Goal: Task Accomplishment & Management: Use online tool/utility

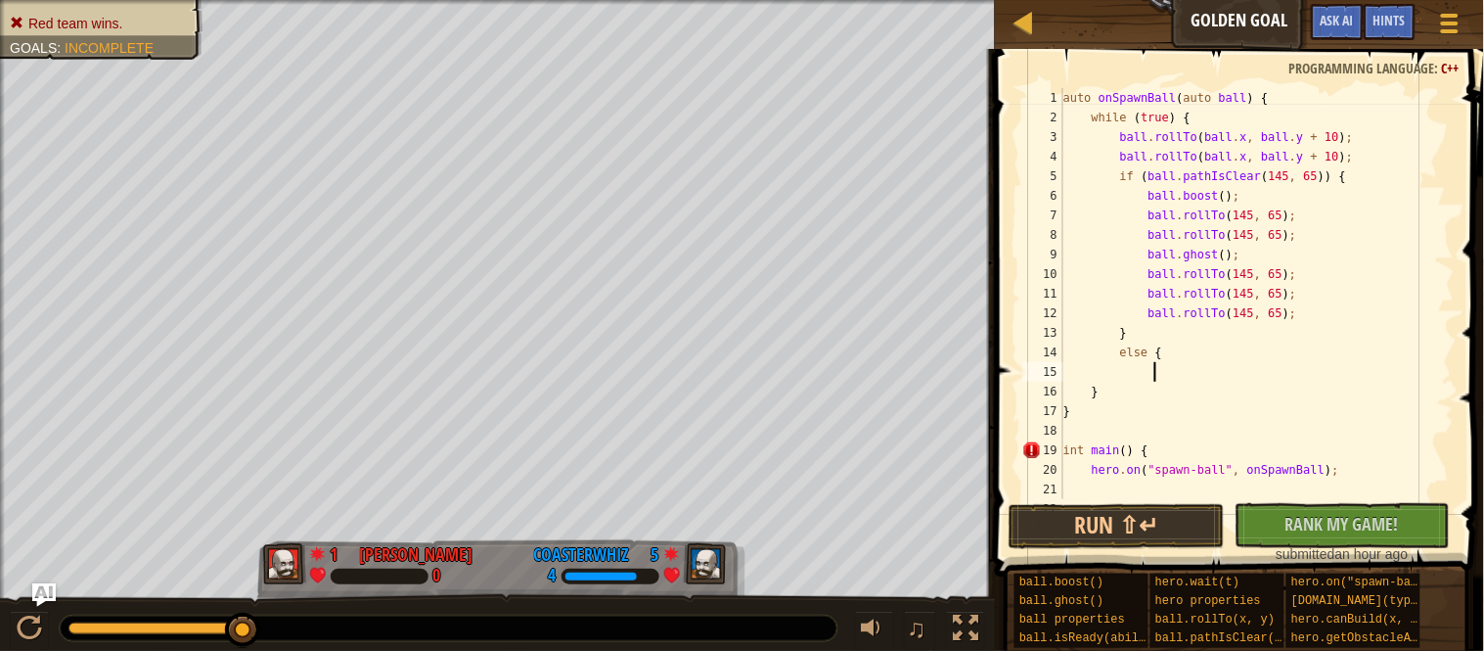
scroll to position [8, 12]
click at [1232, 351] on div "auto onSpawnBall ( auto ball ) { while ( true ) { ball . rollTo ( ball . x , ba…" at bounding box center [1257, 313] width 395 height 450
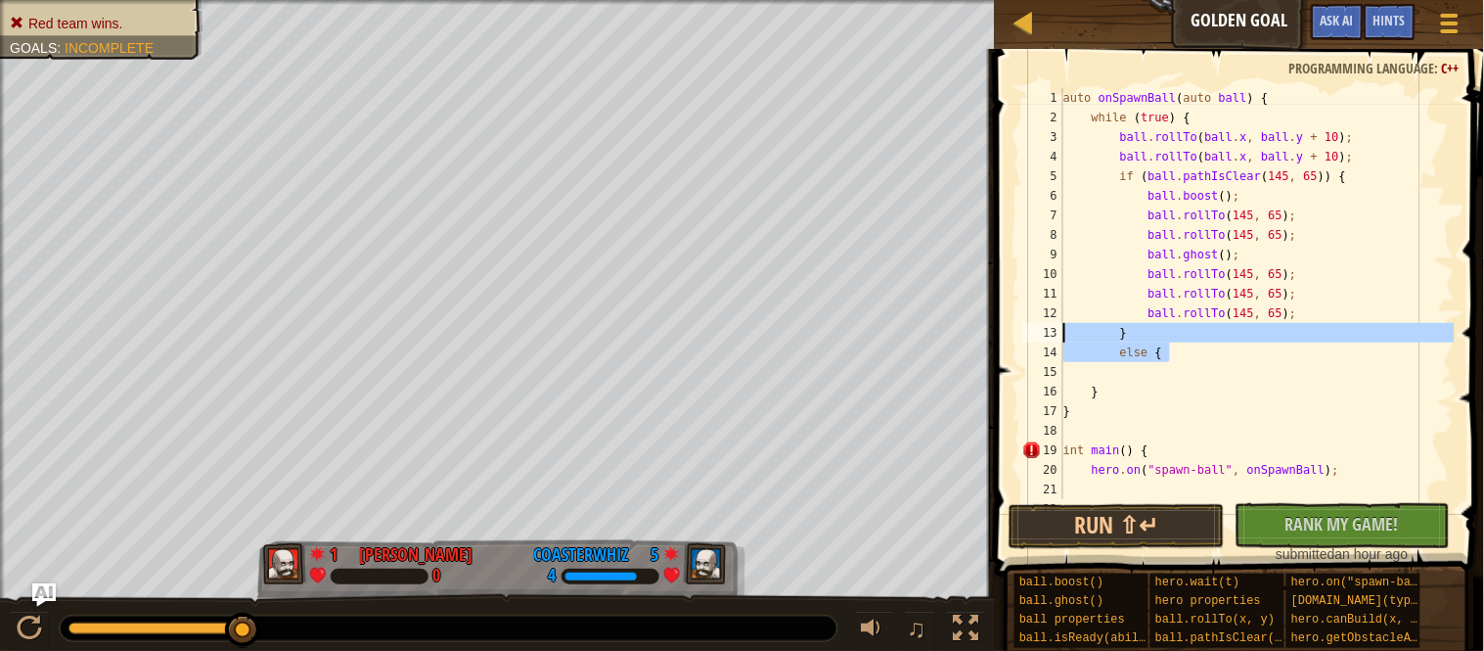
click at [914, 333] on div "Ladder Golden Goal Game Menu Done Hints Ask AI 1 הההההההההההההההההההההההההההההה…" at bounding box center [742, 325] width 1484 height 651
type textarea "} else {"
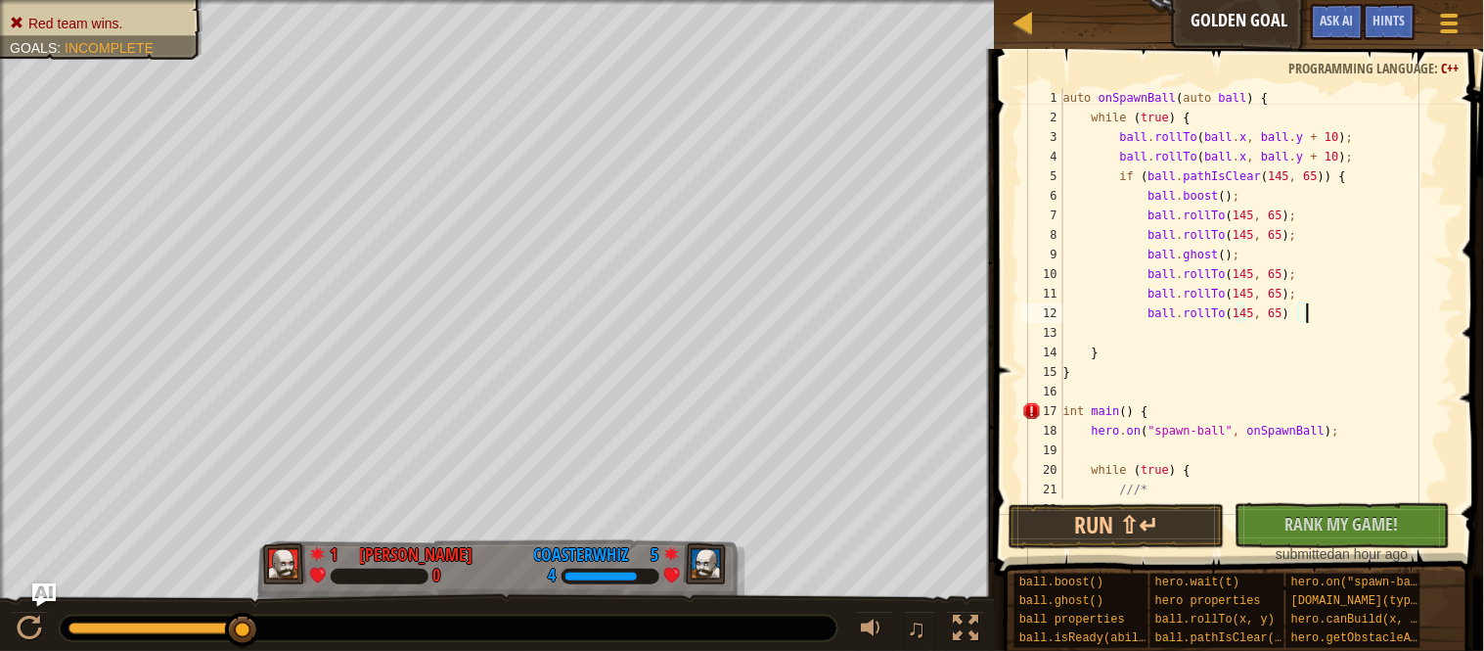
scroll to position [8, 34]
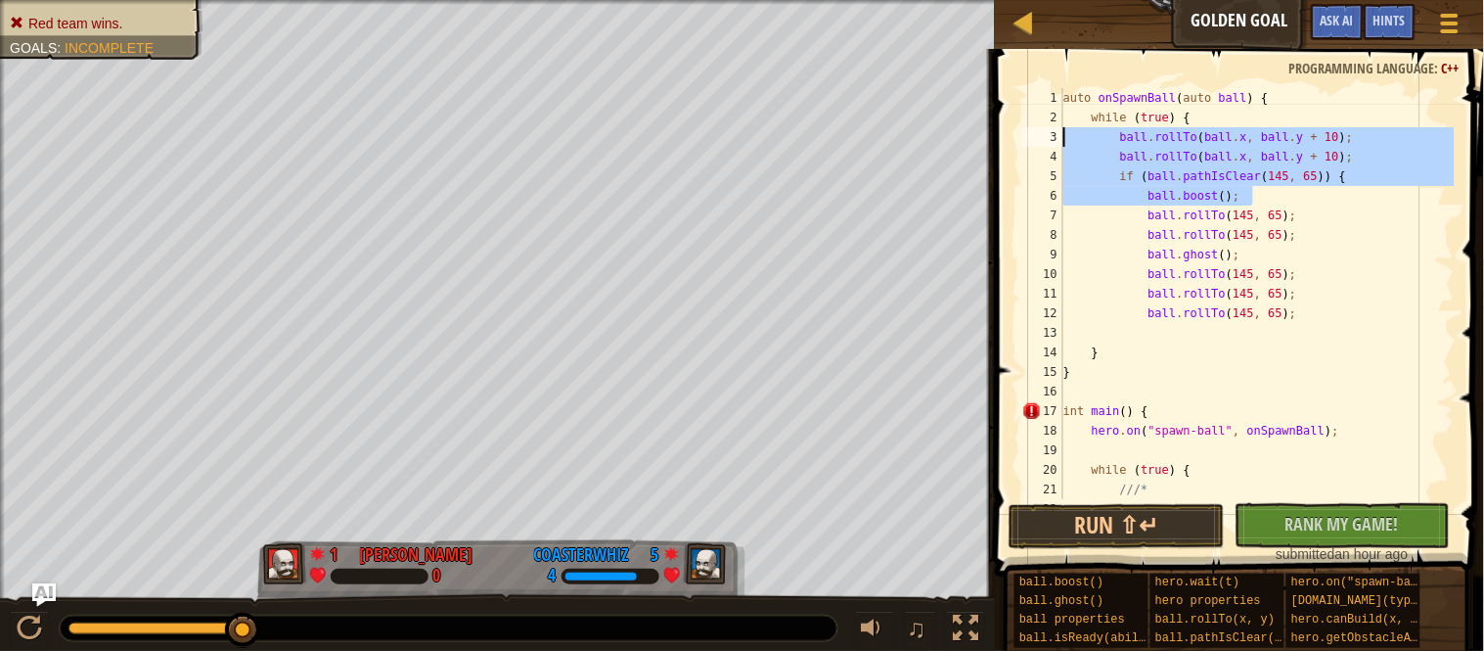
drag, startPoint x: 1312, startPoint y: 196, endPoint x: 1063, endPoint y: 132, distance: 257.5
click at [1063, 132] on div "ball.rollTo(145, 65); 1 2 3 4 5 6 7 8 9 10 11 12 13 14 15 16 17 18 19 20 21 22 …" at bounding box center [1236, 293] width 436 height 411
type textarea "ball.rollTo(ball.x, ball.y + 10); ball.rollTo(ball.x, ball.y + 10);"
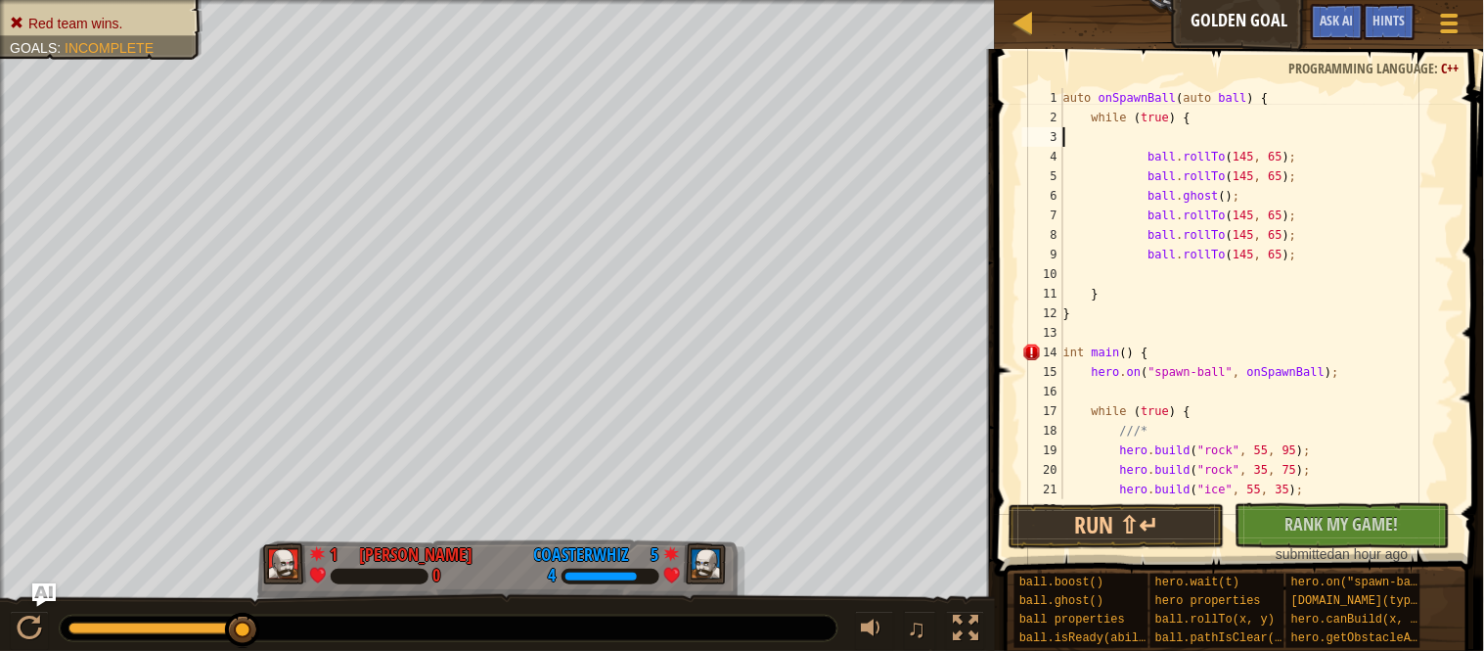
scroll to position [8, 0]
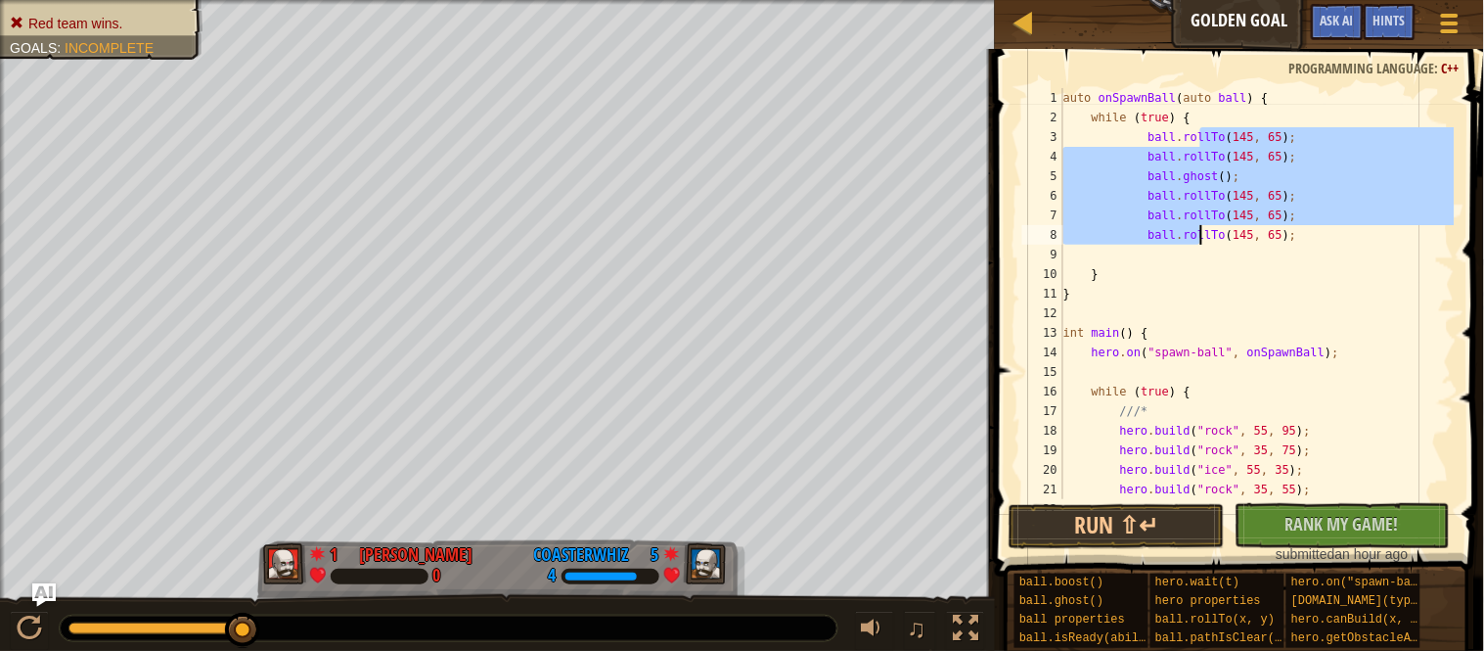
type textarea "ball.rollTo(145, 65); ball.rollTo(145, 65);"
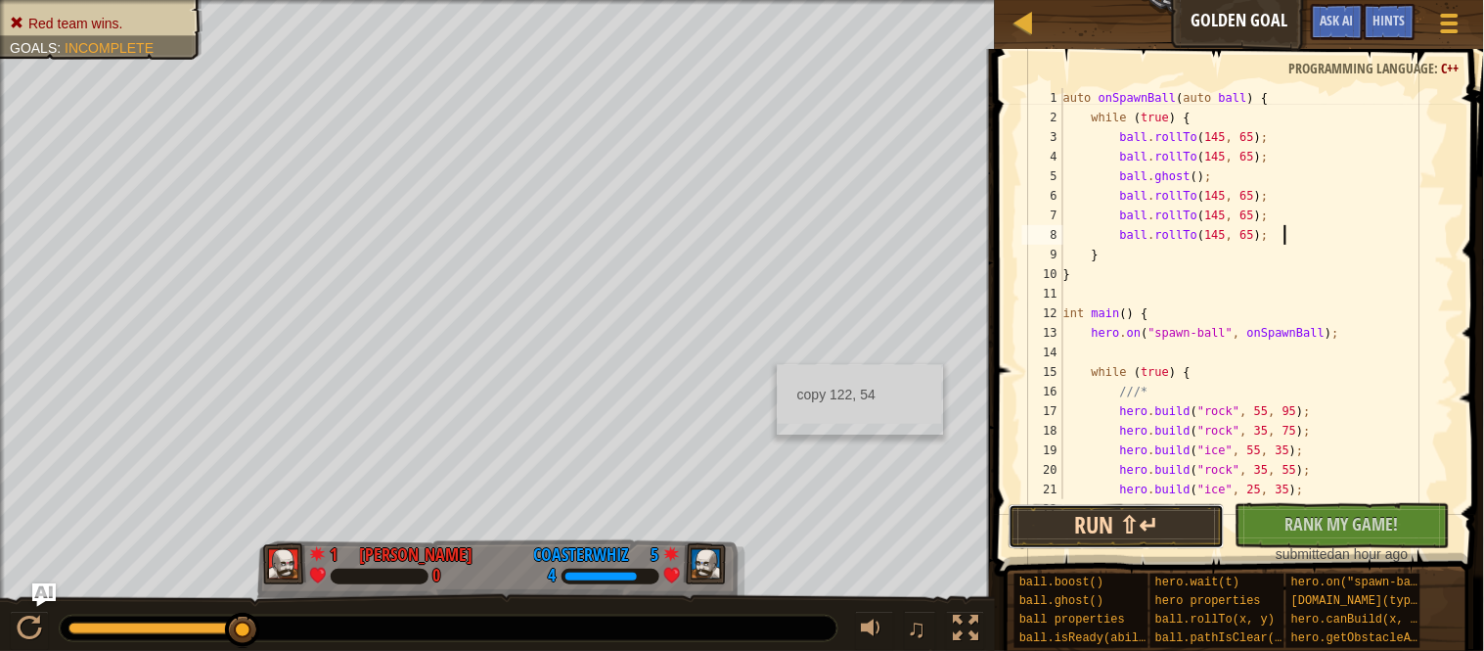
click at [1135, 521] on button "Run ⇧↵" at bounding box center [1117, 526] width 216 height 45
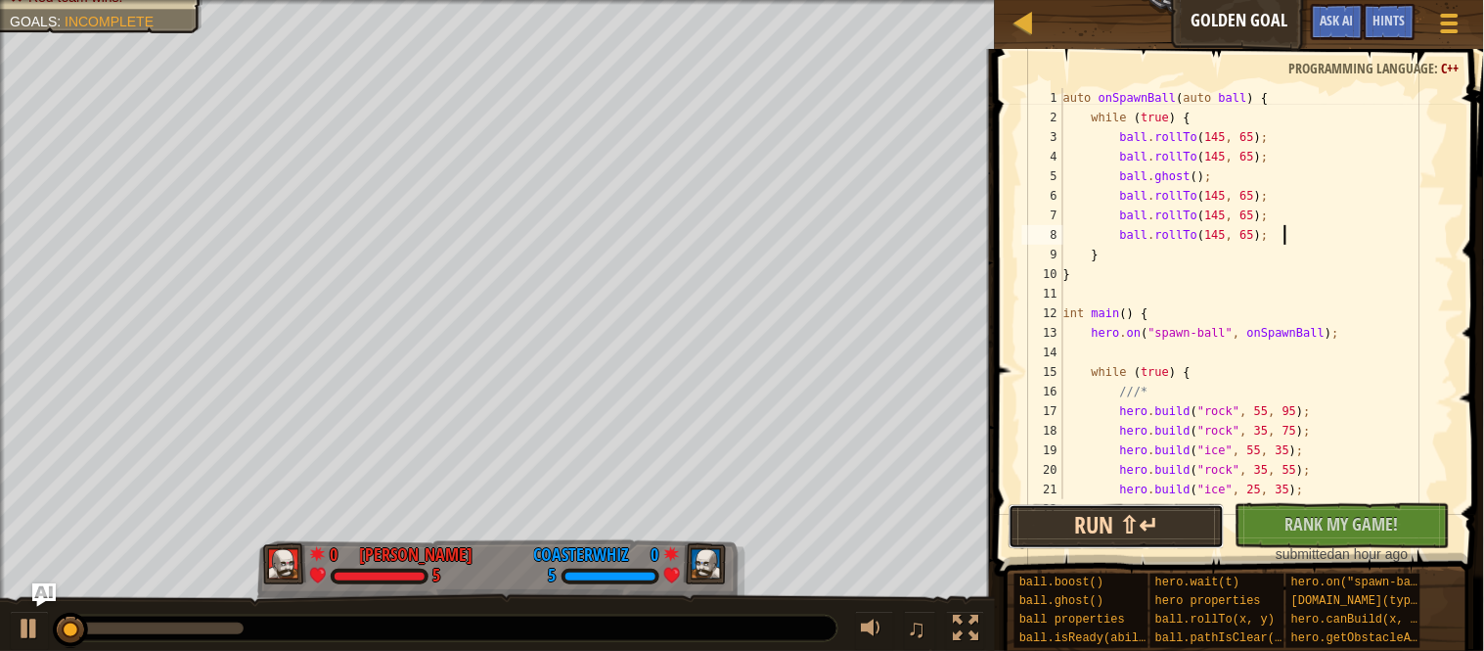
click at [1134, 519] on button "Run ⇧↵" at bounding box center [1117, 526] width 216 height 45
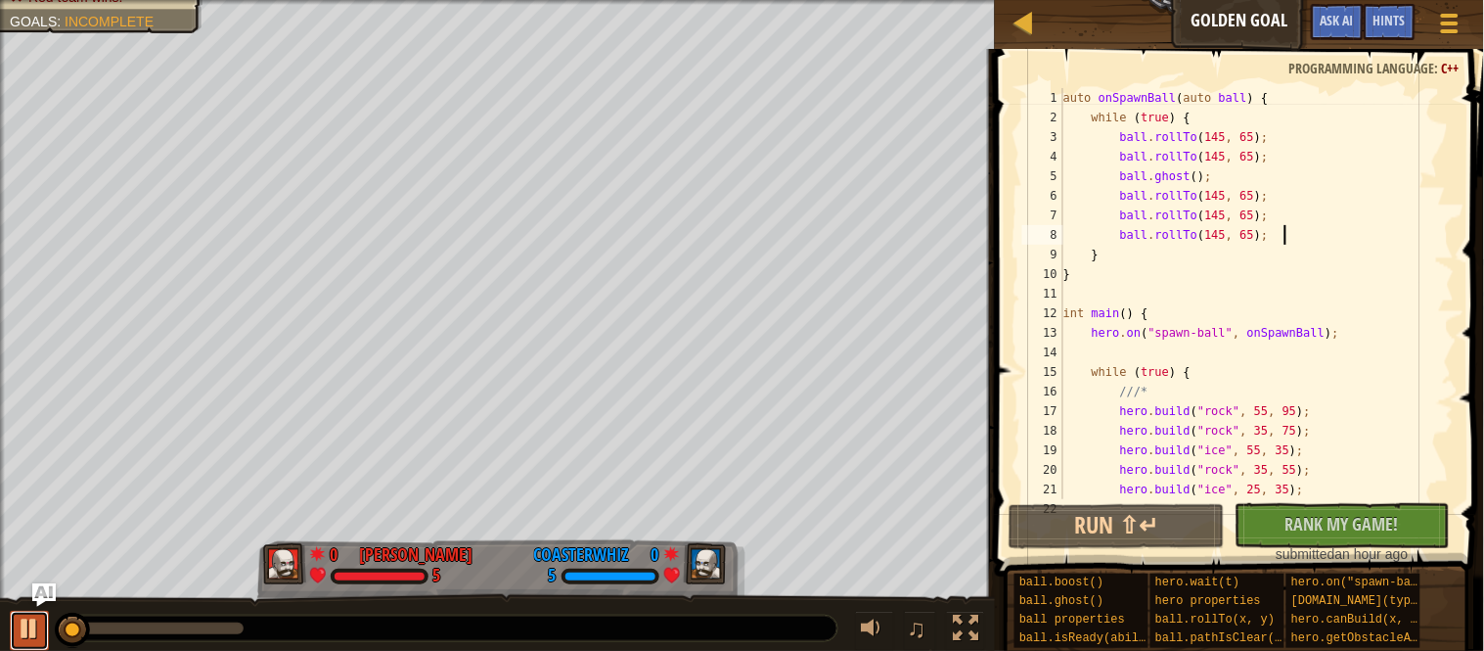
click at [27, 616] on div at bounding box center [29, 627] width 25 height 25
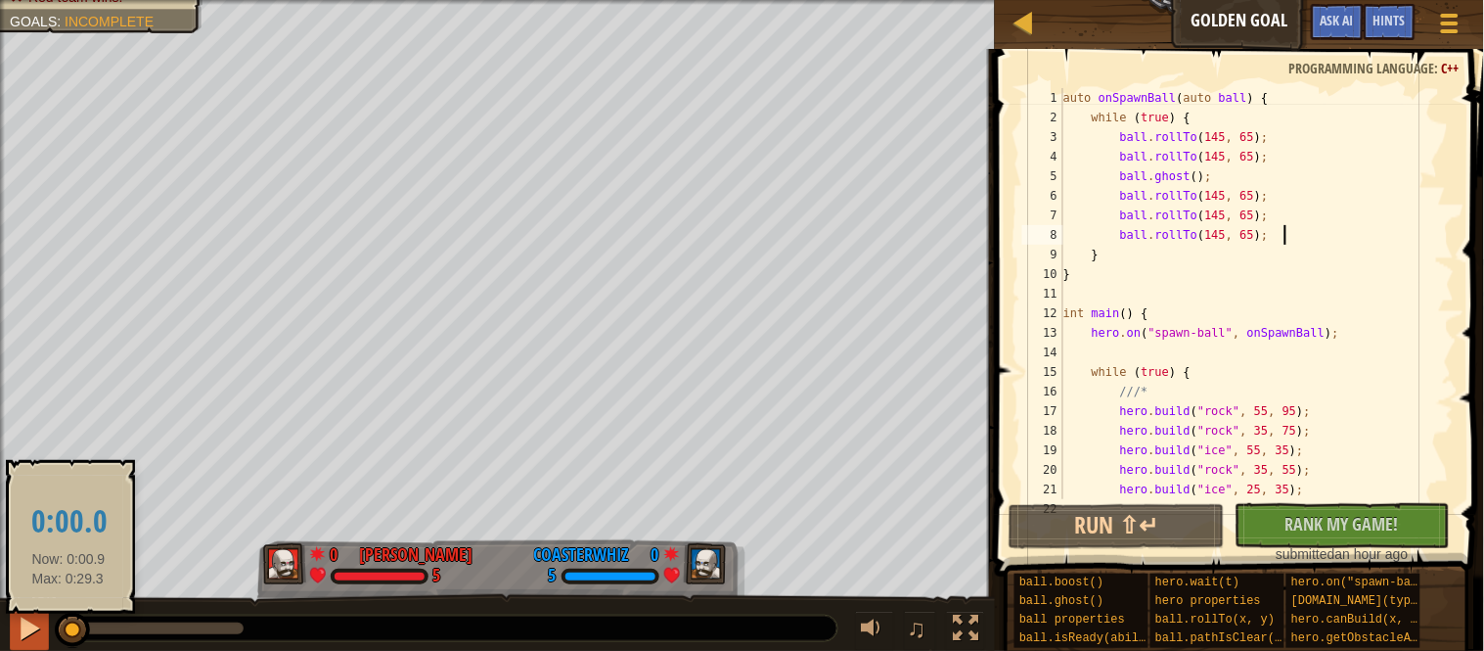
drag, startPoint x: 68, startPoint y: 622, endPoint x: 20, endPoint y: 616, distance: 49.3
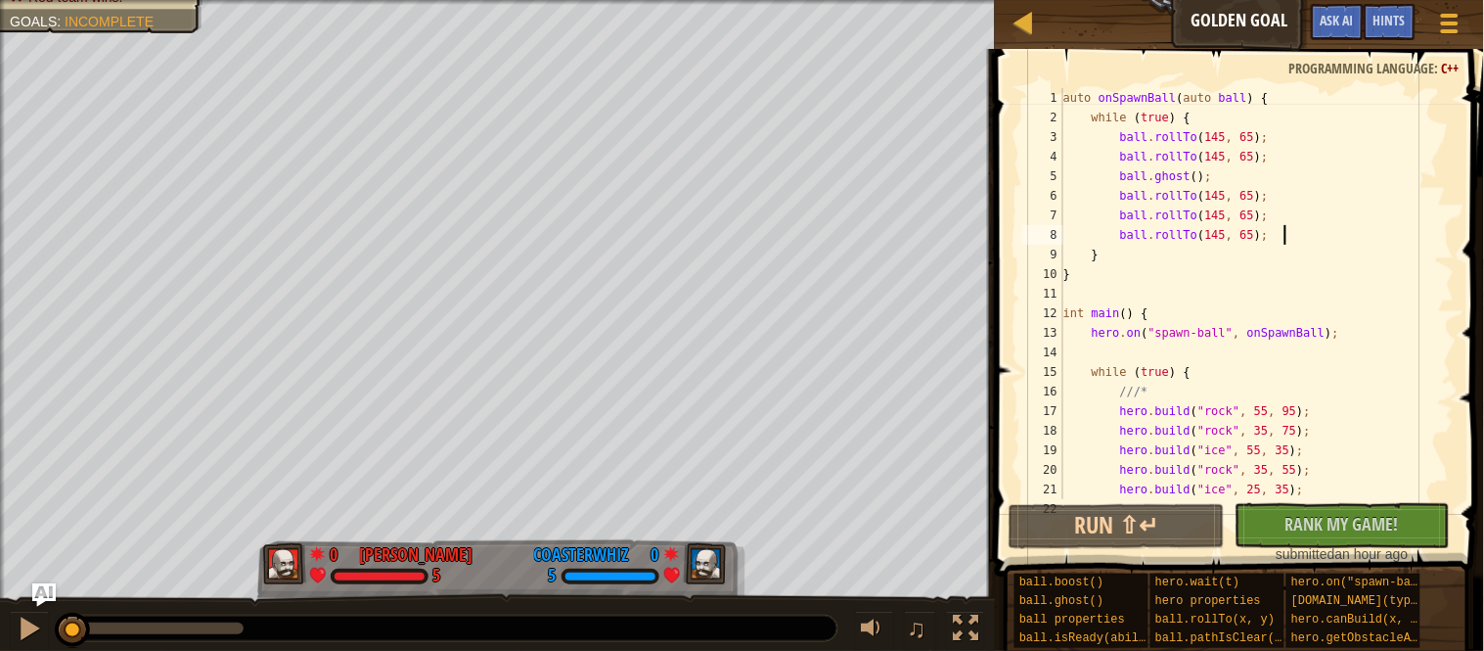
click at [1225, 134] on div "auto onSpawnBall ( auto ball ) { while ( true ) { ball . rollTo ( 145 , 65 ) ; …" at bounding box center [1257, 313] width 395 height 450
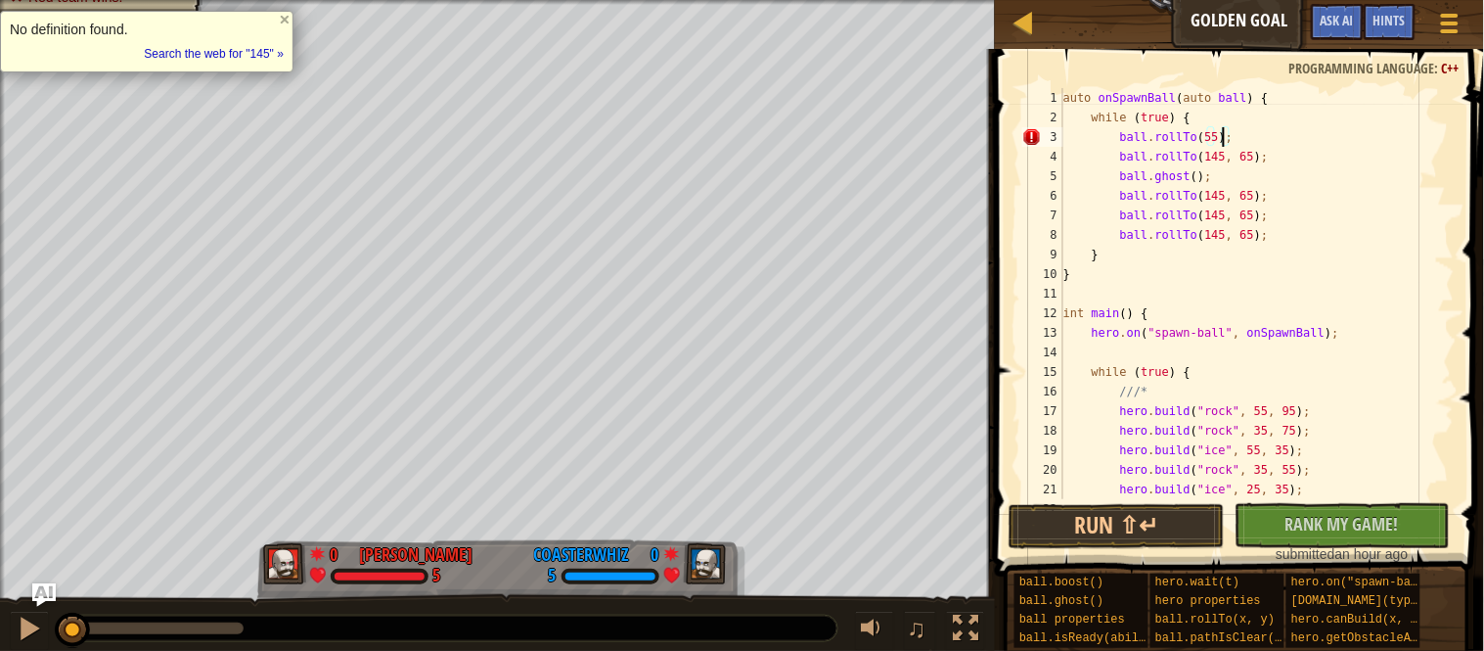
scroll to position [8, 23]
click at [1041, 536] on button "Run ⇧↵" at bounding box center [1117, 526] width 216 height 45
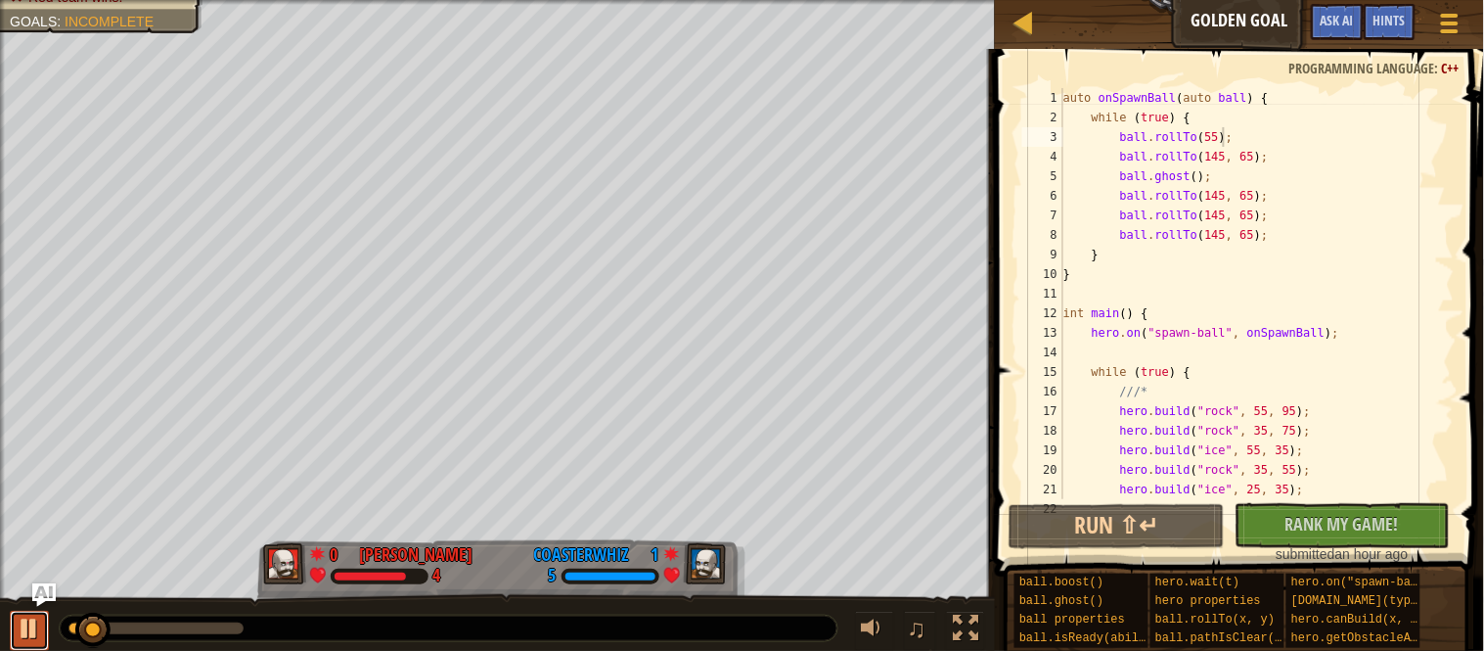
click at [33, 625] on div at bounding box center [29, 627] width 25 height 25
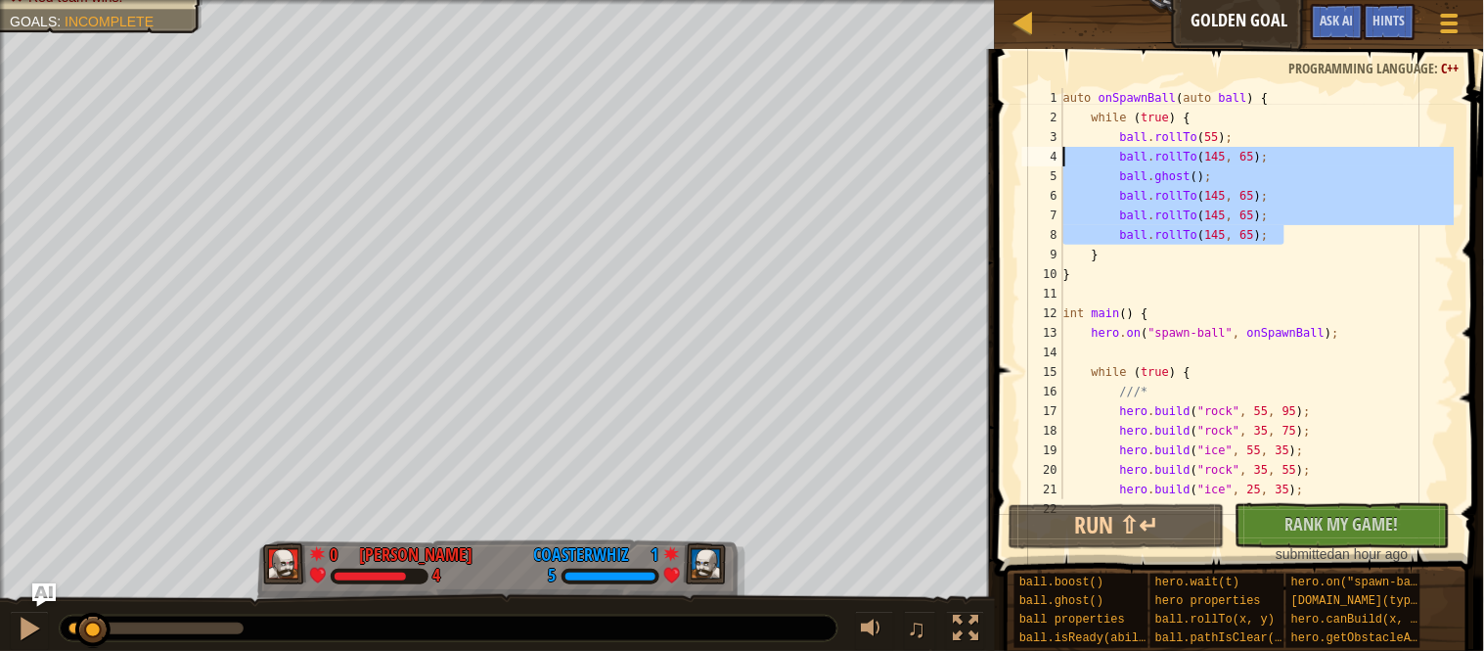
drag, startPoint x: 1304, startPoint y: 232, endPoint x: 1056, endPoint y: 158, distance: 259.4
click at [1056, 158] on div "ball.rollTo(55); 1 2 3 4 5 6 7 8 9 10 11 12 13 14 15 16 17 18 19 20 21 22 auto …" at bounding box center [1236, 293] width 436 height 411
type textarea "ball.rollTo(145, 65); ball.ghost();"
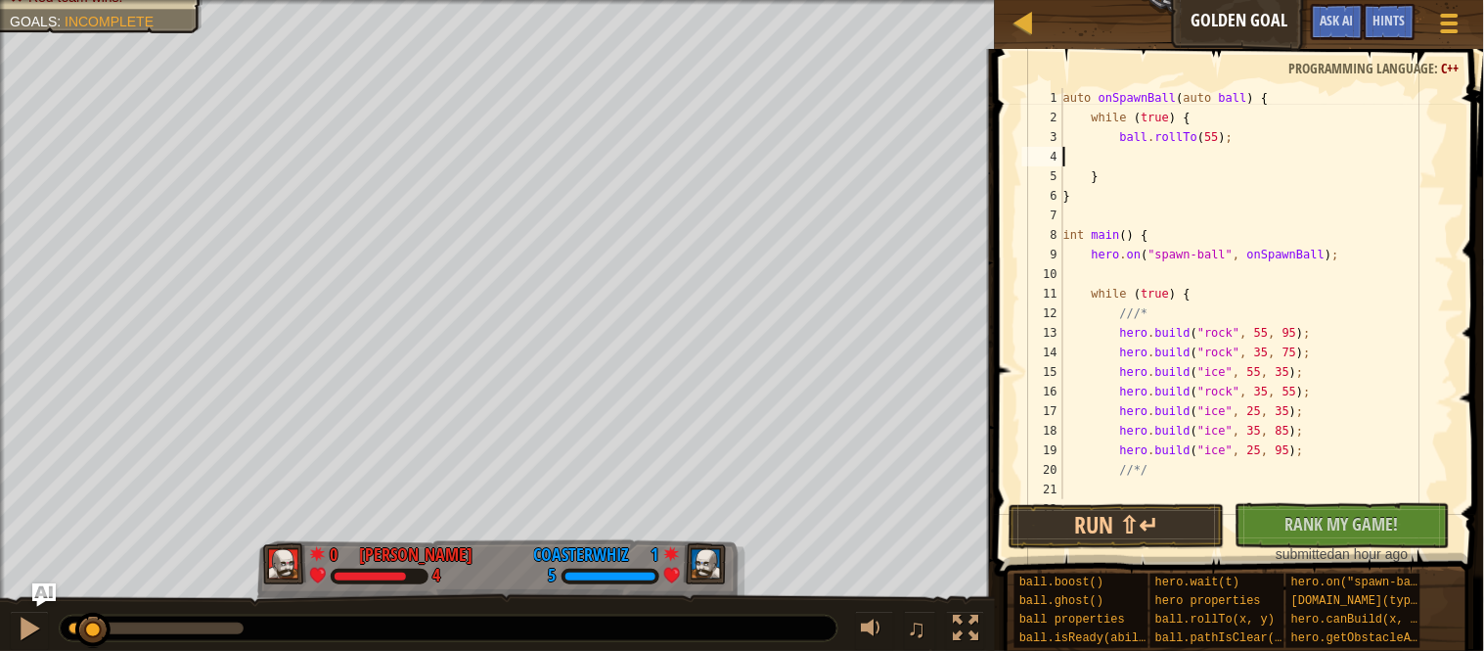
scroll to position [8, 0]
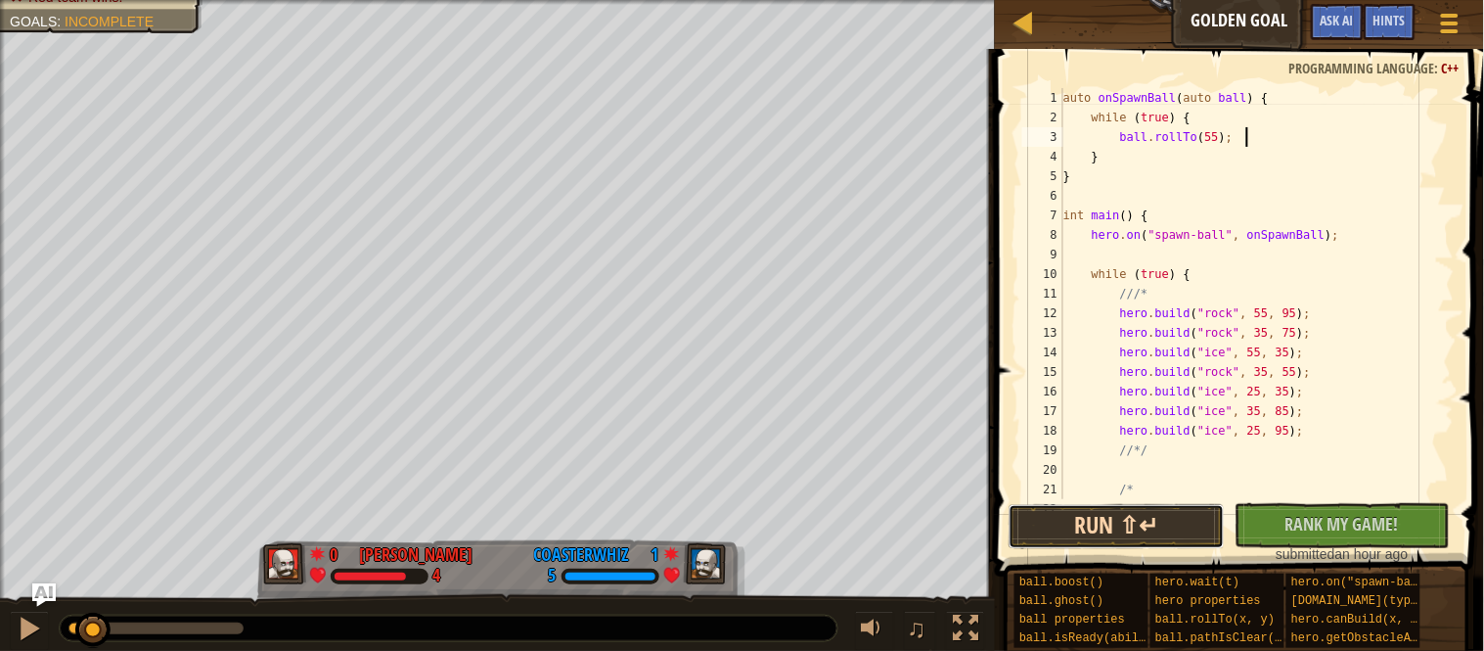
click at [1143, 528] on button "Run ⇧↵" at bounding box center [1117, 526] width 216 height 45
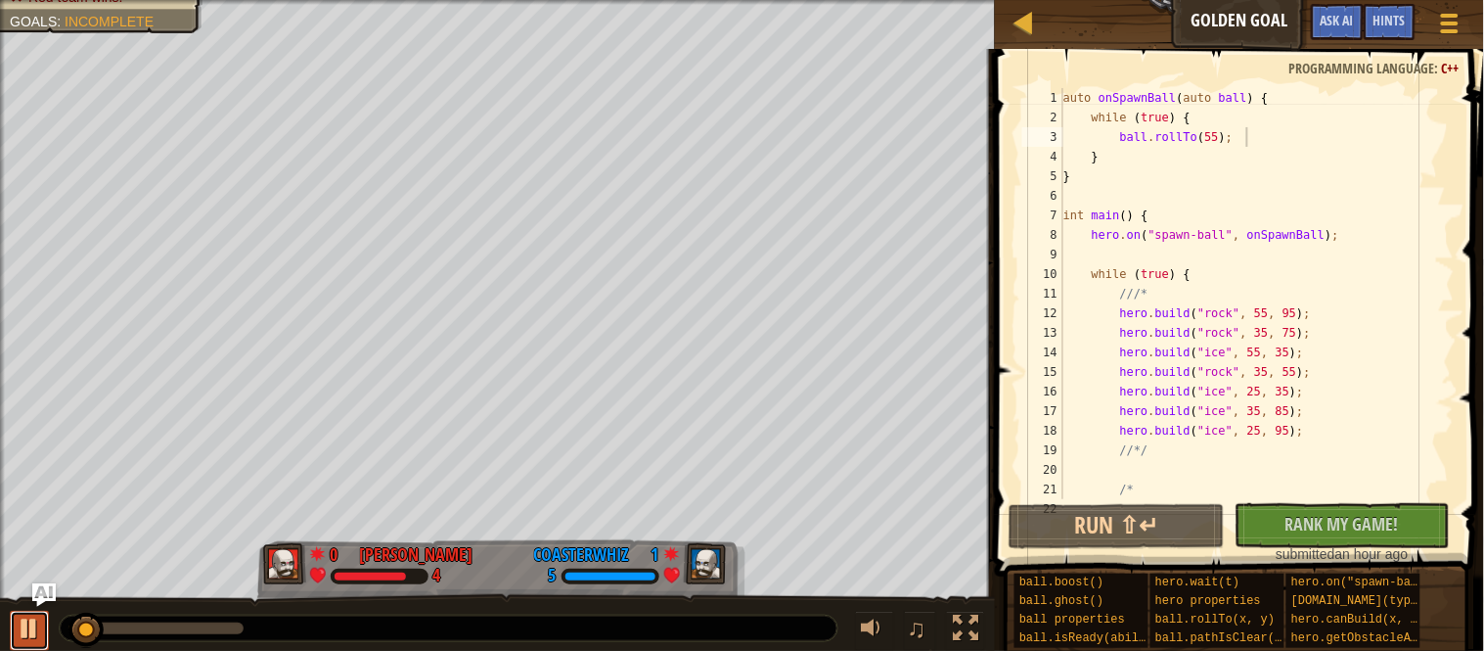
click at [29, 624] on div at bounding box center [29, 627] width 25 height 25
click at [1219, 132] on div "auto onSpawnBall ( auto ball ) { while ( true ) { ball . rollTo ( 55 ) ; } } in…" at bounding box center [1257, 313] width 395 height 450
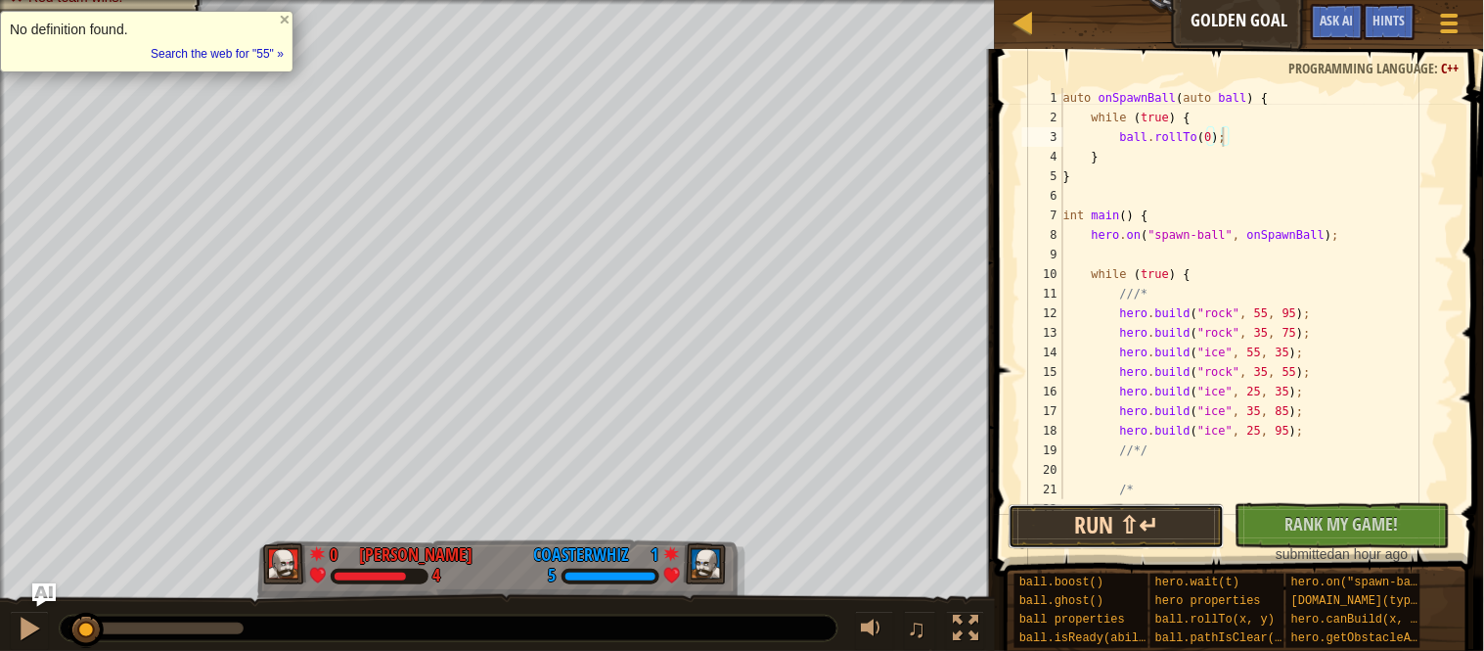
click at [1091, 542] on button "Run ⇧↵" at bounding box center [1117, 526] width 216 height 45
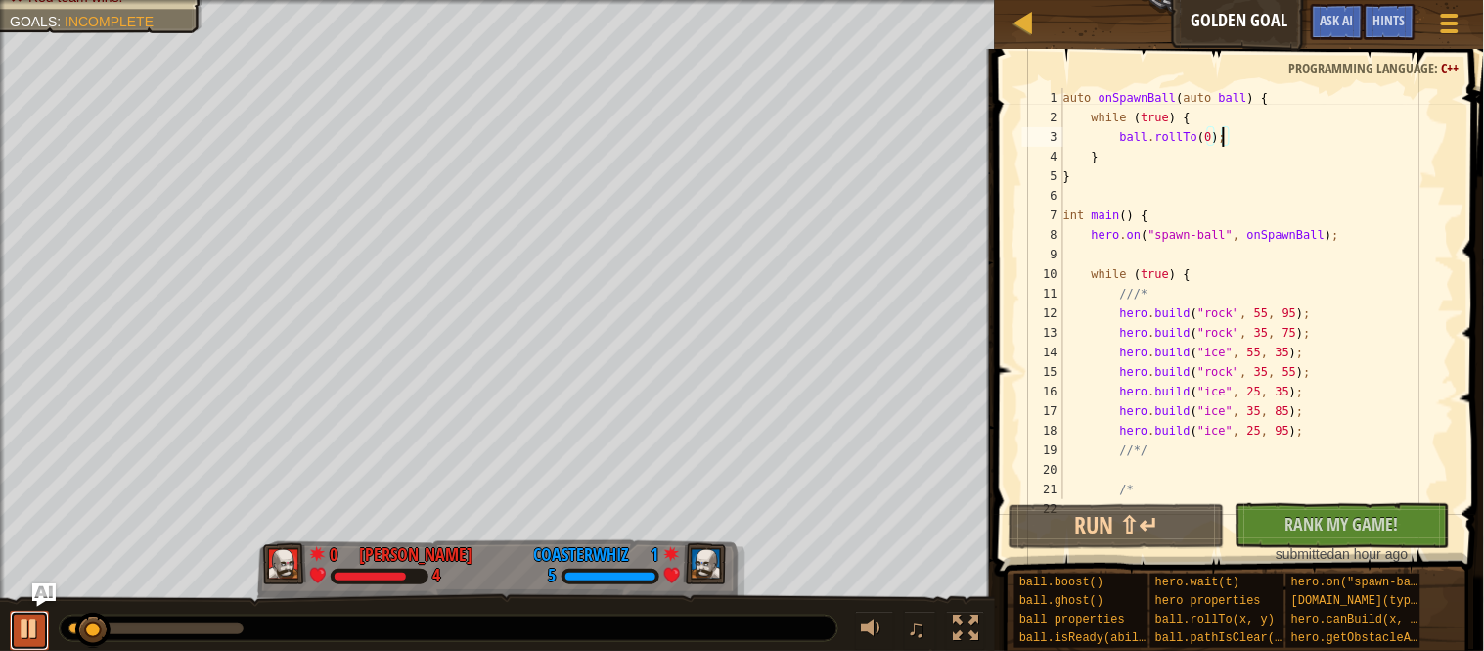
click at [24, 615] on div at bounding box center [29, 627] width 25 height 25
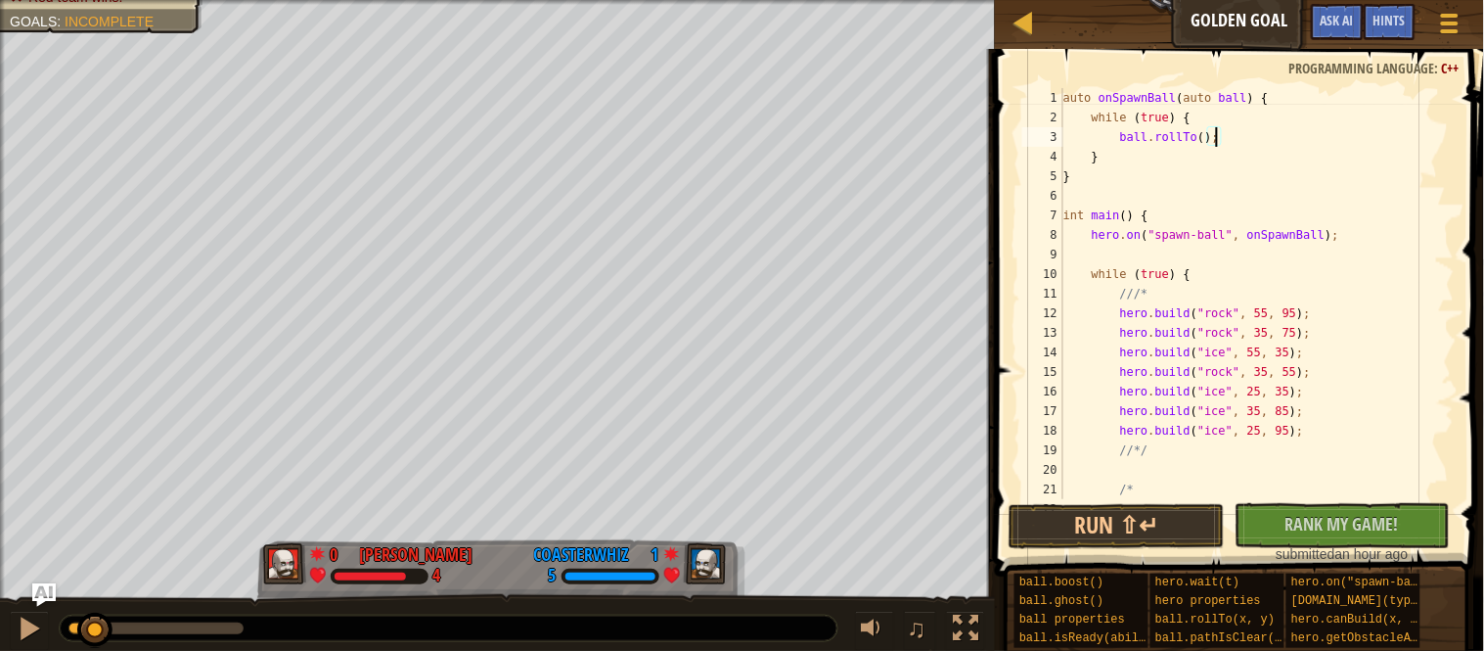
scroll to position [8, 23]
click at [1115, 539] on button "Run ⇧↵" at bounding box center [1117, 526] width 216 height 45
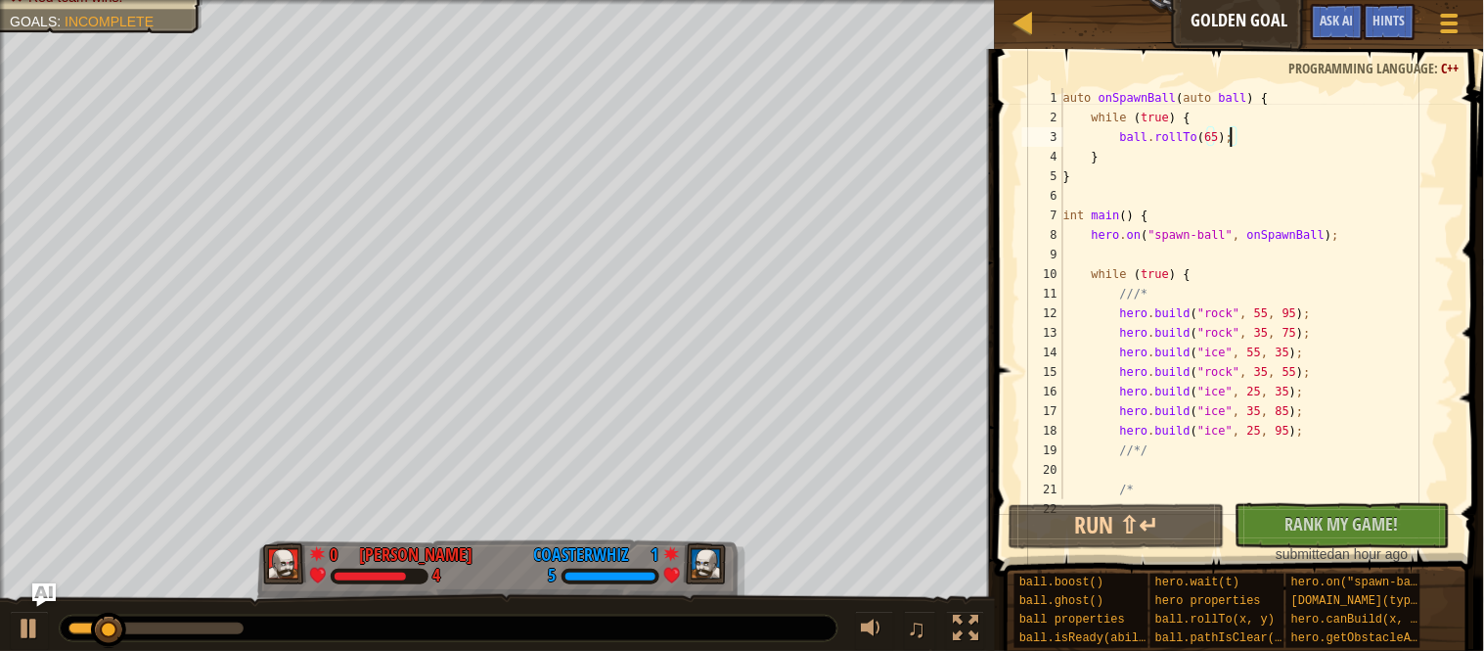
click at [1223, 145] on div "auto onSpawnBall ( auto ball ) { while ( true ) { ball . rollTo ( 65 ) ; } } in…" at bounding box center [1257, 313] width 395 height 450
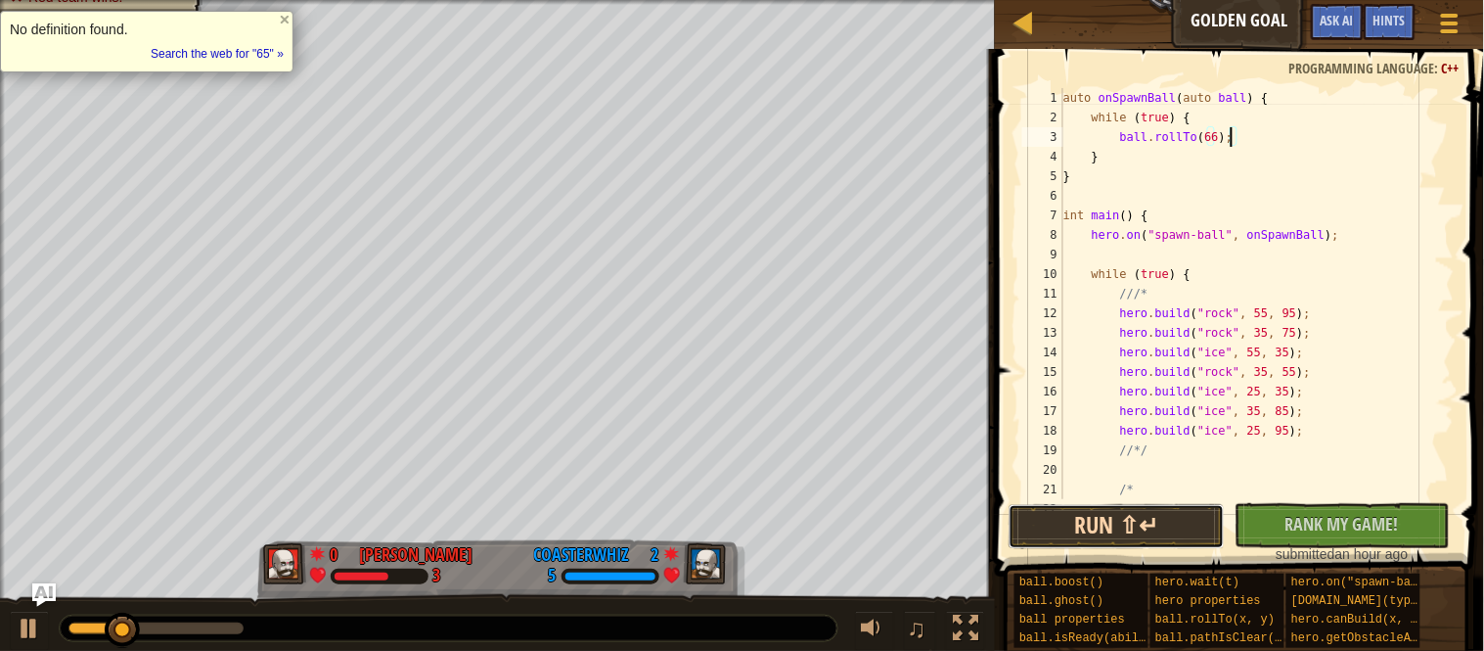
click at [1115, 504] on button "Run ⇧↵" at bounding box center [1117, 526] width 216 height 45
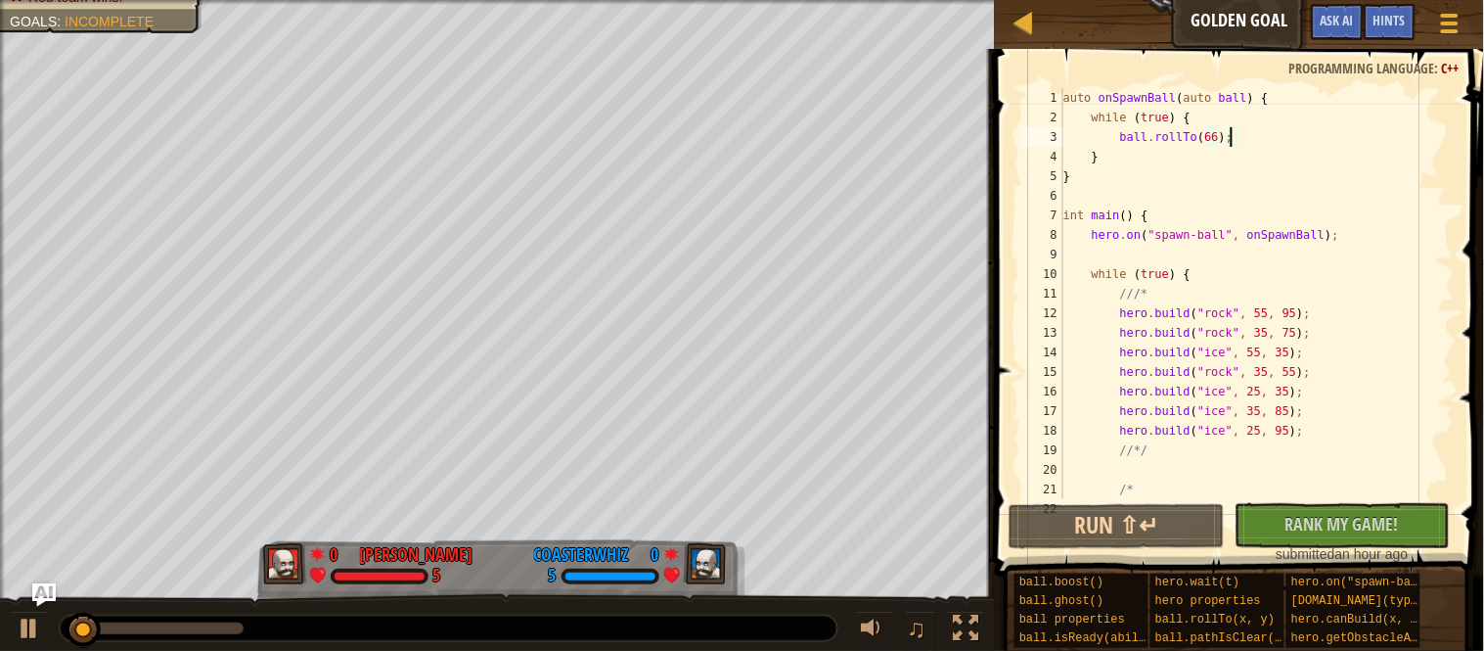
click at [1223, 139] on div "auto onSpawnBall ( auto ball ) { while ( true ) { ball . rollTo ( 66 ) ; } } in…" at bounding box center [1257, 313] width 395 height 450
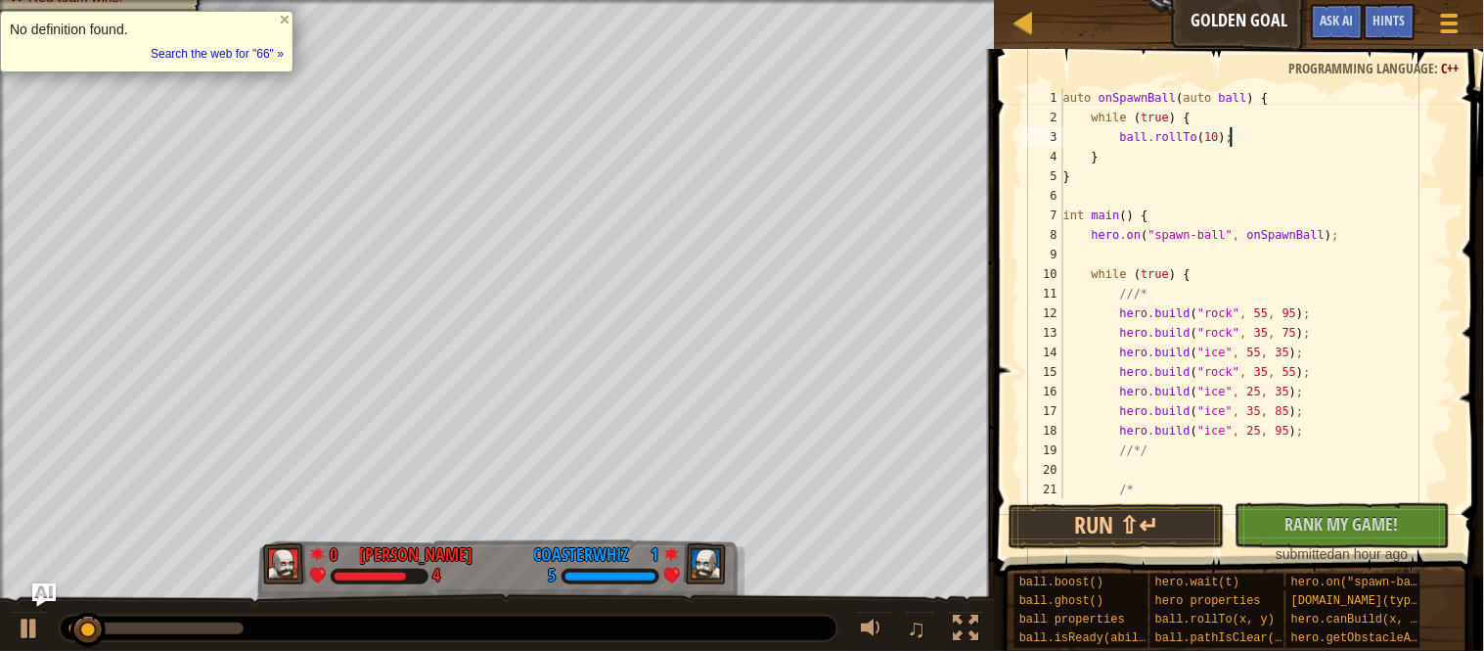
scroll to position [8, 24]
click at [1106, 530] on button "Run ⇧↵" at bounding box center [1117, 526] width 216 height 45
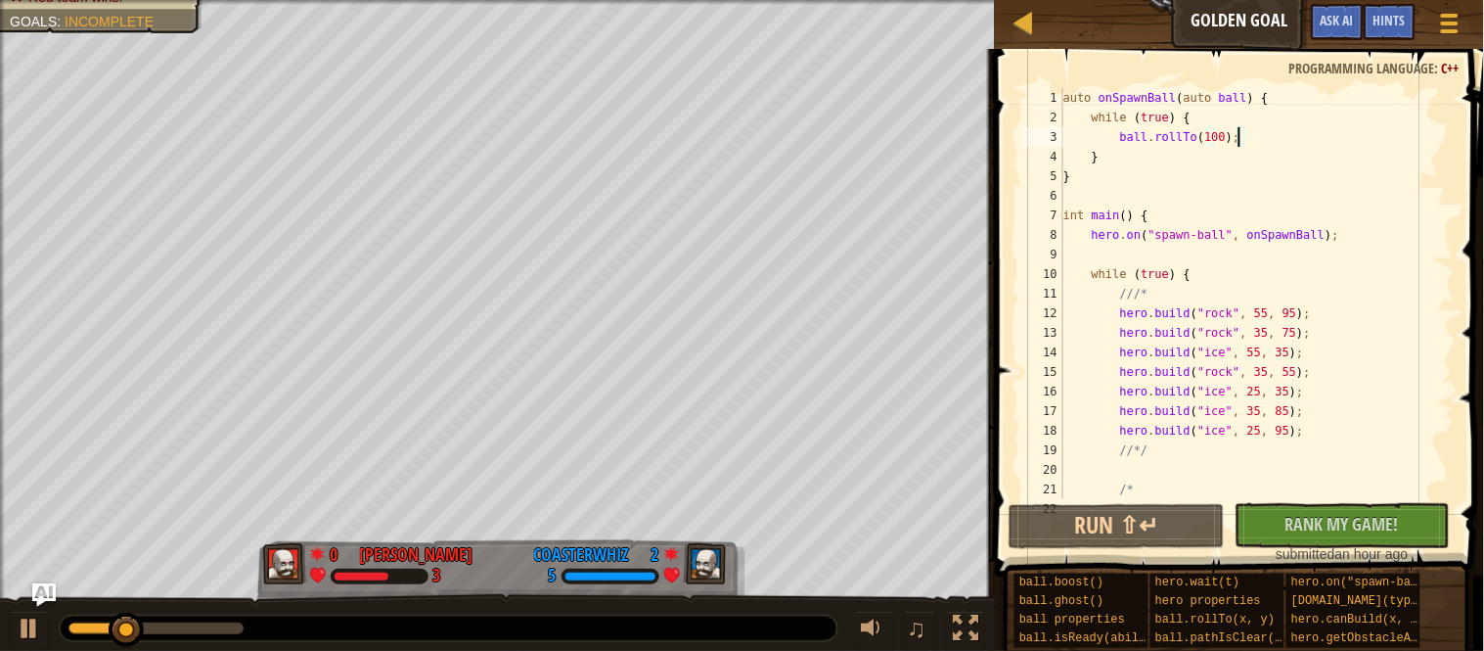
click at [1226, 142] on div "auto onSpawnBall ( auto ball ) { while ( true ) { ball . rollTo ( 100 ) ; } } i…" at bounding box center [1257, 313] width 395 height 450
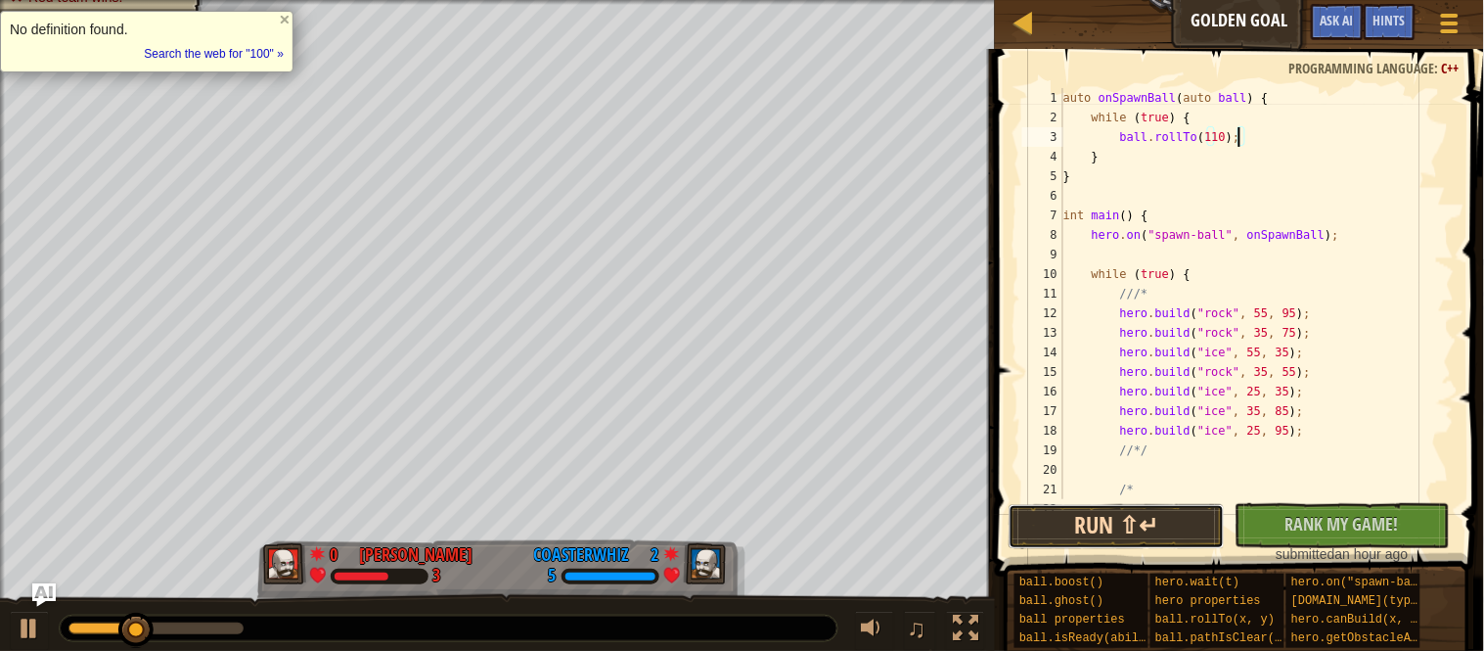
click at [1126, 521] on button "Run ⇧↵" at bounding box center [1117, 526] width 216 height 45
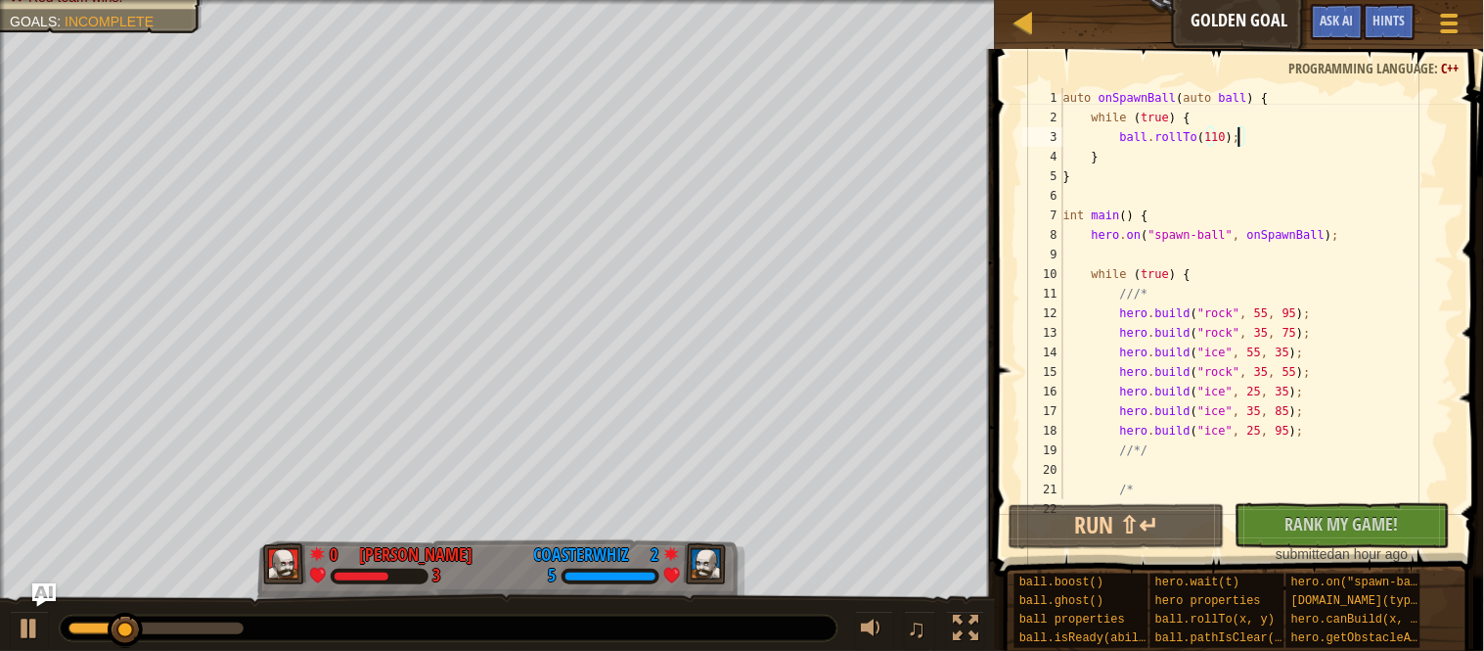
click at [1216, 140] on div "auto onSpawnBall ( auto ball ) { while ( true ) { ball . rollTo ( 110 ) ; } } i…" at bounding box center [1257, 313] width 395 height 450
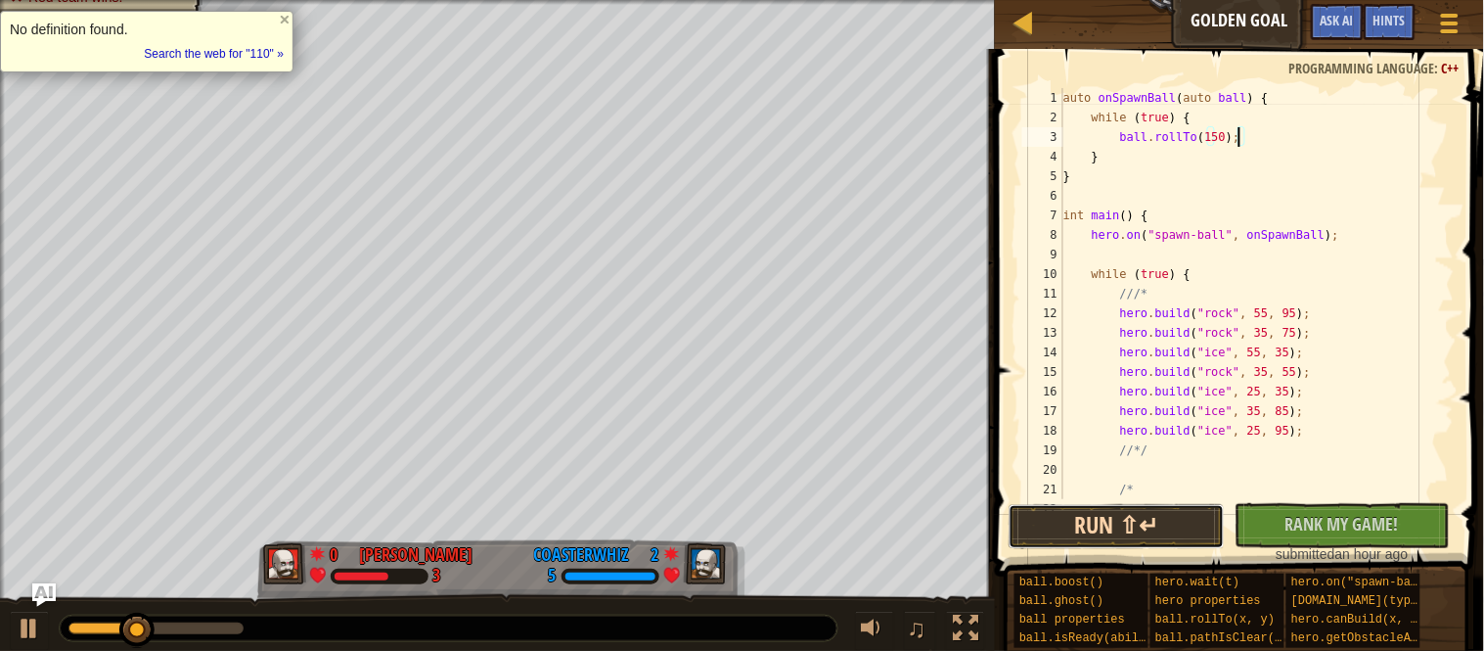
click at [1177, 513] on button "Run ⇧↵" at bounding box center [1117, 526] width 216 height 45
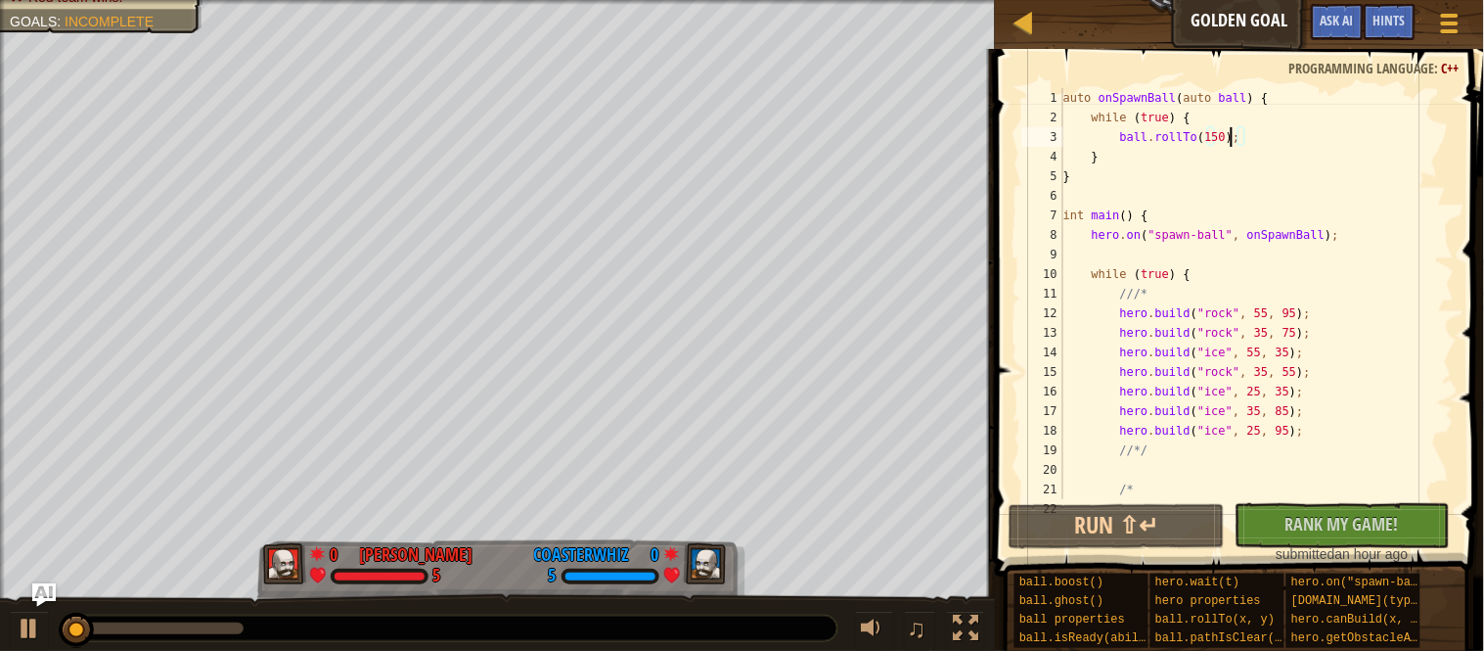
click at [1228, 134] on div "auto onSpawnBall ( auto ball ) { while ( true ) { ball . rollTo ( 150 ) ; } } i…" at bounding box center [1257, 313] width 395 height 450
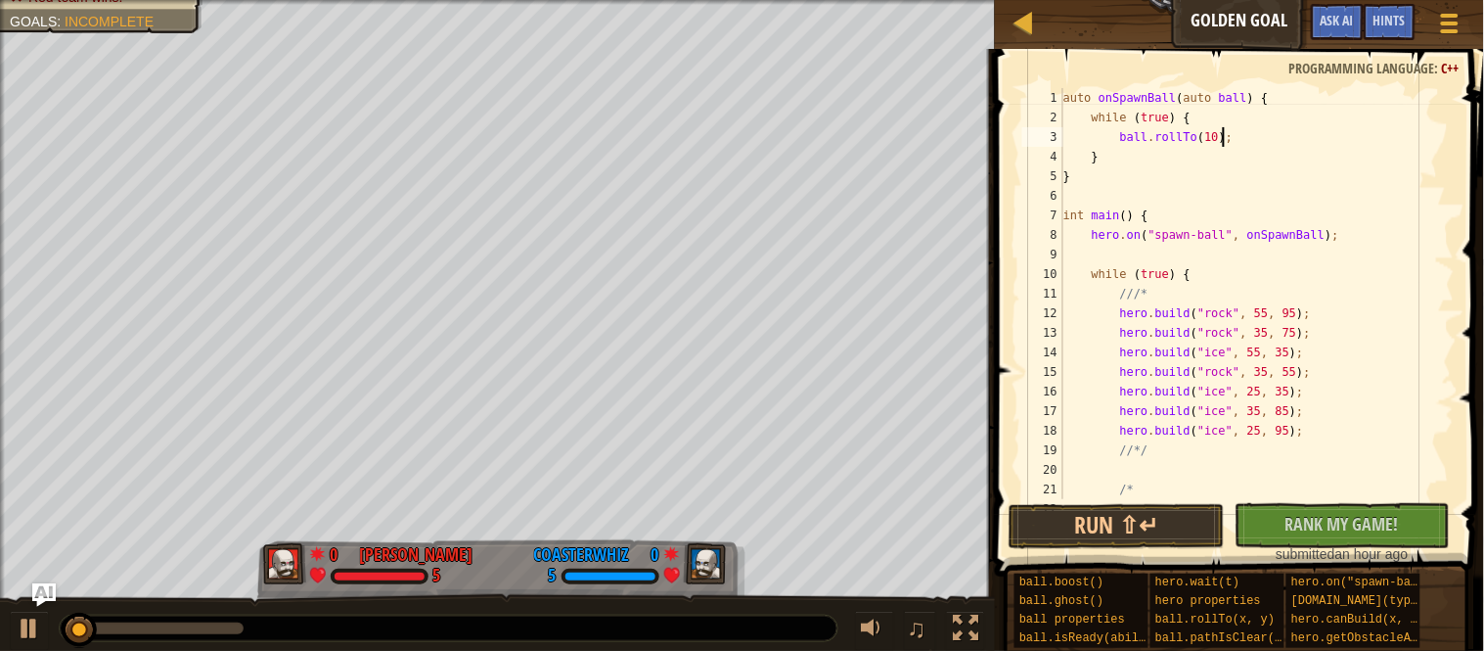
scroll to position [8, 23]
click at [1155, 538] on button "Run ⇧↵" at bounding box center [1117, 526] width 216 height 45
click at [1130, 523] on button "Run ⇧↵" at bounding box center [1117, 526] width 216 height 45
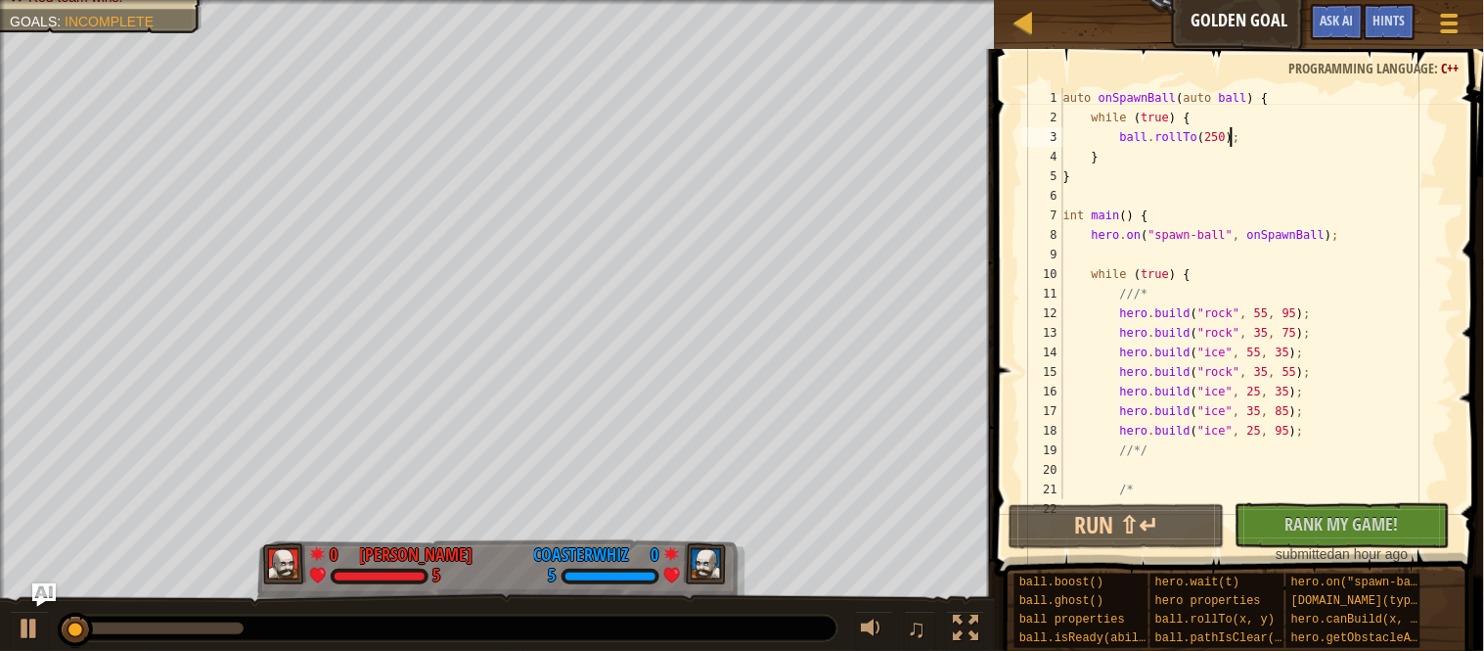
click at [1223, 139] on div "auto onSpawnBall ( auto ball ) { while ( true ) { ball . rollTo ( 250 ) ; } } i…" at bounding box center [1257, 313] width 395 height 450
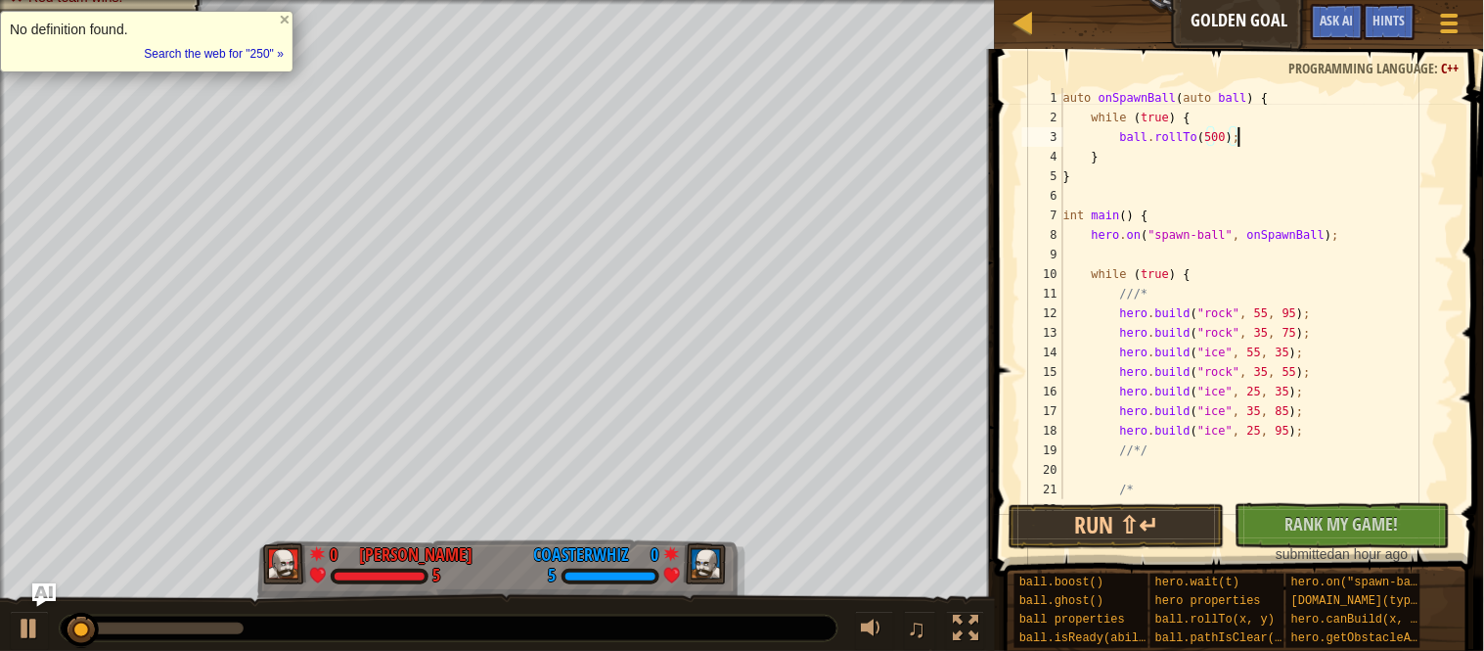
scroll to position [8, 24]
click at [1168, 505] on button "Run ⇧↵" at bounding box center [1117, 526] width 216 height 45
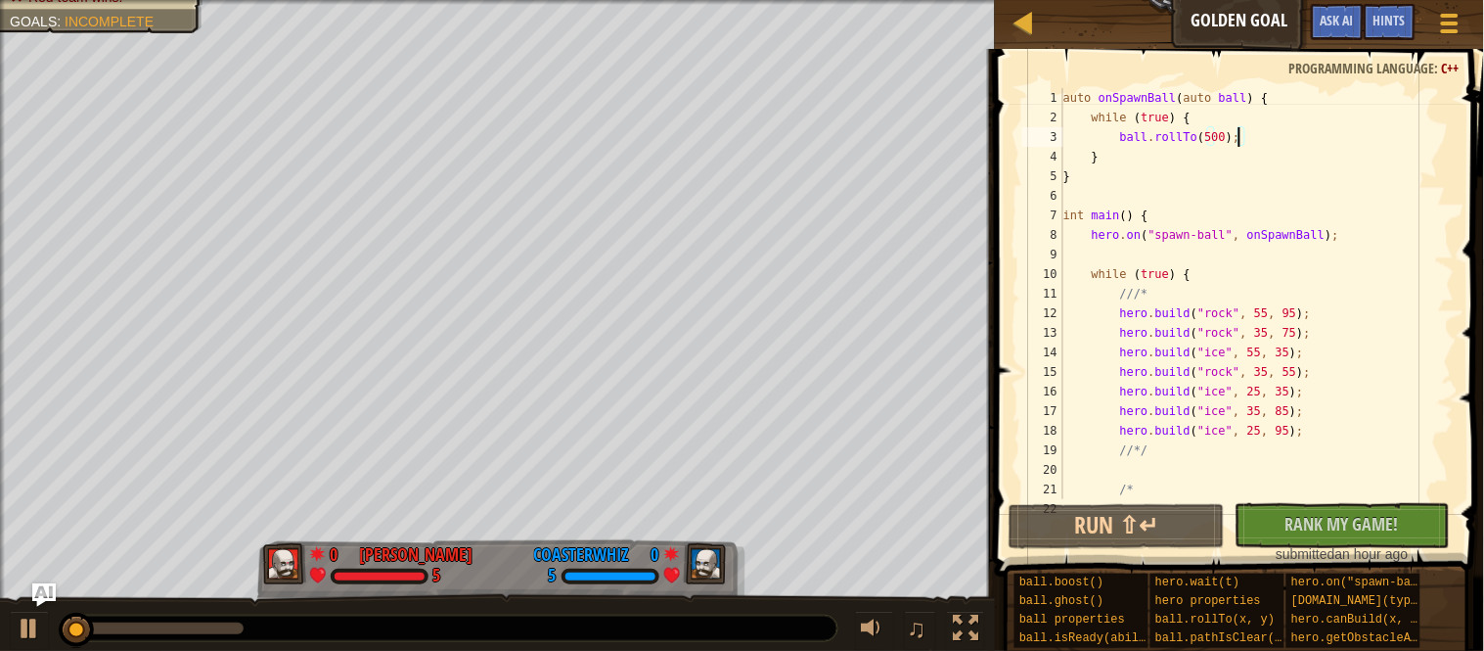
click at [1221, 141] on div "auto onSpawnBall ( auto ball ) { while ( true ) { ball . rollTo ( 500 ) ; } } i…" at bounding box center [1257, 313] width 395 height 450
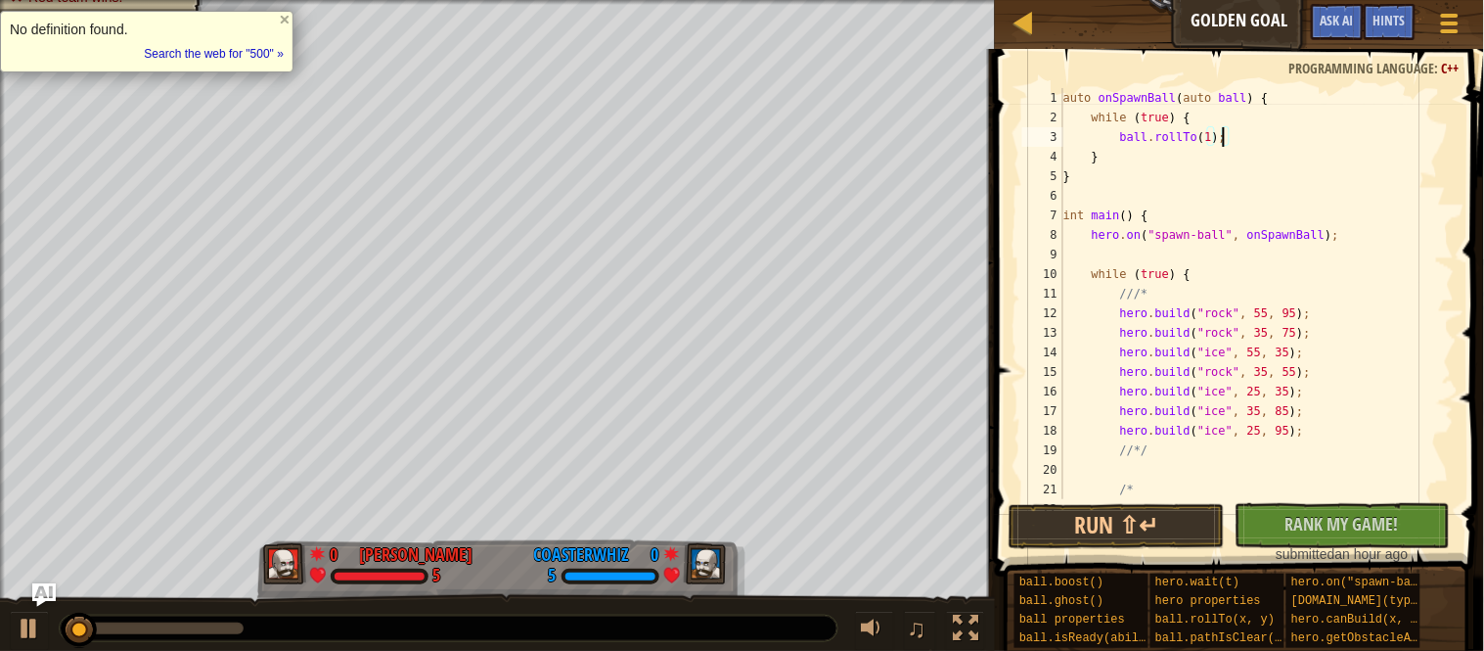
scroll to position [8, 23]
click at [1150, 525] on button "Run ⇧↵" at bounding box center [1117, 526] width 216 height 45
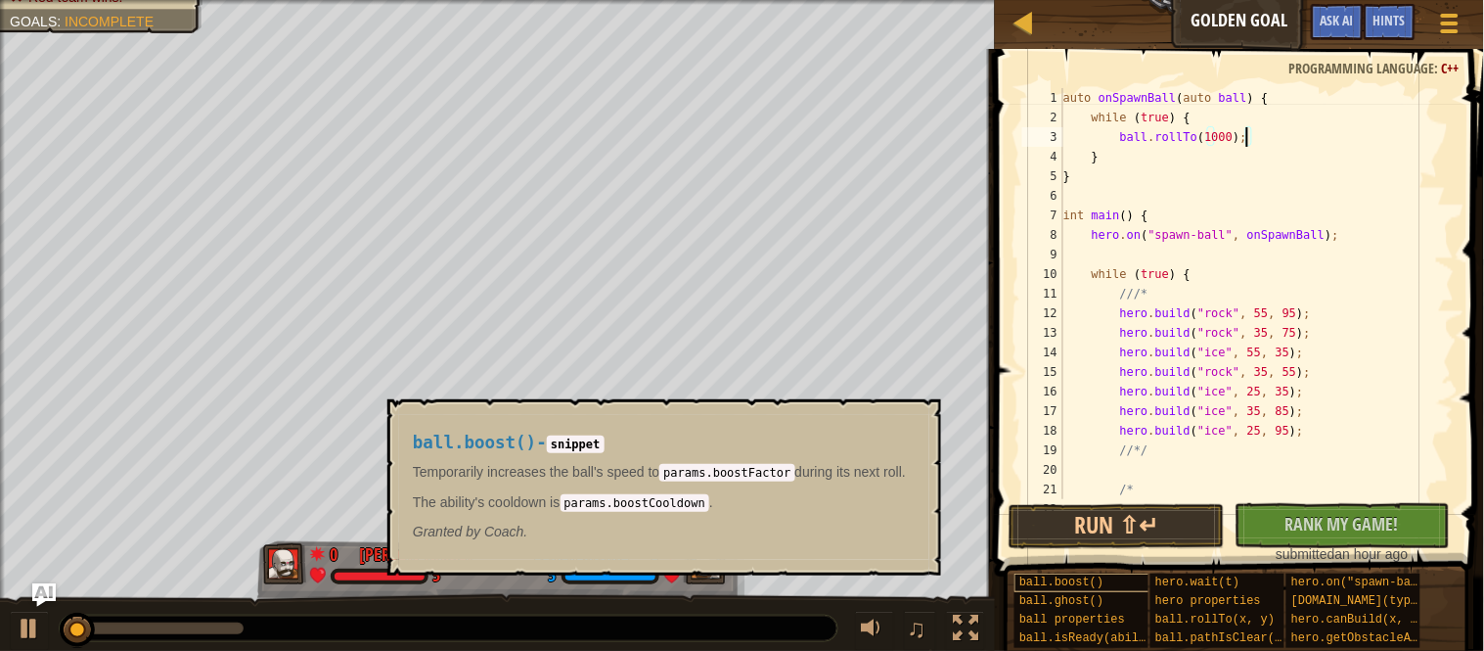
scroll to position [8, 27]
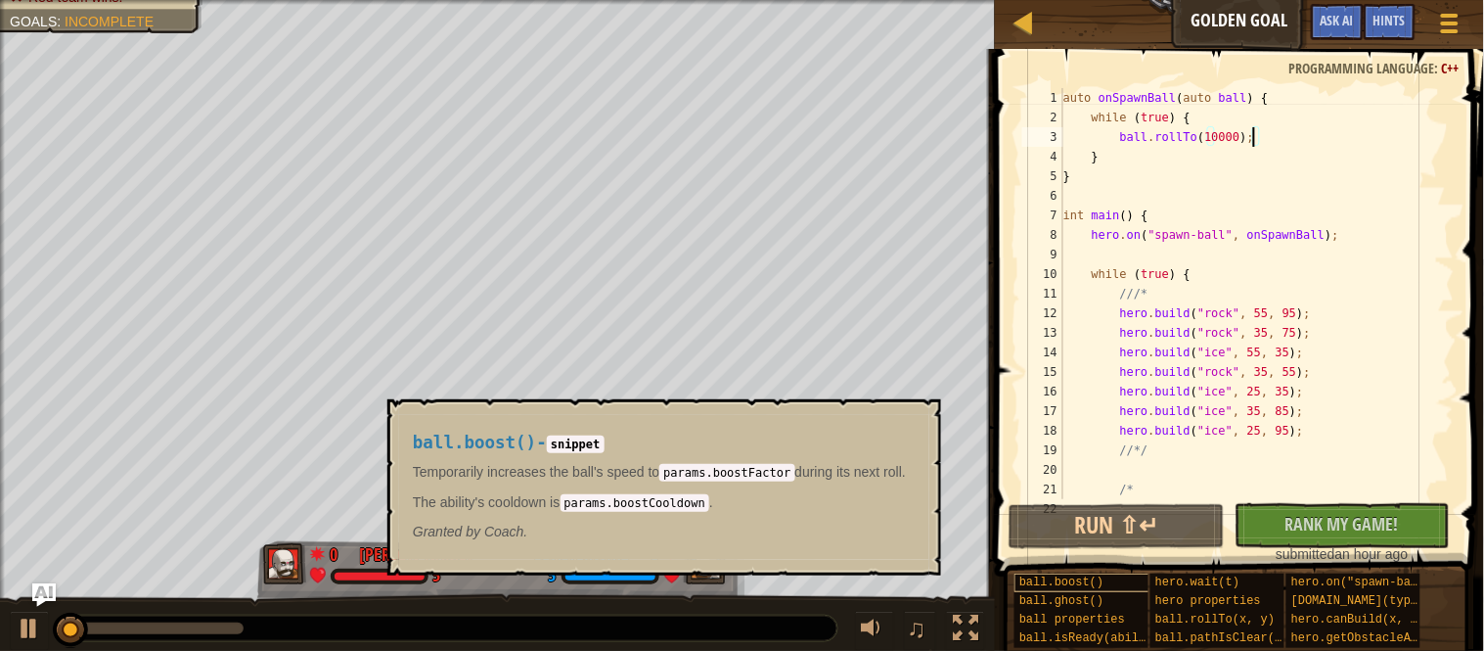
type textarea "ball.rollTo(100);"
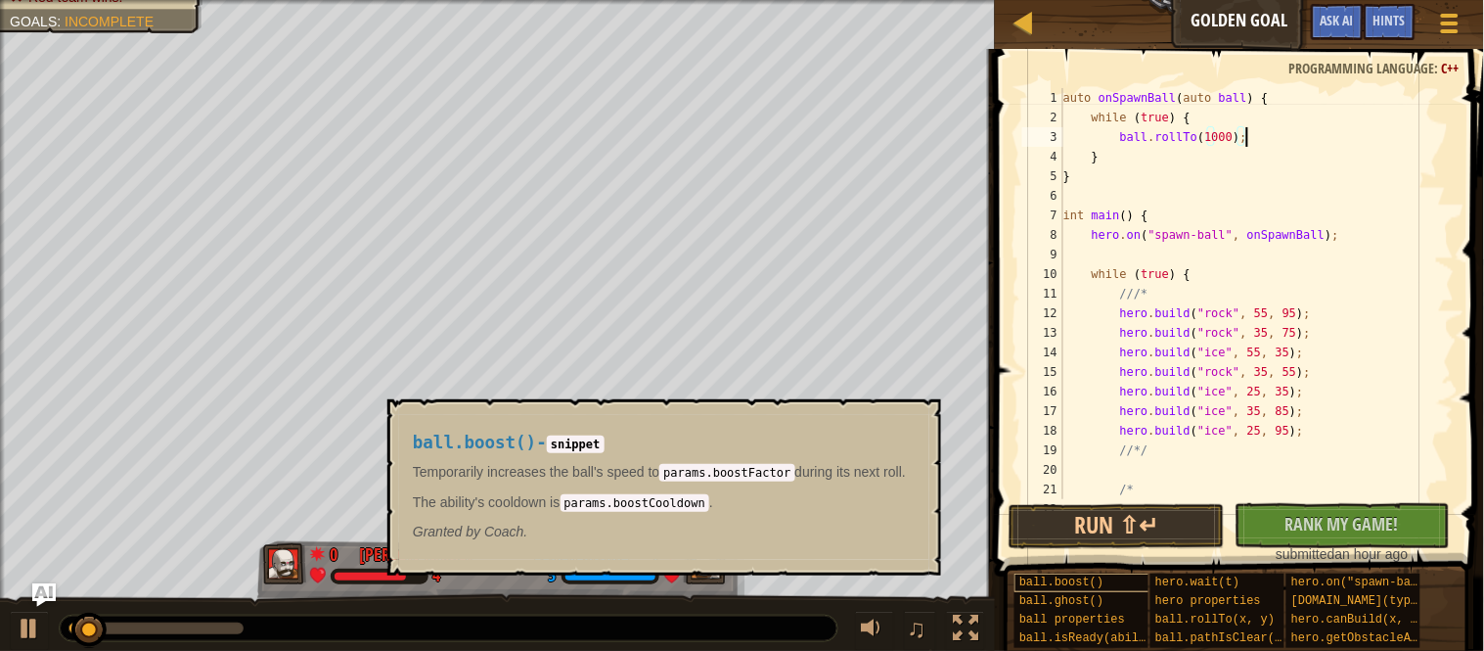
scroll to position [8, 26]
type textarea "ball.rollTo(-1);"
type textarea "ball.rollTo(0);"
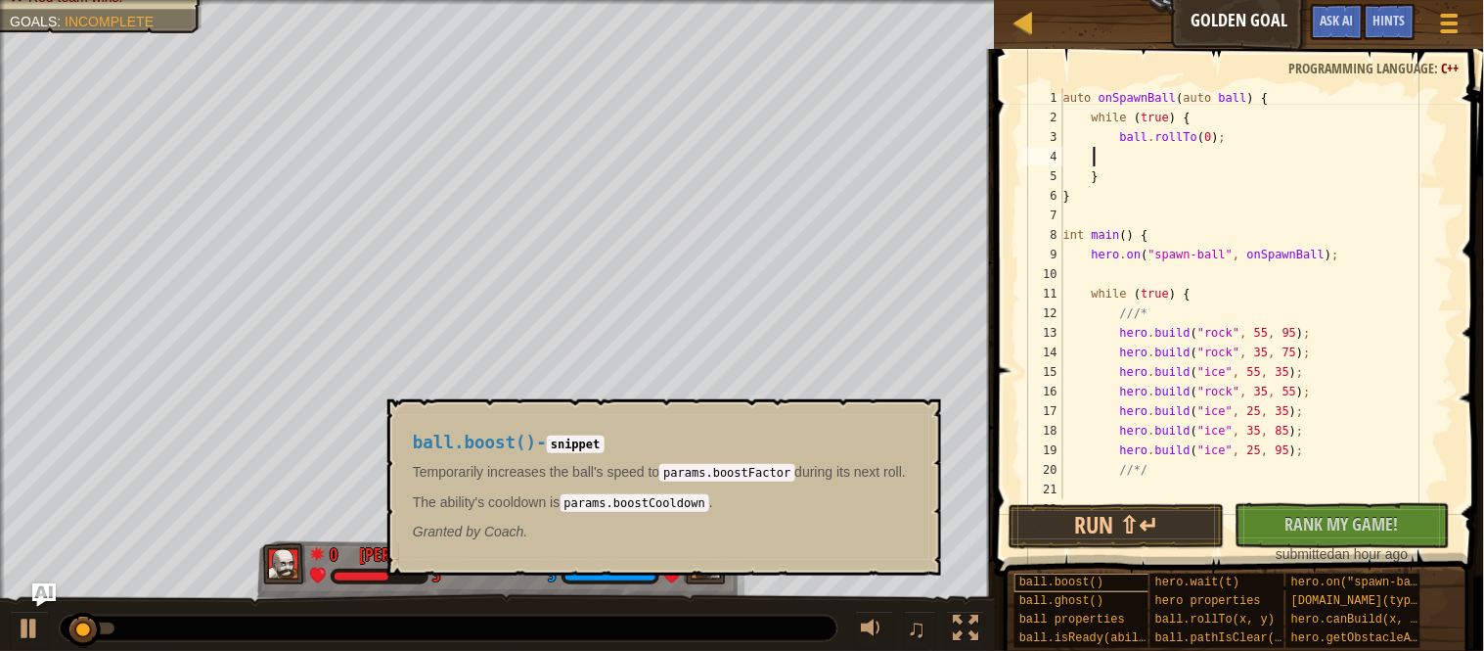
scroll to position [8, 0]
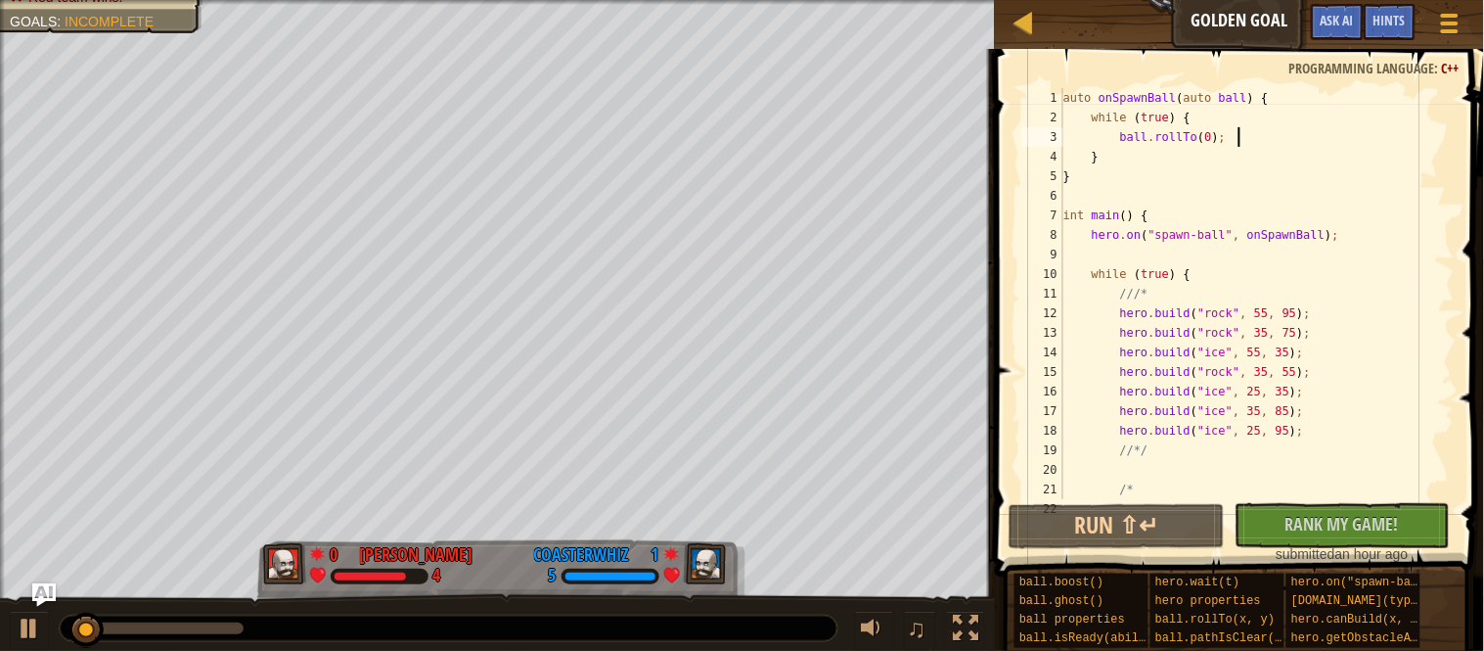
click at [1282, 147] on div "auto onSpawnBall ( auto ball ) { while ( true ) { ball . rollTo ( 0 ) ; } } int…" at bounding box center [1257, 313] width 395 height 450
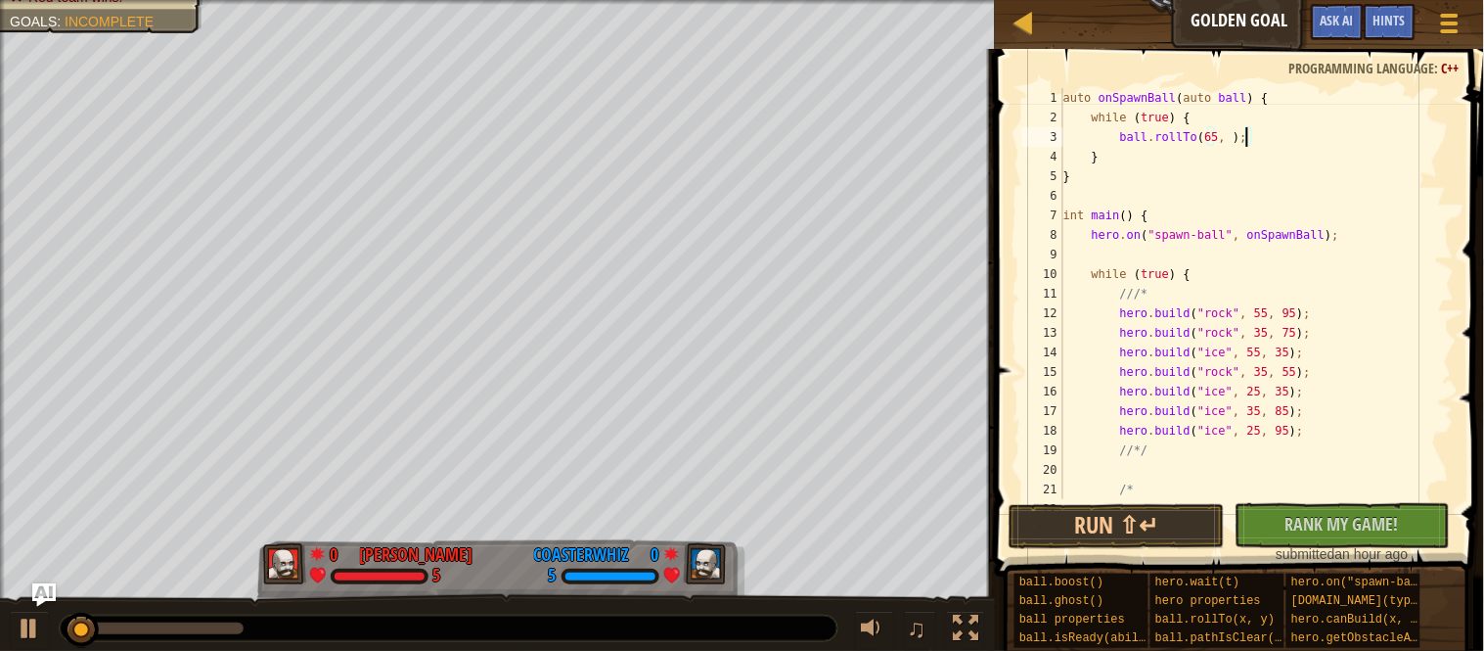
scroll to position [8, 27]
click at [1087, 515] on button "Run ⇧↵" at bounding box center [1117, 526] width 216 height 45
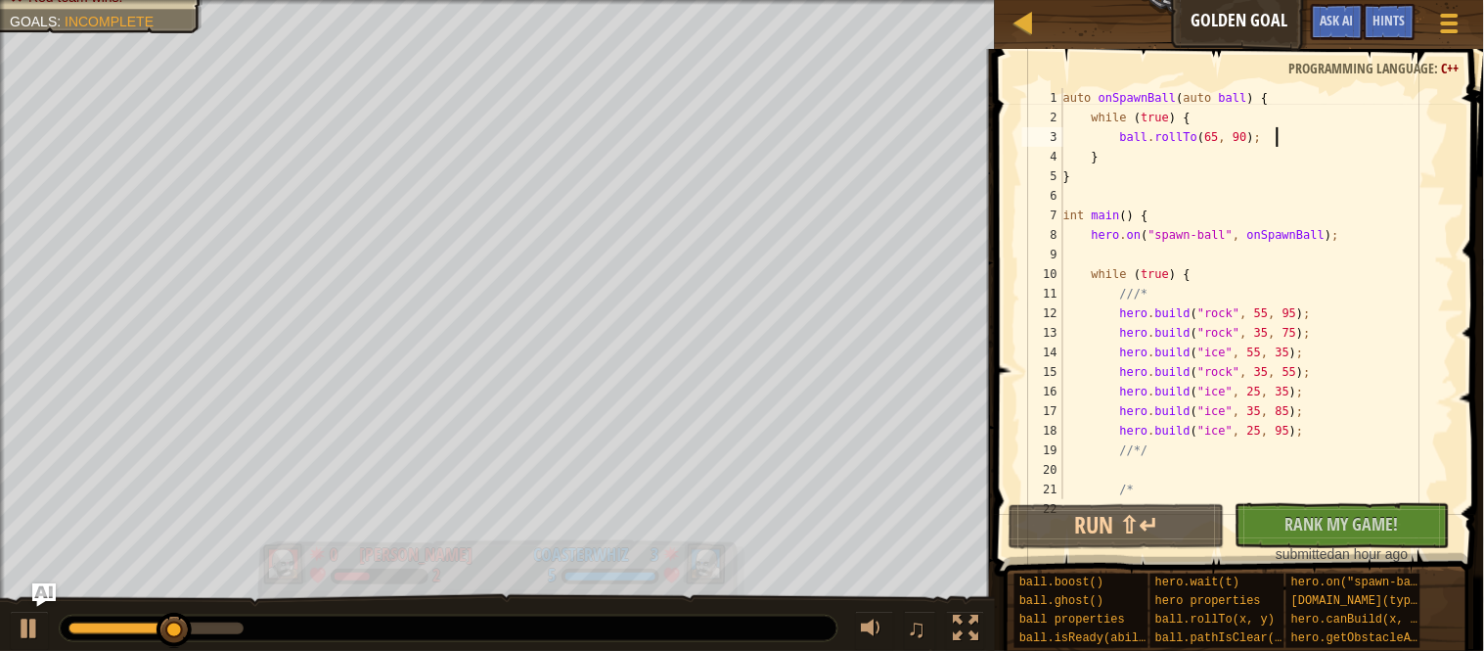
scroll to position [8, 4]
type textarea "ball.rollTo(65, 90);"
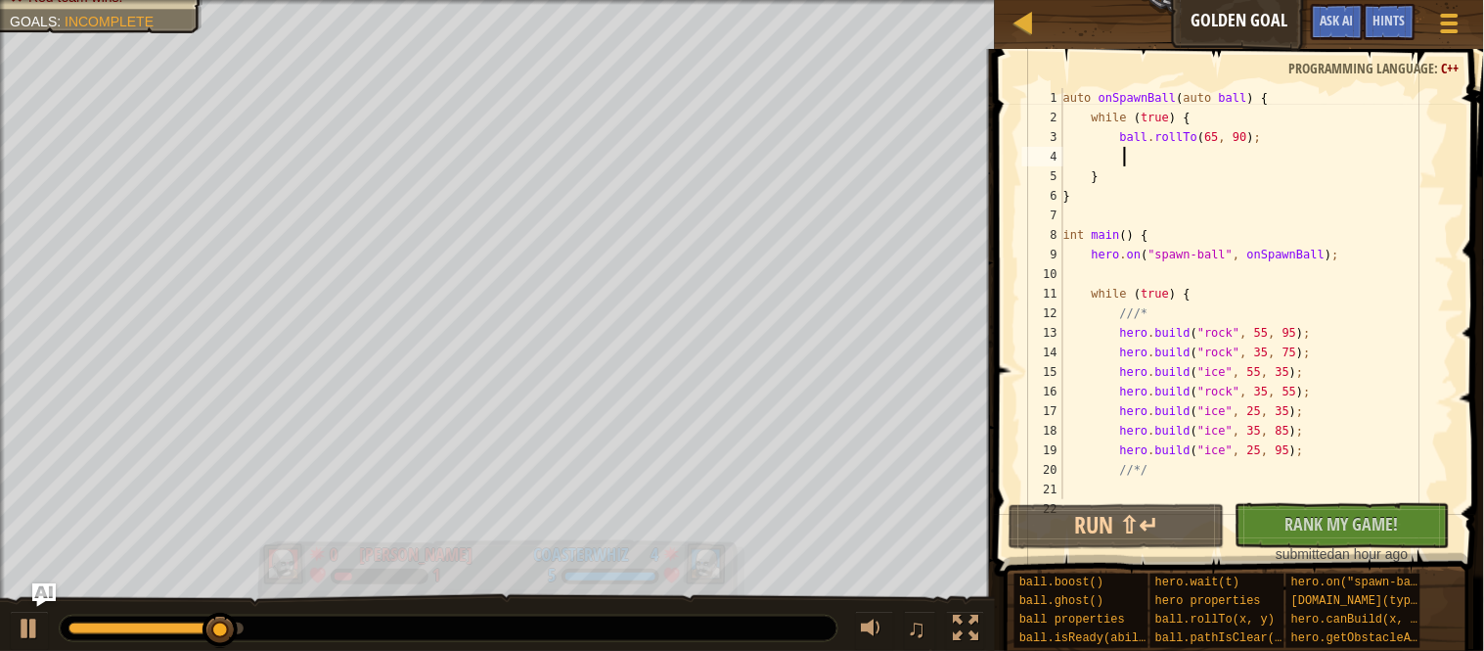
type textarea "B"
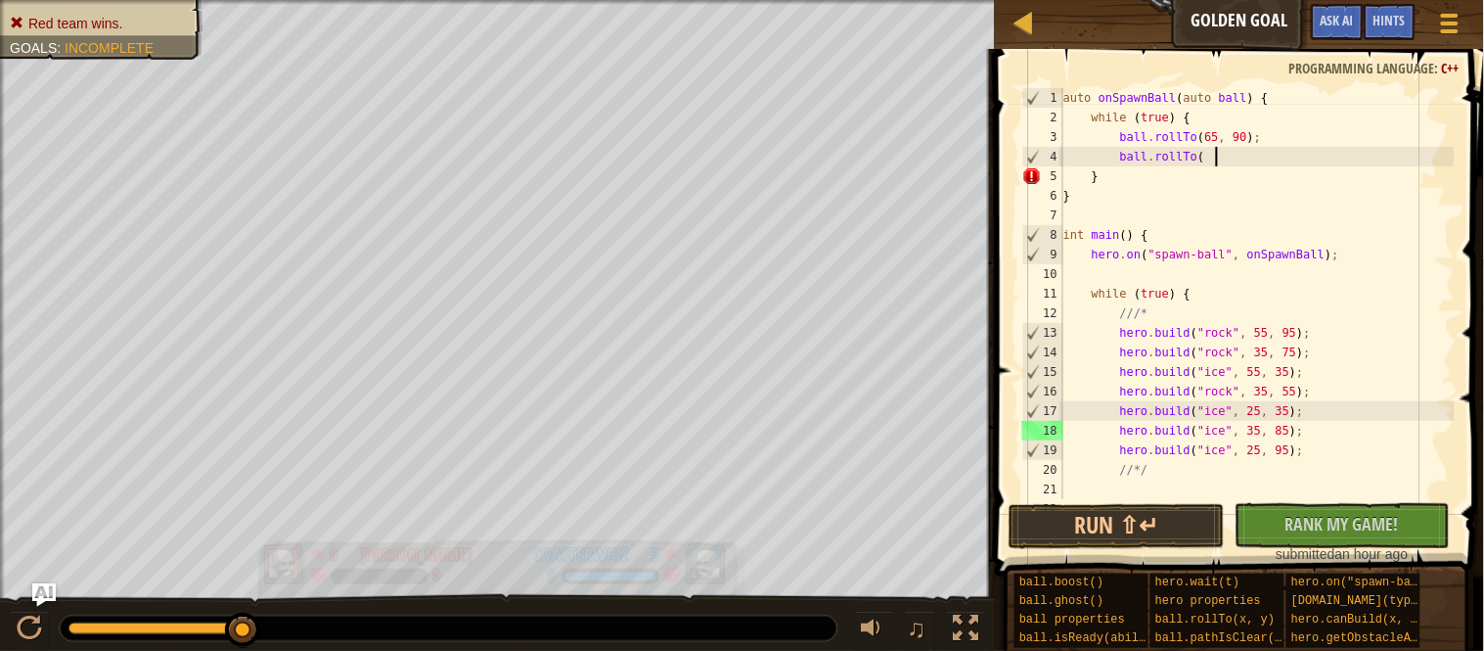
scroll to position [8, 21]
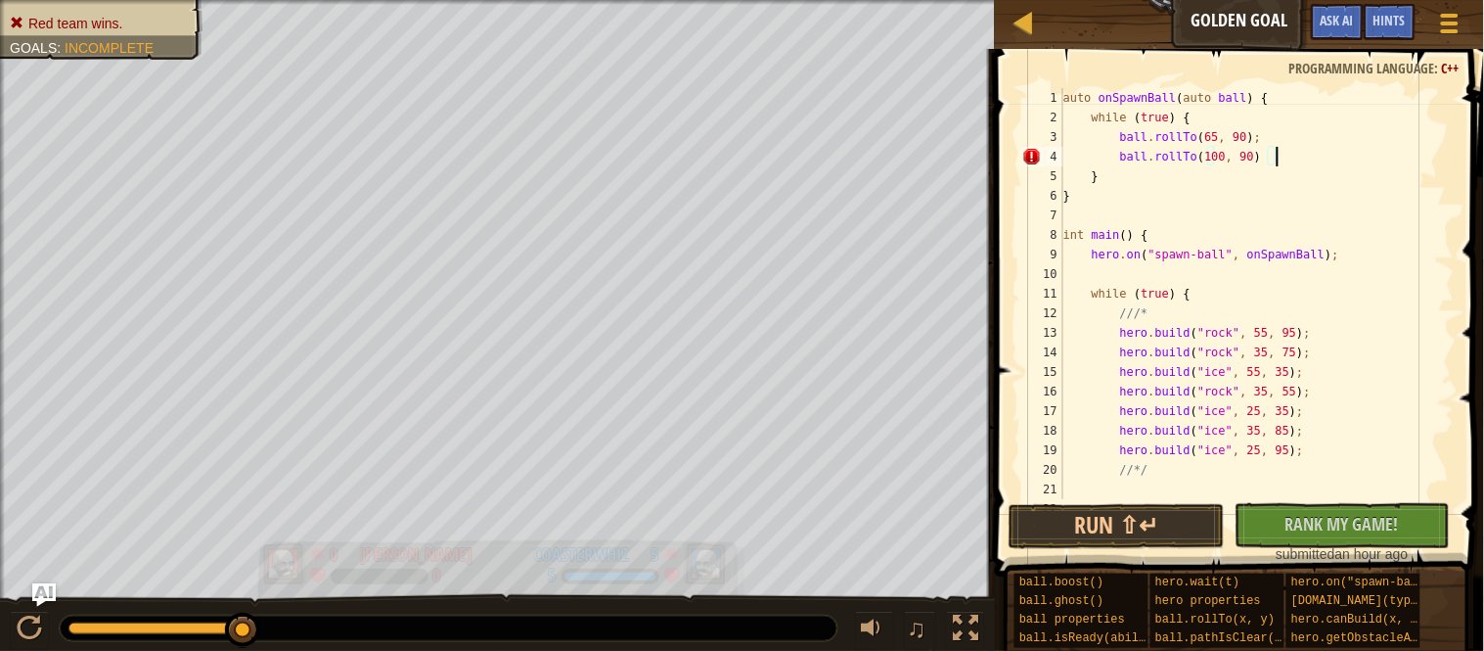
type textarea "ball.rollTo(100, 90);"
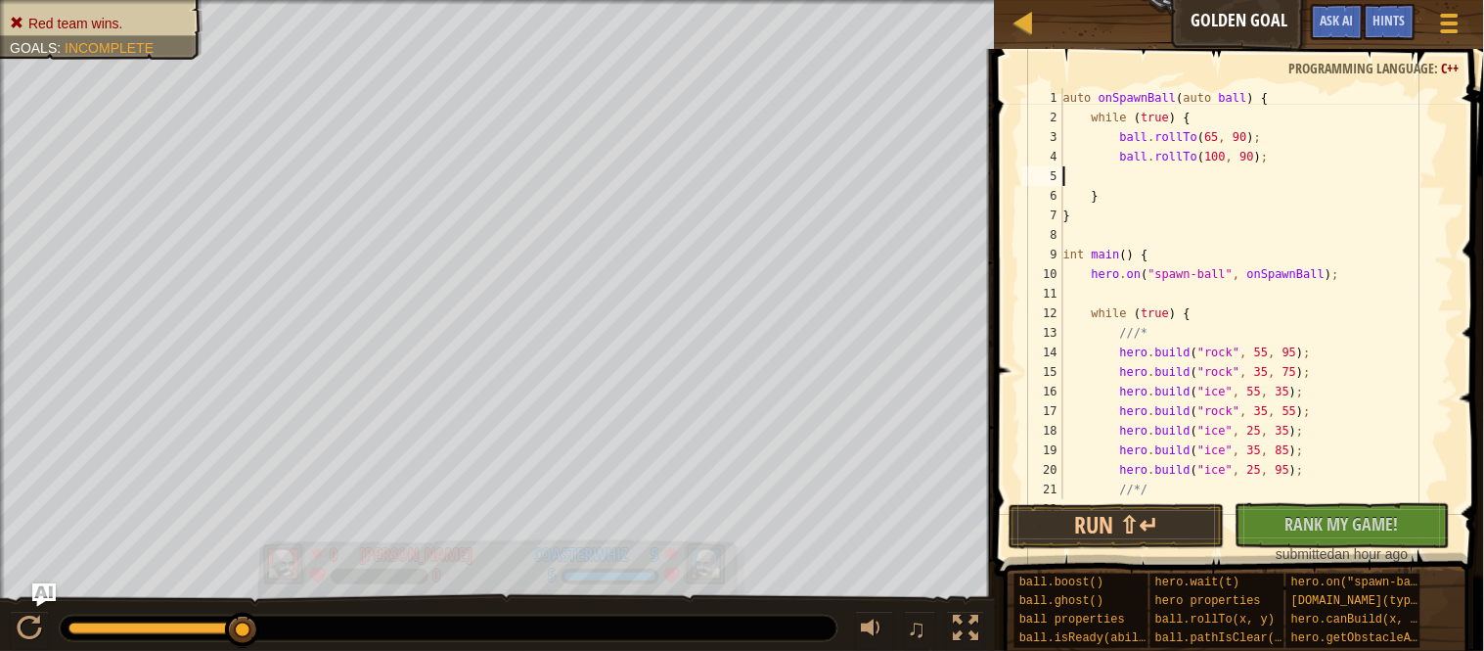
scroll to position [8, 0]
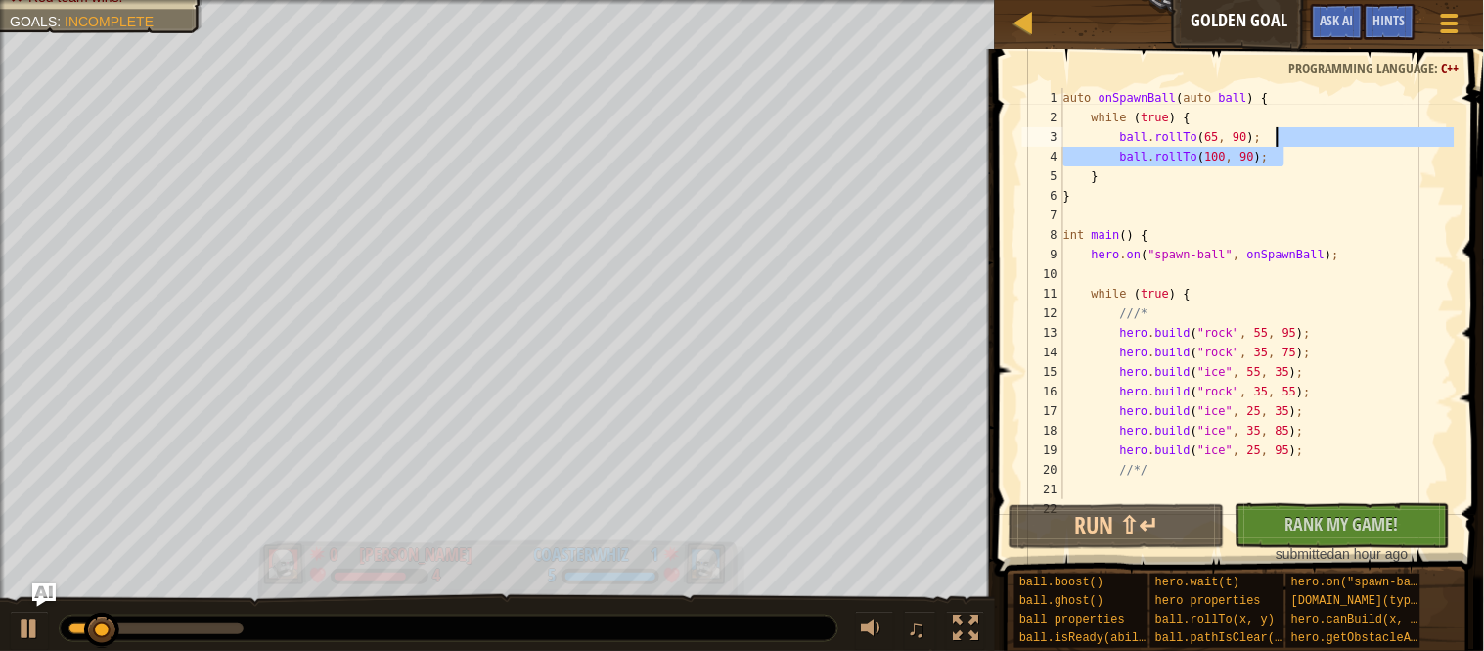
type textarea "ball.rollTo(100, 90);"
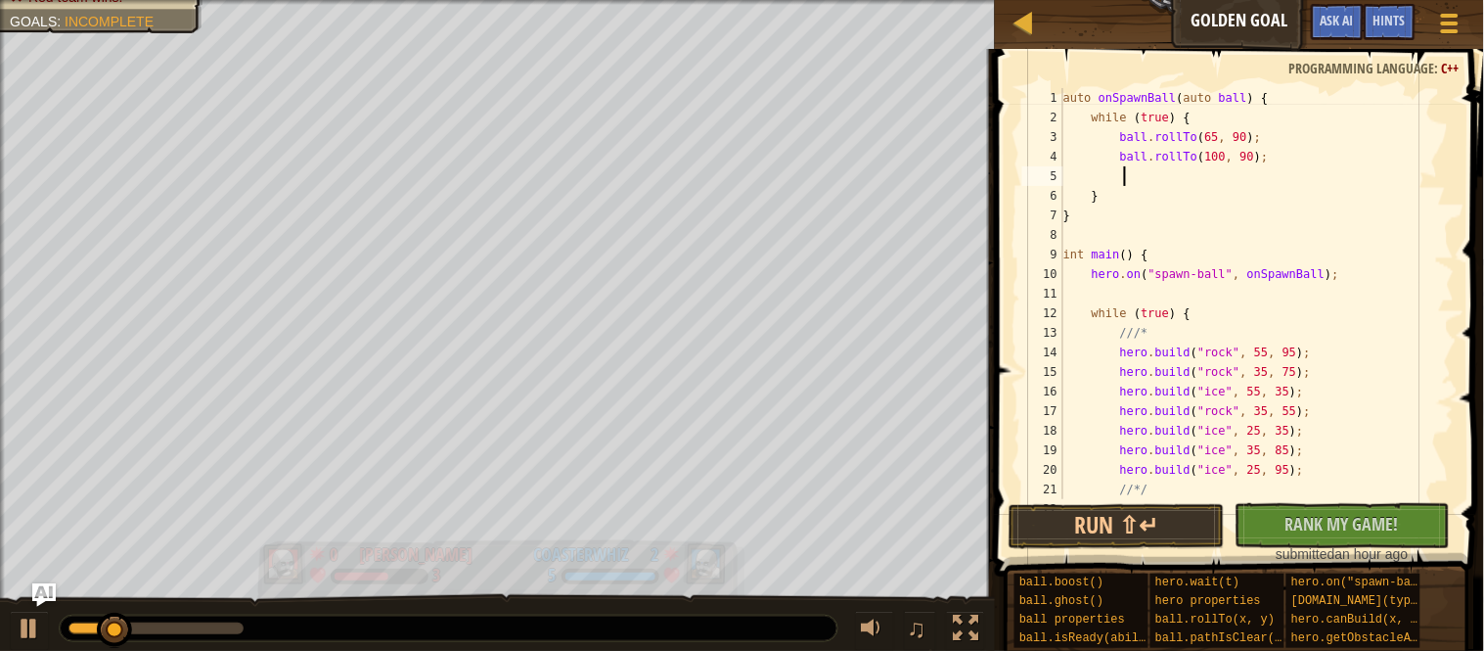
paste textarea "ball.rollTo(100, 90);"
type textarea "ball.rollTo(100, 90);"
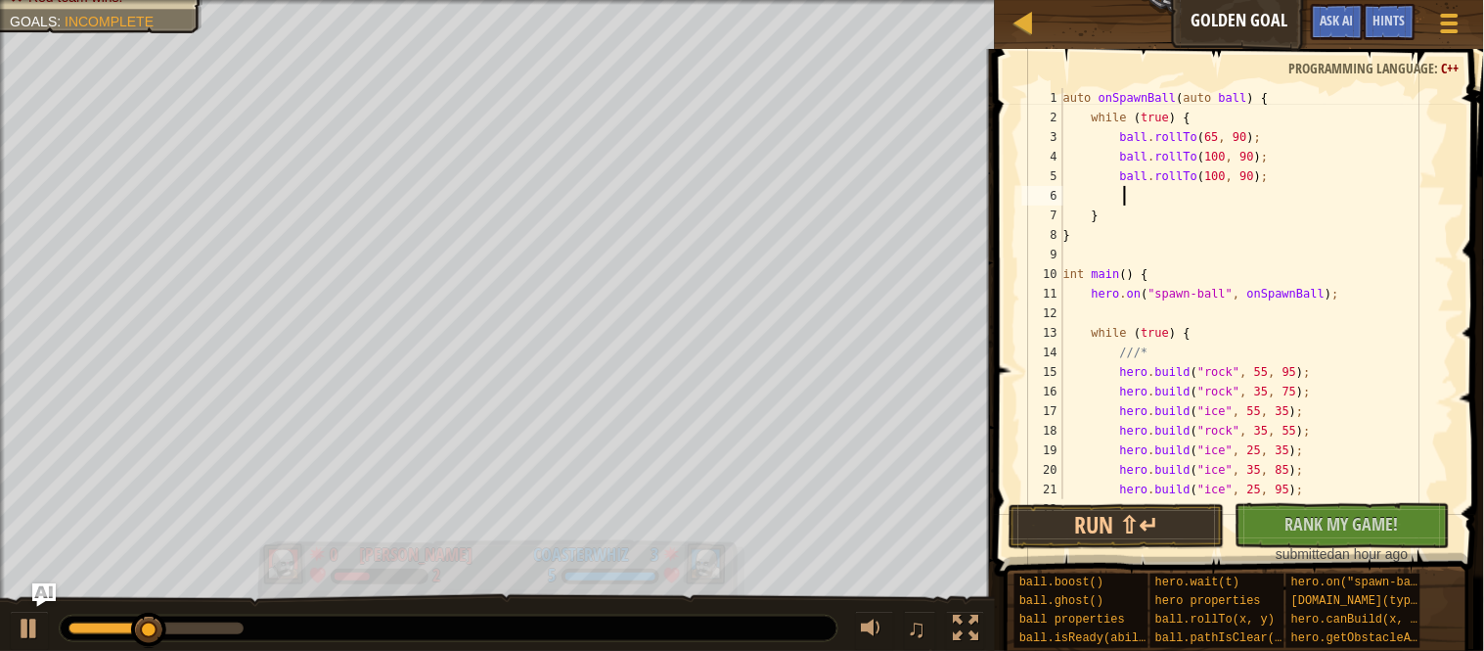
paste textarea "ball.rollTo(100, 90);"
type textarea "ball.rollTo(100, 90);"
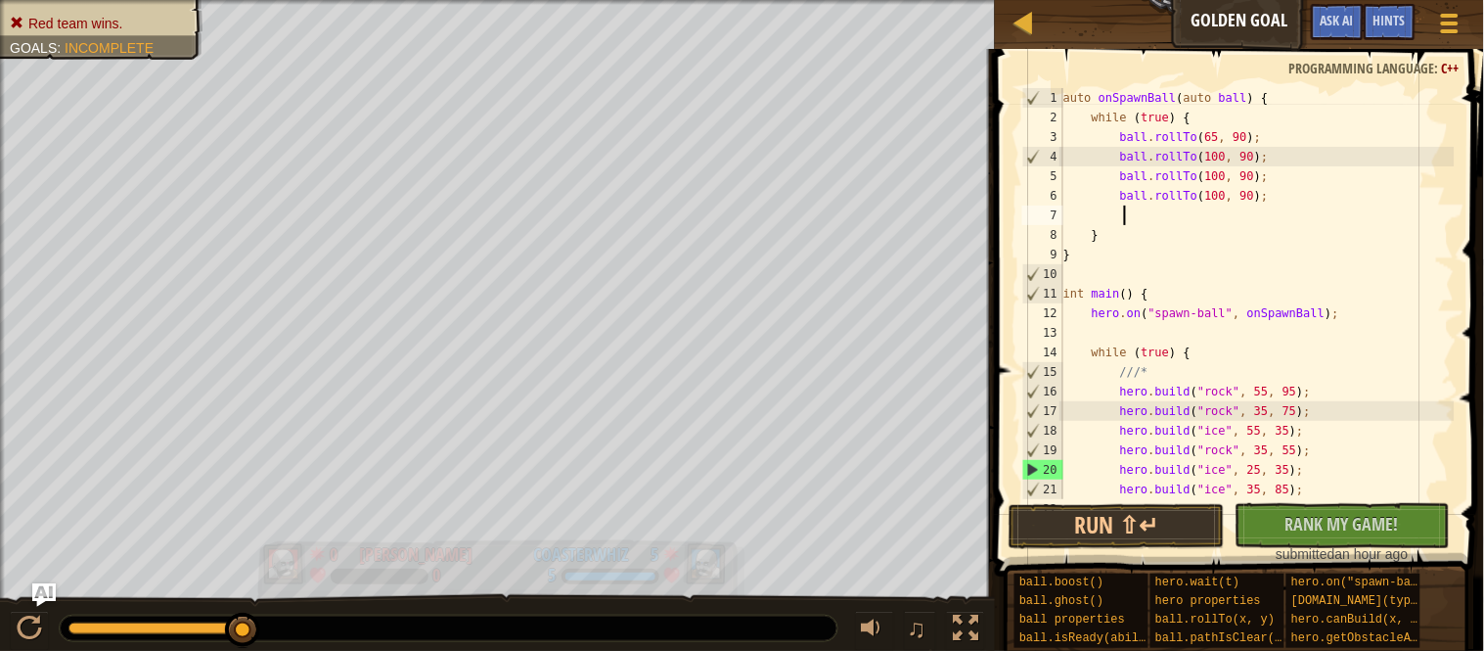
paste textarea "ball.rollTo(100, 90);"
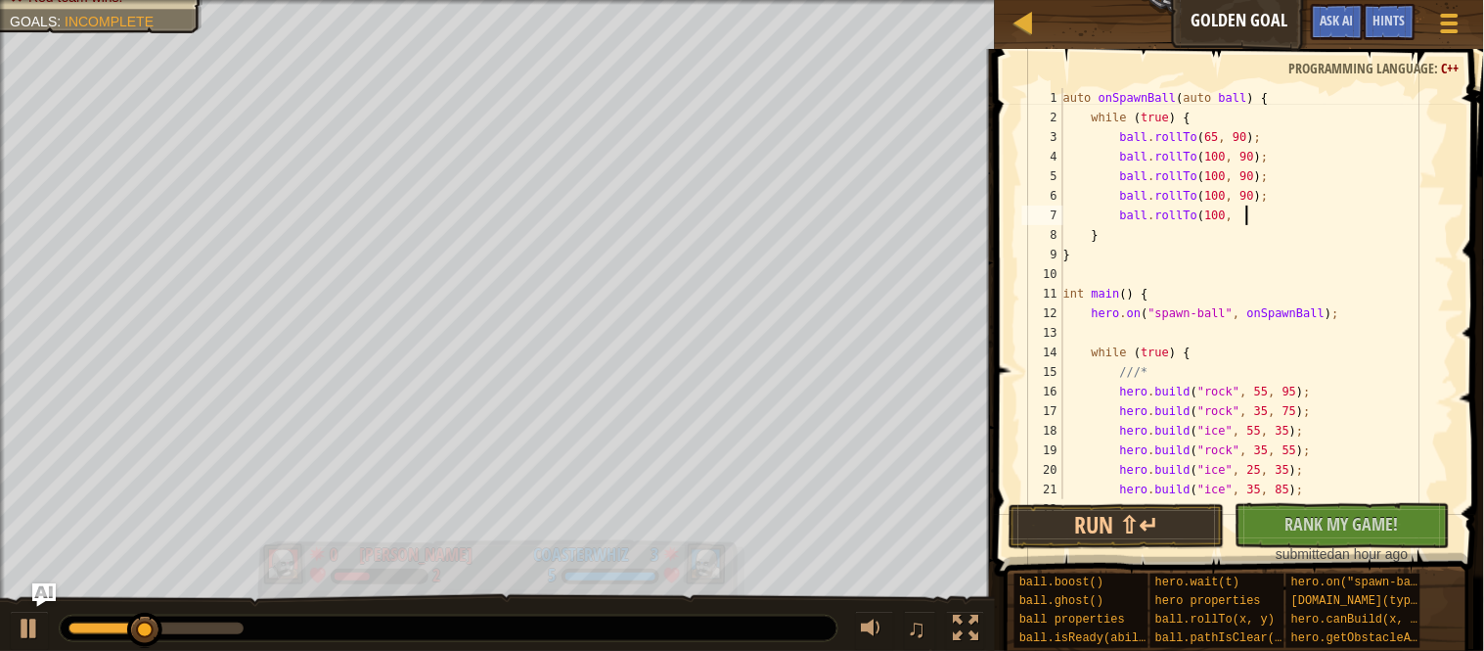
type textarea "ball"
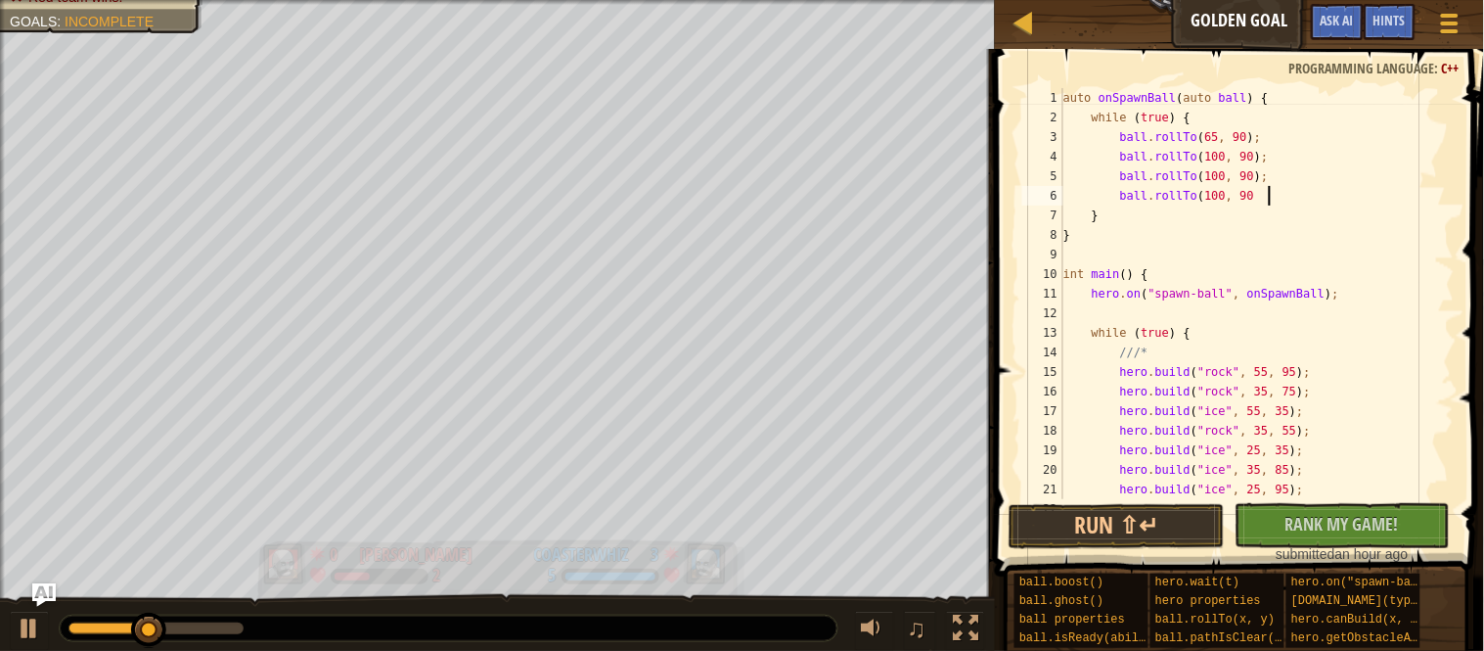
type textarea "ball"
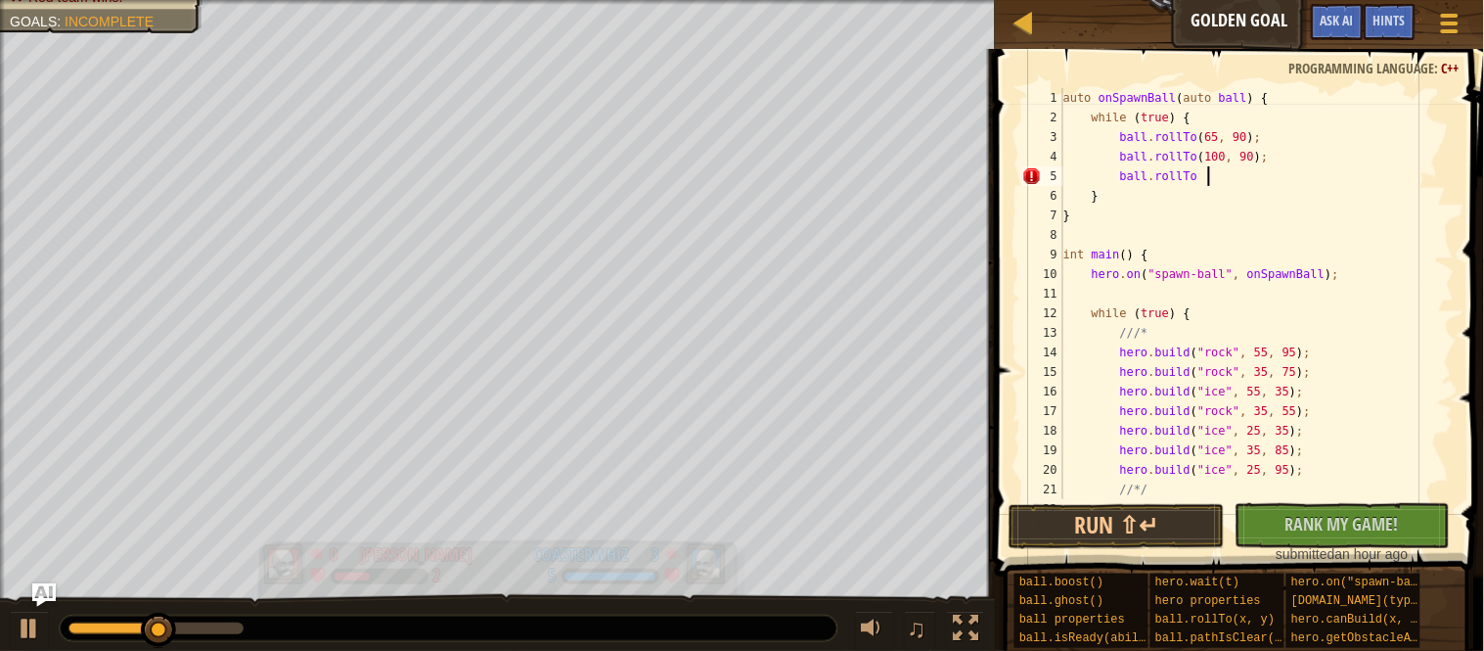
type textarea "ball"
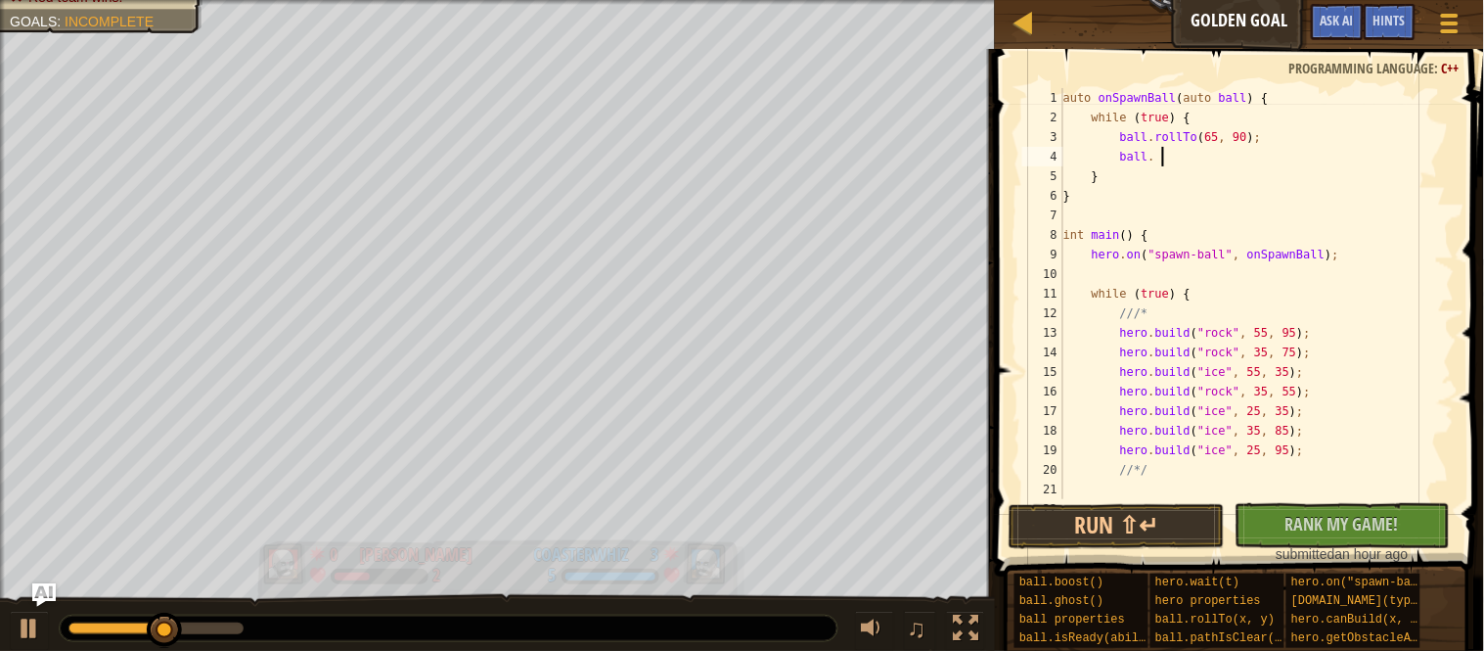
type textarea "ball"
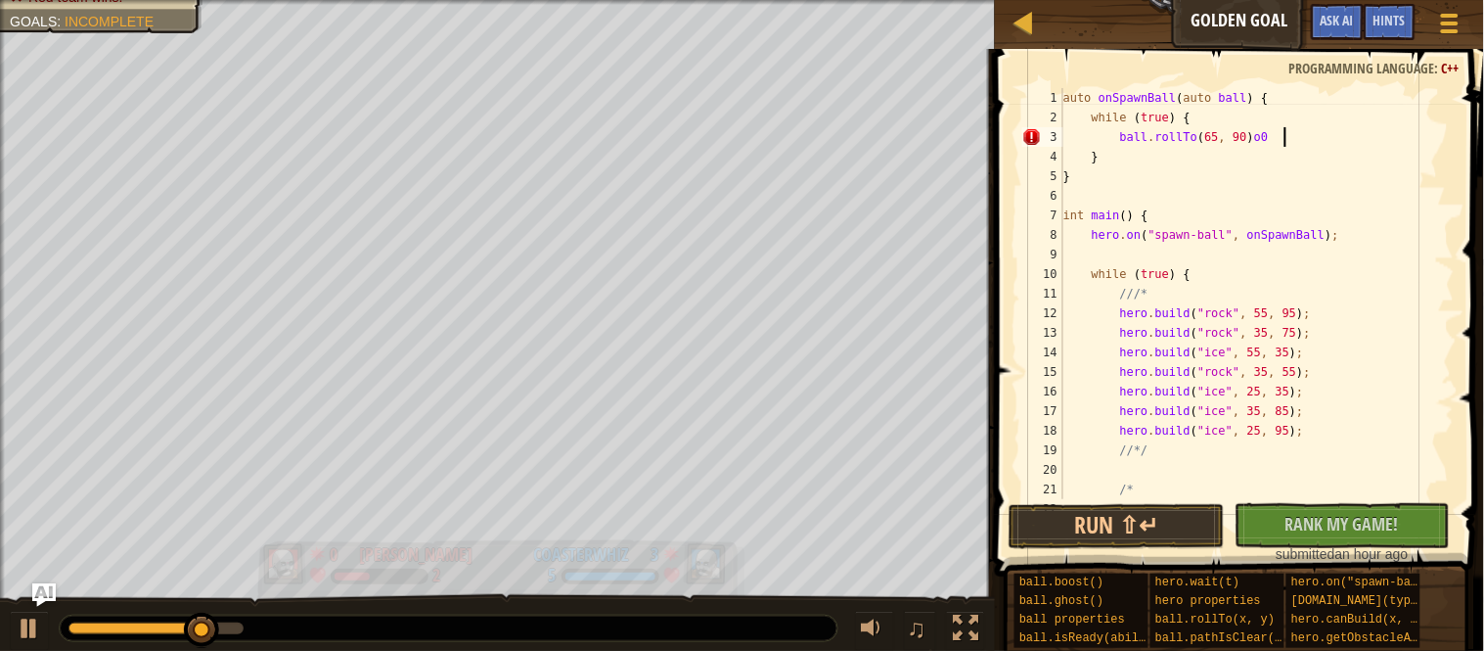
scroll to position [8, 30]
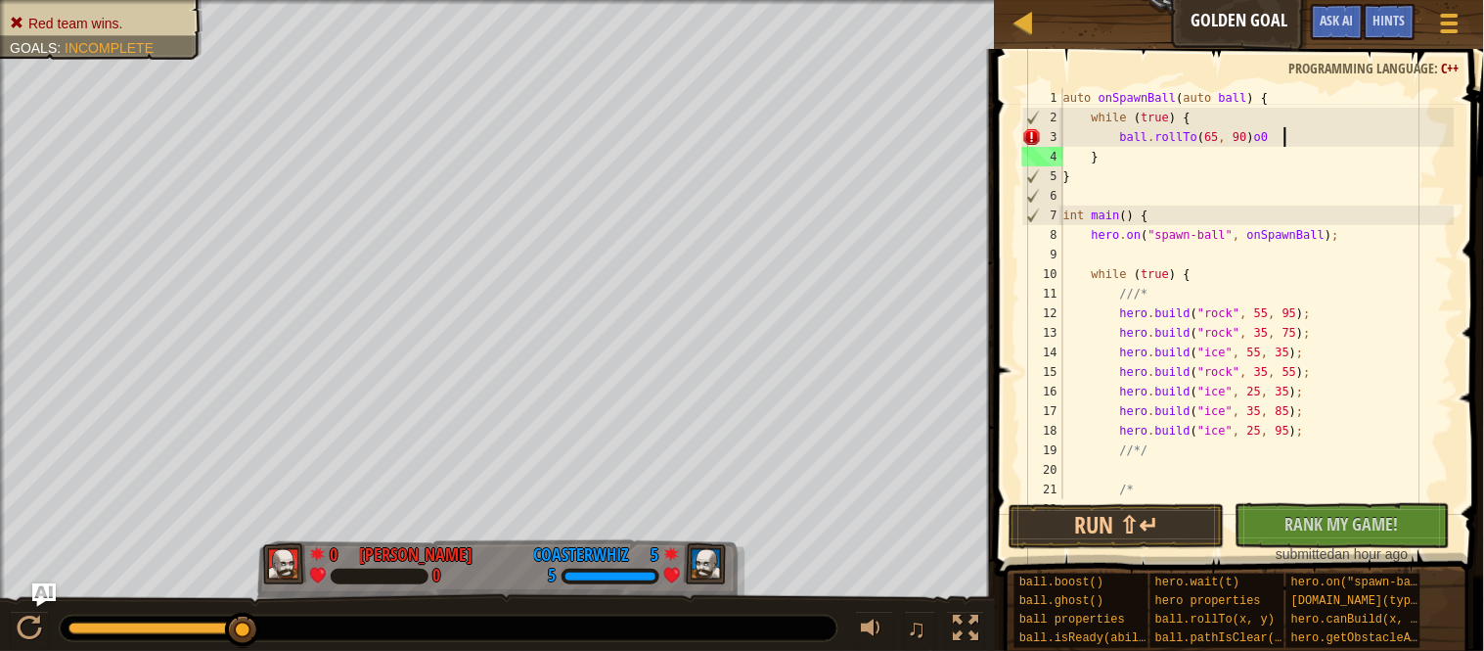
click at [1306, 138] on div "auto onSpawnBall ( auto ball ) { while ( true ) { ball . rollTo ( 65 , 90 ) o0 …" at bounding box center [1257, 313] width 395 height 450
type textarea "ball.rollTo(65, 90);"
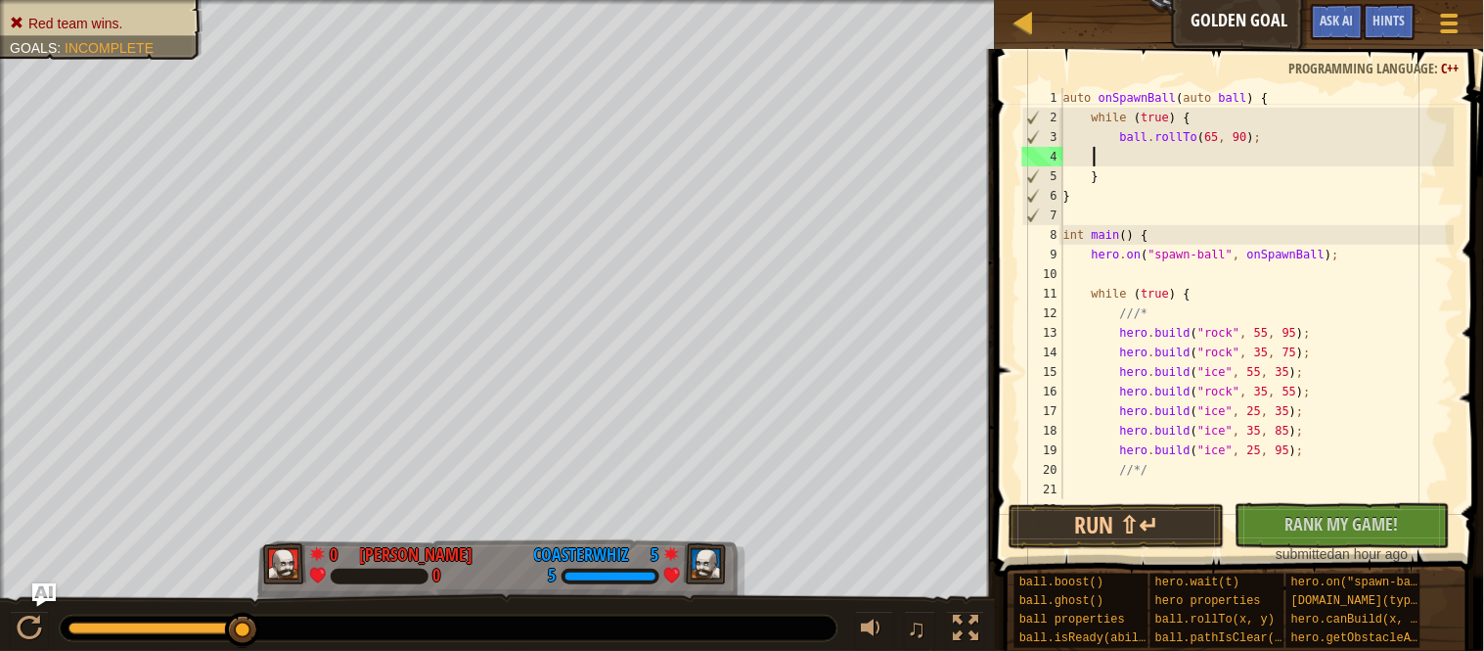
scroll to position [8, 3]
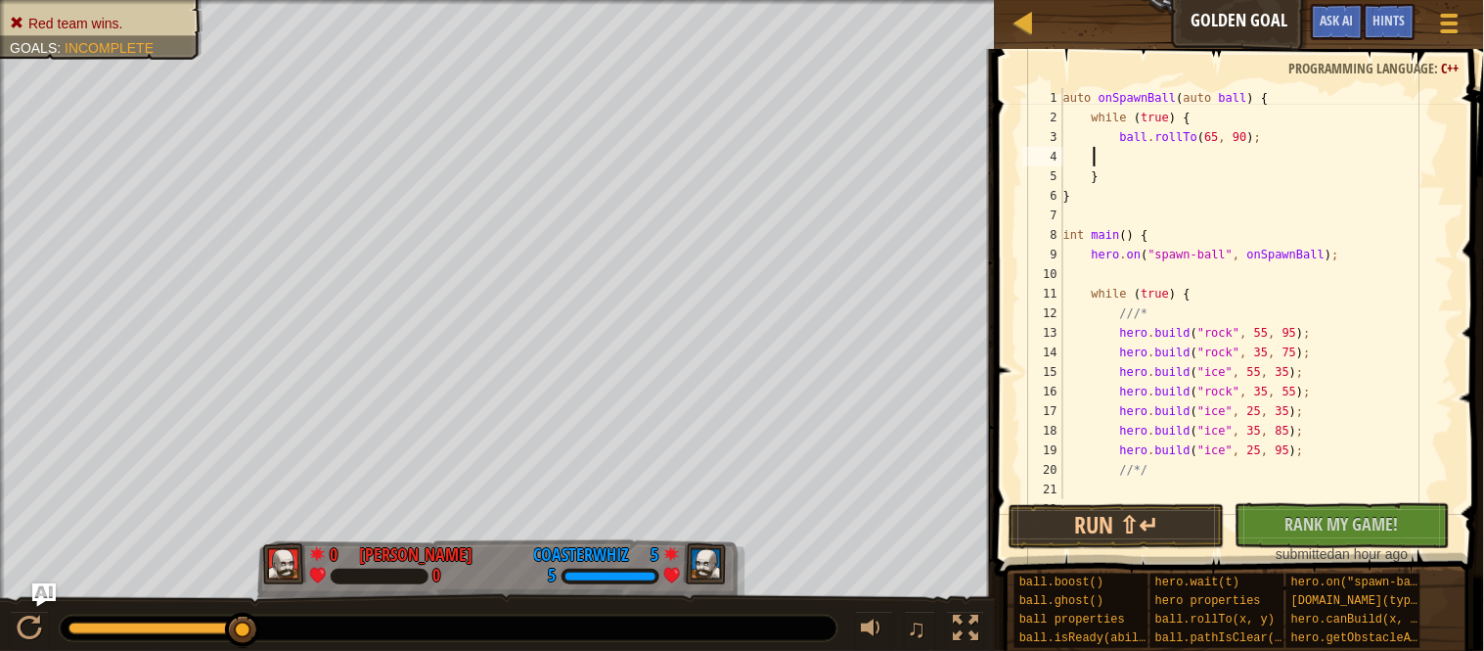
type textarea "ball.rollTo(65, 90);"
type textarea "e"
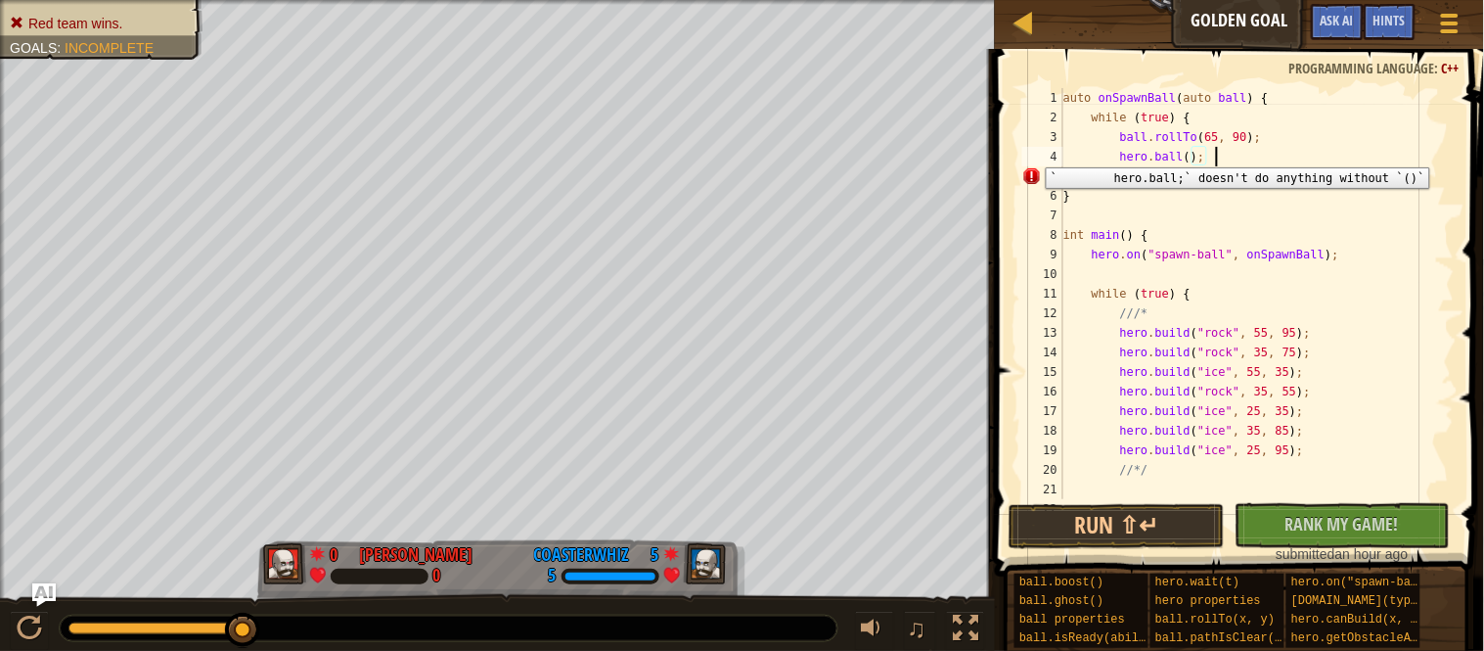
scroll to position [8, 21]
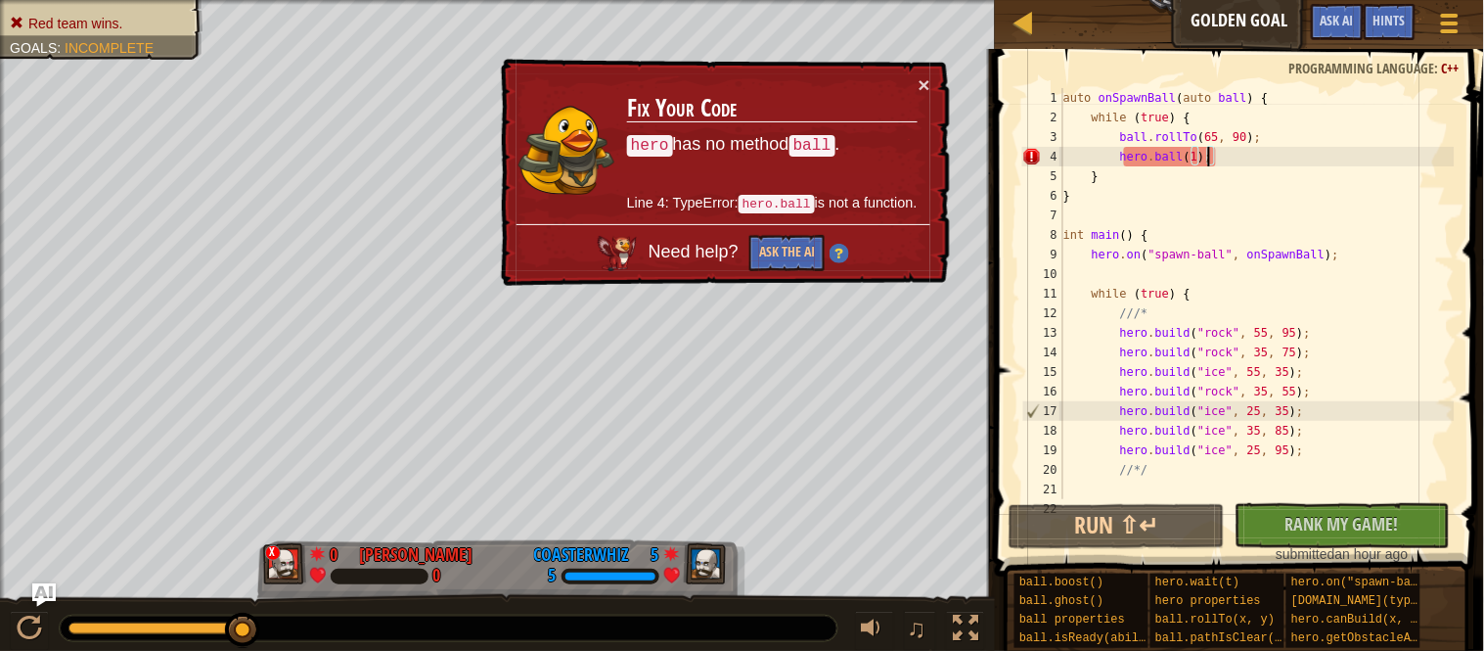
click at [1169, 159] on div "auto onSpawnBall ( auto ball ) { while ( true ) { ball . rollTo ( 65 , 90 ) ; h…" at bounding box center [1257, 313] width 395 height 450
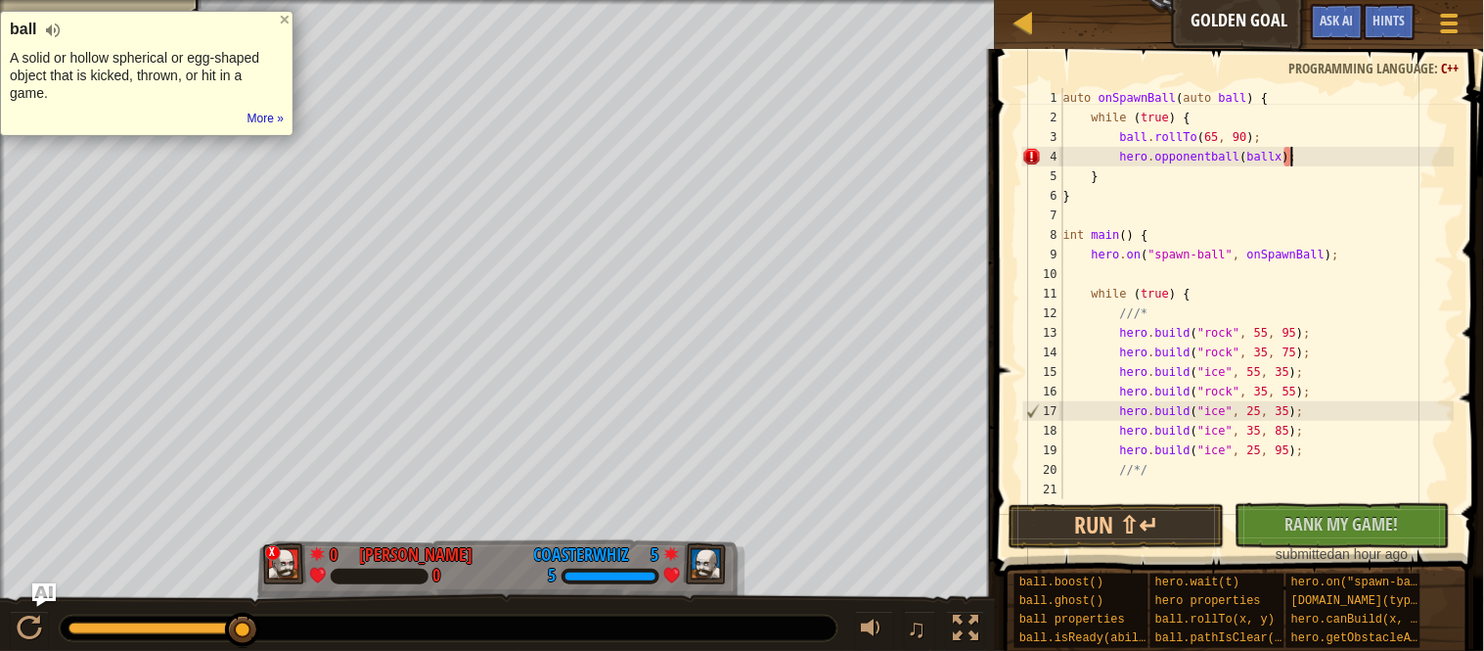
scroll to position [8, 33]
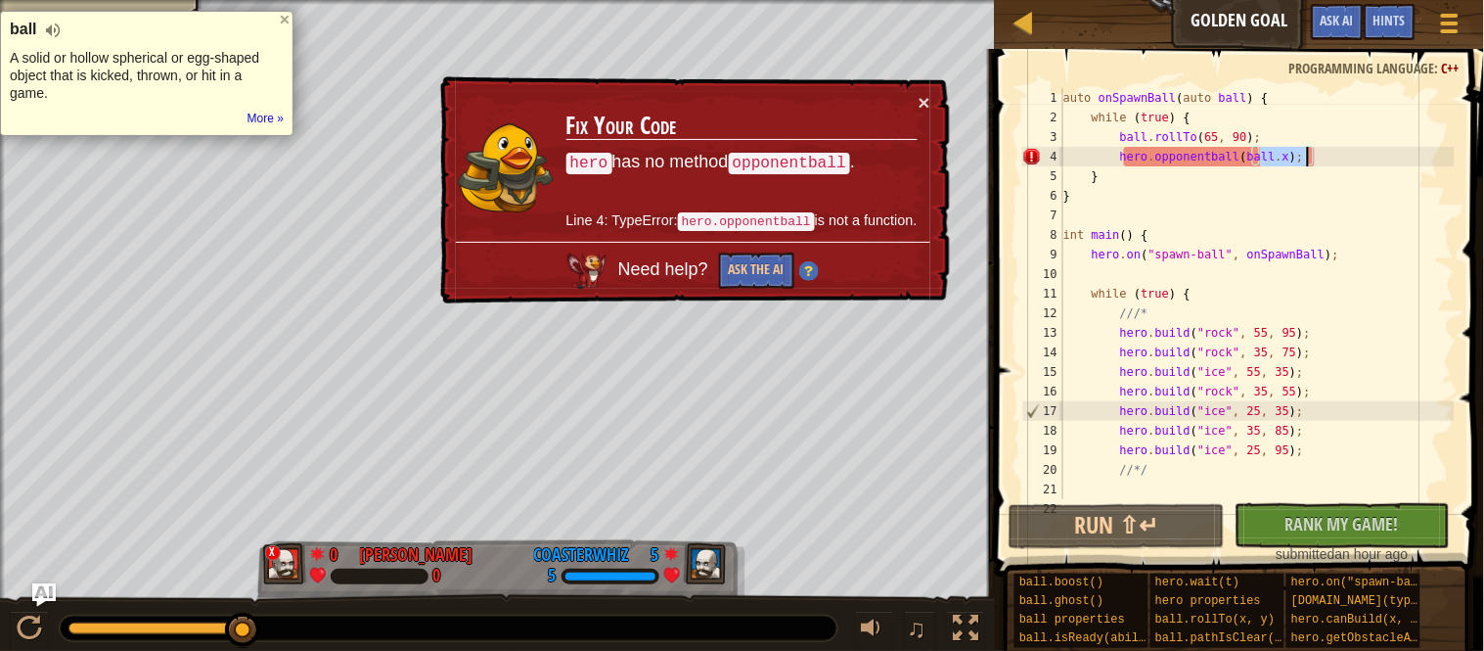
type textarea "}"
type textarea "hero.on("spawn-ball", onSpawnBall);"
type textarea "//*/"
type textarea "}"
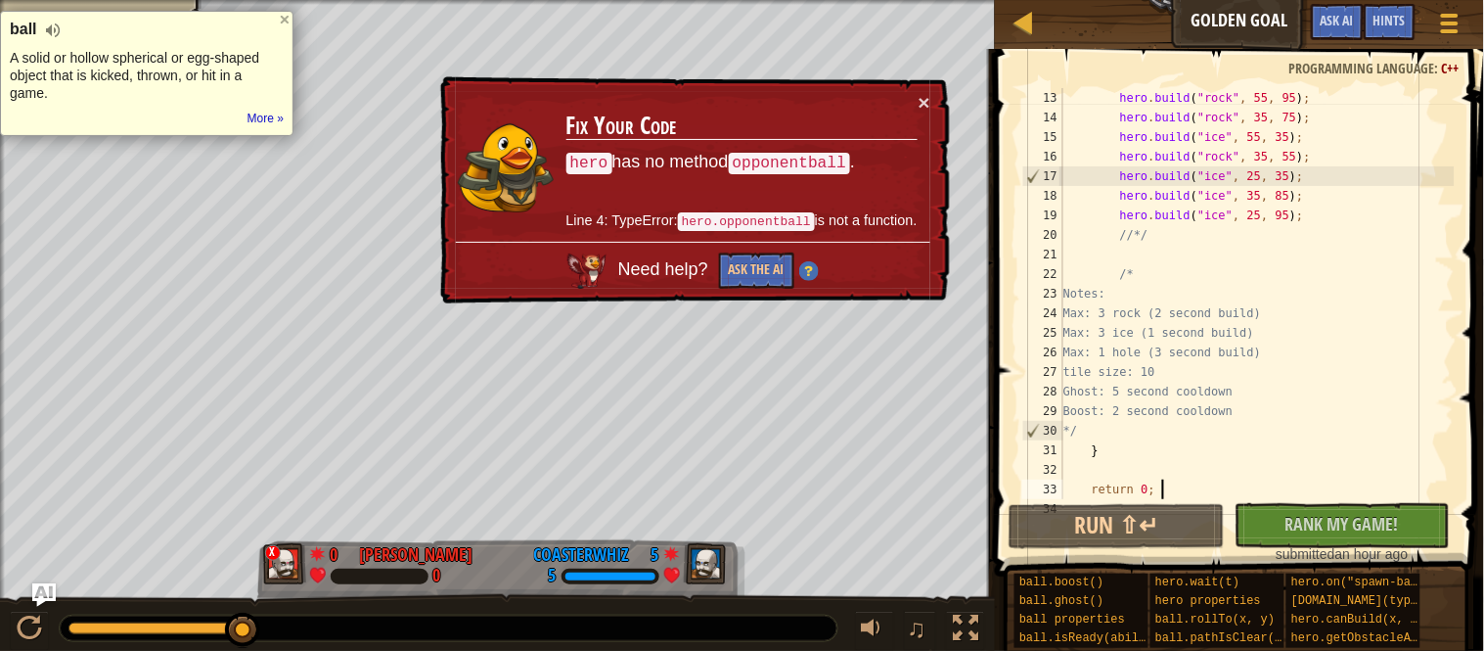
type textarea "}"
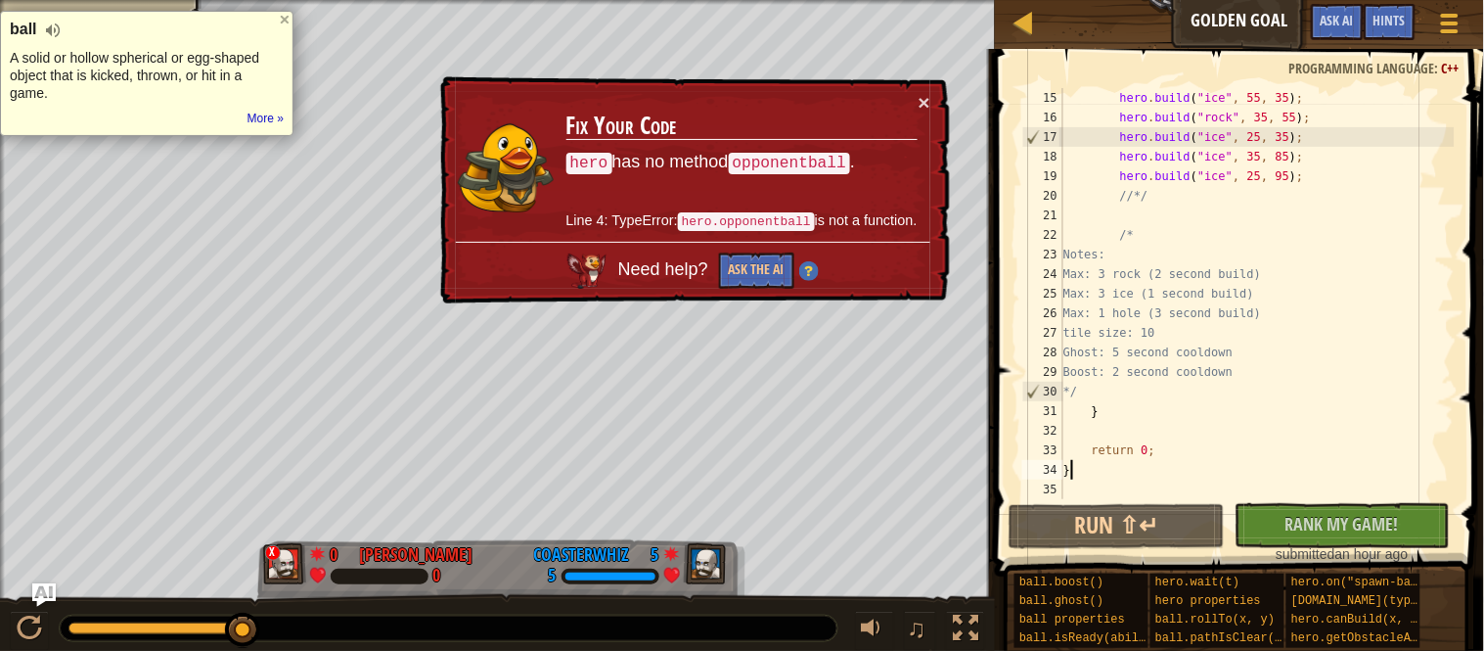
type textarea "return 0;"
type textarea "/*"
type textarea "while (true) {"
type textarea "int main() {"
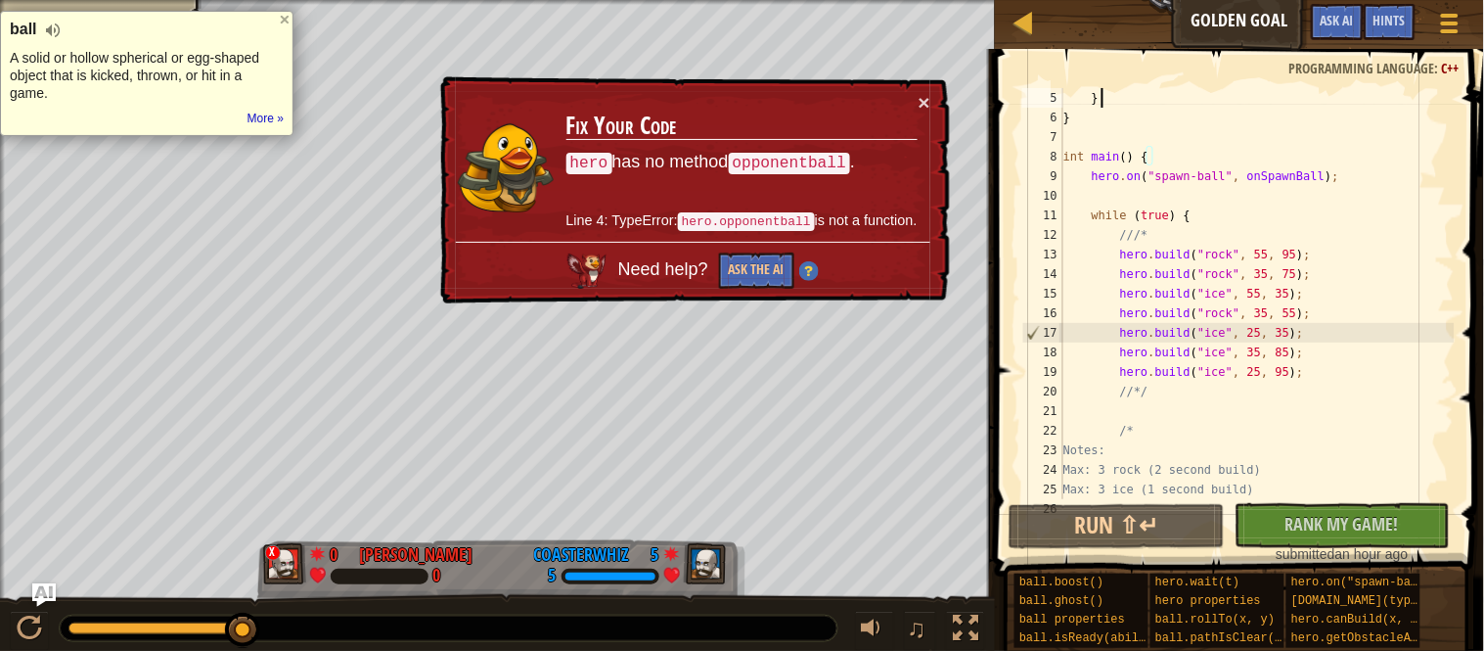
scroll to position [0, 0]
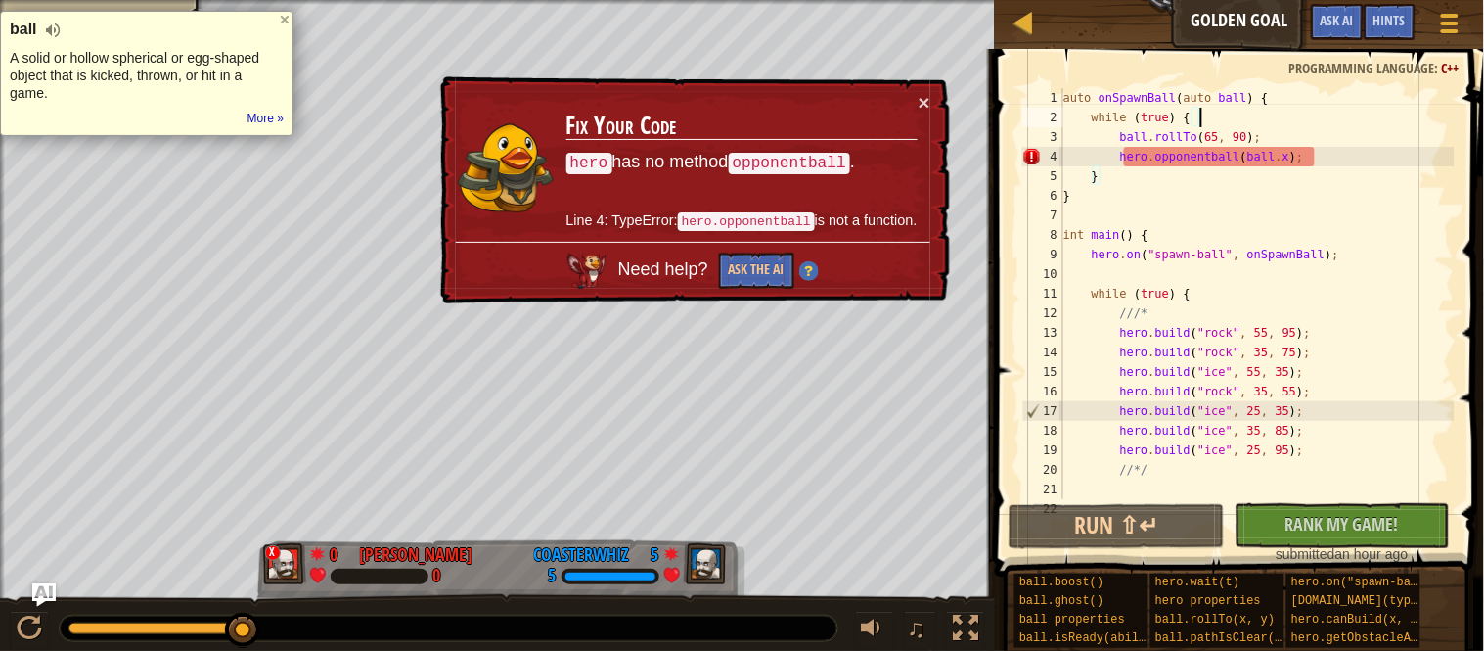
type textarea "}"
type textarea "hero.on("spawn-ball", onSpawnBall);"
type textarea "//*/"
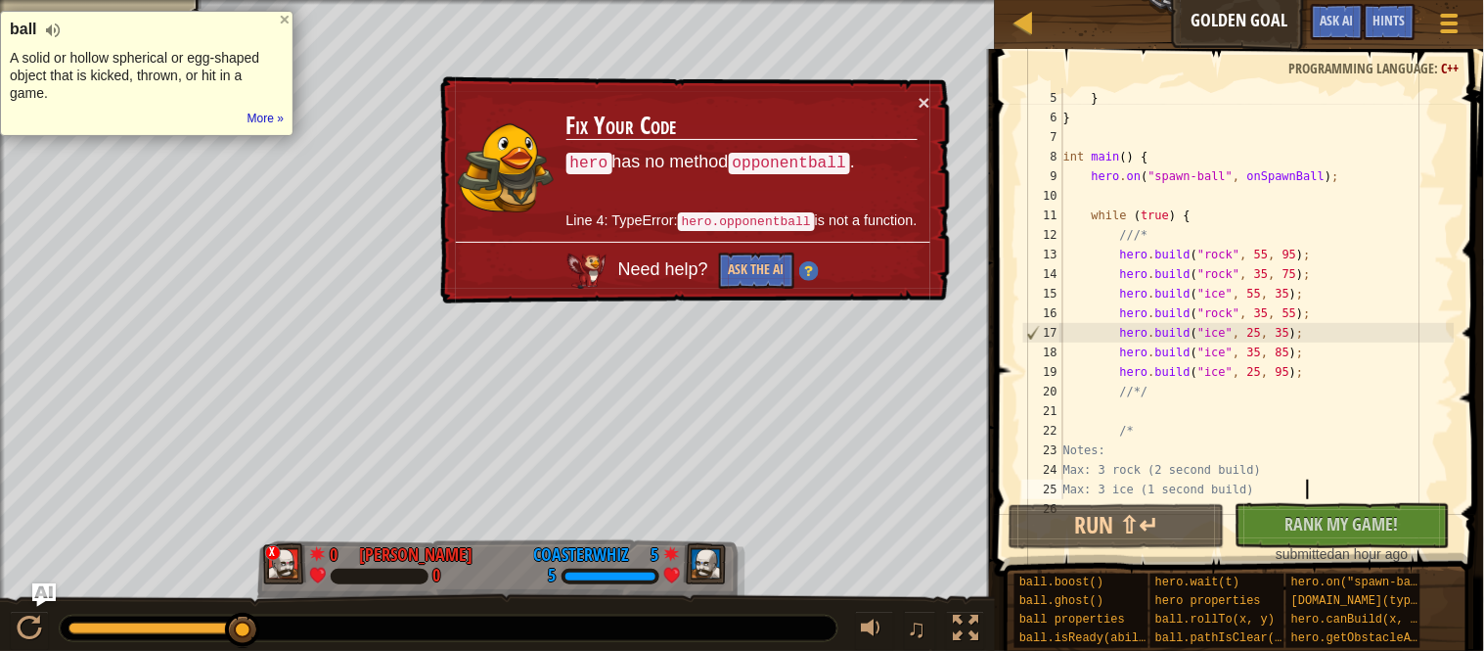
type textarea "/*"
type textarea "while (true) {"
type textarea "int main() {"
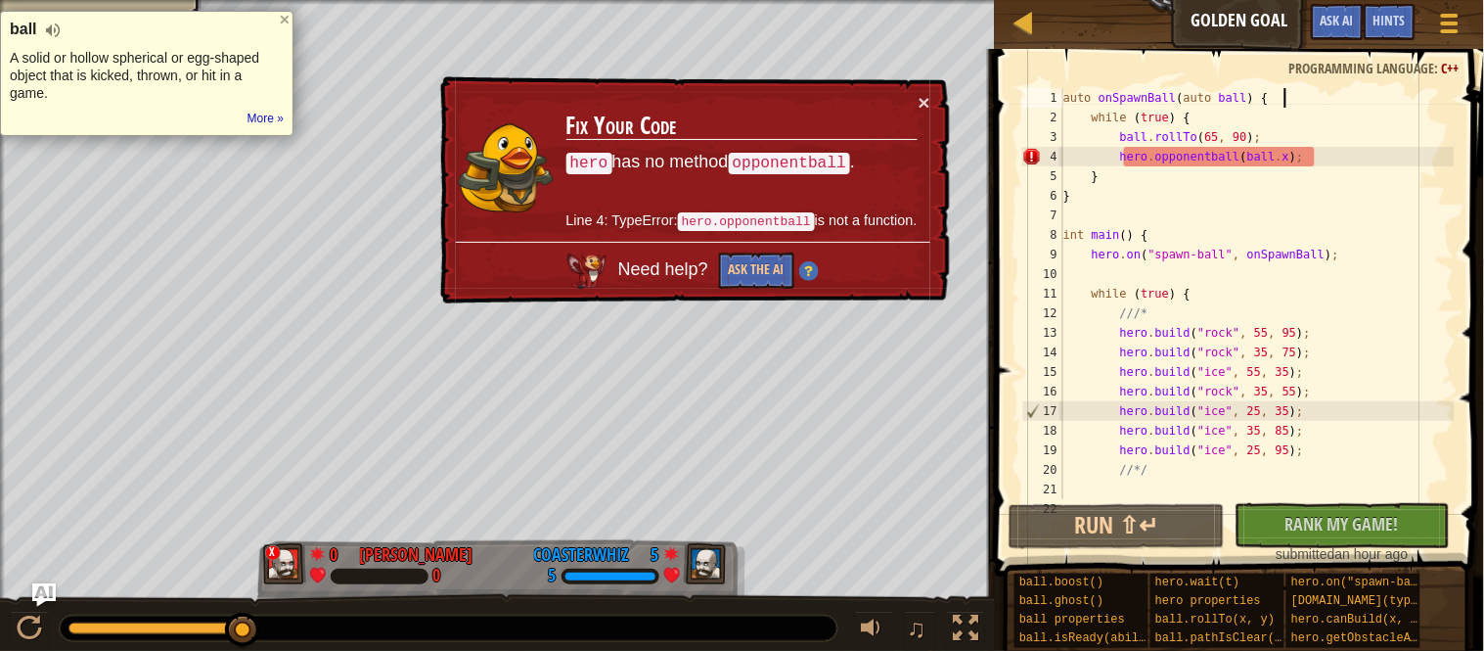
scroll to position [0, 0]
type textarea "hero.opponentball(ball.x);"
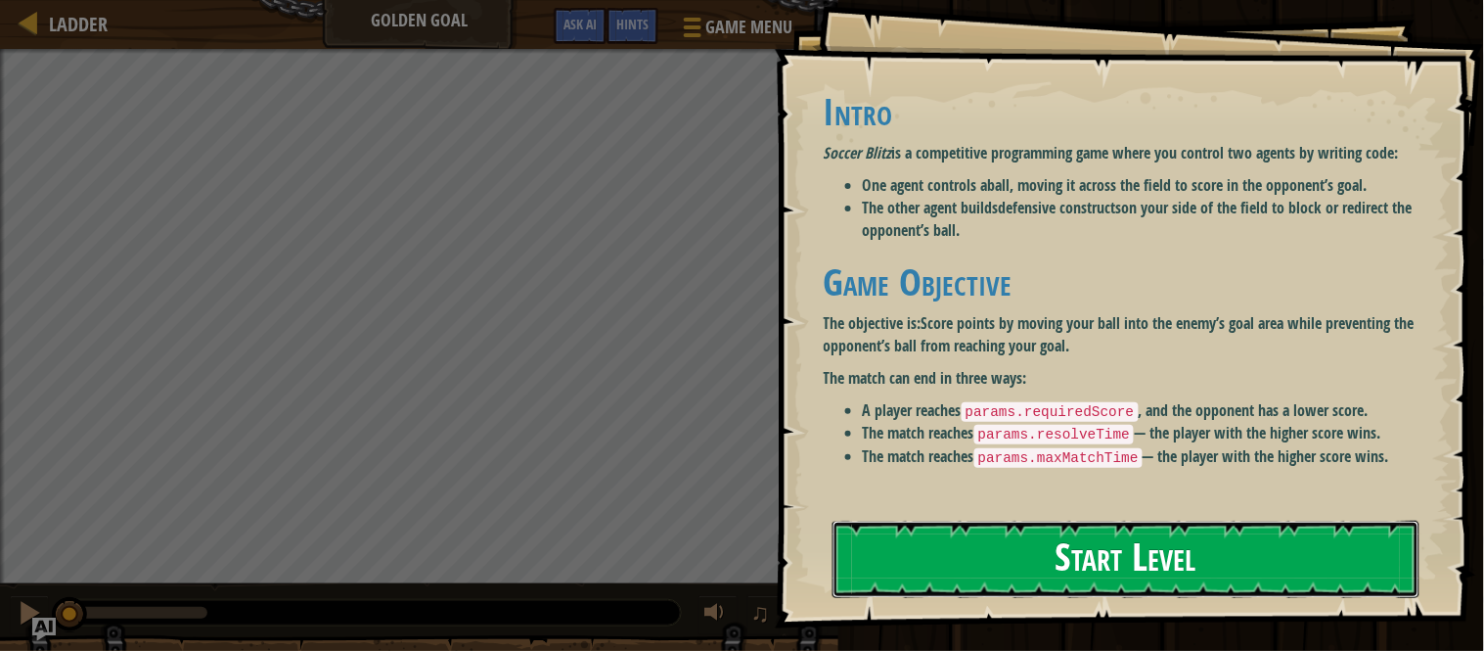
click at [1381, 548] on button "Start Level" at bounding box center [1126, 559] width 587 height 77
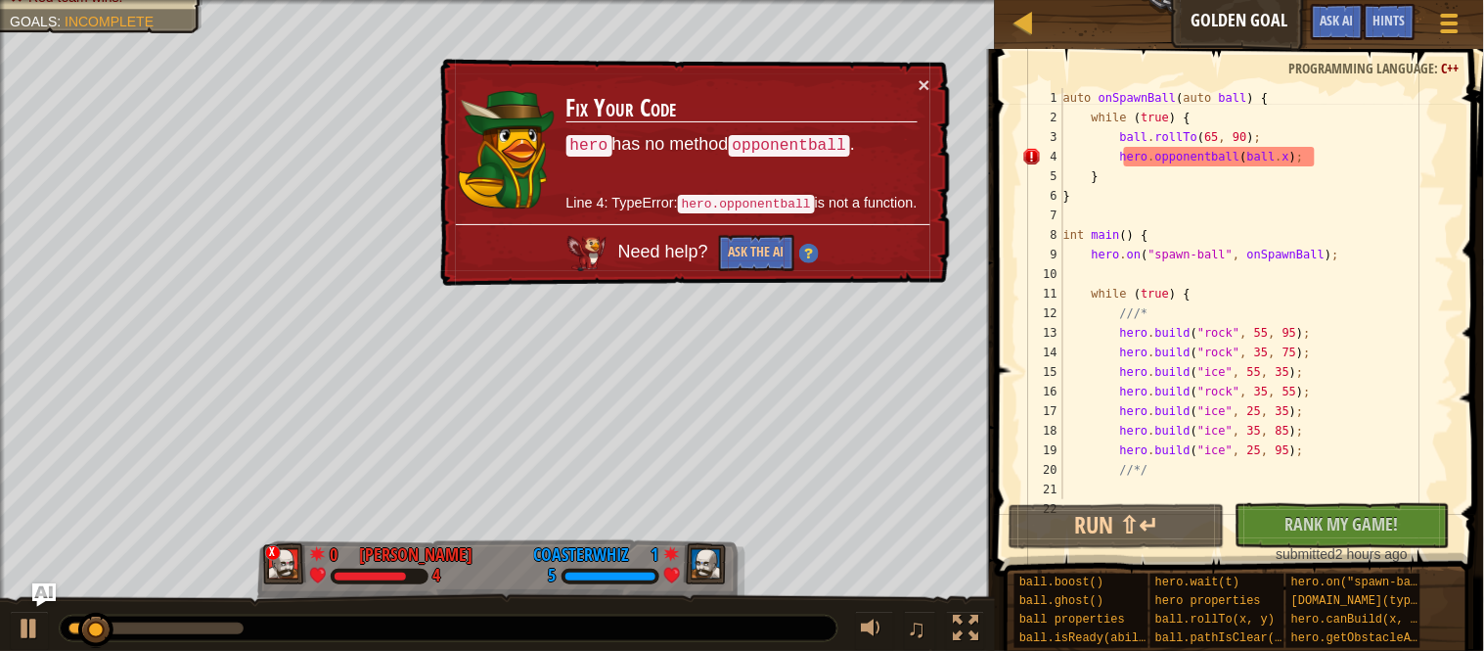
click at [1295, 162] on div "auto onSpawnBall ( auto ball ) { while ( true ) { ball . rollTo ( 65 , 90 ) ; h…" at bounding box center [1257, 313] width 395 height 450
click at [1349, 162] on div "auto onSpawnBall ( auto ball ) { while ( true ) { ball . rollTo ( 65 , 90 ) ; h…" at bounding box center [1257, 313] width 395 height 450
click at [1394, 38] on div "Hints" at bounding box center [1390, 22] width 52 height 36
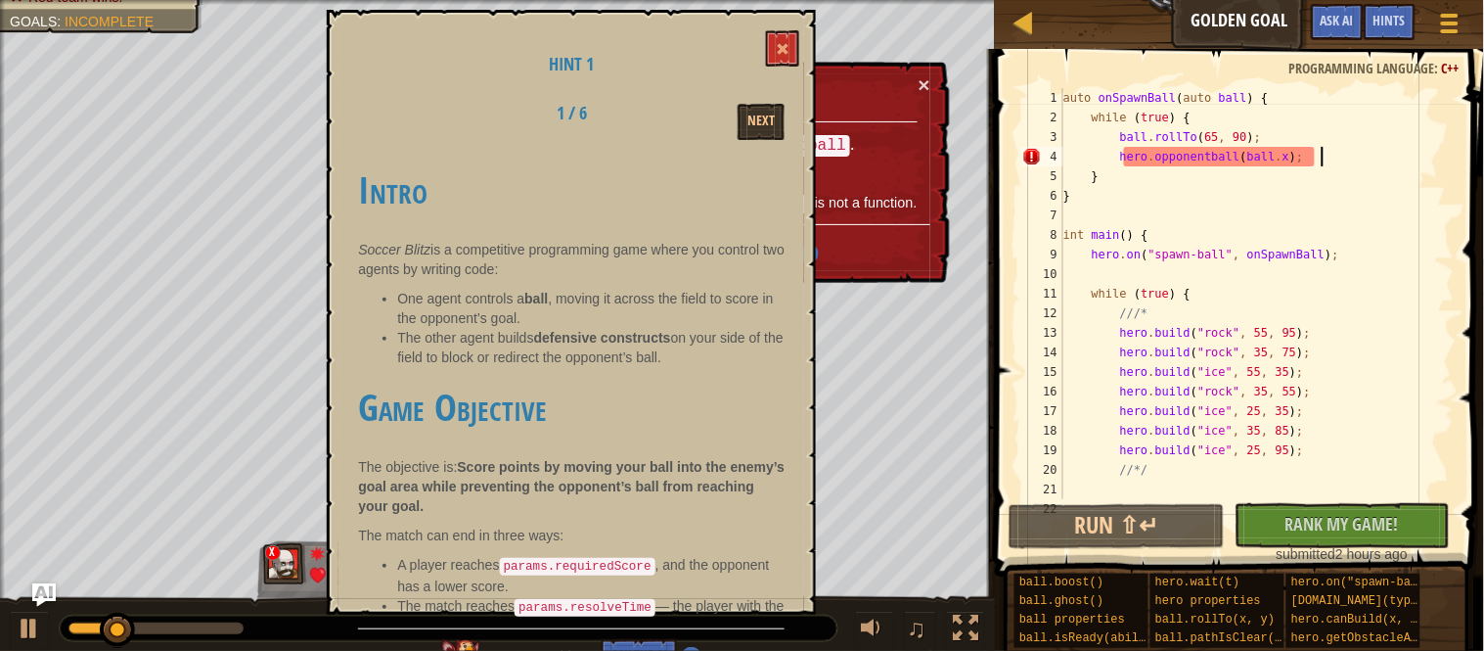
click at [1300, 172] on div "auto onSpawnBall ( auto ball ) { while ( true ) { ball . rollTo ( 65 , 90 ) ; h…" at bounding box center [1257, 313] width 395 height 450
click at [476, 231] on div "Intro Soccer Blitz is a competitive programming game where you control two agen…" at bounding box center [571, 384] width 427 height 469
drag, startPoint x: 476, startPoint y: 231, endPoint x: 359, endPoint y: 250, distance: 119.0
click at [359, 250] on div "Intro Soccer Blitz is a competitive programming game where you control two agen…" at bounding box center [571, 384] width 427 height 469
drag, startPoint x: 359, startPoint y: 250, endPoint x: 525, endPoint y: 257, distance: 166.5
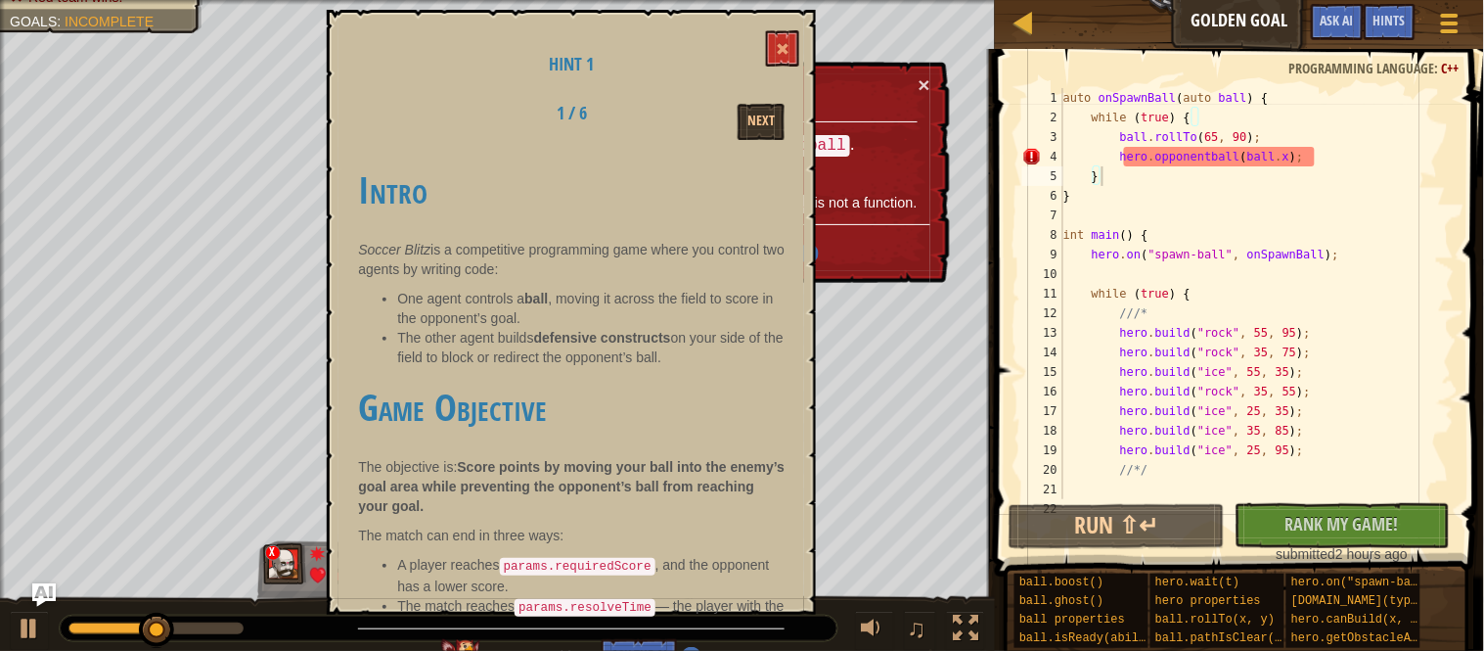
click at [525, 257] on p "Soccer Blitz is a competitive programming game where you control two agents by …" at bounding box center [571, 259] width 427 height 39
click at [781, 37] on button at bounding box center [782, 48] width 33 height 36
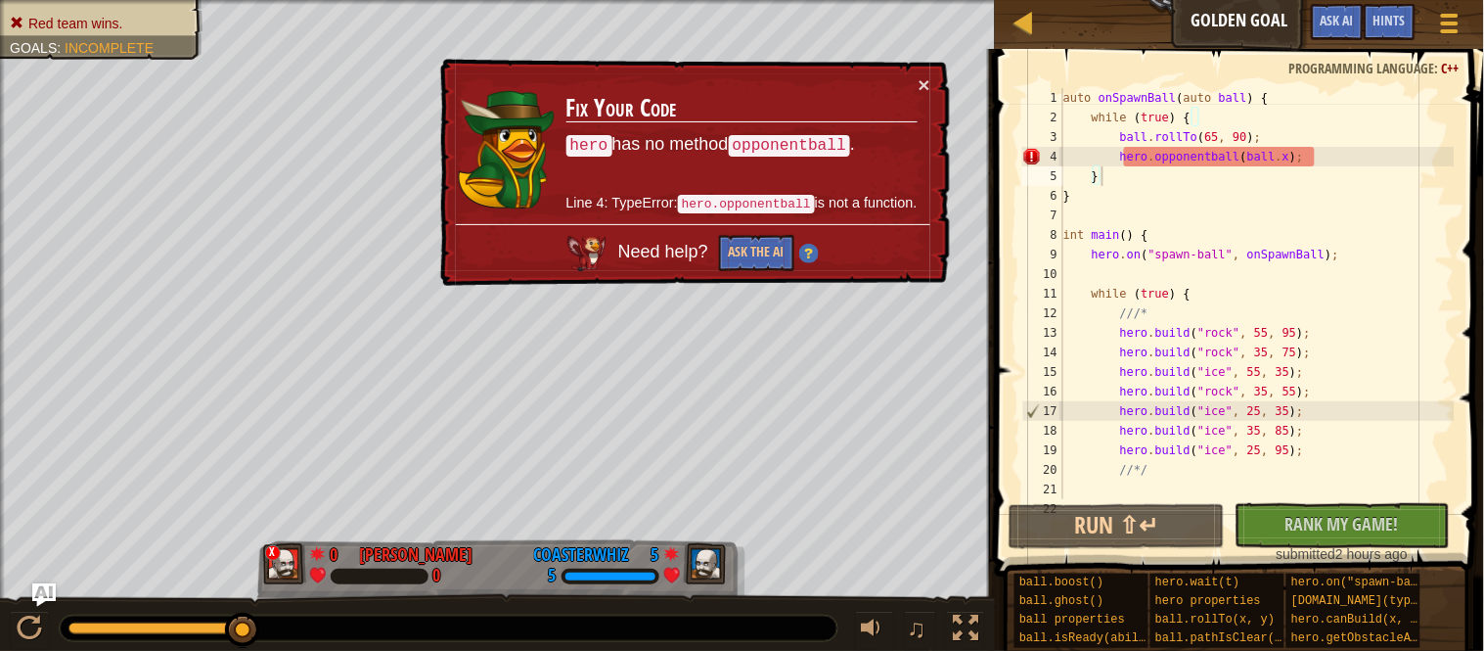
click at [1341, 164] on div "auto onSpawnBall ( auto ball ) { while ( true ) { ball . rollTo ( 65 , 90 ) ; h…" at bounding box center [1257, 313] width 395 height 450
click at [1306, 157] on div "auto onSpawnBall ( auto ball ) { while ( true ) { ball . rollTo ( 65 , 90 ) ; h…" at bounding box center [1257, 313] width 395 height 450
click at [1383, 154] on div "auto onSpawnBall ( auto ball ) { while ( true ) { ball . rollTo ( 65 , 90 ) ; h…" at bounding box center [1257, 313] width 395 height 450
click at [916, 84] on td "Fix Your Code hero has no method opponentball . Line 4: TypeError: hero.opponen…" at bounding box center [742, 149] width 353 height 150
click at [928, 86] on button "×" at bounding box center [925, 84] width 12 height 21
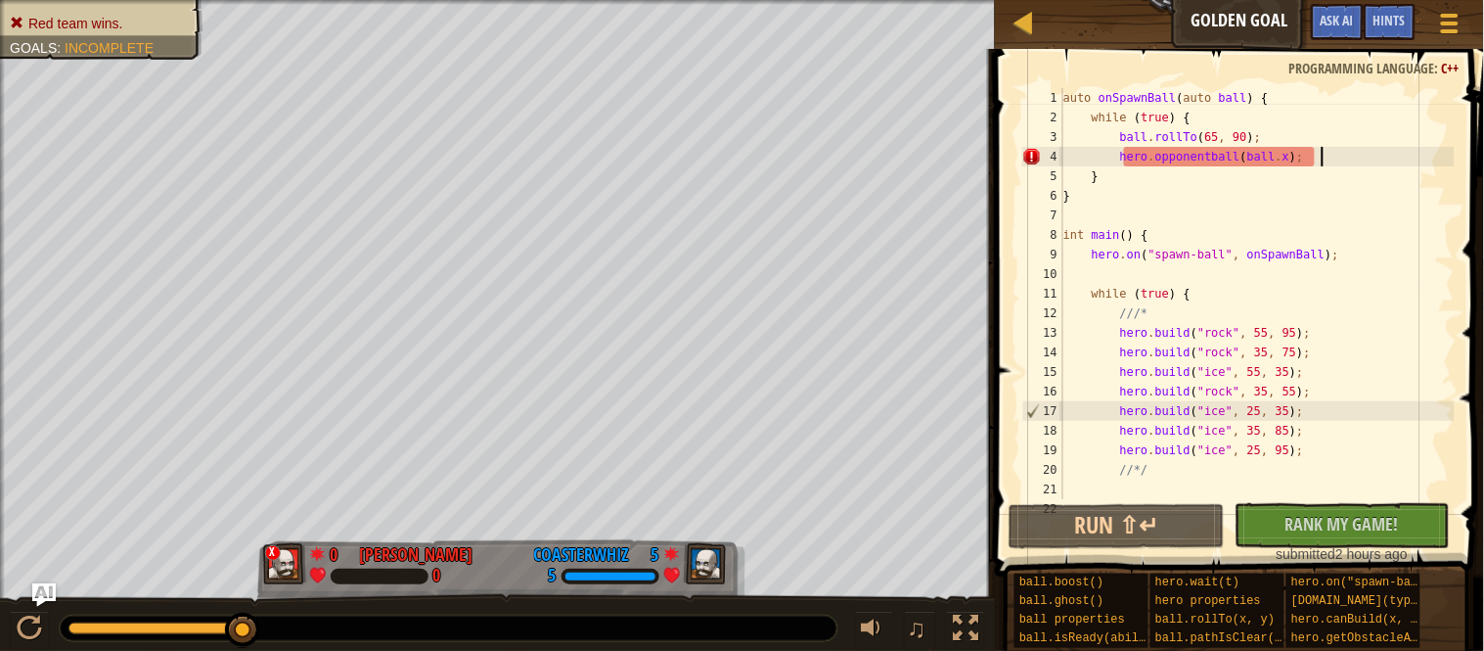
click at [1267, 167] on div "auto onSpawnBall ( auto ball ) { while ( true ) { ball . rollTo ( 65 , 90 ) ; h…" at bounding box center [1257, 313] width 395 height 450
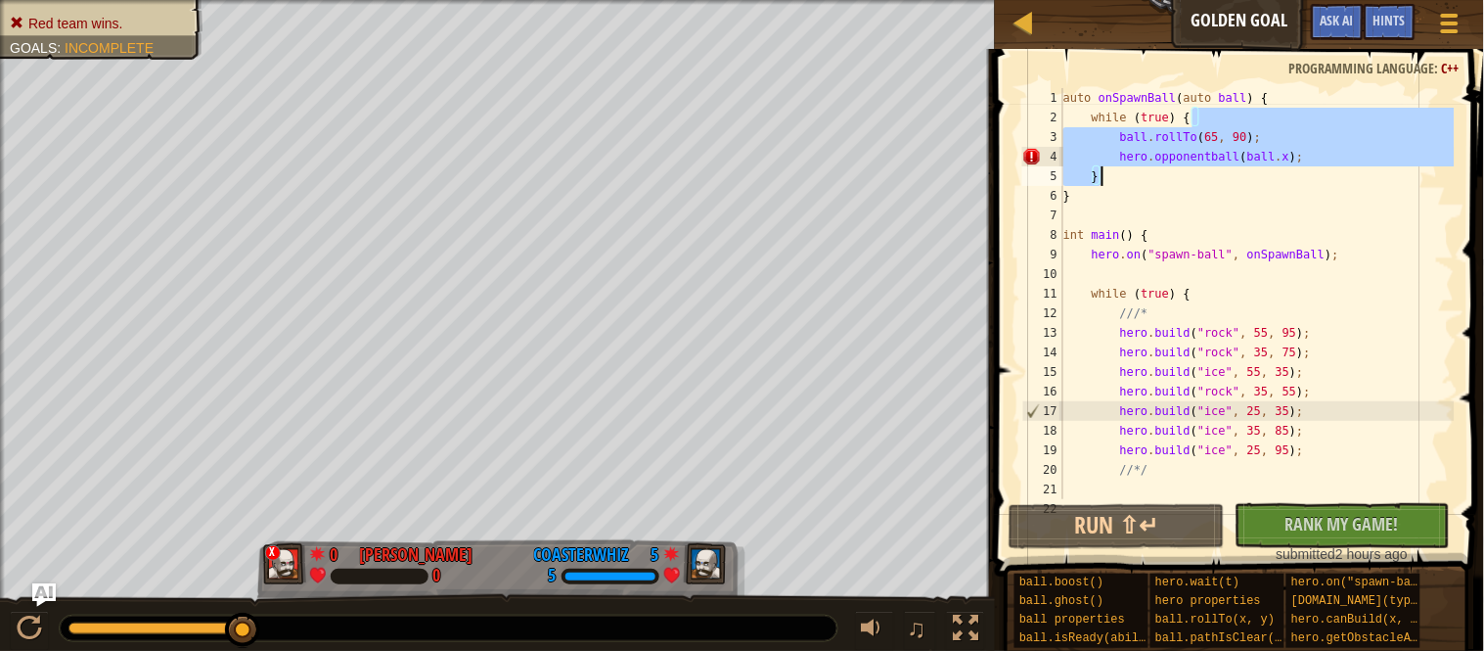
click at [1267, 167] on div "auto onSpawnBall ( auto ball ) { while ( true ) { ball . rollTo ( 65 , 90 ) ; h…" at bounding box center [1257, 313] width 395 height 450
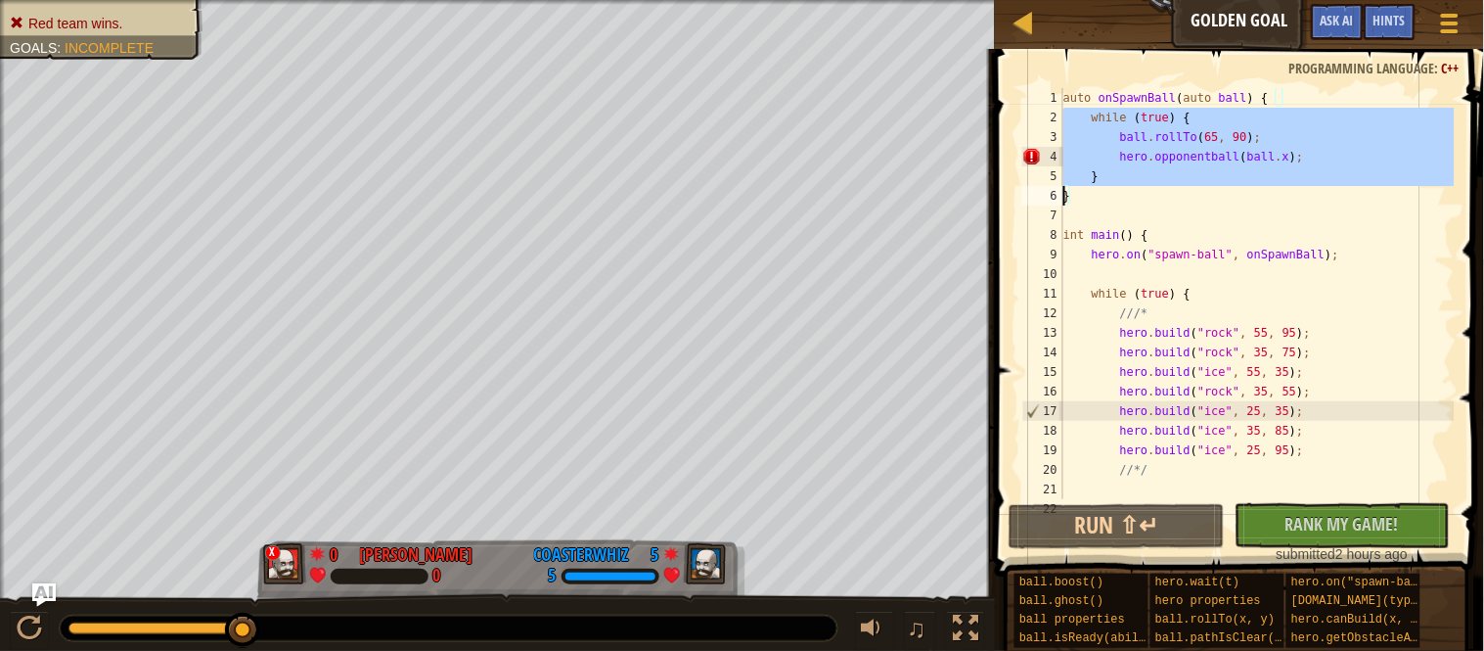
click at [1257, 160] on div "auto onSpawnBall ( auto ball ) { while ( true ) { ball . rollTo ( 65 , 90 ) ; h…" at bounding box center [1257, 293] width 395 height 411
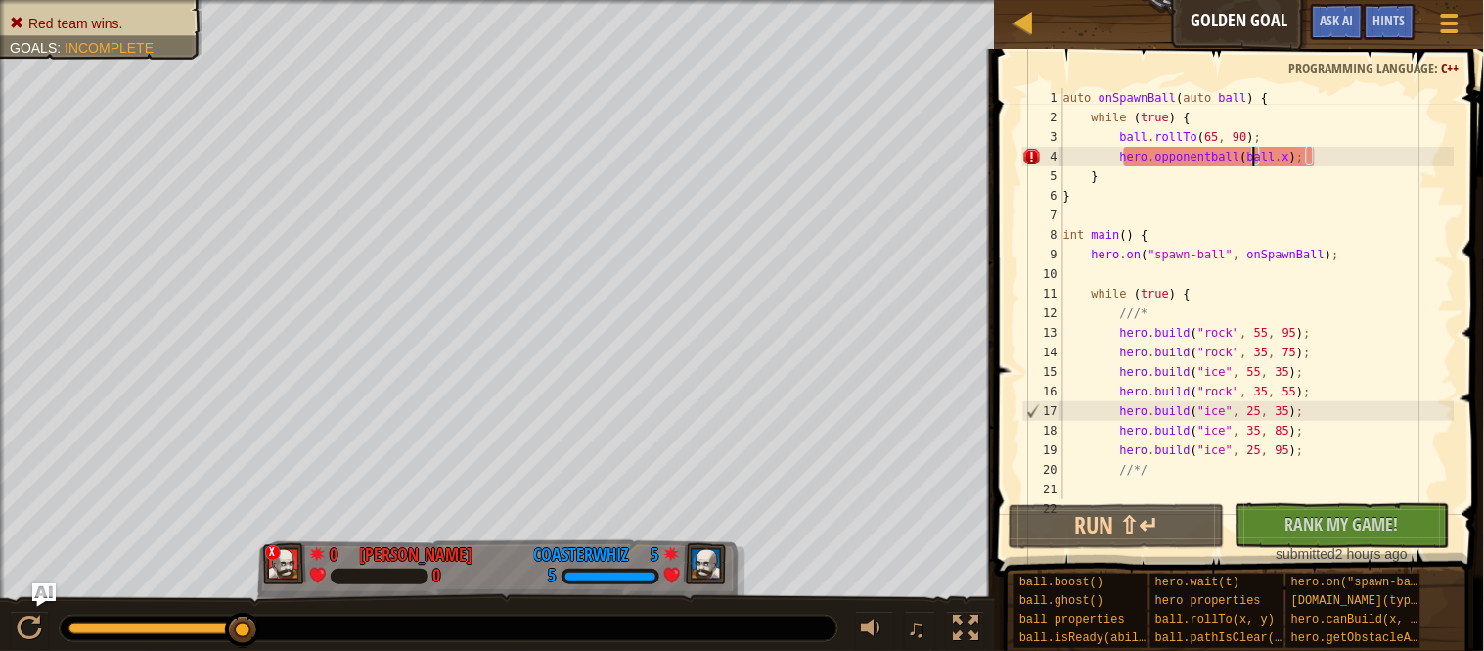
click at [1257, 160] on div "auto onSpawnBall ( auto ball ) { while ( true ) { ball . rollTo ( 65 , 90 ) ; h…" at bounding box center [1257, 313] width 395 height 450
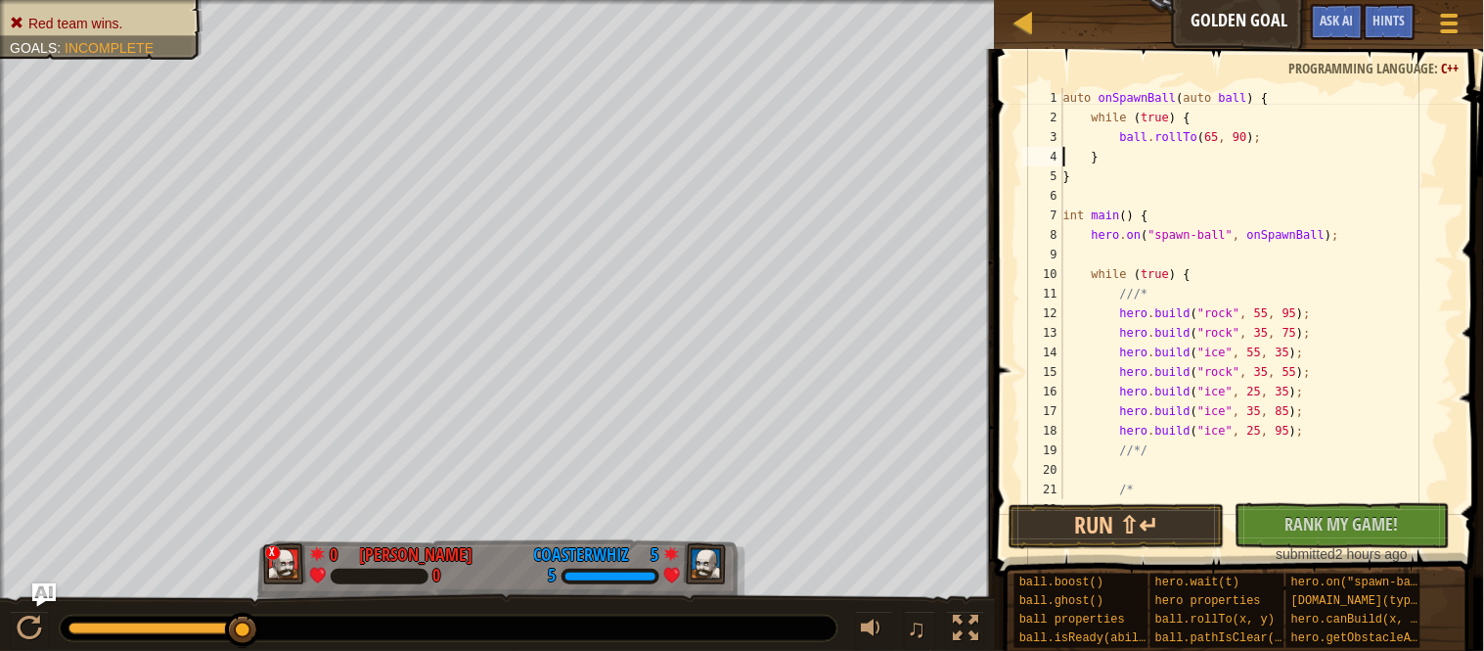
click at [1097, 118] on div "auto onSpawnBall ( auto ball ) { while ( true ) { ball . rollTo ( 65 , 90 ) ; }…" at bounding box center [1257, 313] width 395 height 450
click at [1096, 156] on div "auto onSpawnBall ( auto ball ) { //while (true) { ball . rollTo ( 65 , 90 ) ; }…" at bounding box center [1257, 313] width 395 height 450
click at [1099, 536] on button "Run ⇧↵" at bounding box center [1117, 526] width 216 height 45
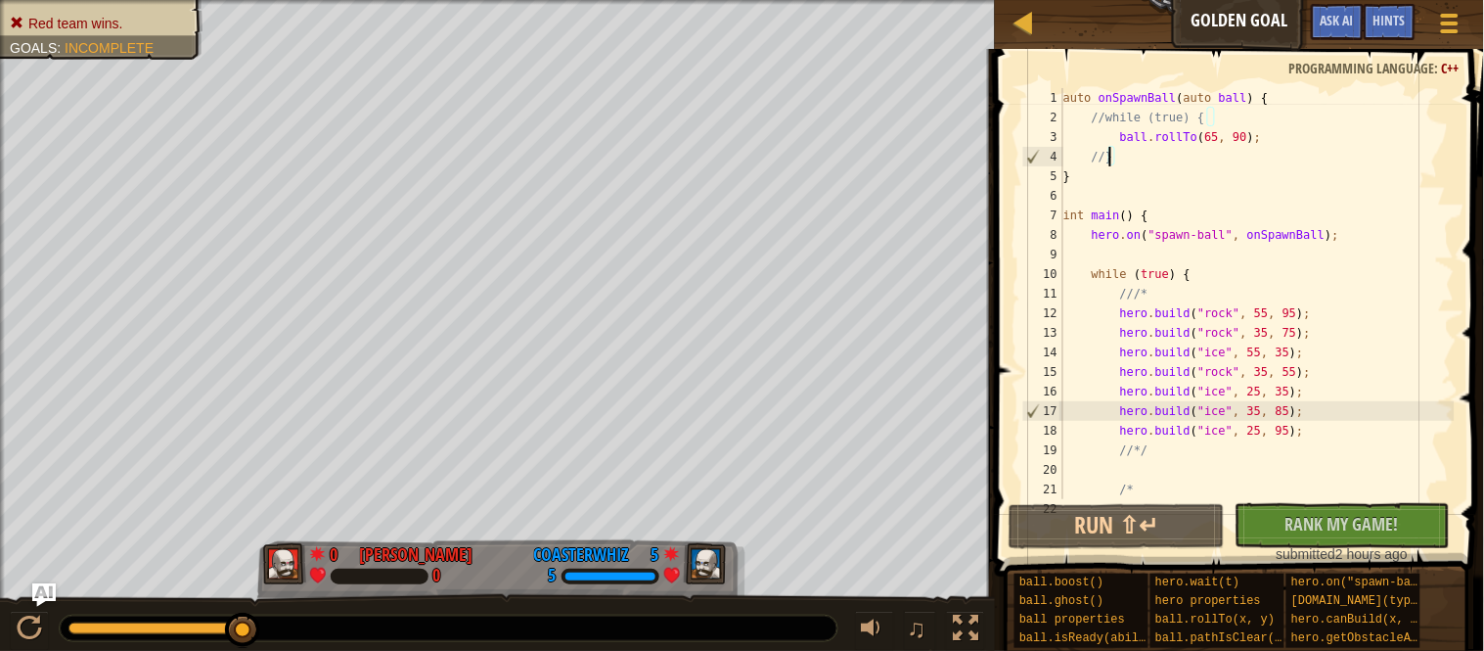
click at [1257, 139] on div "auto onSpawnBall ( auto ball ) { //while (true) { ball . rollTo ( 65 , 90 ) ; /…" at bounding box center [1257, 313] width 395 height 450
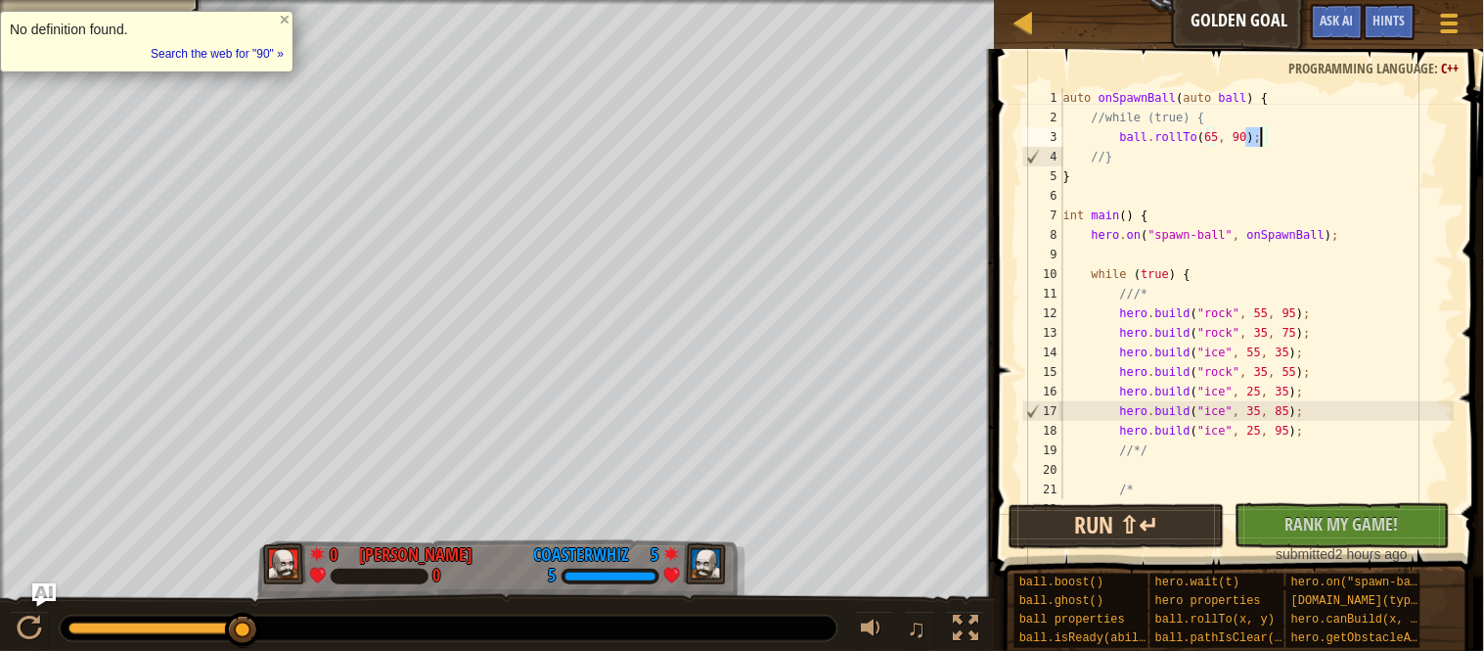
scroll to position [8, 26]
click at [1146, 525] on button "Run ⇧↵" at bounding box center [1117, 526] width 216 height 45
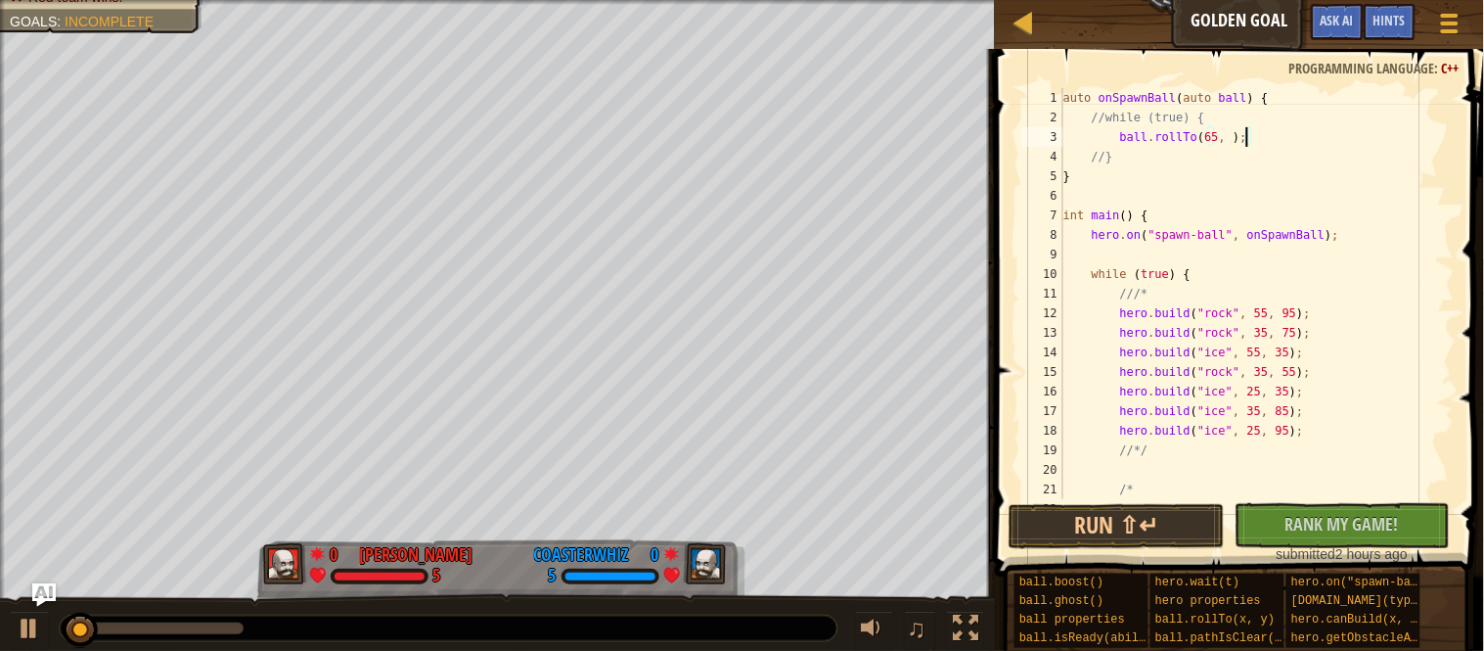
scroll to position [8, 27]
click at [1072, 540] on button "Run ⇧↵" at bounding box center [1117, 526] width 216 height 45
click at [1114, 519] on button "Run ⇧↵" at bounding box center [1117, 526] width 216 height 45
click at [1102, 546] on button "Run ⇧↵" at bounding box center [1117, 526] width 216 height 45
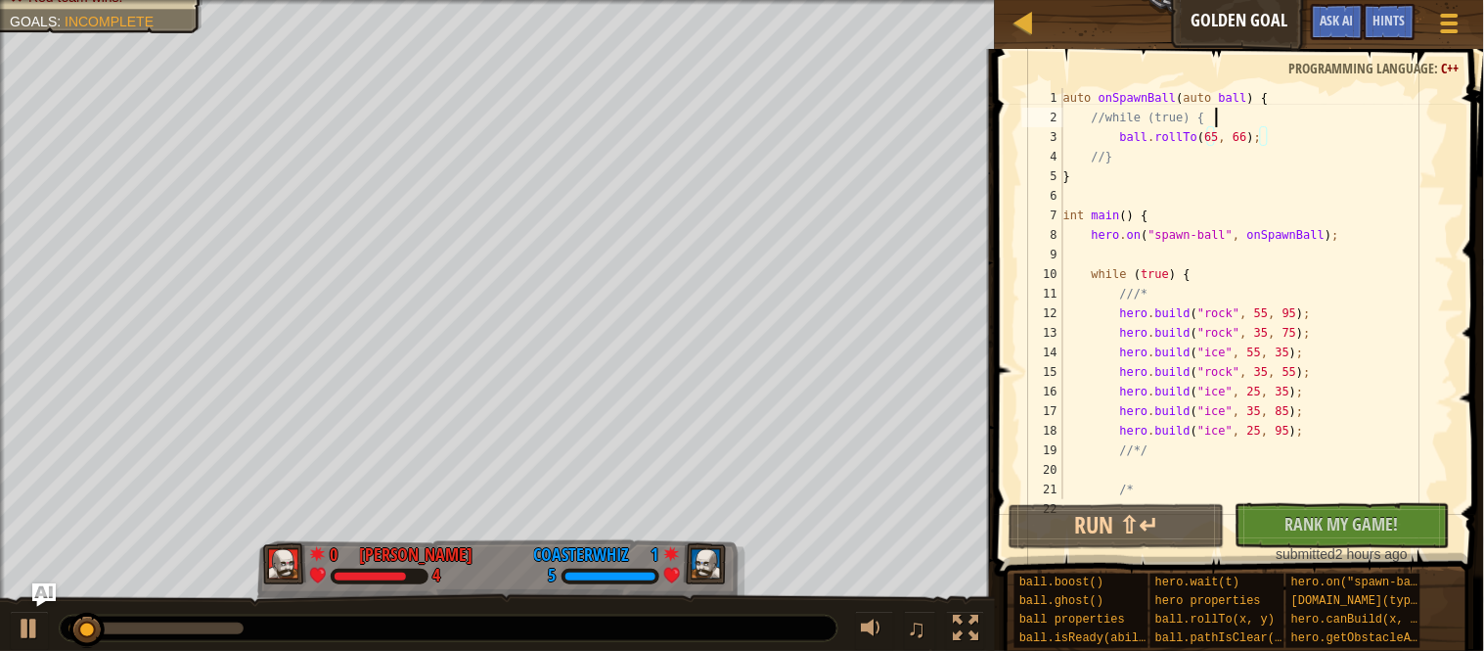
click at [1251, 111] on div "auto onSpawnBall ( auto ball ) { //while (true) { ball . rollTo ( 65 , 66 ) ; /…" at bounding box center [1257, 313] width 395 height 450
type textarea "//while (true) {"
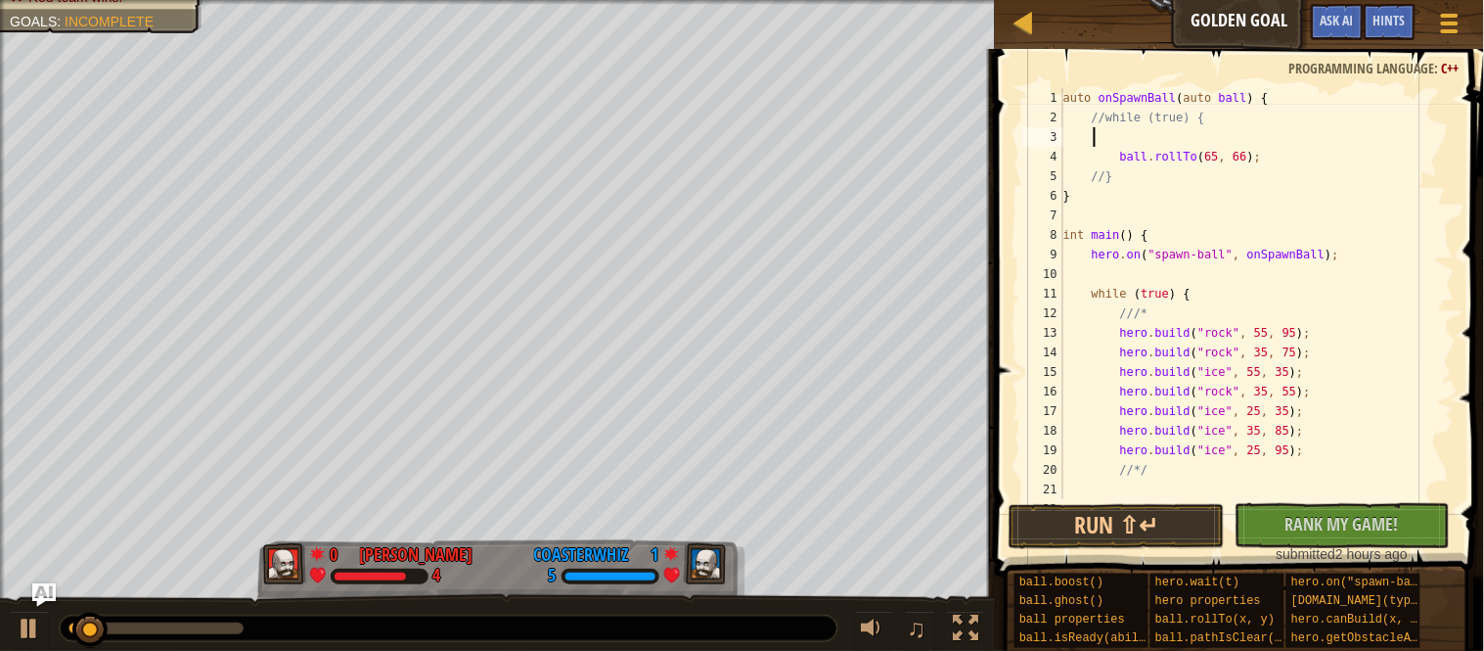
scroll to position [8, 3]
type textarea "ball.boost();"
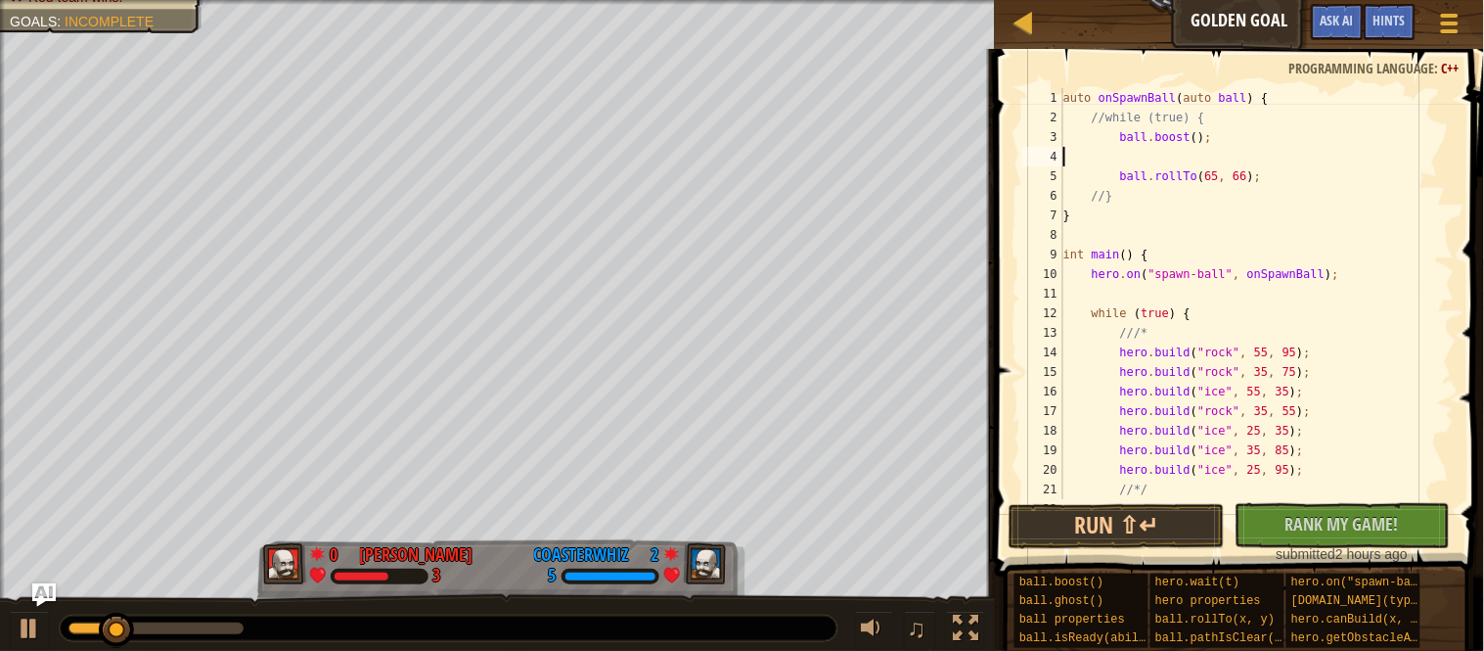
scroll to position [8, 0]
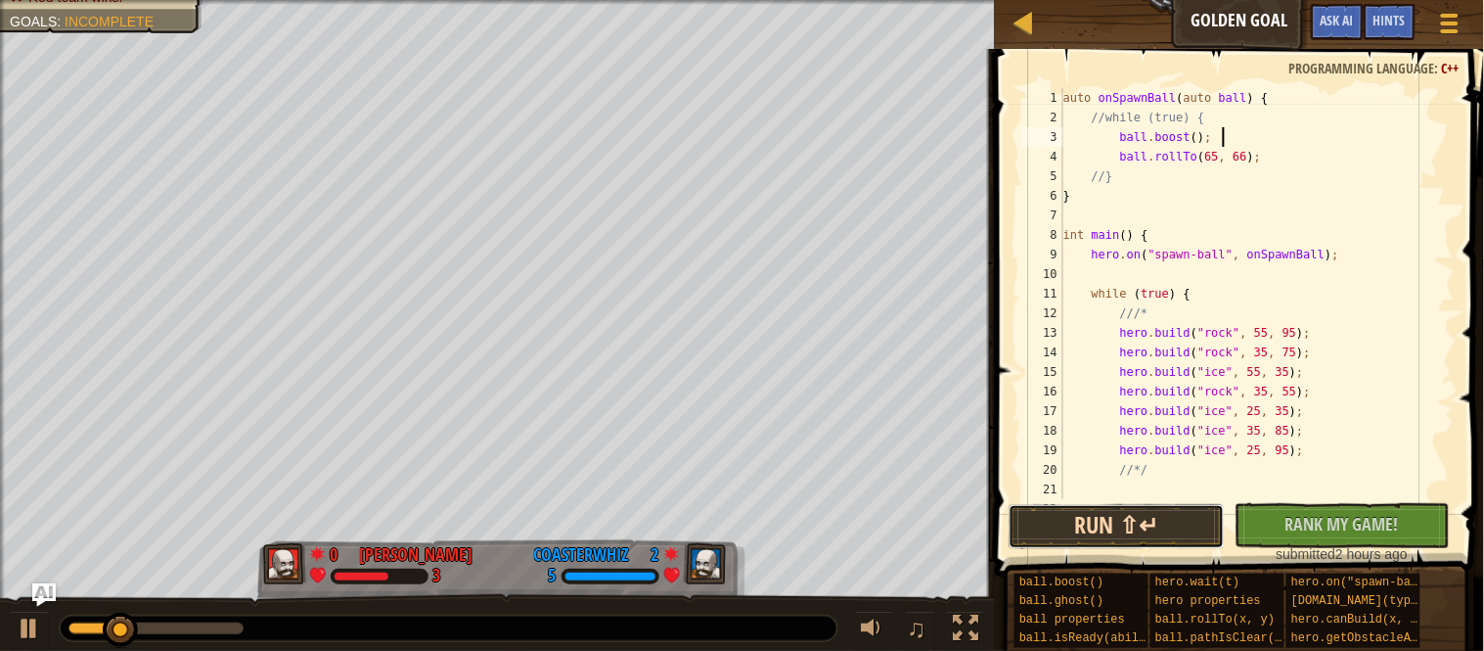
click at [1181, 514] on button "Run ⇧↵" at bounding box center [1117, 526] width 216 height 45
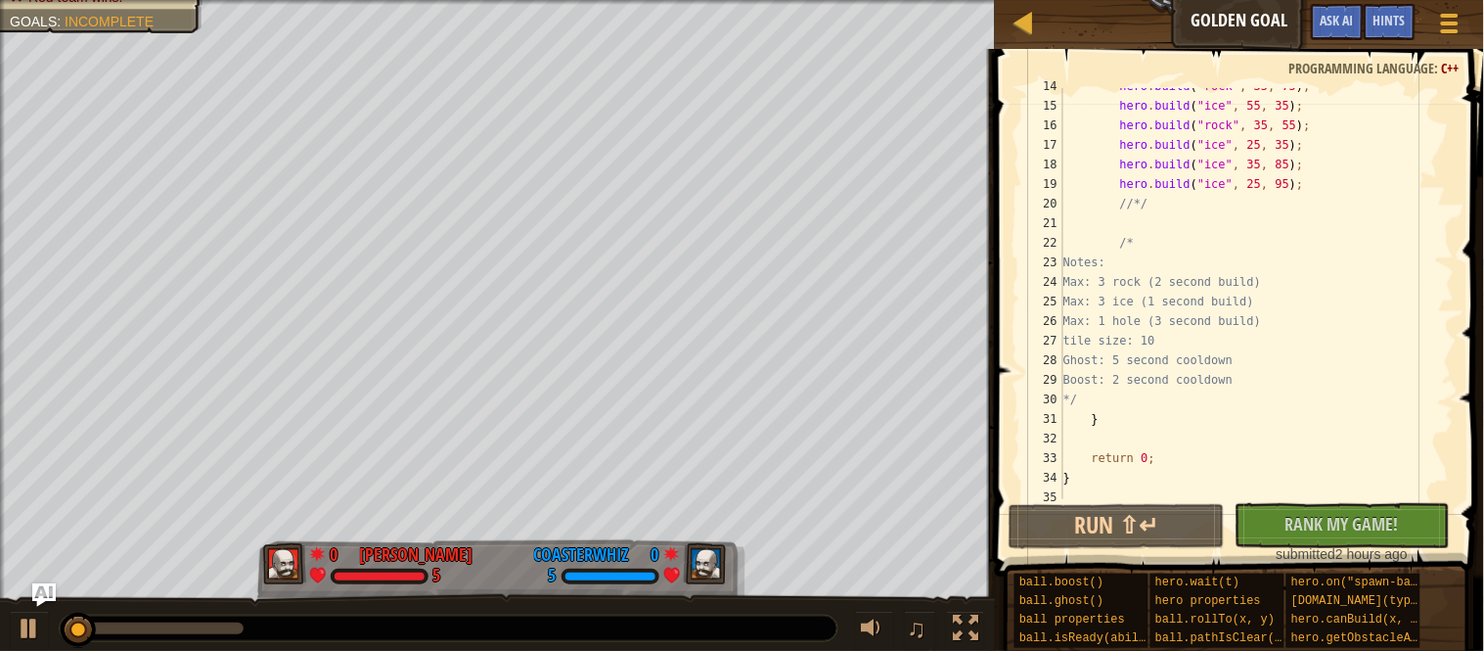
scroll to position [274, 0]
click at [1334, 368] on div "hero . build ( " ice " , 55 , 35 ) ; hero . build ( " rock " , 35 , 55 ) ; hero…" at bounding box center [1257, 313] width 395 height 450
type textarea "Boost: 2 second cooldown"
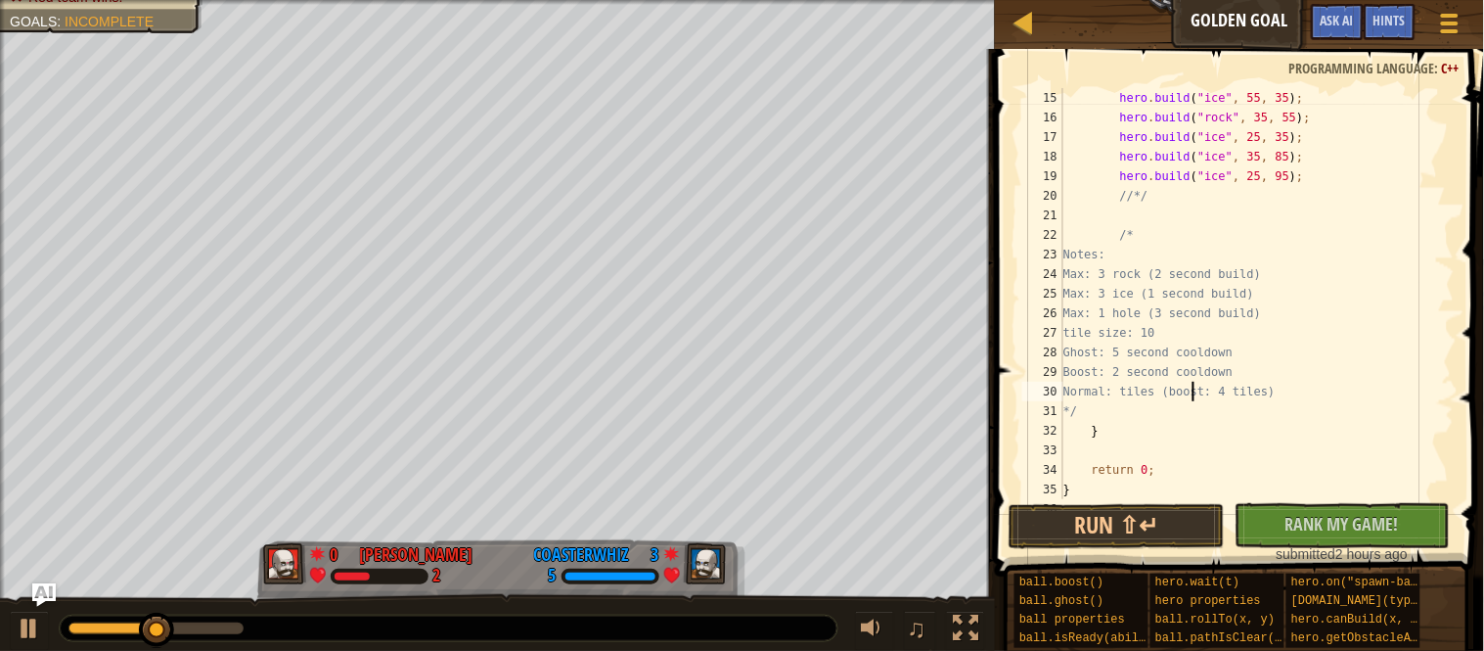
scroll to position [8, 20]
type textarea "/*"
type textarea "while (true) {"
type textarea "int main() {"
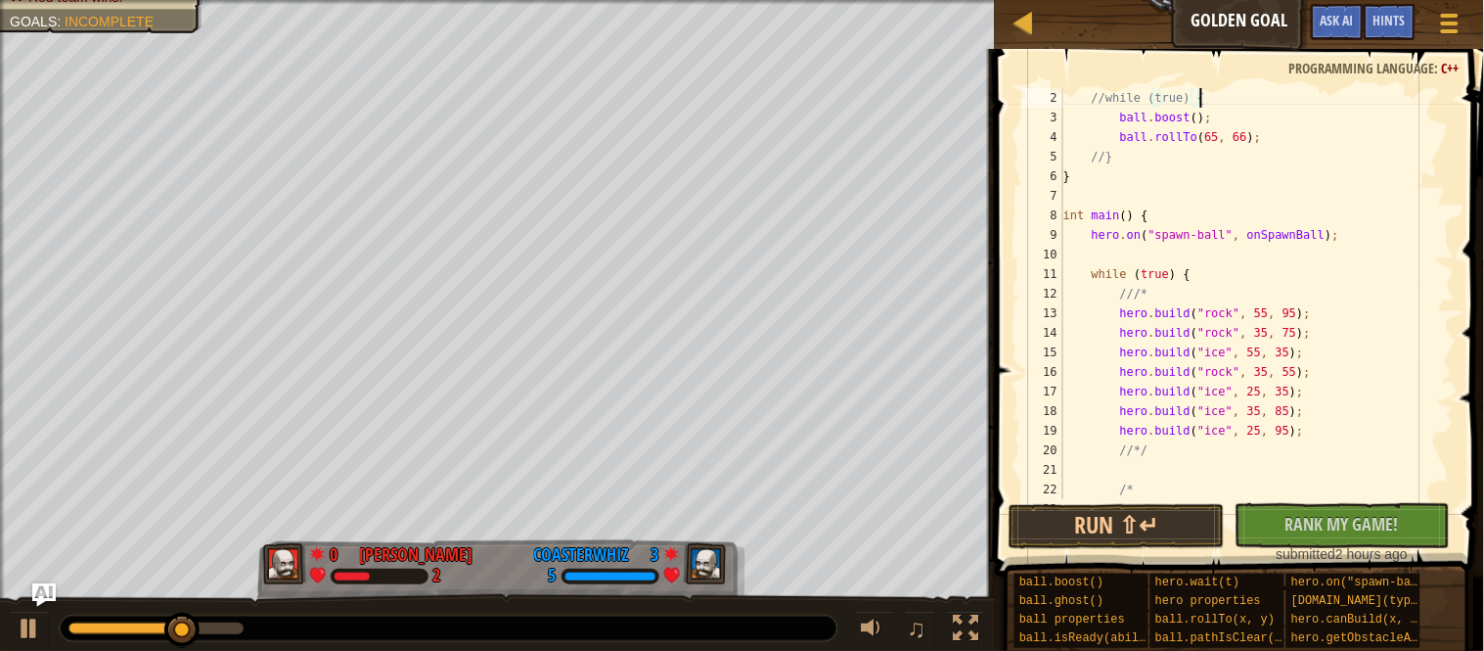
scroll to position [0, 0]
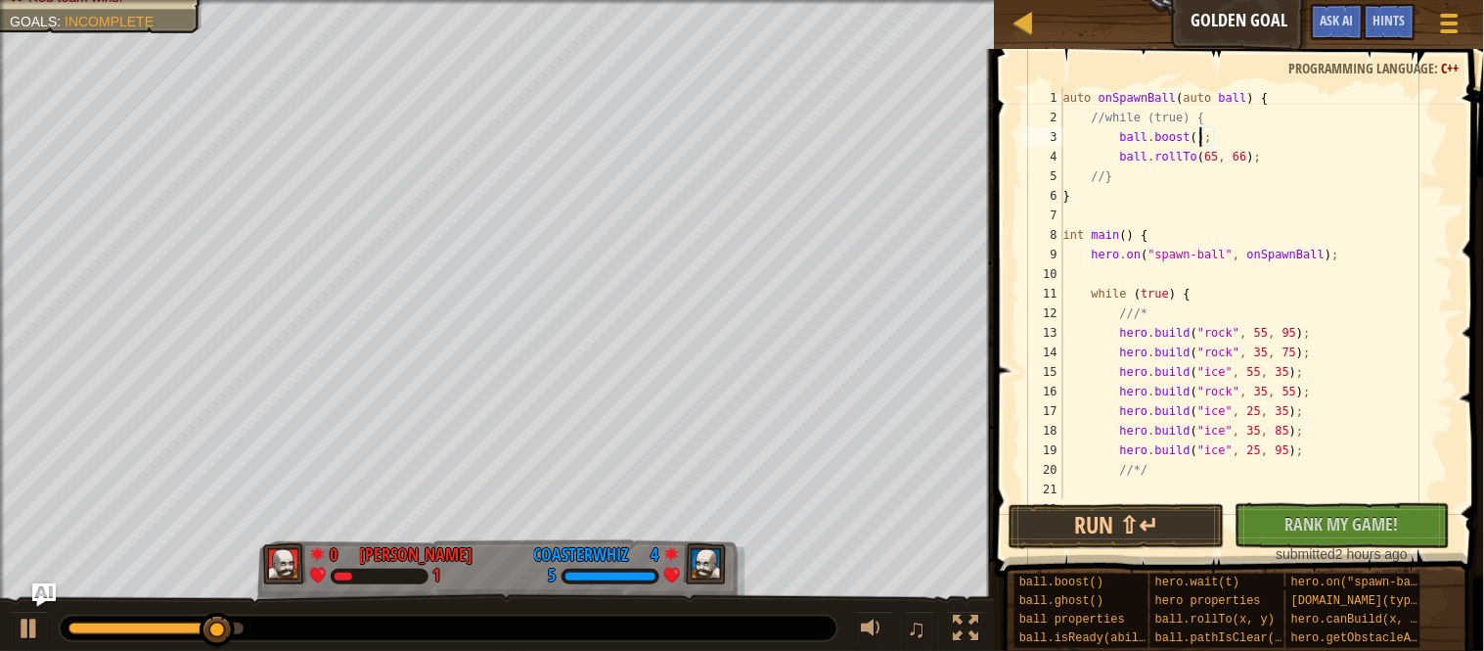
click at [1232, 161] on div "auto onSpawnBall ( auto ball ) { //while (true) { ball . boost ( ) ; ball . rol…" at bounding box center [1257, 313] width 395 height 450
click at [1169, 534] on button "Run ⇧↵" at bounding box center [1117, 526] width 216 height 45
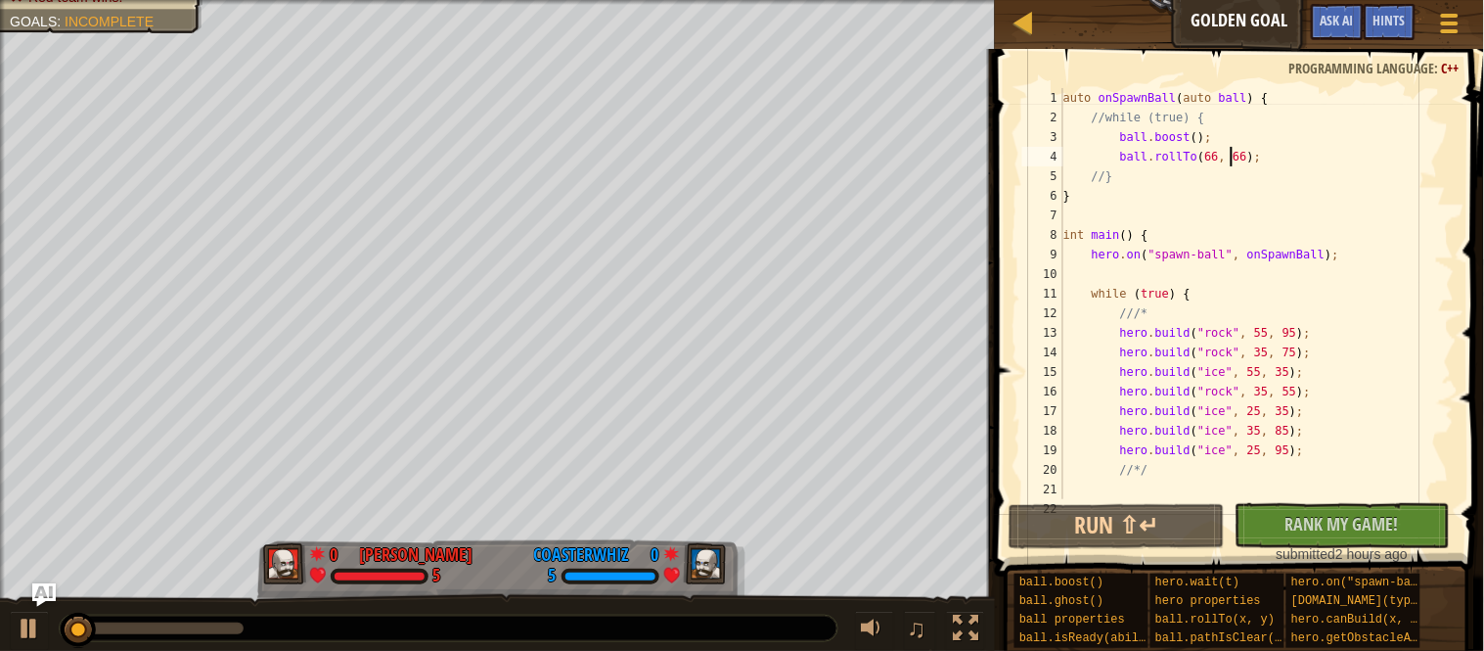
click at [1174, 143] on div "auto onSpawnBall ( auto ball ) { //while (true) { ball . boost ( ) ; ball . rol…" at bounding box center [1257, 313] width 395 height 450
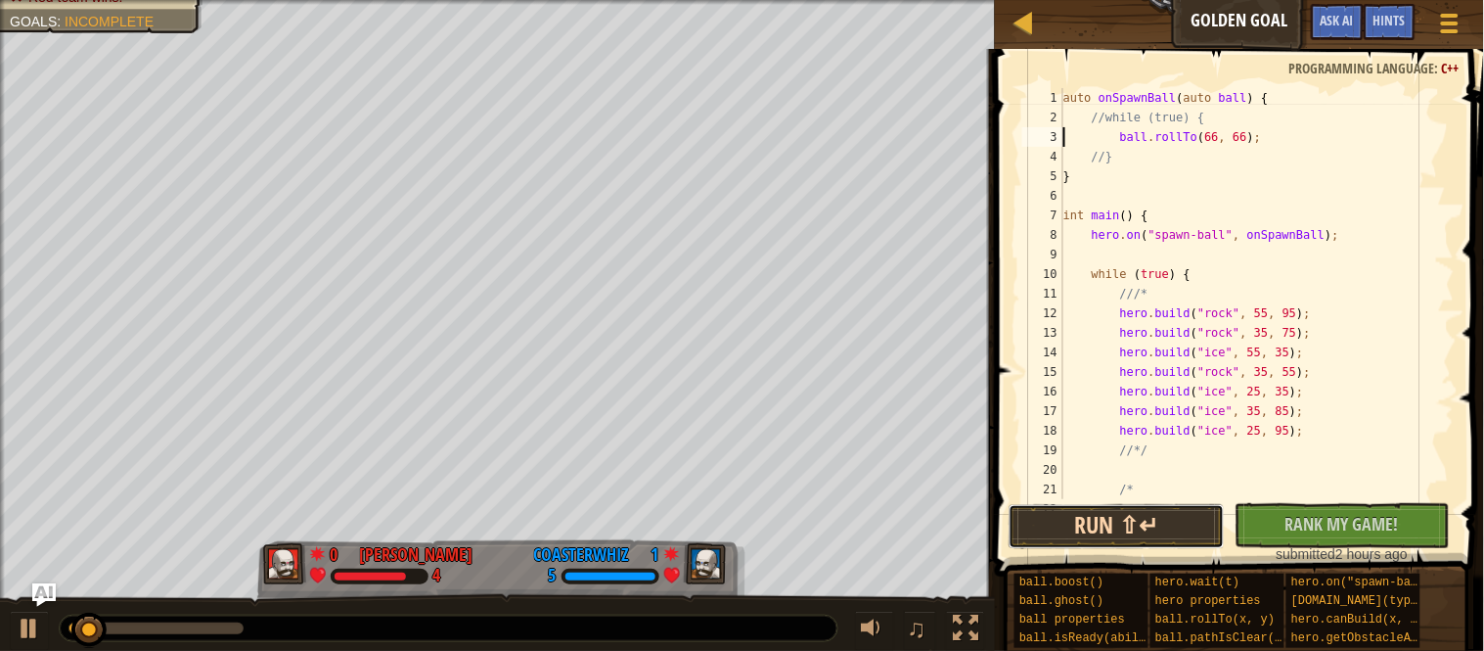
click at [1156, 539] on button "Run ⇧↵" at bounding box center [1117, 526] width 216 height 45
click at [1229, 138] on div "auto onSpawnBall ( auto ball ) { //while (true) { ball . rollTo ( 66 , 66 ) ; /…" at bounding box center [1257, 313] width 395 height 450
click at [1106, 536] on button "Run ⇧↵" at bounding box center [1117, 526] width 216 height 45
click at [1106, 537] on button "Run ⇧↵" at bounding box center [1117, 526] width 216 height 45
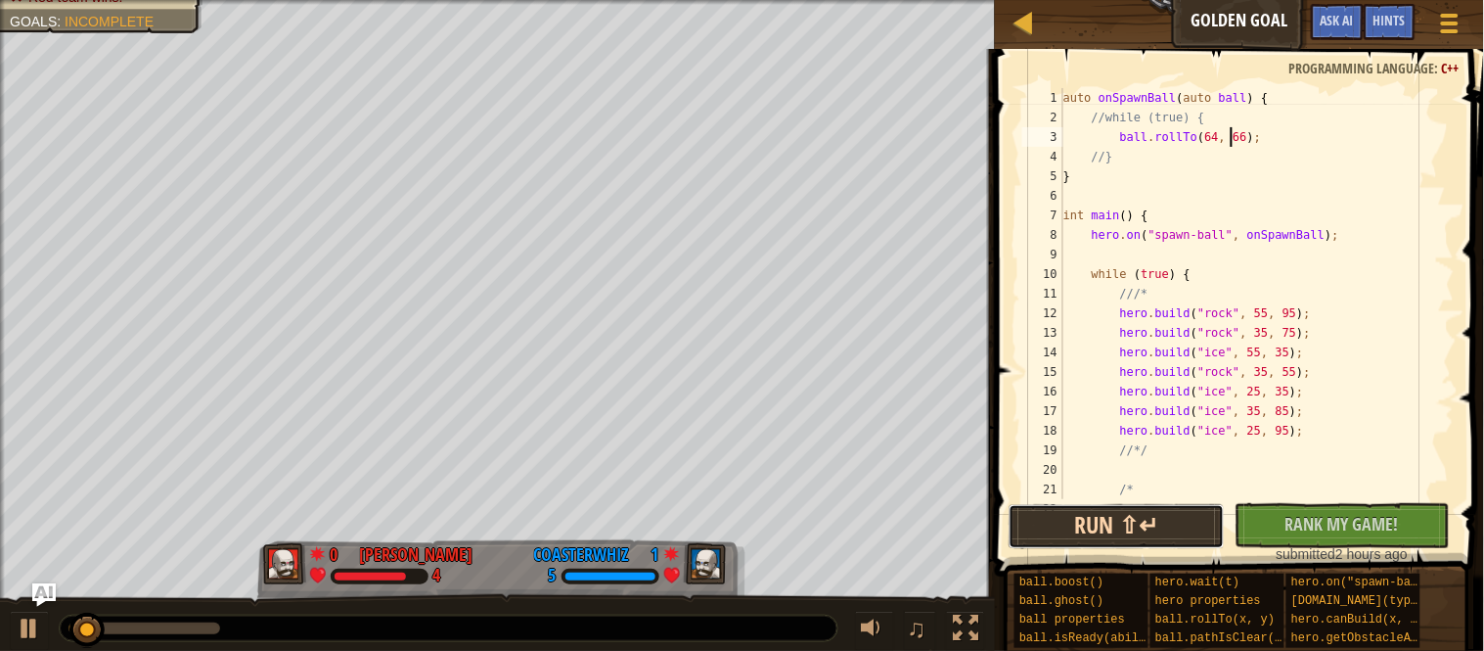
click at [1106, 537] on button "Run ⇧↵" at bounding box center [1117, 526] width 216 height 45
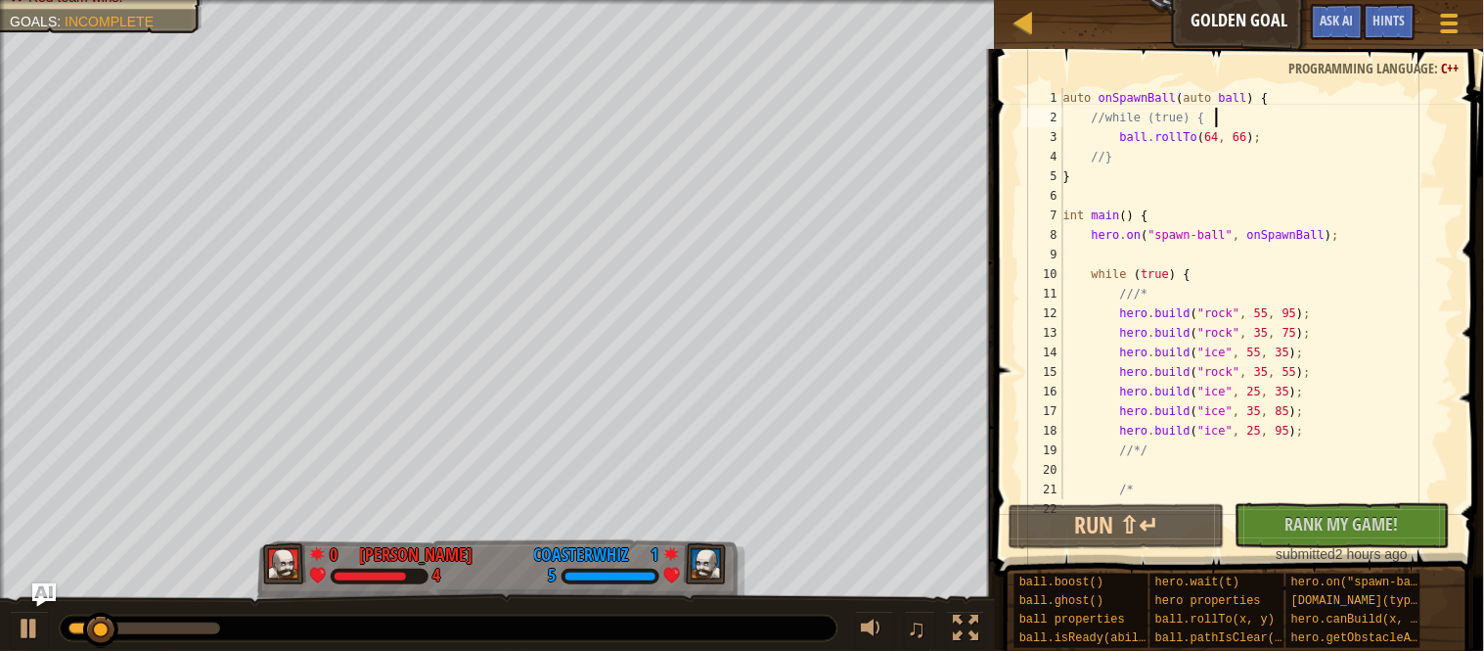
click at [1240, 117] on div "auto onSpawnBall ( auto ball ) { //while (true) { ball . rollTo ( 64 , 66 ) ; /…" at bounding box center [1257, 313] width 395 height 450
type textarea "//while (true) {"
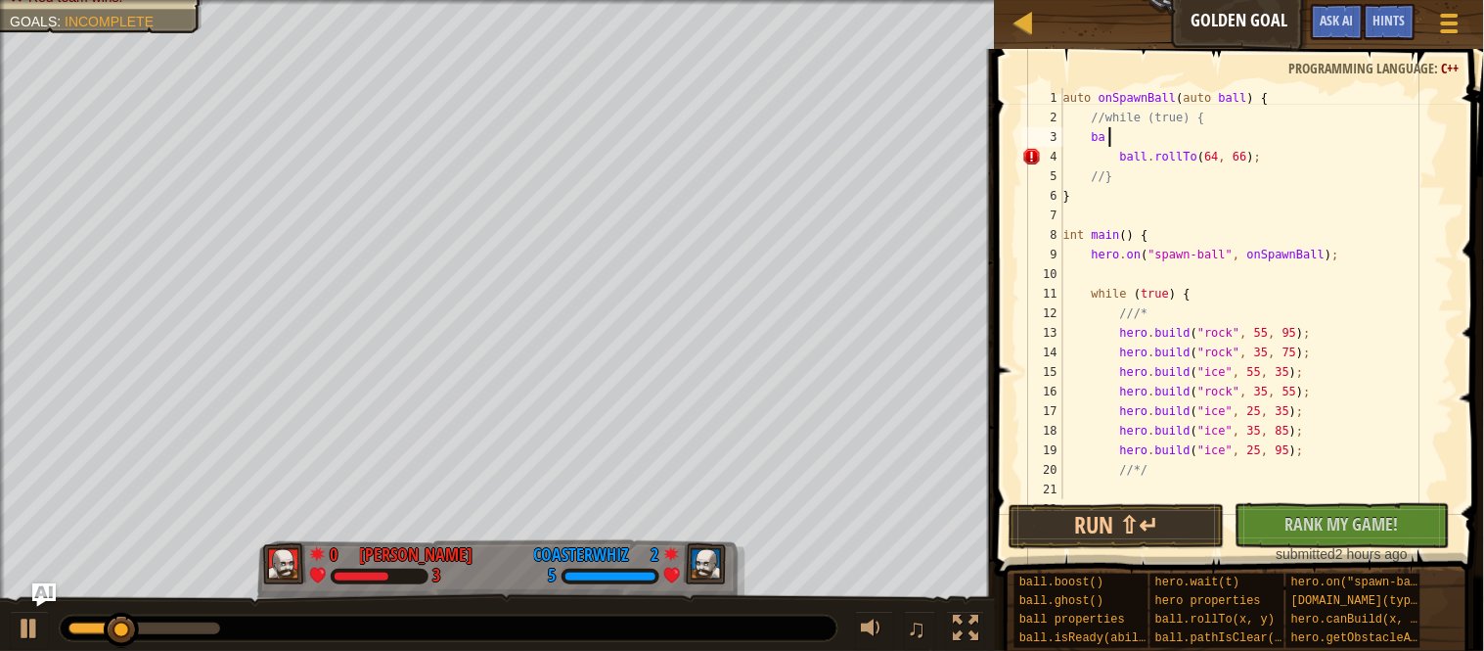
type textarea "b"
click at [1070, 543] on button "Run ⇧↵" at bounding box center [1117, 526] width 216 height 45
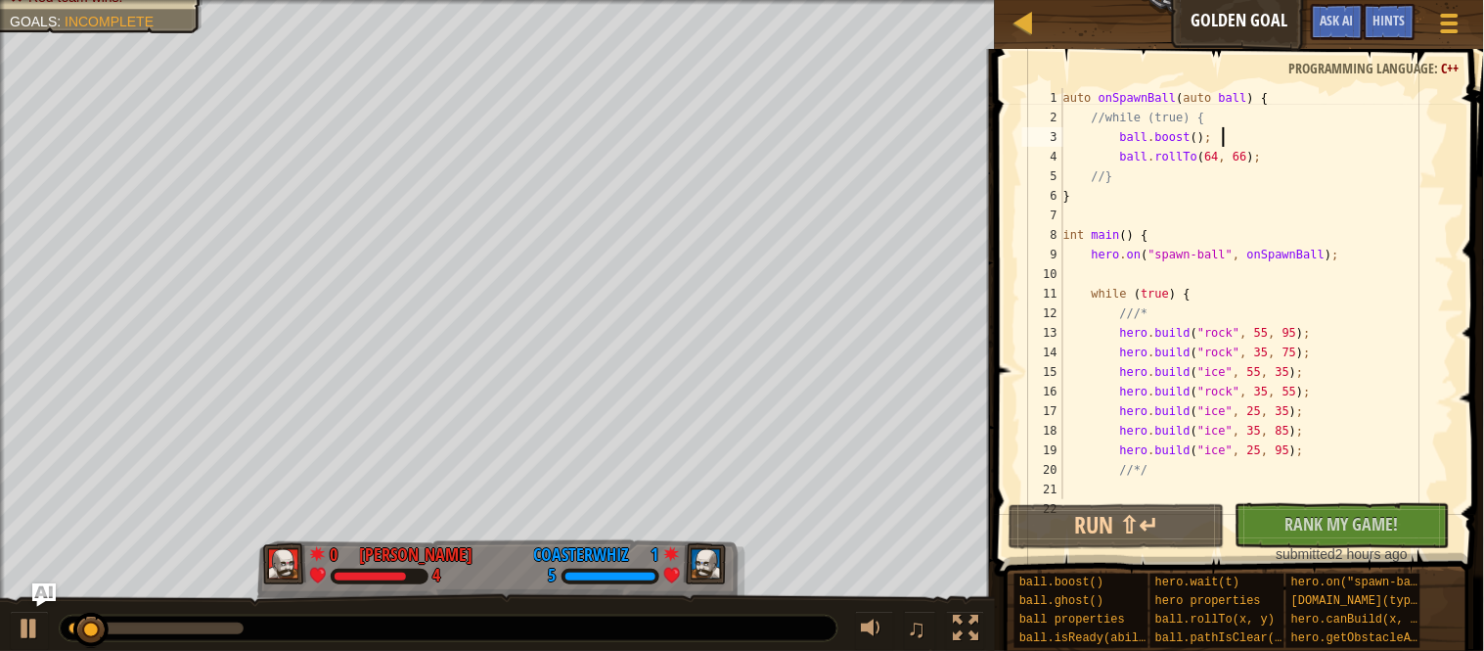
click at [1164, 133] on div "auto onSpawnBall ( auto ball ) { //while (true) { ball . boost ( ) ; ball . rol…" at bounding box center [1257, 313] width 395 height 450
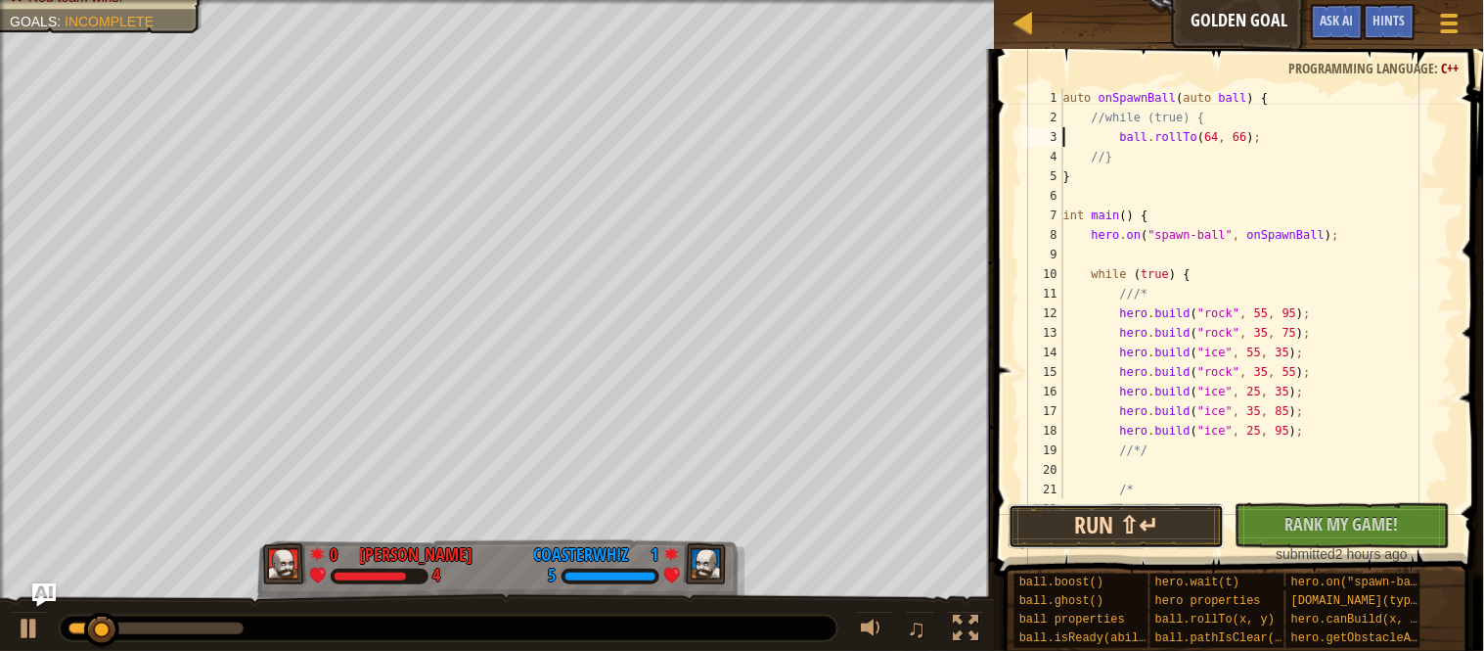
click at [1172, 533] on button "Run ⇧↵" at bounding box center [1117, 526] width 216 height 45
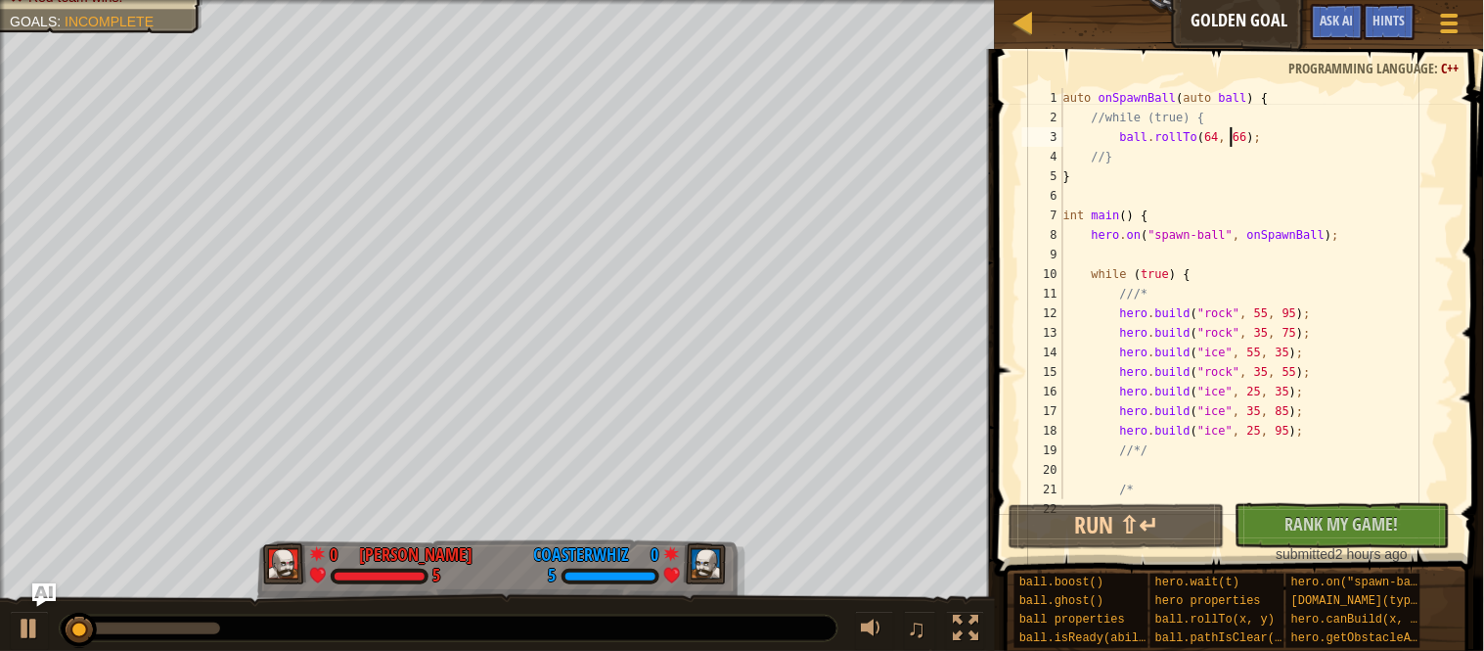
click at [1228, 142] on div "auto onSpawnBall ( auto ball ) { //while (true) { ball . rollTo ( 64 , 66 ) ; /…" at bounding box center [1257, 313] width 395 height 450
click at [1186, 519] on button "Run ⇧↵" at bounding box center [1117, 526] width 216 height 45
click at [1299, 151] on div "auto onSpawnBall ( auto ball ) { //while (true) { ball . rollTo ( 65 , 66 ) ; /…" at bounding box center [1257, 313] width 395 height 450
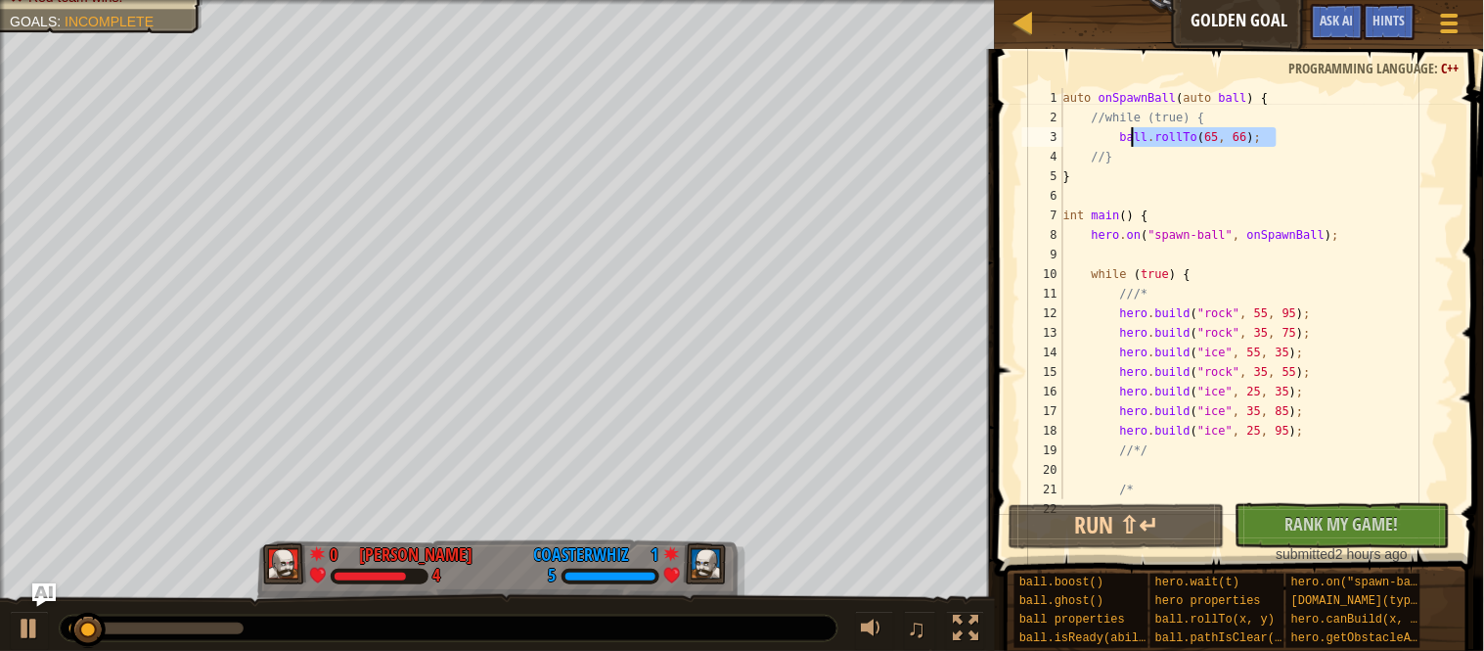
drag, startPoint x: 1284, startPoint y: 139, endPoint x: 1129, endPoint y: 139, distance: 154.6
click at [1129, 139] on div "auto onSpawnBall ( auto ball ) { //while (true) { ball . rollTo ( 65 , 66 ) ; /…" at bounding box center [1257, 313] width 395 height 450
type textarea "ball.rollTo(65, 66);"
click at [1311, 132] on div "auto onSpawnBall ( auto ball ) { //while (true) { ball . rollTo ( 65 , 66 ) ; /…" at bounding box center [1257, 293] width 395 height 411
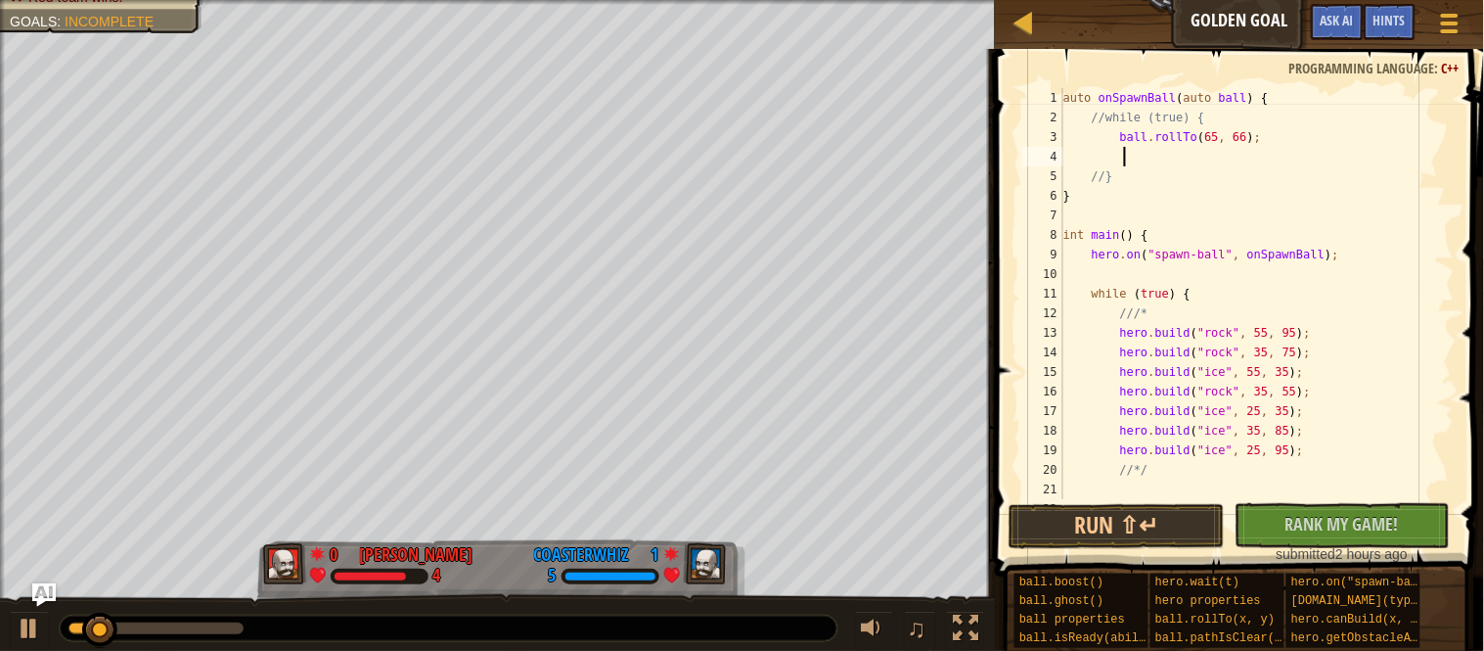
paste textarea "ball.rollTo(65, 66);"
click at [1228, 160] on div "auto onSpawnBall ( auto ball ) { //while (true) { ball . rollTo ( 65 , 66 ) ; b…" at bounding box center [1257, 313] width 395 height 450
click at [1154, 517] on button "Run ⇧↵" at bounding box center [1117, 526] width 216 height 45
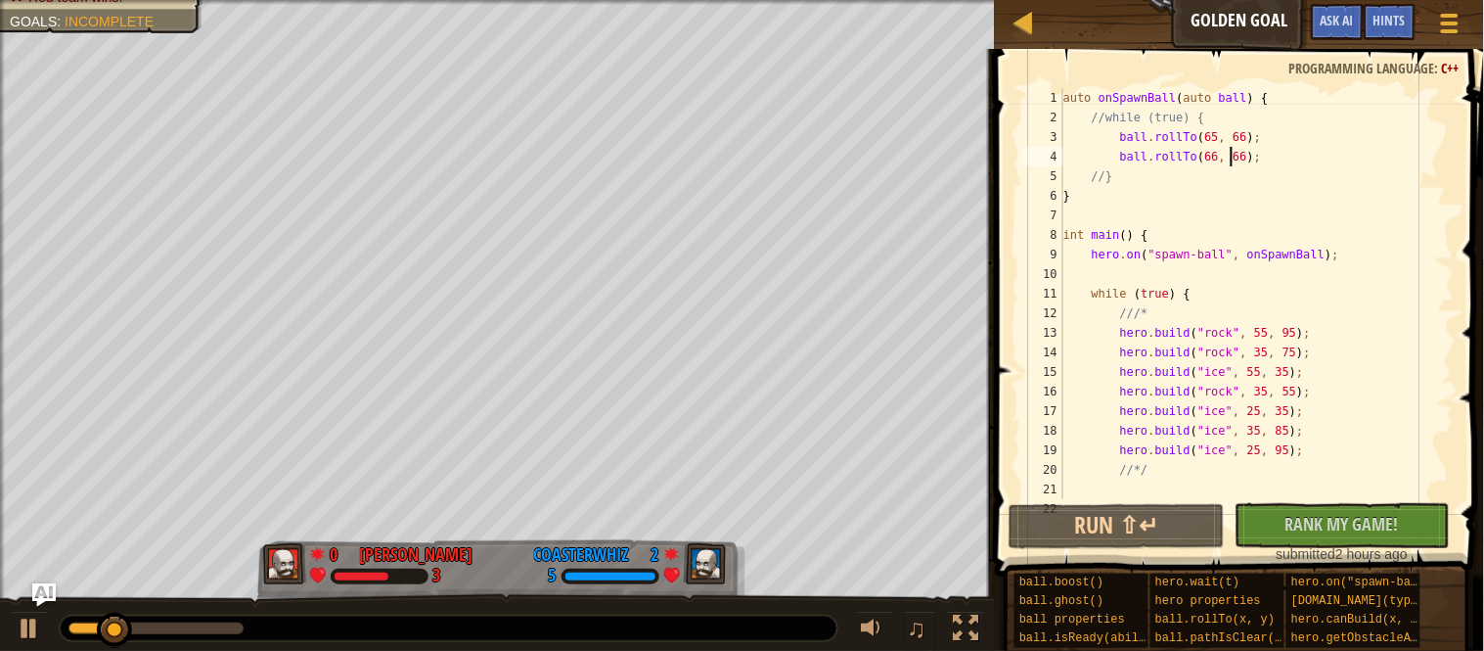
click at [1255, 163] on div "auto onSpawnBall ( auto ball ) { //while (true) { ball . rollTo ( 65 , 66 ) ; b…" at bounding box center [1257, 313] width 395 height 450
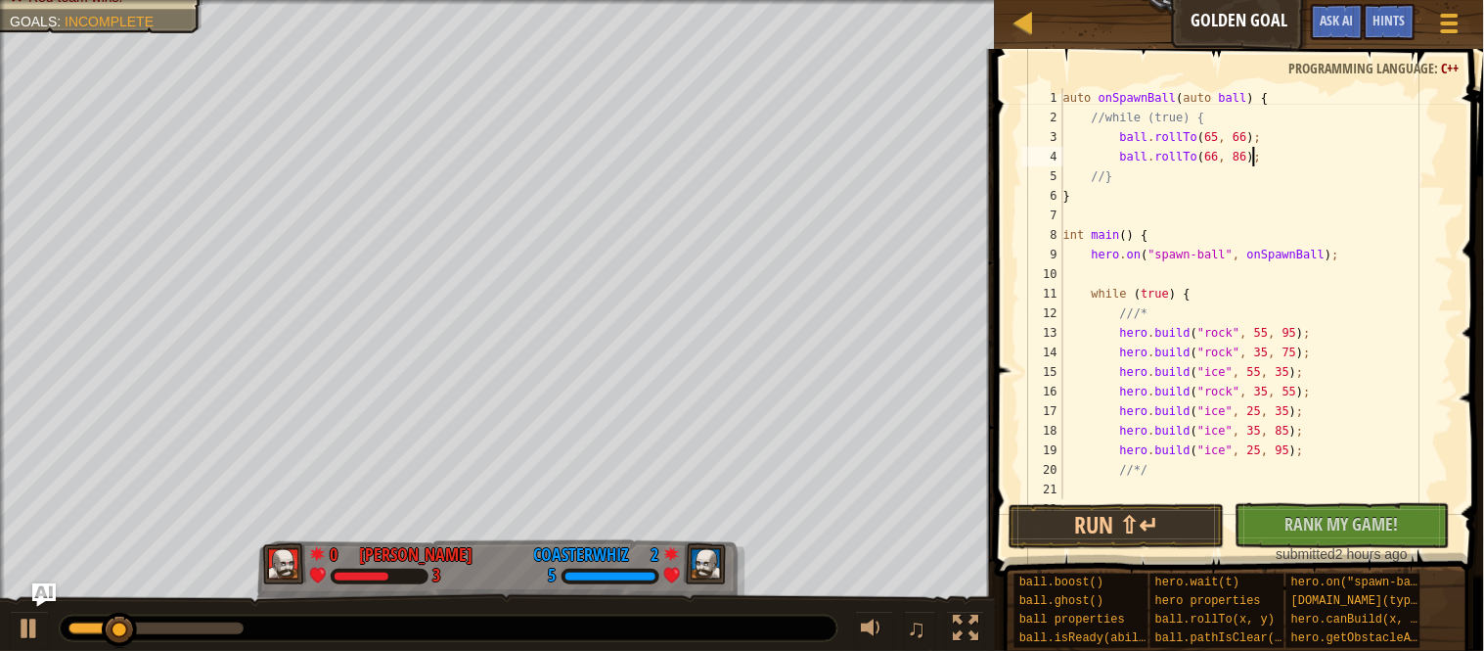
scroll to position [8, 27]
click at [1113, 509] on button "Run ⇧↵" at bounding box center [1117, 526] width 216 height 45
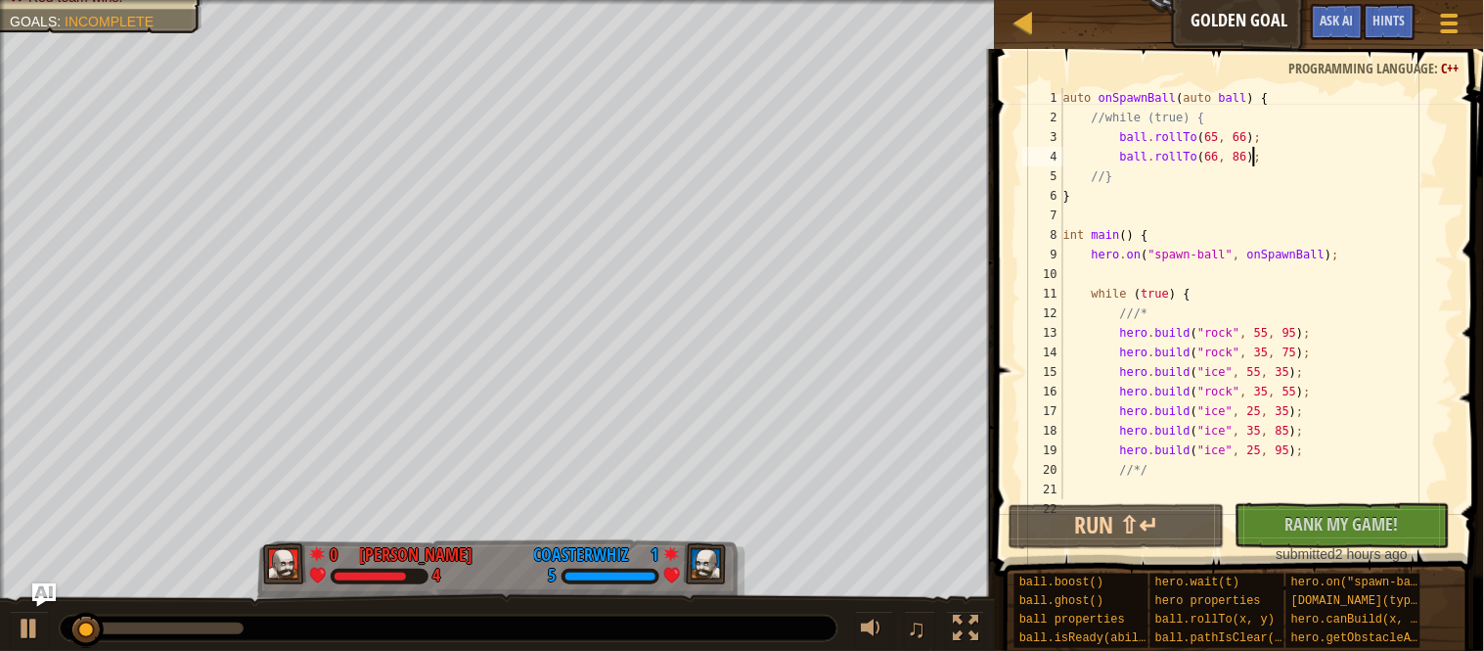
click at [1302, 156] on div "auto onSpawnBall ( auto ball ) { //while (true) { ball . rollTo ( 65 , 66 ) ; b…" at bounding box center [1257, 313] width 395 height 450
drag, startPoint x: 1288, startPoint y: 140, endPoint x: 1126, endPoint y: 133, distance: 161.6
click at [1126, 133] on div "auto onSpawnBall ( auto ball ) { //while (true) { ball . rollTo ( 65 , 66 ) ; b…" at bounding box center [1257, 313] width 395 height 450
click at [1262, 104] on div "auto onSpawnBall ( auto ball ) { //while (true) { ball . rollTo ( 65 , 66 ) ; b…" at bounding box center [1257, 313] width 395 height 450
click at [1268, 114] on div "auto onSpawnBall ( auto ball ) { //while (true) { ball . rollTo ( 65 , 66 ) ; b…" at bounding box center [1257, 313] width 395 height 450
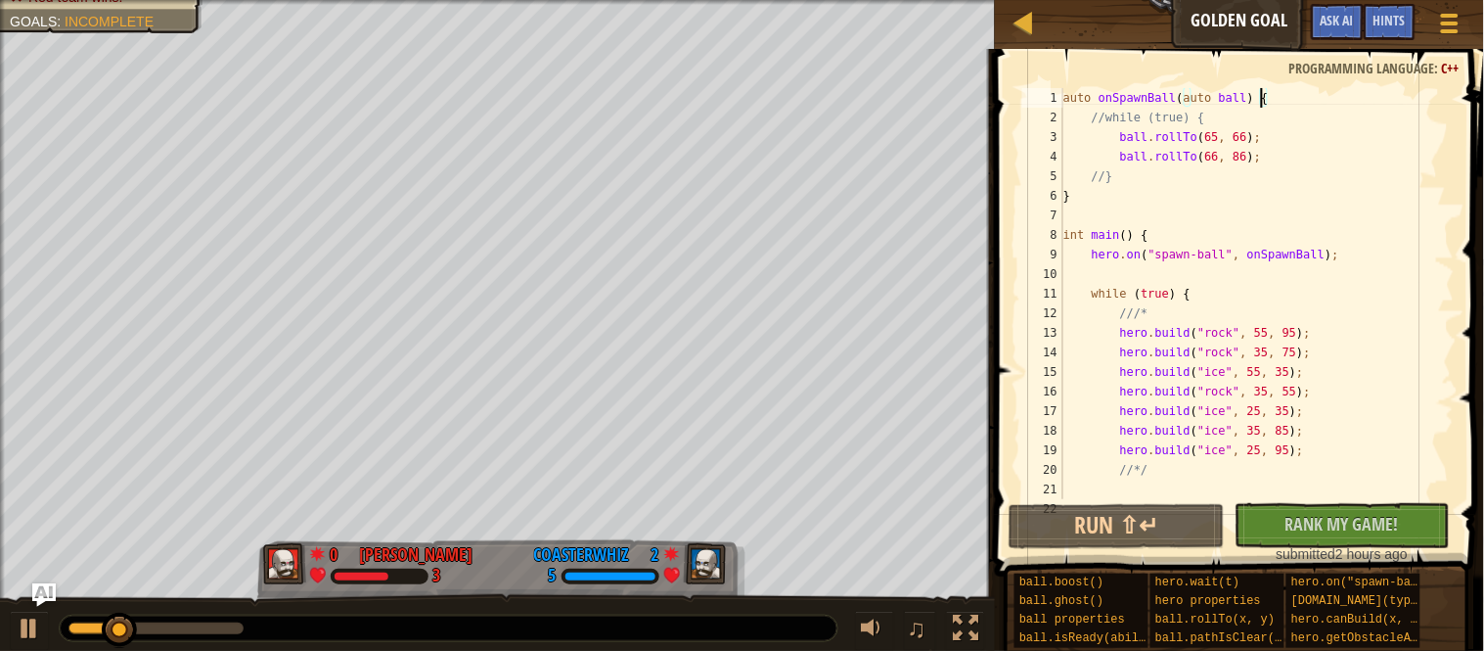
type textarea "//while (true) {"
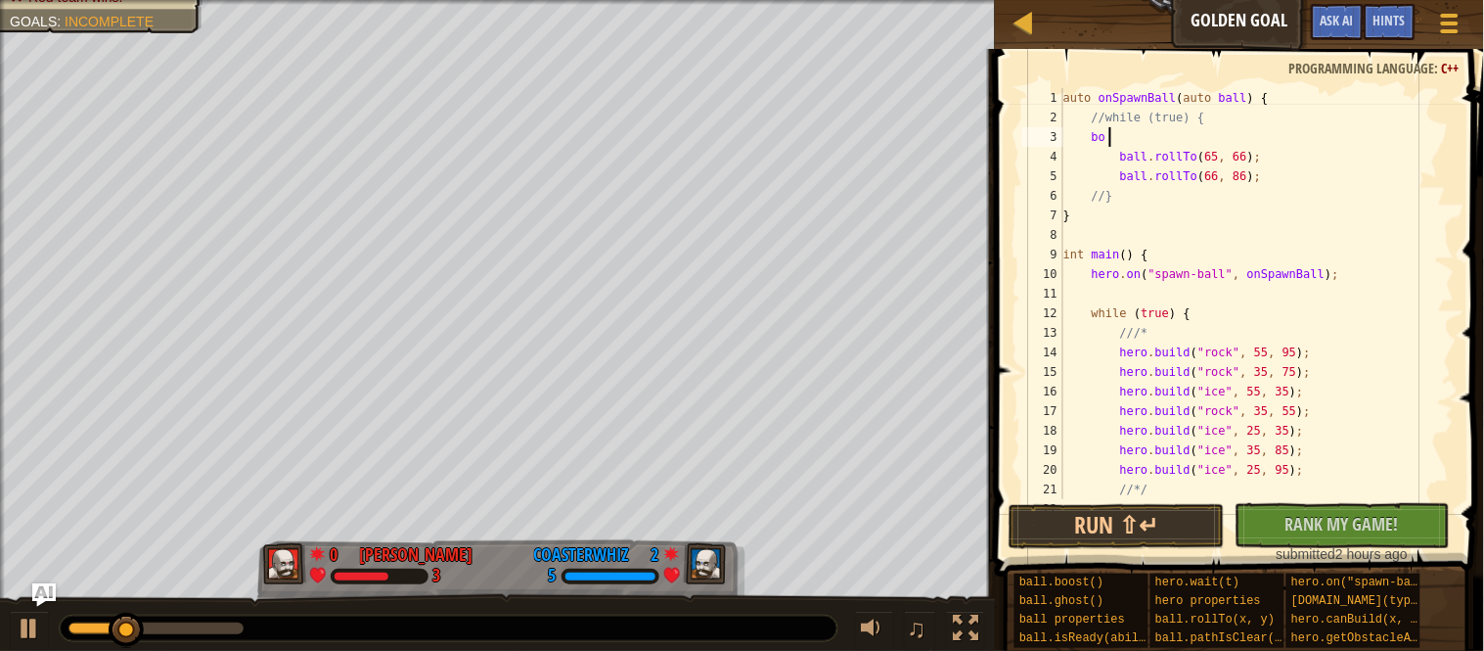
type textarea "b"
click at [1155, 518] on button "Run ⇧↵" at bounding box center [1117, 526] width 216 height 45
click at [1110, 519] on button "Run ⇧↵" at bounding box center [1117, 526] width 216 height 45
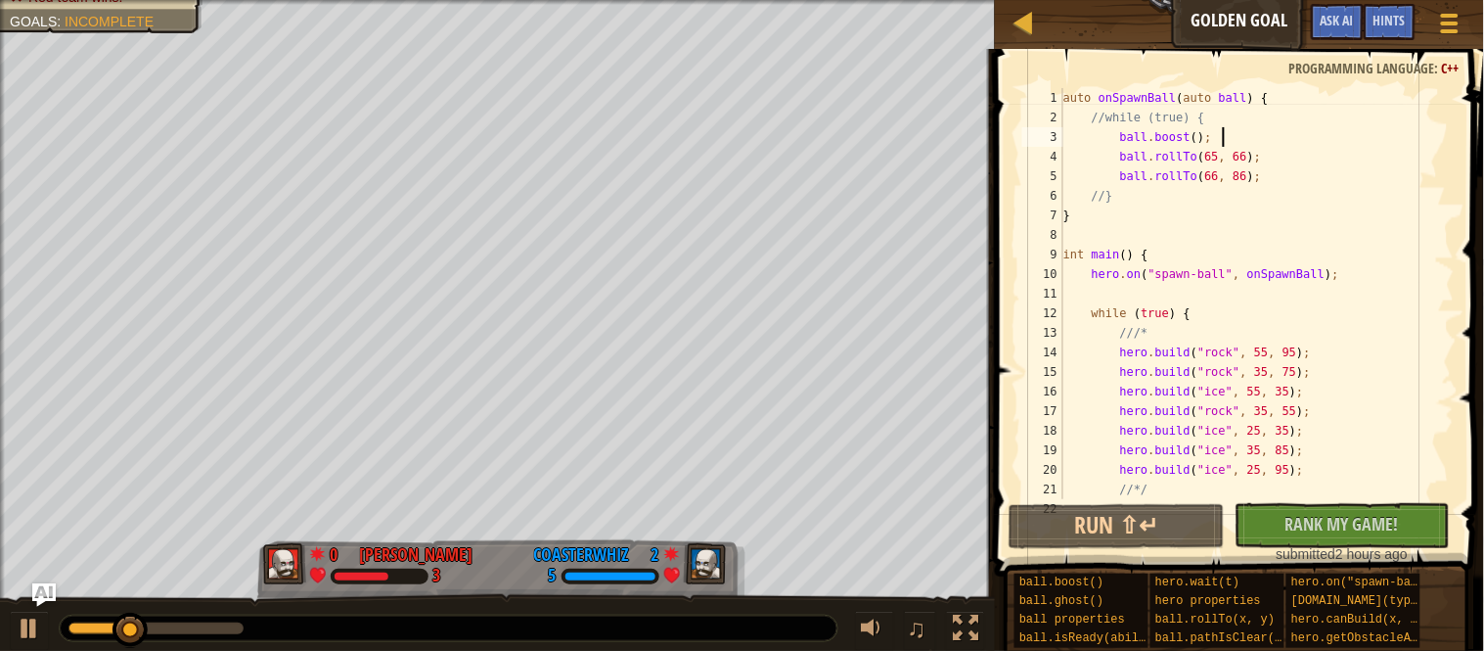
click at [1255, 179] on div "auto onSpawnBall ( auto ball ) { //while (true) { ball . boost ( ) ; ball . rol…" at bounding box center [1257, 313] width 395 height 450
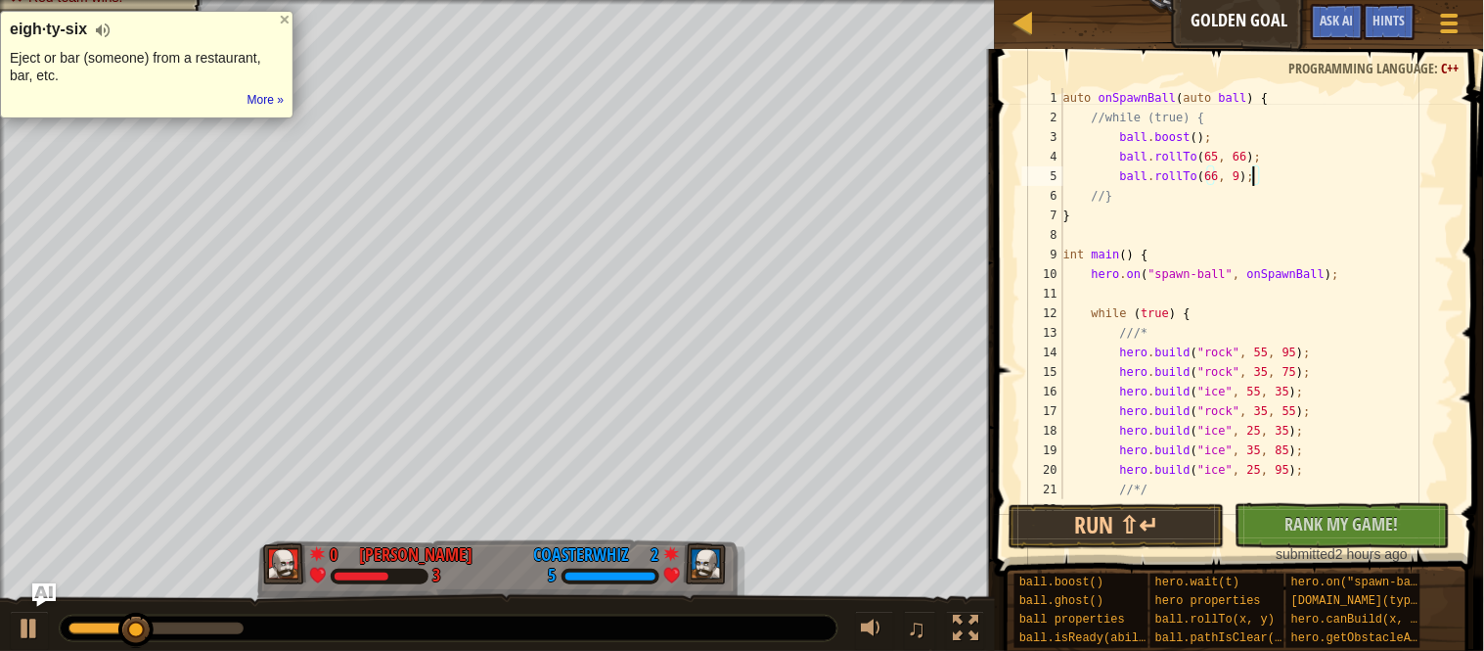
scroll to position [8, 27]
click at [1119, 504] on button "Run ⇧↵" at bounding box center [1117, 526] width 216 height 45
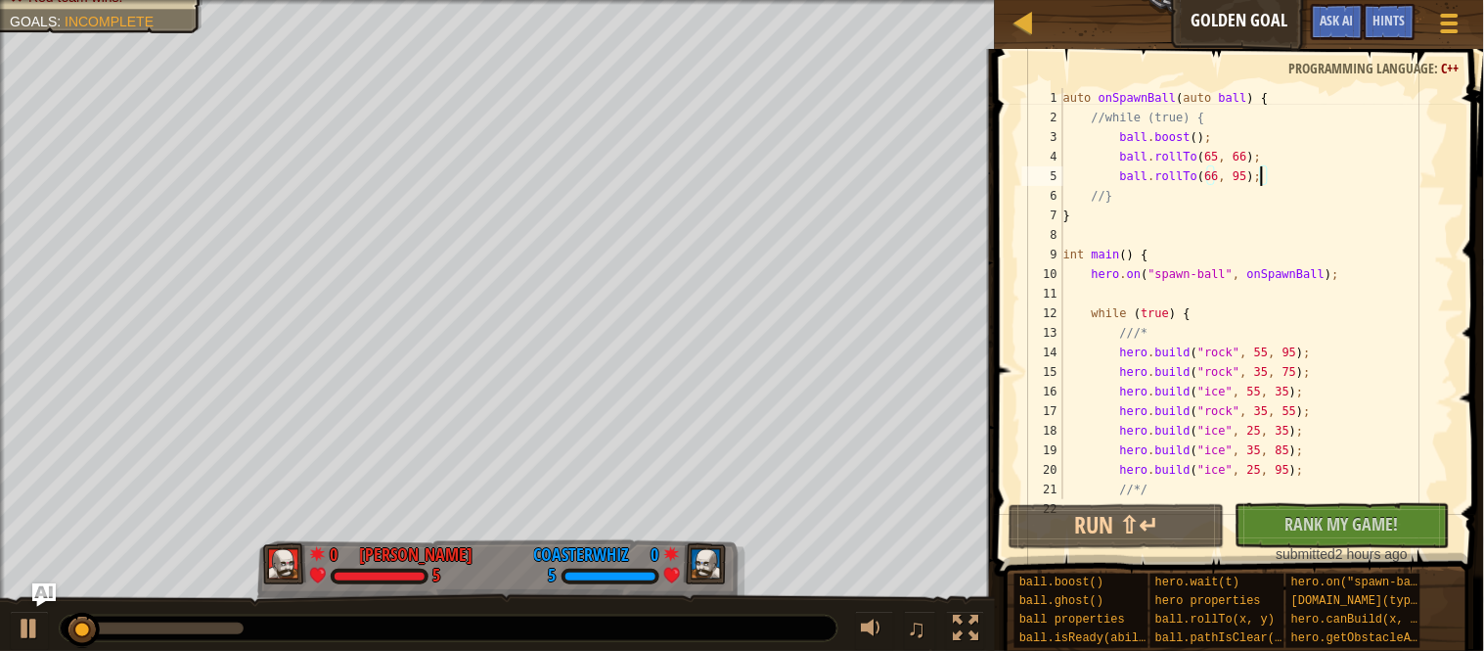
click at [1225, 179] on div "auto onSpawnBall ( auto ball ) { //while (true) { ball . boost ( ) ; ball . rol…" at bounding box center [1257, 313] width 395 height 450
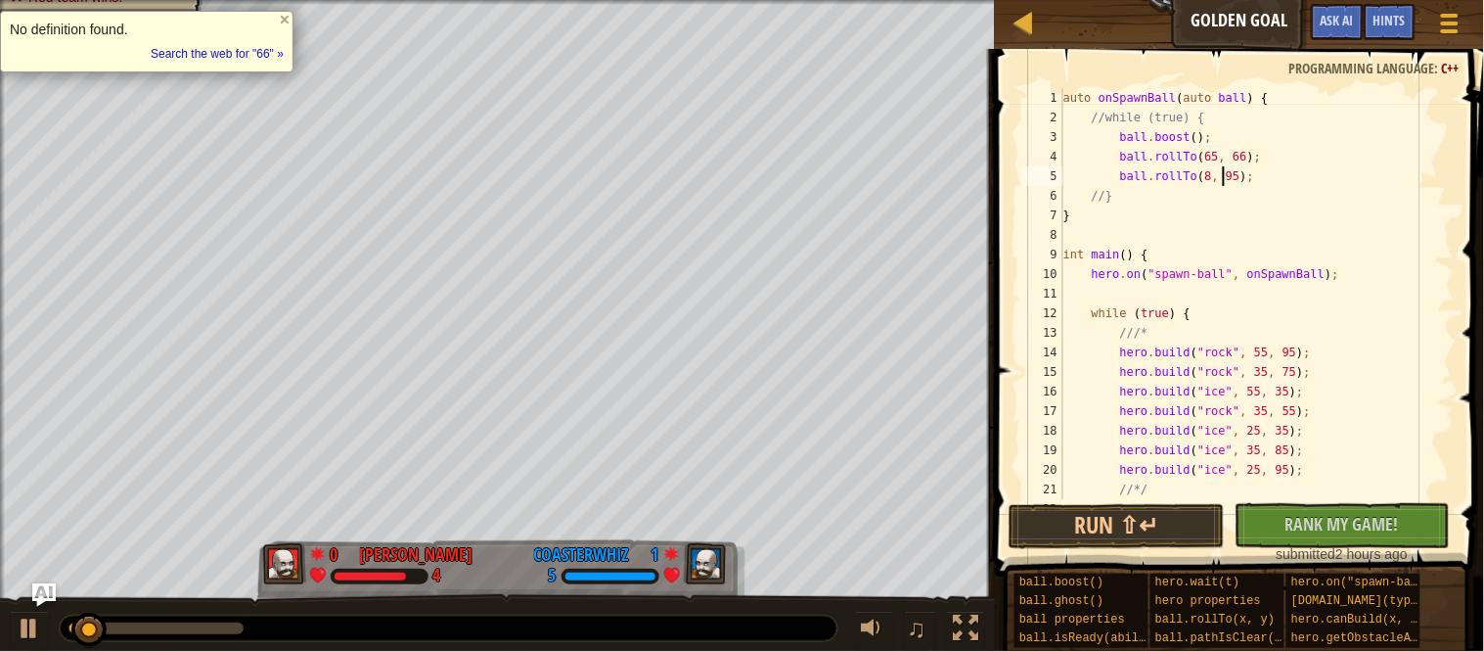
scroll to position [8, 23]
click at [1176, 514] on button "Run ⇧↵" at bounding box center [1117, 526] width 216 height 45
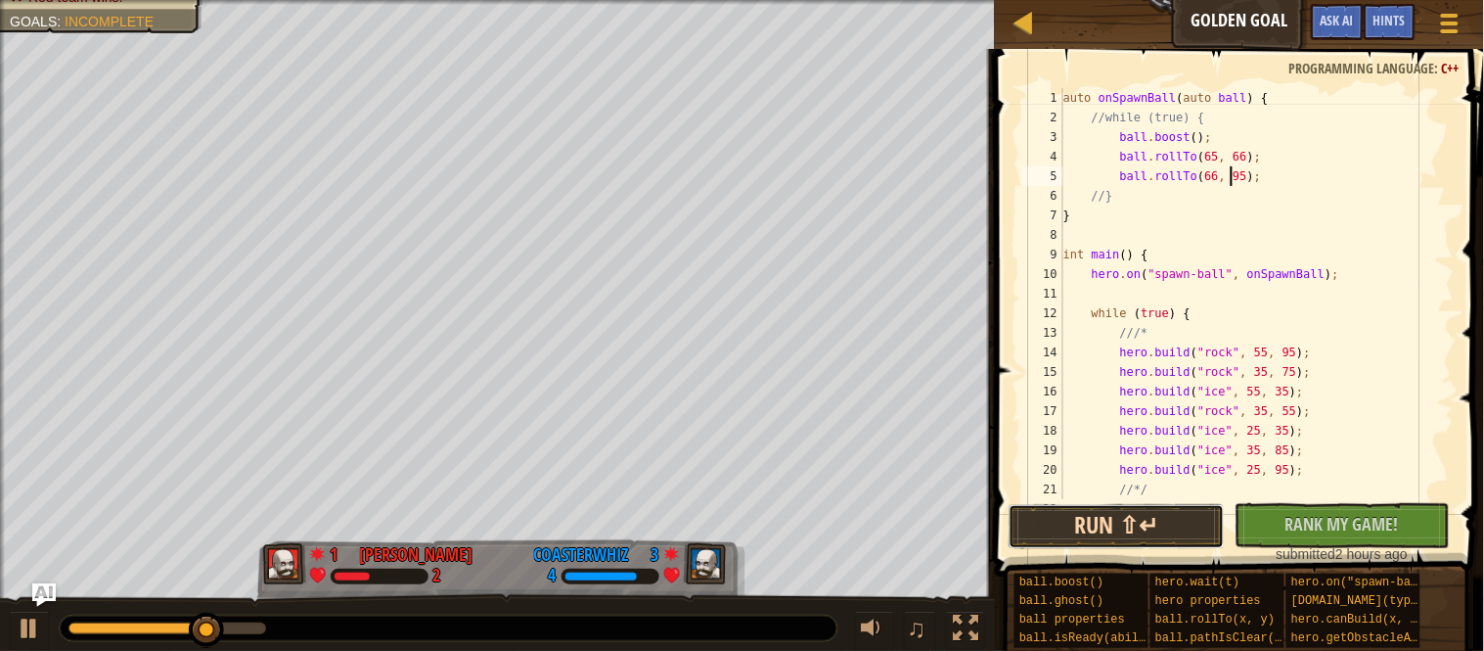
click at [1088, 518] on button "Run ⇧↵" at bounding box center [1117, 526] width 216 height 45
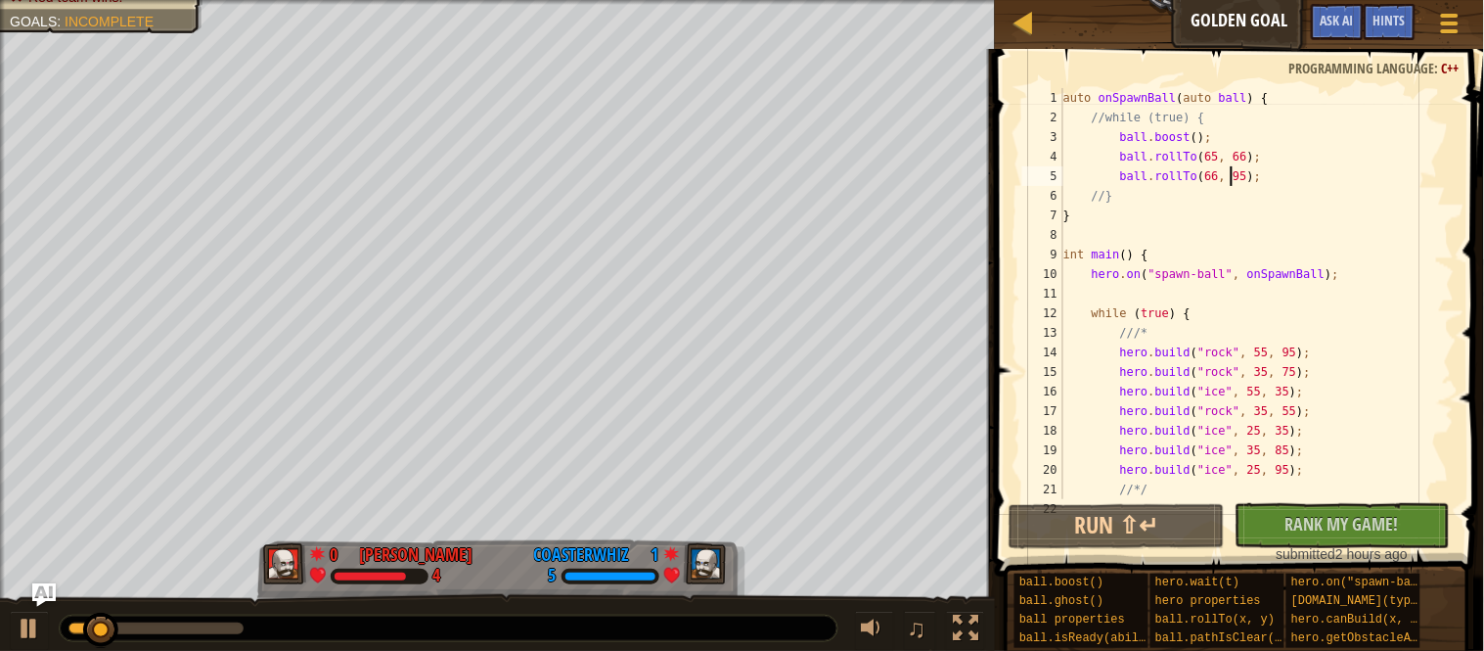
click at [1124, 178] on div "auto onSpawnBall ( auto ball ) { //while (true) { ball . boost ( ) ; ball . rol…" at bounding box center [1257, 313] width 395 height 450
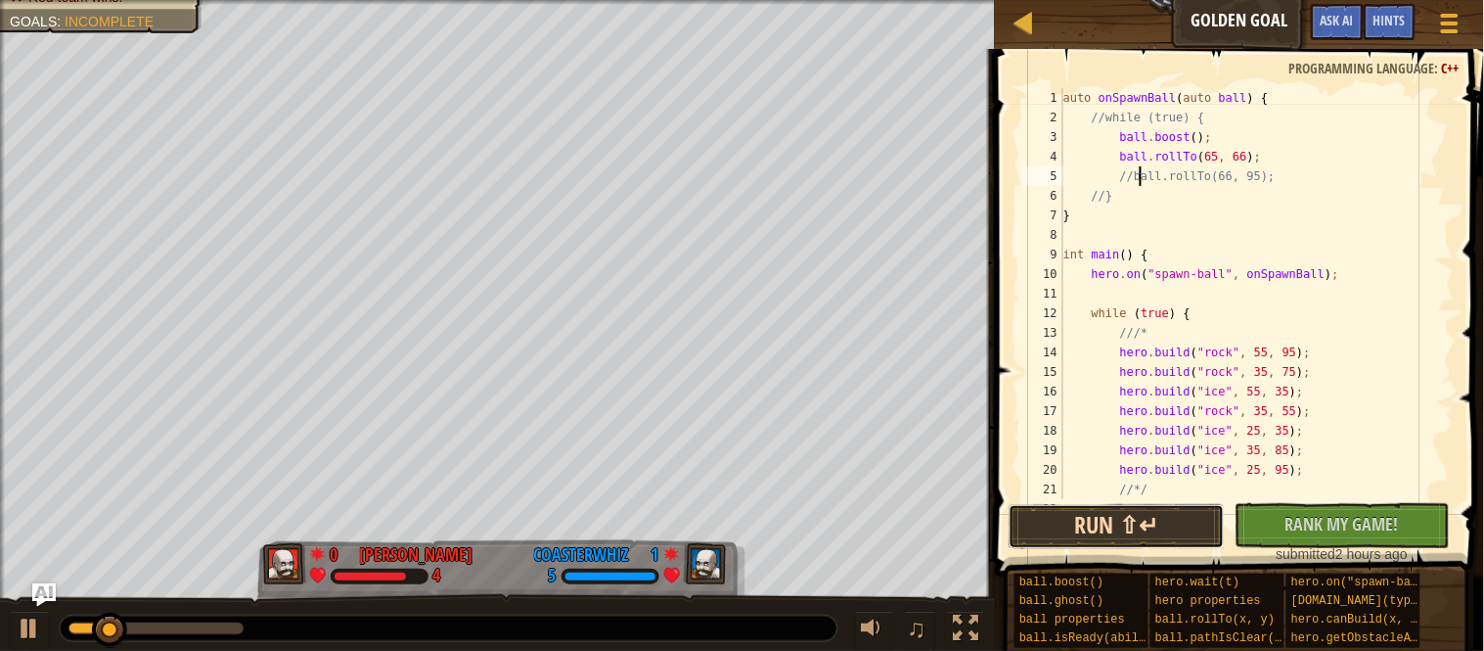
click at [1096, 533] on button "Run ⇧↵" at bounding box center [1117, 526] width 216 height 45
click at [1272, 181] on div "auto onSpawnBall ( auto ball ) { //while (true) { ball . boost ( ) ; ball . rol…" at bounding box center [1257, 313] width 395 height 450
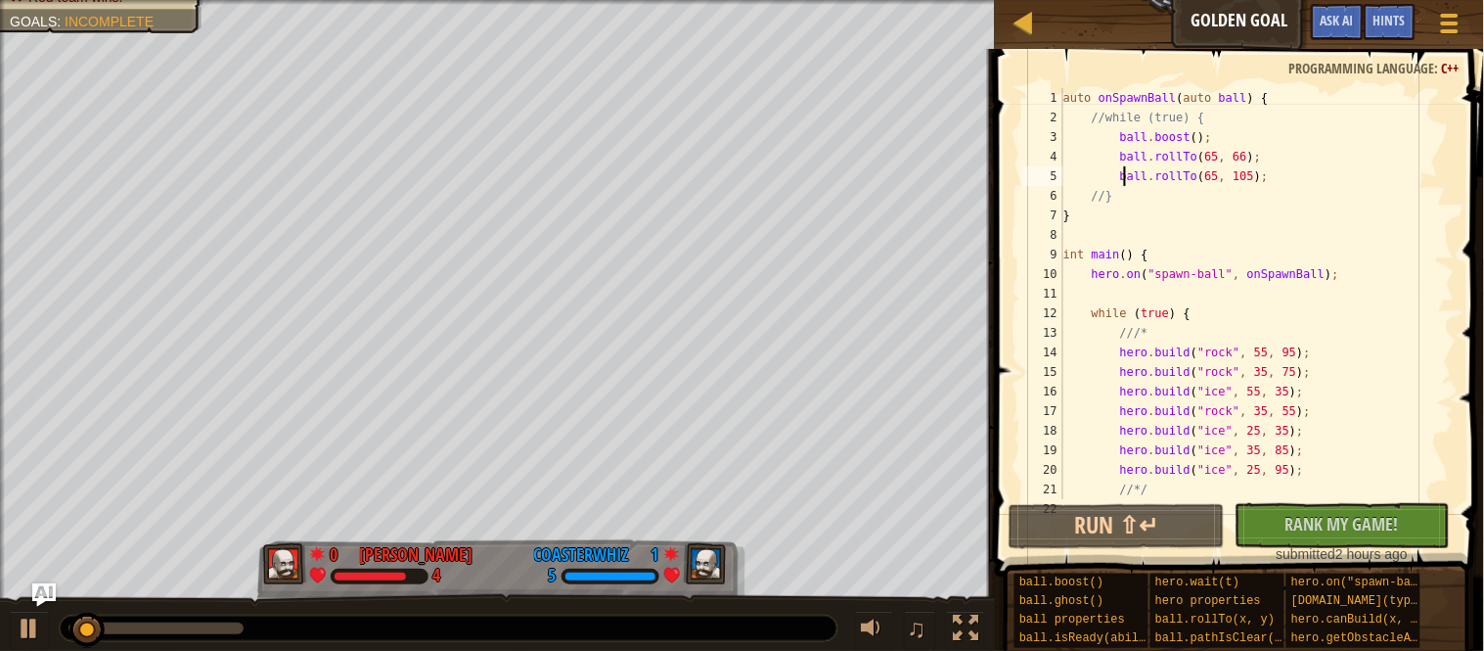
click at [1232, 179] on div "auto onSpawnBall ( auto ball ) { //while (true) { ball . boost ( ) ; ball . rol…" at bounding box center [1257, 313] width 395 height 450
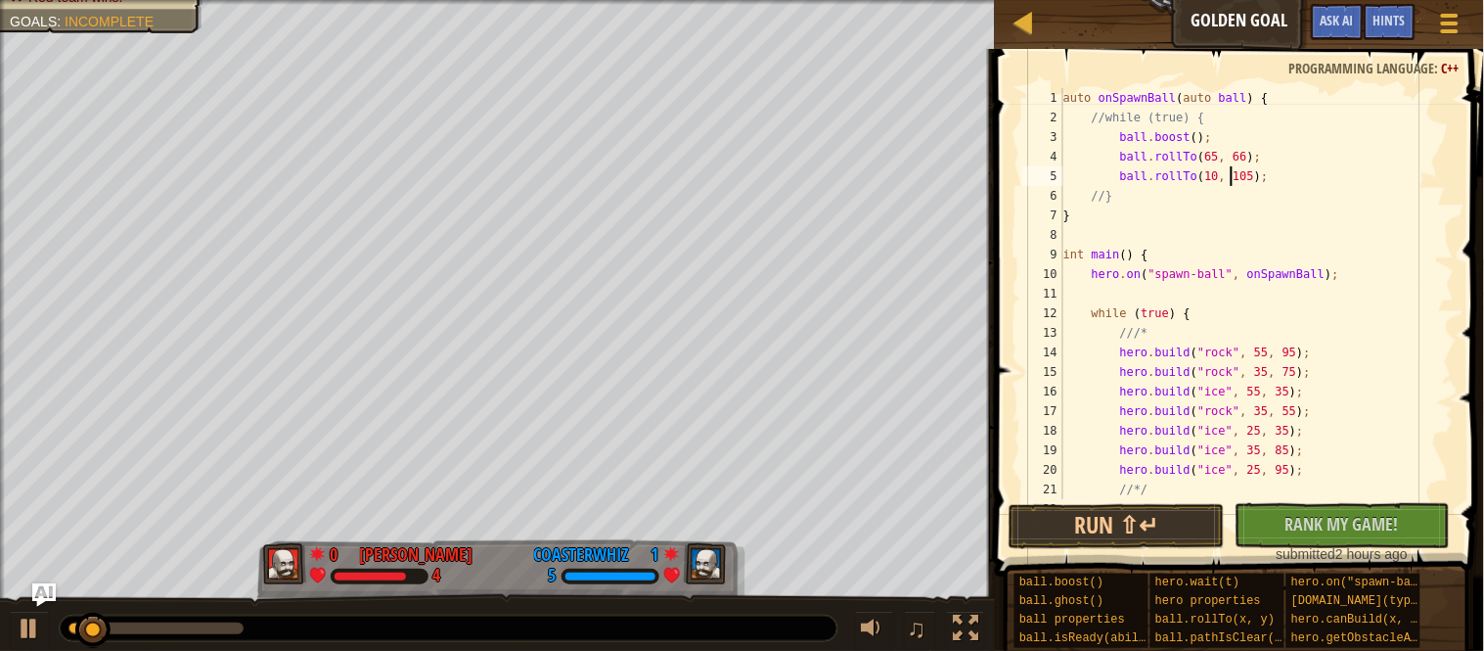
scroll to position [8, 24]
click at [1265, 184] on div "auto onSpawnBall ( auto ball ) { //while (true) { ball . boost ( ) ; ball . rol…" at bounding box center [1257, 313] width 395 height 450
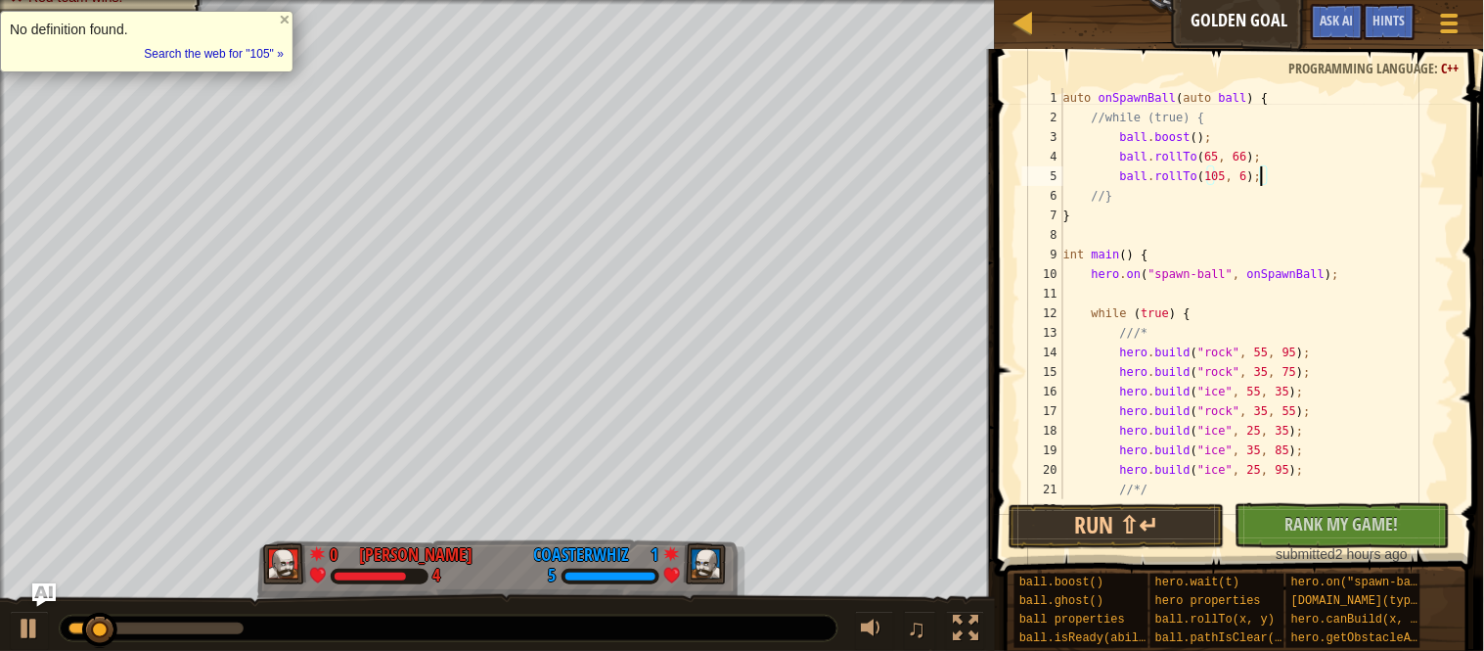
scroll to position [8, 29]
click at [1139, 528] on button "Run ⇧↵" at bounding box center [1117, 526] width 216 height 45
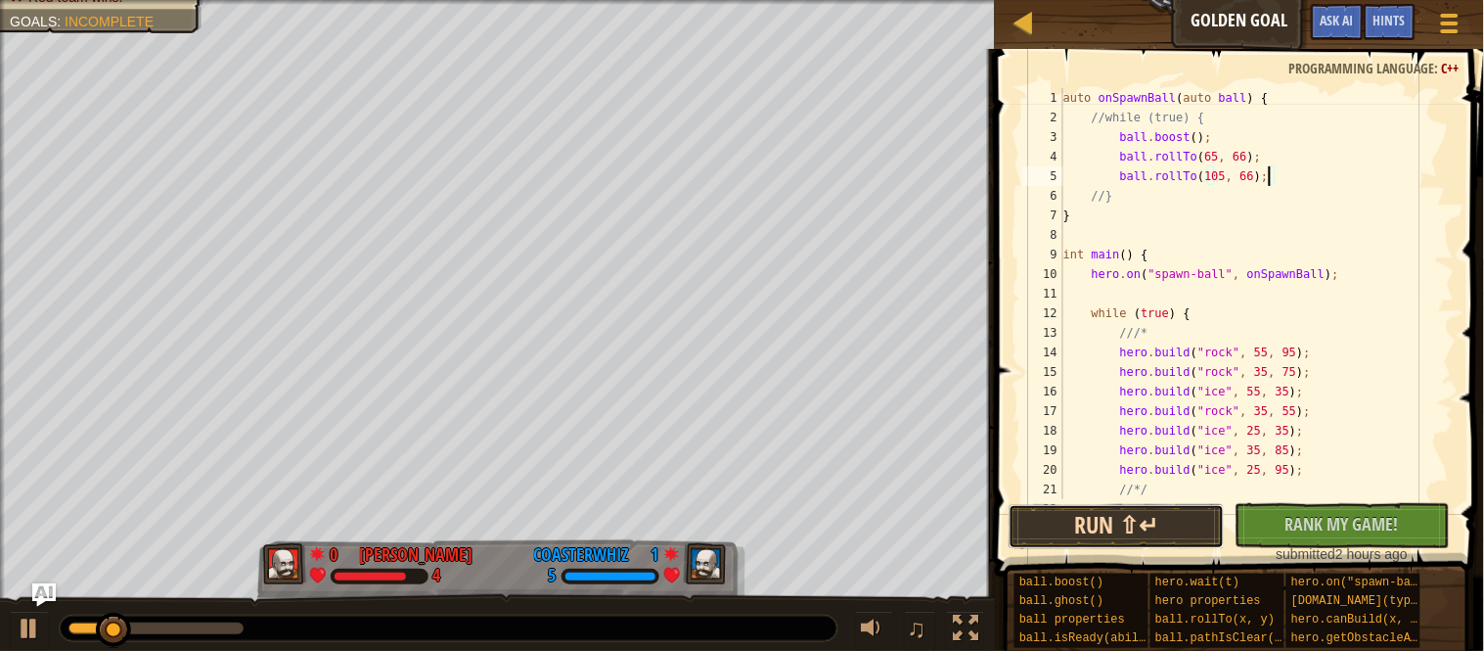
click at [1106, 533] on button "Run ⇧↵" at bounding box center [1117, 526] width 216 height 45
click at [1224, 180] on div "auto onSpawnBall ( auto ball ) { //while (true) { ball . boost ( ) ; ball . rol…" at bounding box center [1257, 313] width 395 height 450
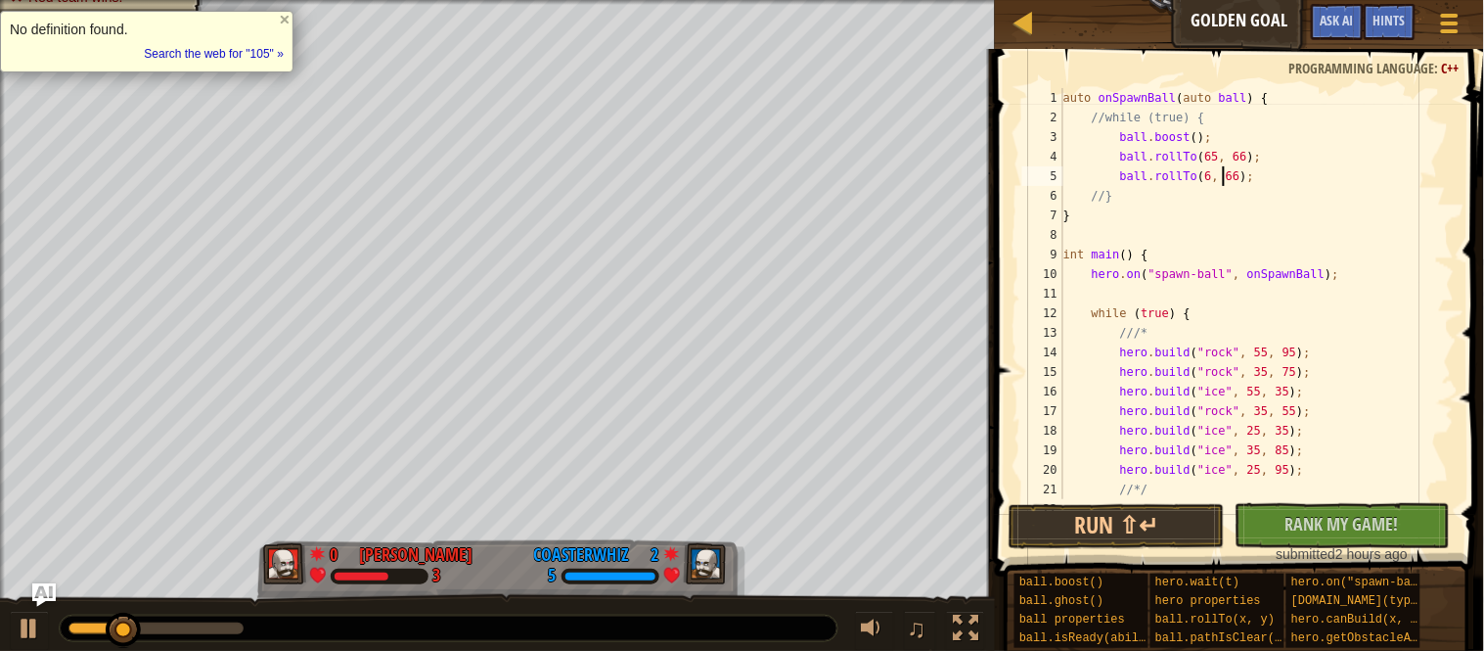
scroll to position [8, 23]
click at [1175, 532] on button "Run ⇧↵" at bounding box center [1117, 526] width 216 height 45
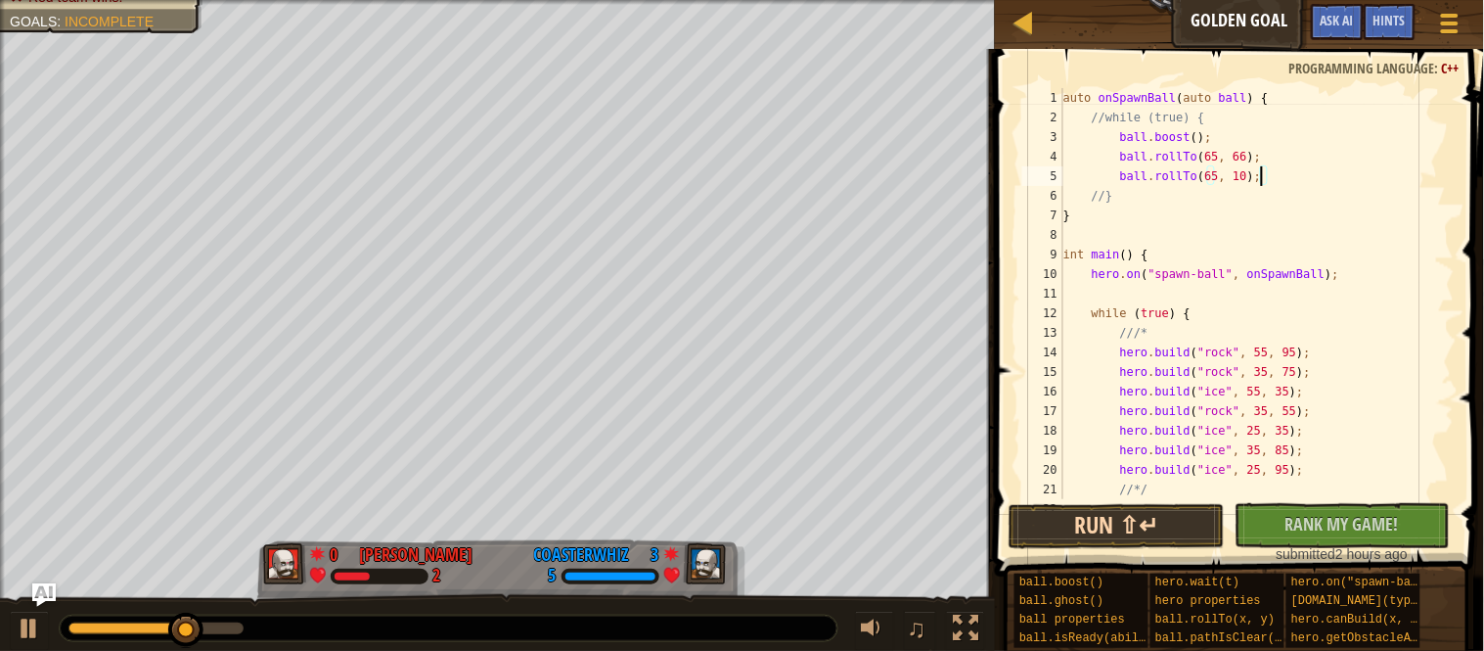
scroll to position [8, 29]
click at [1055, 529] on button "Run ⇧↵" at bounding box center [1117, 526] width 216 height 45
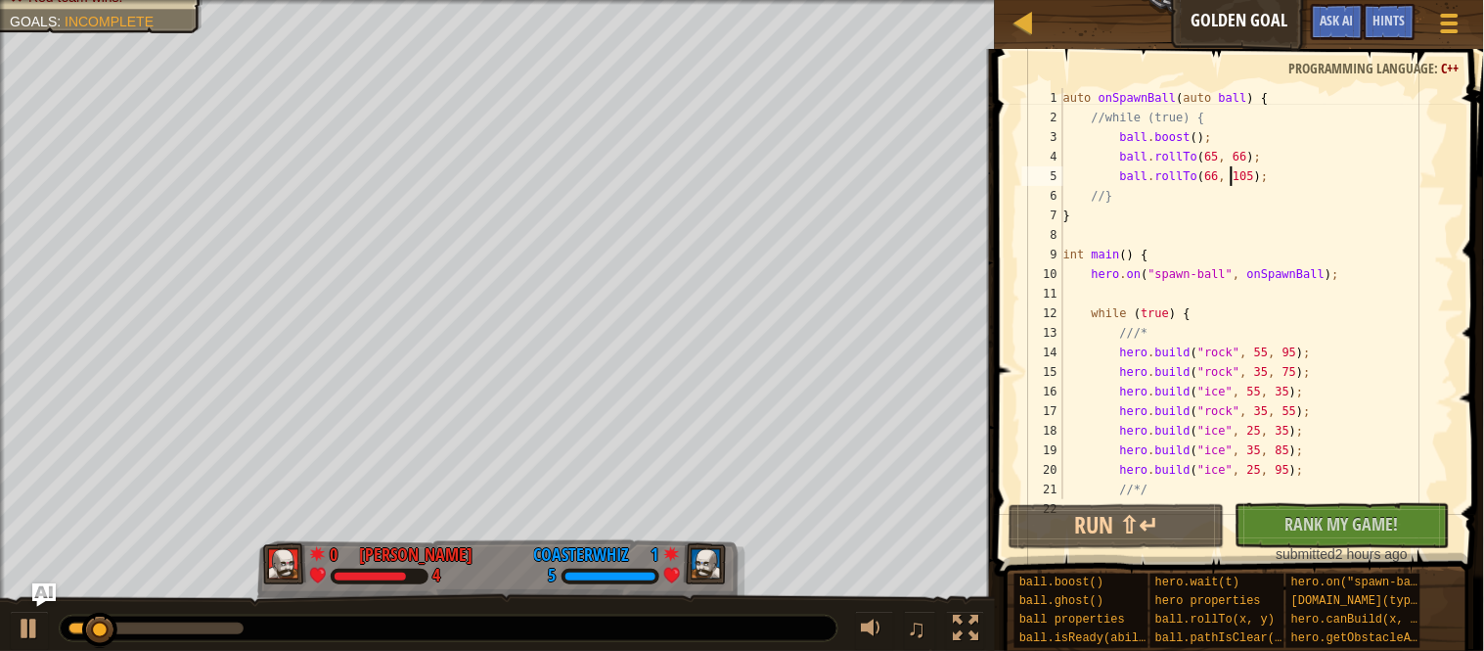
click at [1272, 174] on div "auto onSpawnBall ( auto ball ) { //while (true) { ball . boost ( ) ; ball . rol…" at bounding box center [1257, 313] width 395 height 450
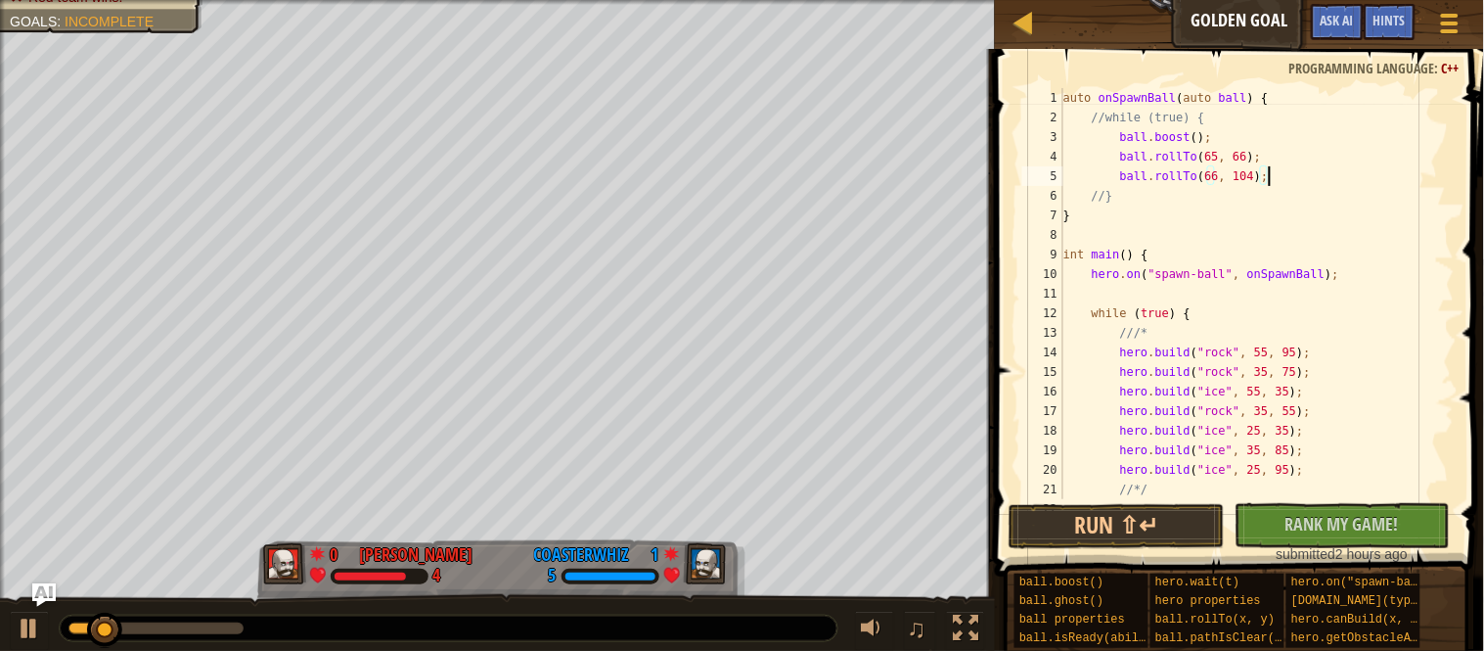
scroll to position [8, 29]
click at [1124, 510] on button "Run ⇧↵" at bounding box center [1117, 526] width 216 height 45
click at [1108, 531] on button "Run ⇧↵" at bounding box center [1117, 526] width 216 height 45
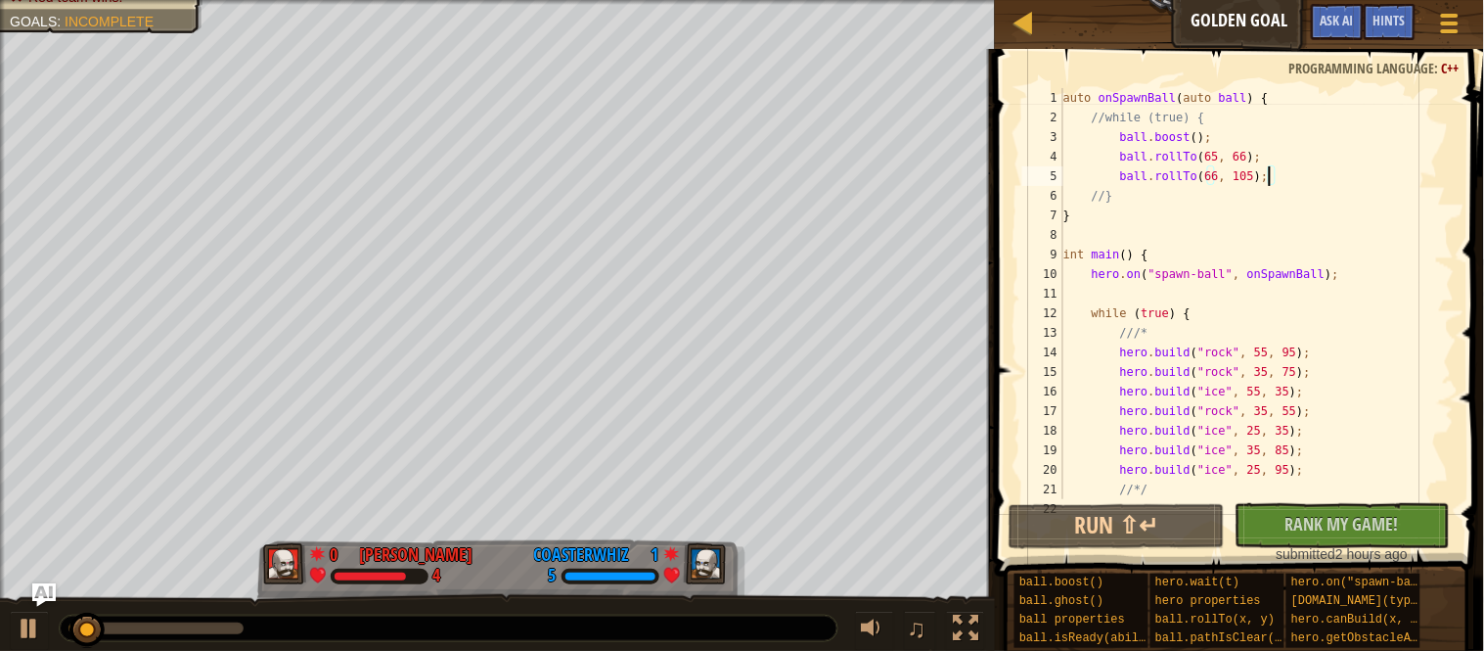
click at [1265, 176] on div "auto onSpawnBall ( auto ball ) { //while (true) { ball . boost ( ) ; ball . rol…" at bounding box center [1257, 313] width 395 height 450
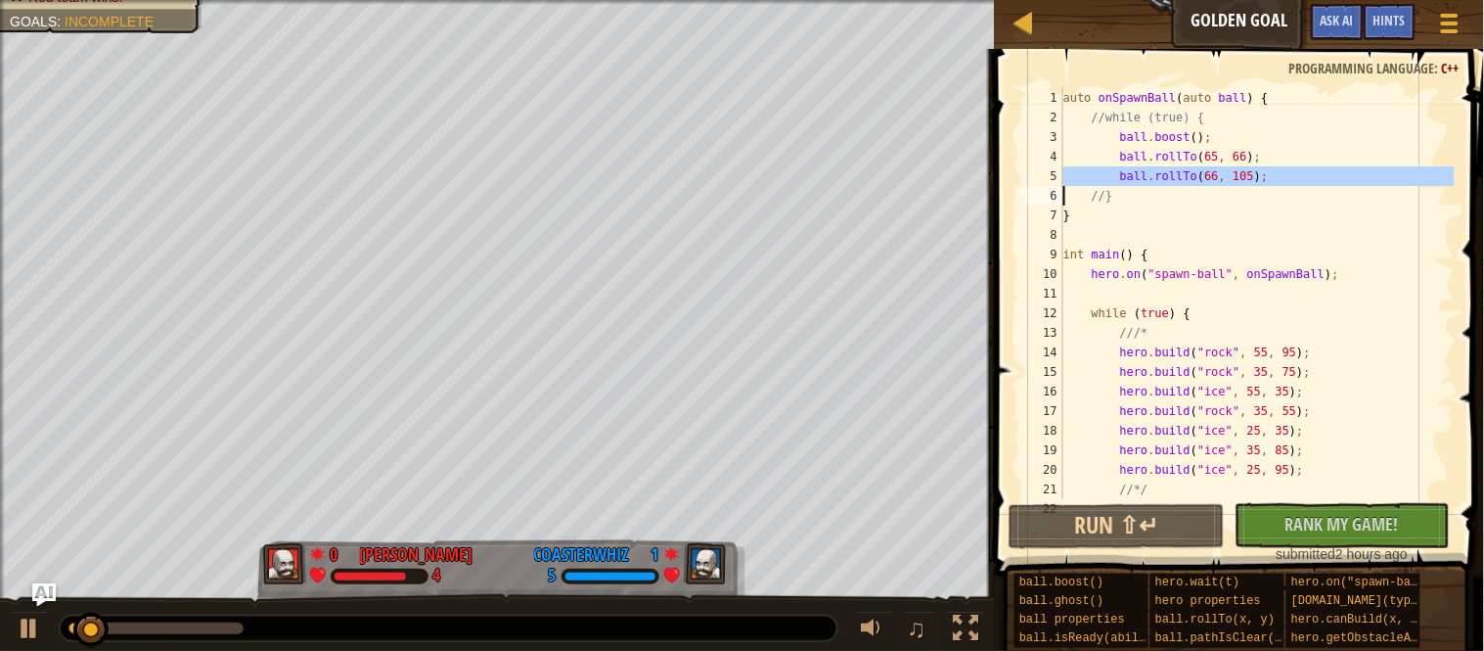
click at [1311, 170] on div "auto onSpawnBall ( auto ball ) { //while (true) { ball . boost ( ) ; ball . rol…" at bounding box center [1257, 293] width 395 height 411
type textarea "ball.rollTo(66, 105);"
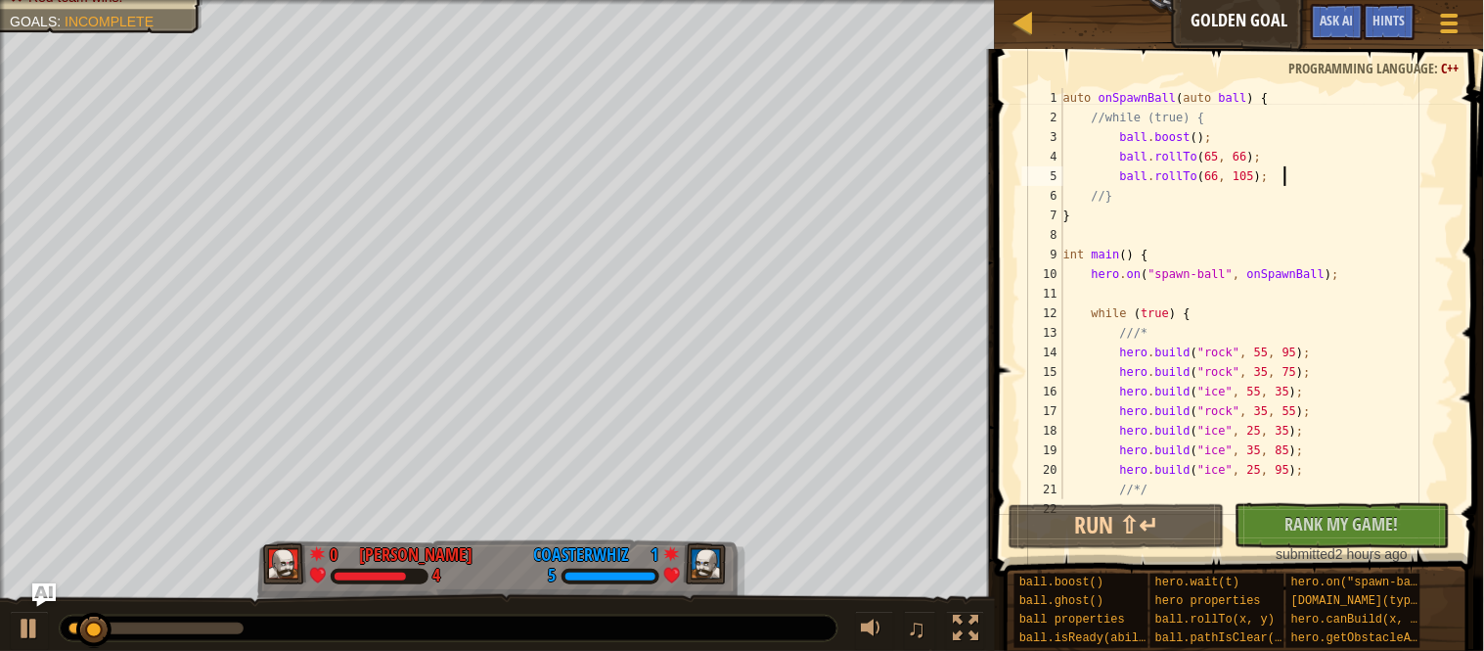
paste textarea
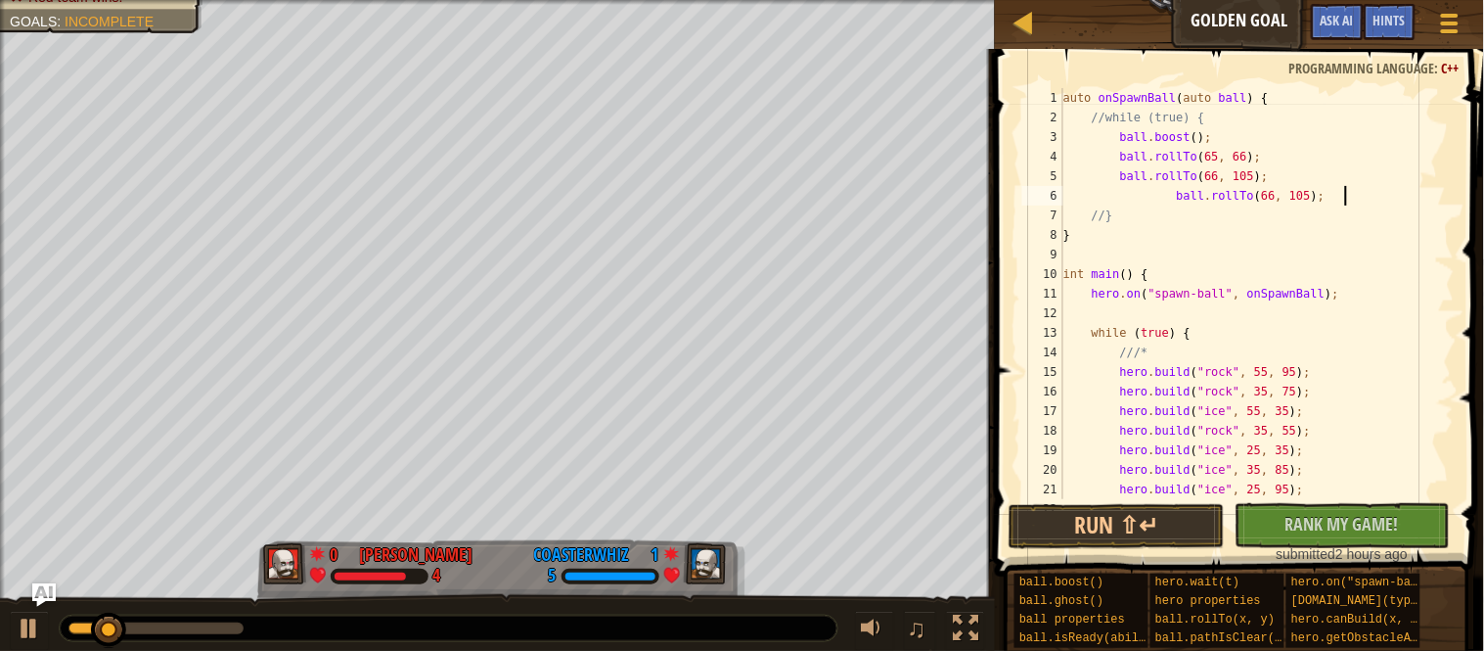
click at [1178, 205] on div "auto onSpawnBall ( auto ball ) { //while (true) { ball . boost ( ) ; ball . rol…" at bounding box center [1257, 313] width 395 height 450
click at [1129, 509] on button "Run ⇧↵" at bounding box center [1117, 526] width 216 height 45
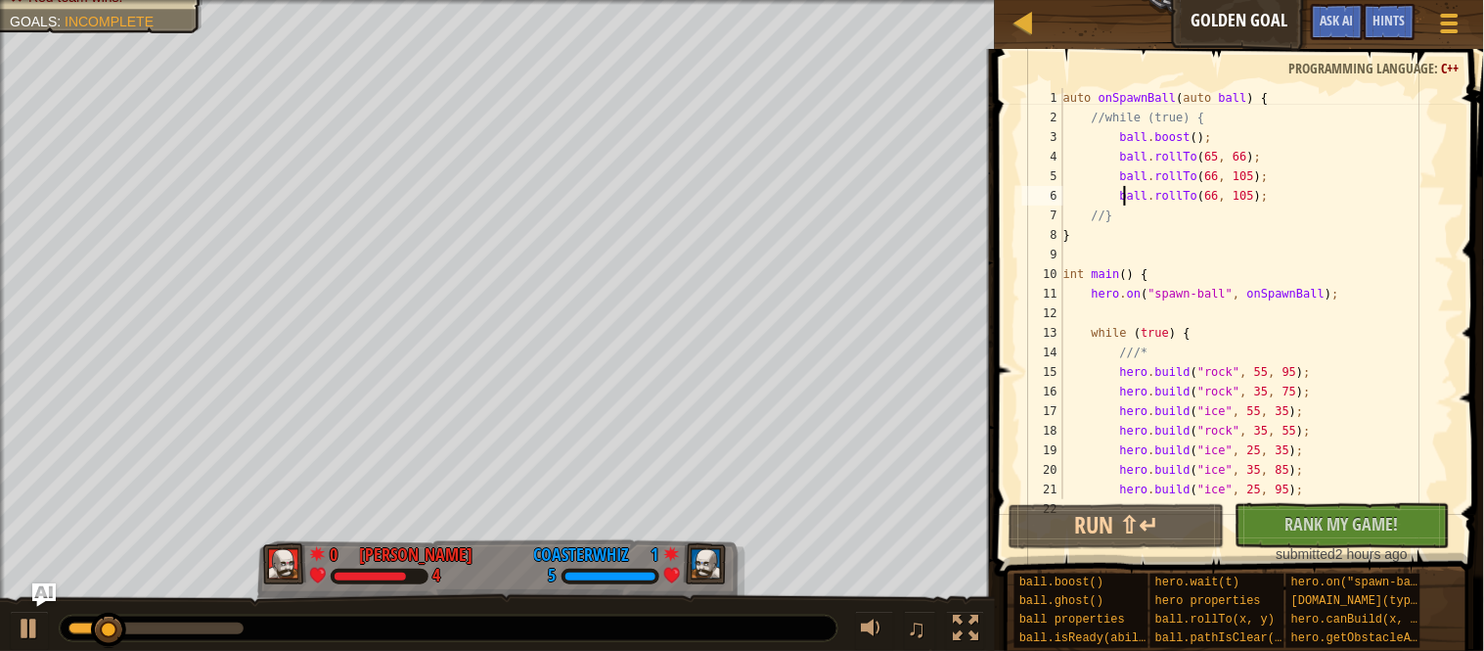
click at [1230, 198] on div "auto onSpawnBall ( auto ball ) { //while (true) { ball . boost ( ) ; ball . rol…" at bounding box center [1257, 313] width 395 height 450
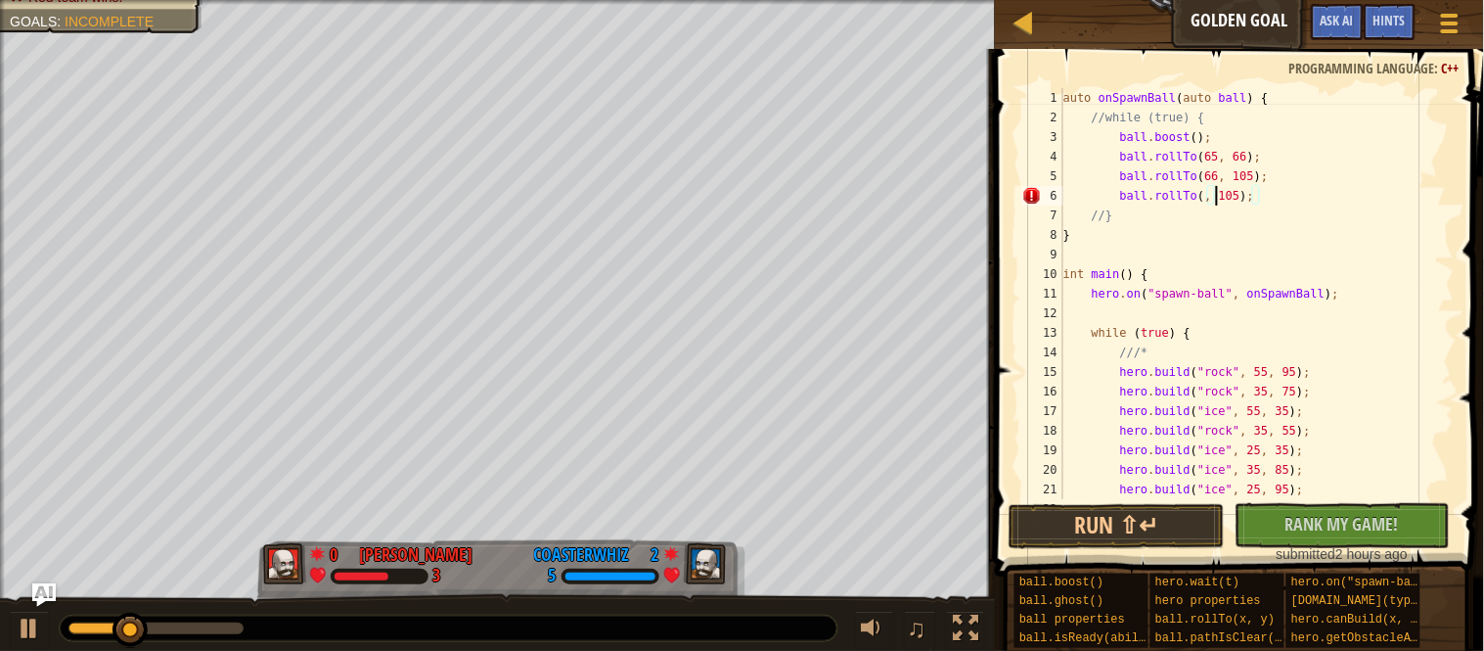
click at [1126, 199] on div "auto onSpawnBall ( auto ball ) { //while (true) { ball . boost ( ) ; ball . rol…" at bounding box center [1257, 313] width 395 height 450
click at [1084, 522] on button "Run ⇧↵" at bounding box center [1117, 526] width 216 height 45
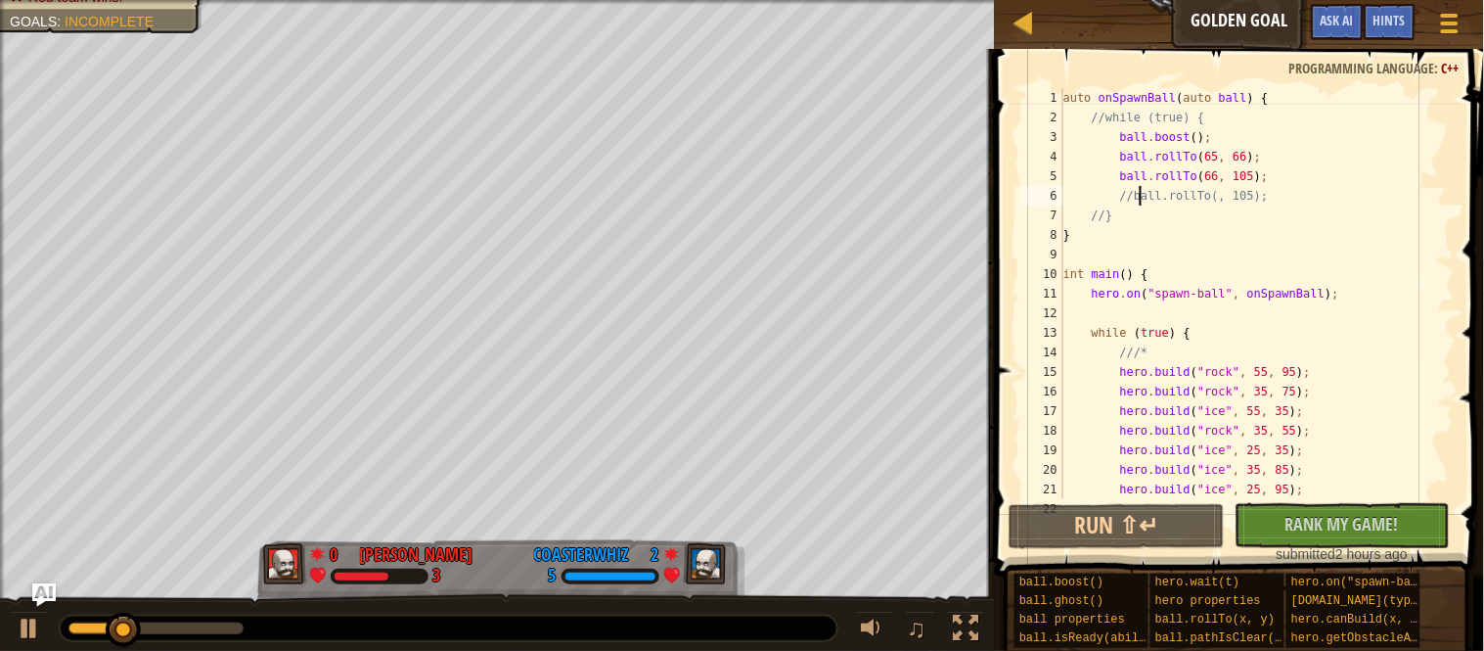
click at [1234, 199] on div "auto onSpawnBall ( auto ball ) { //while (true) { ball . boost ( ) ; ball . rol…" at bounding box center [1257, 313] width 395 height 450
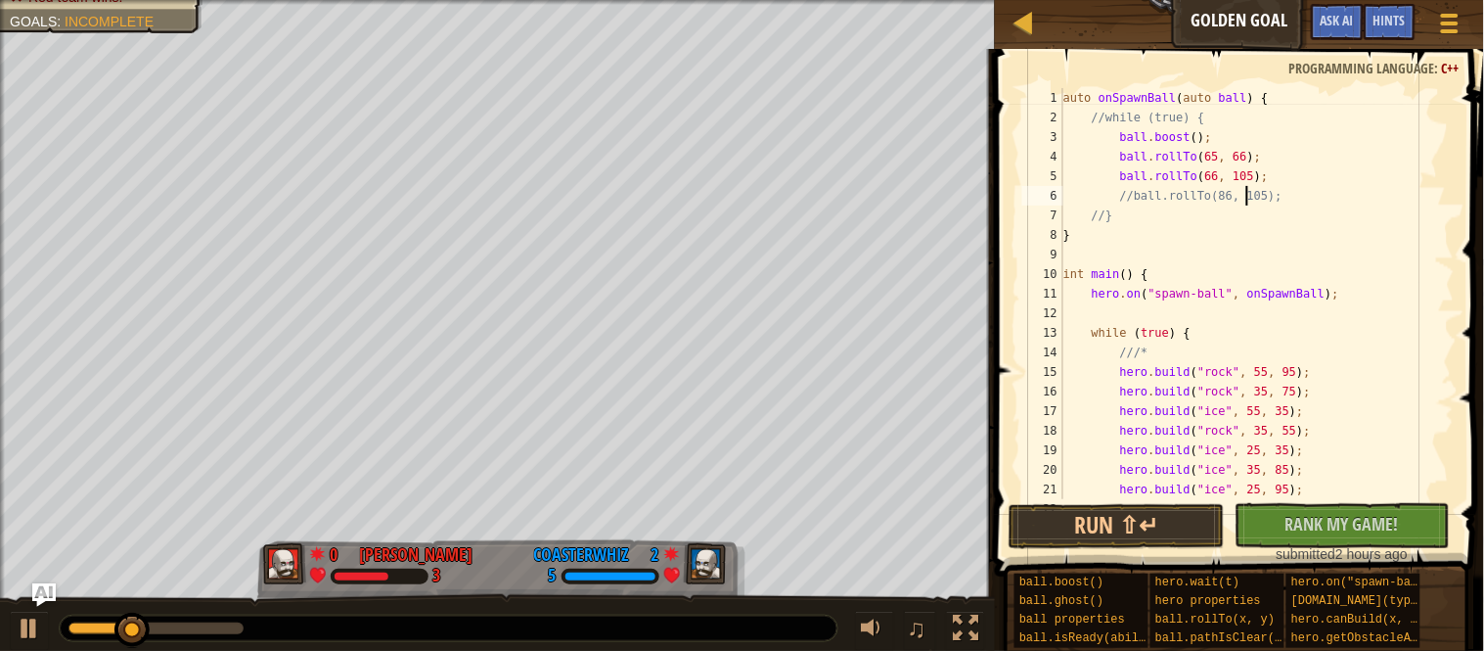
scroll to position [8, 26]
click at [1139, 512] on button "Run ⇧↵" at bounding box center [1117, 526] width 216 height 45
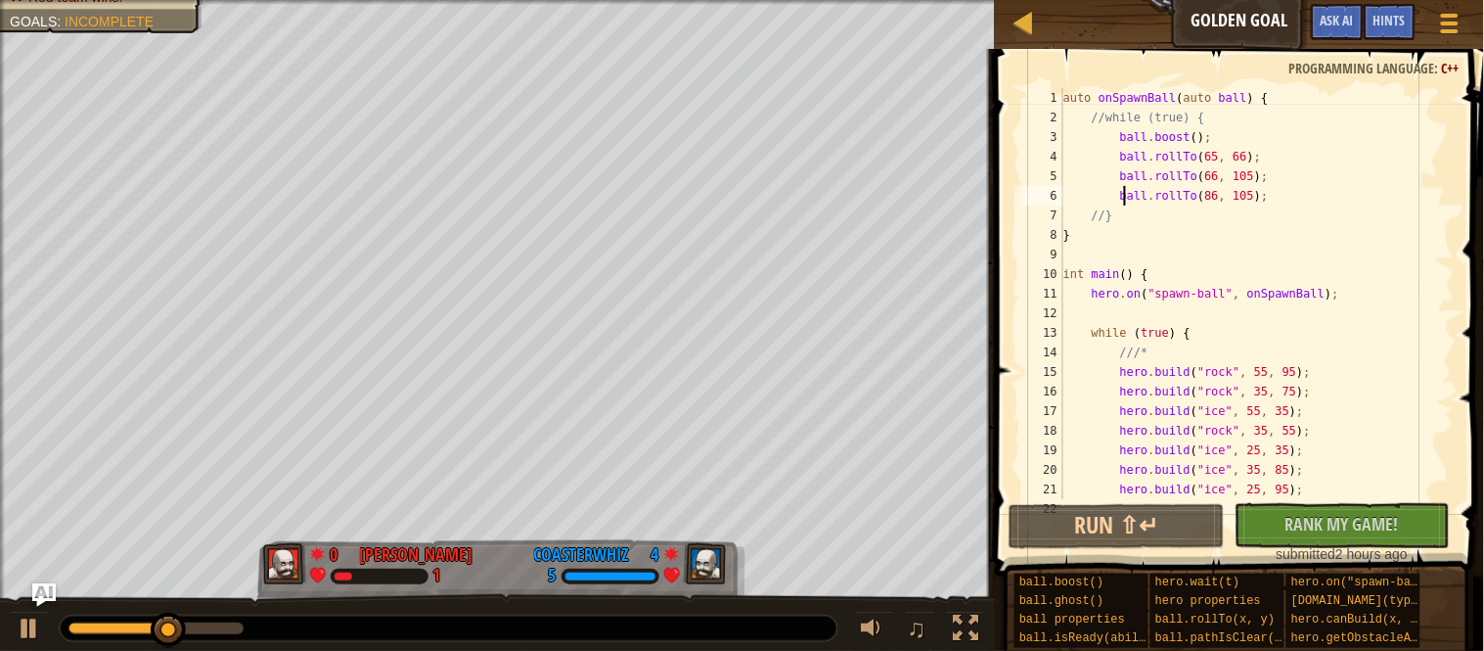
click at [1270, 197] on div "auto onSpawnBall ( auto ball ) { //while (true) { ball . boost ( ) ; ball . rol…" at bounding box center [1257, 313] width 395 height 450
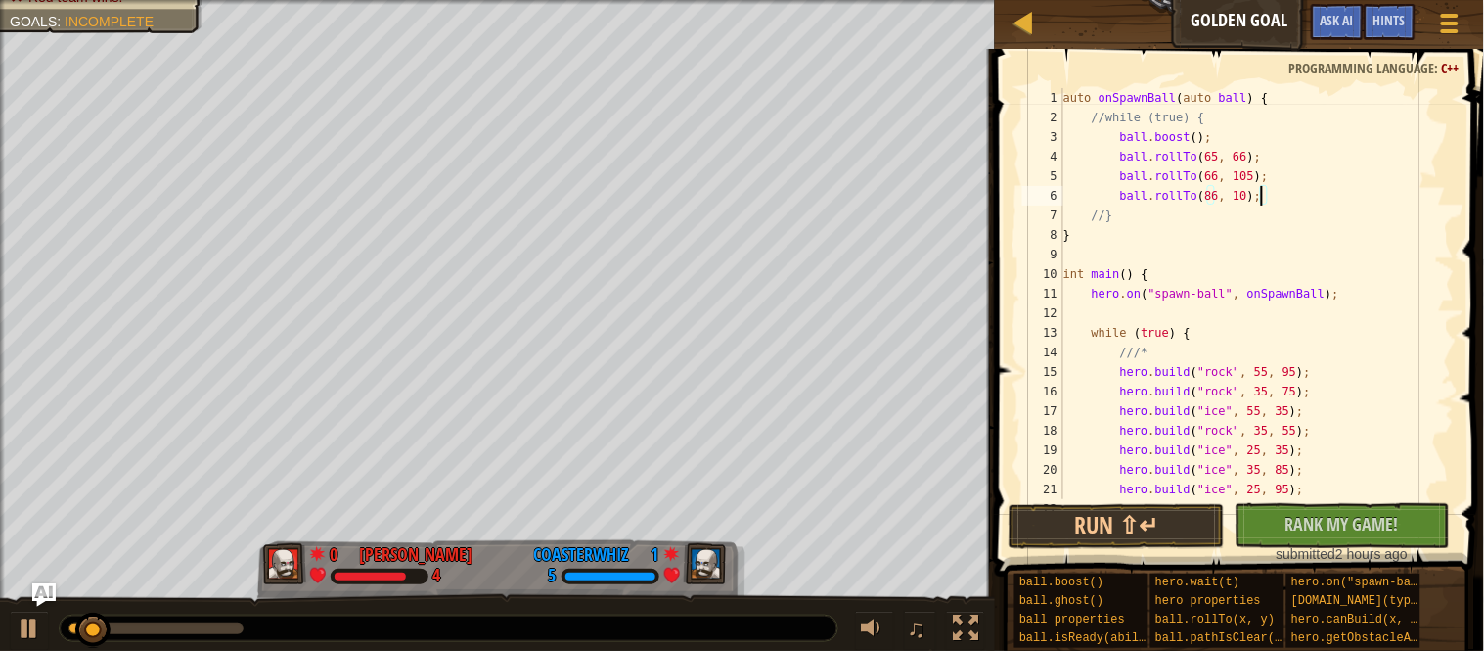
type textarea "ball.rollTo(86, 107);"
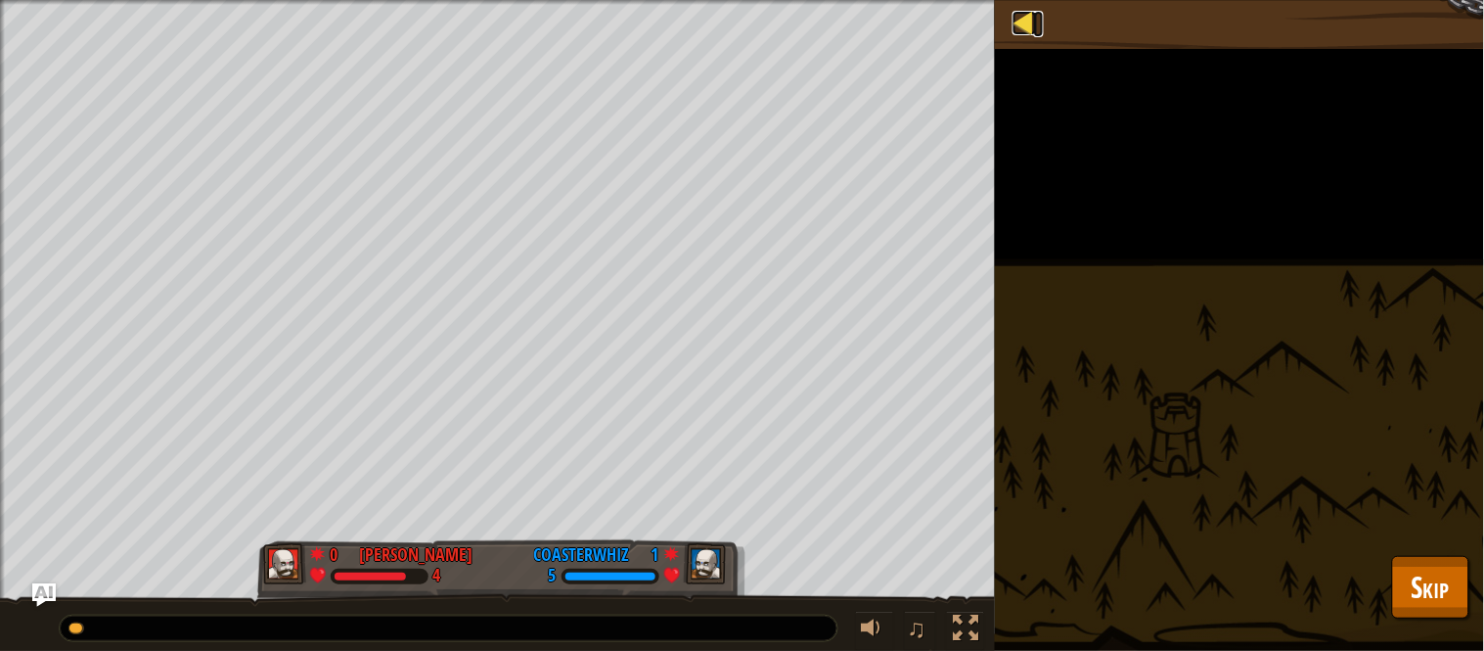
click at [1033, 29] on div at bounding box center [1025, 23] width 24 height 24
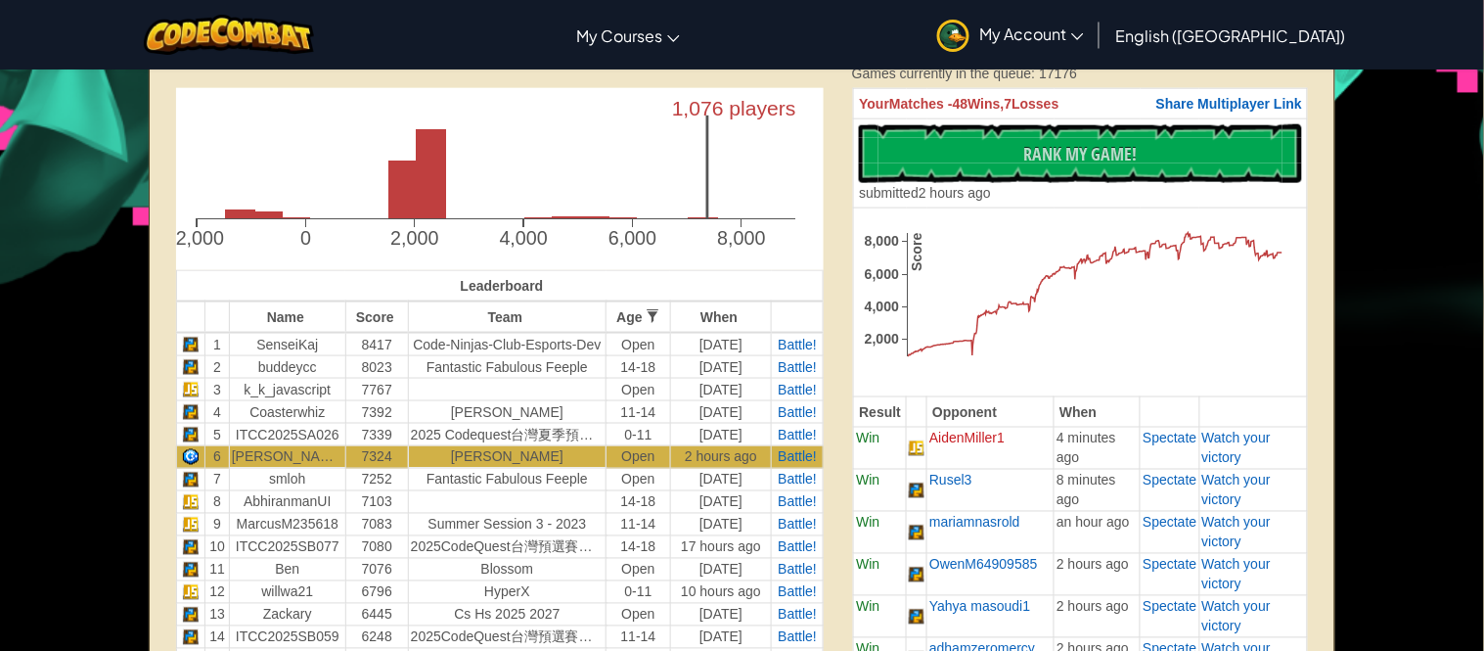
scroll to position [519, 0]
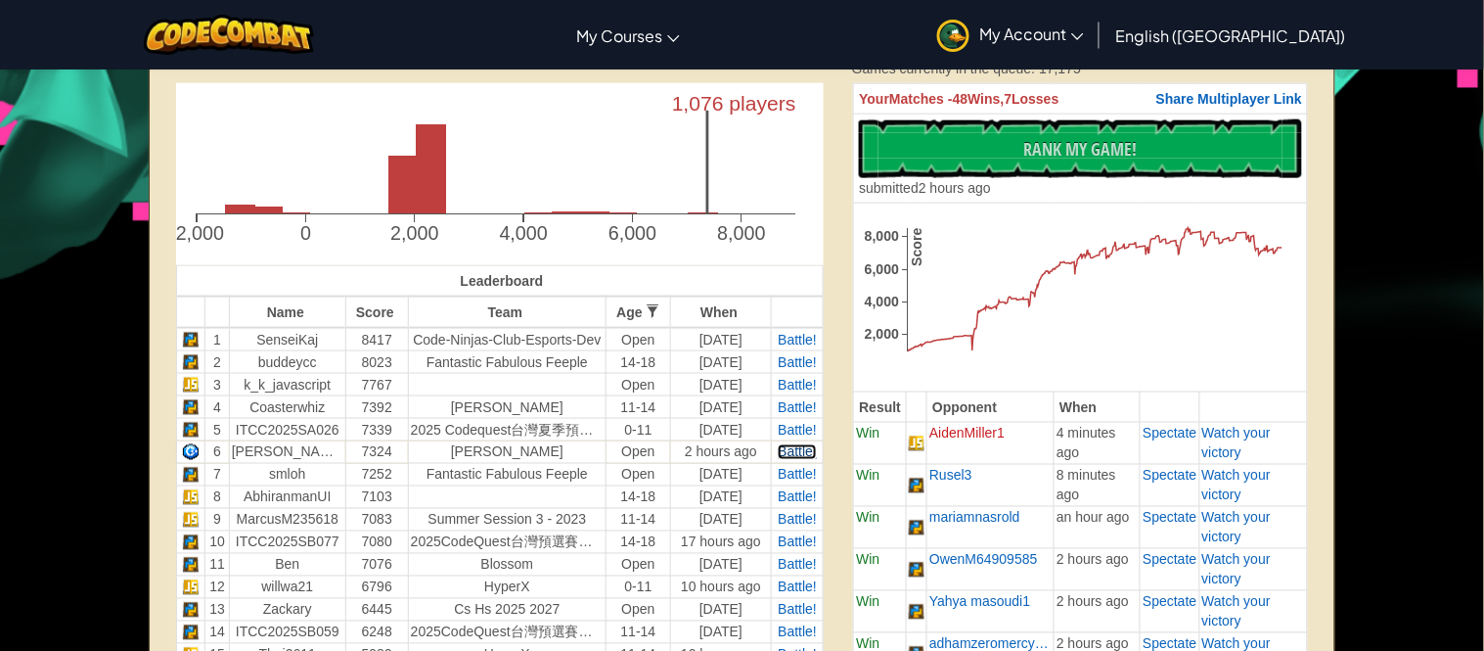
click at [810, 448] on span "Battle!" at bounding box center [797, 452] width 39 height 16
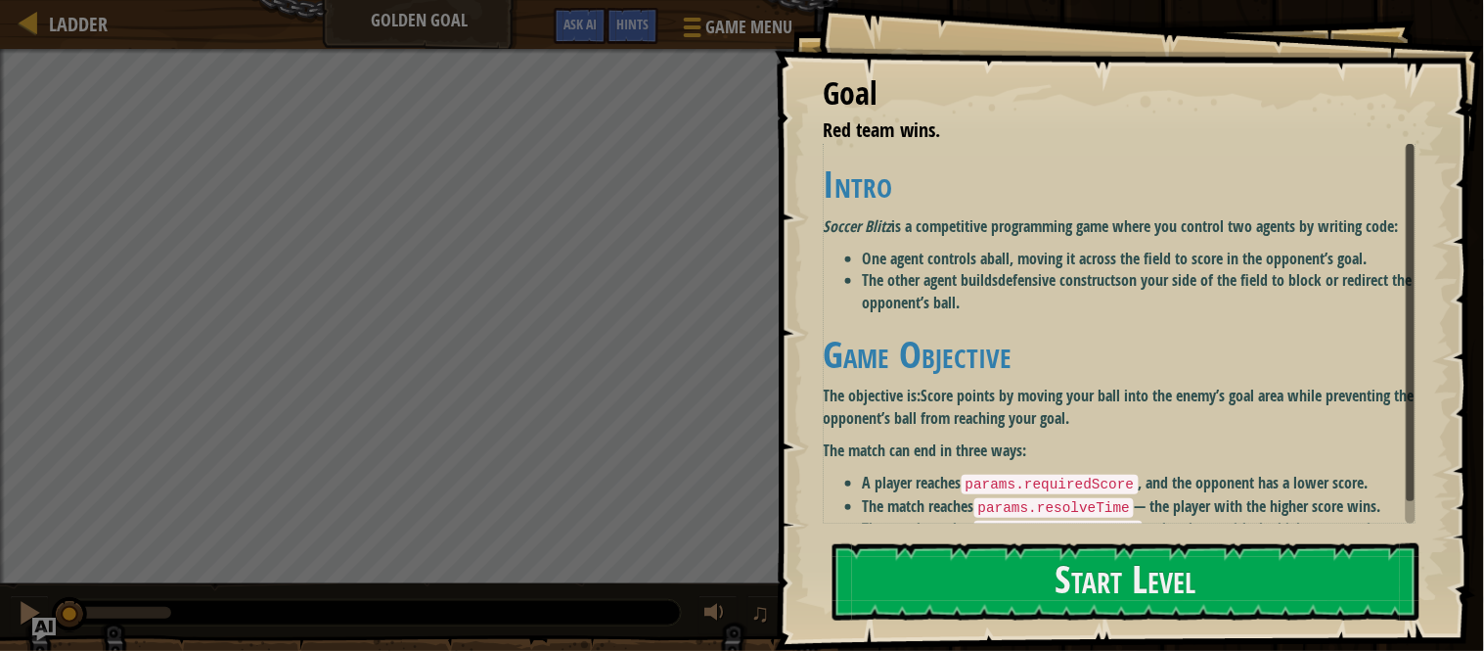
click at [1116, 427] on p "The objective is: Score points by moving your ball into the enemy’s goal area w…" at bounding box center [1120, 407] width 592 height 45
click at [1093, 577] on button "Start Level" at bounding box center [1126, 581] width 587 height 77
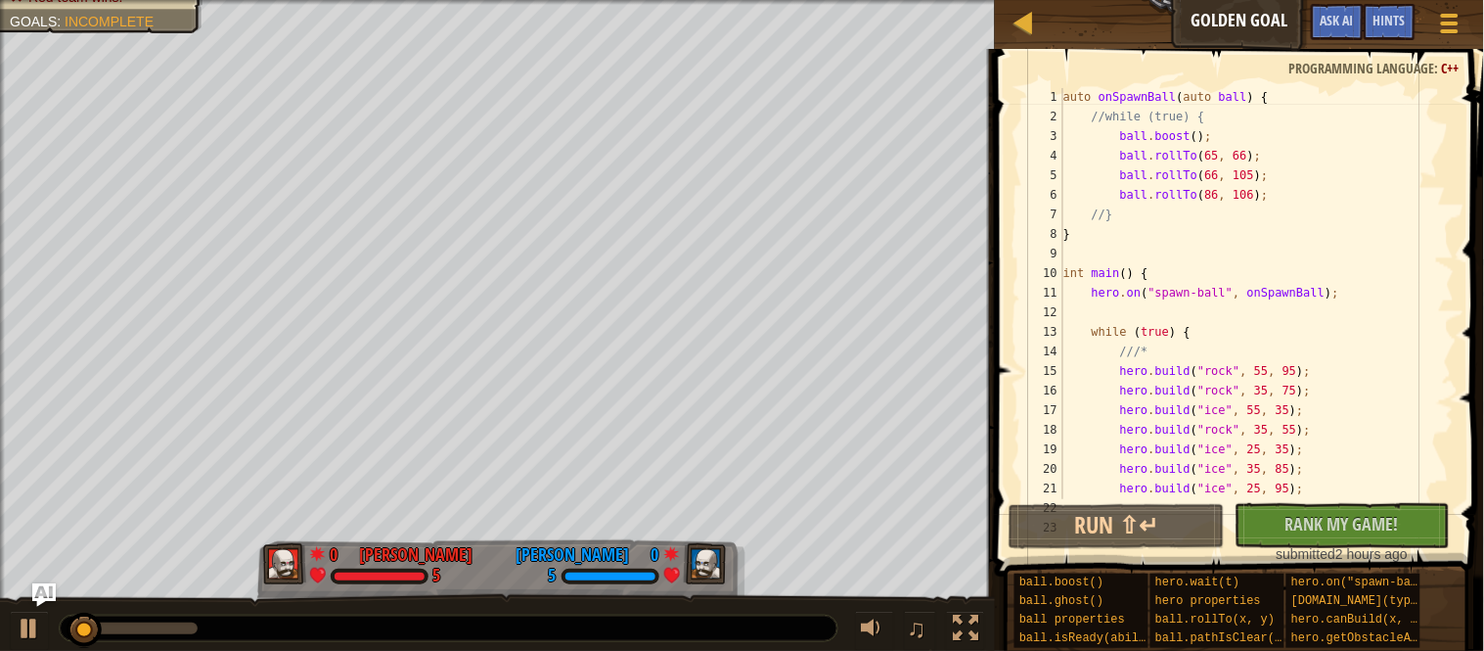
scroll to position [1, 0]
click at [1267, 194] on div "auto onSpawnBall ( auto ball ) { //while (true) { ball . boost ( ) ; ball . rol…" at bounding box center [1257, 312] width 395 height 450
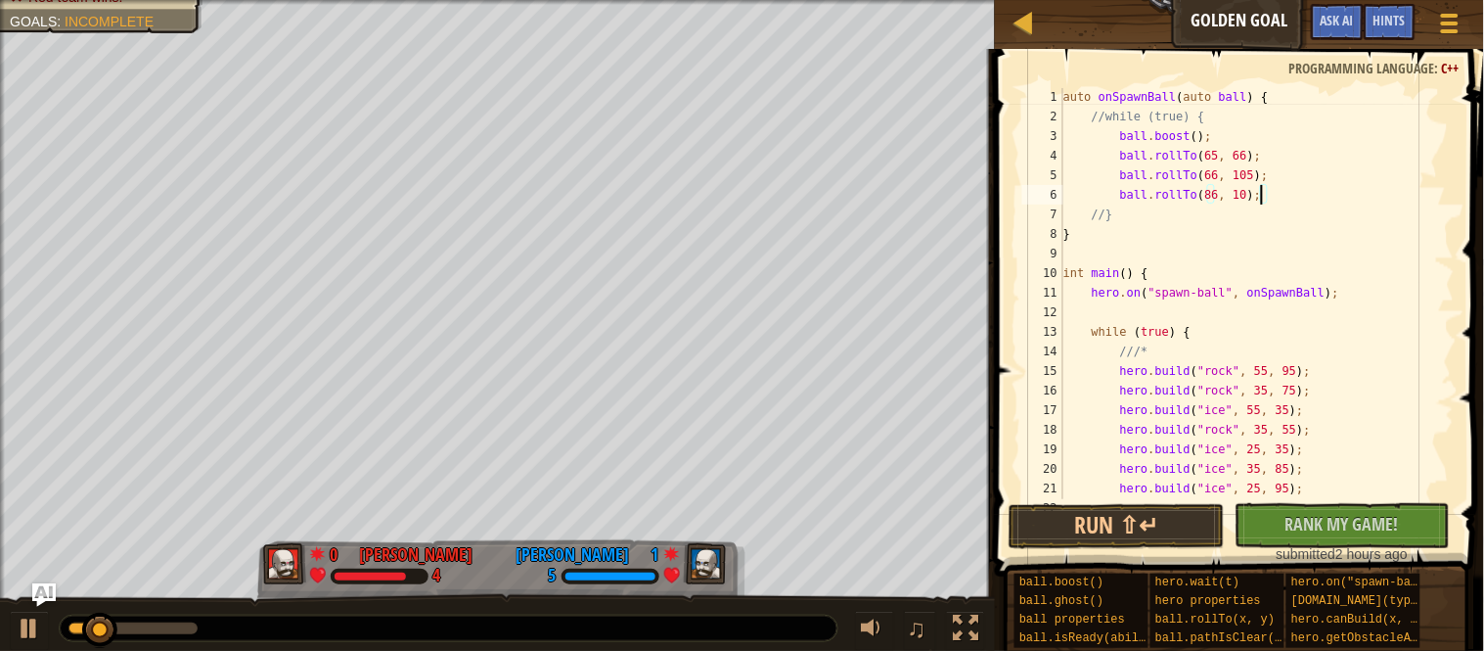
type textarea "ball.rollTo(86, 108);"
click at [1294, 193] on div "auto onSpawnBall ( auto ball ) { //while (true) { ball . boost ( ) ; ball . rol…" at bounding box center [1257, 312] width 395 height 450
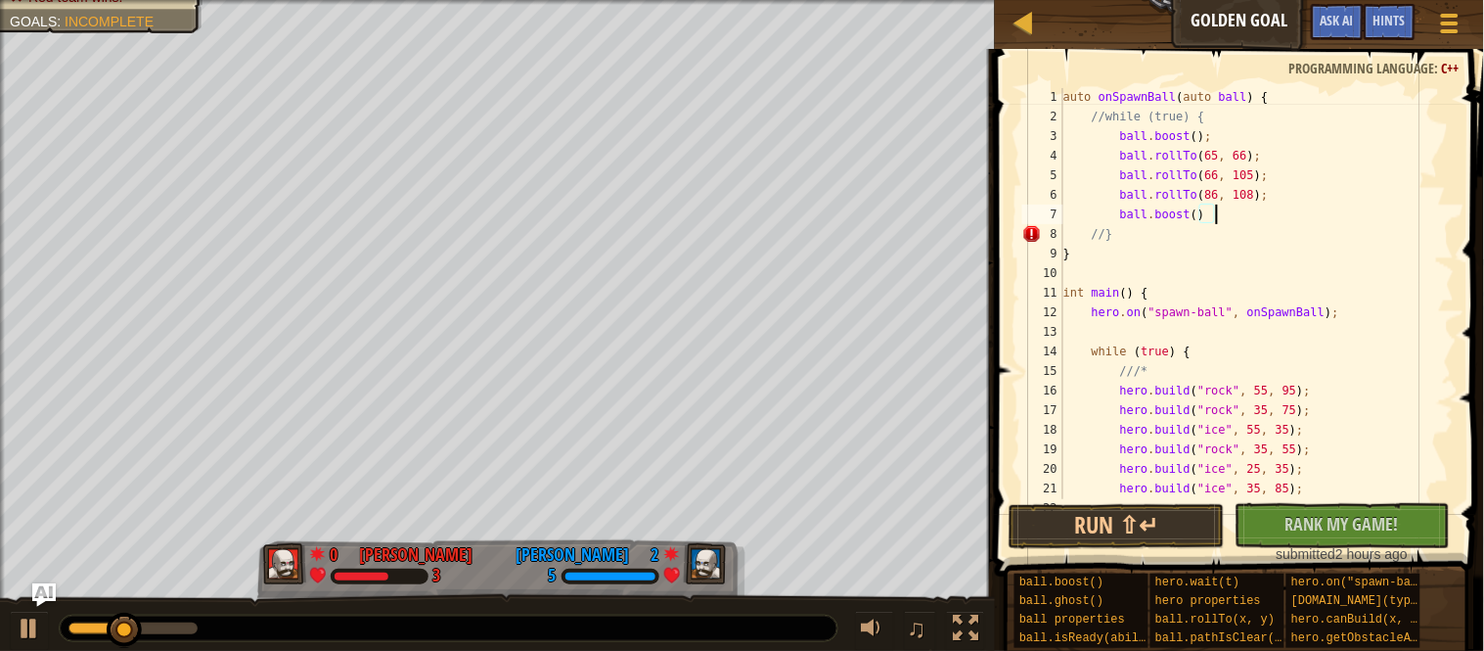
type textarea "ball.boost();"
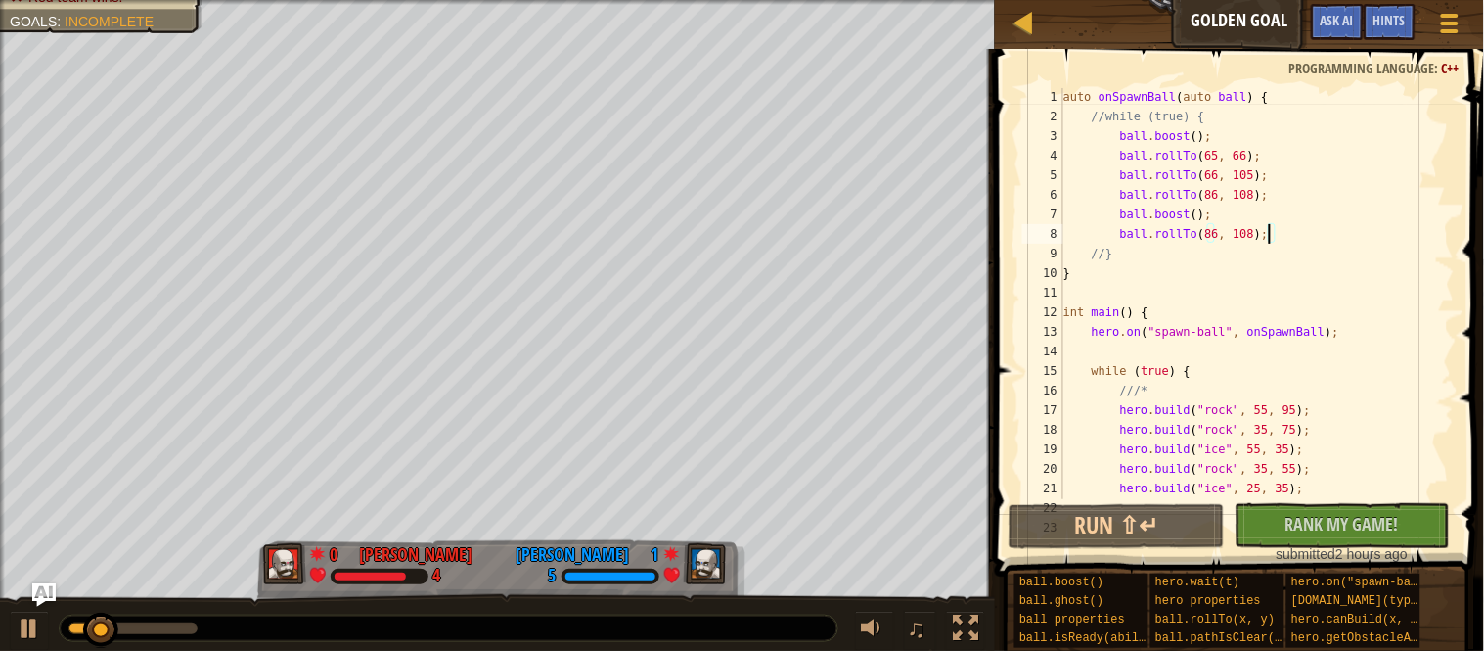
click at [1132, 230] on div "auto onSpawnBall ( auto ball ) { //while (true) { ball . boost ( ) ; ball . rol…" at bounding box center [1257, 312] width 395 height 450
click at [1126, 231] on div "auto onSpawnBall ( auto ball ) { //while (true) { ball . boost ( ) ; ball . rol…" at bounding box center [1257, 312] width 395 height 450
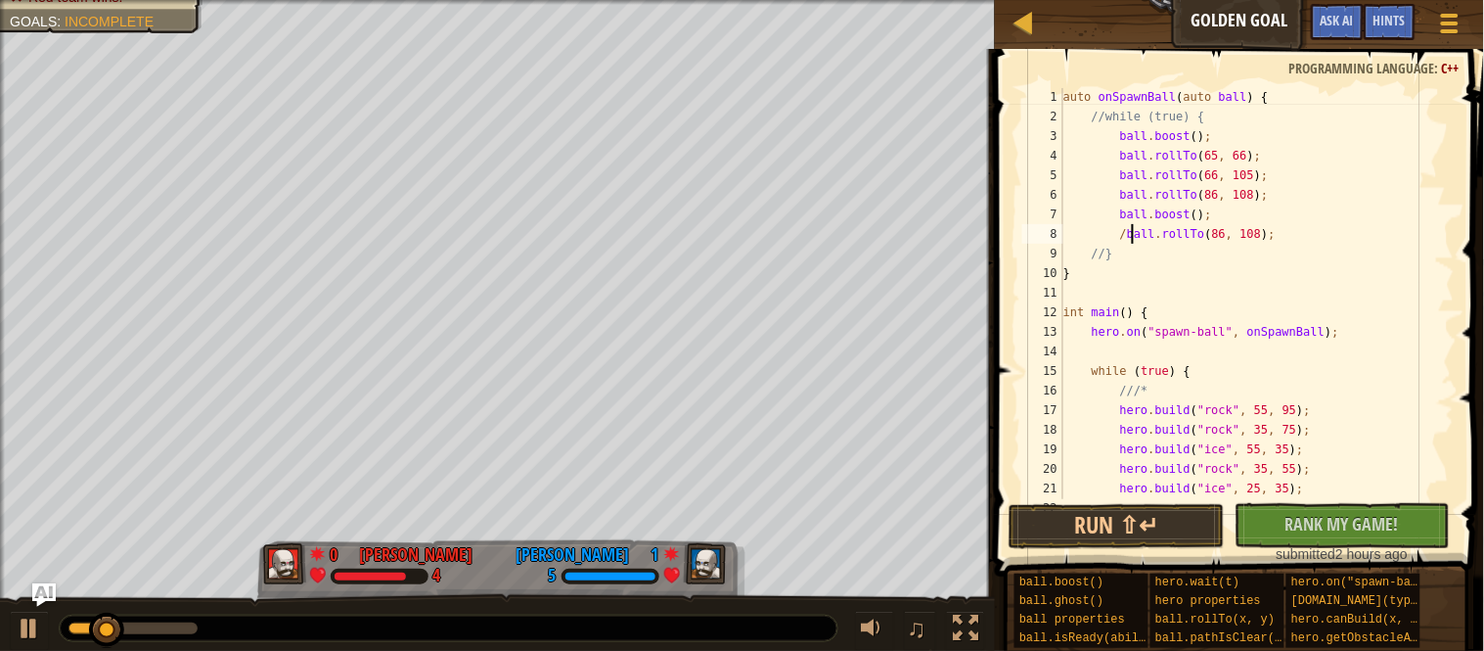
scroll to position [8, 11]
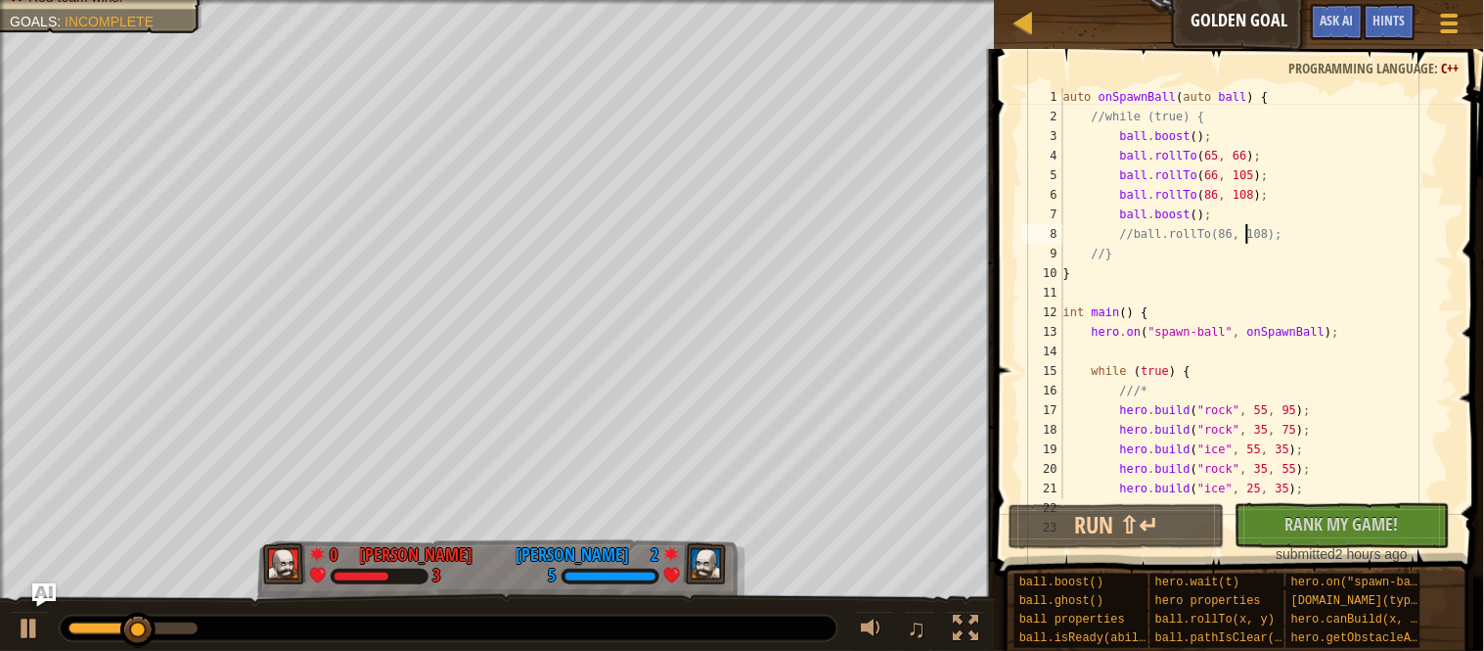
click at [1246, 233] on div "auto onSpawnBall ( auto ball ) { //while (true) { ball . boost ( ) ; ball . rol…" at bounding box center [1257, 312] width 395 height 450
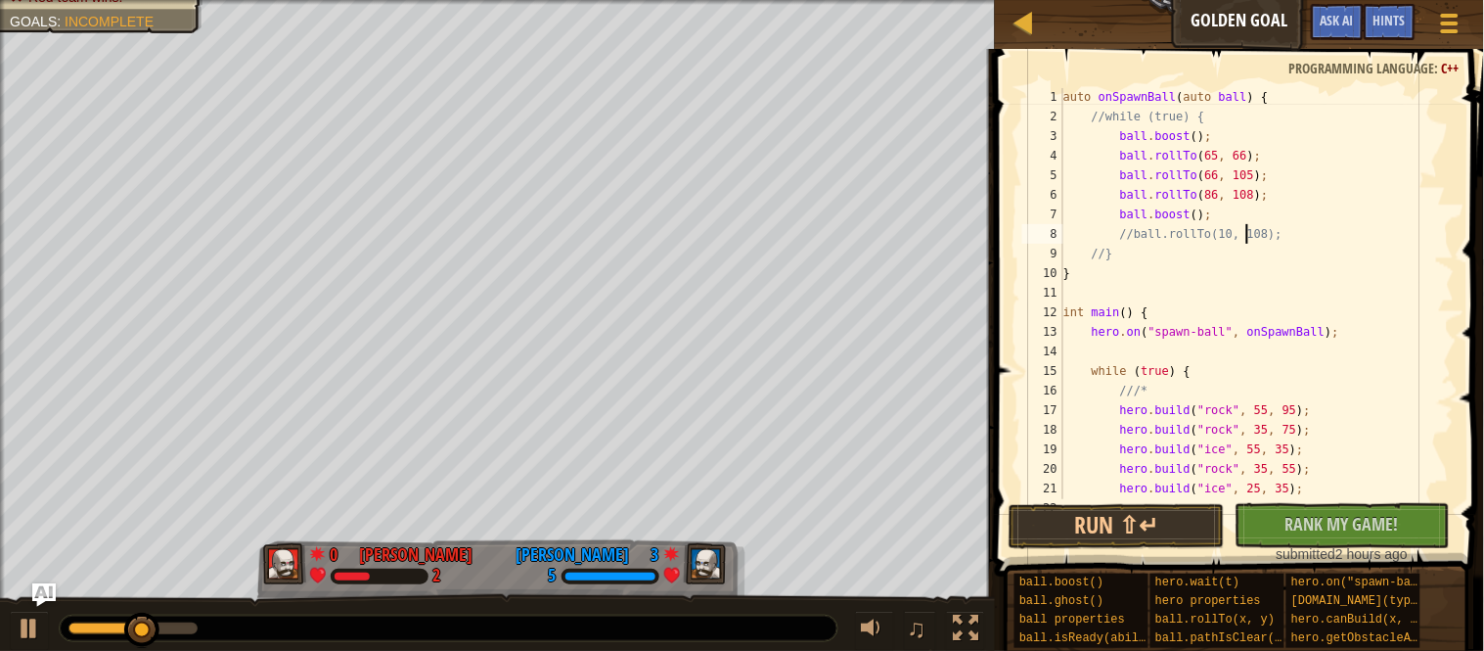
scroll to position [8, 27]
click at [1286, 236] on div "auto onSpawnBall ( auto ball ) { //while (true) { ball . boost ( ) ; ball . rol…" at bounding box center [1257, 312] width 395 height 450
click at [1141, 244] on div "auto onSpawnBall ( auto ball ) { //while (true) { ball . boost ( ) ; ball . rol…" at bounding box center [1257, 312] width 395 height 450
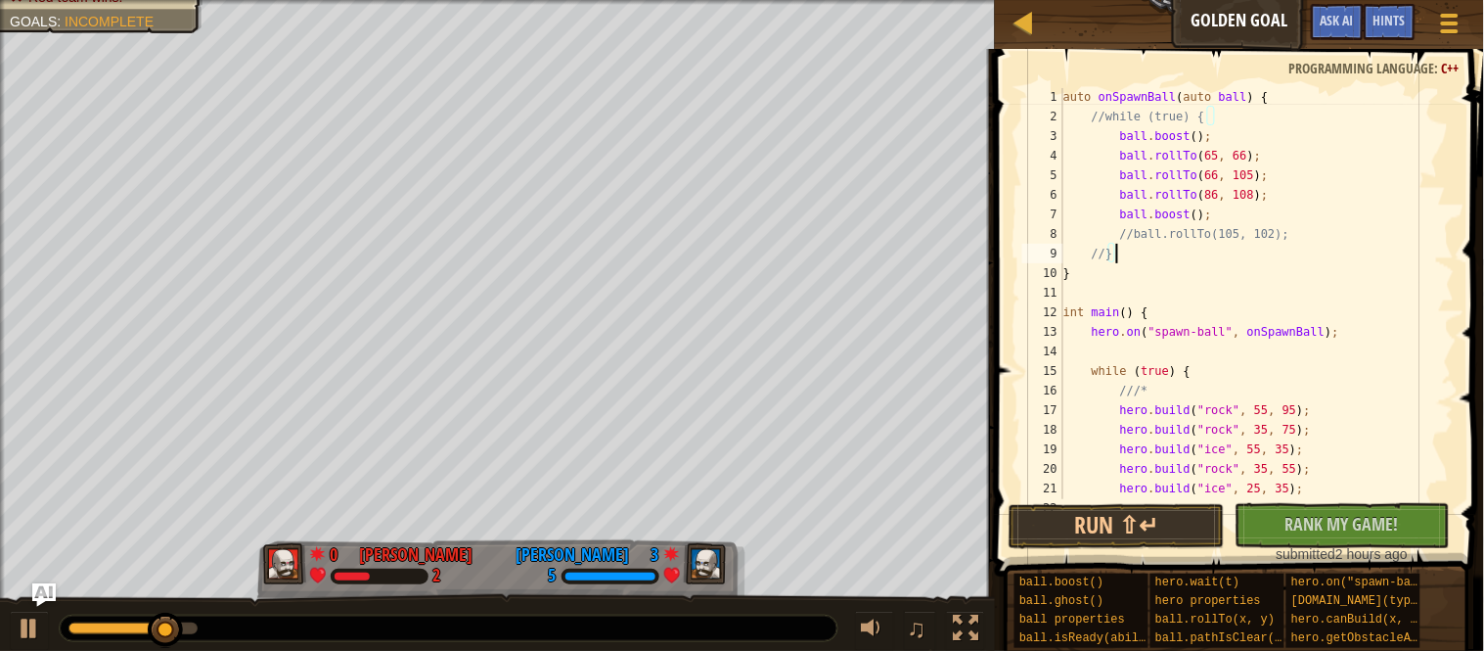
click at [1141, 242] on div "auto onSpawnBall ( auto ball ) { //while (true) { ball . boost ( ) ; ball . rol…" at bounding box center [1257, 312] width 395 height 450
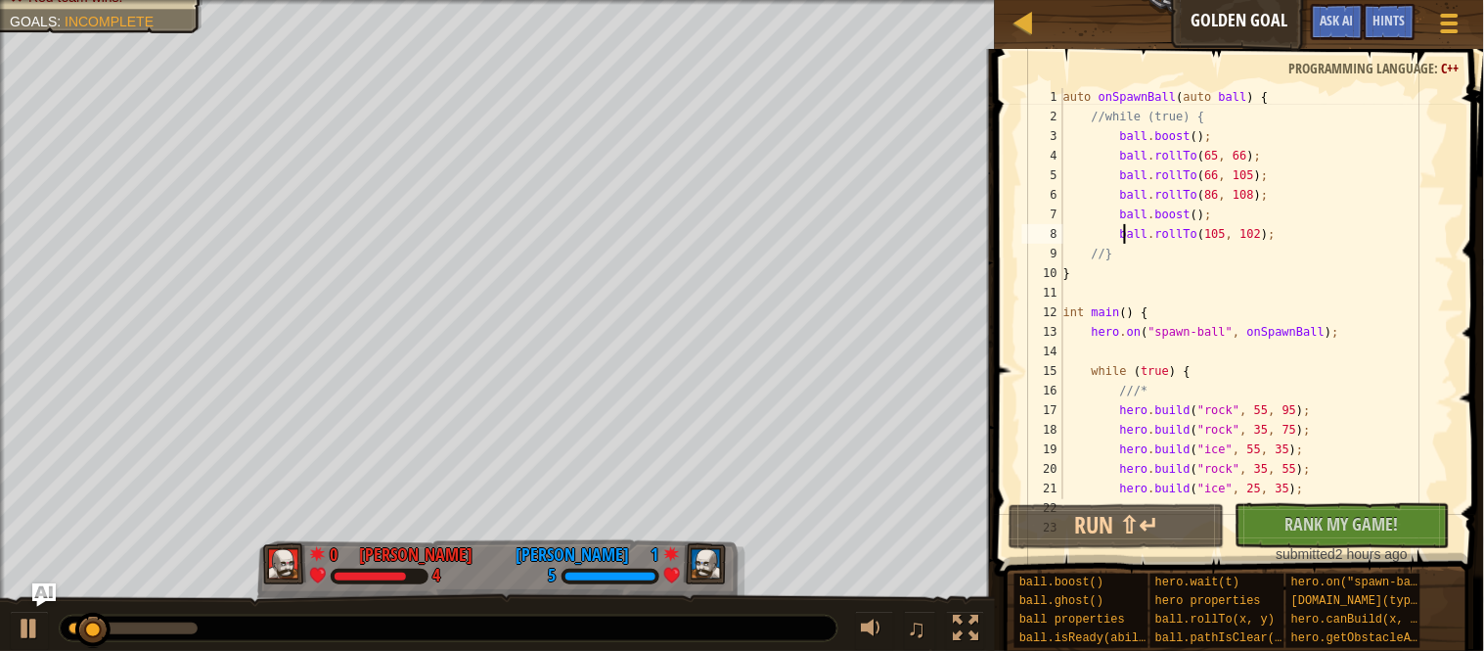
click at [1195, 215] on div "auto onSpawnBall ( auto ball ) { //while (true) { ball . boost ( ) ; ball . rol…" at bounding box center [1257, 312] width 395 height 450
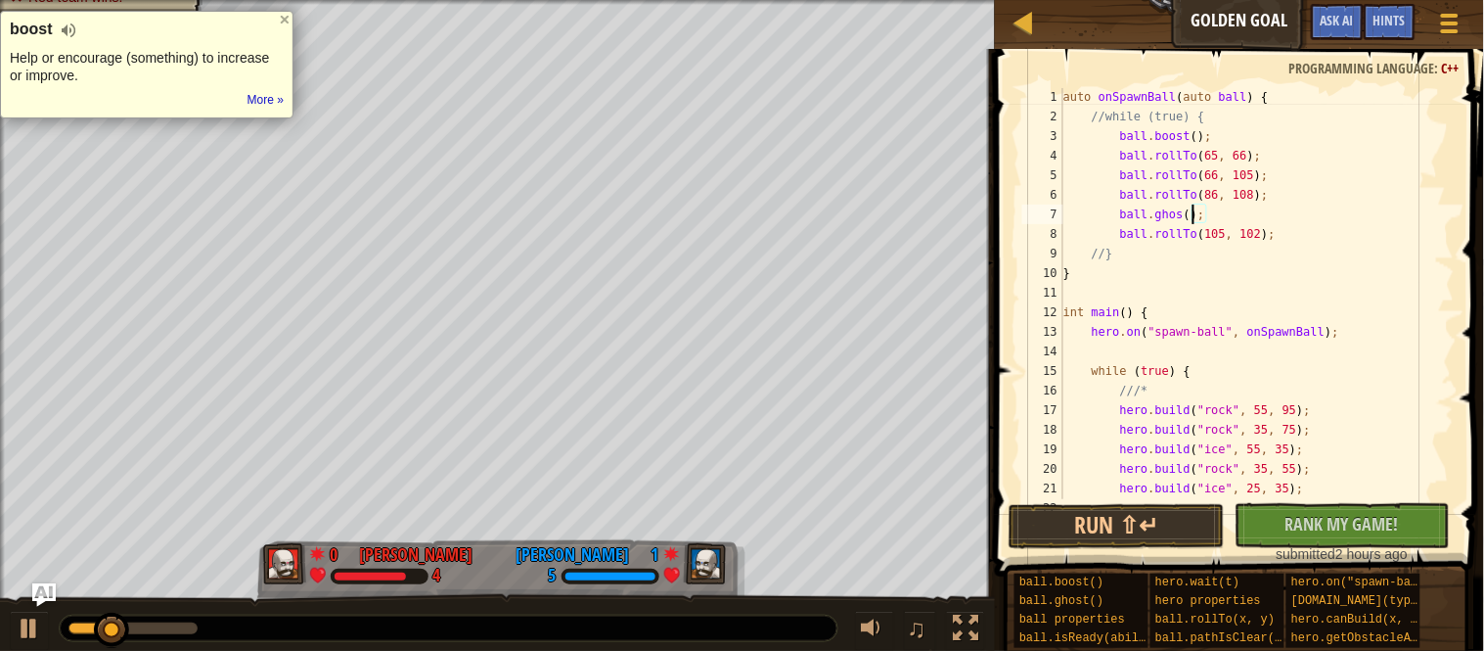
scroll to position [8, 20]
click at [1071, 536] on button "Run ⇧↵" at bounding box center [1117, 526] width 216 height 45
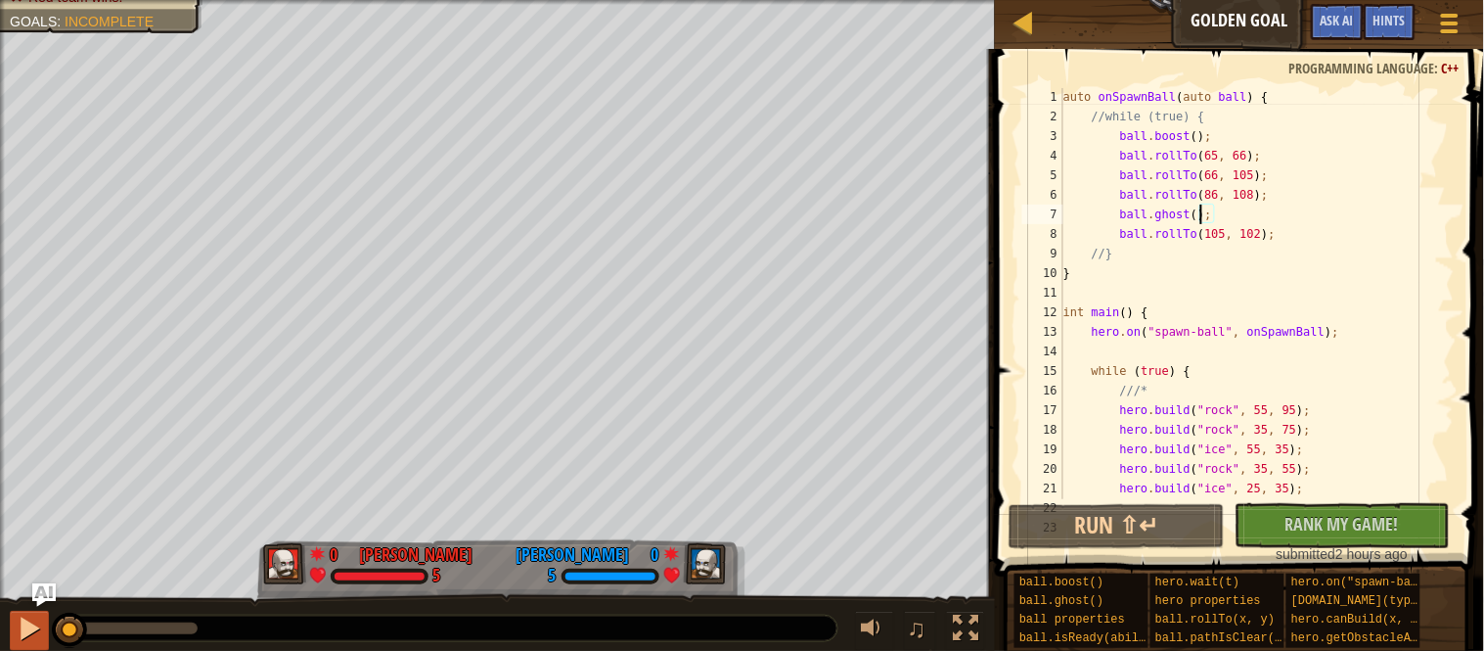
drag, startPoint x: 112, startPoint y: 633, endPoint x: 41, endPoint y: 635, distance: 70.5
click at [41, 635] on div "♫" at bounding box center [497, 623] width 995 height 59
click at [1314, 235] on div "auto onSpawnBall ( auto ball ) { //while (true) { ball . boost ( ) ; ball . rol…" at bounding box center [1257, 312] width 395 height 450
type textarea "ball.rollTo(105, 102);"
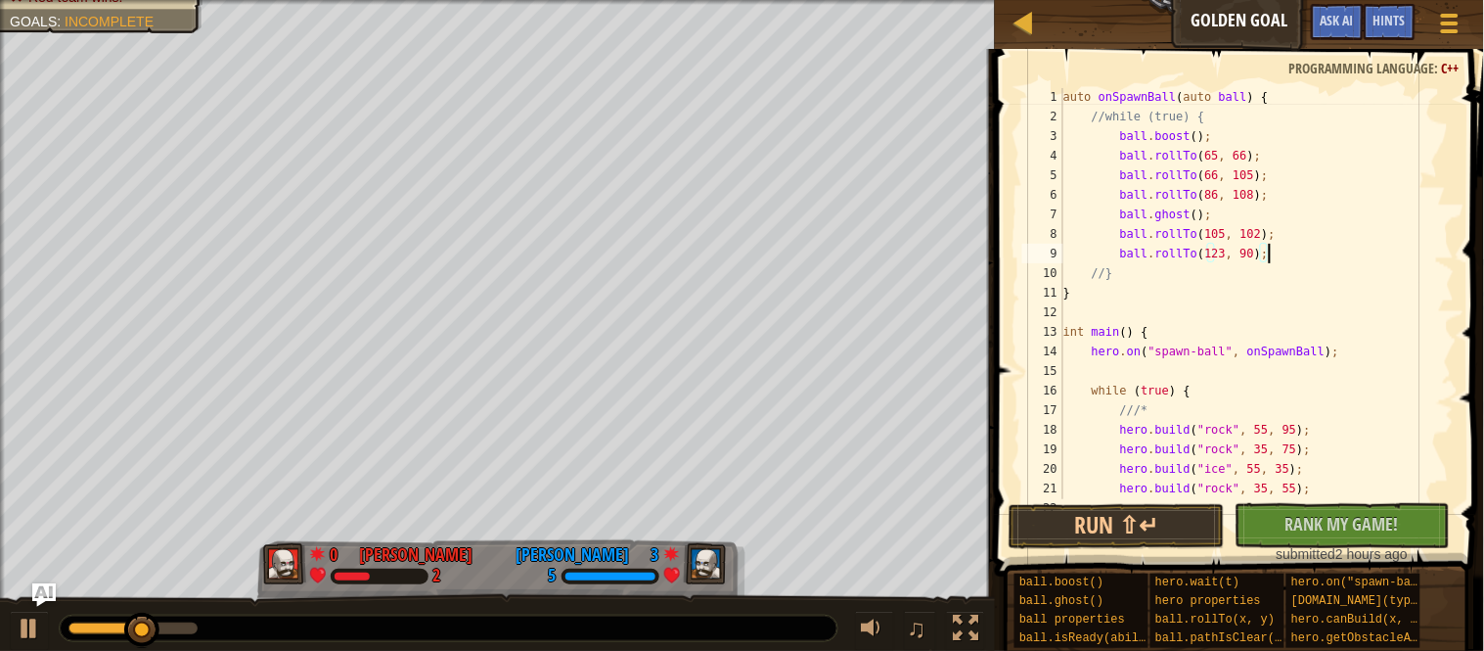
scroll to position [8, 29]
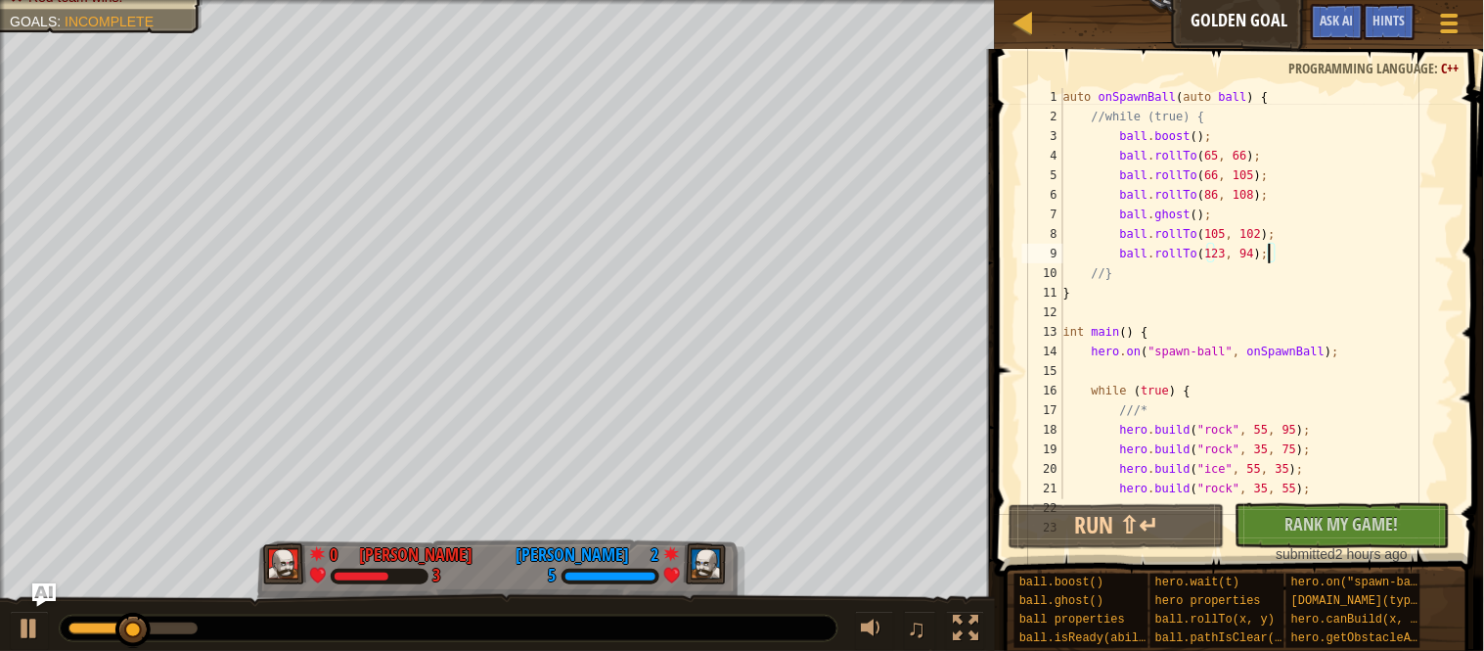
type textarea "ball.rollTo(105, 102);"
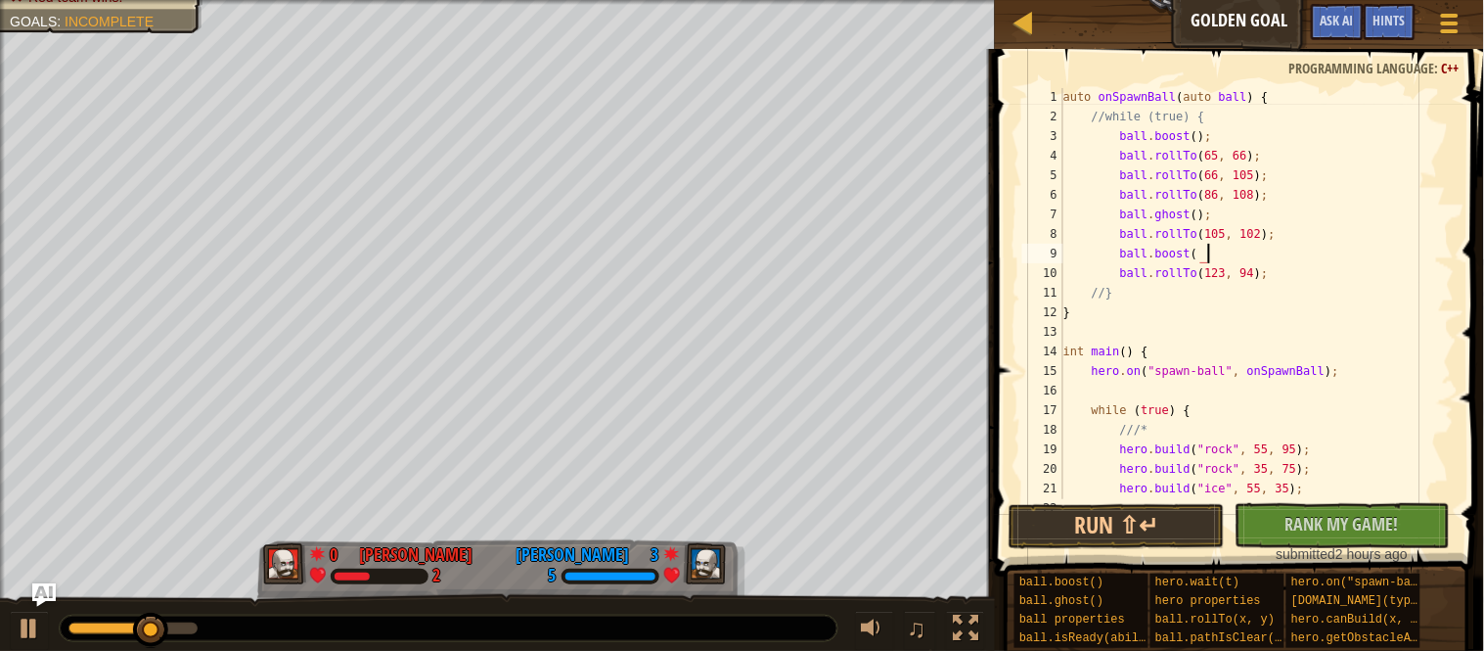
type textarea "ball.boost();"
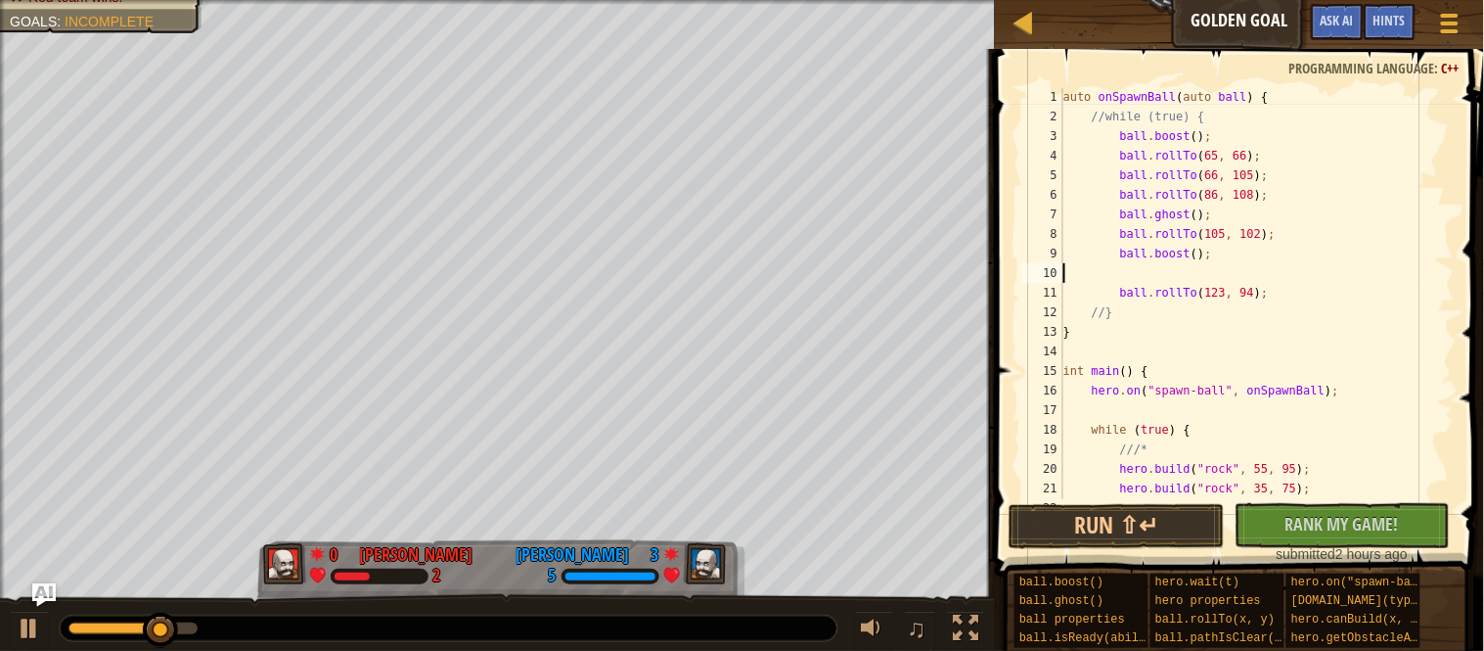
scroll to position [8, 0]
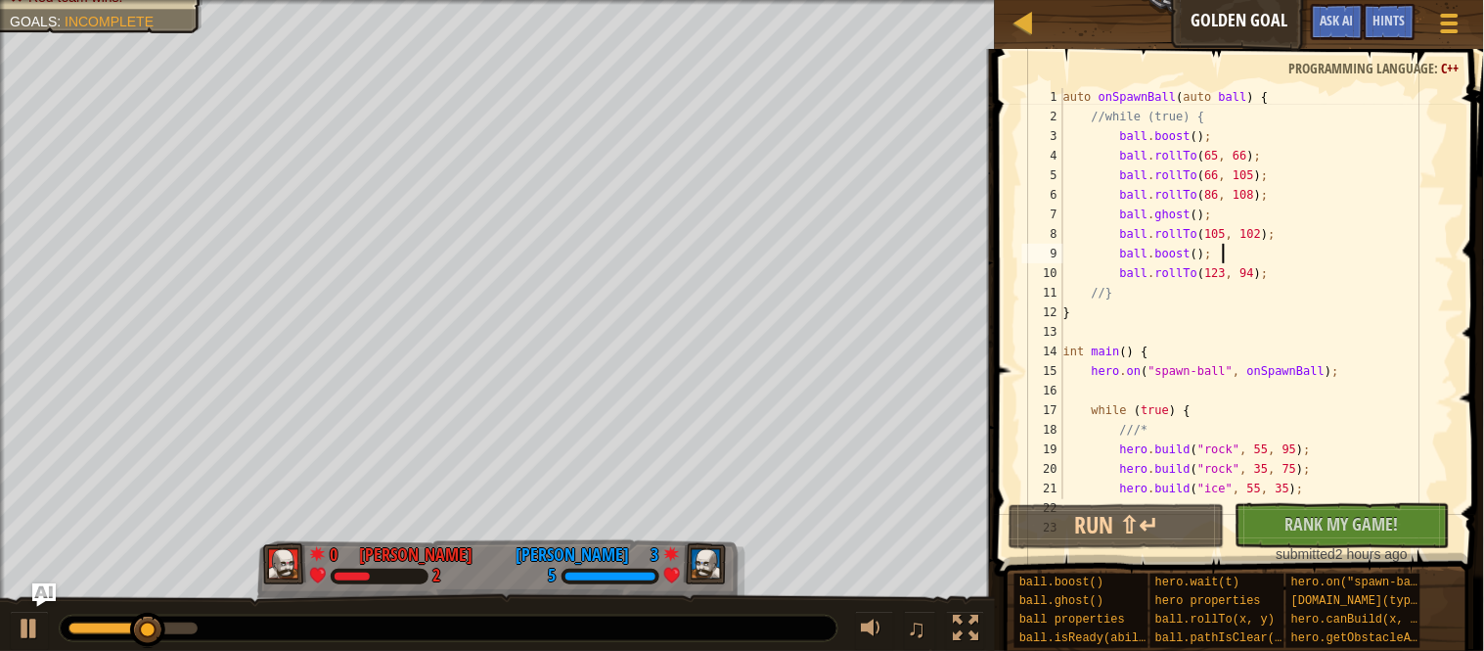
click at [88, 634] on div at bounding box center [449, 627] width 778 height 25
click at [86, 629] on div at bounding box center [77, 628] width 18 height 12
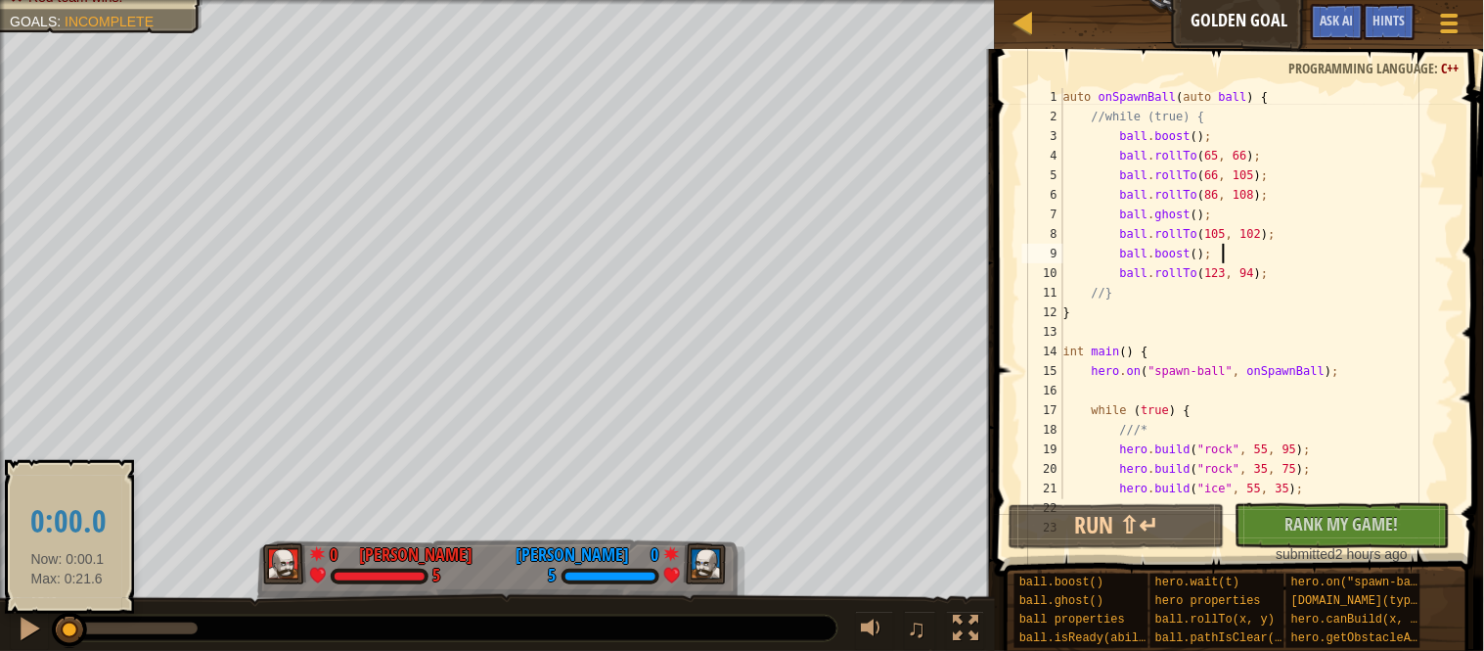
drag, startPoint x: 86, startPoint y: 629, endPoint x: 55, endPoint y: 630, distance: 31.3
click at [44, 630] on button at bounding box center [29, 631] width 39 height 40
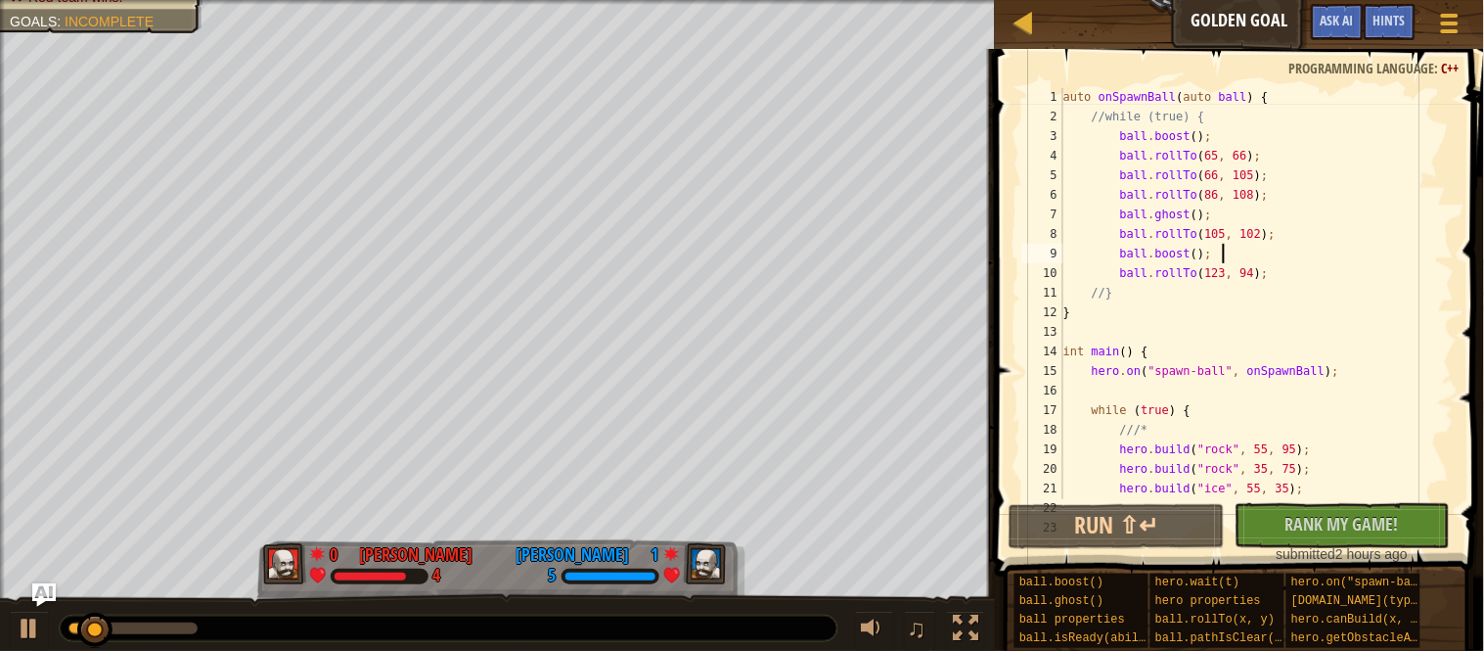
click at [1322, 274] on div "auto onSpawnBall ( auto ball ) { //while (true) { ball . boost ( ) ; ball . rol…" at bounding box center [1257, 312] width 395 height 450
type textarea "ball.rollTo(123, 94);"
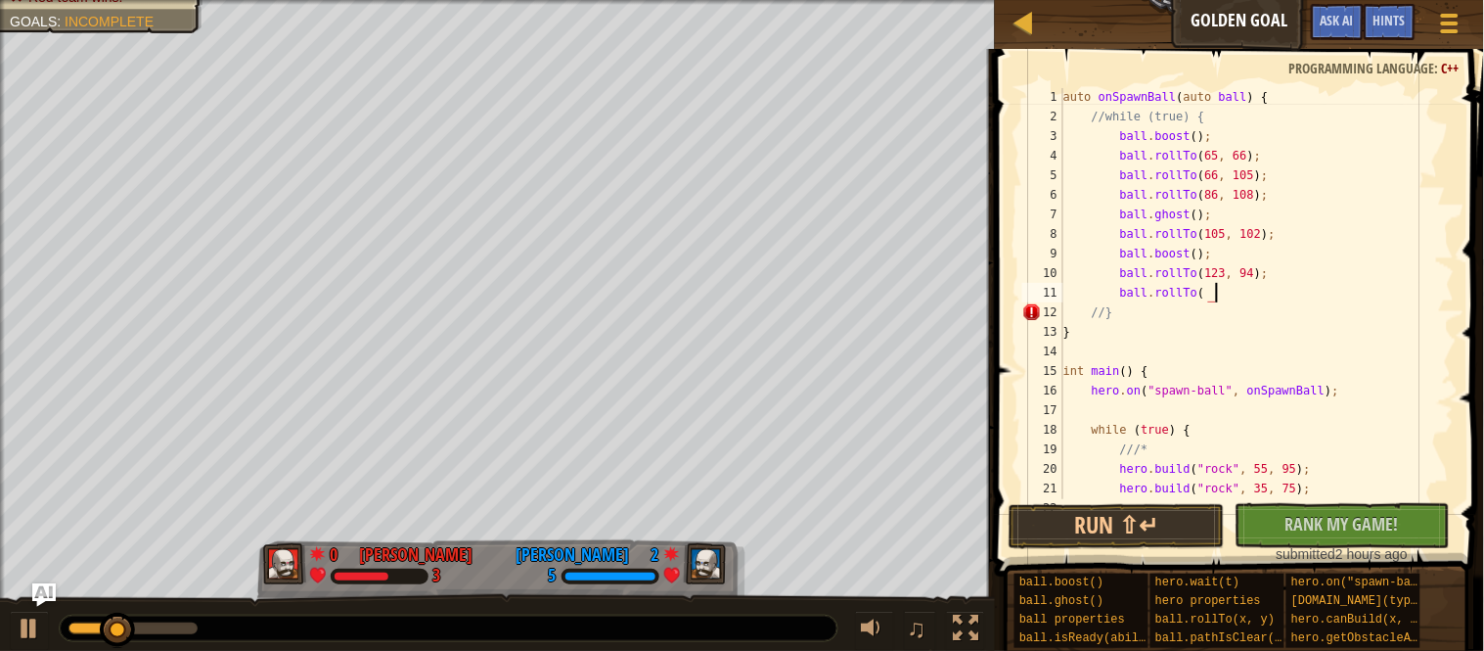
scroll to position [8, 21]
type textarea "ball.rollTo(134, 78);"
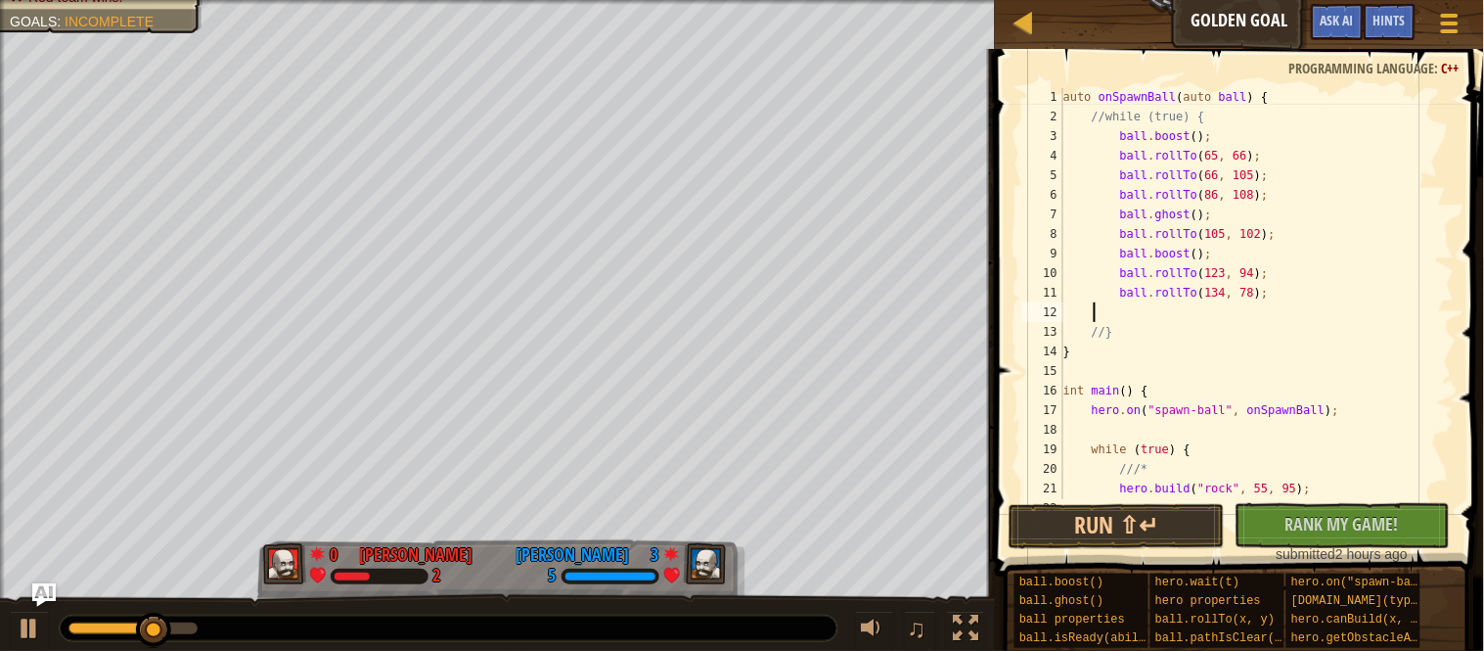
scroll to position [8, 0]
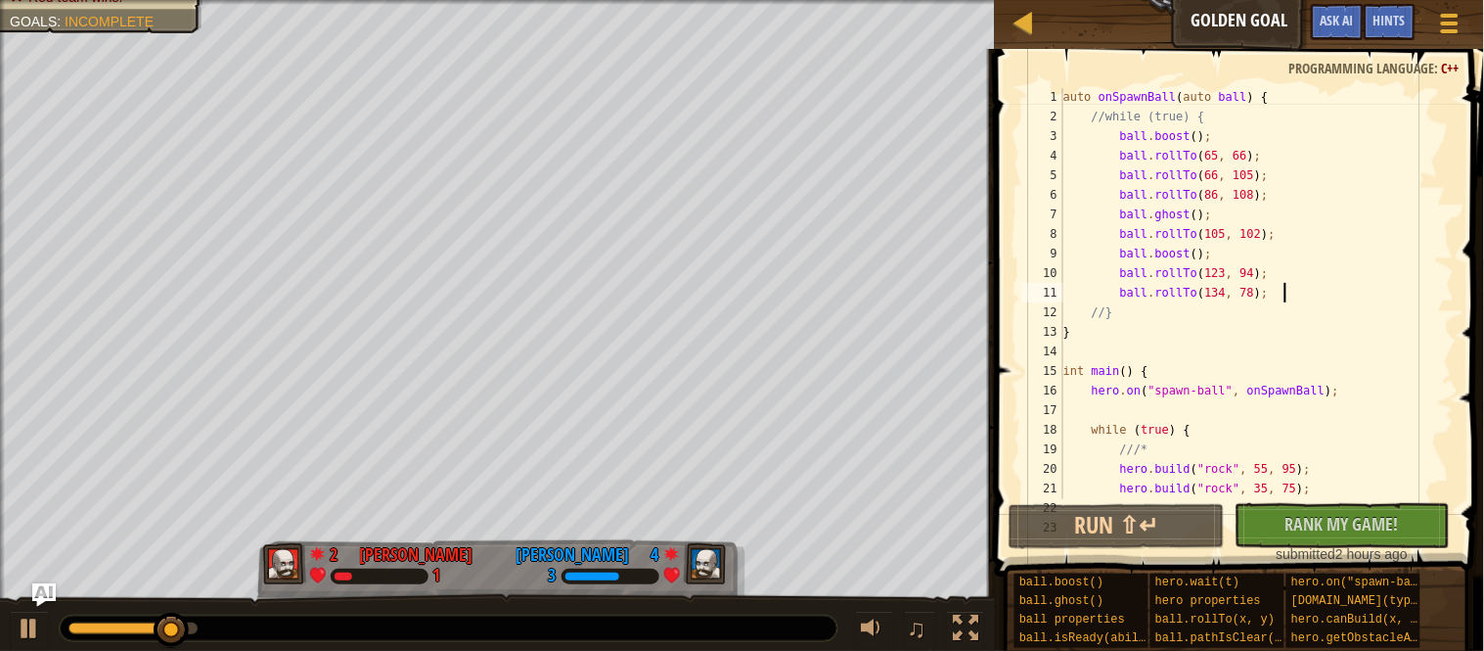
click at [1226, 296] on div "auto onSpawnBall ( auto ball ) { //while (true) { ball . boost ( ) ; ball . rol…" at bounding box center [1257, 312] width 395 height 450
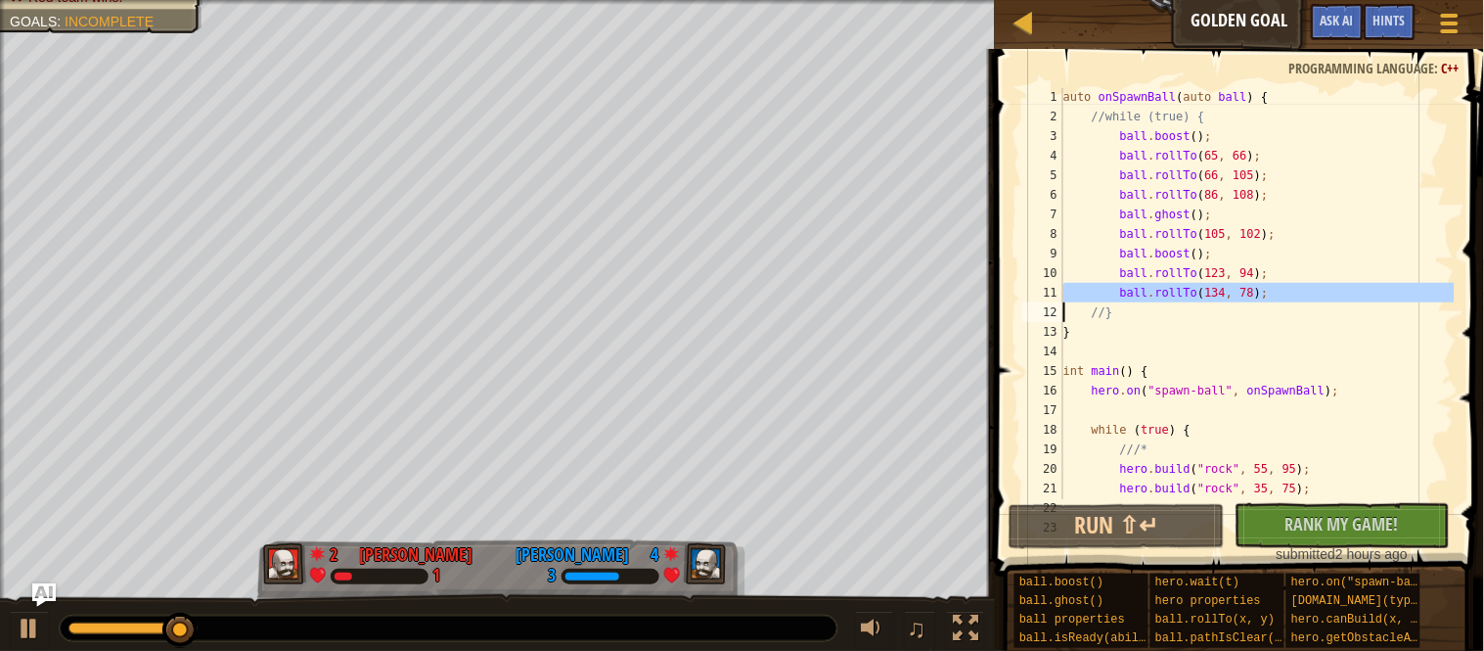
click at [1341, 294] on div "auto onSpawnBall ( auto ball ) { //while (true) { ball . boost ( ) ; ball . rol…" at bounding box center [1257, 293] width 395 height 411
type textarea "ball.rollTo(134, 78);"
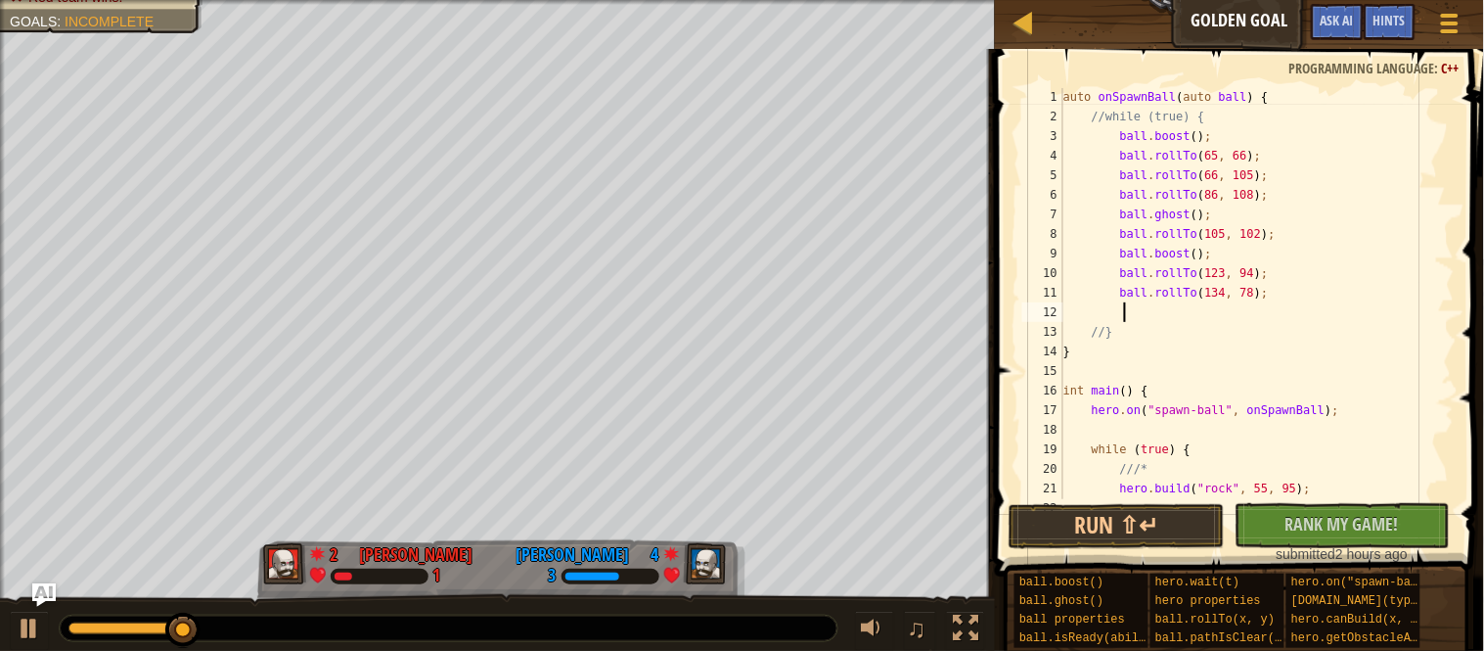
paste textarea
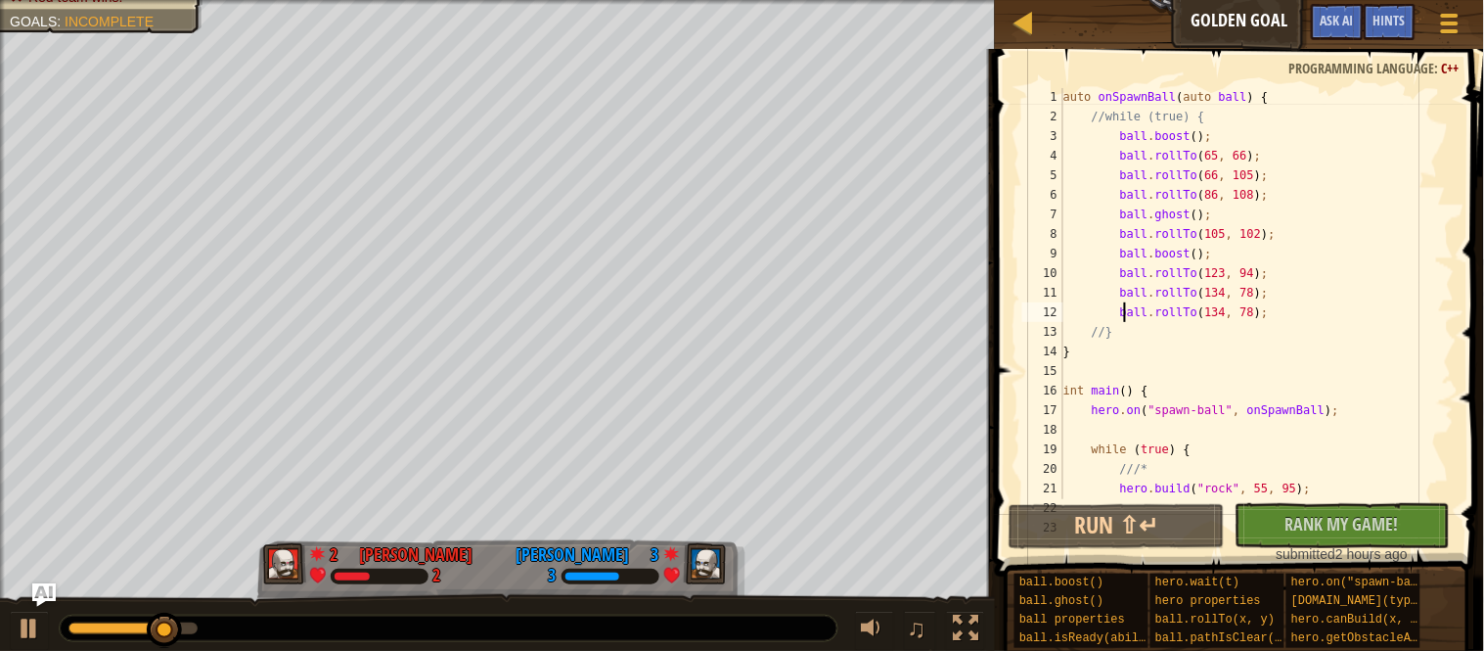
click at [1228, 117] on div "auto onSpawnBall ( auto ball ) { //while (true) { ball . boost ( ) ; ball . rol…" at bounding box center [1257, 312] width 395 height 450
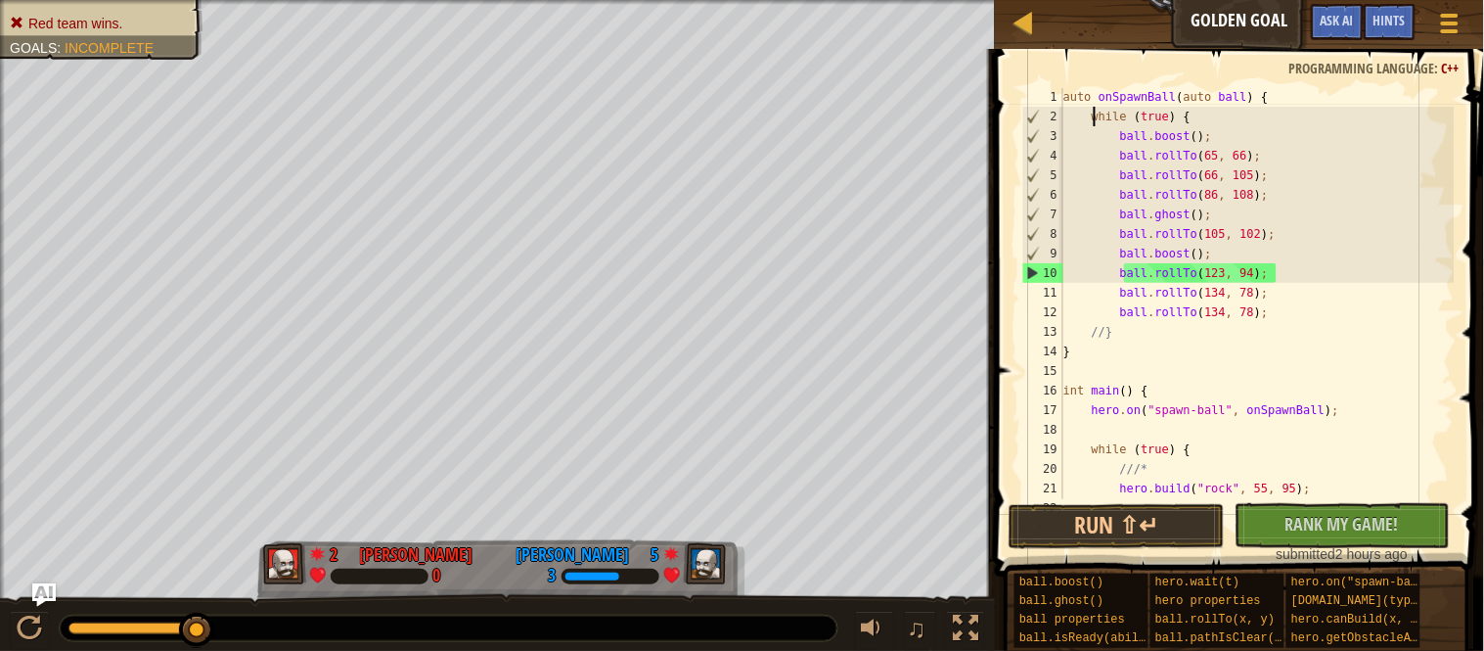
scroll to position [8, 18]
type textarea "}"
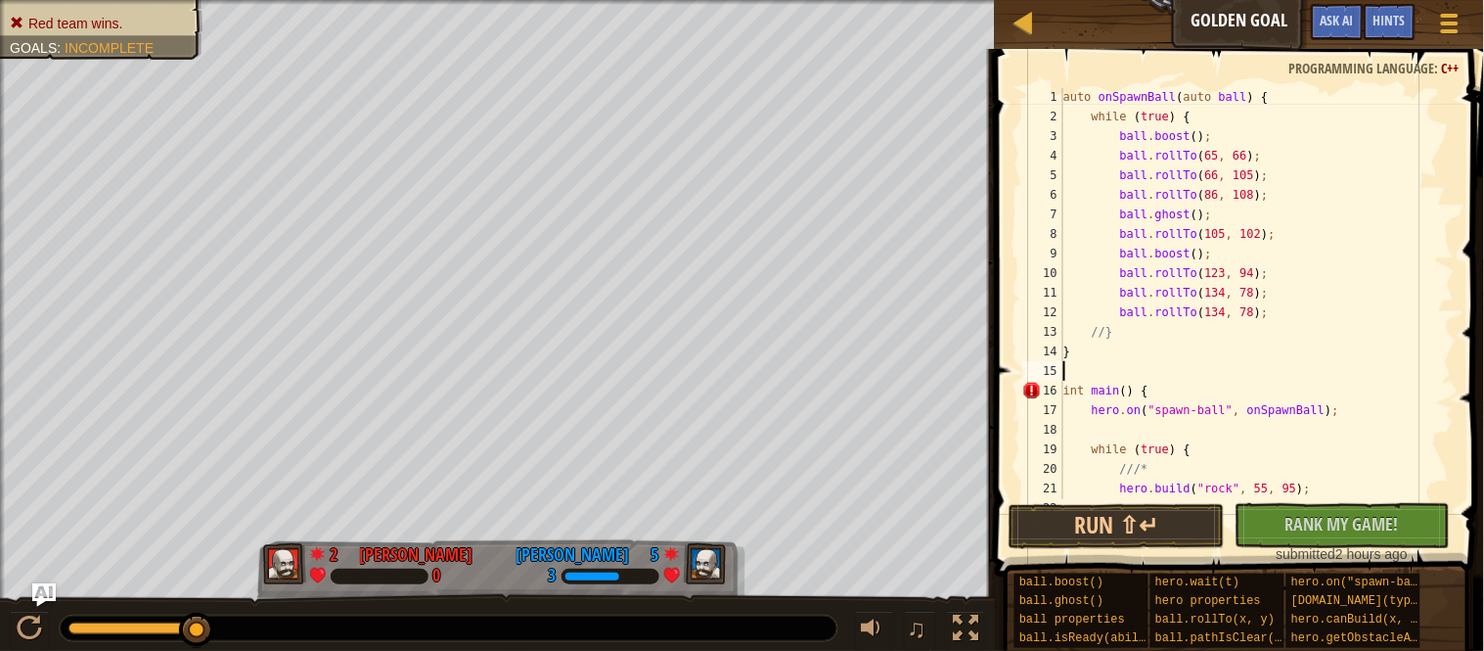
type textarea "}"
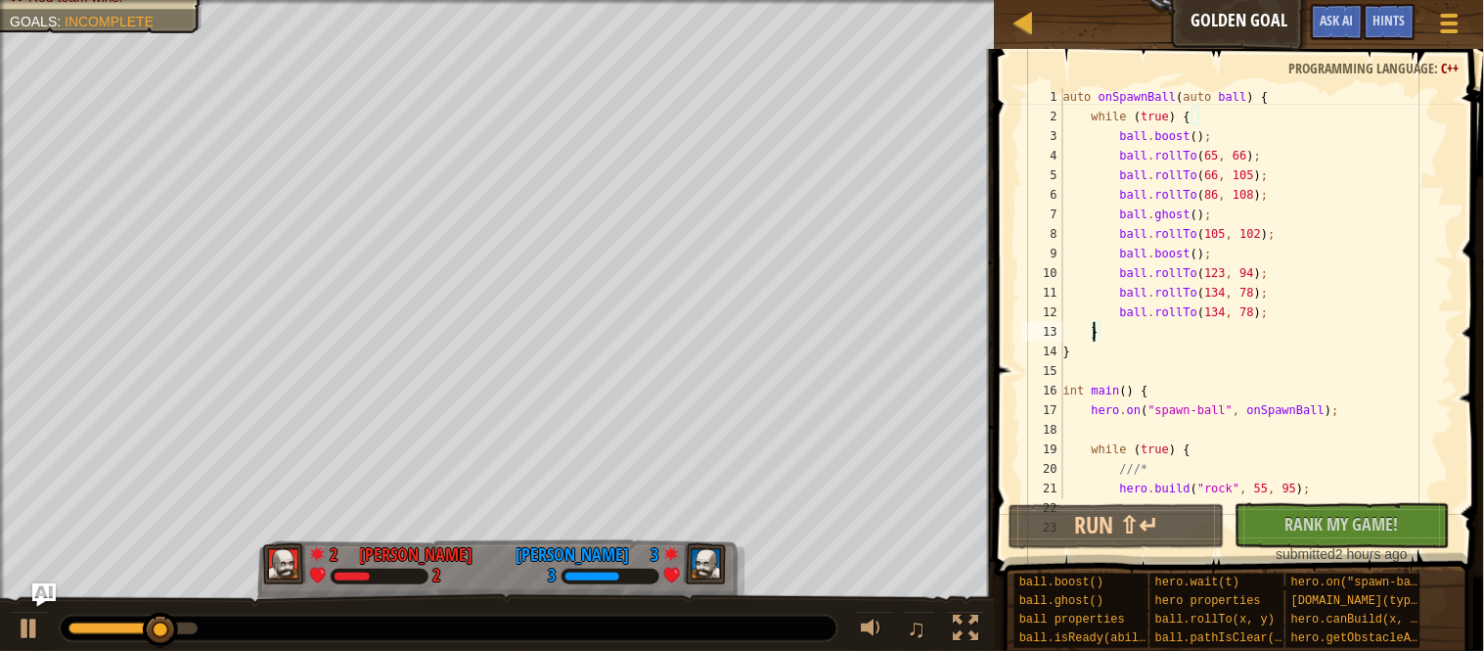
click at [1234, 305] on div "auto onSpawnBall ( auto ball ) { while ( true ) { ball . boost ( ) ; ball . rol…" at bounding box center [1257, 312] width 395 height 450
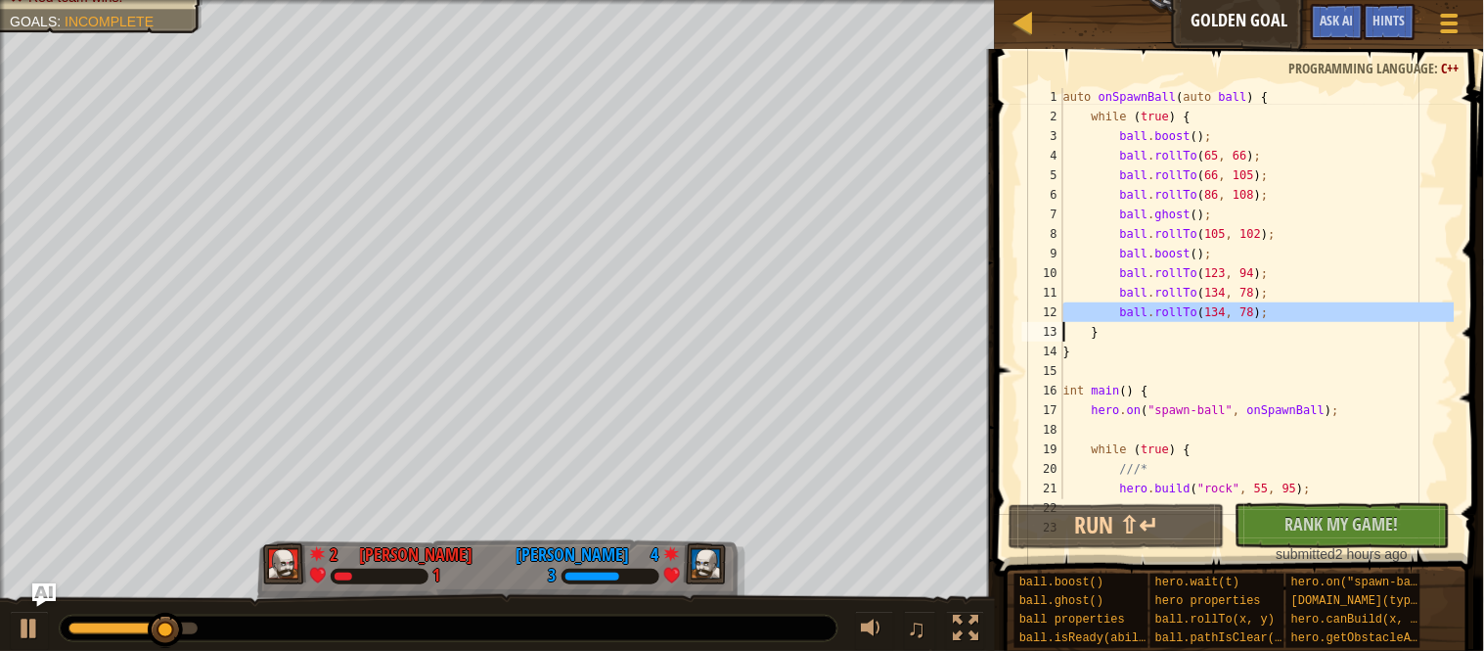
click at [1297, 308] on div "auto onSpawnBall ( auto ball ) { while ( true ) { ball . boost ( ) ; ball . rol…" at bounding box center [1257, 293] width 395 height 411
type textarea "ball.rollTo(134, 78);"
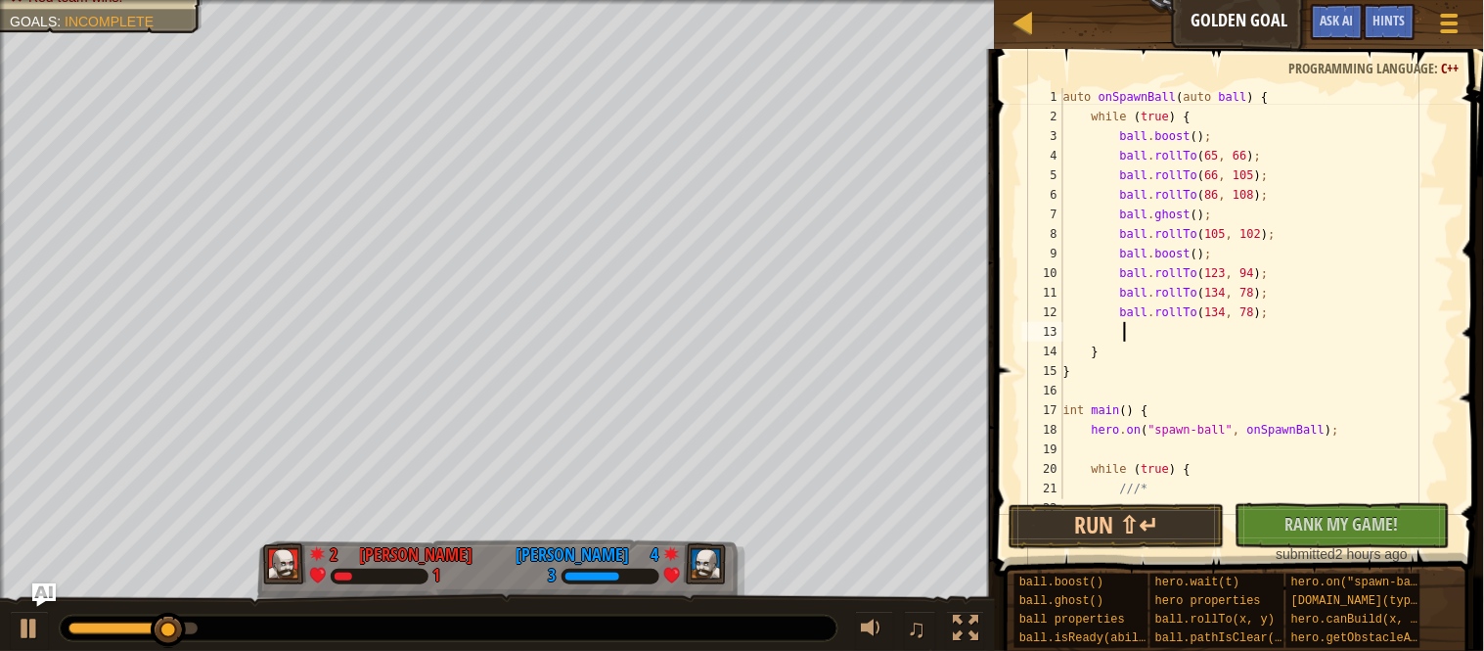
paste textarea
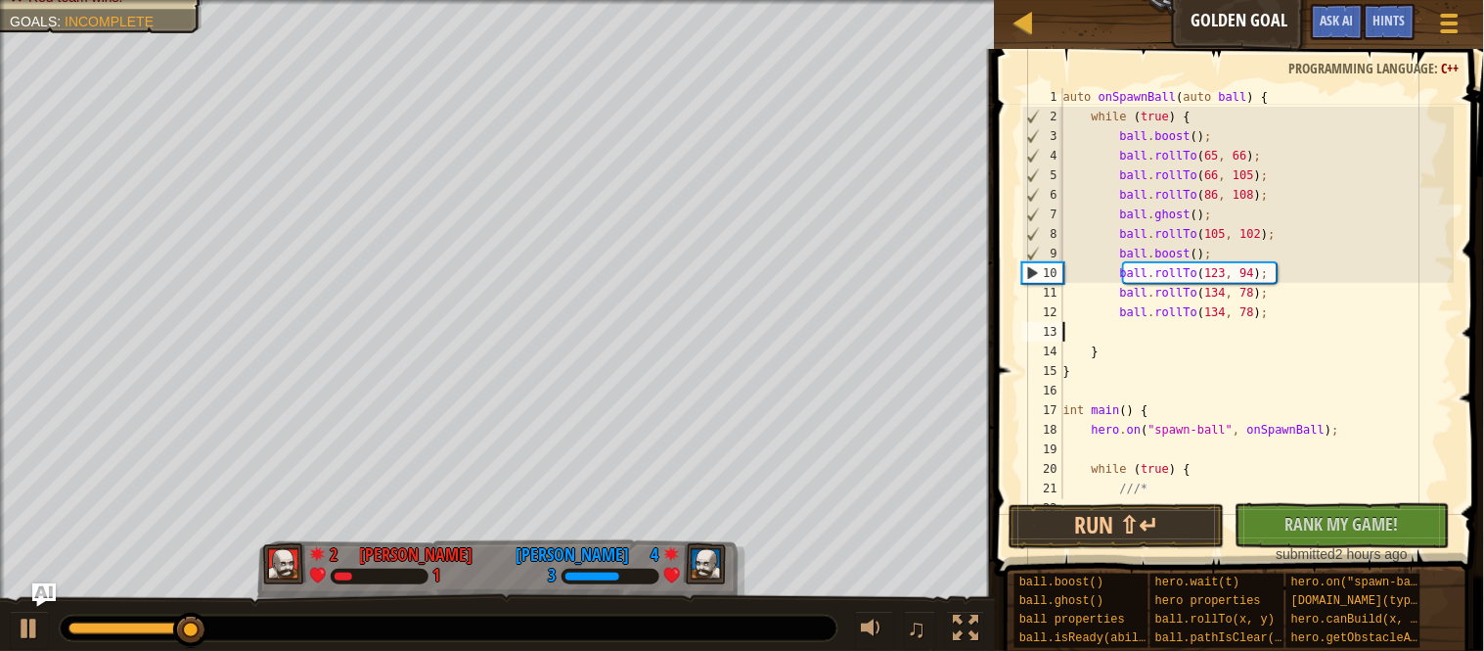
paste textarea "ball.rollTo(134, 78);"
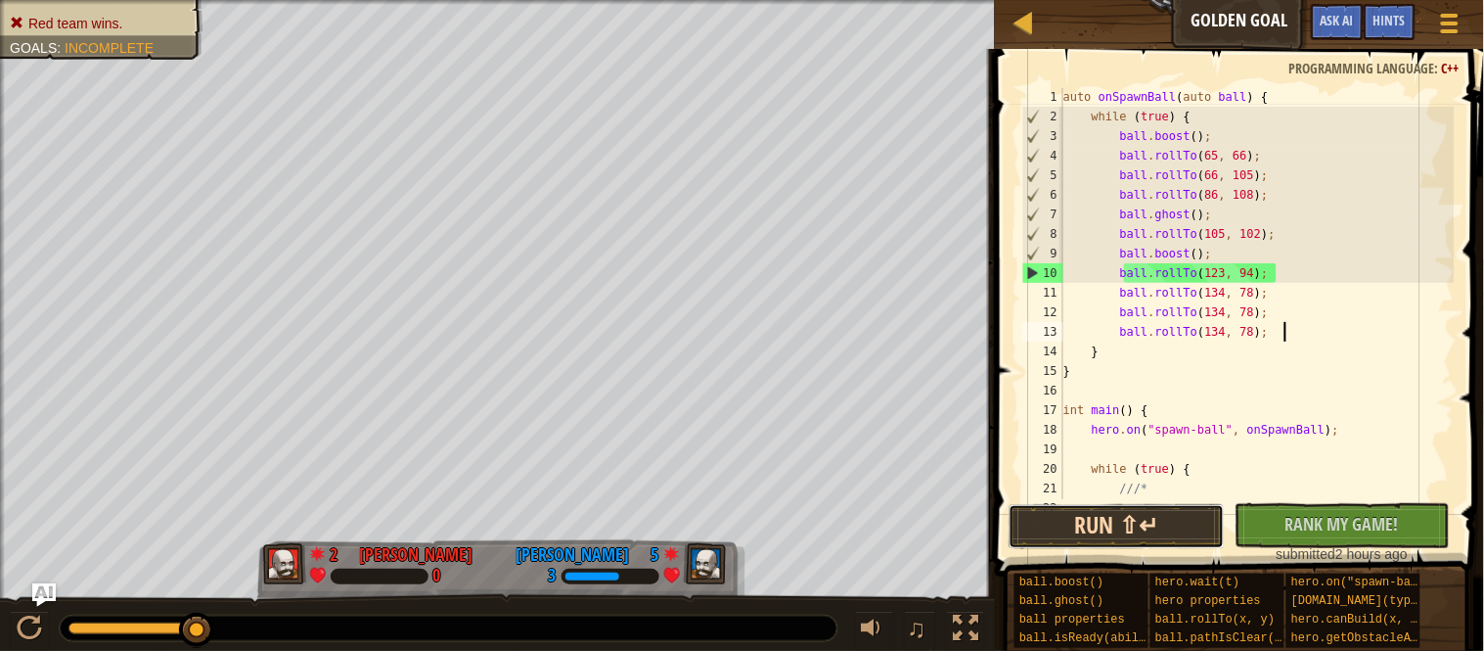
click at [1154, 509] on button "Run ⇧↵" at bounding box center [1117, 526] width 216 height 45
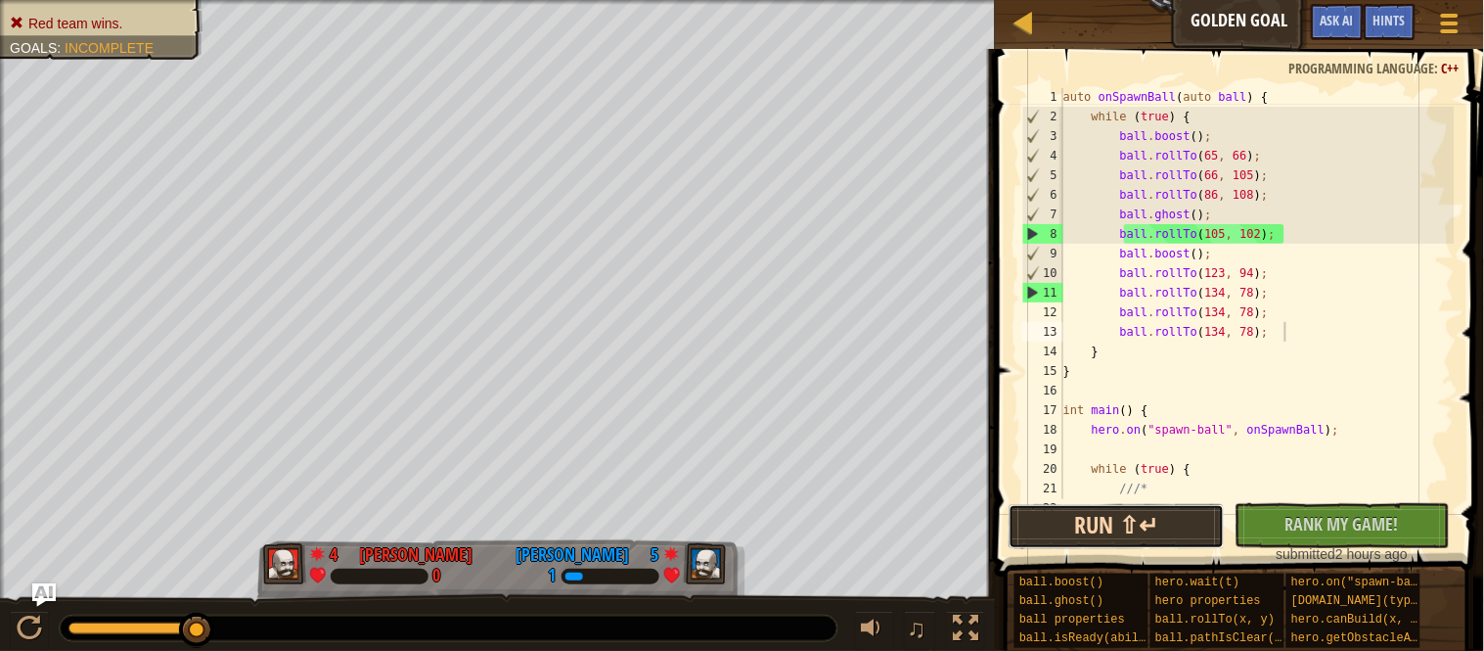
click at [1173, 512] on button "Run ⇧↵" at bounding box center [1117, 526] width 216 height 45
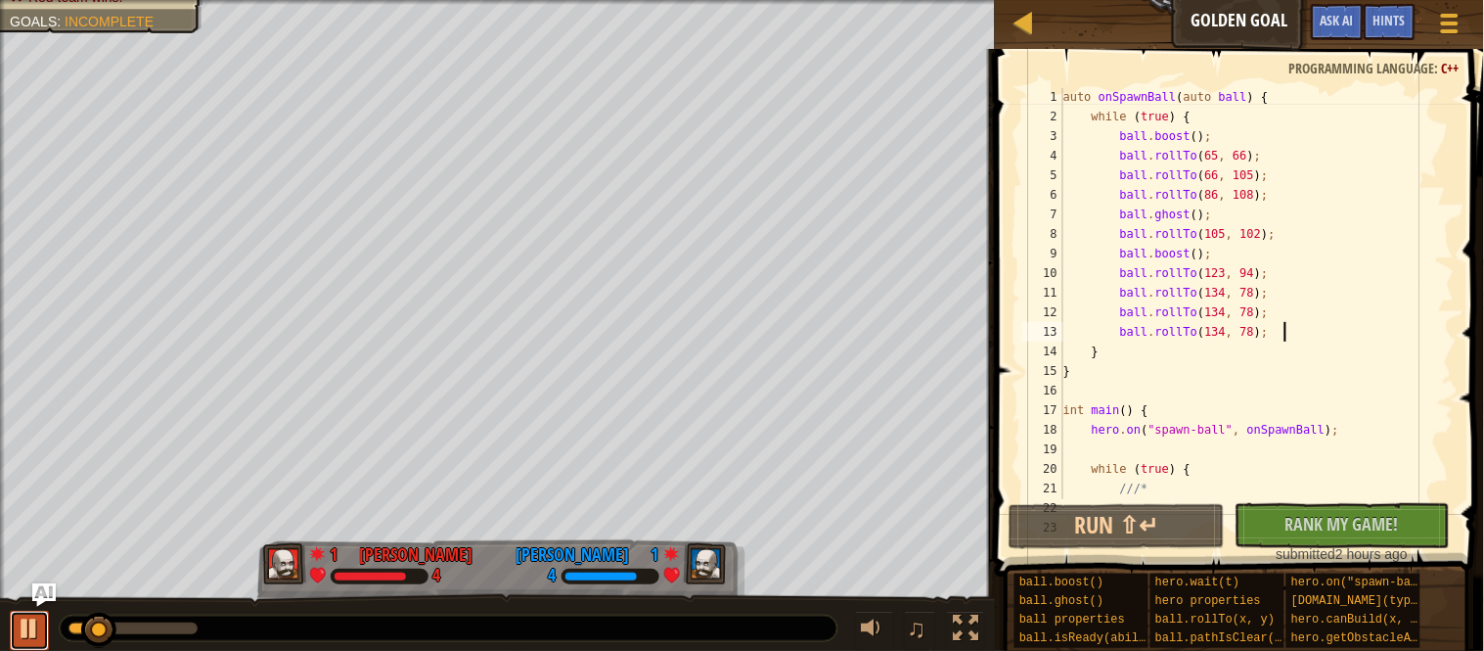
click at [26, 625] on div at bounding box center [29, 627] width 25 height 25
click at [1165, 148] on div "auto onSpawnBall ( auto ball ) { while ( true ) { ball . boost ( ) ; ball . rol…" at bounding box center [1257, 312] width 395 height 450
click at [1163, 139] on div "auto onSpawnBall ( auto ball ) { while ( true ) { ball . boost ( ) ; ball . rol…" at bounding box center [1257, 312] width 395 height 450
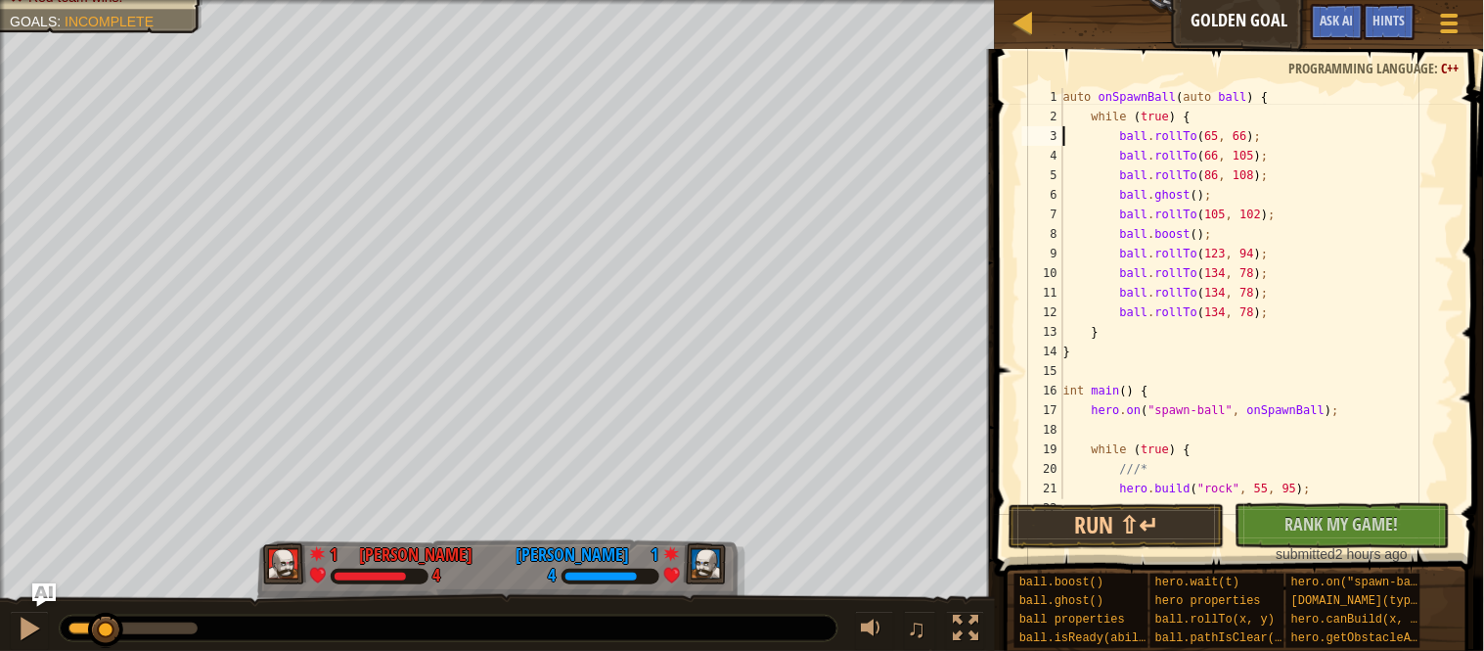
click at [1256, 139] on div "auto onSpawnBall ( auto ball ) { while ( true ) { ball . rollTo ( 65 , 66 ) ; b…" at bounding box center [1257, 312] width 395 height 450
click at [1321, 126] on div "auto onSpawnBall ( auto ball ) { while ( true ) { ball . rollTo ( 65 , 66 ) ; b…" at bounding box center [1257, 293] width 395 height 411
type textarea "ball.rollTo(65, 66);"
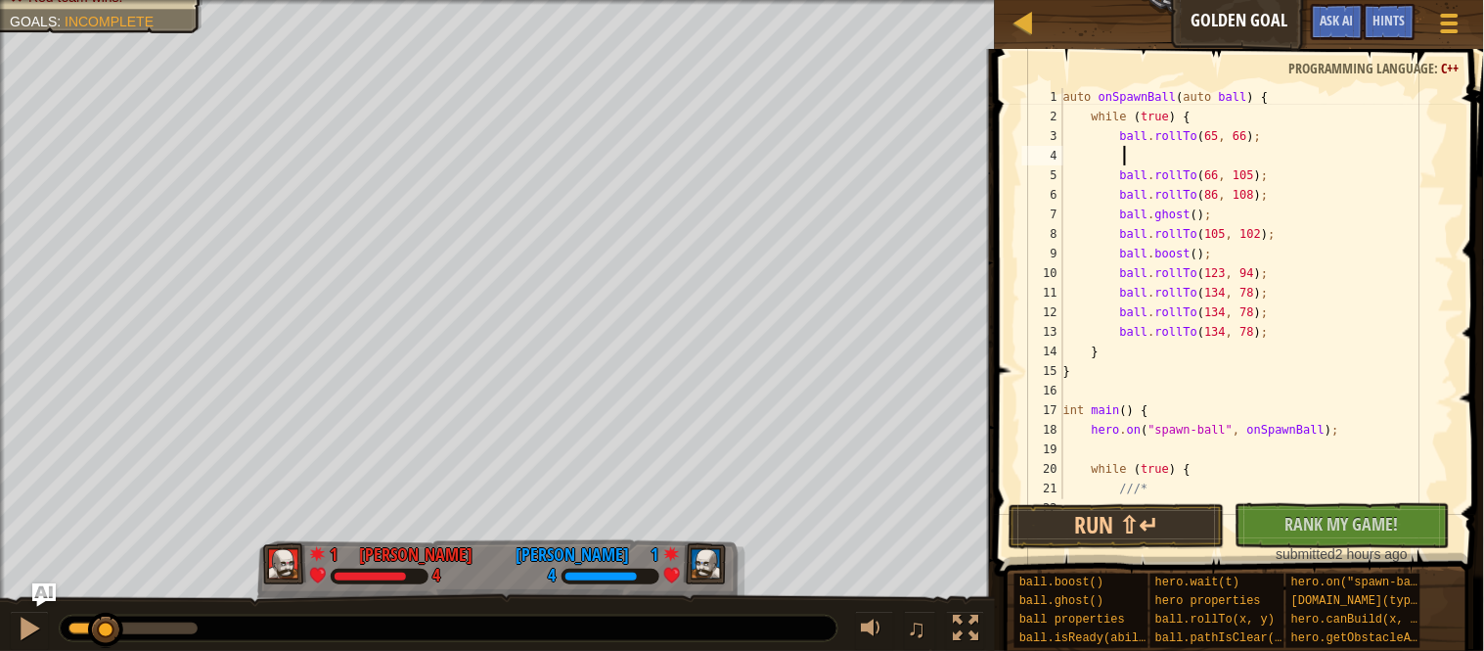
paste textarea
click at [1190, 156] on div "auto onSpawnBall ( auto ball ) { while ( true ) { ball . rollTo ( 65 , 66 ) ; b…" at bounding box center [1257, 312] width 395 height 450
click at [1113, 528] on button "Run ⇧↵" at bounding box center [1117, 526] width 216 height 45
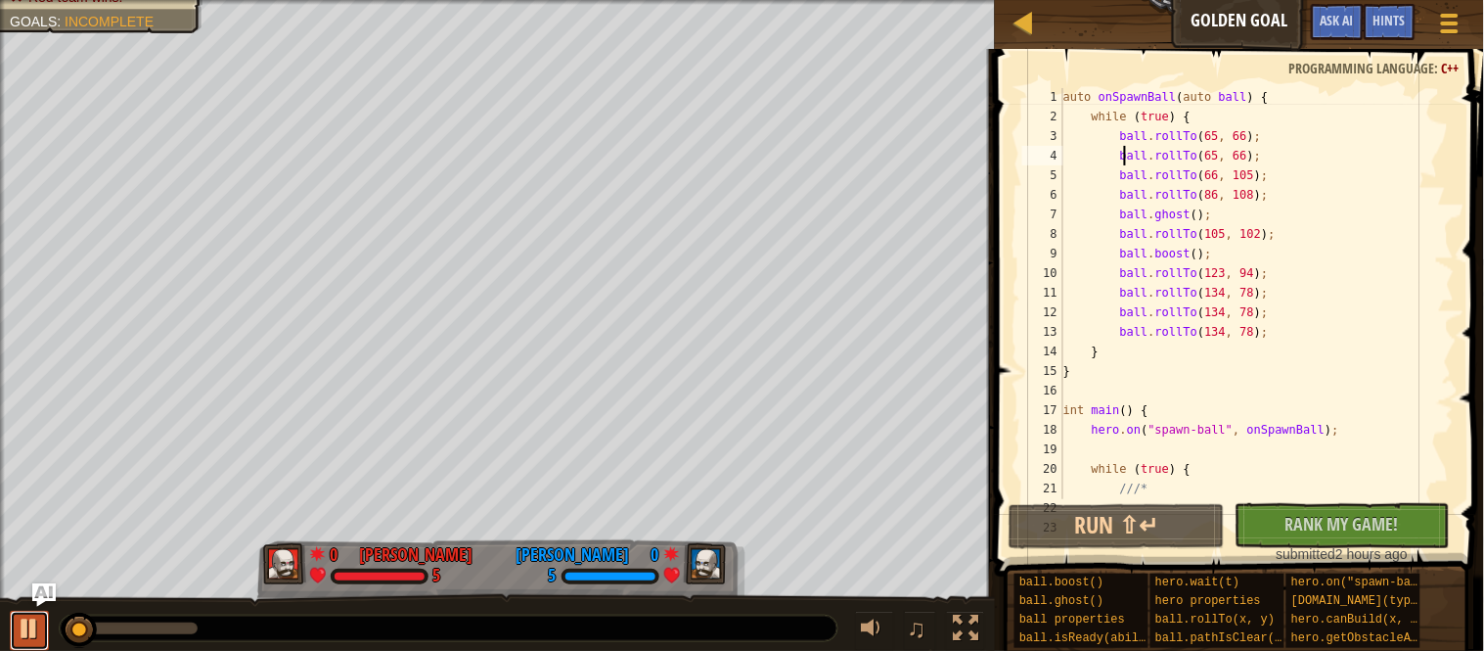
click at [27, 625] on div at bounding box center [29, 627] width 25 height 25
click at [25, 628] on div at bounding box center [29, 627] width 25 height 25
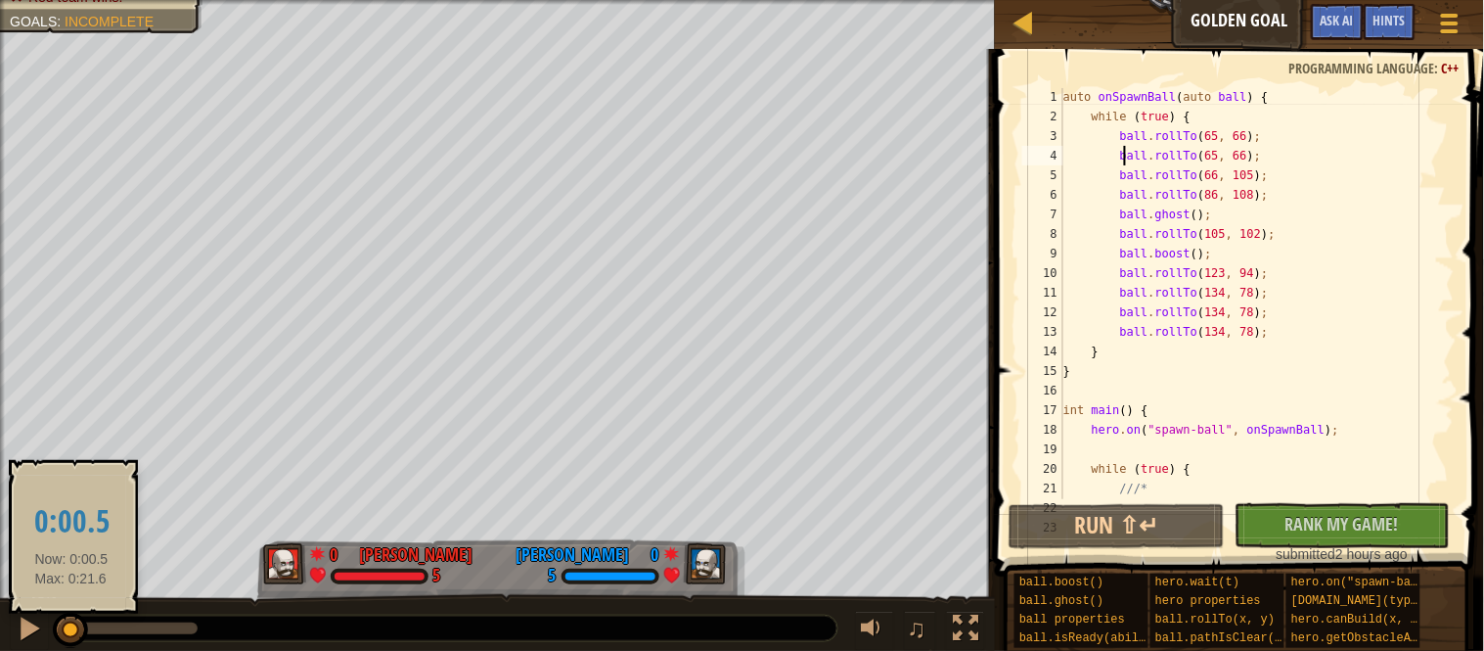
drag, startPoint x: 82, startPoint y: 636, endPoint x: 71, endPoint y: 639, distance: 11.2
click at [71, 639] on div at bounding box center [70, 629] width 35 height 35
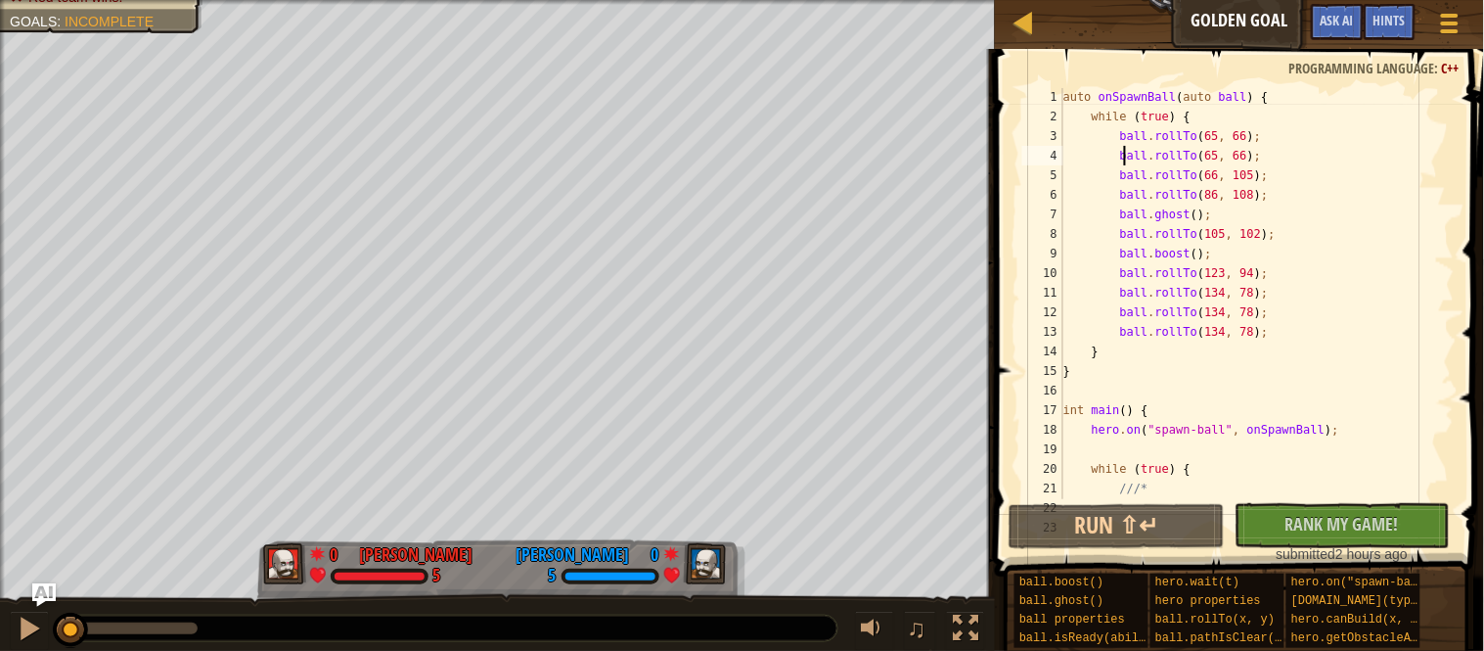
click at [1228, 157] on div "auto onSpawnBall ( auto ball ) { while ( true ) { ball . rollTo ( 65 , 66 ) ; b…" at bounding box center [1257, 312] width 395 height 450
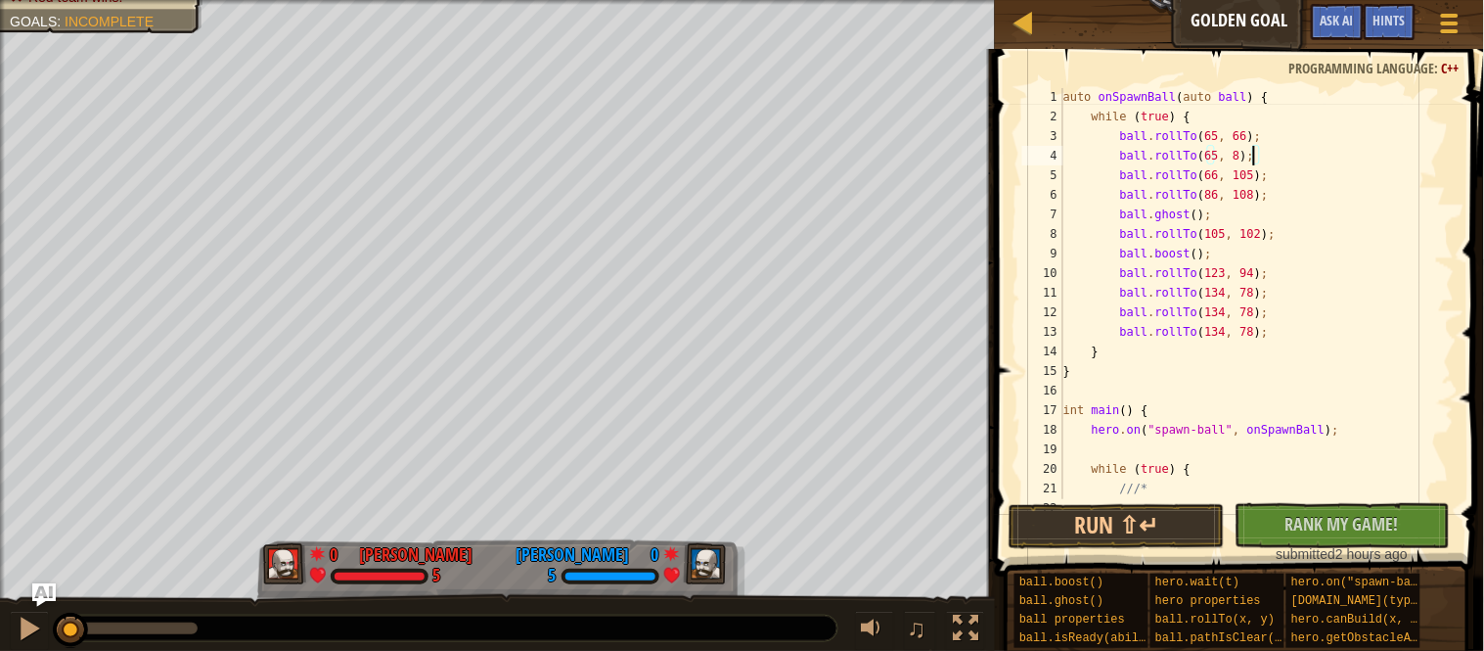
scroll to position [8, 27]
click at [1104, 531] on button "Run ⇧↵" at bounding box center [1117, 526] width 216 height 45
click at [1104, 508] on button "Run ⇧↵" at bounding box center [1117, 526] width 216 height 45
click at [1055, 545] on button "Run ⇧↵" at bounding box center [1117, 526] width 216 height 45
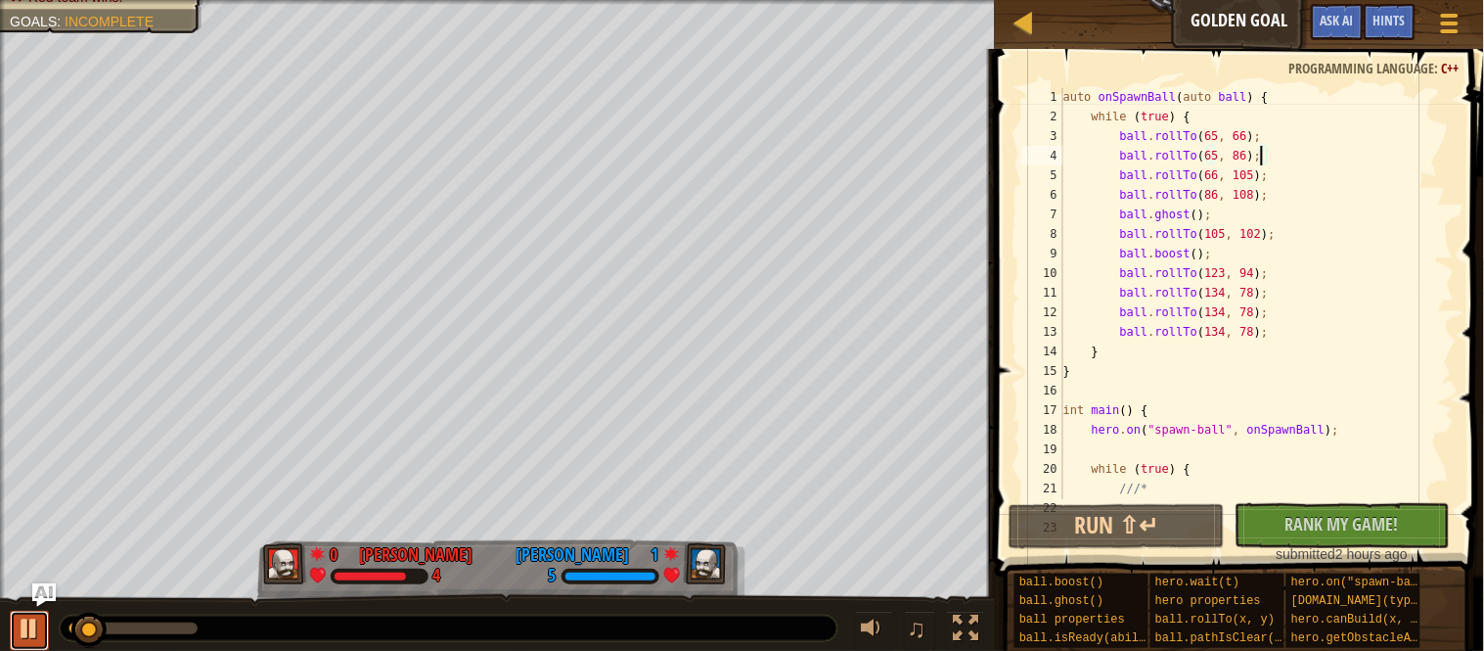
click at [35, 628] on div at bounding box center [29, 627] width 25 height 25
click at [1210, 117] on div "auto onSpawnBall ( auto ball ) { while ( true ) { ball . rollTo ( 65 , 66 ) ; b…" at bounding box center [1257, 312] width 395 height 450
click at [1096, 115] on div "auto onSpawnBall ( auto ball ) { while ( true ) { ball . rollTo ( 65 , 66 ) ; b…" at bounding box center [1257, 312] width 395 height 450
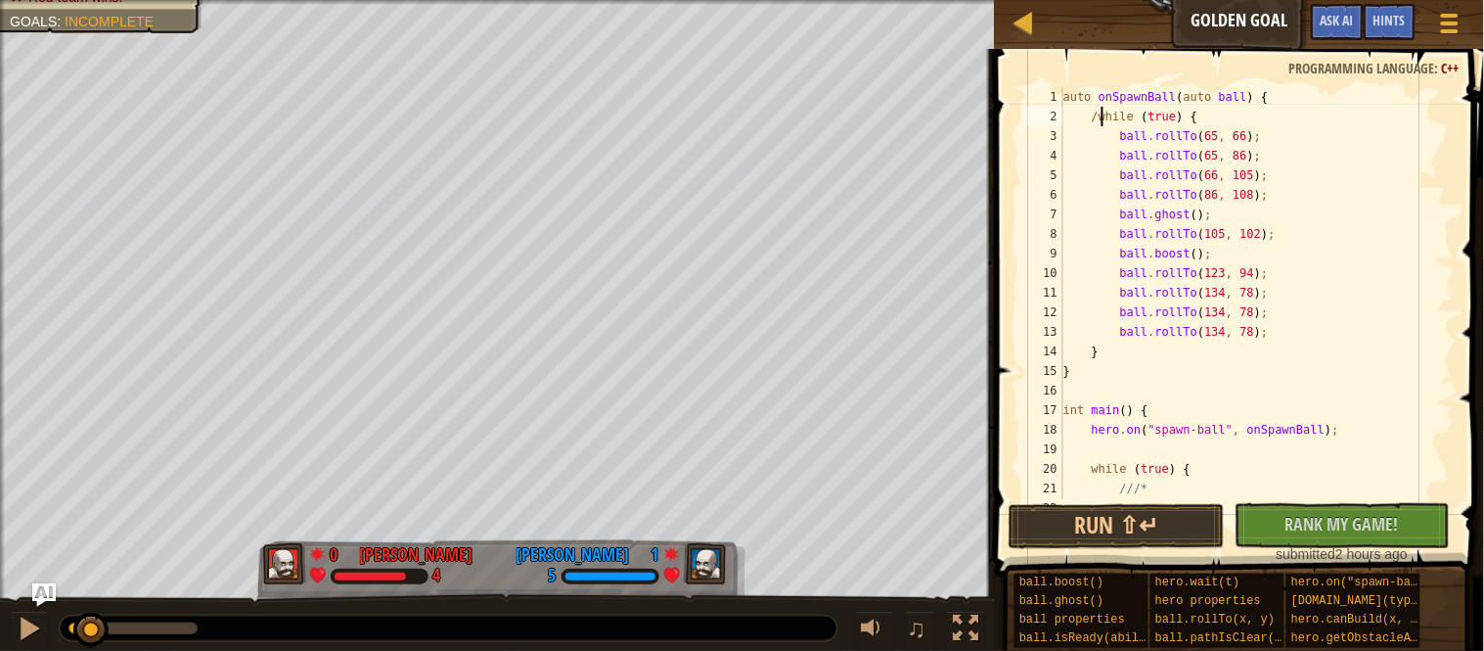
scroll to position [8, 7]
click at [1098, 351] on div "auto onSpawnBall ( auto ball ) { //while (true) { ball . rollTo ( 65 , 66 ) ; b…" at bounding box center [1257, 312] width 395 height 450
click at [1101, 517] on button "Run ⇧↵" at bounding box center [1117, 526] width 216 height 45
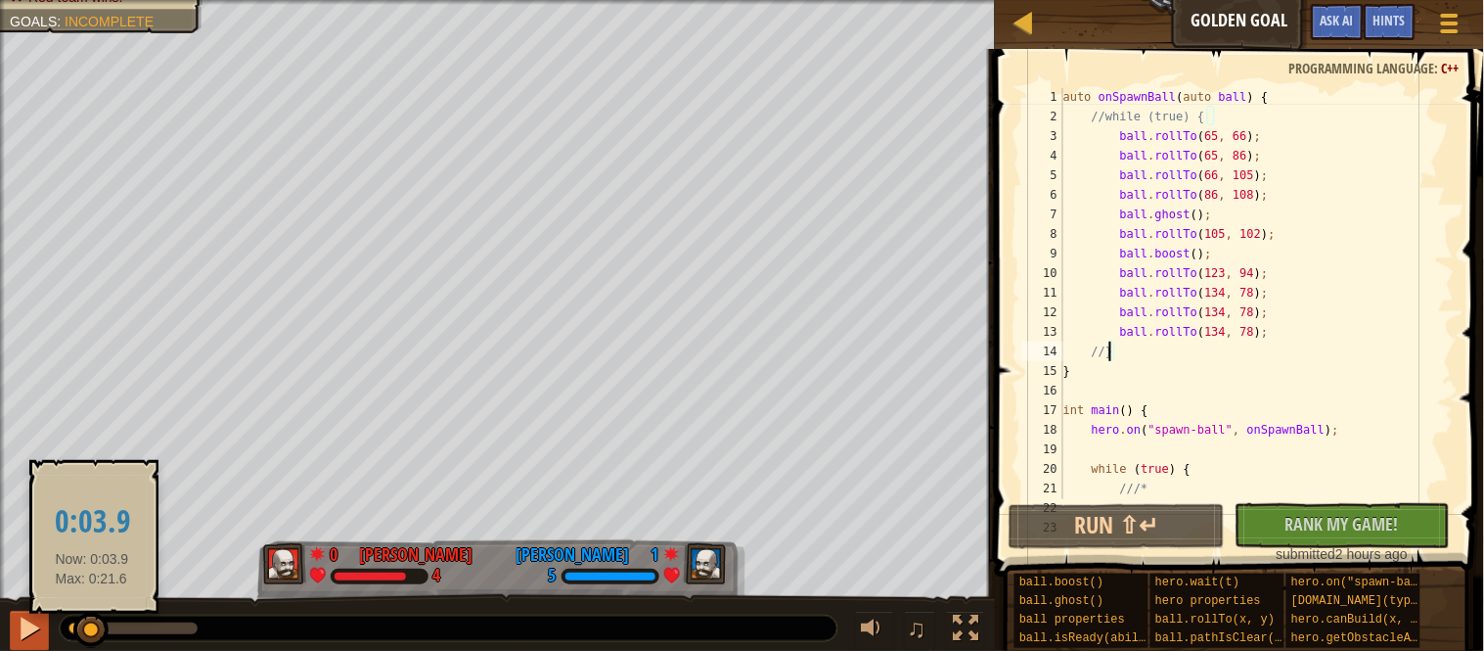
drag, startPoint x: 104, startPoint y: 620, endPoint x: 48, endPoint y: 625, distance: 56.0
click at [48, 625] on div "♫" at bounding box center [497, 623] width 995 height 59
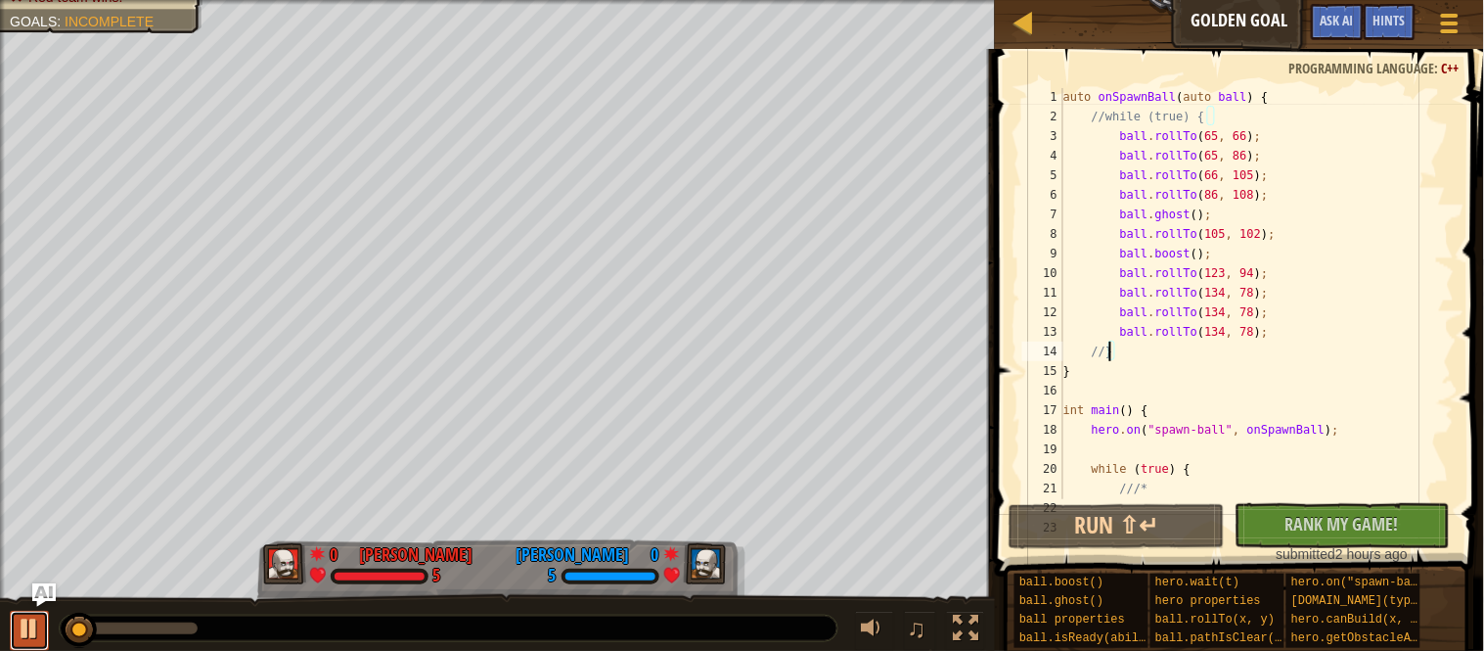
click at [45, 625] on button at bounding box center [29, 631] width 39 height 40
click at [1229, 199] on div "auto onSpawnBall ( auto ball ) { //while (true) { ball . rollTo ( 65 , 66 ) ; b…" at bounding box center [1257, 312] width 395 height 450
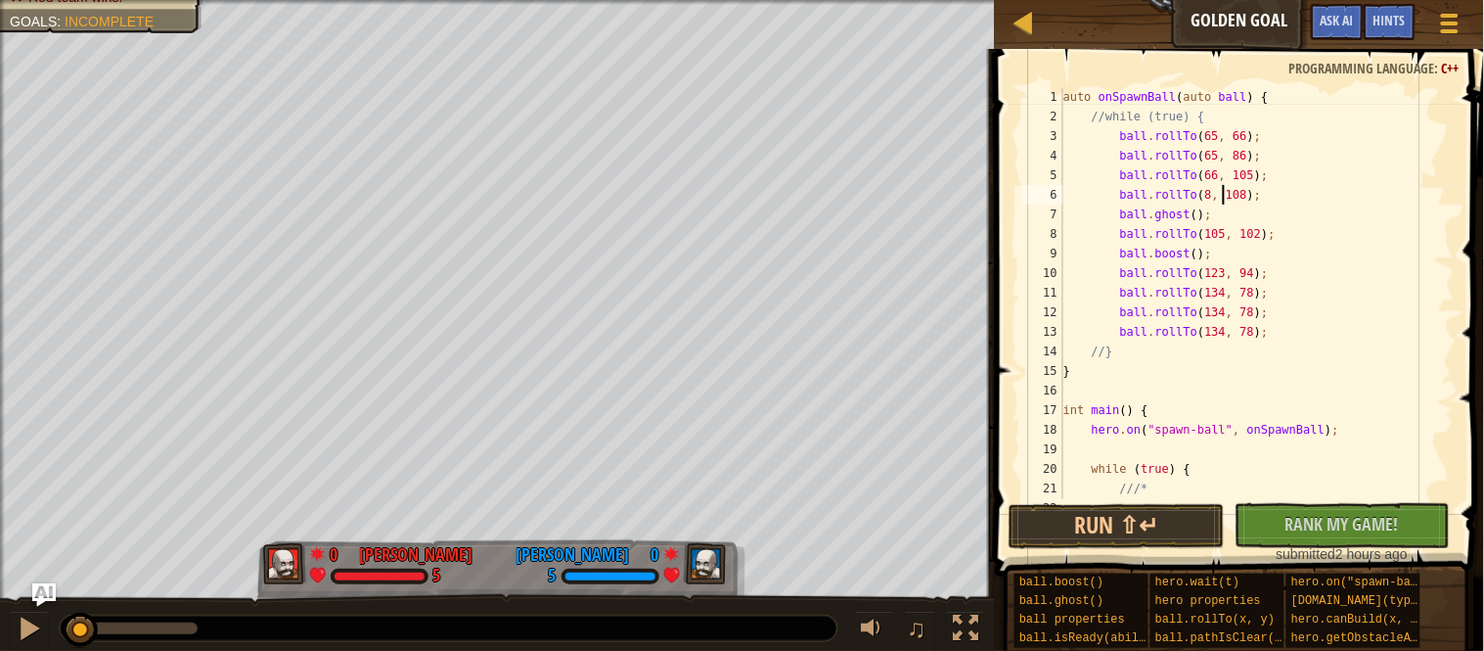
scroll to position [8, 23]
click at [1144, 511] on button "Run ⇧↵" at bounding box center [1117, 526] width 216 height 45
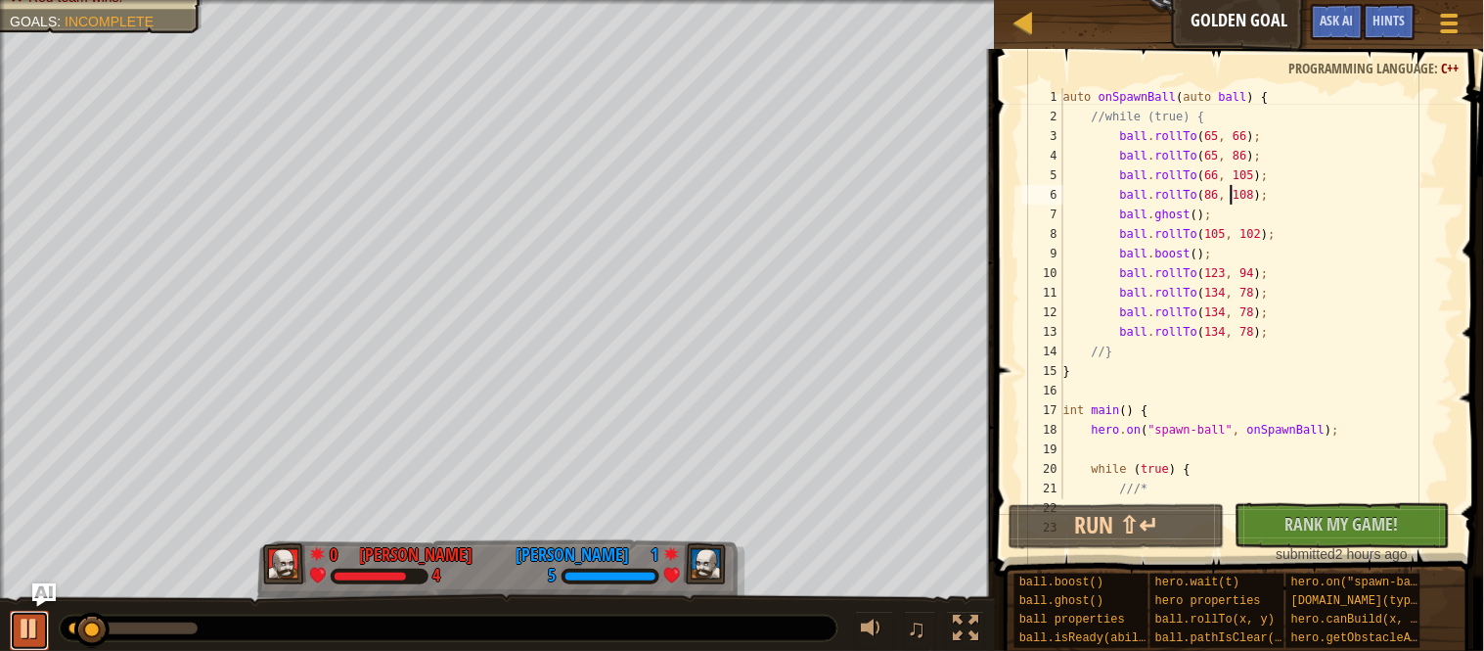
click at [30, 634] on div at bounding box center [29, 627] width 25 height 25
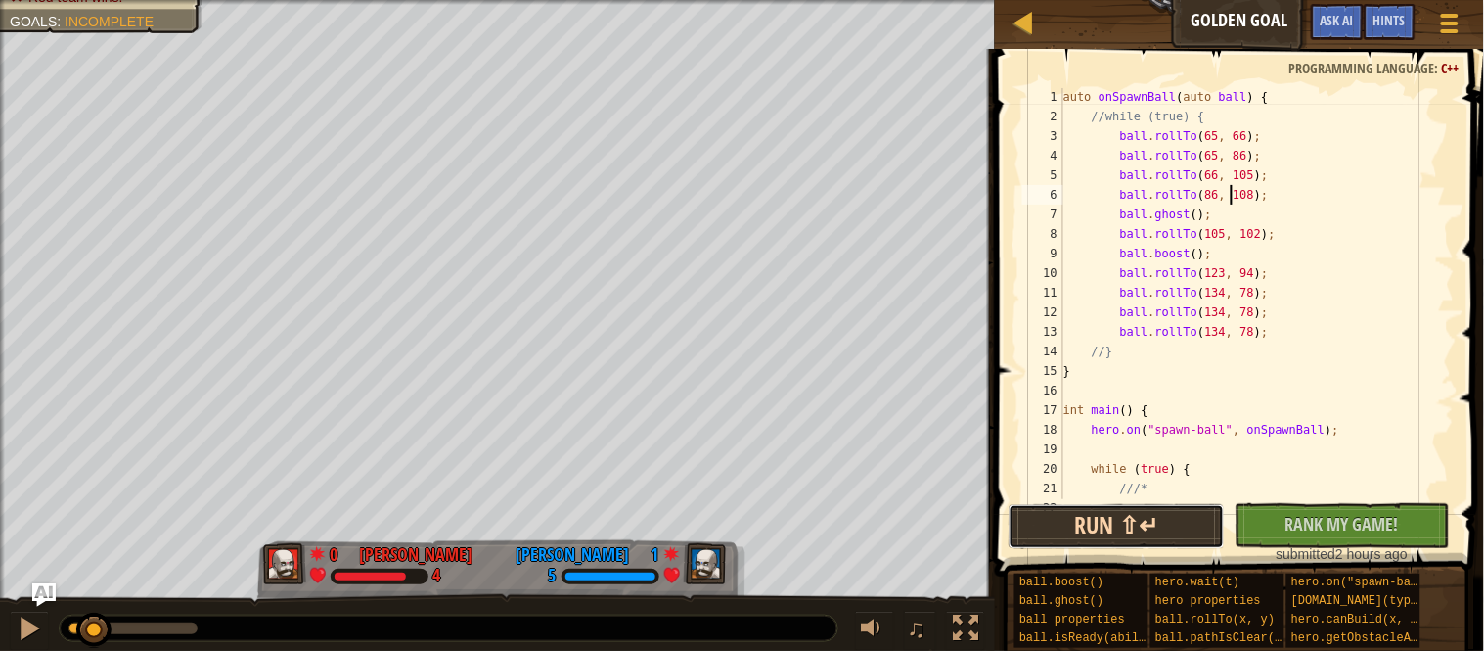
click at [1115, 513] on button "Run ⇧↵" at bounding box center [1117, 526] width 216 height 45
click at [1188, 277] on div "auto onSpawnBall ( auto ball ) { //while (true) { ball . rollTo ( 65 , 66 ) ; b…" at bounding box center [1257, 312] width 395 height 450
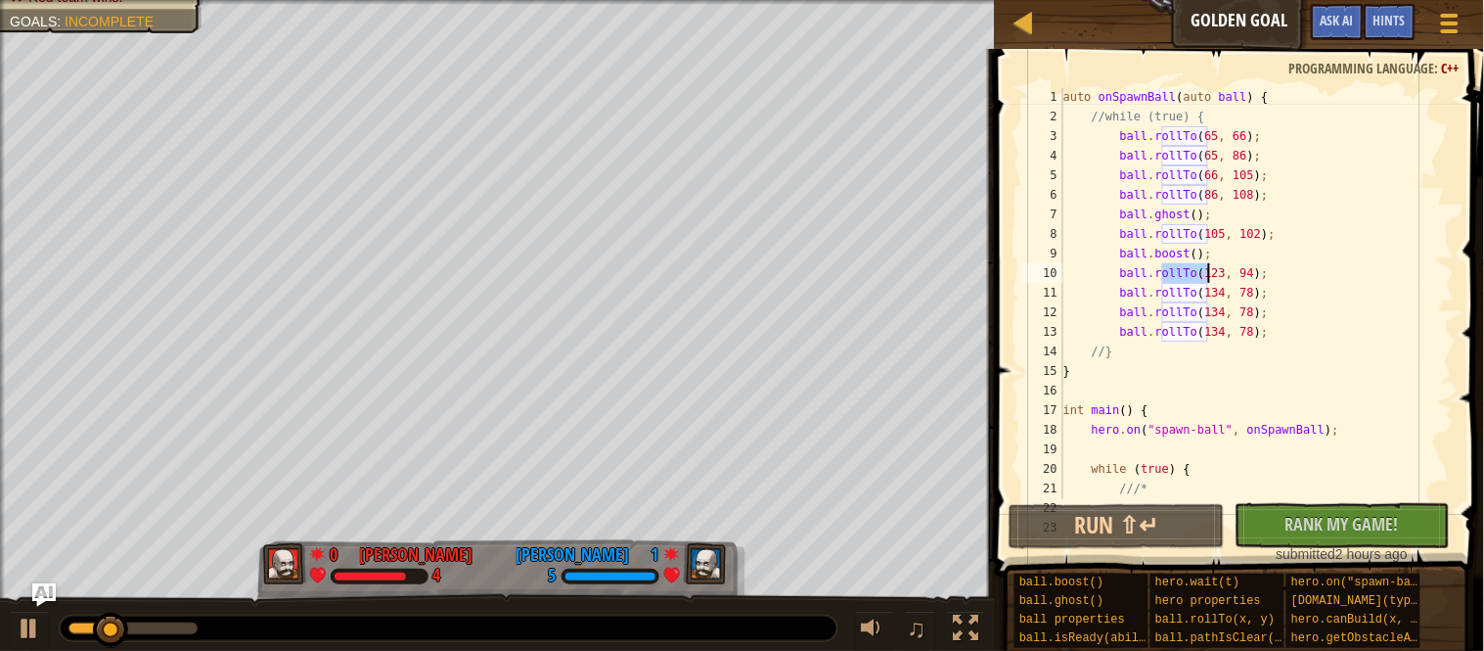
click at [1188, 277] on div "auto onSpawnBall ( auto ball ) { //while (true) { ball . rollTo ( 65 , 66 ) ; b…" at bounding box center [1257, 312] width 395 height 450
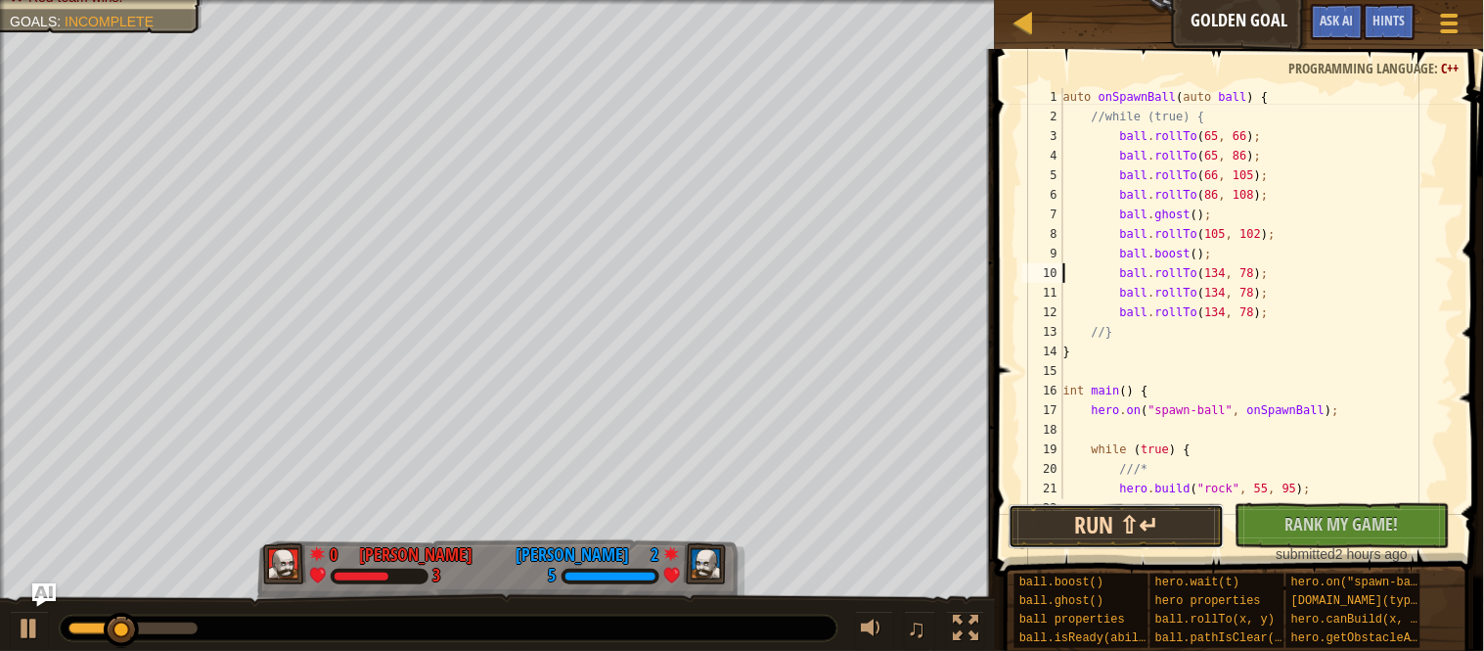
click at [1154, 521] on button "Run ⇧↵" at bounding box center [1117, 526] width 216 height 45
click at [1138, 511] on button "Run ⇧↵" at bounding box center [1117, 526] width 216 height 45
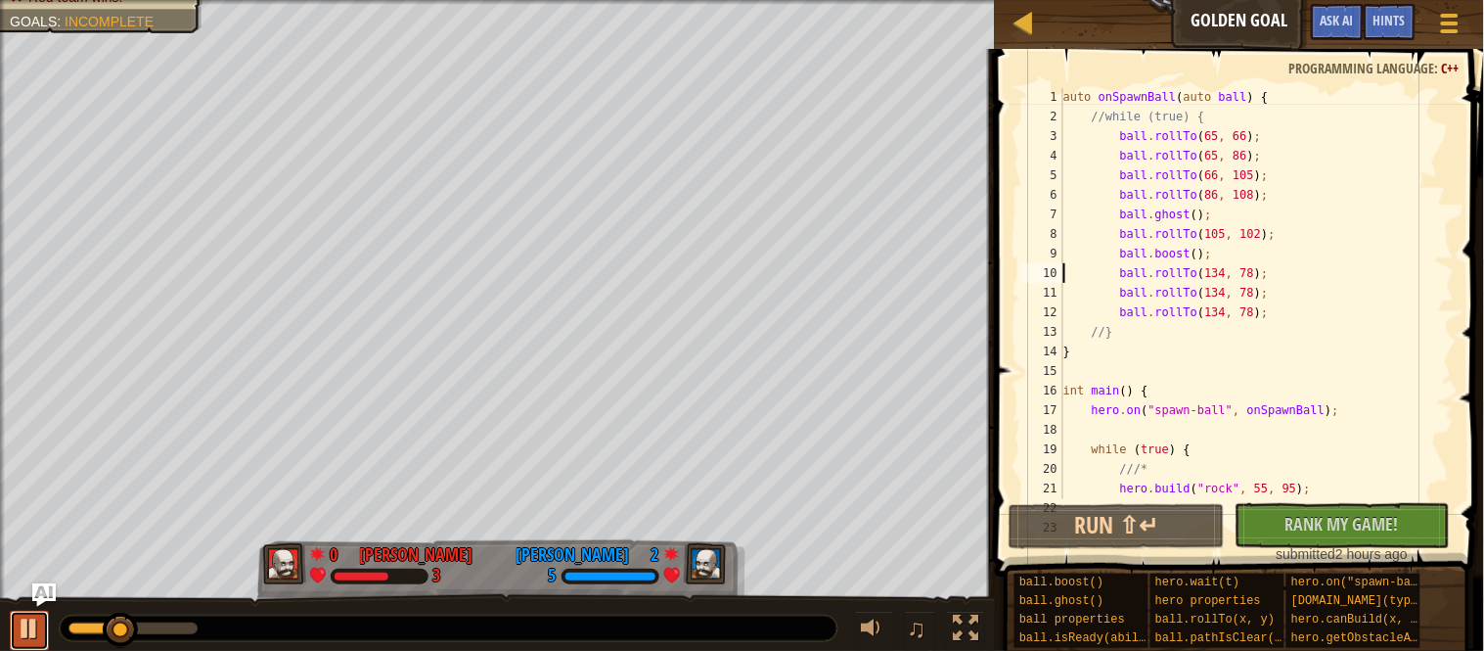
click at [16, 642] on button at bounding box center [29, 631] width 39 height 40
click at [17, 642] on button at bounding box center [29, 631] width 39 height 40
click at [81, 630] on div at bounding box center [96, 628] width 56 height 12
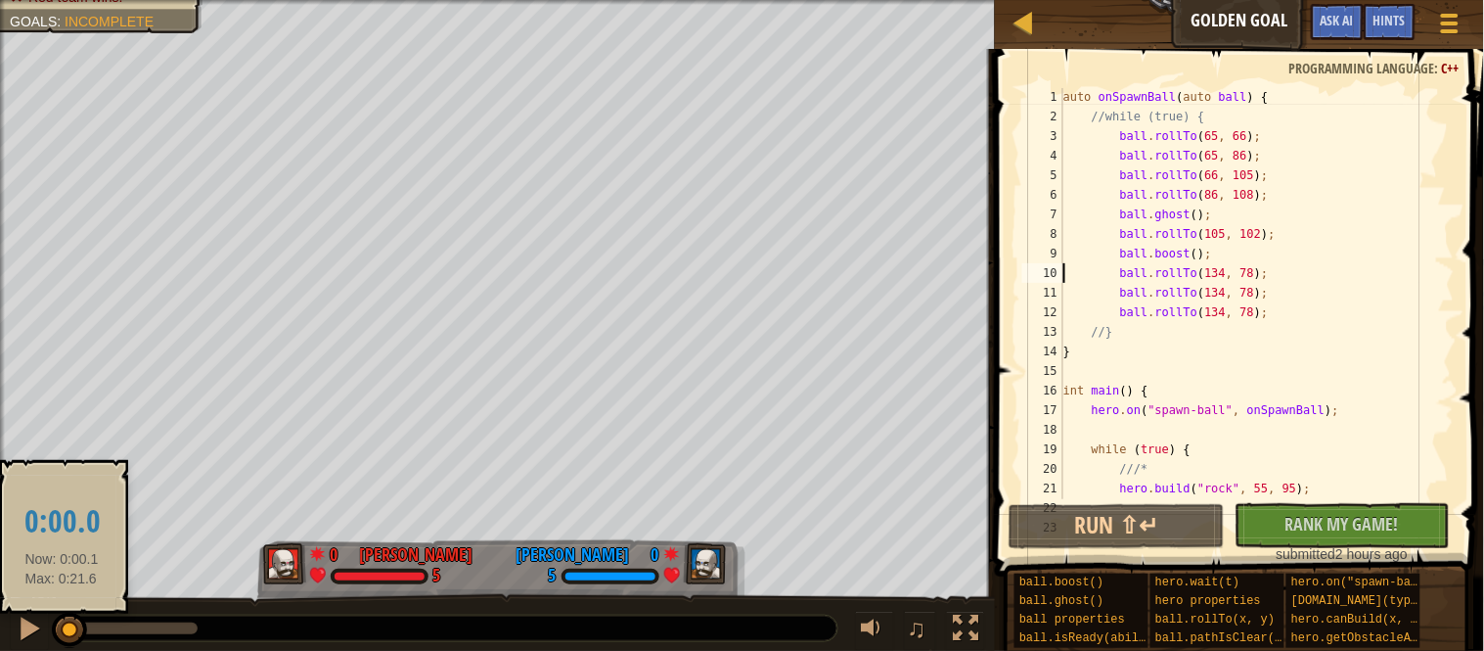
drag, startPoint x: 81, startPoint y: 630, endPoint x: 57, endPoint y: 630, distance: 24.5
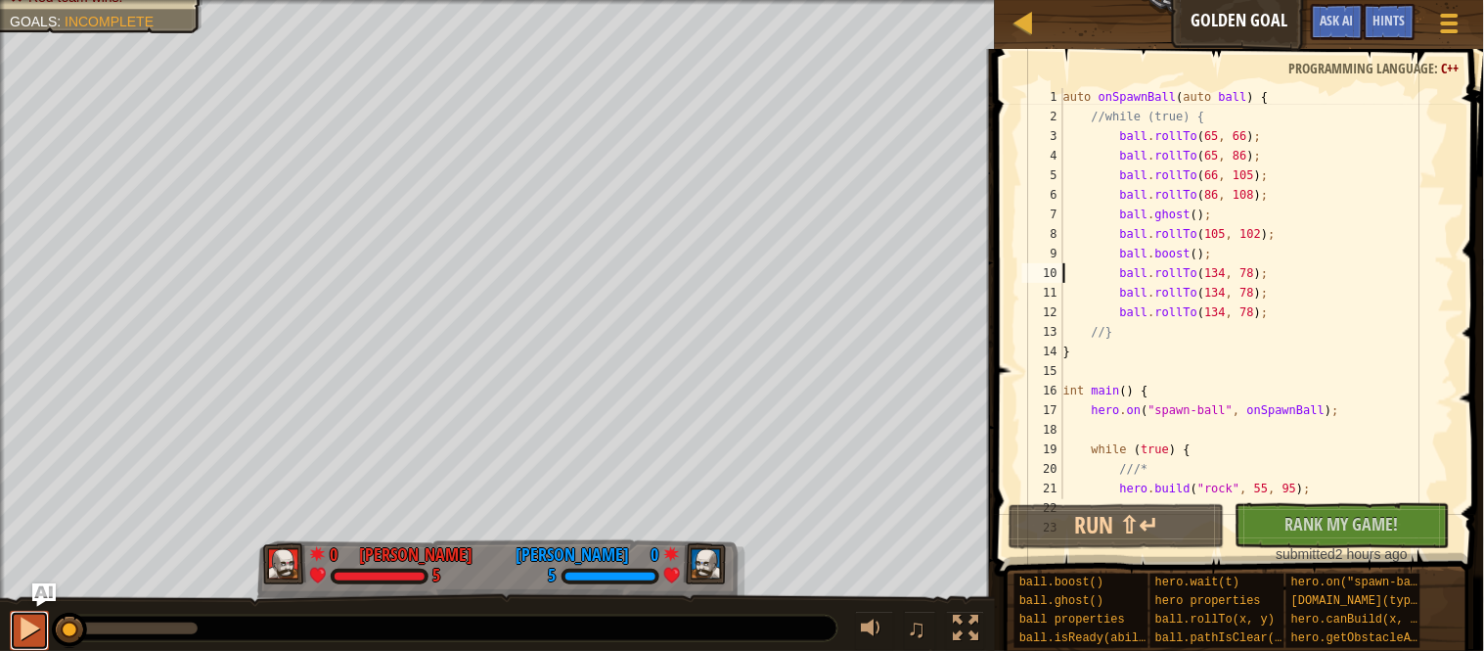
click at [39, 637] on div at bounding box center [29, 627] width 25 height 25
click at [1296, 276] on div "auto onSpawnBall ( auto ball ) { //while (true) { ball . rollTo ( 65 , 66 ) ; b…" at bounding box center [1257, 312] width 395 height 450
click at [1295, 249] on div "auto onSpawnBall ( auto ball ) { //while (true) { ball . rollTo ( 65 , 66 ) ; b…" at bounding box center [1257, 312] width 395 height 450
type textarea "ball.boost();"
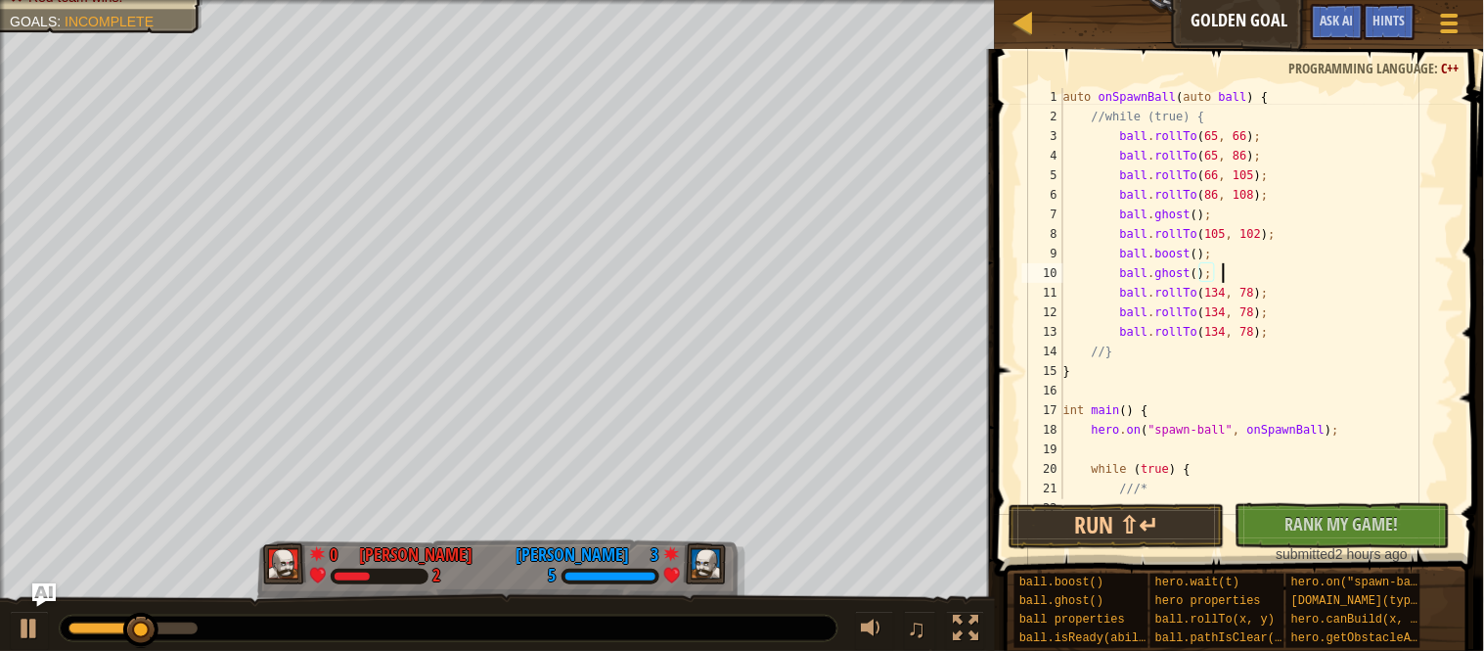
scroll to position [8, 22]
click at [1269, 329] on div "auto onSpawnBall ( auto ball ) { //while (true) { ball . rollTo ( 65 , 66 ) ; b…" at bounding box center [1257, 312] width 395 height 450
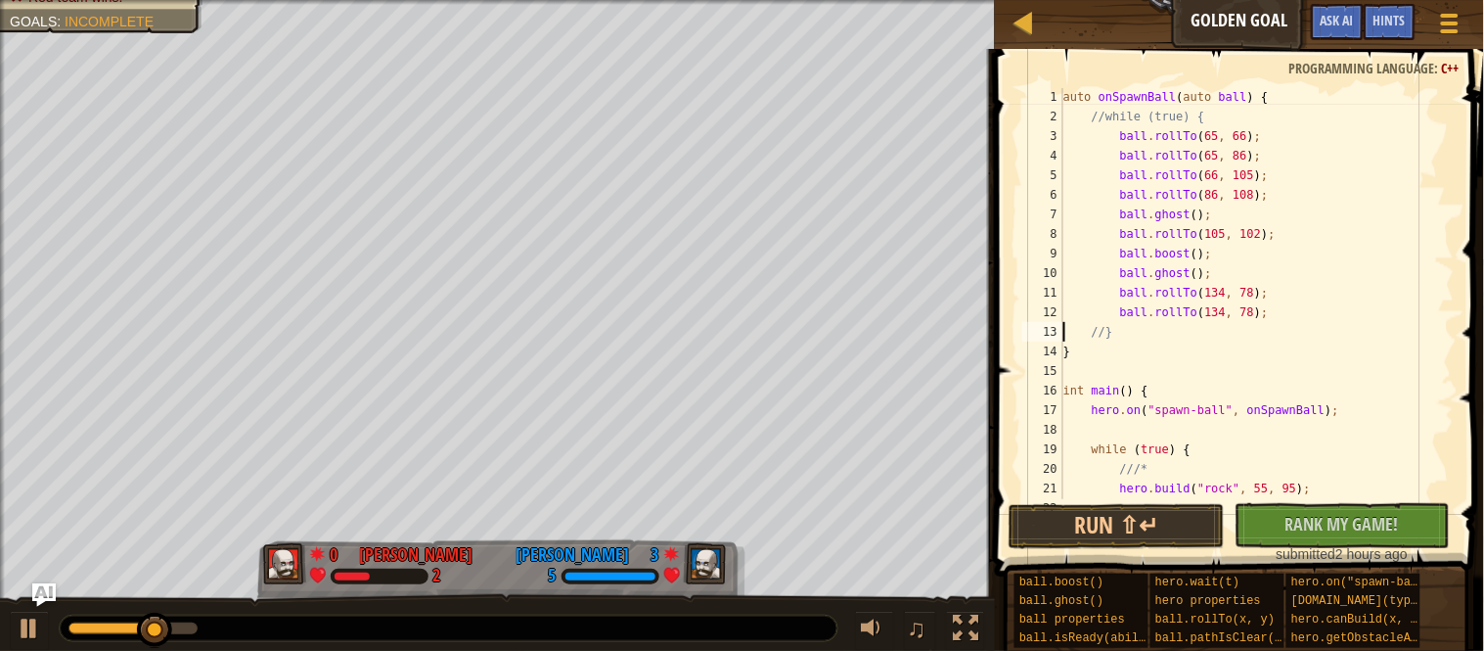
scroll to position [8, 6]
click at [1328, 312] on div "auto onSpawnBall ( auto ball ) { //while (true) { ball . rollTo ( 65 , 66 ) ; b…" at bounding box center [1257, 312] width 395 height 450
type textarea "ball.rollTo(134, 78);"
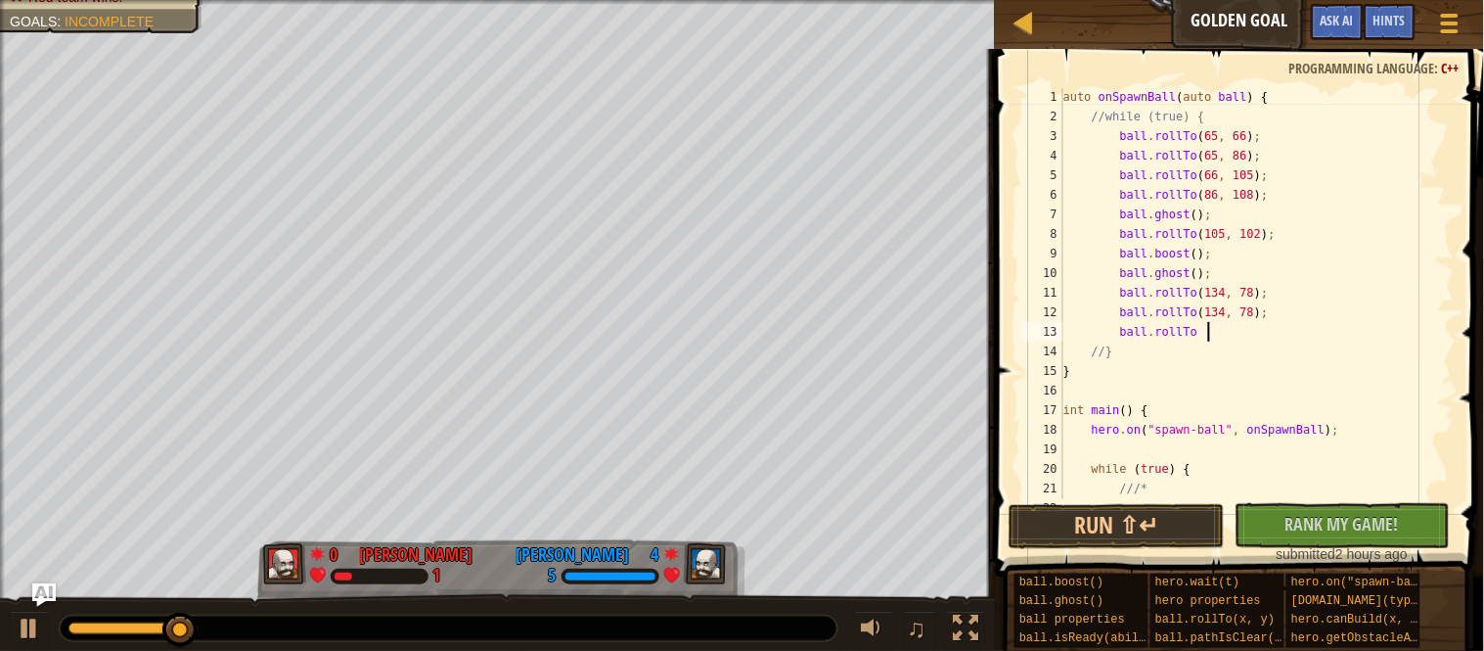
scroll to position [8, 21]
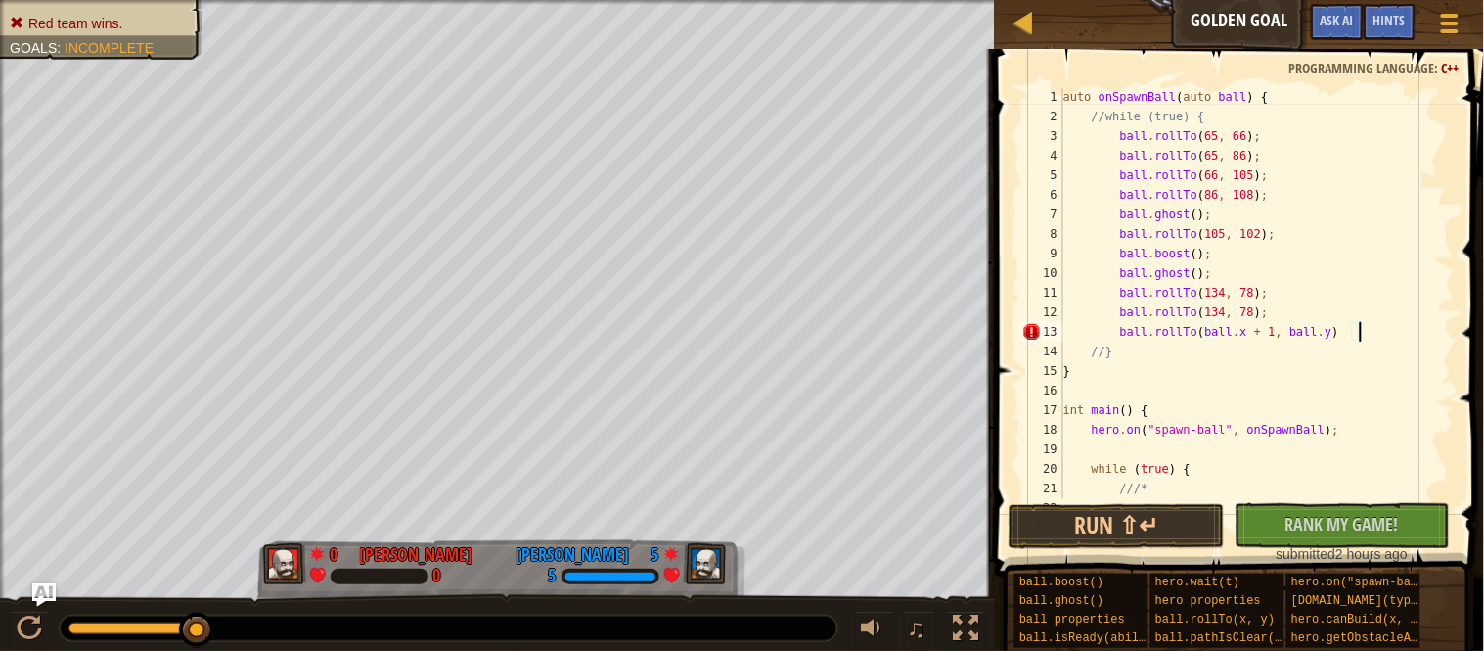
type textarea "ball.rollTo(ball.x + 1, ball.y);"
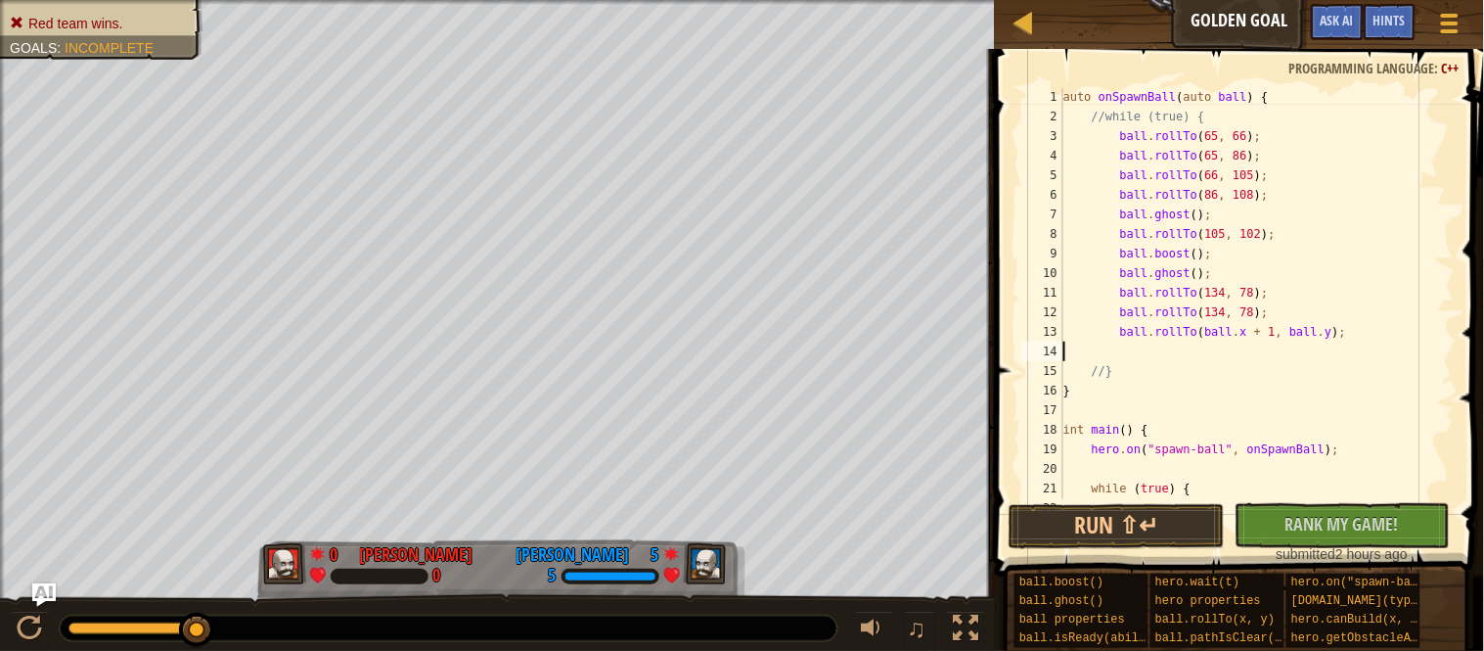
scroll to position [8, 0]
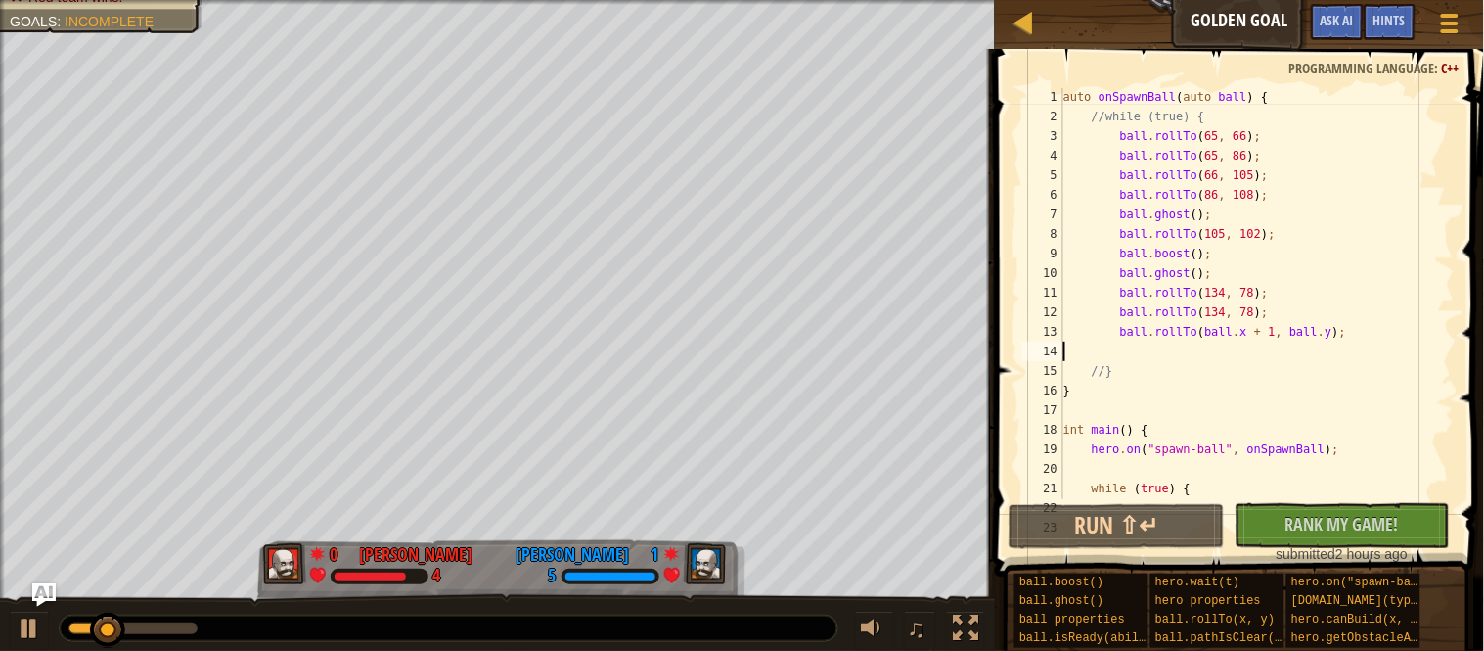
click at [1263, 318] on div "auto onSpawnBall ( auto ball ) { //while (true) { ball . rollTo ( 65 , 66 ) ; b…" at bounding box center [1257, 312] width 395 height 450
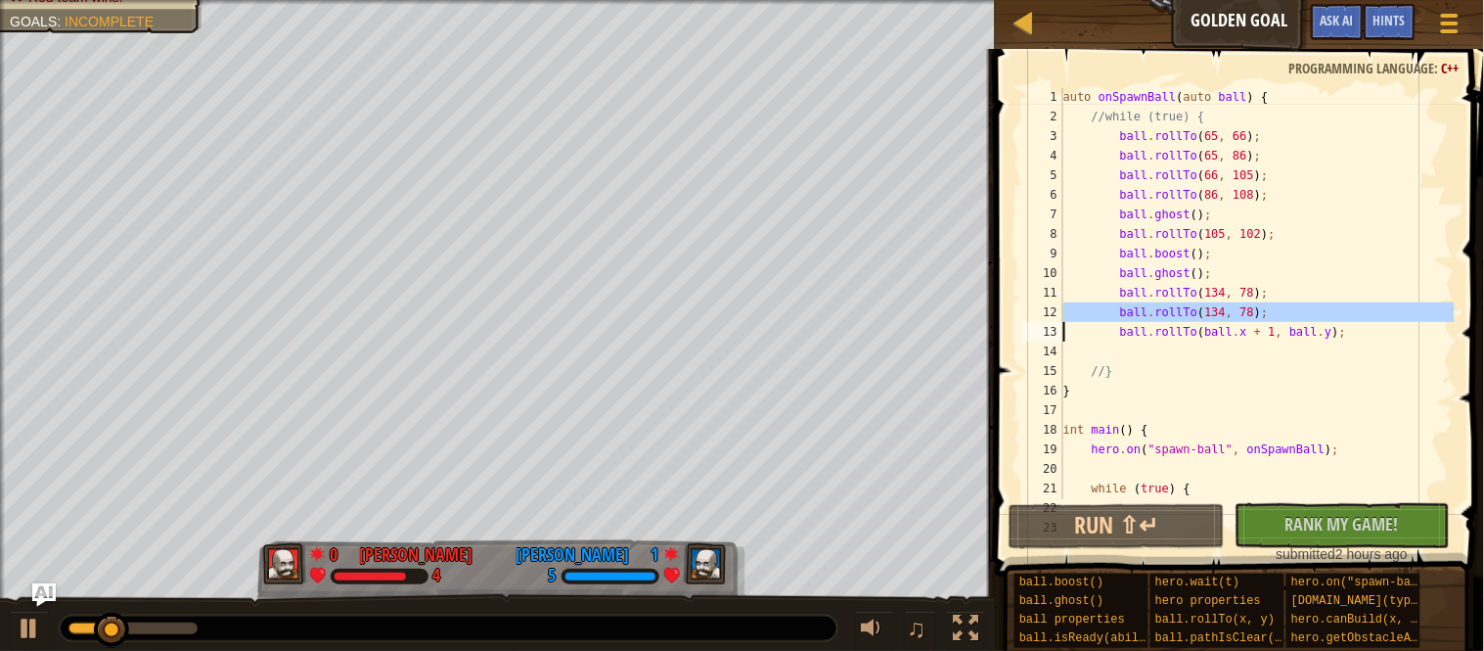
click at [1303, 315] on div "auto onSpawnBall ( auto ball ) { //while (true) { ball . rollTo ( 65 , 66 ) ; b…" at bounding box center [1257, 293] width 395 height 411
type textarea "ball.rollTo(134, 78);"
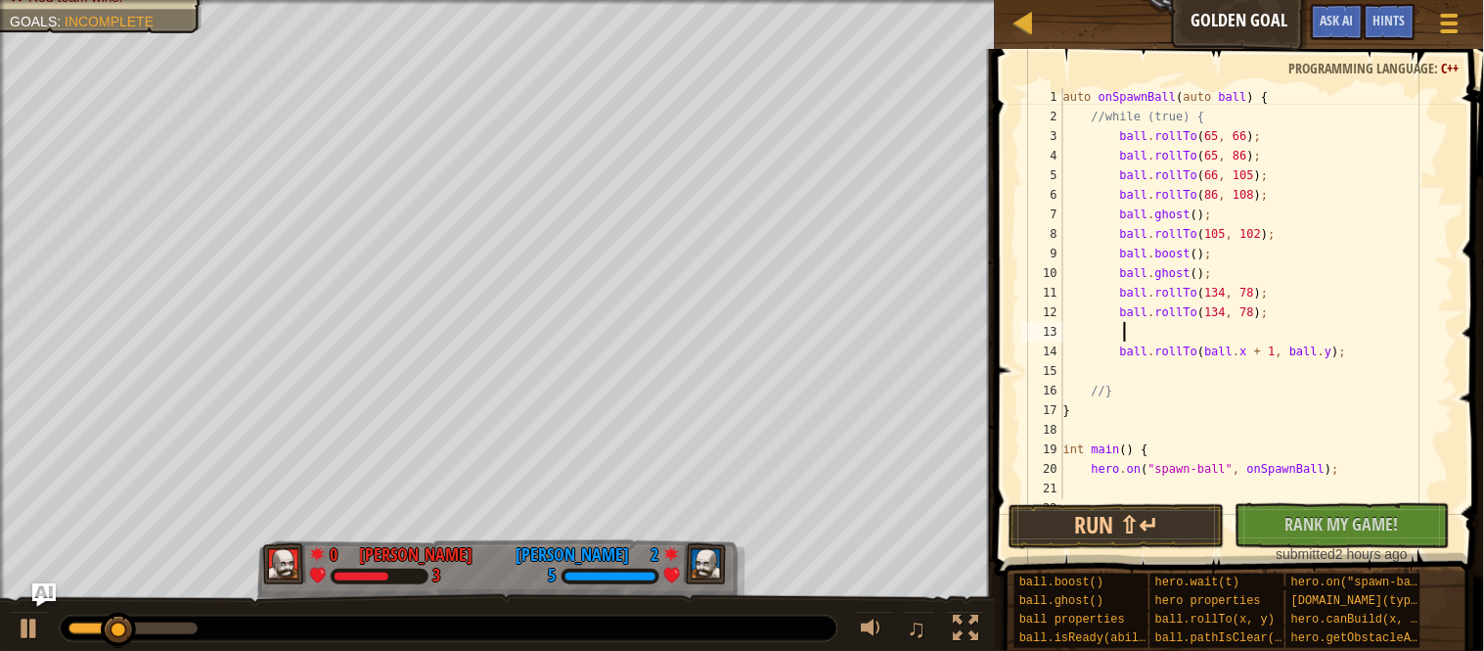
paste textarea
click at [1134, 522] on button "Run ⇧↵" at bounding box center [1117, 526] width 216 height 45
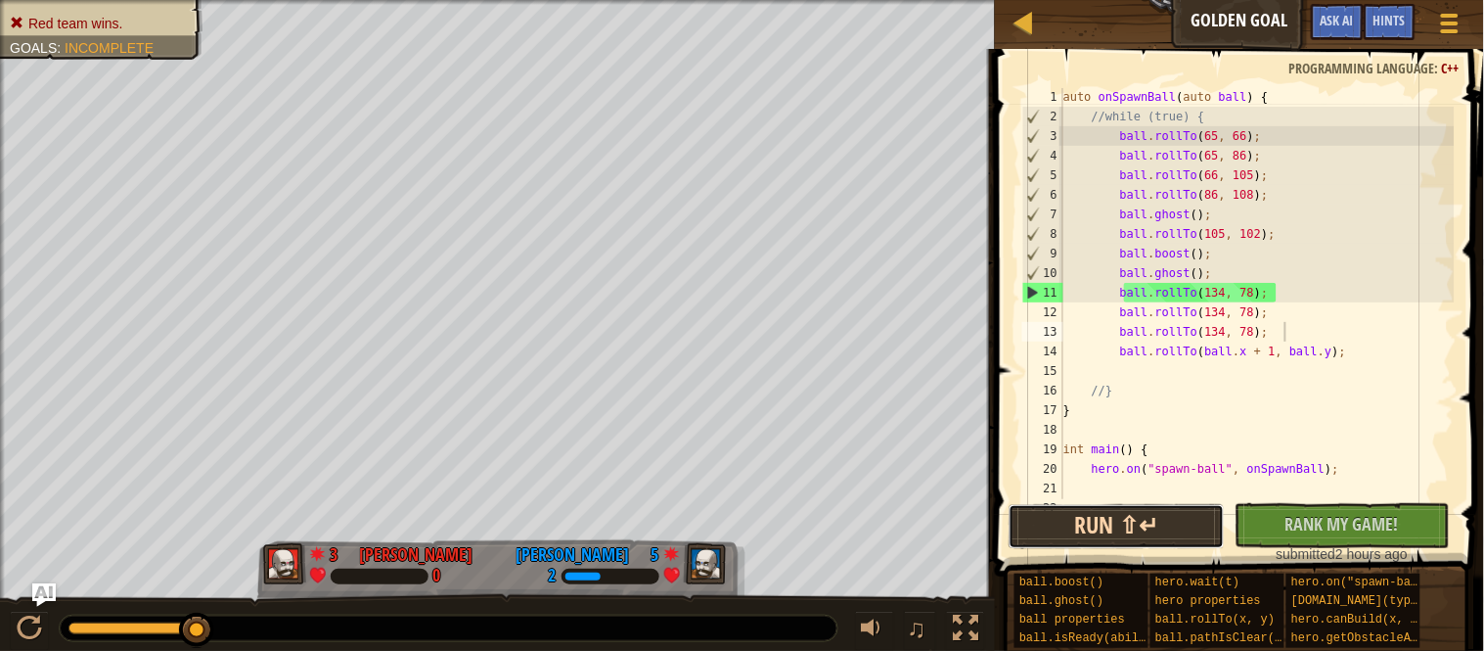
click at [1053, 533] on button "Run ⇧↵" at bounding box center [1117, 526] width 216 height 45
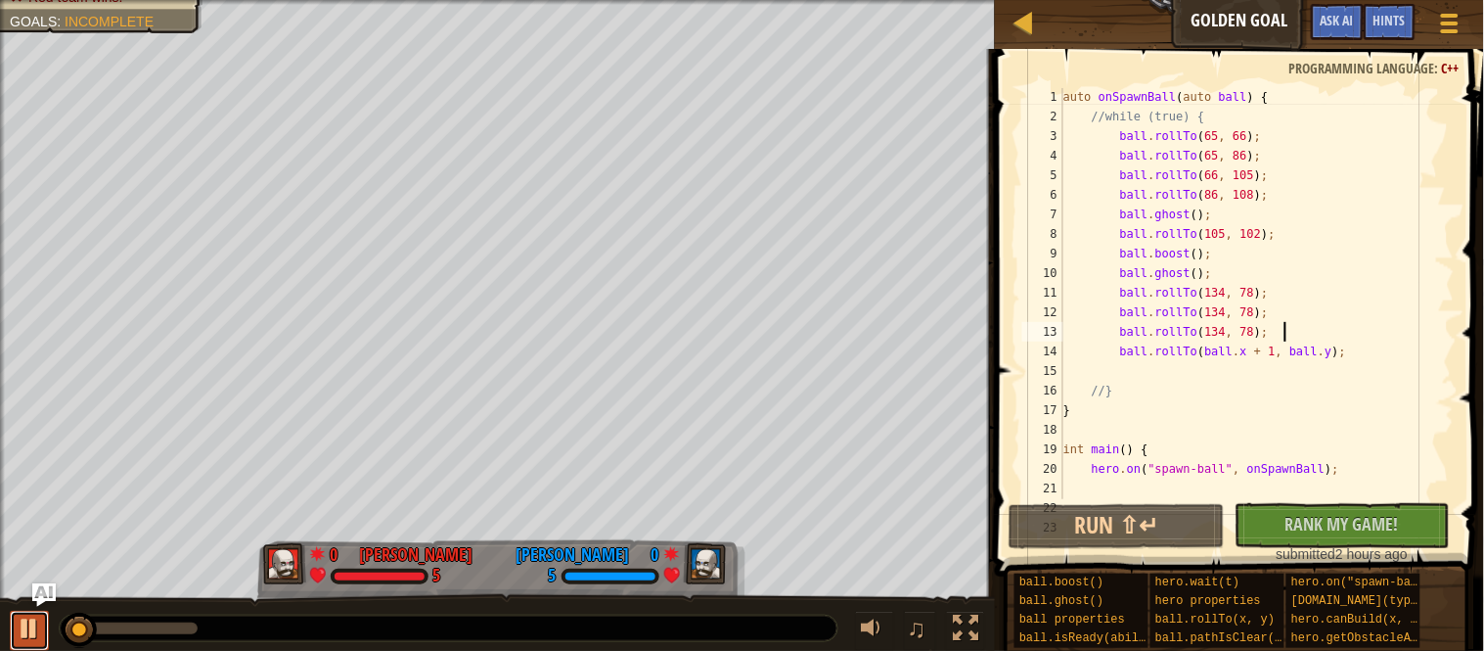
click at [36, 626] on div at bounding box center [29, 627] width 25 height 25
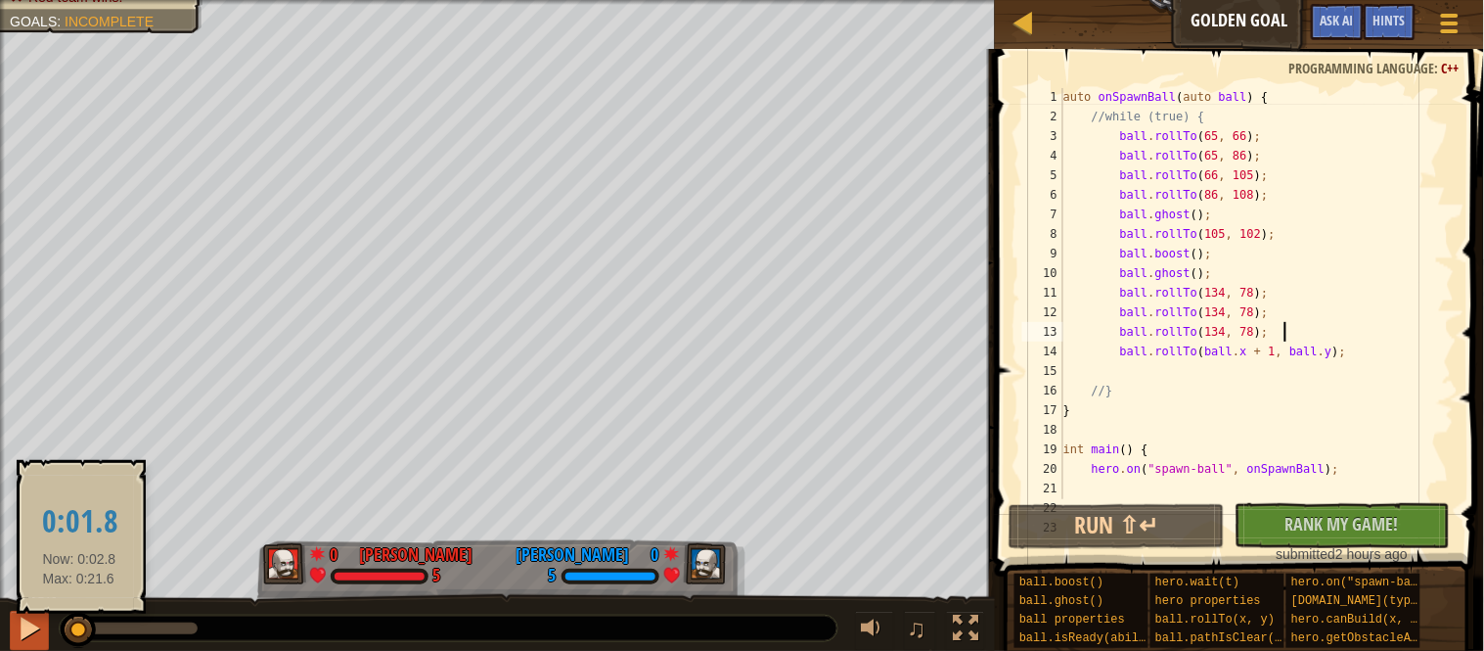
drag, startPoint x: 79, startPoint y: 637, endPoint x: 45, endPoint y: 637, distance: 34.2
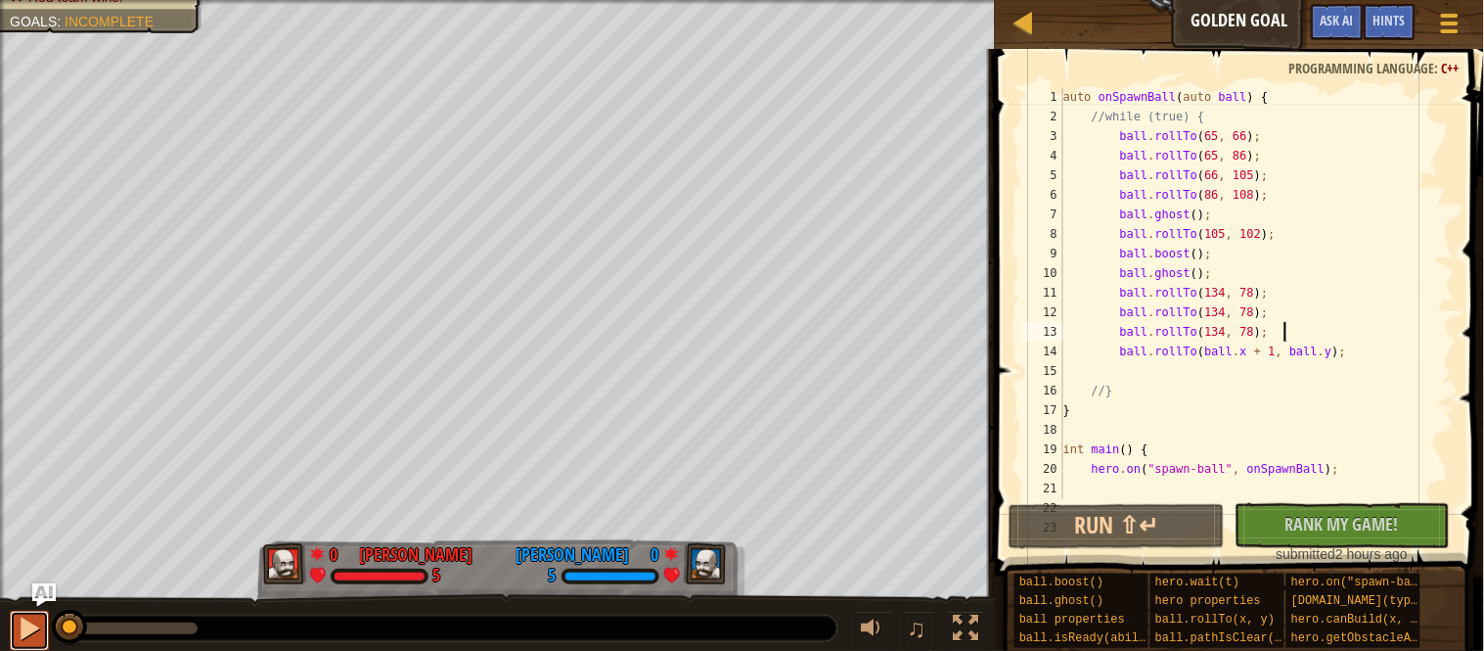
click at [42, 636] on button at bounding box center [29, 631] width 39 height 40
click at [43, 637] on button at bounding box center [29, 631] width 39 height 40
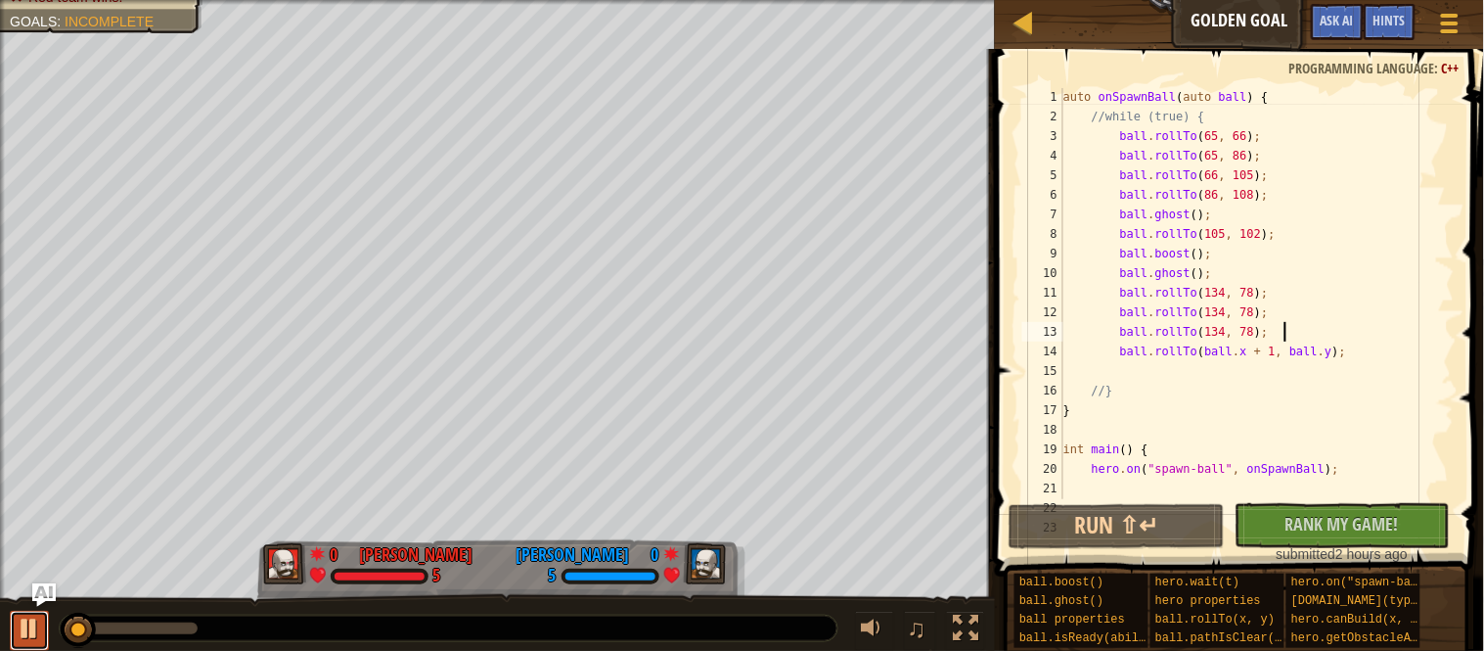
click at [43, 637] on button at bounding box center [29, 631] width 39 height 40
click at [1221, 196] on div "auto onSpawnBall ( auto ball ) { //while (true) { ball . rollTo ( 65 , 66 ) ; b…" at bounding box center [1257, 312] width 395 height 450
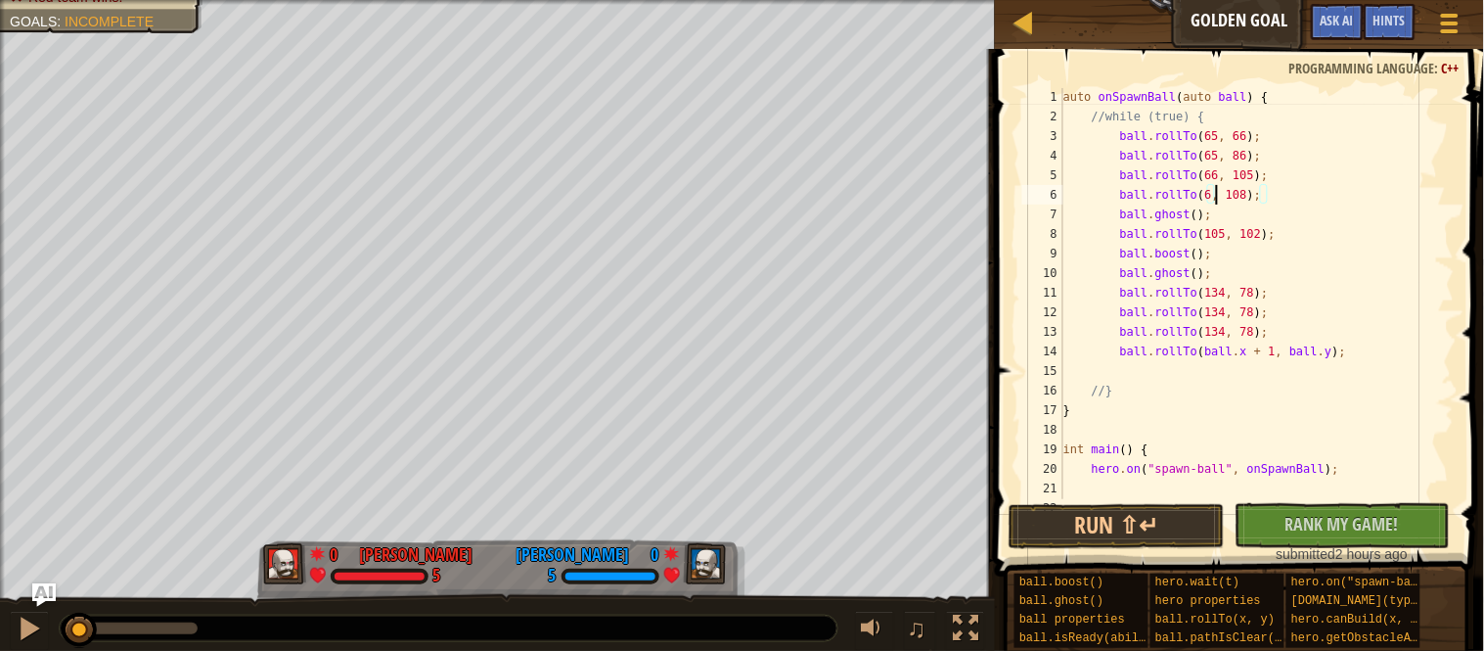
scroll to position [8, 23]
click at [1171, 530] on button "Run ⇧↵" at bounding box center [1117, 526] width 216 height 45
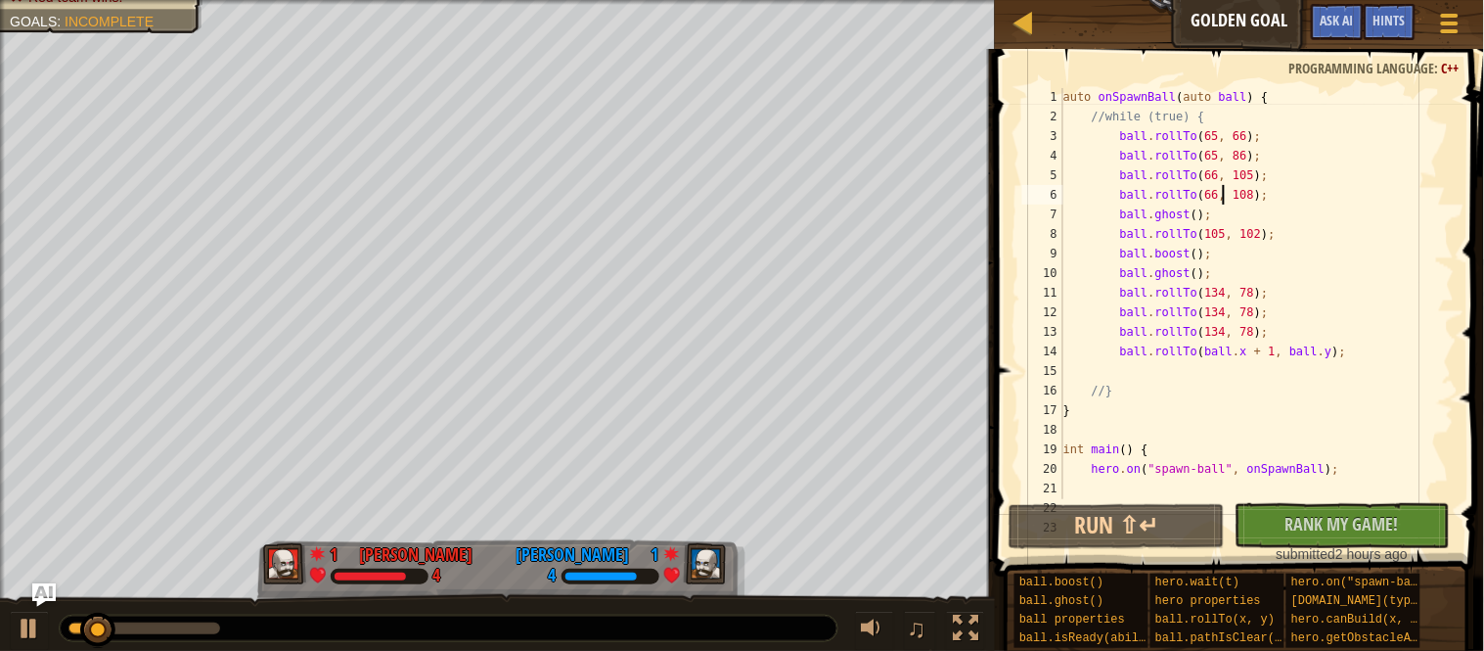
click at [1231, 196] on div "auto onSpawnBall ( auto ball ) { //while (true) { ball . rollTo ( 65 , 66 ) ; b…" at bounding box center [1257, 312] width 395 height 450
click at [1107, 518] on button "Run ⇧↵" at bounding box center [1117, 526] width 216 height 45
click at [1183, 534] on button "Run ⇧↵" at bounding box center [1117, 526] width 216 height 45
click at [1270, 199] on div "auto onSpawnBall ( auto ball ) { //while (true) { ball . rollTo ( 65 , 66 ) ; b…" at bounding box center [1257, 312] width 395 height 450
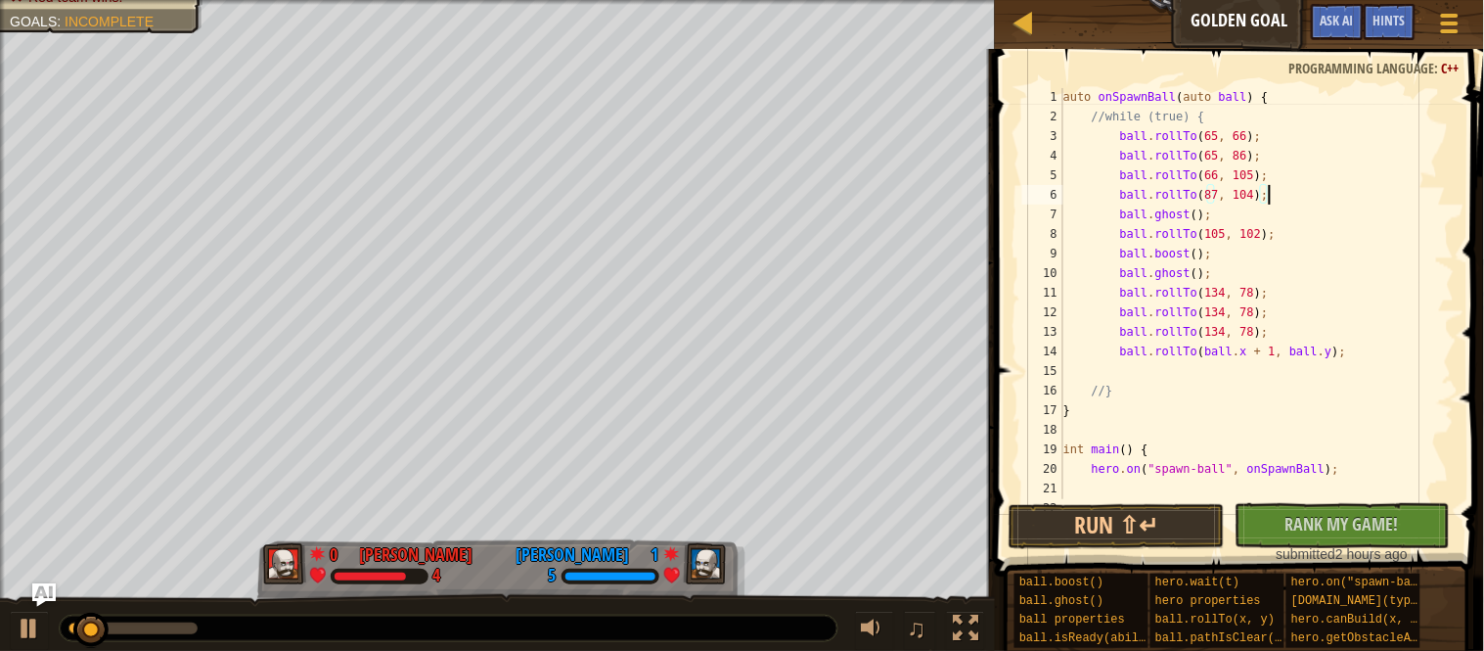
scroll to position [8, 29]
click at [1179, 516] on button "Run ⇧↵" at bounding box center [1117, 526] width 216 height 45
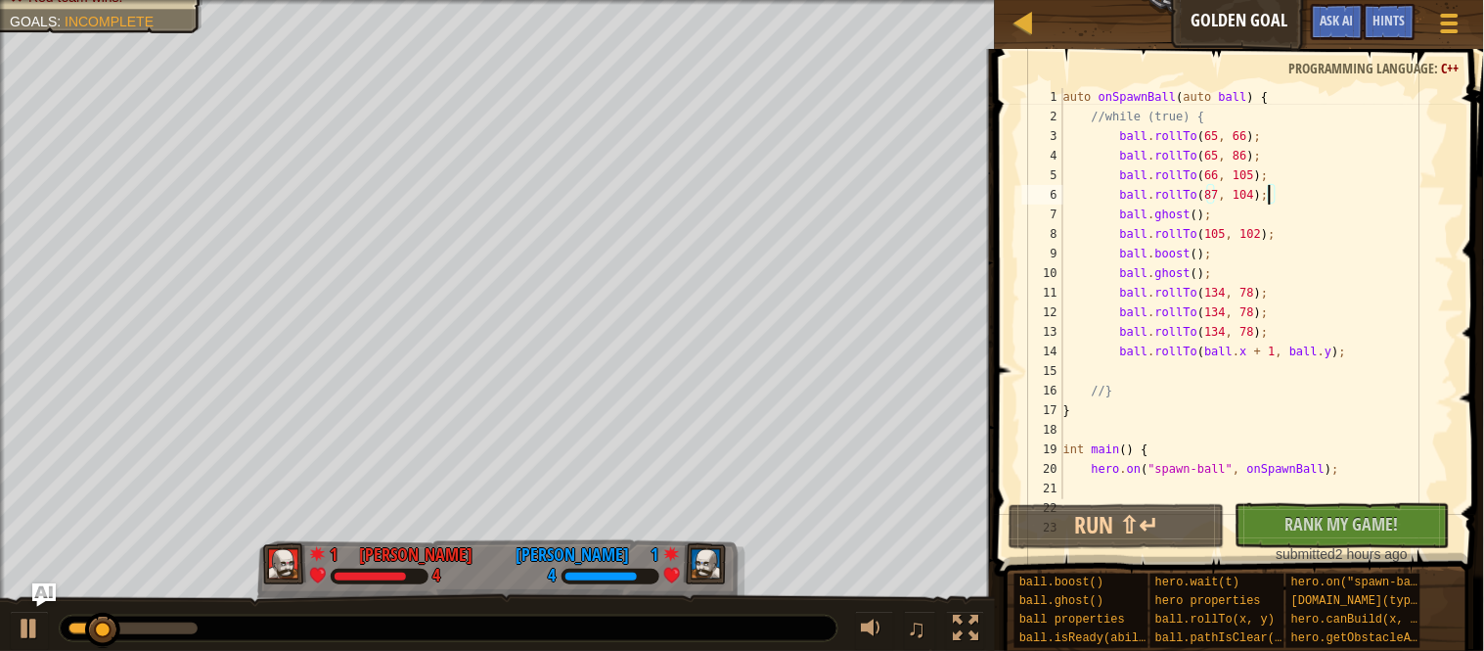
click at [1243, 290] on div "auto onSpawnBall ( auto ball ) { //while (true) { ball . rollTo ( 65 , 66 ) ; b…" at bounding box center [1257, 312] width 395 height 450
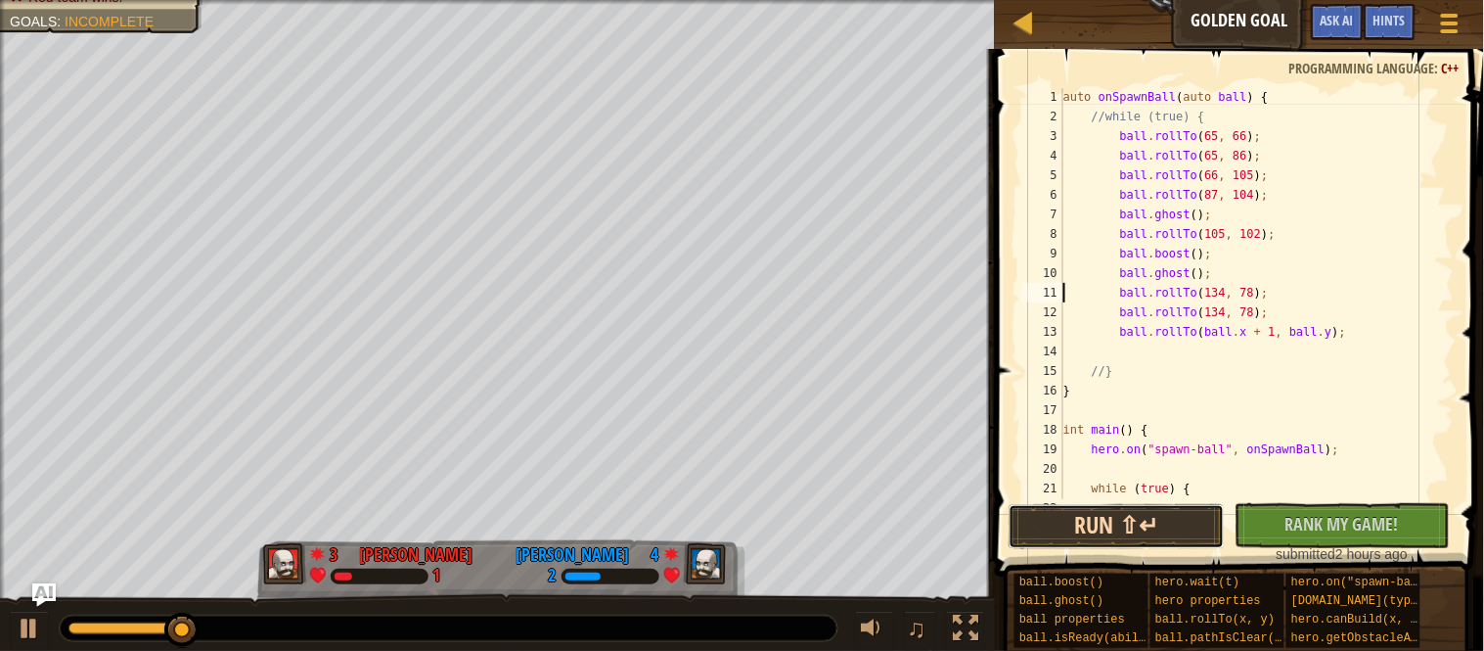
click at [1170, 541] on button "Run ⇧↵" at bounding box center [1117, 526] width 216 height 45
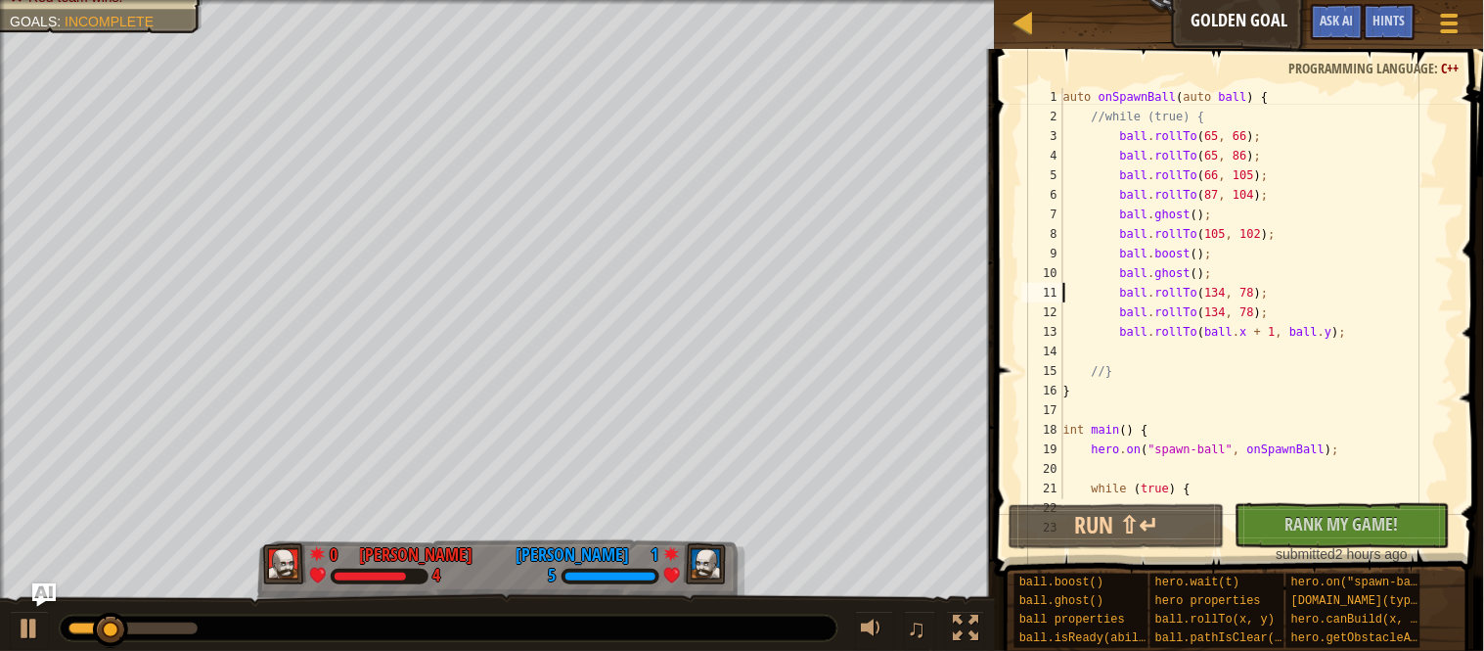
click at [1163, 288] on div "auto onSpawnBall ( auto ball ) { //while (true) { ball . rollTo ( 65 , 66 ) ; b…" at bounding box center [1257, 312] width 395 height 450
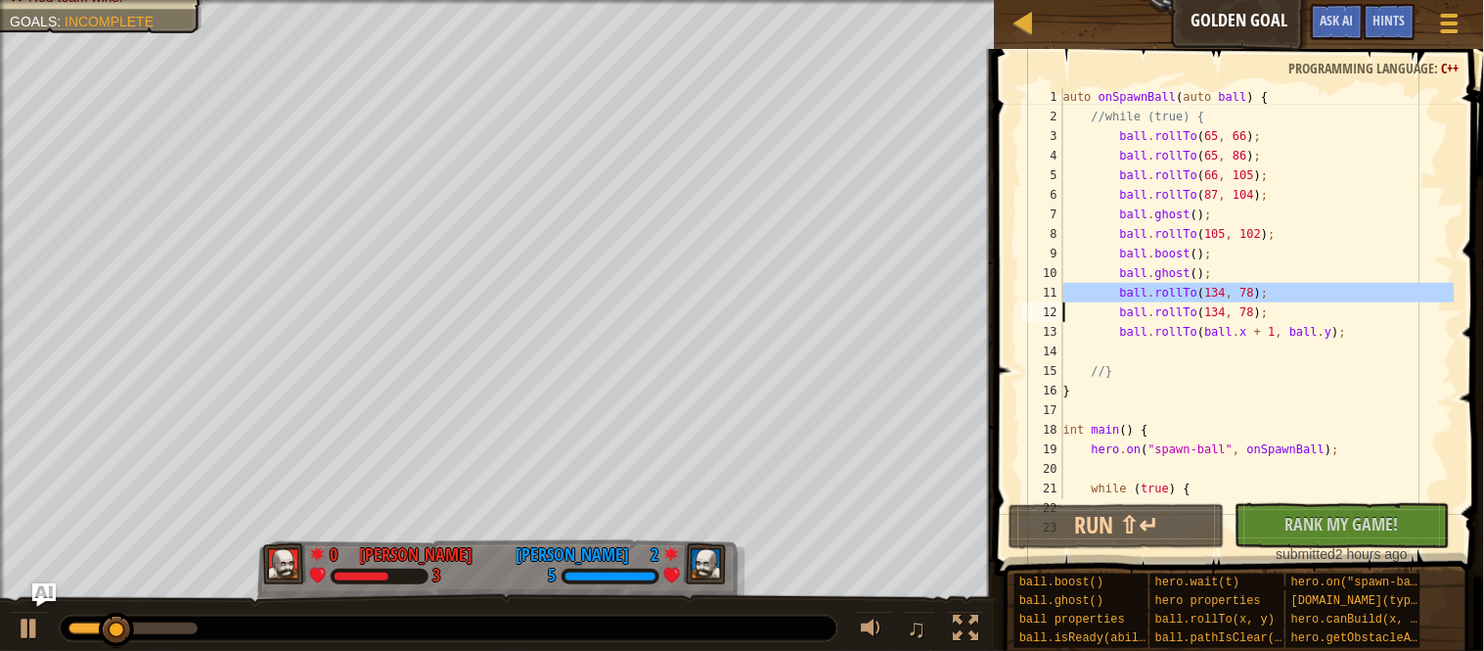
click at [1258, 278] on div "auto onSpawnBall ( auto ball ) { //while (true) { ball . rollTo ( 65 , 66 ) ; b…" at bounding box center [1257, 312] width 395 height 450
type textarea "ball.ghost();"
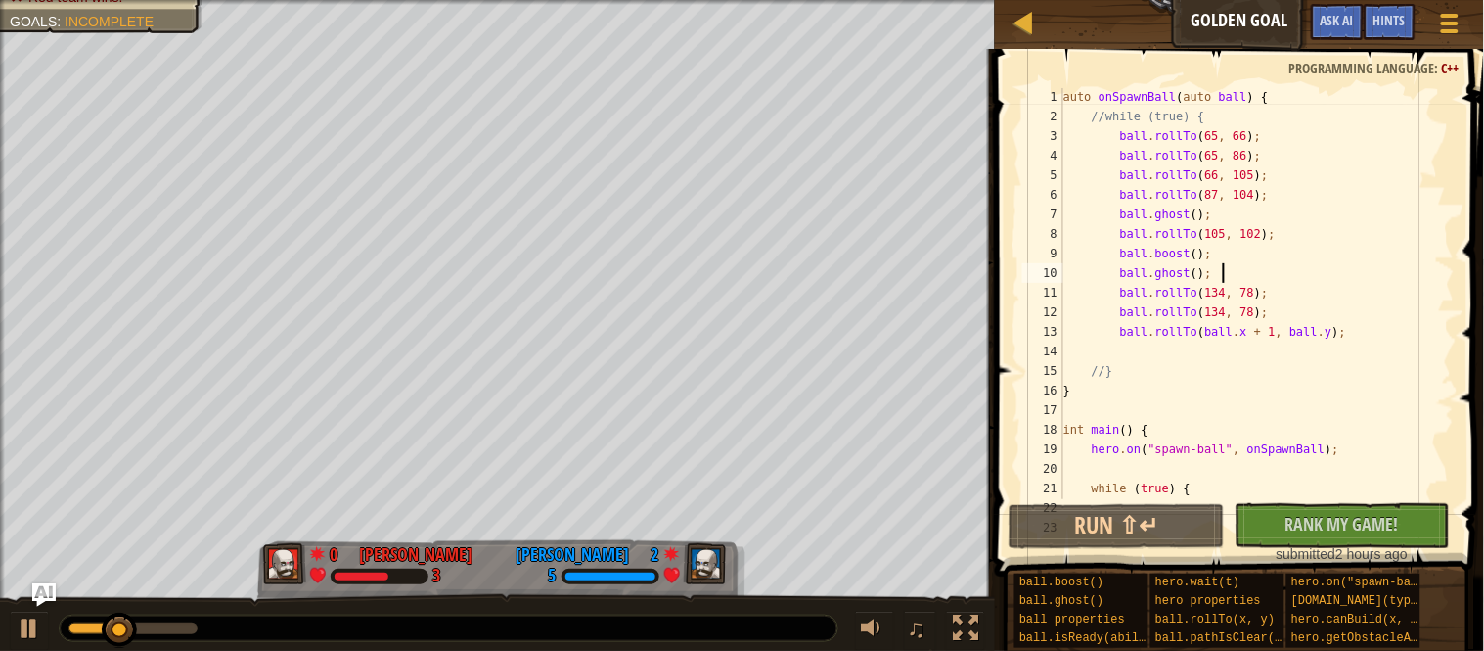
scroll to position [8, 7]
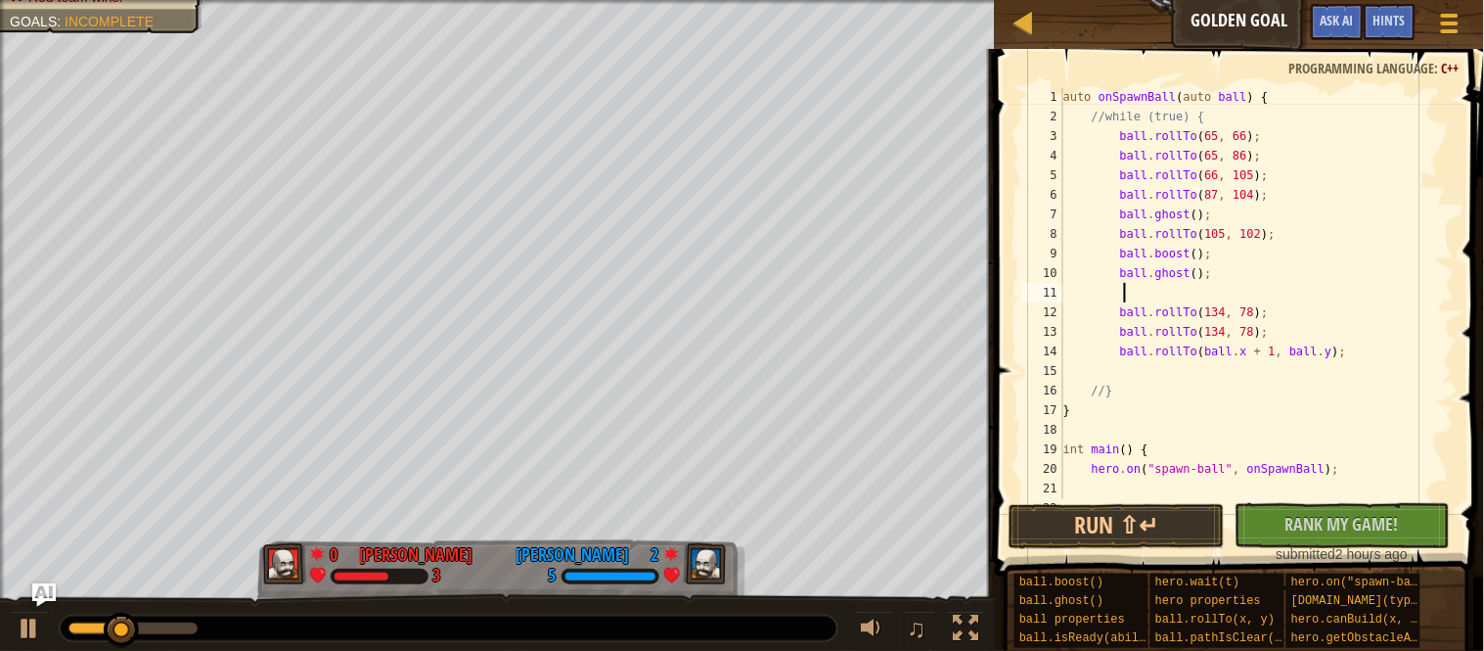
paste textarea
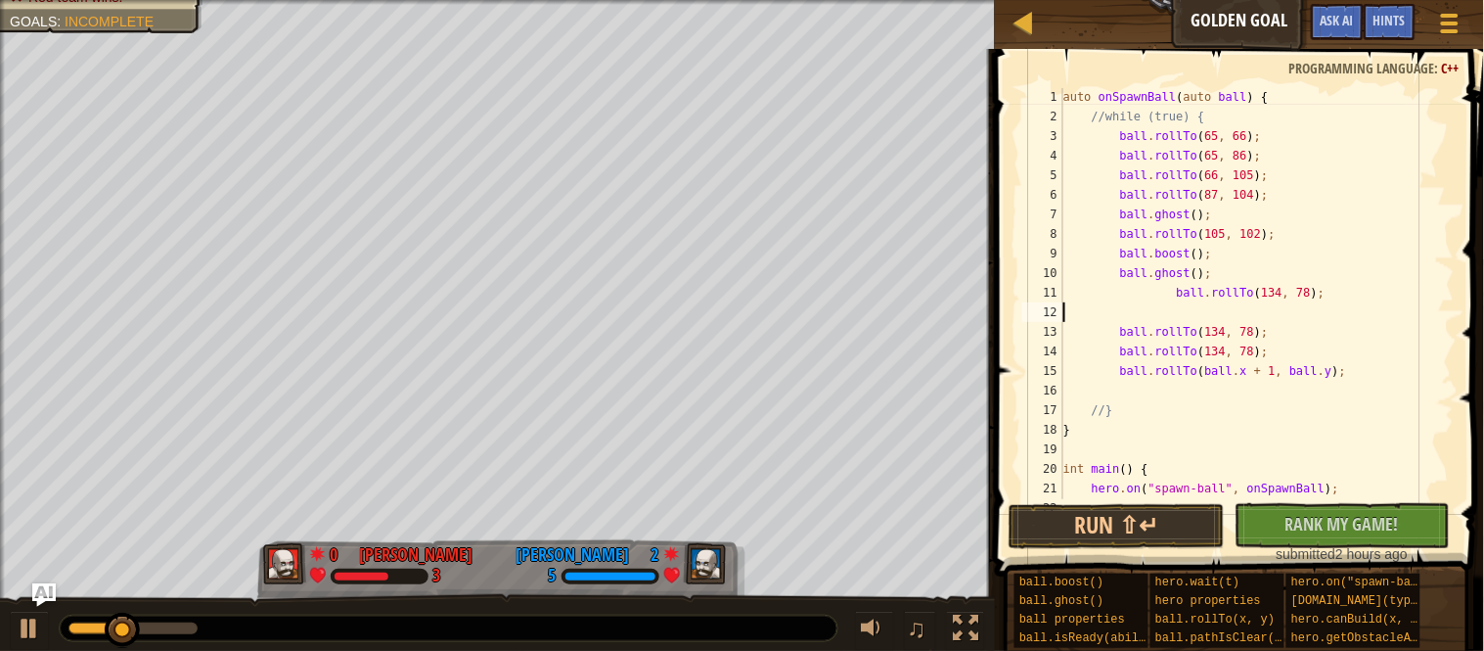
scroll to position [8, 0]
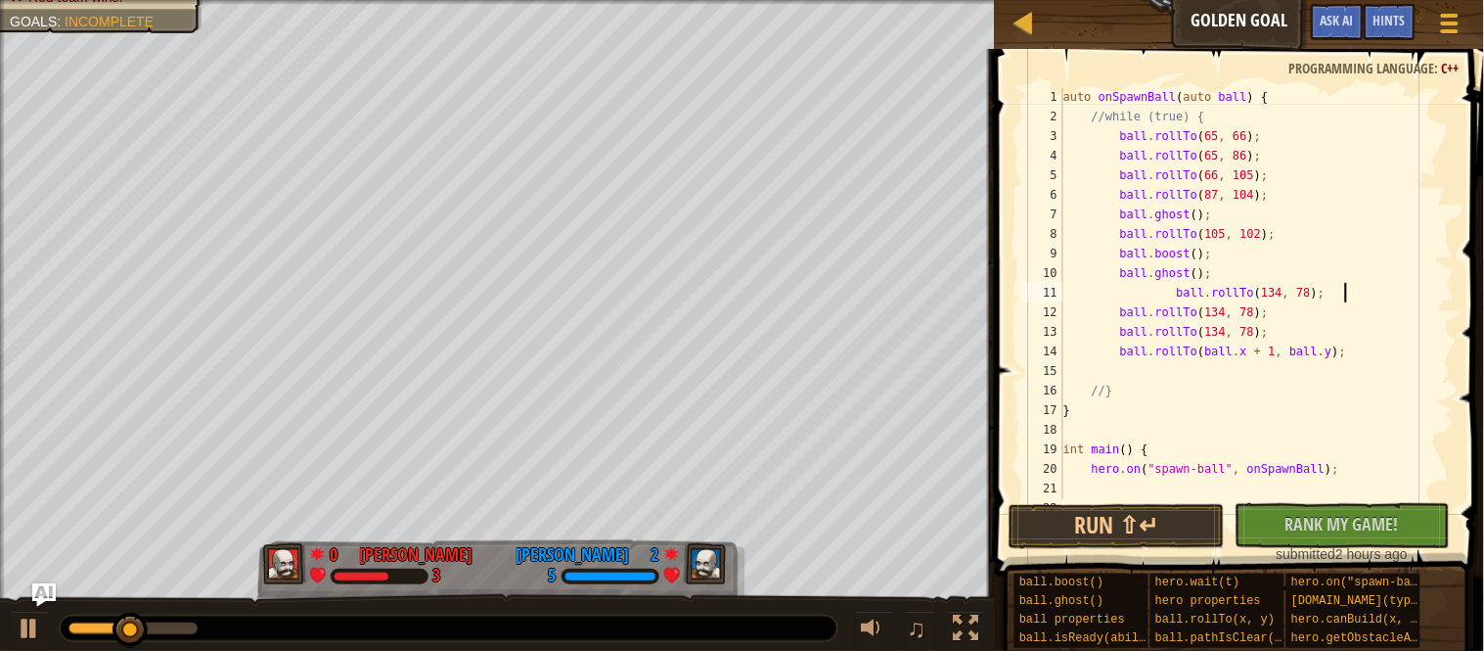
click at [1188, 294] on div "auto onSpawnBall ( auto ball ) { //while (true) { ball . rollTo ( 65 , 66 ) ; b…" at bounding box center [1257, 312] width 395 height 450
click at [1030, 523] on button "Run ⇧↵" at bounding box center [1117, 526] width 216 height 45
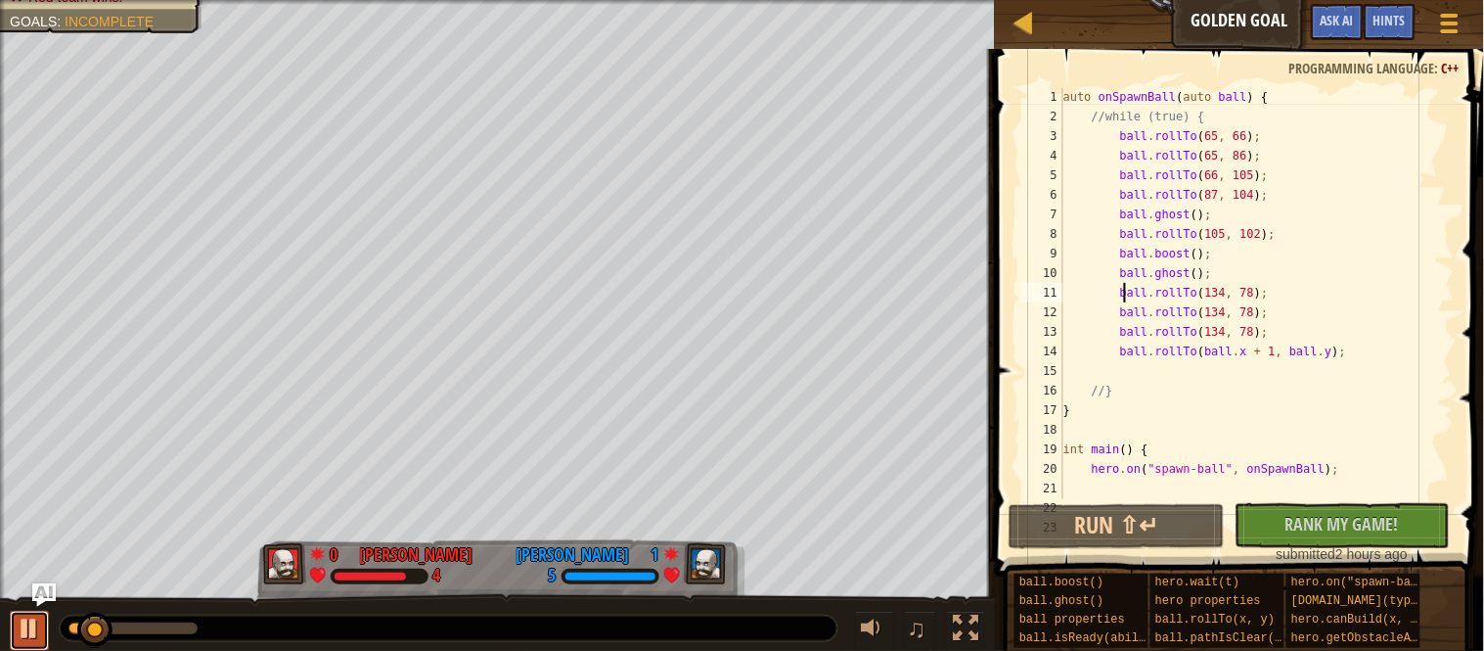
click at [29, 636] on div at bounding box center [29, 627] width 25 height 25
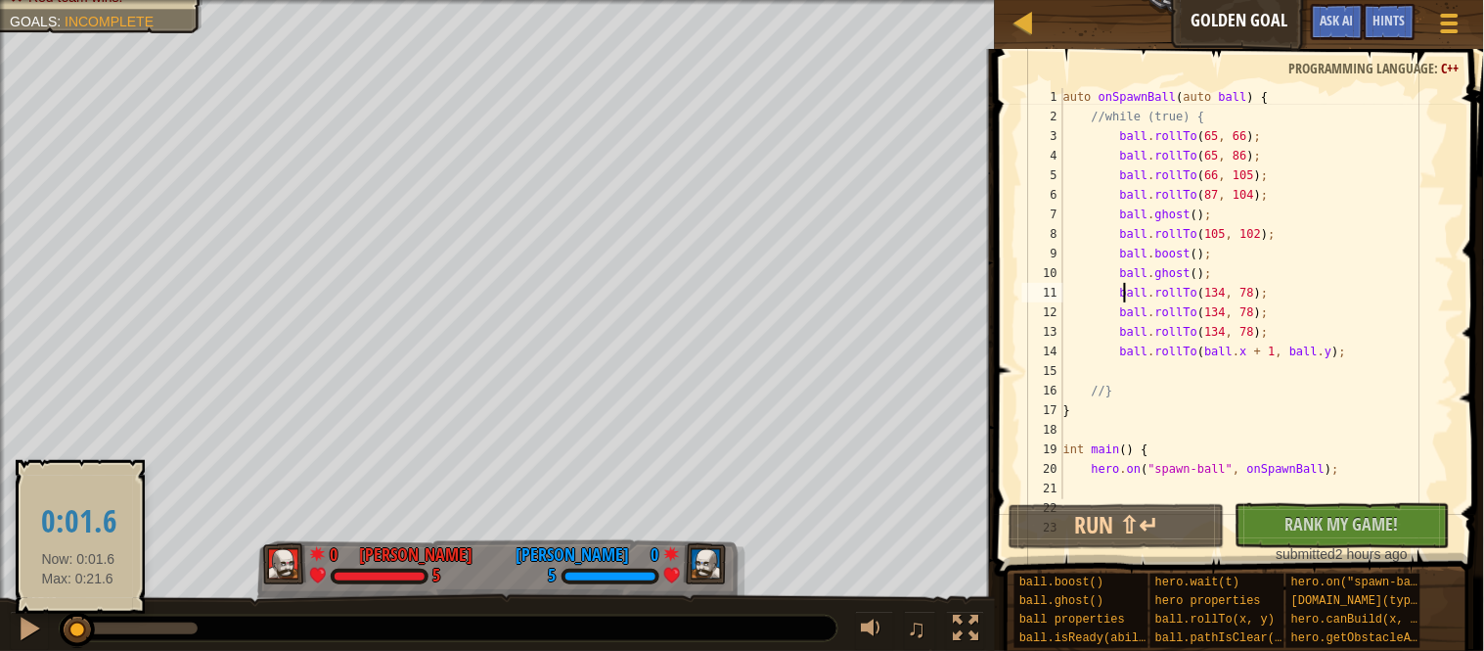
click at [78, 633] on div at bounding box center [77, 629] width 35 height 35
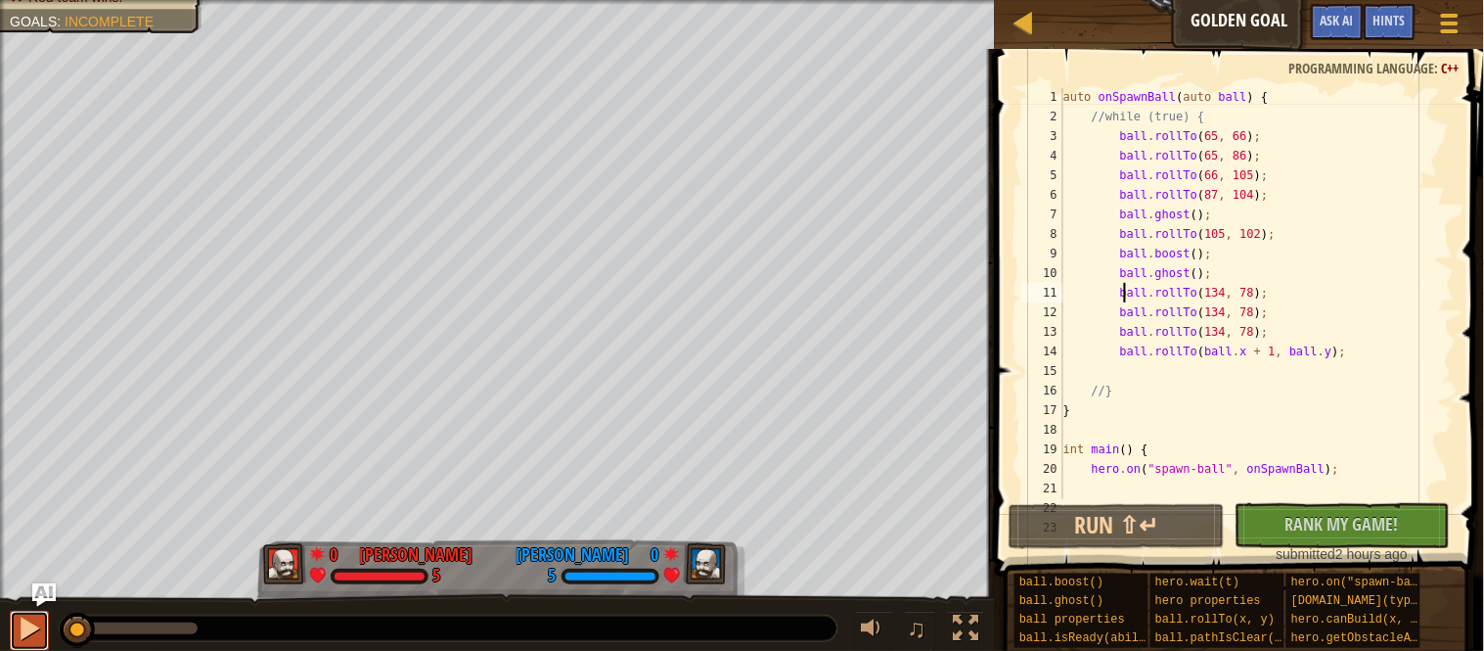
click at [18, 629] on div at bounding box center [29, 627] width 25 height 25
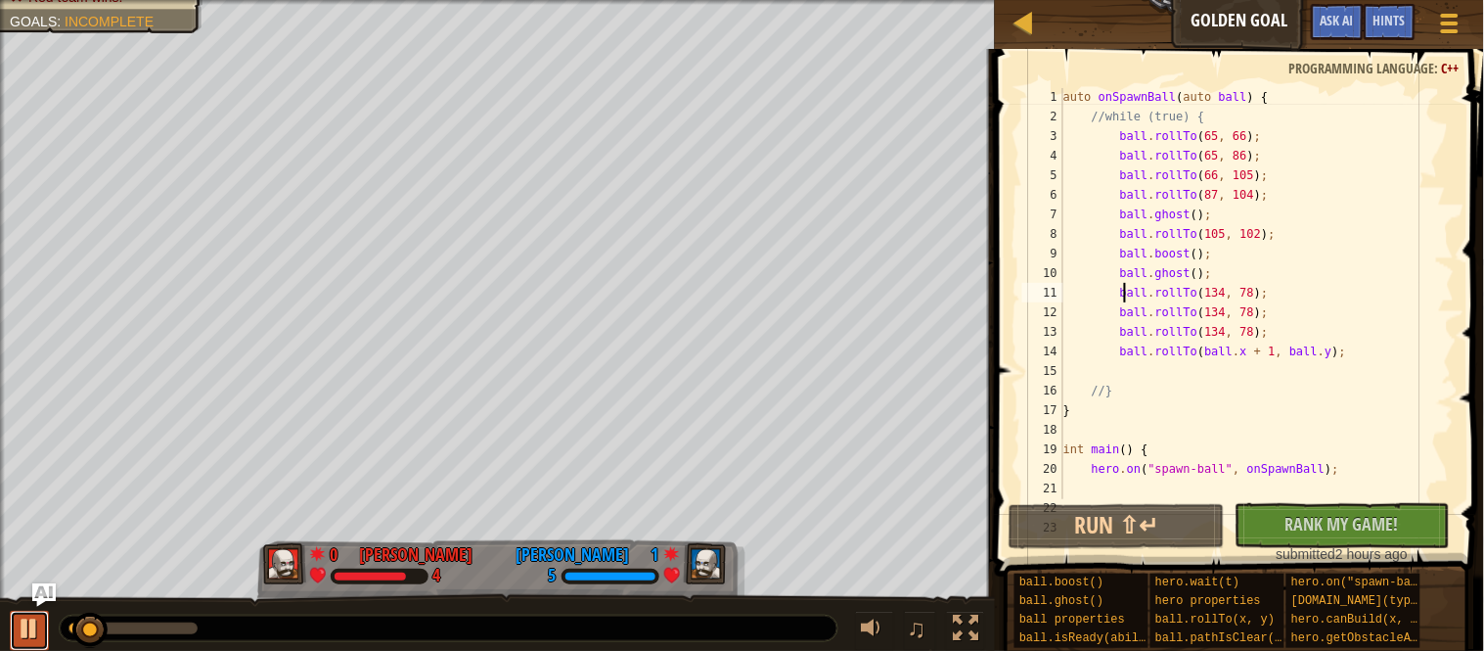
click at [18, 629] on div at bounding box center [29, 627] width 25 height 25
click at [1236, 315] on div "auto onSpawnBall ( auto ball ) { //while (true) { ball . rollTo ( 65 , 66 ) ; b…" at bounding box center [1257, 312] width 395 height 450
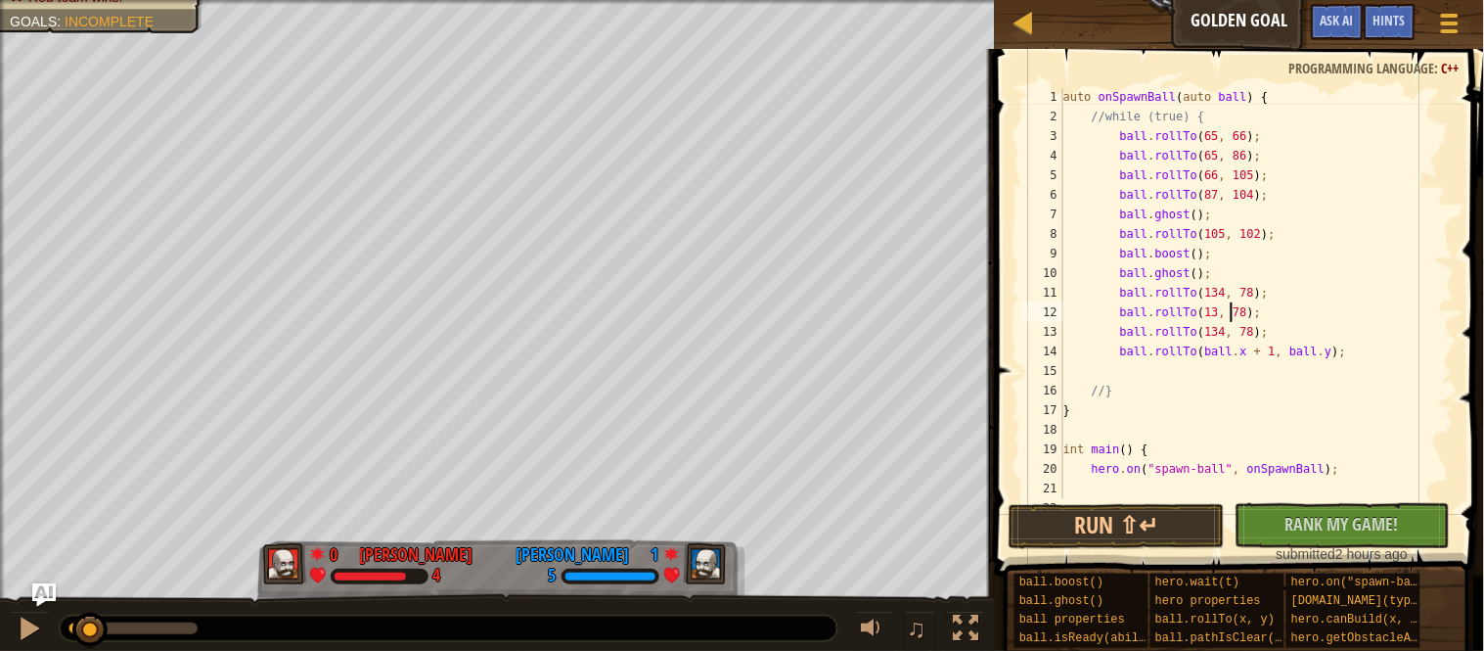
scroll to position [8, 24]
click at [1131, 535] on button "Run ⇧↵" at bounding box center [1117, 526] width 216 height 45
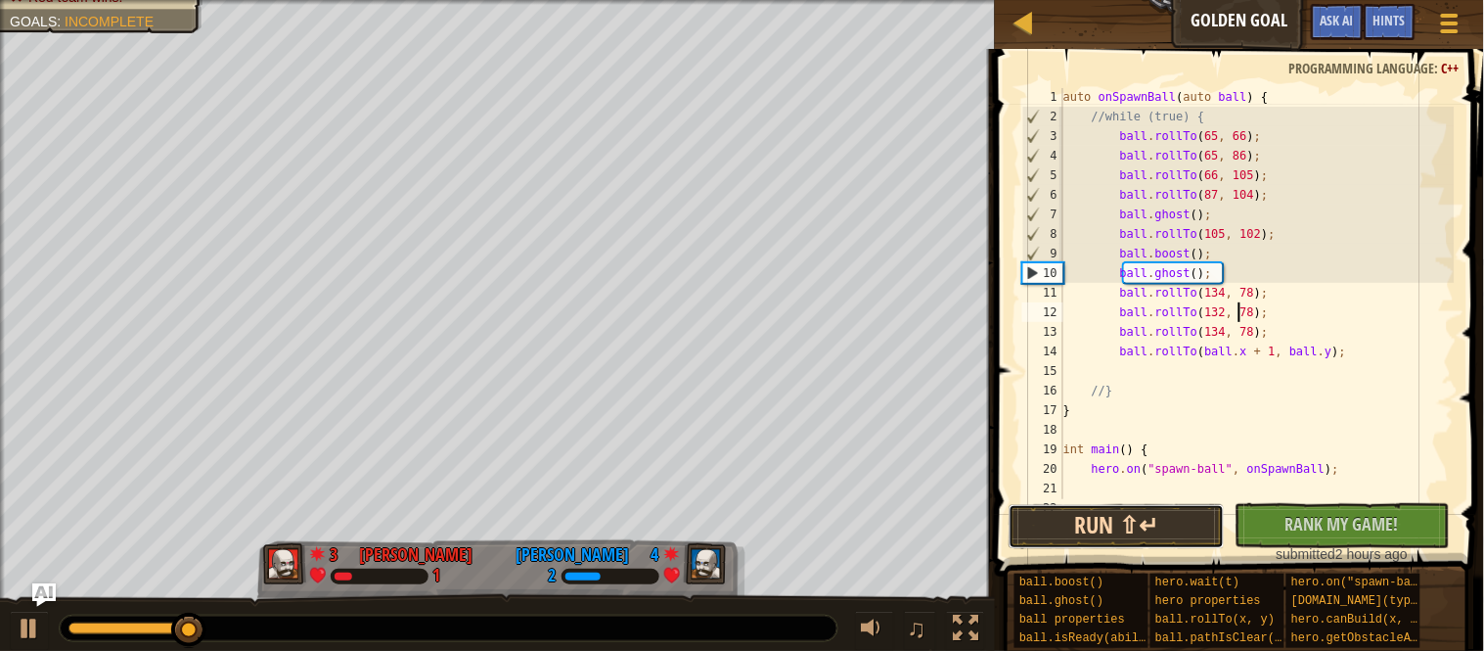
click at [1137, 524] on button "Run ⇧↵" at bounding box center [1117, 526] width 216 height 45
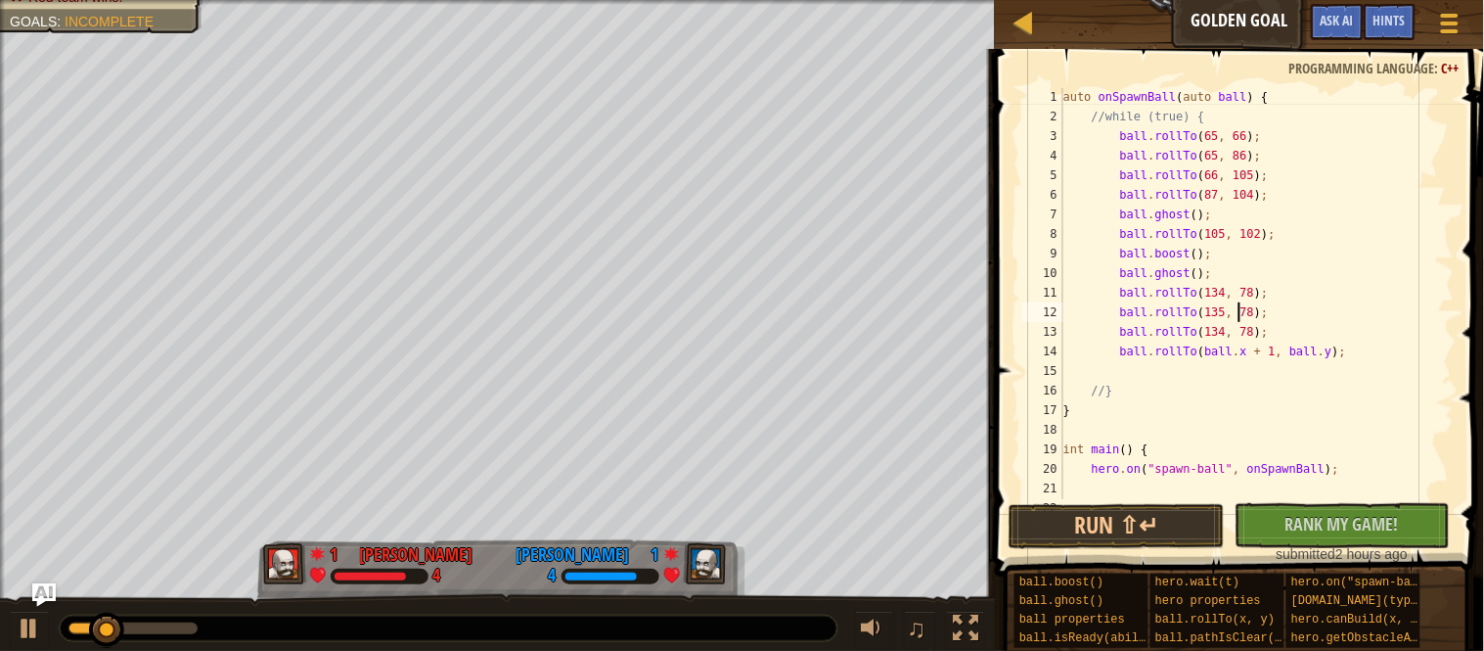
click at [1270, 316] on div "auto onSpawnBall ( auto ball ) { //while (true) { ball . rollTo ( 65 , 66 ) ; b…" at bounding box center [1257, 312] width 395 height 450
click at [1269, 337] on div "auto onSpawnBall ( auto ball ) { //while (true) { ball . rollTo ( 65 , 66 ) ; b…" at bounding box center [1257, 312] width 395 height 450
click at [1237, 333] on div "auto onSpawnBall ( auto ball ) { //while (true) { ball . rollTo ( 65 , 66 ) ; b…" at bounding box center [1257, 312] width 395 height 450
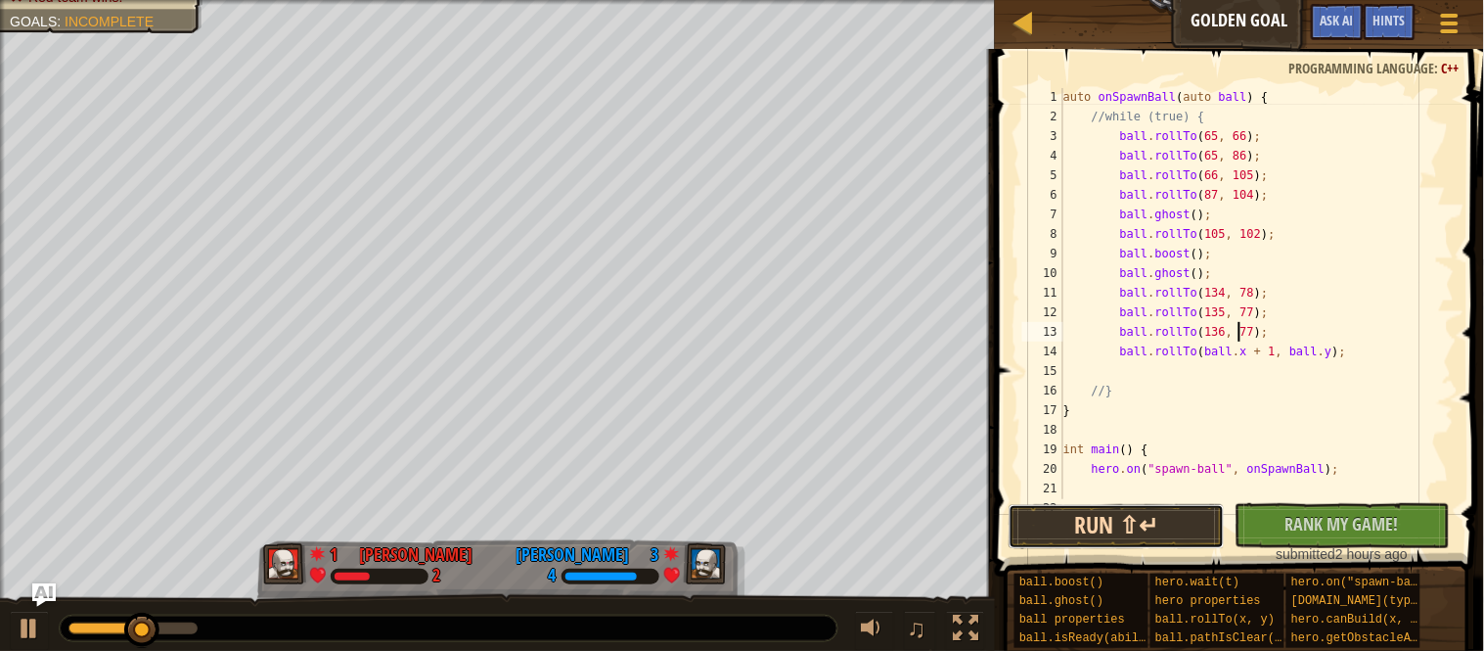
click at [1146, 521] on button "Run ⇧↵" at bounding box center [1117, 526] width 216 height 45
click at [1265, 334] on div "auto onSpawnBall ( auto ball ) { //while (true) { ball . rollTo ( 65 , 66 ) ; b…" at bounding box center [1257, 312] width 395 height 450
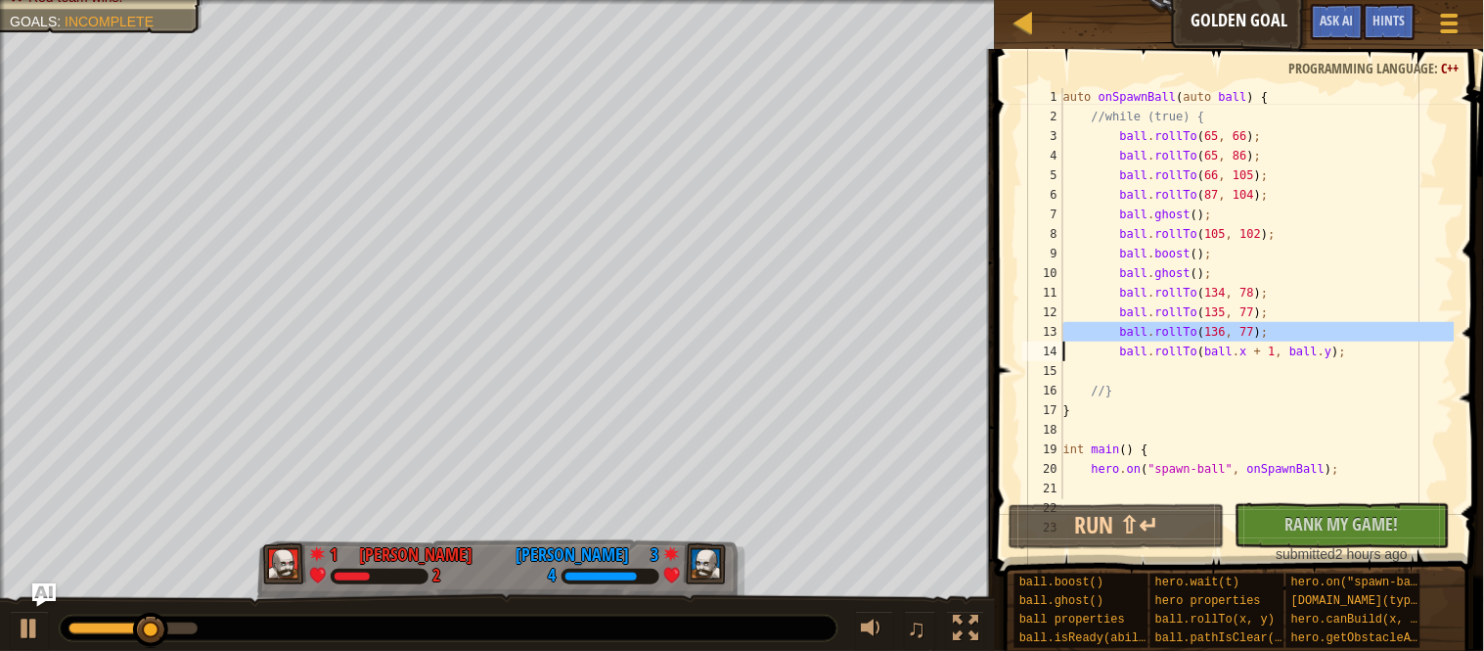
click at [1299, 331] on div "auto onSpawnBall ( auto ball ) { //while (true) { ball . rollTo ( 65 , 66 ) ; b…" at bounding box center [1257, 293] width 395 height 411
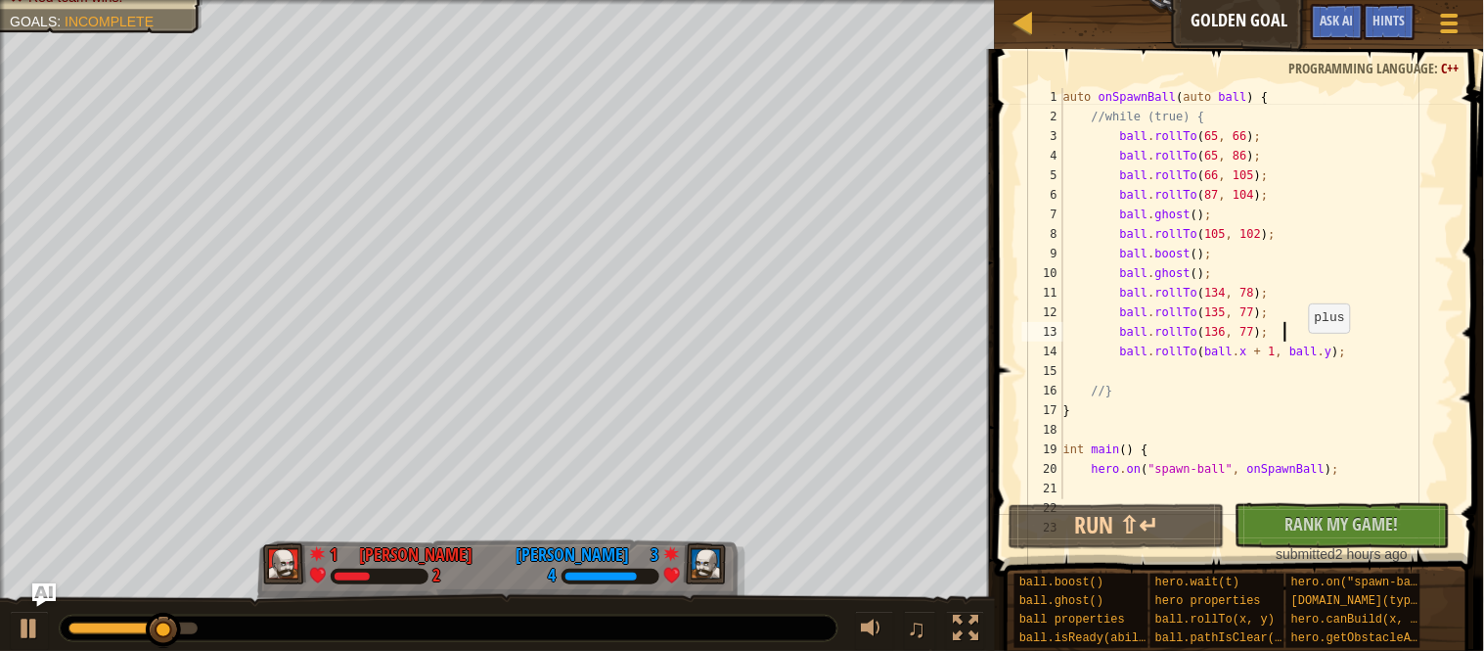
click at [1306, 356] on div "auto onSpawnBall ( auto ball ) { //while (true) { ball . rollTo ( 65 , 66 ) ; b…" at bounding box center [1257, 312] width 395 height 450
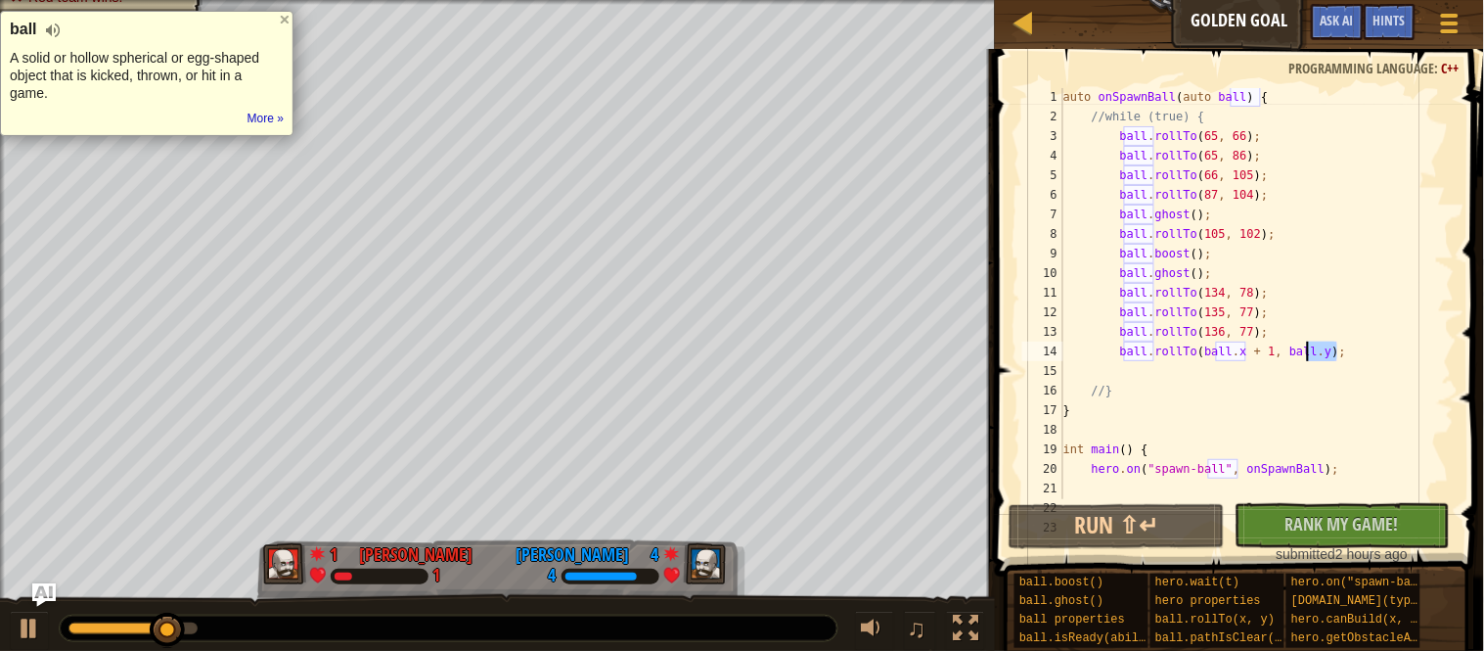
click at [1291, 324] on div "auto onSpawnBall ( auto ball ) { //while (true) { ball . rollTo ( 65 , 66 ) ; b…" at bounding box center [1257, 312] width 395 height 450
type textarea "ball.rollTo(136, 77);"
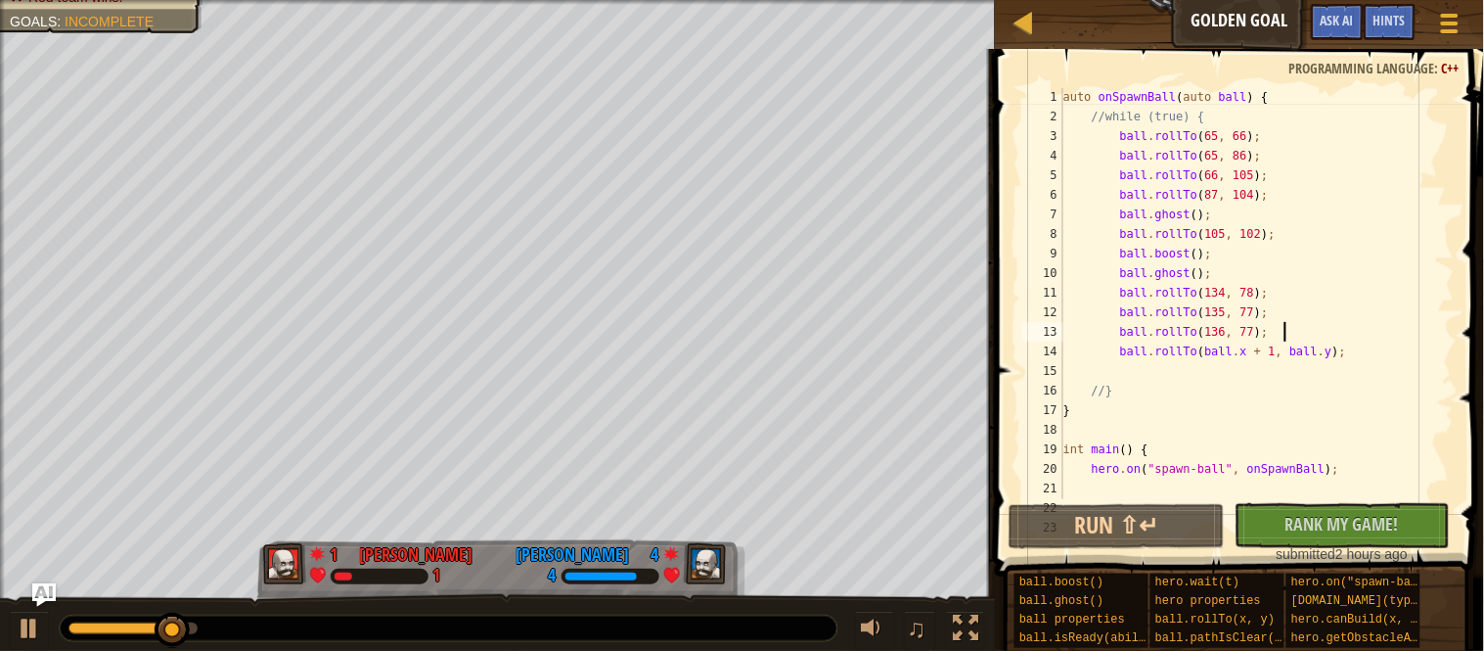
paste textarea
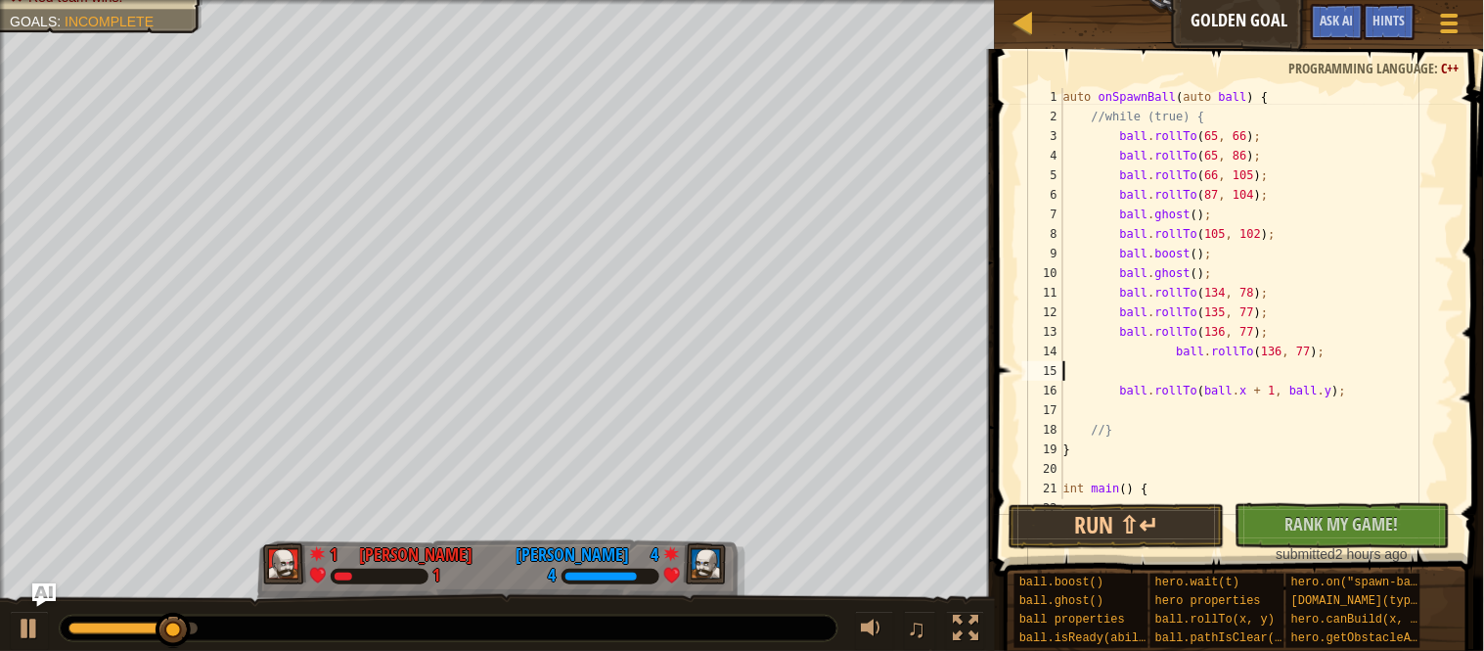
scroll to position [8, 0]
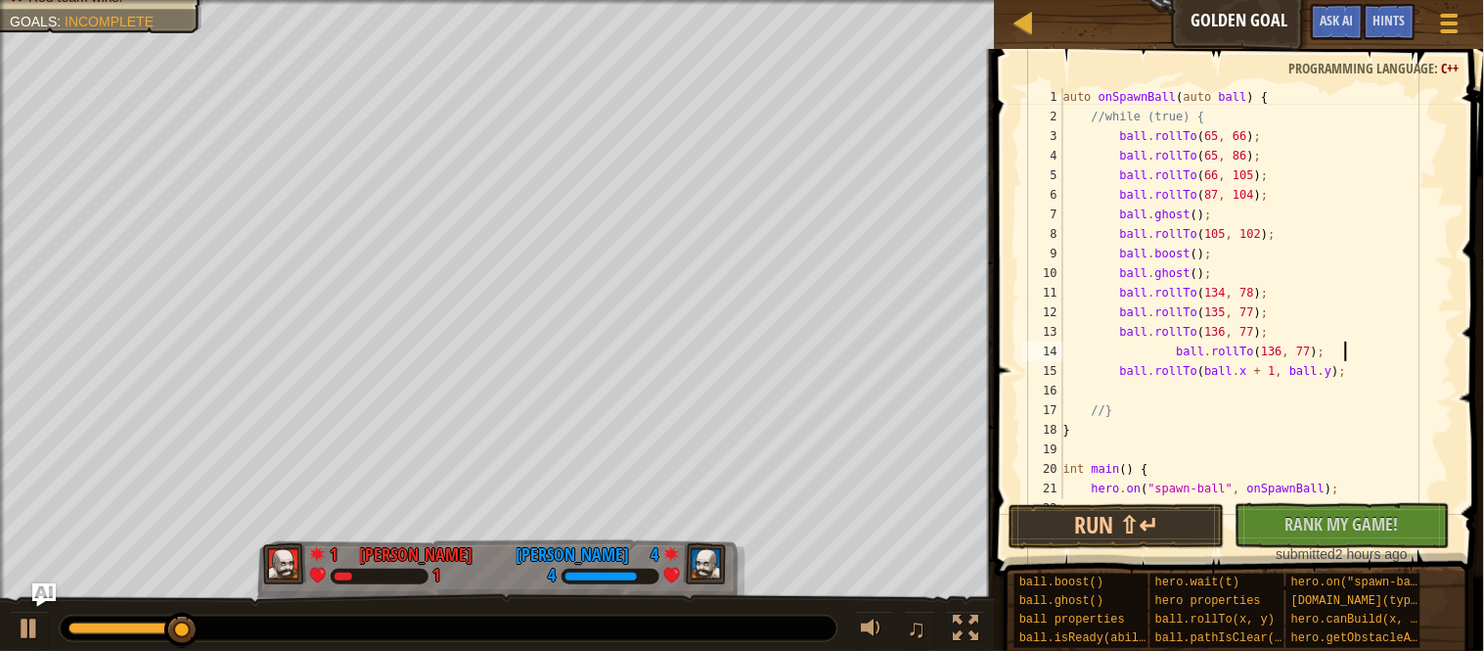
click at [1187, 349] on div "auto onSpawnBall ( auto ball ) { //while (true) { ball . rollTo ( 65 , 66 ) ; b…" at bounding box center [1257, 312] width 395 height 450
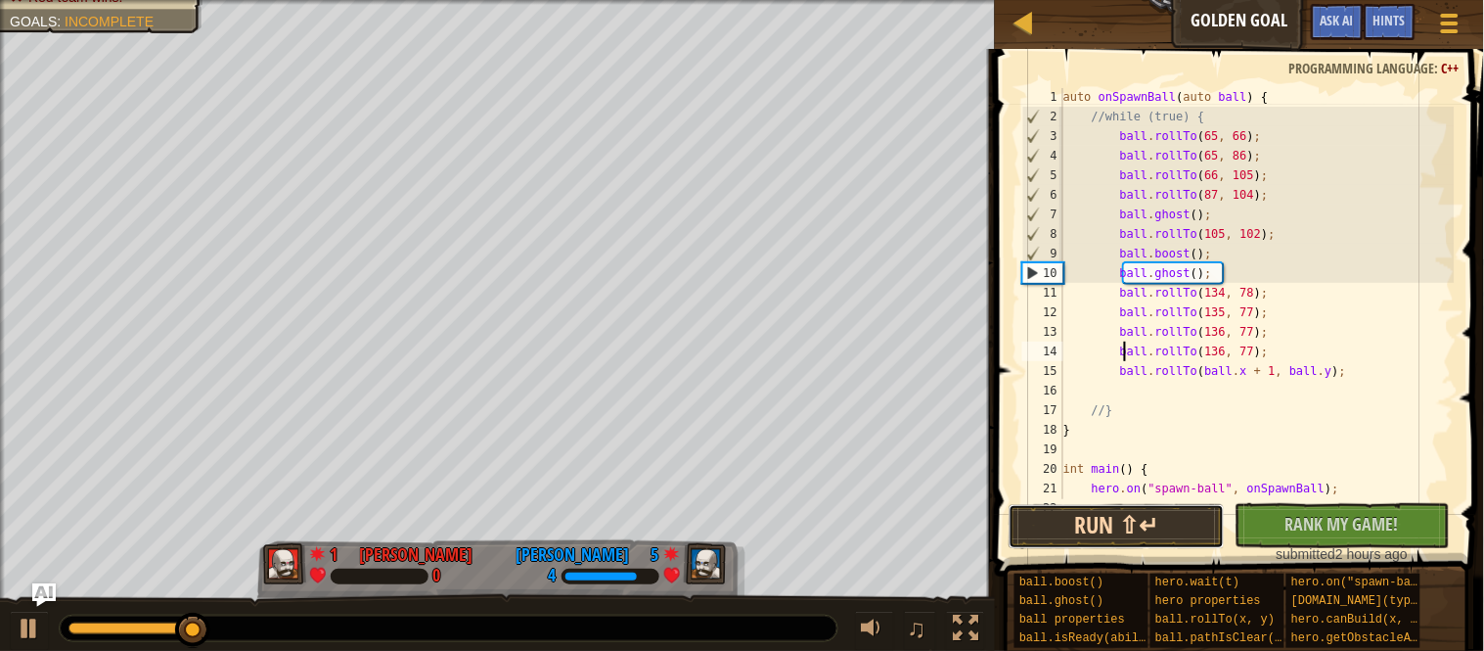
click at [1119, 539] on button "Run ⇧↵" at bounding box center [1117, 526] width 216 height 45
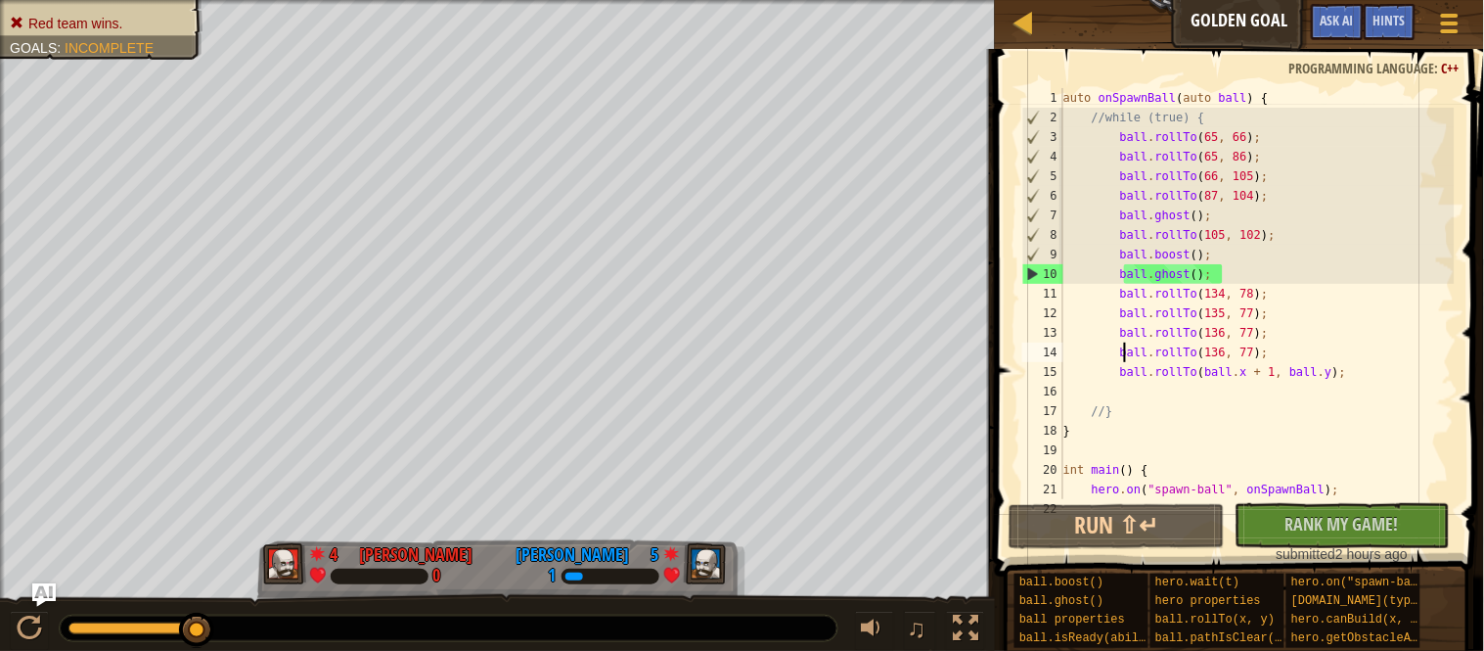
scroll to position [0, 0]
click at [1127, 368] on div "auto onSpawnBall ( auto ball ) { //while (true) { ball . rollTo ( 65 , 66 ) ; b…" at bounding box center [1257, 313] width 395 height 450
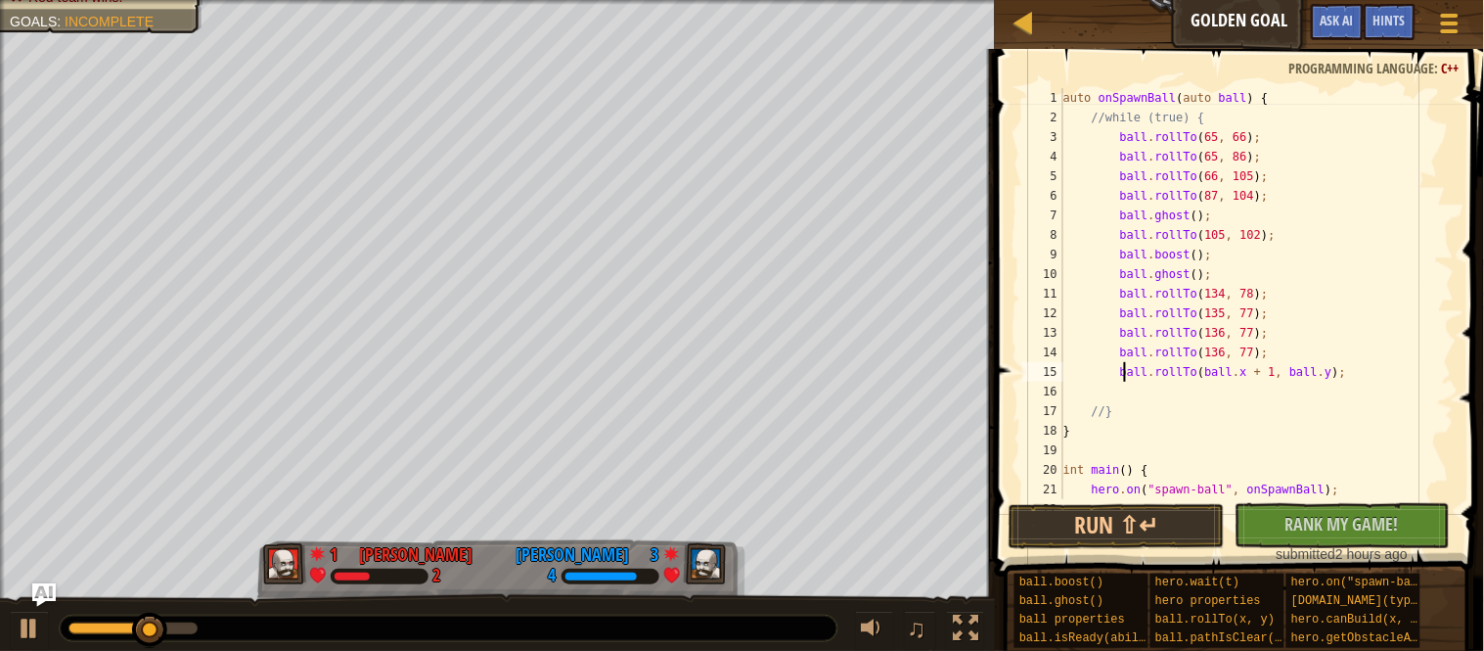
click at [1110, 120] on div "auto onSpawnBall ( auto ball ) { //while (true) { ball . rollTo ( 65 , 66 ) ; b…" at bounding box center [1257, 313] width 395 height 450
click at [1110, 407] on div "auto onSpawnBall ( auto ball ) { while ( true ) { ball . rollTo ( 65 , 66 ) ; b…" at bounding box center [1257, 313] width 395 height 450
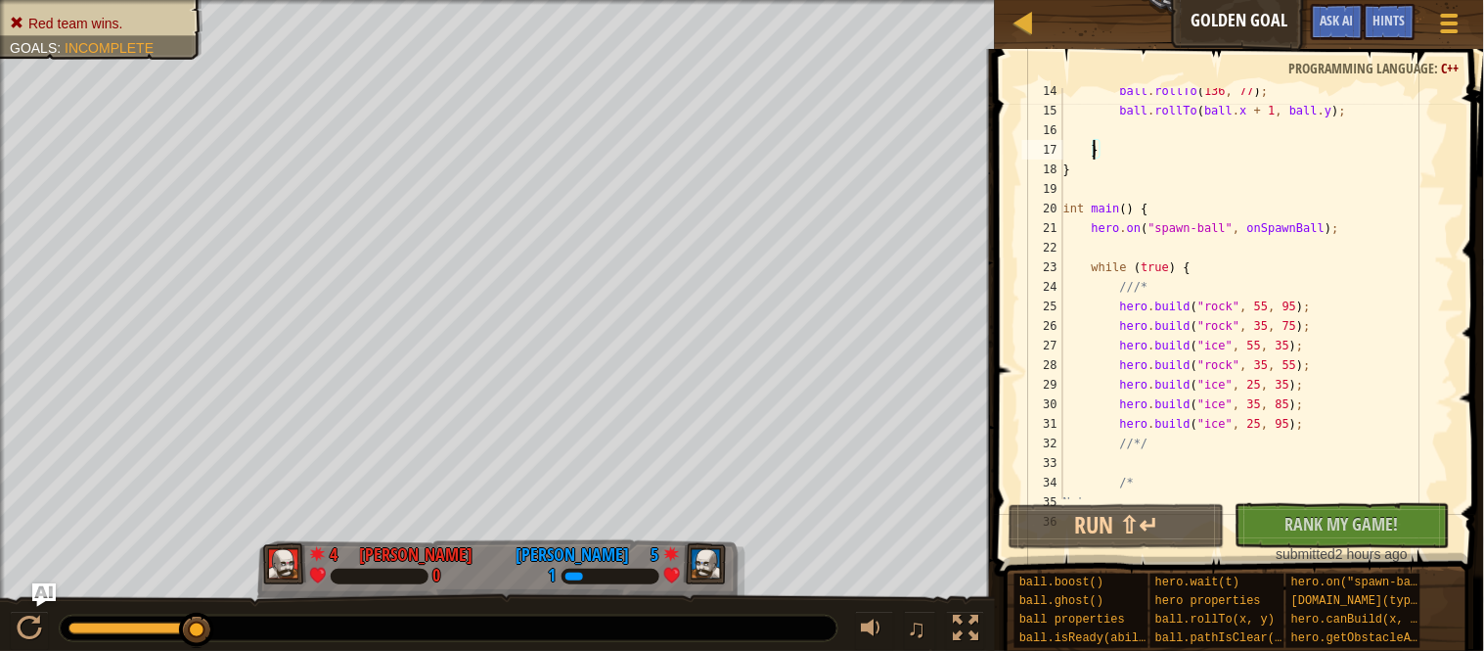
scroll to position [260, 0]
click at [1169, 290] on div "ball . rollTo ( 136 , 77 ) ; ball . rollTo ( ball . x + 1 , ball . y ) ; } } in…" at bounding box center [1257, 306] width 395 height 450
click at [1185, 305] on div "ball . rollTo ( 136 , 77 ) ; ball . rollTo ( ball . x + 1 , ball . y ) ; } } in…" at bounding box center [1257, 306] width 395 height 450
click at [1238, 305] on div "ball . rollTo ( 136 , 77 ) ; ball . rollTo ( ball . x + 1 , ball . y ) ; } } in…" at bounding box center [1257, 306] width 395 height 450
click at [1229, 312] on div "ball . rollTo ( 136 , 77 ) ; ball . rollTo ( ball . x + 1 , ball . y ) ; } } in…" at bounding box center [1257, 306] width 395 height 450
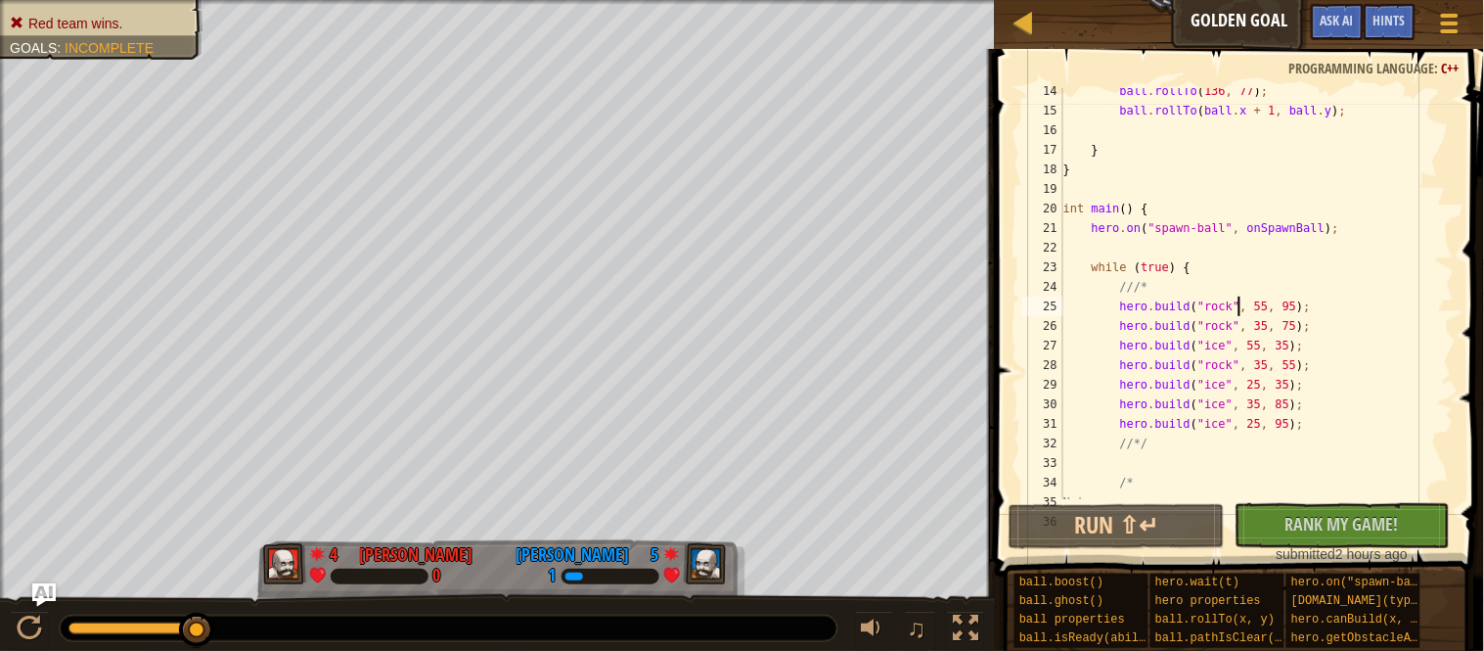
click at [1229, 312] on div "ball . rollTo ( 136 , 77 ) ; ball . rollTo ( ball . x + 1 , ball . y ) ; } } in…" at bounding box center [1257, 306] width 395 height 450
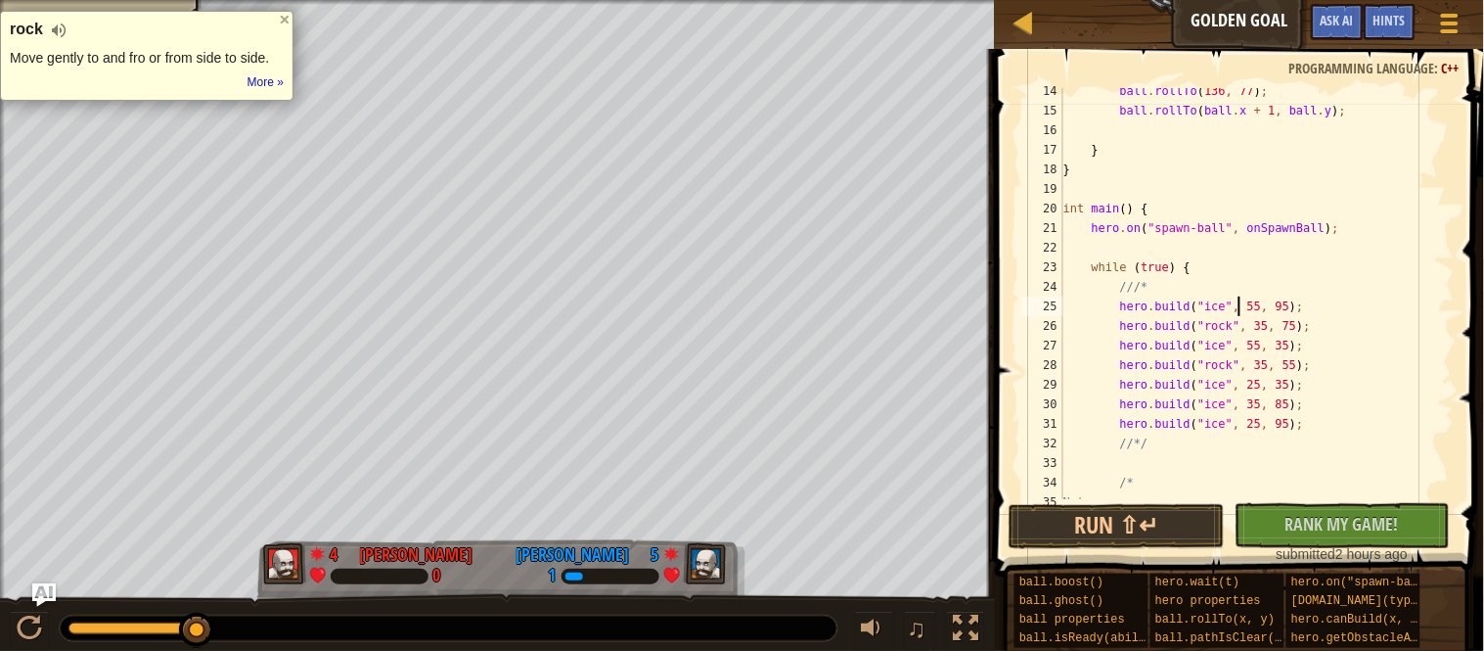
click at [1227, 322] on div "ball . rollTo ( 136 , 77 ) ; ball . rollTo ( ball . x + 1 , ball . y ) ; } } in…" at bounding box center [1257, 306] width 395 height 450
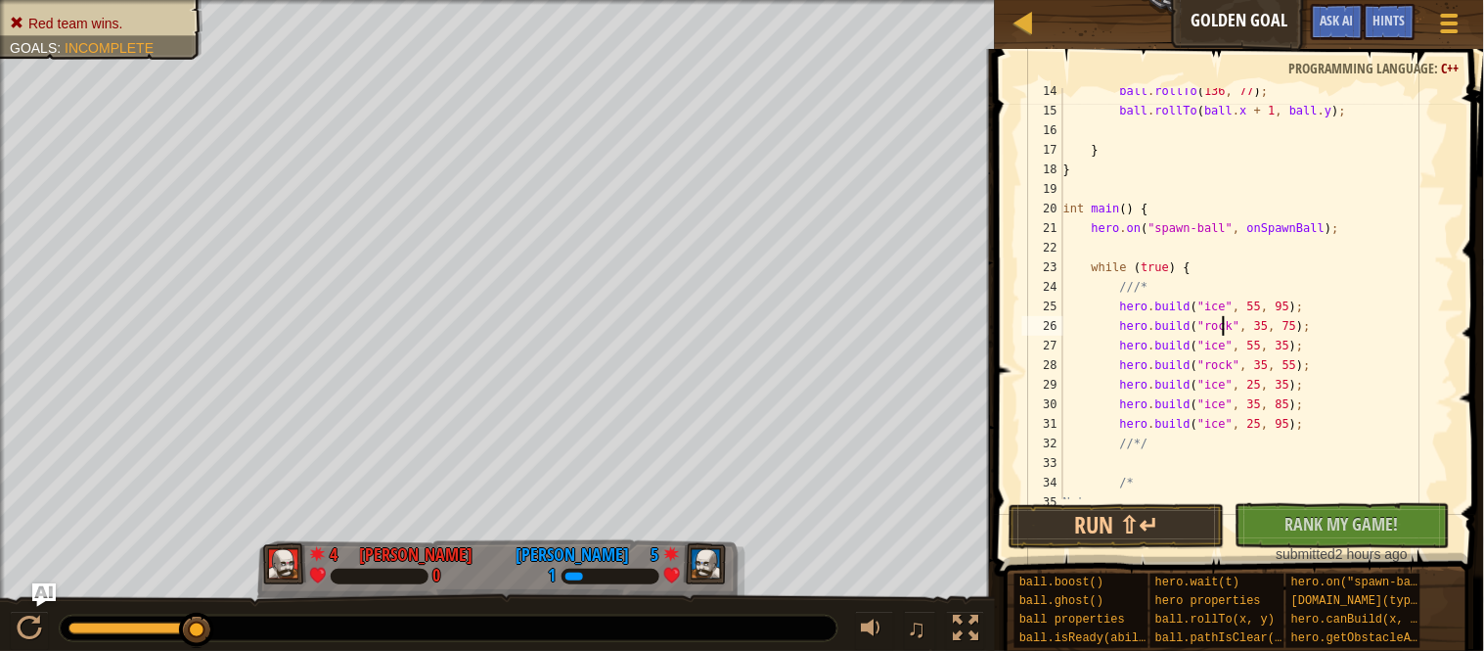
click at [1227, 322] on div "ball . rollTo ( 136 , 77 ) ; ball . rollTo ( ball . x + 1 , ball . y ) ; } } in…" at bounding box center [1257, 306] width 395 height 450
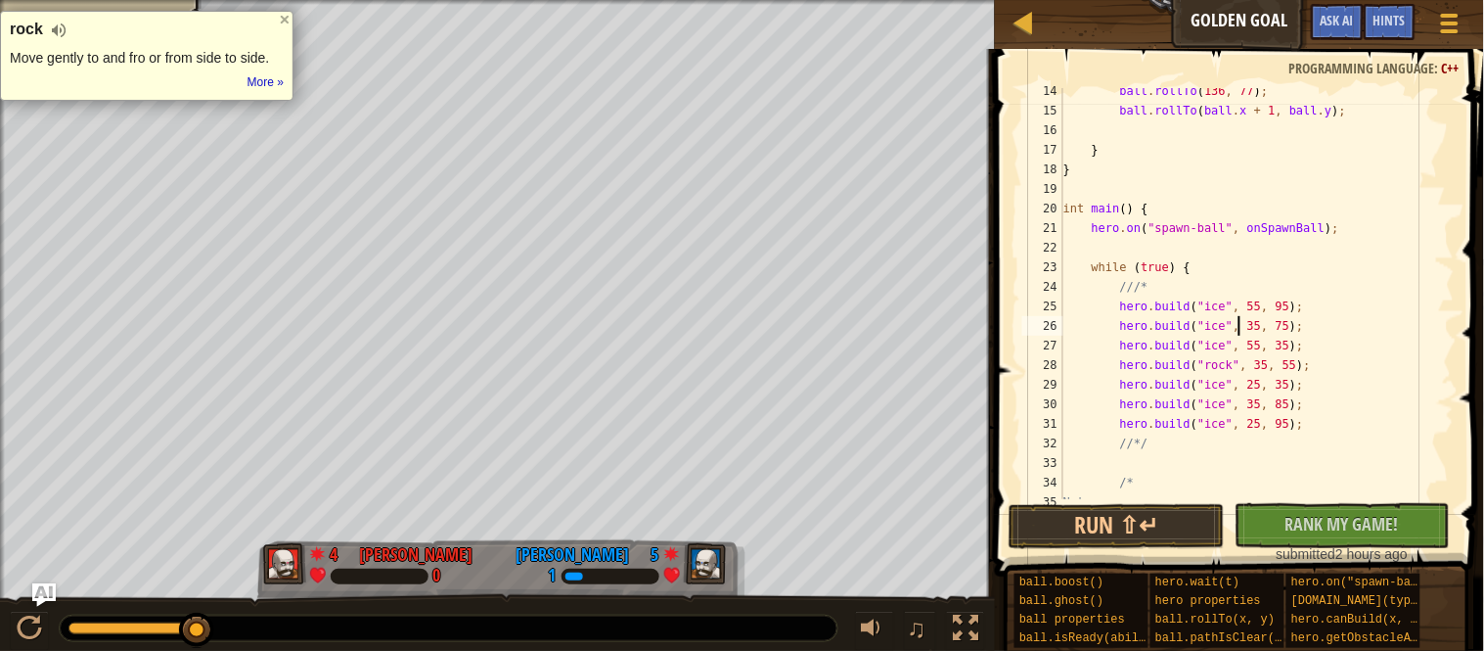
click at [1229, 364] on div "ball . rollTo ( 136 , 77 ) ; ball . rollTo ( ball . x + 1 , ball . y ) ; } } in…" at bounding box center [1257, 306] width 395 height 450
click at [1131, 532] on button "Run ⇧↵" at bounding box center [1117, 526] width 216 height 45
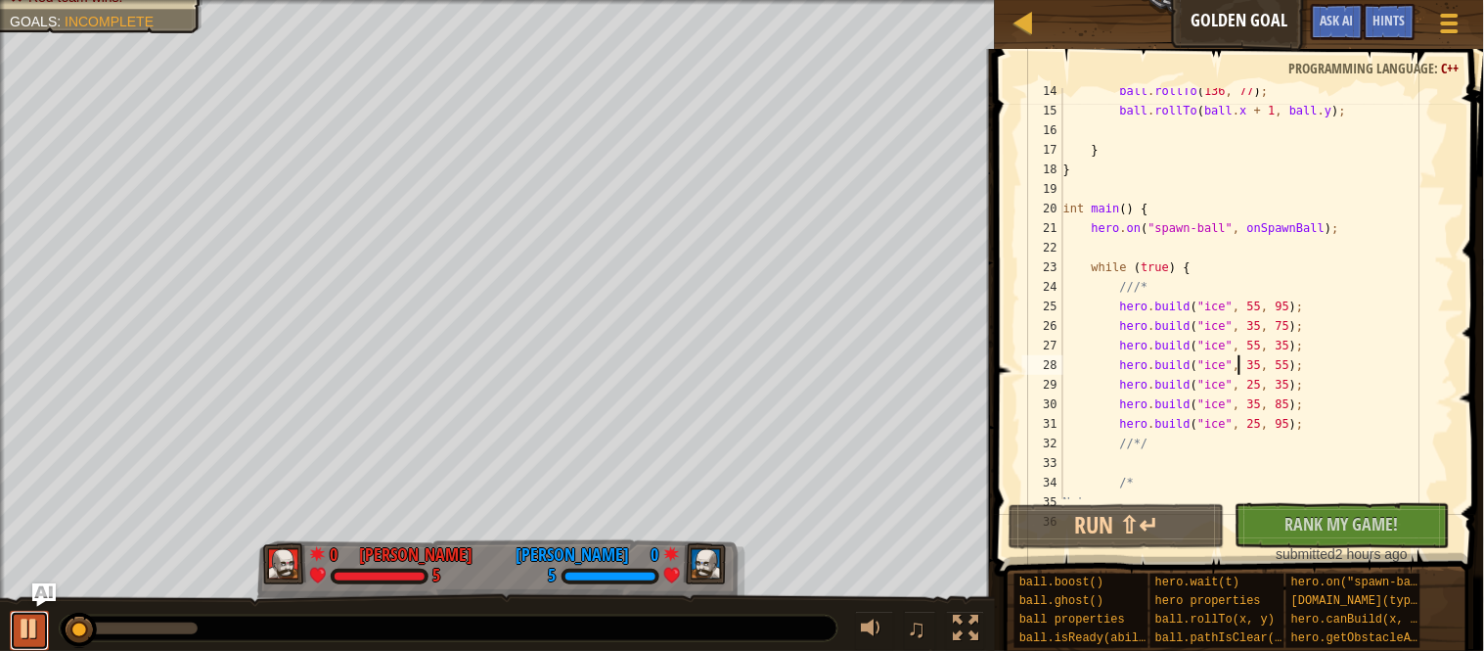
click at [24, 630] on div at bounding box center [29, 627] width 25 height 25
click at [1298, 309] on div "ball . rollTo ( 136 , 77 ) ; ball . rollTo ( ball . x + 1 , ball . y ) ; } } in…" at bounding box center [1257, 306] width 395 height 450
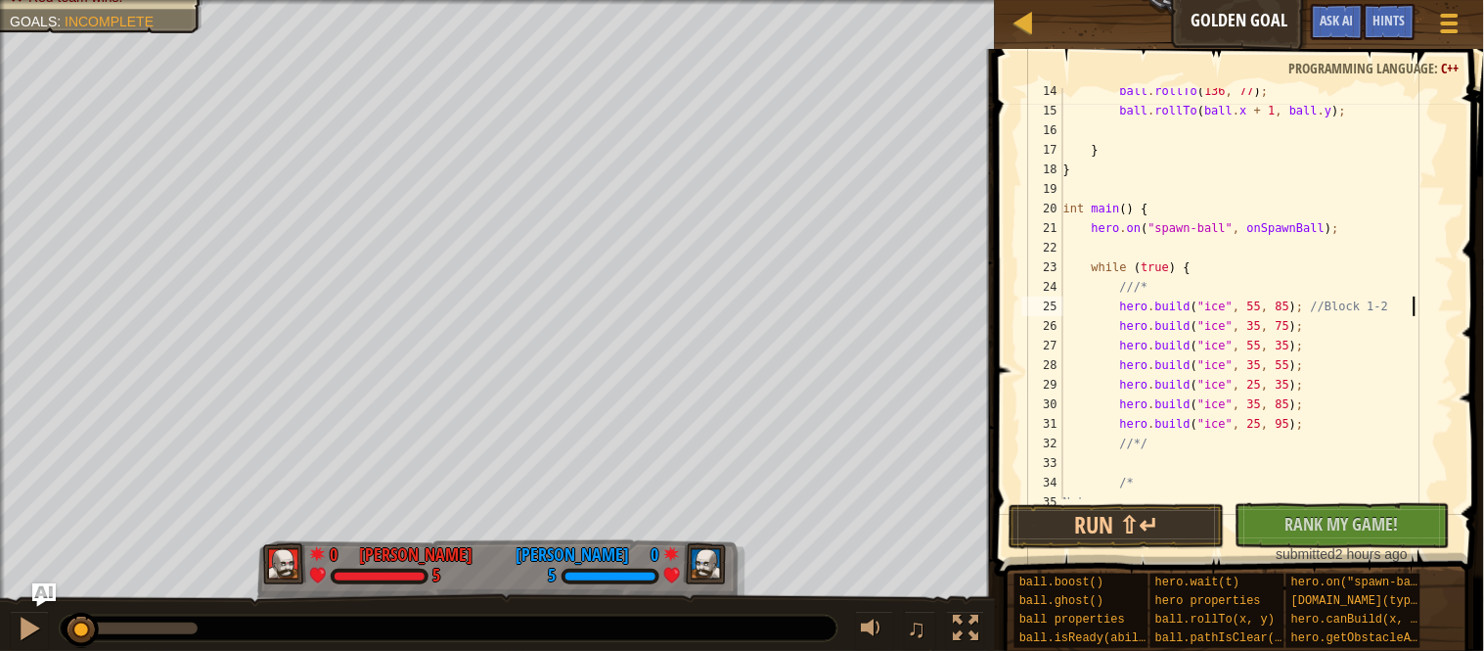
scroll to position [8, 49]
click at [1090, 511] on button "Run ⇧↵" at bounding box center [1117, 526] width 216 height 45
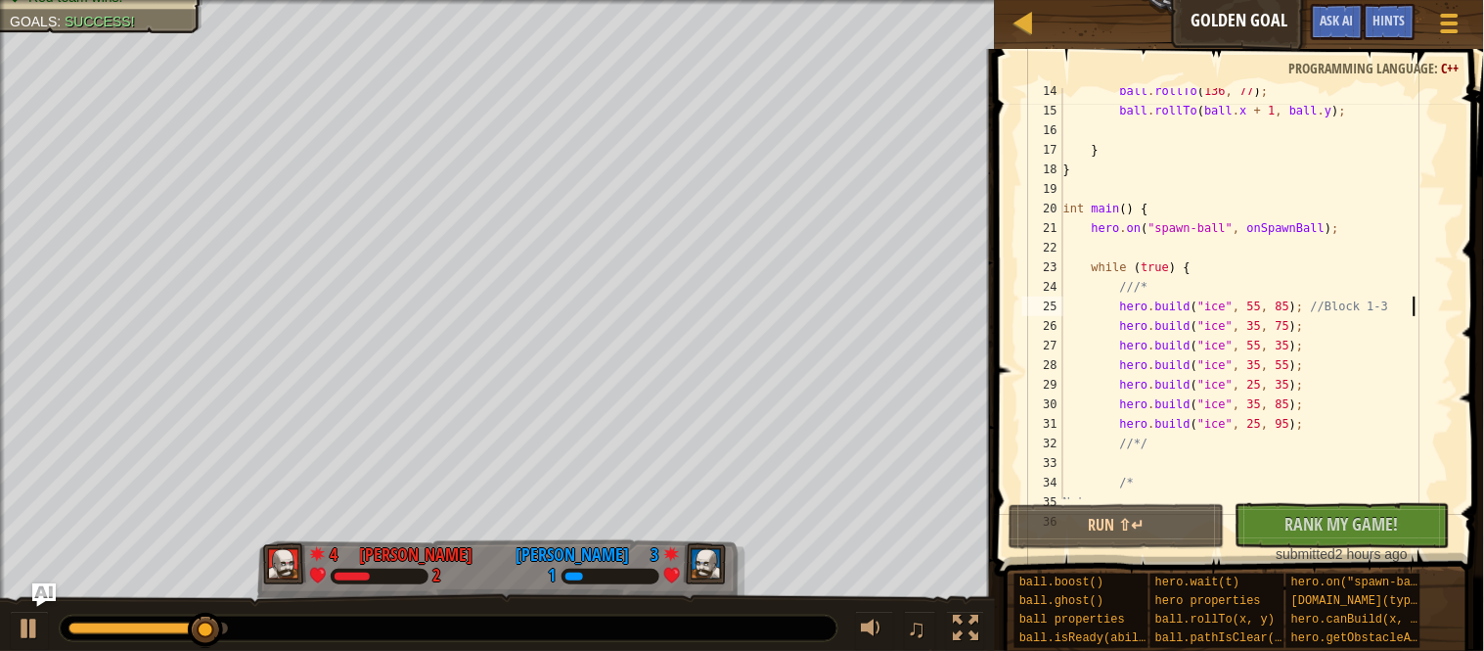
type textarea "hero.build("ice", 35, 75);"
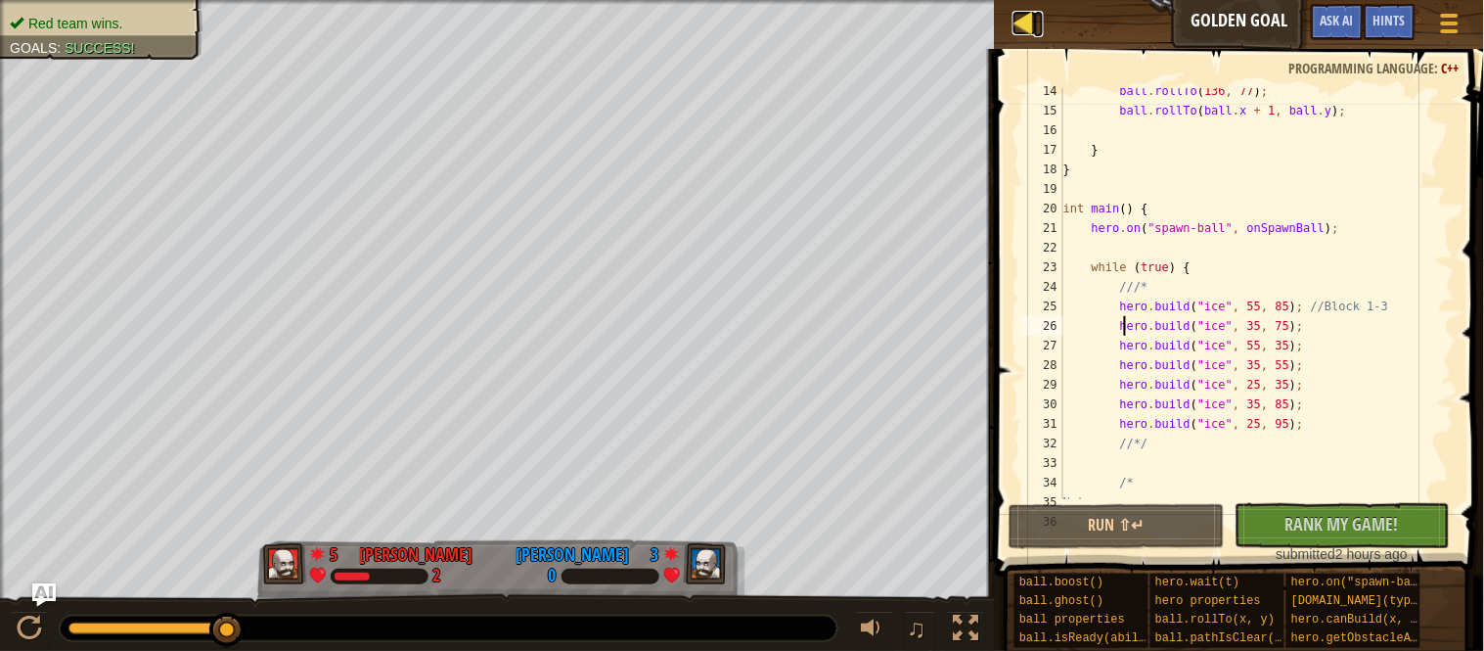
click at [1034, 30] on div at bounding box center [1025, 23] width 24 height 24
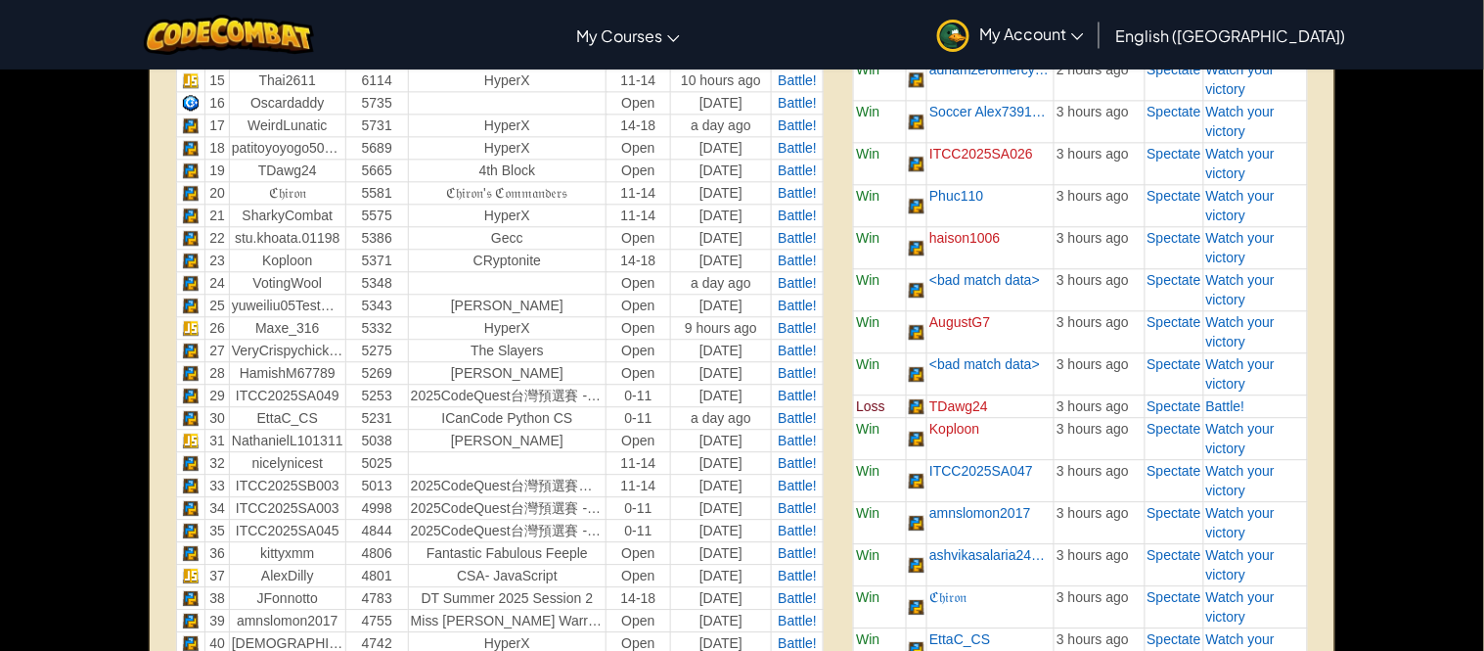
scroll to position [1109, 0]
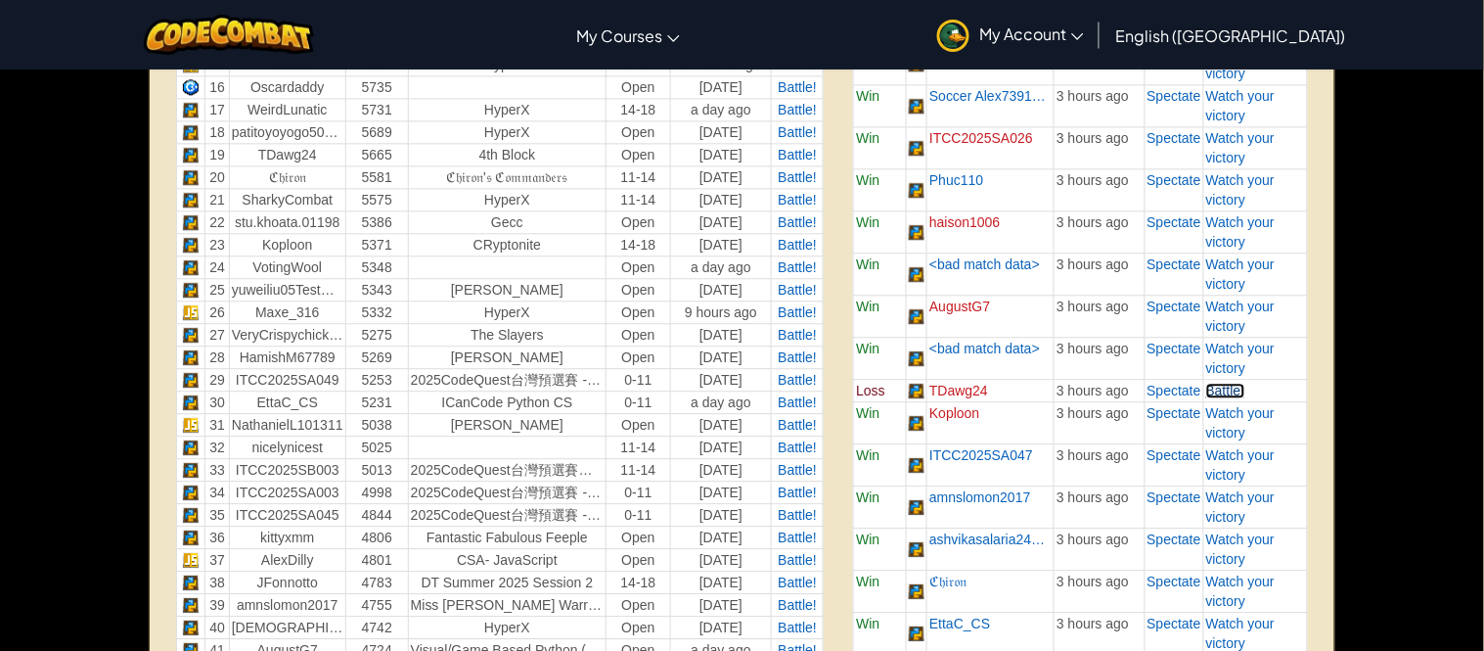
click at [1218, 387] on span "Battle!" at bounding box center [1225, 391] width 39 height 16
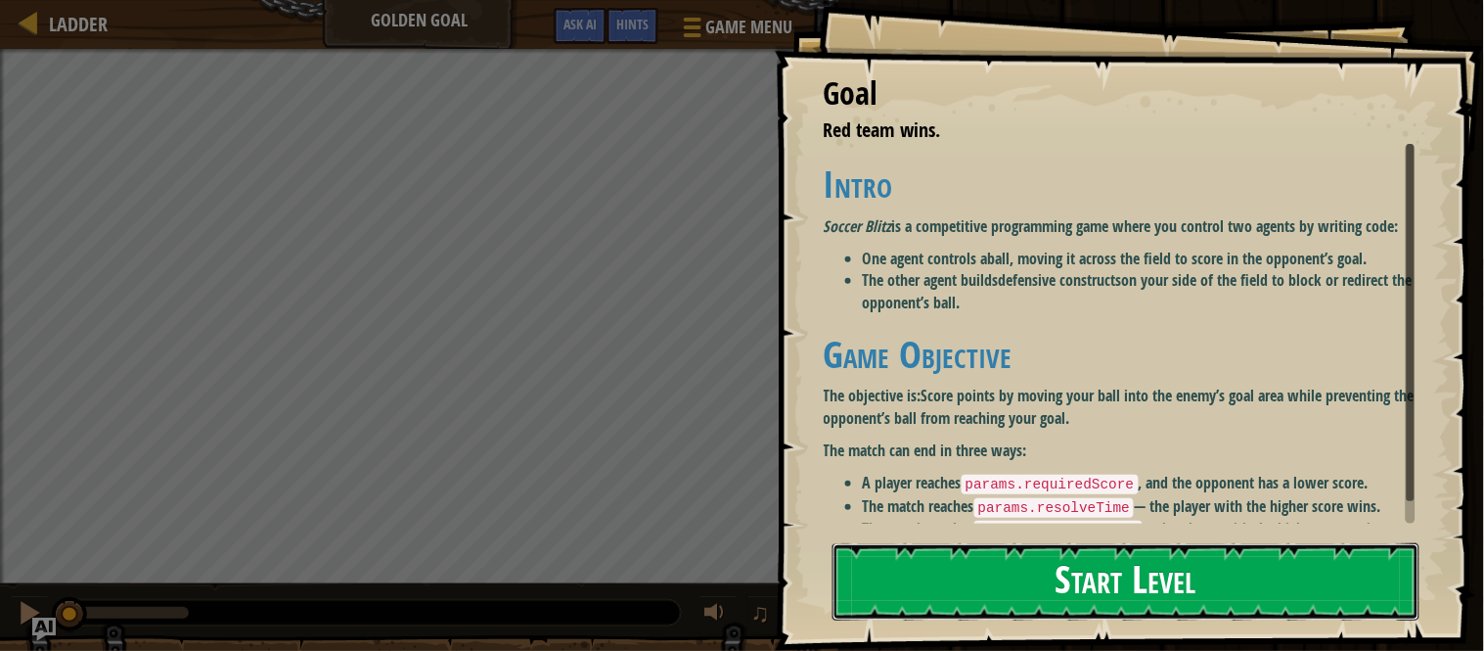
click at [1128, 579] on button "Start Level" at bounding box center [1126, 581] width 587 height 77
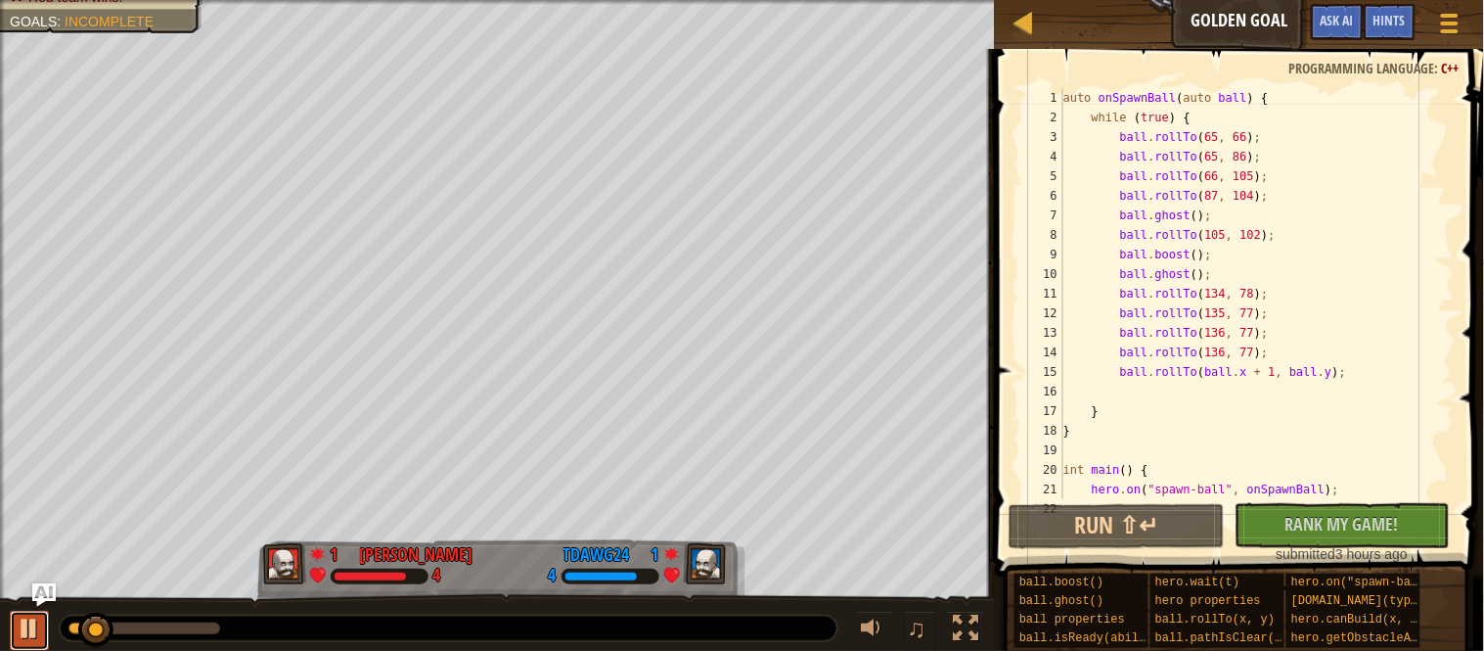
click at [36, 629] on div at bounding box center [29, 627] width 25 height 25
click at [38, 638] on div at bounding box center [29, 627] width 25 height 25
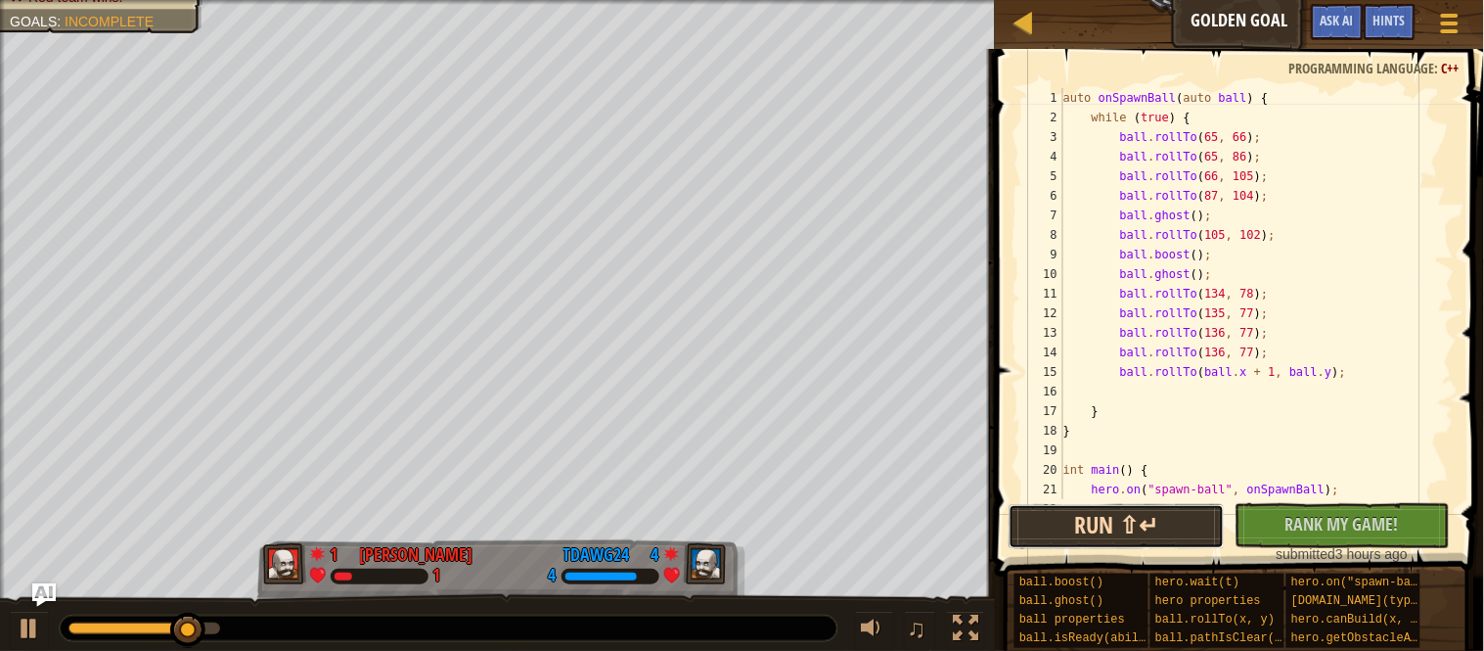
click at [1130, 532] on button "Run ⇧↵" at bounding box center [1117, 526] width 216 height 45
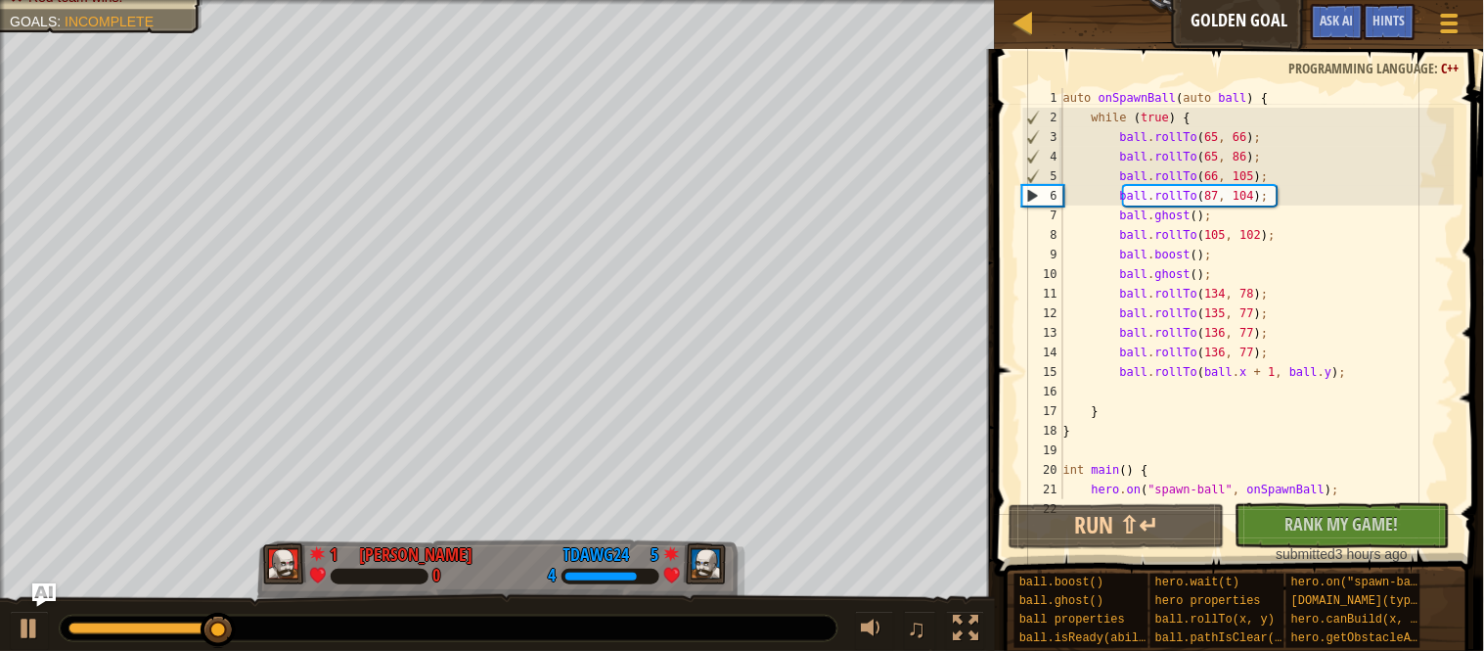
click at [1235, 331] on div "auto onSpawnBall ( auto ball ) { while ( true ) { ball . rollTo ( 65 , 66 ) ; b…" at bounding box center [1257, 313] width 395 height 450
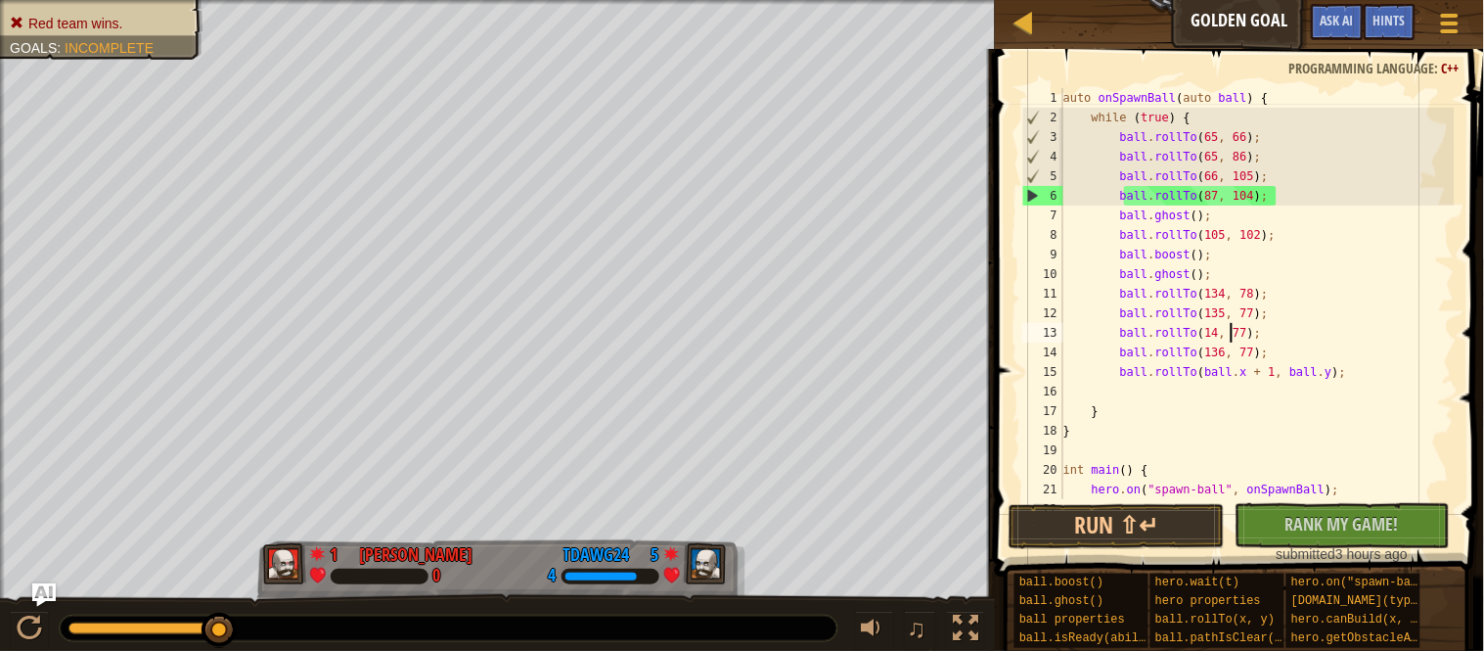
scroll to position [8, 24]
click at [1271, 332] on div "auto onSpawnBall ( auto ball ) { while ( true ) { ball . rollTo ( 65 , 66 ) ; b…" at bounding box center [1257, 313] width 395 height 450
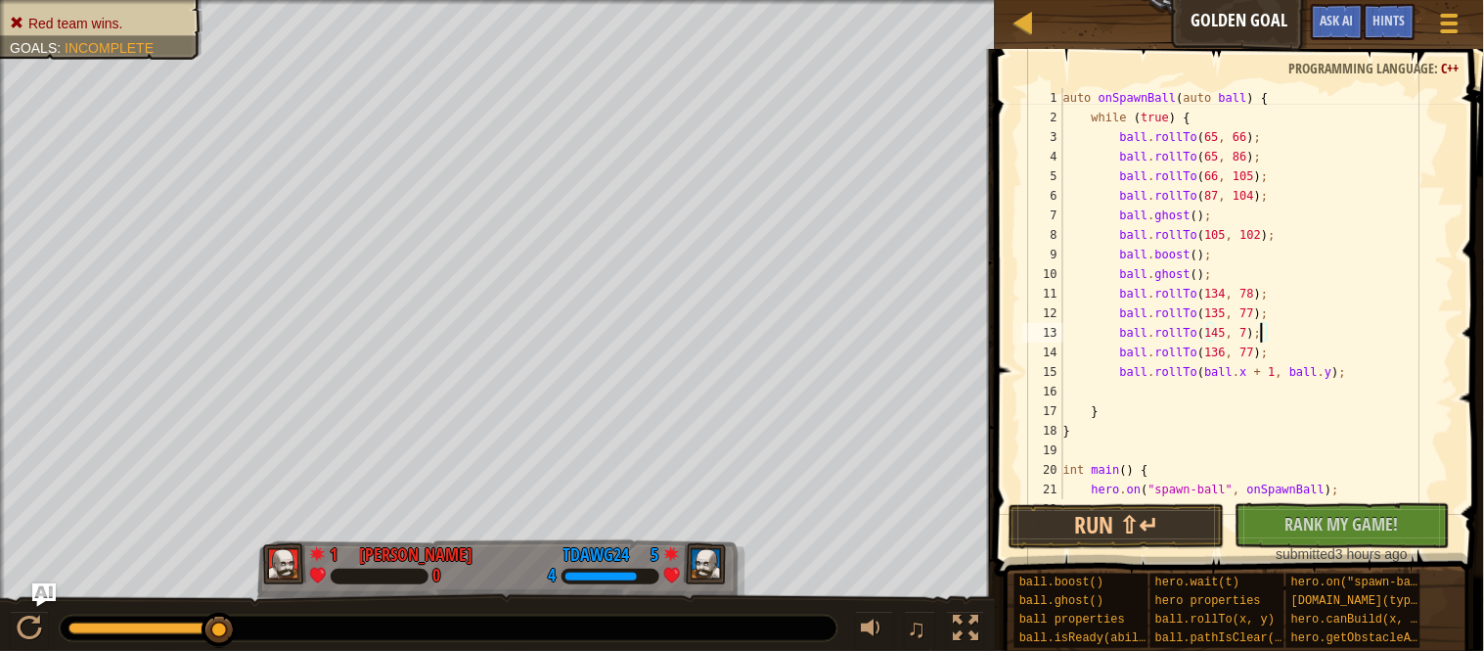
scroll to position [8, 29]
click at [1269, 316] on div "auto onSpawnBall ( auto ball ) { while ( true ) { ball . rollTo ( 65 , 66 ) ; b…" at bounding box center [1257, 313] width 395 height 450
click at [1239, 317] on div "auto onSpawnBall ( auto ball ) { while ( true ) { ball . rollTo ( 65 , 66 ) ; b…" at bounding box center [1257, 313] width 395 height 450
click at [1237, 346] on div "auto onSpawnBall ( auto ball ) { while ( true ) { ball . rollTo ( 65 , 66 ) ; b…" at bounding box center [1257, 313] width 395 height 450
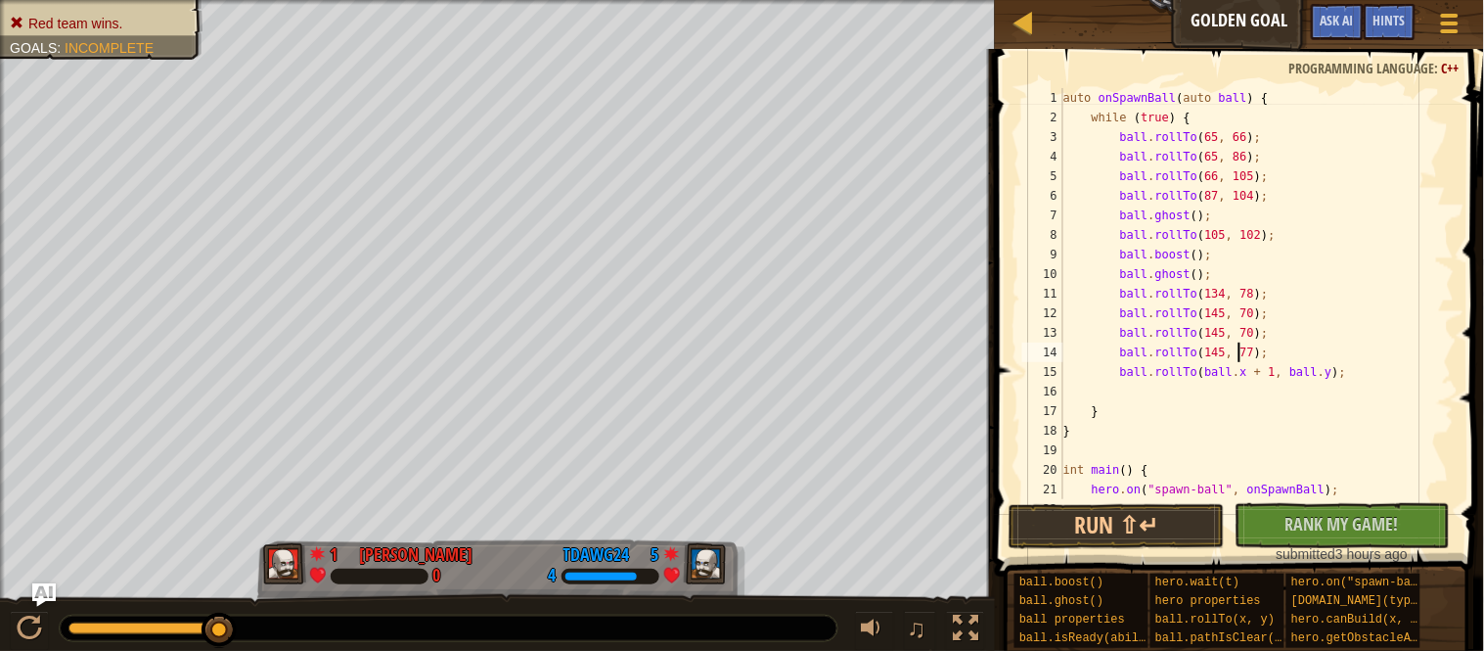
click at [1272, 354] on div "auto onSpawnBall ( auto ball ) { while ( true ) { ball . rollTo ( 65 , 66 ) ; b…" at bounding box center [1257, 313] width 395 height 450
click at [1154, 516] on button "Run ⇧↵" at bounding box center [1117, 526] width 216 height 45
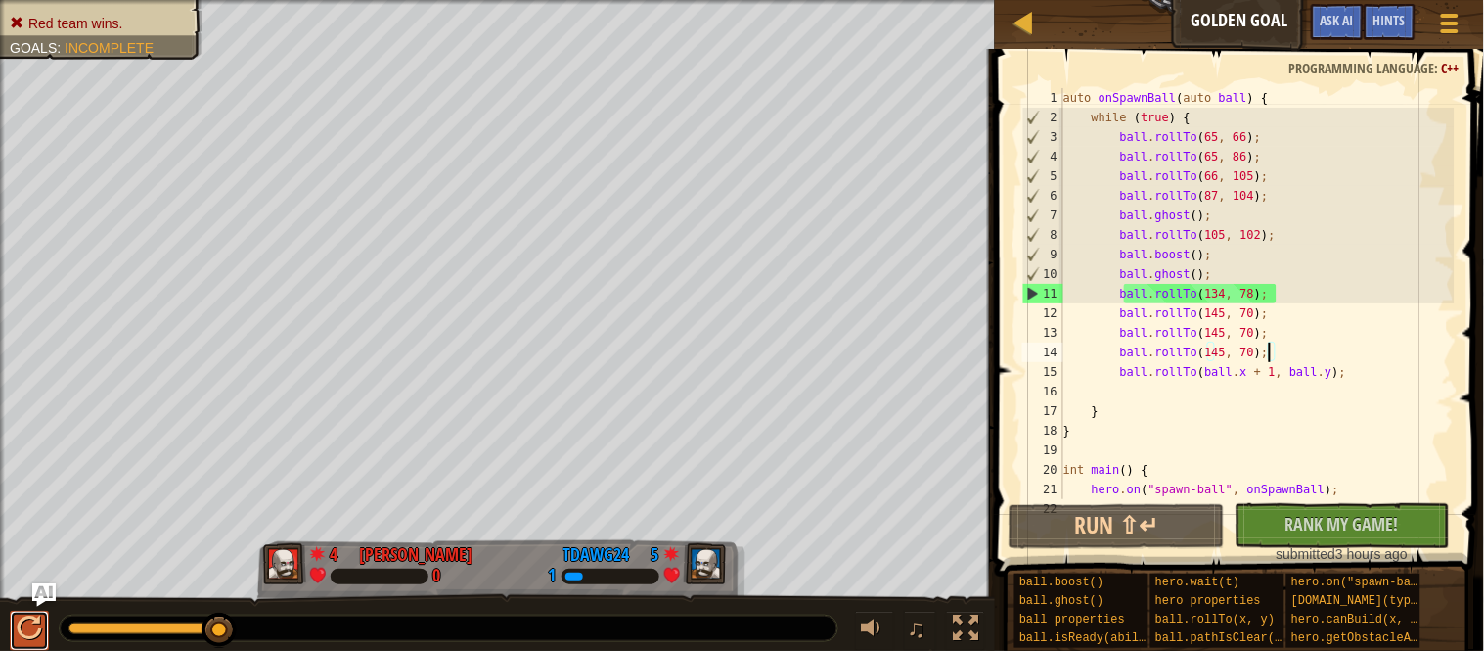
click at [44, 625] on button at bounding box center [29, 631] width 39 height 40
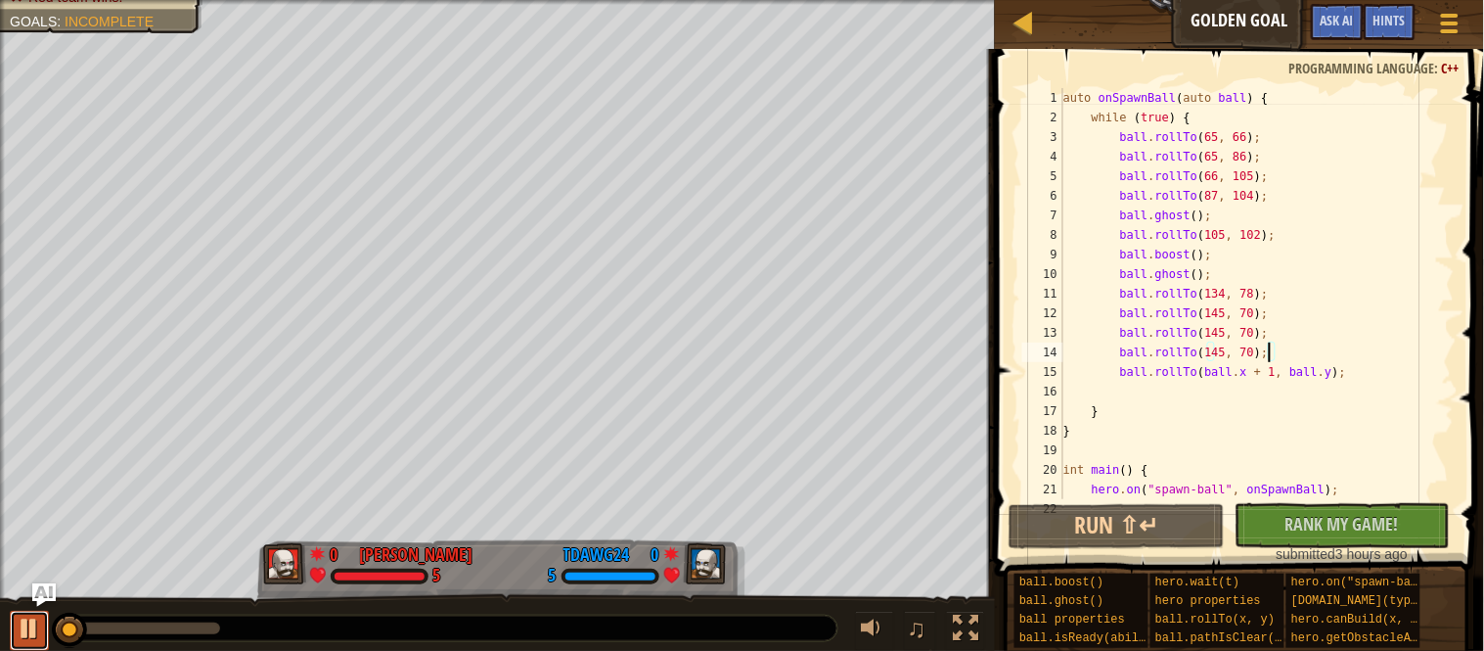
click at [44, 625] on button at bounding box center [29, 631] width 39 height 40
click at [43, 625] on button at bounding box center [29, 631] width 39 height 40
click at [21, 623] on div at bounding box center [29, 627] width 25 height 25
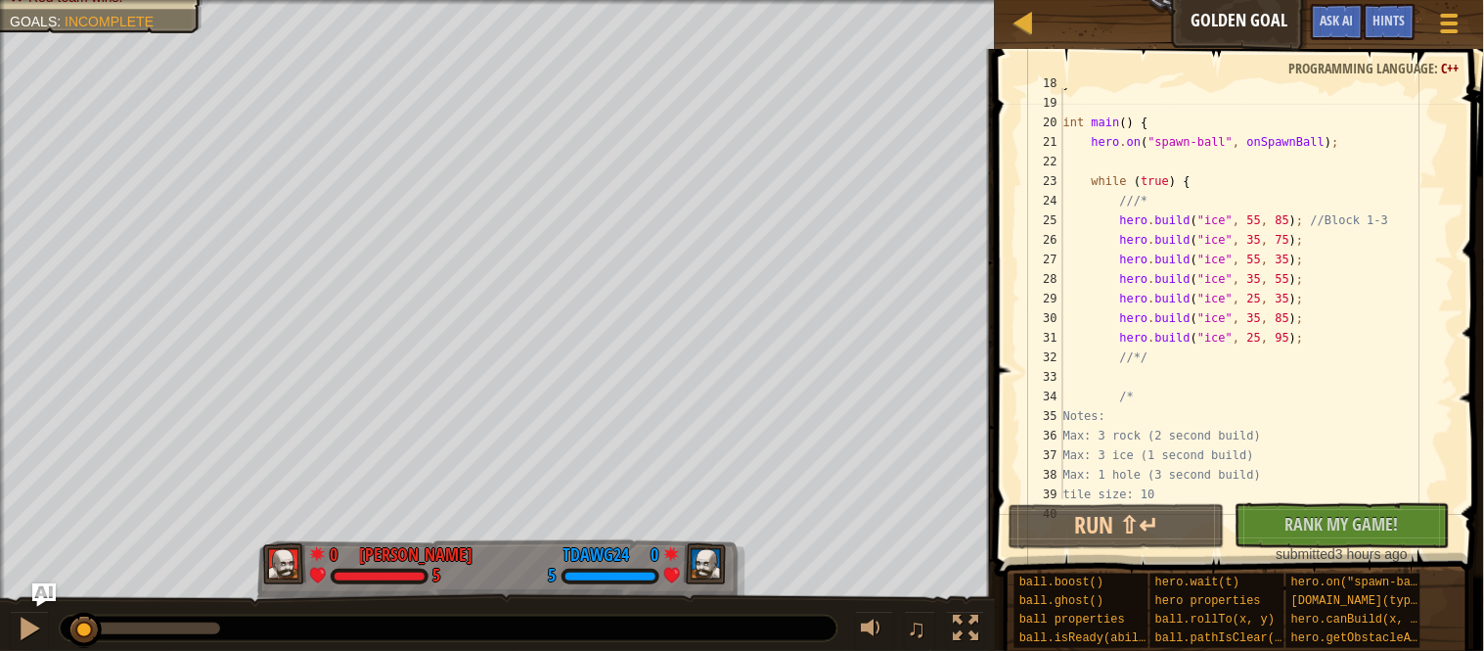
scroll to position [346, 0]
click at [1354, 234] on div "} int main ( ) { hero . on ( " spawn-ball " , onSpawnBall ) ; while ( true ) { …" at bounding box center [1257, 298] width 395 height 450
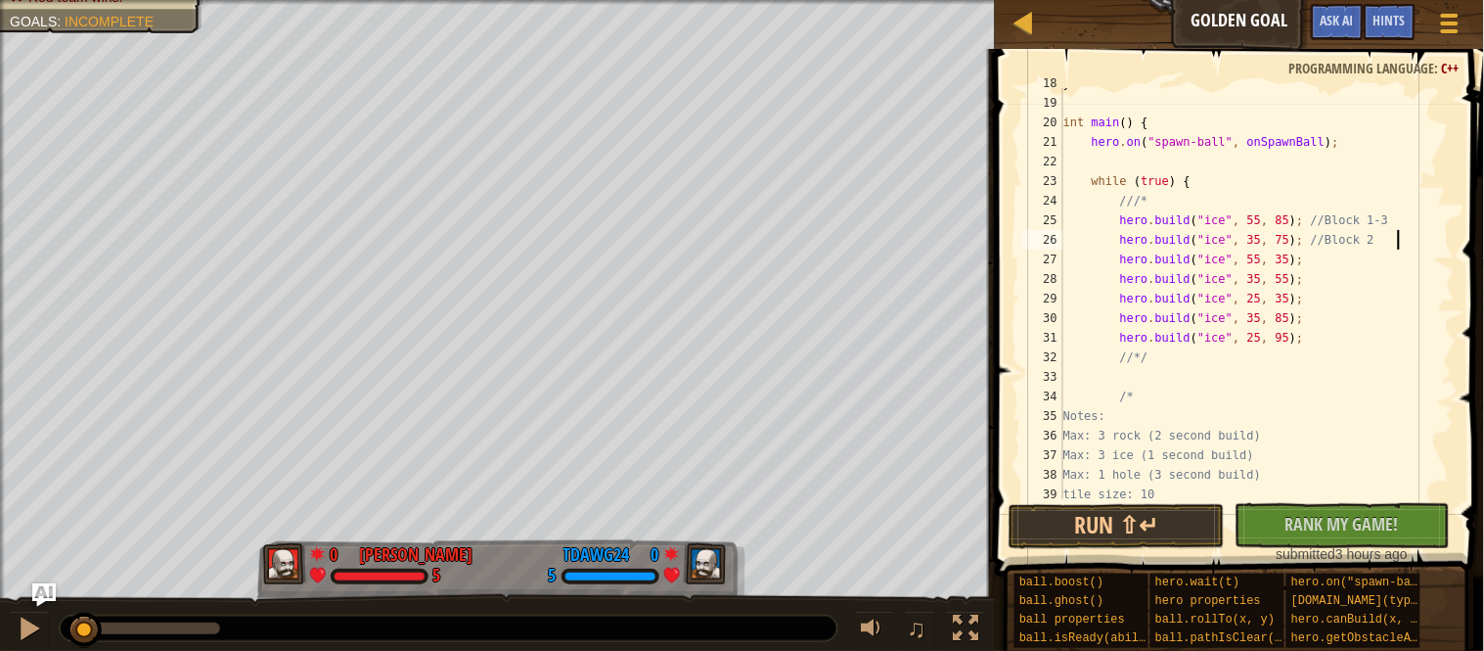
scroll to position [8, 49]
click at [1269, 263] on div "} int main ( ) { hero . on ( " spawn-ball " , onSpawnBall ) ; while ( true ) { …" at bounding box center [1257, 298] width 395 height 450
type textarea "hero.build("ice", 45, 25); //Block -R2-2"
click at [1191, 530] on button "Run ⇧↵" at bounding box center [1117, 526] width 216 height 45
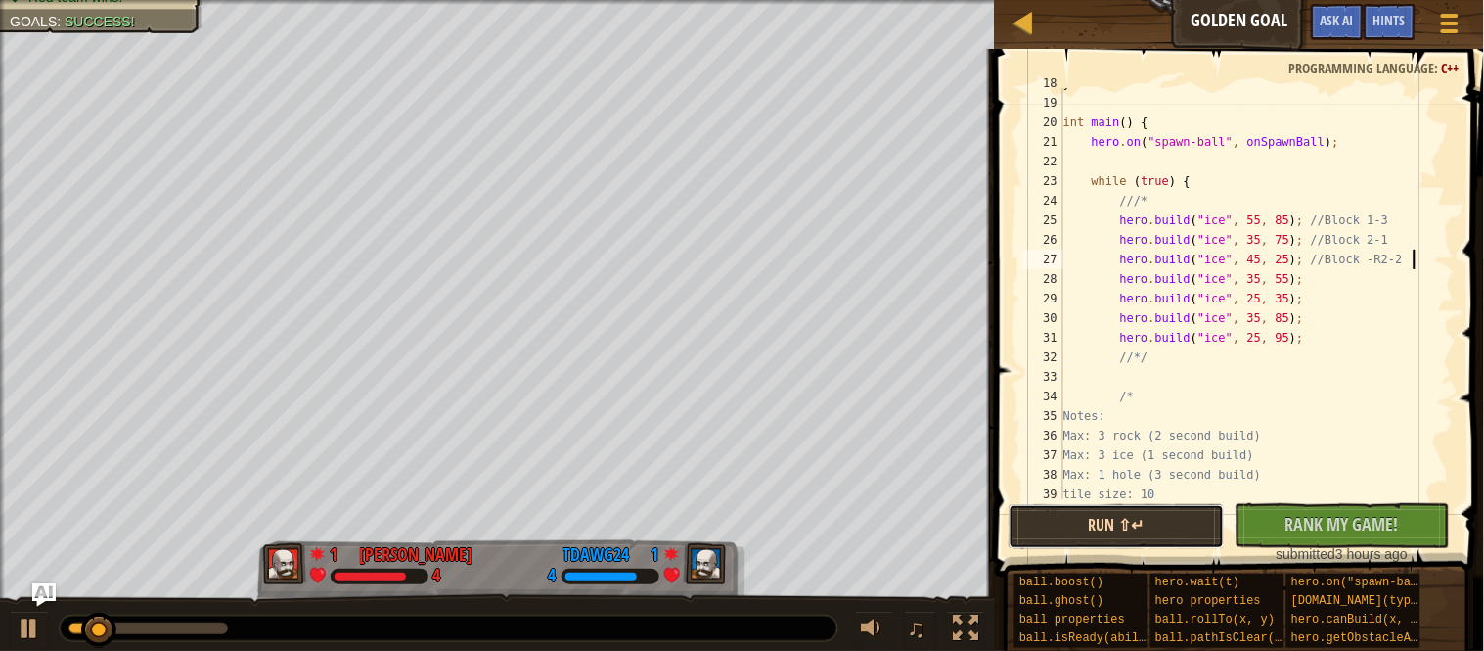
click at [1075, 525] on button "Run ⇧↵" at bounding box center [1117, 526] width 216 height 45
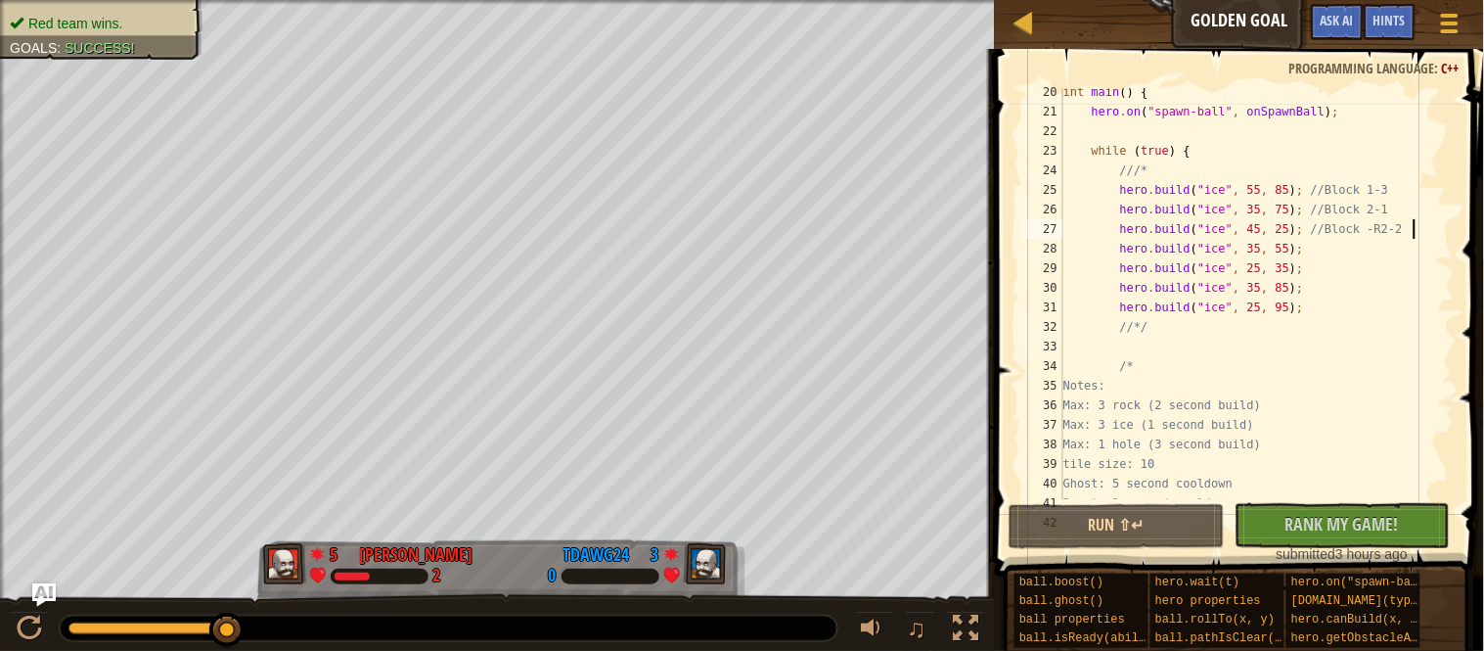
scroll to position [383, 0]
click at [1021, 27] on div at bounding box center [1025, 23] width 24 height 24
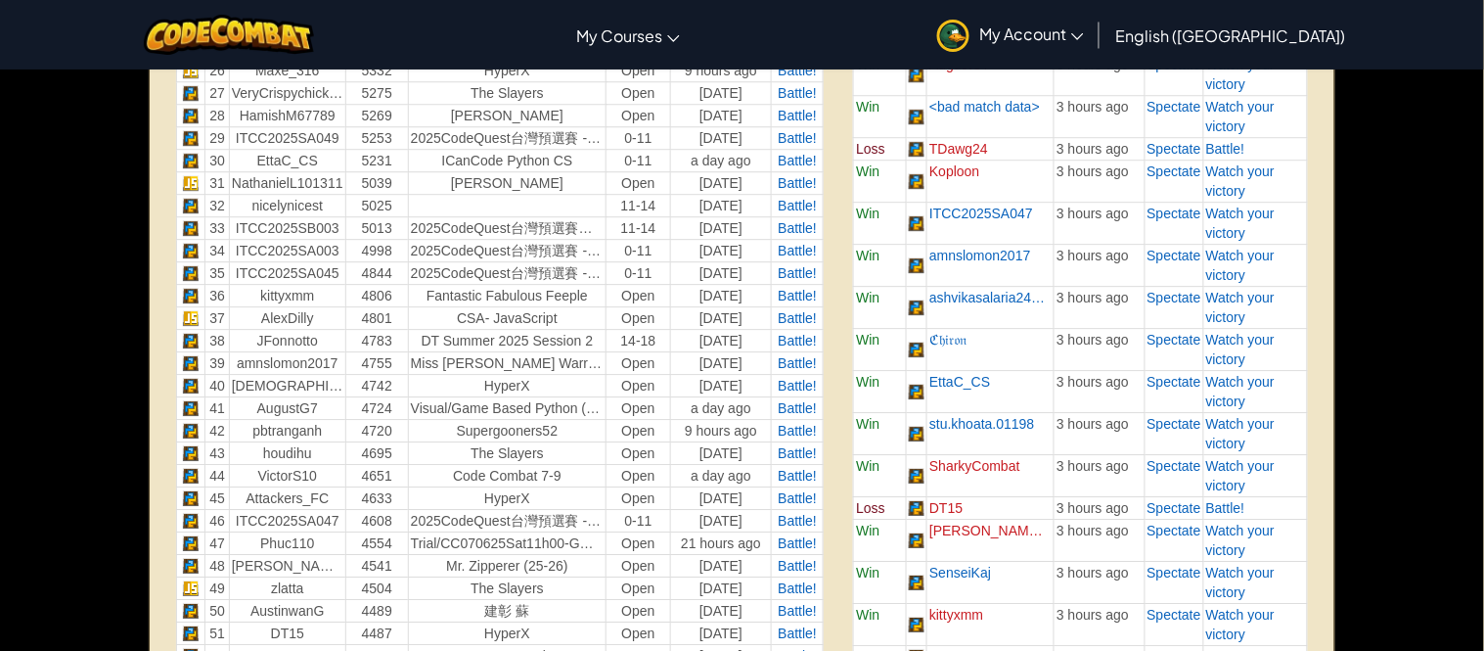
scroll to position [1351, 0]
click at [1228, 142] on span "Battle!" at bounding box center [1225, 148] width 39 height 16
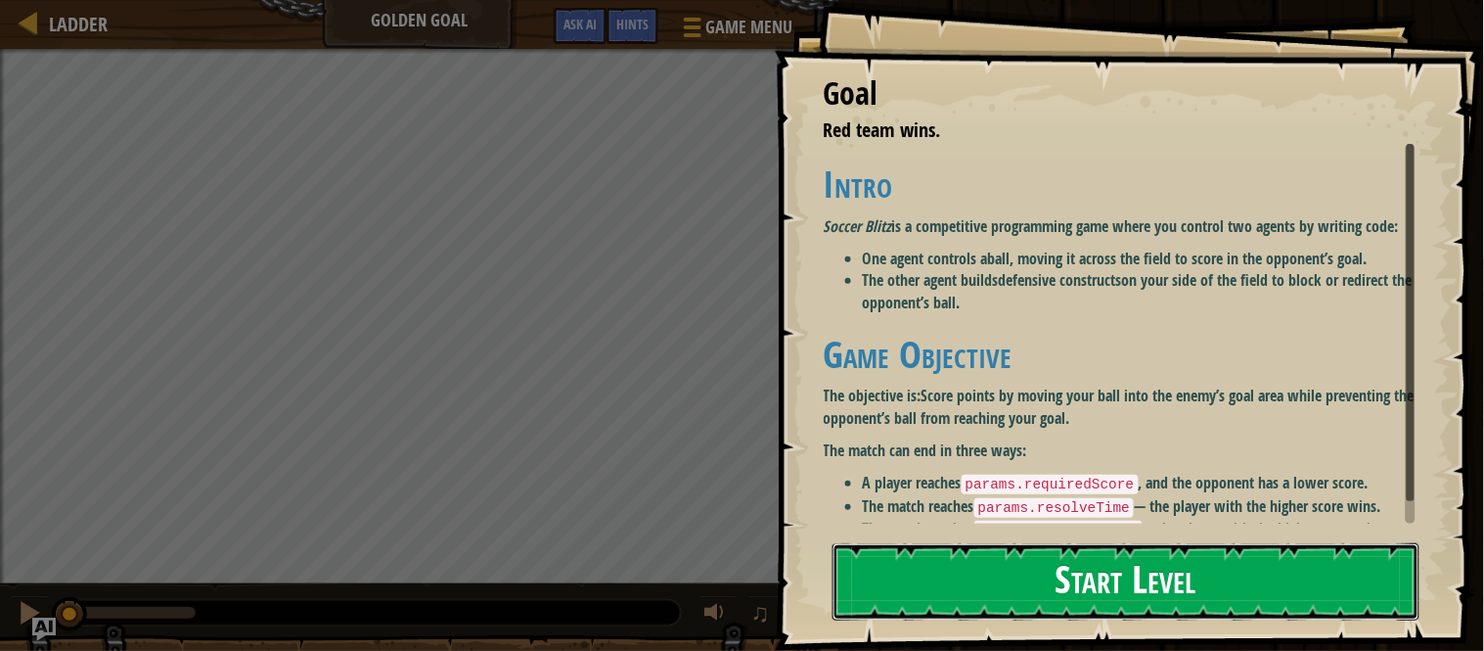
click at [1141, 589] on button "Start Level" at bounding box center [1126, 581] width 587 height 77
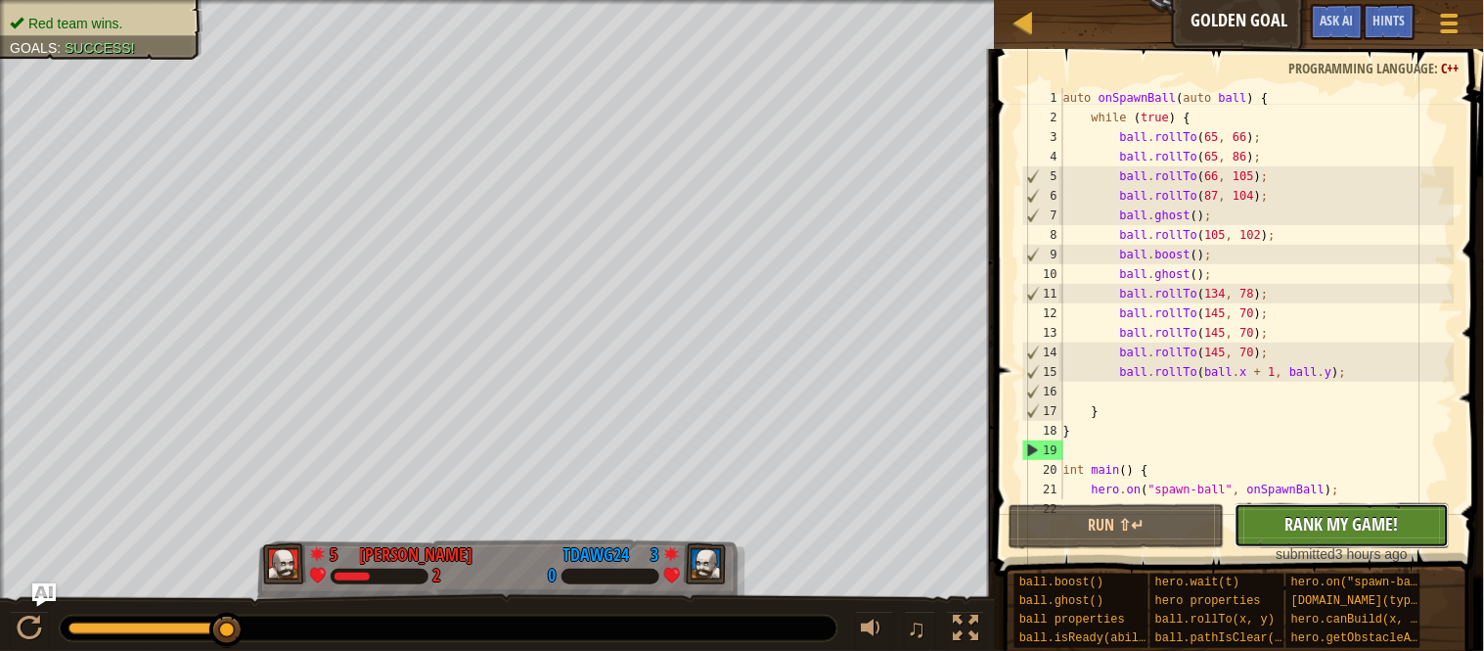
click at [1287, 531] on span "Rank My Game!" at bounding box center [1342, 524] width 113 height 24
click at [1035, 22] on div at bounding box center [1025, 23] width 24 height 24
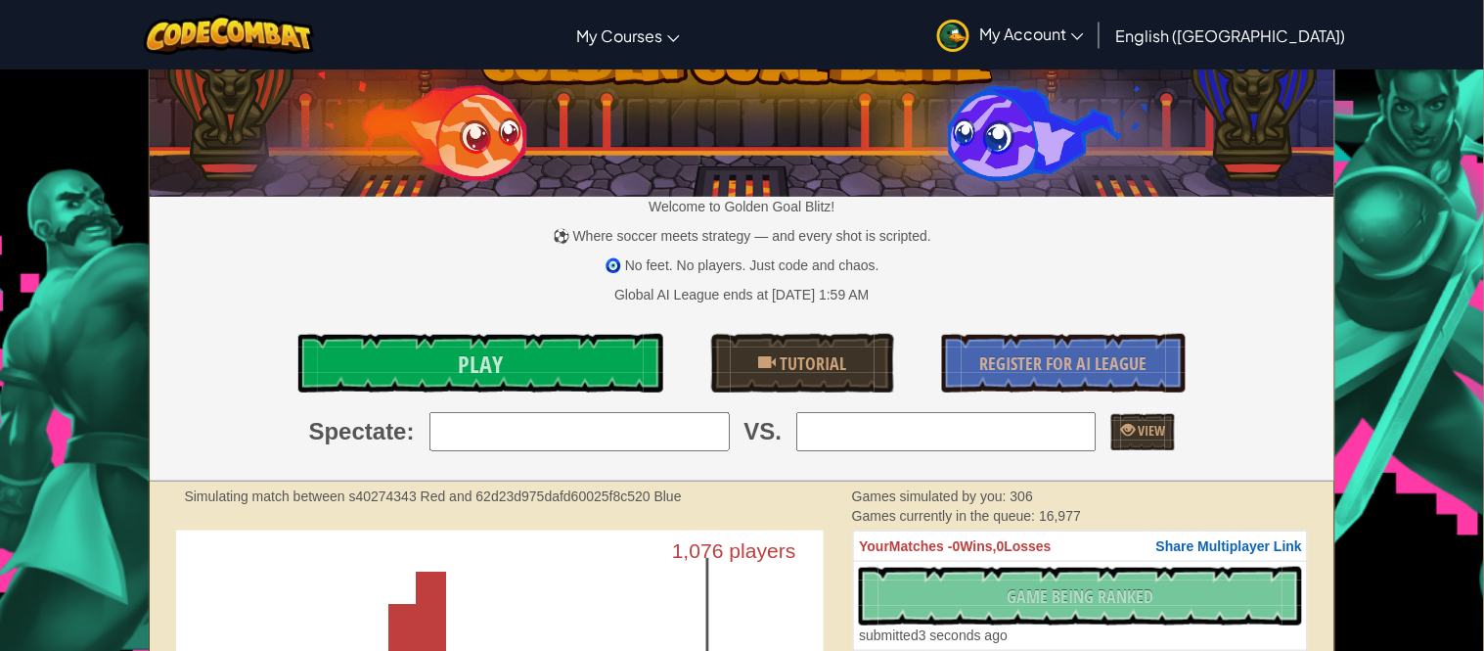
scroll to position [474, 0]
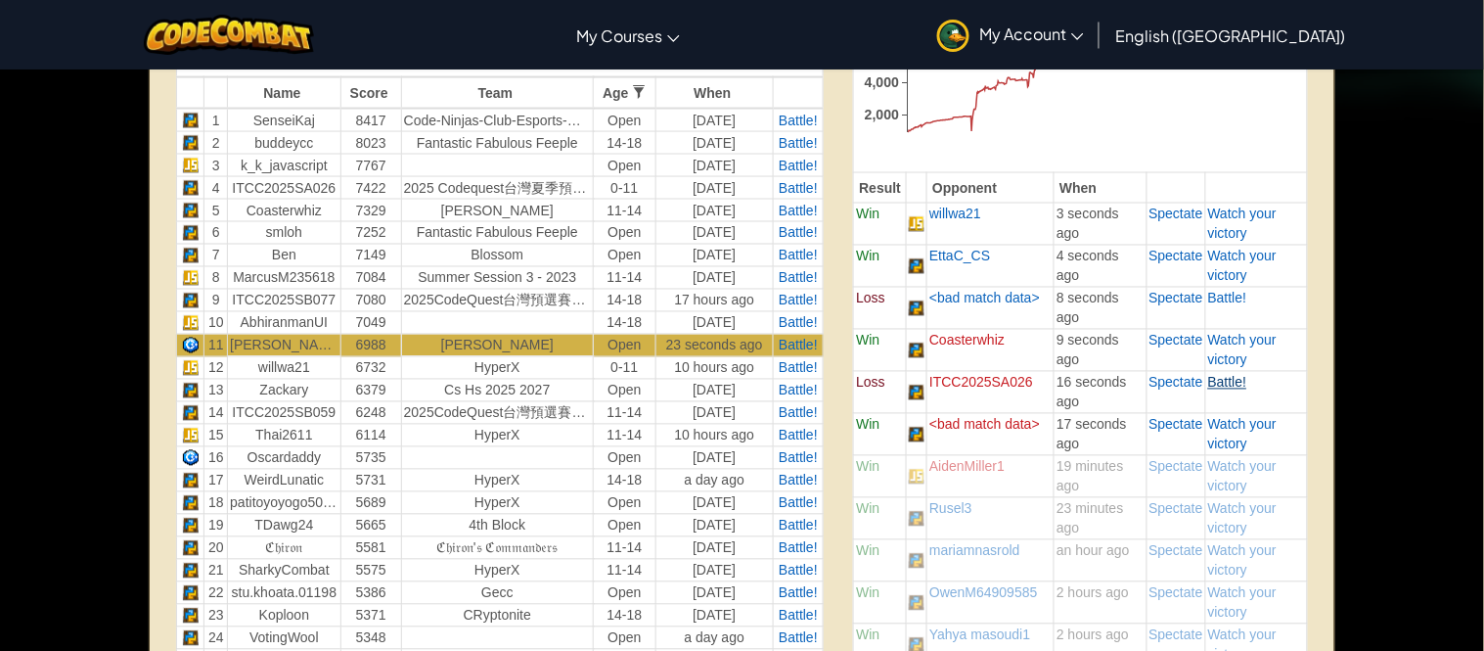
scroll to position [730, 0]
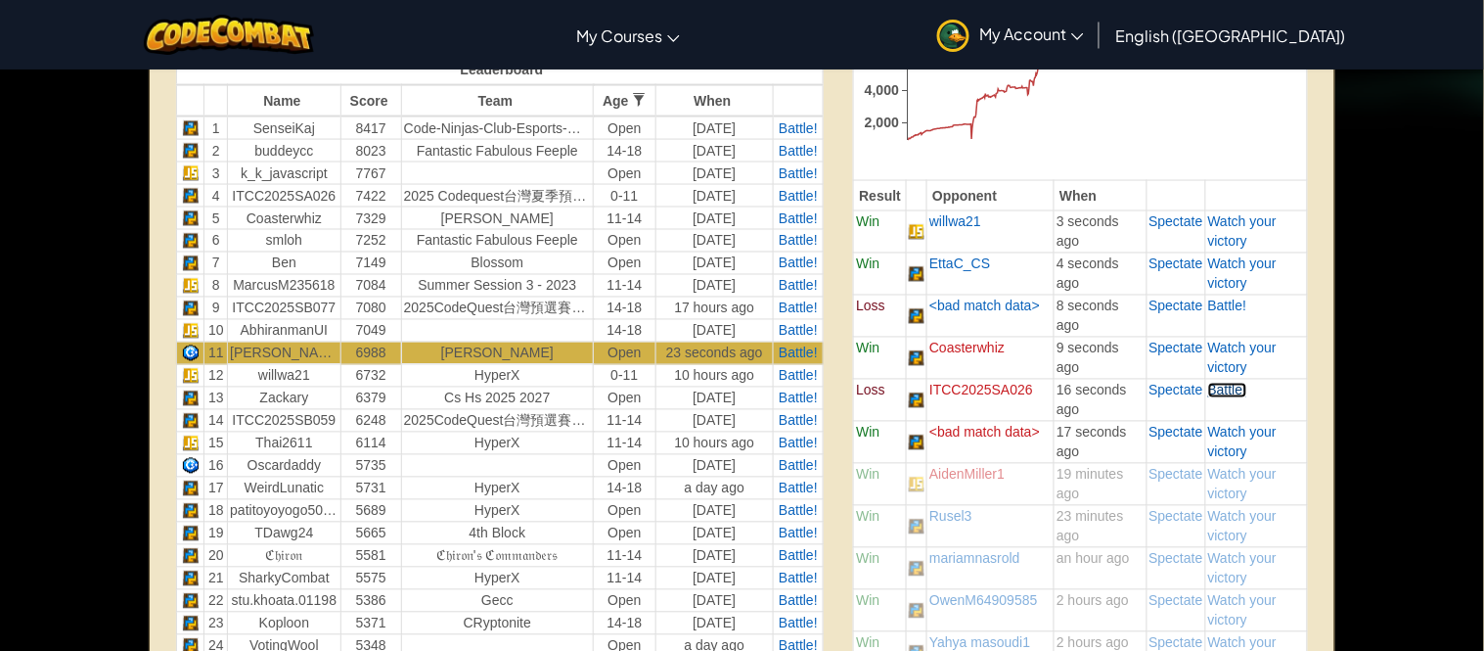
click at [1223, 384] on span "Battle!" at bounding box center [1227, 391] width 39 height 16
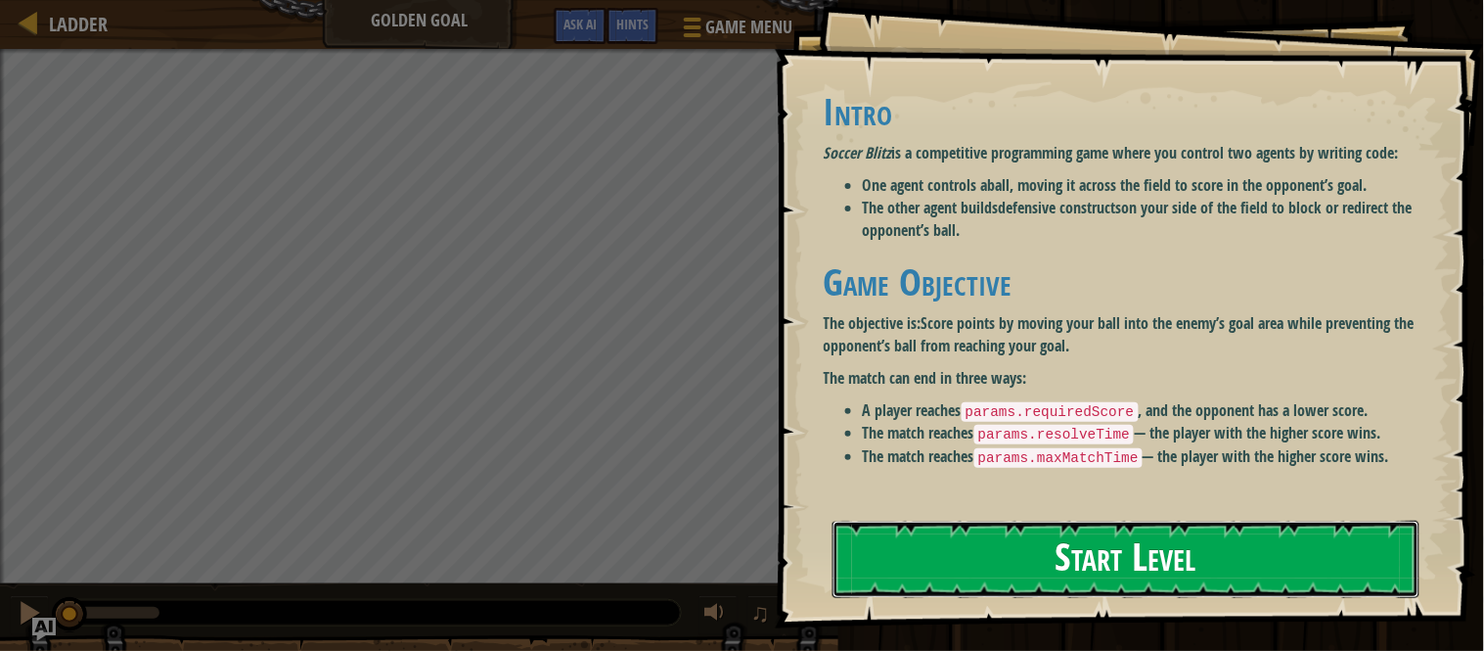
click at [1146, 521] on button "Start Level" at bounding box center [1126, 559] width 587 height 77
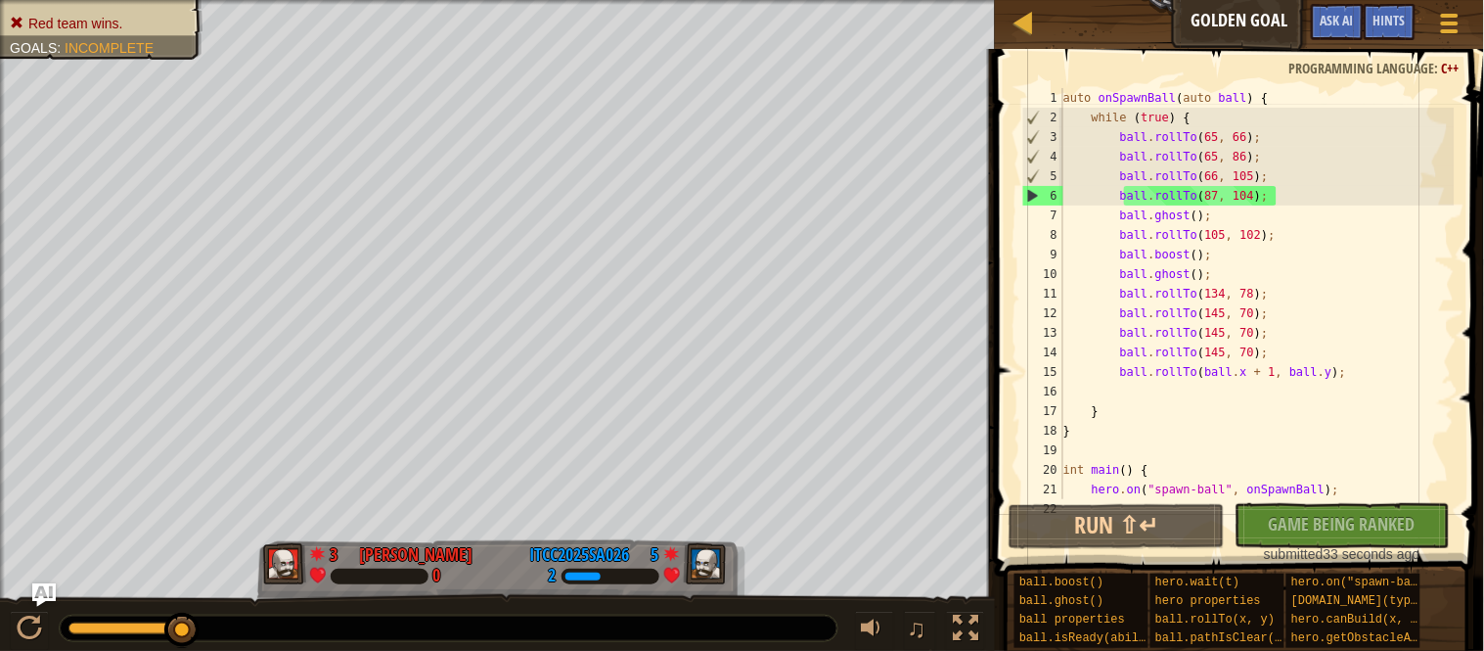
click at [52, 608] on div "♫" at bounding box center [497, 623] width 995 height 59
click at [36, 620] on div at bounding box center [29, 627] width 25 height 25
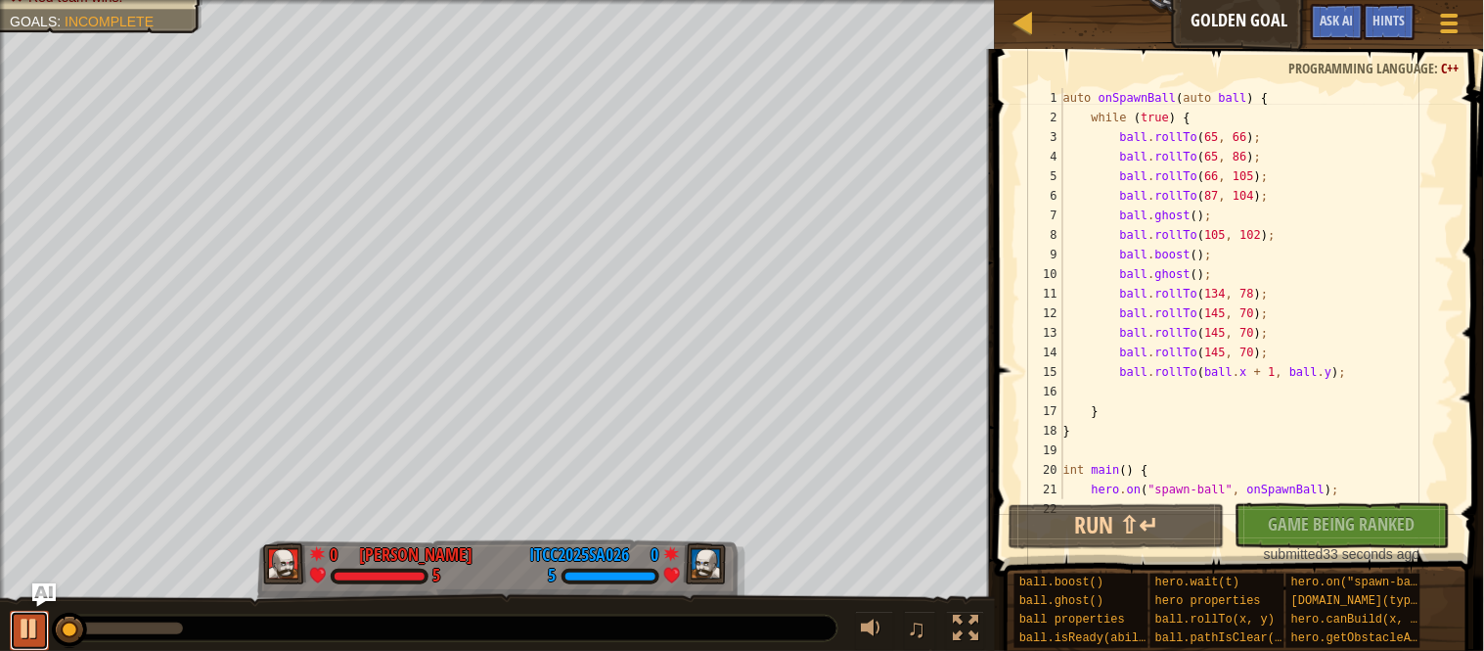
click at [40, 627] on div at bounding box center [29, 627] width 25 height 25
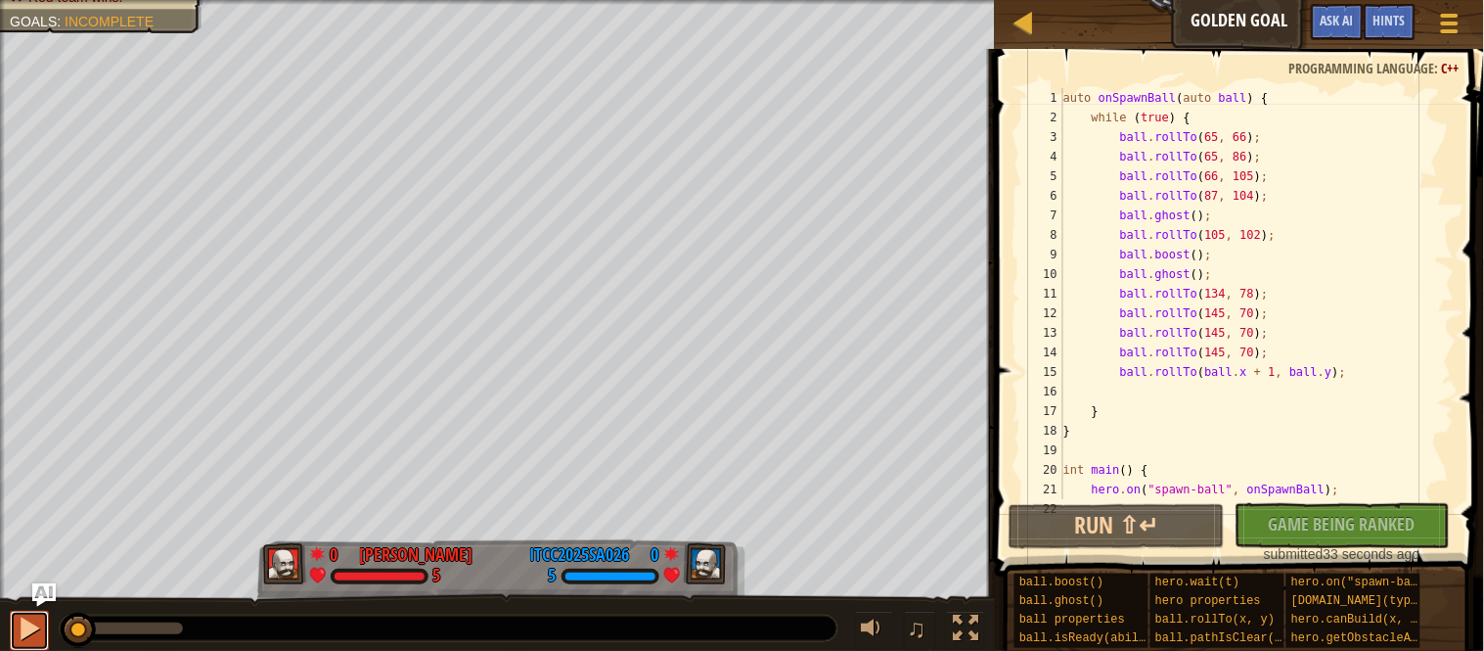
click at [34, 634] on div at bounding box center [29, 627] width 25 height 25
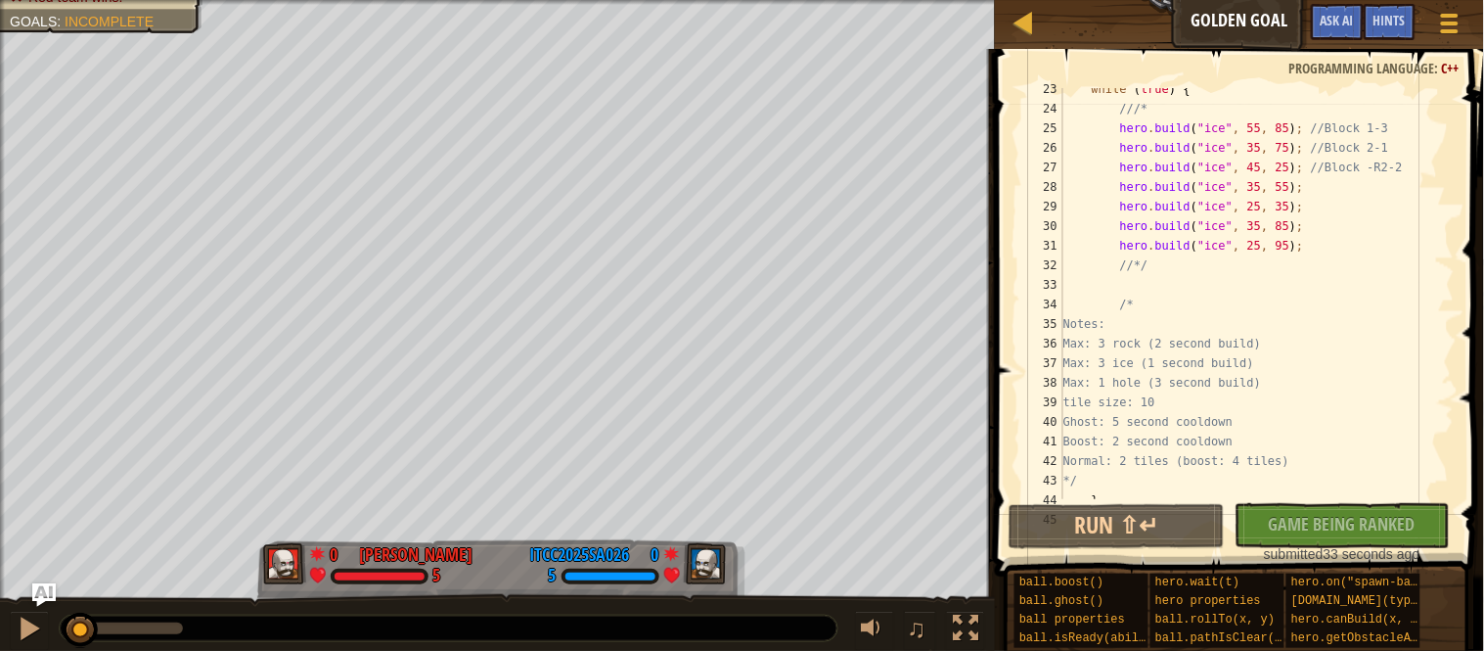
scroll to position [441, 0]
click at [1273, 189] on div "while ( true ) { ///* hero . build ( " ice " , 55 , 85 ) ; //Block 1-3 hero . b…" at bounding box center [1257, 301] width 395 height 450
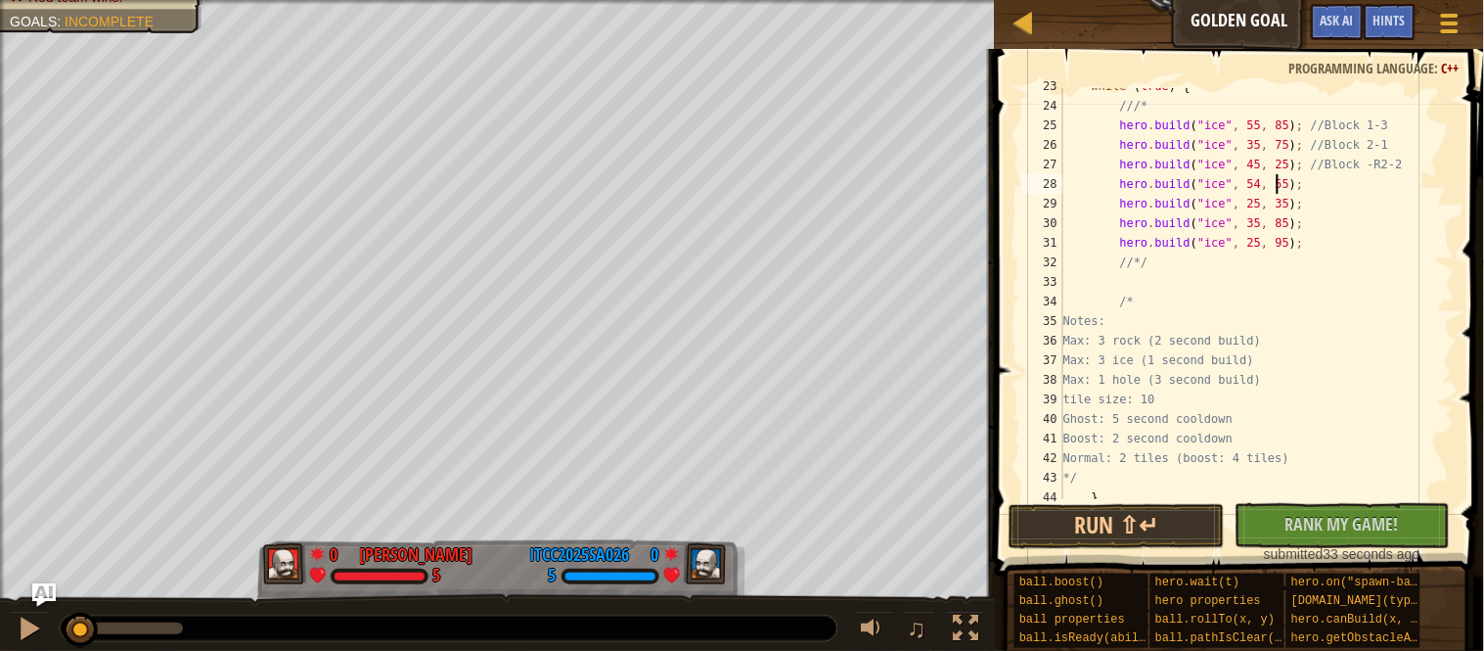
scroll to position [8, 30]
drag, startPoint x: 91, startPoint y: 628, endPoint x: 33, endPoint y: 628, distance: 57.7
click at [33, 628] on div "♫" at bounding box center [497, 623] width 995 height 59
click at [33, 628] on div at bounding box center [29, 627] width 25 height 25
click at [34, 629] on div at bounding box center [29, 627] width 25 height 25
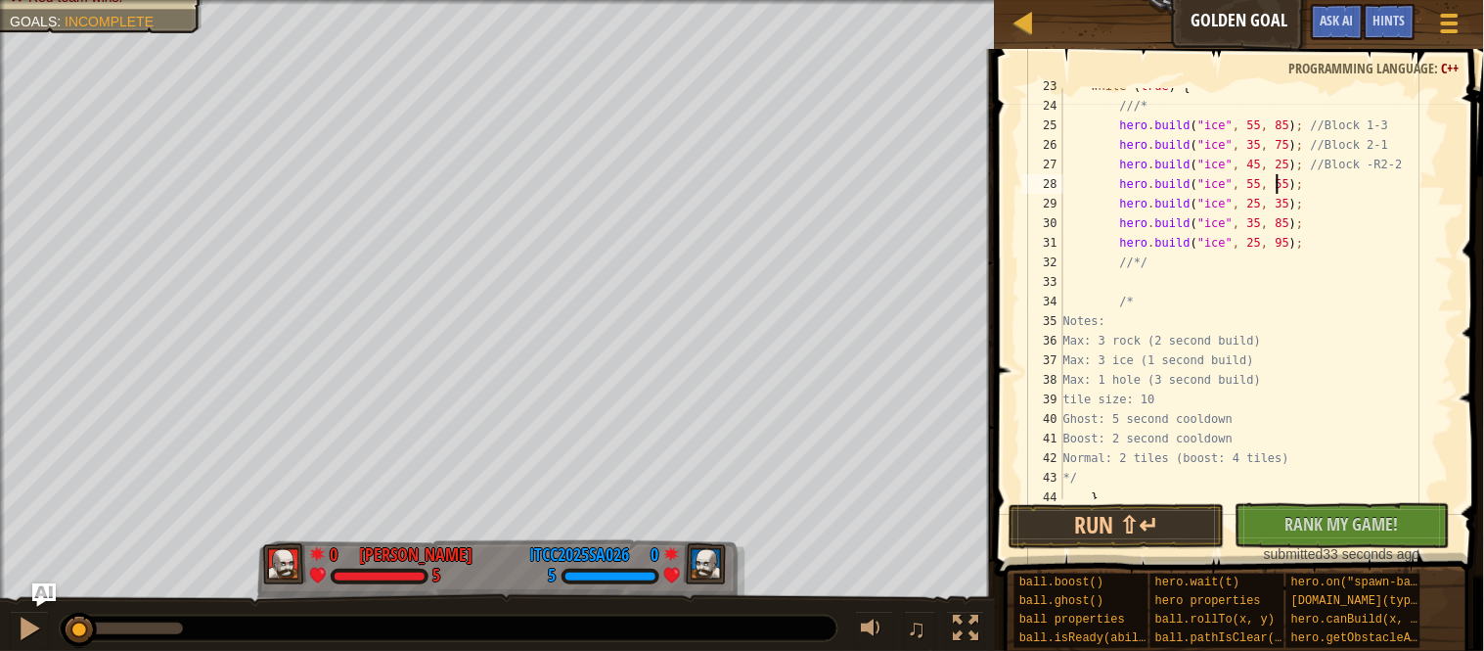
click at [1305, 188] on div "while ( true ) { ///* hero . build ( " ice " , 55 , 85 ) ; //Block 1-3 hero . b…" at bounding box center [1257, 301] width 395 height 450
click at [1359, 194] on div "while ( true ) { ///* hero . build ( " ice " , 55 , 85 ) ; //Block 1-3 hero . b…" at bounding box center [1257, 301] width 395 height 450
click at [1075, 533] on button "Run ⇧↵" at bounding box center [1117, 526] width 216 height 45
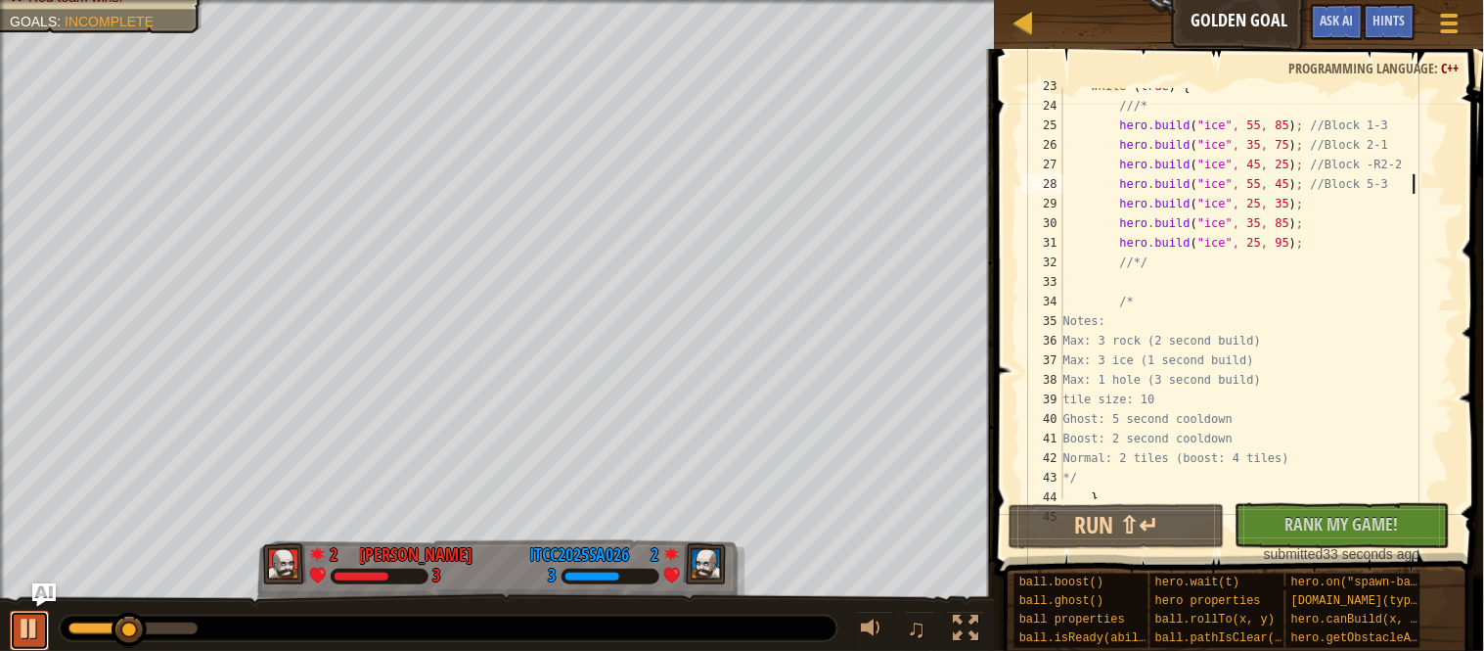
click at [36, 640] on div at bounding box center [29, 627] width 25 height 25
click at [9, 650] on div "♫" at bounding box center [497, 623] width 995 height 59
click at [14, 645] on button at bounding box center [29, 631] width 39 height 40
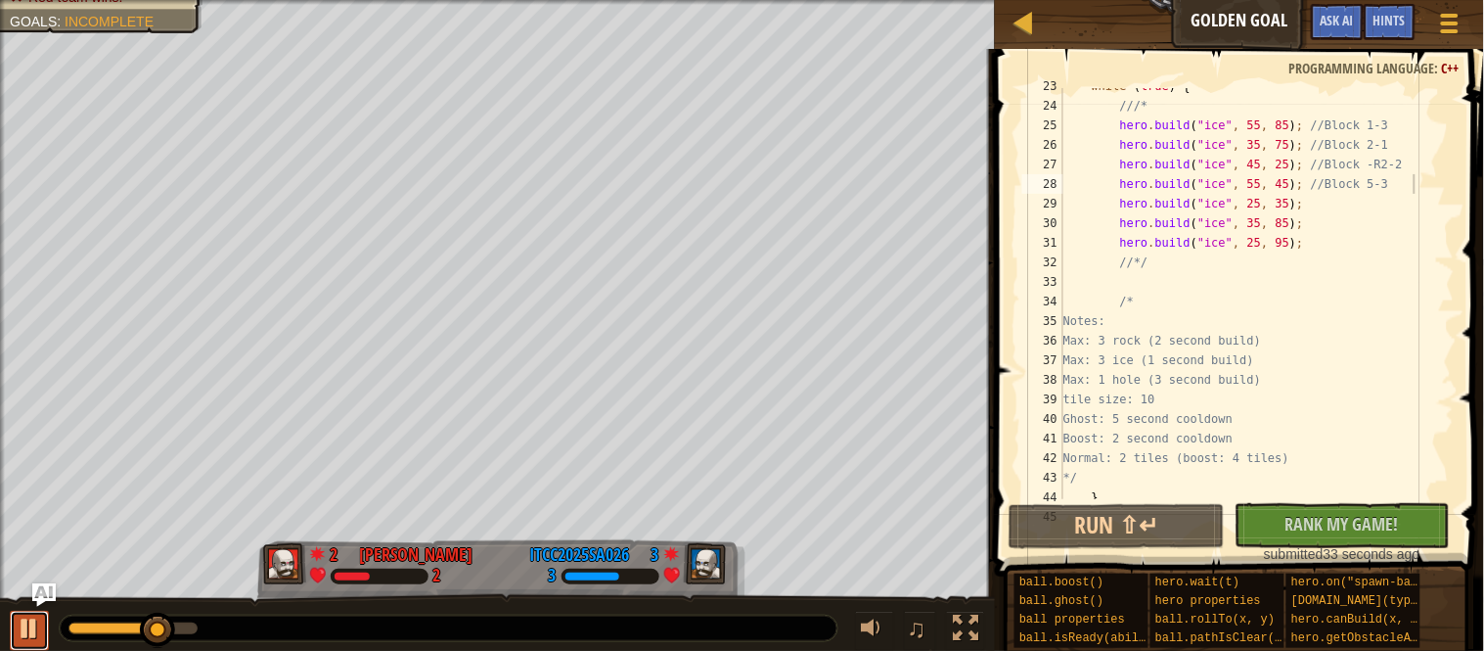
click at [14, 645] on button at bounding box center [29, 631] width 39 height 40
click at [1273, 209] on div "while ( true ) { ///* hero . build ( " ice " , 55 , 85 ) ; //Block 1-3 hero . b…" at bounding box center [1257, 301] width 395 height 450
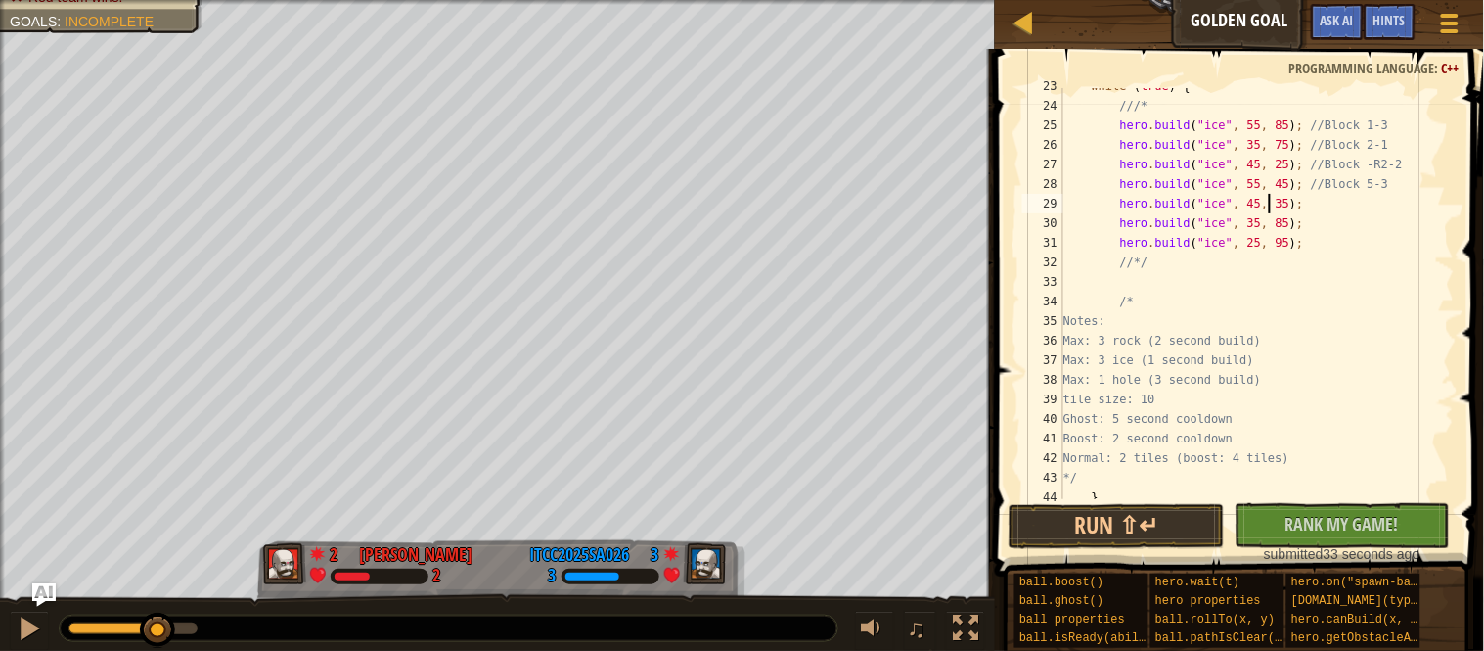
scroll to position [8, 29]
click at [1302, 206] on div "while ( true ) { ///* hero . build ( " ice " , 55 , 85 ) ; //Block 1-3 hero . b…" at bounding box center [1257, 301] width 395 height 450
click at [1228, 211] on div "while ( true ) { ///* hero . build ( " ice " , 55 , 85 ) ; //Block 1-3 hero . b…" at bounding box center [1257, 301] width 395 height 450
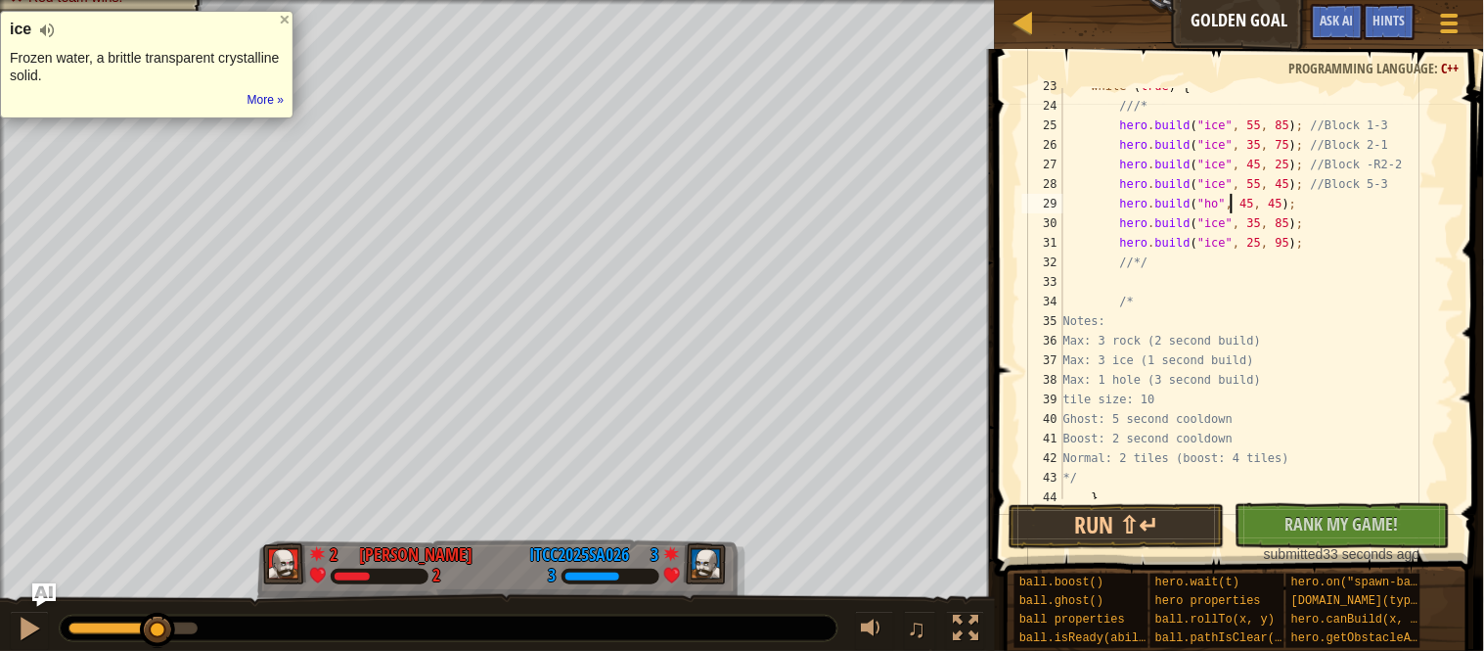
scroll to position [8, 26]
click at [1389, 199] on div "while ( true ) { ///* hero . build ( " ice " , 55 , 85 ) ; //Block 1-3 hero . b…" at bounding box center [1257, 301] width 395 height 450
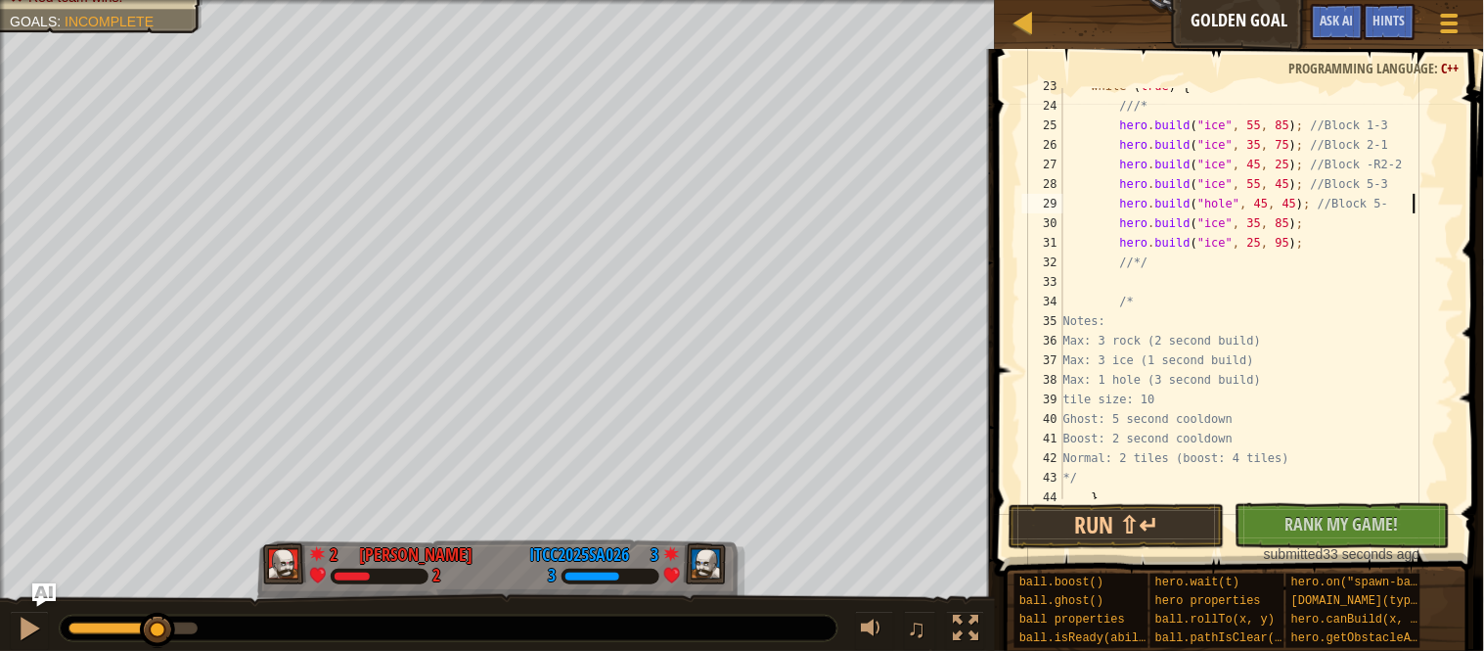
scroll to position [8, 50]
click at [1124, 523] on button "Run ⇧↵" at bounding box center [1117, 526] width 216 height 45
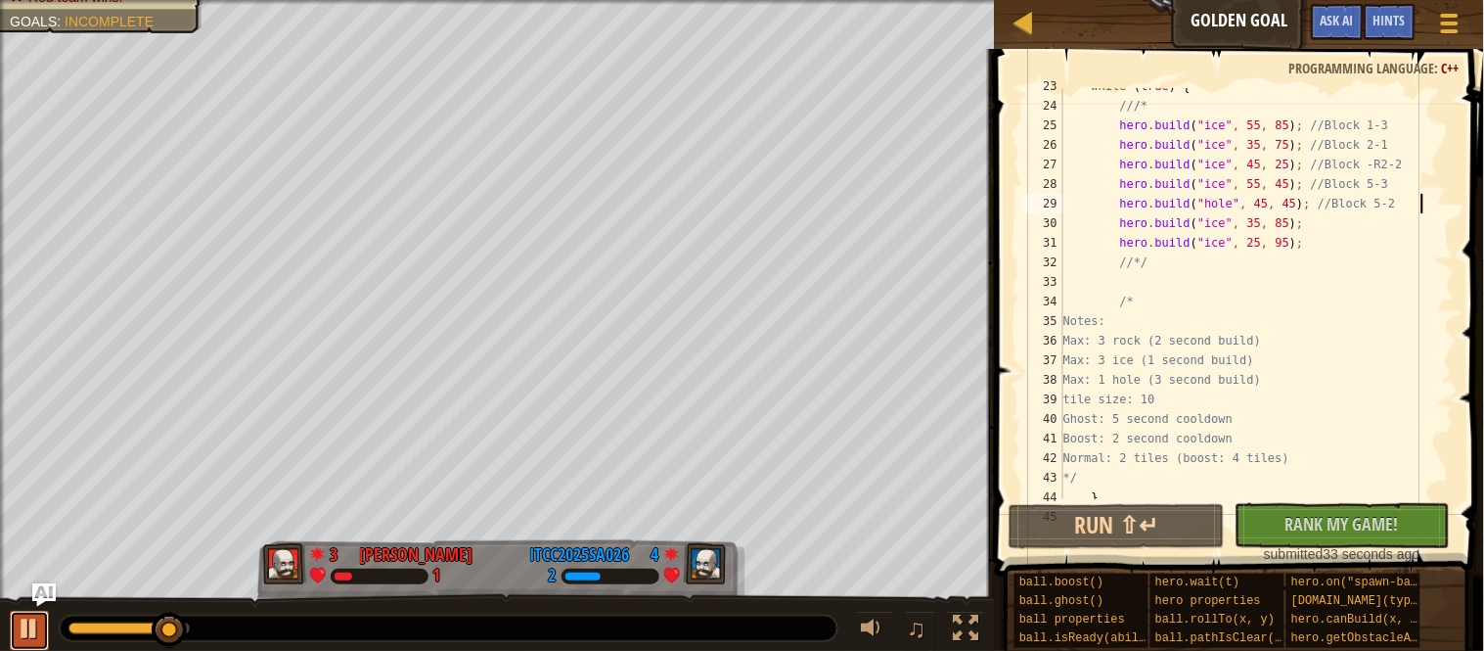
click at [35, 625] on div at bounding box center [29, 627] width 25 height 25
click at [1234, 205] on div "while ( true ) { ///* hero . build ( " ice " , 55 , 85 ) ; //Block 1-3 hero . b…" at bounding box center [1257, 301] width 395 height 450
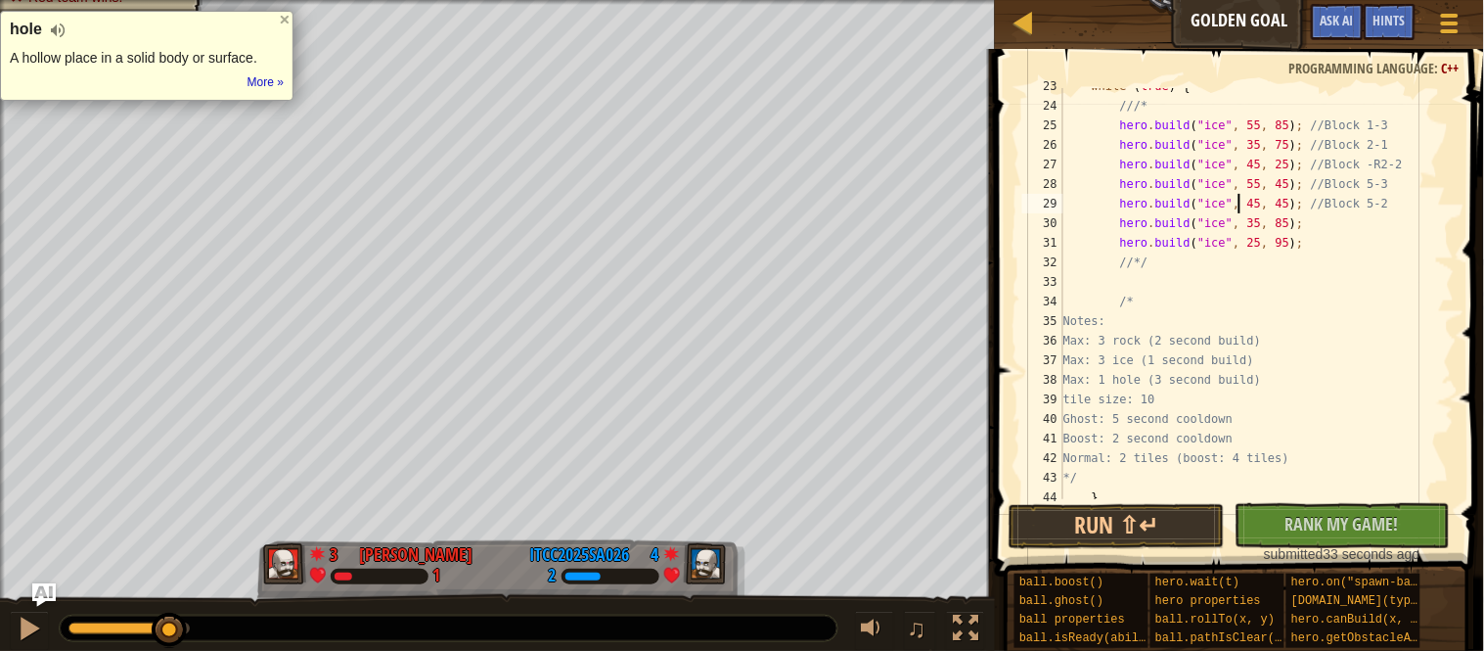
scroll to position [8, 24]
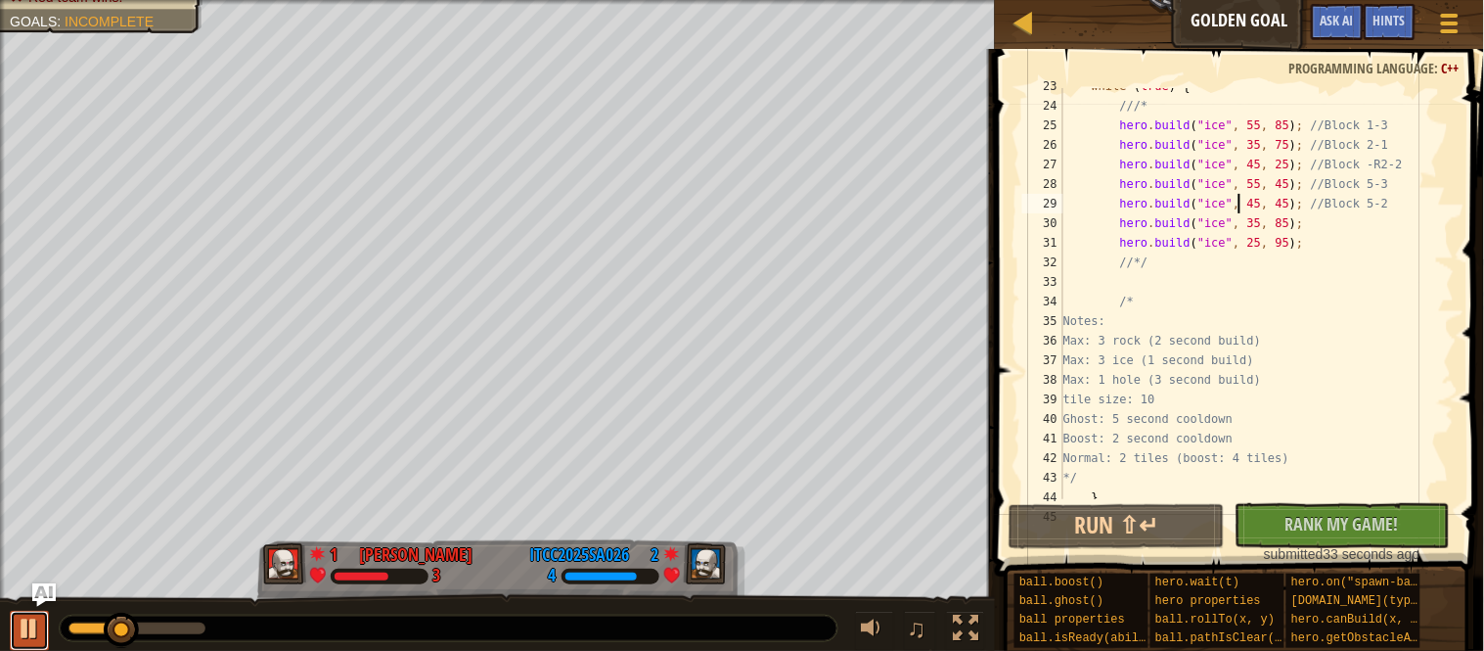
click at [39, 638] on div at bounding box center [29, 627] width 25 height 25
click at [1229, 202] on div "while ( true ) { ///* hero . build ( " ice " , 55 , 85 ) ; //Block 1-3 hero . b…" at bounding box center [1257, 301] width 395 height 450
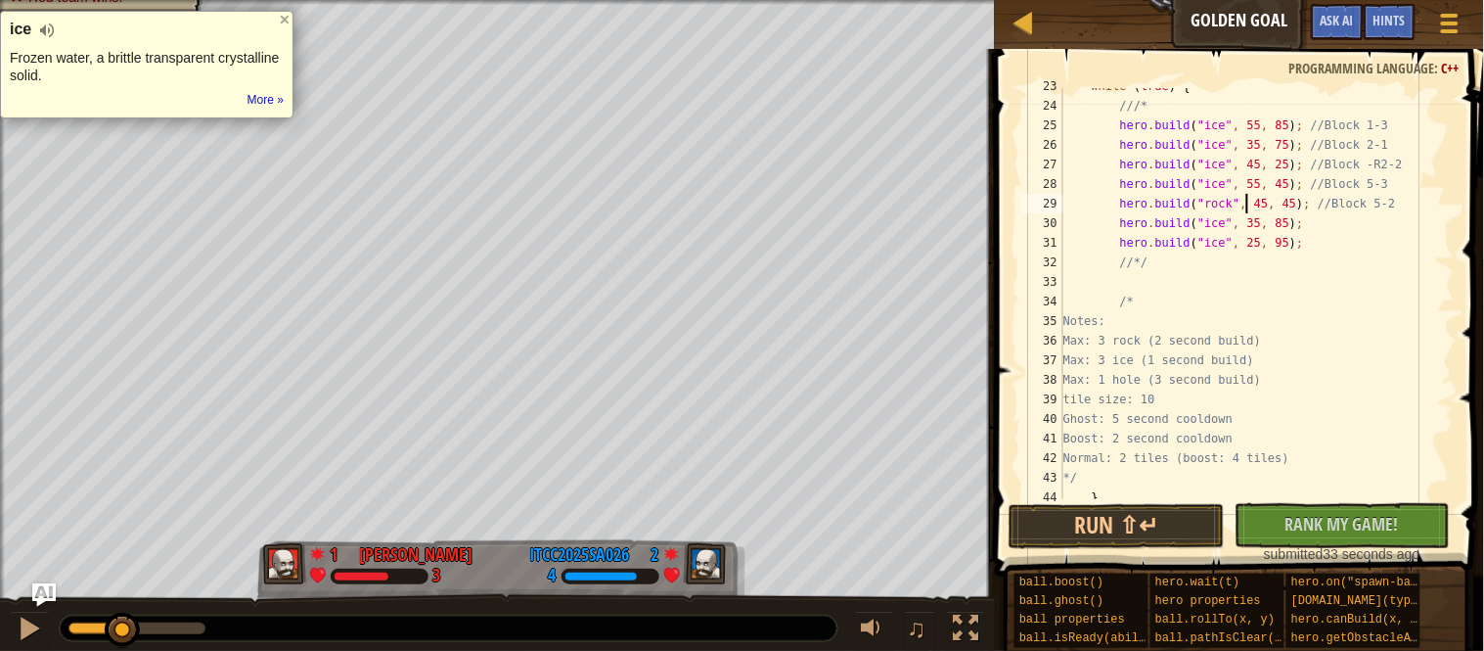
scroll to position [8, 26]
click at [1120, 512] on button "Run ⇧↵" at bounding box center [1117, 526] width 216 height 45
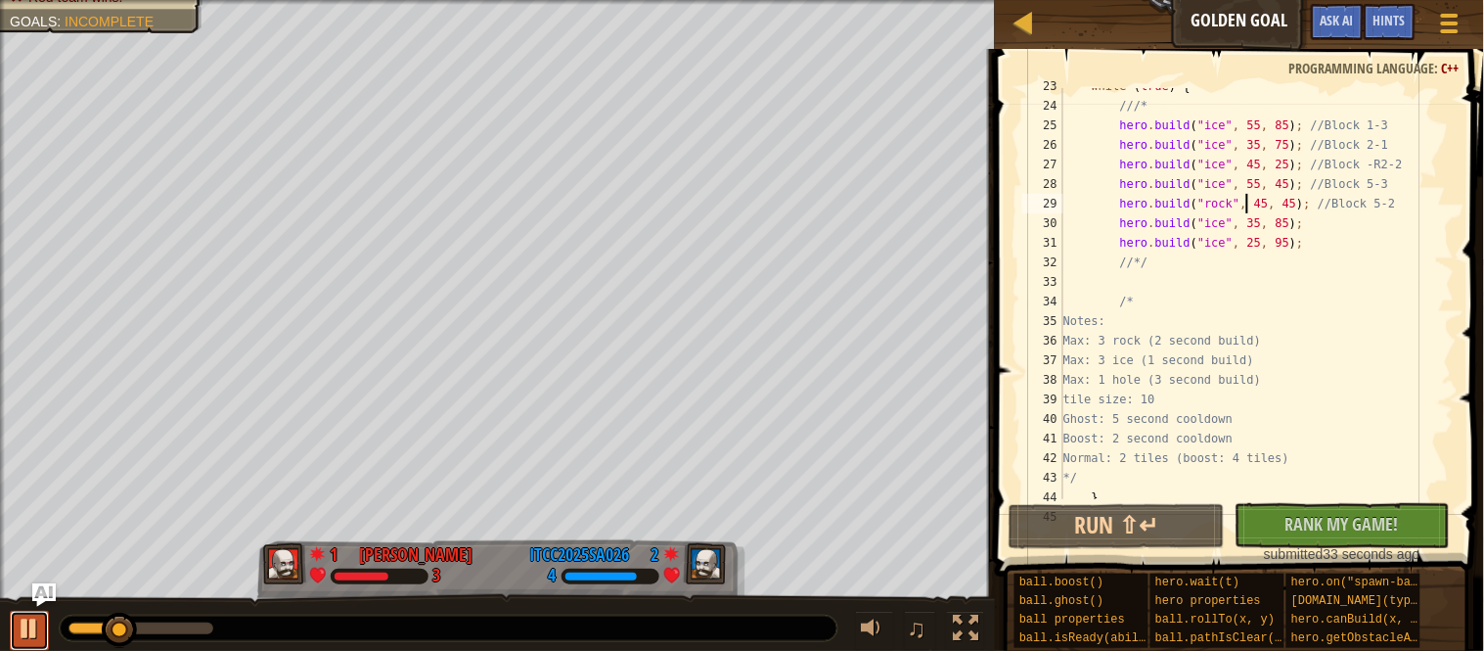
click at [37, 625] on div at bounding box center [29, 627] width 25 height 25
click at [1273, 223] on div "while ( true ) { ///* hero . build ( " ice " , 55 , 85 ) ; //Block 1-3 hero . b…" at bounding box center [1257, 301] width 395 height 450
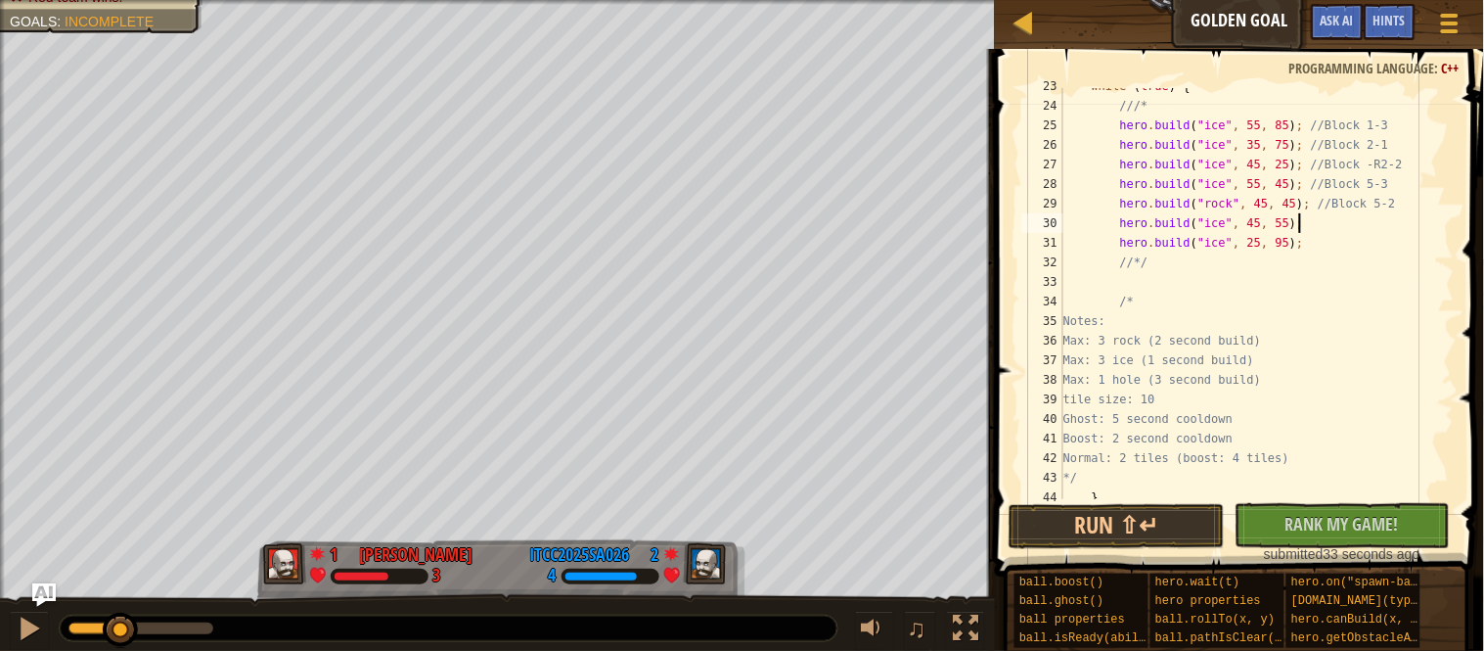
scroll to position [8, 33]
click at [1156, 527] on button "Run ⇧↵" at bounding box center [1117, 526] width 216 height 45
click at [1227, 221] on div "while ( true ) { ///* hero . build ( " ice " , 55 , 85 ) ; //Block 1-3 hero . b…" at bounding box center [1257, 301] width 395 height 450
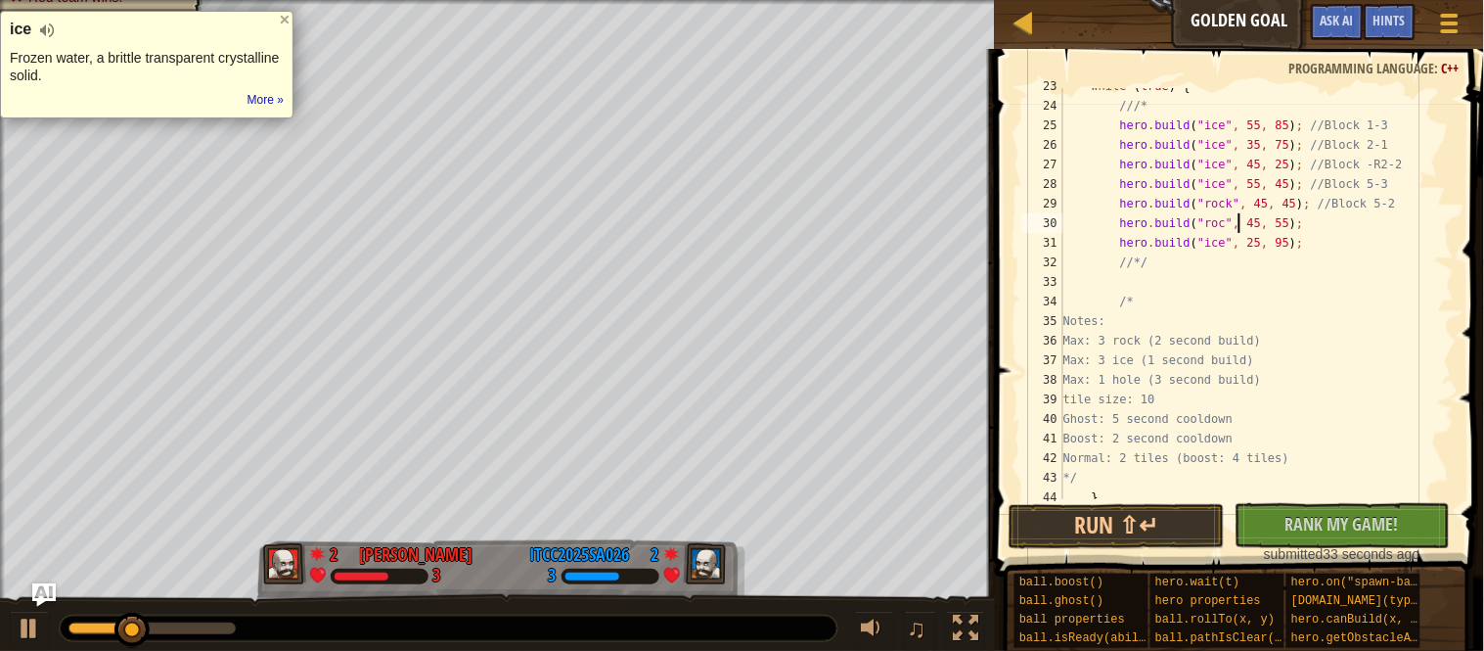
scroll to position [8, 26]
type textarea "hero.build("rock", 45, 55);"
click at [1155, 501] on span at bounding box center [1241, 284] width 505 height 585
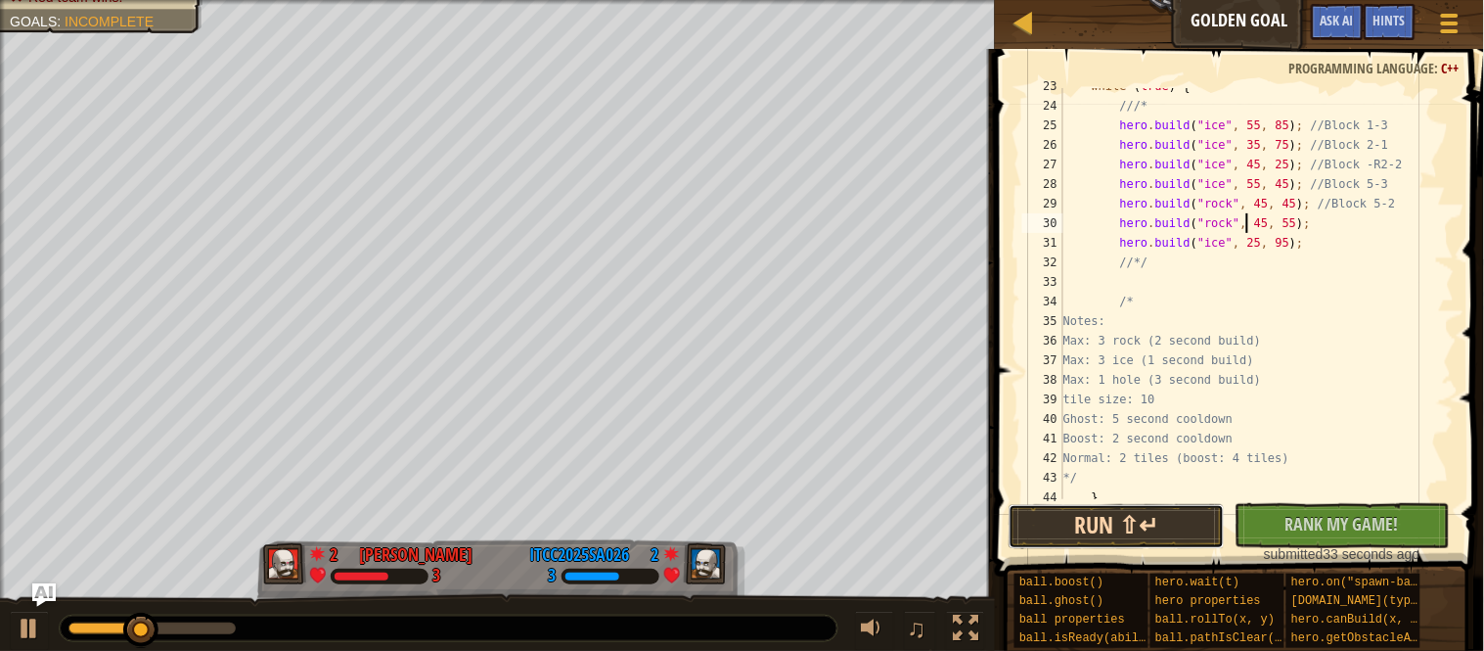
click at [1152, 520] on button "Run ⇧↵" at bounding box center [1117, 526] width 216 height 45
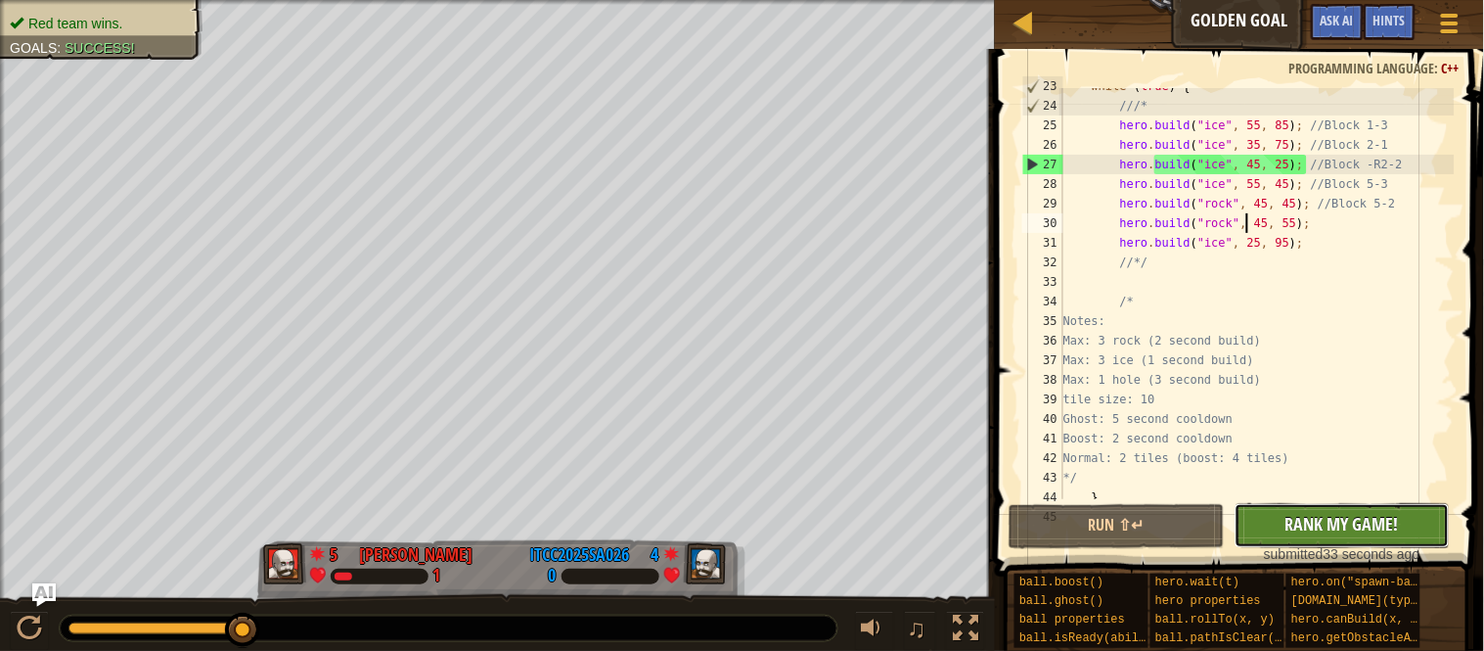
click at [1286, 524] on span "Rank My Game!" at bounding box center [1342, 524] width 113 height 24
click at [1031, 29] on div at bounding box center [1025, 23] width 24 height 24
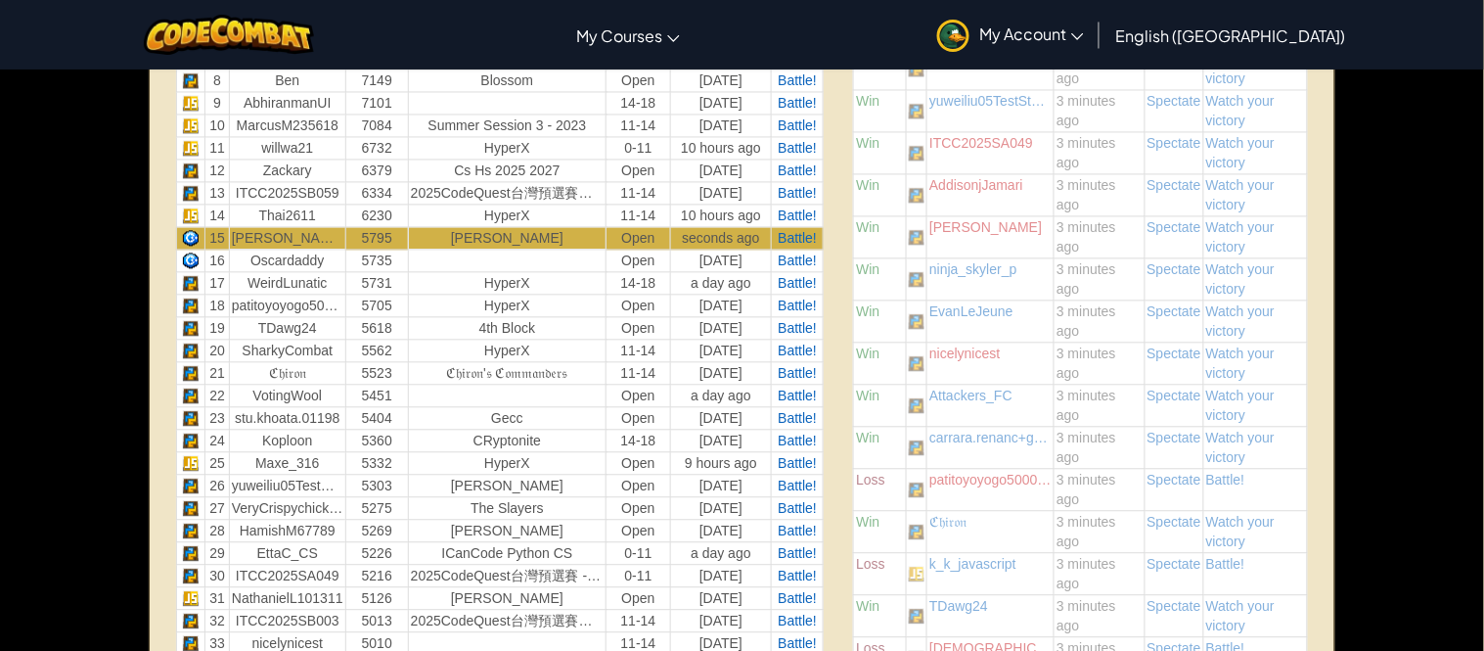
scroll to position [937, 0]
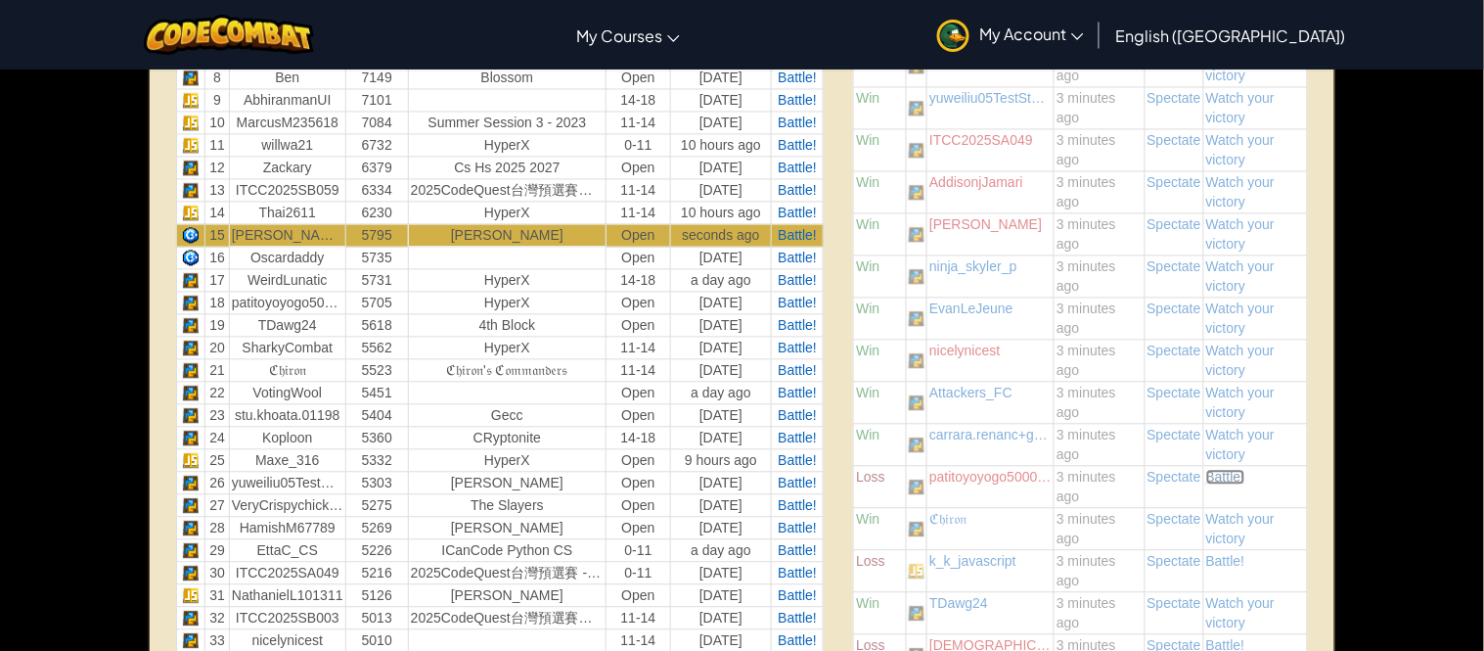
click at [1235, 475] on span "Battle!" at bounding box center [1225, 478] width 39 height 16
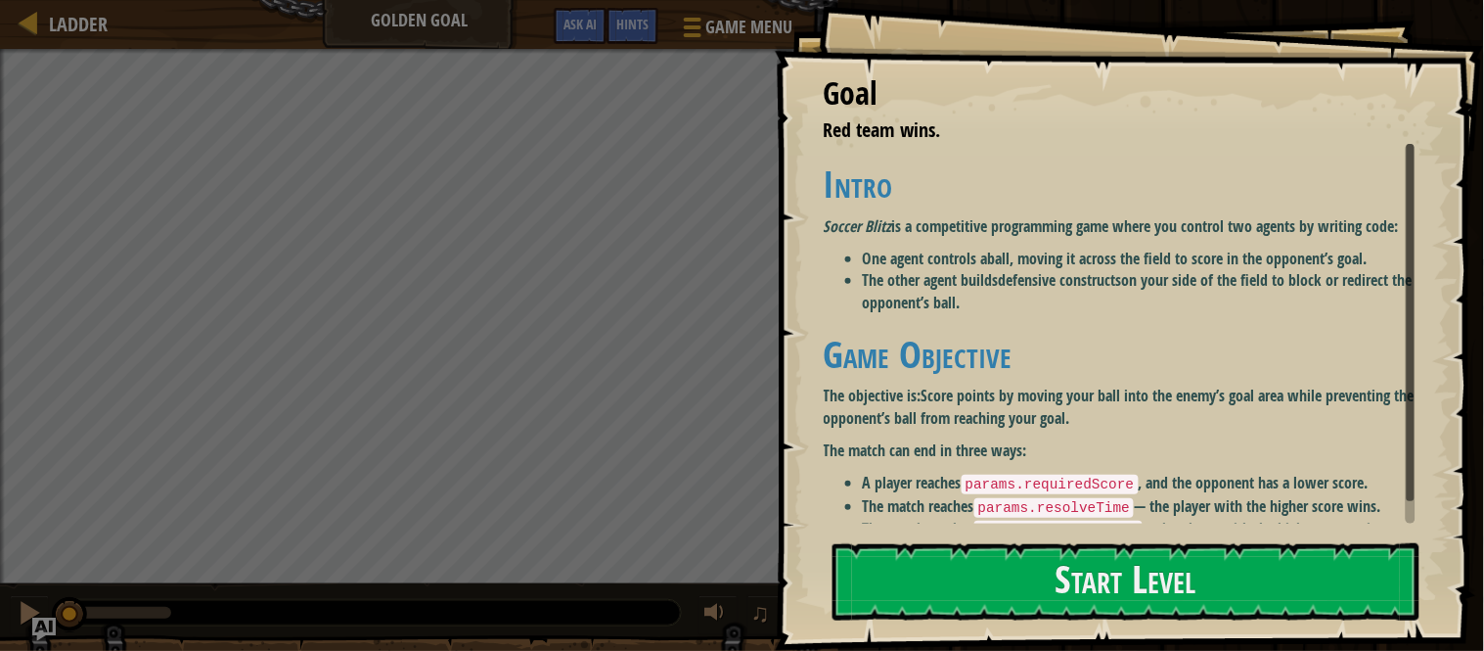
click at [1105, 534] on div "Goal Red team wins. Intro Soccer Blitz is a competitive programming game where …" at bounding box center [1129, 325] width 709 height 651
click at [1105, 592] on button "Start Level" at bounding box center [1126, 581] width 587 height 77
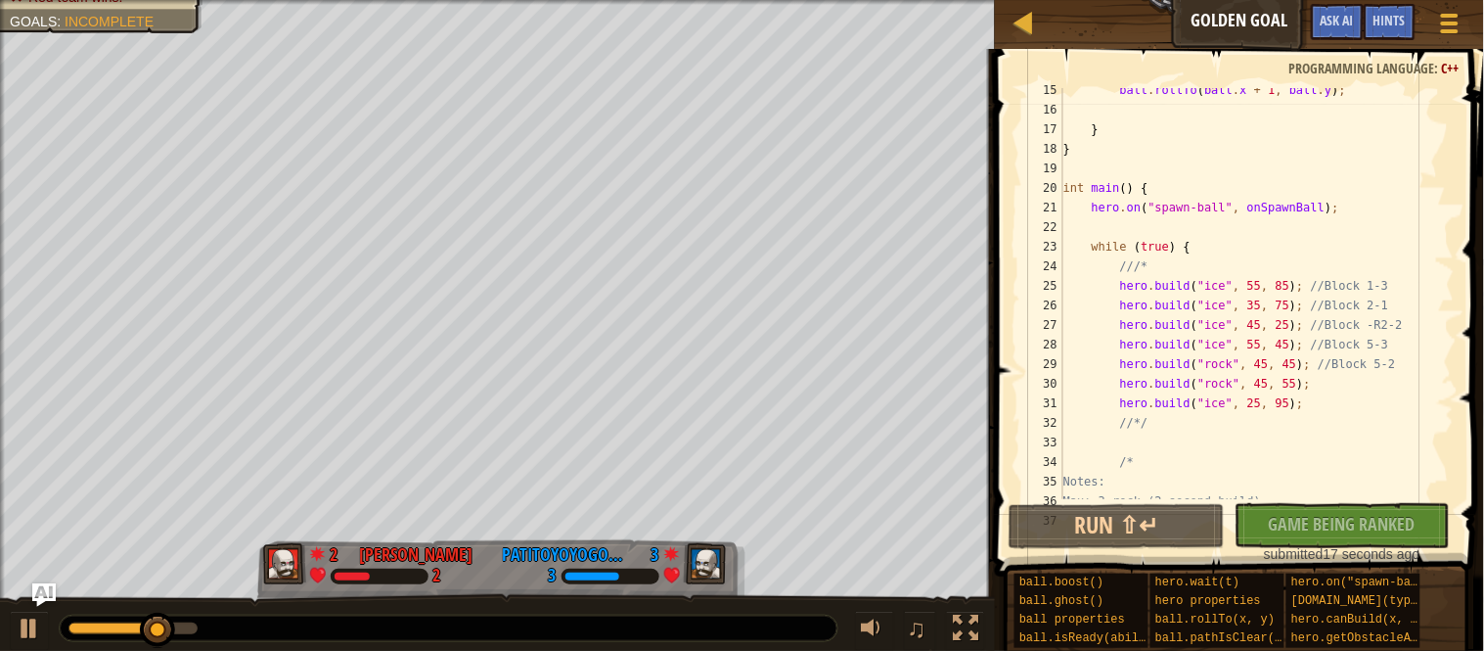
scroll to position [281, 0]
click at [1271, 403] on div "ball . rollTo ( ball . x + 1 , ball . y ) ; } } int main ( ) { hero . on ( " sp…" at bounding box center [1257, 305] width 395 height 450
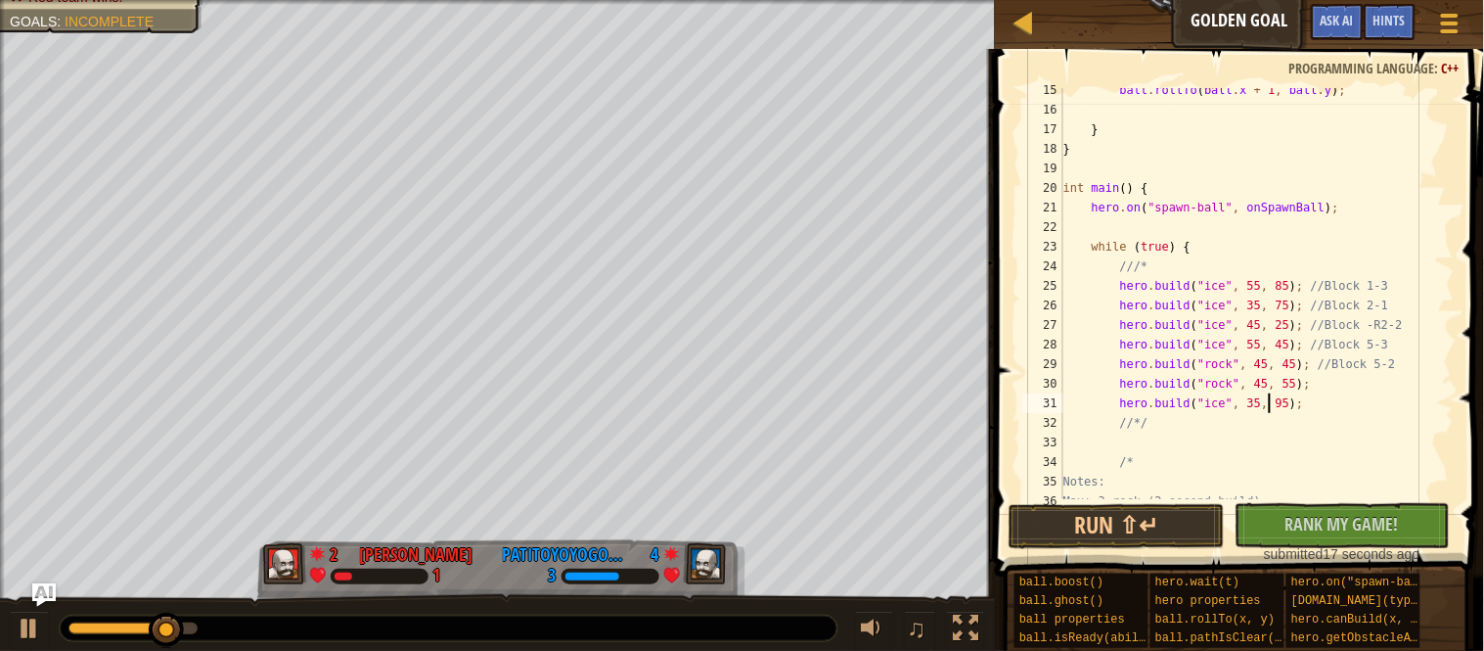
scroll to position [7, 29]
type textarea "[DOMAIN_NAME]("ice", 35, 85);"
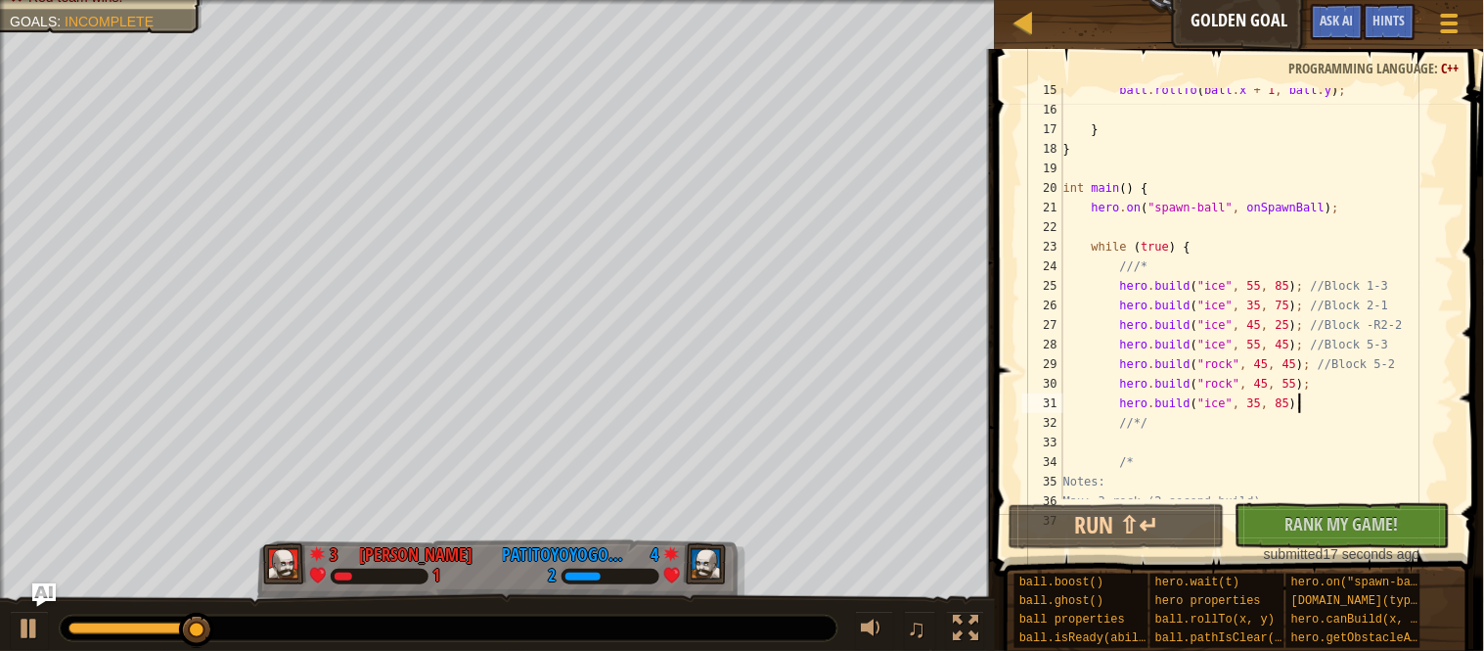
click at [1331, 409] on div "ball . rollTo ( ball . x + 1 , ball . y ) ; } } int main ( ) { hero . on ( " sp…" at bounding box center [1257, 305] width 395 height 450
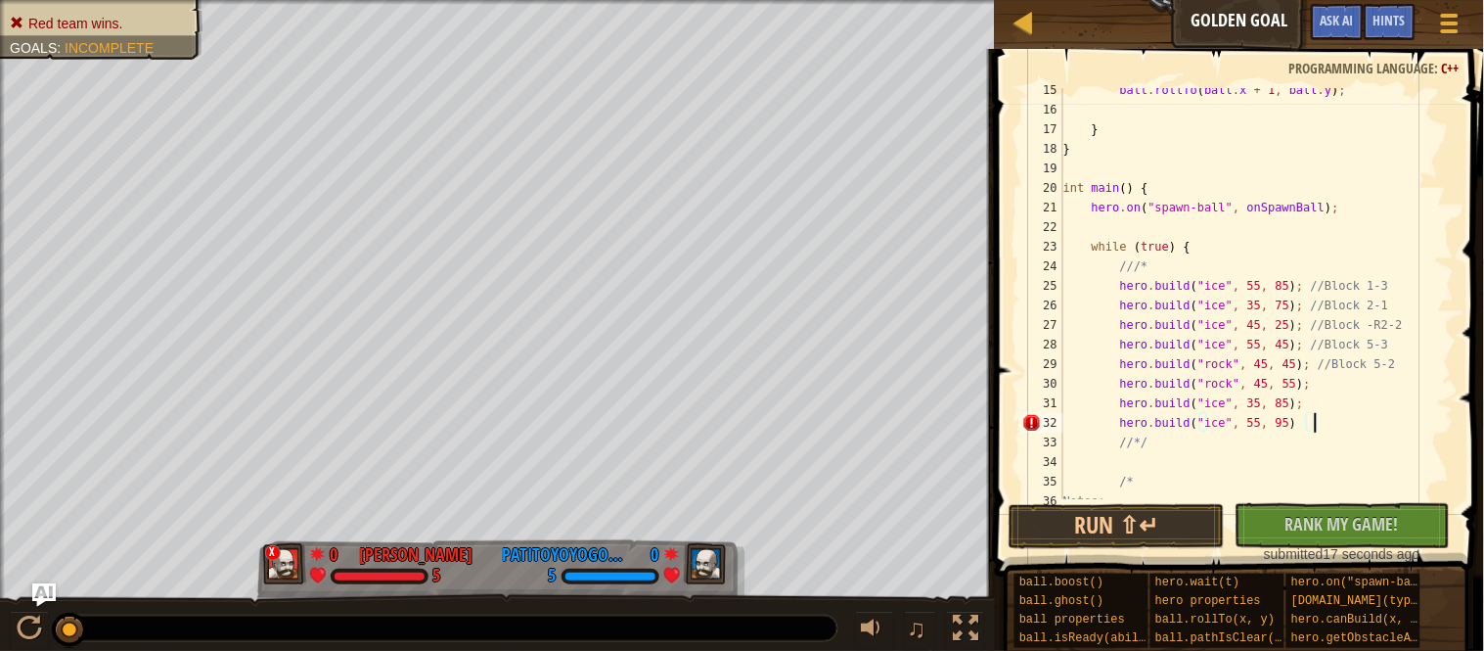
scroll to position [7, 35]
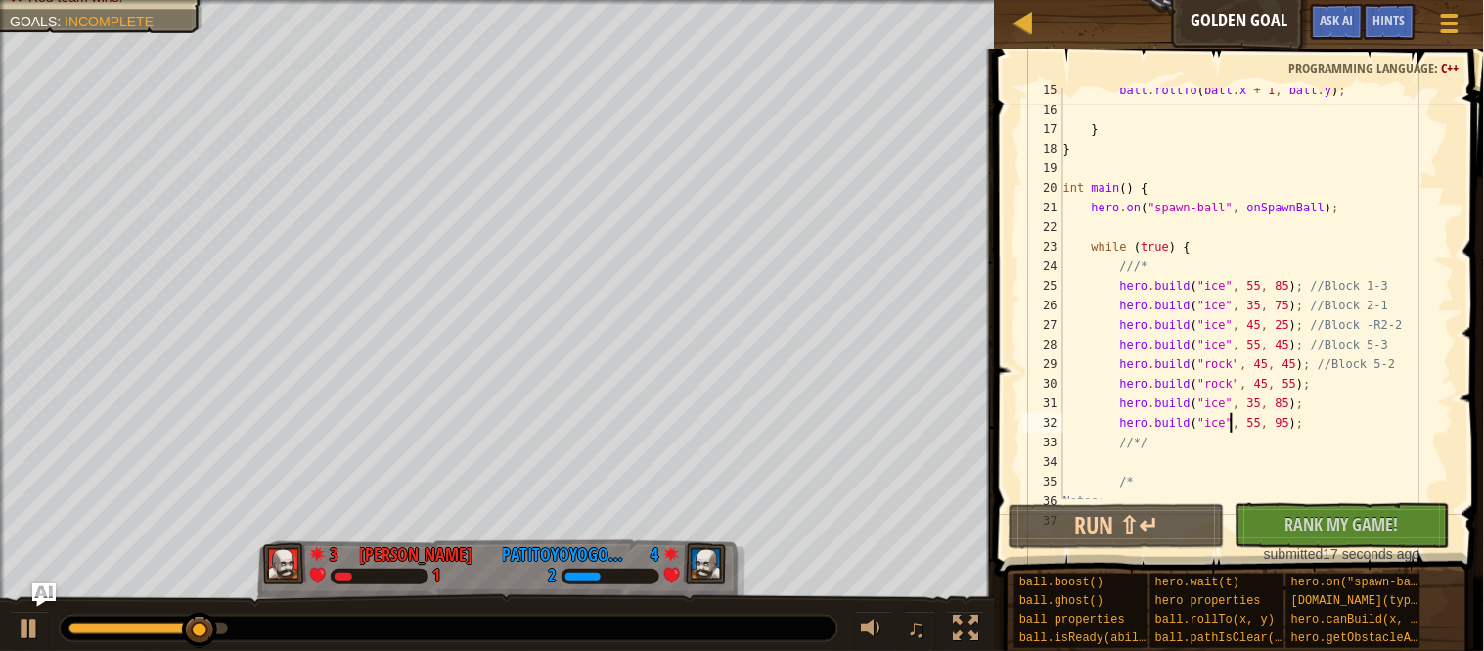
click at [1229, 423] on div "ball . rollTo ( ball . x + 1 , ball . y ) ; } } int main ( ) { hero . on ( " sp…" at bounding box center [1257, 305] width 395 height 450
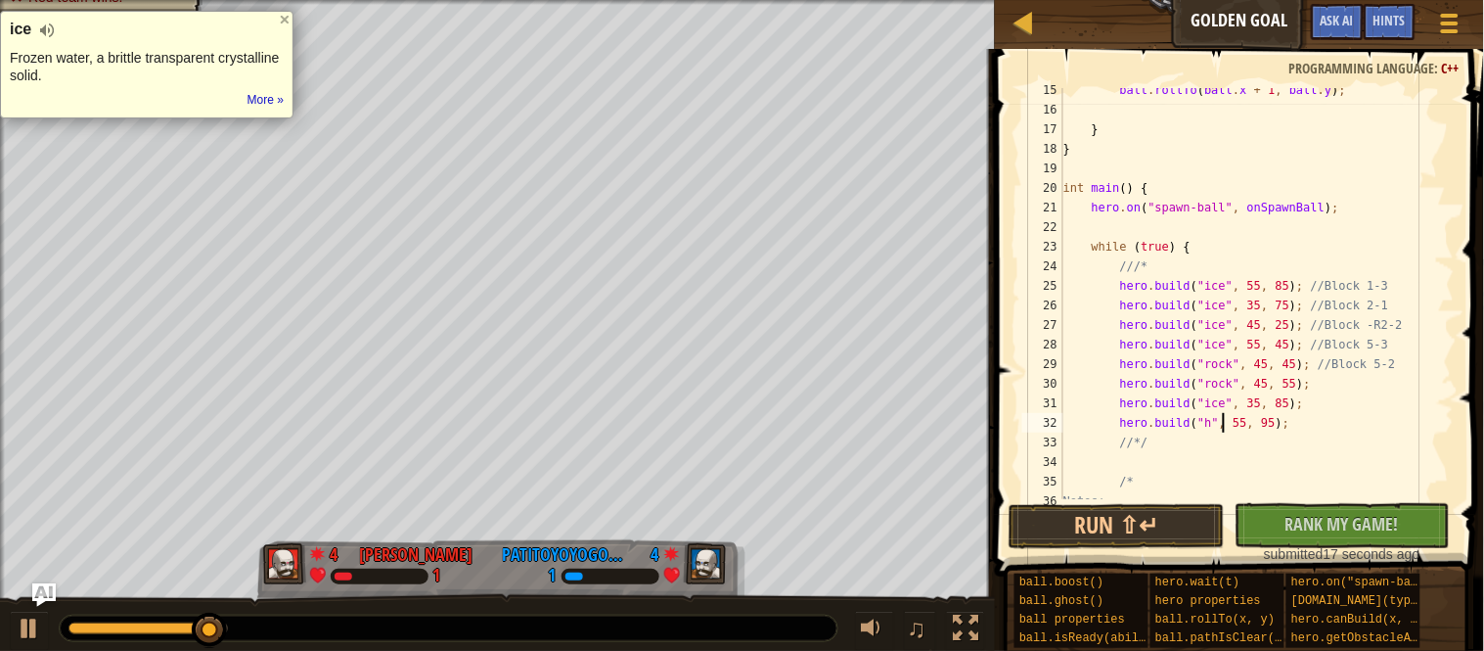
scroll to position [7, 26]
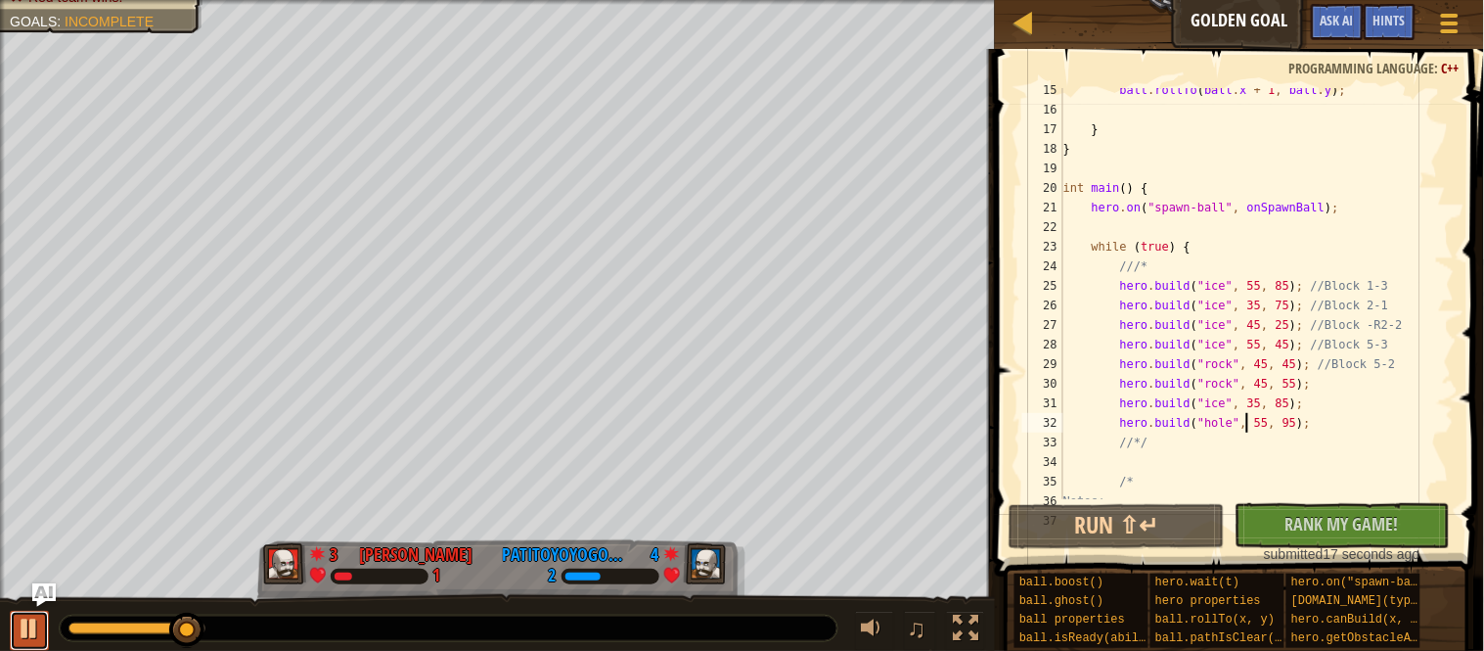
click at [37, 627] on div at bounding box center [29, 627] width 25 height 25
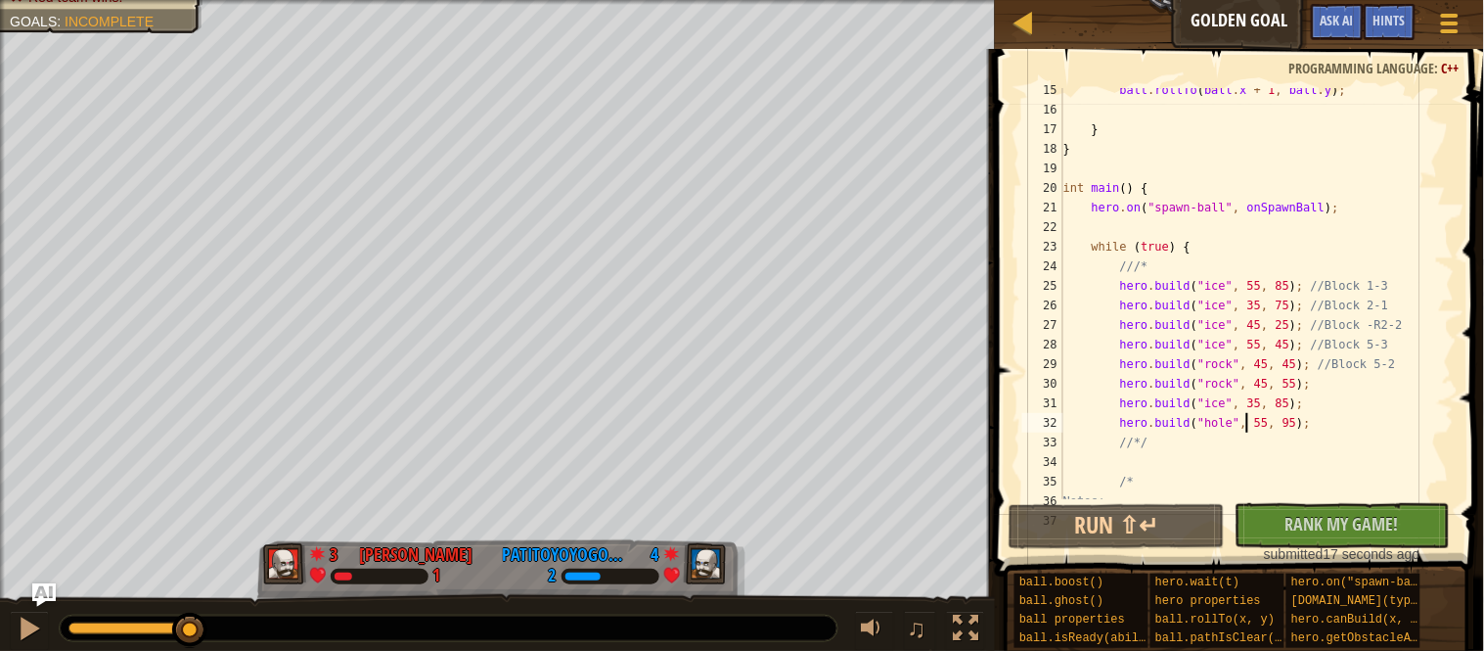
click at [1279, 430] on div "ball . rollTo ( ball . x + 1 , ball . y ) ; } } int main ( ) { hero . on ( " sp…" at bounding box center [1257, 305] width 395 height 450
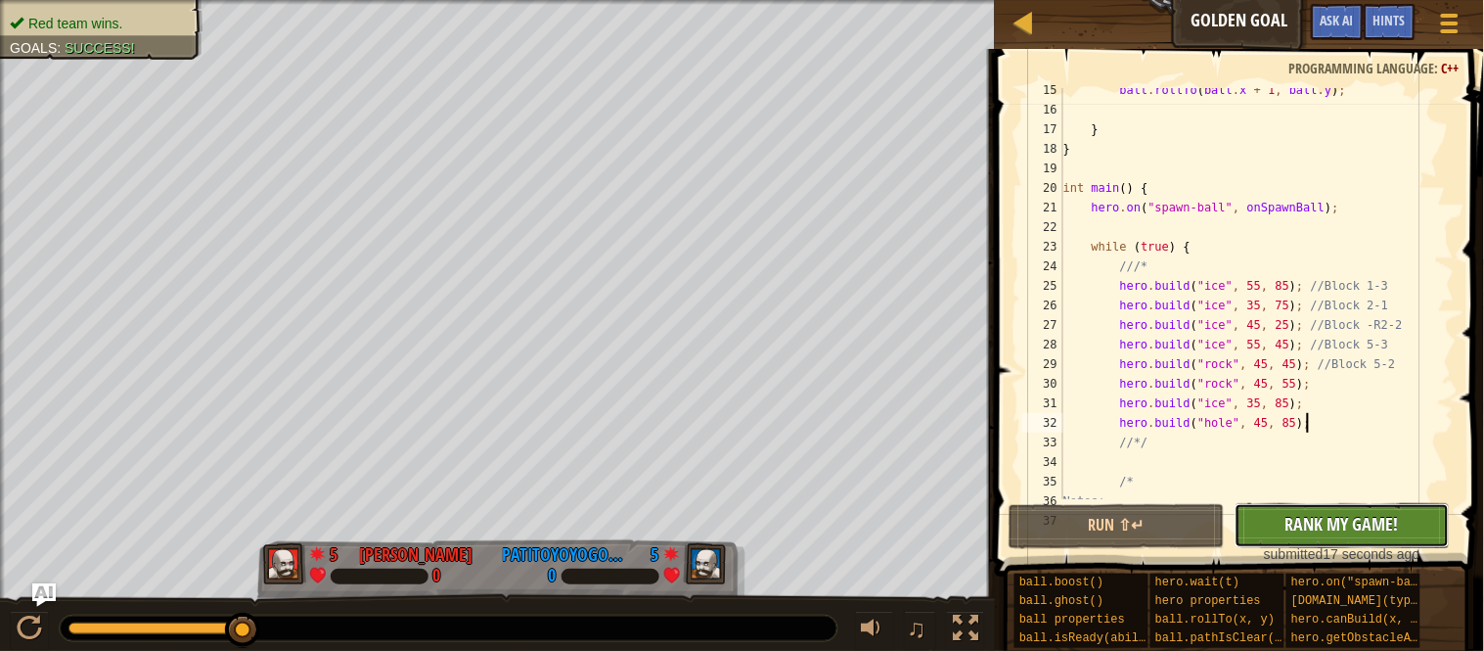
click at [1260, 521] on button "No New Code to Rank Rank My Game! Submitting... Submitted for Ranking Failed to…" at bounding box center [1343, 525] width 216 height 45
click at [1345, 380] on div "ball . rollTo ( ball . x + 1 , ball . y ) ; } } int main ( ) { hero . on ( " sp…" at bounding box center [1257, 305] width 395 height 450
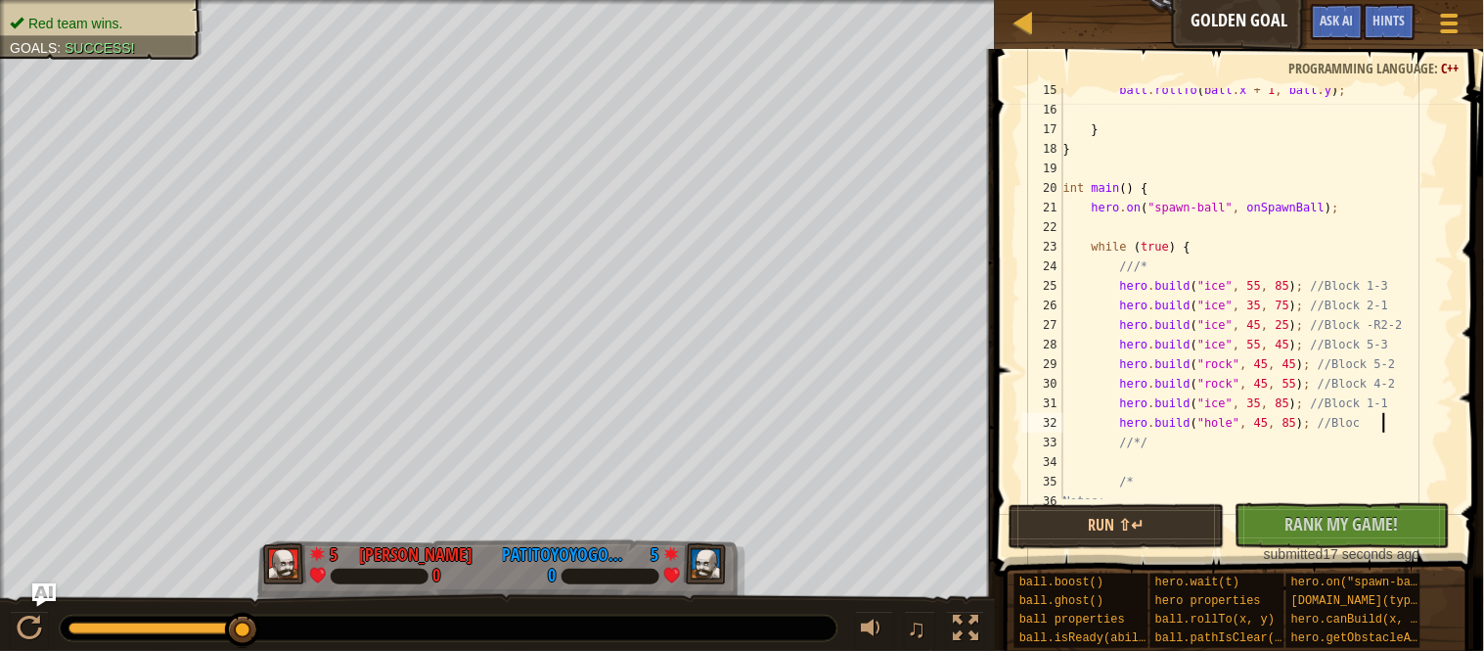
scroll to position [7, 45]
type textarea "hero.build("hole", 45, 85); //Block 1-2"
click at [1029, 14] on div at bounding box center [1025, 23] width 24 height 24
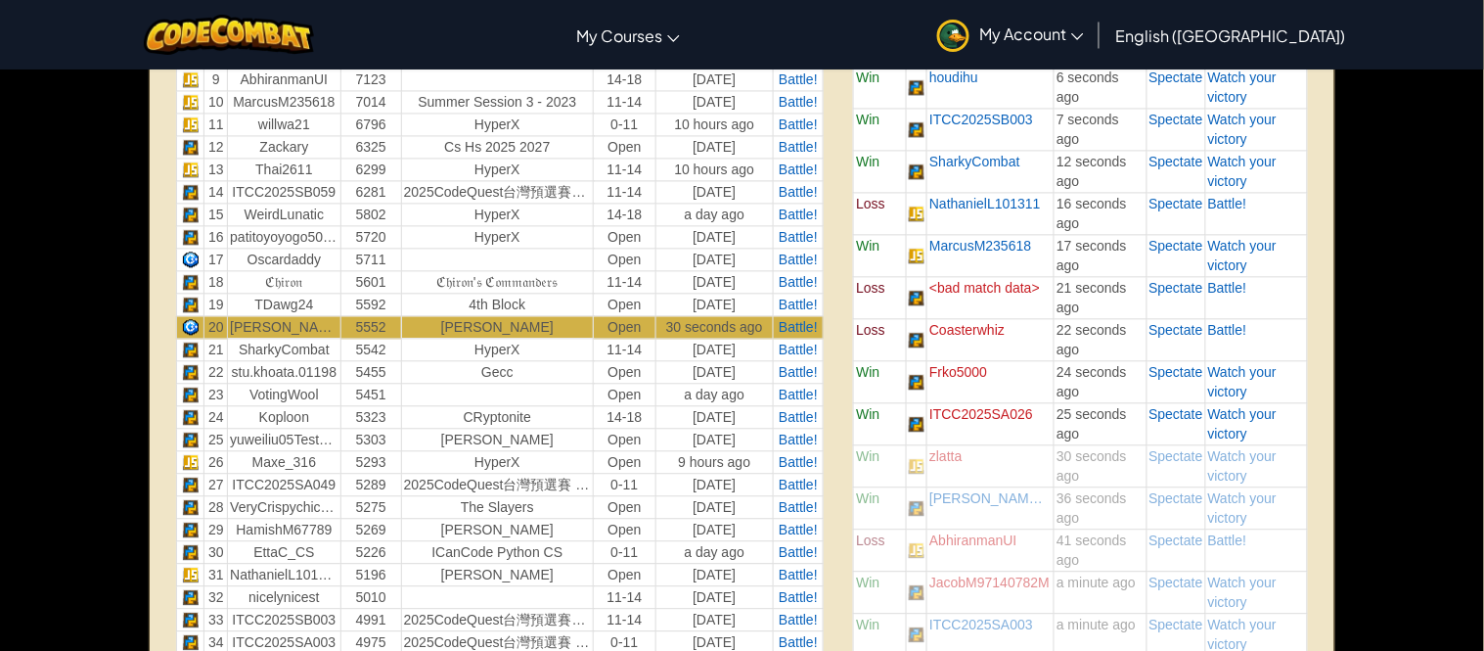
scroll to position [963, 0]
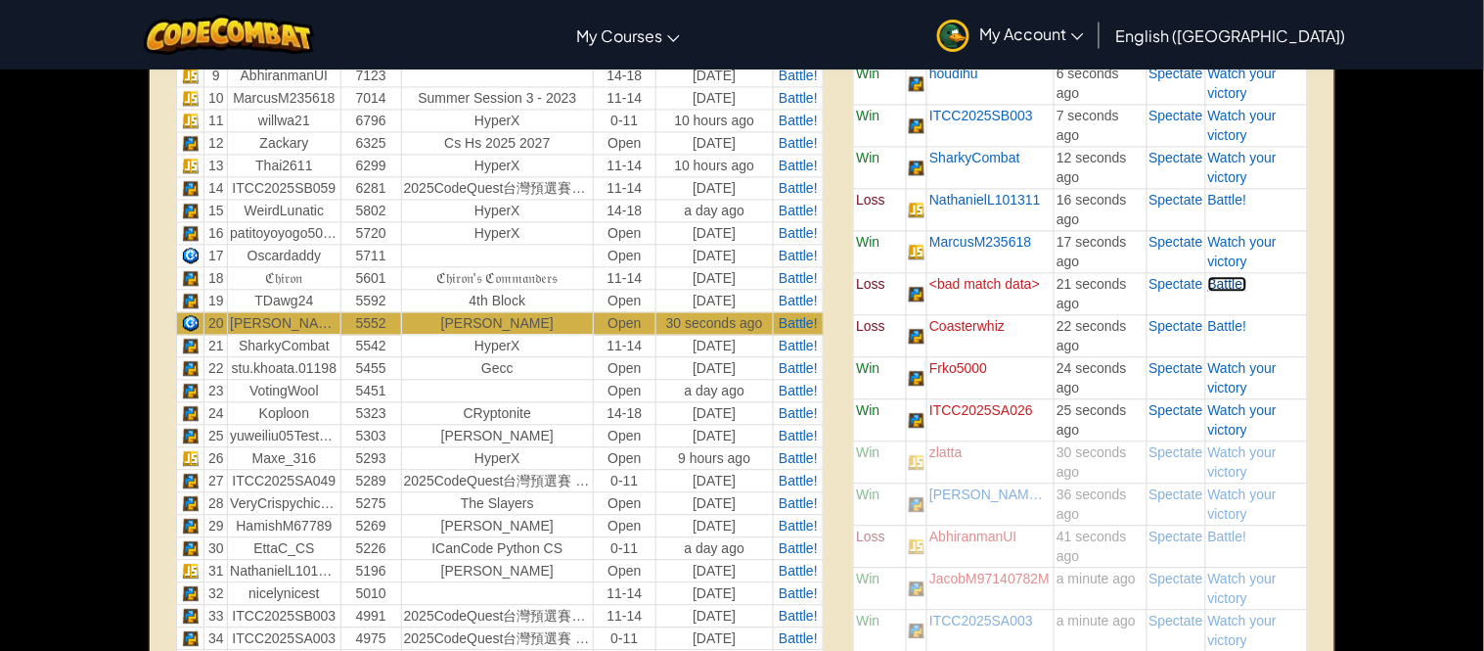
click at [1238, 286] on span "Battle!" at bounding box center [1227, 284] width 39 height 16
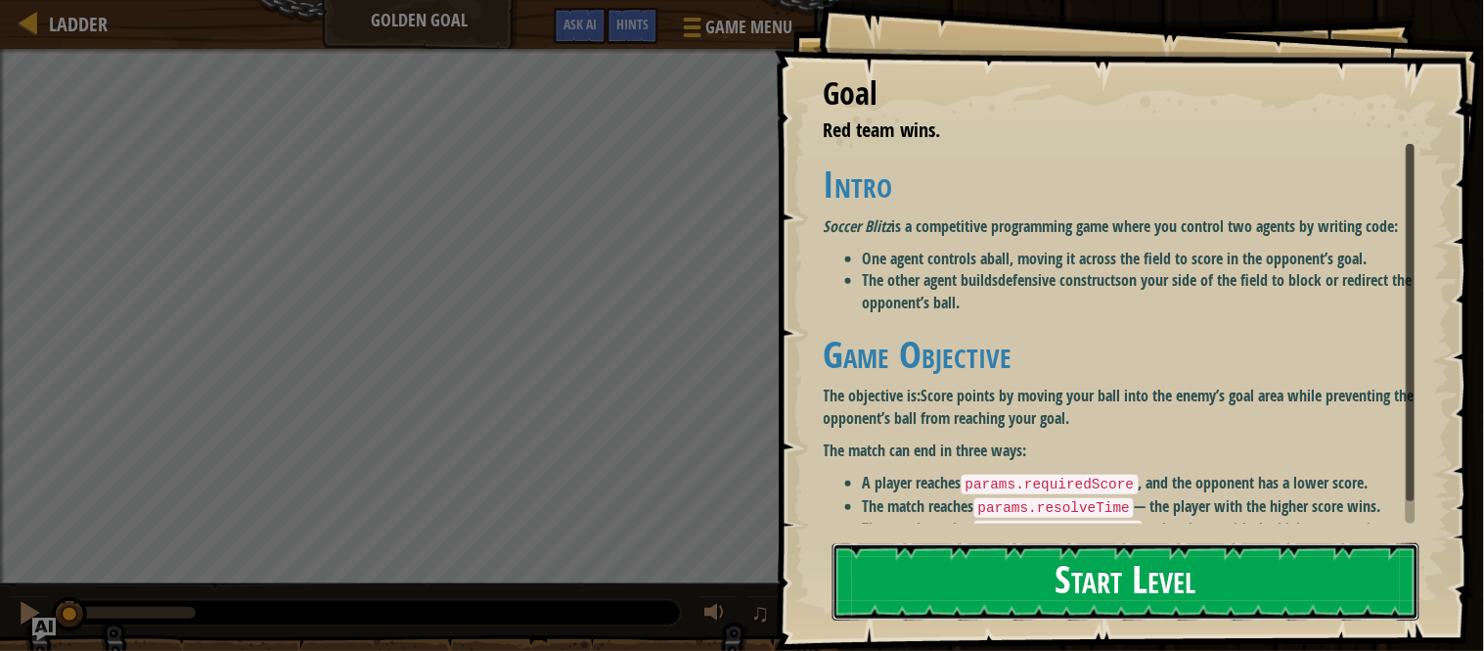
click at [1087, 609] on button "Start Level" at bounding box center [1126, 581] width 587 height 77
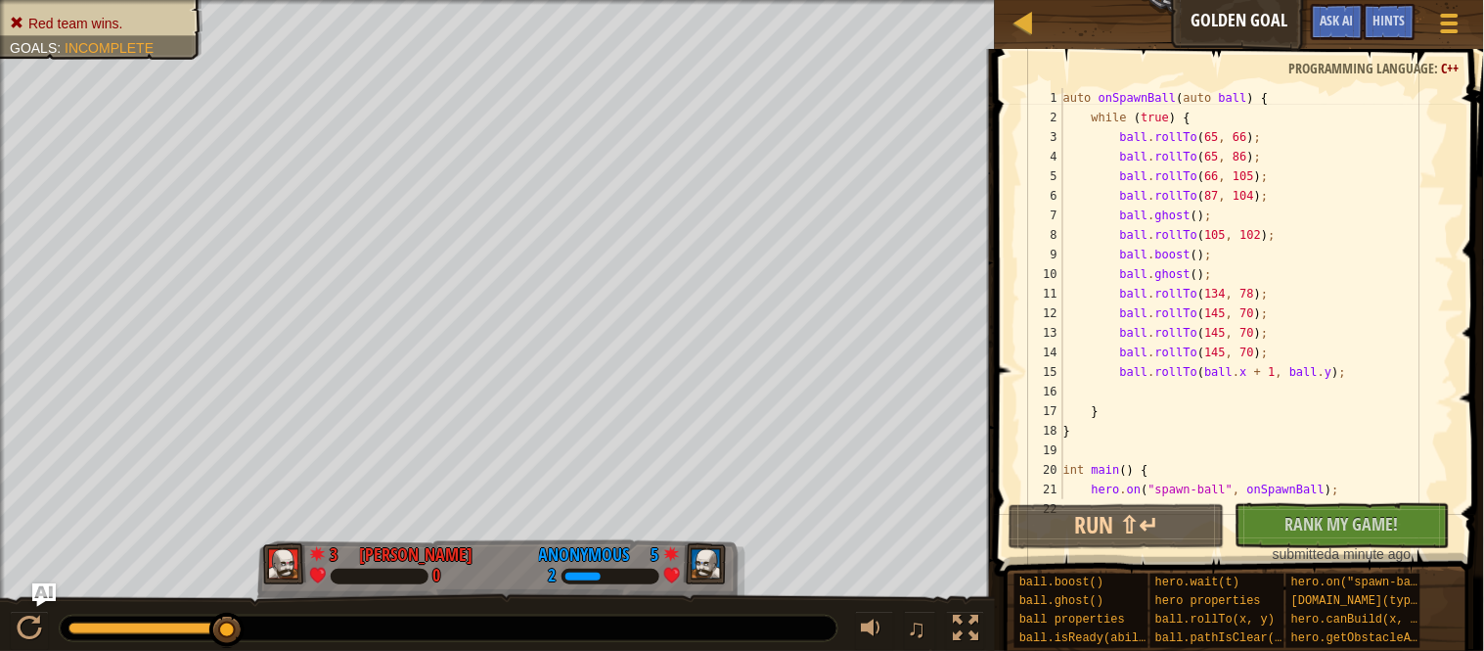
click at [1302, 331] on div "auto onSpawnBall ( auto ball ) { while ( true ) { ball . rollTo ( 65 , 66 ) ; b…" at bounding box center [1257, 313] width 395 height 450
type textarea "ball.rollTo(145, 70);"
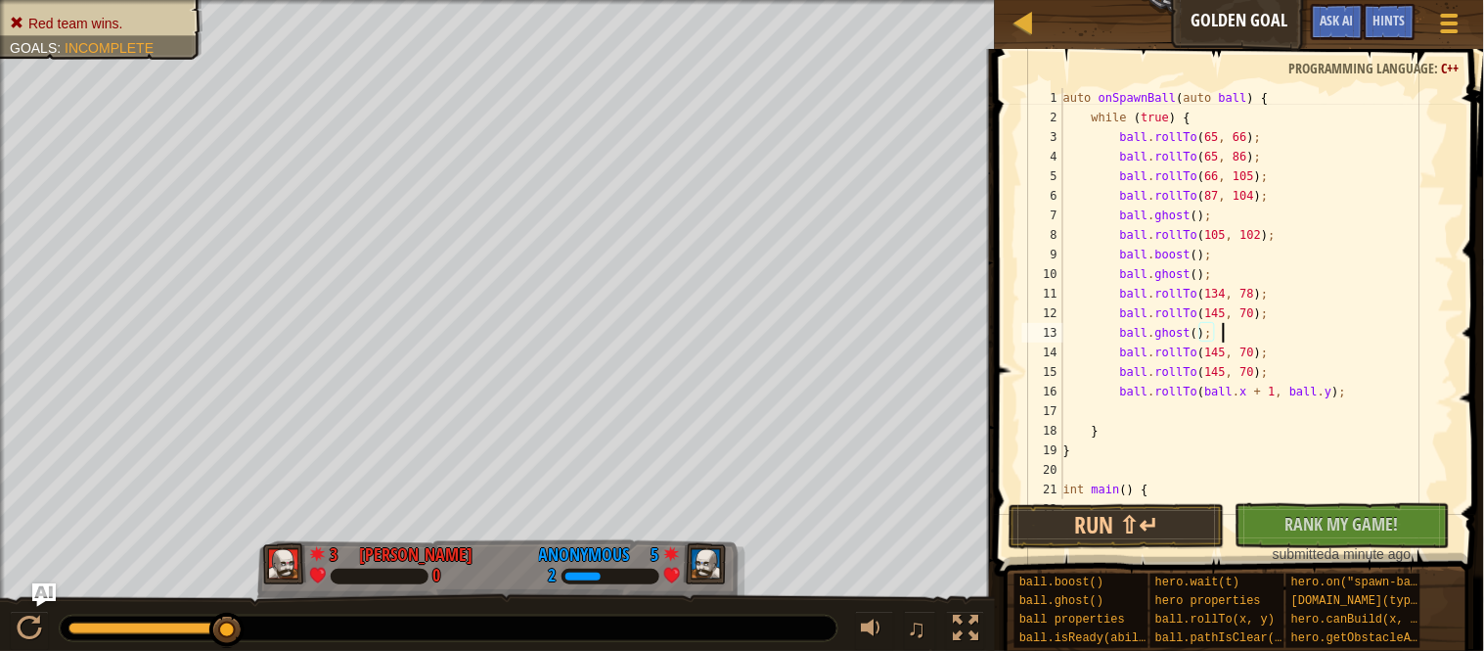
scroll to position [8, 22]
click at [1186, 526] on button "Run ⇧↵" at bounding box center [1117, 526] width 216 height 45
click at [1202, 335] on div "auto onSpawnBall ( auto ball ) { while ( true ) { ball . rollTo ( 65 , 66 ) ; b…" at bounding box center [1257, 313] width 395 height 450
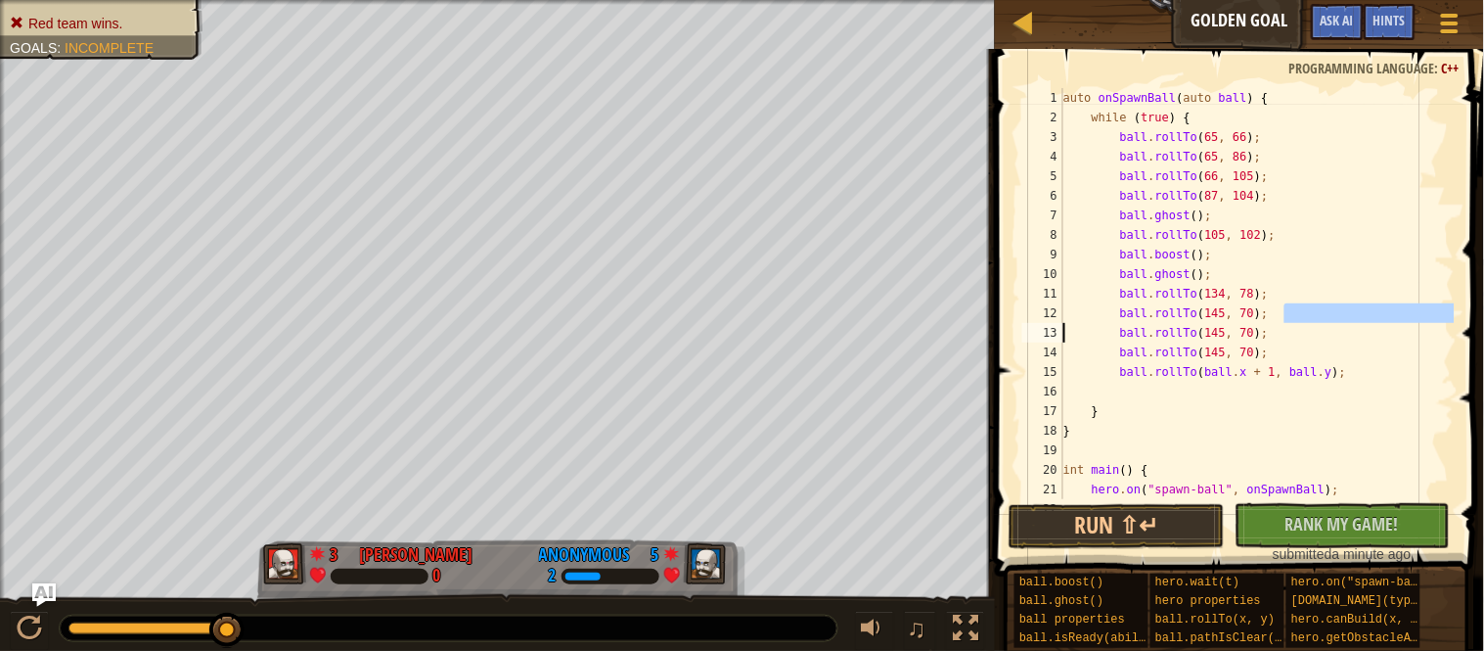
click at [1307, 331] on div "auto onSpawnBall ( auto ball ) { while ( true ) { ball . rollTo ( 65 , 66 ) ; b…" at bounding box center [1257, 313] width 395 height 450
type textarea "ball.rollTo(145, 70);"
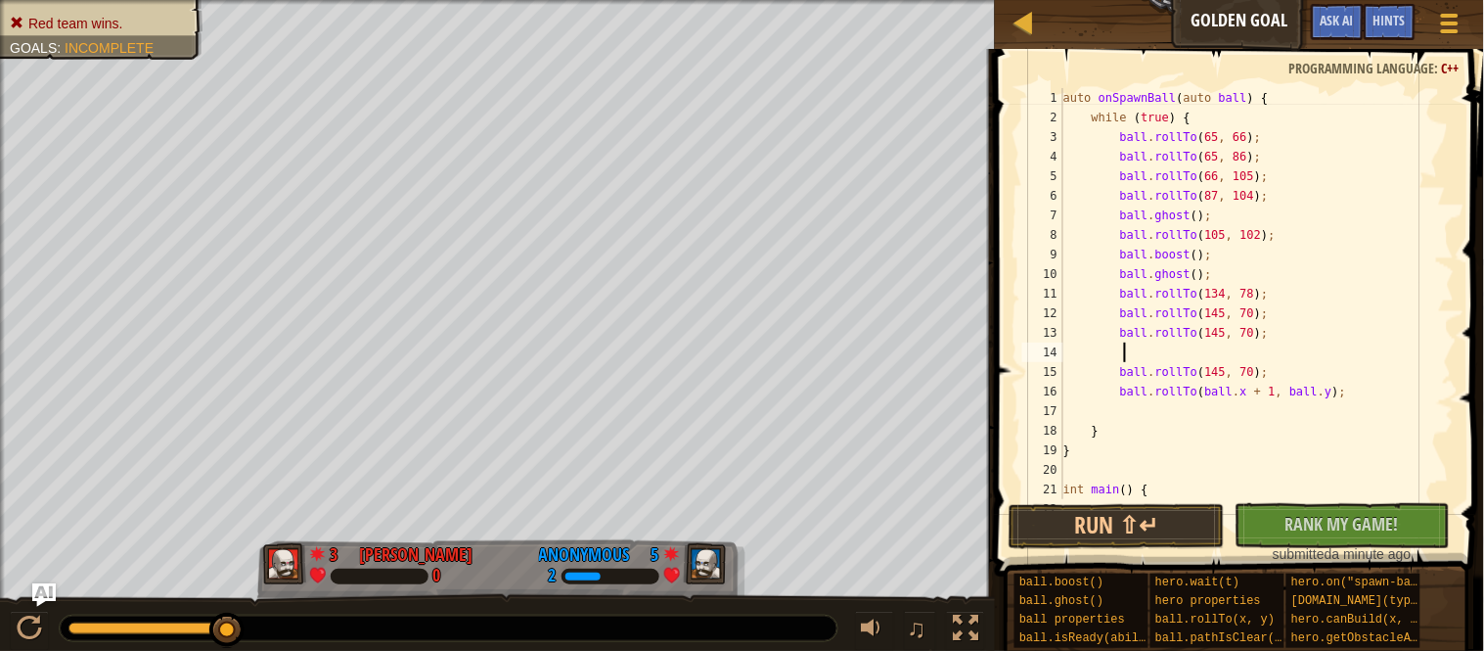
paste textarea
click at [1172, 536] on button "Run ⇧↵" at bounding box center [1117, 526] width 216 height 45
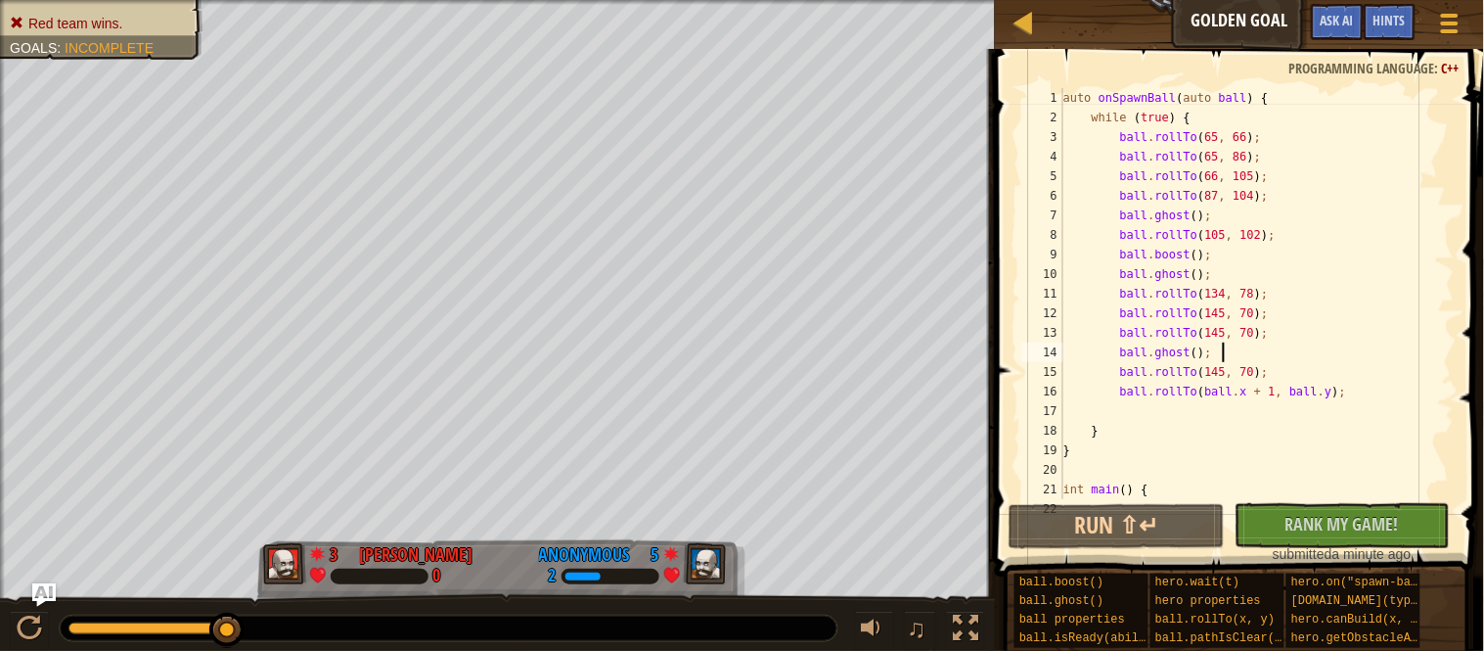
click at [1164, 356] on div "auto onSpawnBall ( auto ball ) { while ( true ) { ball . rollTo ( 65 , 66 ) ; b…" at bounding box center [1257, 313] width 395 height 450
type textarea "ball.rollTo(145, 70);"
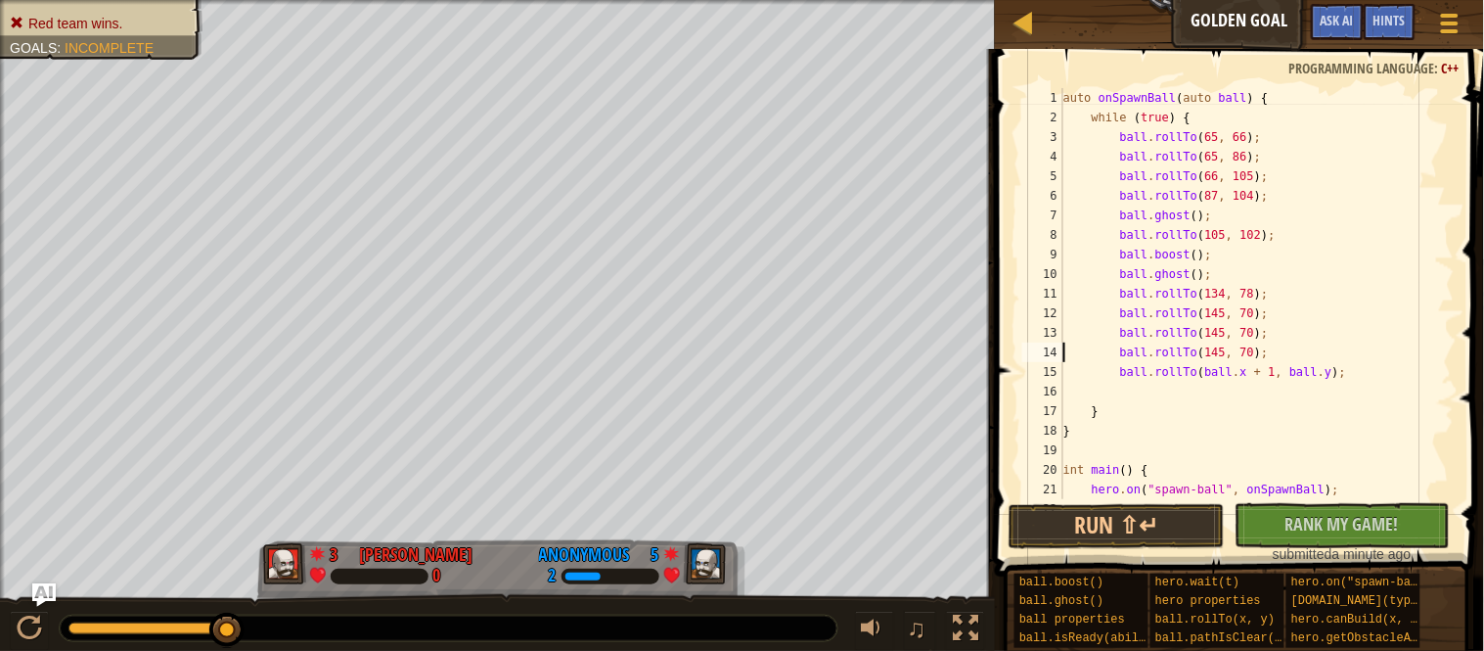
click at [1342, 351] on div "auto onSpawnBall ( auto ball ) { while ( true ) { ball . rollTo ( 65 , 66 ) ; b…" at bounding box center [1257, 313] width 395 height 450
paste textarea
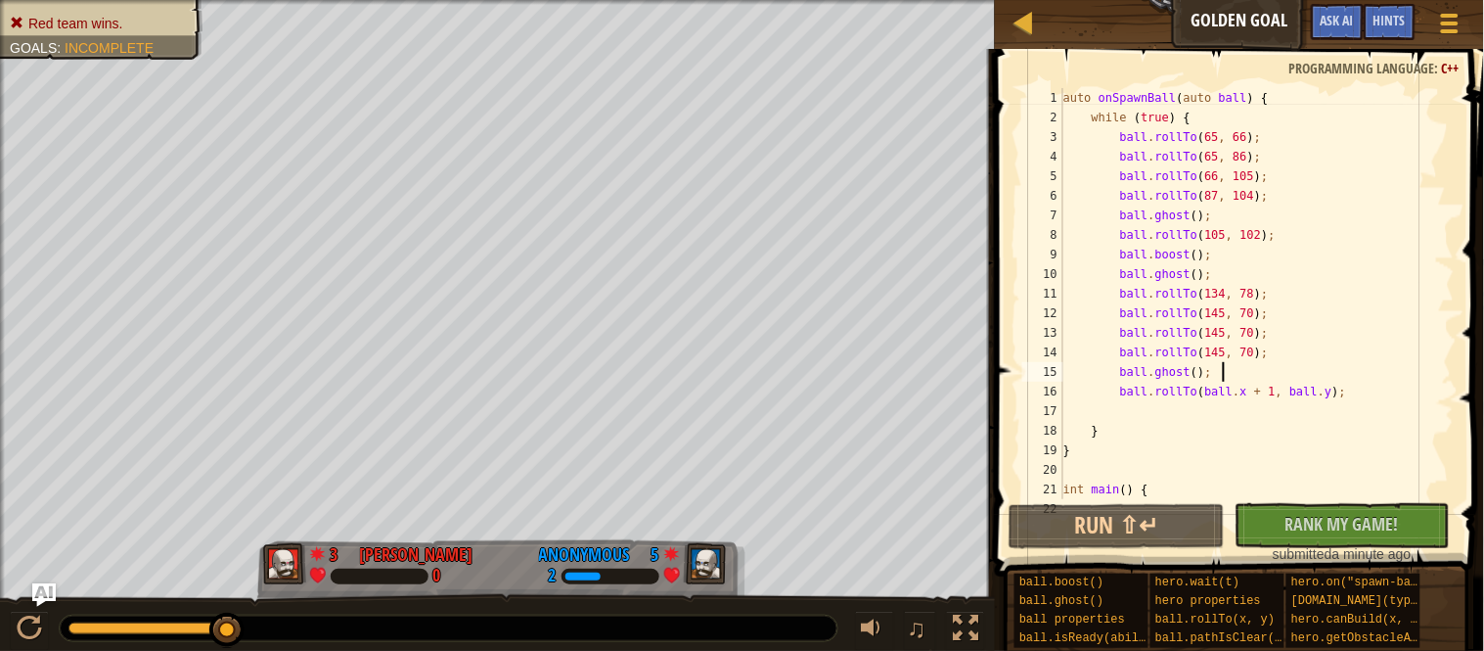
click at [1199, 374] on div "auto onSpawnBall ( auto ball ) { while ( true ) { ball . rollTo ( 65 , 66 ) ; b…" at bounding box center [1257, 313] width 395 height 450
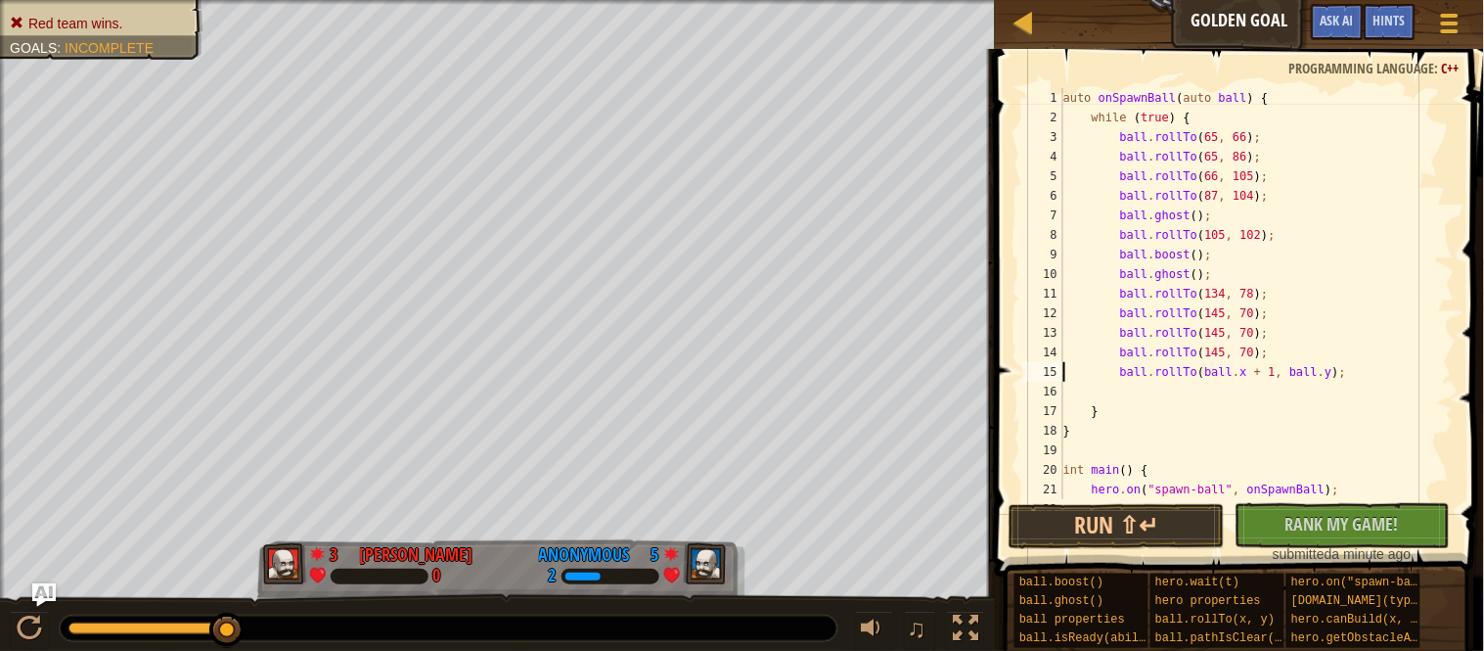
click at [1197, 360] on div "auto onSpawnBall ( auto ball ) { while ( true ) { ball . rollTo ( 65 , 66 ) ; b…" at bounding box center [1257, 313] width 395 height 450
click at [1292, 348] on div "auto onSpawnBall ( auto ball ) { while ( true ) { ball . rollTo ( 65 , 66 ) ; b…" at bounding box center [1257, 293] width 395 height 411
type textarea "ball.rollTo(145, 70);"
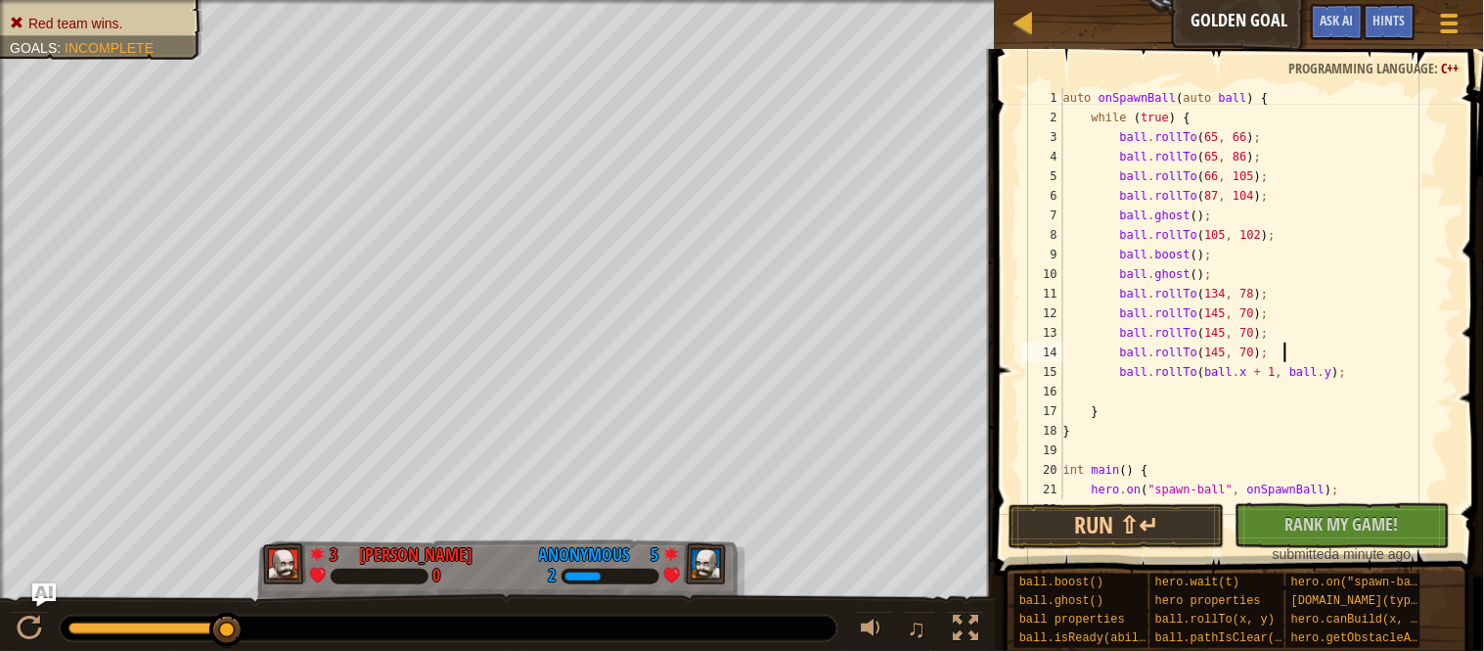
click at [1307, 354] on div "auto onSpawnBall ( auto ball ) { while ( true ) { ball . rollTo ( 65 , 66 ) ; b…" at bounding box center [1257, 313] width 395 height 450
paste textarea
click at [1187, 370] on div "auto onSpawnBall ( auto ball ) { while ( true ) { ball . rollTo ( 65 , 66 ) ; b…" at bounding box center [1257, 313] width 395 height 450
type textarea "ball.rollTo(145, 70);"
click at [1187, 370] on div "auto onSpawnBall ( auto ball ) { while ( true ) { ball . rollTo ( 65 , 66 ) ; b…" at bounding box center [1257, 313] width 395 height 450
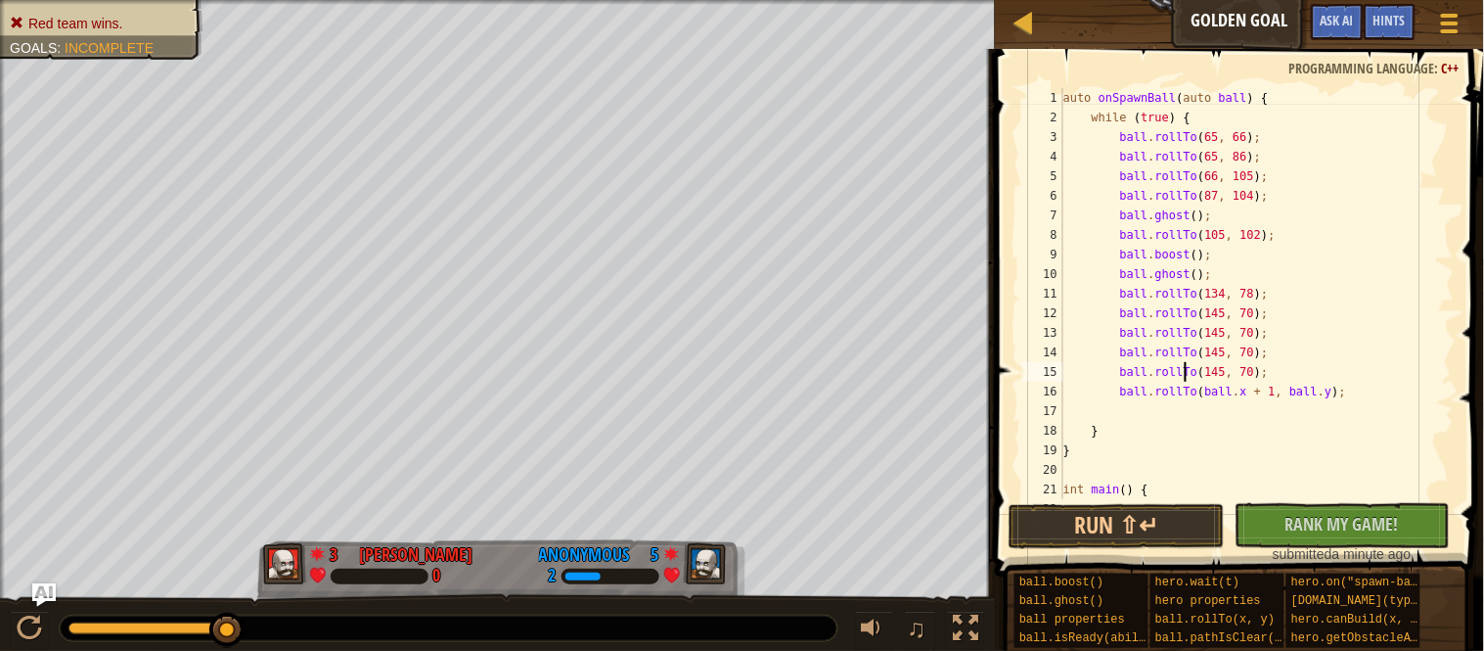
click at [1304, 372] on div "auto onSpawnBall ( auto ball ) { while ( true ) { ball . rollTo ( 65 , 66 ) ; b…" at bounding box center [1257, 313] width 395 height 450
paste textarea "ball.rollTo(145, 70);"
type textarea "ball.rollTo(145, 70);"
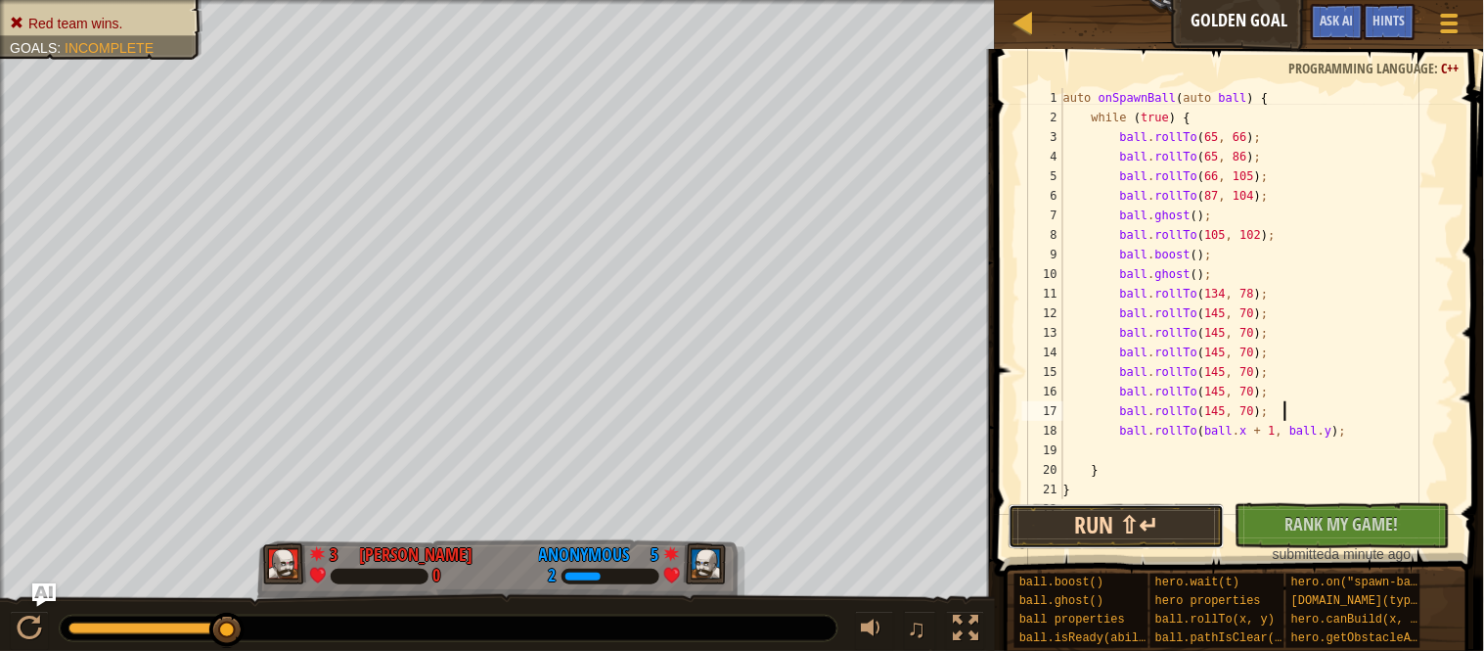
click at [1169, 521] on button "Run ⇧↵" at bounding box center [1117, 526] width 216 height 45
click at [1286, 373] on div "auto onSpawnBall ( auto ball ) { while ( true ) { ball . rollTo ( 65 , 66 ) ; b…" at bounding box center [1257, 313] width 395 height 450
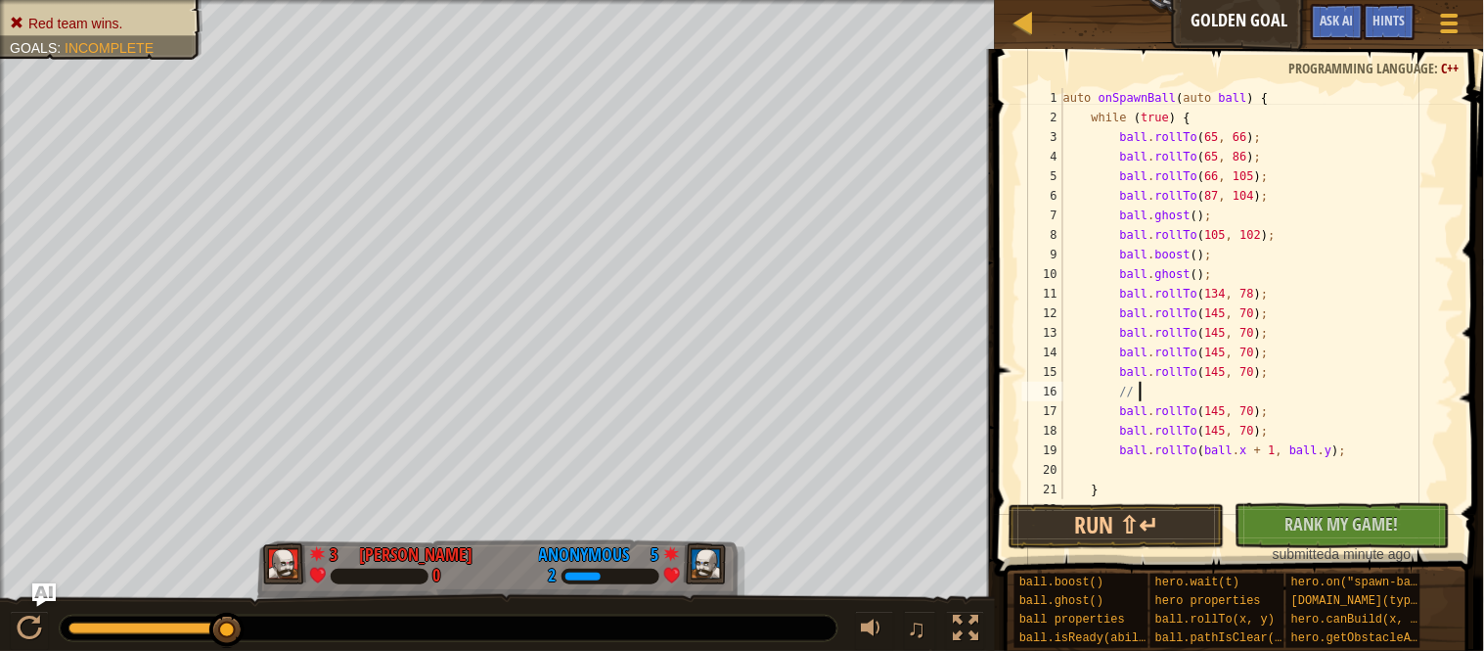
type textarea "/"
type textarea "n"
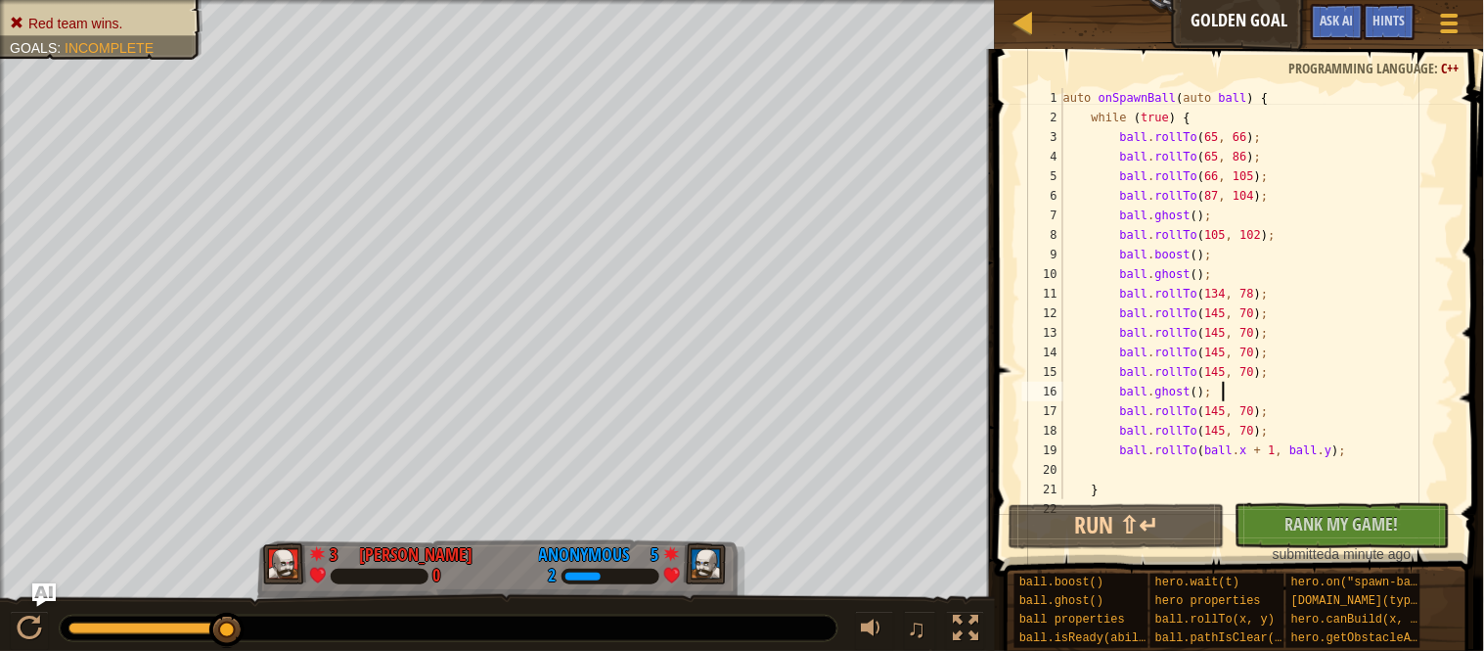
click at [5, 634] on div "♫" at bounding box center [497, 623] width 995 height 59
click at [19, 638] on div at bounding box center [29, 627] width 25 height 25
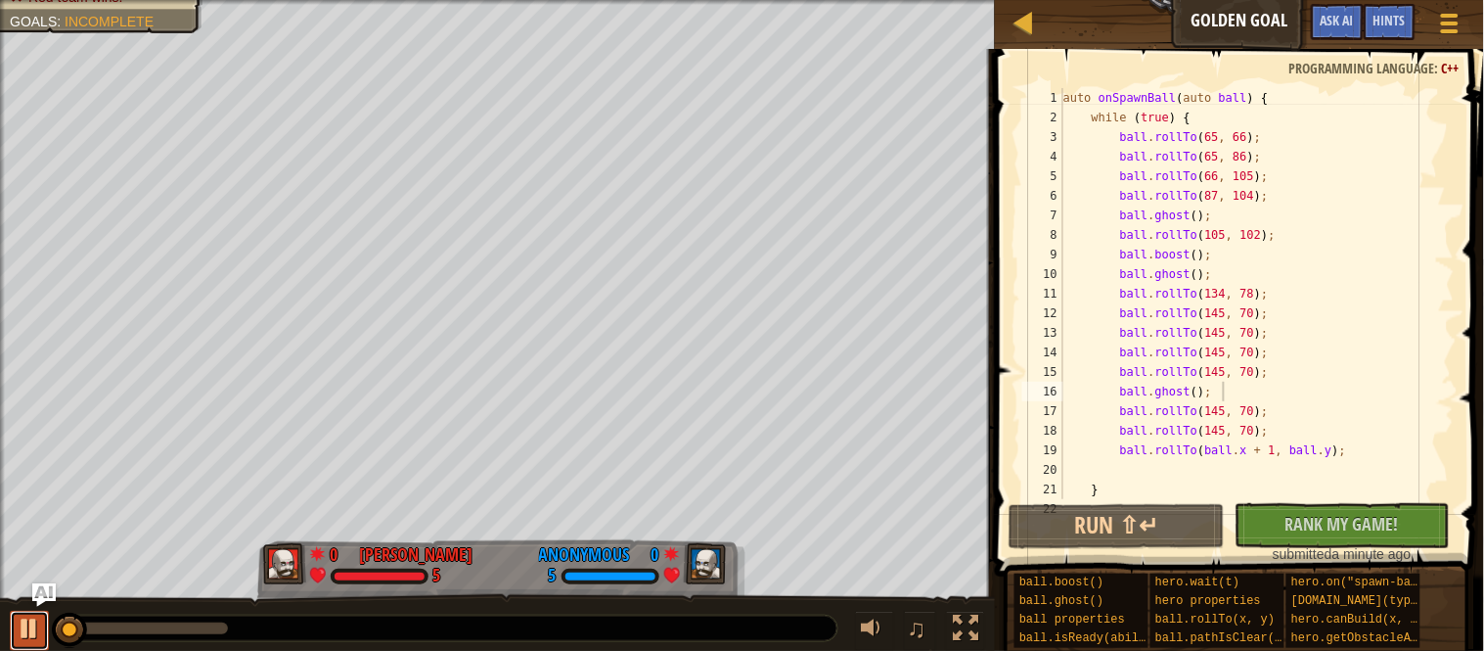
click at [19, 638] on div at bounding box center [29, 627] width 25 height 25
click at [142, 629] on div at bounding box center [147, 628] width 159 height 12
click at [22, 629] on div at bounding box center [29, 627] width 25 height 25
click at [36, 637] on div at bounding box center [29, 627] width 25 height 25
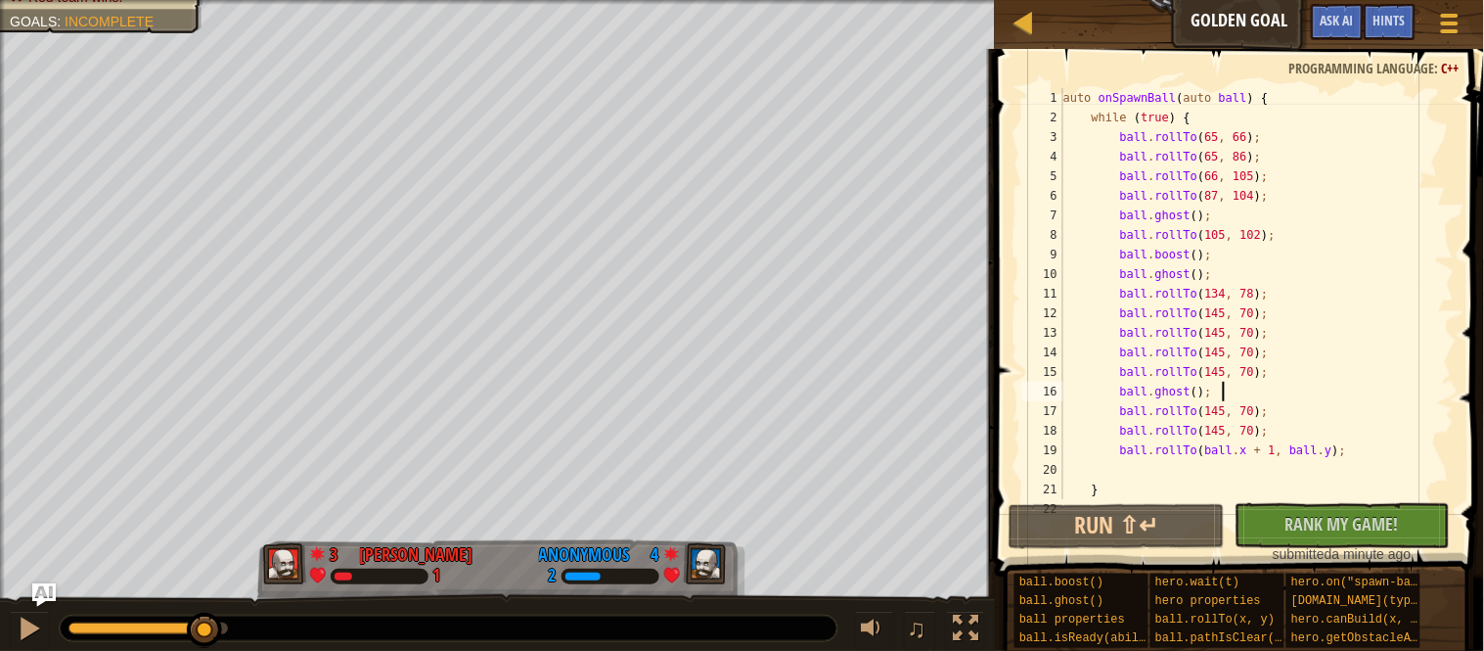
click at [1171, 263] on div "auto onSpawnBall ( auto ball ) { while ( true ) { ball . rollTo ( 65 , 66 ) ; b…" at bounding box center [1257, 313] width 395 height 450
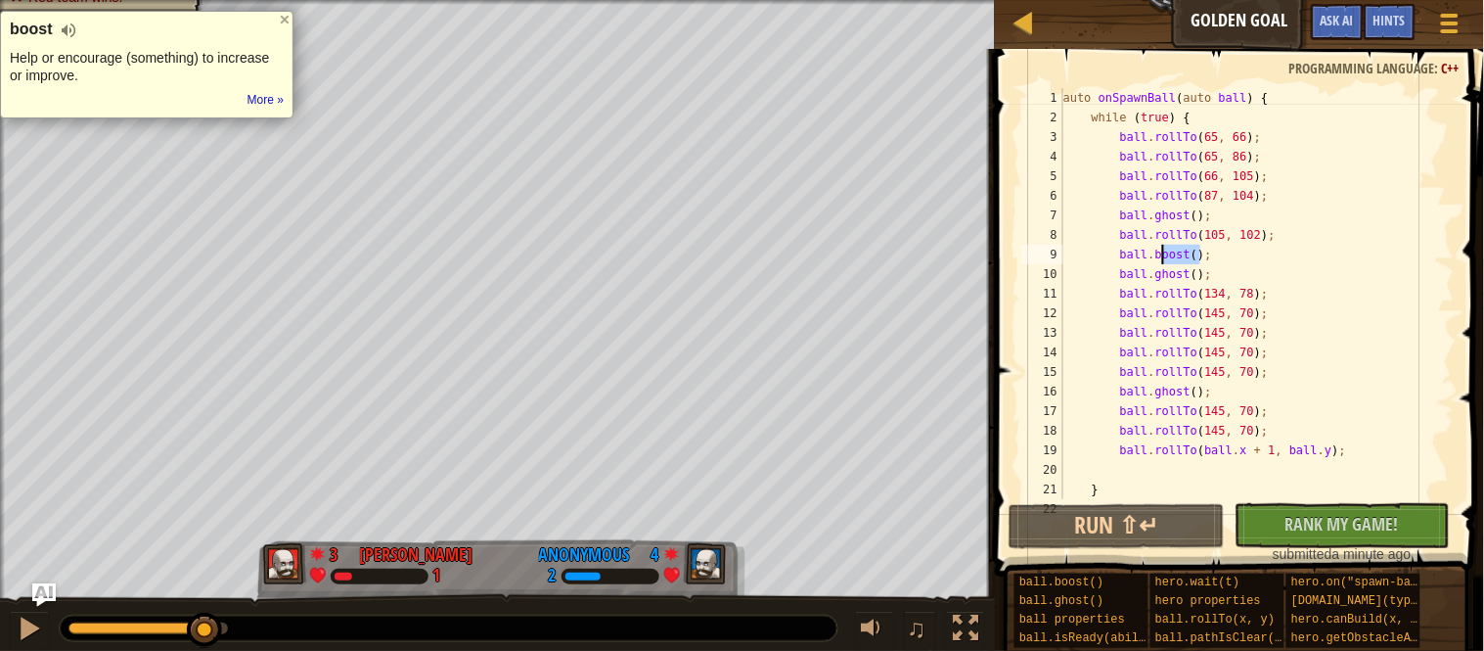
click at [1171, 263] on div "auto onSpawnBall ( auto ball ) { while ( true ) { ball . rollTo ( 65 , 66 ) ; b…" at bounding box center [1257, 293] width 395 height 411
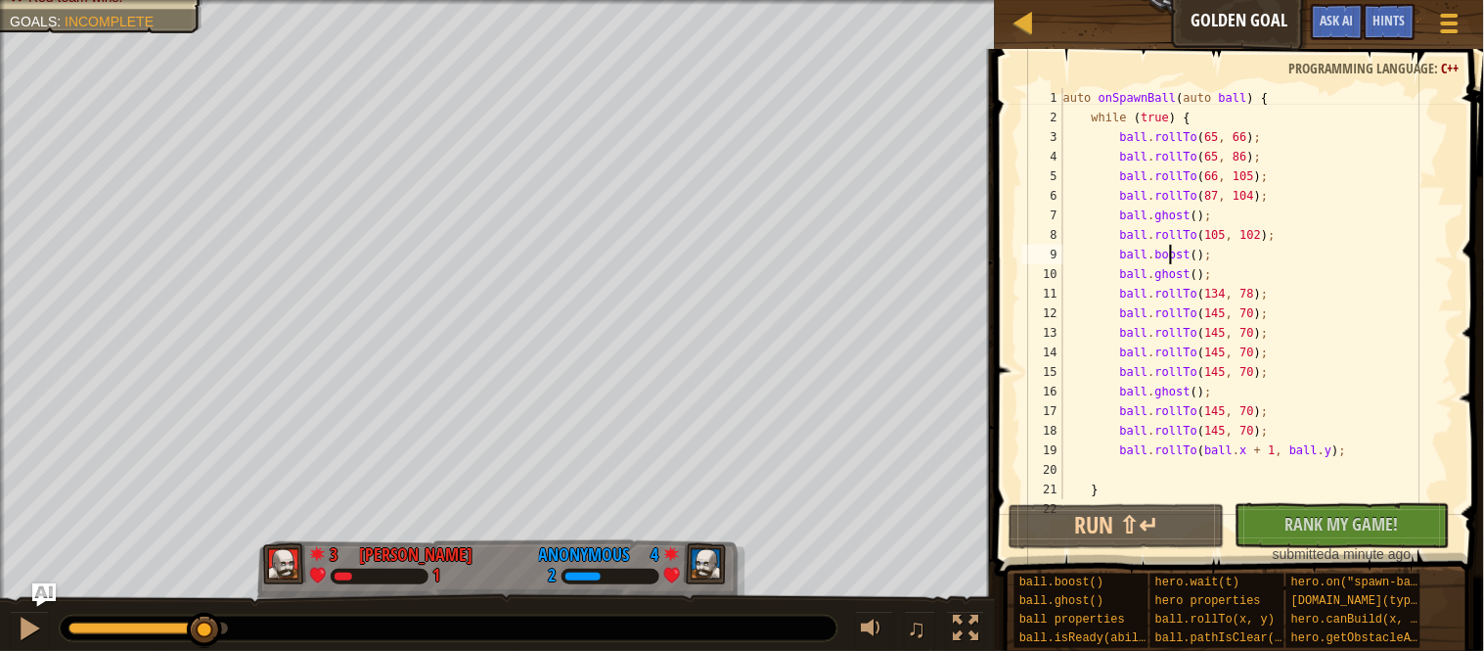
click at [1171, 263] on div "auto onSpawnBall ( auto ball ) { while ( true ) { ball . rollTo ( 65 , 66 ) ; b…" at bounding box center [1257, 313] width 395 height 450
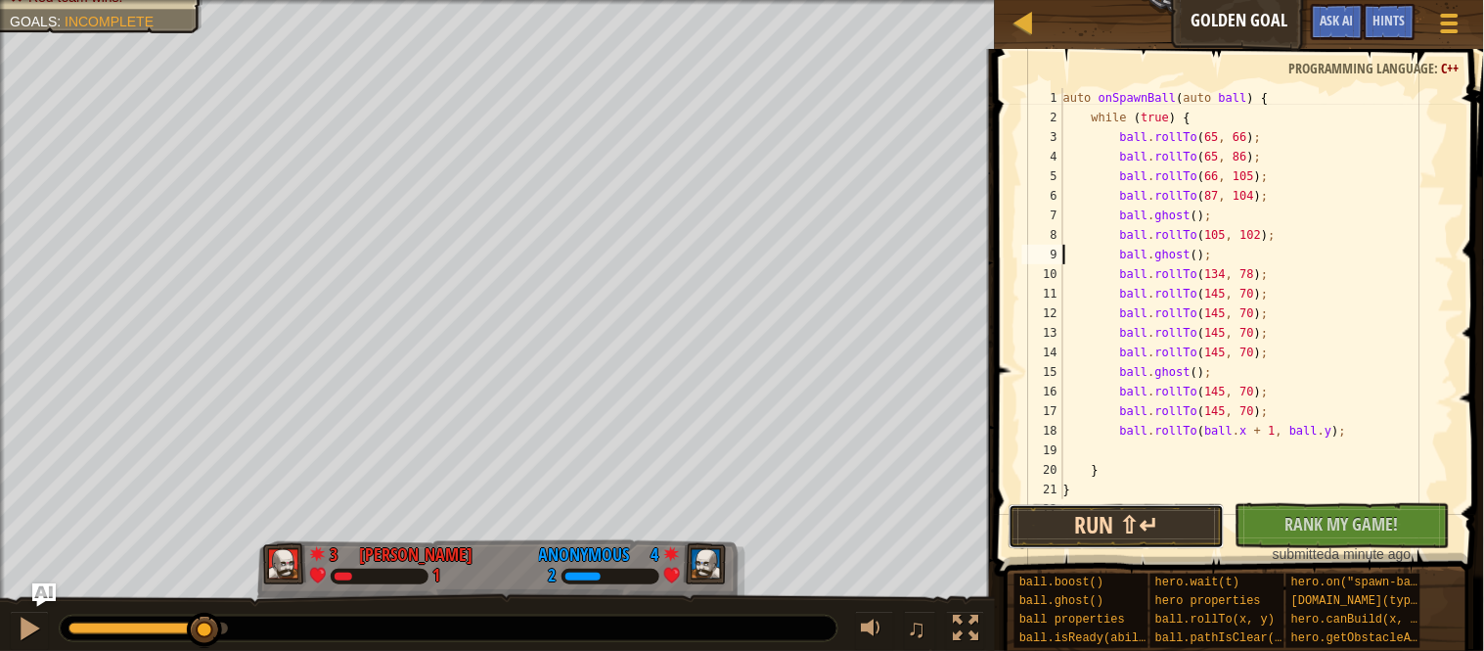
click at [1090, 541] on button "Run ⇧↵" at bounding box center [1117, 526] width 216 height 45
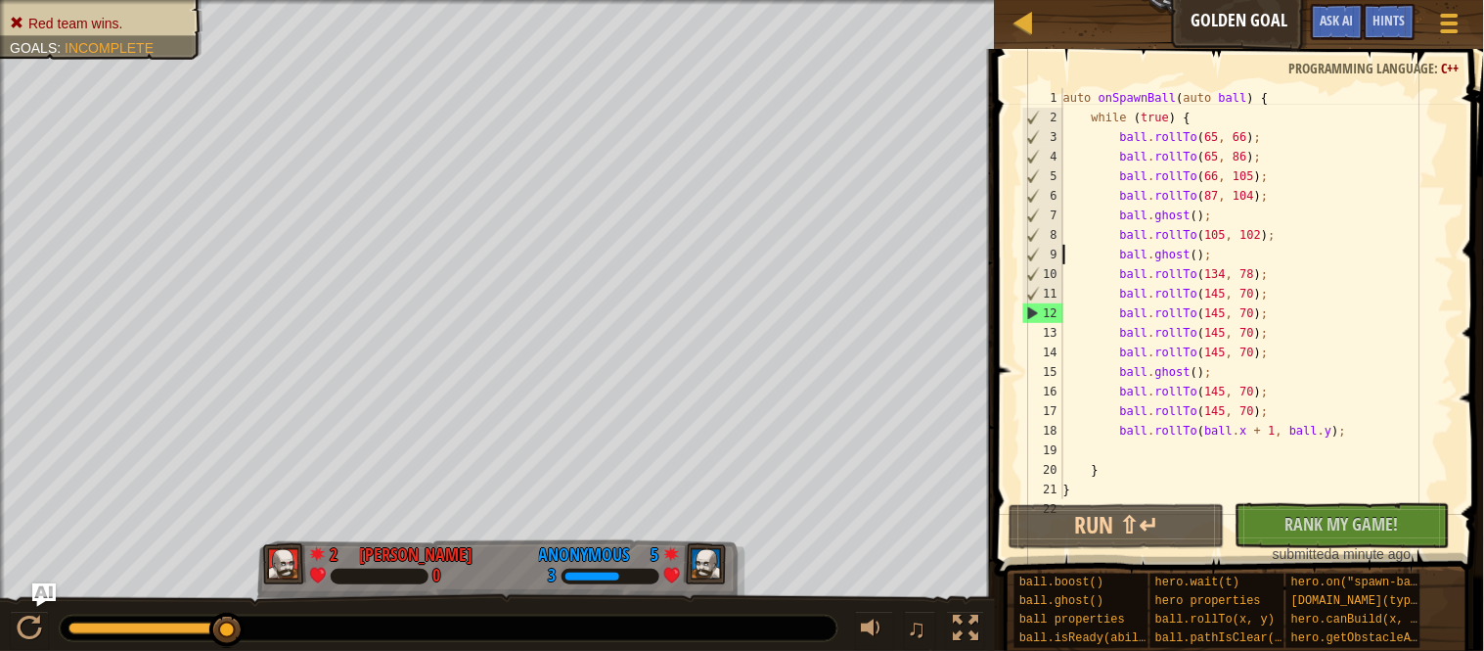
click at [1292, 298] on div "auto onSpawnBall ( auto ball ) { while ( true ) { ball . rollTo ( 65 , 66 ) ; b…" at bounding box center [1257, 313] width 395 height 450
click at [1291, 258] on div "auto onSpawnBall ( auto ball ) { while ( true ) { ball . rollTo ( 65 , 66 ) ; b…" at bounding box center [1257, 313] width 395 height 450
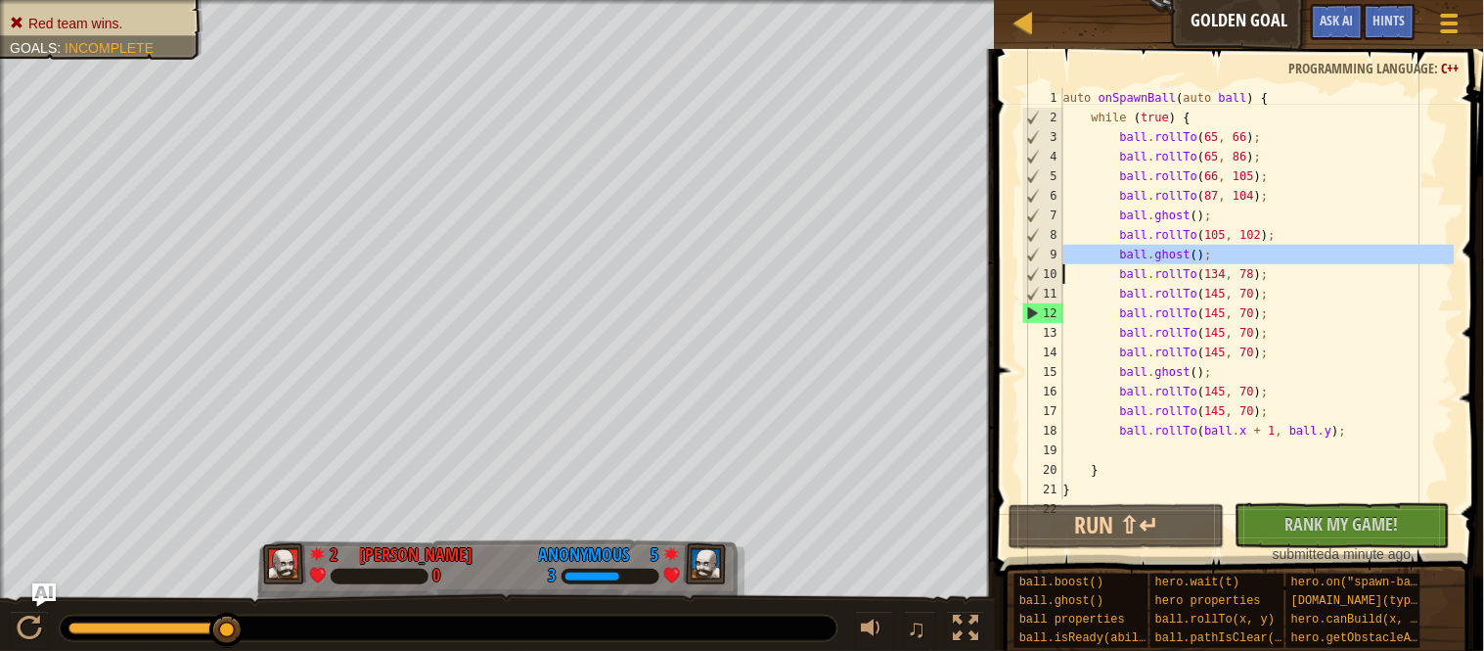
click at [1291, 258] on div "auto onSpawnBall ( auto ball ) { while ( true ) { ball . rollTo ( 65 , 66 ) ; b…" at bounding box center [1257, 293] width 395 height 411
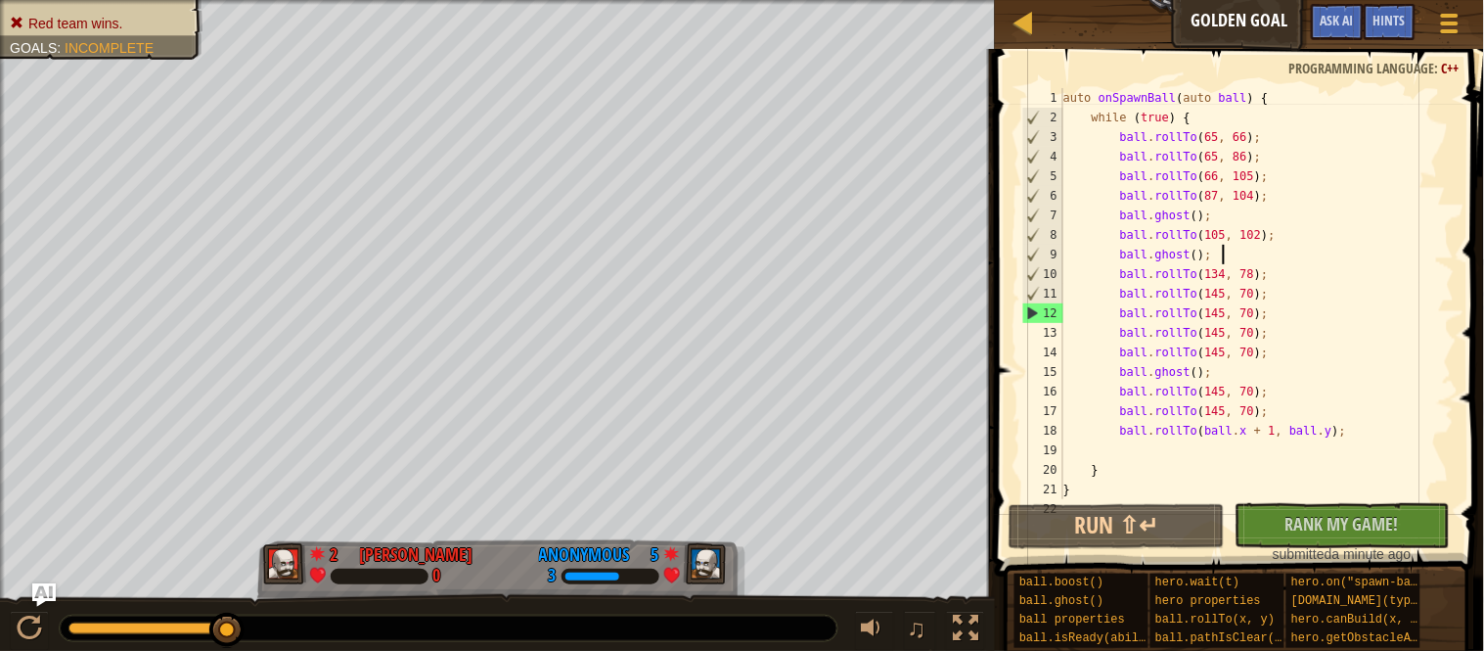
click at [1291, 258] on div "auto onSpawnBall ( auto ball ) { while ( true ) { ball . rollTo ( 65 , 66 ) ; b…" at bounding box center [1257, 313] width 395 height 450
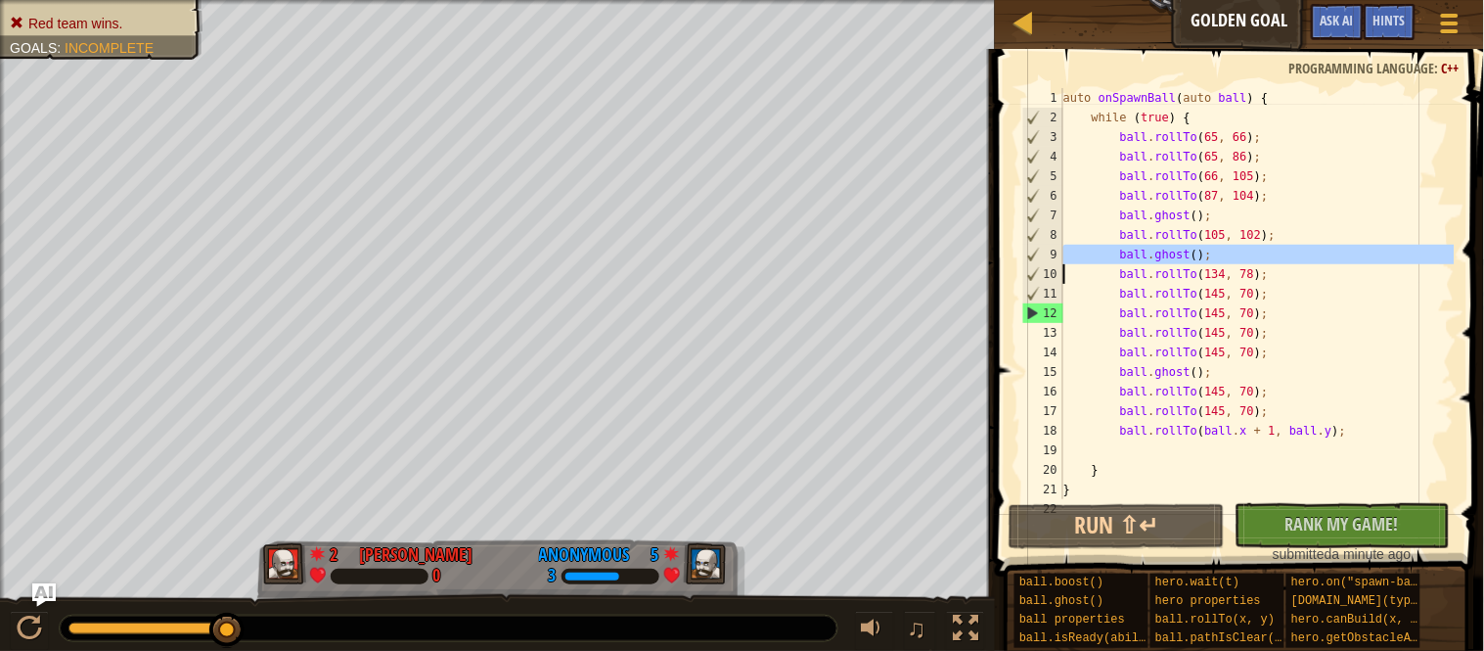
click at [1291, 258] on div "auto onSpawnBall ( auto ball ) { while ( true ) { ball . rollTo ( 65 , 66 ) ; b…" at bounding box center [1257, 293] width 395 height 411
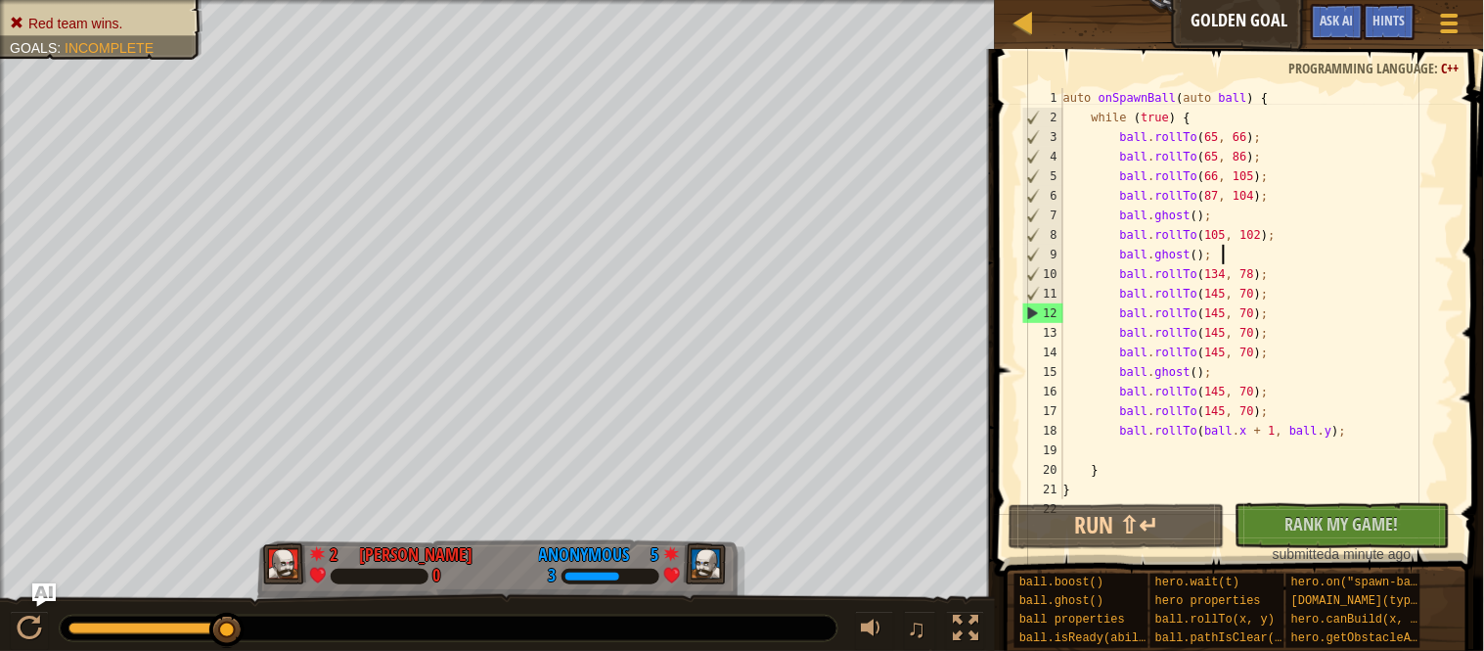
click at [1291, 258] on div "auto onSpawnBall ( auto ball ) { while ( true ) { ball . rollTo ( 65 , 66 ) ; b…" at bounding box center [1257, 313] width 395 height 450
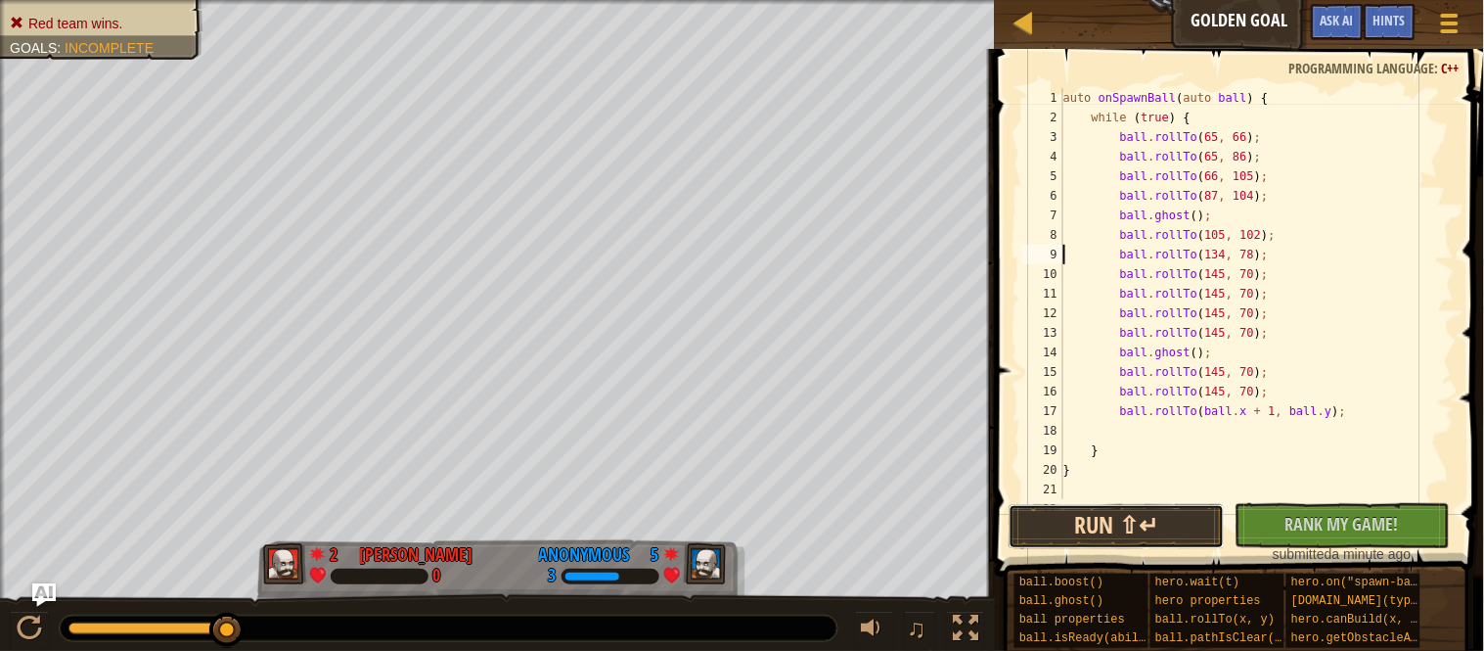
click at [1151, 522] on button "Run ⇧↵" at bounding box center [1117, 526] width 216 height 45
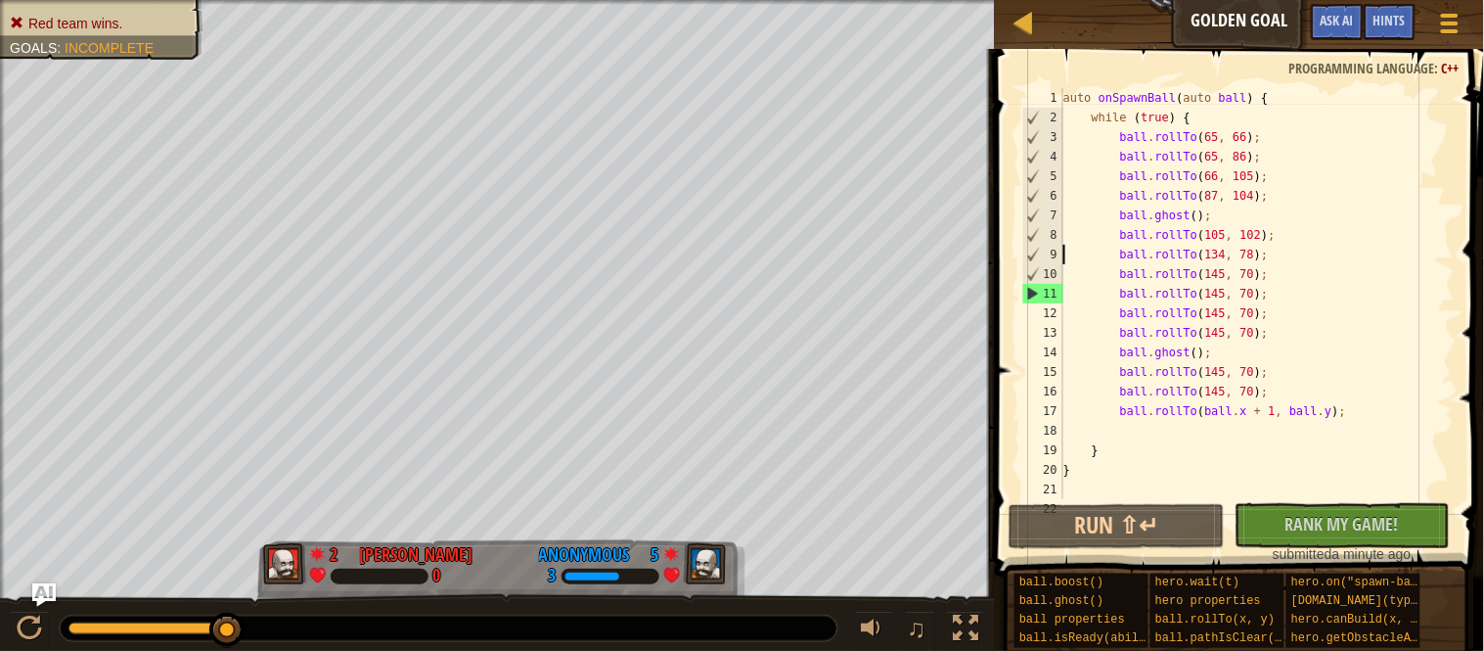
click at [1190, 351] on div "auto onSpawnBall ( auto ball ) { while ( true ) { ball . rollTo ( 65 , 66 ) ; b…" at bounding box center [1257, 313] width 395 height 450
click at [1190, 351] on div "auto onSpawnBall ( auto ball ) { while ( true ) { ball . rollTo ( 65 , 66 ) ; b…" at bounding box center [1257, 293] width 395 height 411
click at [1294, 405] on div "auto onSpawnBall ( auto ball ) { while ( true ) { ball . rollTo ( 65 , 66 ) ; b…" at bounding box center [1257, 313] width 395 height 450
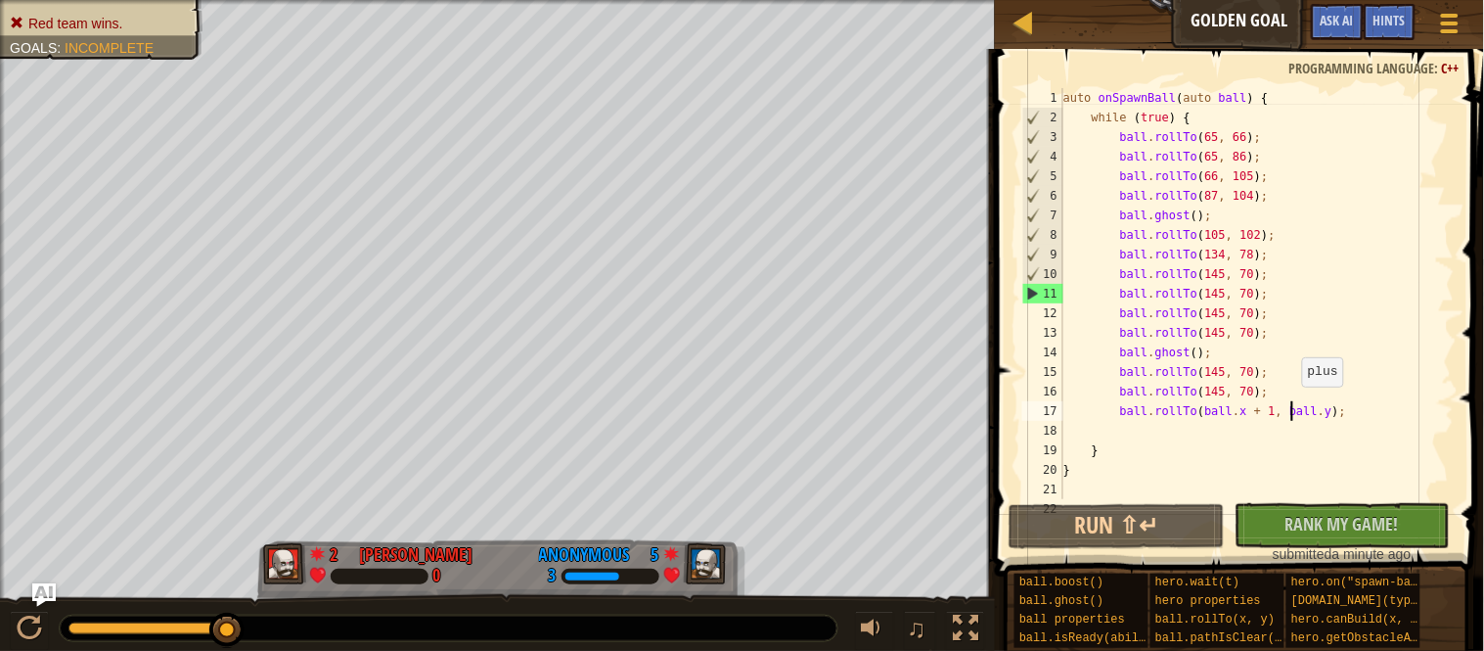
click at [1294, 405] on div "auto onSpawnBall ( auto ball ) { while ( true ) { ball . rollTo ( 65 , 66 ) ; b…" at bounding box center [1257, 313] width 395 height 450
type textarea "ball.rollTo(ball.x + 1, ball.y);"
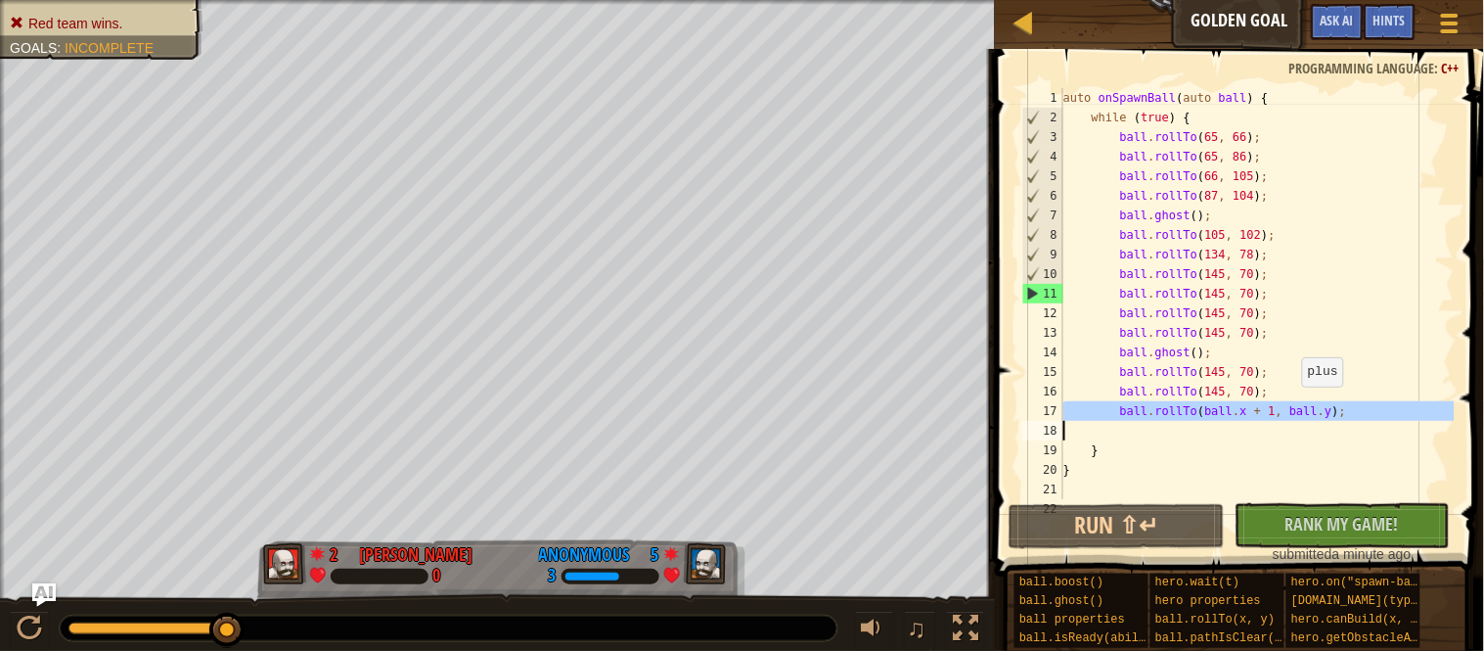
scroll to position [8, 0]
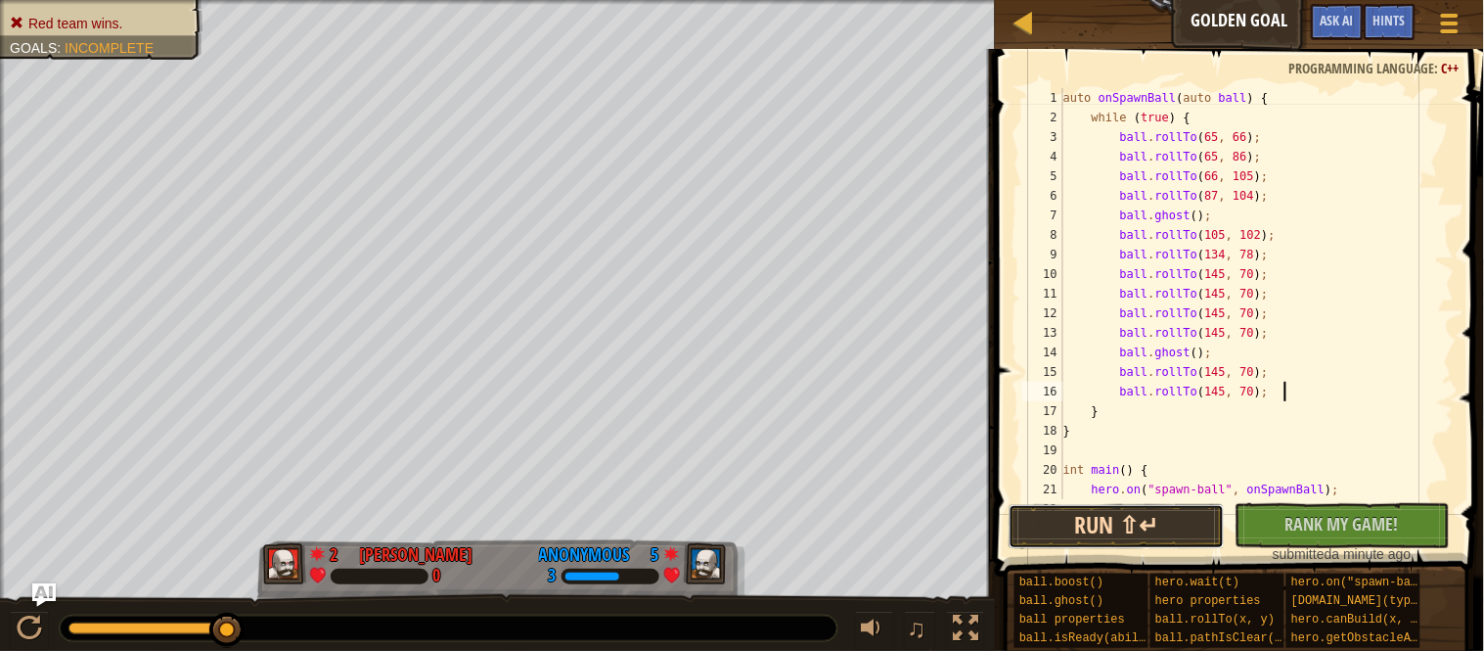
click at [1164, 540] on button "Run ⇧↵" at bounding box center [1117, 526] width 216 height 45
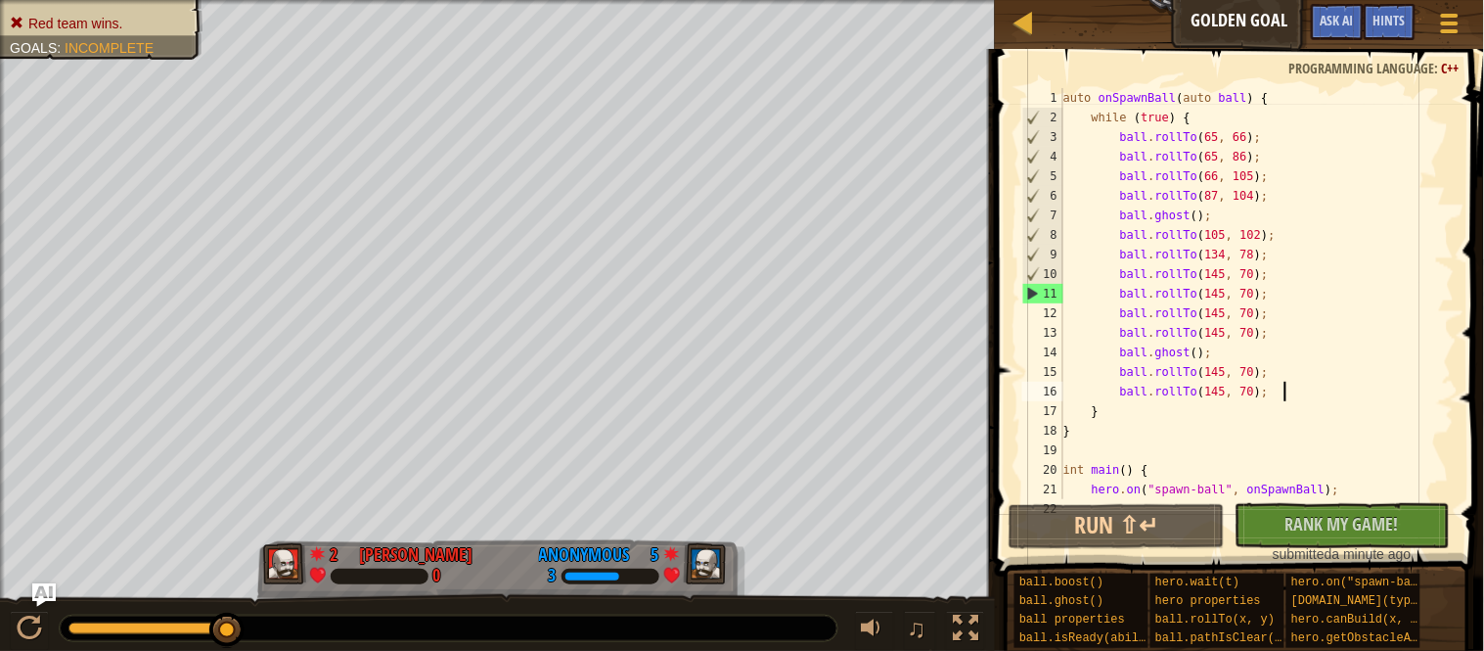
click at [1095, 117] on div "auto onSpawnBall ( auto ball ) { while ( true ) { ball . rollTo ( 65 , 66 ) ; b…" at bounding box center [1257, 313] width 395 height 450
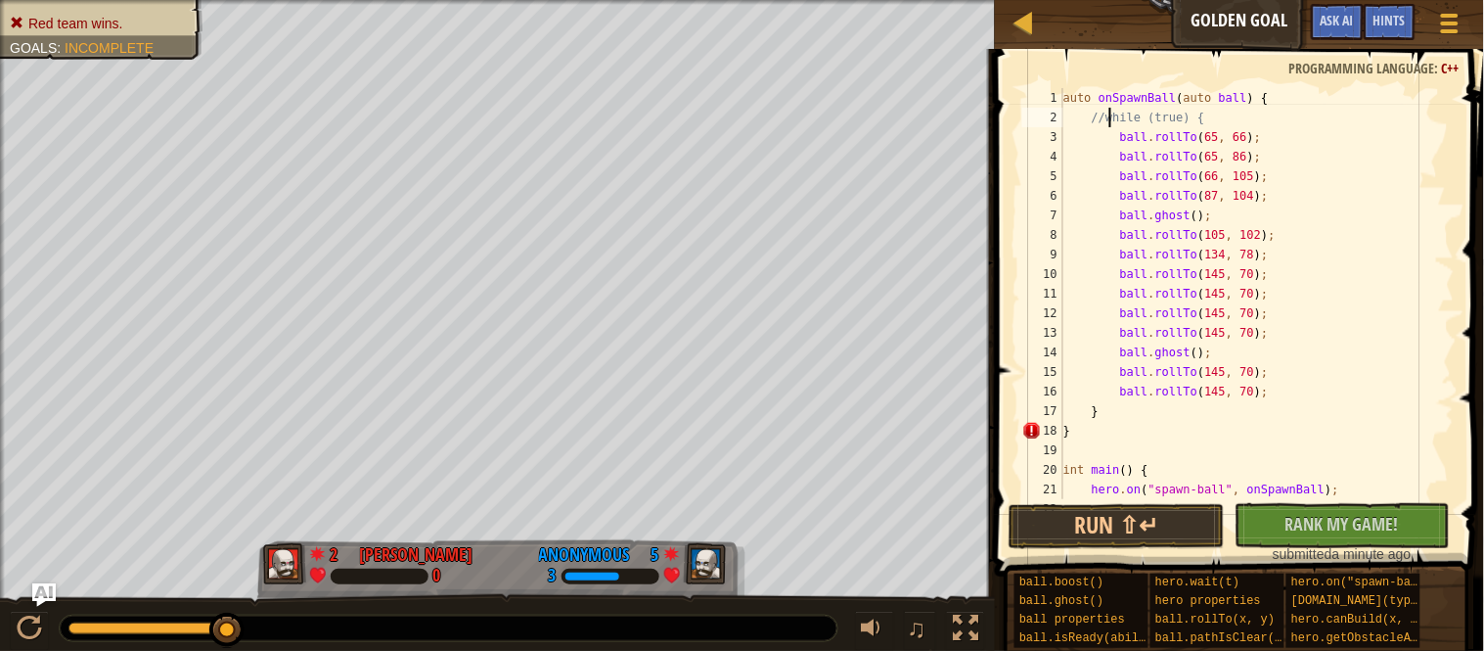
click at [1096, 415] on div "auto onSpawnBall ( auto ball ) { //while (true) { ball . rollTo ( 65 , 66 ) ; b…" at bounding box center [1257, 313] width 395 height 450
click at [1113, 513] on button "Run ⇧↵" at bounding box center [1117, 526] width 216 height 45
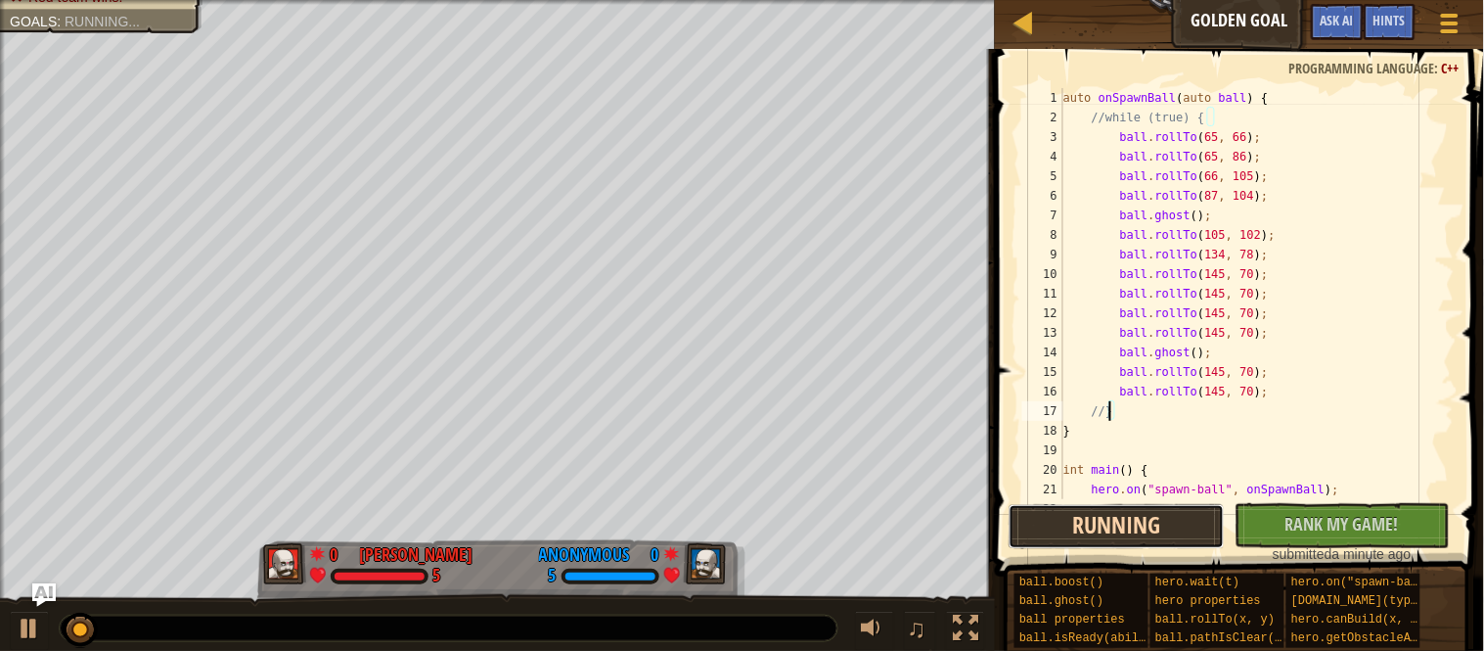
click at [1113, 513] on button "Running" at bounding box center [1117, 526] width 216 height 45
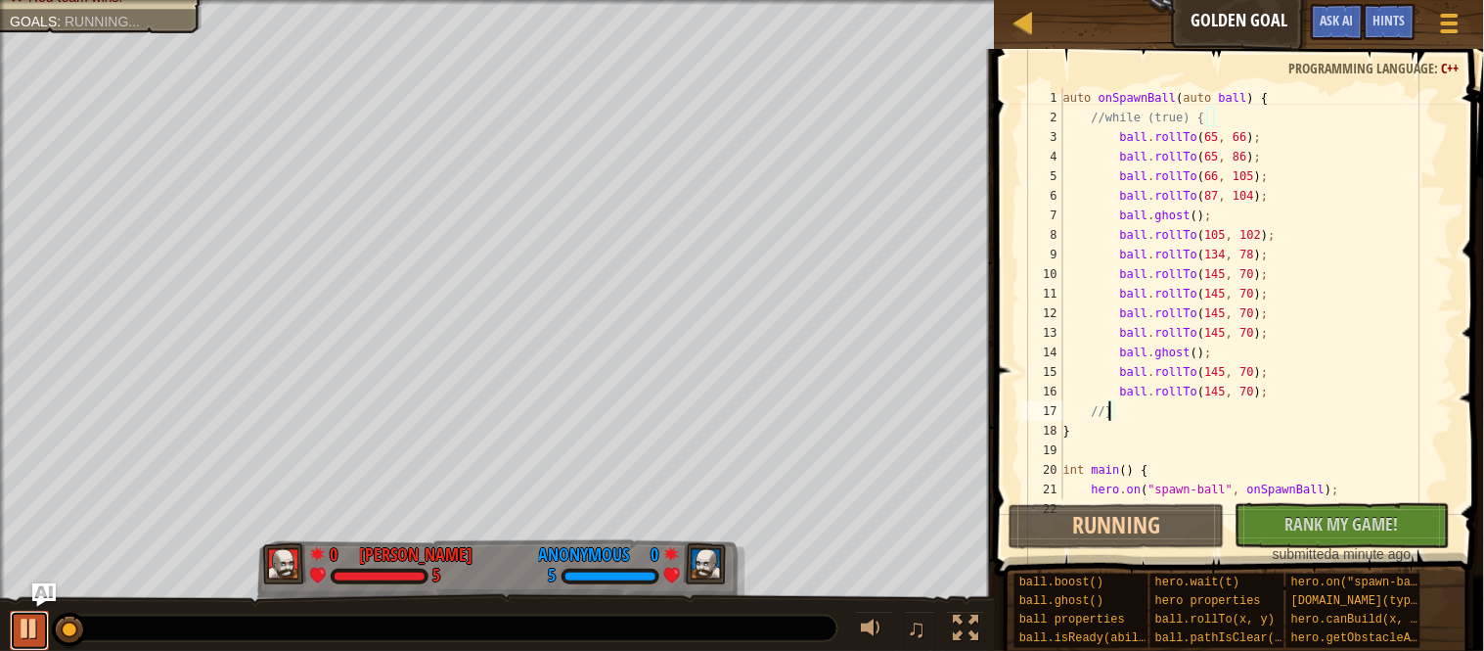
click at [36, 620] on div at bounding box center [29, 627] width 25 height 25
drag, startPoint x: 68, startPoint y: 633, endPoint x: 40, endPoint y: 636, distance: 27.6
click at [40, 636] on div at bounding box center [29, 627] width 25 height 25
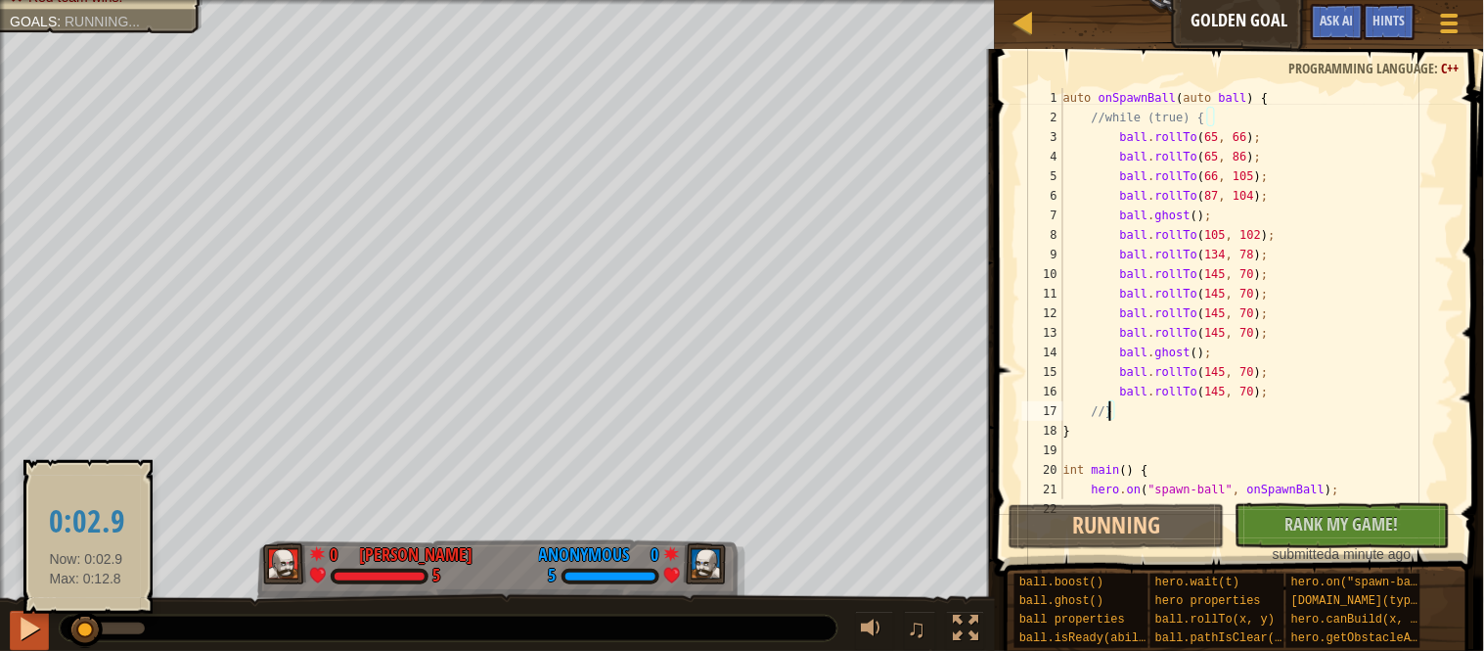
drag, startPoint x: 86, startPoint y: 633, endPoint x: 44, endPoint y: 634, distance: 42.1
click at [44, 634] on div "♫" at bounding box center [497, 623] width 995 height 59
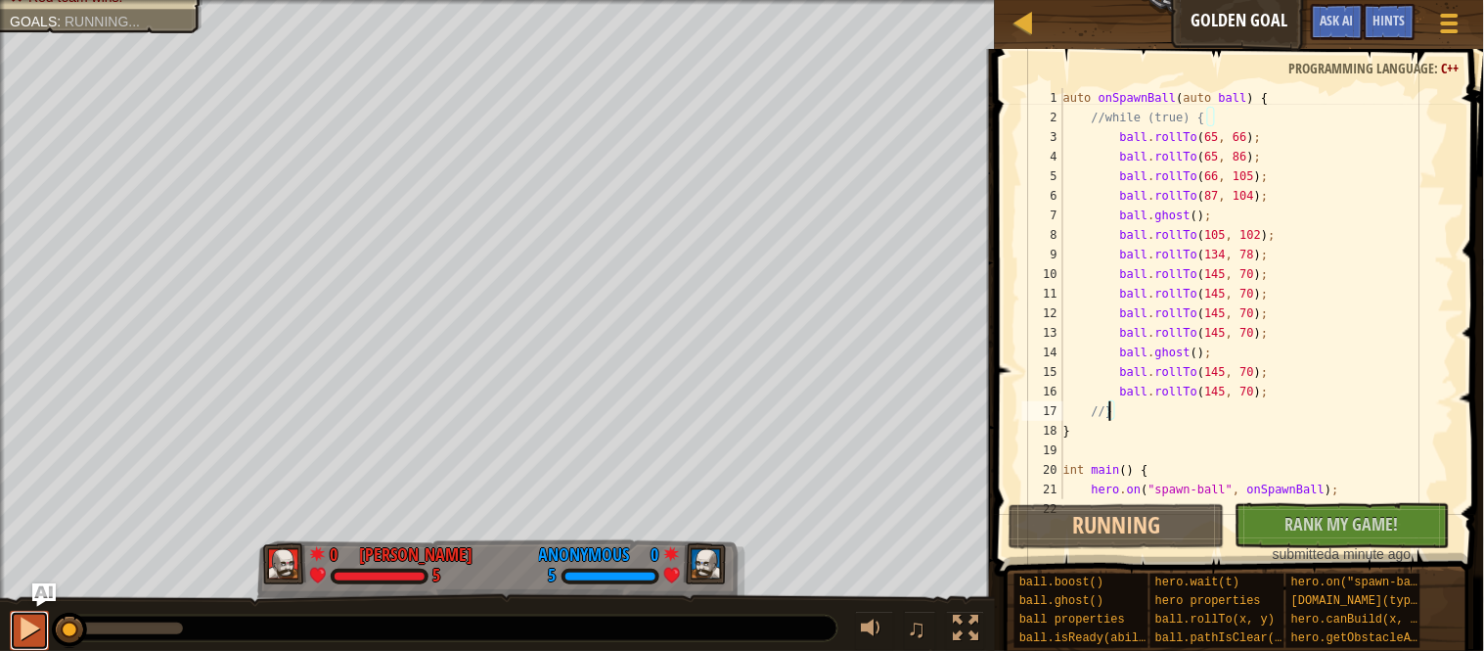
click at [44, 634] on button at bounding box center [29, 631] width 39 height 40
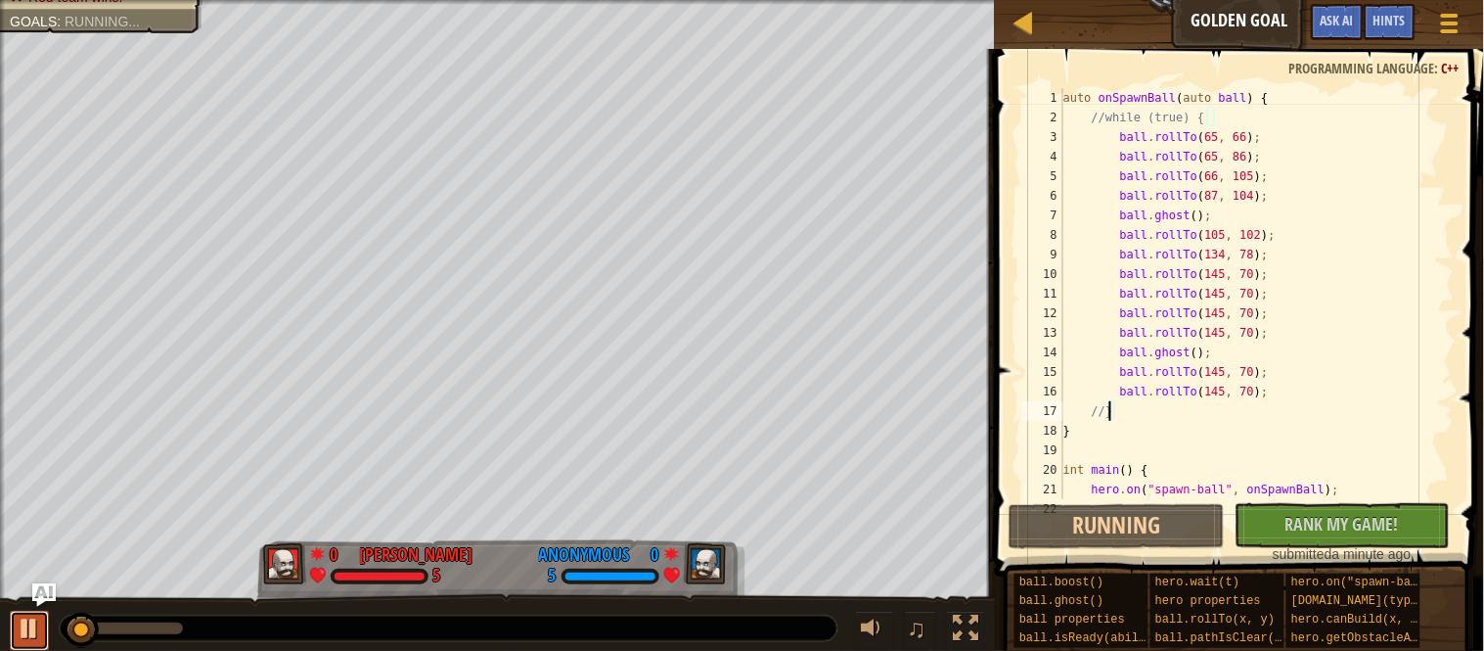
click at [44, 634] on button at bounding box center [29, 631] width 39 height 40
click at [1252, 198] on div "auto onSpawnBall ( auto ball ) { //while (true) { ball . rollTo ( 65 , 66 ) ; b…" at bounding box center [1257, 313] width 395 height 450
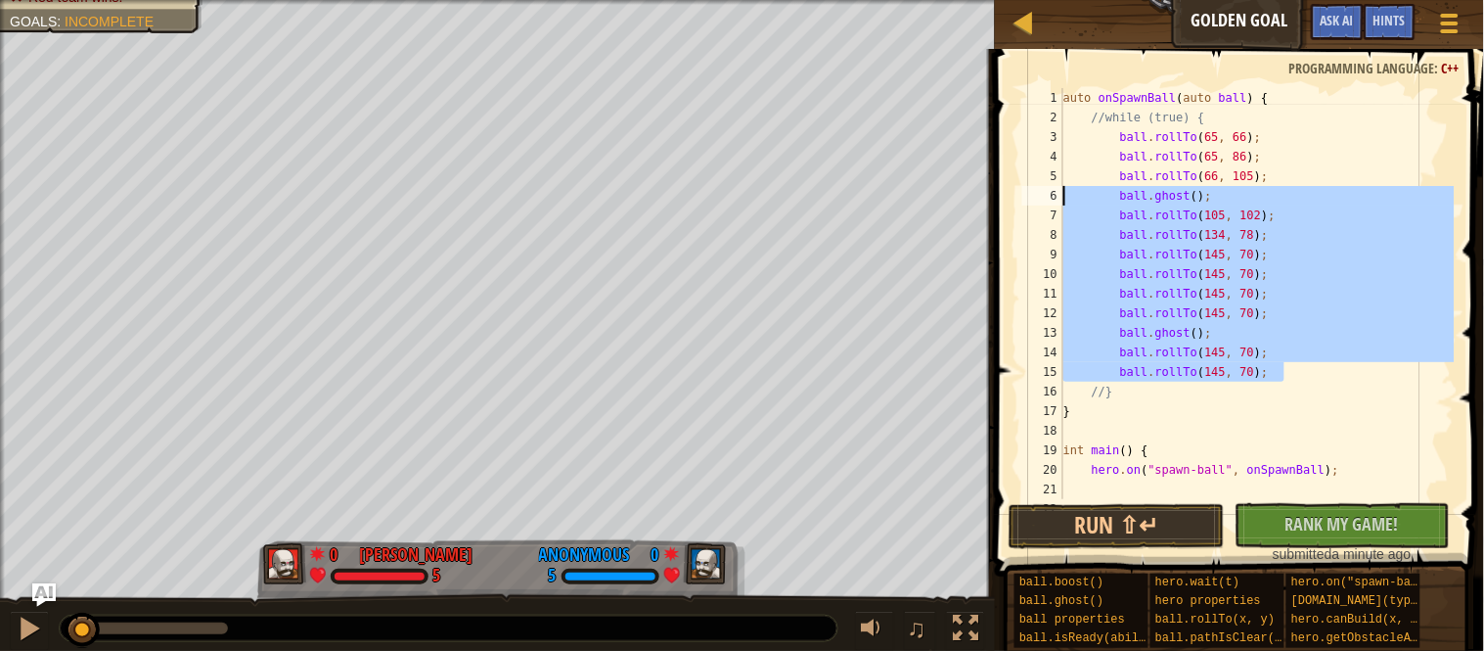
drag, startPoint x: 1290, startPoint y: 375, endPoint x: 1026, endPoint y: 200, distance: 316.1
click at [1026, 200] on div "ball.ghost(); 1 2 3 4 5 6 7 8 9 10 11 12 13 14 15 16 17 18 19 20 21 22 auto onS…" at bounding box center [1236, 293] width 436 height 411
type textarea "ball.ghost(); ball.rollTo(105, 102);"
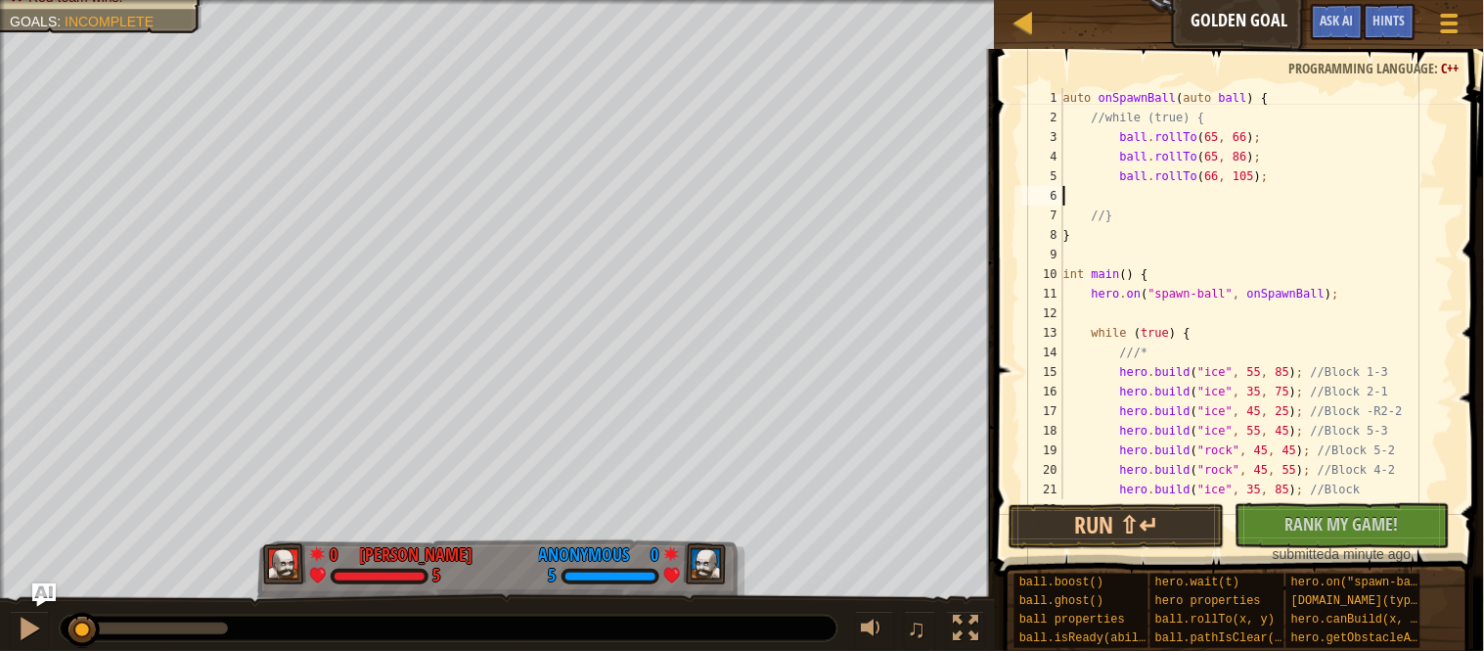
scroll to position [8, 0]
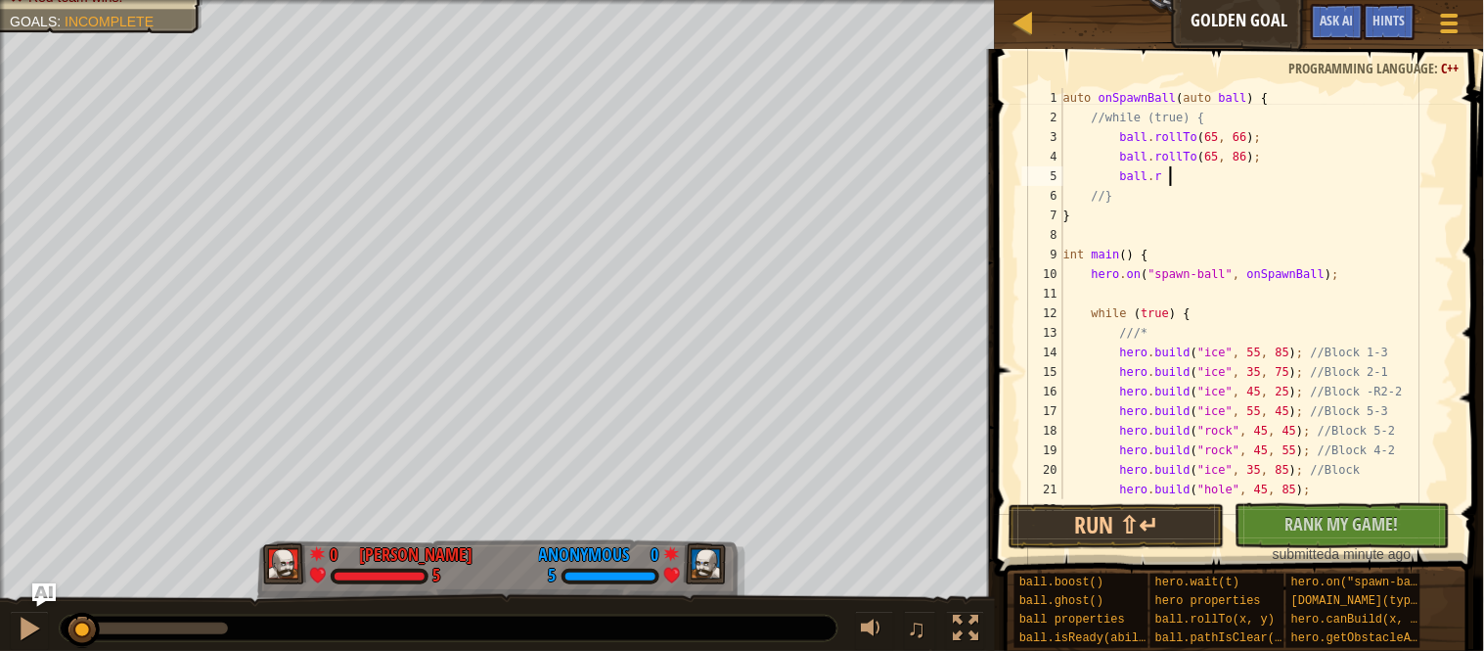
type textarea "b"
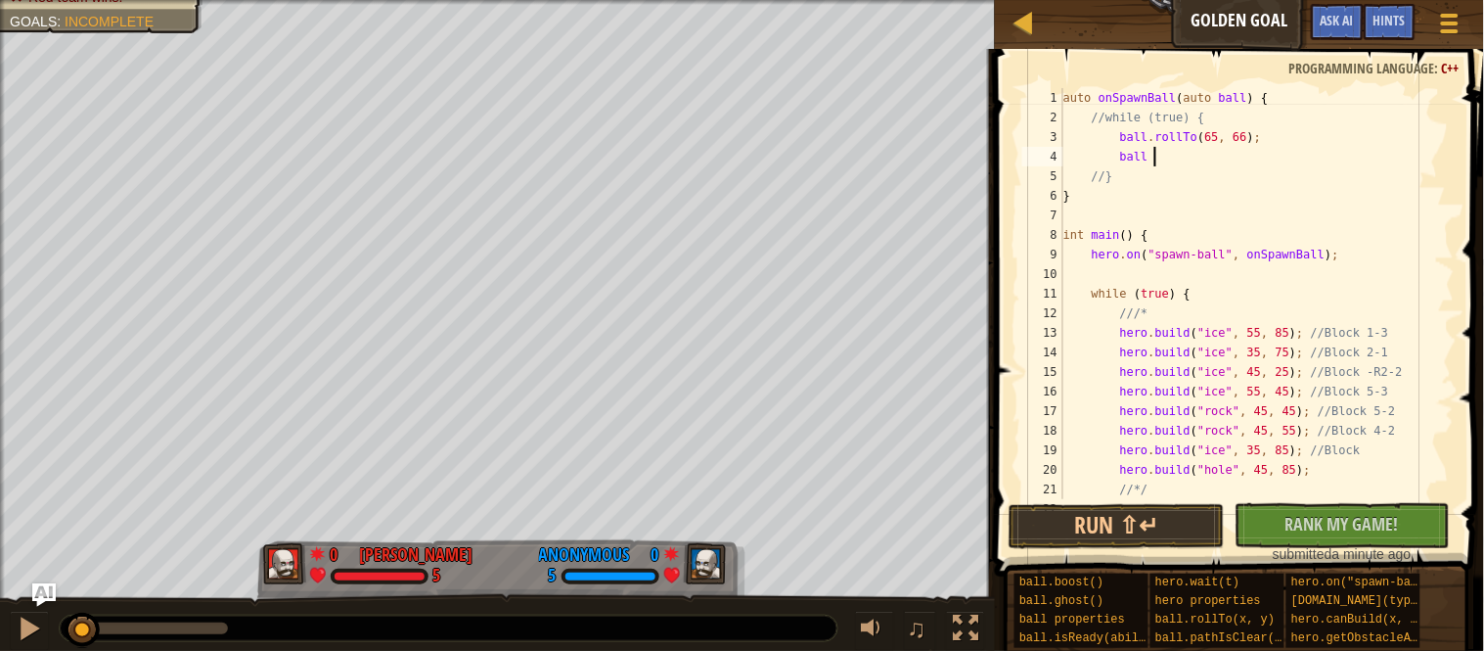
type textarea "b"
type textarea "ball.rollTo(65, 66);"
type textarea "ball.rollTo(65, 86);"
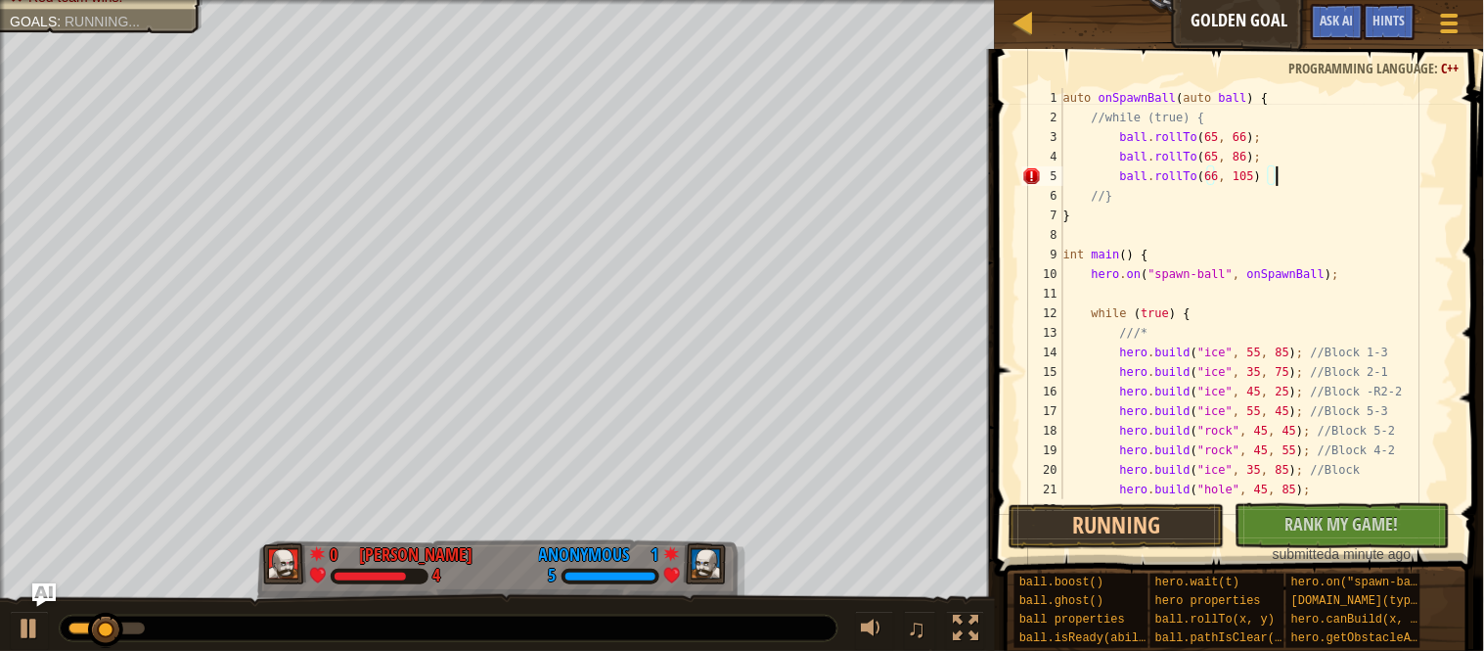
scroll to position [8, 30]
type textarea "ball.rollTo(66, 105);"
click at [1164, 524] on button "Running" at bounding box center [1117, 526] width 216 height 45
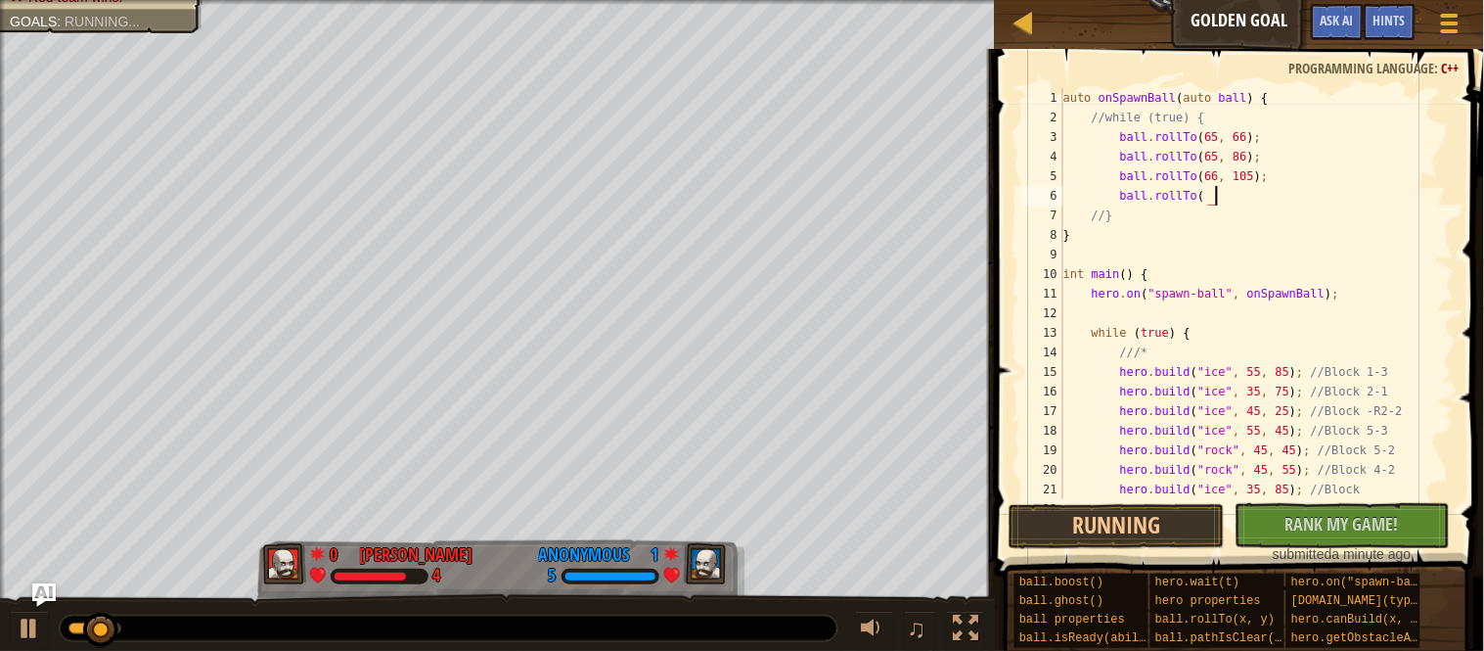
scroll to position [8, 21]
type textarea "ball.rollTo(86, 107);"
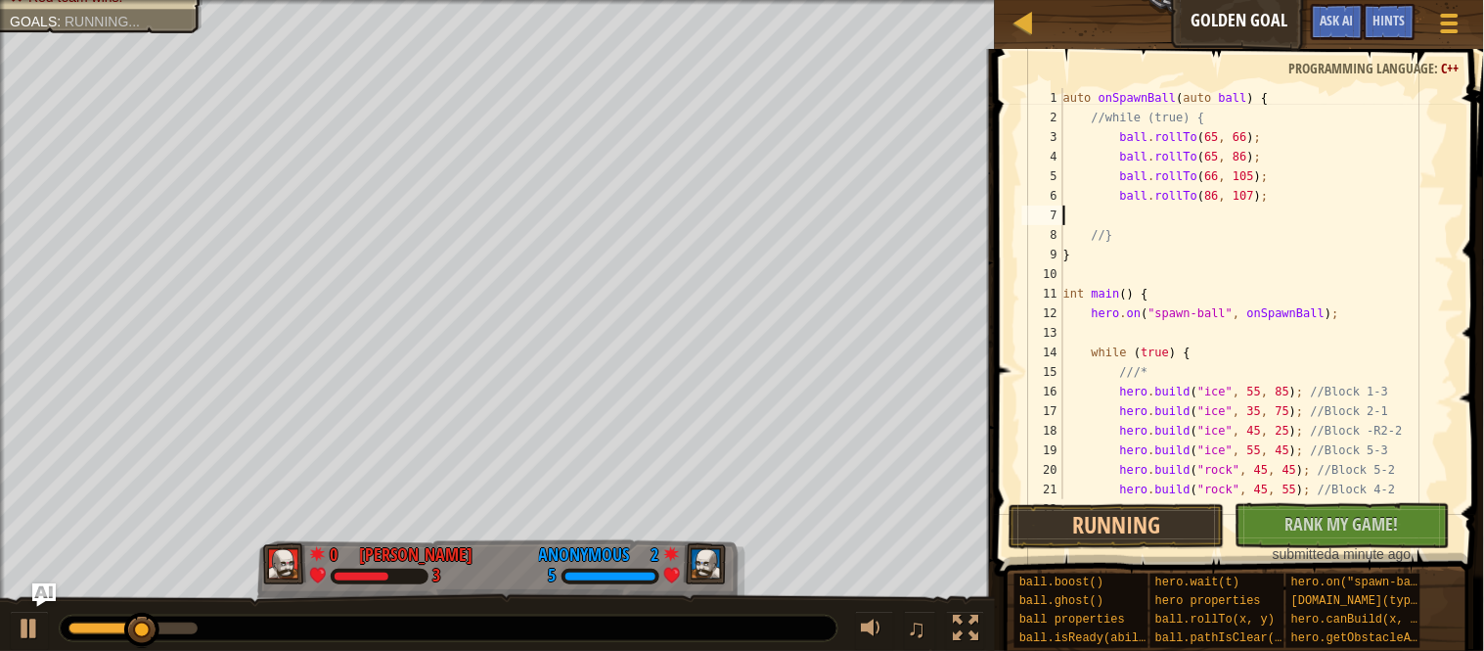
scroll to position [8, 0]
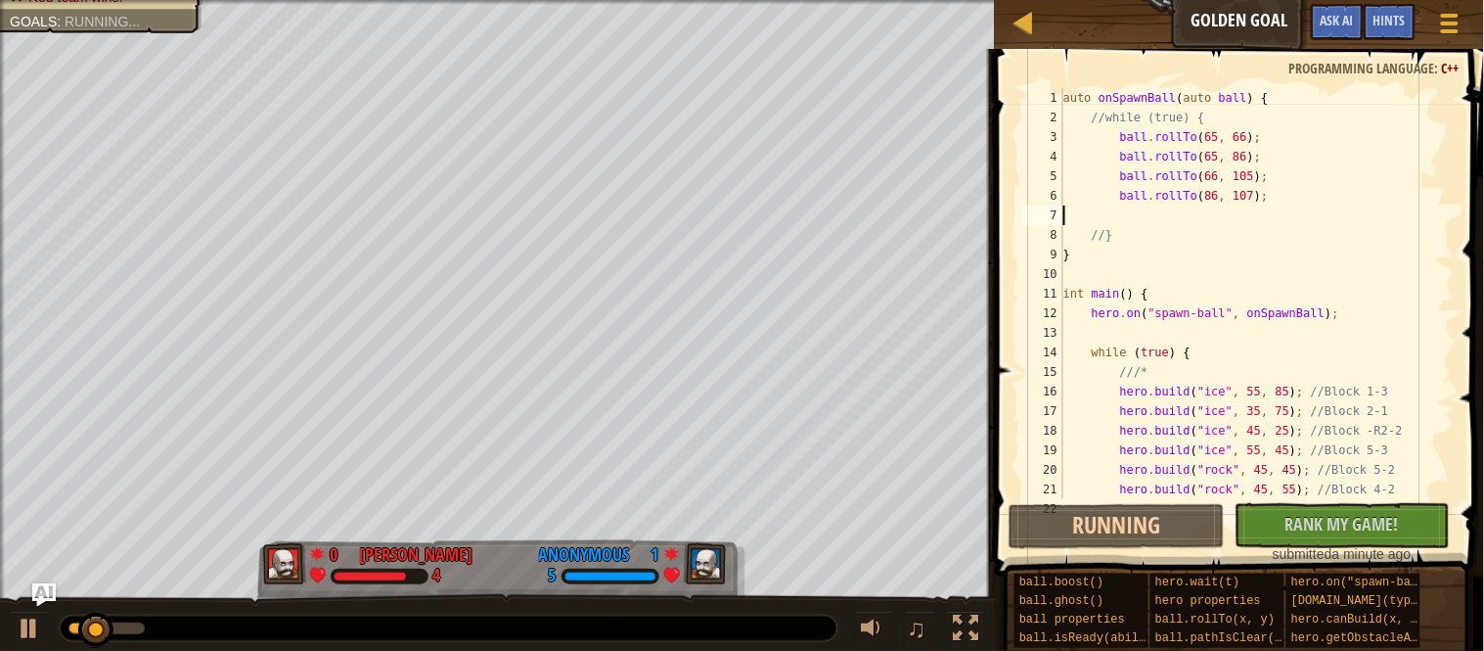
click at [1294, 196] on div "auto onSpawnBall ( auto ball ) { //while (true) { ball . rollTo ( 65 , 66 ) ; b…" at bounding box center [1257, 313] width 395 height 450
type textarea "ball.rollTo(86, 107);"
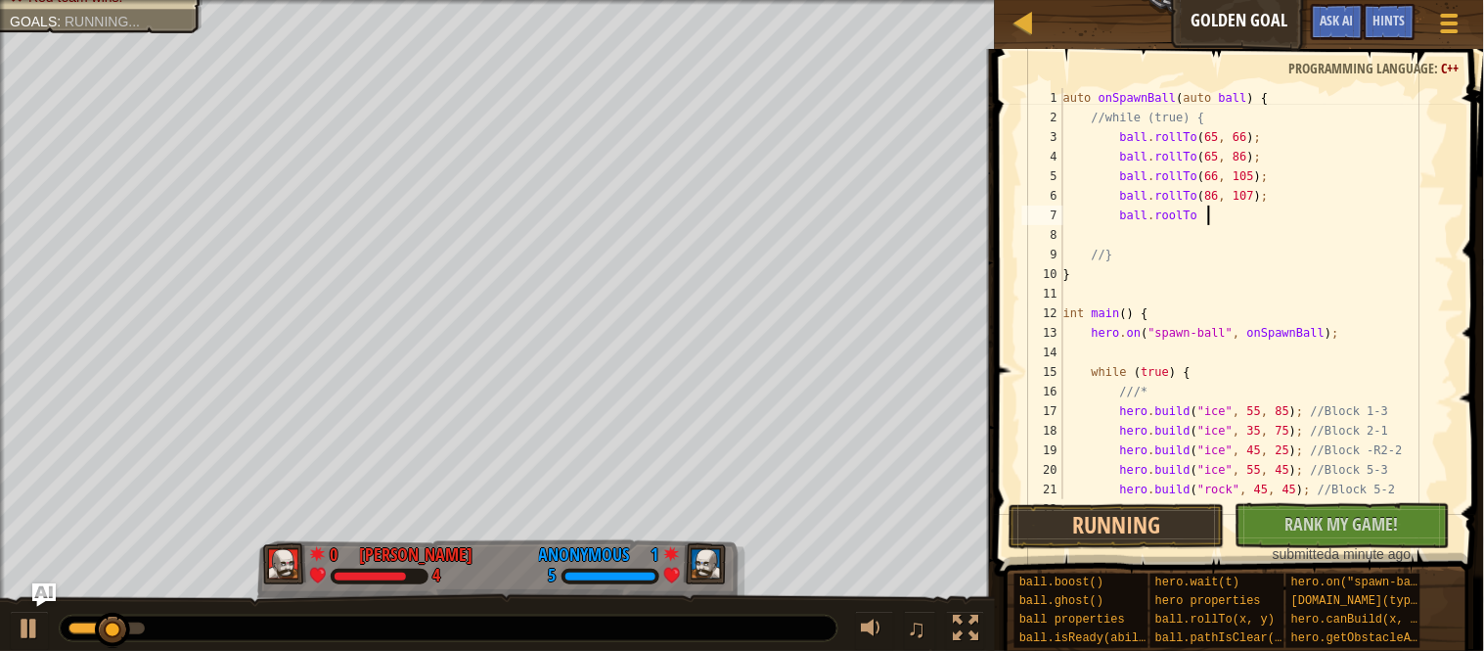
scroll to position [8, 21]
type textarea "ball"
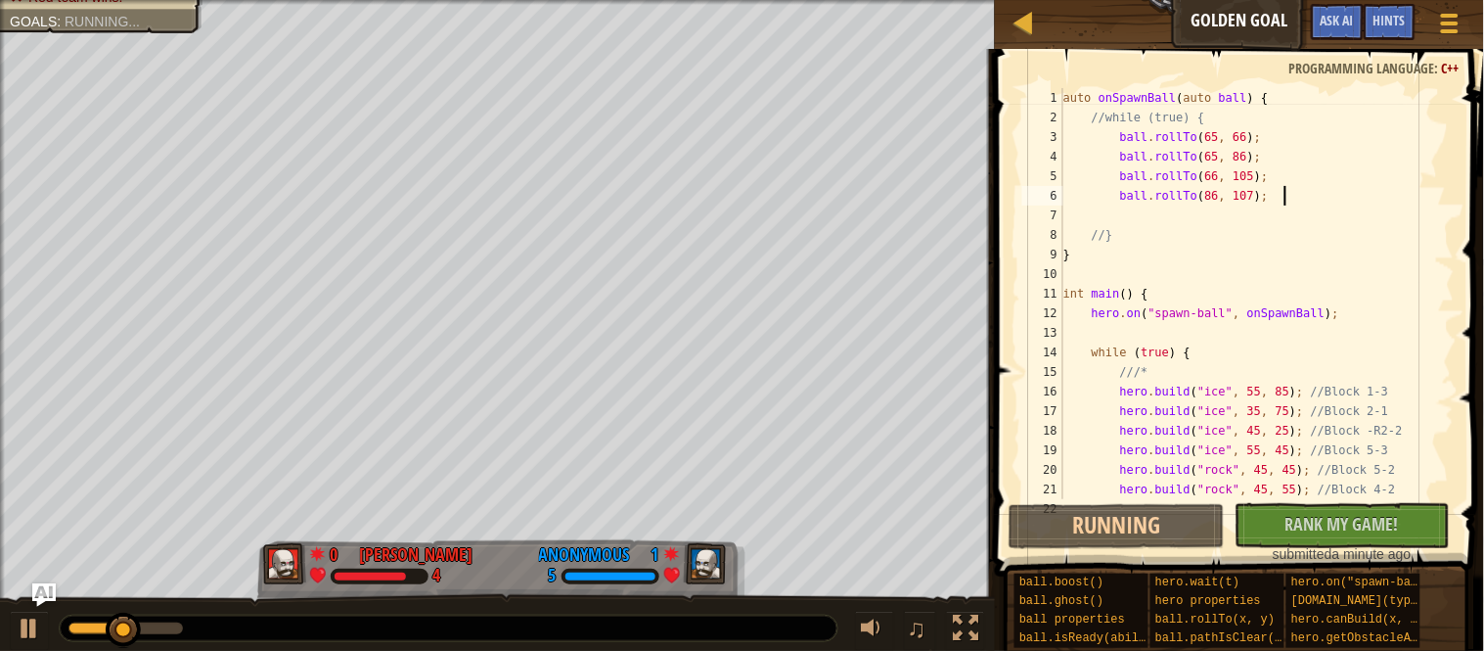
type textarea "ball.rollTo(66, 105);"
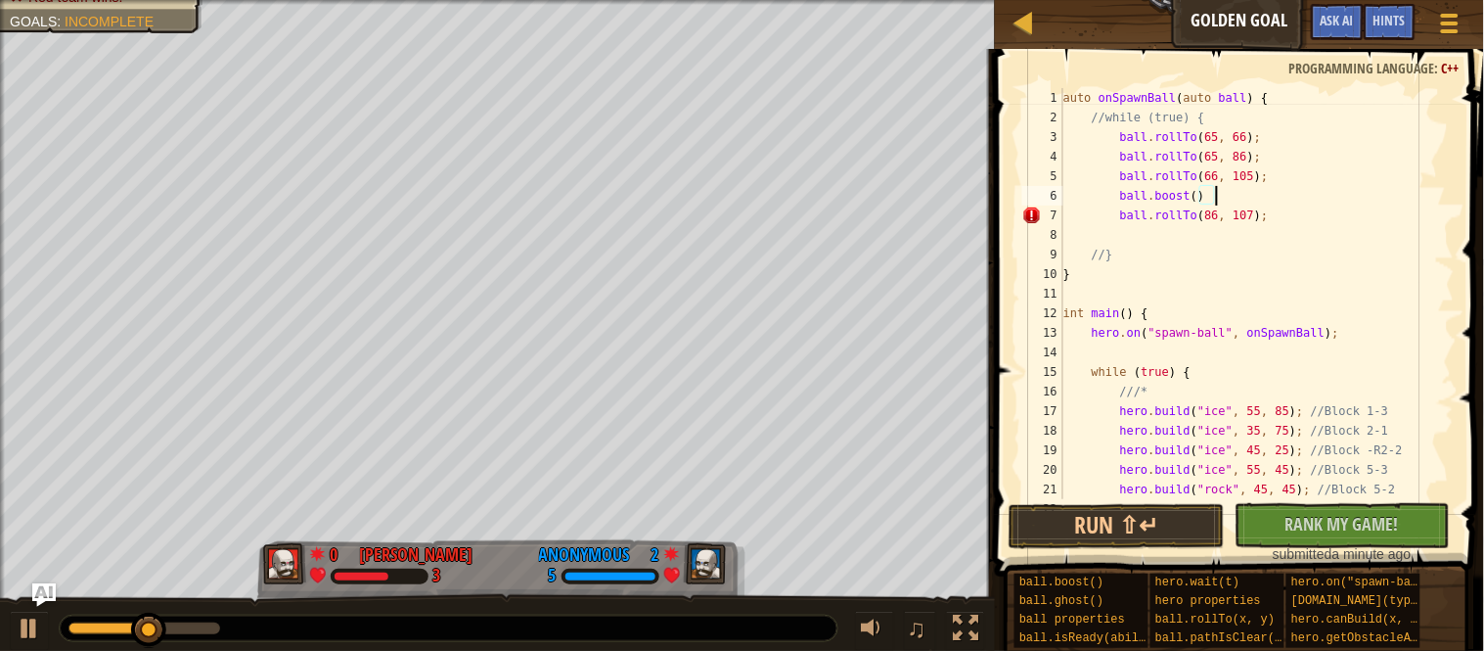
type textarea "ball.boost();"
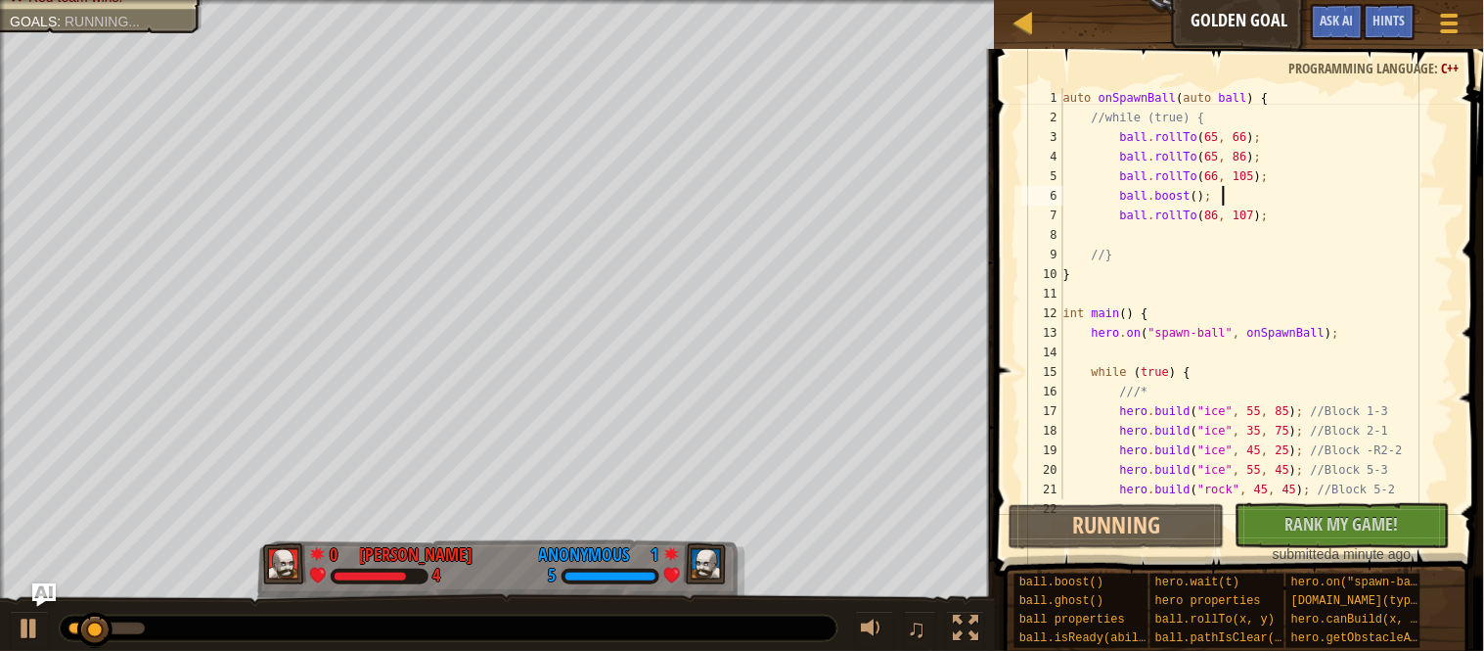
click at [1334, 215] on div "auto onSpawnBall ( auto ball ) { //while (true) { ball . rollTo ( 65 , 66 ) ; b…" at bounding box center [1257, 313] width 395 height 450
type textarea "ball.rollTo(86, 107);"
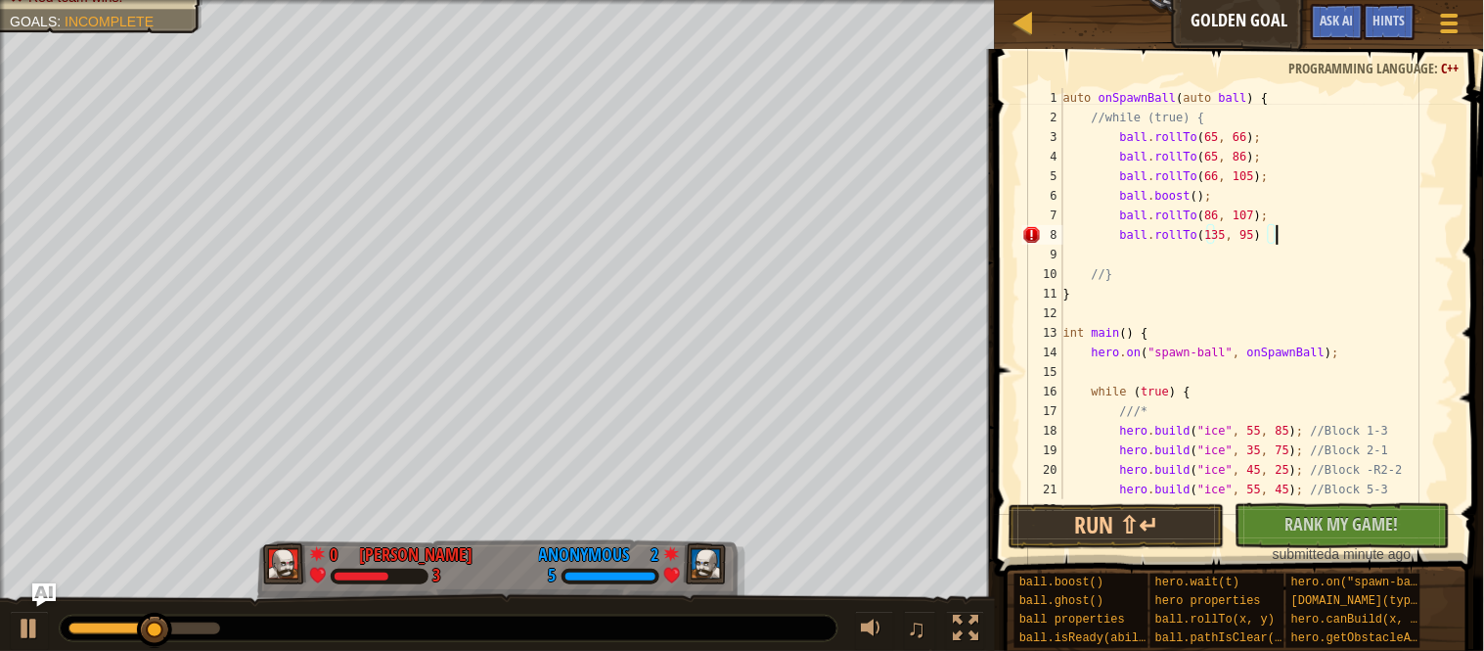
scroll to position [8, 30]
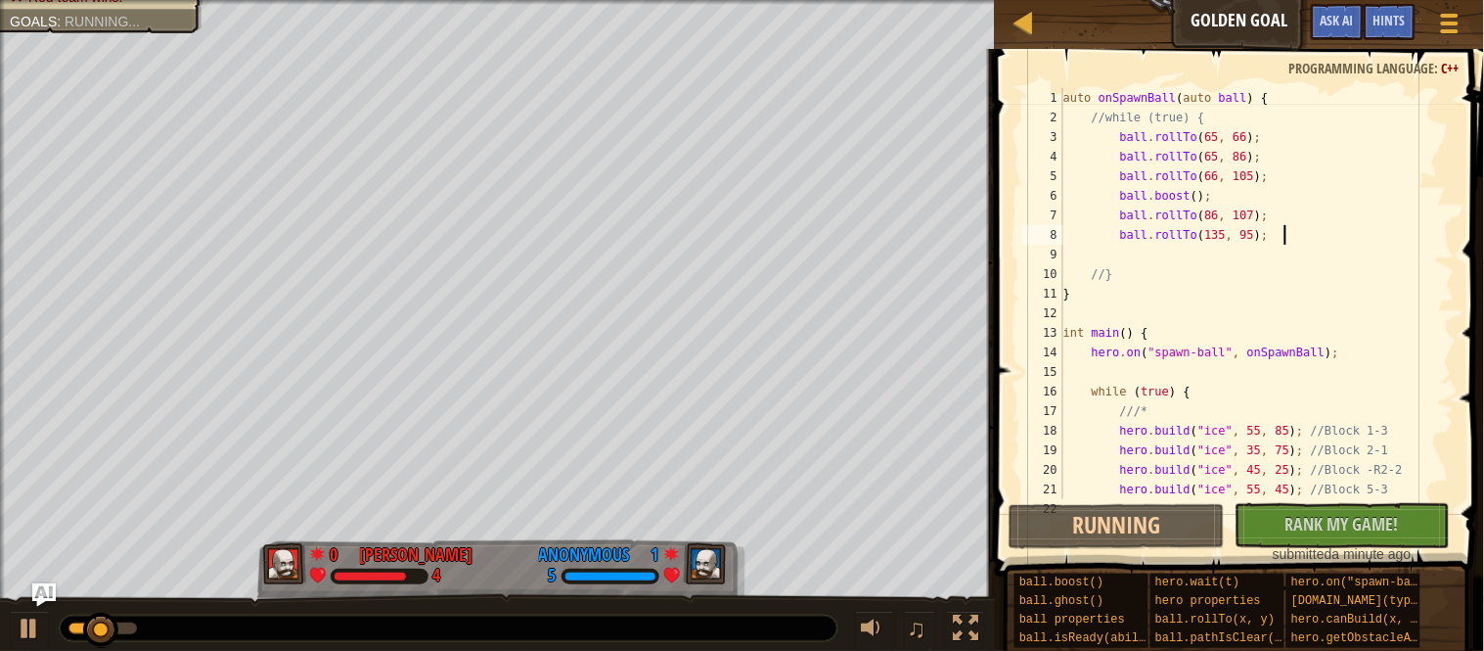
click at [1266, 239] on div "auto onSpawnBall ( auto ball ) { //while (true) { ball . rollTo ( 65 , 66 ) ; b…" at bounding box center [1257, 313] width 395 height 450
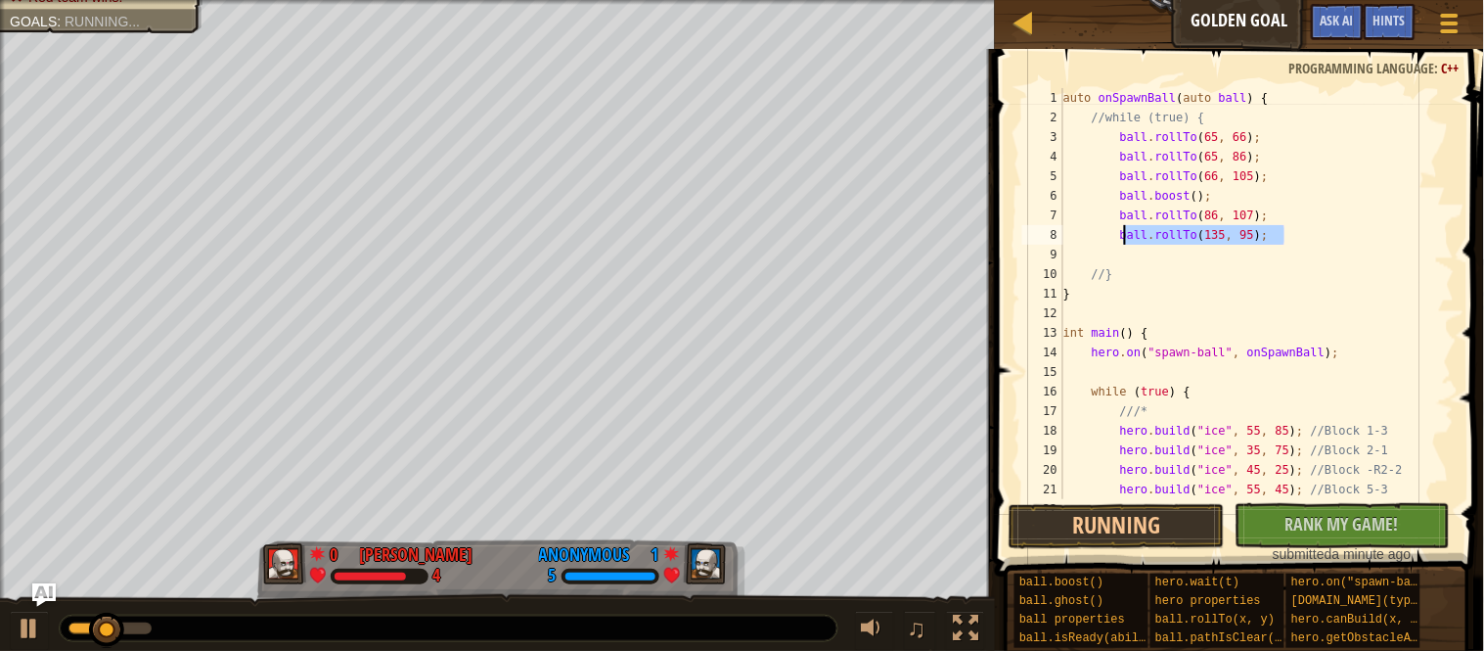
drag, startPoint x: 1292, startPoint y: 232, endPoint x: 1125, endPoint y: 237, distance: 167.4
click at [1125, 237] on div "auto onSpawnBall ( auto ball ) { //while (true) { ball . rollTo ( 65 , 66 ) ; b…" at bounding box center [1257, 313] width 395 height 450
type textarea "ball.rollTo(135, 95);"
click at [1355, 239] on div "auto onSpawnBall ( auto ball ) { //while (true) { ball . rollTo ( 65 , 66 ) ; b…" at bounding box center [1257, 293] width 395 height 411
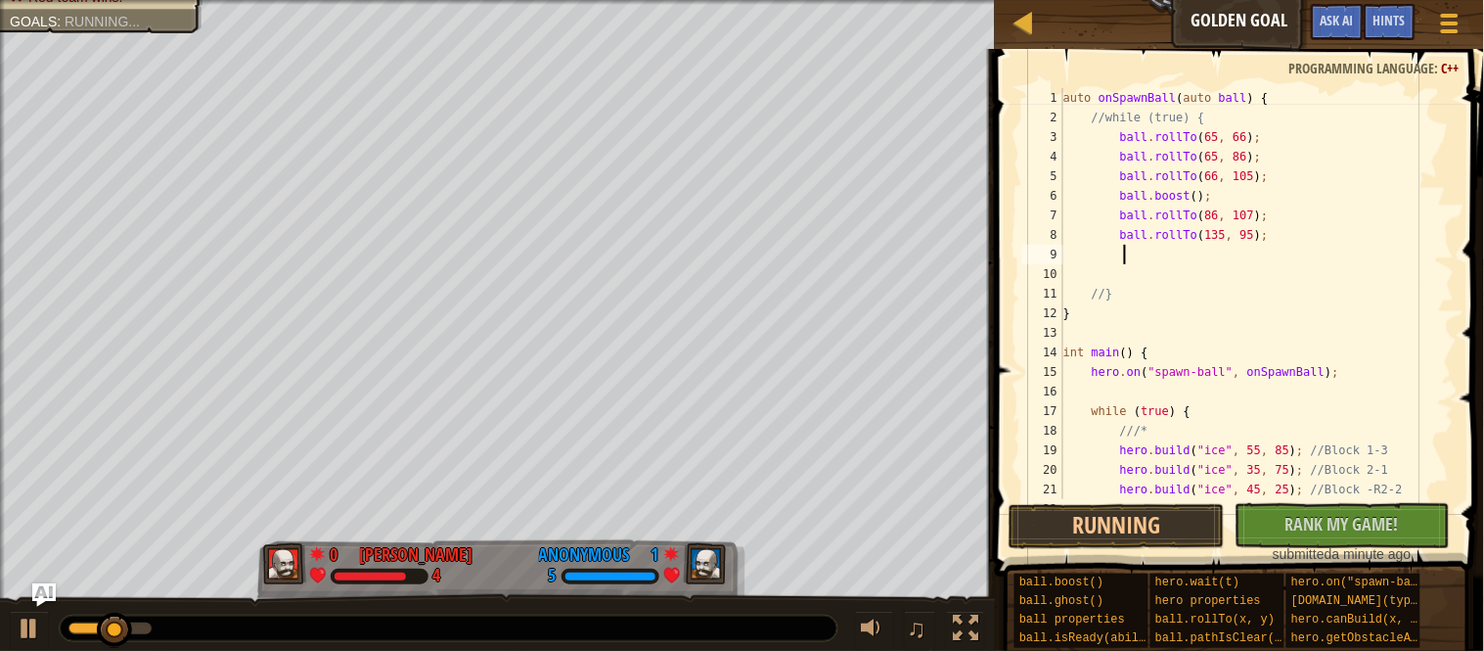
paste textarea "ball.rollTo(135, 95);"
click at [1127, 257] on div "auto onSpawnBall ( auto ball ) { //while (true) { ball . rollTo ( 65 , 66 ) ; b…" at bounding box center [1257, 313] width 395 height 450
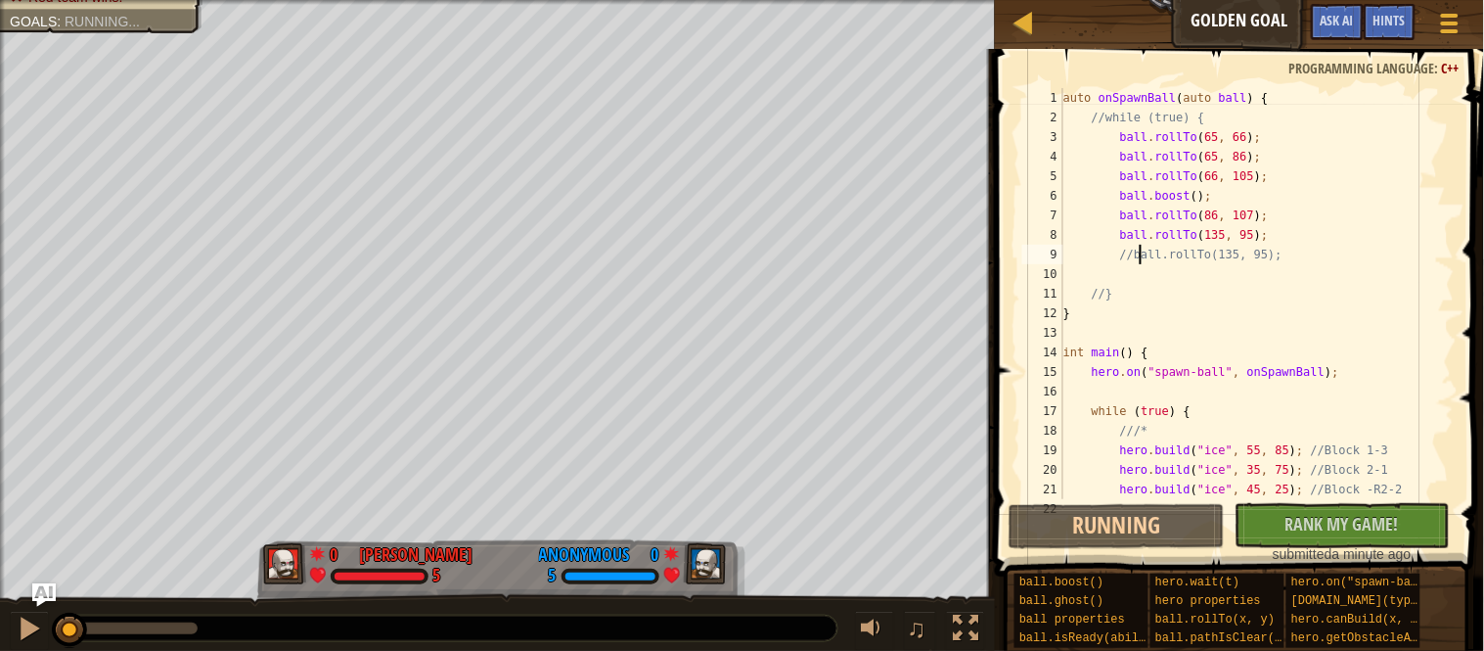
click at [1139, 262] on div "auto onSpawnBall ( auto ball ) { //while (true) { ball . rollTo ( 65 , 66 ) ; b…" at bounding box center [1257, 313] width 395 height 450
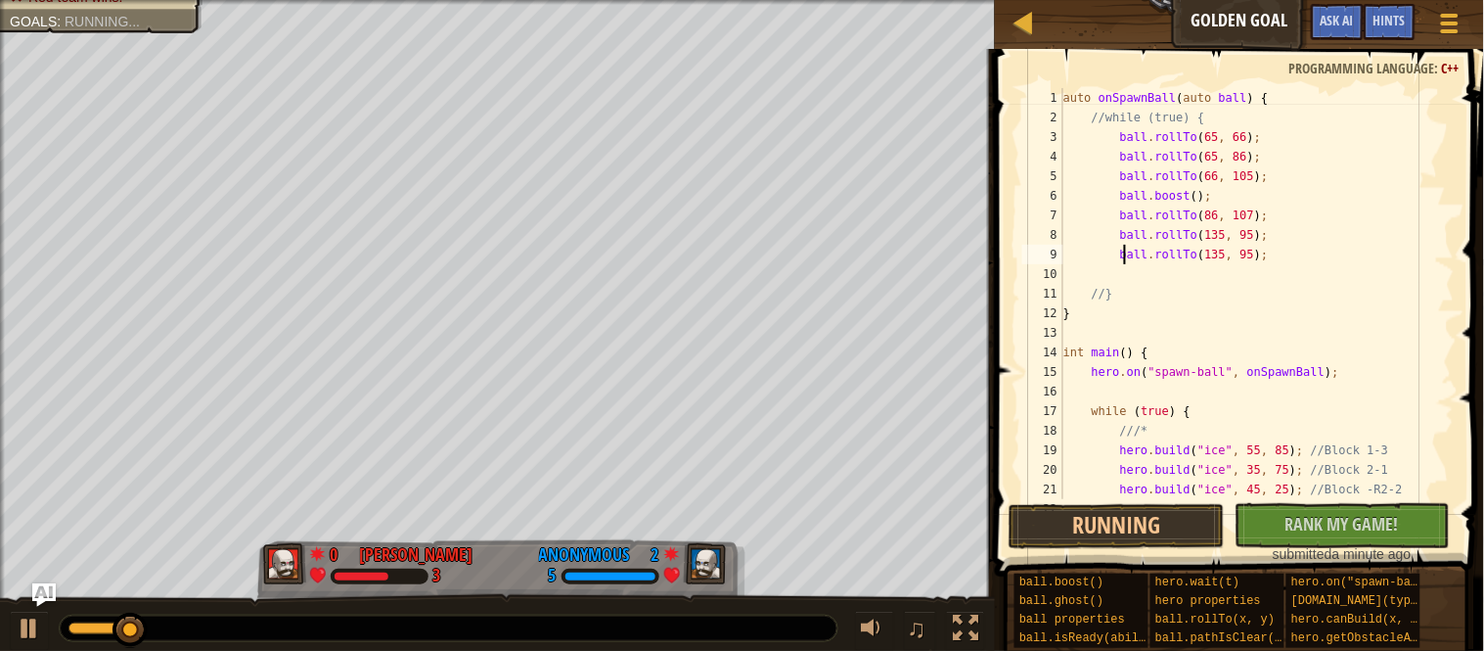
click at [1231, 259] on div "auto onSpawnBall ( auto ball ) { //while (true) { ball . rollTo ( 65 , 66 ) ; b…" at bounding box center [1257, 313] width 395 height 450
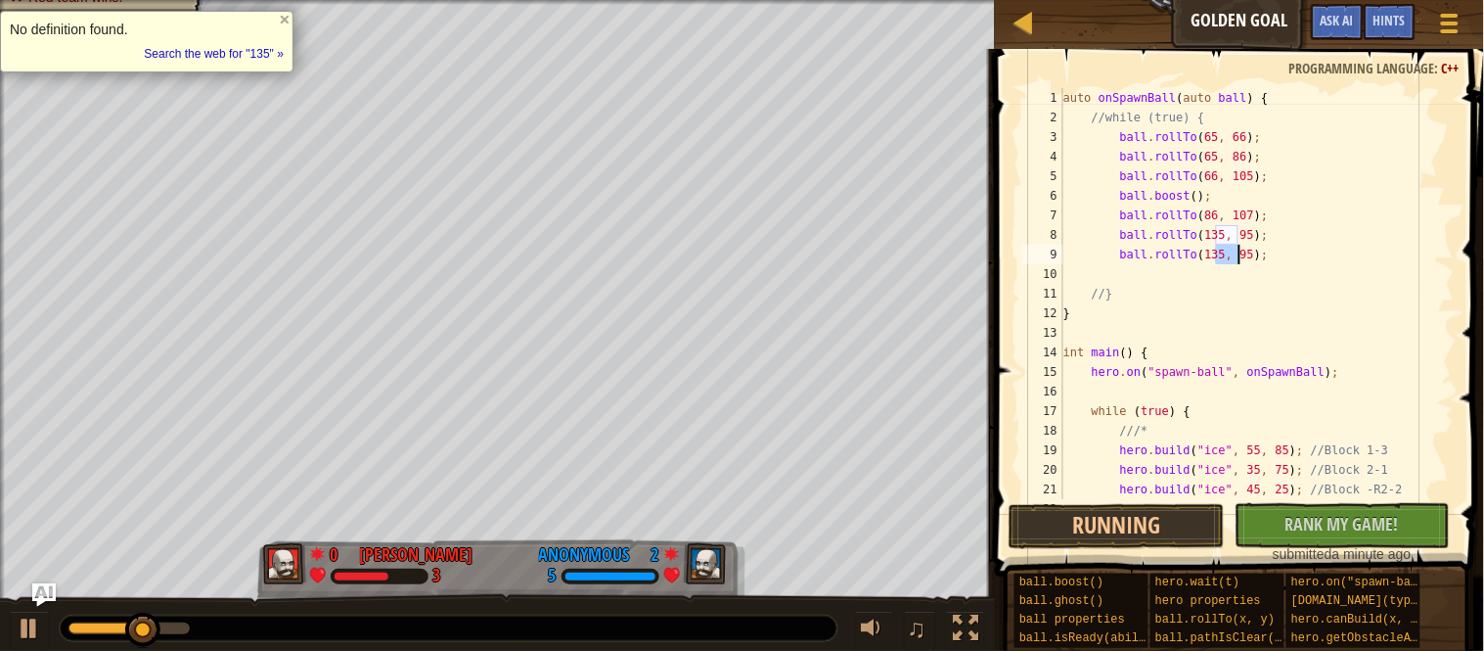
click at [1236, 259] on div "auto onSpawnBall ( auto ball ) { //while (true) { ball . rollTo ( 65 , 66 ) ; b…" at bounding box center [1257, 293] width 395 height 411
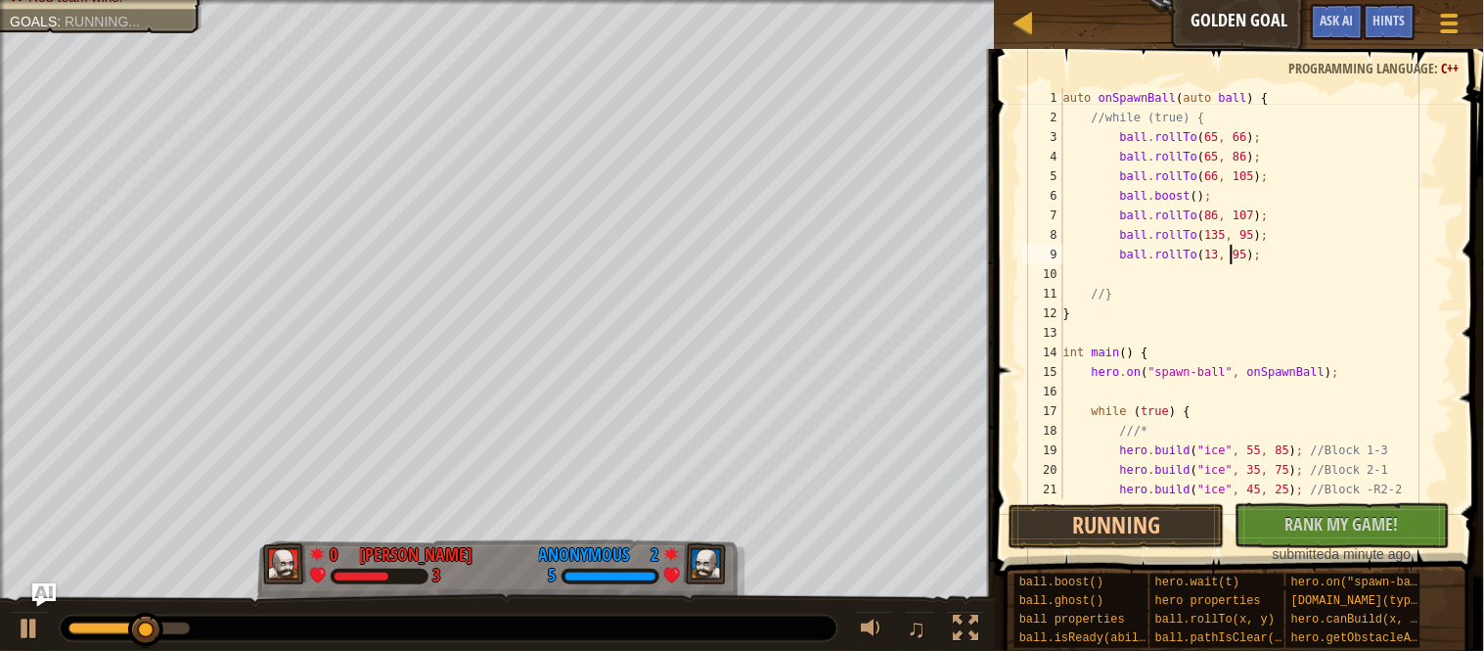
scroll to position [8, 24]
click at [1267, 259] on div "auto onSpawnBall ( auto ball ) { //while (true) { ball . rollTo ( 65 , 66 ) ; b…" at bounding box center [1257, 313] width 395 height 450
click at [1071, 530] on button "Run ⇧↵" at bounding box center [1117, 526] width 216 height 45
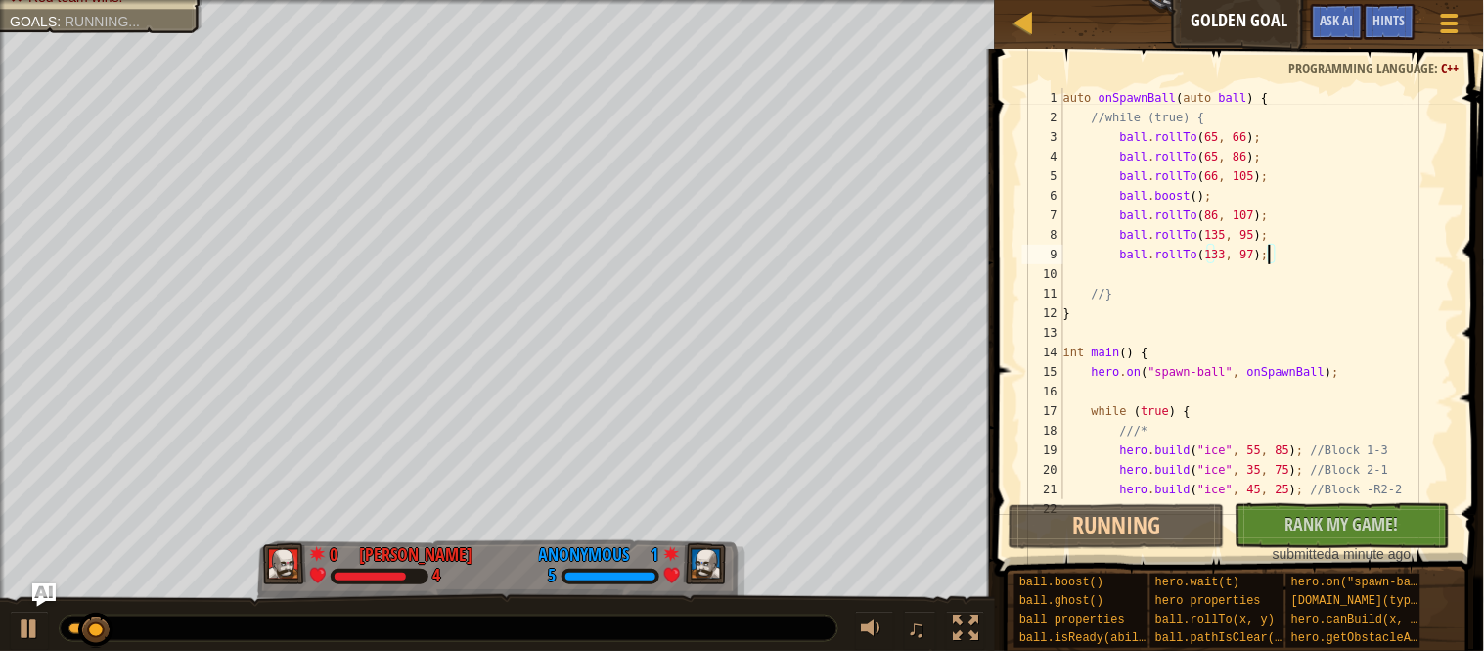
click at [1237, 257] on div "auto onSpawnBall ( auto ball ) { //while (true) { ball . rollTo ( 65 , 66 ) ; b…" at bounding box center [1257, 313] width 395 height 450
type textarea "ball.rollTo(134, 97);"
click at [1305, 257] on div "auto onSpawnBall ( auto ball ) { //while (true) { ball . rollTo ( 65 , 66 ) ; b…" at bounding box center [1257, 313] width 395 height 450
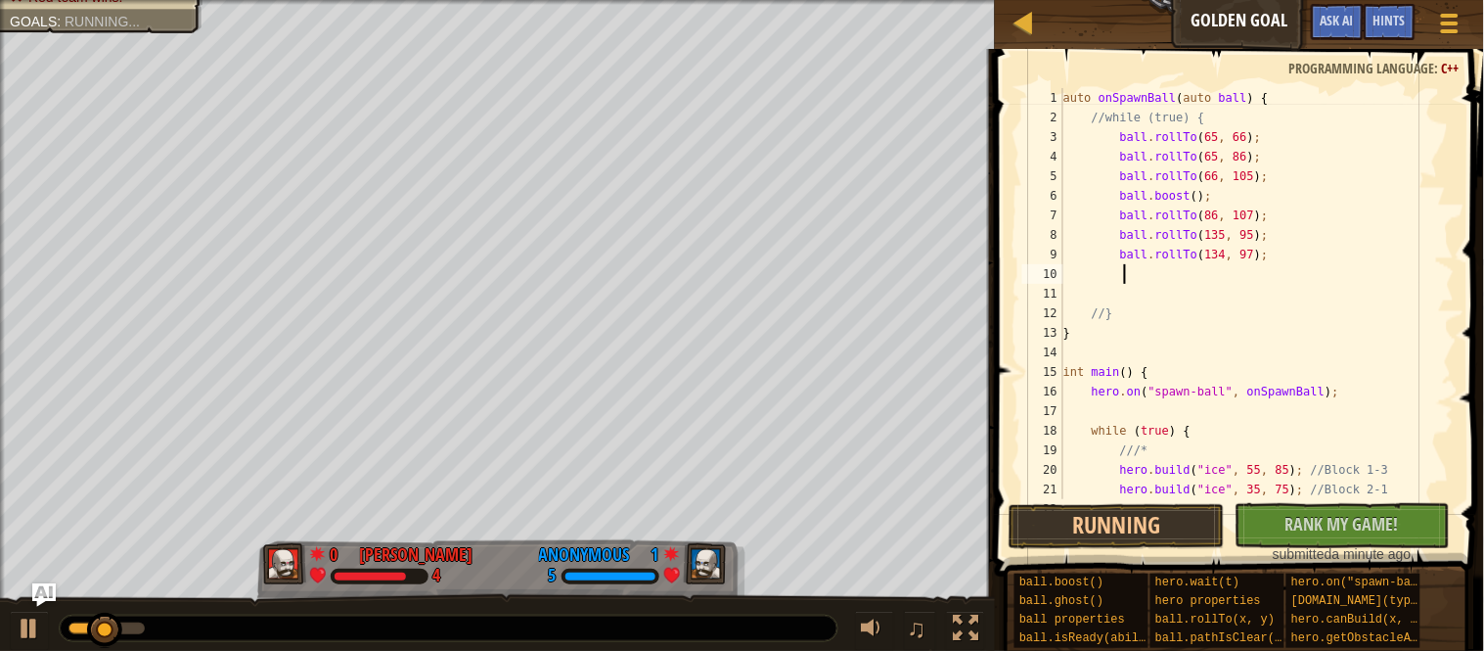
scroll to position [8, 7]
paste textarea "ball.rollTo(135, 95);"
click at [1232, 283] on div "auto onSpawnBall ( auto ball ) { //while (true) { ball . rollTo ( 65 , 66 ) ; b…" at bounding box center [1257, 313] width 395 height 450
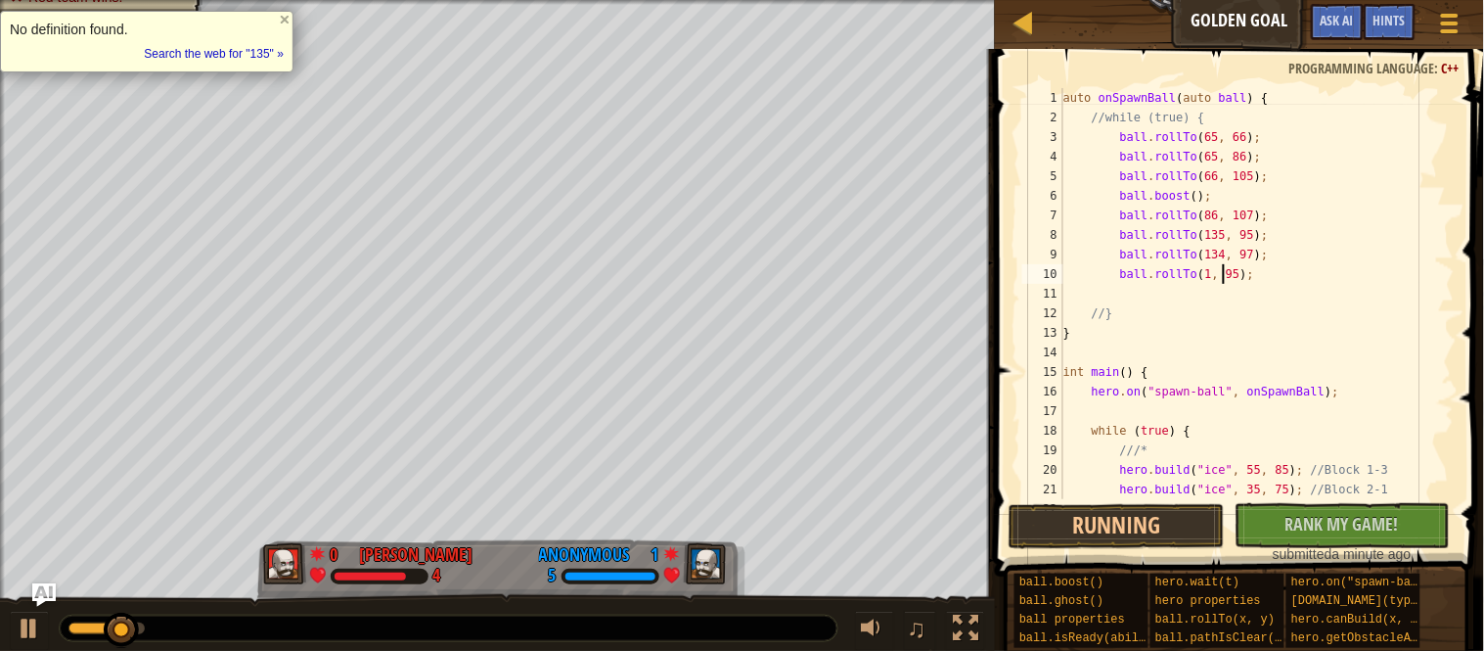
scroll to position [8, 24]
click at [1171, 528] on button "Running" at bounding box center [1117, 526] width 216 height 45
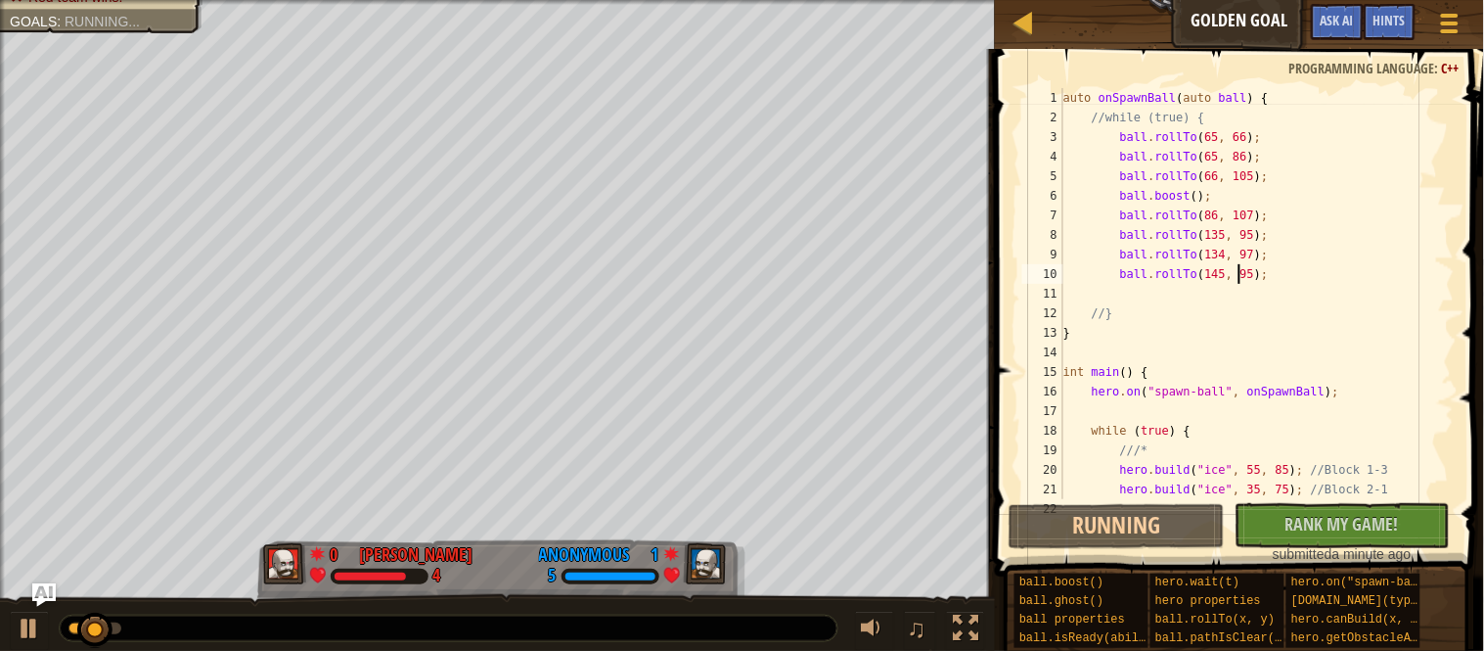
click at [1271, 275] on div "auto onSpawnBall ( auto ball ) { //while (true) { ball . rollTo ( 65 , 66 ) ; b…" at bounding box center [1257, 313] width 395 height 450
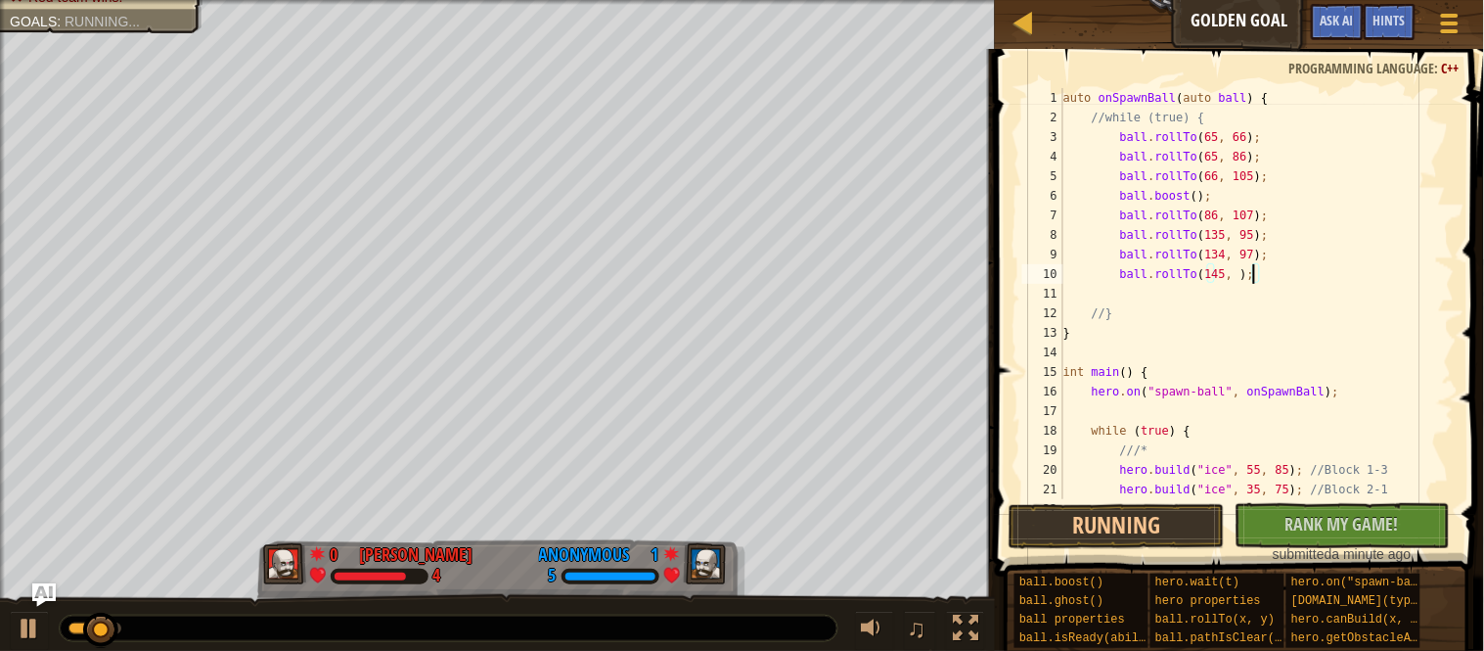
scroll to position [8, 27]
click at [1198, 511] on button "Running" at bounding box center [1117, 526] width 216 height 45
click at [1175, 506] on button "Running" at bounding box center [1117, 526] width 216 height 45
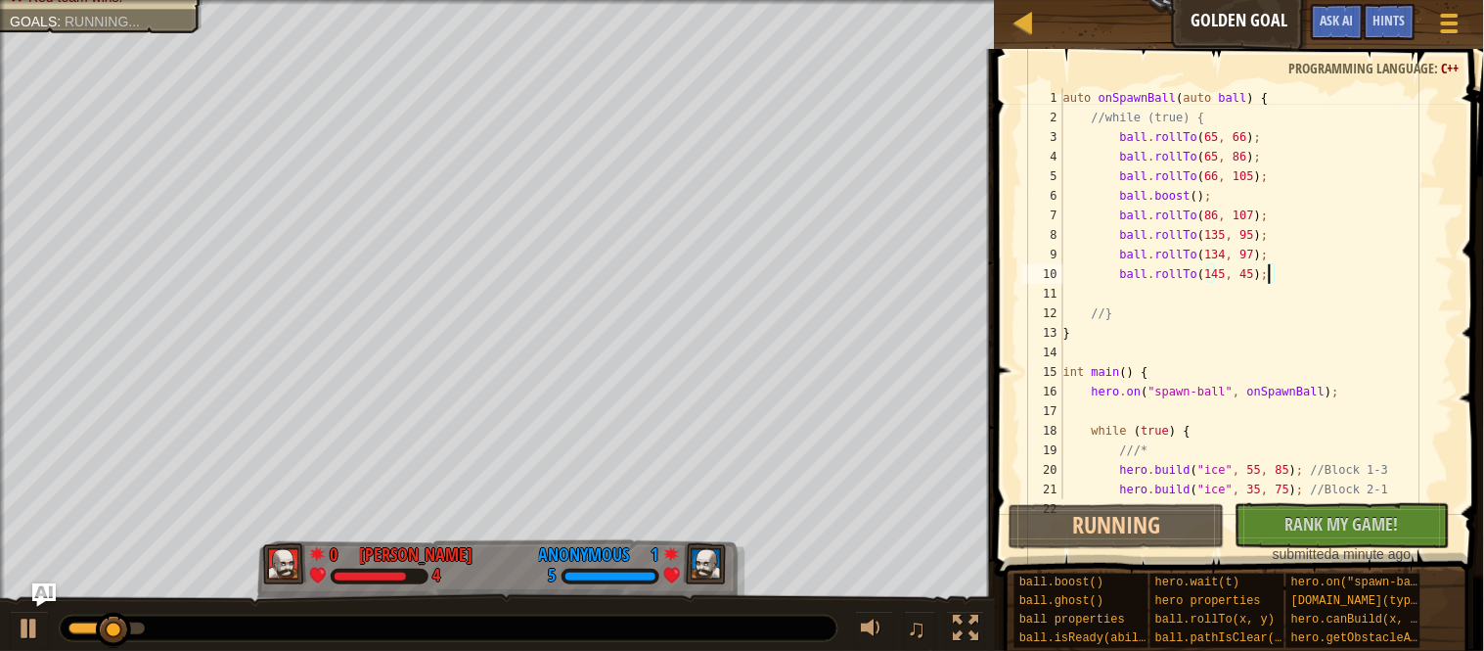
click at [1259, 279] on div "auto onSpawnBall ( auto ball ) { //while (true) { ball . rollTo ( 65 , 66 ) ; b…" at bounding box center [1257, 313] width 395 height 450
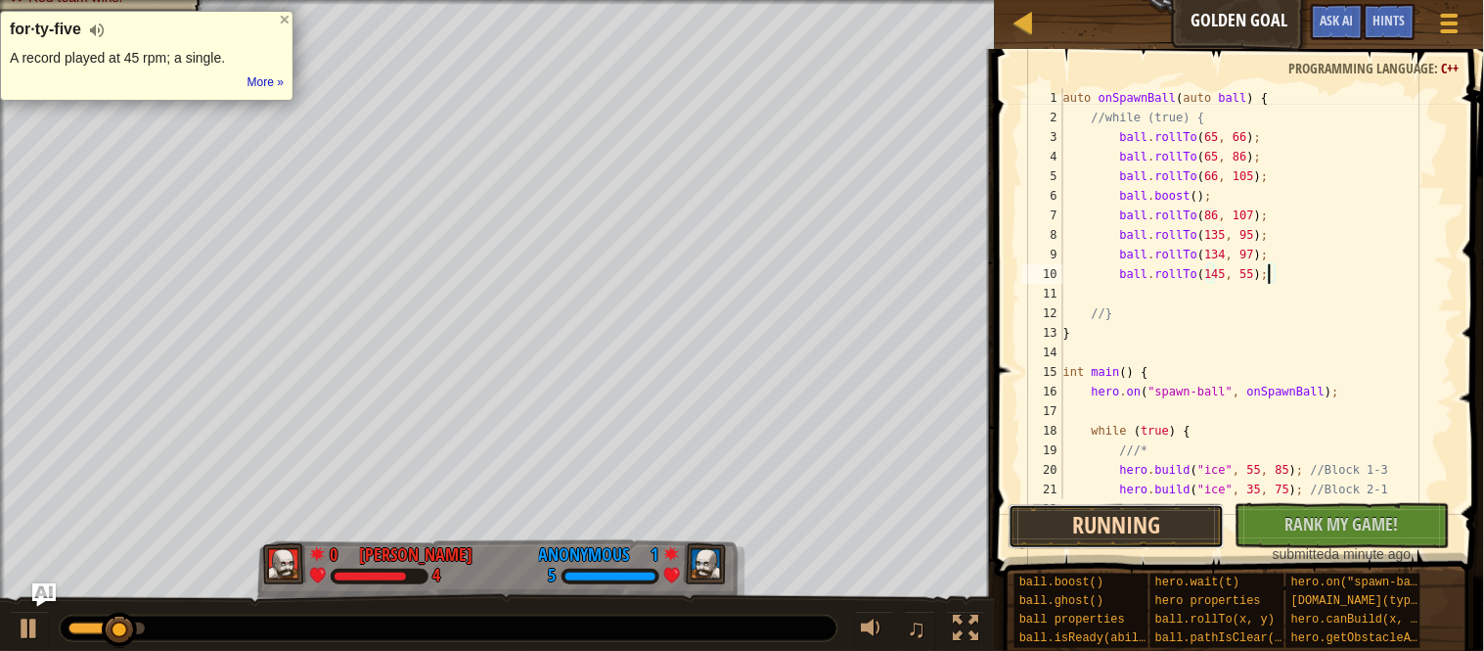
click at [1195, 510] on button "Running" at bounding box center [1117, 526] width 216 height 45
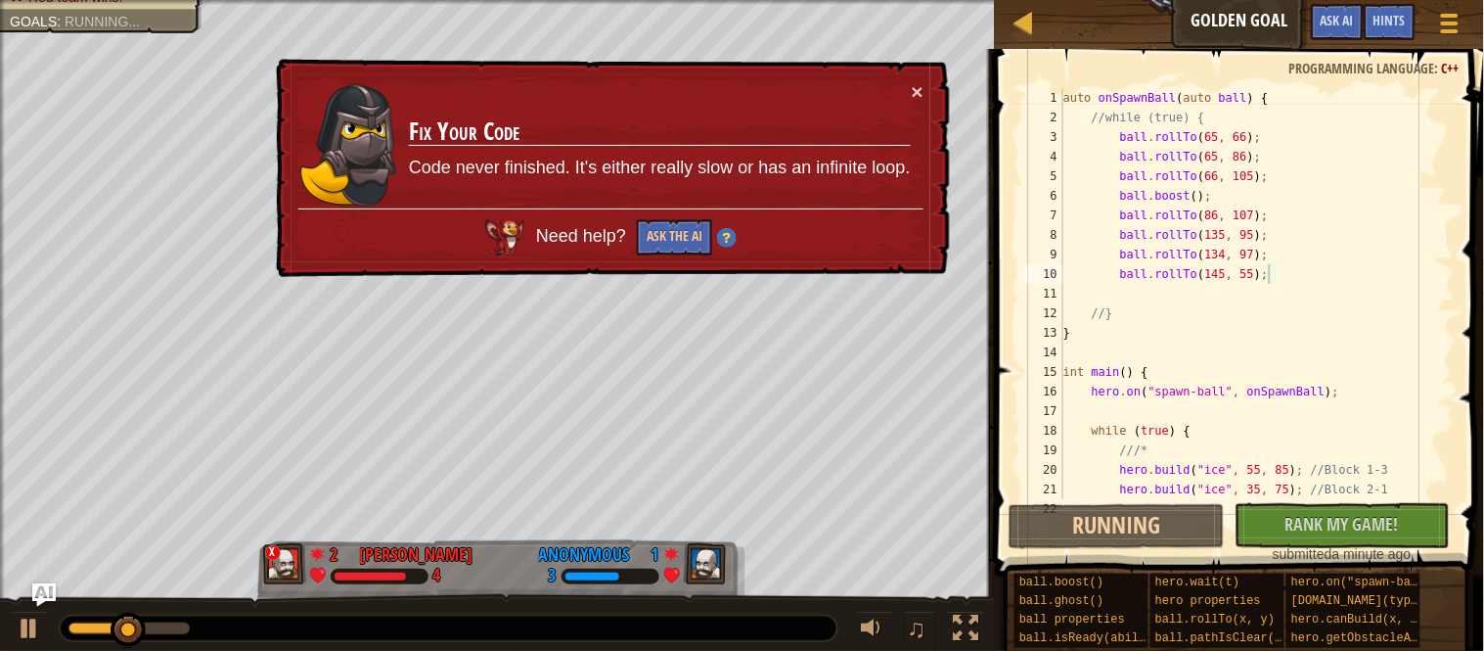
click at [908, 97] on td "Fix Your Code Code never finished. It's either really slow or has an infinite l…" at bounding box center [660, 144] width 504 height 127
click at [917, 97] on button "×" at bounding box center [918, 91] width 12 height 21
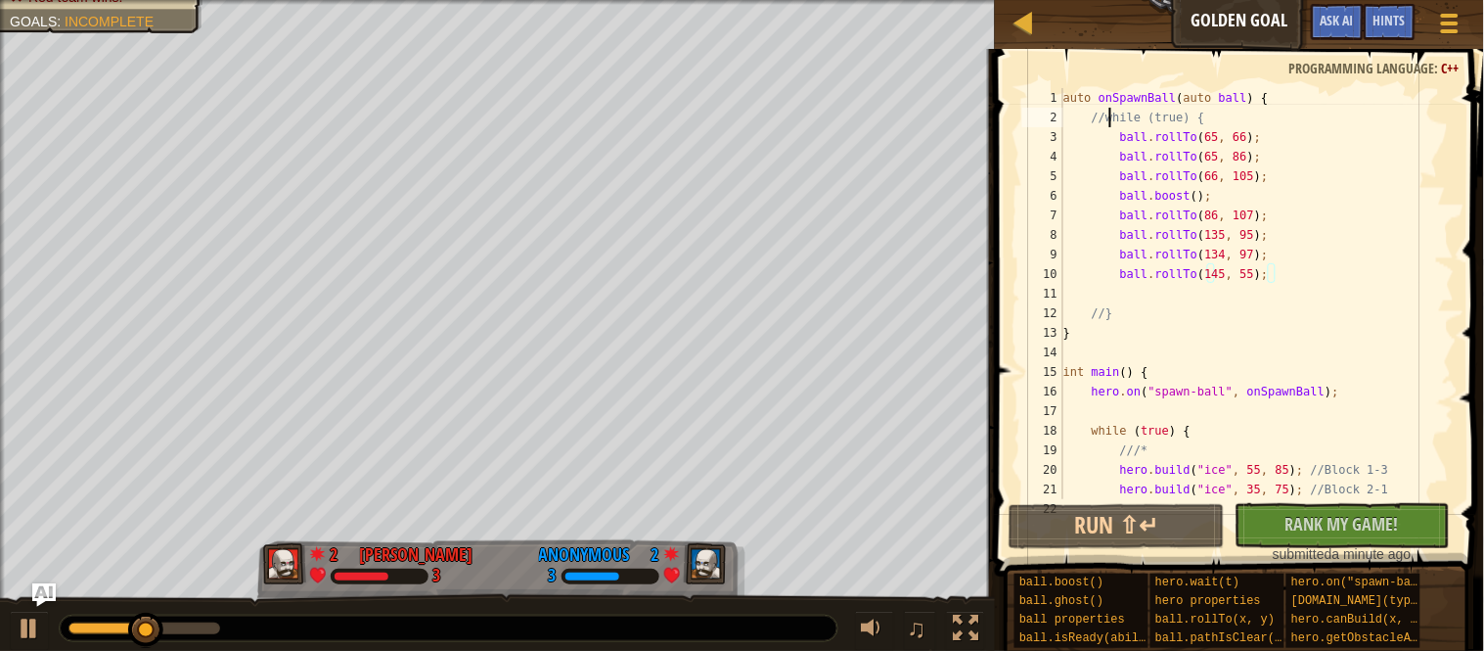
click at [1112, 115] on div "auto onSpawnBall ( auto ball ) { //while (true) { ball . rollTo ( 65 , 66 ) ; b…" at bounding box center [1257, 313] width 395 height 450
click at [1286, 210] on div "auto onSpawnBall ( auto ball ) { //while (true) { ball . rollTo ( 65 , 66 ) ; b…" at bounding box center [1257, 313] width 395 height 450
click at [1280, 198] on div "auto onSpawnBall ( auto ball ) { //while (true) { ball . rollTo ( 65 , 66 ) ; b…" at bounding box center [1257, 313] width 395 height 450
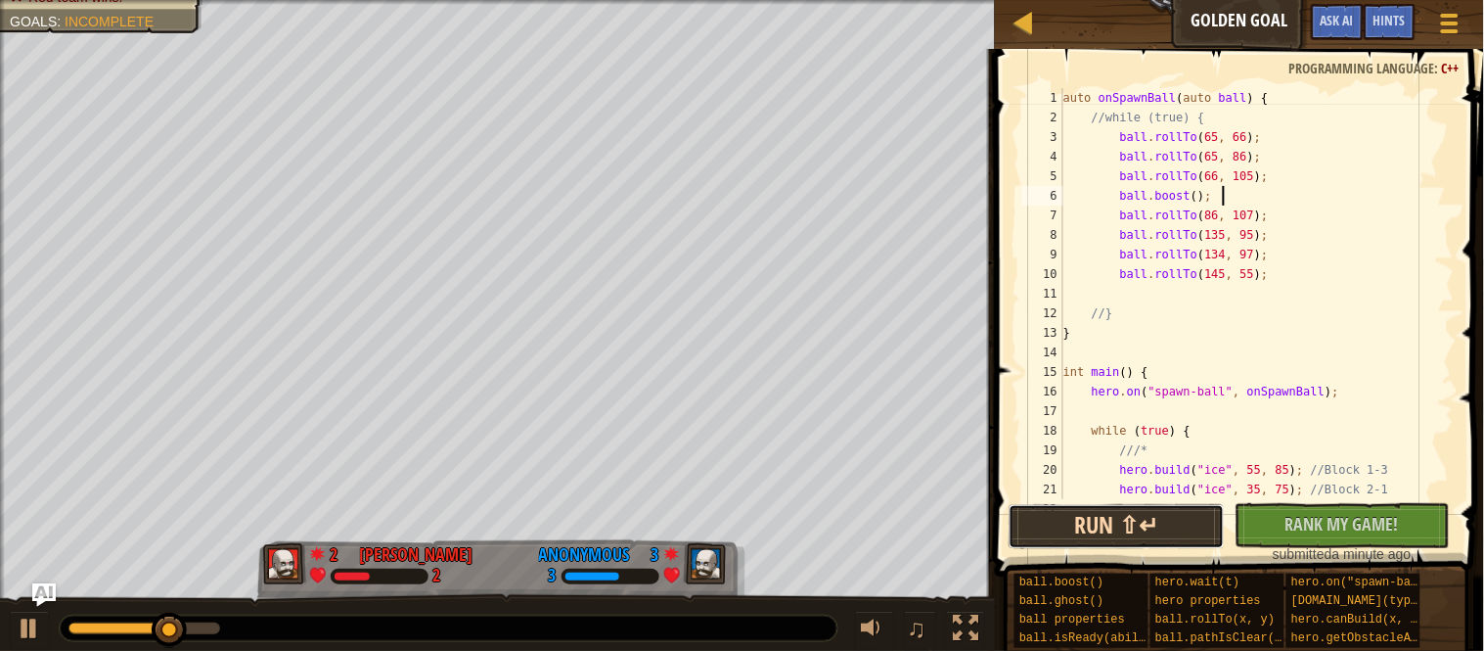
click at [1147, 527] on button "Run ⇧↵" at bounding box center [1117, 526] width 216 height 45
click at [1147, 527] on button "Running" at bounding box center [1117, 526] width 216 height 45
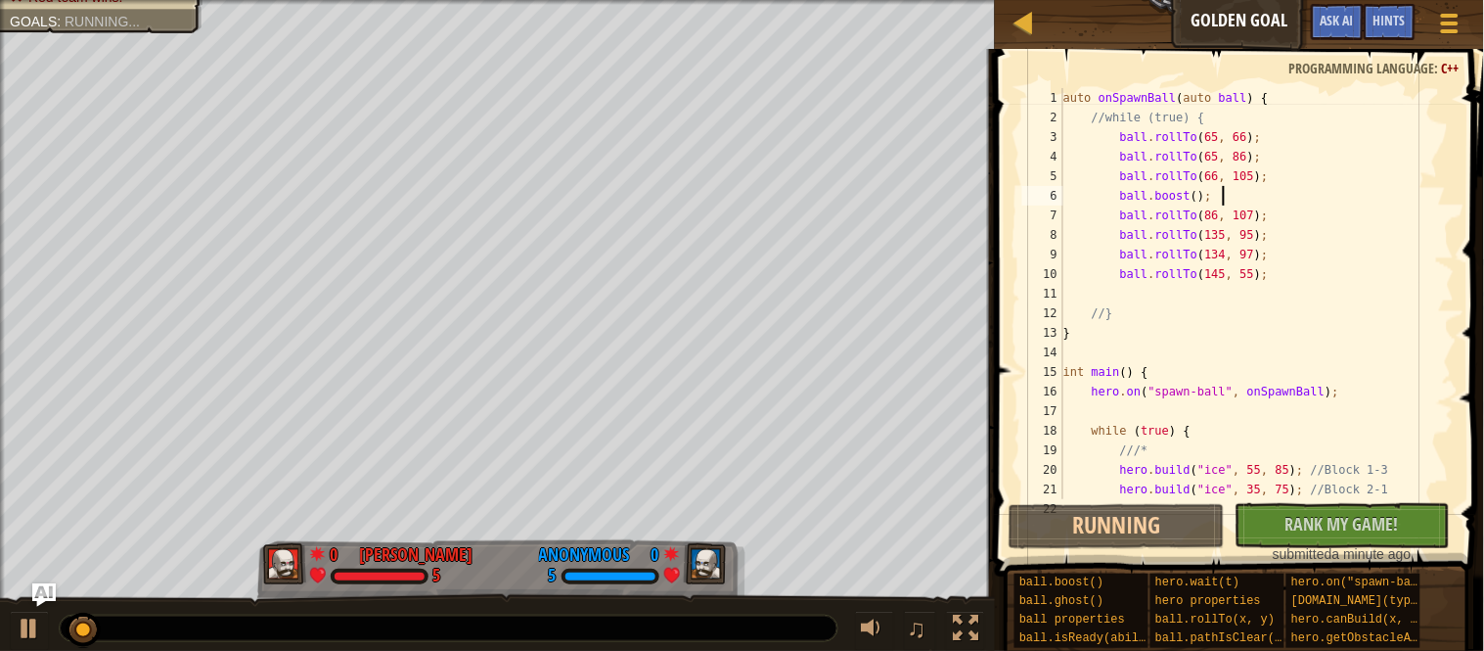
click at [1130, 239] on div "auto onSpawnBall ( auto ball ) { //while (true) { ball . rollTo ( 65 , 66 ) ; b…" at bounding box center [1257, 313] width 395 height 450
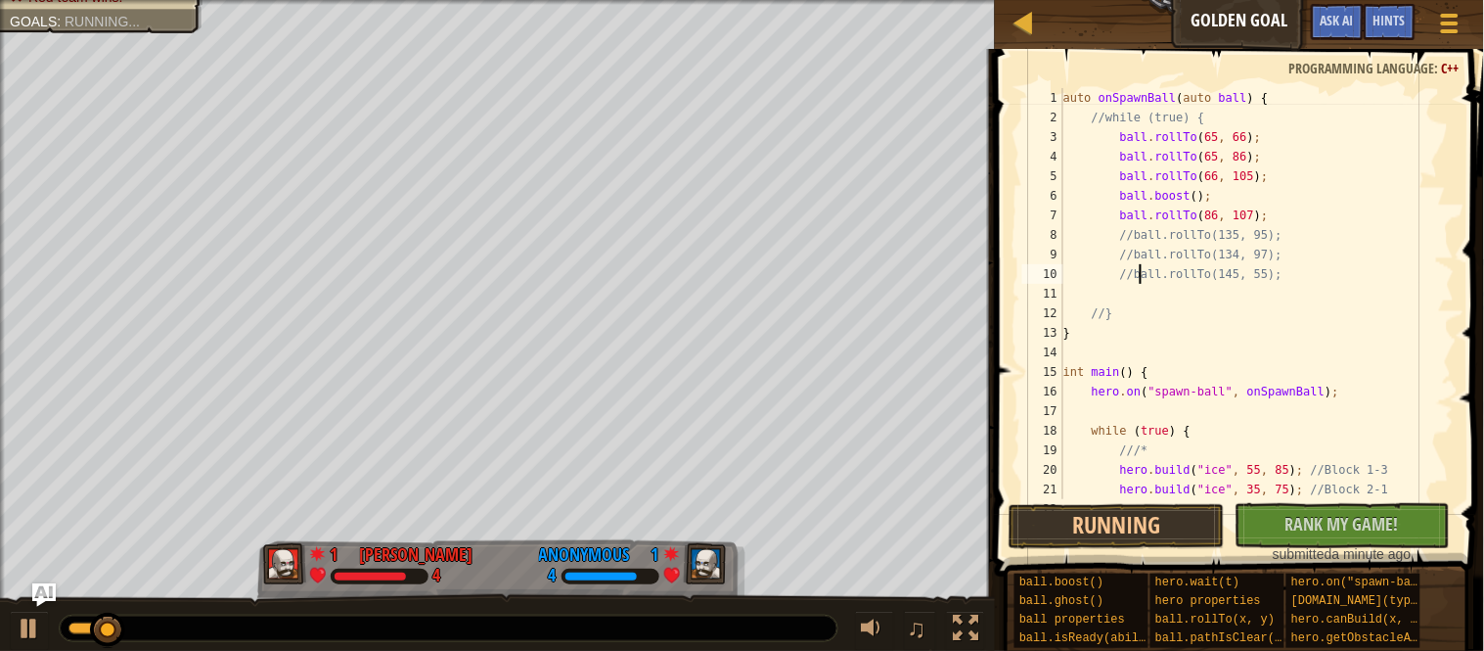
scroll to position [8, 11]
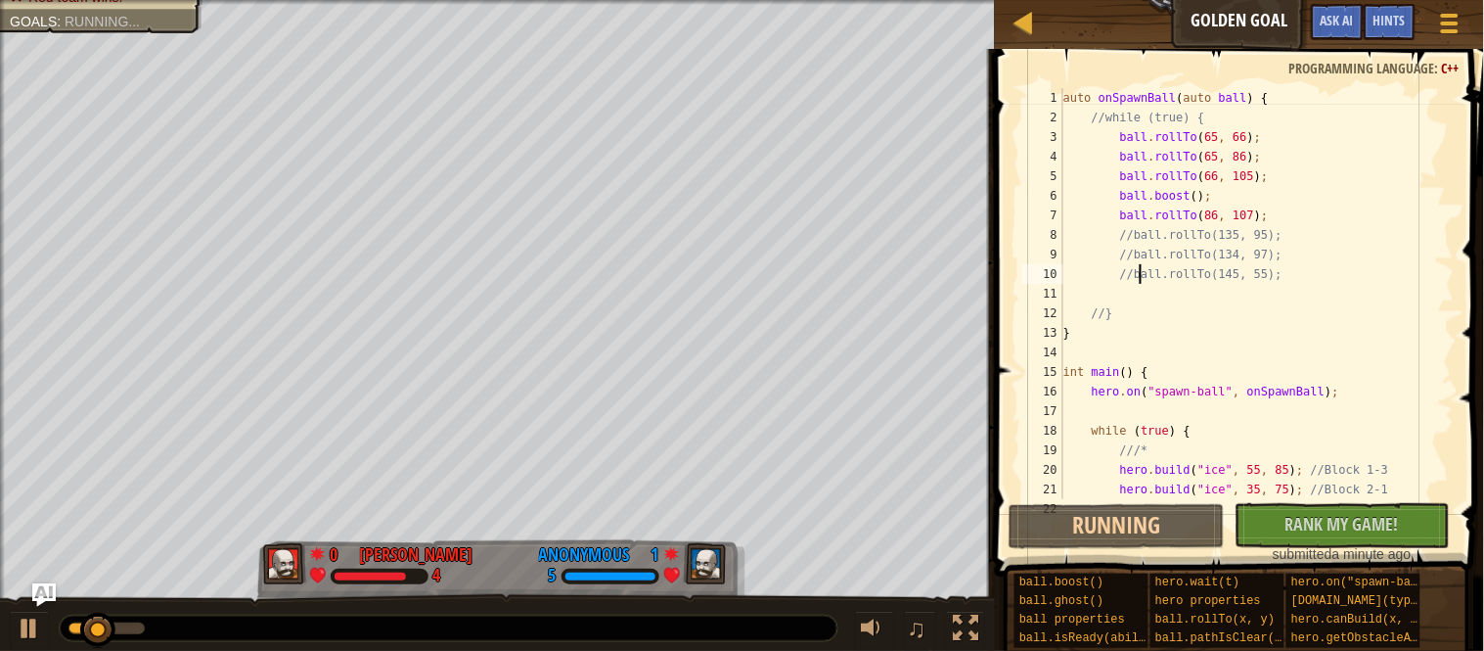
click at [1143, 234] on div "auto onSpawnBall ( auto ball ) { //while (true) { ball . rollTo ( 65 , 66 ) ; b…" at bounding box center [1257, 313] width 395 height 450
click at [1306, 220] on div "auto onSpawnBall ( auto ball ) { //while (true) { ball . rollTo ( 65 , 66 ) ; b…" at bounding box center [1257, 313] width 395 height 450
type textarea "ball.rollTo(86, 107);"
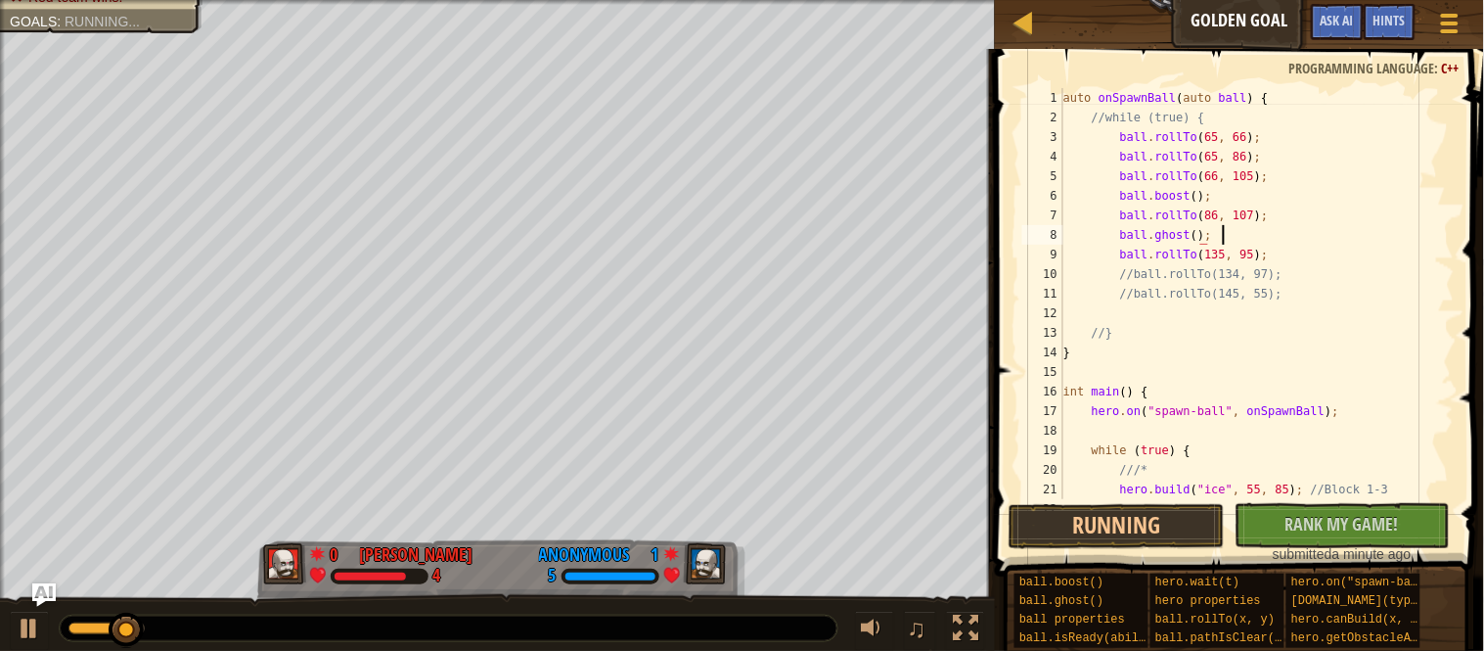
scroll to position [8, 22]
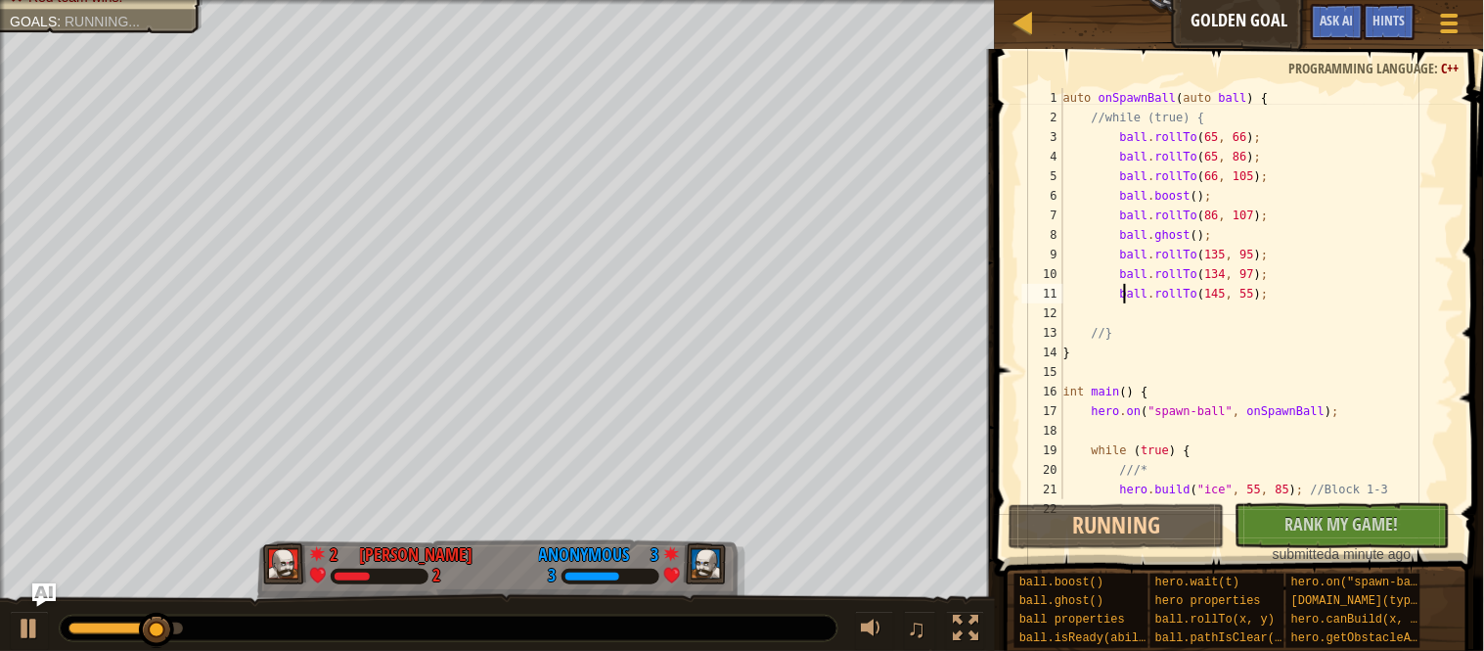
click at [1203, 237] on div "auto onSpawnBall ( auto ball ) { //while (true) { ball . rollTo ( 65 , 66 ) ; b…" at bounding box center [1257, 313] width 395 height 450
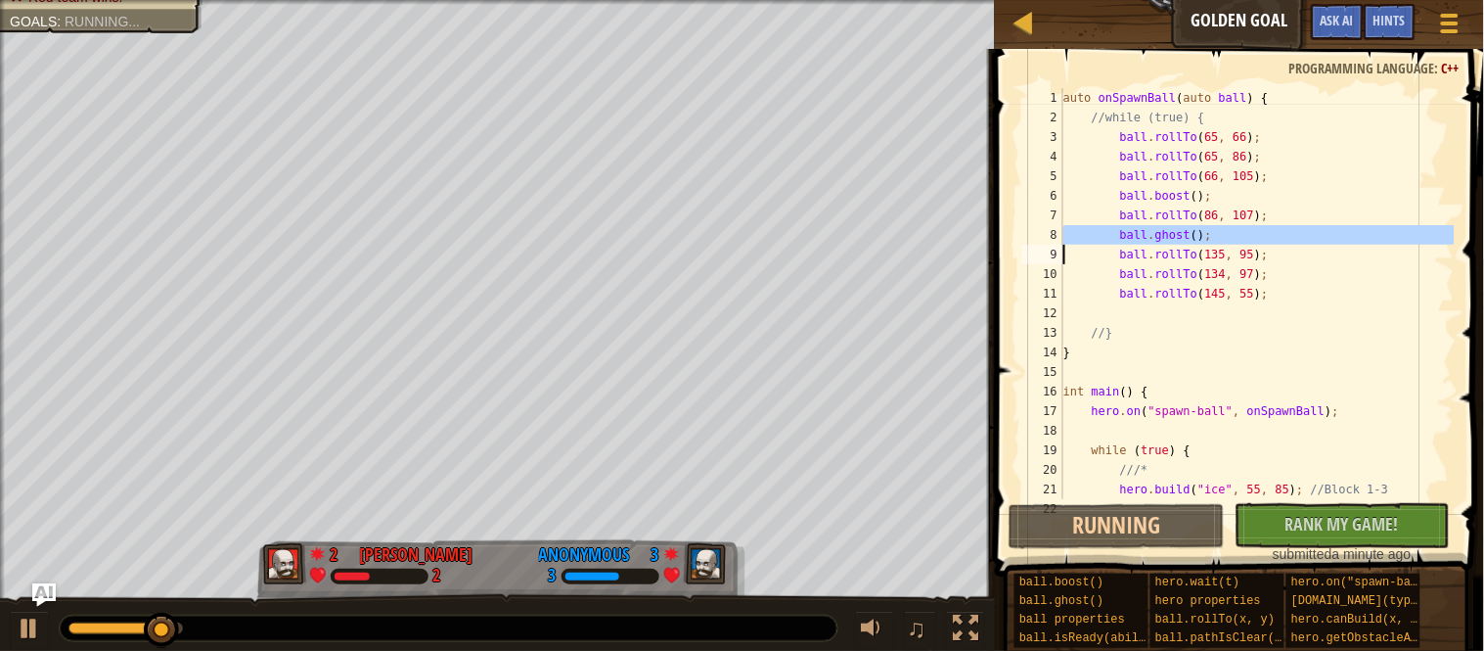
type textarea "ball.rollTo(135, 95);"
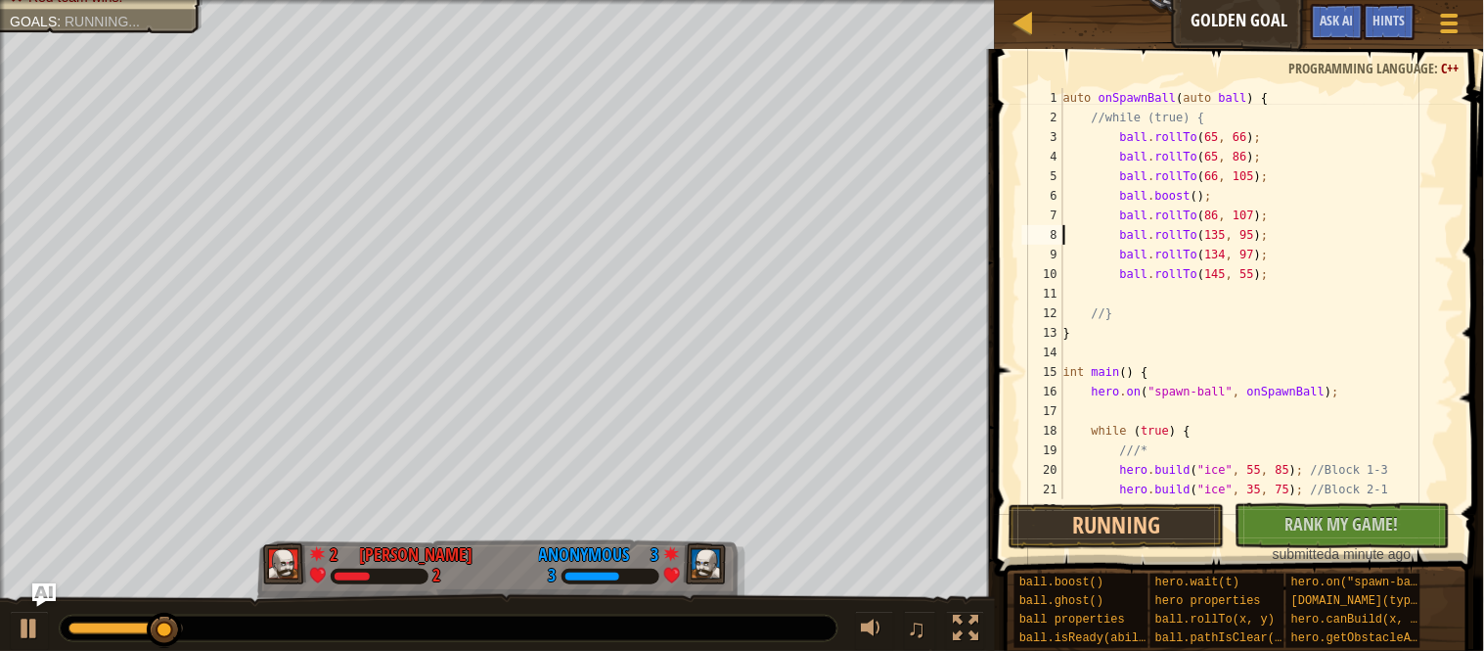
click at [1305, 241] on div "auto onSpawnBall ( auto ball ) { //while (true) { ball . rollTo ( 65 , 66 ) ; b…" at bounding box center [1257, 313] width 395 height 450
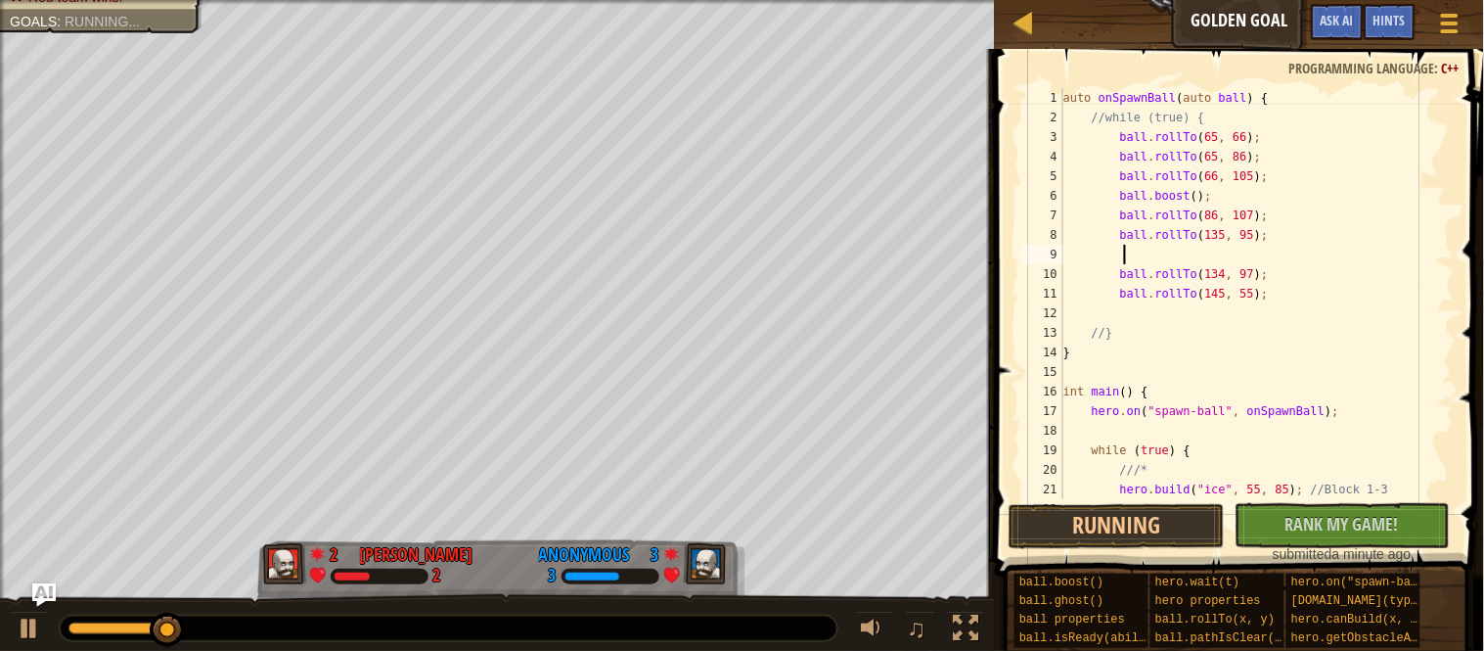
scroll to position [8, 7]
paste textarea
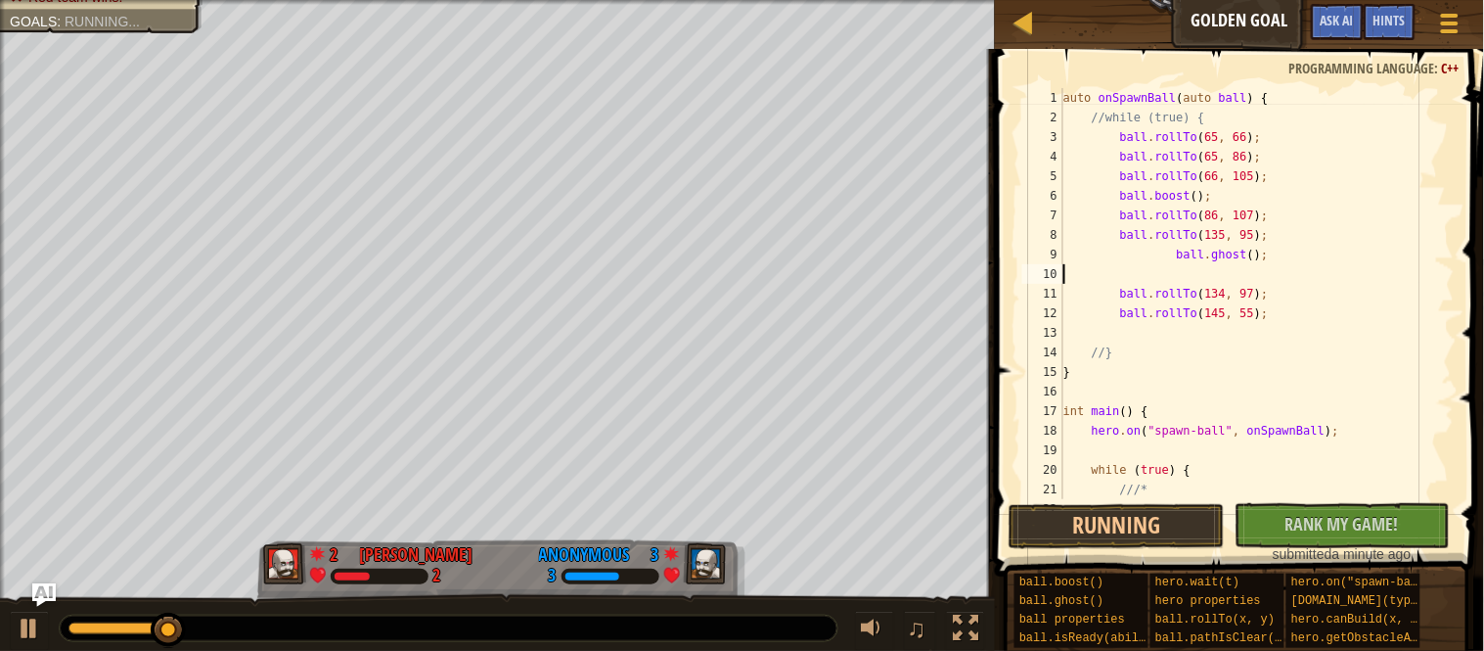
scroll to position [8, 0]
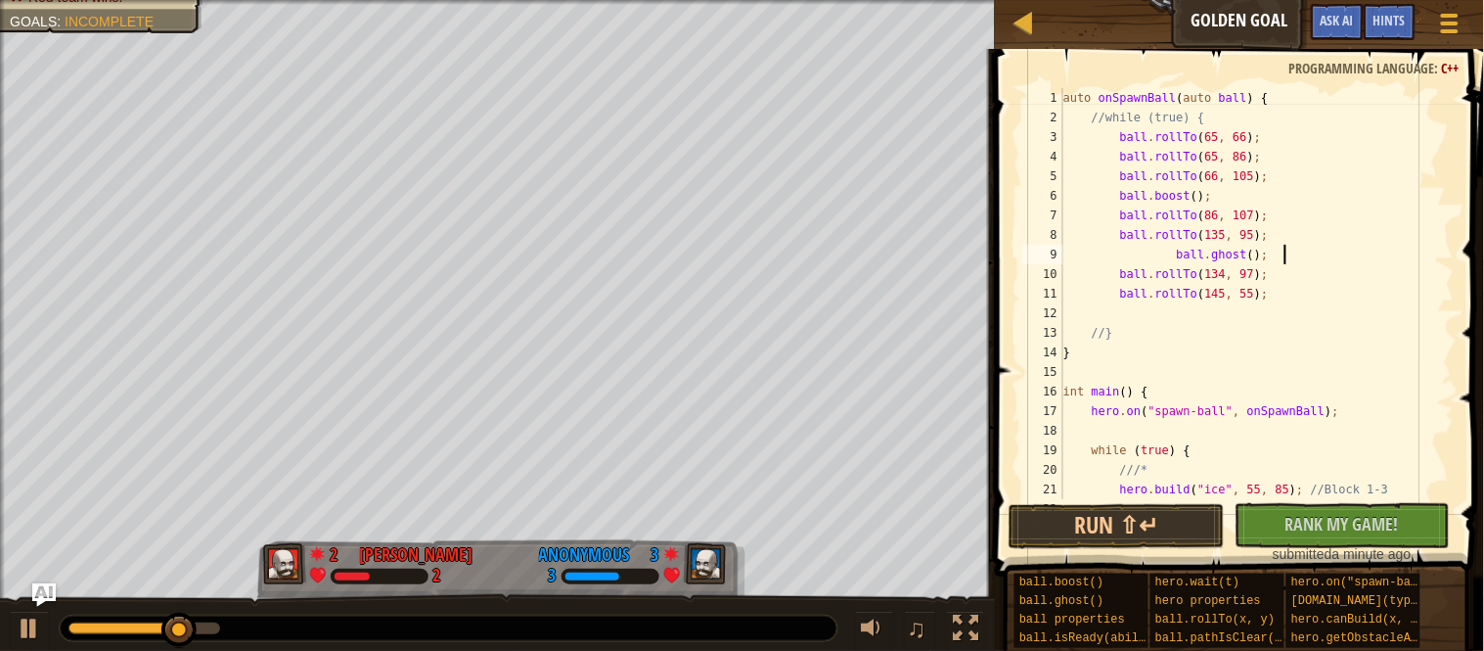
click at [1186, 256] on div "auto onSpawnBall ( auto ball ) { //while (true) { ball . rollTo ( 65 , 66 ) ; b…" at bounding box center [1257, 313] width 395 height 450
click at [1154, 512] on button "Run ⇧↵" at bounding box center [1117, 526] width 216 height 45
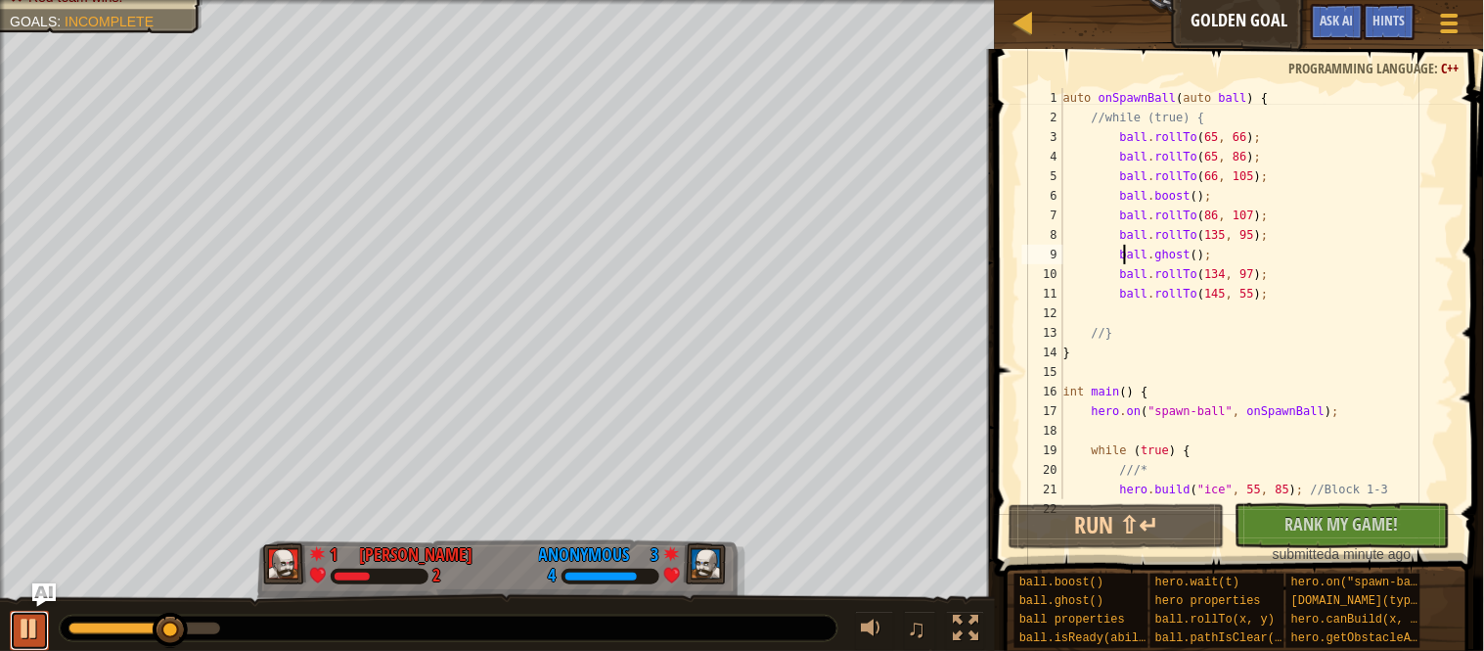
click at [34, 620] on div at bounding box center [29, 627] width 25 height 25
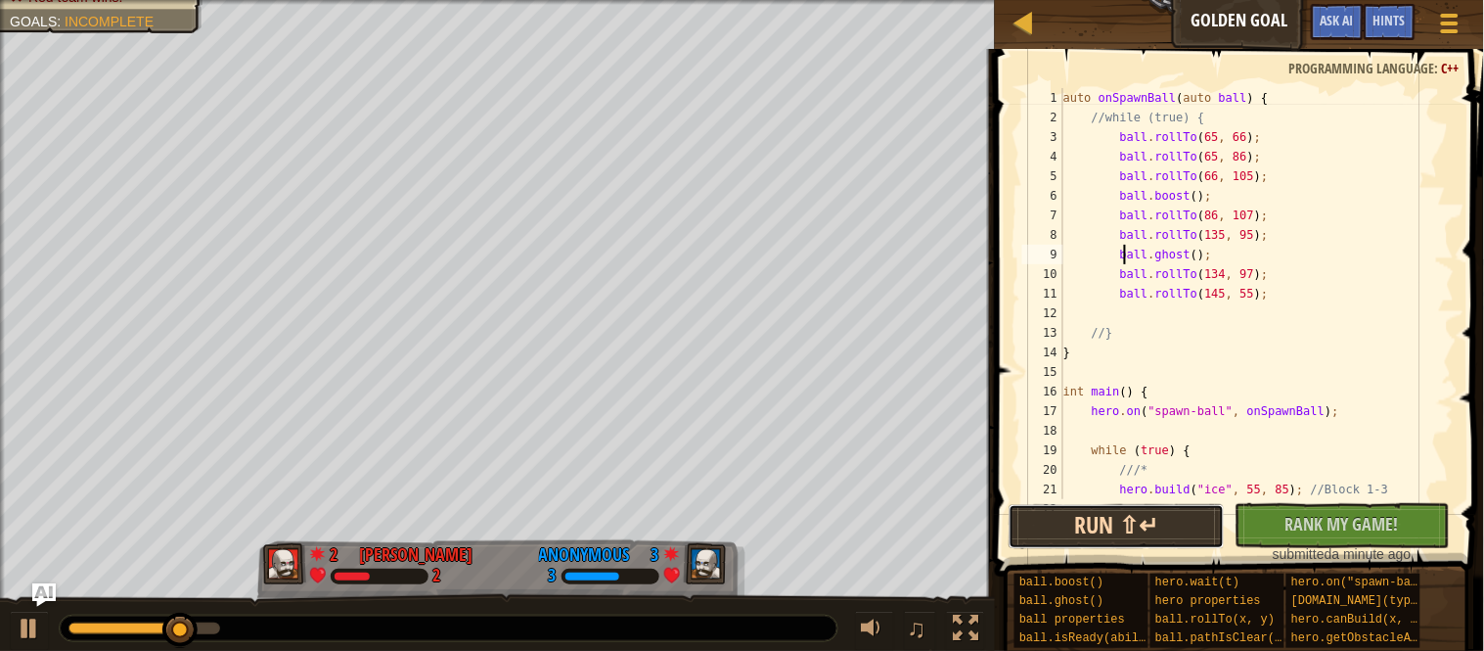
click at [1148, 544] on button "Run ⇧↵" at bounding box center [1117, 526] width 216 height 45
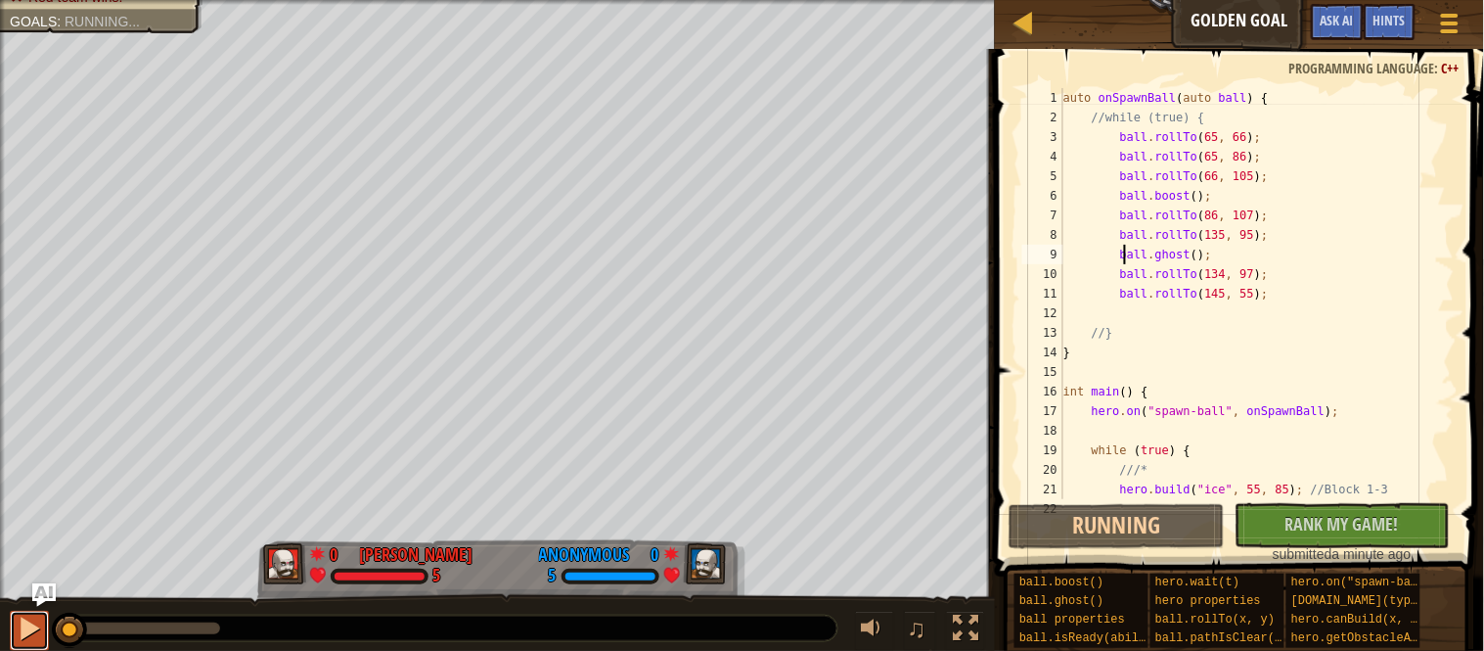
click at [0, 0] on div at bounding box center [0, 0] width 0 height 0
click at [20, 620] on div at bounding box center [29, 627] width 25 height 25
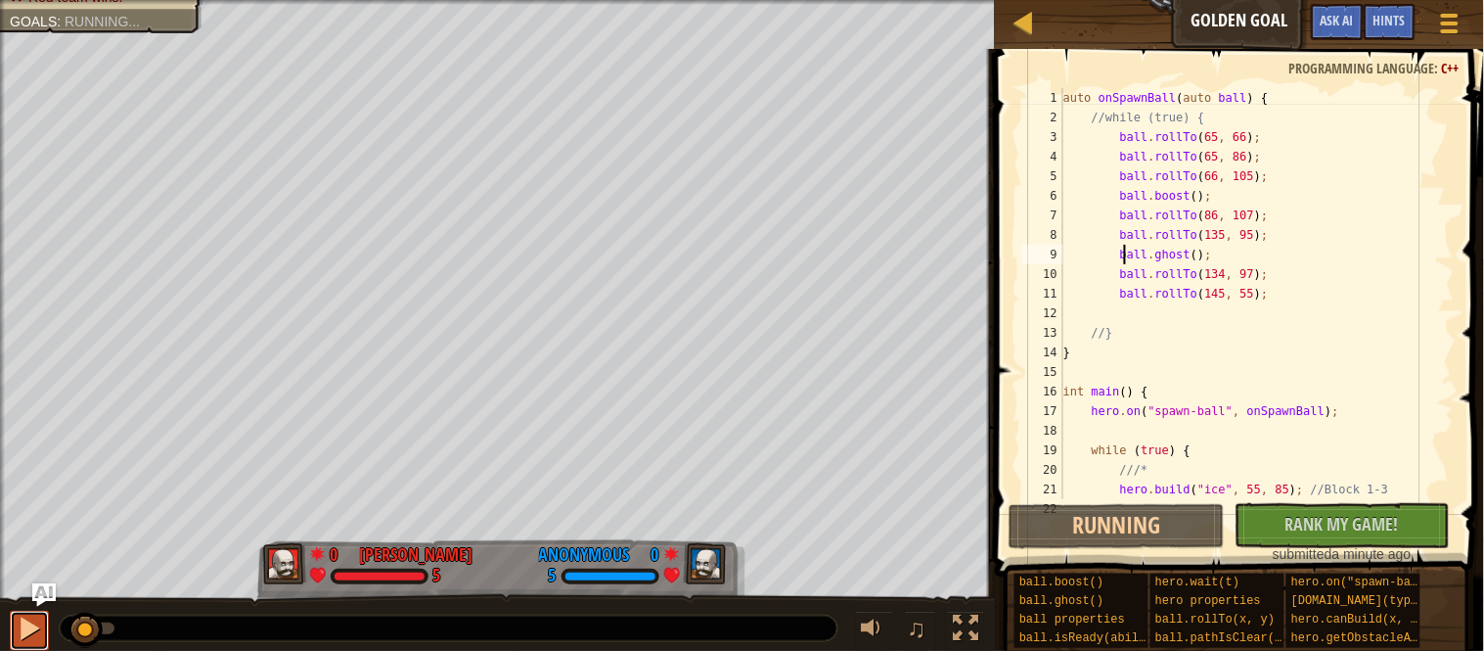
click at [20, 620] on div at bounding box center [29, 627] width 25 height 25
click at [1110, 120] on div "auto onSpawnBall ( auto ball ) { //while (true) { ball . rollTo ( 65 , 66 ) ; b…" at bounding box center [1257, 313] width 395 height 450
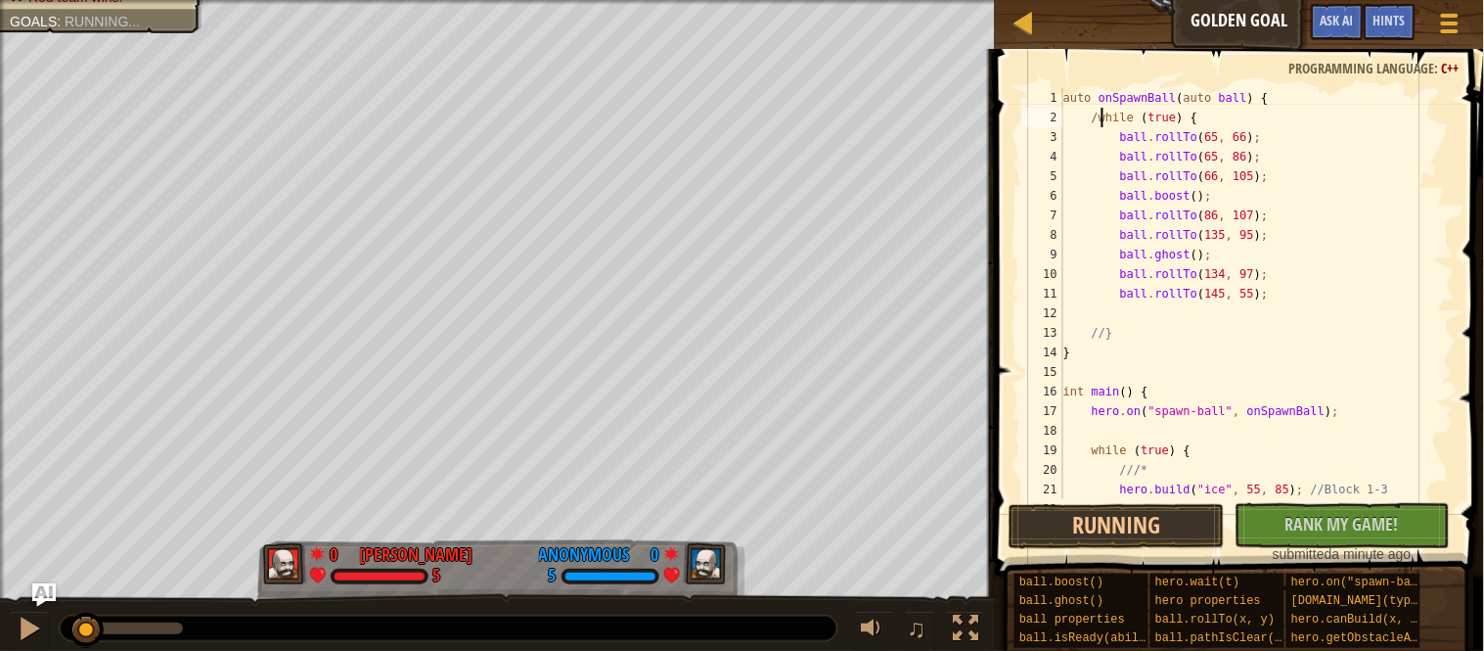
scroll to position [8, 7]
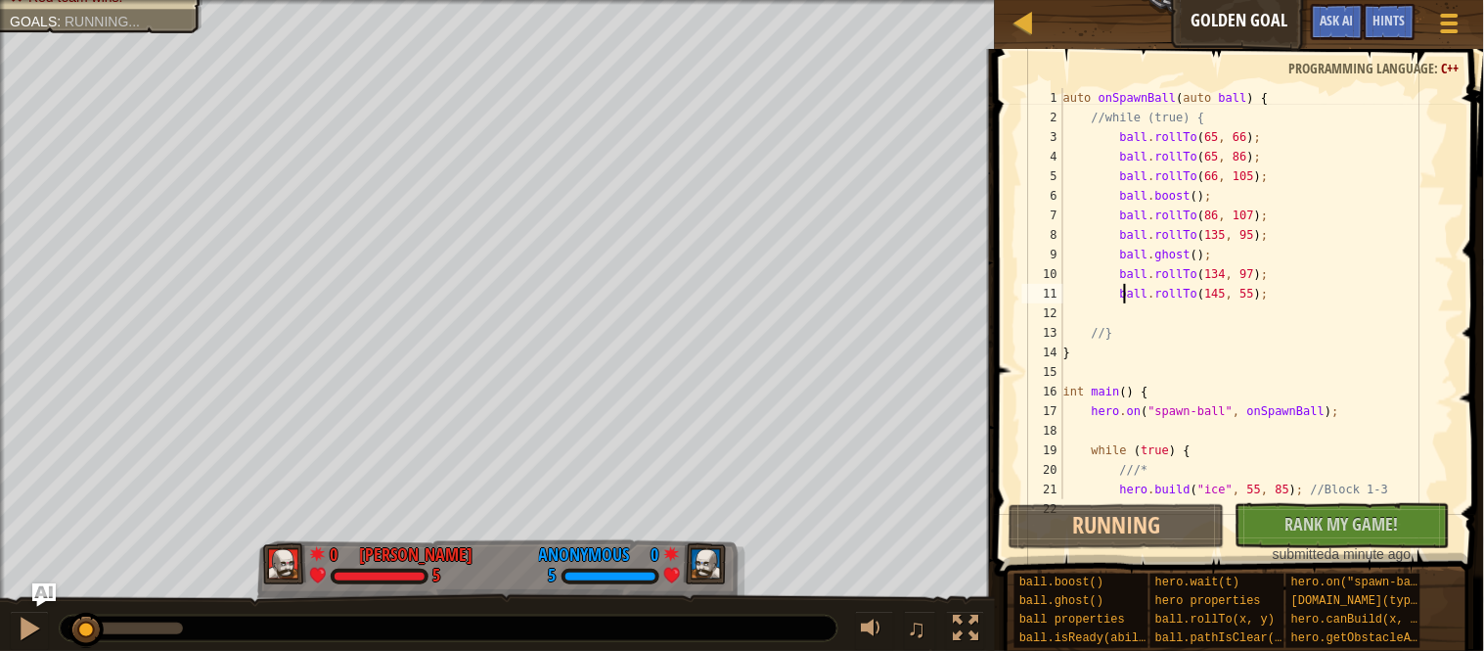
click at [1122, 302] on div "auto onSpawnBall ( auto ball ) { //while (true) { ball . rollTo ( 65 , 66 ) ; b…" at bounding box center [1257, 313] width 395 height 450
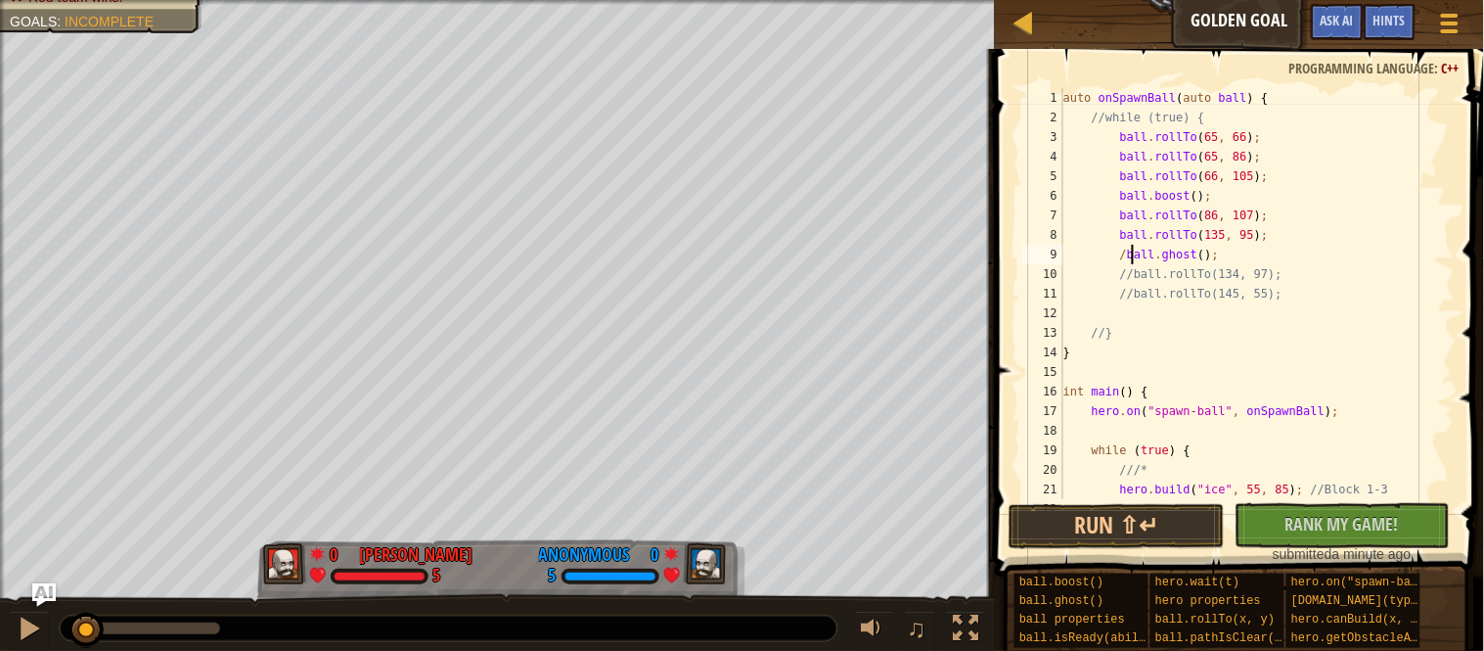
scroll to position [8, 11]
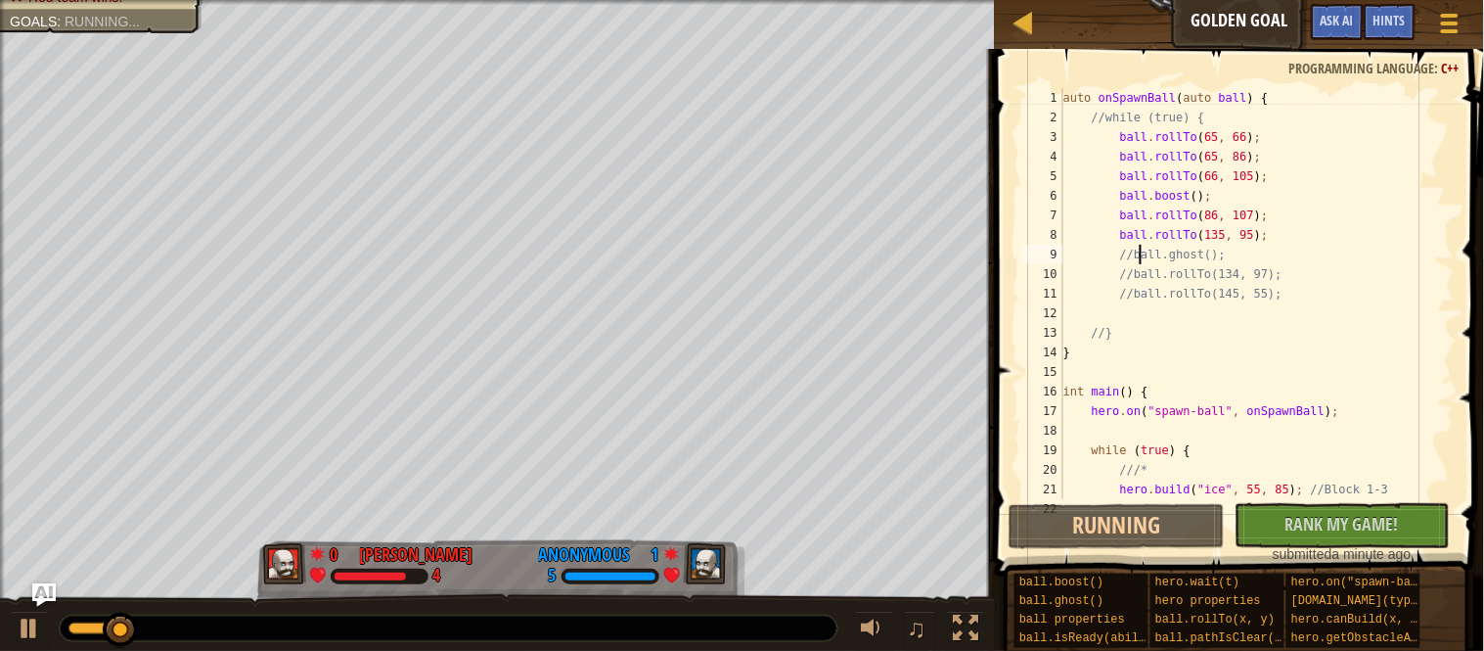
click at [1118, 230] on div "auto onSpawnBall ( auto ball ) { //while (true) { ball . rollTo ( 65 , 66 ) ; b…" at bounding box center [1257, 313] width 395 height 450
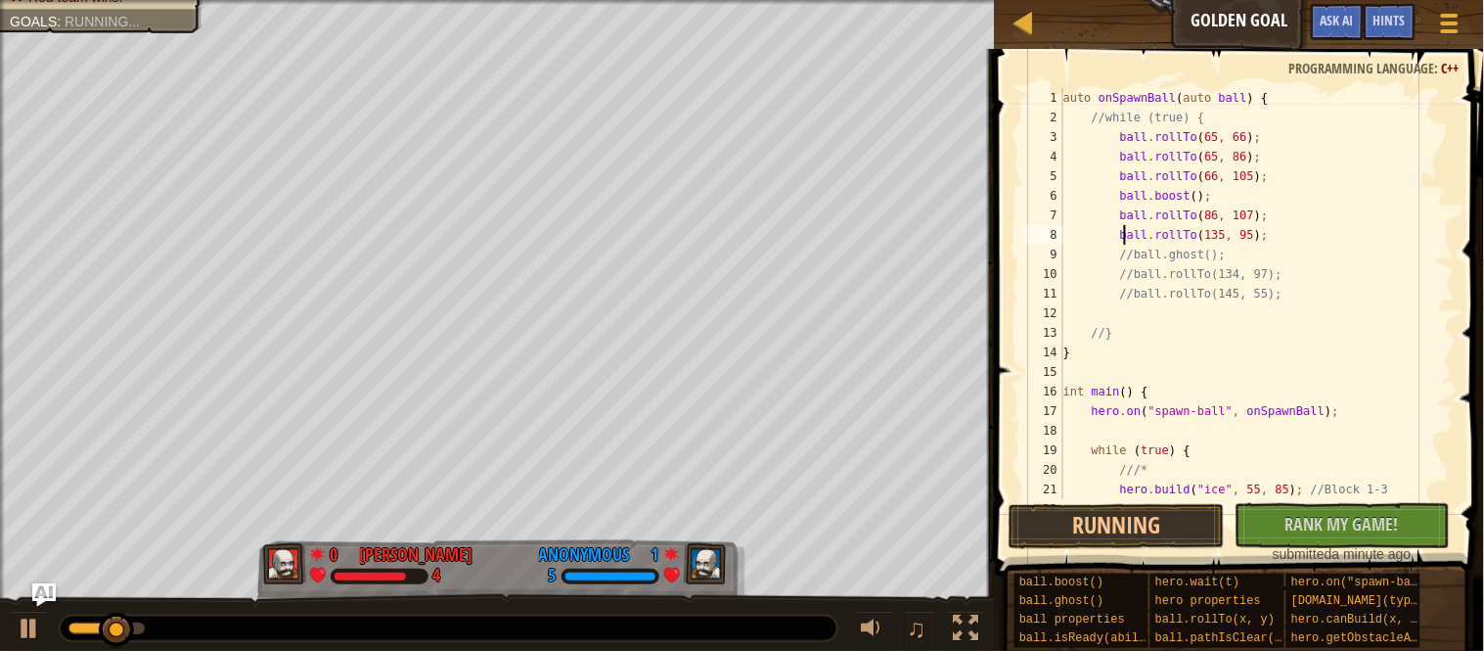
click at [1268, 240] on div "auto onSpawnBall ( auto ball ) { //while (true) { ball . rollTo ( 65 , 66 ) ; b…" at bounding box center [1257, 313] width 395 height 450
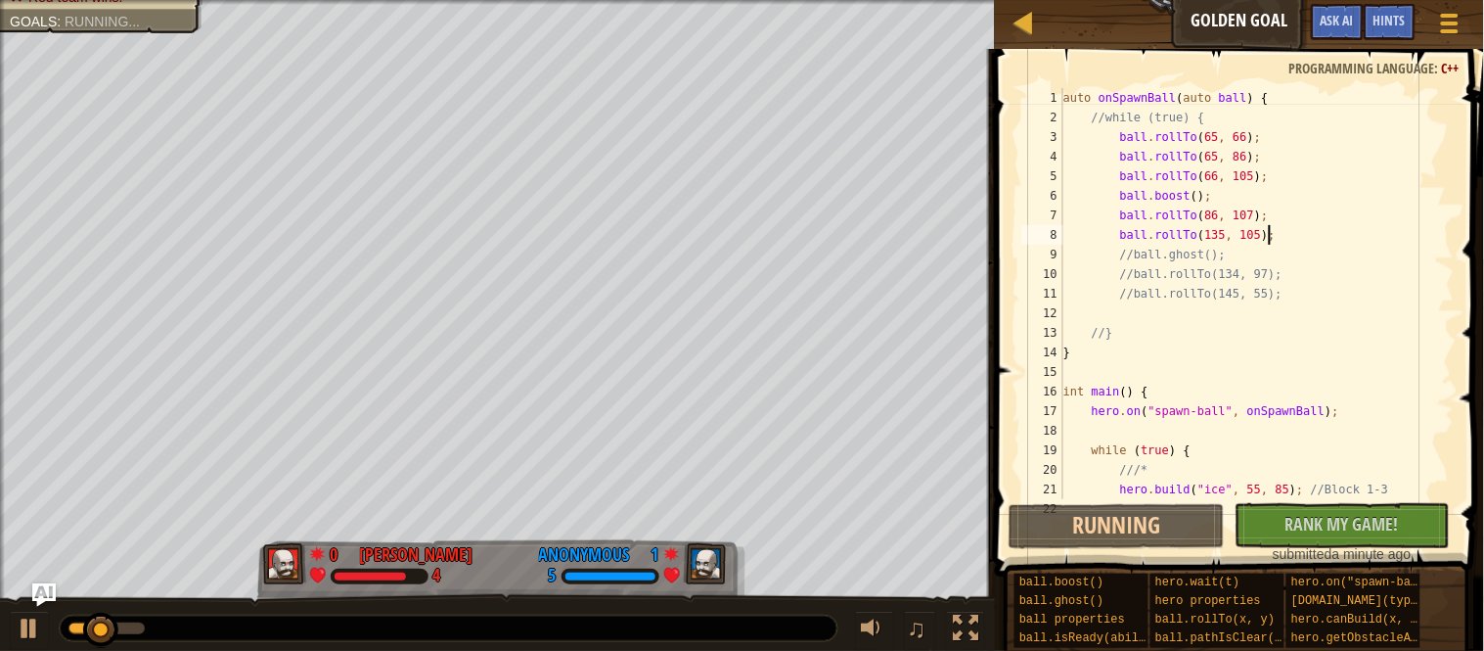
click at [1264, 261] on div "auto onSpawnBall ( auto ball ) { //while (true) { ball . rollTo ( 65 , 66 ) ; b…" at bounding box center [1257, 313] width 395 height 450
click at [1136, 256] on div "auto onSpawnBall ( auto ball ) { //while (true) { ball . rollTo ( 65 , 66 ) ; b…" at bounding box center [1257, 313] width 395 height 450
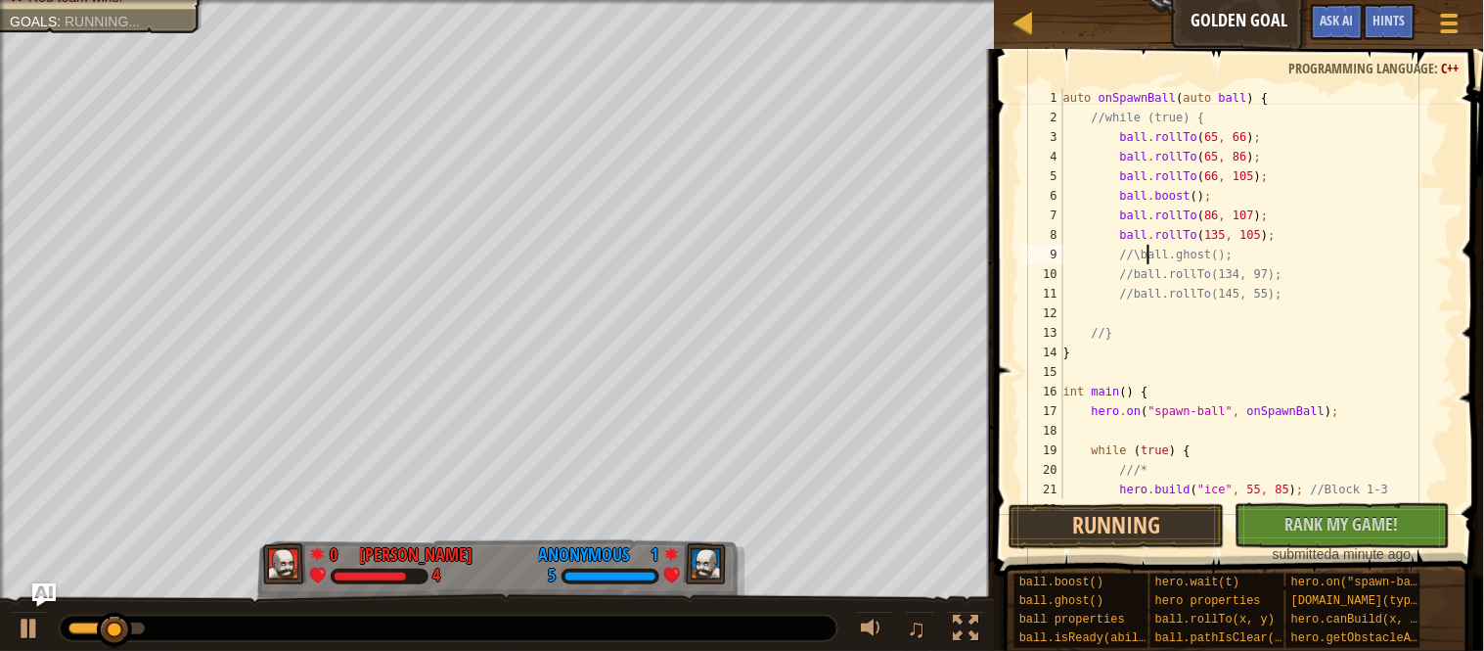
scroll to position [8, 13]
click at [1237, 280] on div "auto onSpawnBall ( auto ball ) { //while (true) { ball . rollTo ( 65 , 66 ) ; b…" at bounding box center [1257, 313] width 395 height 450
click at [1269, 277] on div "auto onSpawnBall ( auto ball ) { //while (true) { ball . rollTo ( 65 , 66 ) ; b…" at bounding box center [1257, 313] width 395 height 450
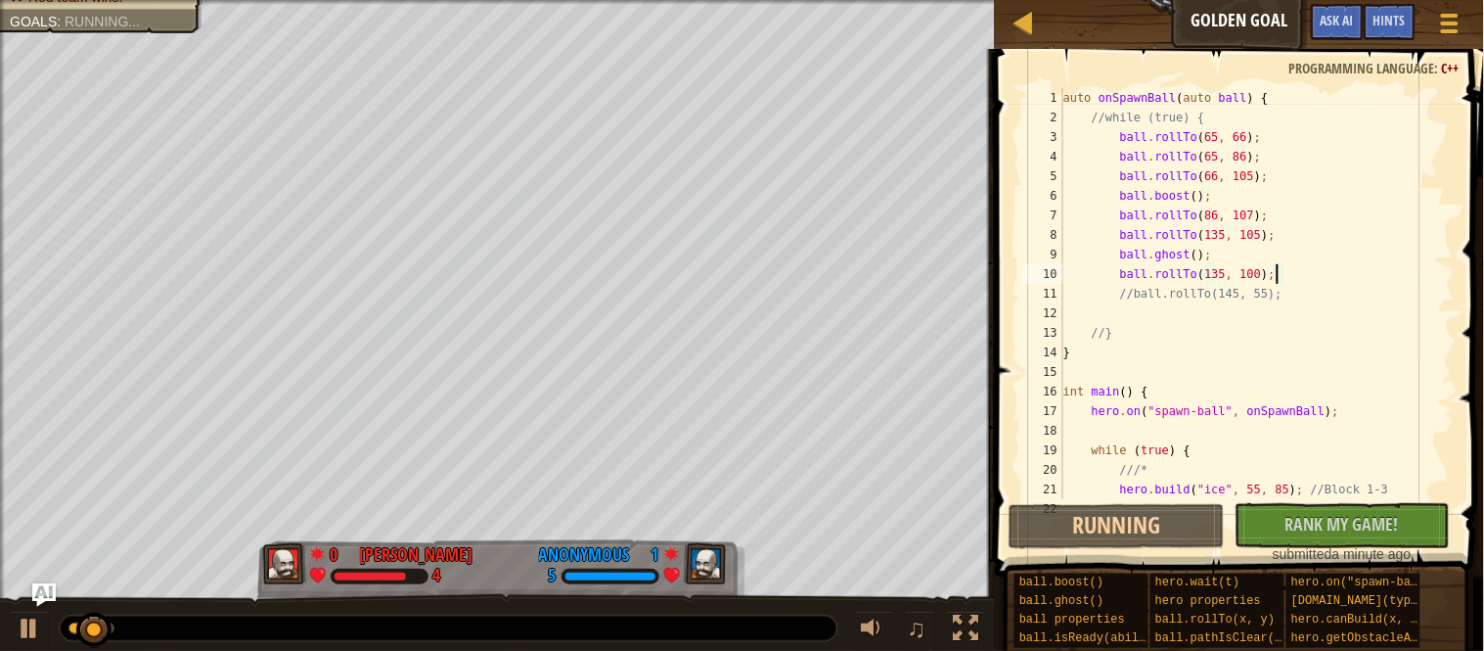
click at [1239, 276] on div "auto onSpawnBall ( auto ball ) { //while (true) { ball . rollTo ( 65 , 66 ) ; b…" at bounding box center [1257, 313] width 395 height 450
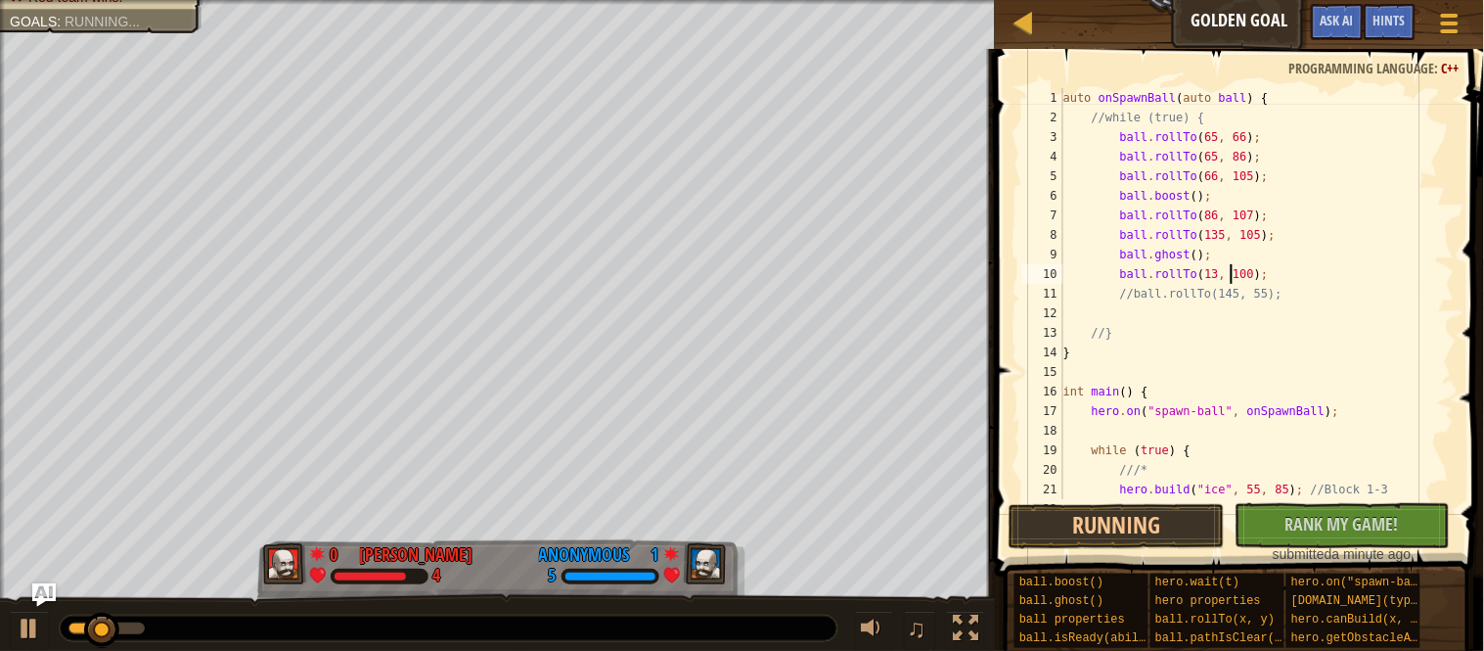
scroll to position [8, 24]
click at [1277, 275] on div "auto onSpawnBall ( auto ball ) { //while (true) { ball . rollTo ( 65 , 66 ) ; b…" at bounding box center [1257, 313] width 395 height 450
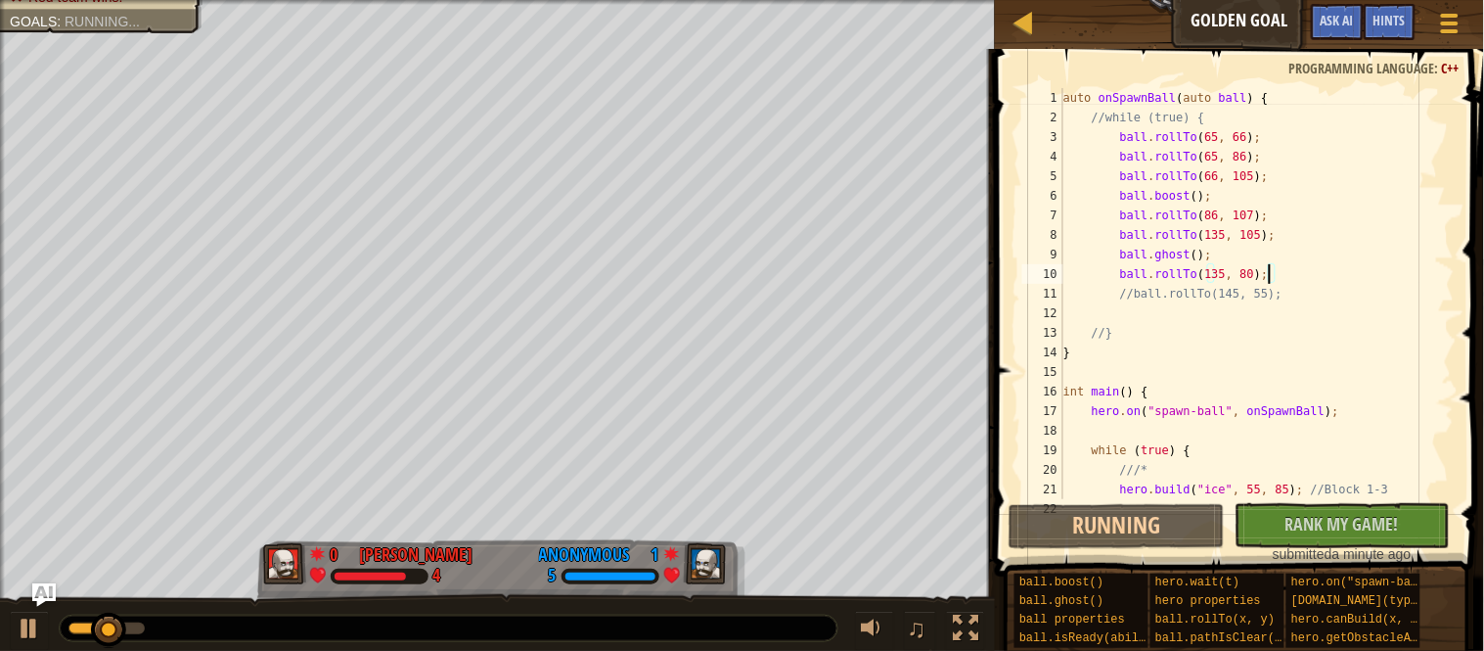
click at [1135, 295] on div "auto onSpawnBall ( auto ball ) { //while (true) { ball . rollTo ( 65 , 66 ) ; b…" at bounding box center [1257, 313] width 395 height 450
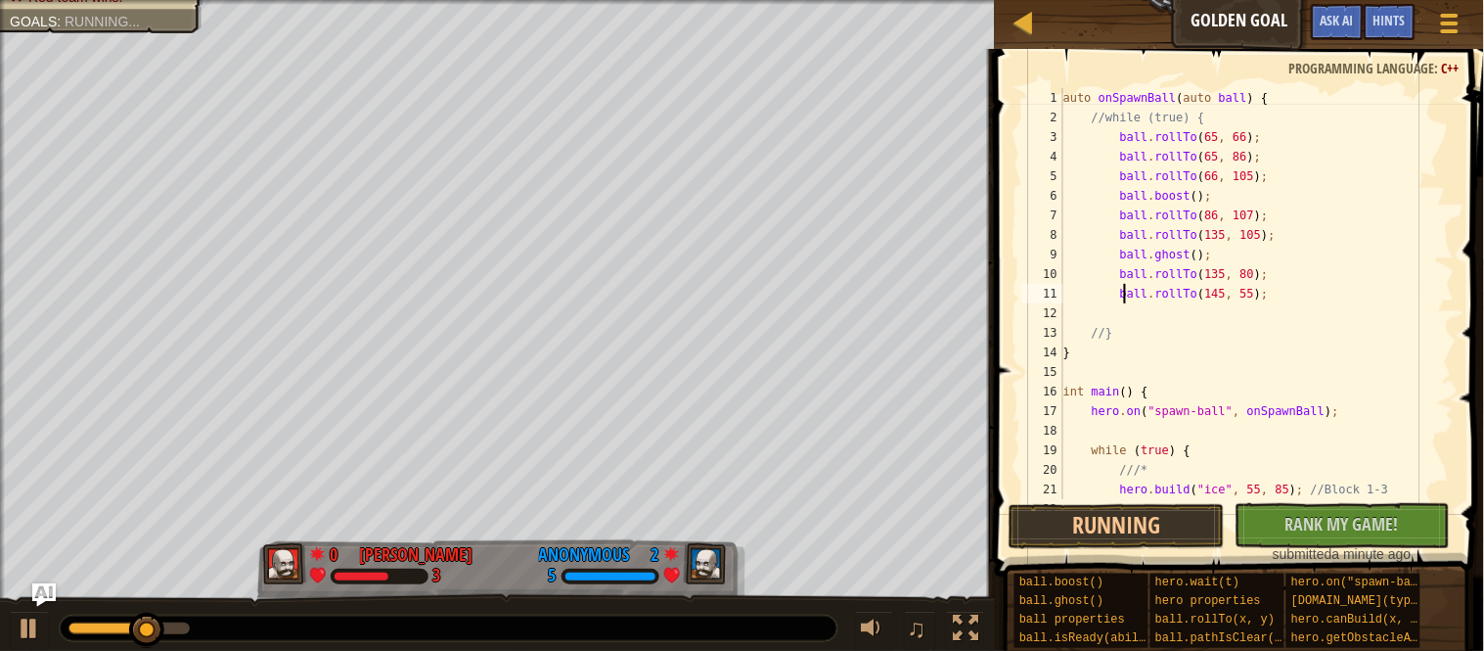
click at [1232, 295] on div "auto onSpawnBall ( auto ball ) { //while (true) { ball . rollTo ( 65 , 66 ) ; b…" at bounding box center [1257, 313] width 395 height 450
click at [1137, 542] on button "Run ⇧↵" at bounding box center [1117, 526] width 216 height 45
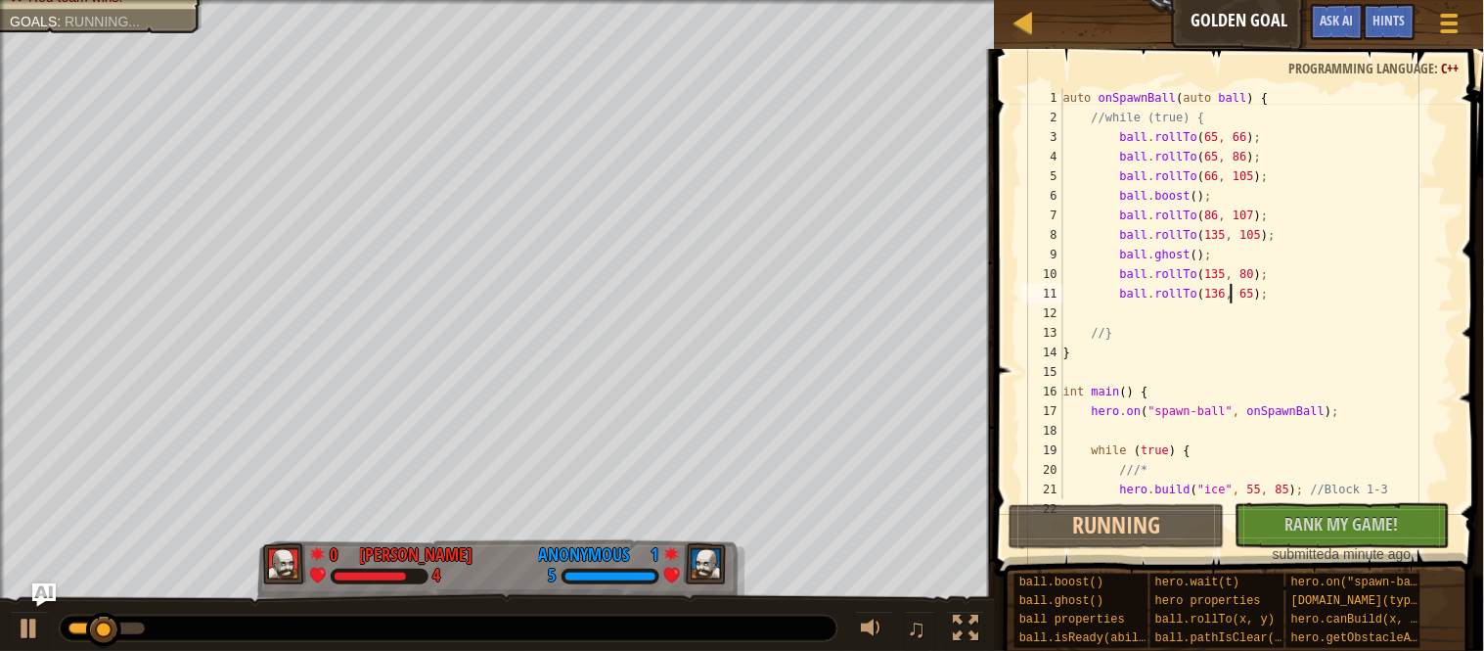
click at [1233, 300] on div "auto onSpawnBall ( auto ball ) { //while (true) { ball . rollTo ( 65 , 66 ) ; b…" at bounding box center [1257, 313] width 395 height 450
click at [1237, 300] on div "auto onSpawnBall ( auto ball ) { //while (true) { ball . rollTo ( 65 , 66 ) ; b…" at bounding box center [1257, 313] width 395 height 450
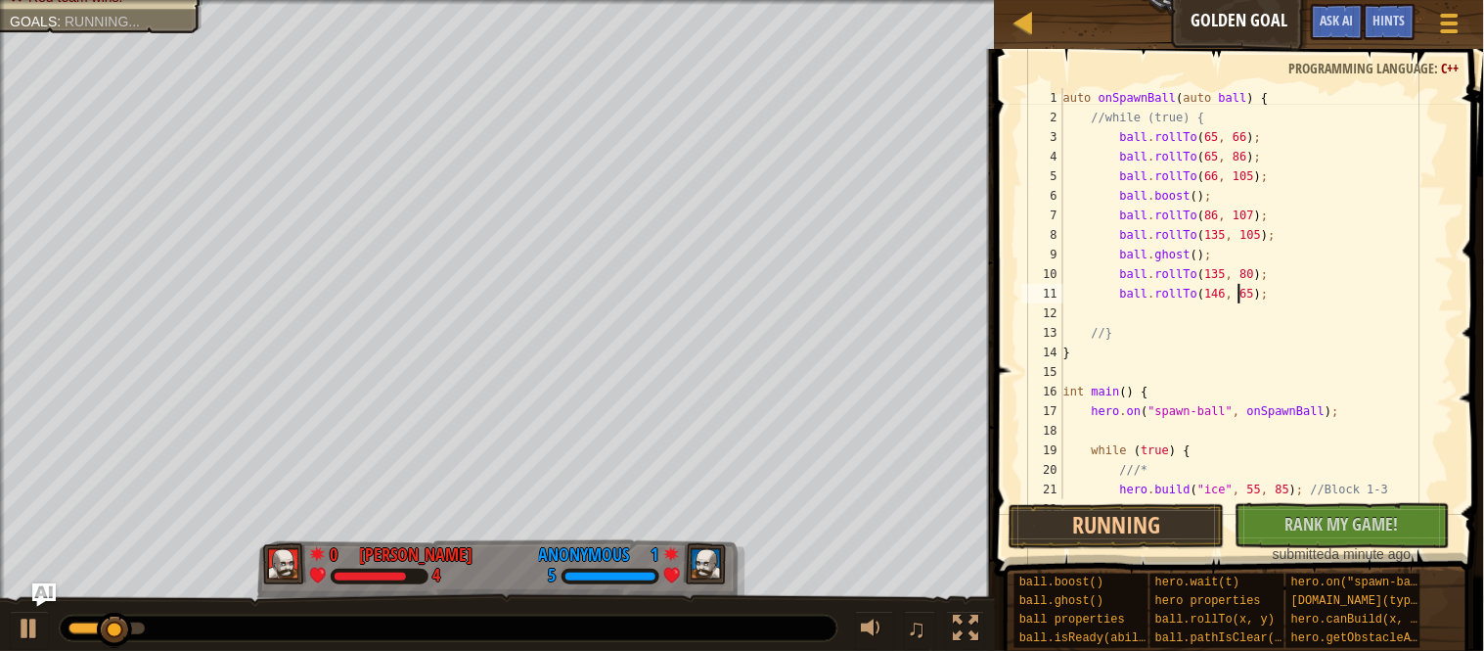
scroll to position [8, 24]
click at [1274, 384] on div "auto onSpawnBall ( auto ball ) { //while (true) { ball . rollTo ( 65 , 66 ) ; b…" at bounding box center [1257, 313] width 395 height 450
click at [1109, 333] on div "auto onSpawnBall ( auto ball ) { //while (true) { ball . rollTo ( 65 , 66 ) ; b…" at bounding box center [1257, 313] width 395 height 450
click at [1109, 119] on div "auto onSpawnBall ( auto ball ) { //while (true) { ball . rollTo ( 65 , 66 ) ; b…" at bounding box center [1257, 313] width 395 height 450
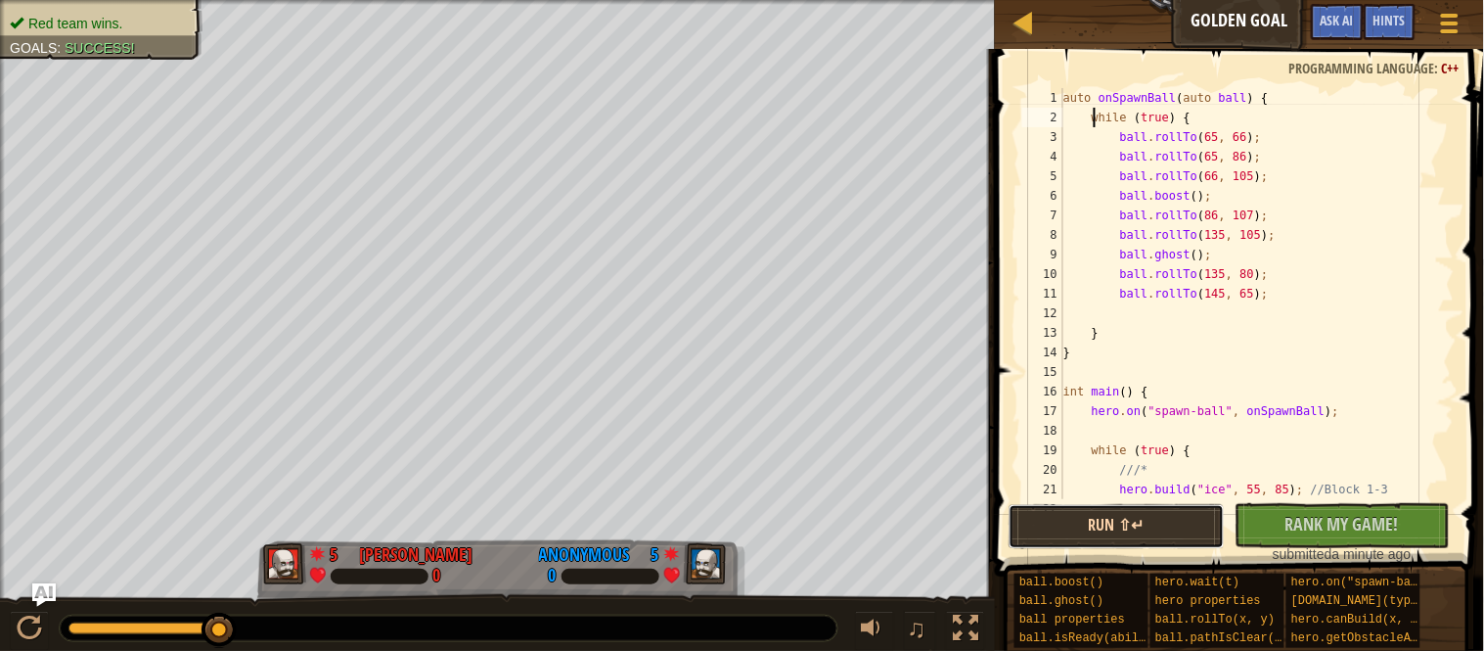
click at [1079, 520] on button "Run ⇧↵" at bounding box center [1117, 526] width 216 height 45
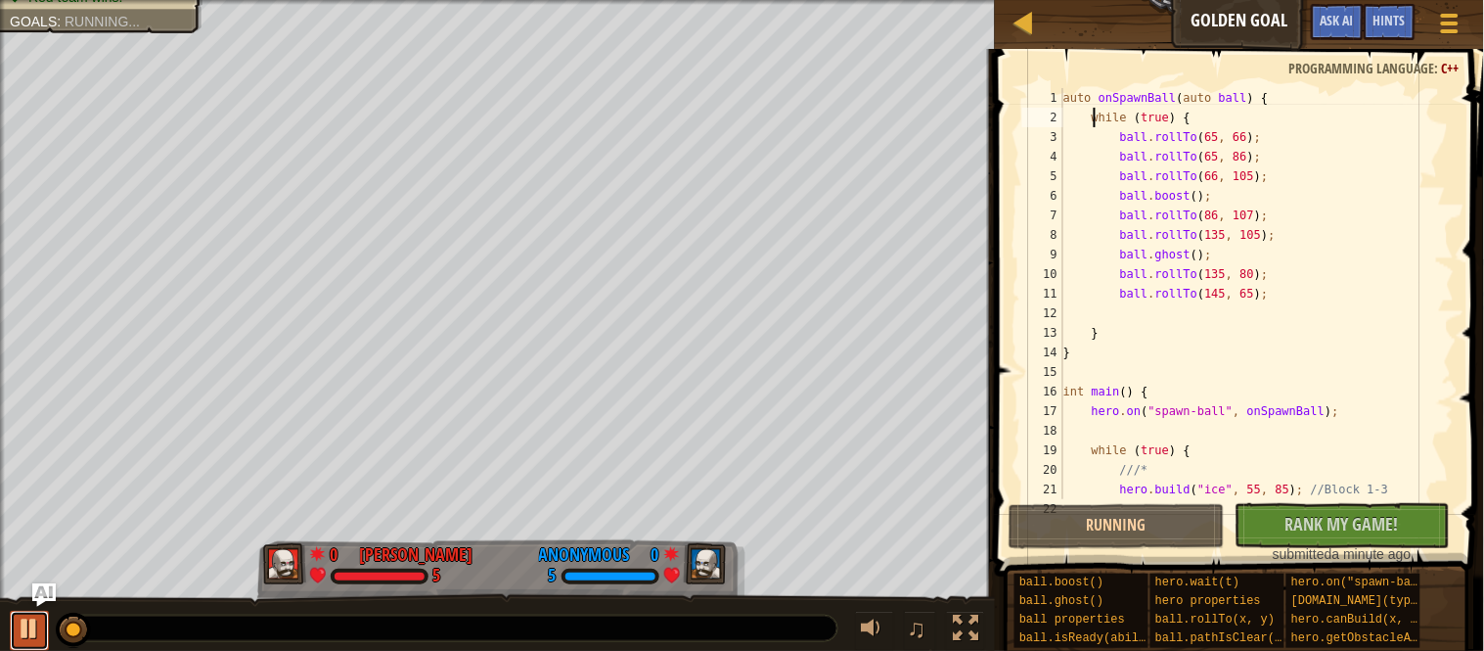
click at [38, 632] on div at bounding box center [29, 627] width 25 height 25
drag, startPoint x: 71, startPoint y: 630, endPoint x: 24, endPoint y: 628, distance: 47.0
click at [24, 628] on div at bounding box center [29, 627] width 25 height 25
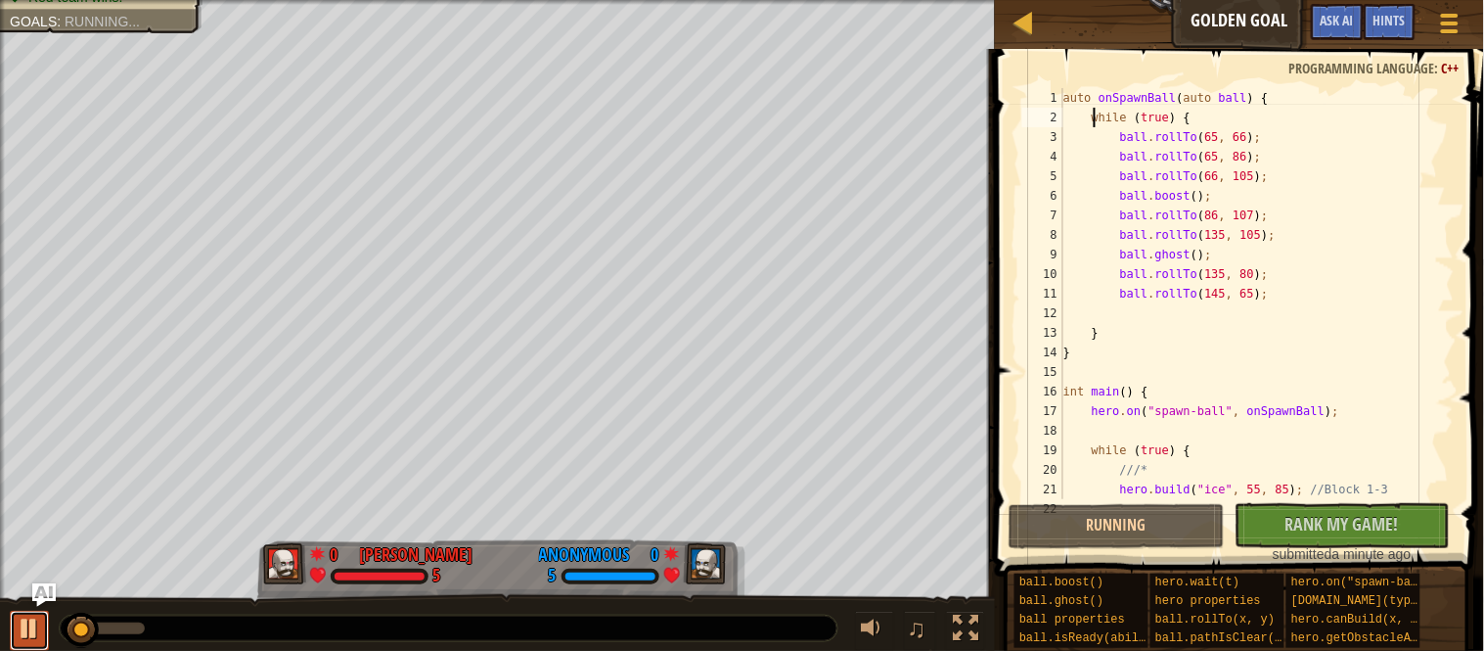
click at [24, 628] on div at bounding box center [29, 627] width 25 height 25
click at [29, 629] on div at bounding box center [29, 627] width 25 height 25
click at [30, 629] on div at bounding box center [29, 627] width 25 height 25
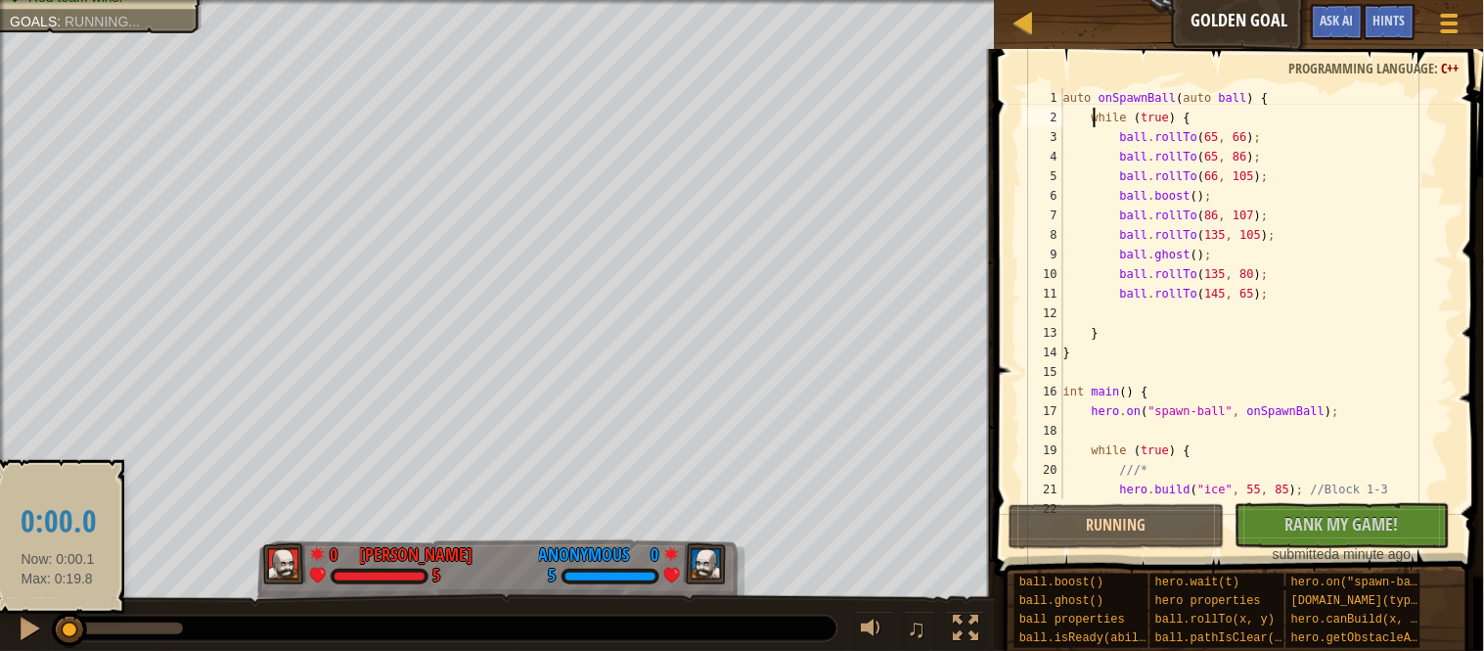
drag, startPoint x: 78, startPoint y: 629, endPoint x: 56, endPoint y: 628, distance: 22.5
click at [56, 628] on div at bounding box center [69, 629] width 35 height 35
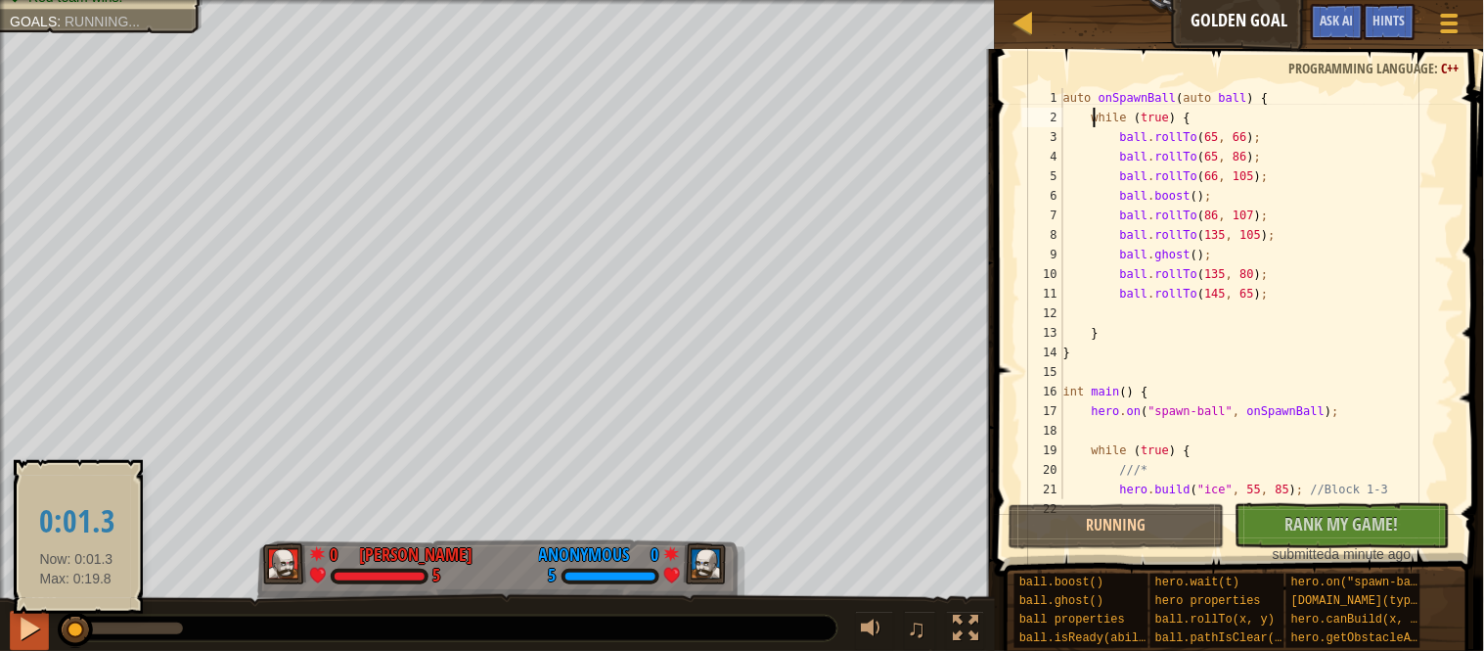
drag, startPoint x: 76, startPoint y: 627, endPoint x: 45, endPoint y: 624, distance: 31.4
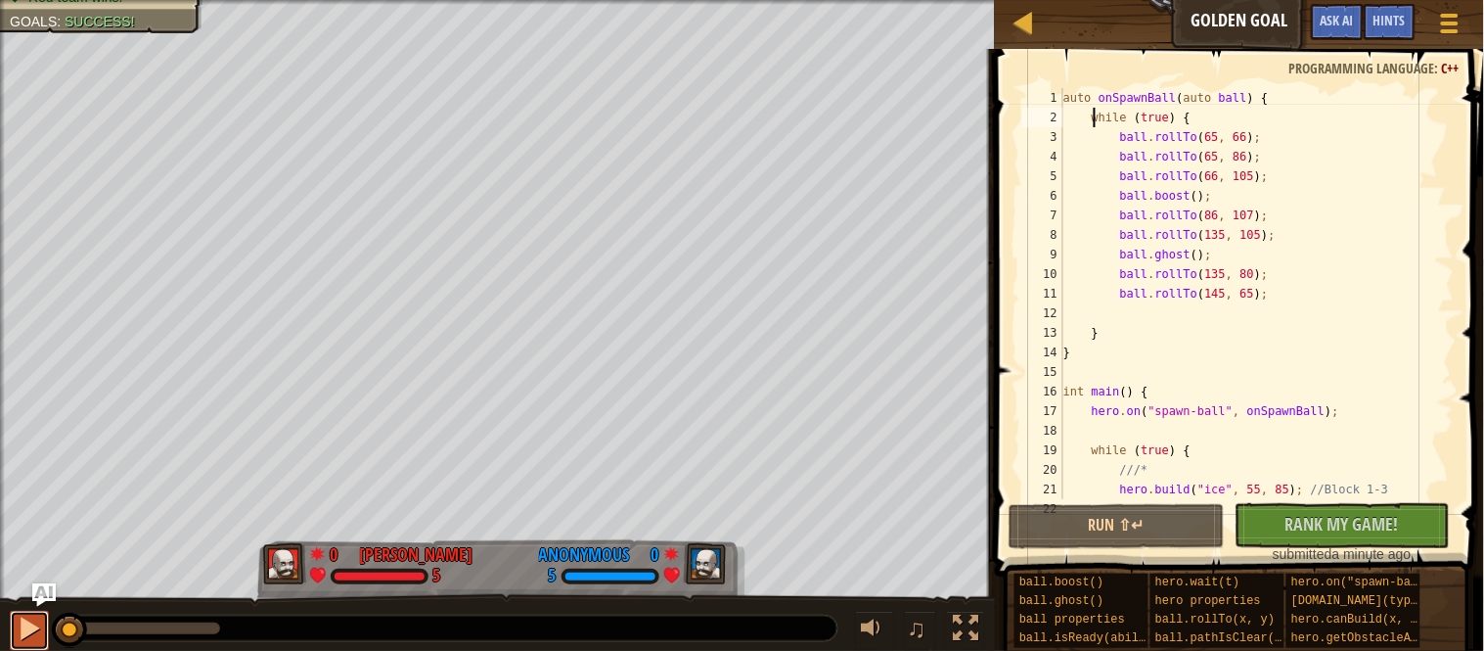
click at [31, 629] on div at bounding box center [29, 627] width 25 height 25
click at [0, 0] on div at bounding box center [0, 0] width 0 height 0
click at [31, 629] on div at bounding box center [29, 627] width 25 height 25
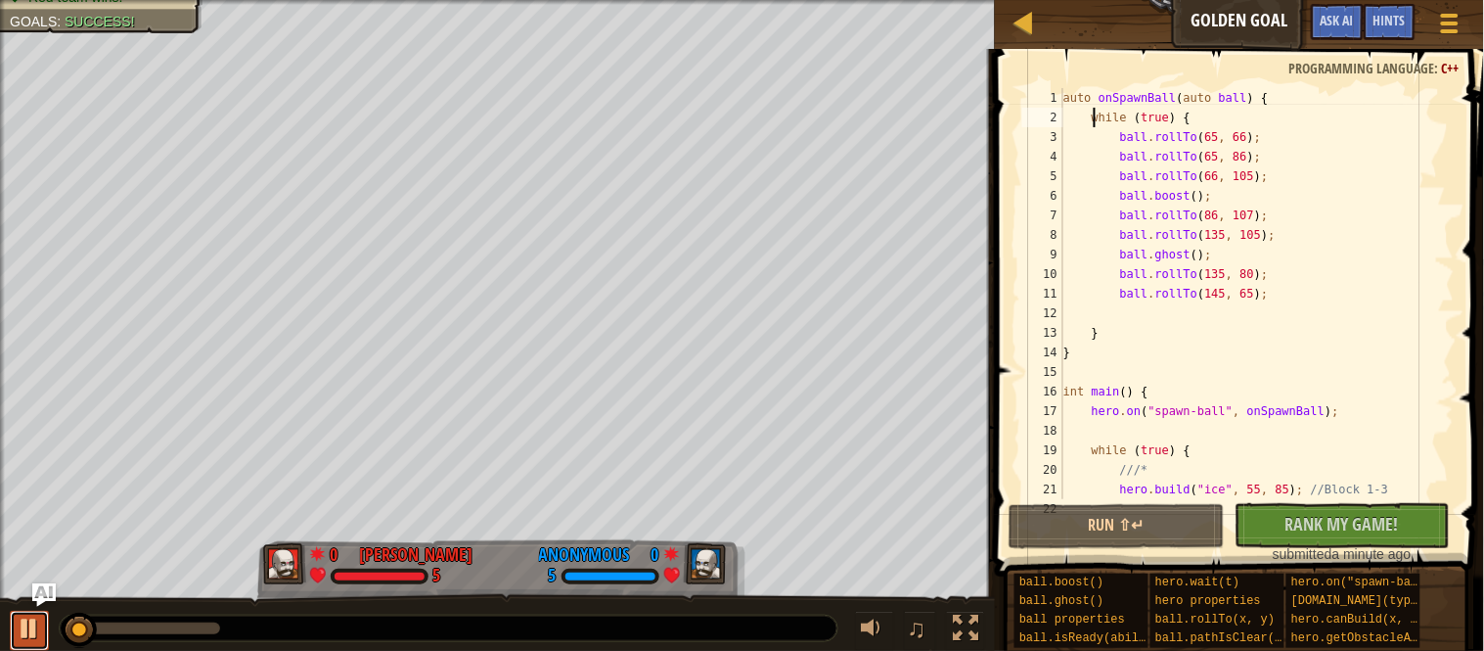
click at [33, 630] on div at bounding box center [29, 627] width 25 height 25
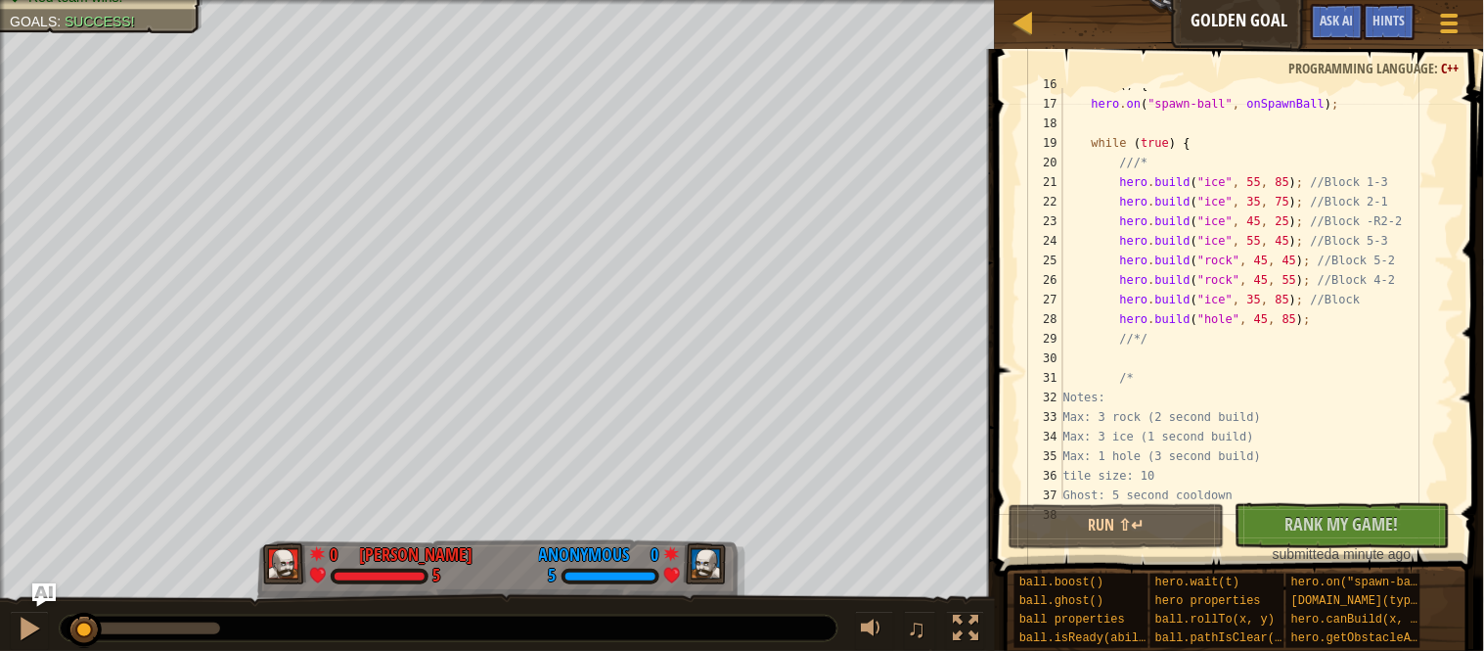
scroll to position [306, 0]
click at [1282, 242] on div "int main ( ) { hero . on ( " spawn-ball " , onSpawnBall ) ; while ( true ) { //…" at bounding box center [1257, 299] width 395 height 450
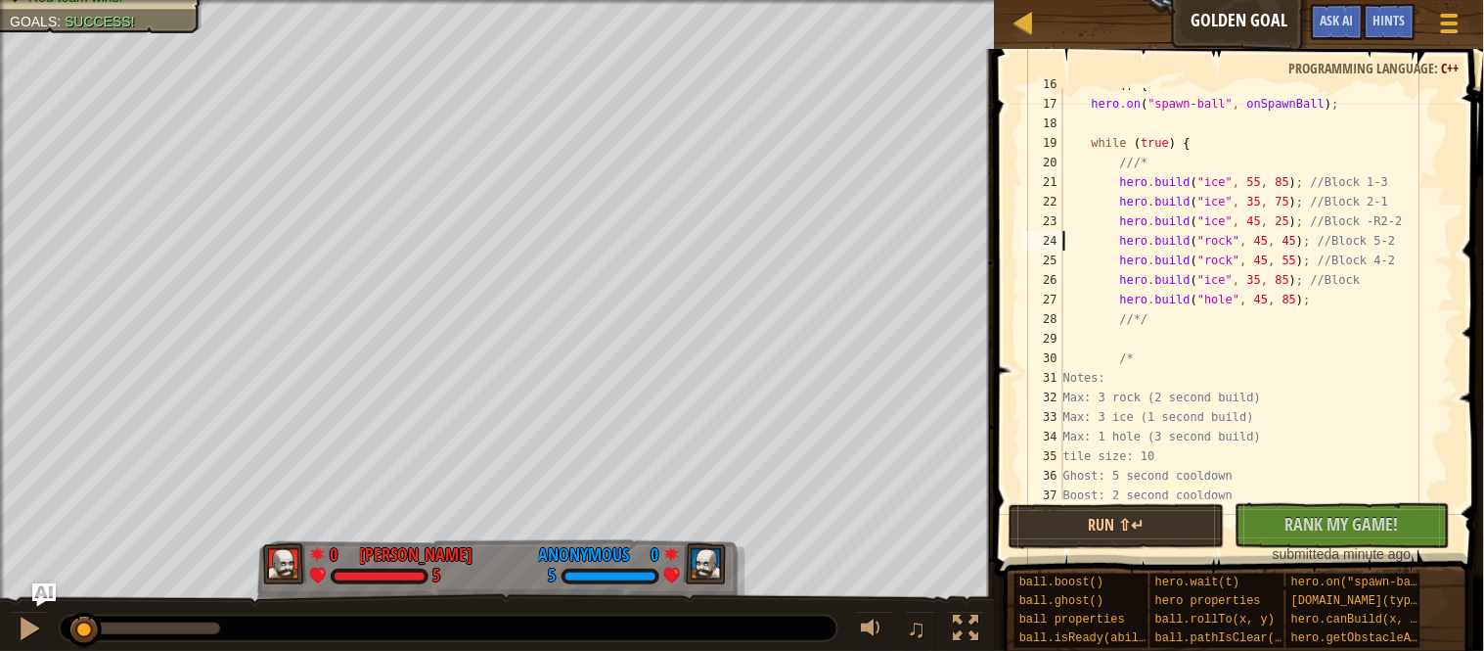
click at [1422, 183] on div "int main ( ) { hero . on ( " spawn-ball " , onSpawnBall ) ; while ( true ) { //…" at bounding box center [1257, 299] width 395 height 450
type textarea "hero.build("ice", 55, 85); //Block 1-3"
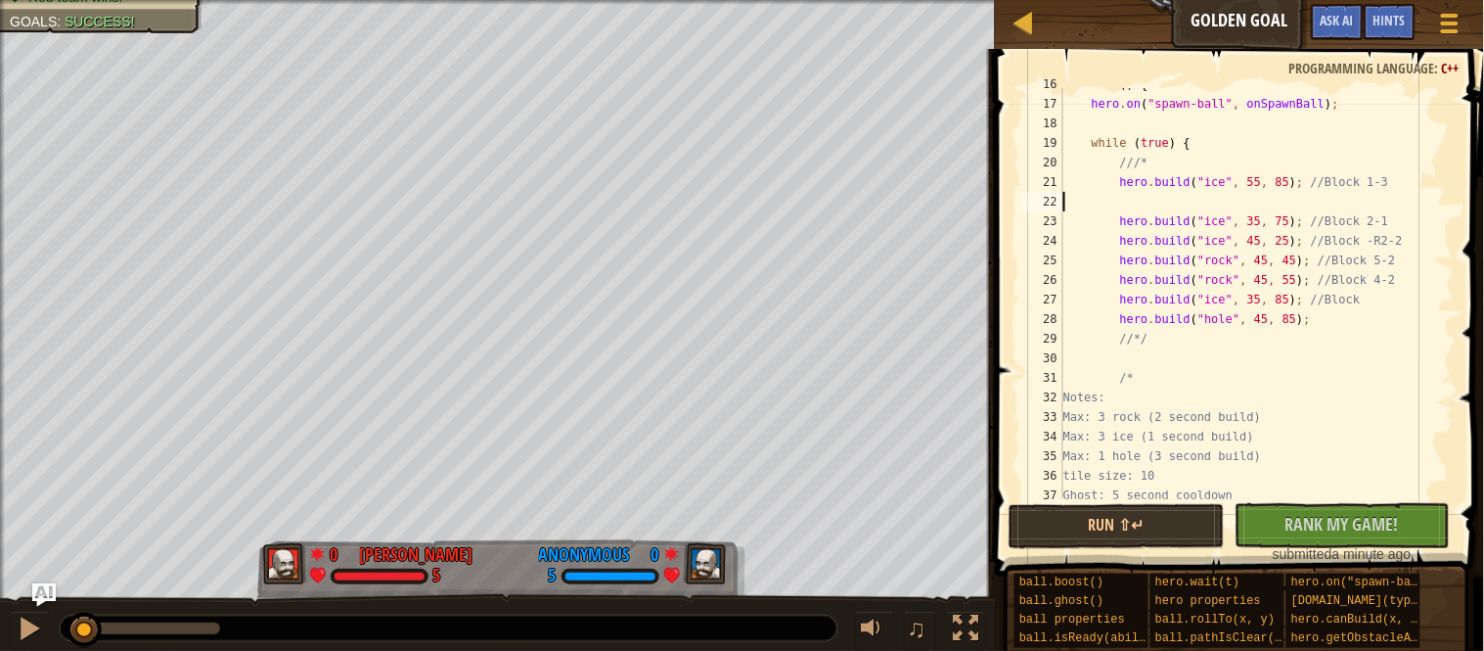
scroll to position [8, 0]
paste textarea "hero.build("ice", 55, 45); //Block 5-3"
click at [1114, 550] on div "Run ⇧↵ No New Code to Rank Rank My Game! Submitting... Submitted for Ranking Fa…" at bounding box center [1235, 533] width 452 height 61
click at [1097, 540] on button "Run ⇧↵" at bounding box center [1117, 526] width 216 height 45
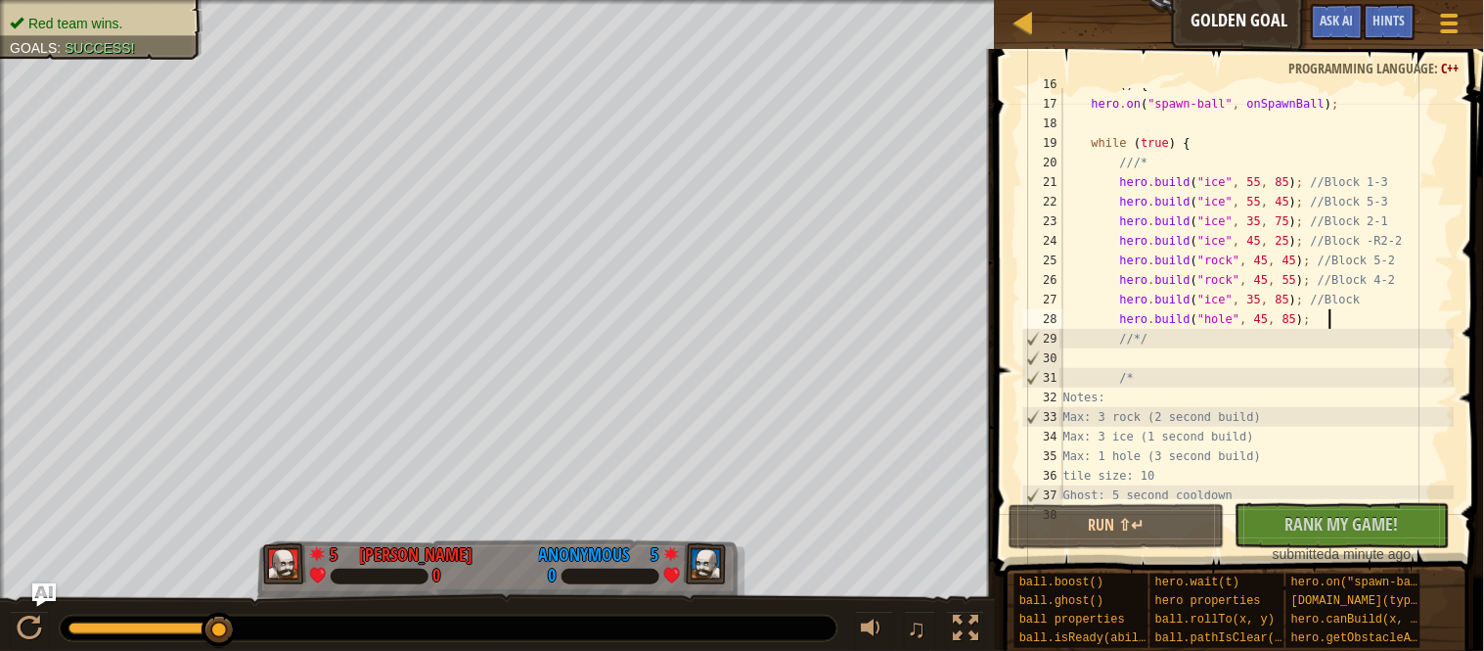
click at [1366, 320] on div "int main ( ) { hero . on ( " spawn-ball " , onSpawnBall ) ; while ( true ) { //…" at bounding box center [1257, 299] width 395 height 450
type textarea "hero.build("hole", 45, 85);"
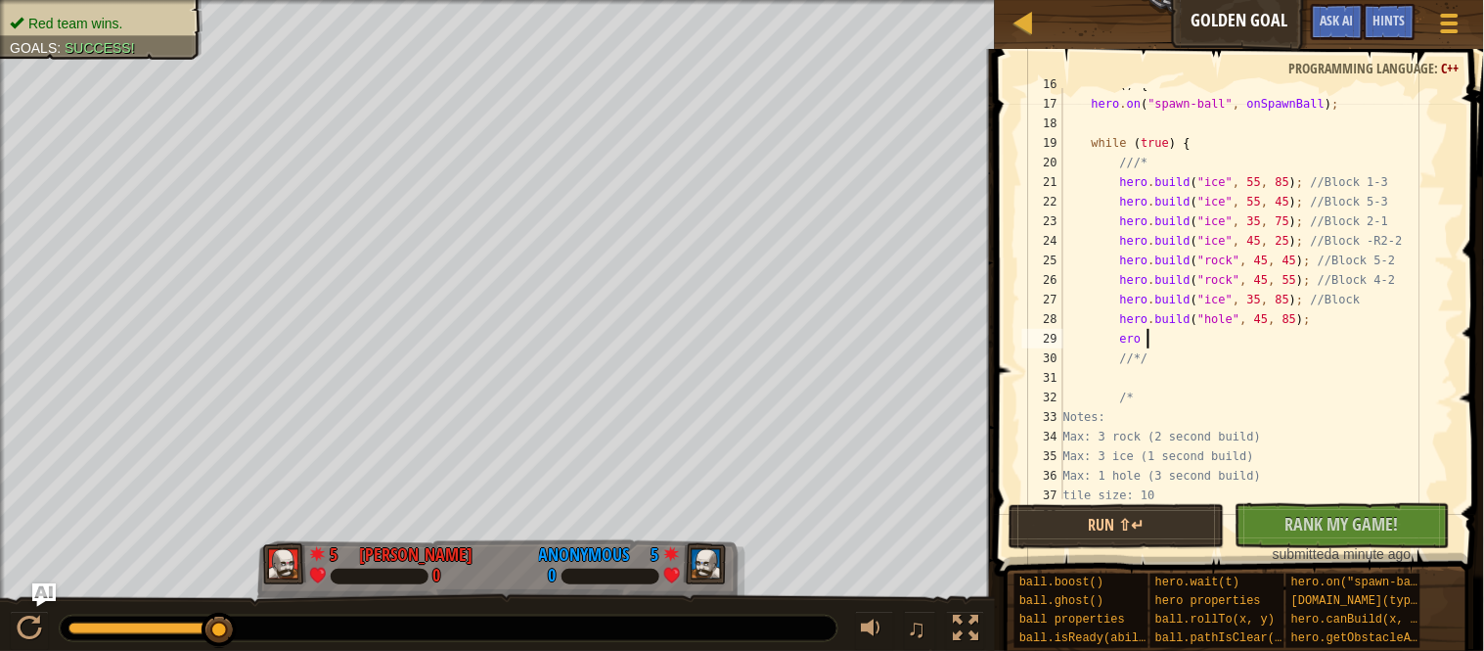
type textarea "e"
type textarea "hero.build("ice", 35, 85); //Block 1-1"
click at [1094, 529] on button "Run ⇧↵" at bounding box center [1117, 526] width 216 height 45
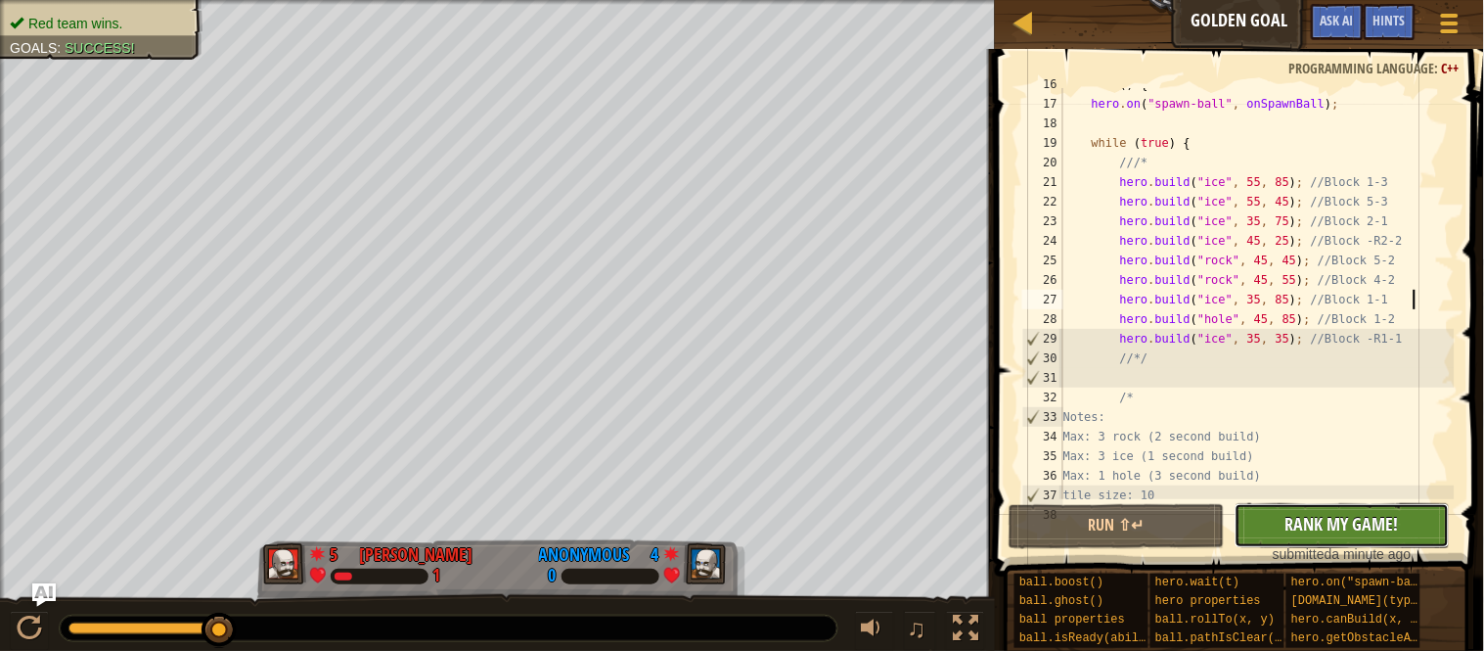
click at [1319, 529] on span "Rank My Game!" at bounding box center [1342, 524] width 113 height 24
click at [1036, 11] on link "Ladder" at bounding box center [1039, 24] width 10 height 26
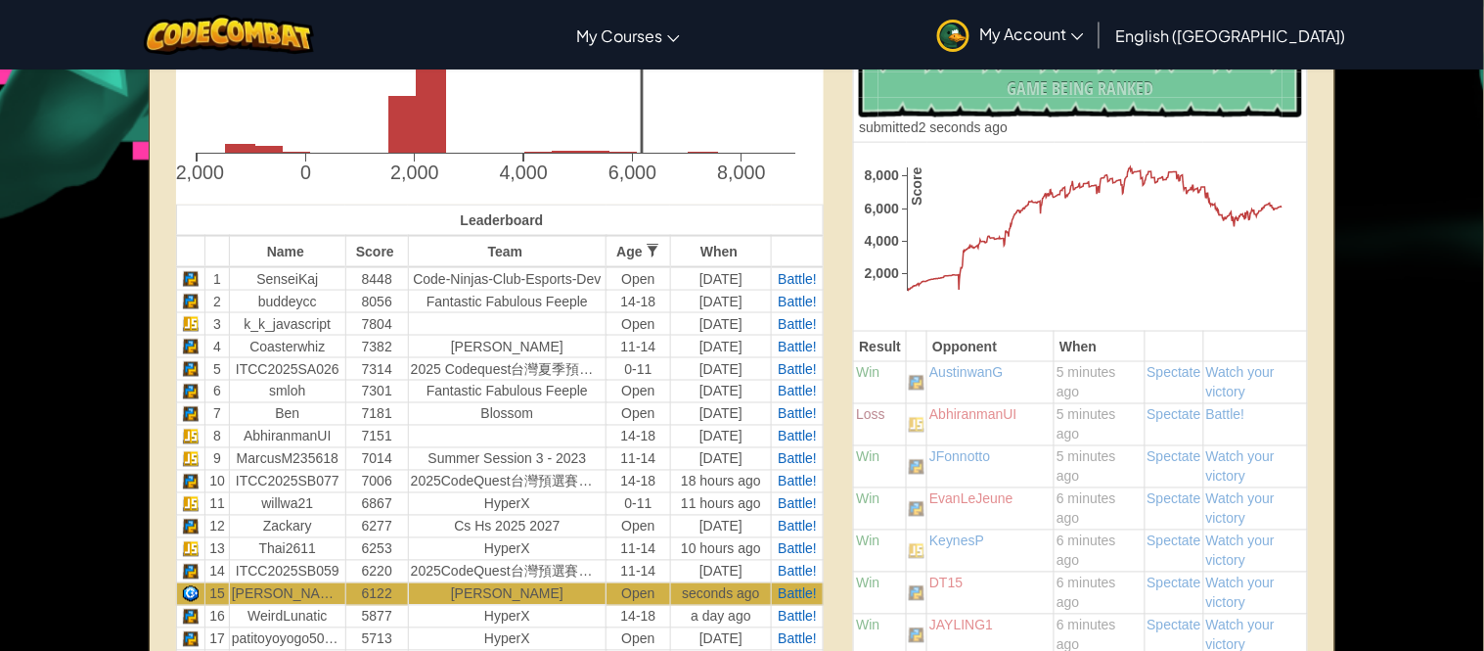
scroll to position [582, 0]
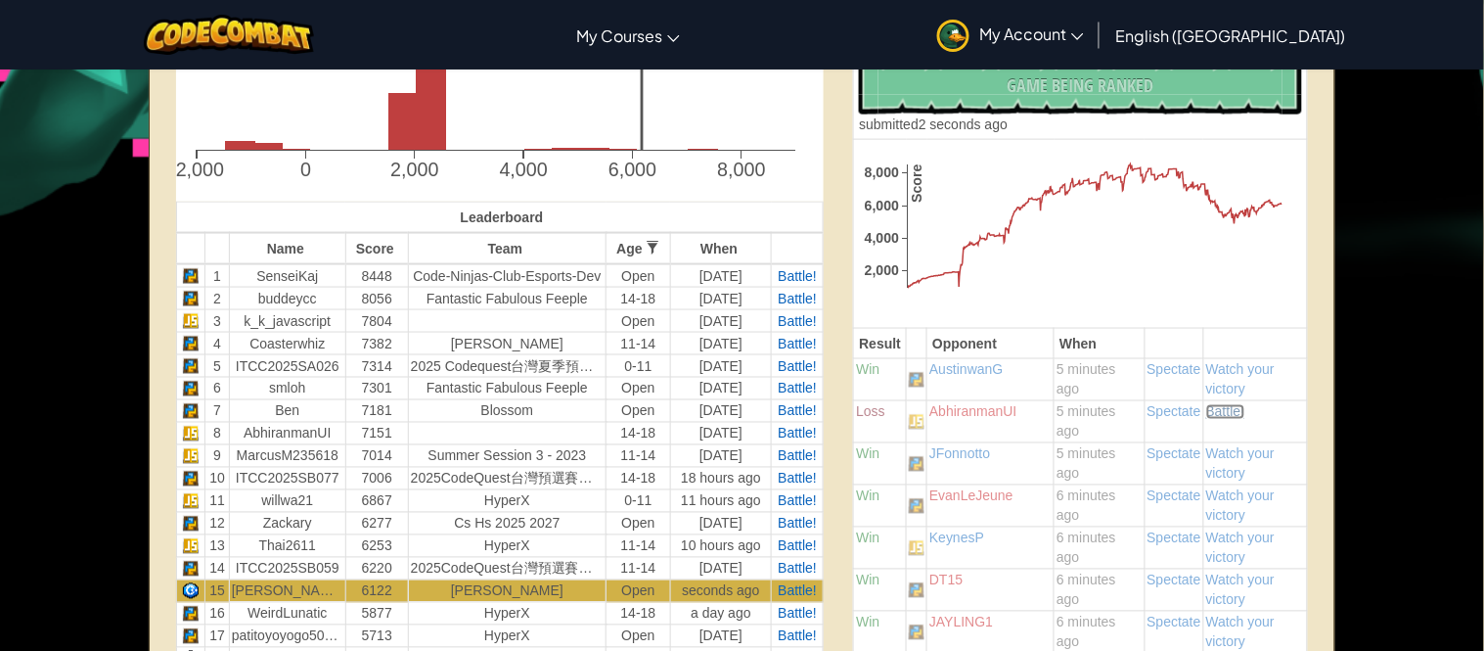
click at [1227, 408] on span "Battle!" at bounding box center [1225, 412] width 39 height 16
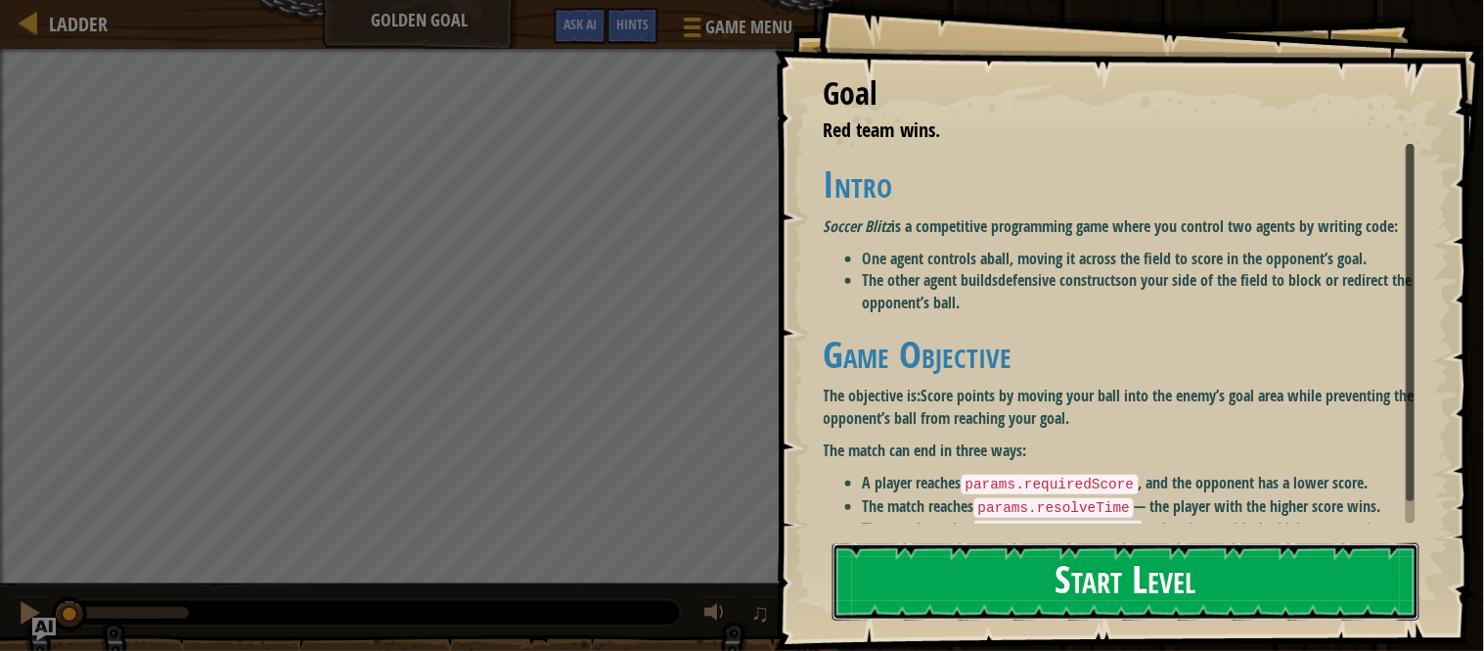
click at [1211, 558] on button "Start Level" at bounding box center [1126, 581] width 587 height 77
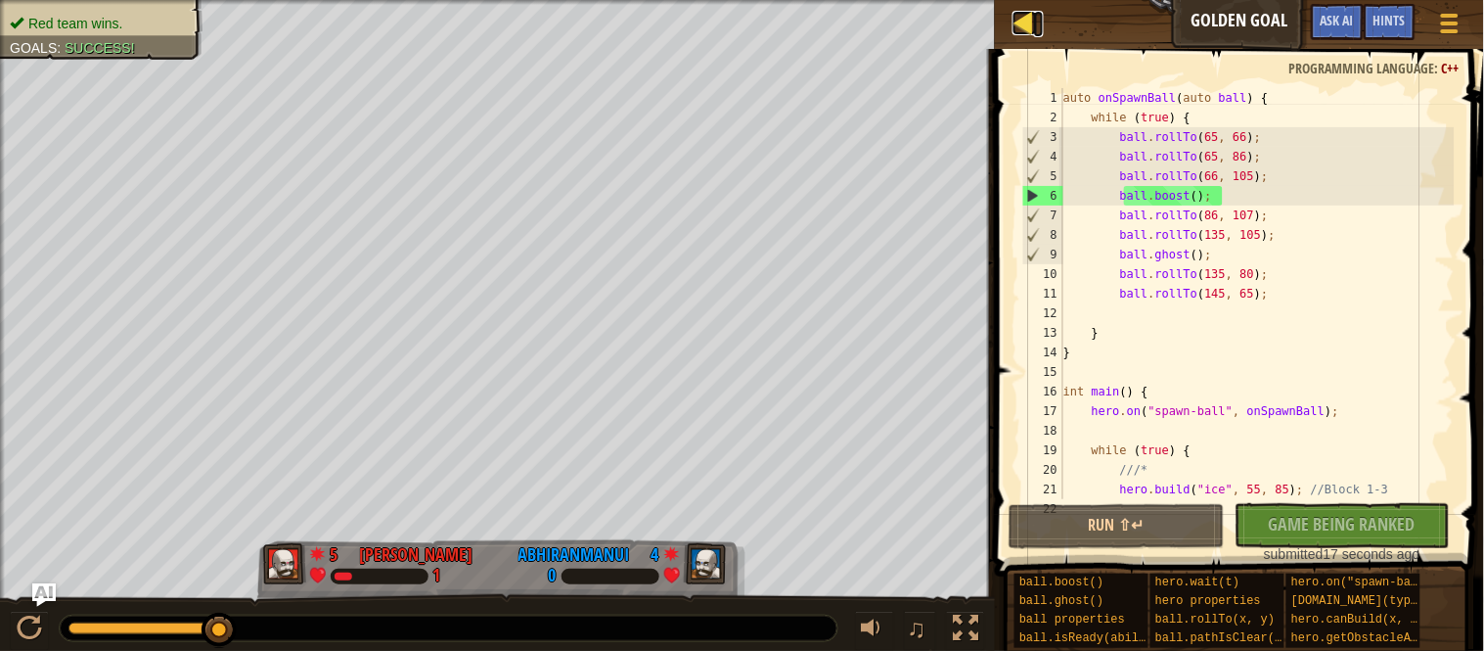
click at [1031, 23] on div at bounding box center [1025, 23] width 24 height 24
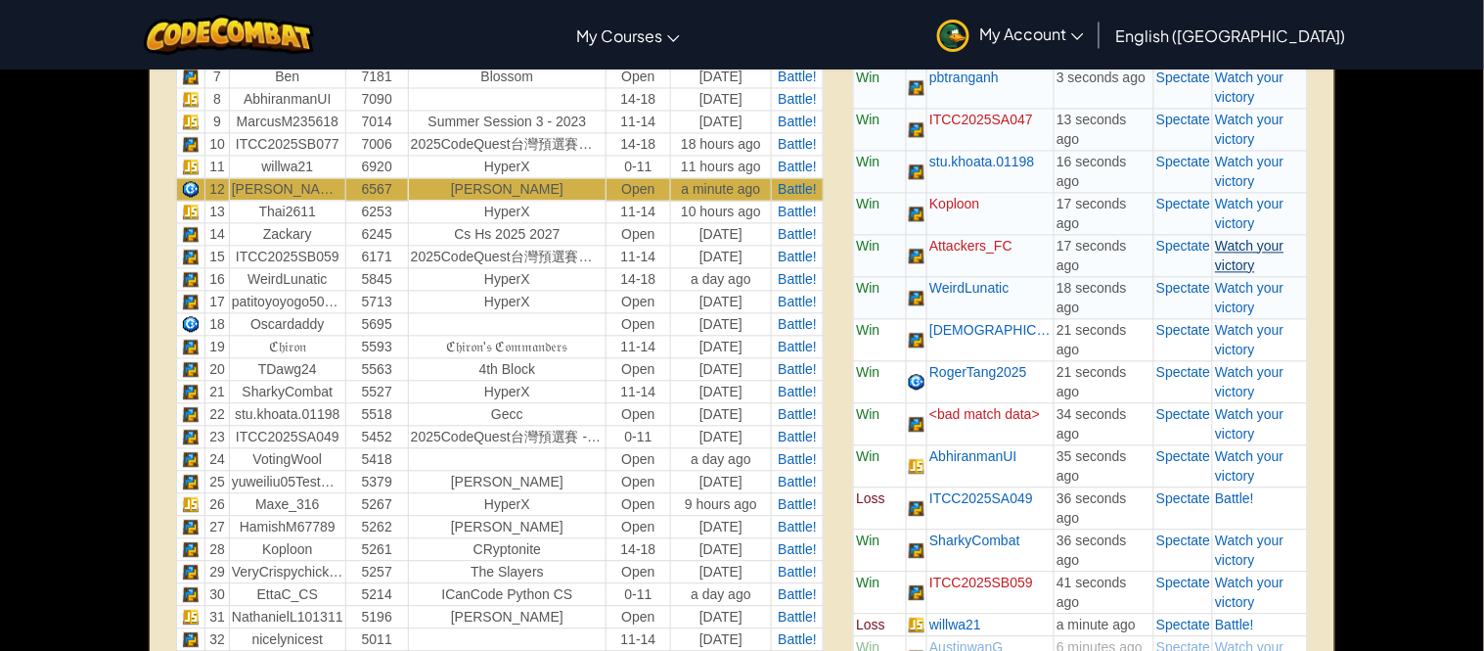
scroll to position [924, 0]
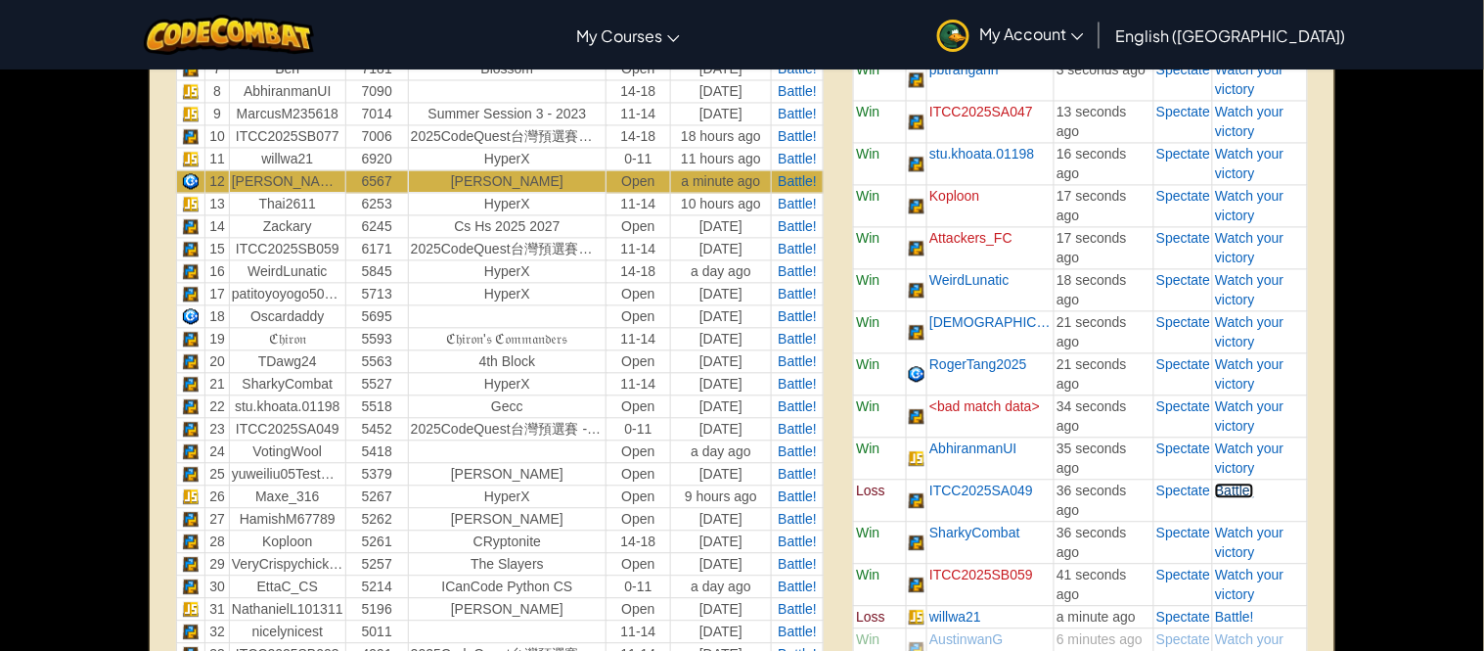
click at [1252, 493] on span "Battle!" at bounding box center [1234, 491] width 39 height 16
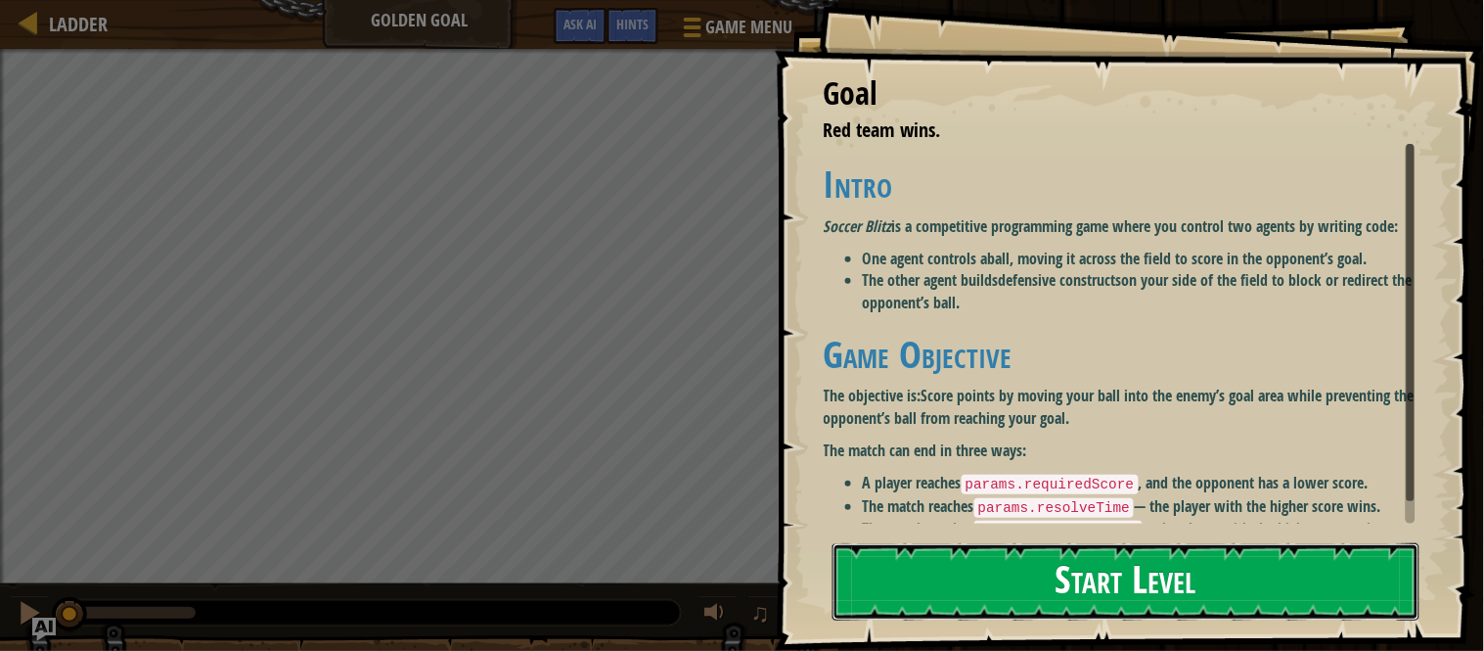
click at [1162, 586] on button "Start Level" at bounding box center [1126, 581] width 587 height 77
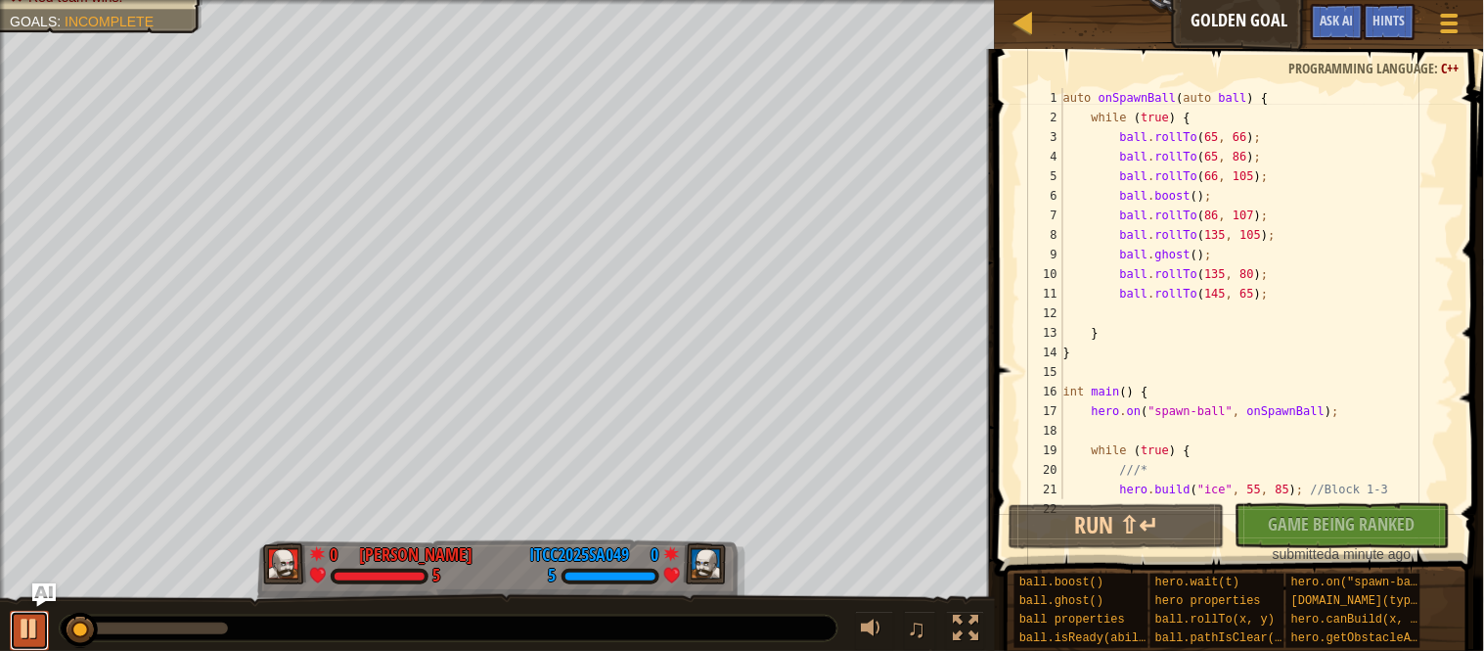
click at [33, 626] on div at bounding box center [29, 627] width 25 height 25
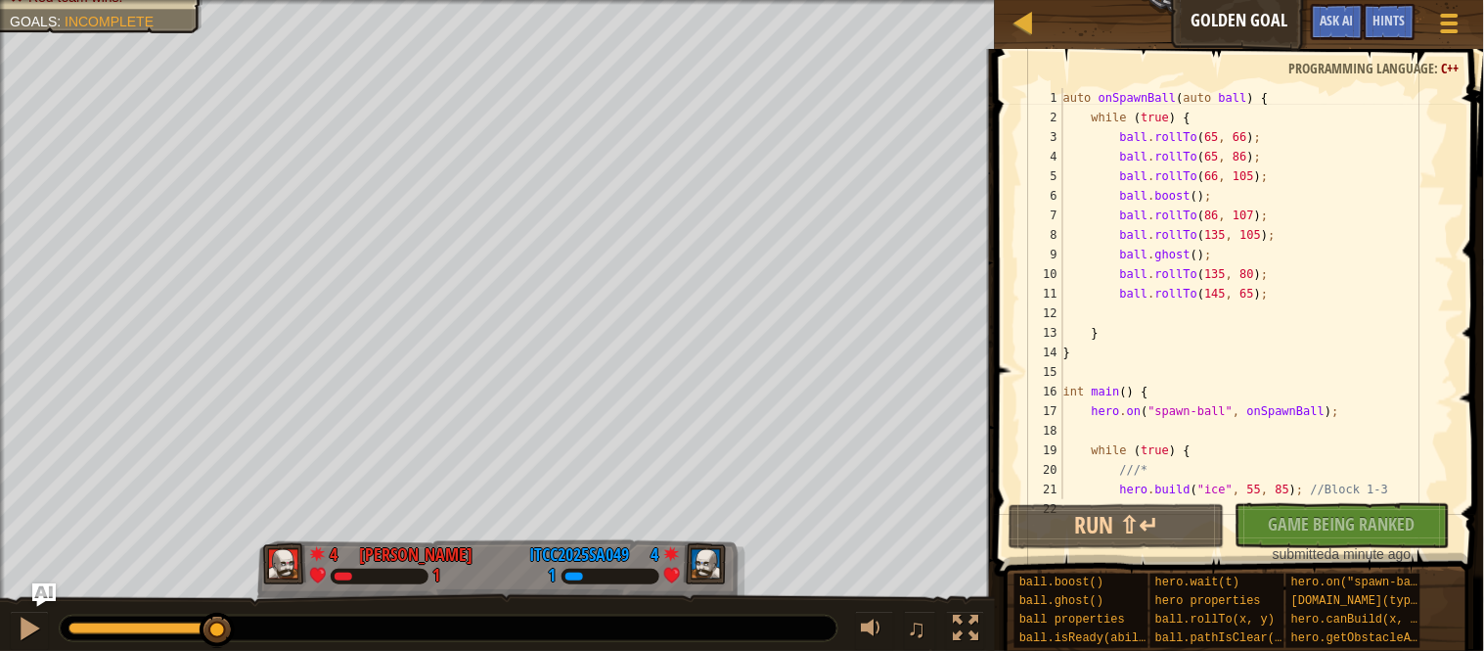
click at [80, 628] on div at bounding box center [143, 628] width 150 height 12
click at [40, 633] on div at bounding box center [29, 627] width 25 height 25
click at [41, 635] on div at bounding box center [29, 627] width 25 height 25
click at [42, 635] on button at bounding box center [29, 631] width 39 height 40
click at [47, 643] on button at bounding box center [29, 631] width 39 height 40
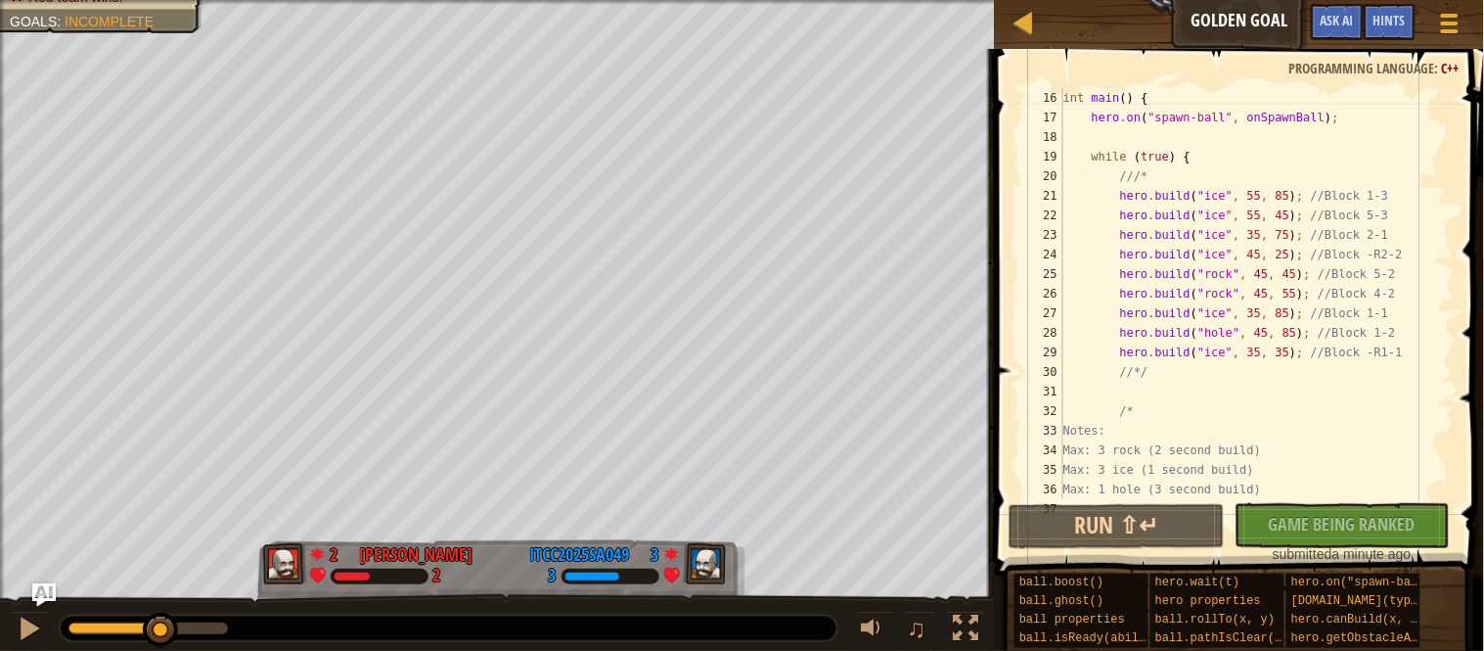
scroll to position [287, 0]
click at [1433, 360] on div "int main ( ) { hero . on ( " spawn-ball " , onSpawnBall ) ; while ( true ) { //…" at bounding box center [1257, 300] width 395 height 450
type textarea "hero.build("ice", 35, 35); //Block -R1-1"
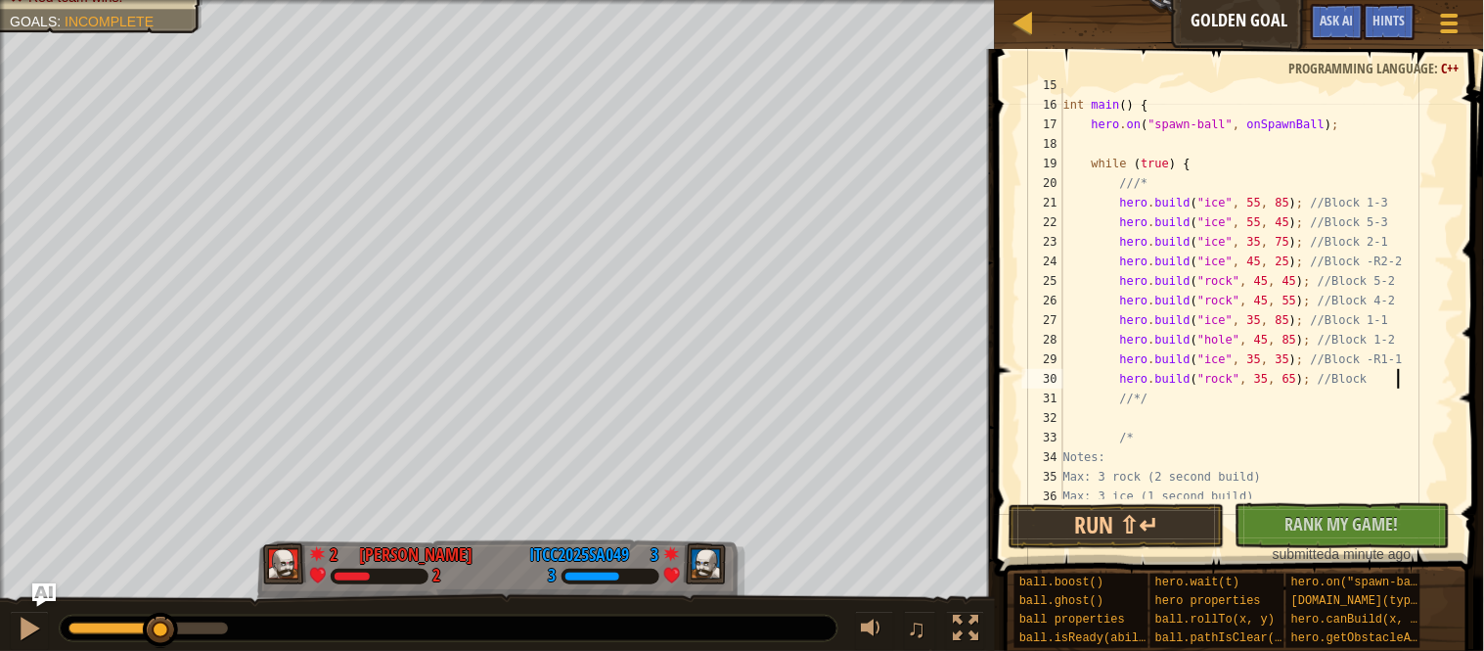
scroll to position [8, 49]
type textarea "hero.build("rock", 35, 65); //Block 3-1"
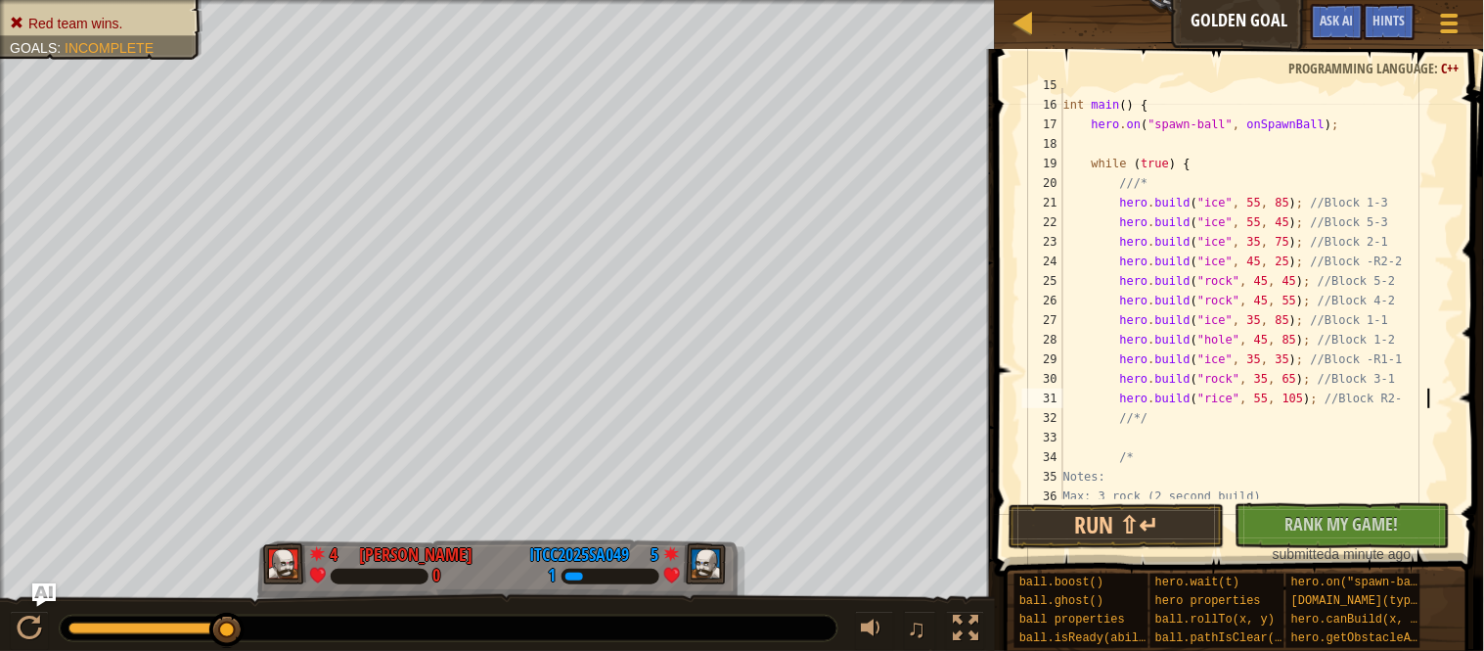
scroll to position [8, 52]
click at [1225, 399] on div "int main ( ) { hero . on ( " spawn-ball " , onSpawnBall ) ; while ( true ) { //…" at bounding box center [1257, 300] width 395 height 450
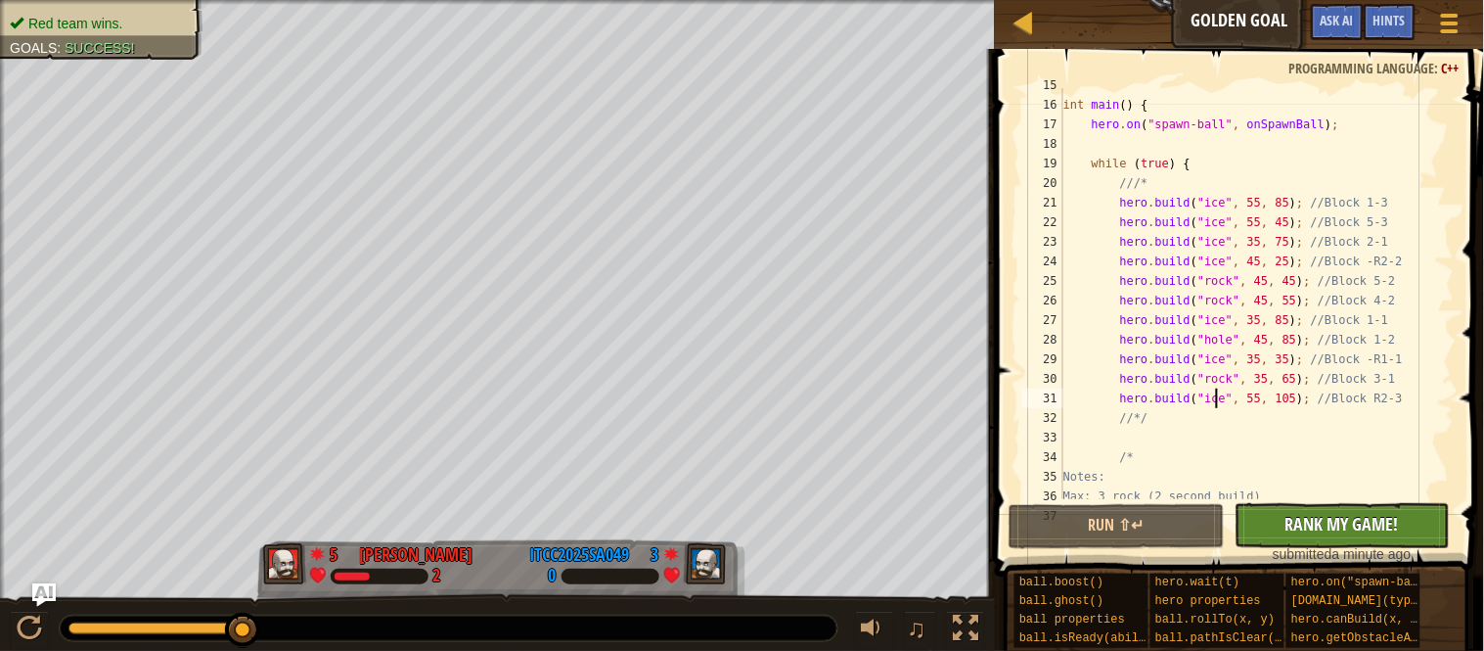
type textarea "hero.build("ice", 55, 105); //Block R2-3"
click at [1300, 541] on button "No New Code to Rank Rank My Game! Submitting... Submitted for Ranking Failed to…" at bounding box center [1343, 525] width 216 height 45
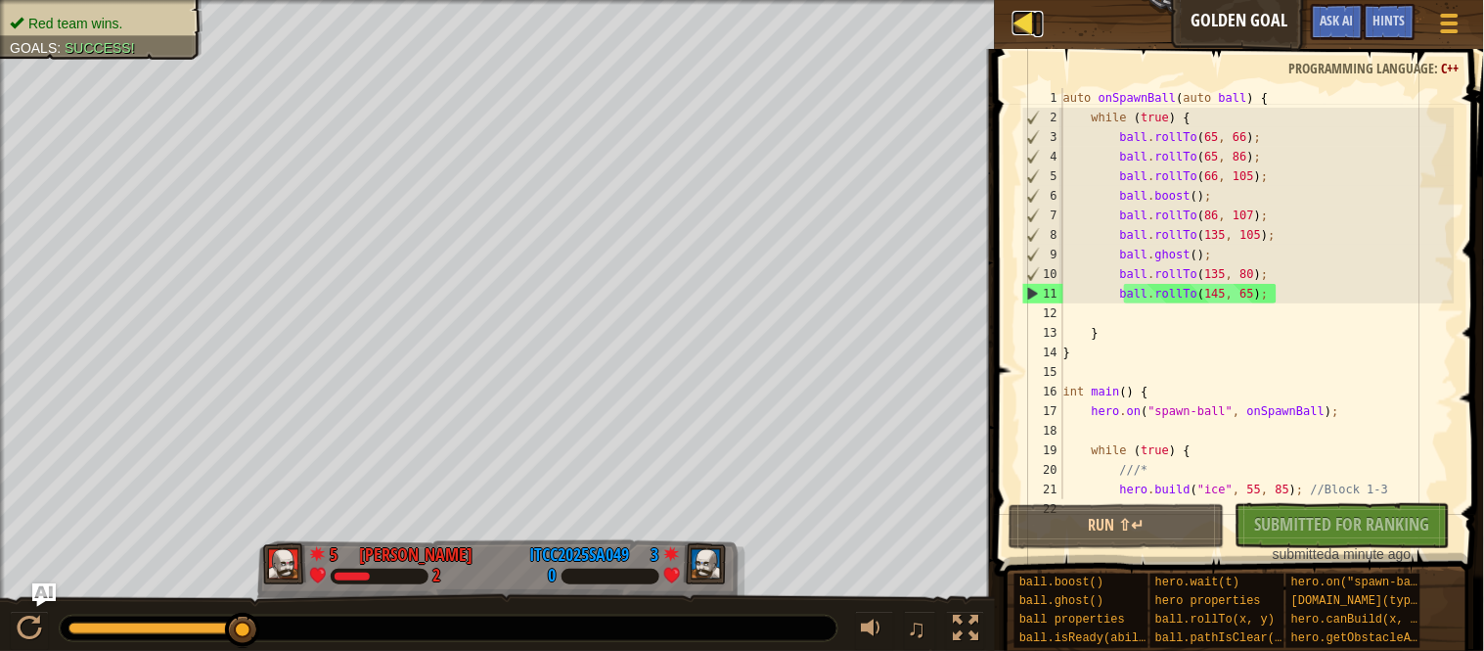
click at [1021, 26] on div at bounding box center [1025, 23] width 24 height 24
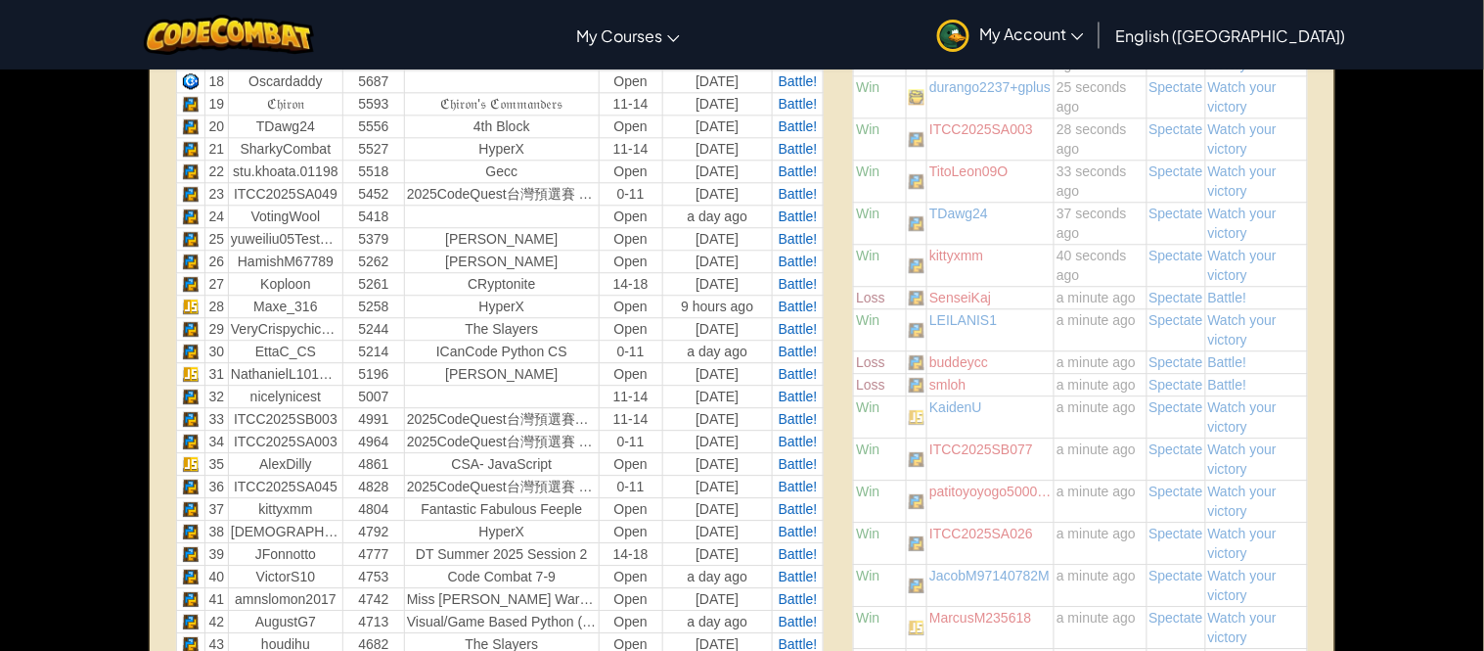
scroll to position [1162, 0]
click at [1227, 293] on span "Battle!" at bounding box center [1227, 295] width 39 height 16
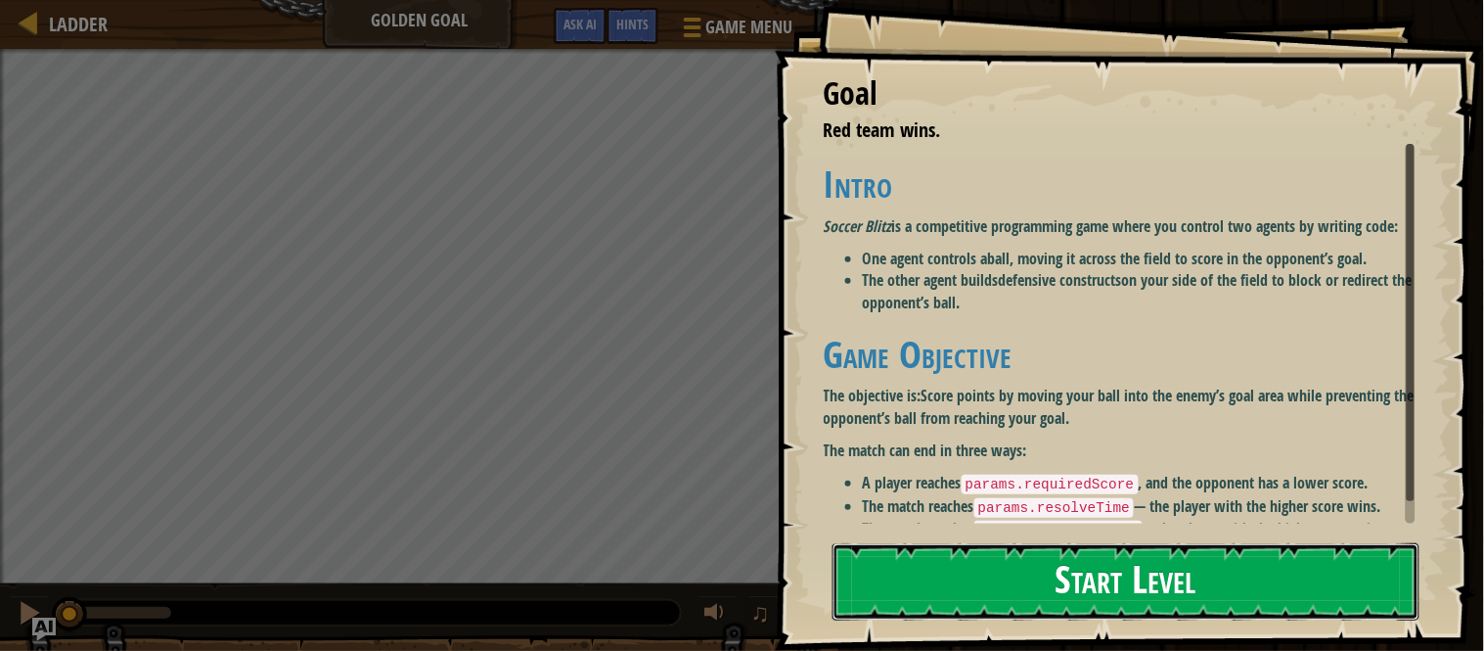
click at [1084, 578] on button "Start Level" at bounding box center [1126, 581] width 587 height 77
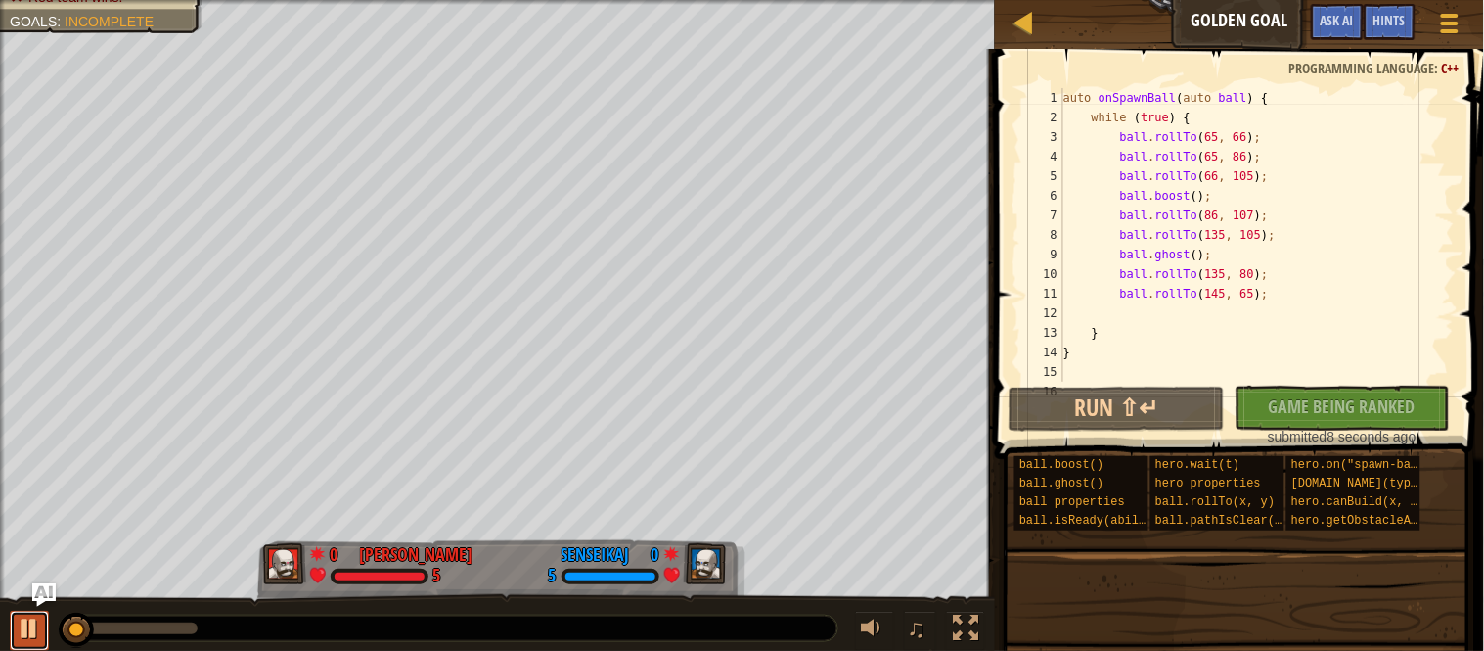
click at [30, 620] on div at bounding box center [29, 627] width 25 height 25
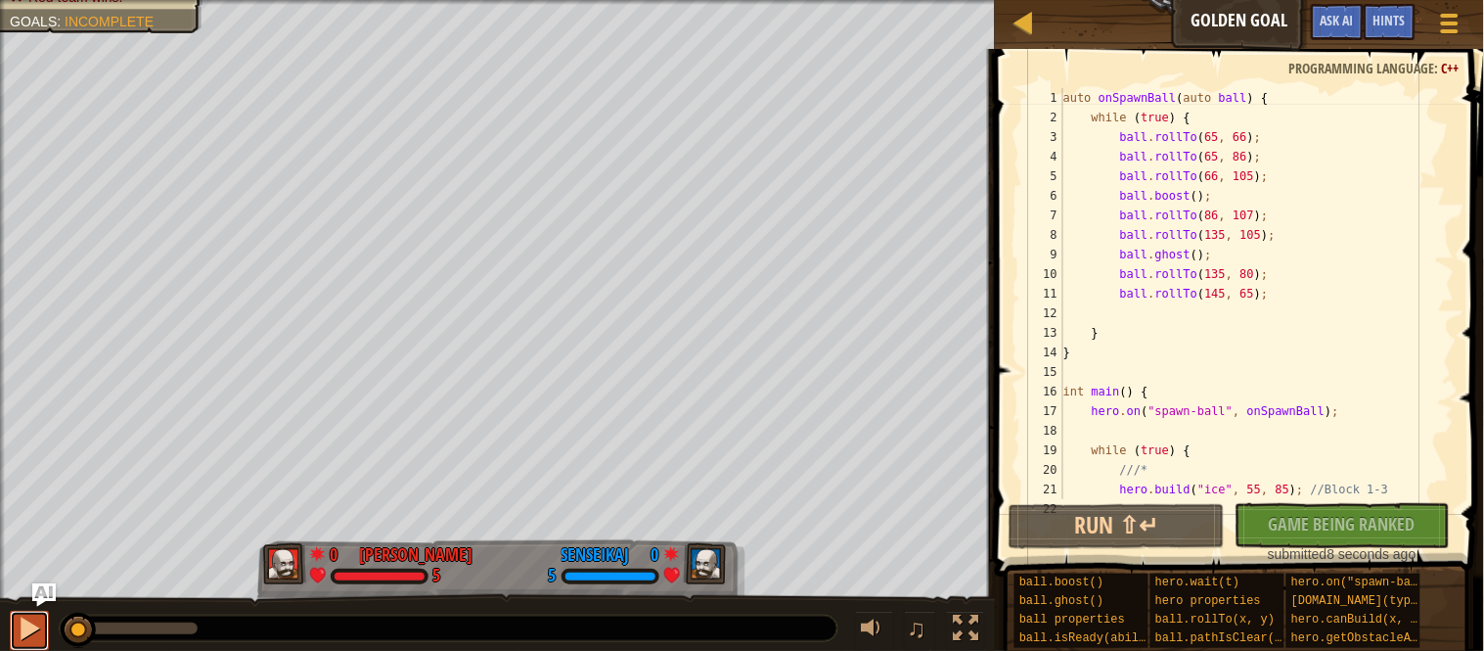
click at [30, 620] on div at bounding box center [29, 627] width 25 height 25
click at [33, 622] on div at bounding box center [29, 627] width 25 height 25
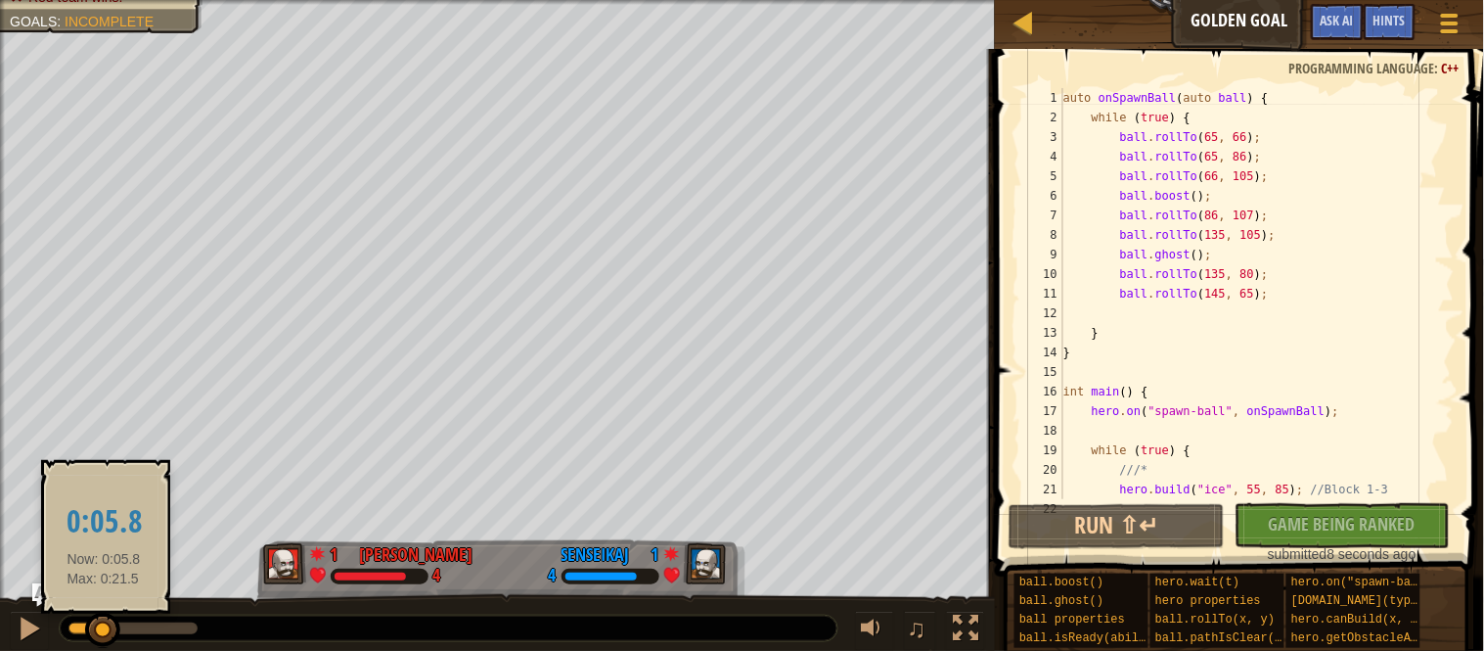
click at [104, 639] on div at bounding box center [102, 629] width 35 height 35
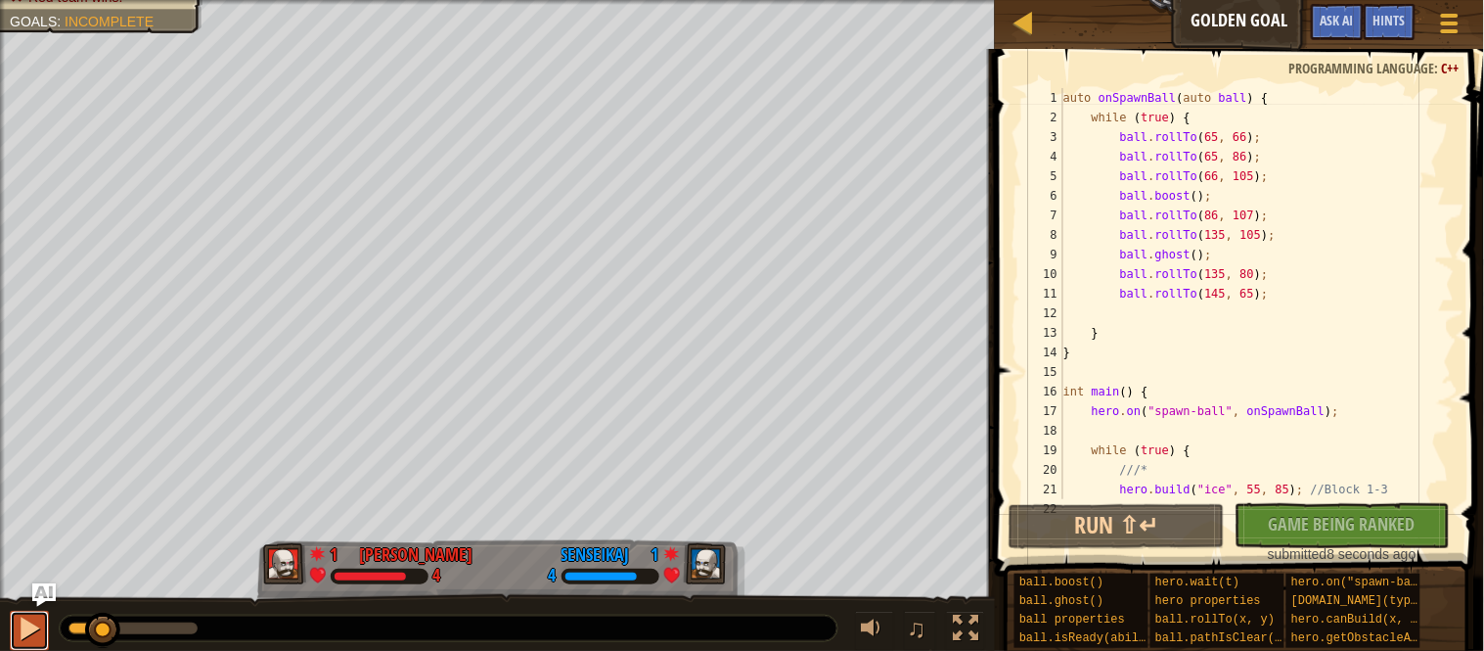
click at [32, 631] on div at bounding box center [29, 627] width 25 height 25
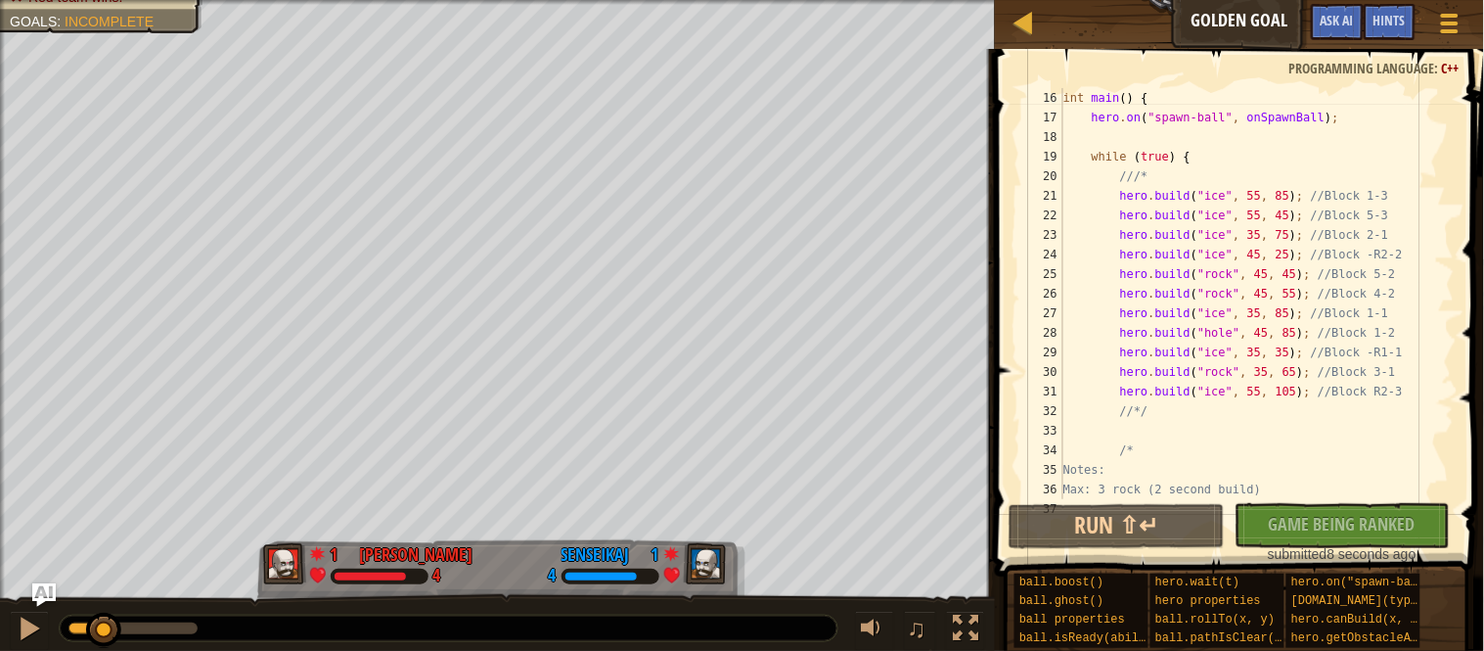
scroll to position [289, 0]
click at [1418, 222] on div "int main ( ) { hero . on ( " spawn-ball " , onSpawnBall ) ; while ( true ) { //…" at bounding box center [1257, 297] width 395 height 450
type textarea "hero.build("ice", 55, 45); //Block 5-3"
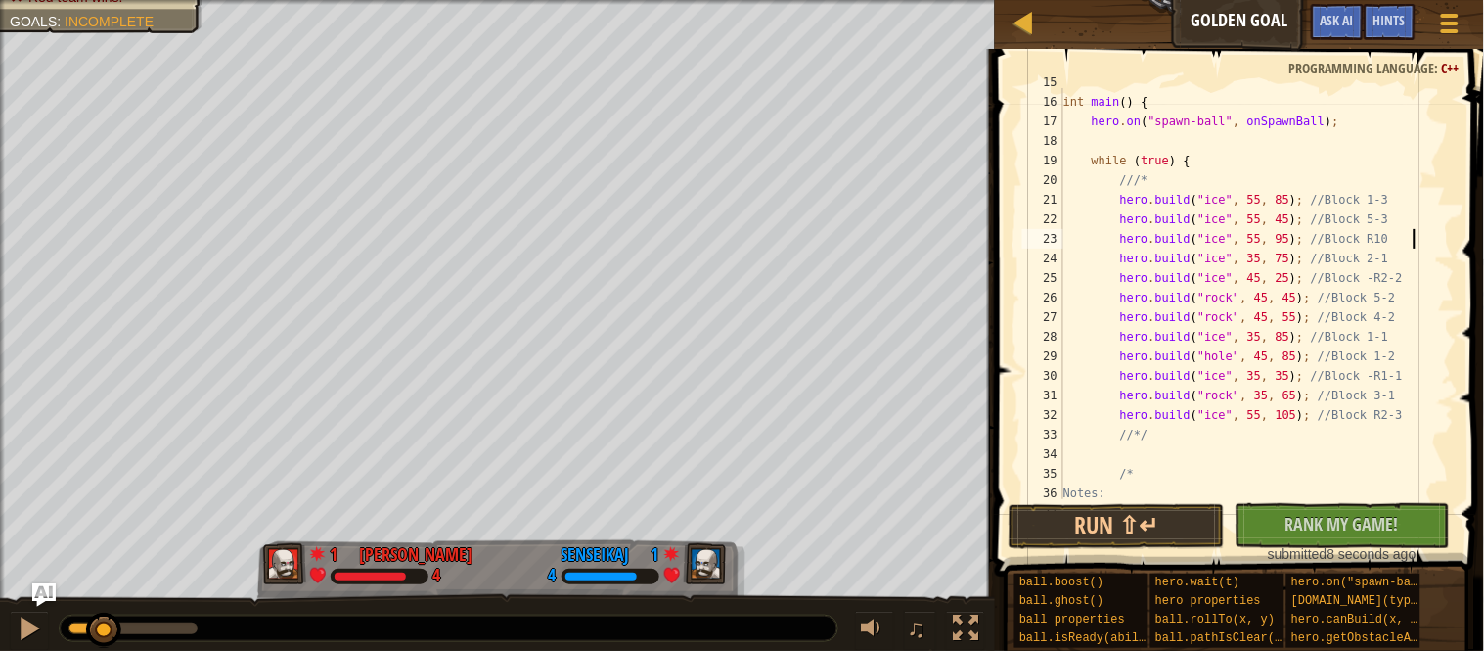
scroll to position [7, 50]
click at [1414, 244] on div "int main ( ) { hero . on ( " spawn-ball " , onSpawnBall ) ; while ( true ) { //…" at bounding box center [1257, 297] width 395 height 450
click at [1076, 537] on button "Run ⇧↵" at bounding box center [1117, 526] width 216 height 45
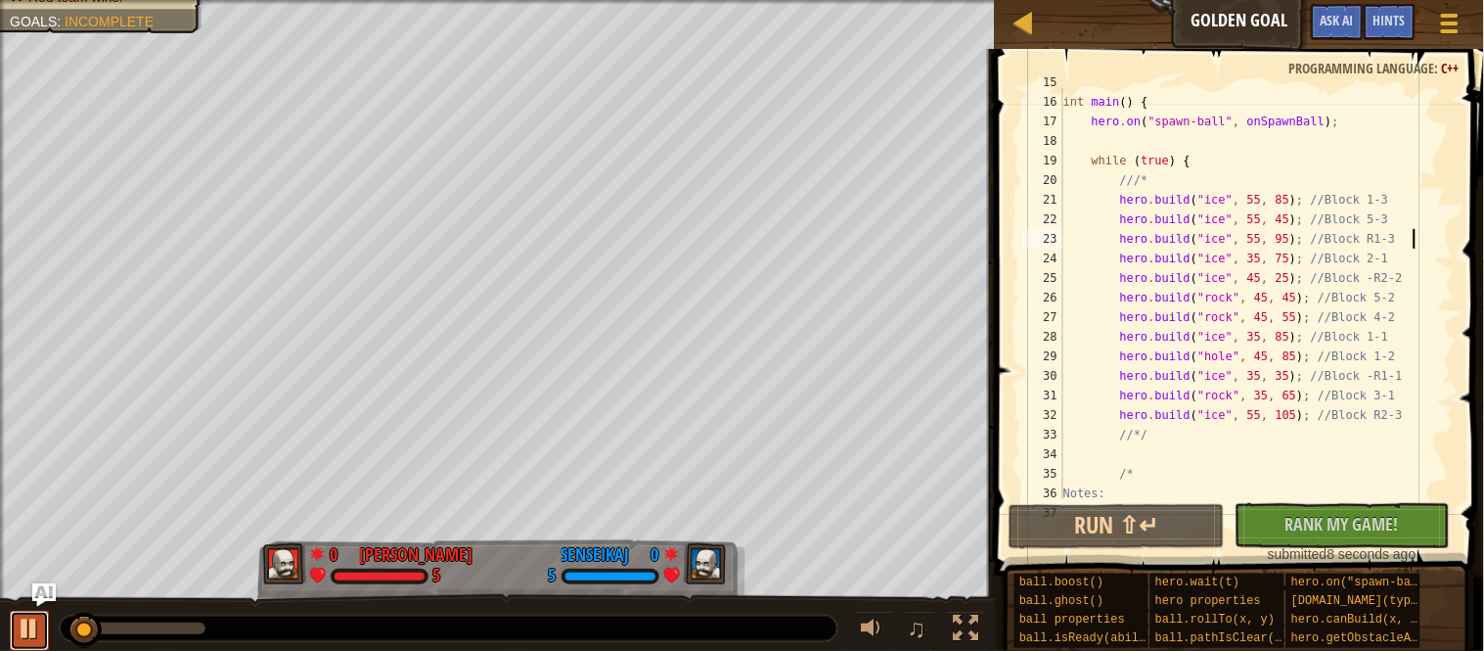
click at [24, 635] on div at bounding box center [29, 627] width 25 height 25
click at [25, 636] on div at bounding box center [29, 627] width 25 height 25
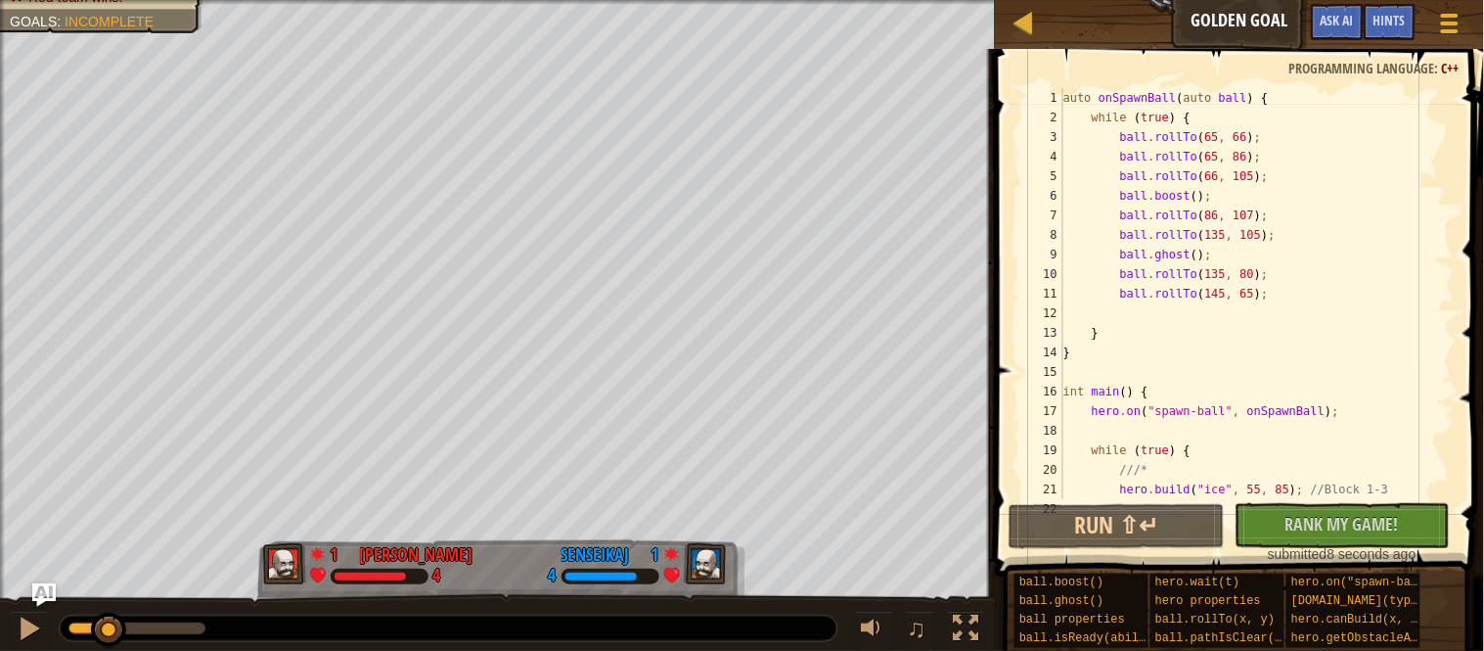
scroll to position [0, 0]
click at [37, 637] on div at bounding box center [29, 627] width 25 height 25
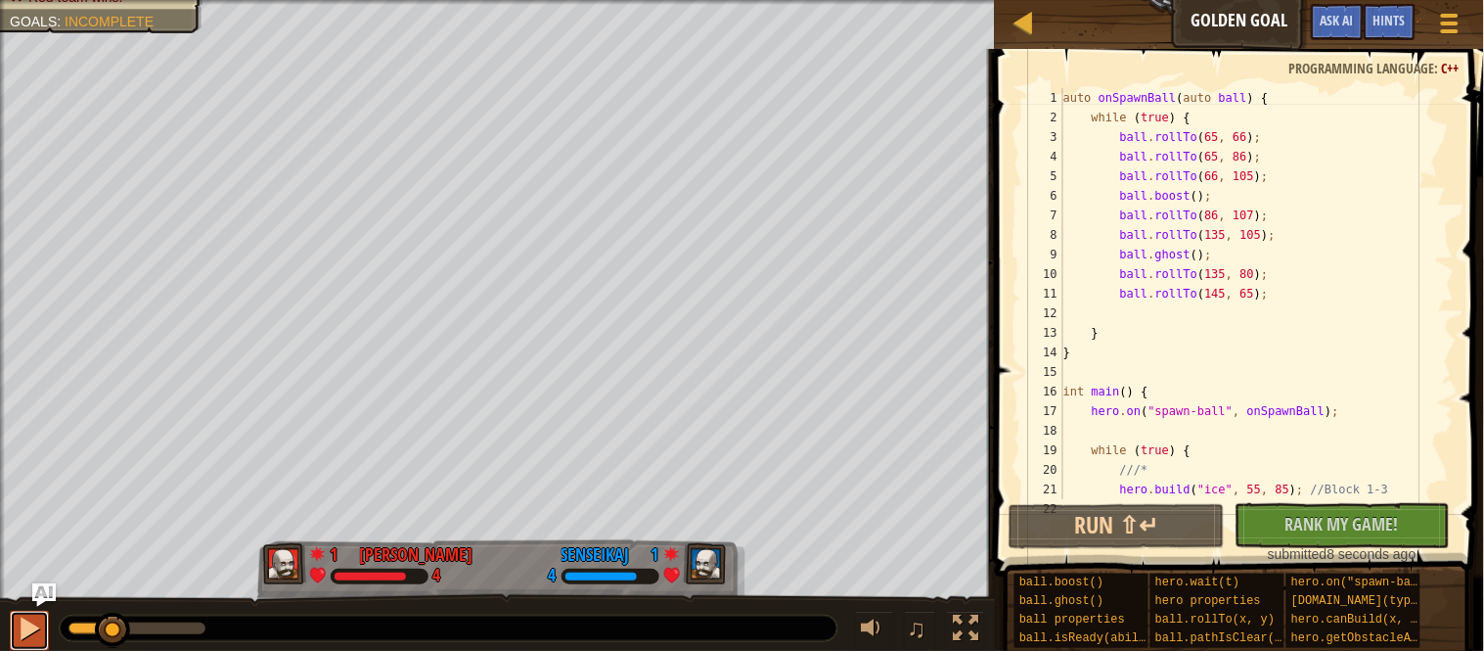
click at [37, 637] on div at bounding box center [29, 627] width 25 height 25
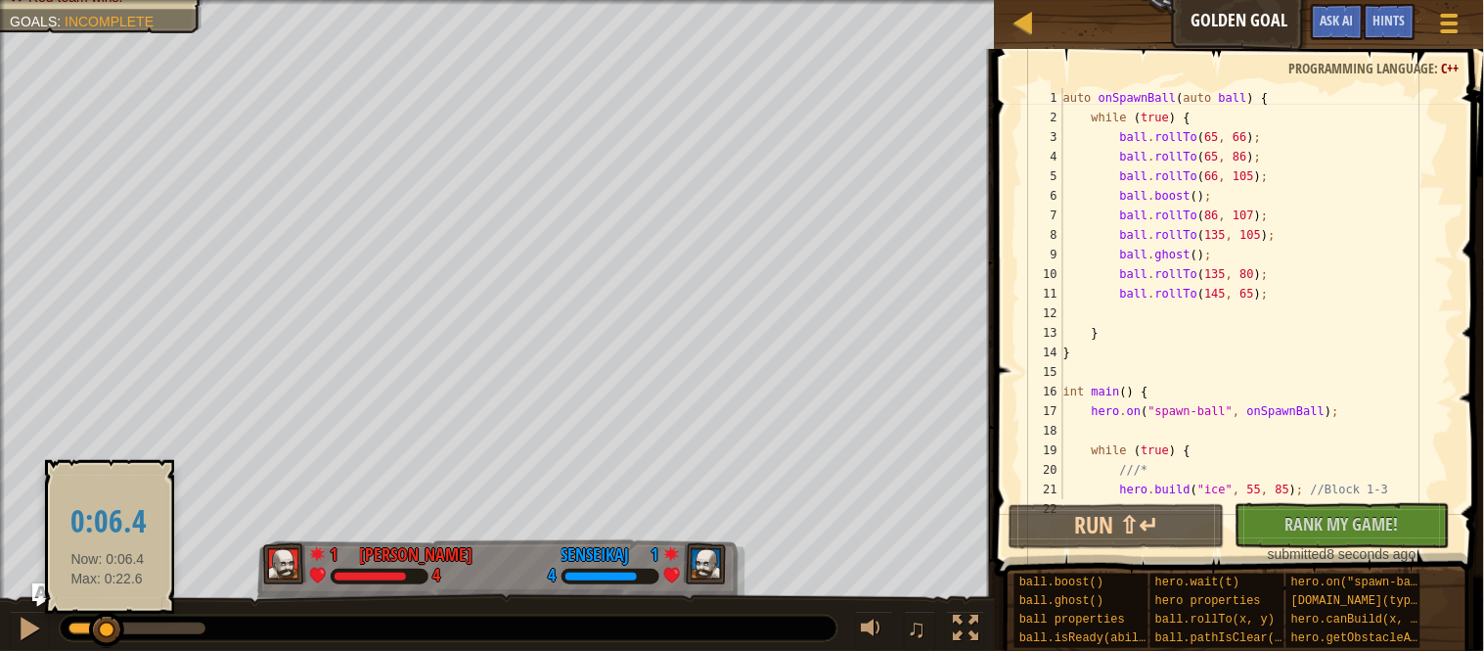
click at [108, 626] on div at bounding box center [106, 629] width 35 height 35
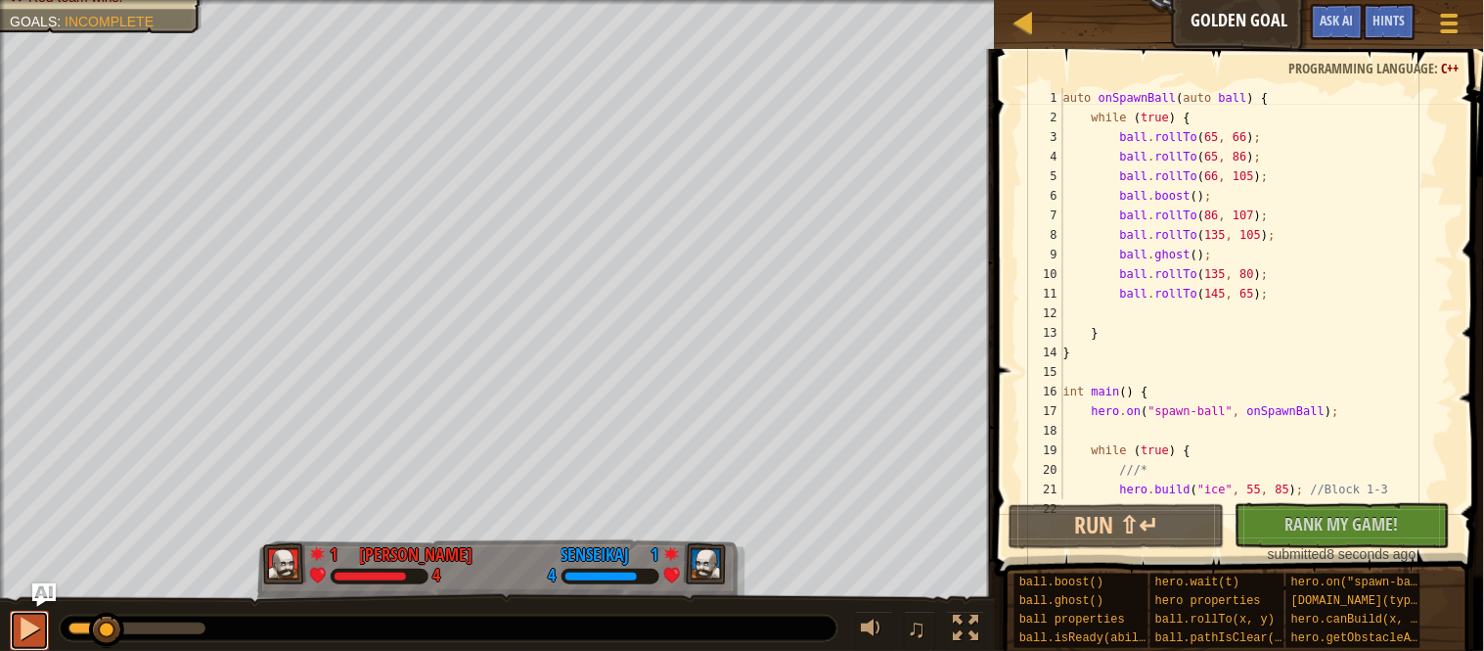
click at [25, 630] on div at bounding box center [29, 627] width 25 height 25
click at [1263, 218] on div "auto onSpawnBall ( auto ball ) { while ( true ) { ball . rollTo ( 65 , 66 ) ; b…" at bounding box center [1257, 313] width 395 height 450
click at [1269, 219] on div "auto onSpawnBall ( auto ball ) { while ( true ) { ball . rollTo ( 65 , 66 ) ; b…" at bounding box center [1257, 313] width 395 height 450
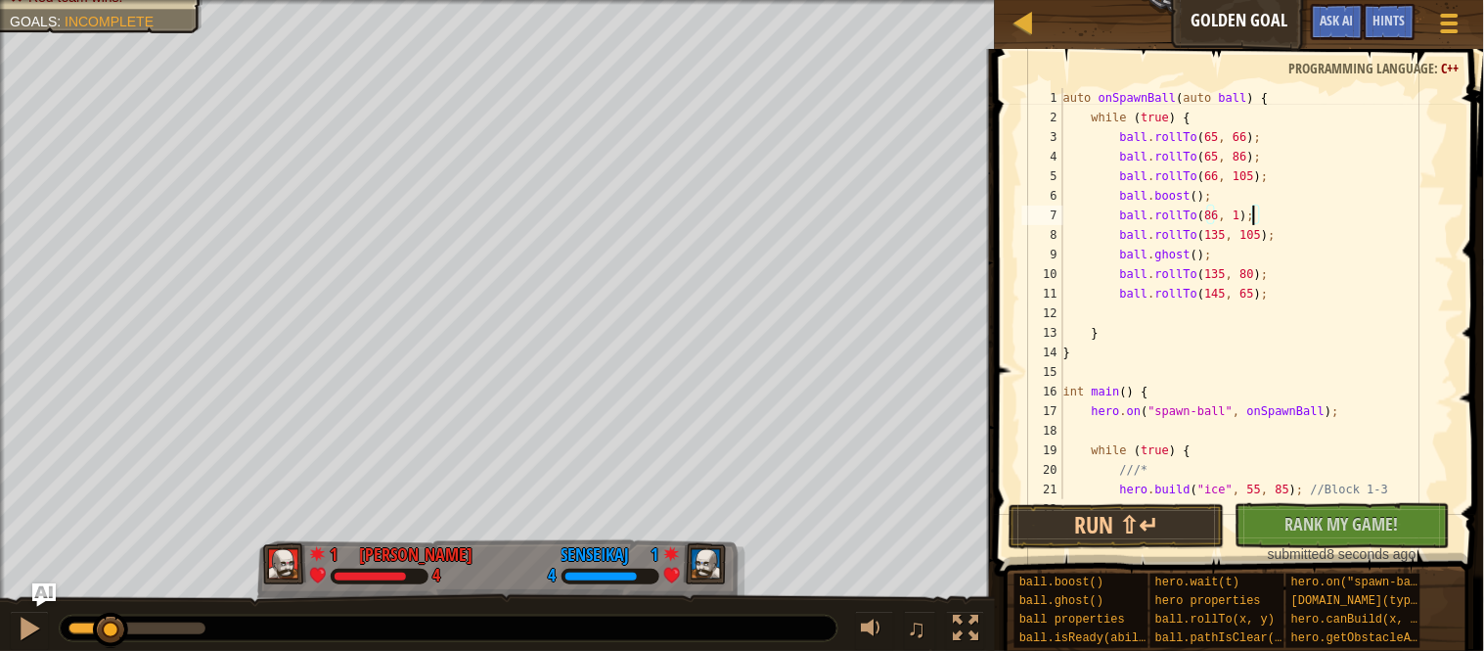
scroll to position [8, 29]
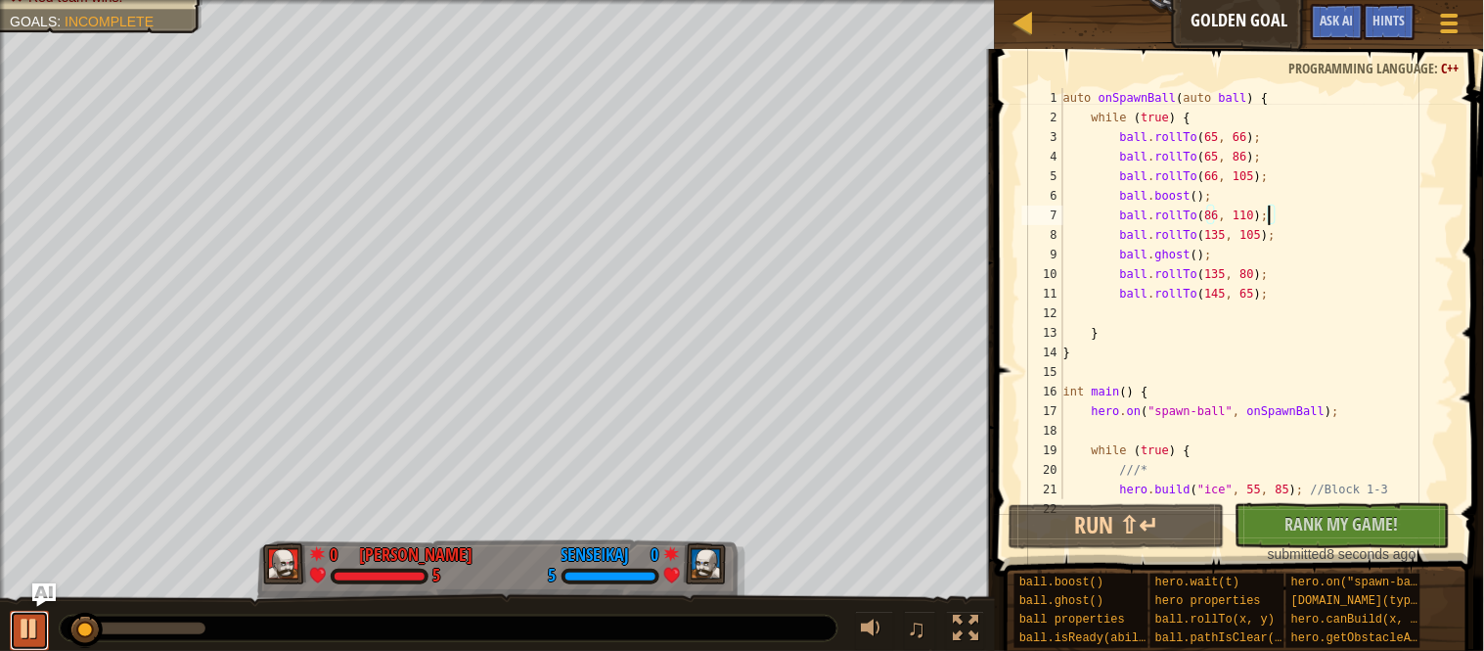
click at [27, 625] on div at bounding box center [29, 627] width 25 height 25
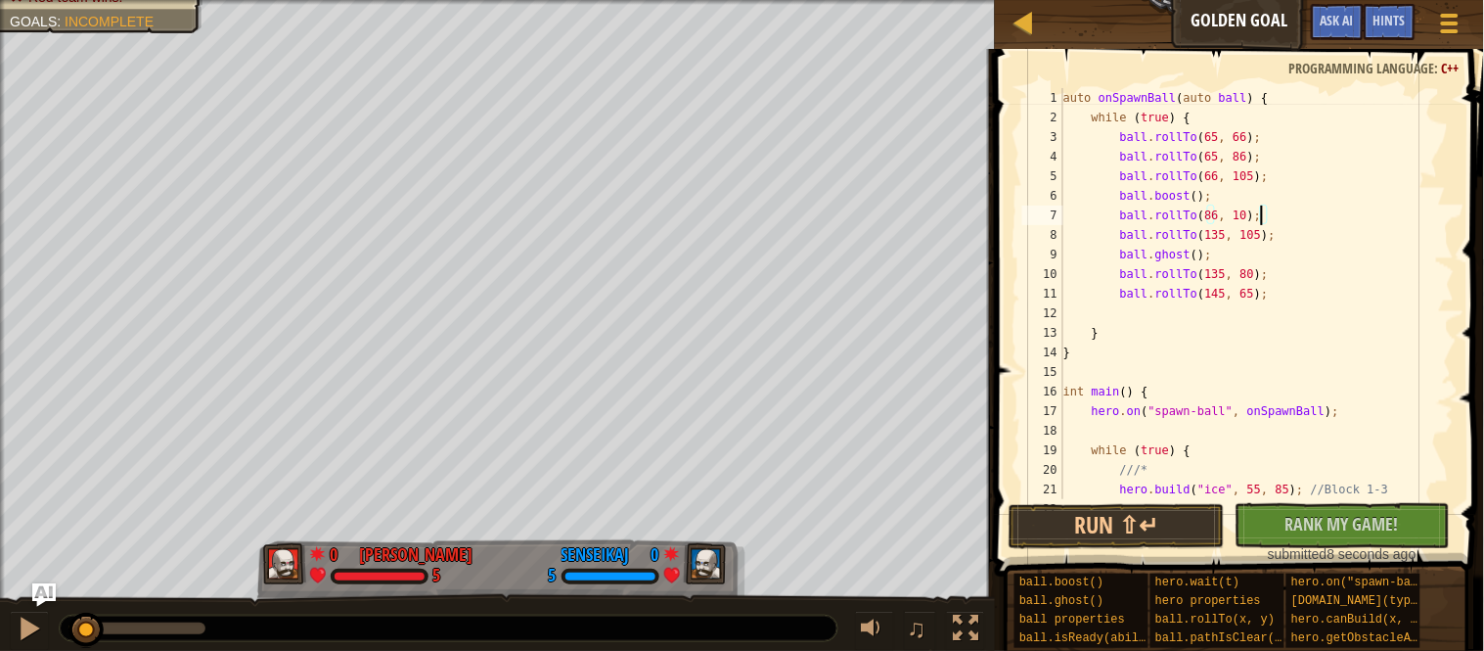
scroll to position [8, 30]
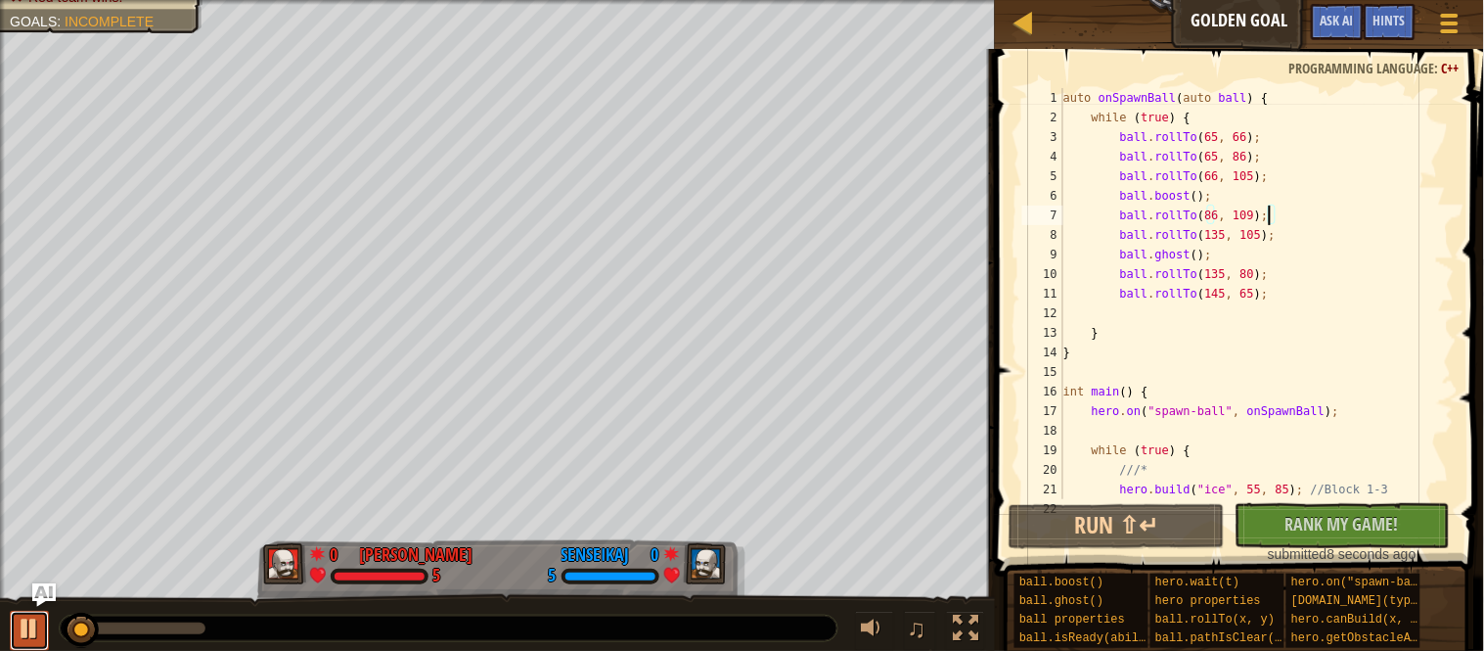
click at [27, 630] on div at bounding box center [29, 627] width 25 height 25
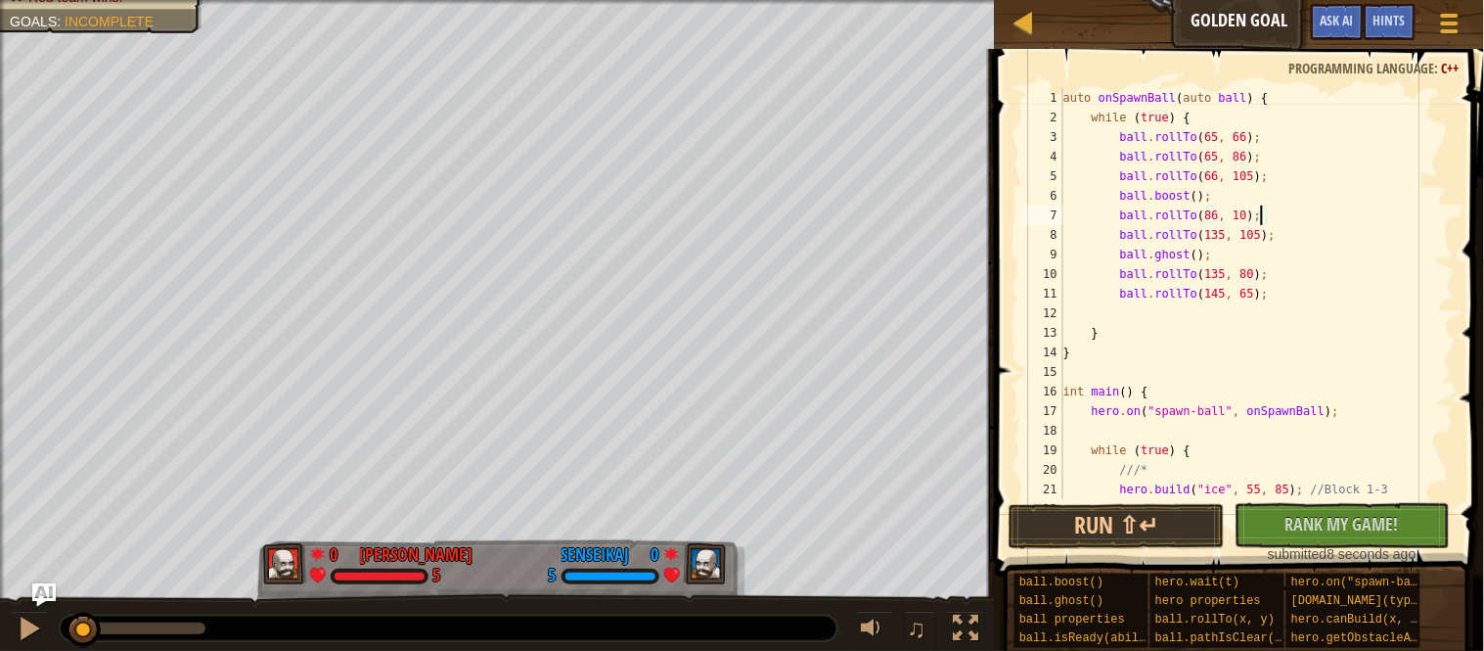
scroll to position [8, 29]
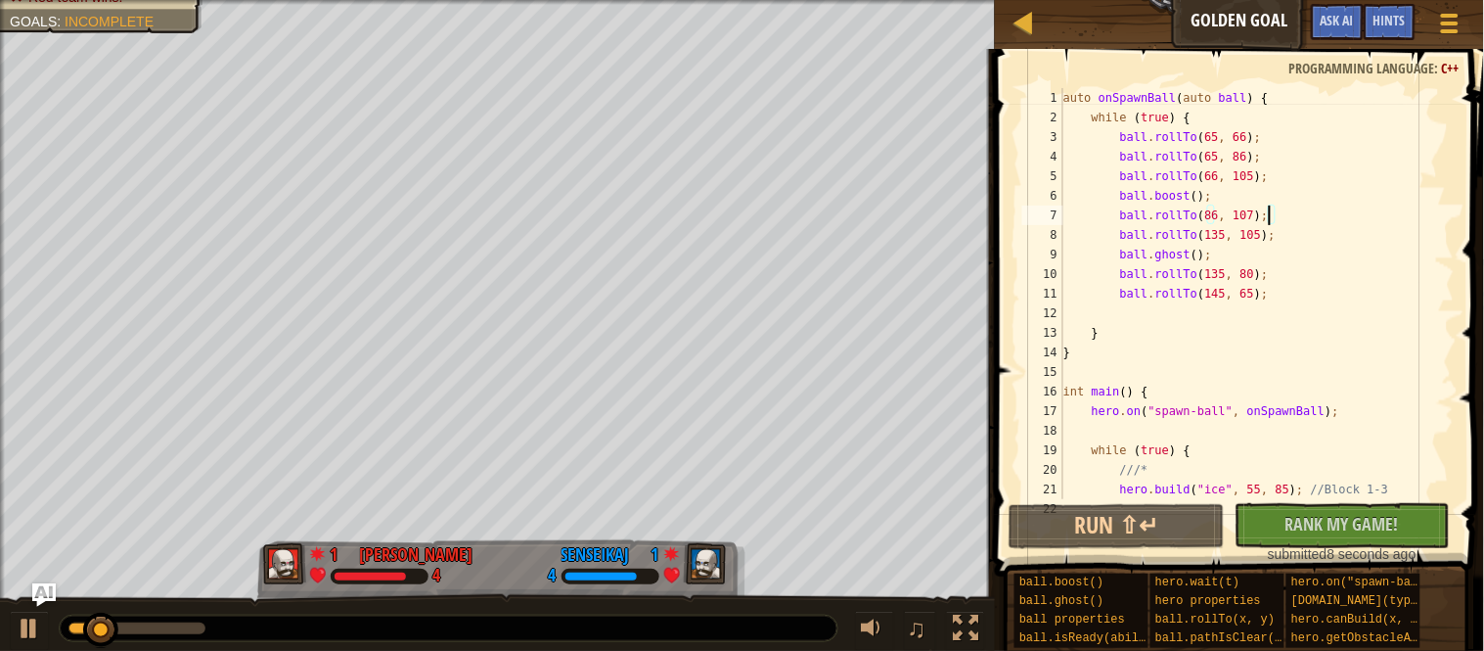
click at [1251, 204] on div "auto onSpawnBall ( auto ball ) { while ( true ) { ball . rollTo ( 65 , 66 ) ; b…" at bounding box center [1257, 313] width 395 height 450
type textarea "ball.boost();"
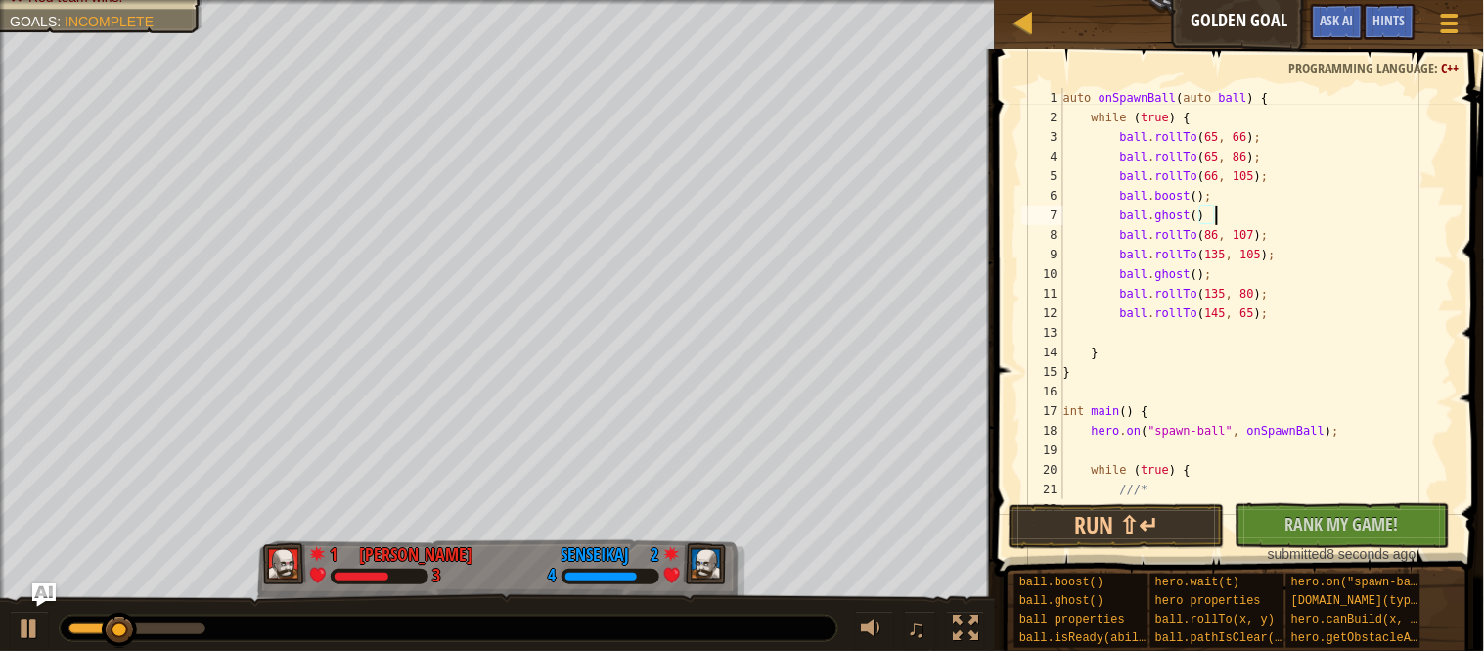
scroll to position [8, 22]
click at [1076, 517] on button "Run ⇧↵" at bounding box center [1117, 526] width 216 height 45
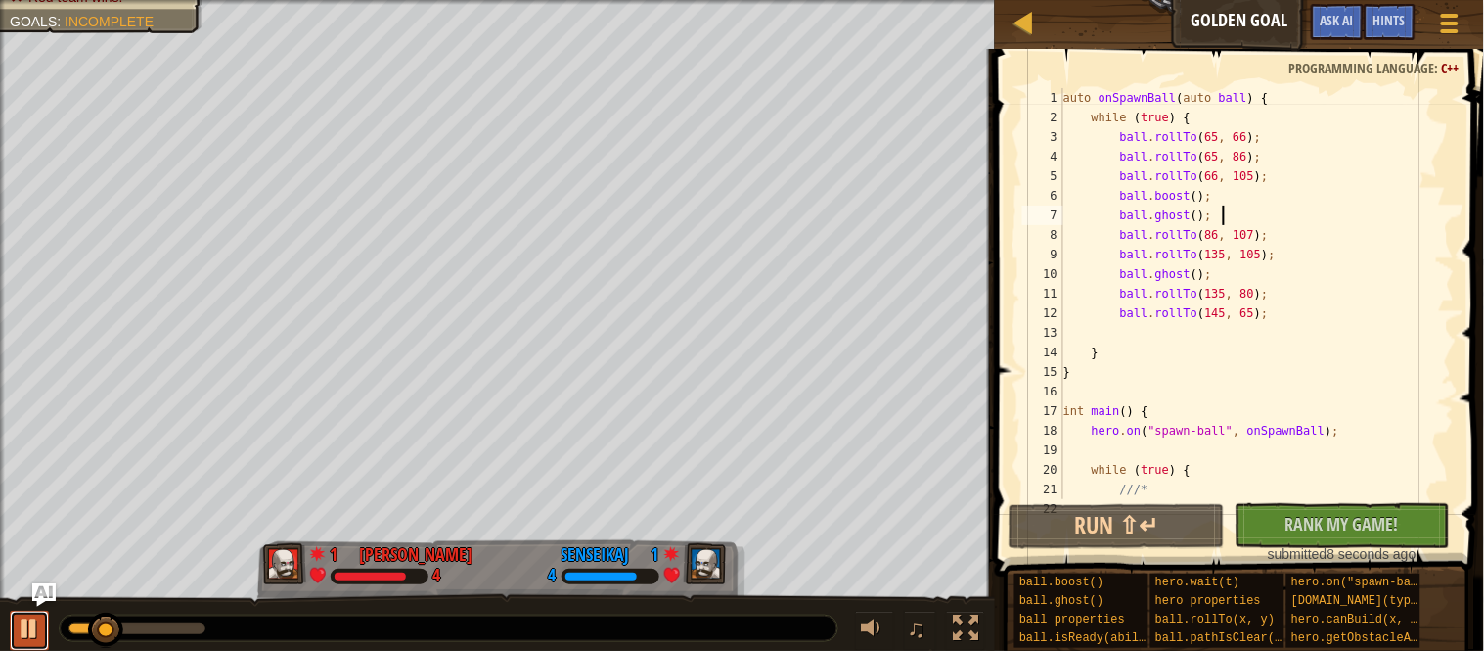
click at [29, 638] on div at bounding box center [29, 627] width 25 height 25
click at [1096, 124] on div "auto onSpawnBall ( auto ball ) { while ( true ) { ball . rollTo ( 65 , 66 ) ; b…" at bounding box center [1257, 313] width 395 height 450
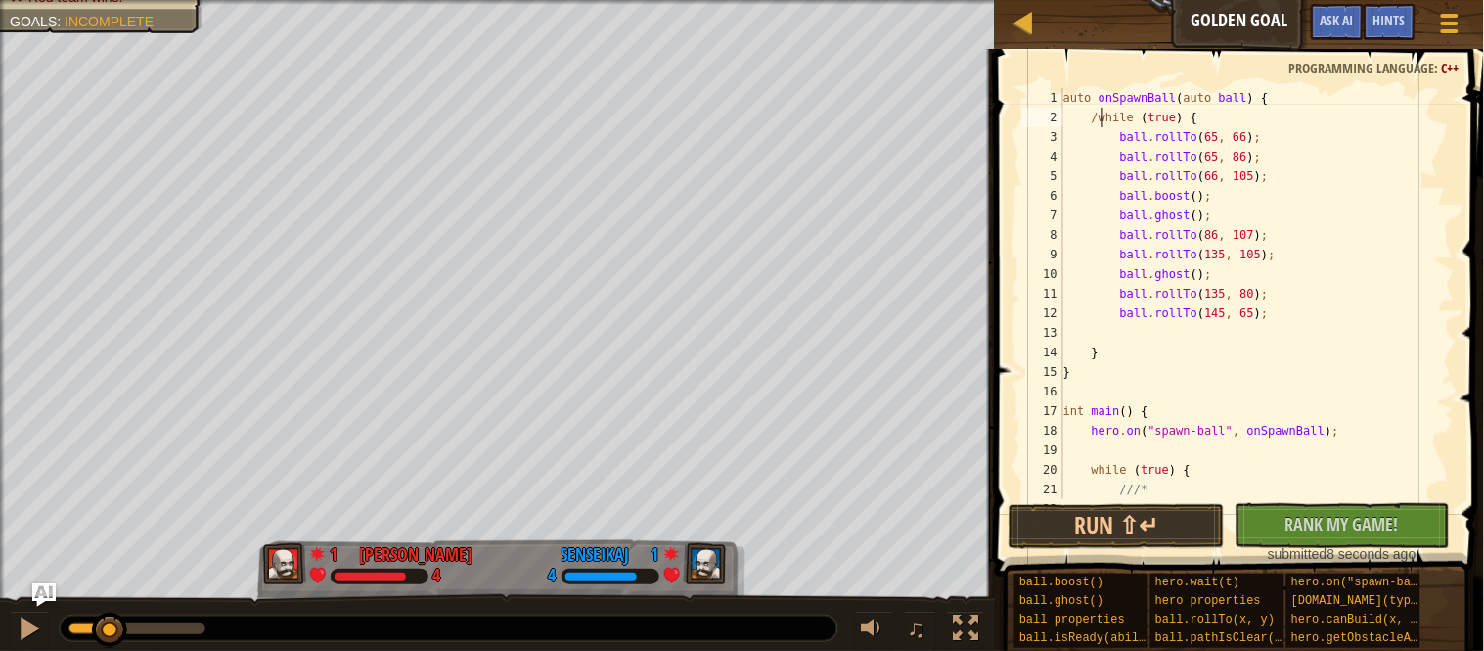
scroll to position [8, 7]
type textarea "ball.rollTo(145, 65);"
click at [1098, 546] on button "Run ⇧↵" at bounding box center [1117, 526] width 216 height 45
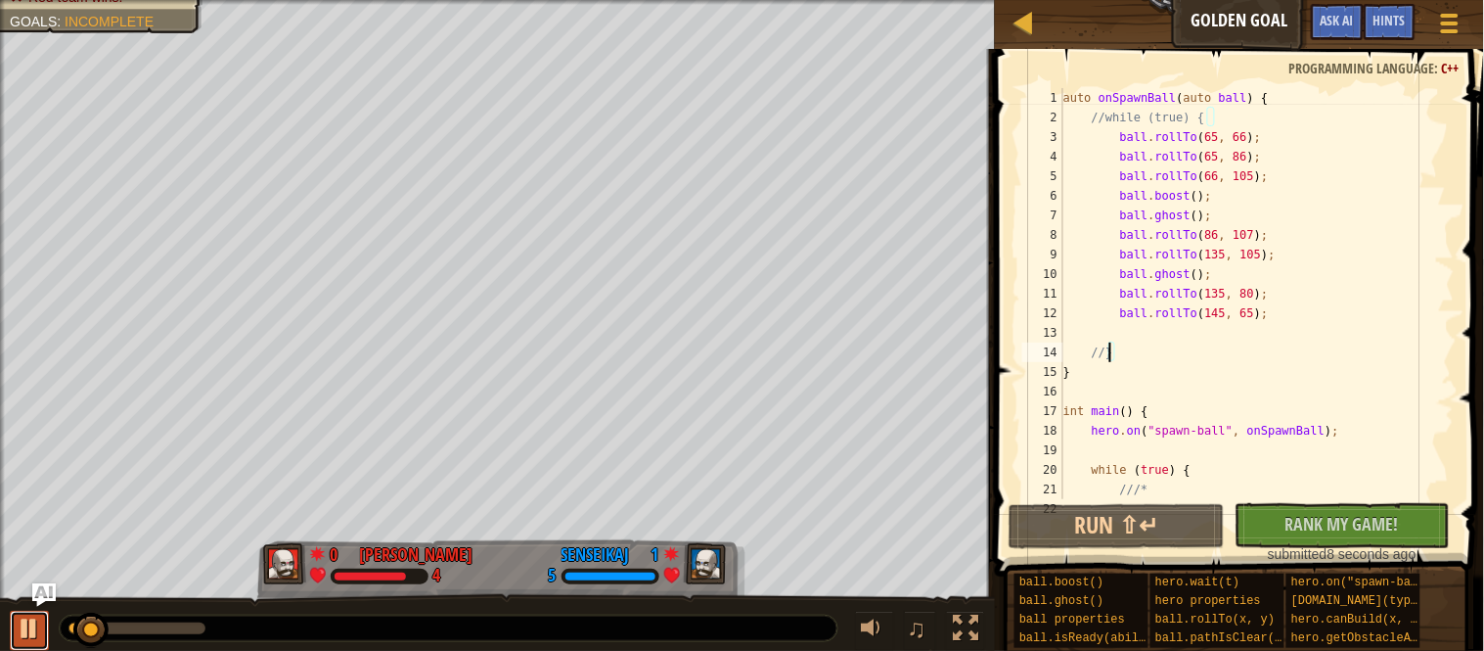
click at [32, 619] on div at bounding box center [29, 627] width 25 height 25
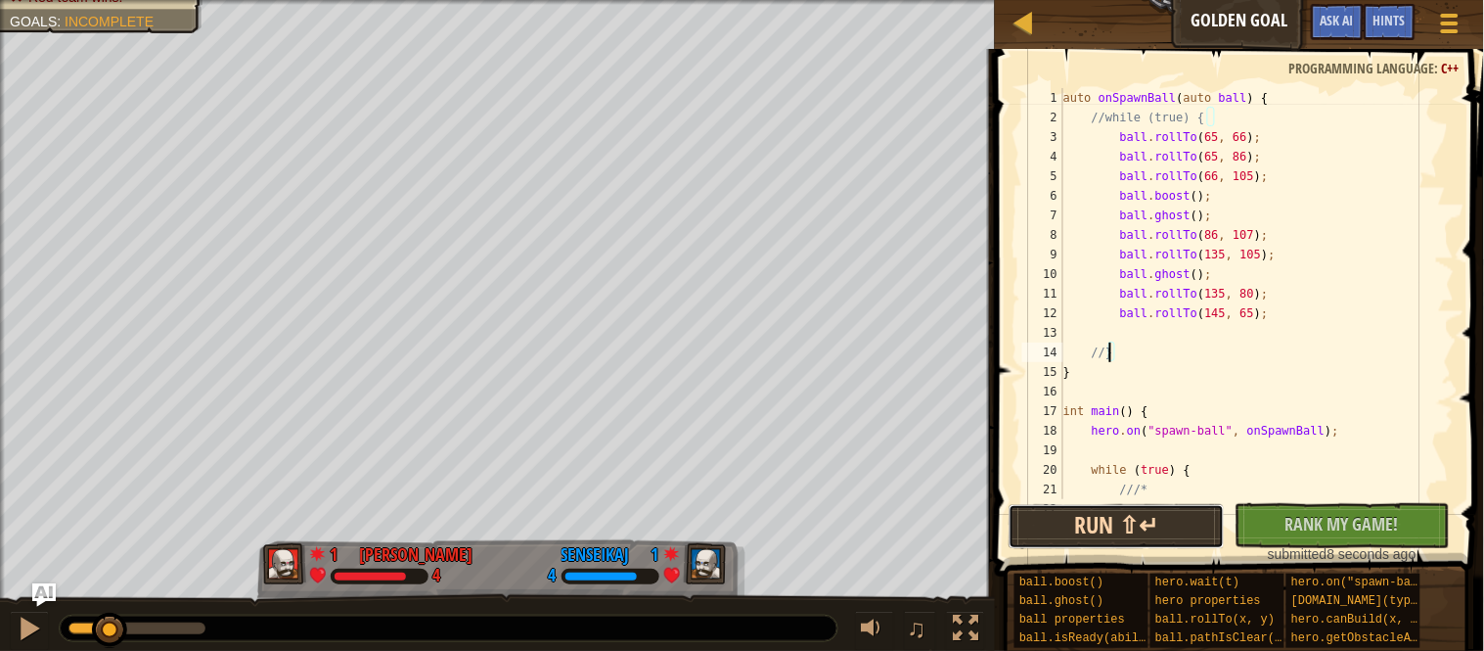
click at [1069, 522] on button "Run ⇧↵" at bounding box center [1117, 526] width 216 height 45
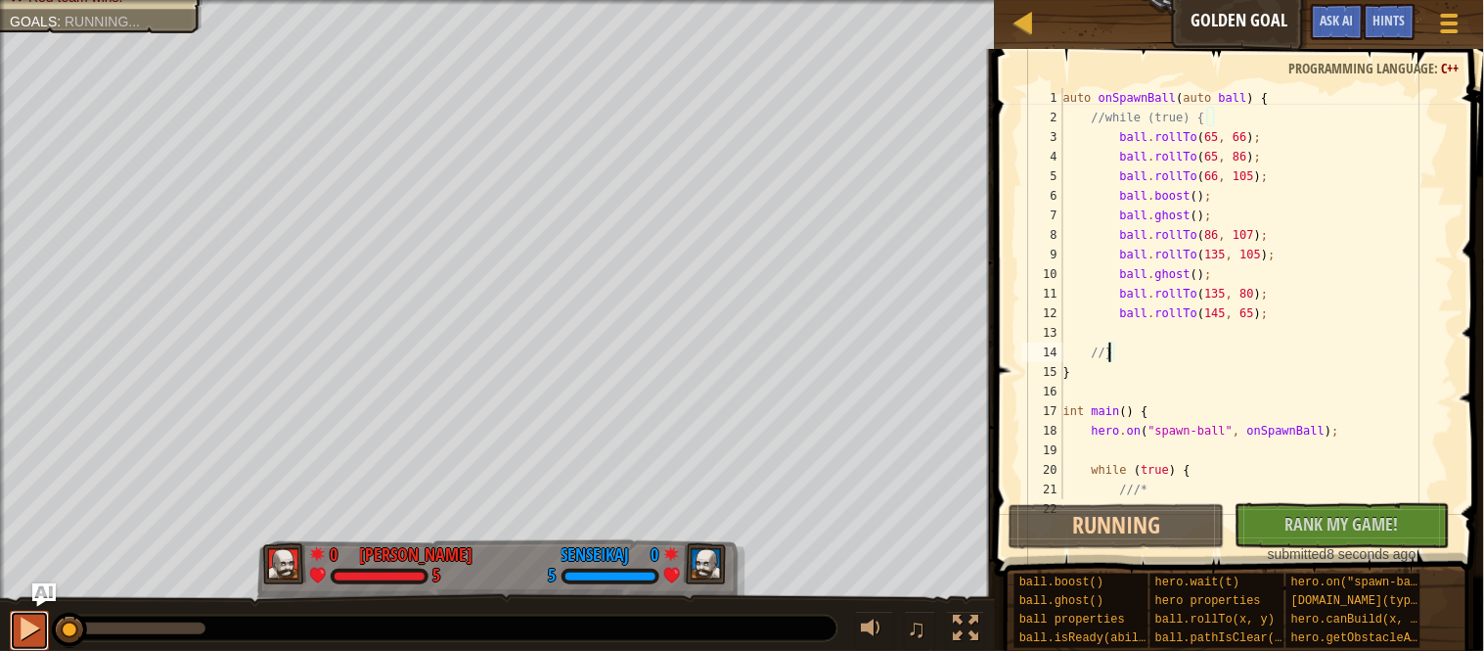
click at [14, 640] on button at bounding box center [29, 631] width 39 height 40
drag, startPoint x: 87, startPoint y: 634, endPoint x: 12, endPoint y: 623, distance: 76.1
click at [12, 623] on div "♫" at bounding box center [497, 623] width 995 height 59
click at [28, 632] on div at bounding box center [29, 627] width 25 height 25
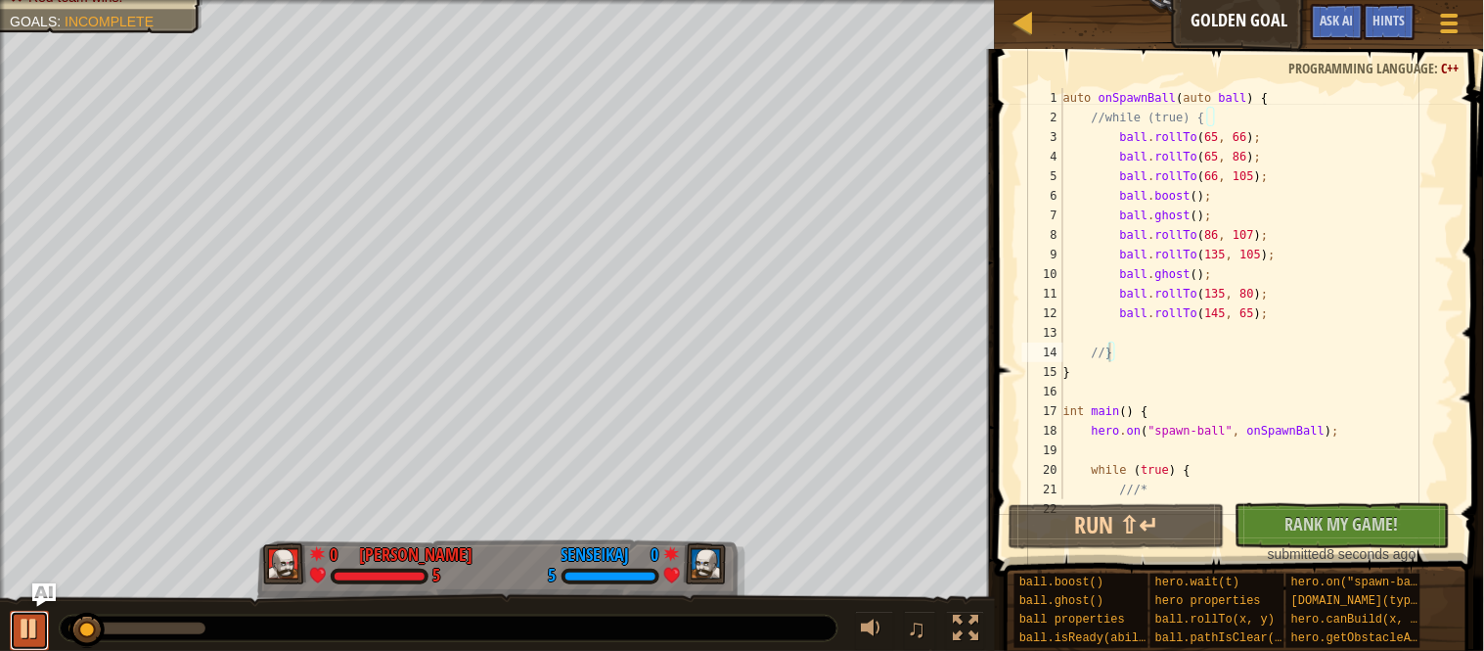
click at [29, 636] on div at bounding box center [29, 627] width 25 height 25
click at [1129, 310] on div "auto onSpawnBall ( auto ball ) { //while (true) { ball . rollTo ( 65 , 66 ) ; b…" at bounding box center [1257, 313] width 395 height 450
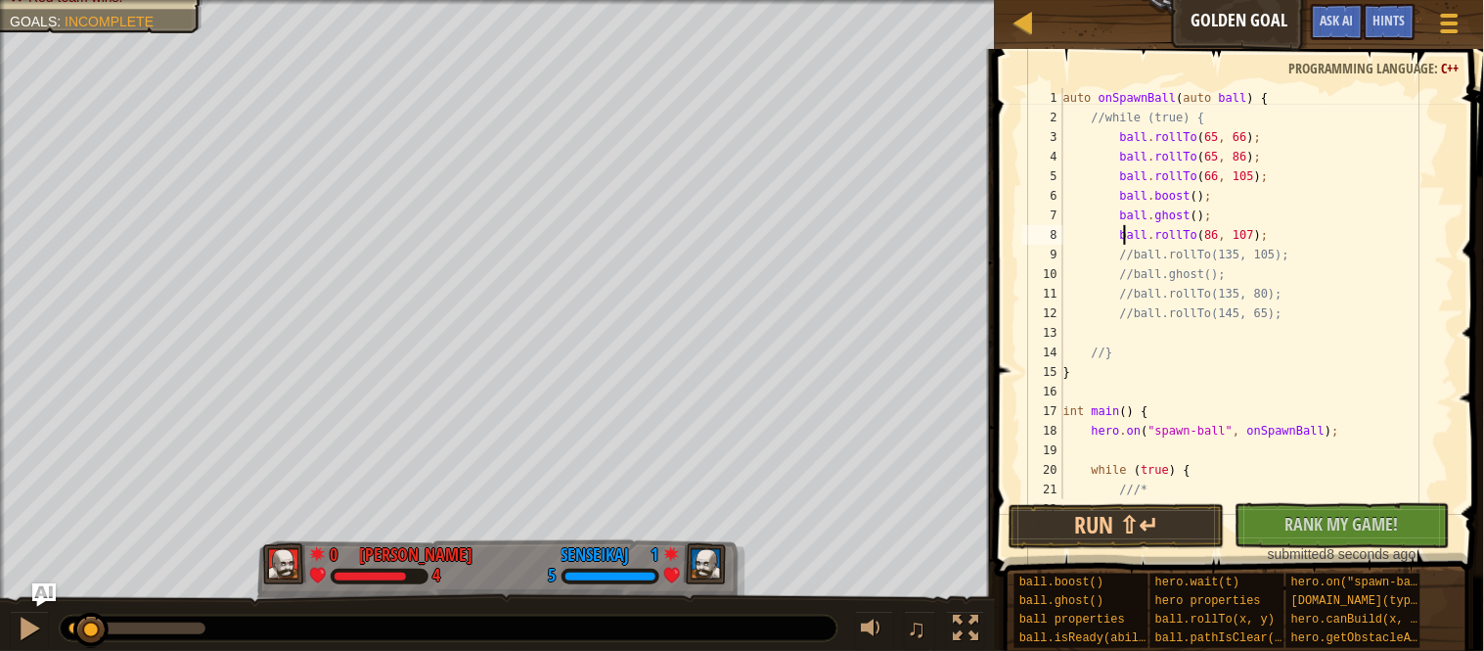
scroll to position [8, 11]
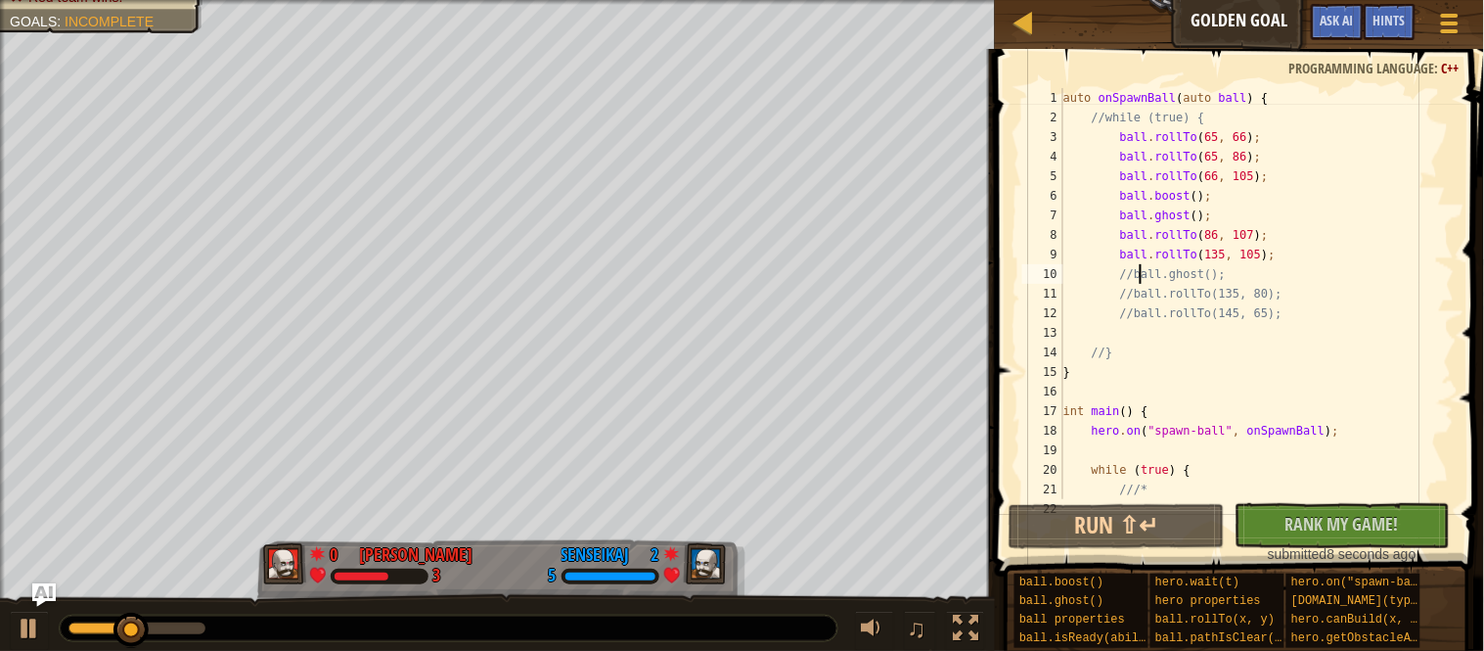
type textarea "ball.rollTo(135, 105);"
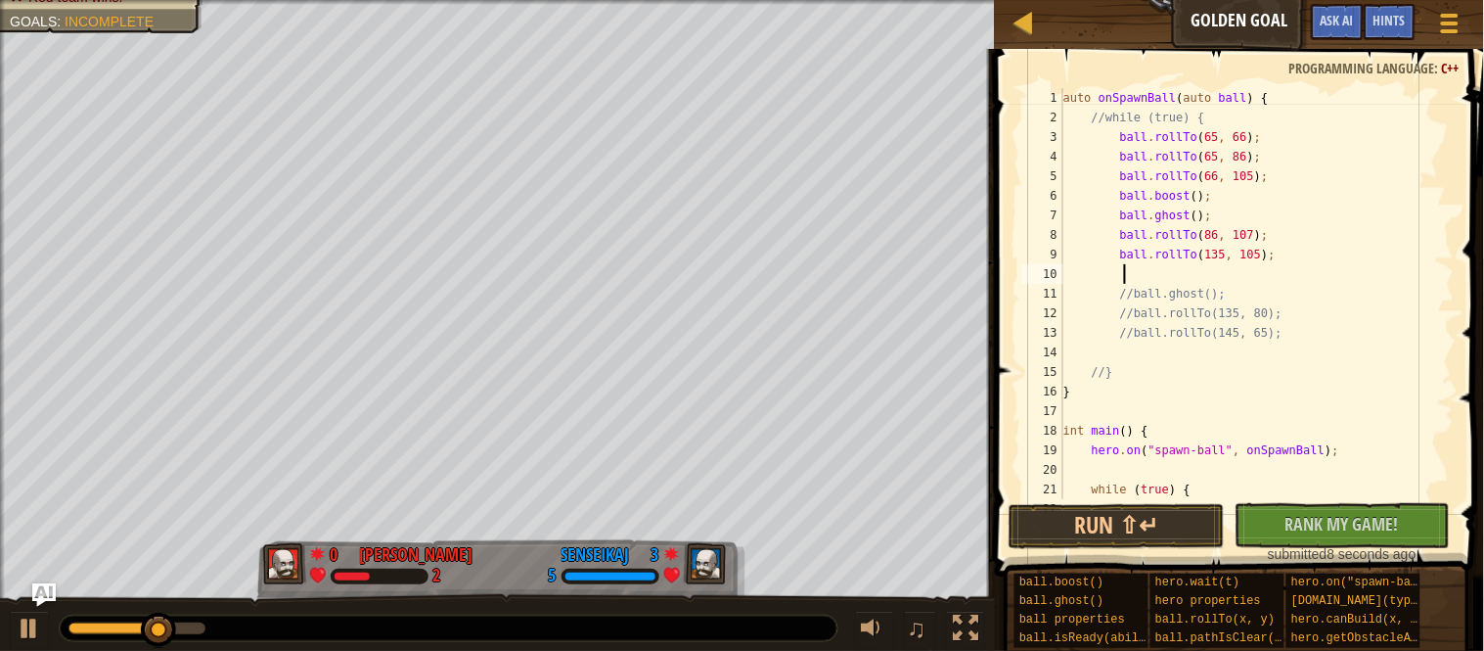
paste textarea "ball.rollTo(135, 105);"
click at [1238, 272] on div "auto onSpawnBall ( auto ball ) { //while (true) { ball . rollTo ( 65 , 66 ) ; b…" at bounding box center [1257, 313] width 395 height 450
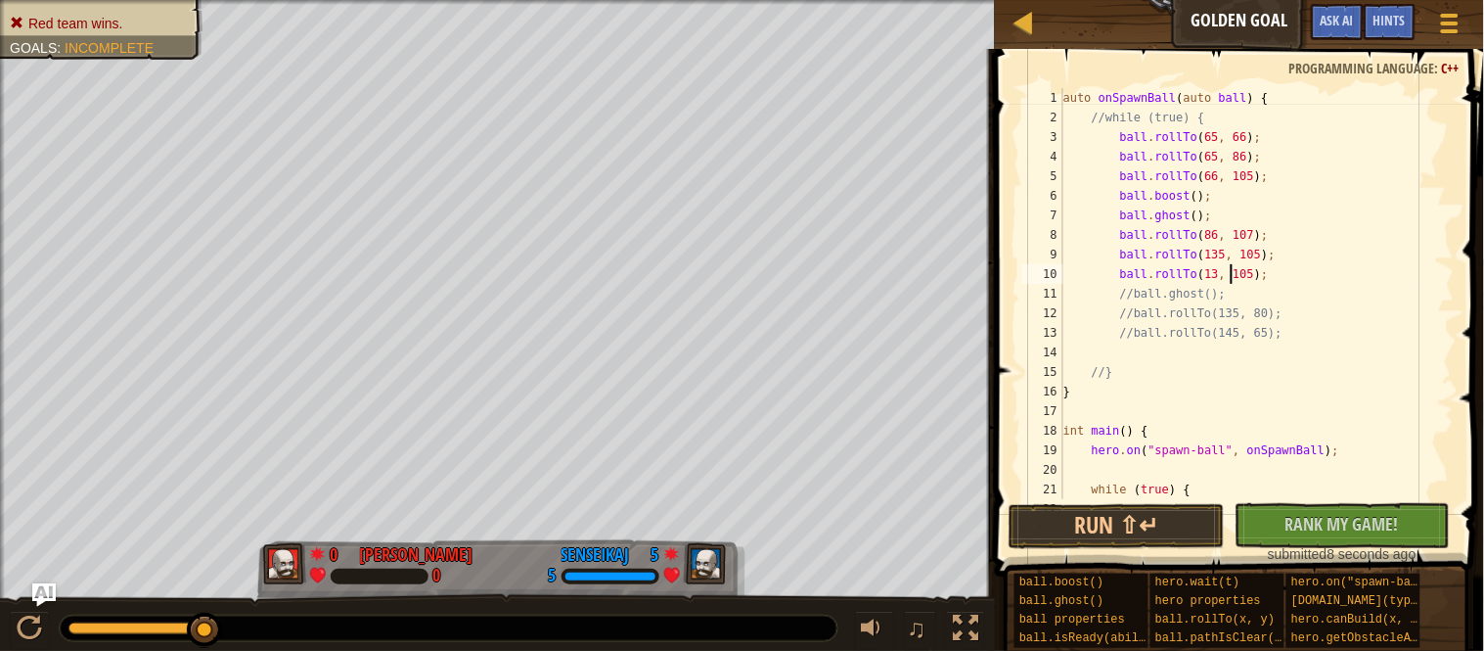
scroll to position [8, 24]
click at [1276, 280] on div "auto onSpawnBall ( auto ball ) { //while (true) { ball . rollTo ( 65 , 66 ) ; b…" at bounding box center [1257, 313] width 395 height 450
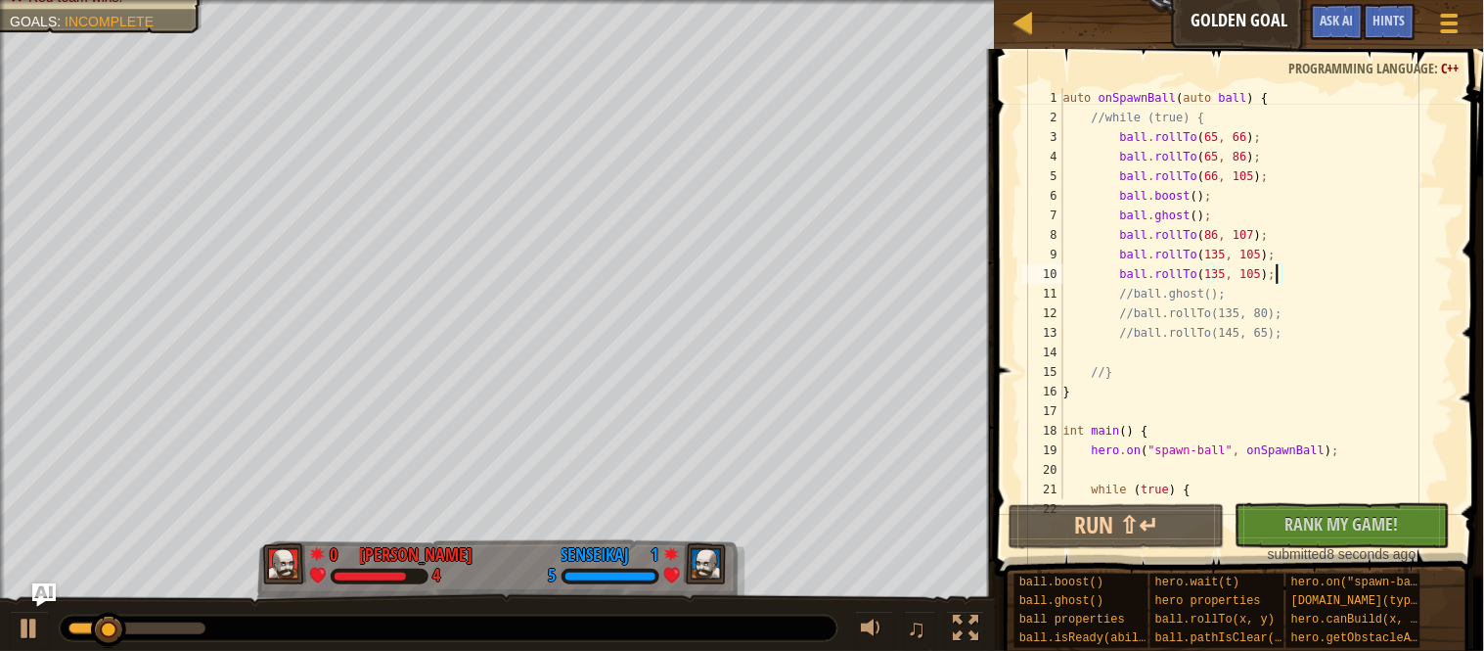
click at [1142, 298] on div "auto onSpawnBall ( auto ball ) { //while (true) { ball . rollTo ( 65 , 66 ) ; b…" at bounding box center [1257, 313] width 395 height 450
click at [1292, 278] on div "auto onSpawnBall ( auto ball ) { //while (true) { ball . rollTo ( 65 , 66 ) ; b…" at bounding box center [1257, 313] width 395 height 450
type textarea "ball.rollTo(135, 105);"
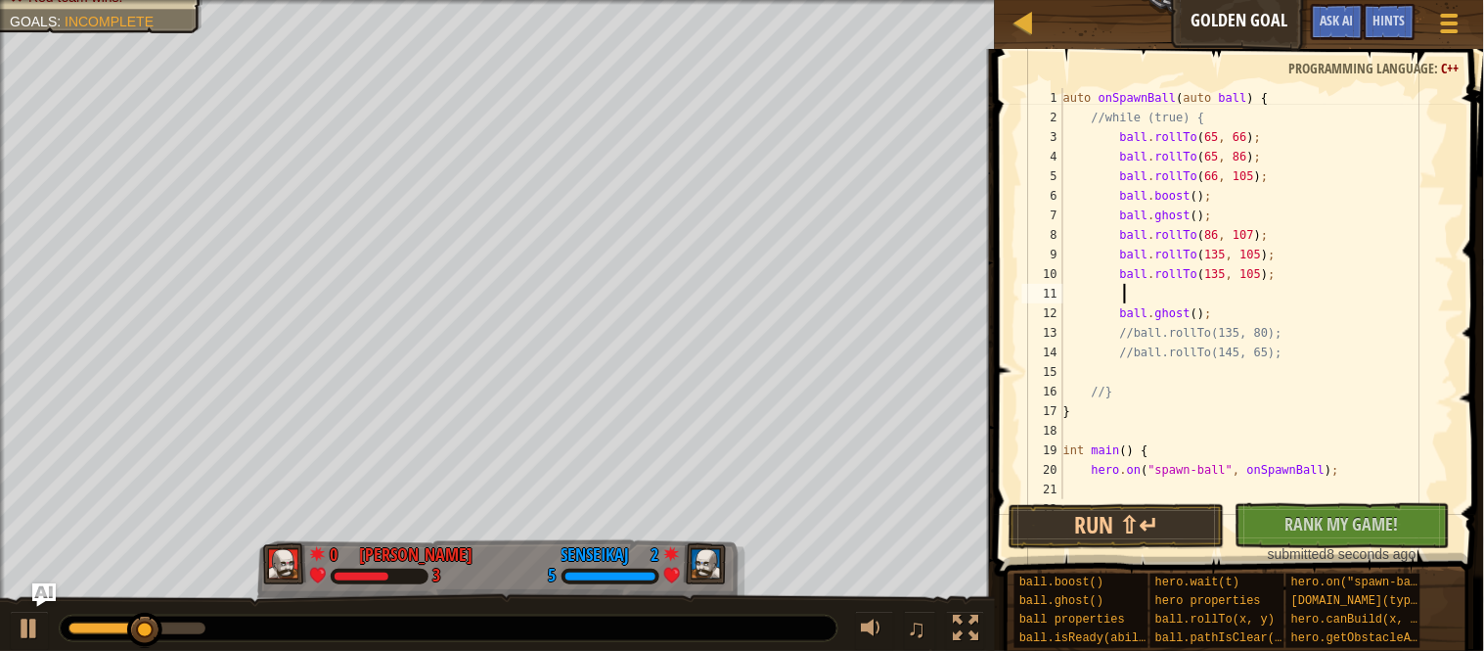
scroll to position [8, 7]
click at [1231, 330] on div "auto onSpawnBall ( auto ball ) { //while (true) { ball . rollTo ( 65 , 66 ) ; b…" at bounding box center [1257, 313] width 395 height 450
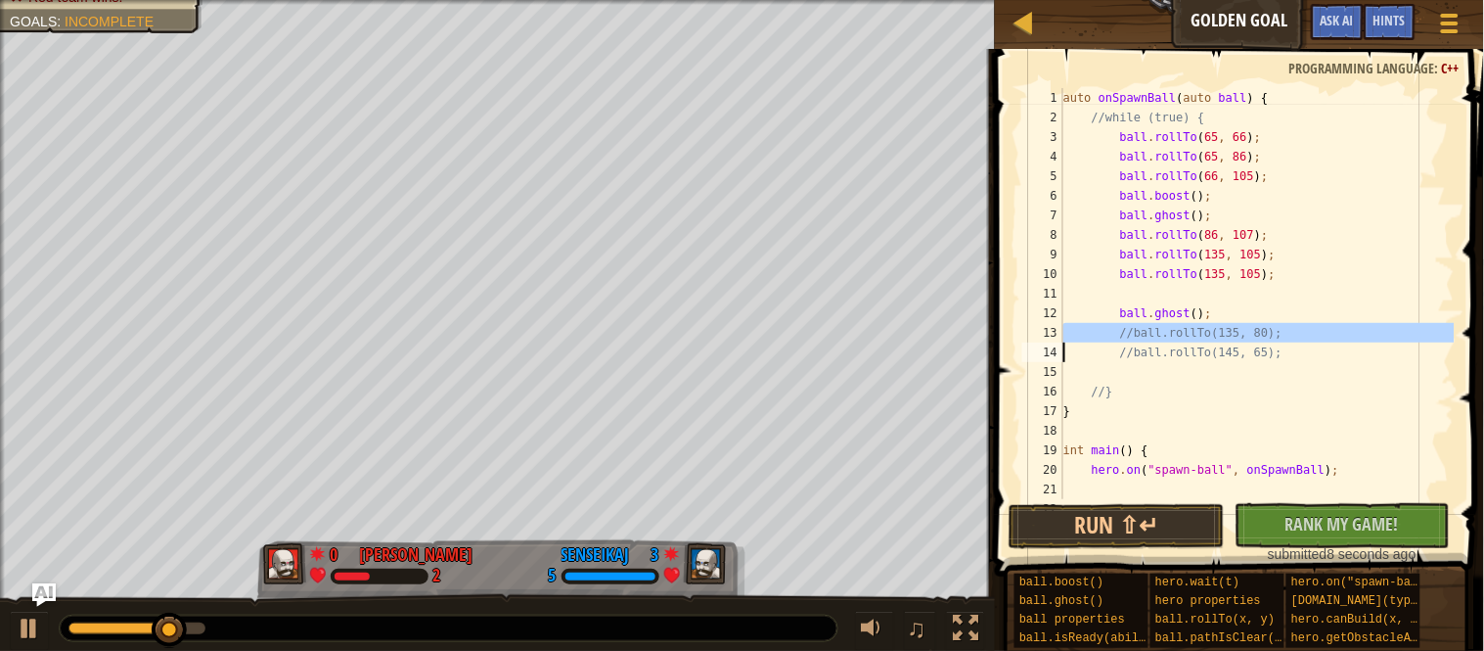
click at [1213, 304] on div "auto onSpawnBall ( auto ball ) { //while (true) { ball . rollTo ( 65 , 66 ) ; b…" at bounding box center [1257, 313] width 395 height 450
type textarea "ball.ghost();"
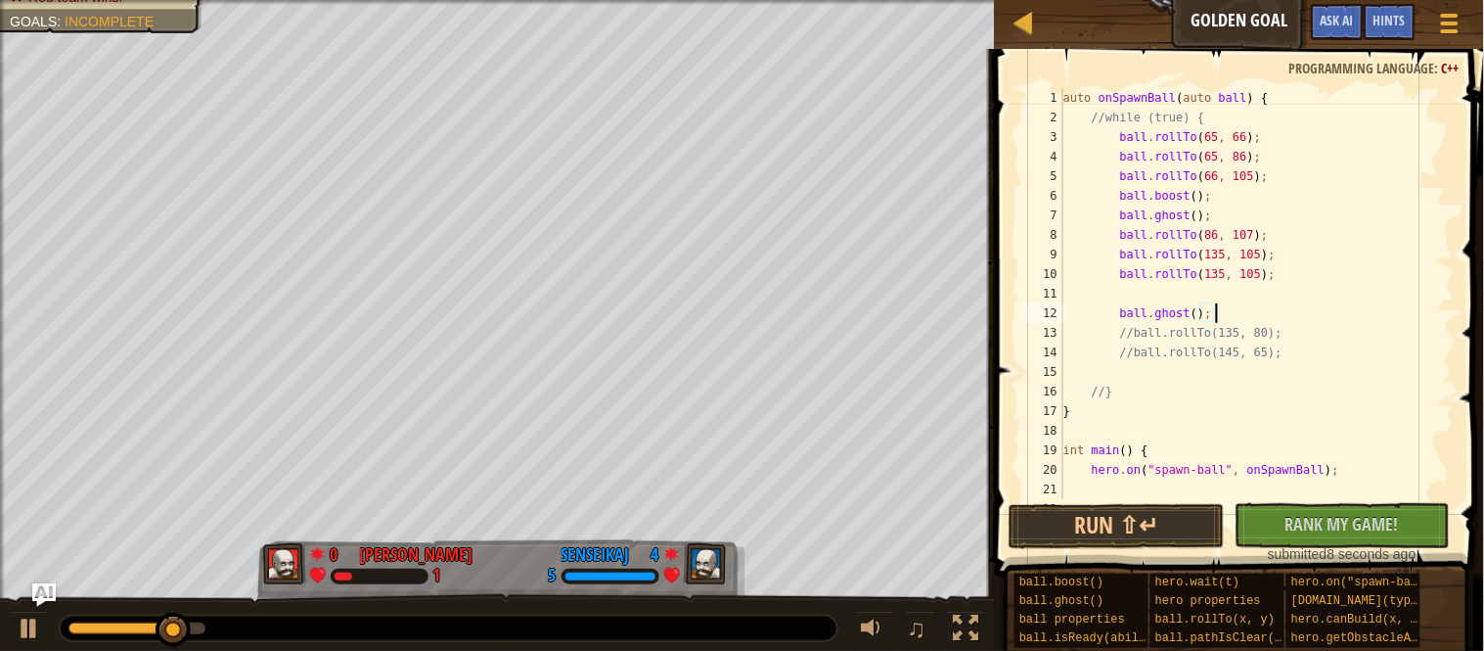
click at [1202, 298] on div "auto onSpawnBall ( auto ball ) { //while (true) { ball . rollTo ( 65 , 66 ) ; b…" at bounding box center [1257, 313] width 395 height 450
paste textarea "//ball.rollTo(135, 80);"
click at [1142, 294] on div "auto onSpawnBall ( auto ball ) { //while (true) { ball . rollTo ( 65 , 66 ) ; b…" at bounding box center [1257, 313] width 395 height 450
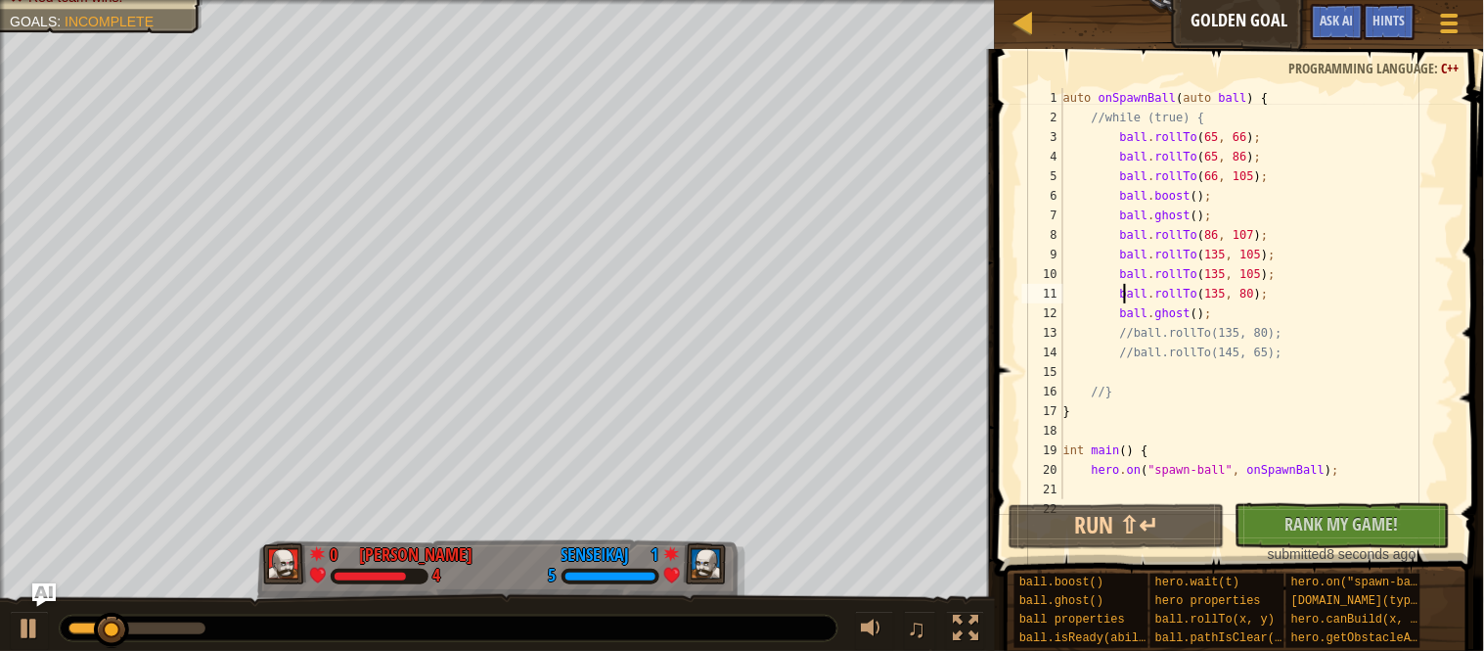
click at [1145, 294] on div "auto onSpawnBall ( auto ball ) { //while (true) { ball . rollTo ( 65 , 66 ) ; b…" at bounding box center [1257, 313] width 395 height 450
click at [1363, 301] on div "auto onSpawnBall ( auto ball ) { //while (true) { ball . rollTo ( 65 , 66 ) ; b…" at bounding box center [1257, 293] width 395 height 411
type textarea "ball.rollTo(135, 80);"
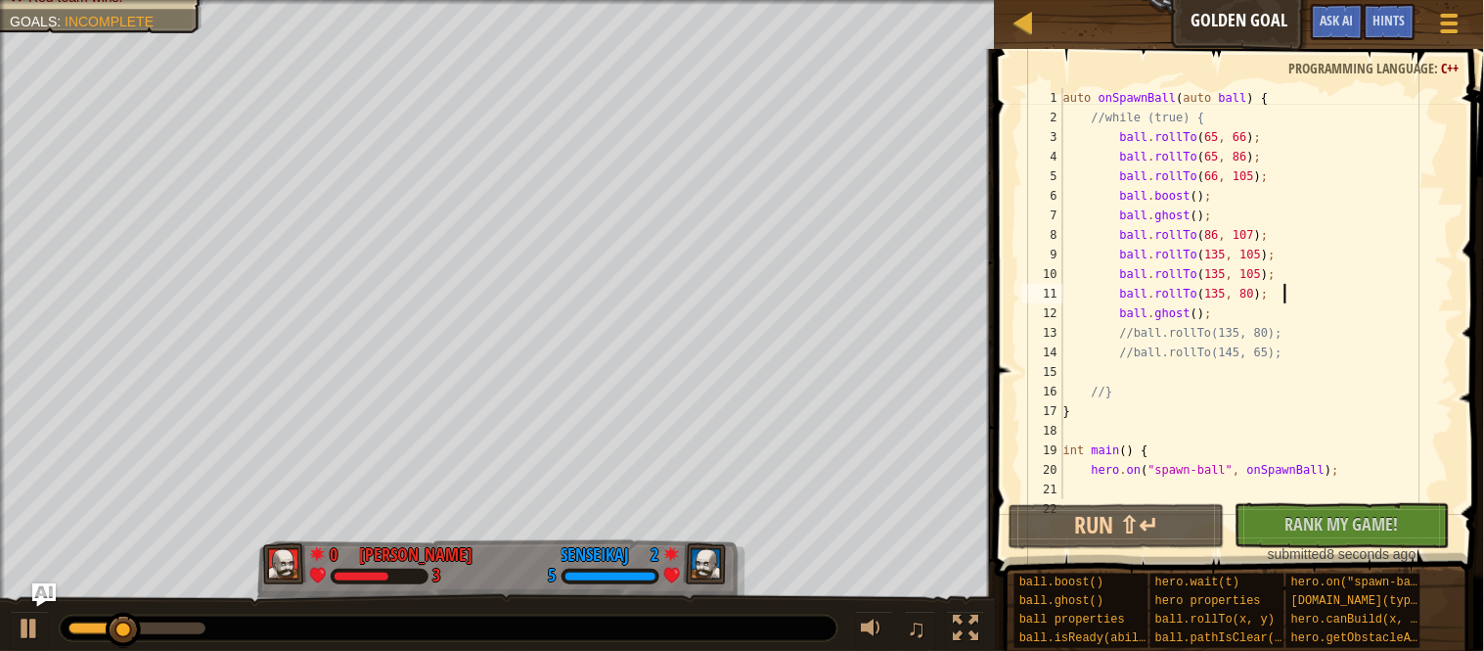
paste textarea
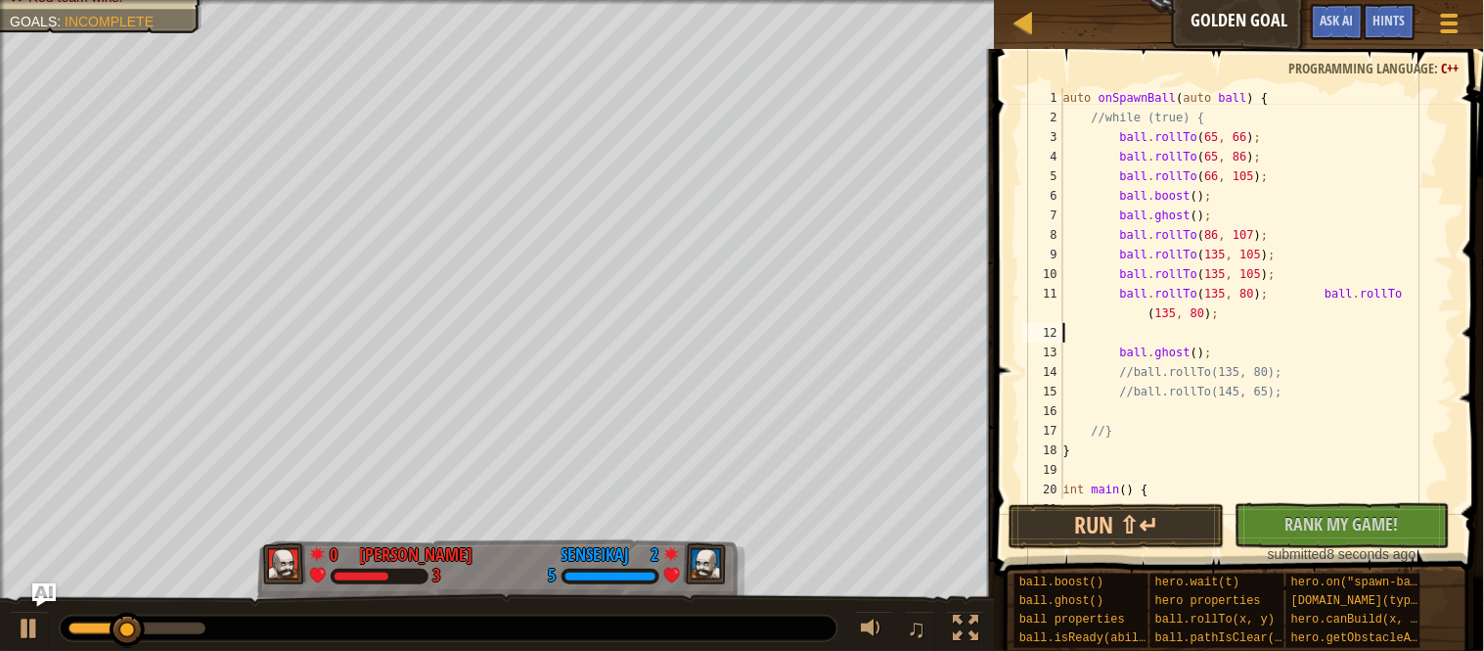
type textarea "ball.rollTo(135, 80);"
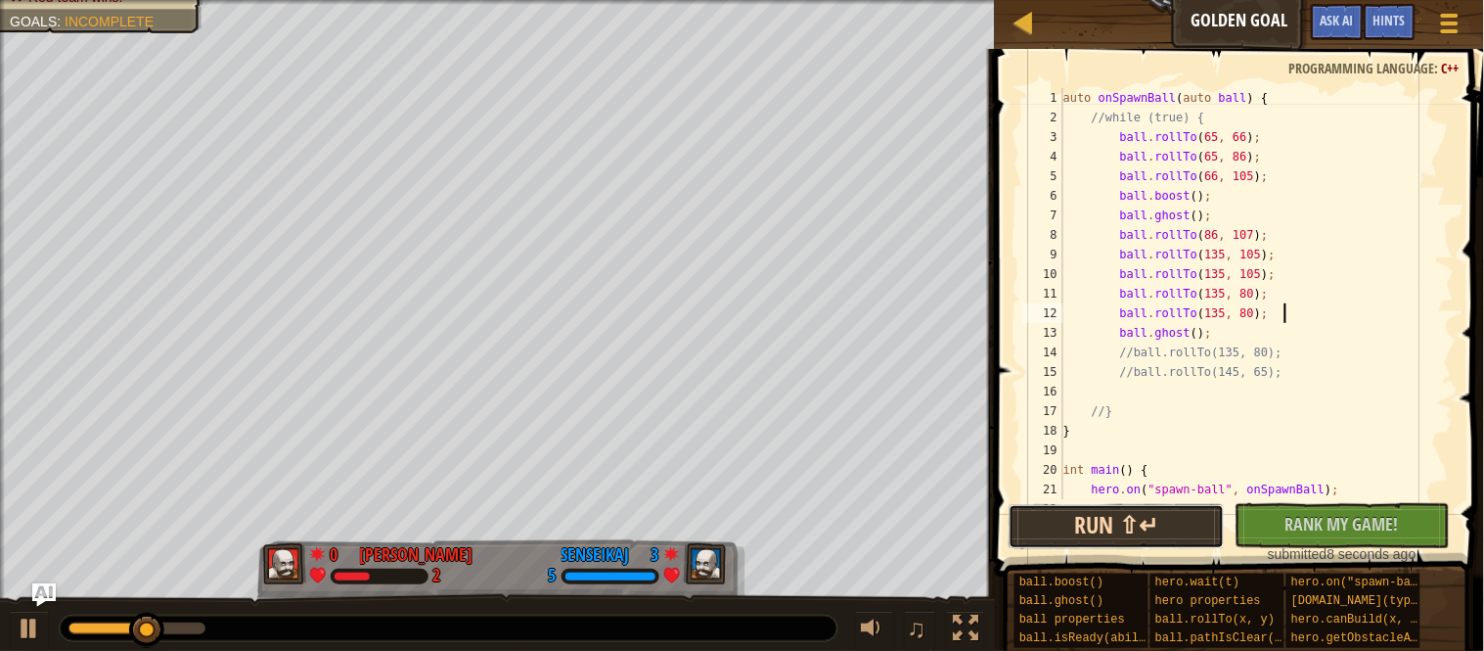
click at [1084, 530] on button "Run ⇧↵" at bounding box center [1117, 526] width 216 height 45
click at [1122, 334] on div "auto onSpawnBall ( auto ball ) { //while (true) { ball . rollTo ( 65 , 66 ) ; b…" at bounding box center [1257, 313] width 395 height 450
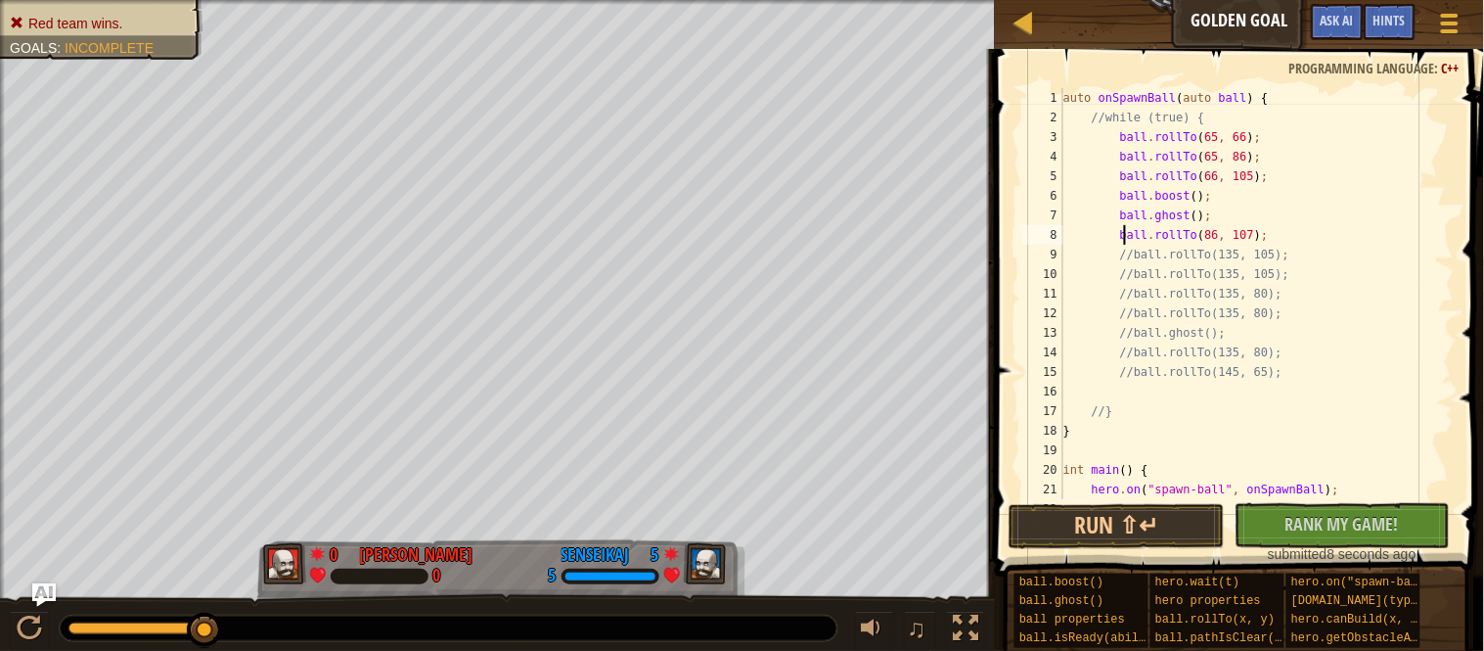
scroll to position [8, 11]
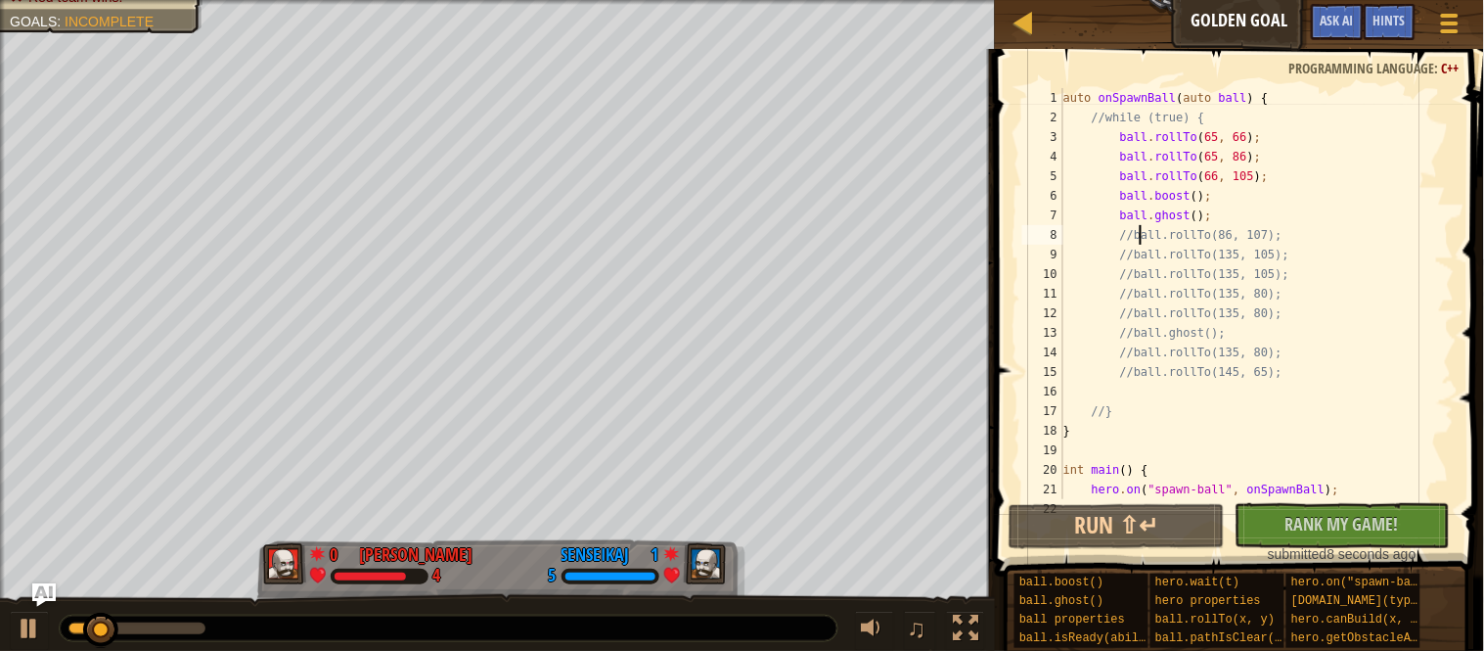
click at [1288, 158] on div "auto onSpawnBall ( auto ball ) { //while (true) { ball . rollTo ( 65 , 66 ) ; b…" at bounding box center [1257, 313] width 395 height 450
type textarea "ball.rollTo(65, 86);"
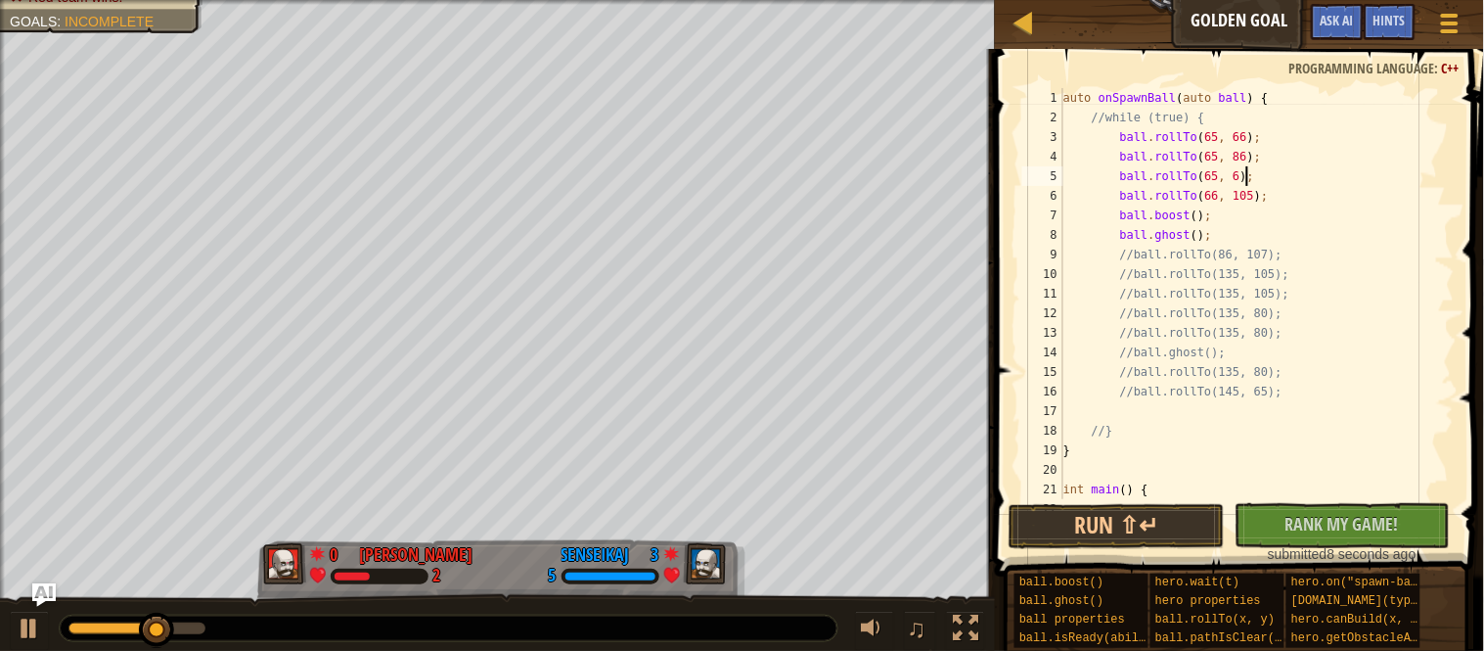
scroll to position [8, 27]
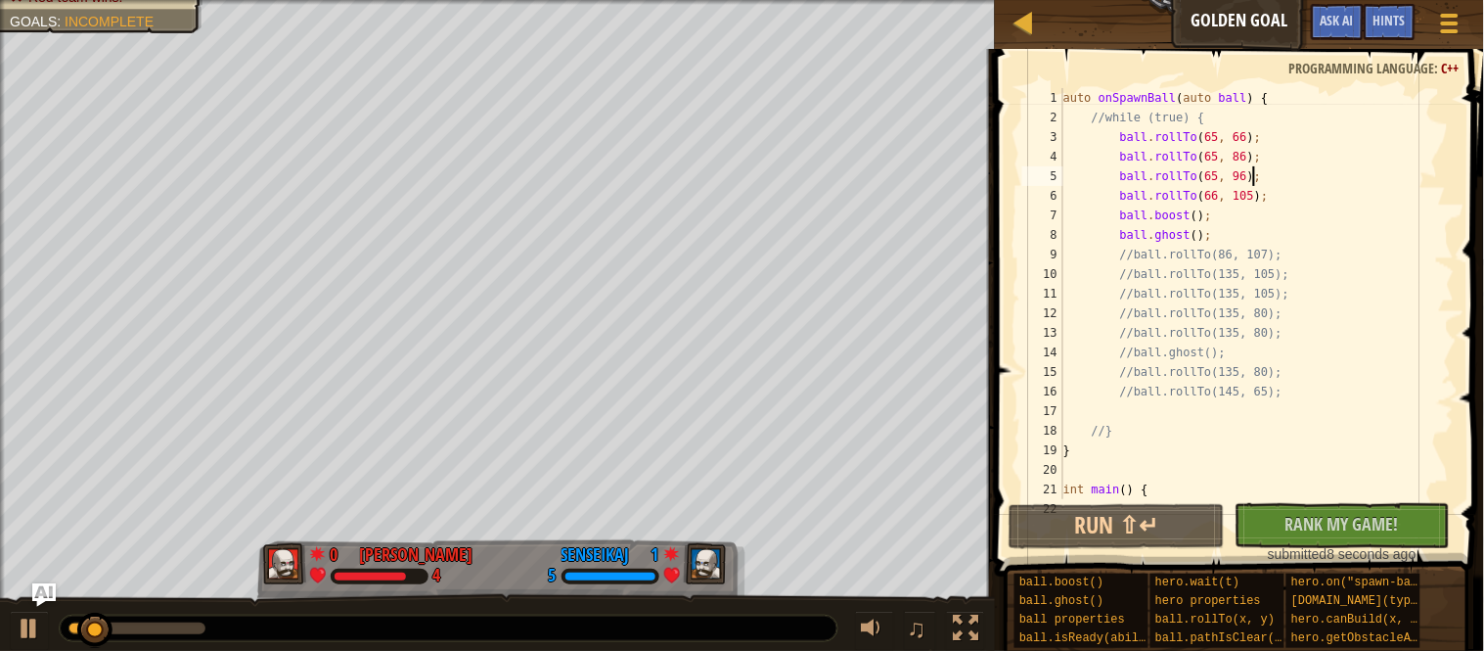
click at [1268, 183] on div "auto onSpawnBall ( auto ball ) { //while (true) { ball . rollTo ( 65 , 66 ) ; b…" at bounding box center [1257, 313] width 395 height 450
drag, startPoint x: 1260, startPoint y: 177, endPoint x: 1218, endPoint y: 182, distance: 42.4
click at [1218, 182] on div "auto onSpawnBall ( auto ball ) { //while (true) { ball . rollTo ( 65 , 66 ) ; b…" at bounding box center [1257, 313] width 395 height 450
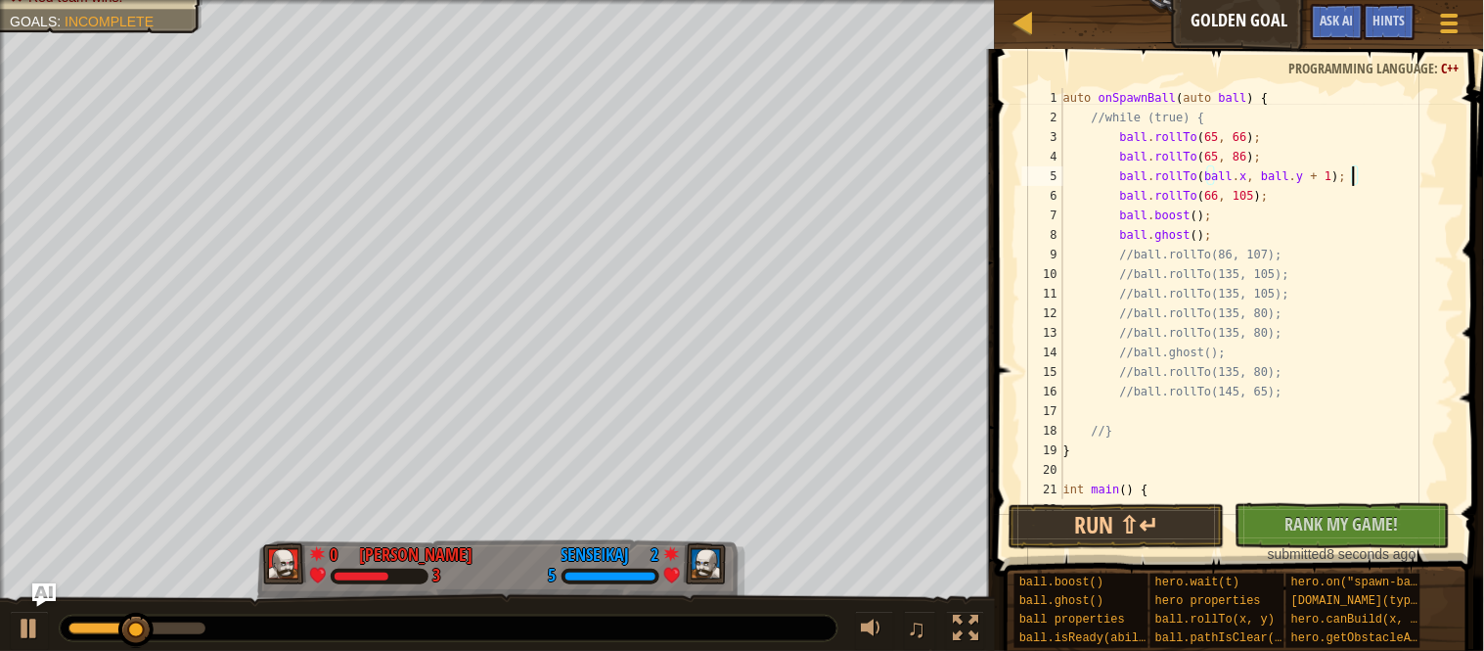
scroll to position [8, 42]
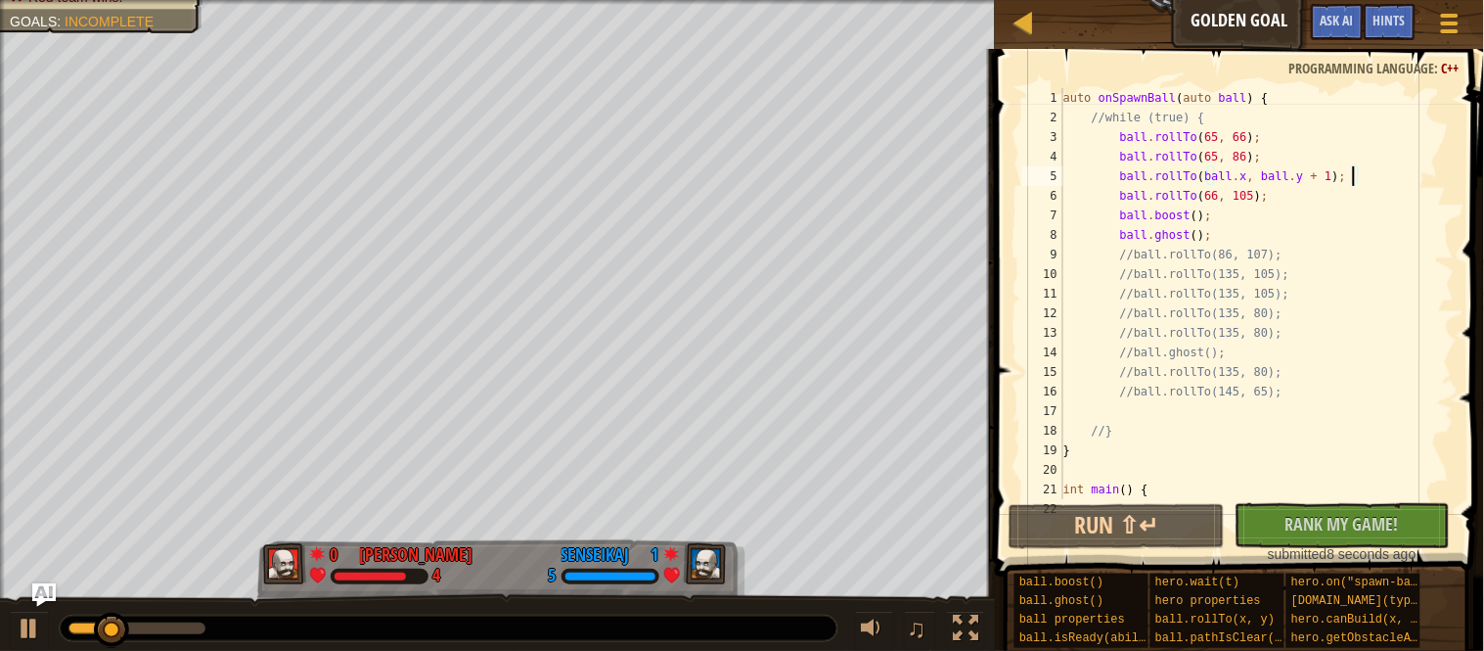
click at [1229, 198] on div "auto onSpawnBall ( auto ball ) { //while (true) { ball . rollTo ( 65 , 66 ) ; b…" at bounding box center [1257, 313] width 395 height 450
click at [1266, 199] on div "auto onSpawnBall ( auto ball ) { //while (true) { ball . rollTo ( 65 , 66 ) ; b…" at bounding box center [1257, 313] width 395 height 450
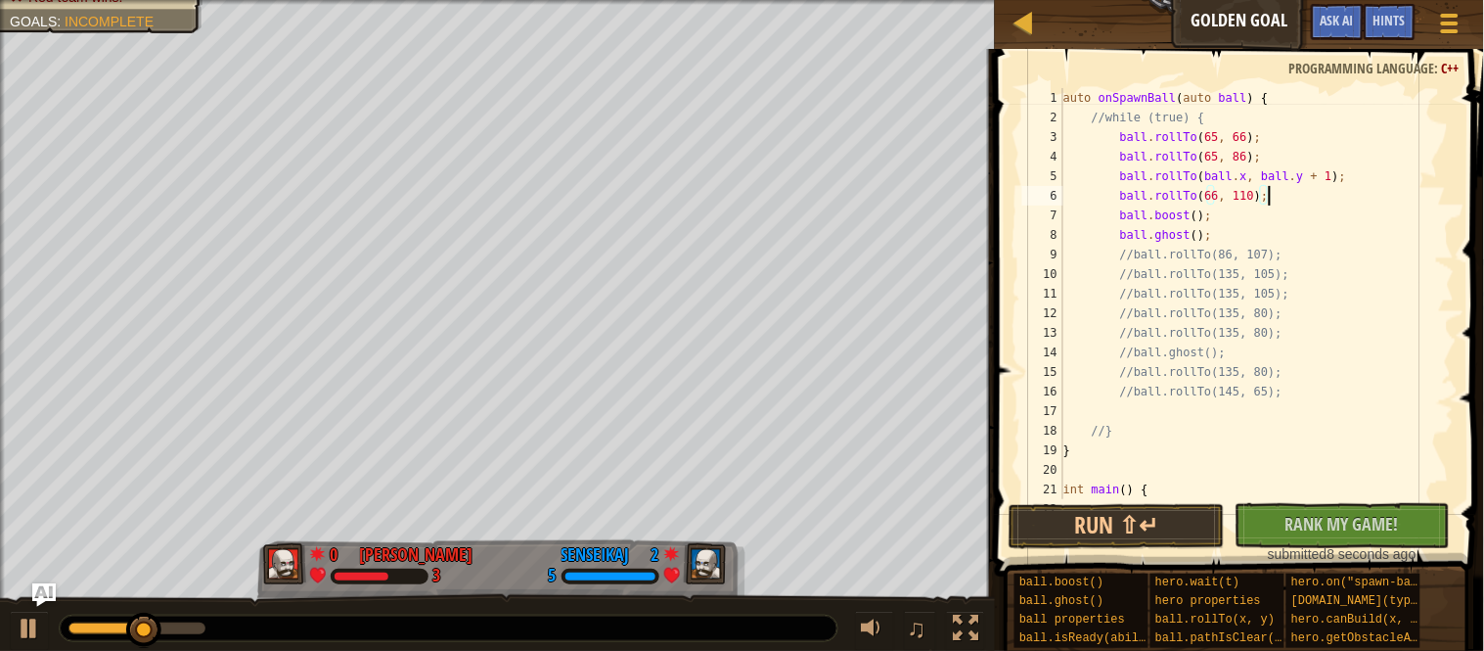
scroll to position [8, 29]
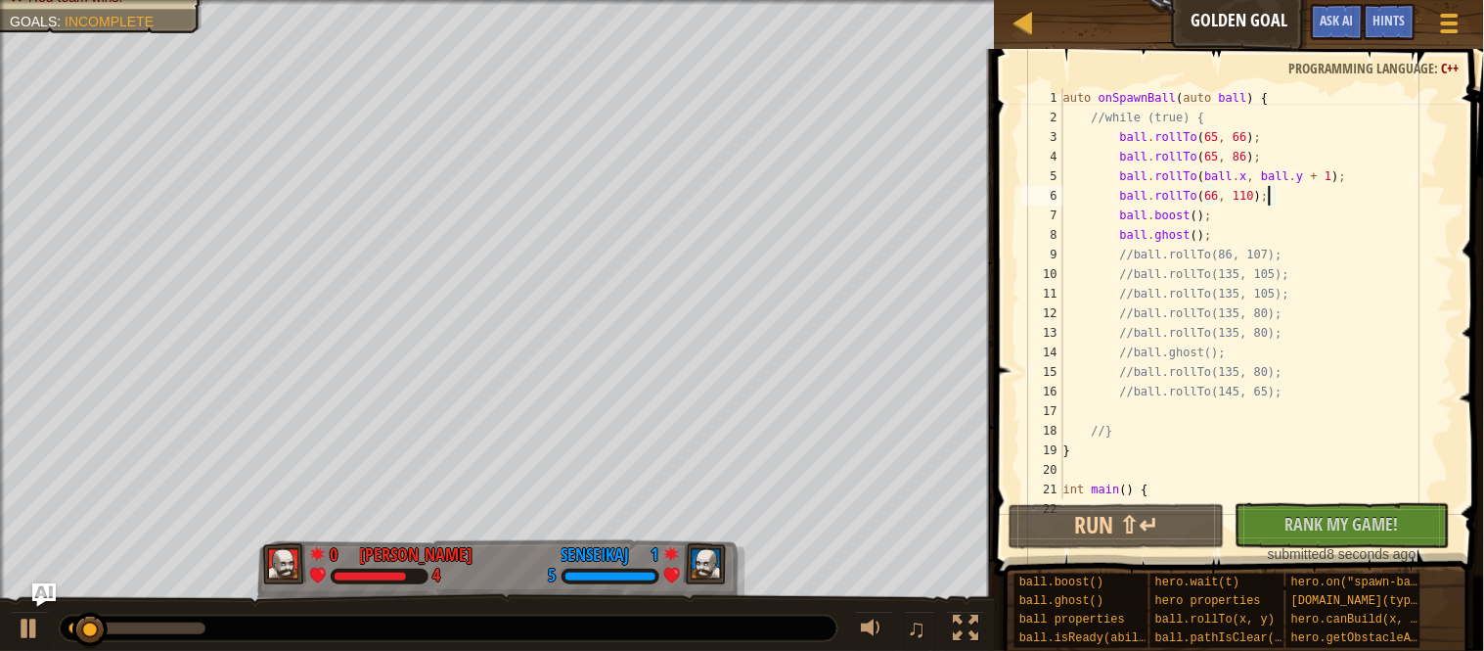
click at [1228, 197] on div "auto onSpawnBall ( auto ball ) { //while (true) { ball . rollTo ( 65 , 66 ) ; b…" at bounding box center [1257, 313] width 395 height 450
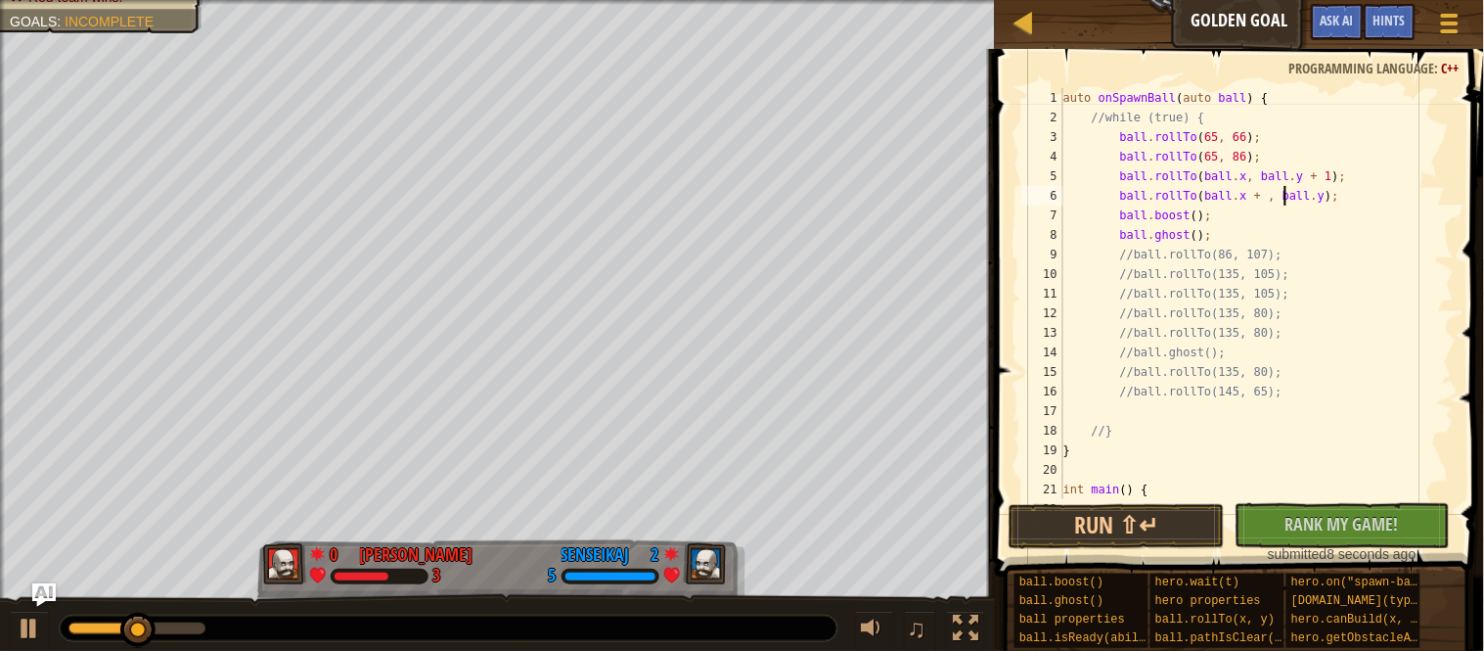
scroll to position [8, 32]
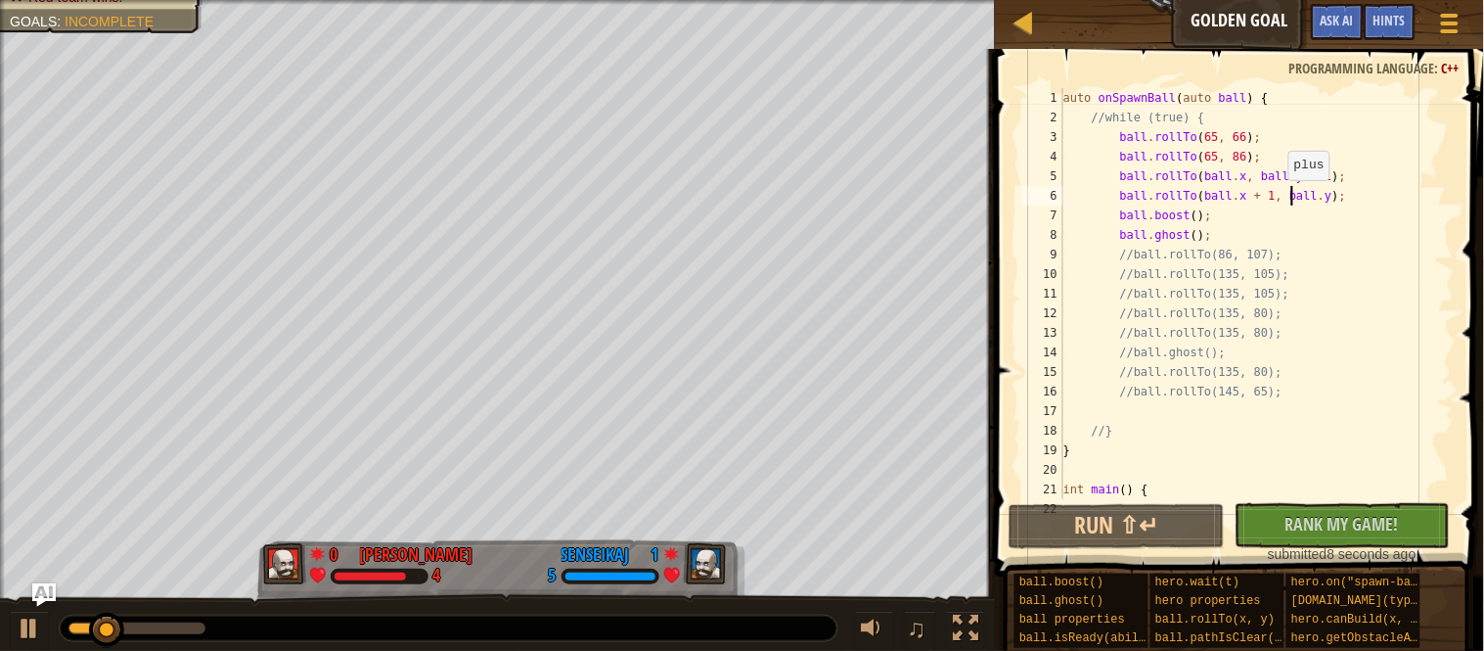
click at [1281, 199] on div "auto onSpawnBall ( auto ball ) { //while (true) { ball . rollTo ( 65 , 66 ) ; b…" at bounding box center [1257, 313] width 395 height 450
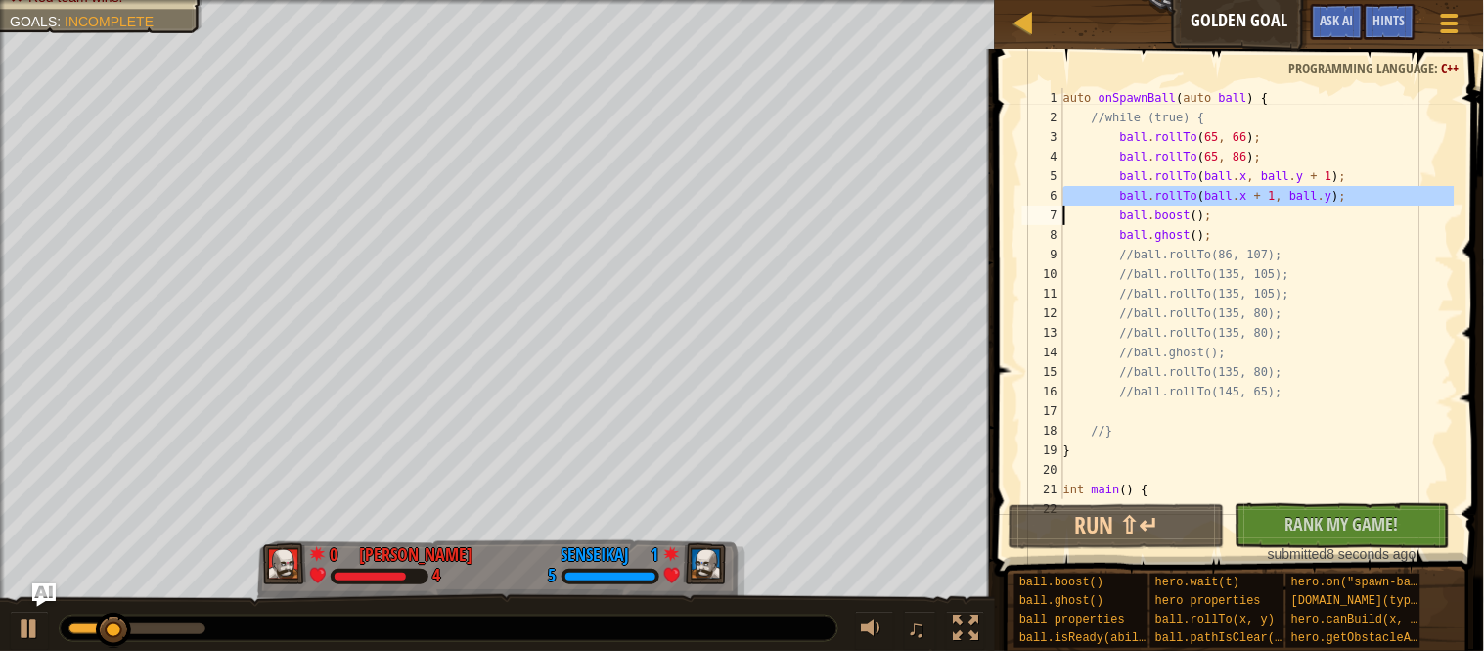
click at [1385, 194] on div "auto onSpawnBall ( auto ball ) { //while (true) { ball . rollTo ( 65 , 66 ) ; b…" at bounding box center [1257, 293] width 395 height 411
type textarea "ball.rollTo(ball.x + 1, ball.y);"
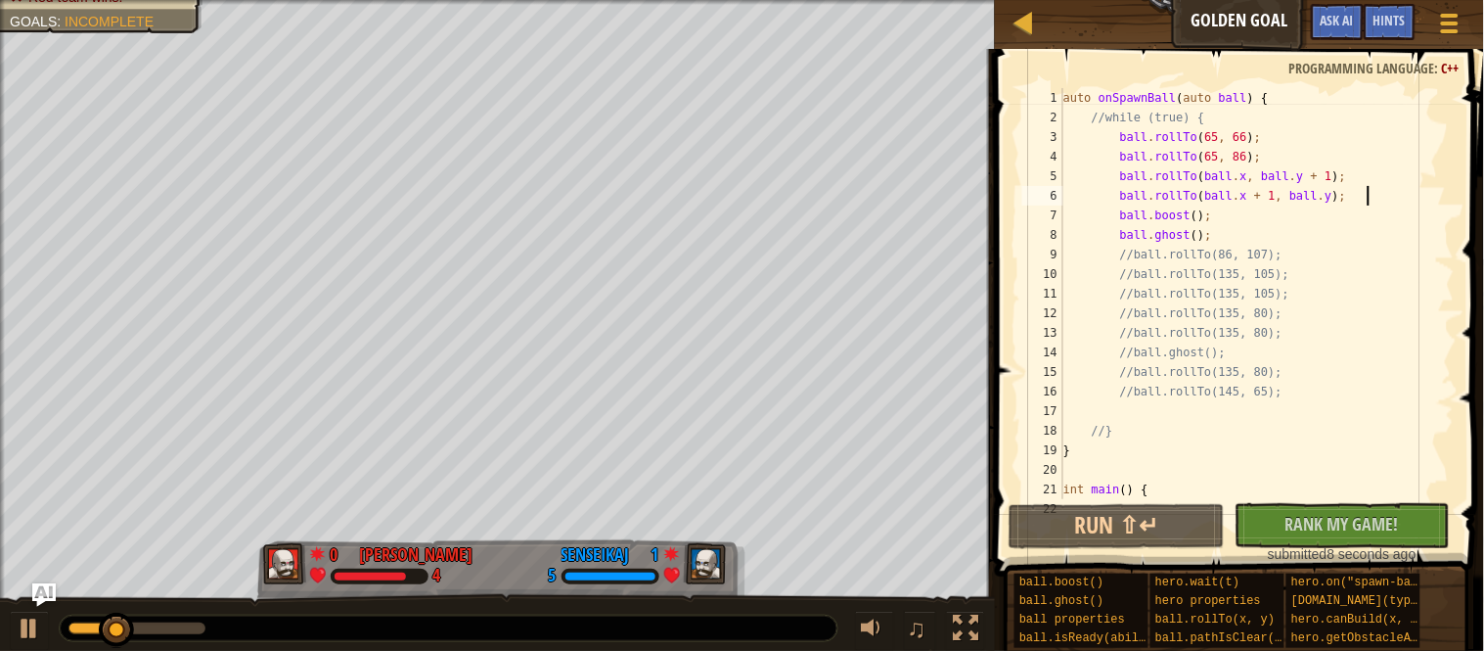
scroll to position [8, 7]
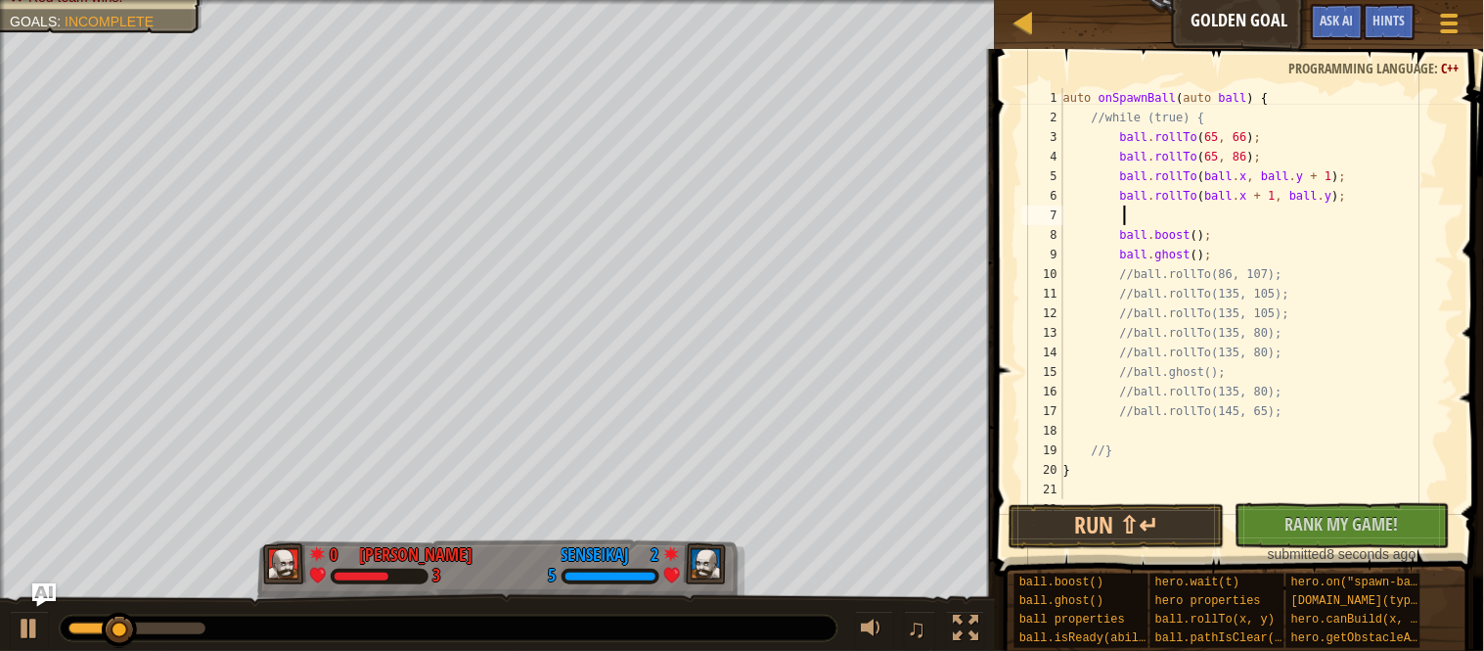
paste textarea
click at [1186, 219] on div "auto onSpawnBall ( auto ball ) { //while (true) { ball . rollTo ( 65 , 66 ) ; b…" at bounding box center [1257, 313] width 395 height 450
click at [1289, 192] on div "auto onSpawnBall ( auto ball ) { //while (true) { ball . rollTo ( 65 , 66 ) ; b…" at bounding box center [1257, 313] width 395 height 450
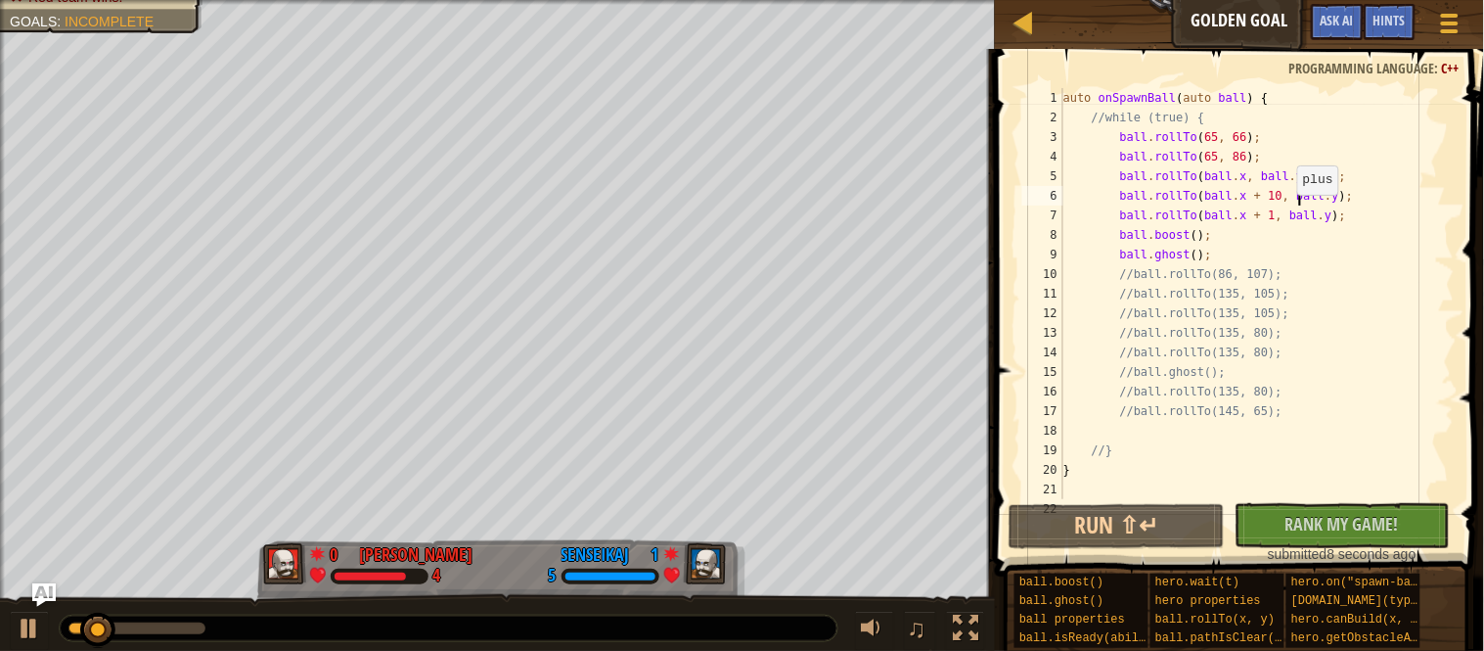
click at [1290, 214] on div "auto onSpawnBall ( auto ball ) { //while (true) { ball . rollTo ( 65 , 66 ) ; b…" at bounding box center [1257, 313] width 395 height 450
click at [1270, 213] on div "auto onSpawnBall ( auto ball ) { //while (true) { ball . rollTo ( 65 , 66 ) ; b…" at bounding box center [1257, 313] width 395 height 450
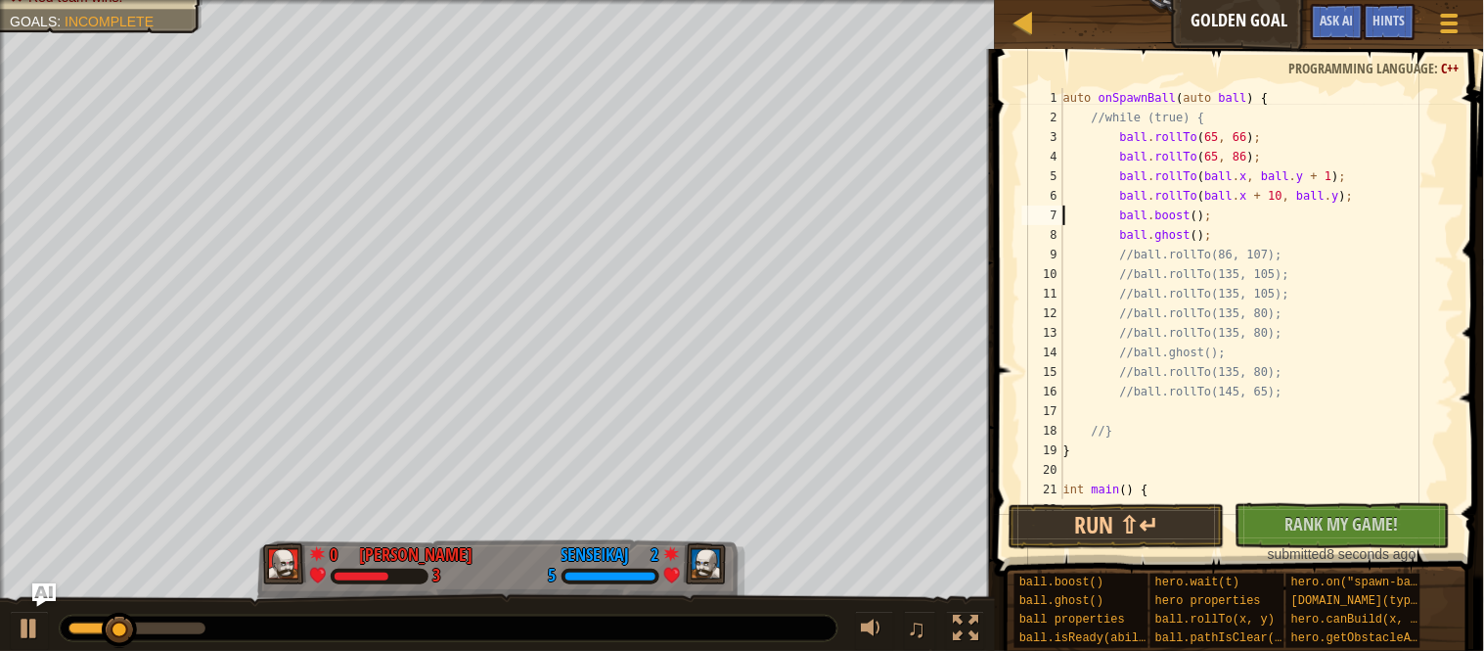
scroll to position [8, 22]
click at [1287, 236] on div "auto onSpawnBall ( auto ball ) { //while (true) { ball . rollTo ( 65 , 66 ) ; b…" at bounding box center [1257, 313] width 395 height 450
click at [1259, 216] on div "auto onSpawnBall ( auto ball ) { //while (true) { ball . rollTo ( 65 , 66 ) ; b…" at bounding box center [1257, 313] width 395 height 450
type textarea "ball.boost();"
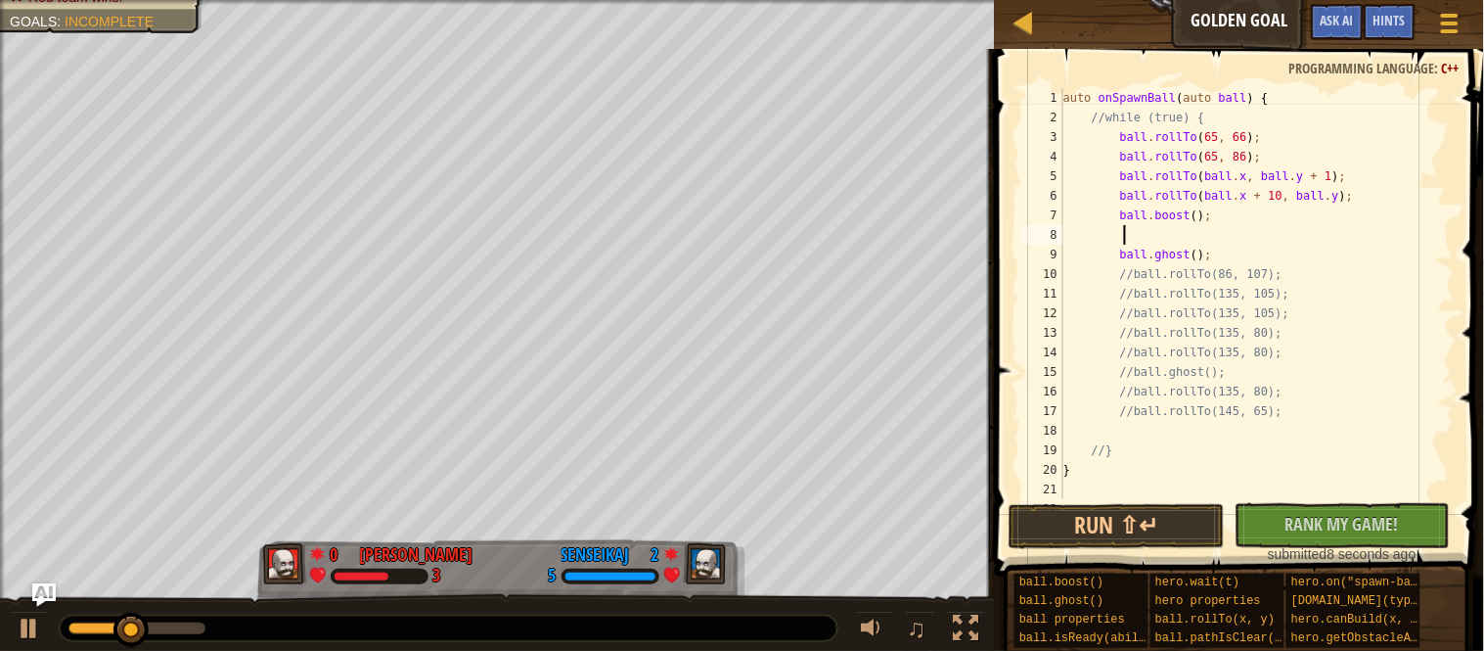
paste textarea
click at [1187, 241] on div "auto onSpawnBall ( auto ball ) { //while (true) { ball . rollTo ( 65 , 66 ) ; b…" at bounding box center [1257, 313] width 395 height 450
click at [1163, 523] on button "Run ⇧↵" at bounding box center [1117, 526] width 216 height 45
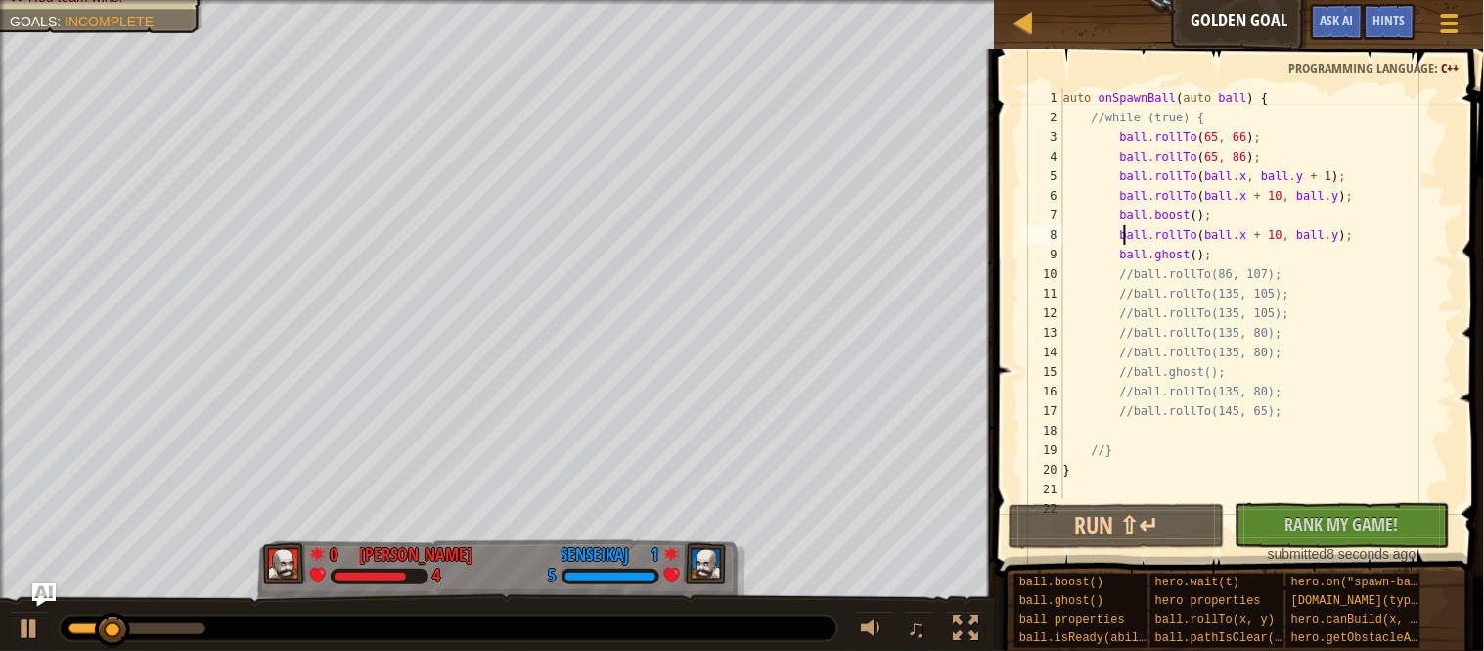
click at [1259, 243] on div "auto onSpawnBall ( auto ball ) { //while (true) { ball . rollTo ( 65 , 66 ) ; b…" at bounding box center [1257, 313] width 395 height 450
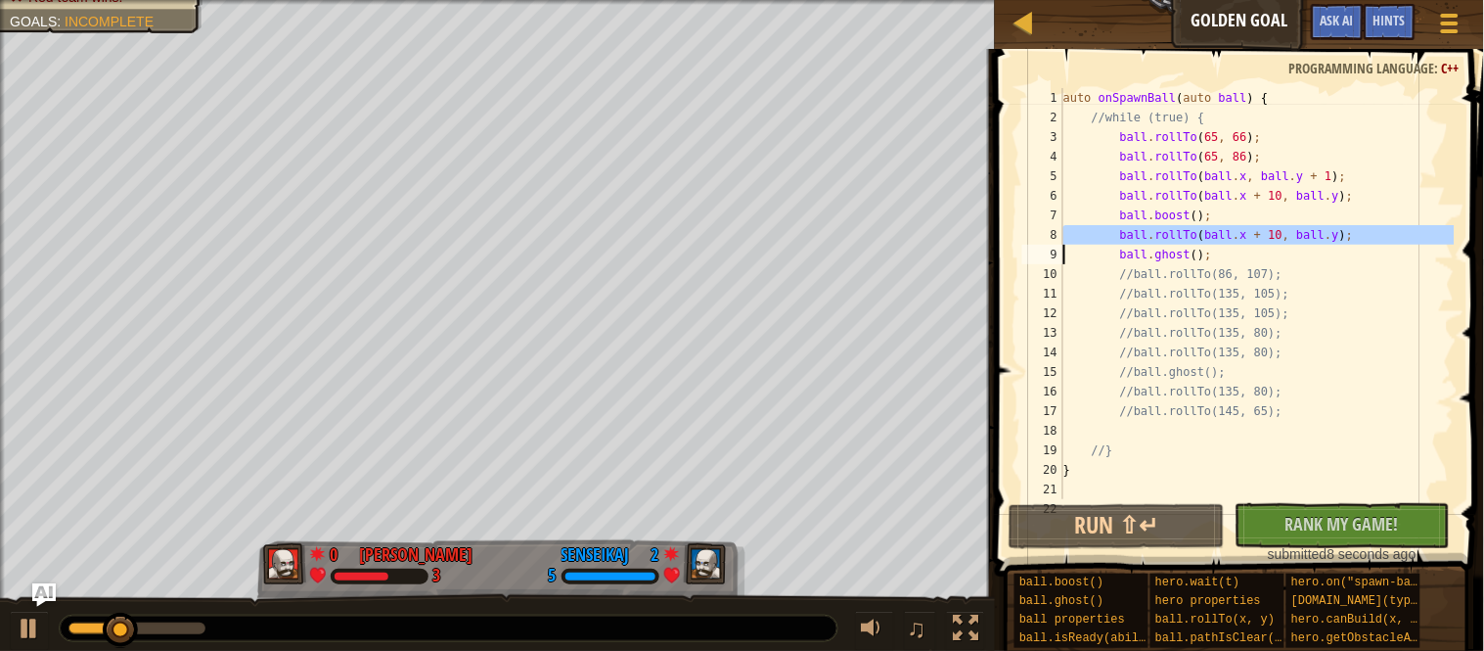
click at [1383, 235] on div "auto onSpawnBall ( auto ball ) { //while (true) { ball . rollTo ( 65 , 66 ) ; b…" at bounding box center [1257, 293] width 395 height 411
type textarea "ball.rollTo(ball.x + 10, ball.y);"
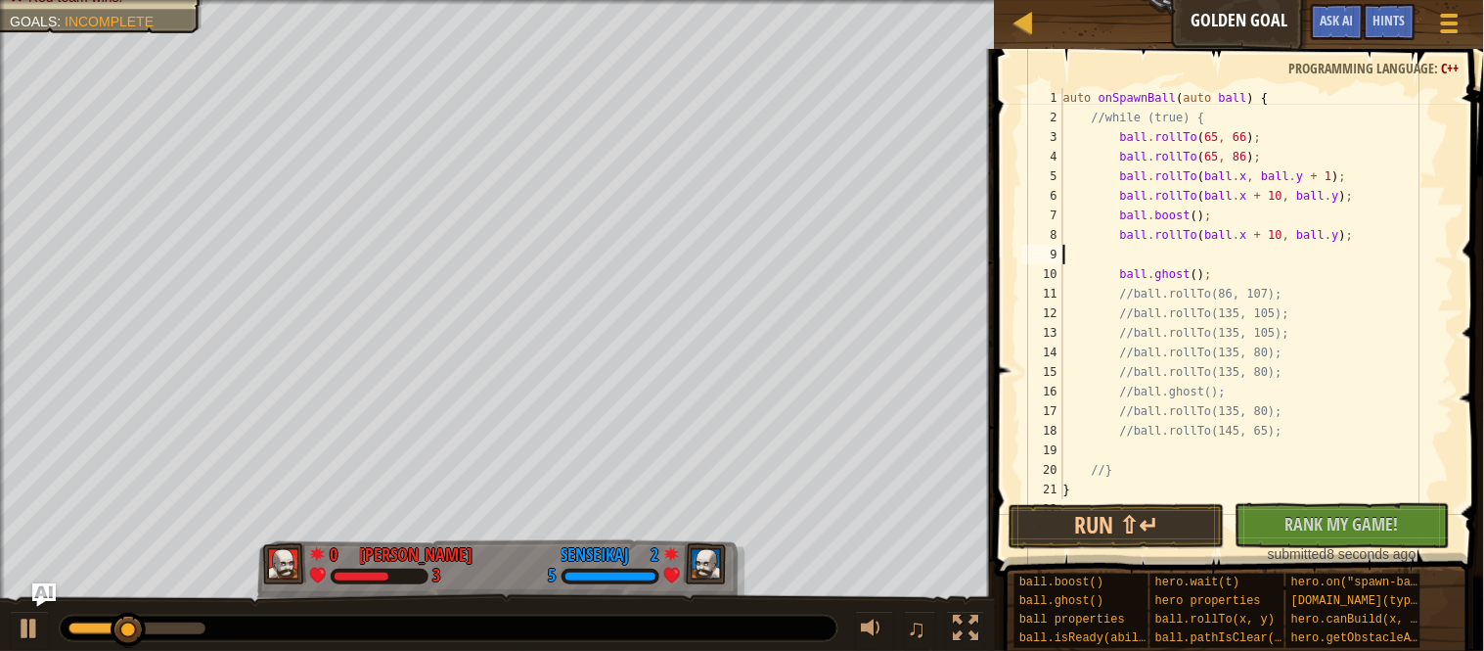
paste textarea "ball.rollTo(ball.x + 10, ball.y);"
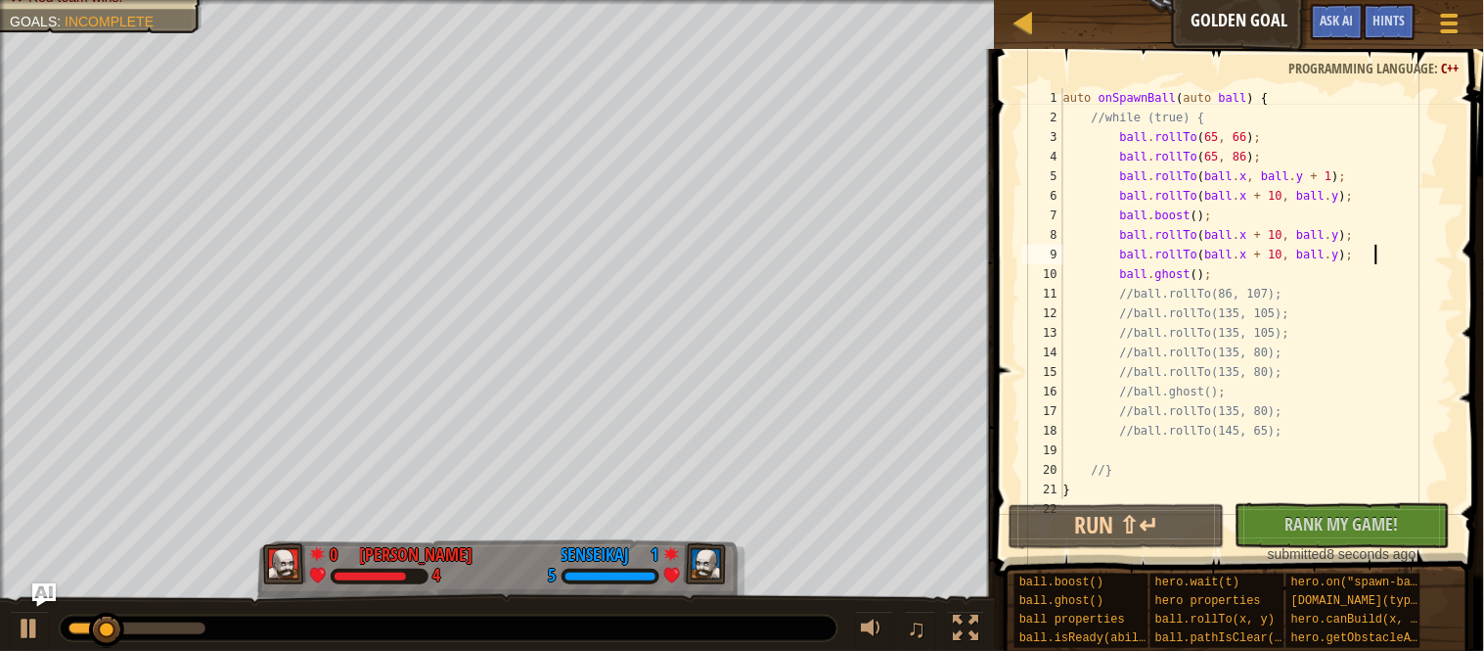
click at [1298, 295] on div "auto onSpawnBall ( auto ball ) { //while (true) { ball . rollTo ( 65 , 66 ) ; b…" at bounding box center [1257, 313] width 395 height 450
click at [1139, 294] on div "auto onSpawnBall ( auto ball ) { //while (true) { ball . rollTo ( 65 , 66 ) ; b…" at bounding box center [1257, 313] width 395 height 450
click at [1242, 294] on div "auto onSpawnBall ( auto ball ) { //while (true) { ball . rollTo ( 65 , 66 ) ; b…" at bounding box center [1257, 313] width 395 height 450
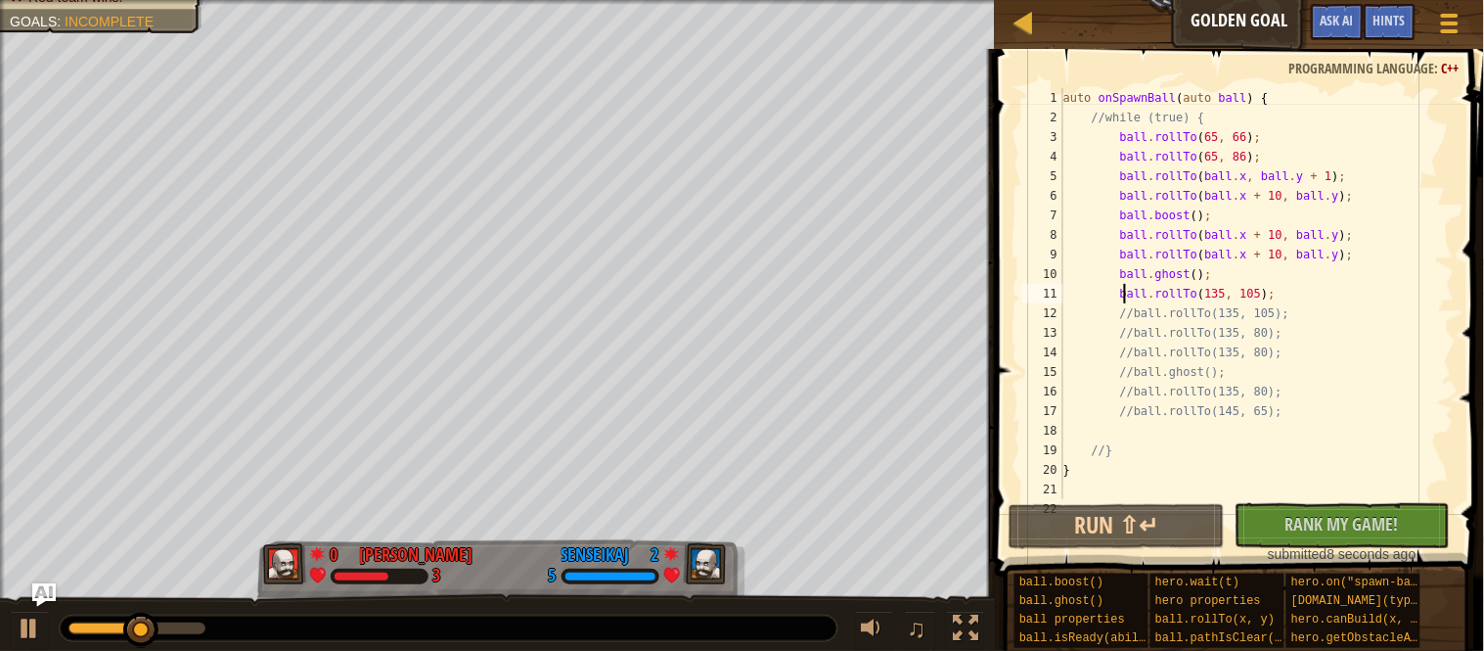
click at [1239, 296] on div "auto onSpawnBall ( auto ball ) { //while (true) { ball . rollTo ( 65 , 66 ) ; b…" at bounding box center [1257, 313] width 395 height 450
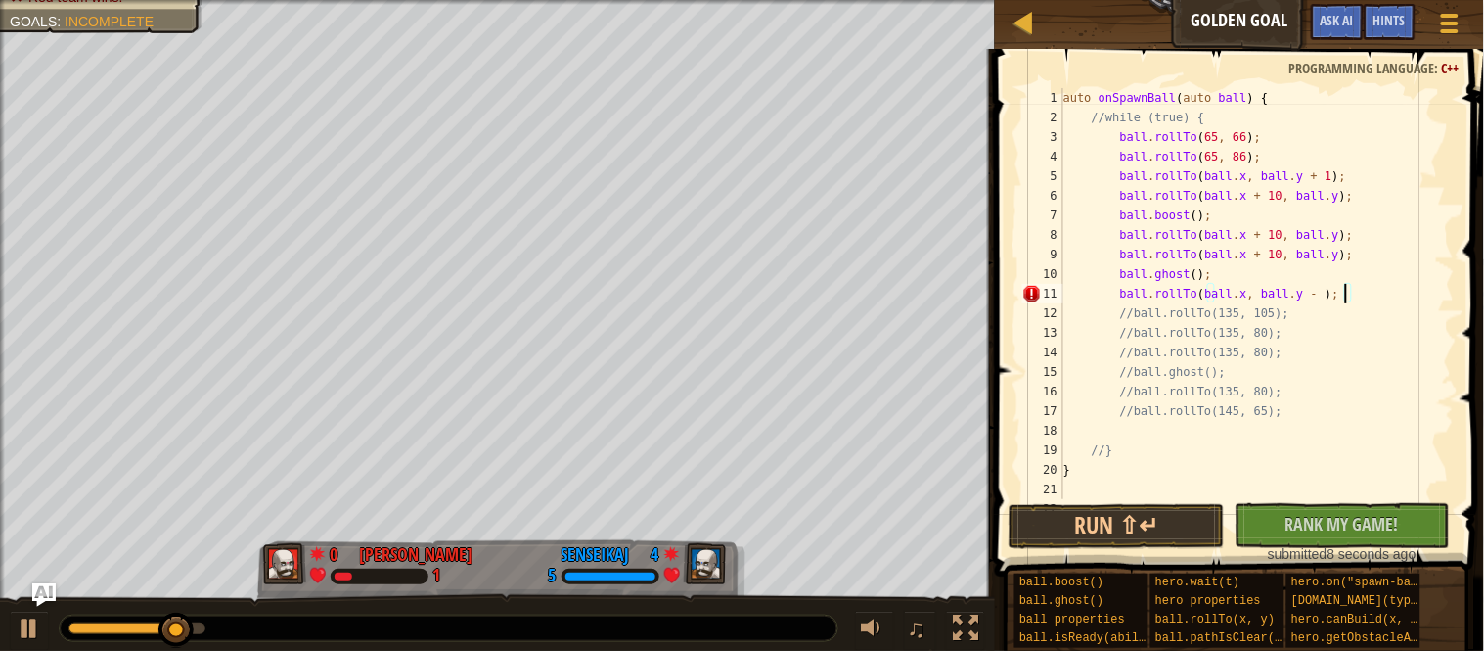
scroll to position [8, 42]
click at [1116, 523] on button "Run ⇧↵" at bounding box center [1117, 526] width 216 height 45
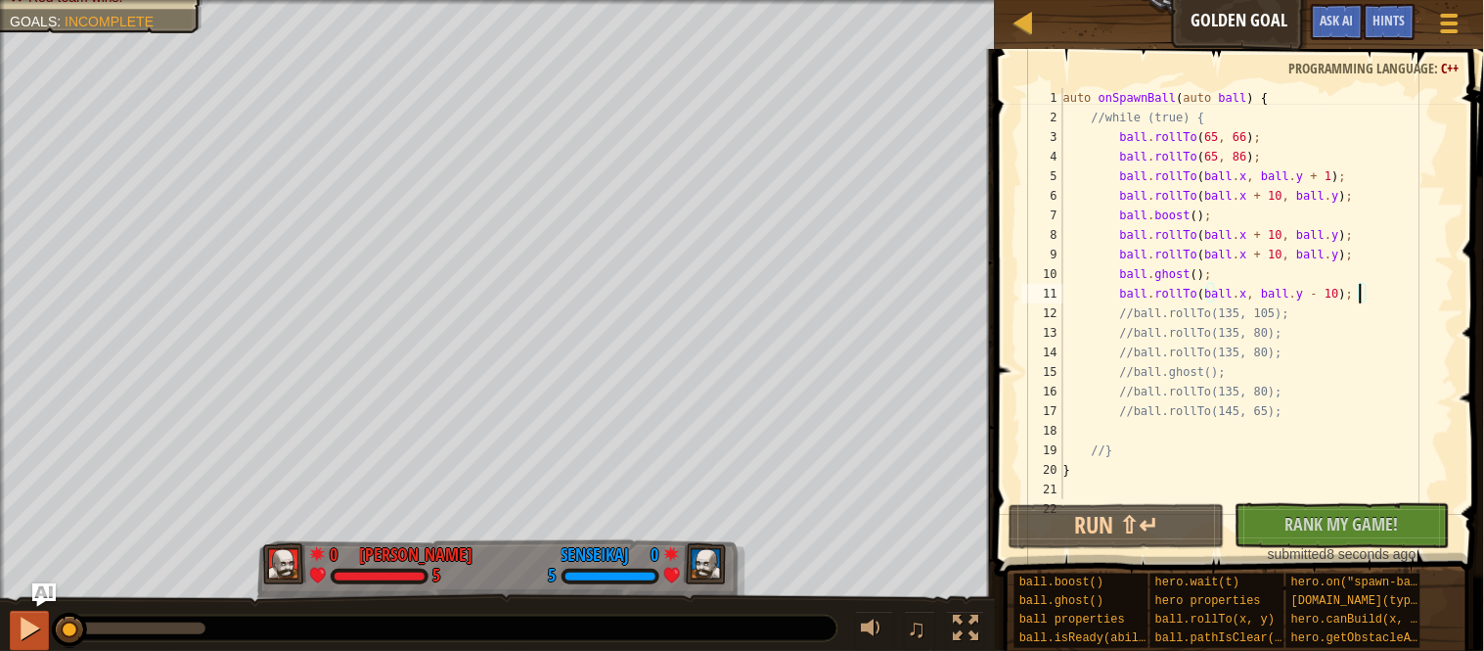
drag, startPoint x: 144, startPoint y: 627, endPoint x: 45, endPoint y: 633, distance: 99.0
click at [45, 633] on div "♫" at bounding box center [497, 623] width 995 height 59
click at [32, 634] on div at bounding box center [29, 627] width 25 height 25
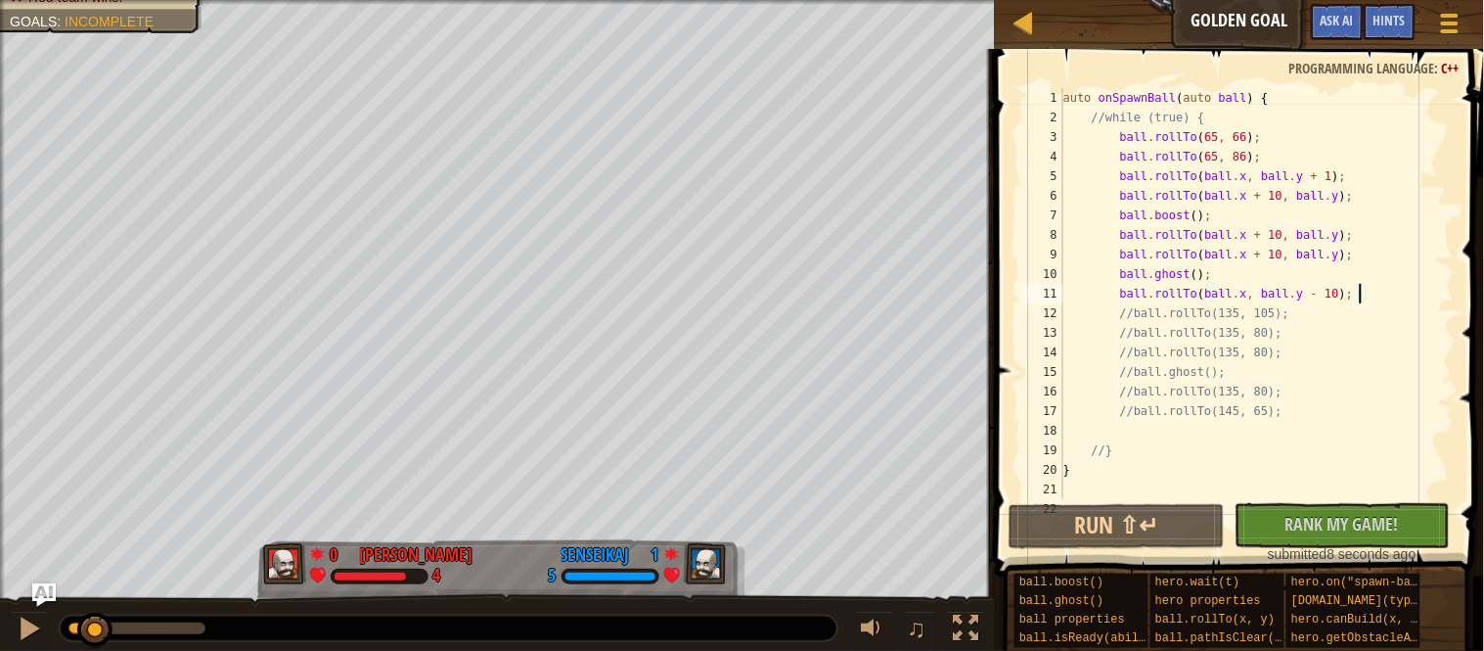
click at [1125, 279] on div "auto onSpawnBall ( auto ball ) { //while (true) { ball . rollTo ( 65 , 66 ) ; b…" at bounding box center [1257, 313] width 395 height 450
type textarea "ball.ghost();"
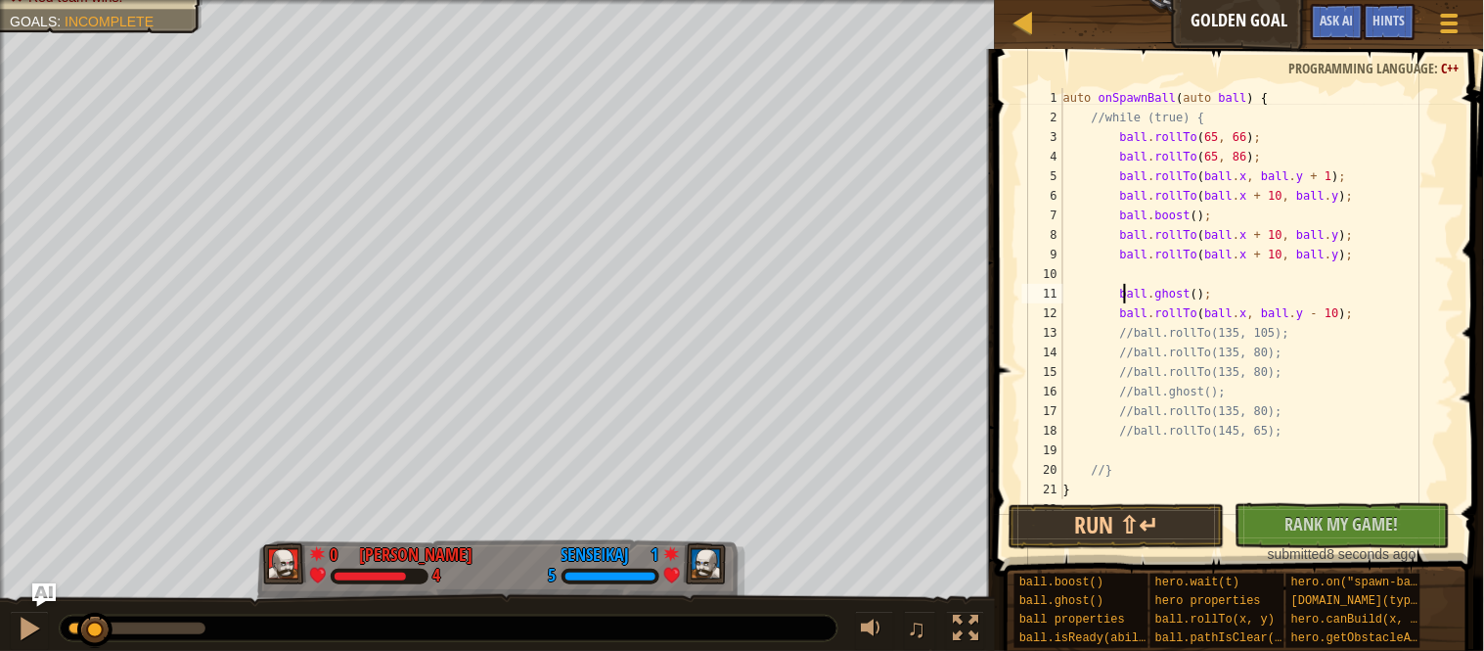
scroll to position [8, 7]
type textarea "ball.boost();"
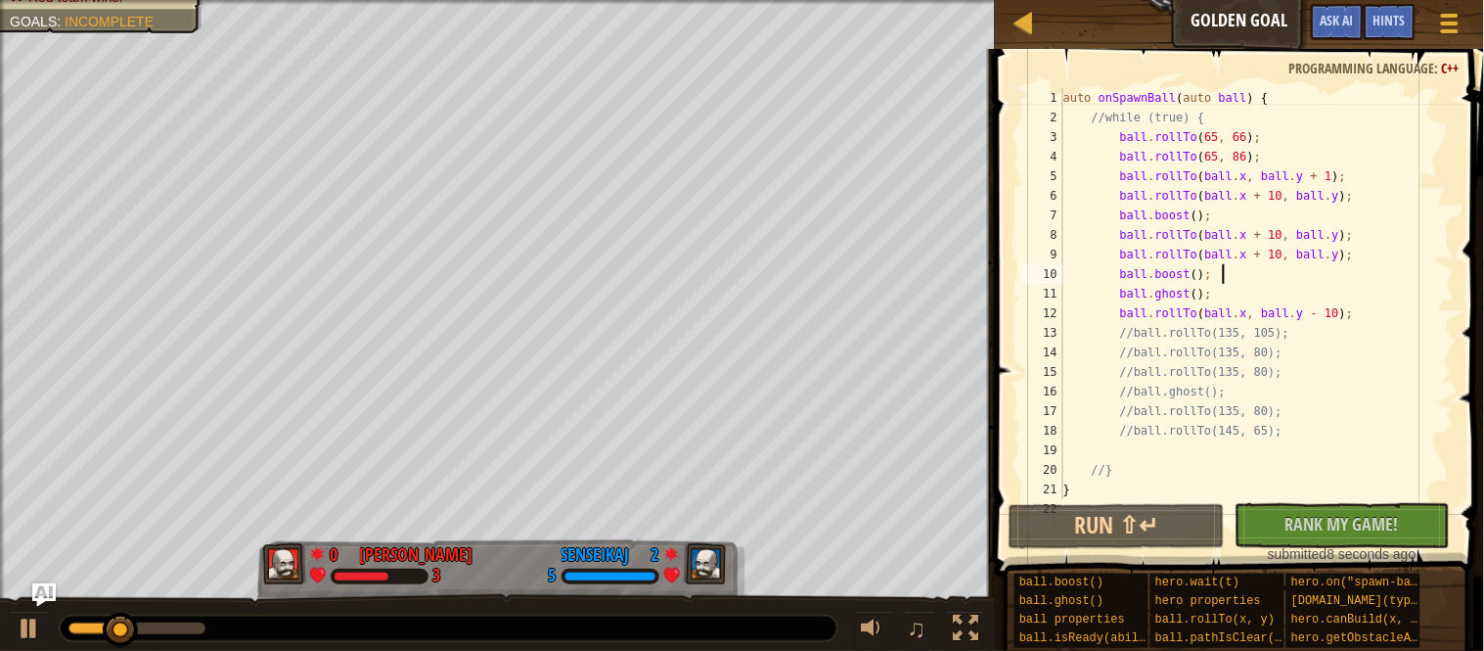
click at [1128, 270] on div "auto onSpawnBall ( auto ball ) { //while (true) { ball . rollTo ( 65 , 66 ) ; b…" at bounding box center [1257, 313] width 395 height 450
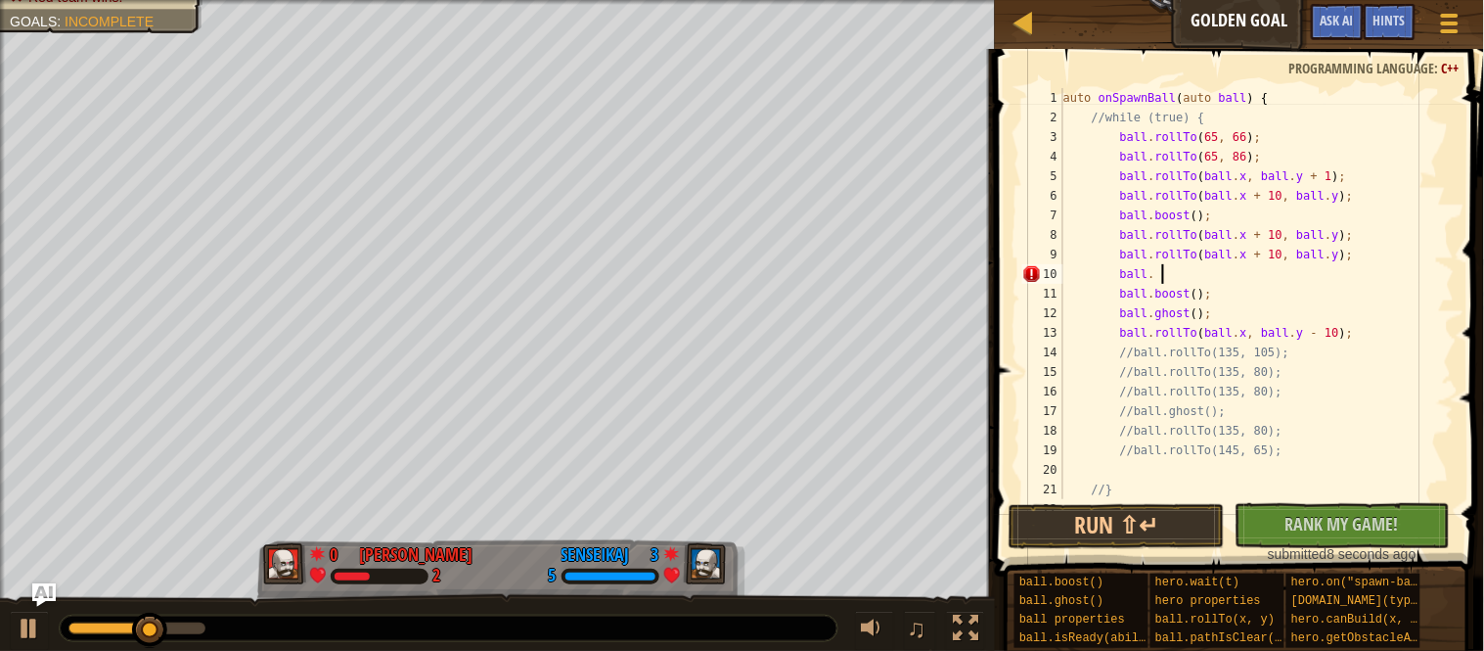
type textarea "ball"
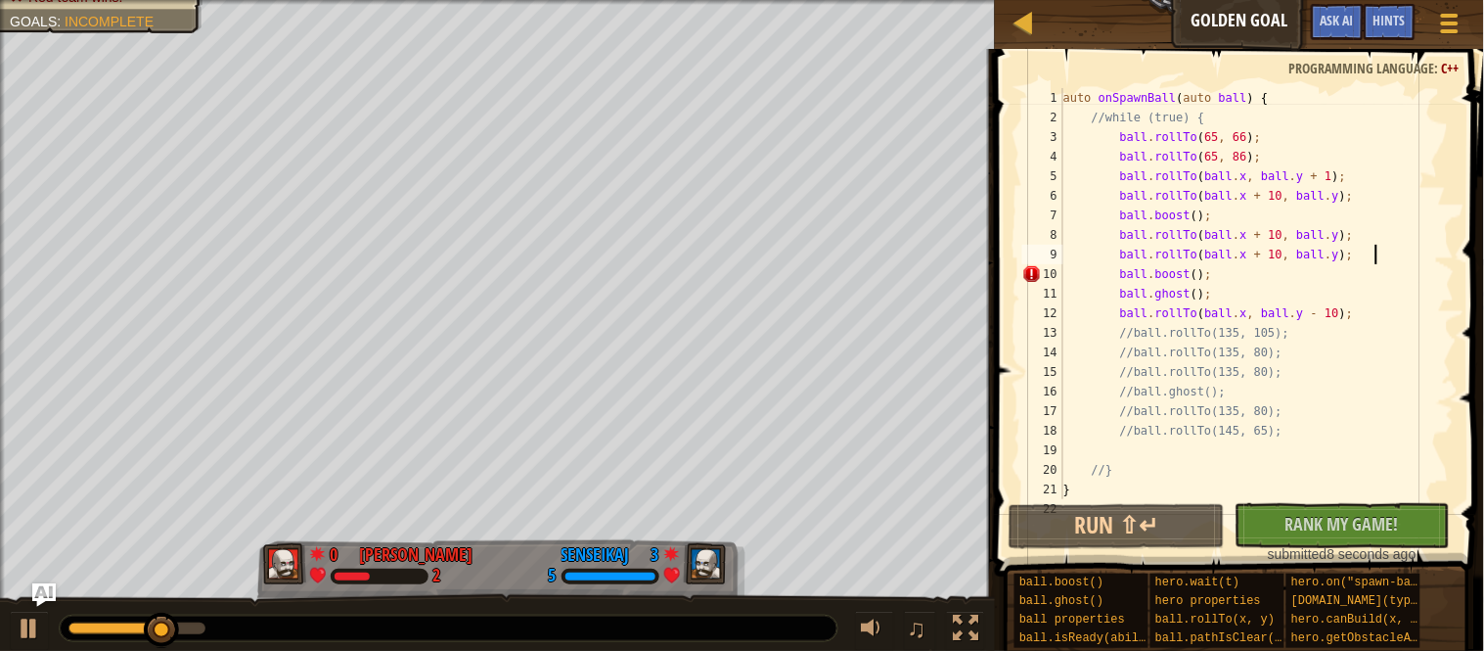
click at [1274, 307] on div "auto onSpawnBall ( auto ball ) { //while (true) { ball . rollTo ( 65 , 66 ) ; b…" at bounding box center [1257, 313] width 395 height 450
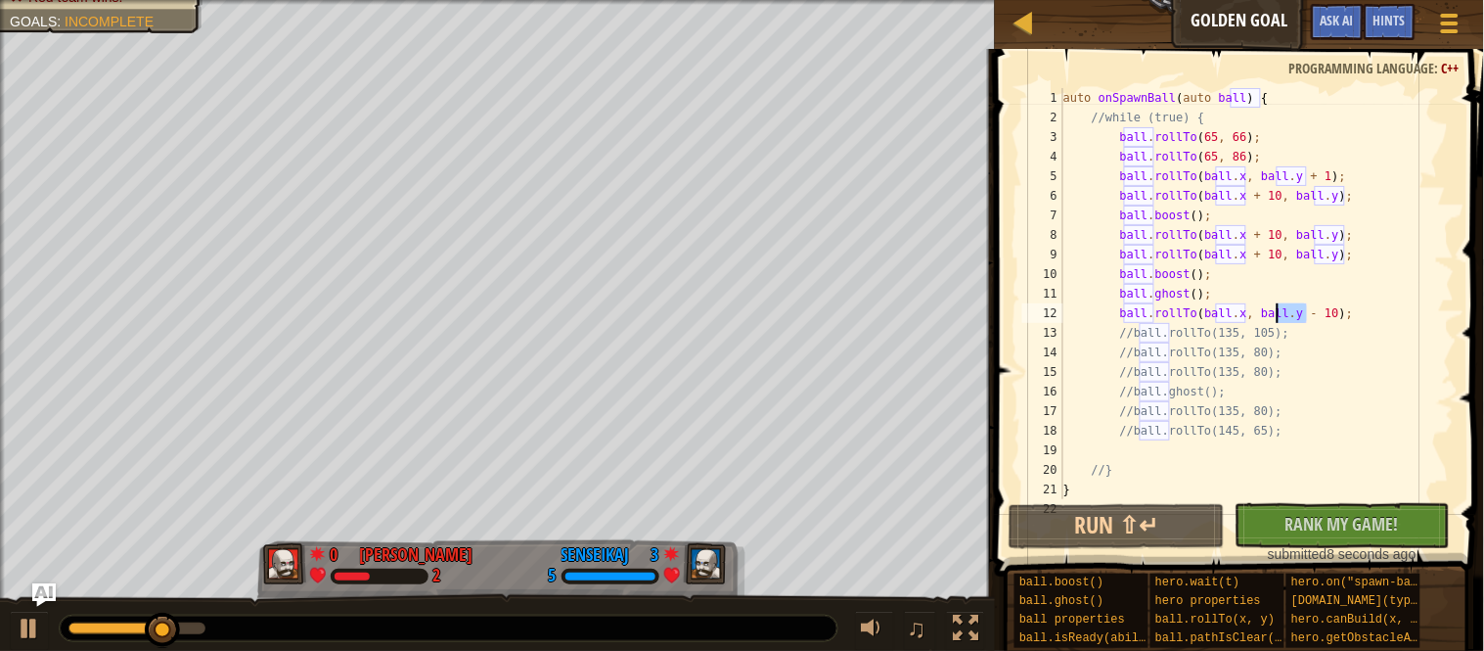
click at [1274, 307] on div "auto onSpawnBall ( auto ball ) { //while (true) { ball . rollTo ( 65 , 66 ) ; b…" at bounding box center [1257, 313] width 395 height 450
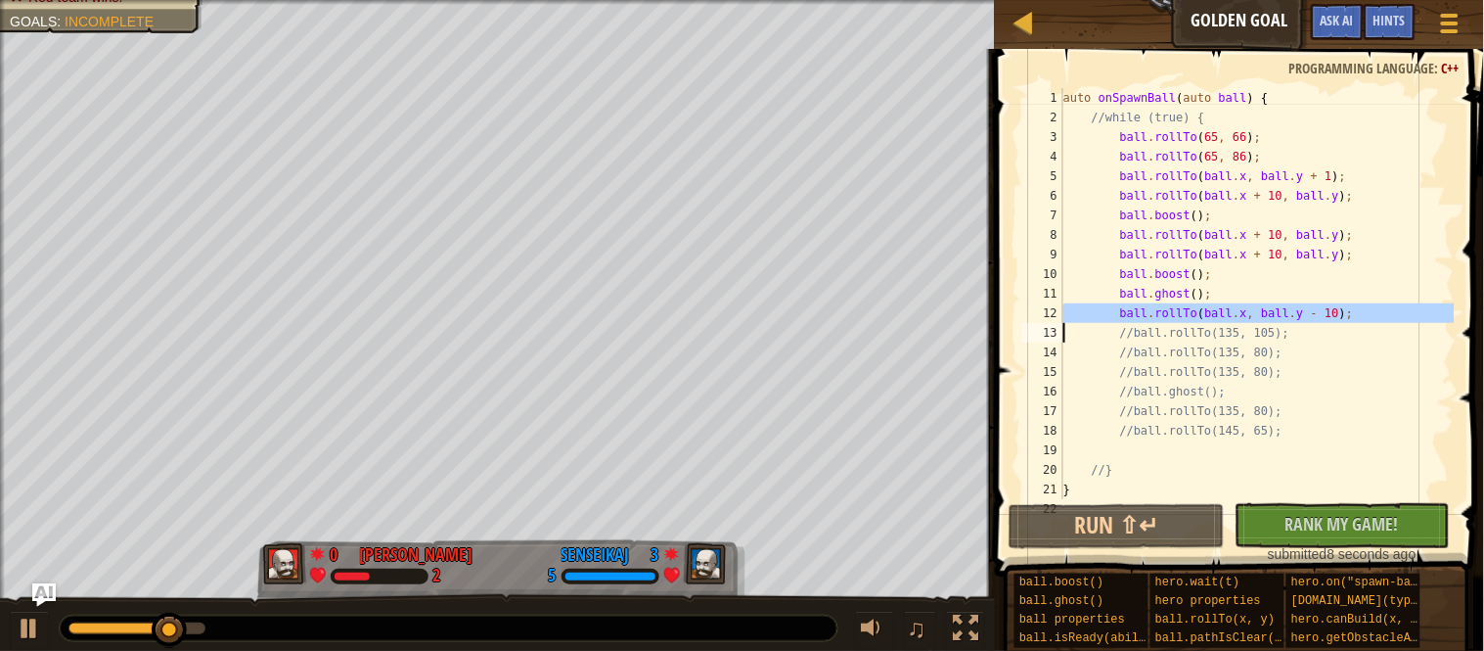
click at [1278, 258] on div "auto onSpawnBall ( auto ball ) { //while (true) { ball . rollTo ( 65 , 66 ) ; b…" at bounding box center [1257, 313] width 395 height 450
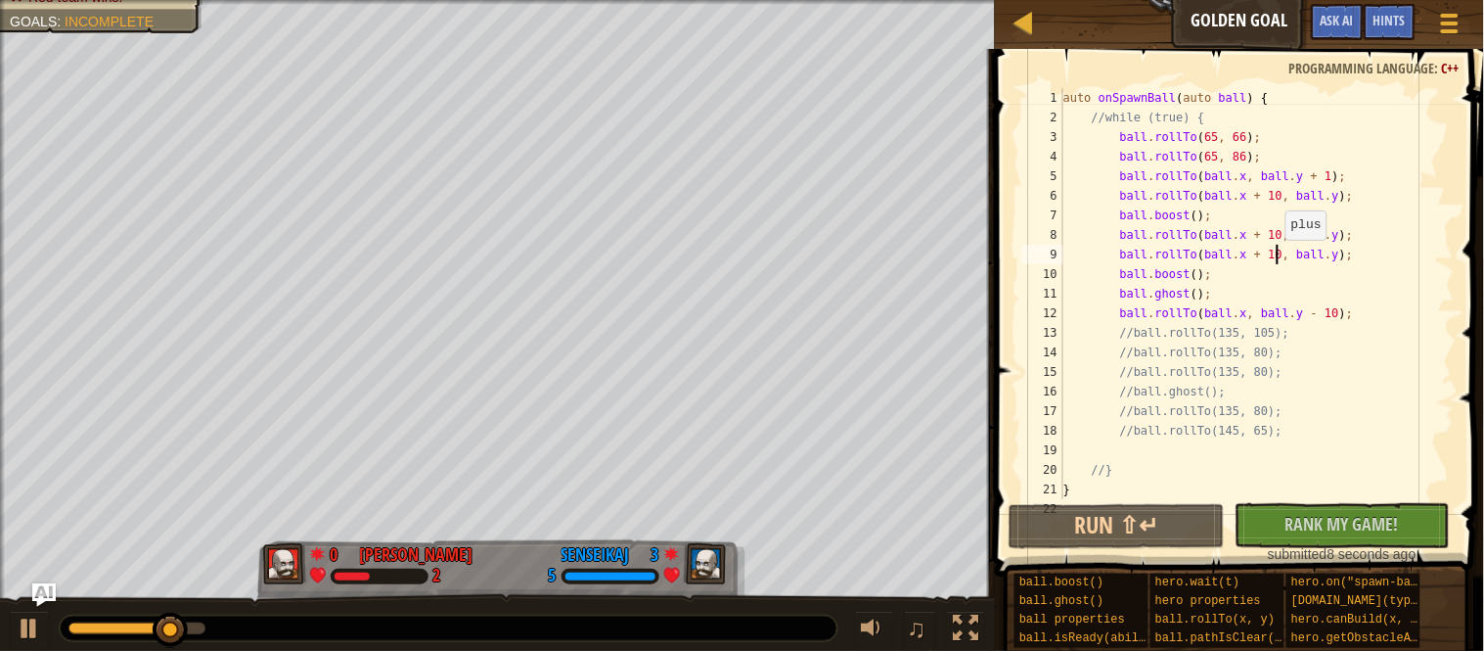
click at [1278, 258] on div "auto onSpawnBall ( auto ball ) { //while (true) { ball . rollTo ( 65 , 66 ) ; b…" at bounding box center [1257, 313] width 395 height 450
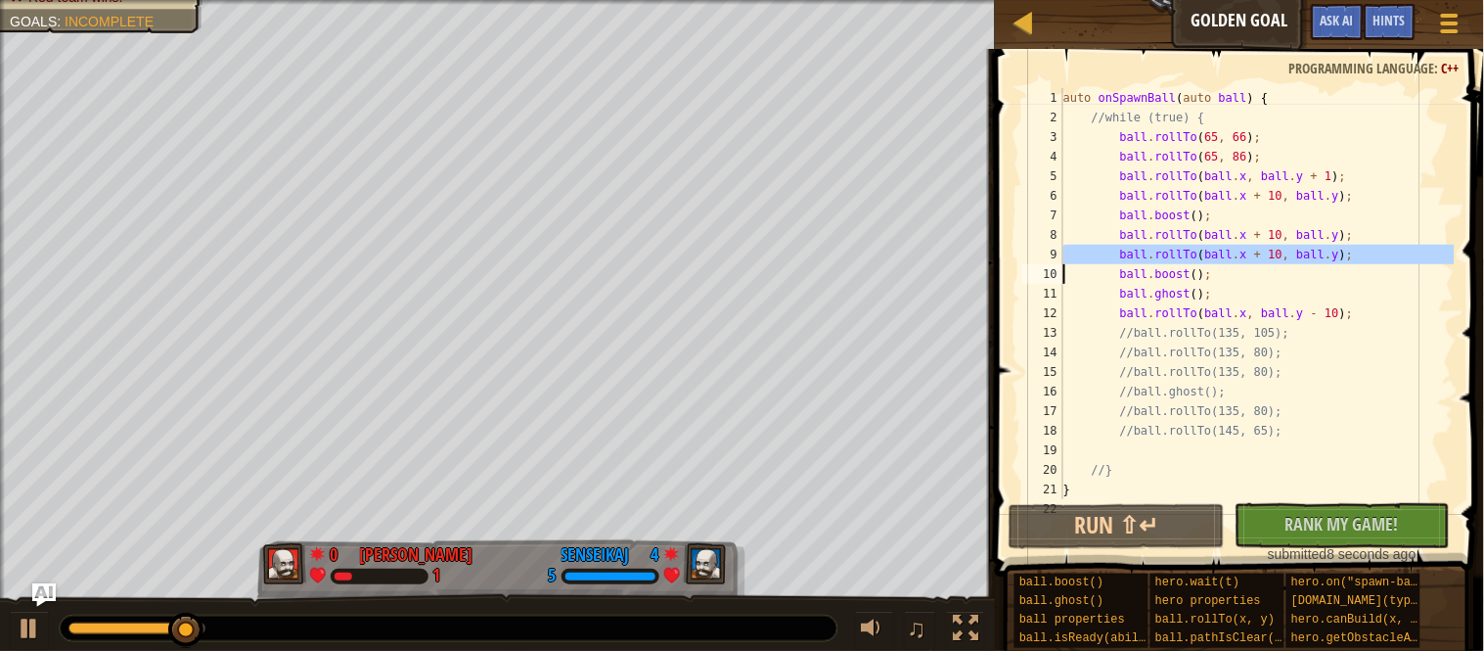
click at [1329, 307] on div "auto onSpawnBall ( auto ball ) { //while (true) { ball . rollTo ( 65 , 66 ) ; b…" at bounding box center [1257, 313] width 395 height 450
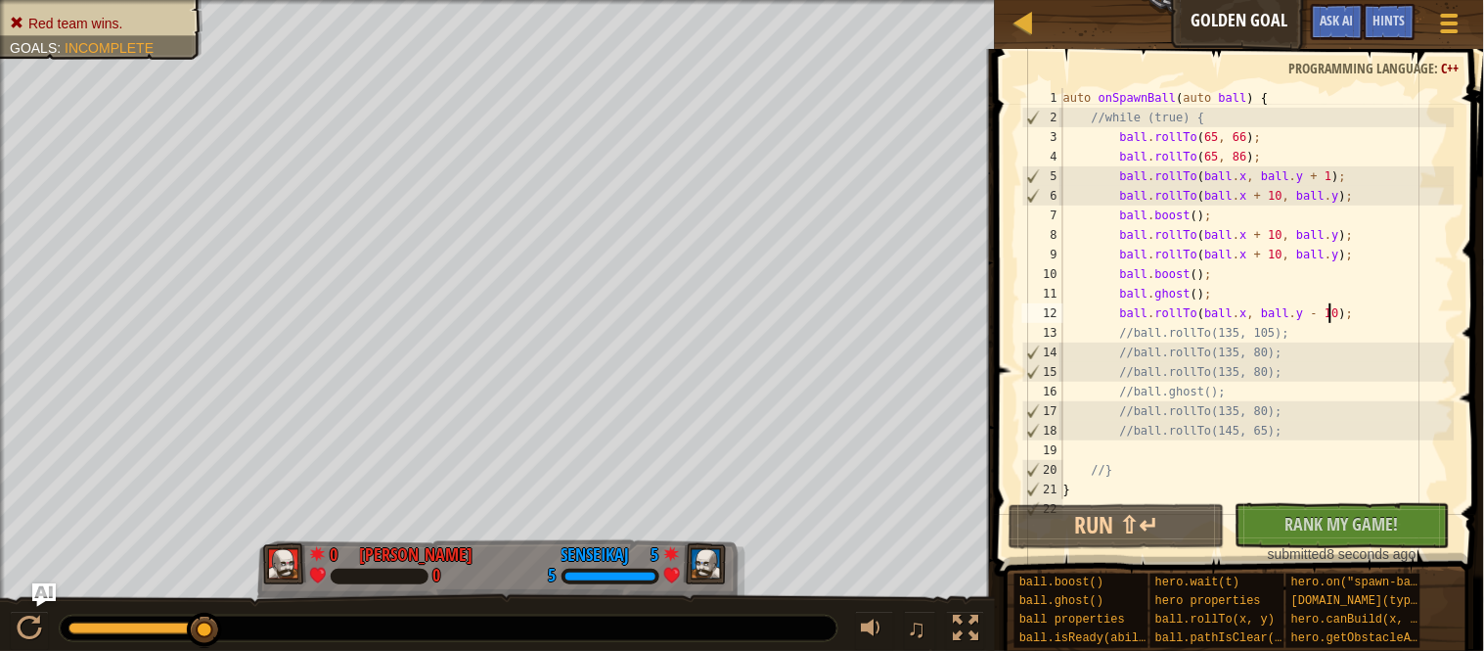
click at [1176, 280] on div "auto onSpawnBall ( auto ball ) { //while (true) { ball . rollTo ( 65 , 66 ) ; b…" at bounding box center [1257, 313] width 395 height 450
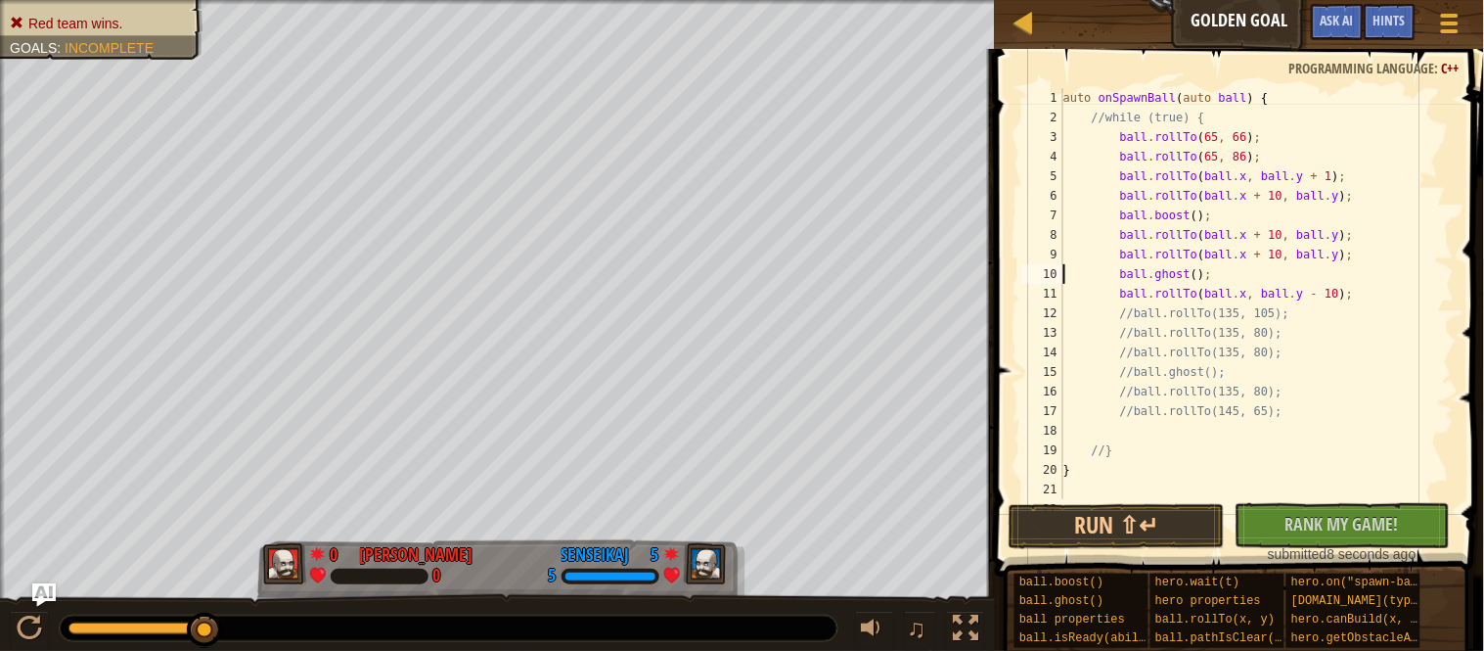
click at [1223, 296] on div "auto onSpawnBall ( auto ball ) { //while (true) { ball . rollTo ( 65 , 66 ) ; b…" at bounding box center [1257, 313] width 395 height 450
click at [1191, 296] on div "auto onSpawnBall ( auto ball ) { //while (true) { ball . rollTo ( 65 , 66 ) ; b…" at bounding box center [1257, 313] width 395 height 450
type textarea "ball.rollTo(ball.x, ball.y - 10);"
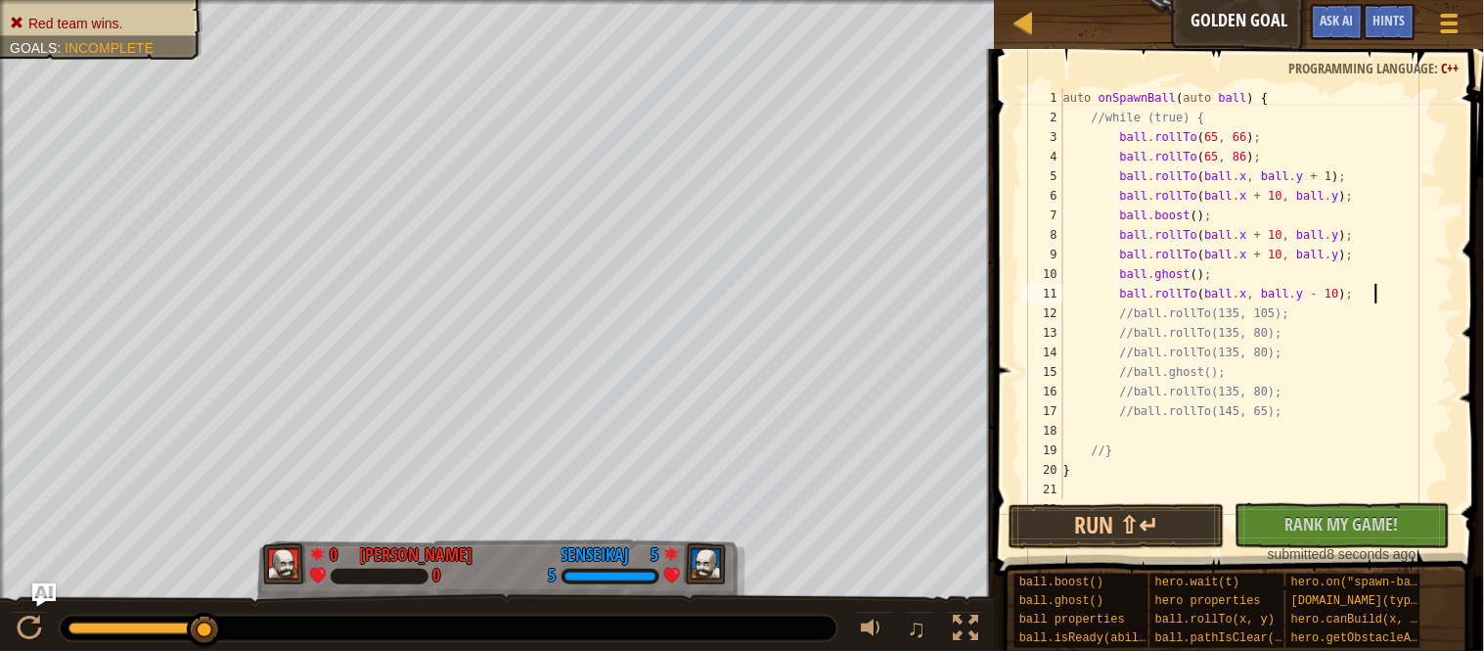
paste textarea
click at [1152, 521] on button "Run ⇧↵" at bounding box center [1117, 526] width 216 height 45
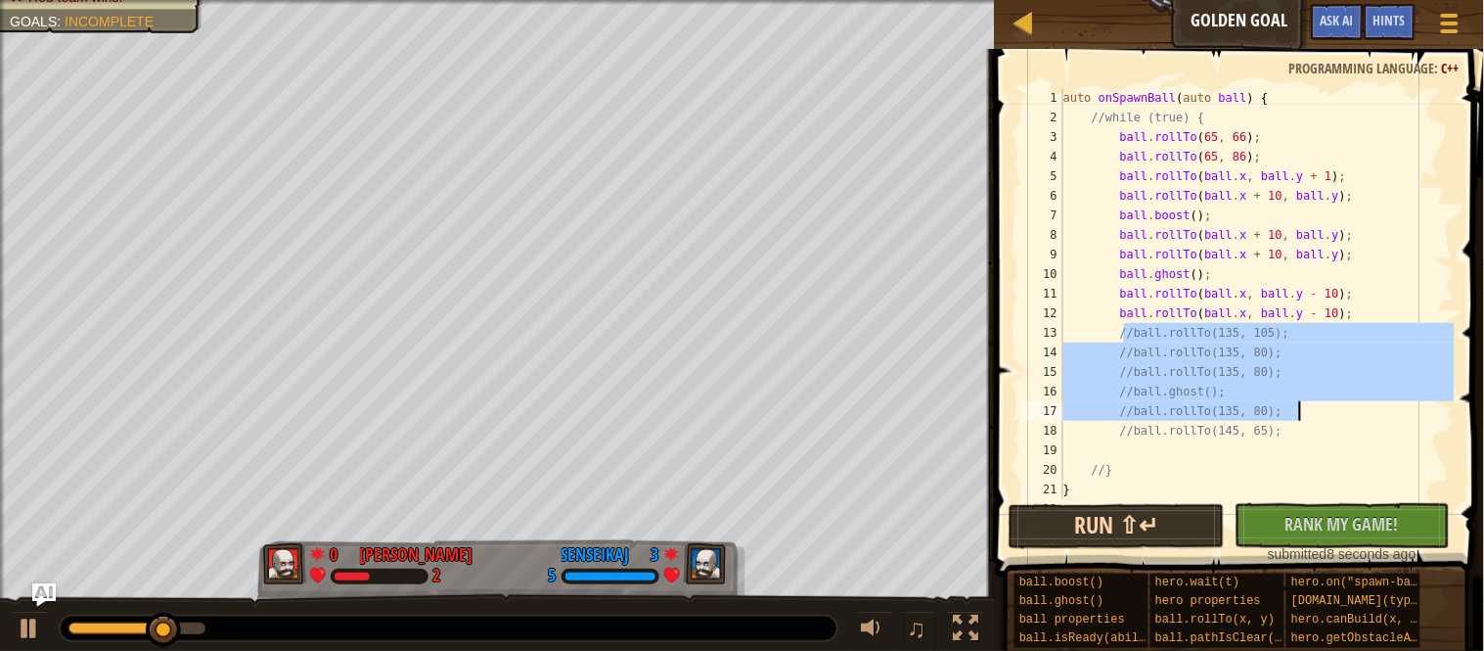
type textarea "//ball.rollTo(135, 80); //ball.rollTo(145, 65);"
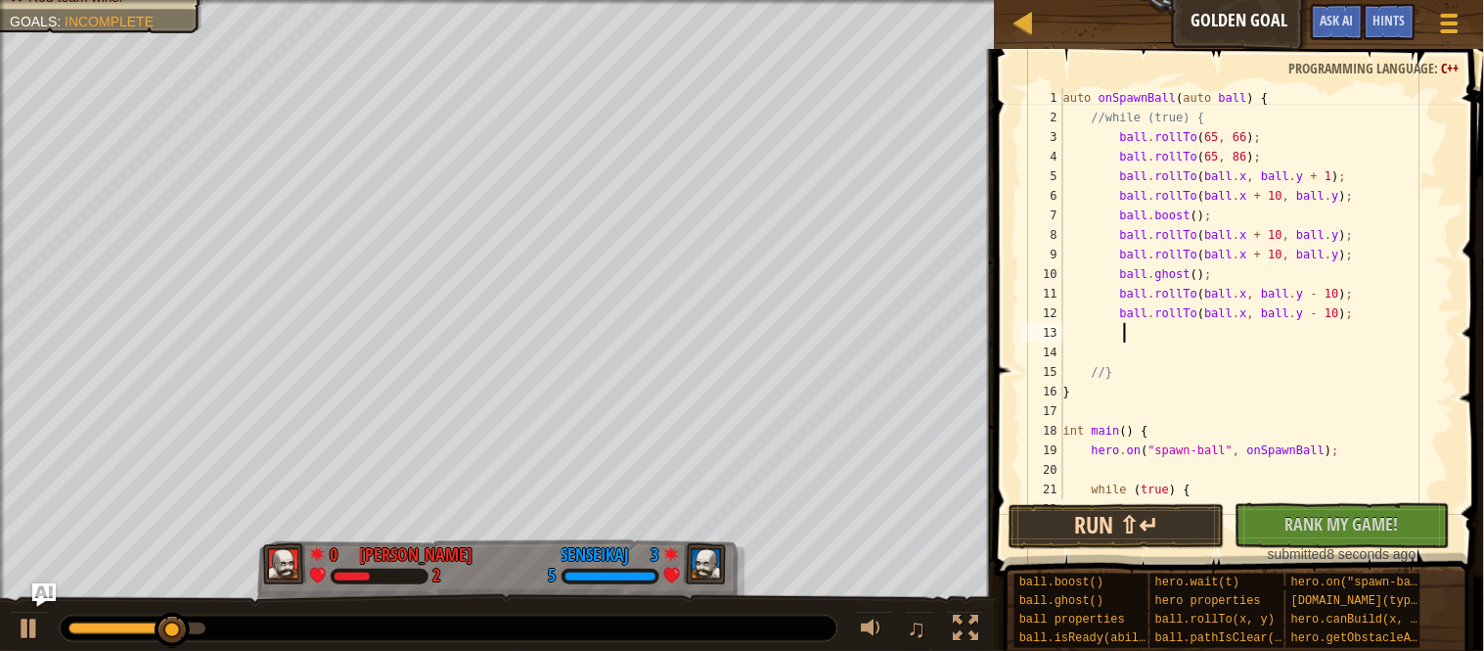
type textarea "B"
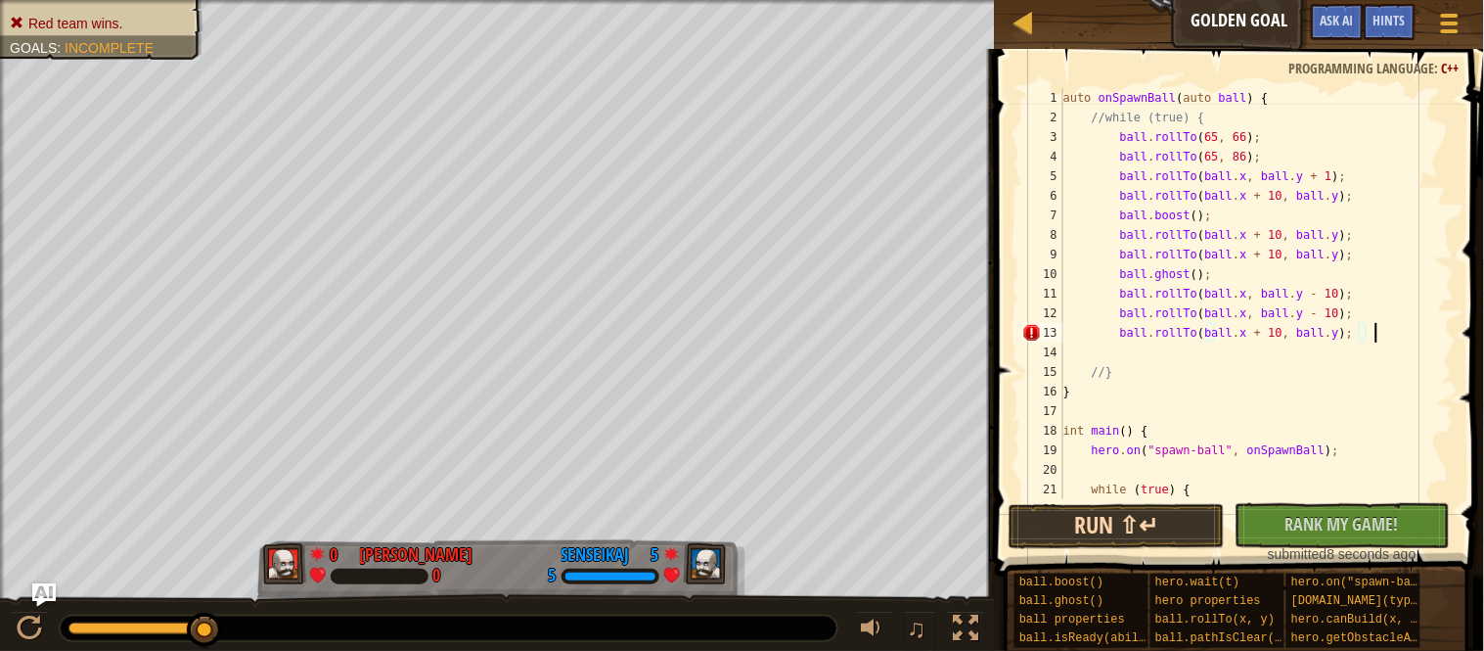
scroll to position [8, 43]
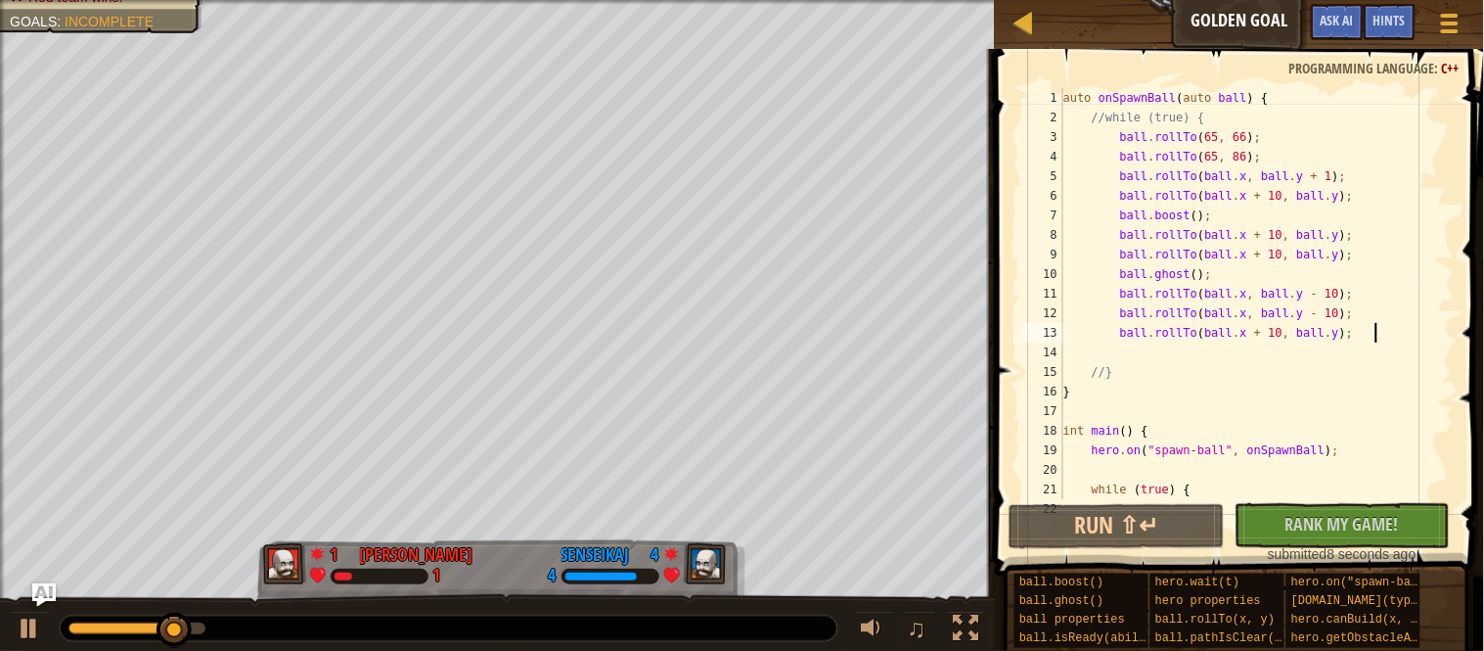
click at [1377, 179] on div "auto onSpawnBall ( auto ball ) { //while (true) { ball . rollTo ( 65 , 66 ) ; b…" at bounding box center [1257, 313] width 395 height 450
drag, startPoint x: 195, startPoint y: 632, endPoint x: 45, endPoint y: 624, distance: 149.9
click at [45, 624] on div "♫" at bounding box center [497, 623] width 995 height 59
click at [45, 624] on button at bounding box center [29, 631] width 39 height 40
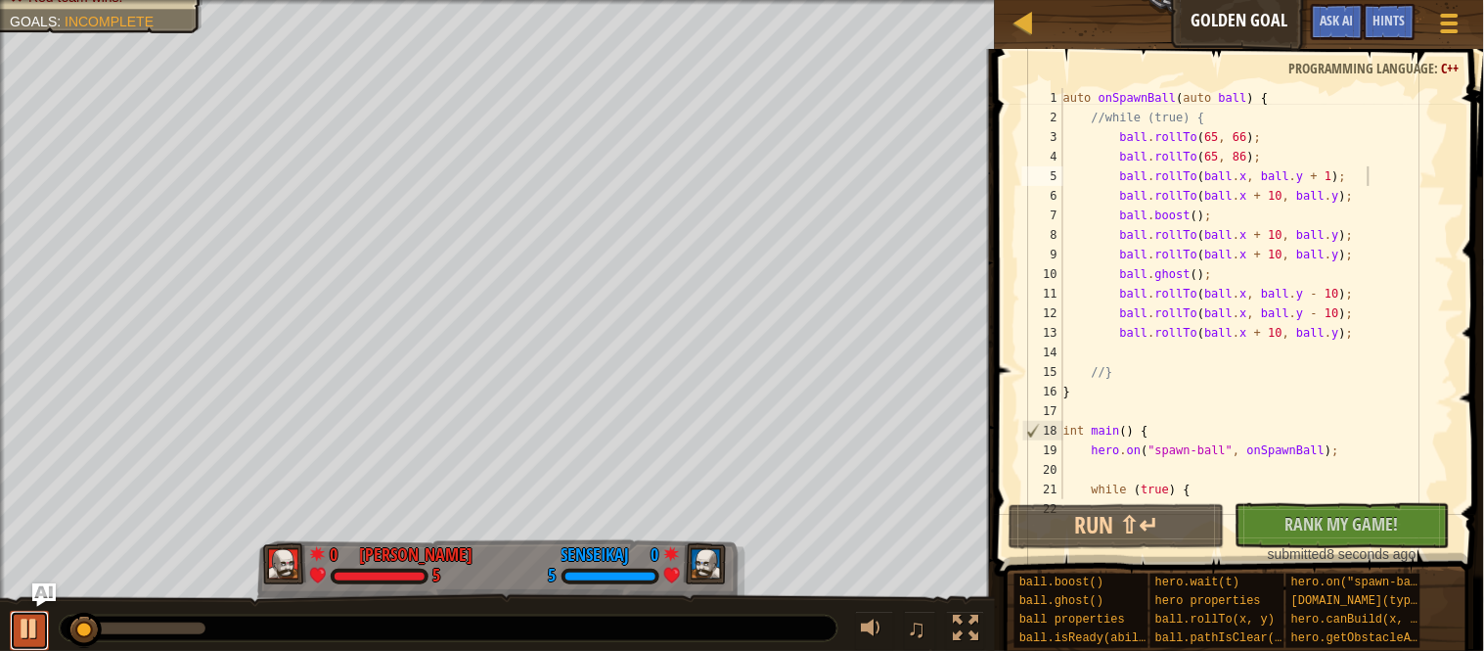
click at [45, 625] on button at bounding box center [29, 631] width 39 height 40
click at [1384, 205] on div "auto onSpawnBall ( auto ball ) { //while (true) { ball . rollTo ( 65 , 66 ) ; b…" at bounding box center [1257, 313] width 395 height 450
type textarea "ball.rollTo(ball.x + 10, ball.y);"
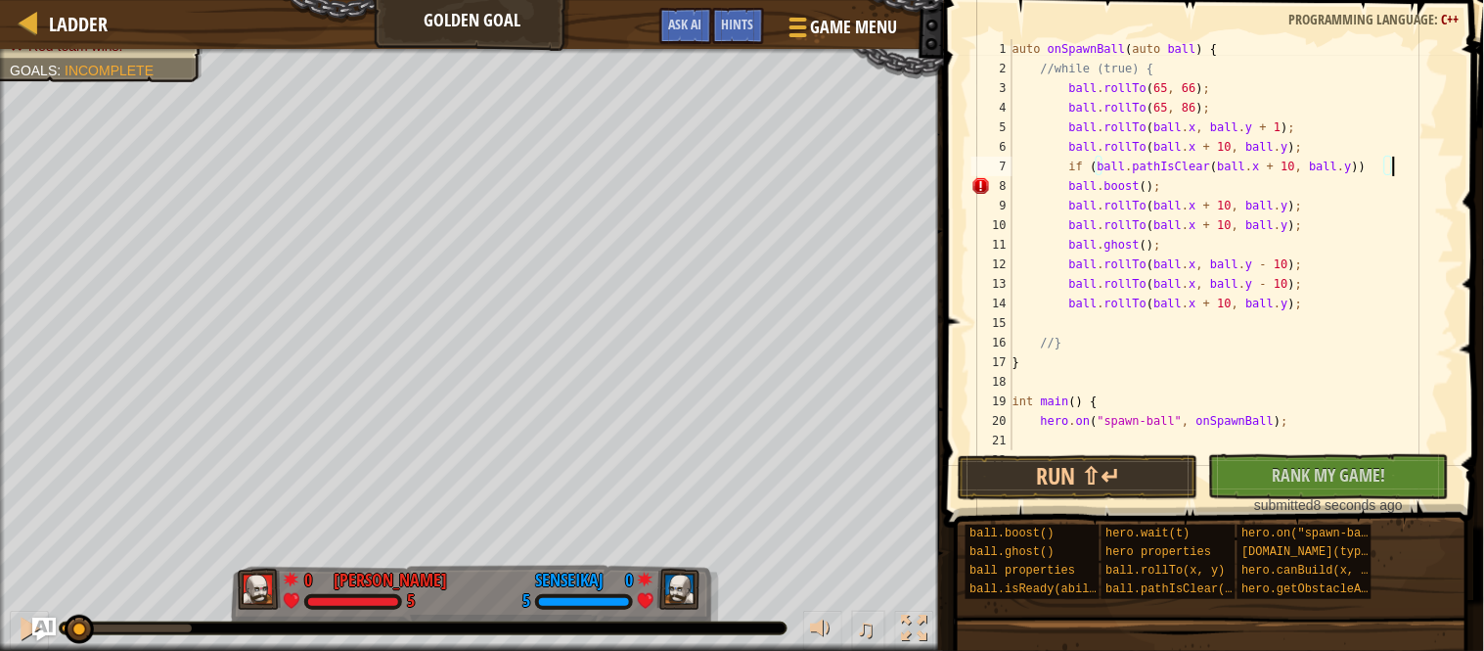
scroll to position [8, 53]
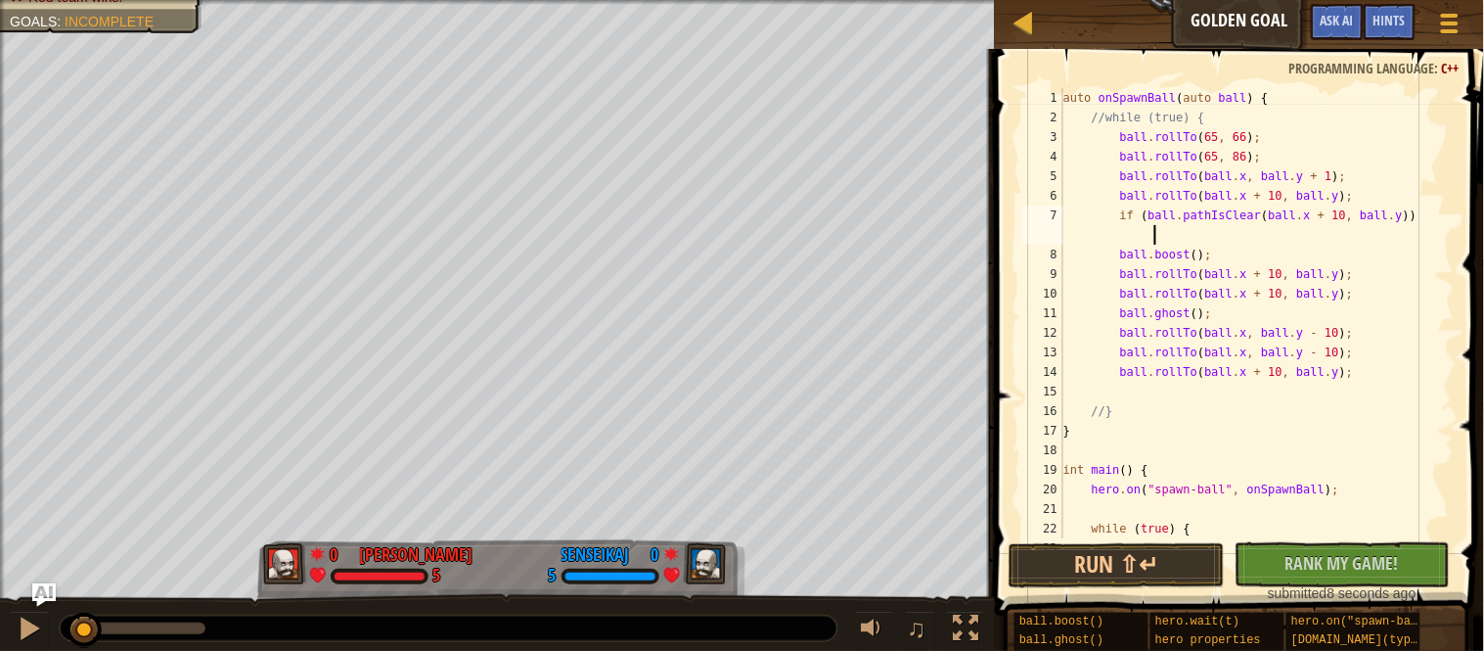
type textarea "if (ball.pathIsClear(ball.x + 10, ball.y)) {"
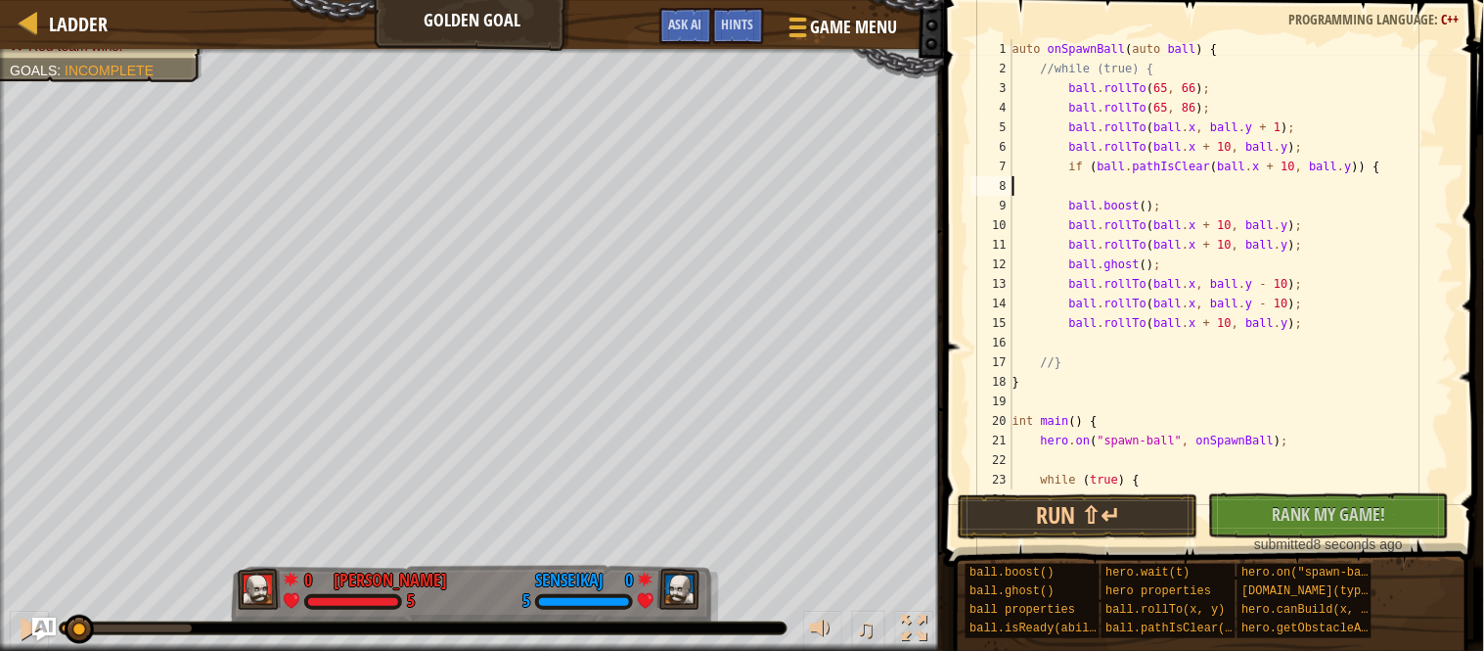
scroll to position [8, 0]
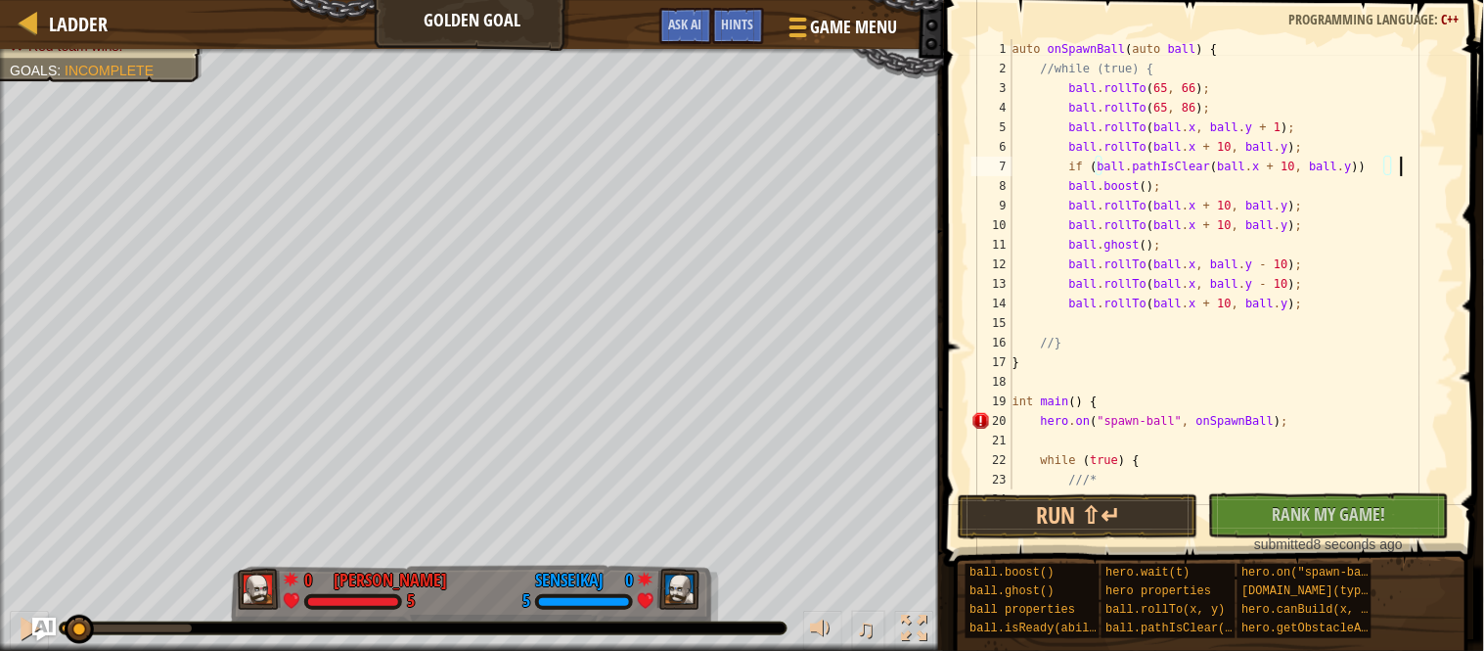
type textarea "if (ball.pathIsClear(ball.x + 10, ball.y)) {"
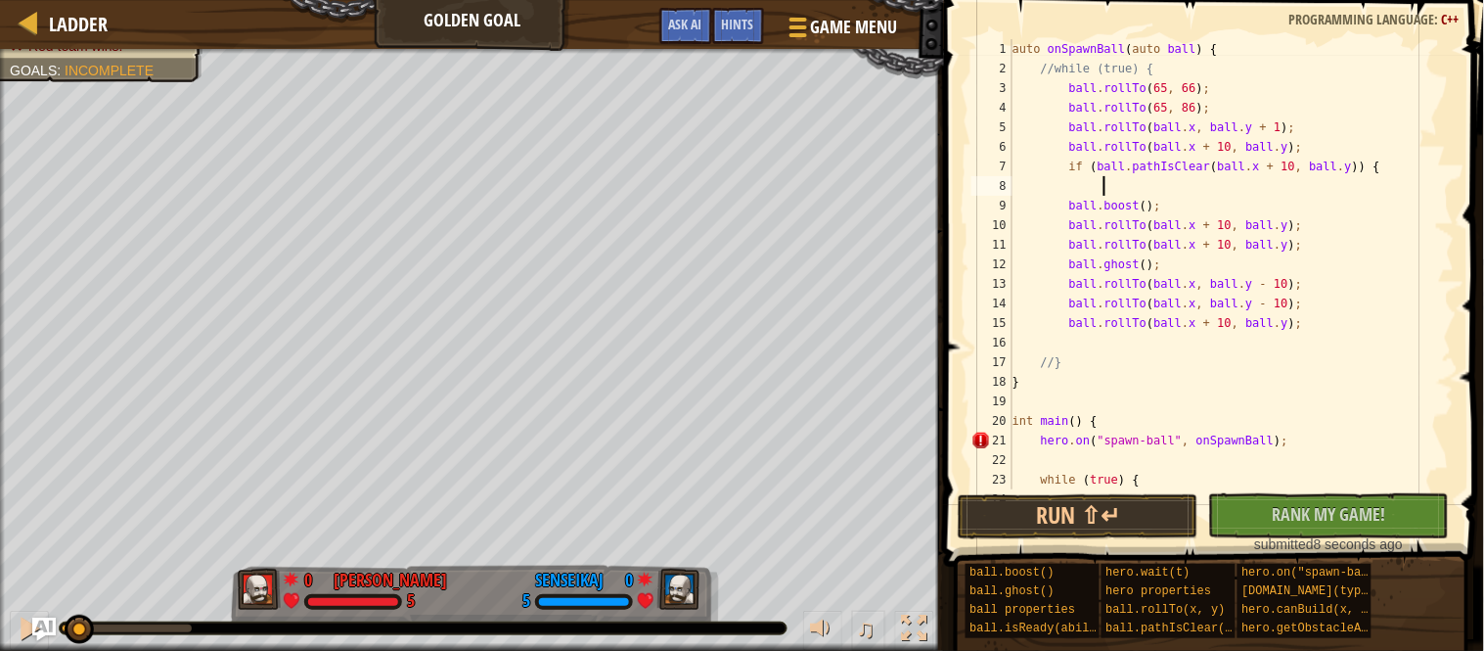
scroll to position [8, 12]
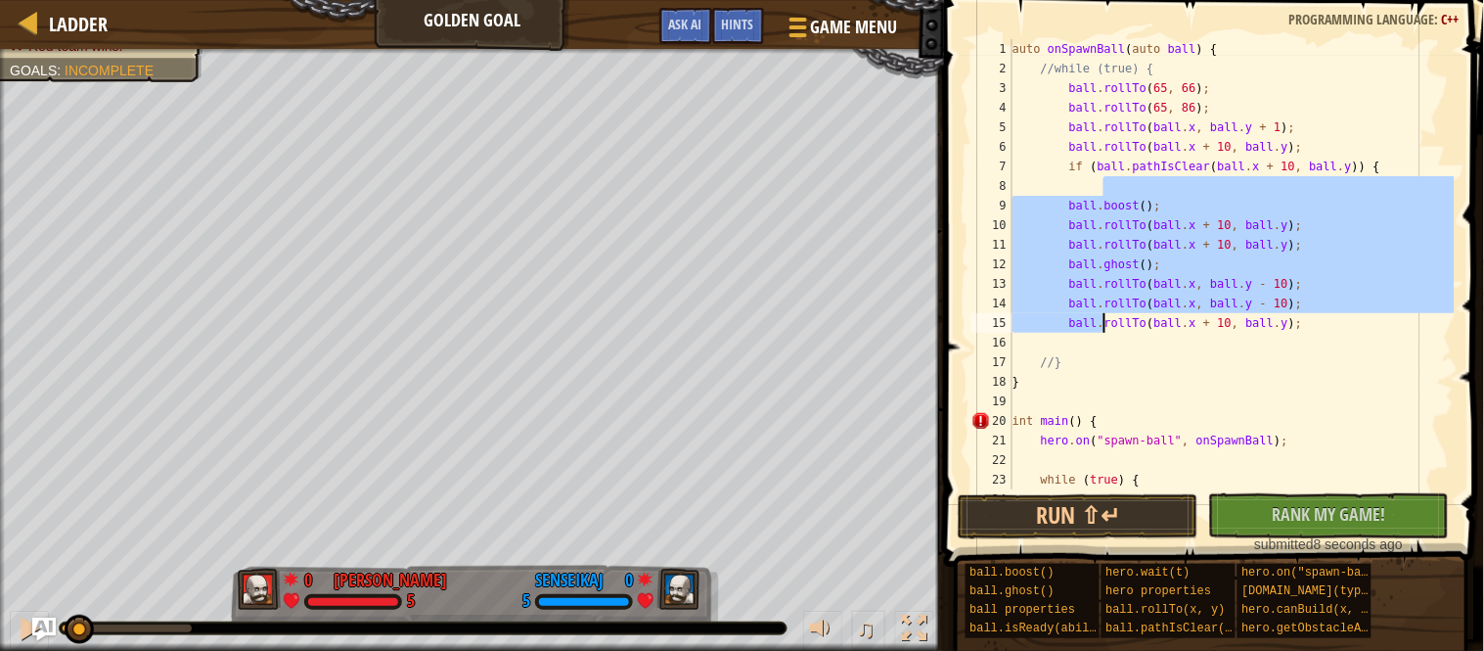
type textarea "ball.rollTo(ball.x, ball.y - 10); ball.rollTo(ball.x + 10, ball.y);"
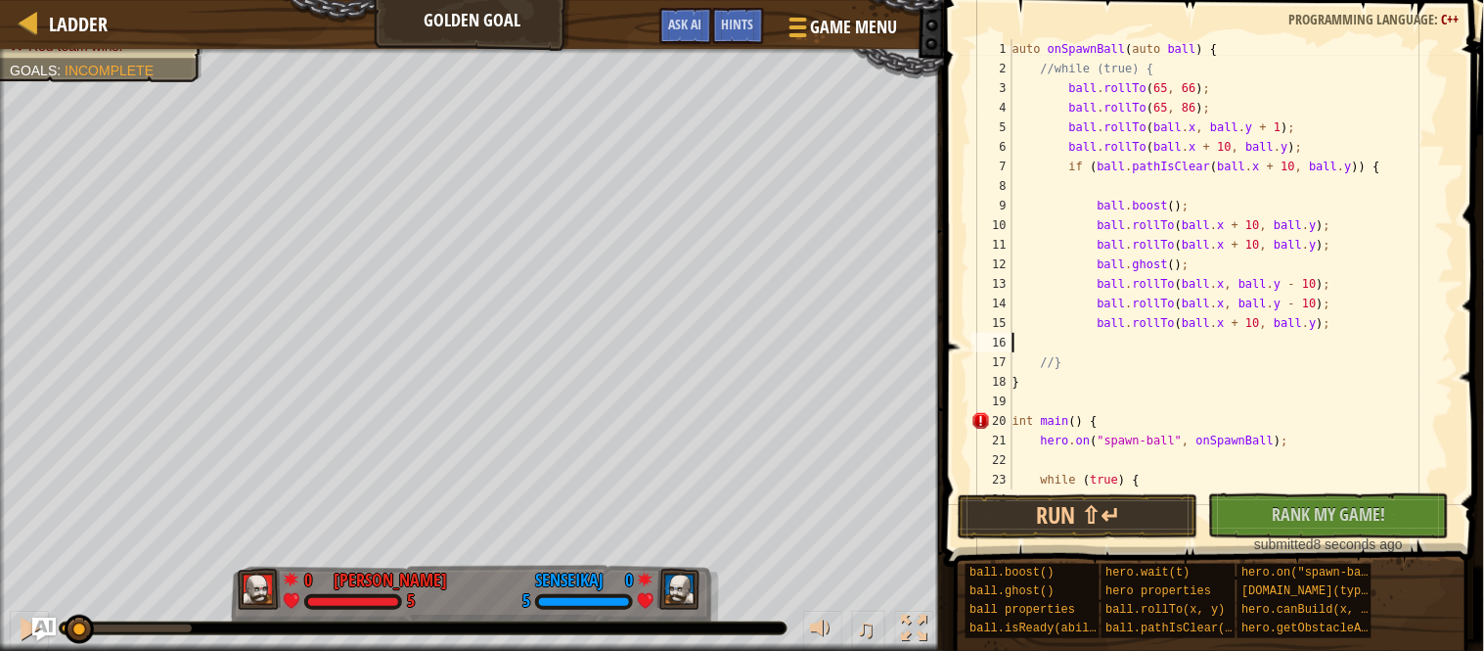
scroll to position [8, 0]
type textarea "ball.rollTo(ball.x + 10, ball.y);"
click at [1390, 314] on div "auto onSpawnBall ( auto ball ) { //while (true) { ball . rollTo ( 65 , 66 ) ; b…" at bounding box center [1232, 283] width 446 height 489
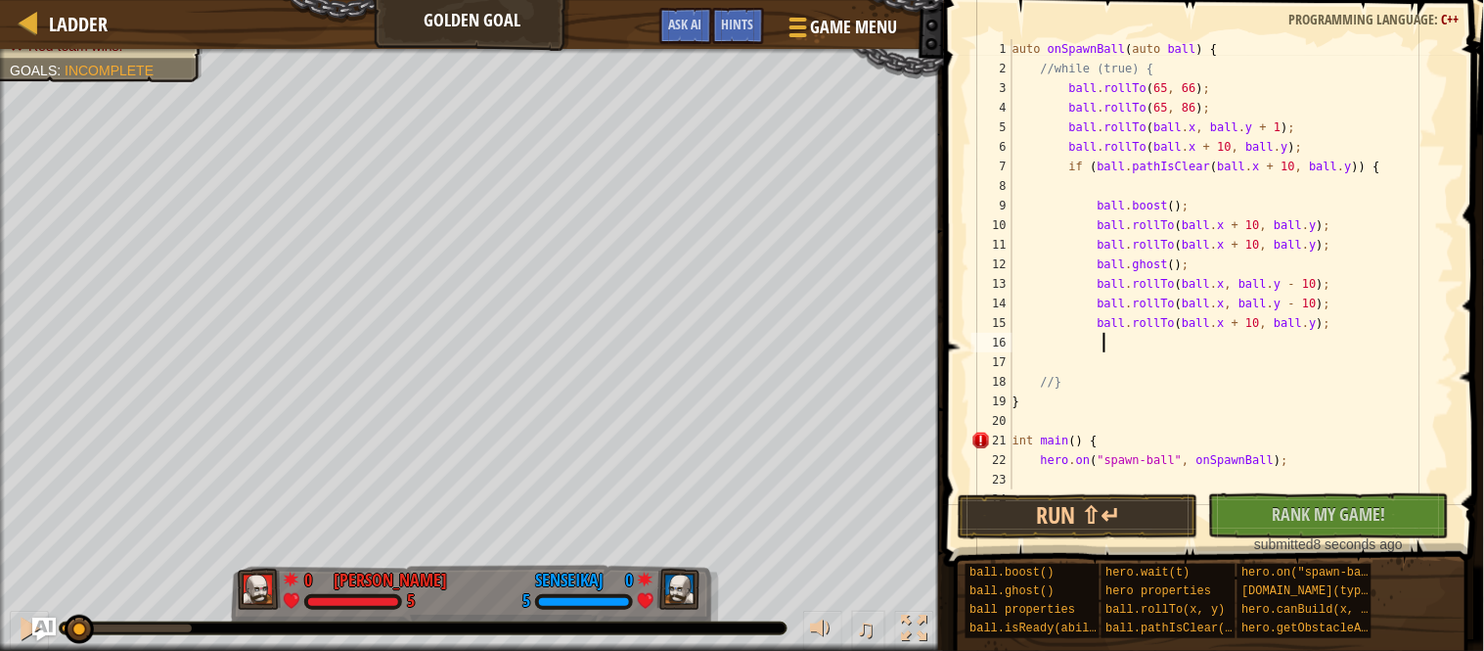
type textarea "}"
click at [1129, 190] on div "auto onSpawnBall ( auto ball ) { //while (true) { ball . rollTo ( 65 , 66 ) ; b…" at bounding box center [1232, 283] width 446 height 489
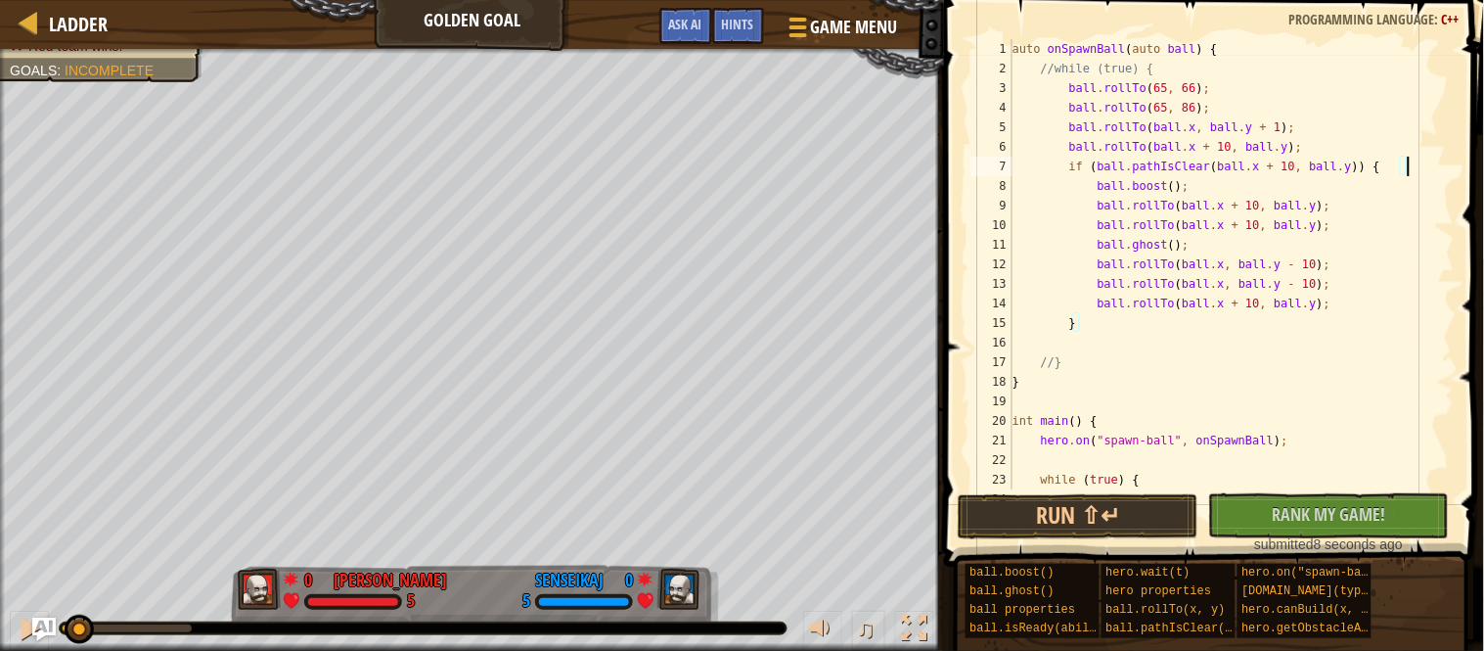
click at [1144, 319] on div "auto onSpawnBall ( auto ball ) { //while (true) { ball . rollTo ( 65 , 66 ) ; b…" at bounding box center [1232, 283] width 446 height 489
type textarea "}"
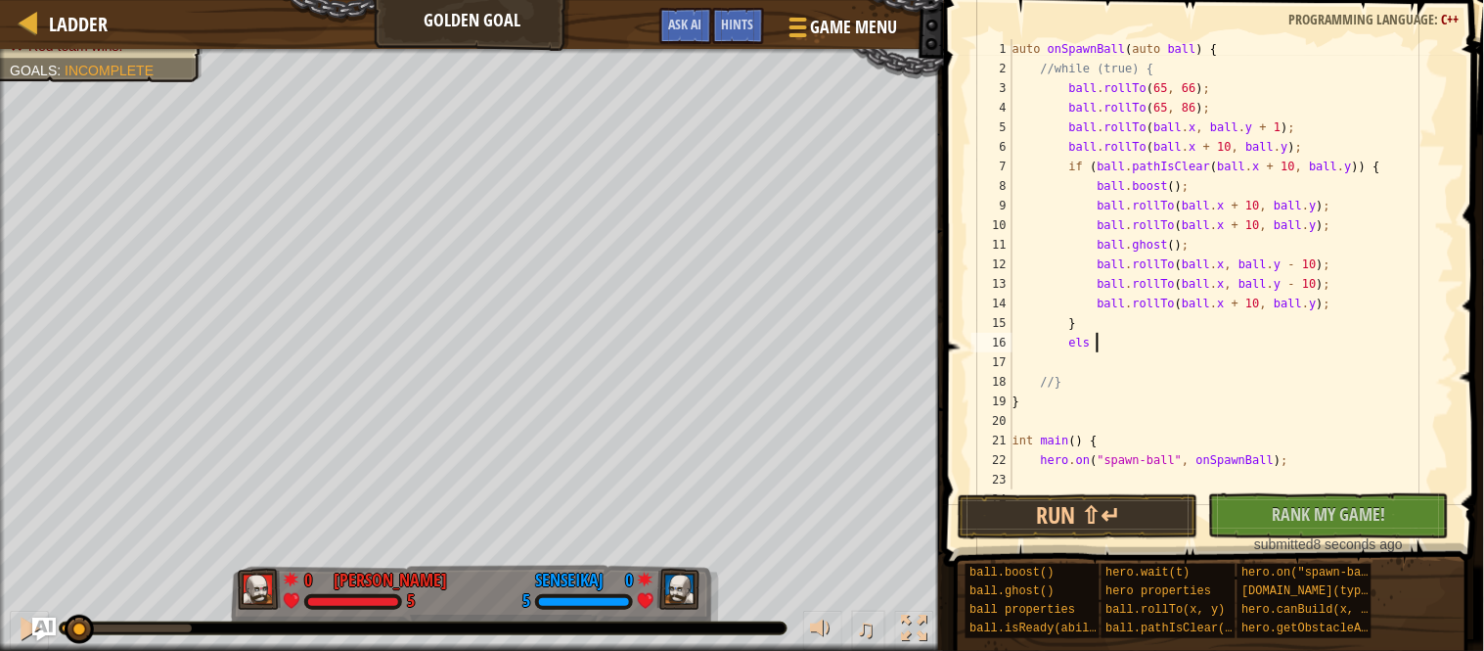
type textarea "else"
type textarea "{"
type textarea "else {"
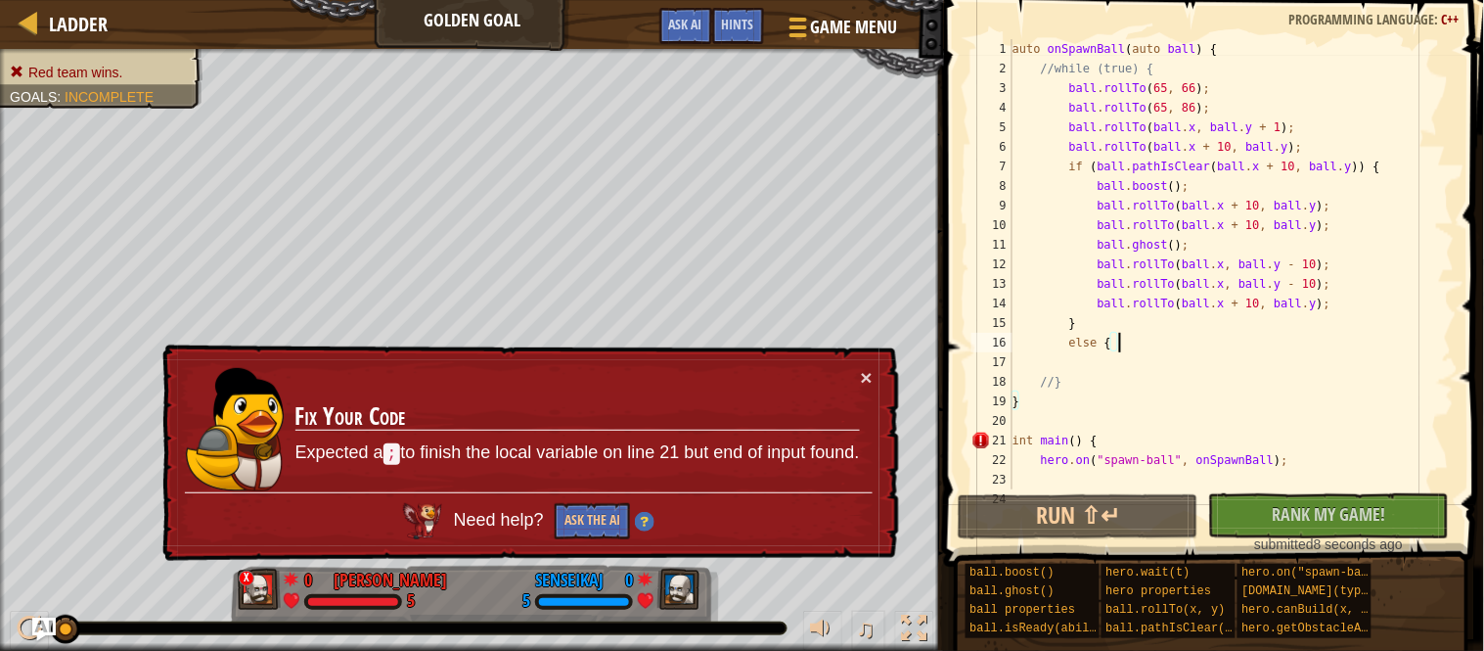
click at [1180, 343] on div "auto onSpawnBall ( auto ball ) { //while (true) { ball . rollTo ( 65 , 66 ) ; b…" at bounding box center [1232, 283] width 446 height 489
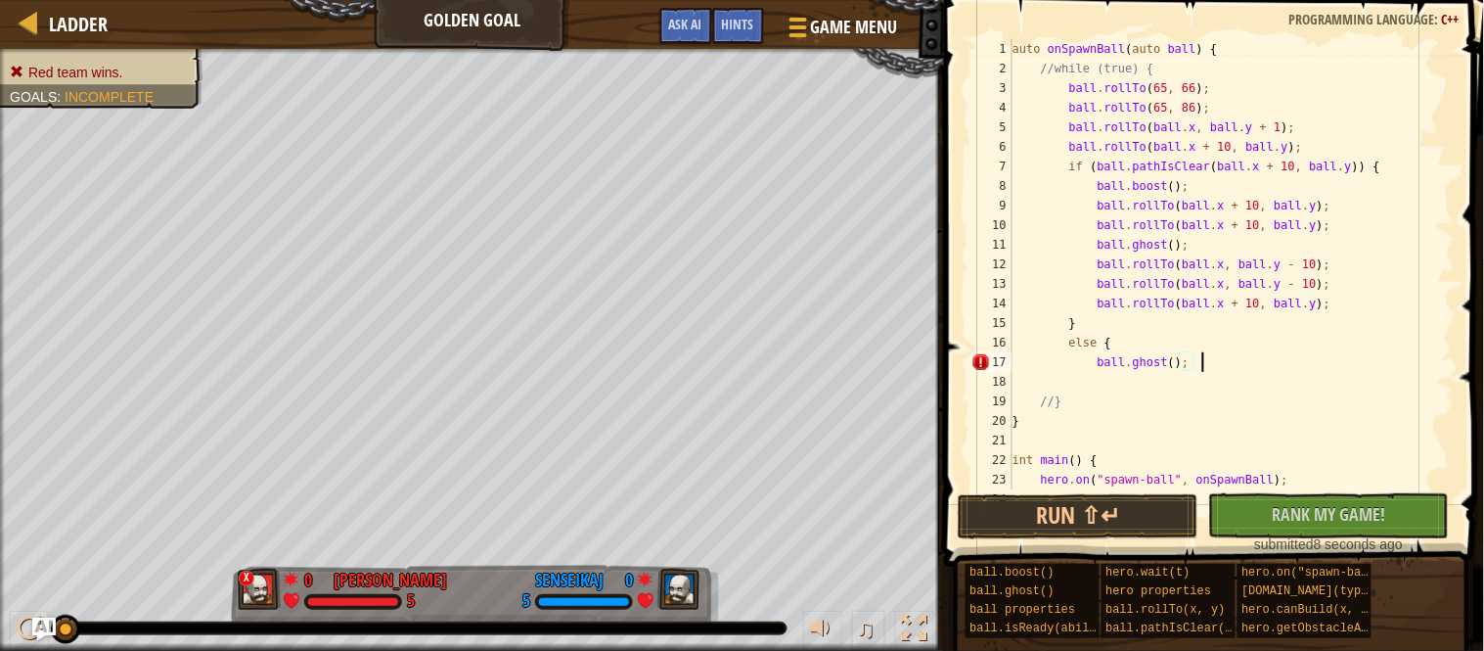
scroll to position [8, 25]
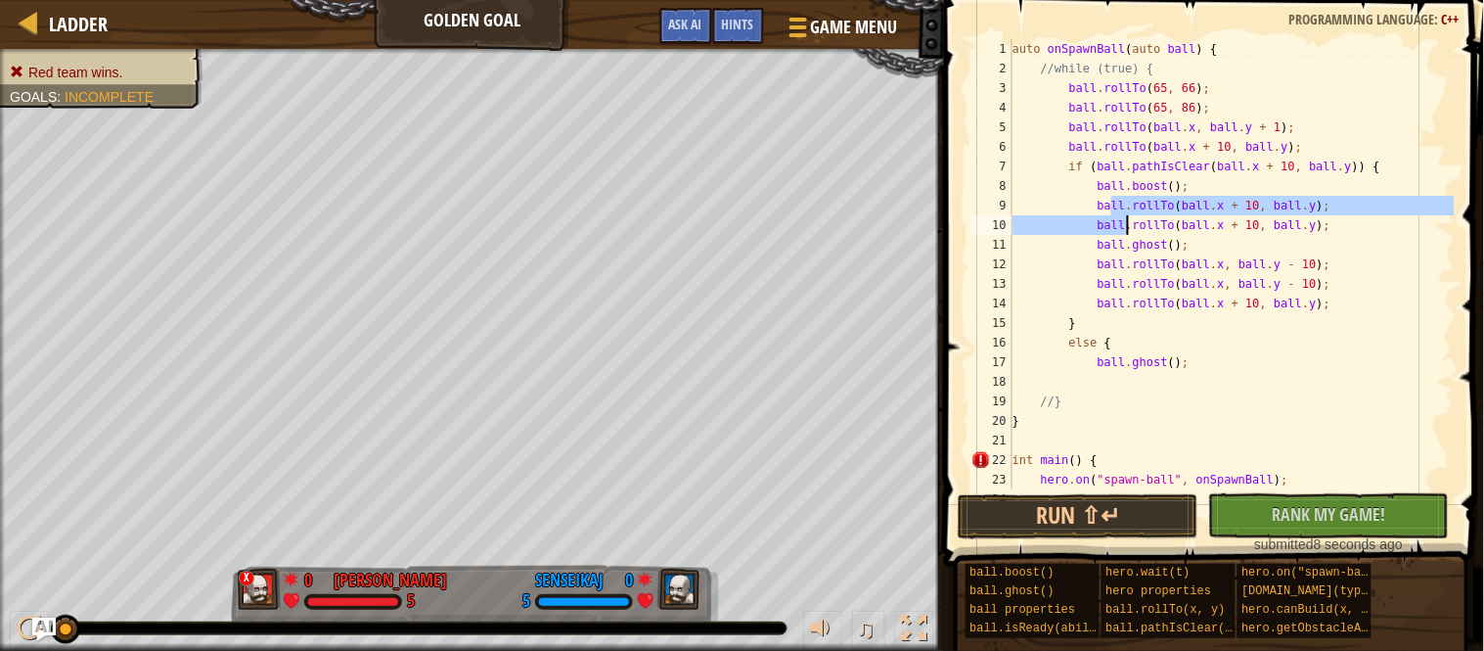
drag, startPoint x: 1109, startPoint y: 210, endPoint x: 1300, endPoint y: 278, distance: 202.4
click at [1300, 278] on div "auto onSpawnBall ( auto ball ) { //while (true) { ball . rollTo ( 65 , 66 ) ; b…" at bounding box center [1232, 283] width 446 height 489
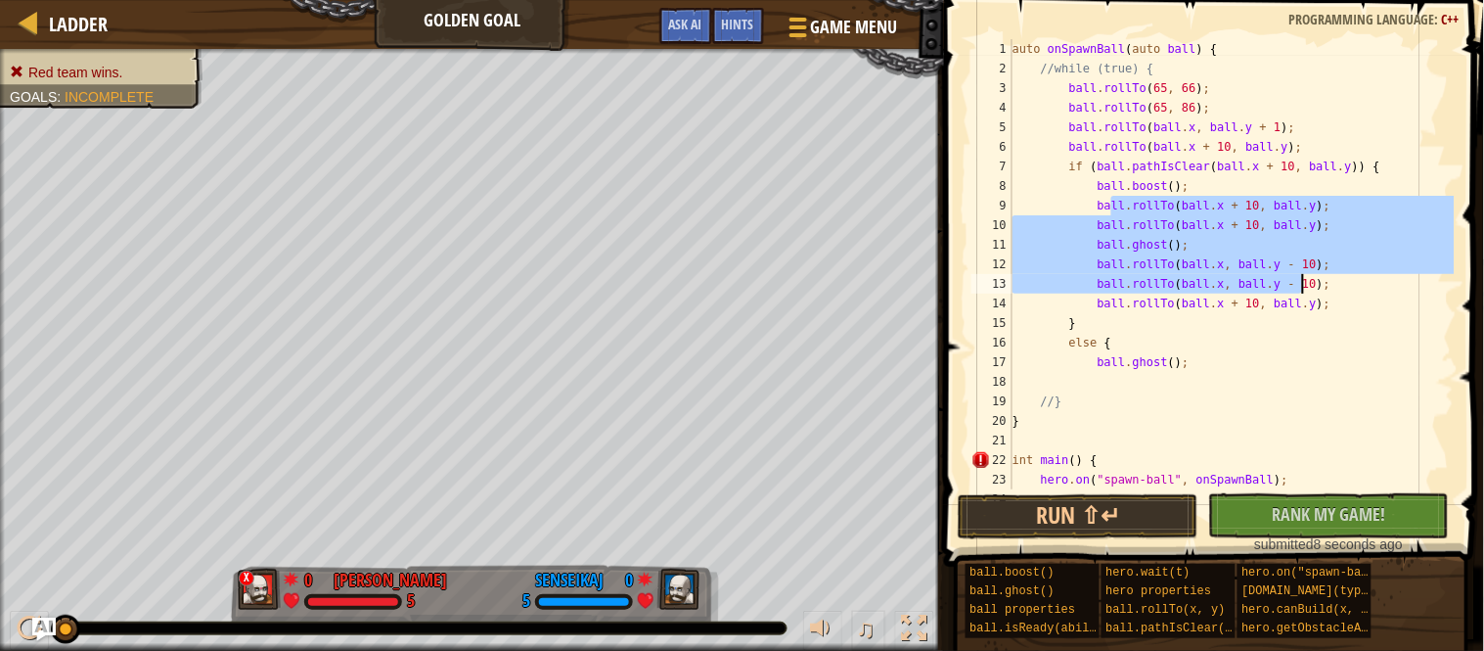
click at [1300, 278] on div "auto onSpawnBall ( auto ball ) { //while (true) { ball . rollTo ( 65 , 66 ) ; b…" at bounding box center [1232, 264] width 446 height 450
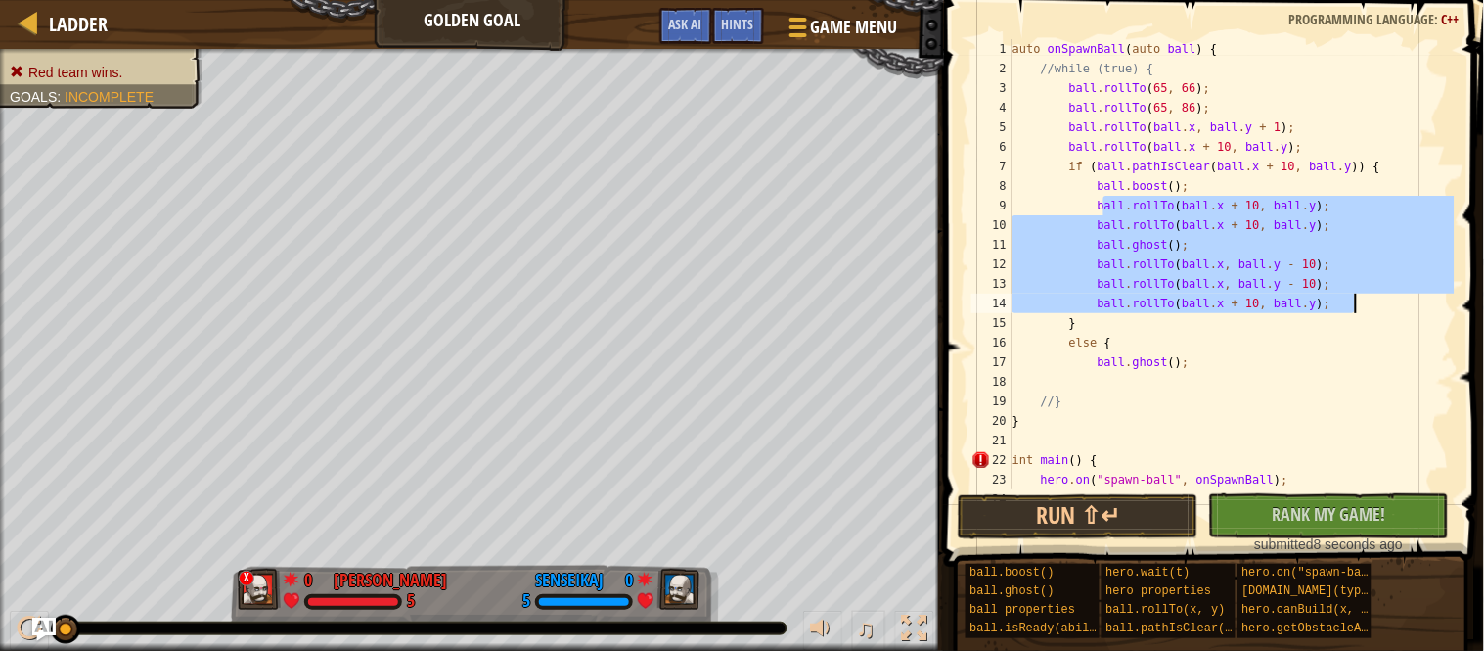
drag, startPoint x: 1105, startPoint y: 204, endPoint x: 1369, endPoint y: 310, distance: 284.9
click at [1369, 310] on div "auto onSpawnBall ( auto ball ) { //while (true) { ball . rollTo ( 65 , 66 ) ; b…" at bounding box center [1232, 283] width 446 height 489
click at [1305, 364] on div "auto onSpawnBall ( auto ball ) { //while (true) { ball . rollTo ( 65 , 66 ) ; b…" at bounding box center [1232, 283] width 446 height 489
type textarea "ball.ghost();"
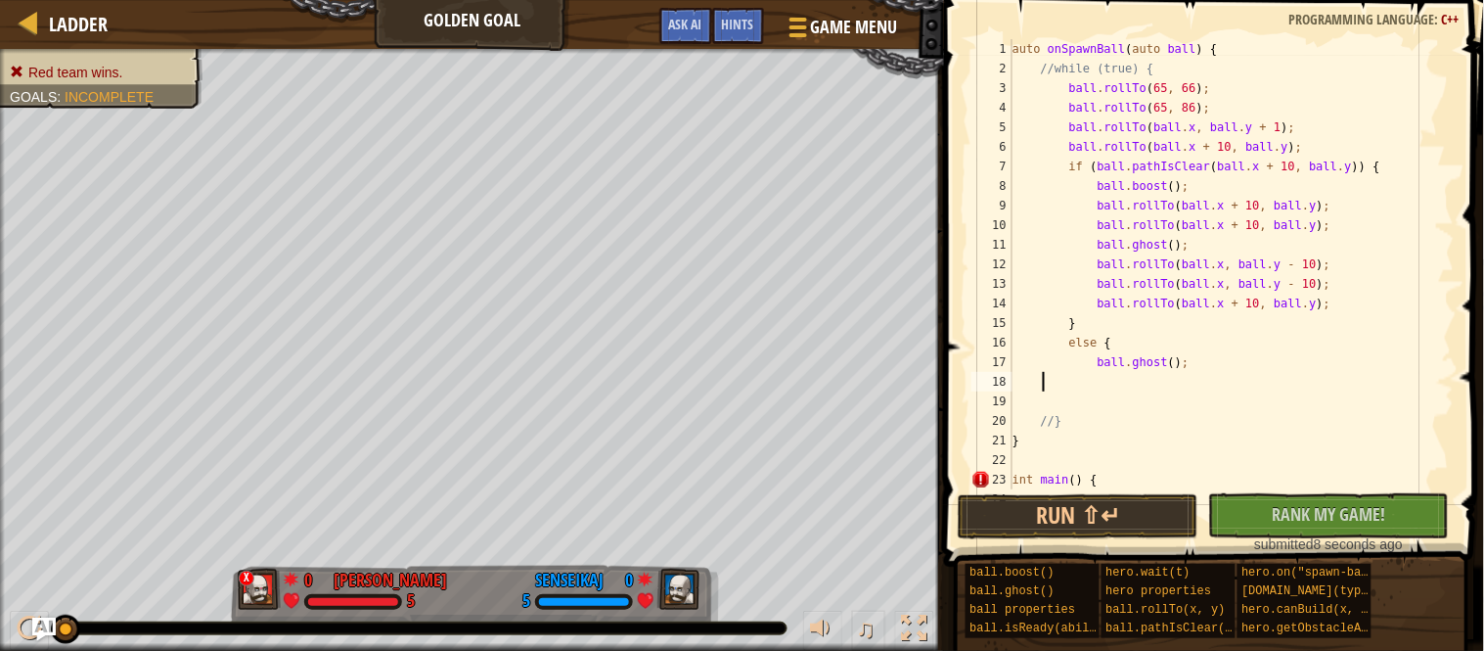
scroll to position [8, 0]
paste textarea "ball.rollTo(ball.x + 10, ball.y);"
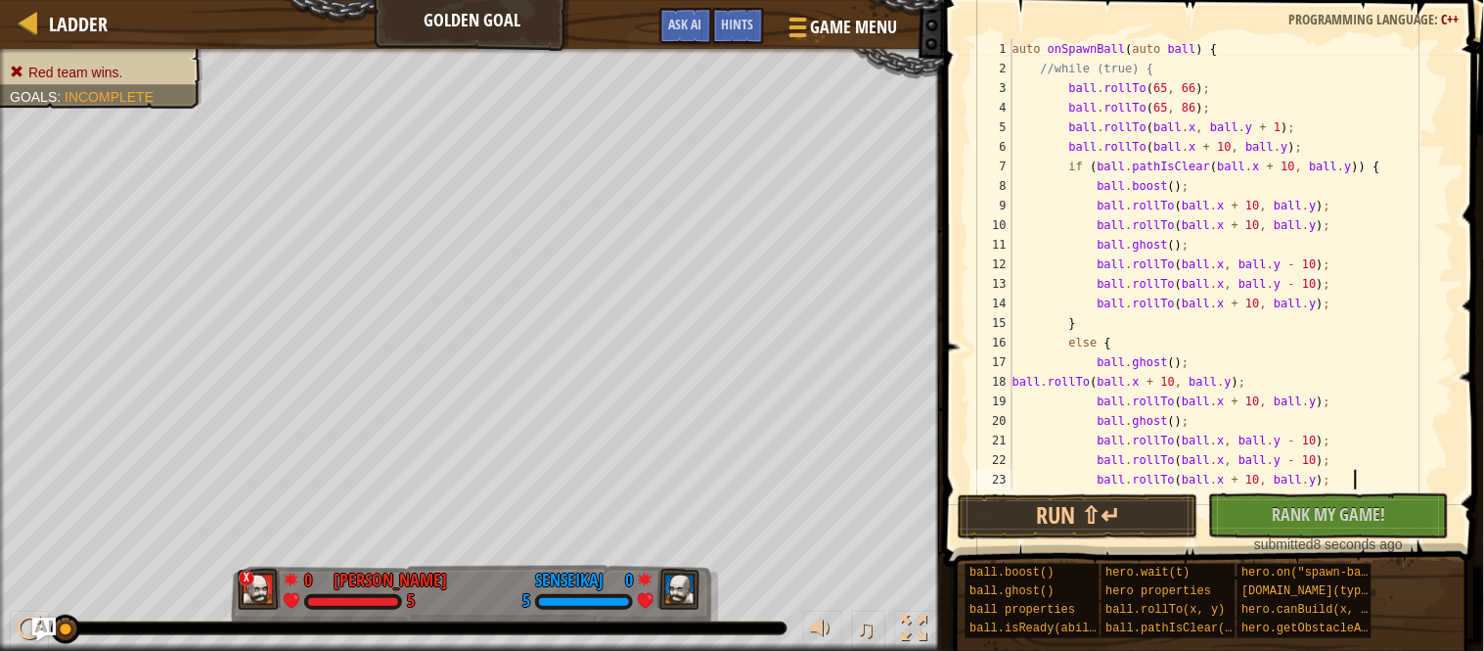
click at [1044, 384] on div "auto onSpawnBall ( auto ball ) { //while (true) { ball . rollTo ( 65 , 66 ) ; b…" at bounding box center [1232, 283] width 446 height 489
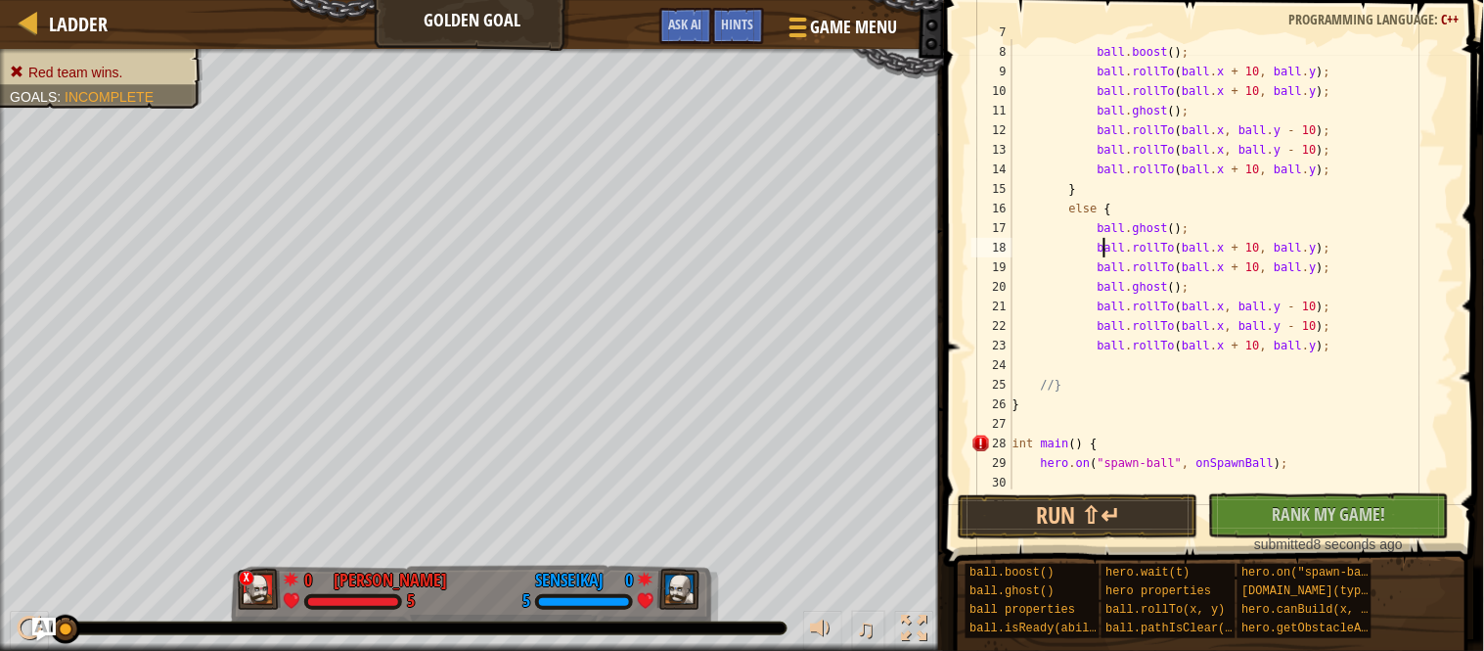
scroll to position [141, 0]
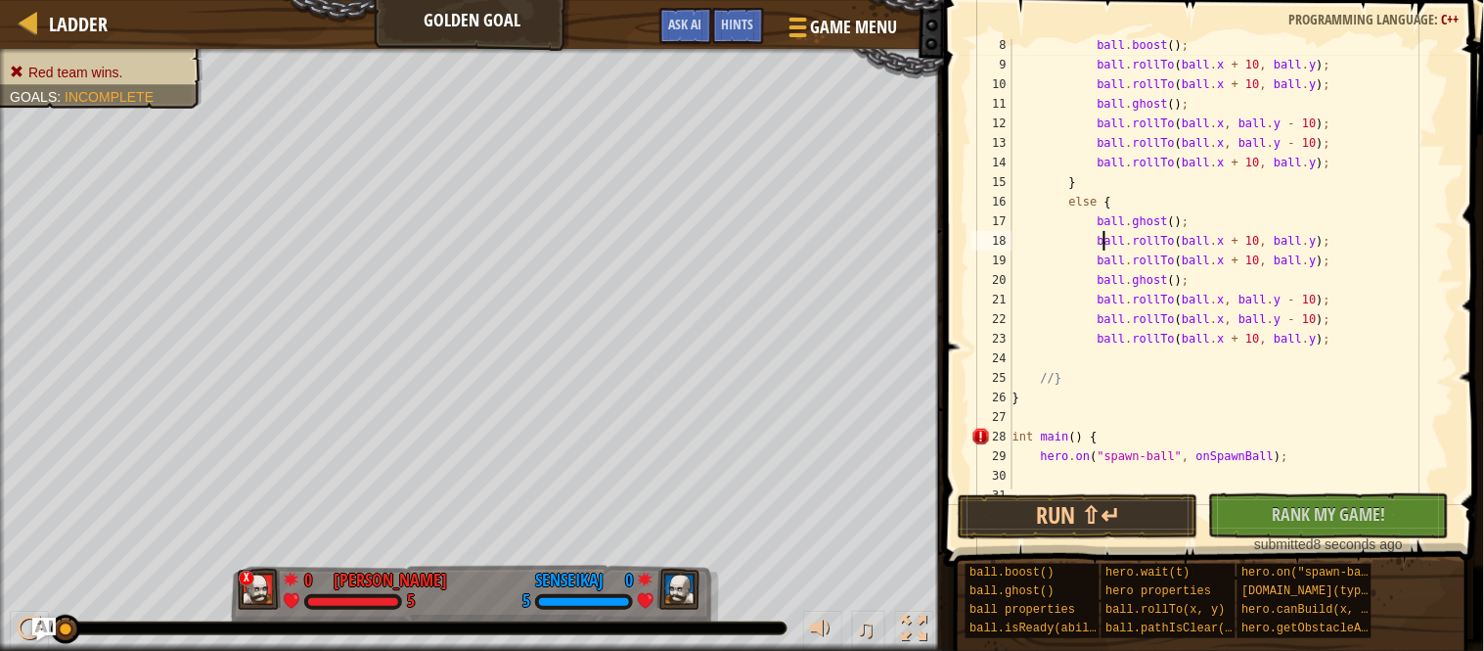
click at [1167, 282] on div "ball . boost ( ) ; ball . rollTo ( ball . x + 10 , ball . y ) ; ball . rollTo (…" at bounding box center [1232, 279] width 446 height 489
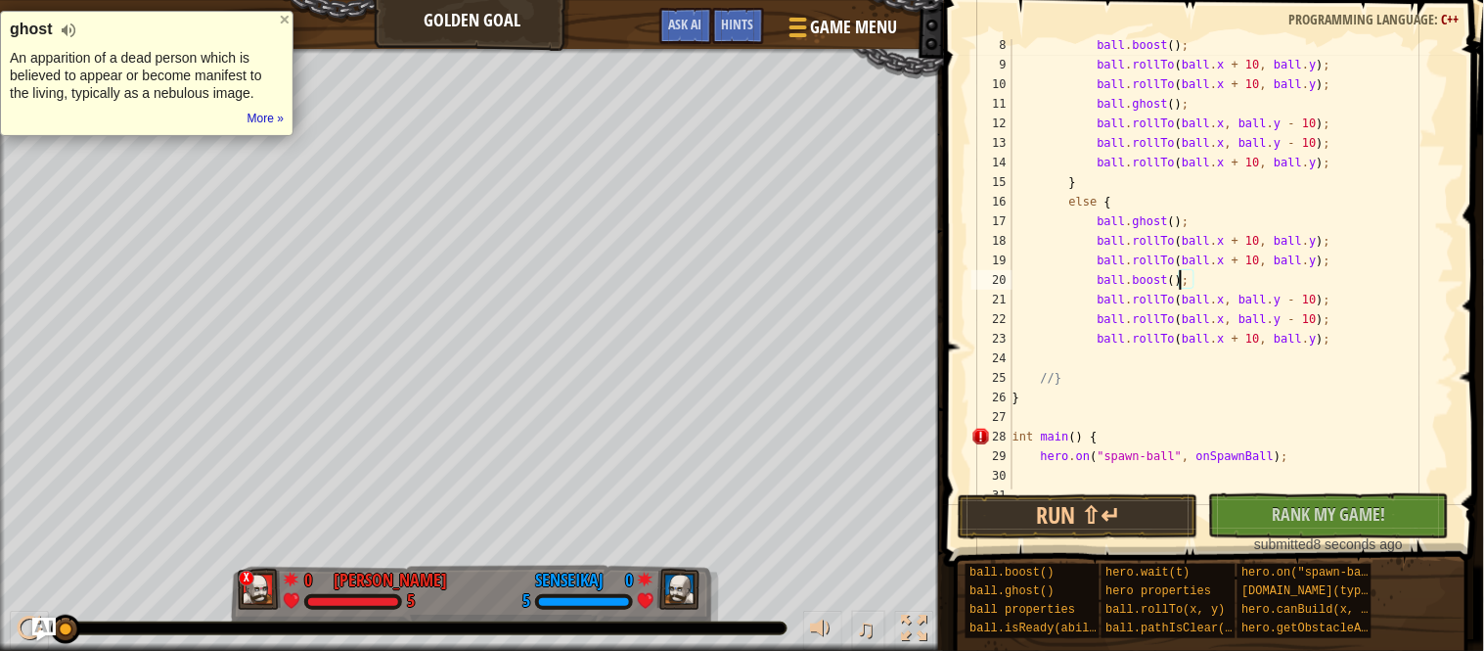
scroll to position [8, 23]
click at [1371, 339] on div "ball . boost ( ) ; ball . rollTo ( ball . x + 10 , ball . y ) ; ball . rollTo (…" at bounding box center [1232, 279] width 446 height 489
type textarea "ball.rollTo(ball.x + 10, ball.y);"
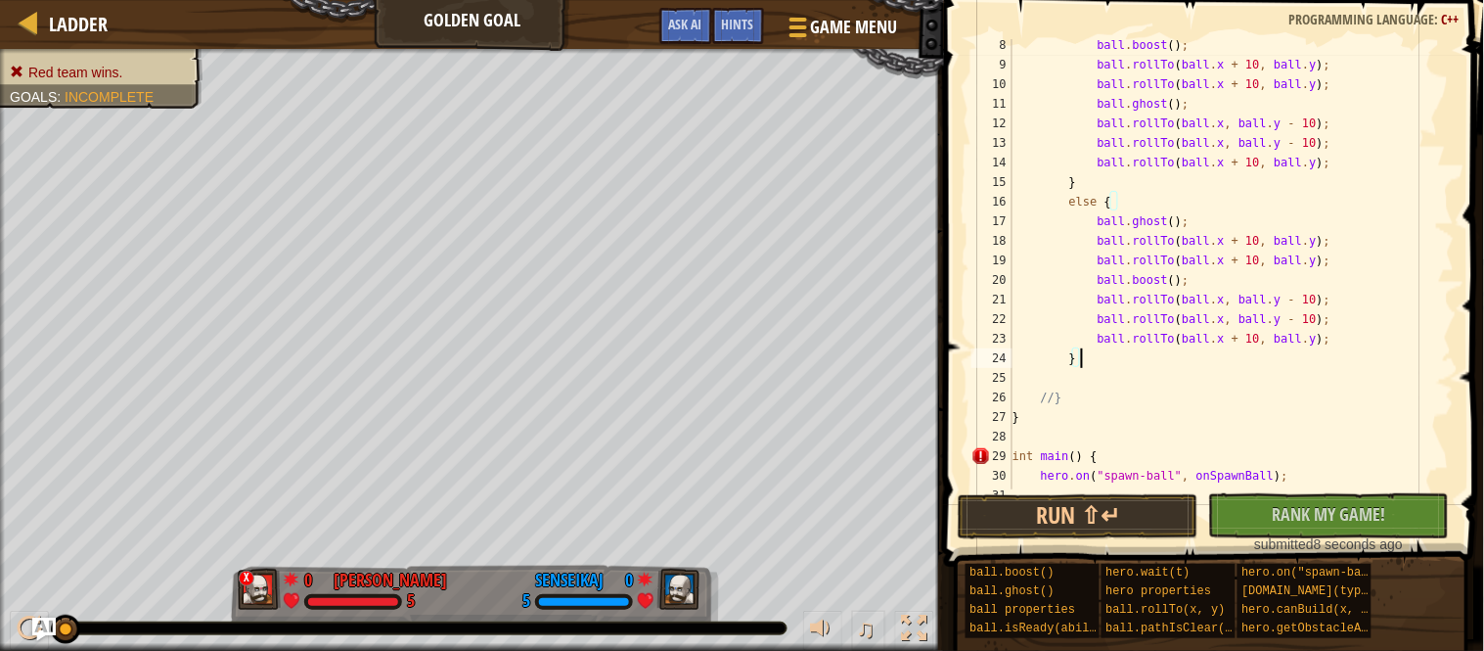
scroll to position [8, 8]
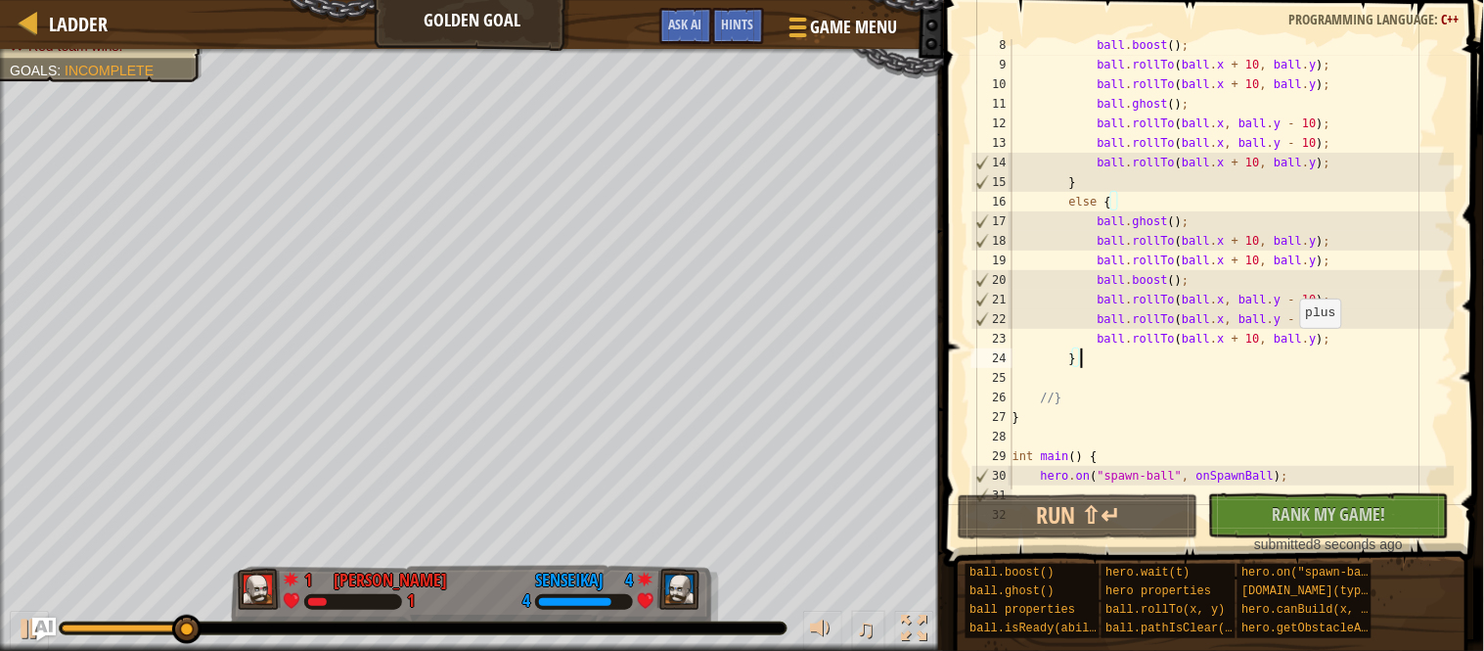
click at [1290, 345] on div "ball . boost ( ) ; ball . rollTo ( ball . x + 10 , ball . y ) ; ball . rollTo (…" at bounding box center [1232, 279] width 446 height 489
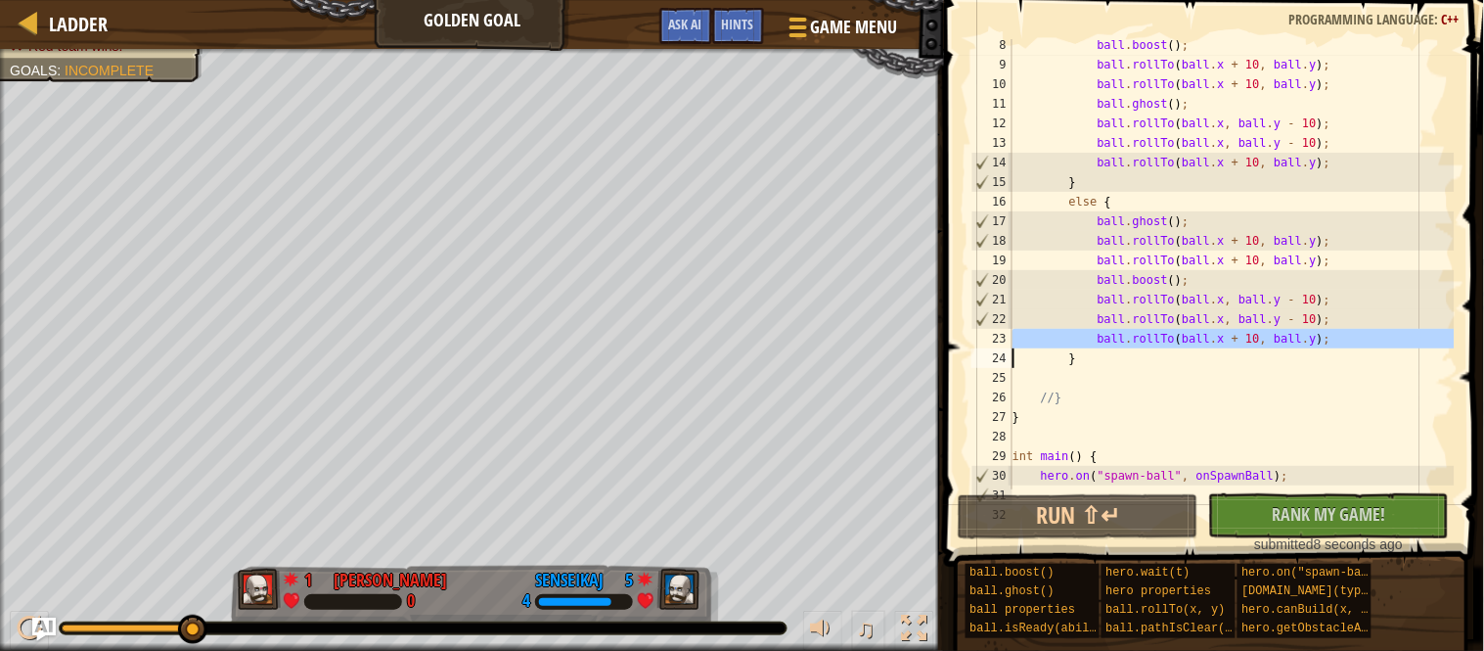
click at [1359, 341] on div "ball . boost ( ) ; ball . rollTo ( ball . x + 10 , ball . y ) ; ball . rollTo (…" at bounding box center [1232, 264] width 446 height 450
type textarea "ball.rollTo(ball.x + 10, ball.y);"
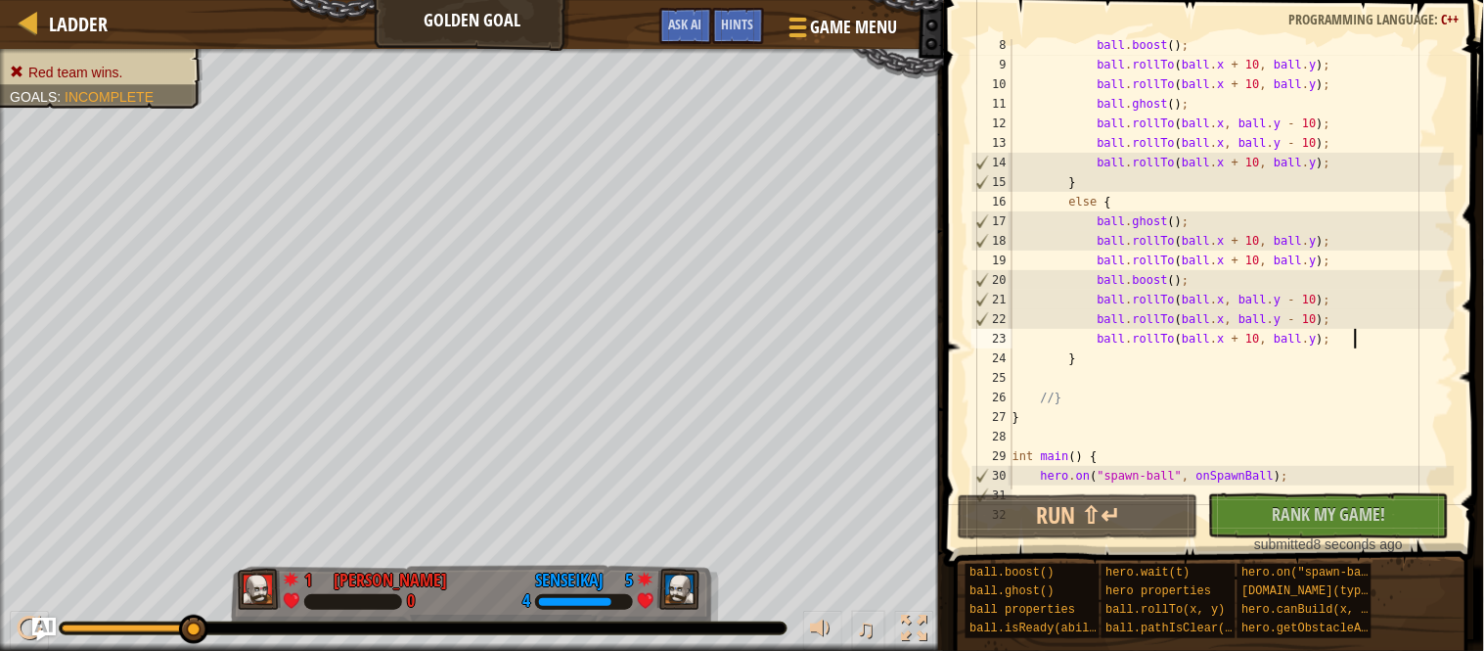
paste textarea
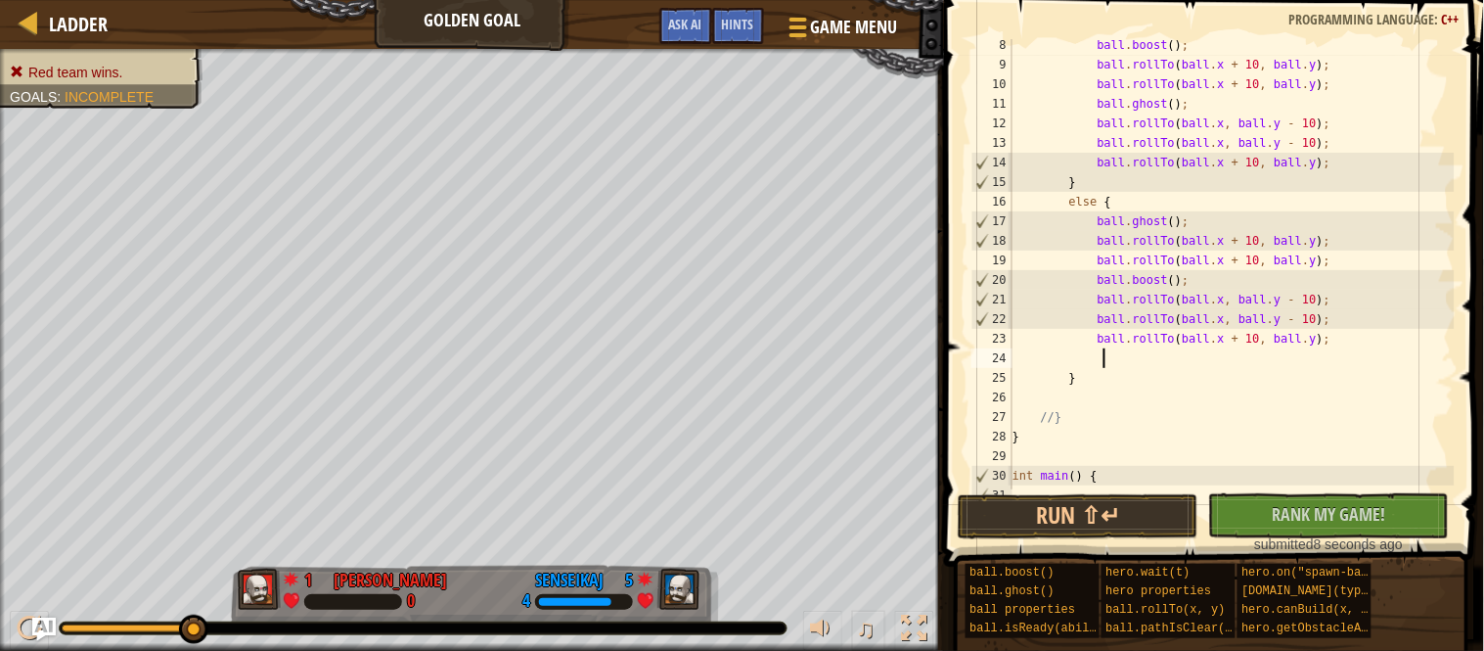
scroll to position [8, 0]
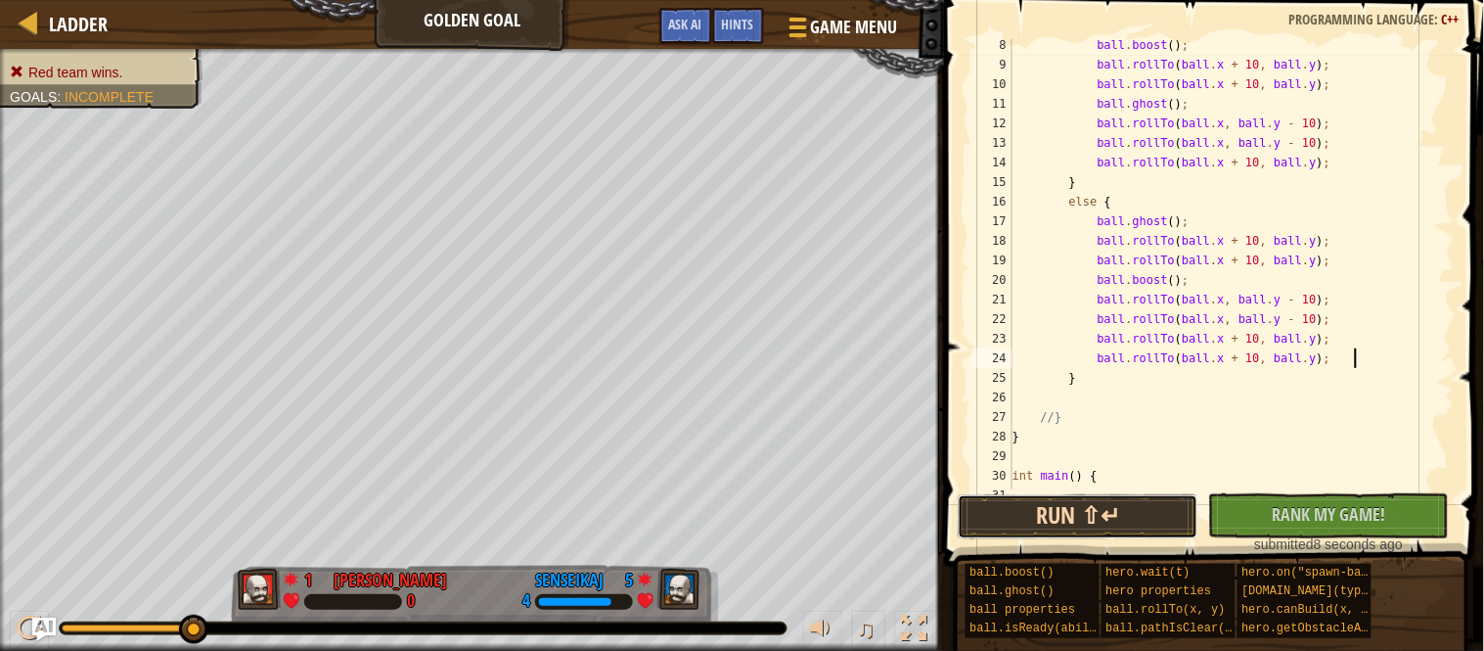
click at [1147, 526] on button "Run ⇧↵" at bounding box center [1078, 516] width 241 height 45
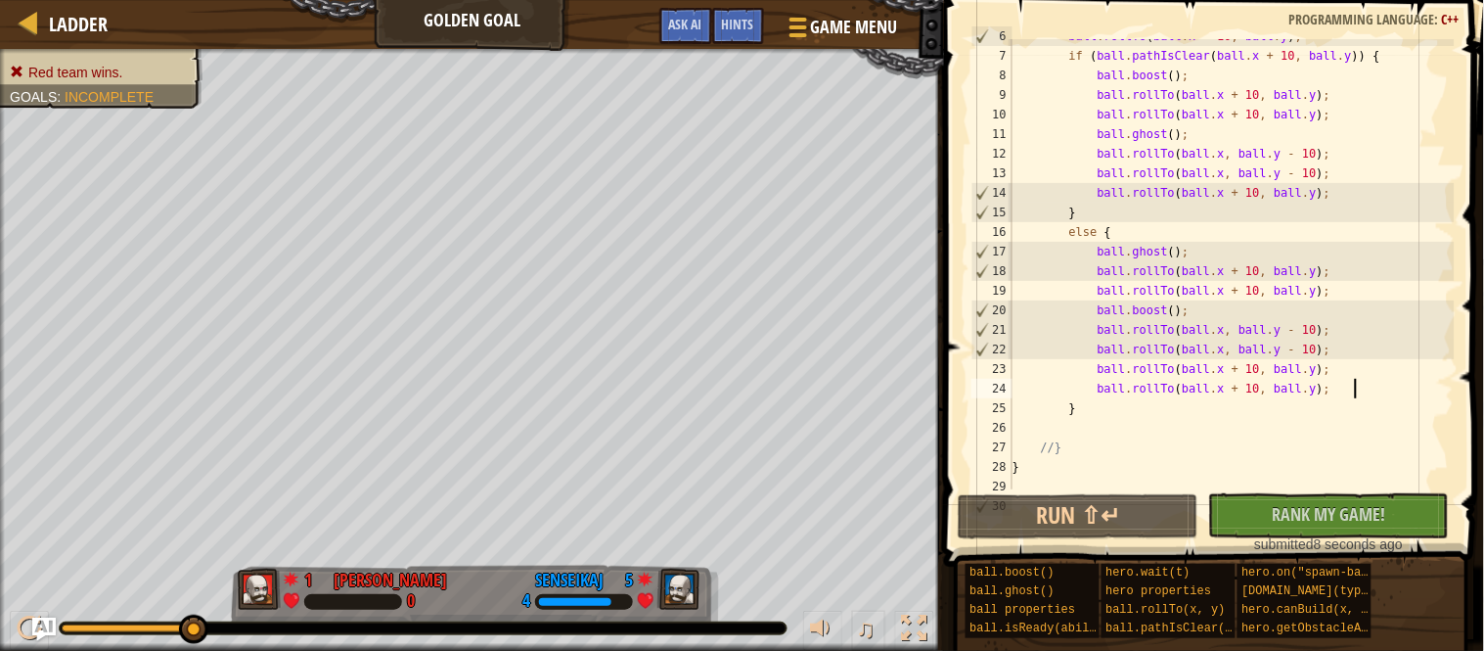
scroll to position [112, 0]
click at [1189, 394] on div "ball . rollTo ( ball . x + 10 , ball . y ) ; if ( ball . pathIsClear ( ball . x…" at bounding box center [1232, 269] width 446 height 489
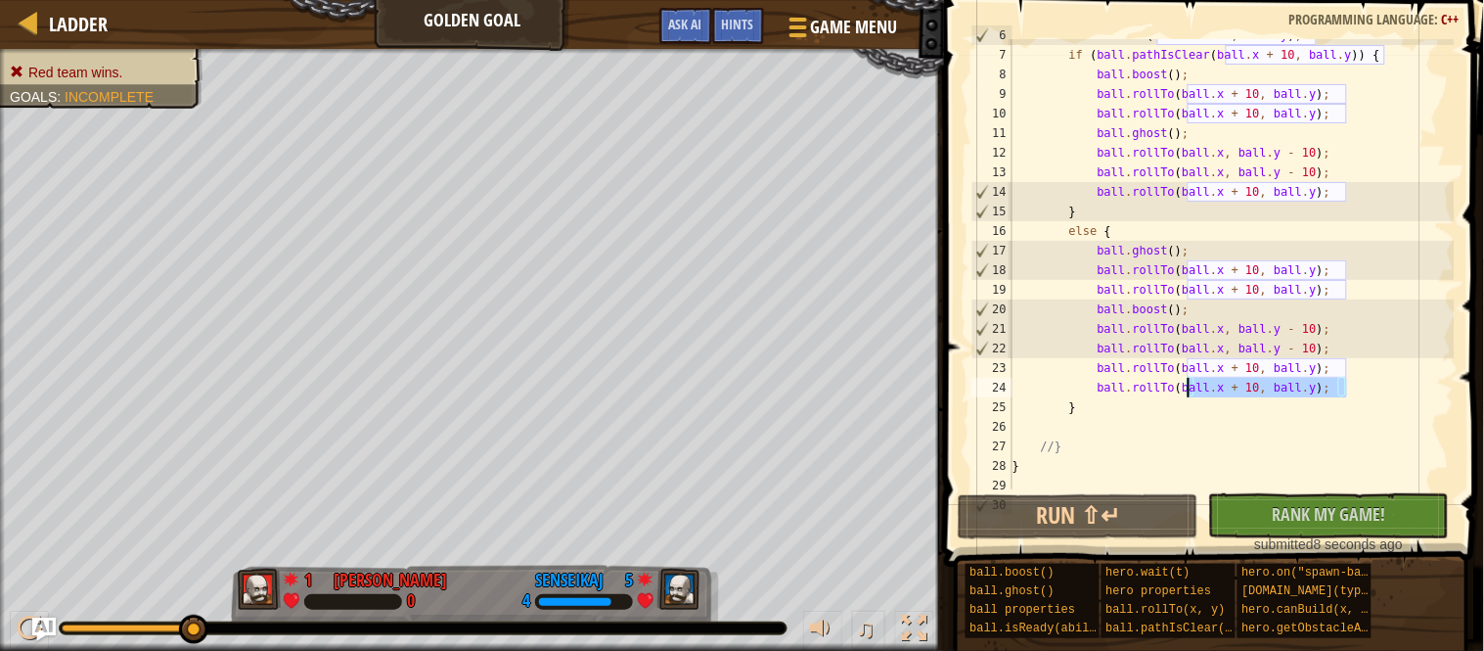
click at [1189, 394] on div "ball . rollTo ( ball . x + 10 , ball . y ) ; if ( ball . pathIsClear ( ball . x…" at bounding box center [1232, 269] width 446 height 489
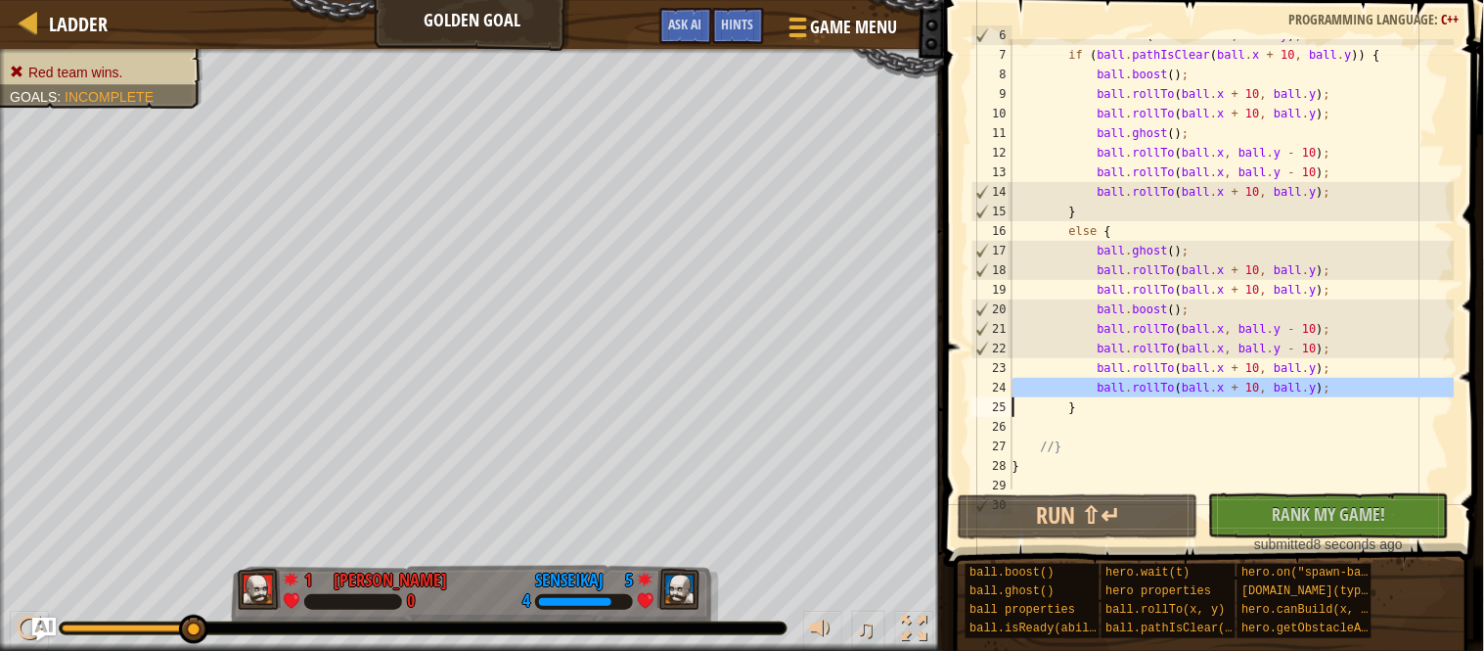
click at [1374, 385] on div "ball . rollTo ( ball . x + 10 , ball . y ) ; if ( ball . pathIsClear ( ball . x…" at bounding box center [1232, 264] width 446 height 450
type textarea "ball.rollTo(ball.x + 10, ball.y);"
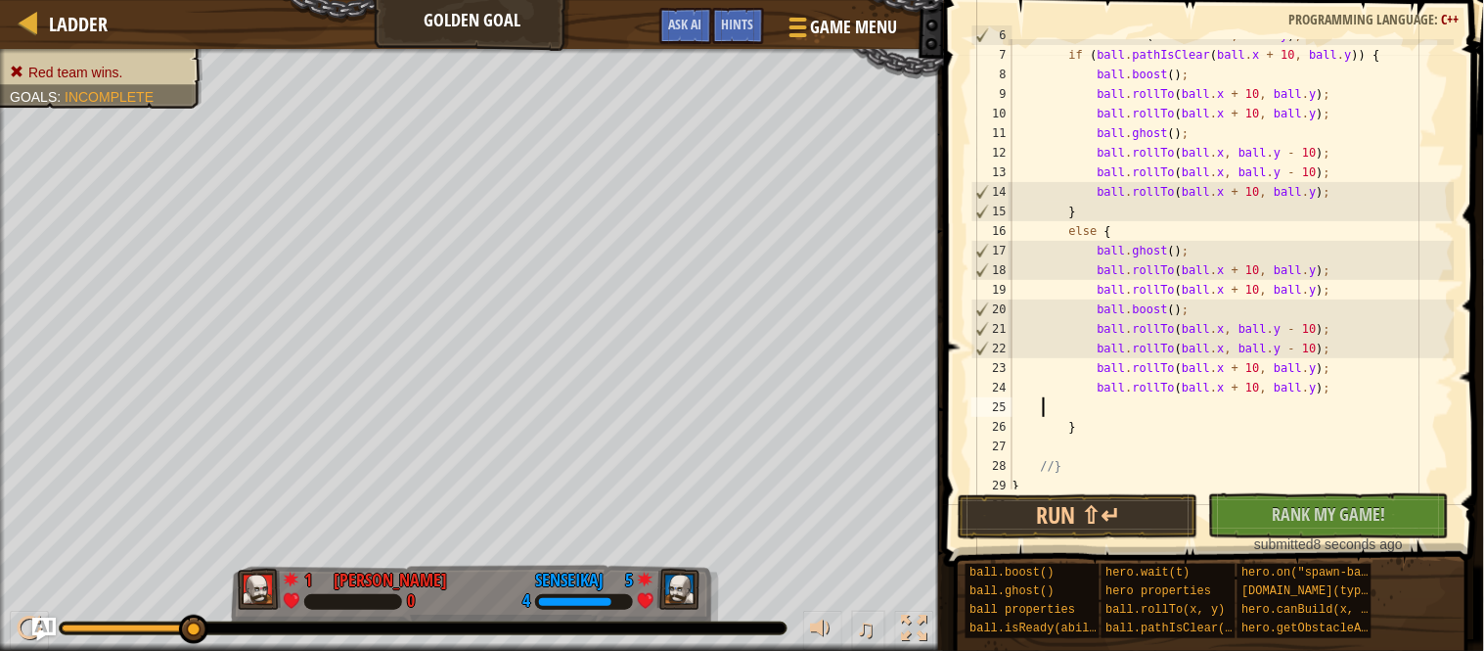
paste textarea
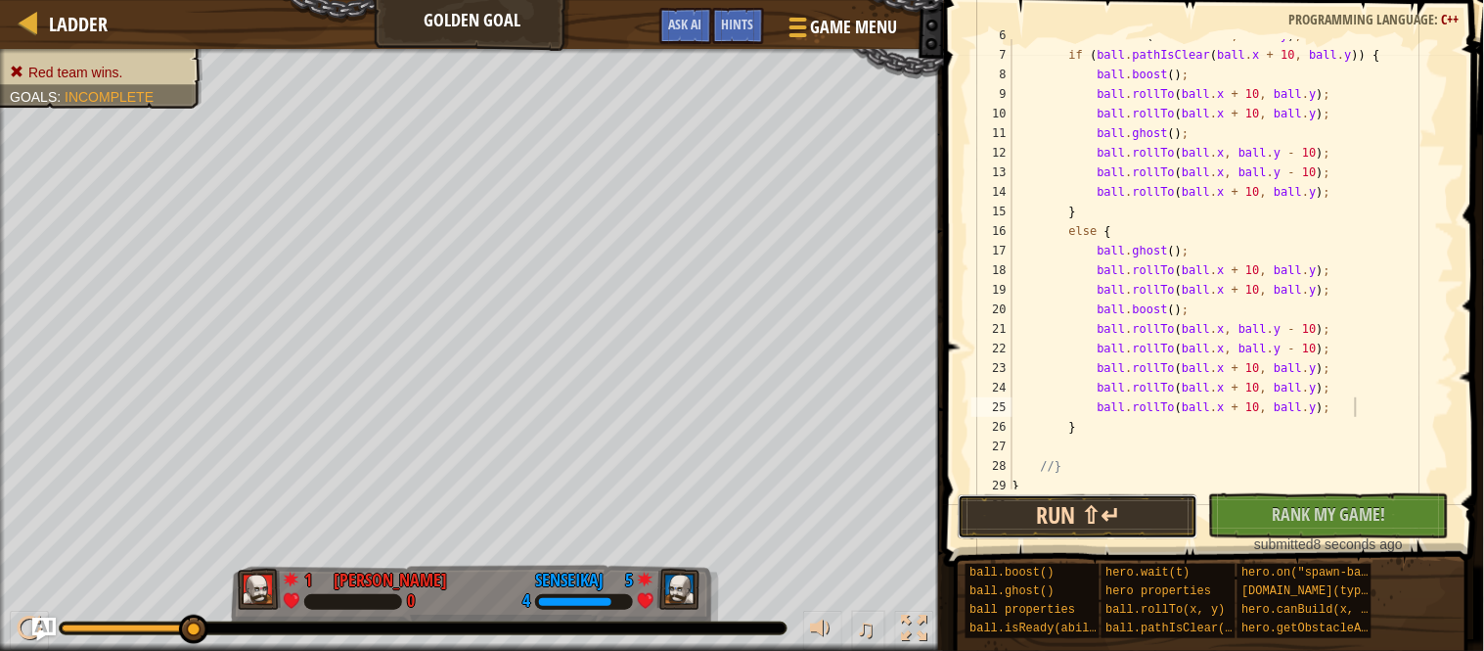
click at [1133, 510] on button "Run ⇧↵" at bounding box center [1078, 516] width 241 height 45
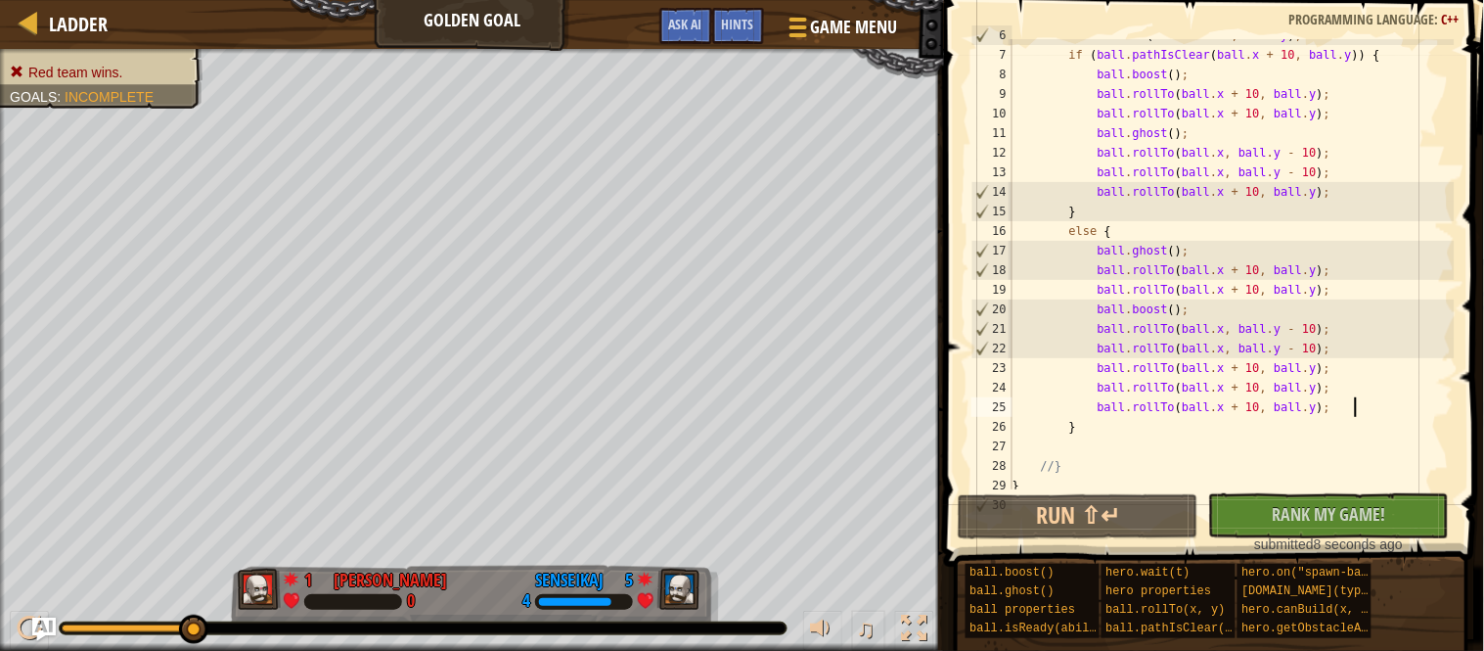
click at [131, 630] on div at bounding box center [127, 628] width 130 height 8
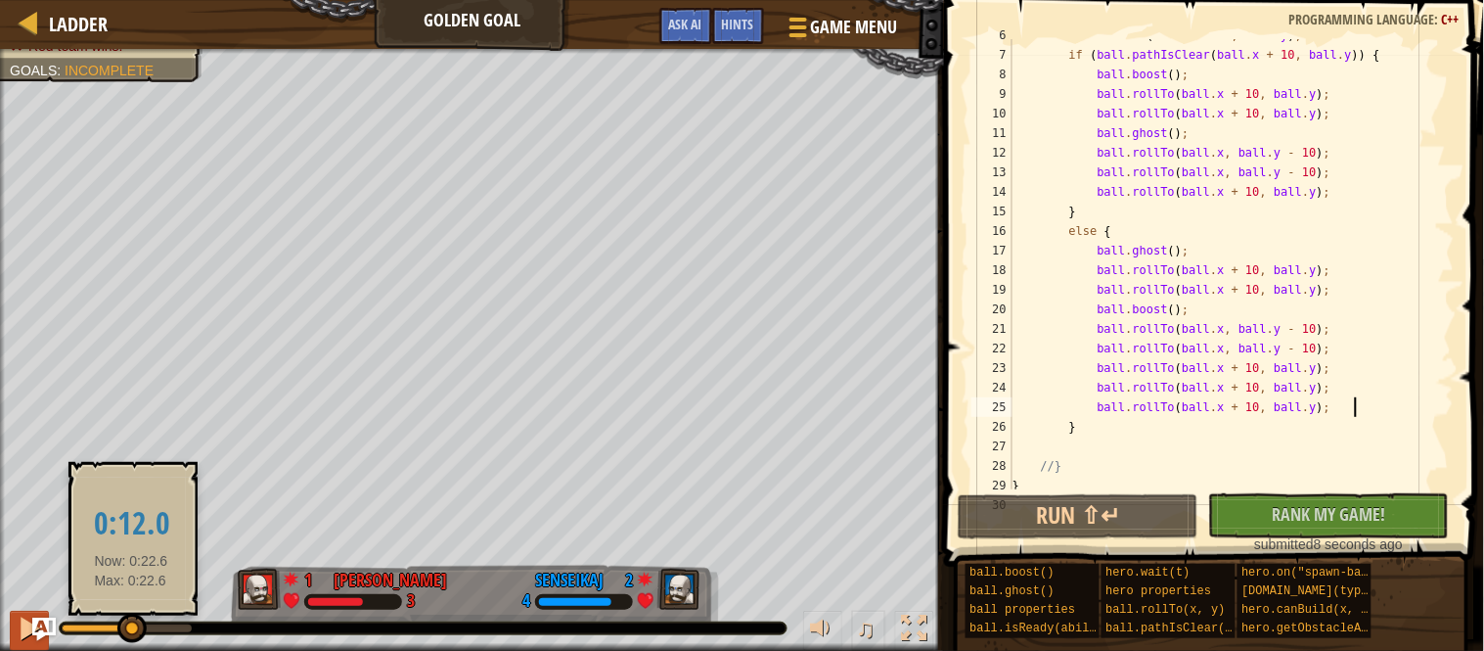
drag, startPoint x: 131, startPoint y: 630, endPoint x: 19, endPoint y: 618, distance: 113.1
click at [19, 618] on div at bounding box center [29, 627] width 25 height 25
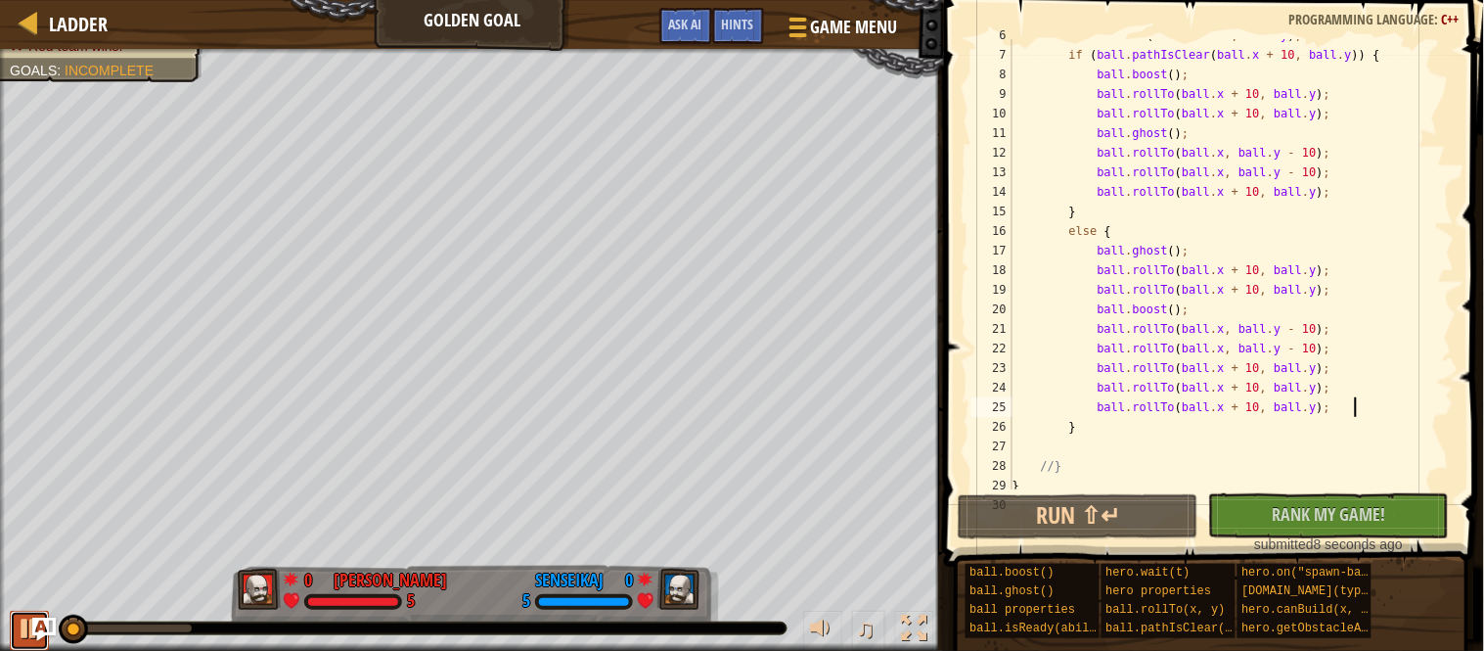
click at [25, 637] on div at bounding box center [29, 627] width 25 height 25
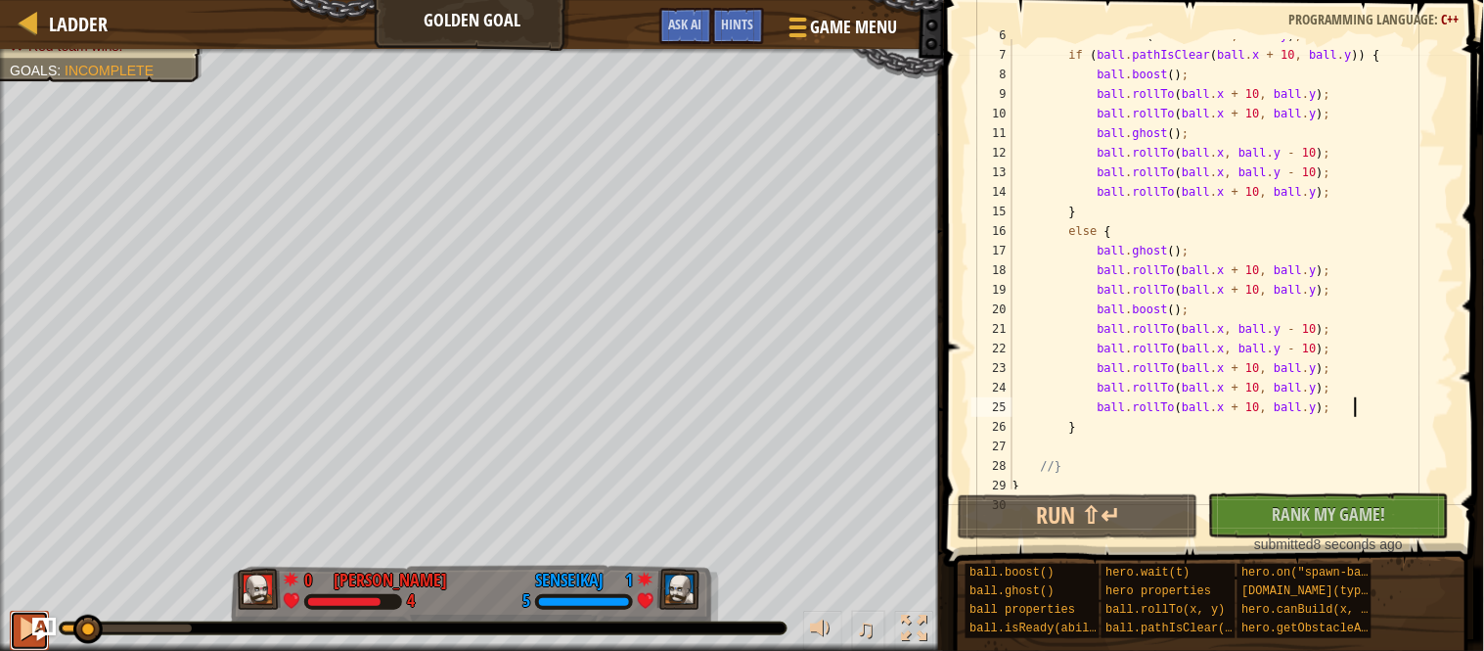
click at [25, 637] on div at bounding box center [29, 627] width 25 height 25
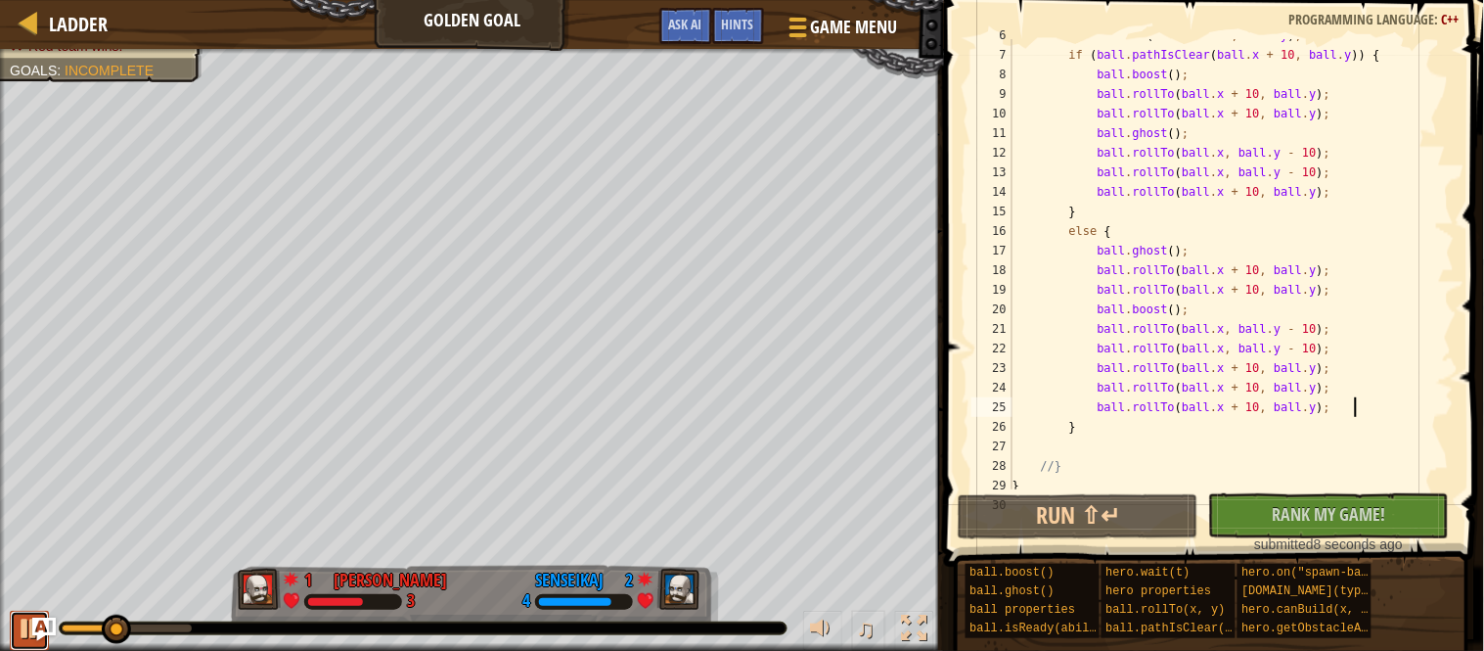
click at [25, 637] on div at bounding box center [29, 627] width 25 height 25
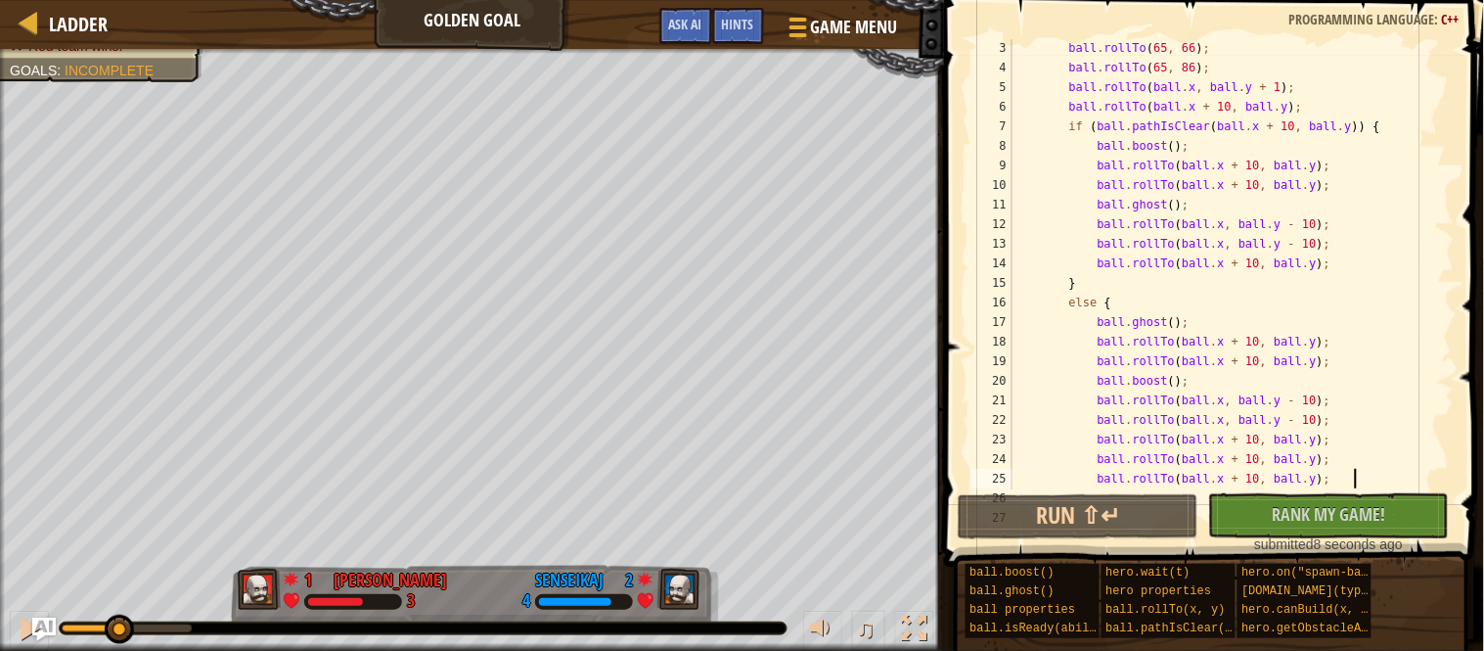
scroll to position [40, 0]
click at [1106, 145] on div "ball . rollTo ( 65 , 66 ) ; ball . rollTo ( 65 , 86 ) ; ball . rollTo ( ball . …" at bounding box center [1232, 282] width 446 height 489
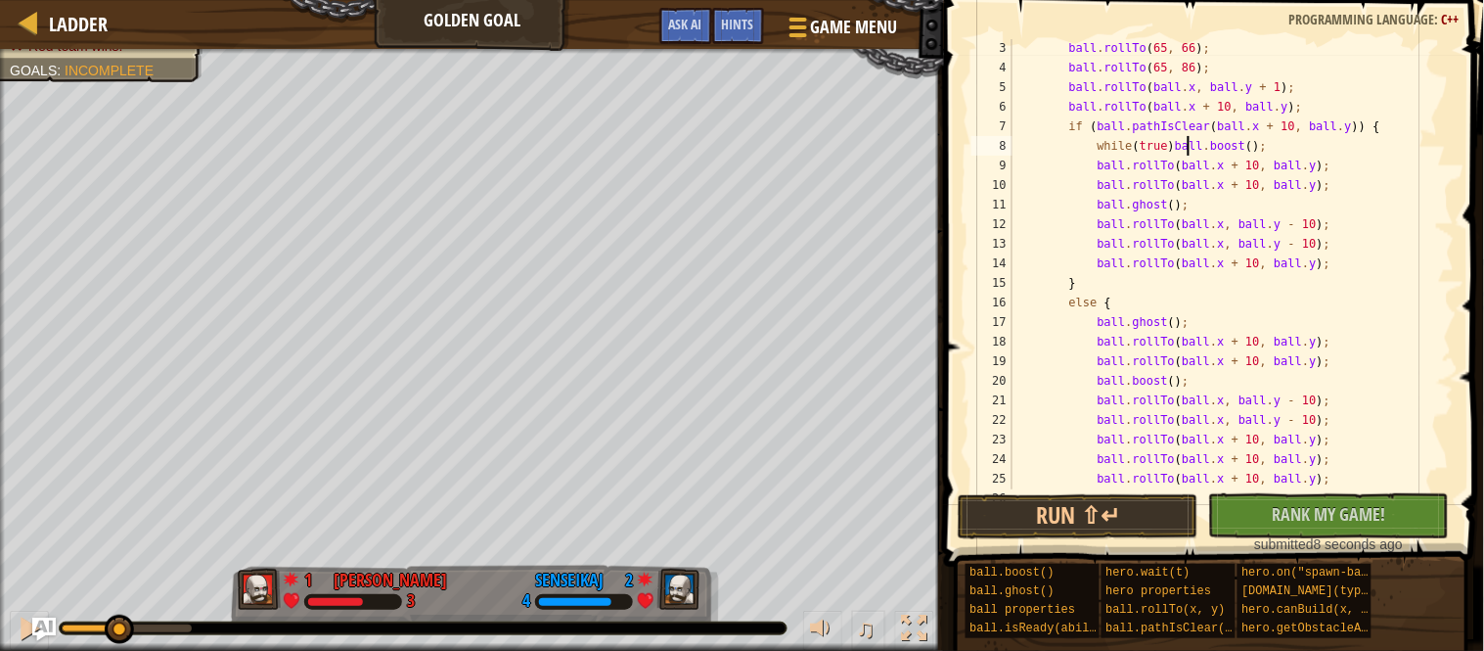
scroll to position [8, 24]
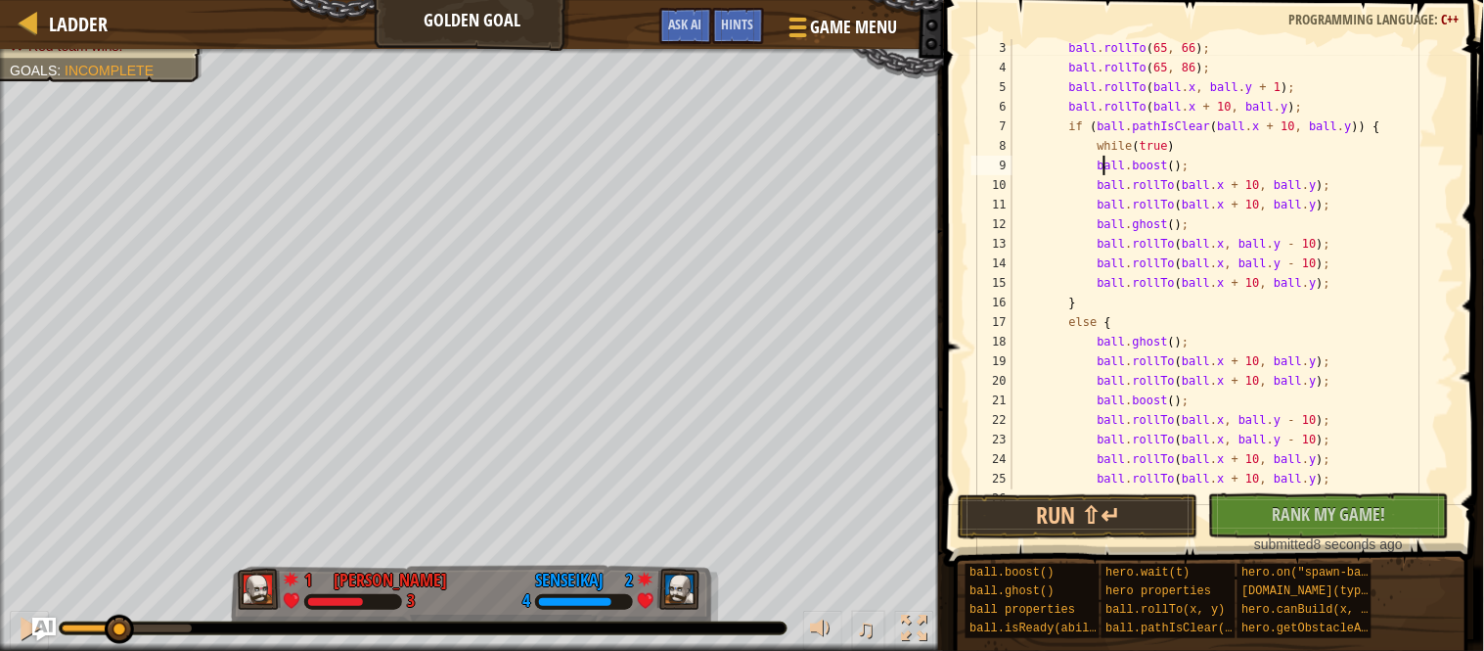
click at [1206, 149] on div "ball . rollTo ( 65 , 66 ) ; ball . rollTo ( 65 , 86 ) ; ball . rollTo ( ball . …" at bounding box center [1232, 282] width 446 height 489
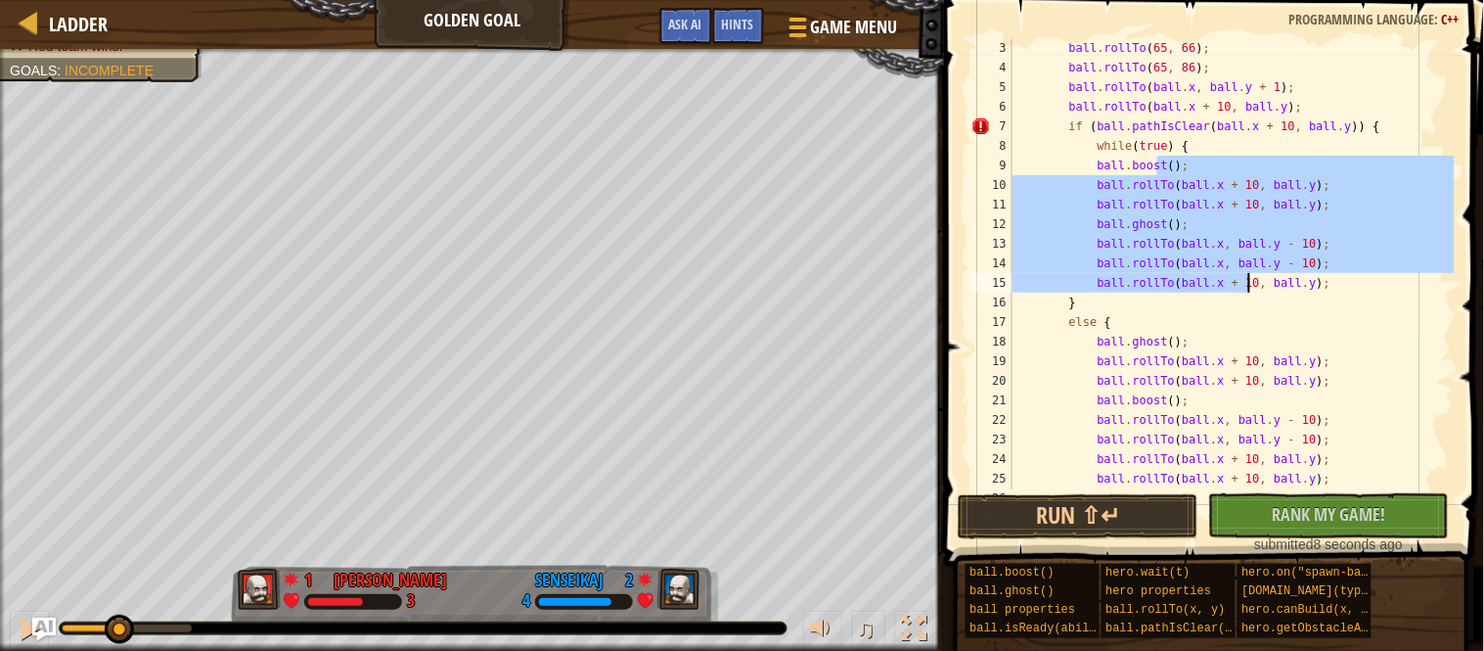
drag, startPoint x: 1154, startPoint y: 162, endPoint x: 1252, endPoint y: 285, distance: 156.6
click at [1252, 285] on div "ball . rollTo ( 65 , 66 ) ; ball . rollTo ( 65 , 86 ) ; ball . rollTo ( ball . …" at bounding box center [1232, 282] width 446 height 489
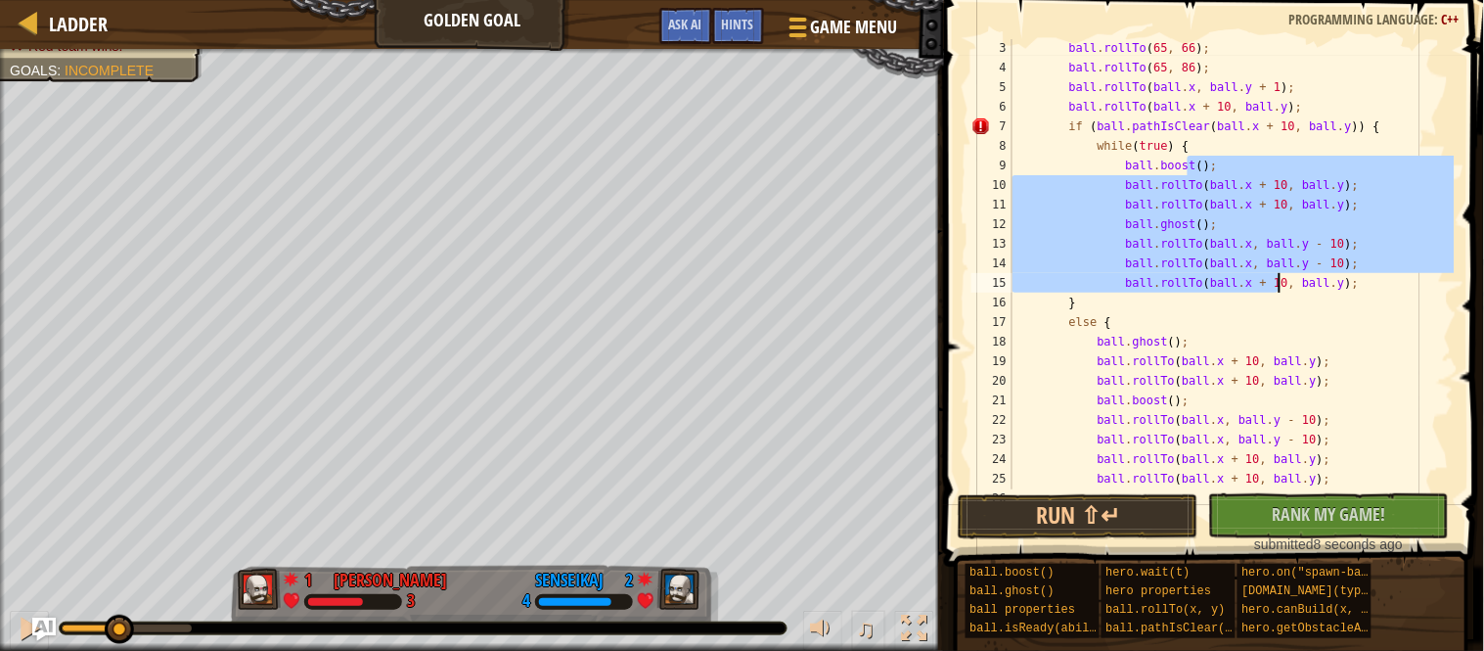
click at [1382, 282] on div "ball . rollTo ( 65 , 66 ) ; ball . rollTo ( 65 , 86 ) ; ball . rollTo ( ball . …" at bounding box center [1232, 282] width 446 height 489
type textarea "ball.rollTo(ball.x + 10, ball.y);"
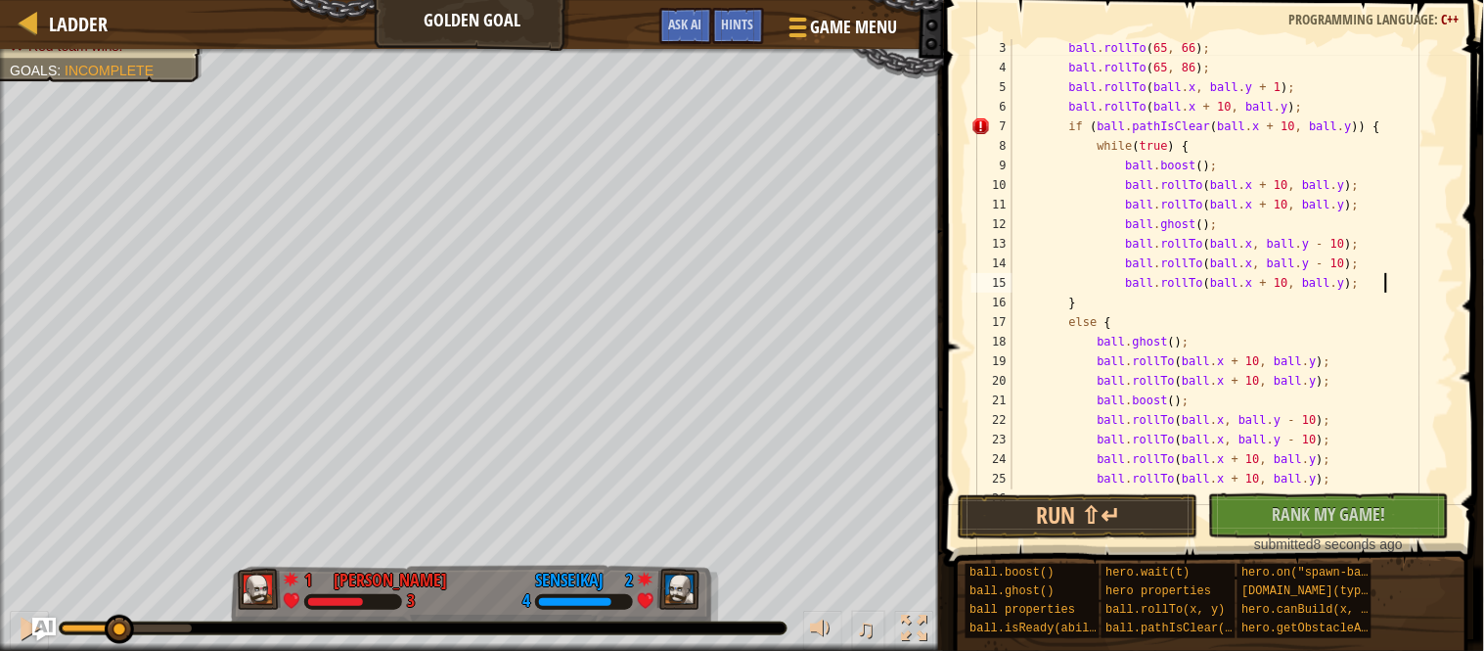
click at [1415, 291] on div "ball . rollTo ( 65 , 66 ) ; ball . rollTo ( 65 , 86 ) ; ball . rollTo ( ball . …" at bounding box center [1232, 282] width 446 height 489
click at [1153, 305] on div "ball . rollTo ( 65 , 66 ) ; ball . rollTo ( 65 , 86 ) ; ball . rollTo ( ball . …" at bounding box center [1232, 282] width 446 height 489
click at [1162, 331] on div "ball . rollTo ( 65 , 66 ) ; ball . rollTo ( 65 , 86 ) ; ball . rollTo ( ball . …" at bounding box center [1232, 282] width 446 height 489
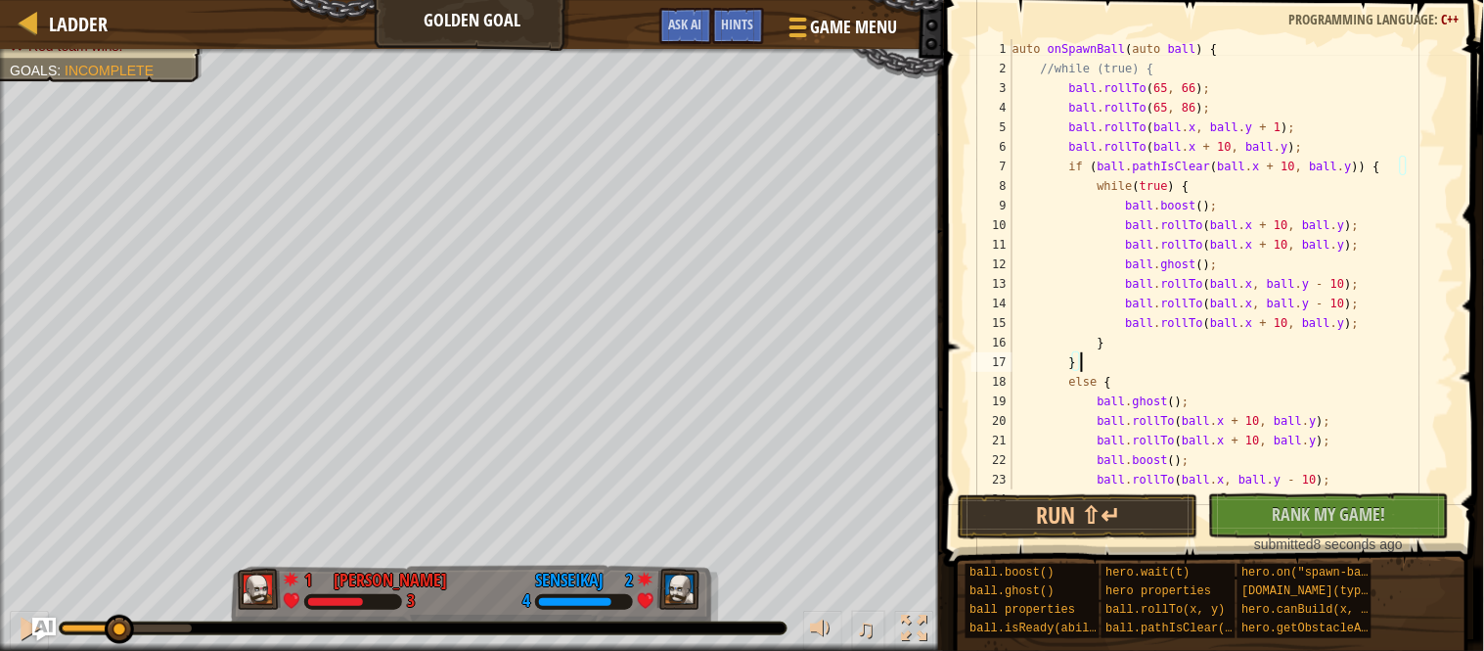
scroll to position [0, 0]
click at [1144, 183] on div "auto onSpawnBall ( auto ball ) { //while (true) { ball . rollTo ( 65 , 66 ) ; b…" at bounding box center [1232, 283] width 446 height 489
click at [1164, 522] on button "Run ⇧↵" at bounding box center [1078, 516] width 241 height 45
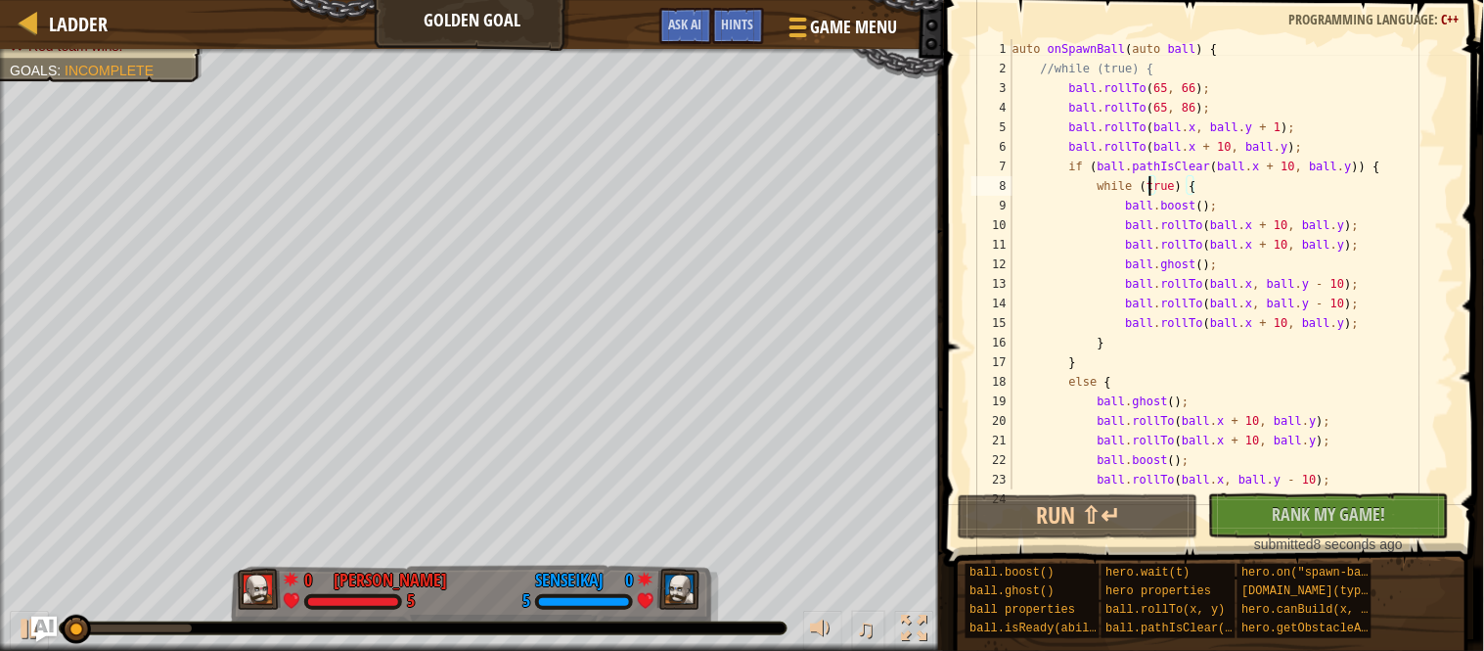
click at [31, 635] on img "Ask AI" at bounding box center [43, 628] width 25 height 25
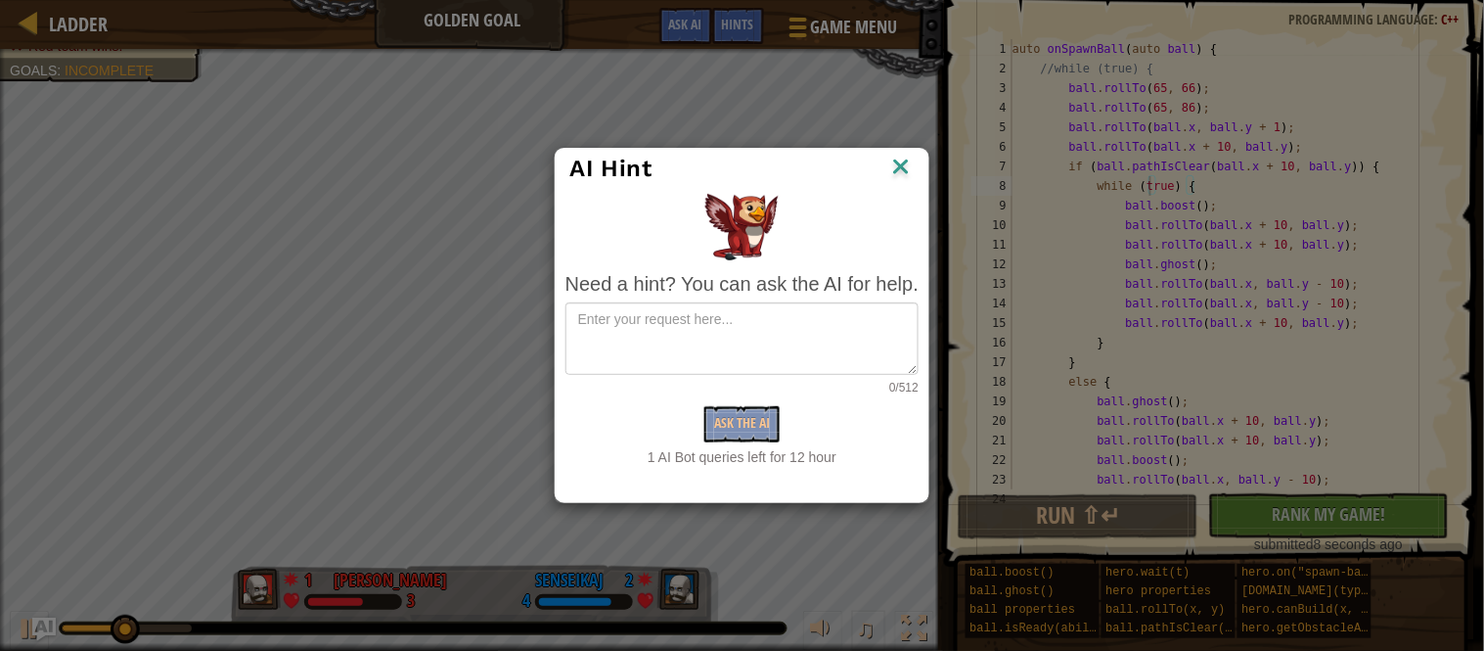
click at [904, 170] on img at bounding box center [900, 168] width 25 height 29
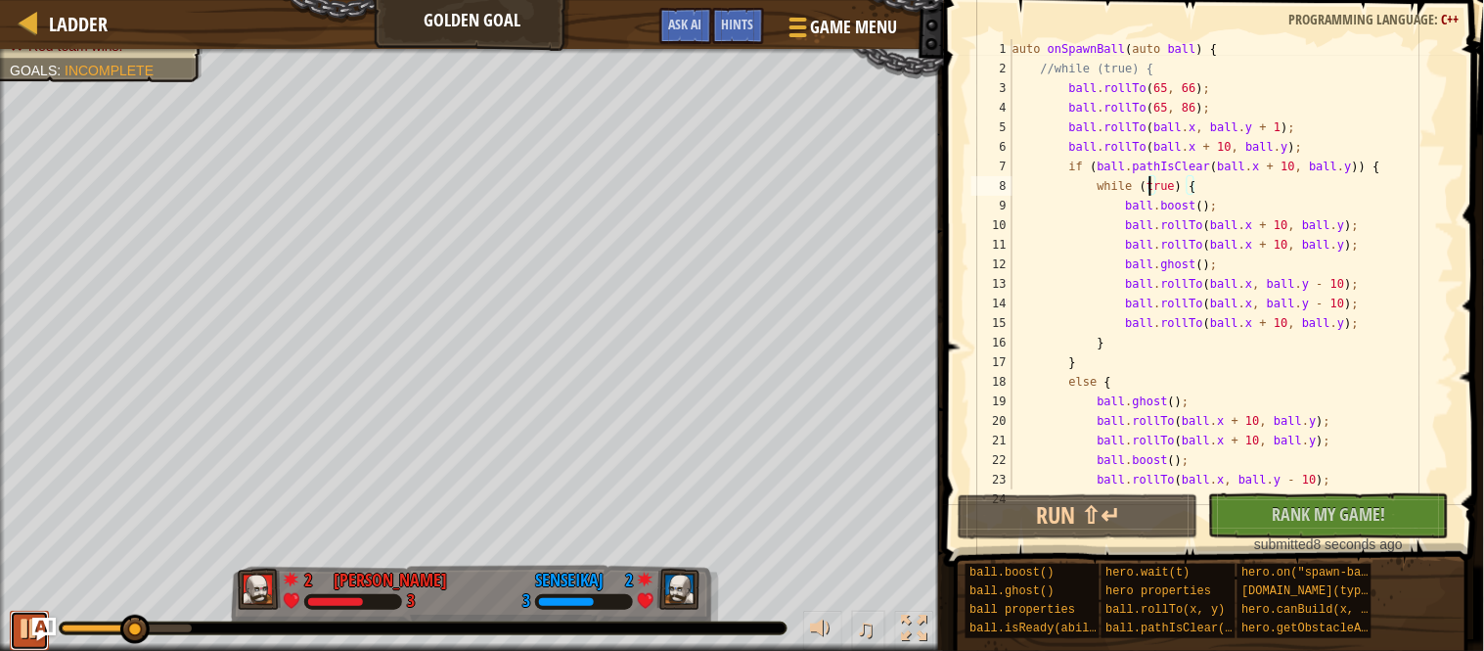
click at [27, 645] on button at bounding box center [29, 631] width 39 height 40
click at [85, 634] on div "♫" at bounding box center [472, 623] width 944 height 59
drag, startPoint x: 68, startPoint y: 626, endPoint x: 40, endPoint y: 629, distance: 28.5
click at [40, 629] on div "Ladder Golden Goal Game Menu Done Hints Ask AI 1 הההההההההההההההההההההההההההההה…" at bounding box center [742, 325] width 1484 height 651
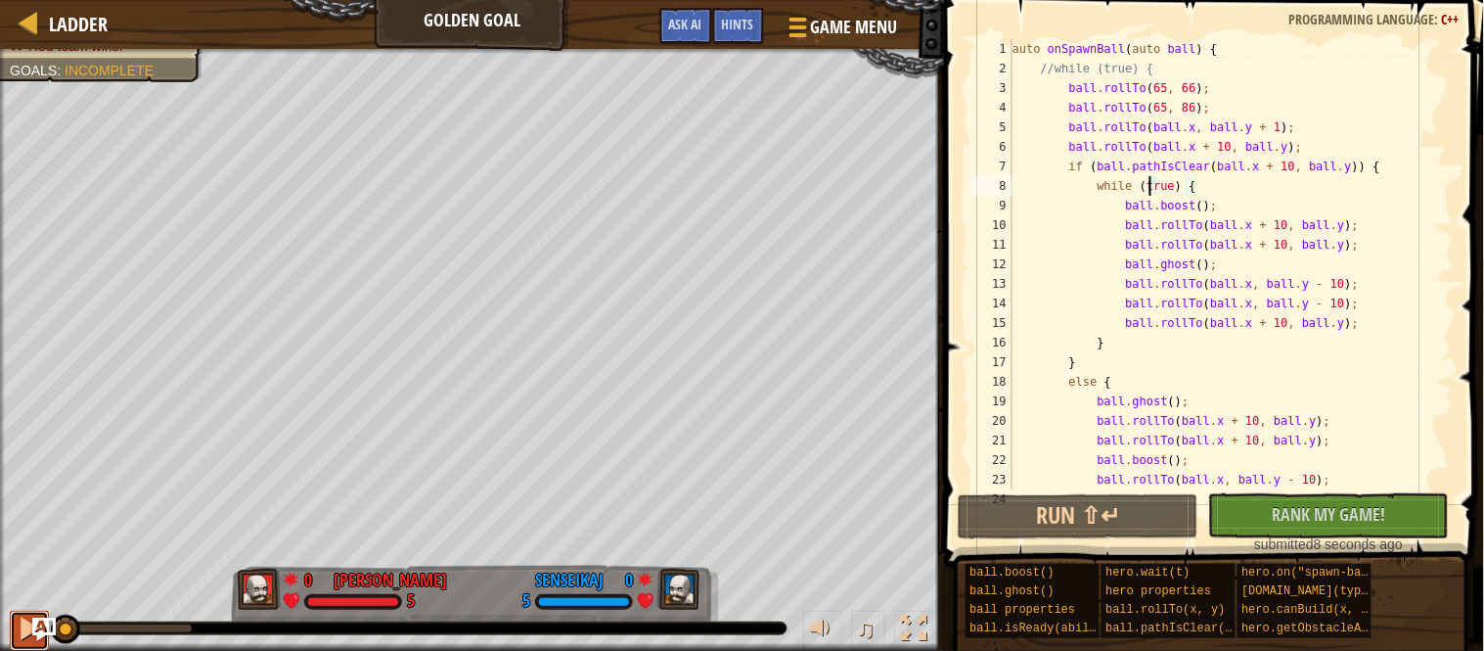
click at [24, 642] on button at bounding box center [29, 631] width 39 height 40
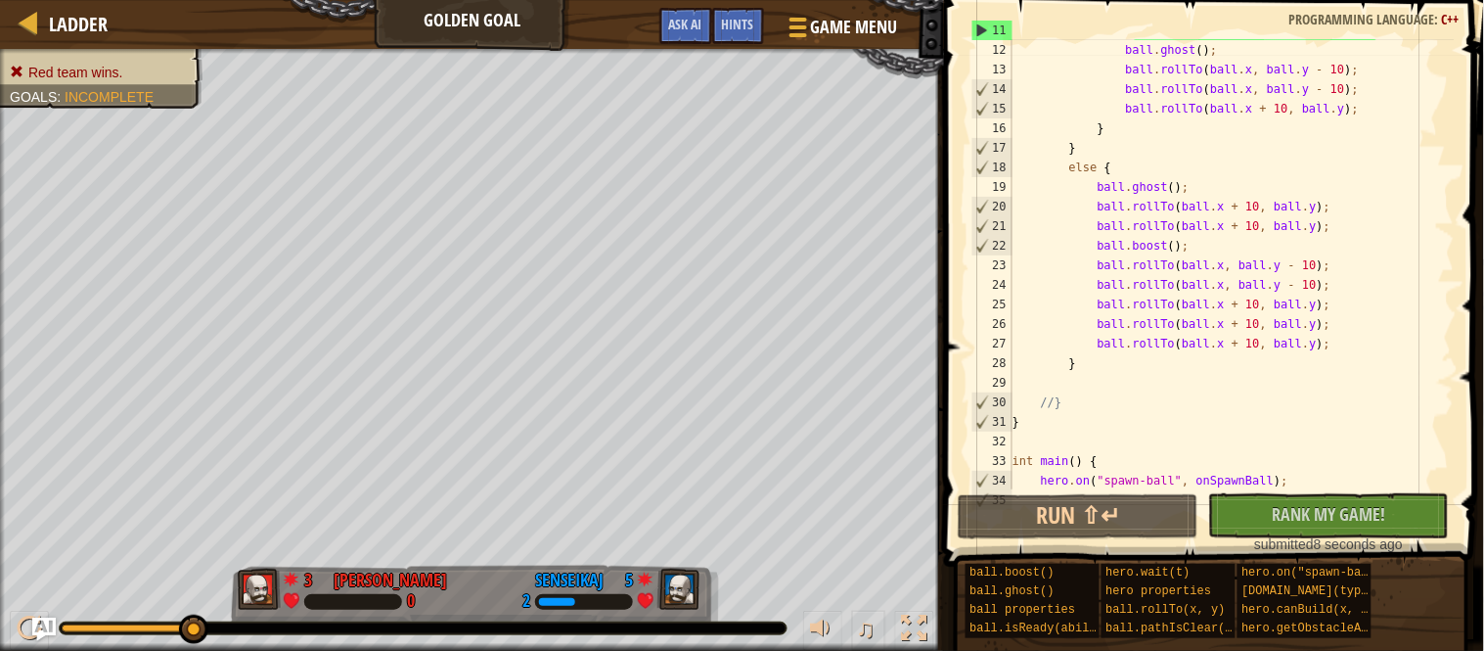
scroll to position [220, 0]
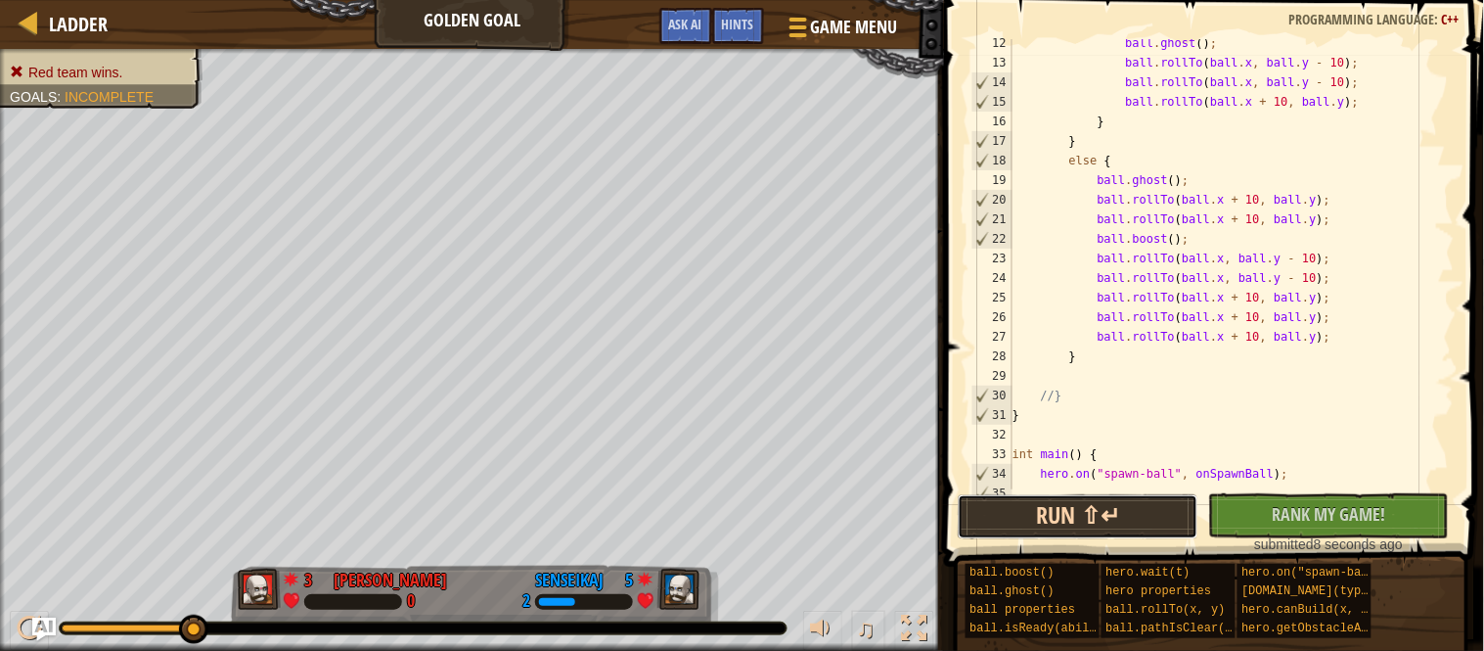
click at [1111, 507] on button "Run ⇧↵" at bounding box center [1078, 516] width 241 height 45
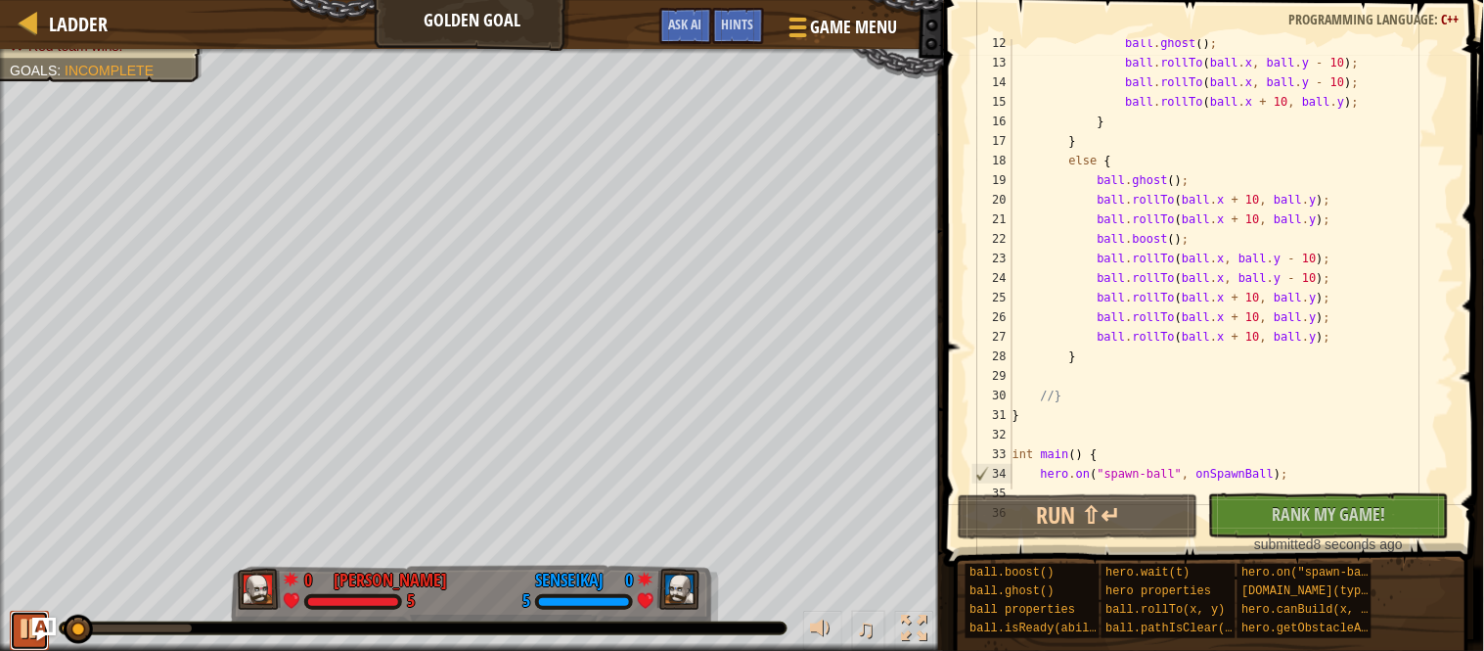
click at [23, 629] on div at bounding box center [29, 627] width 25 height 25
drag, startPoint x: 74, startPoint y: 625, endPoint x: 23, endPoint y: 632, distance: 52.3
click at [23, 632] on div "♫" at bounding box center [472, 623] width 944 height 59
click at [13, 645] on button at bounding box center [29, 631] width 39 height 40
click at [17, 644] on button at bounding box center [29, 631] width 39 height 40
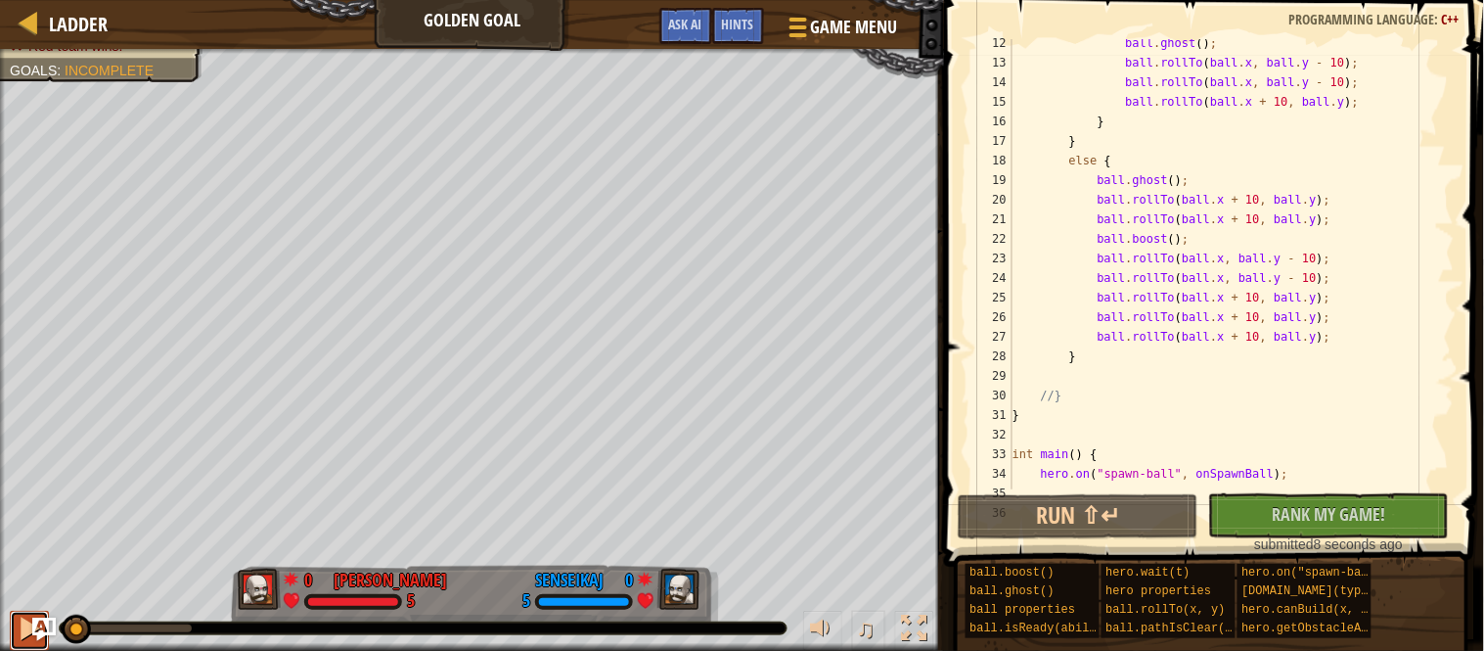
click at [24, 641] on div at bounding box center [29, 627] width 25 height 25
drag, startPoint x: 72, startPoint y: 632, endPoint x: 28, endPoint y: 636, distance: 44.2
click at [15, 641] on button at bounding box center [29, 631] width 39 height 40
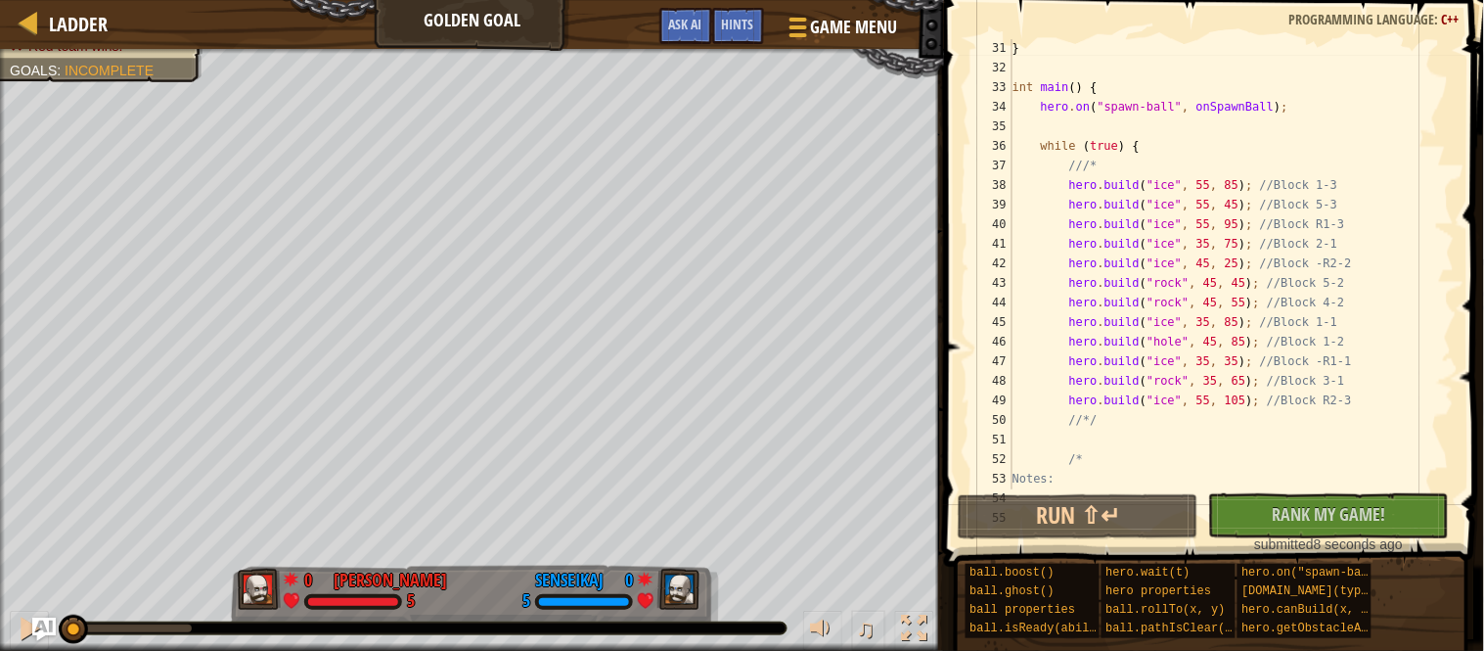
scroll to position [662, 0]
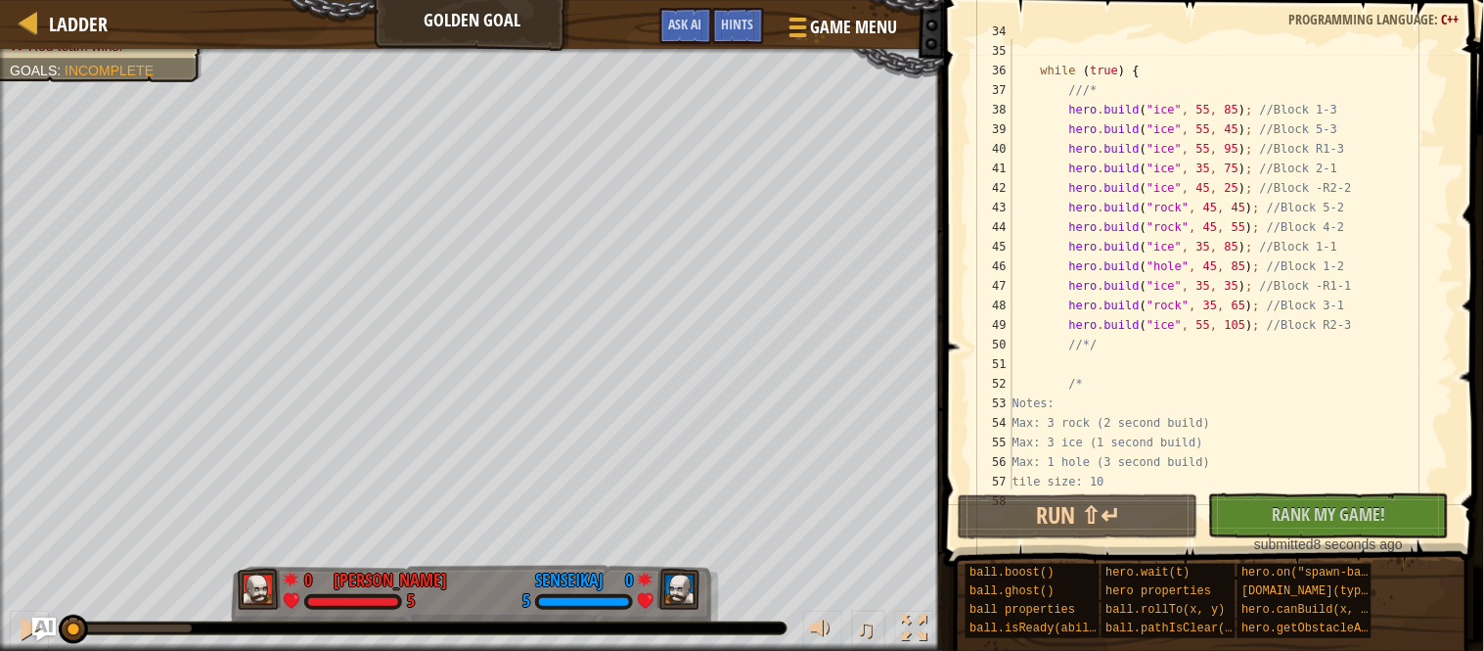
click at [1075, 108] on div "hero . on ( " spawn-ball " , onSpawnBall ) ; while ( true ) { ///* hero . build…" at bounding box center [1232, 266] width 446 height 489
type textarea "hero.build("ice", 55, 85); //Block 1-3"
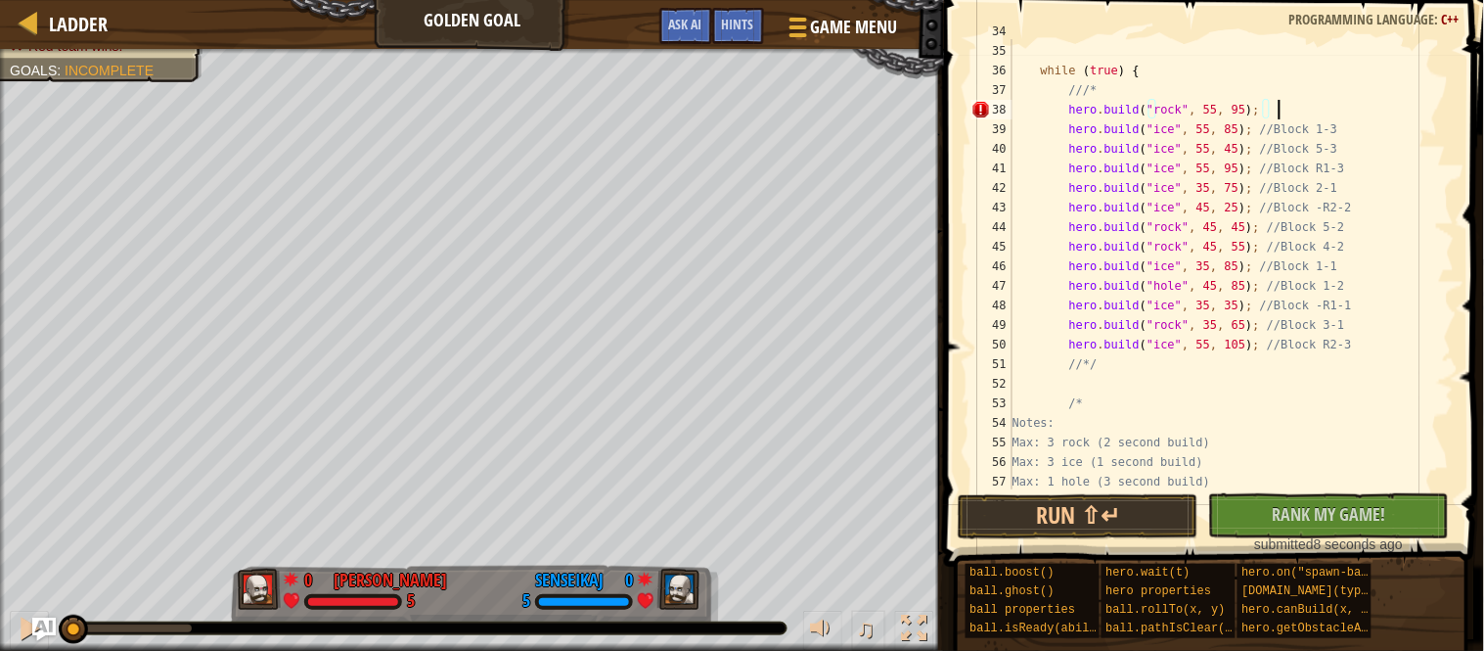
scroll to position [8, 36]
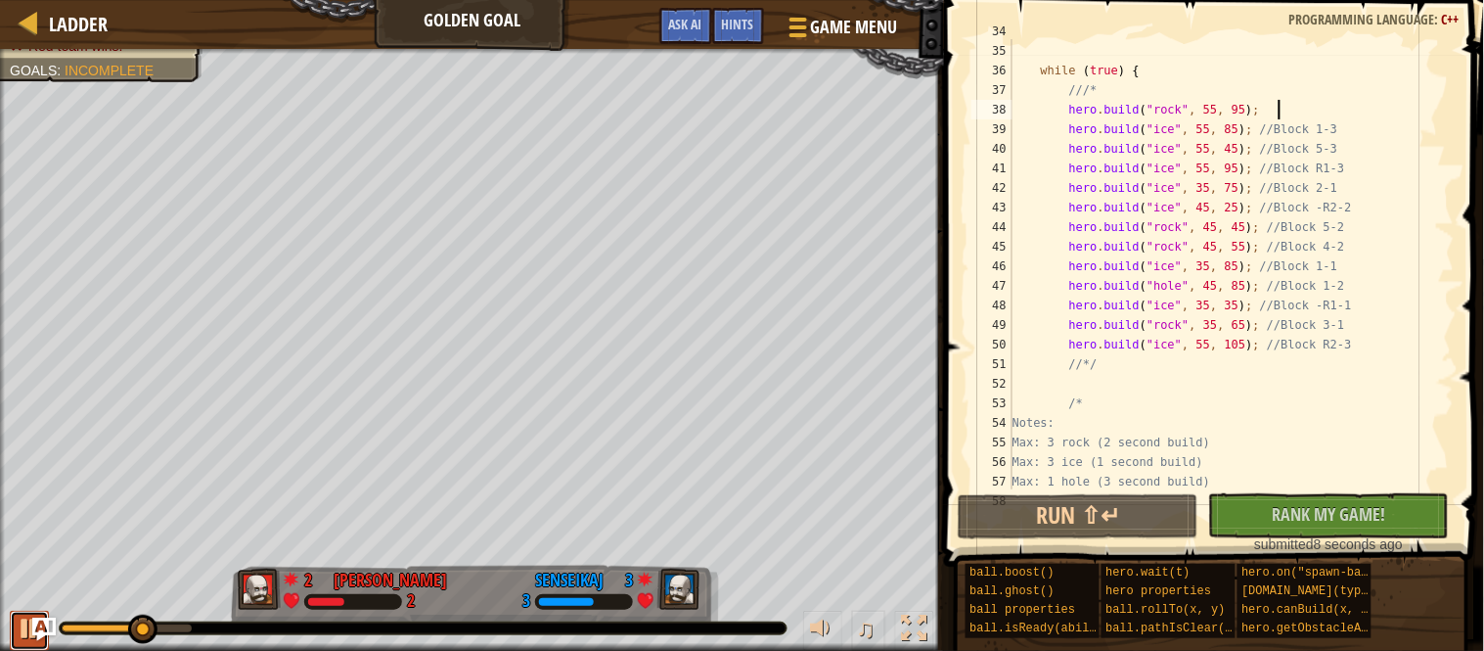
click at [17, 640] on div at bounding box center [29, 627] width 25 height 25
click at [1177, 110] on div "hero . on ( " spawn-ball " , onSpawnBall ) ; while ( true ) { ///* hero . build…" at bounding box center [1232, 266] width 446 height 489
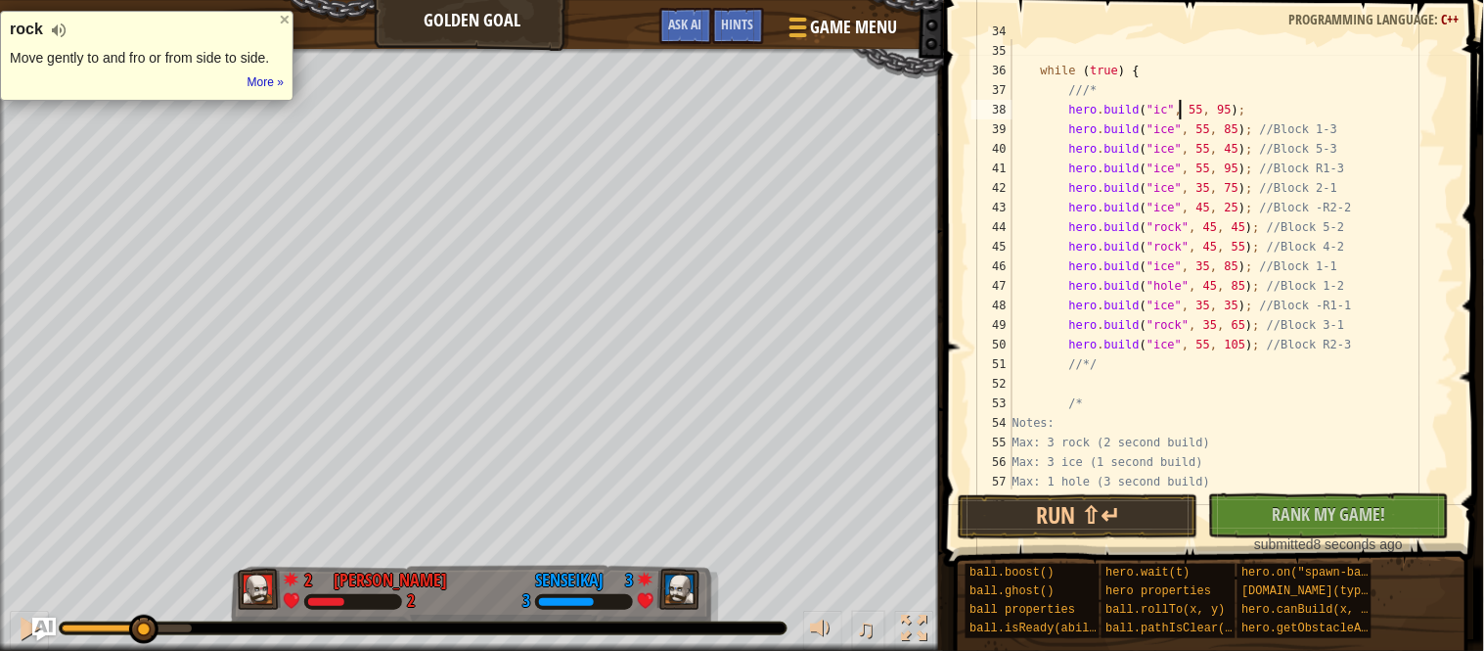
scroll to position [8, 24]
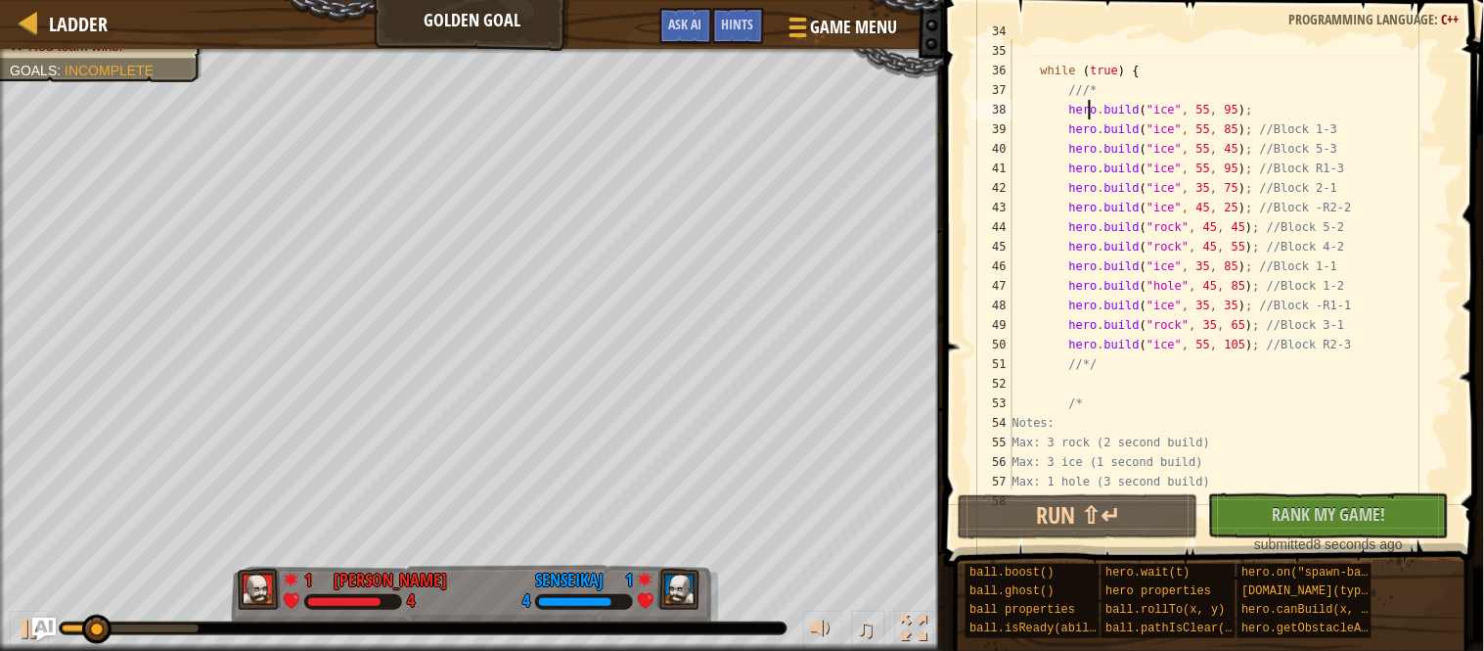
click at [1088, 113] on div "hero . on ( " spawn-ball " , onSpawnBall ) ; while ( true ) { ///* hero . build…" at bounding box center [1232, 266] width 446 height 489
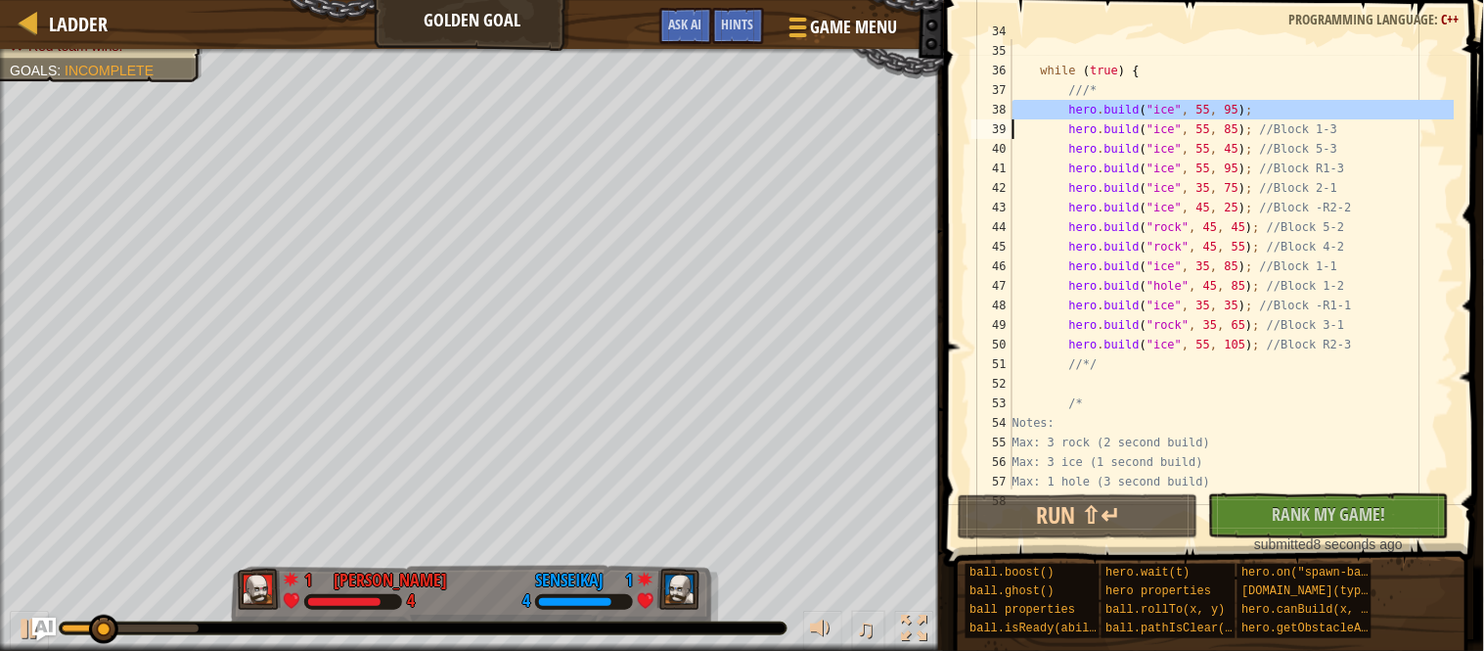
type textarea "hero.build("ice", 55, 95);"
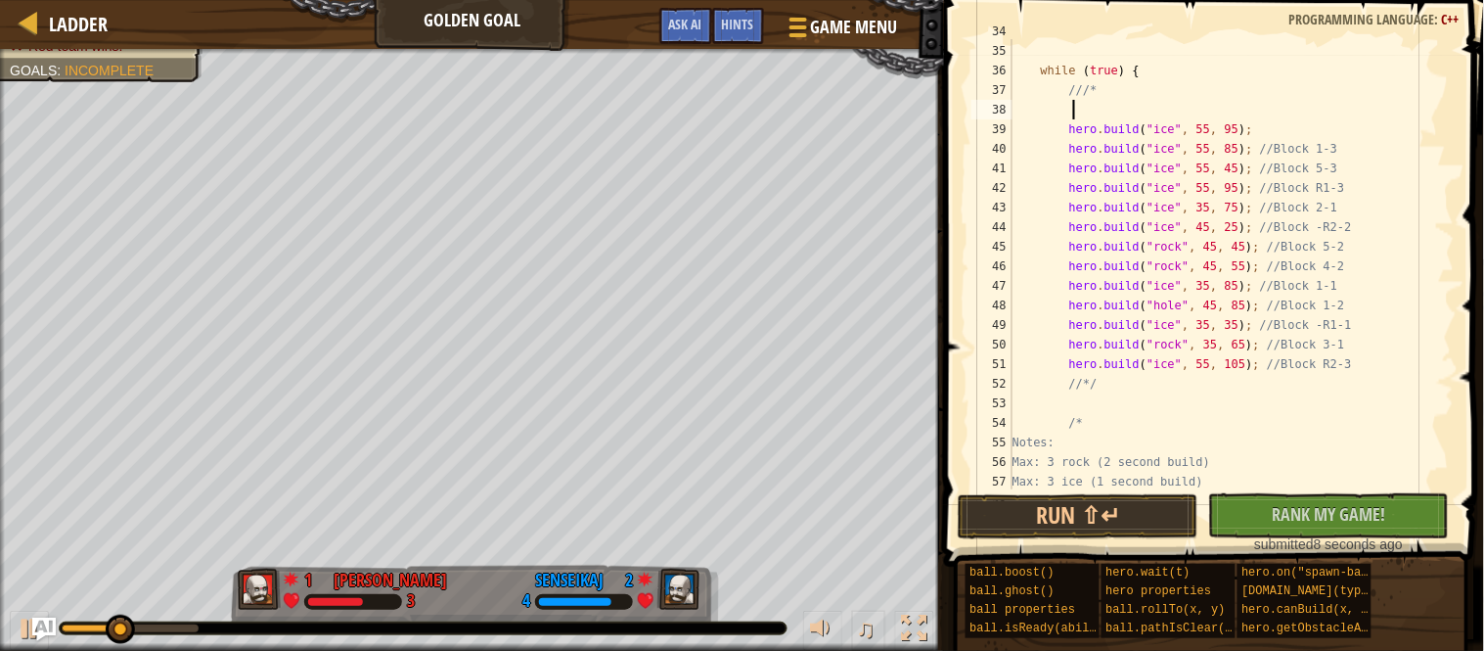
scroll to position [8, 7]
paste textarea
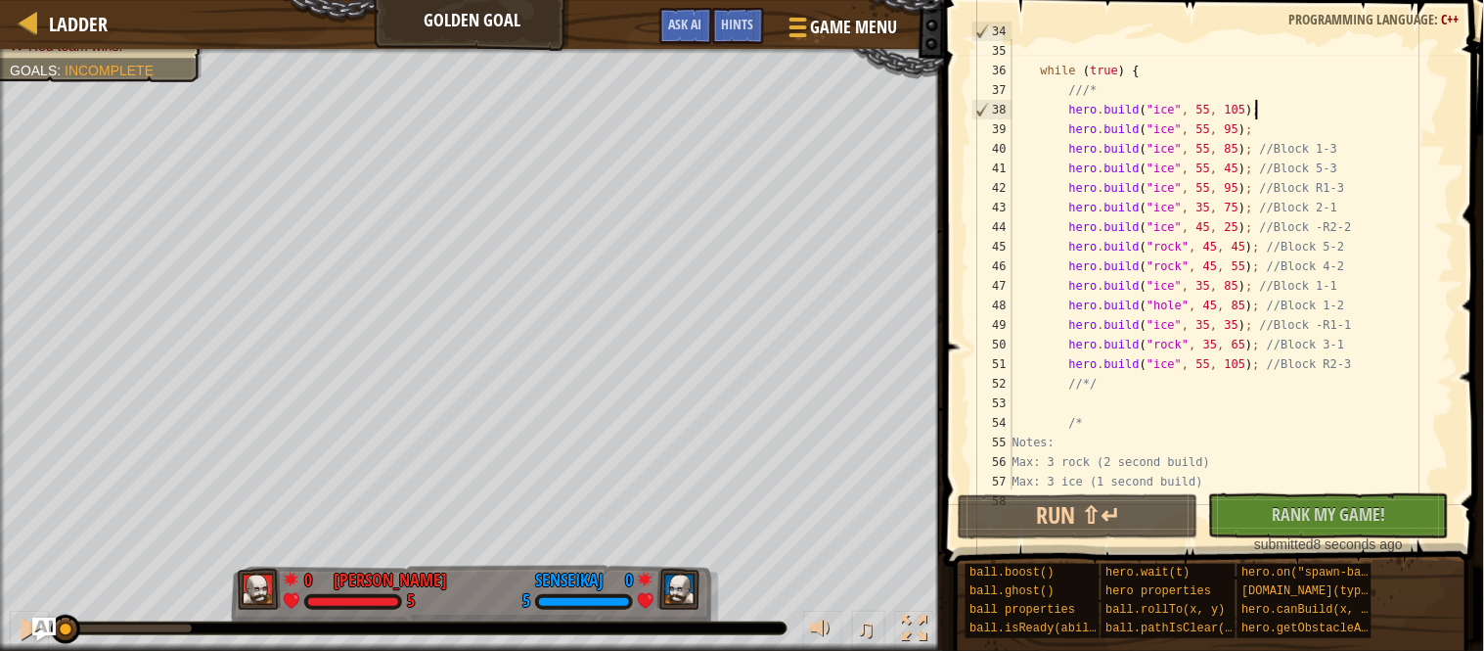
drag, startPoint x: 149, startPoint y: 626, endPoint x: 0, endPoint y: 641, distance: 149.4
click at [0, 641] on div "♫" at bounding box center [472, 623] width 944 height 59
click at [21, 636] on div at bounding box center [29, 627] width 25 height 25
click at [21, 639] on div at bounding box center [29, 627] width 25 height 25
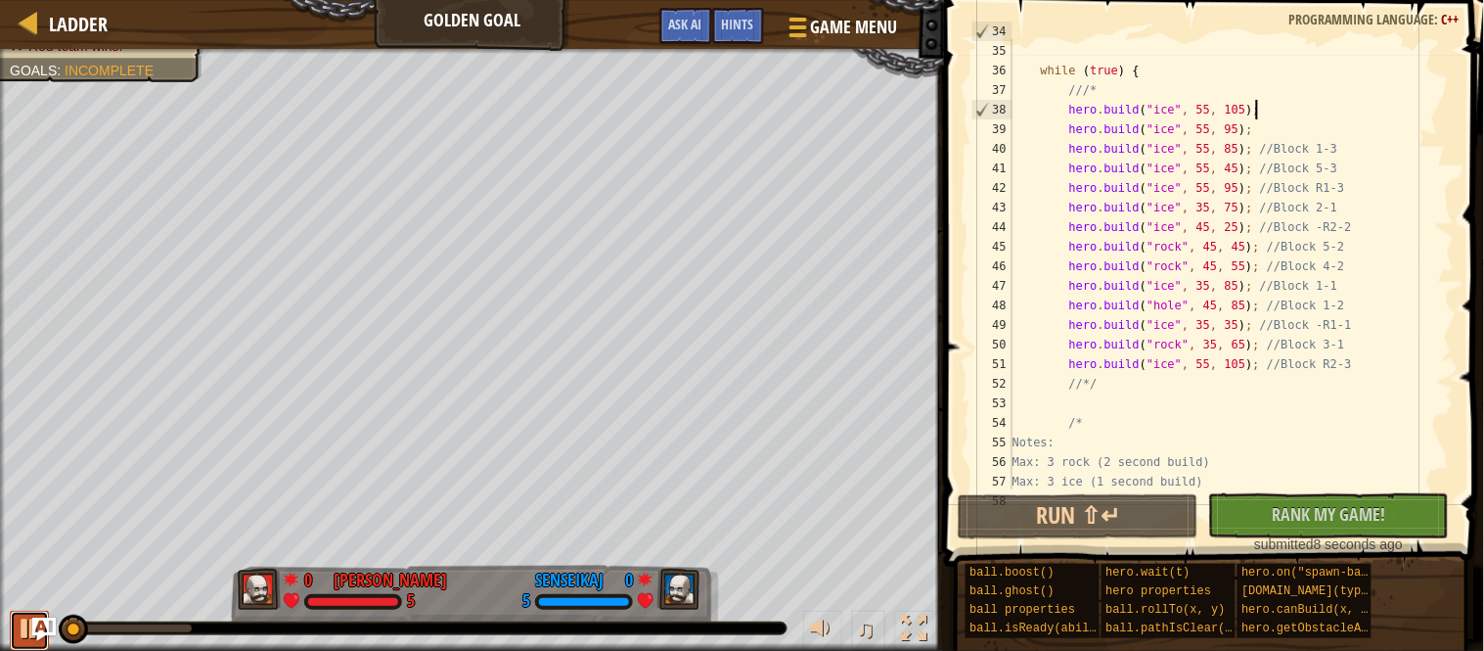
click at [21, 639] on div at bounding box center [29, 627] width 25 height 25
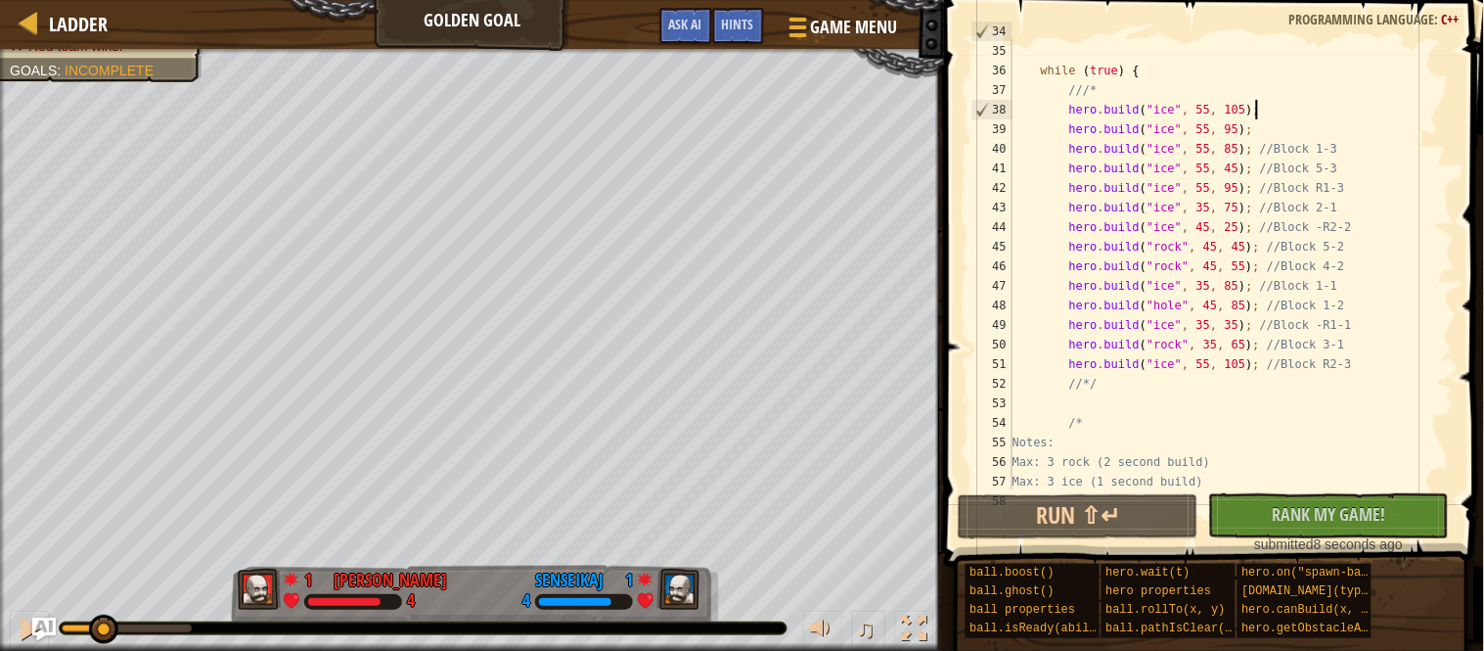
click at [1220, 108] on div "hero . on ( " spawn-ball " , onSpawnBall ) ; while ( true ) { ///* hero . build…" at bounding box center [1232, 266] width 446 height 489
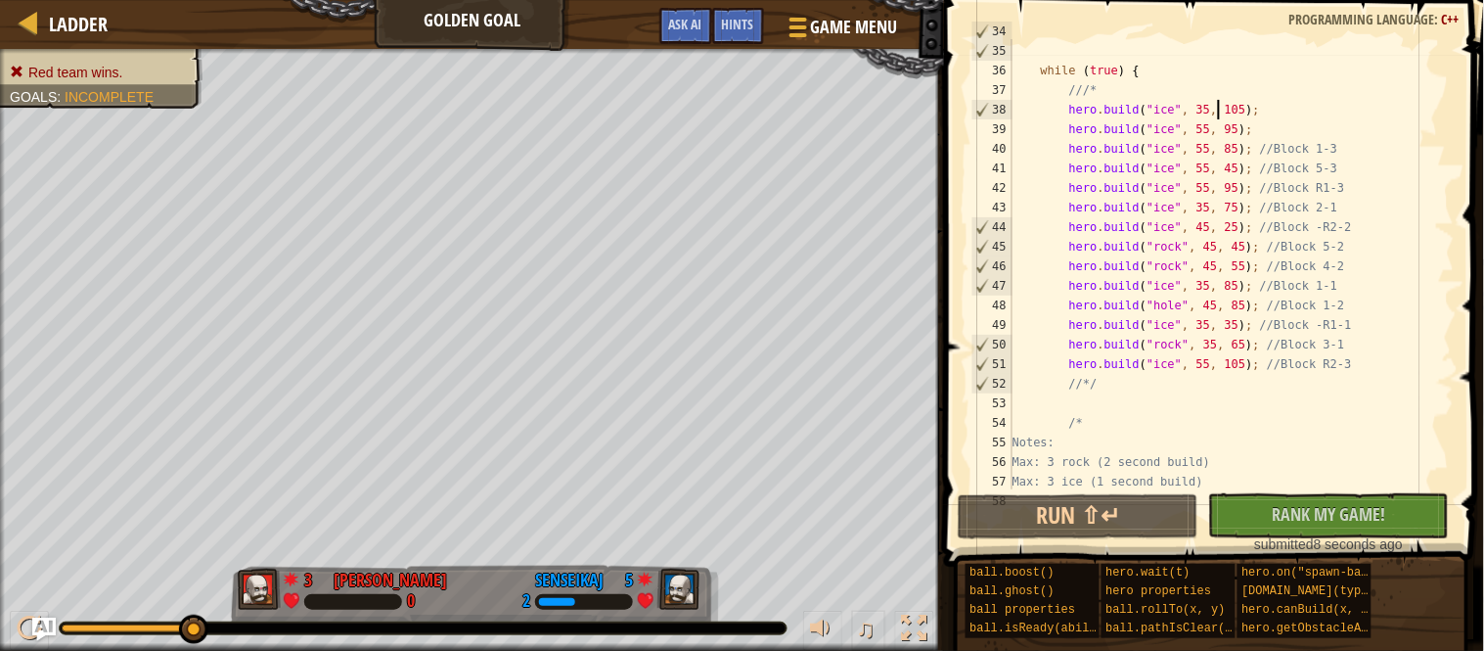
click at [1218, 132] on div "hero . on ( " spawn-ball " , onSpawnBall ) ; while ( true ) { ///* hero . build…" at bounding box center [1232, 266] width 446 height 489
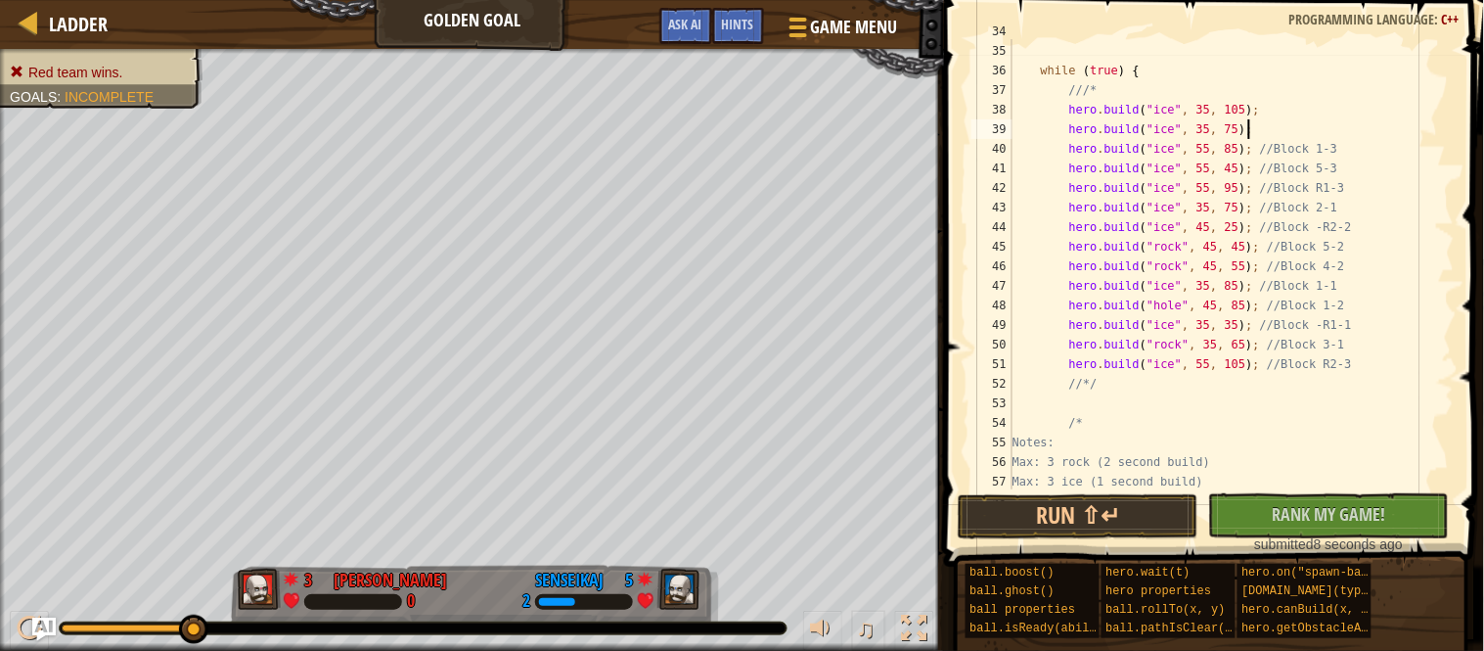
scroll to position [8, 33]
click at [1178, 130] on div "hero . on ( " spawn-ball " , onSpawnBall ) ; while ( true ) { ///* hero . build…" at bounding box center [1232, 266] width 446 height 489
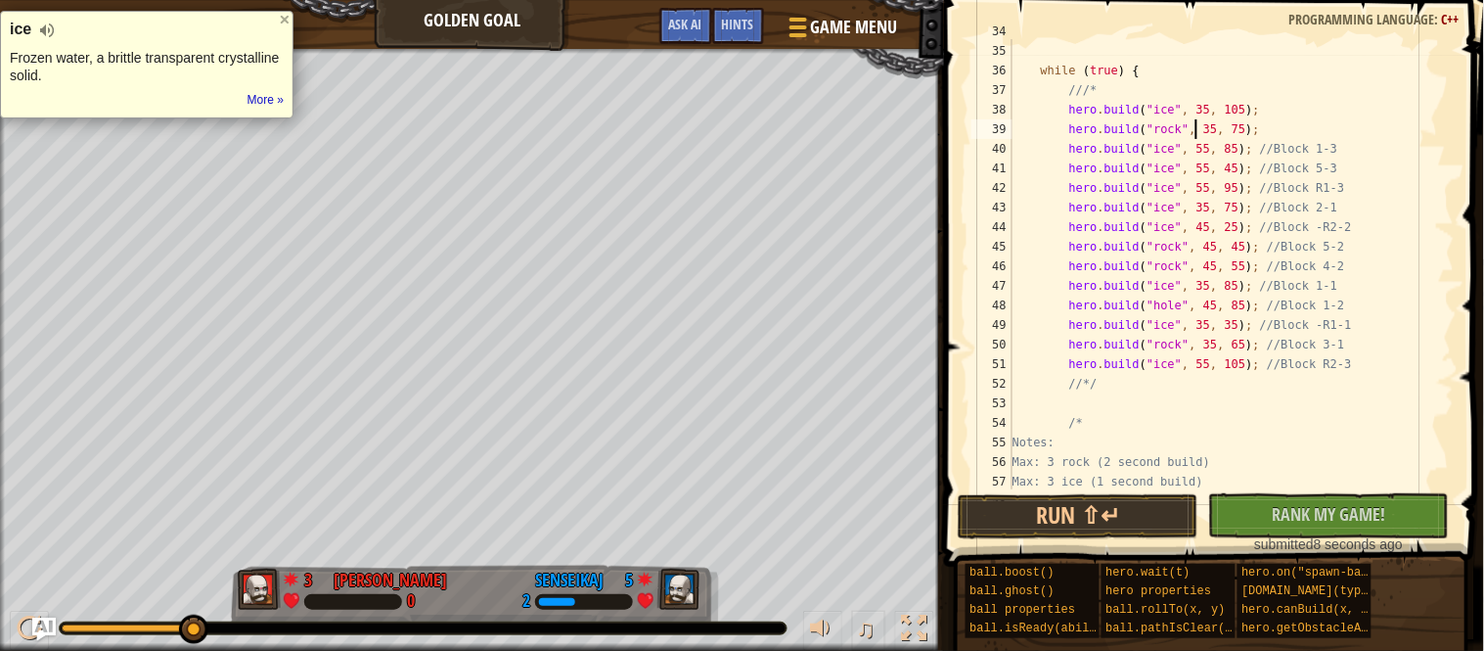
scroll to position [8, 26]
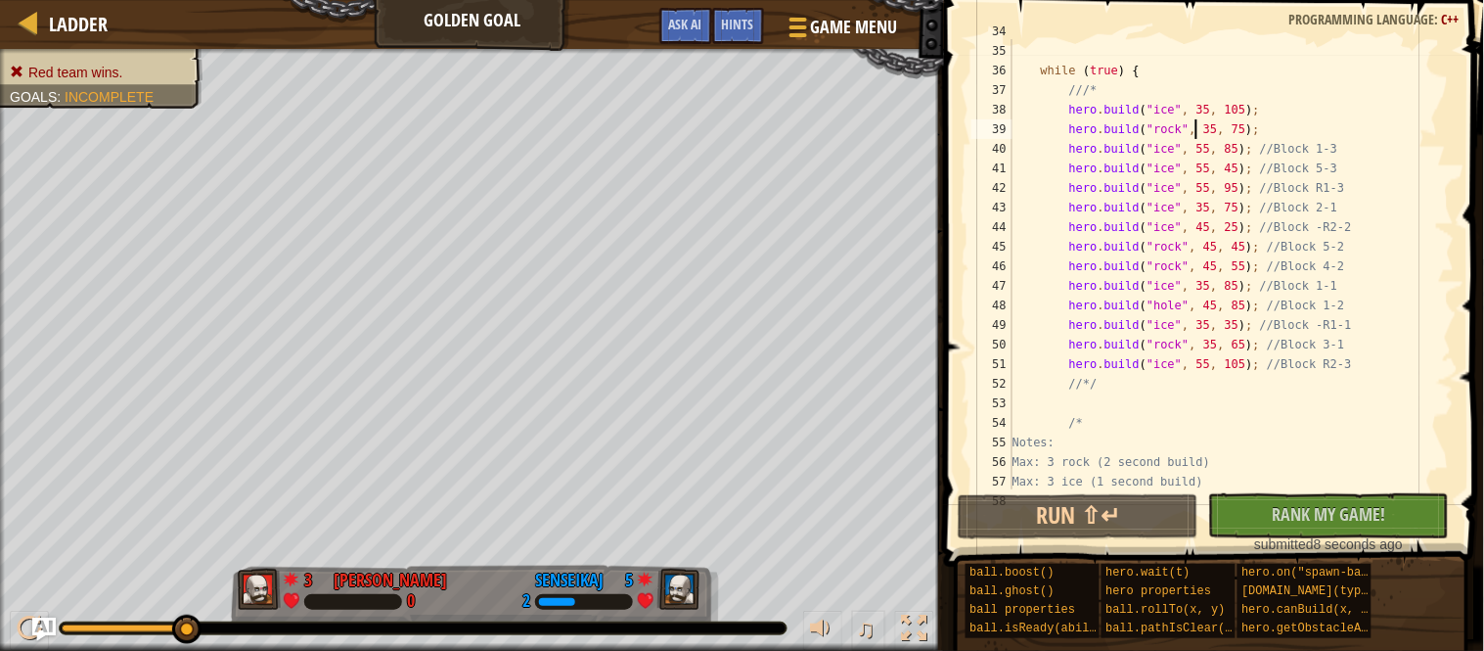
click at [1158, 127] on div "hero . on ( " spawn-ball " , onSpawnBall ) ; while ( true ) { ///* hero . build…" at bounding box center [1232, 266] width 446 height 489
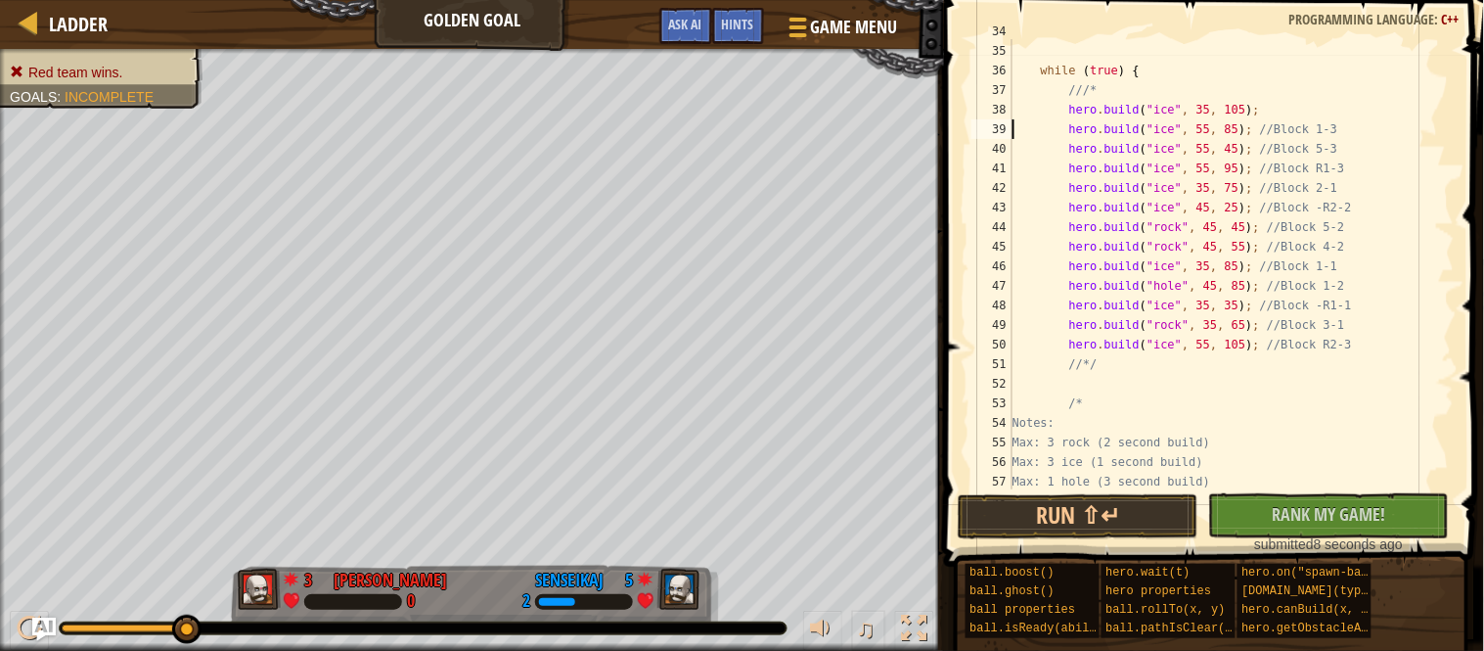
click at [1162, 117] on div "hero . on ( " spawn-ball " , onSpawnBall ) ; while ( true ) { ///* hero . build…" at bounding box center [1232, 266] width 446 height 489
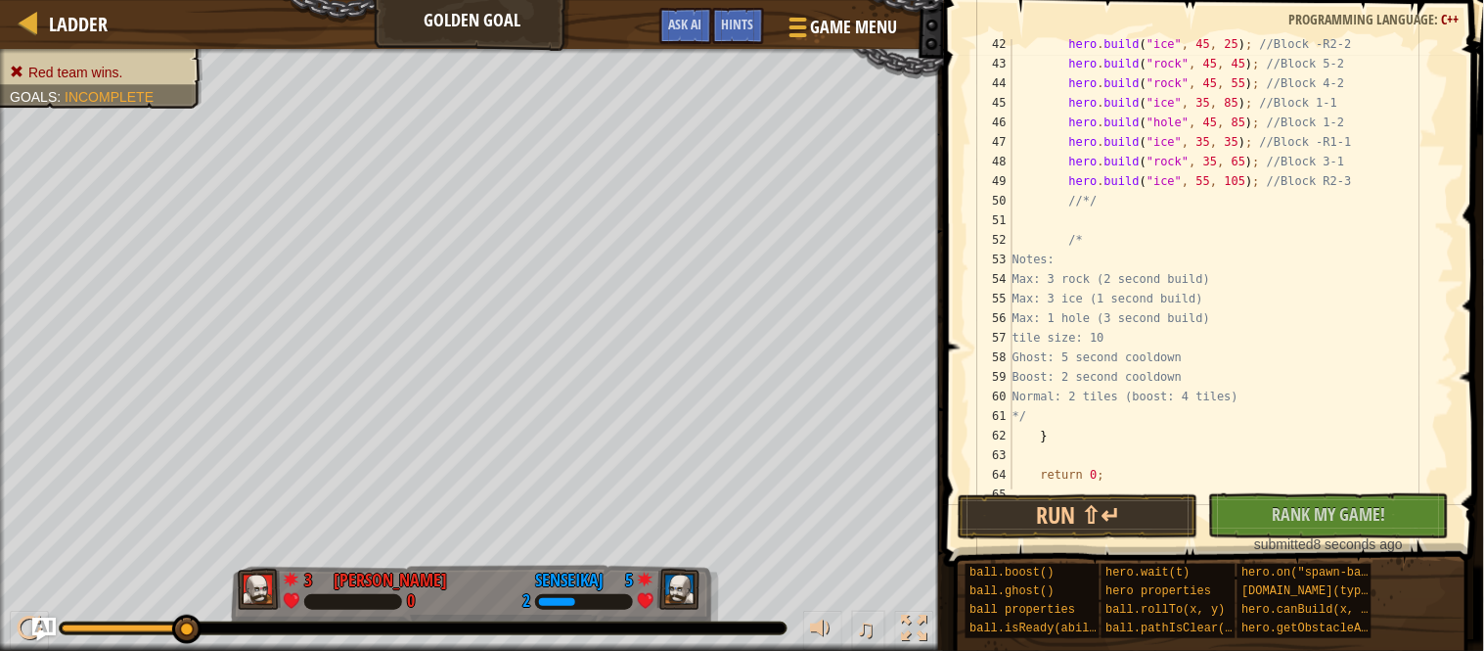
scroll to position [85, 0]
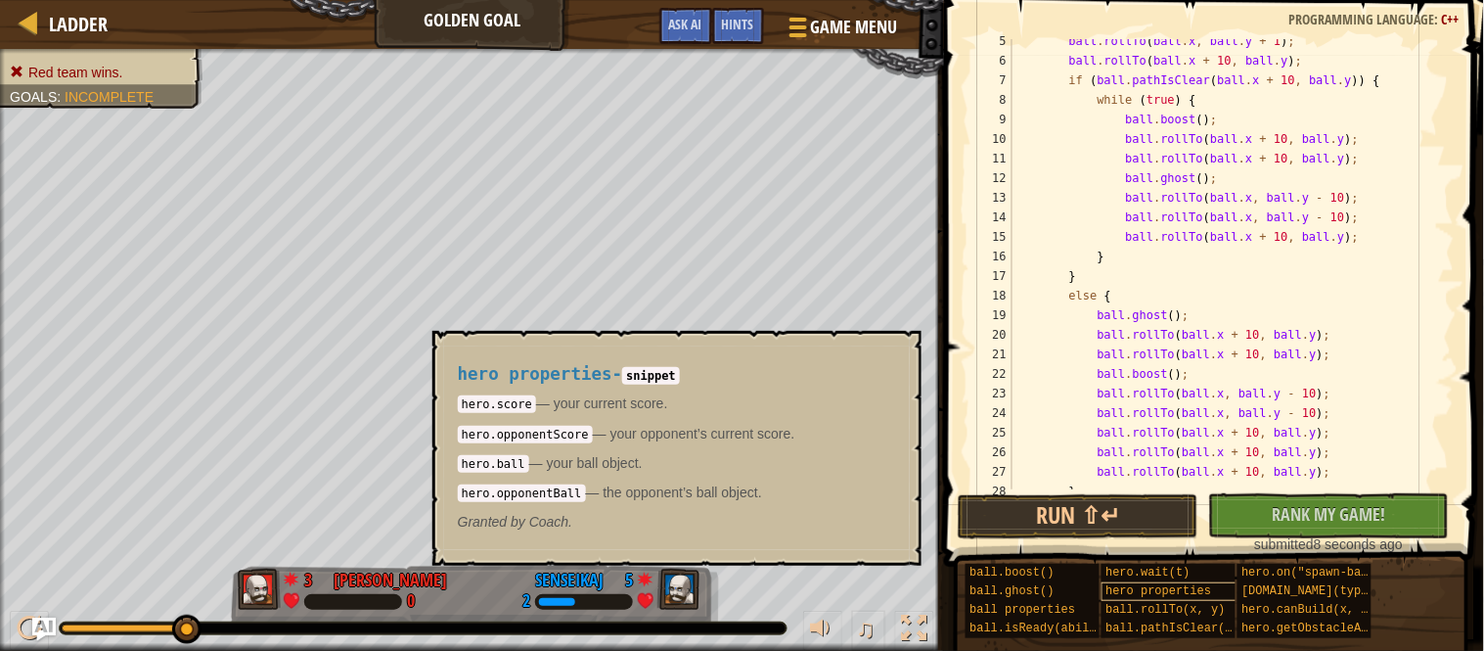
click at [1167, 590] on span "hero properties" at bounding box center [1160, 591] width 106 height 14
drag, startPoint x: 460, startPoint y: 492, endPoint x: 589, endPoint y: 491, distance: 129.2
click at [586, 491] on code "hero.opponentBall" at bounding box center [522, 493] width 128 height 18
copy code "hero.opponentBall"
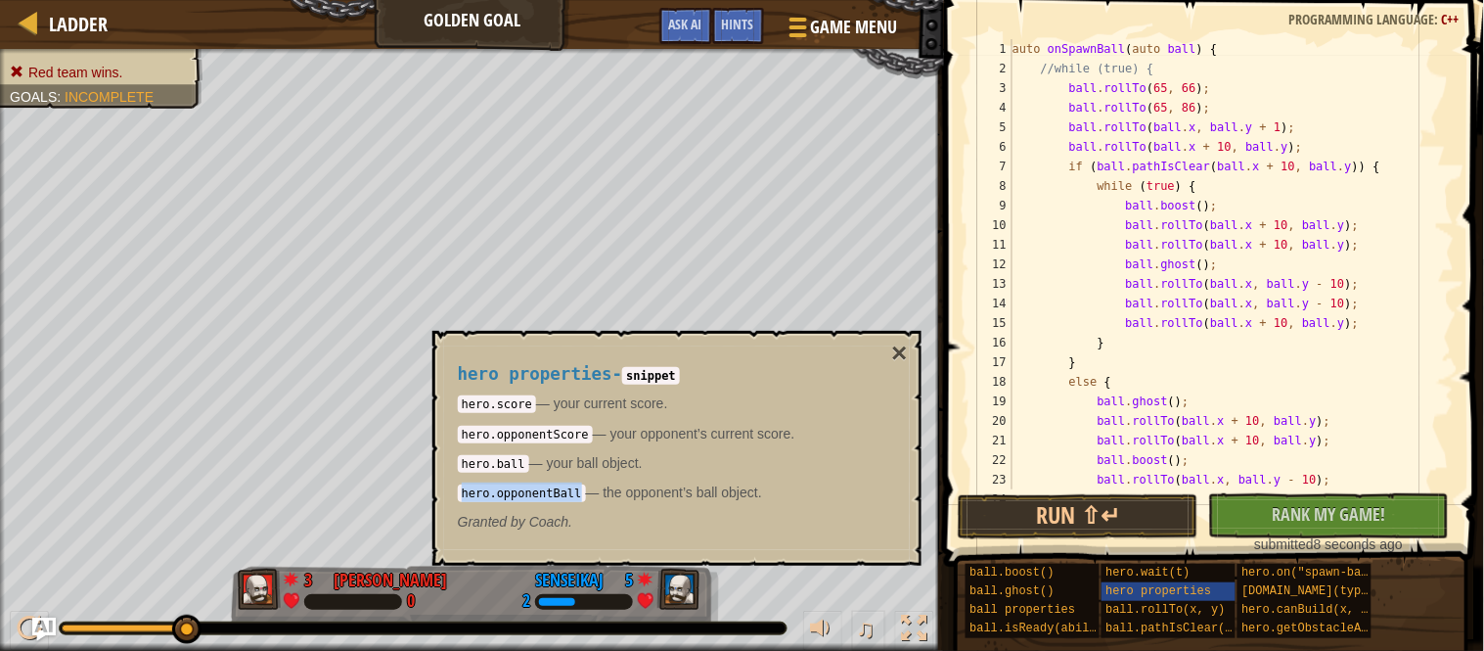
type textarea "auto onSpawnBall(auto ball) {"
click at [1020, 53] on div "auto onSpawnBall ( auto ball ) { //while (true) { ball . rollTo ( 65 , 66 ) ; b…" at bounding box center [1232, 283] width 446 height 489
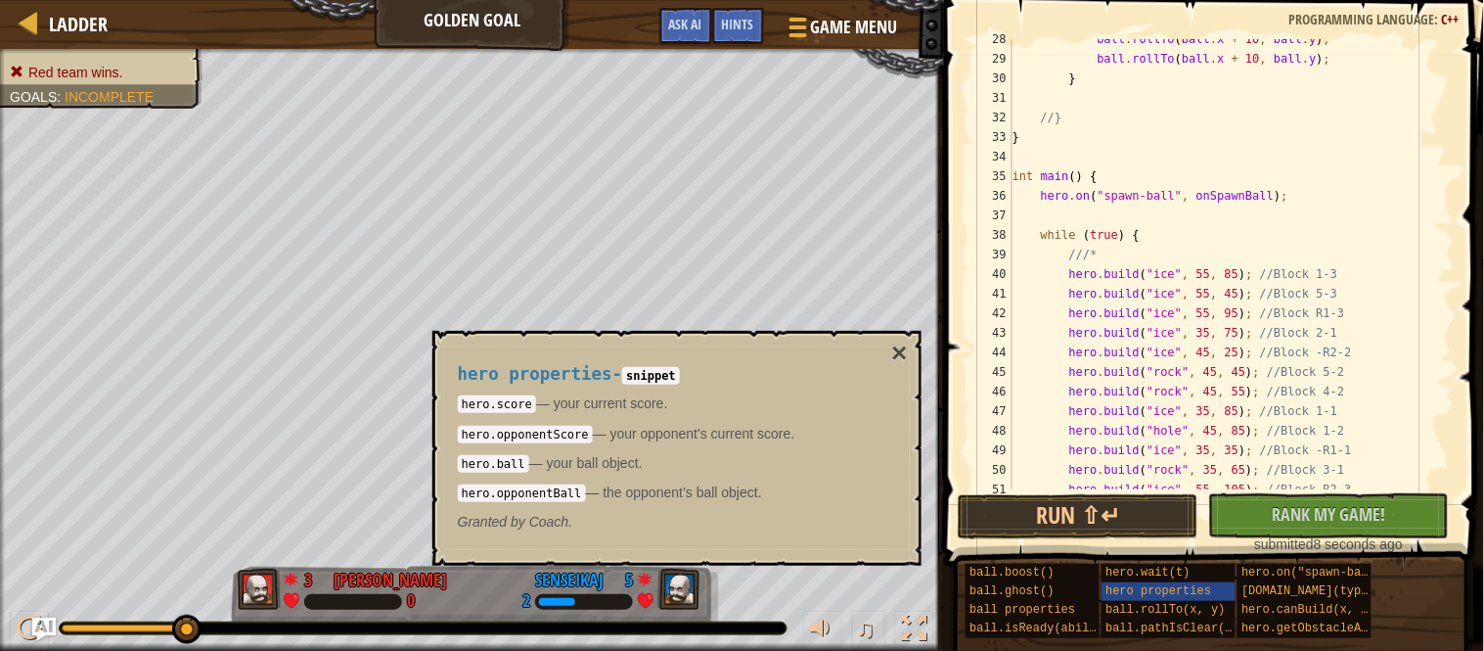
scroll to position [536, 0]
click at [1275, 574] on span "hero.on("spawn-ball", f)" at bounding box center [1327, 573] width 169 height 14
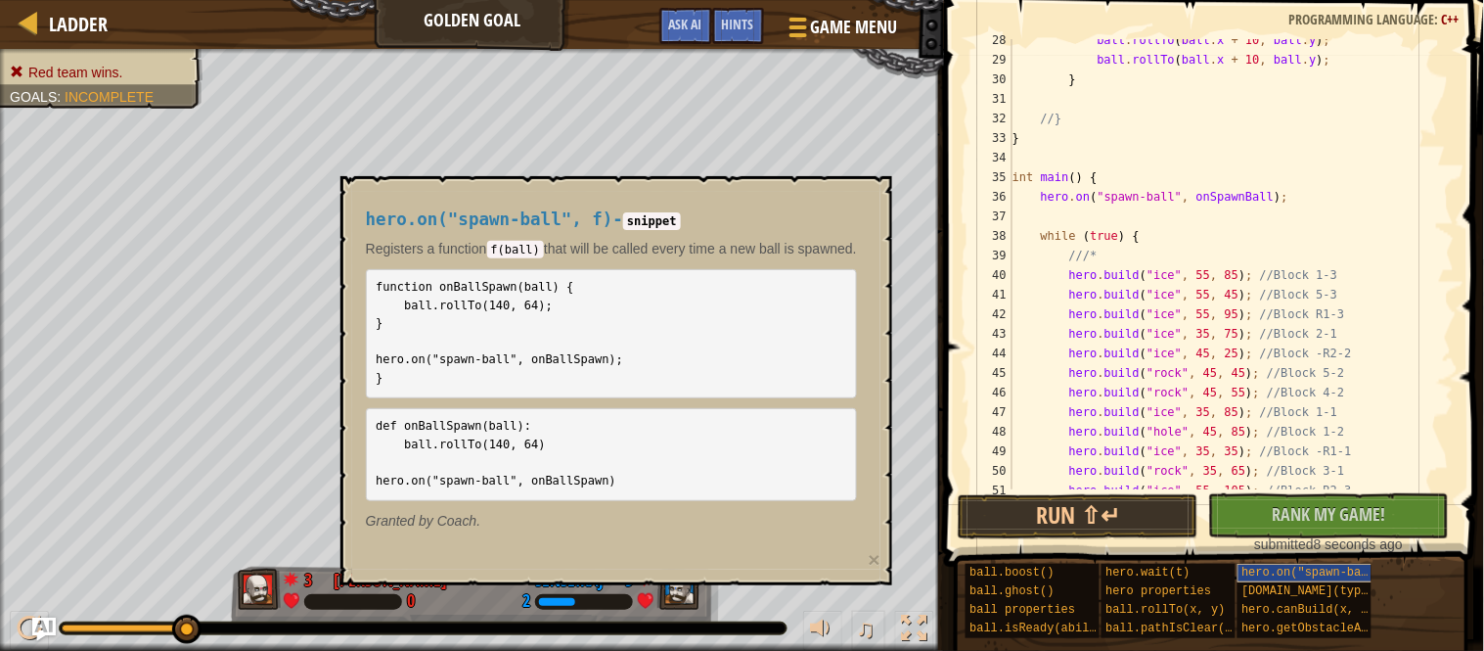
click at [1275, 574] on span "hero.on("spawn-ball", f)" at bounding box center [1327, 573] width 169 height 14
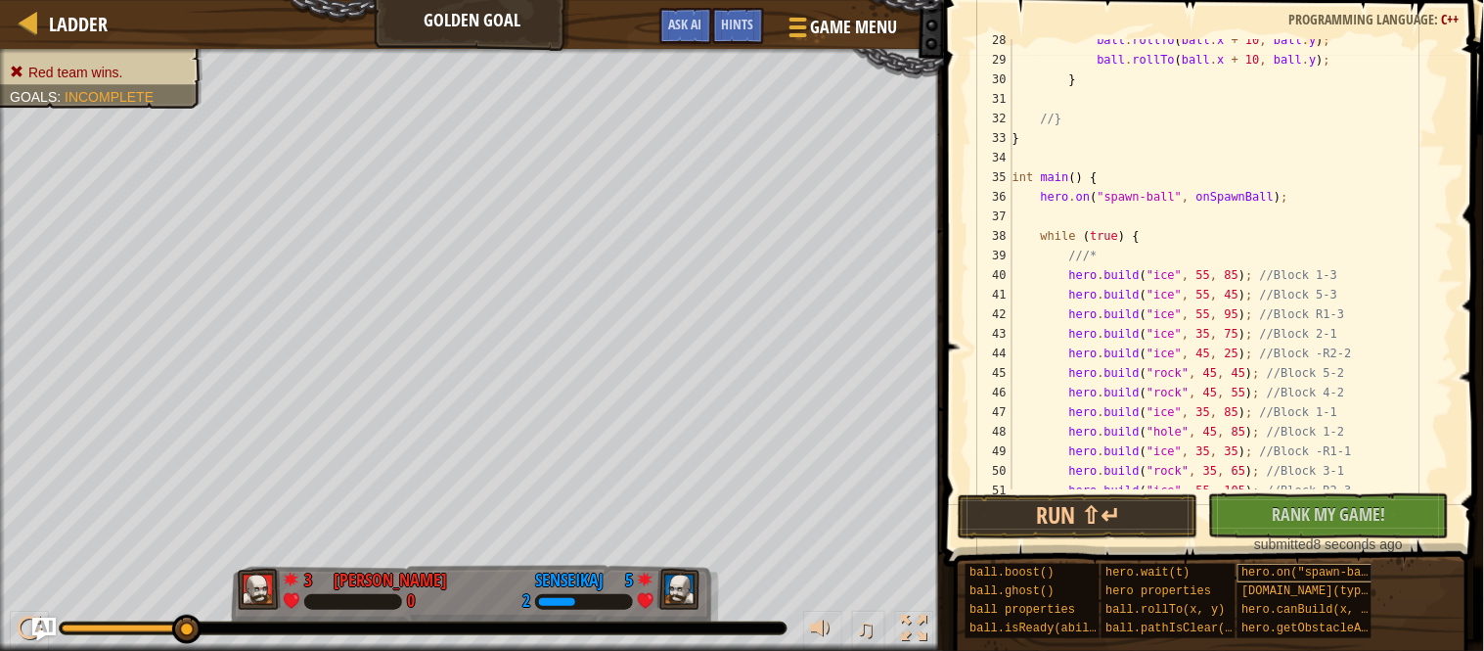
click at [1275, 574] on span "hero.on("spawn-ball", f)" at bounding box center [1327, 573] width 169 height 14
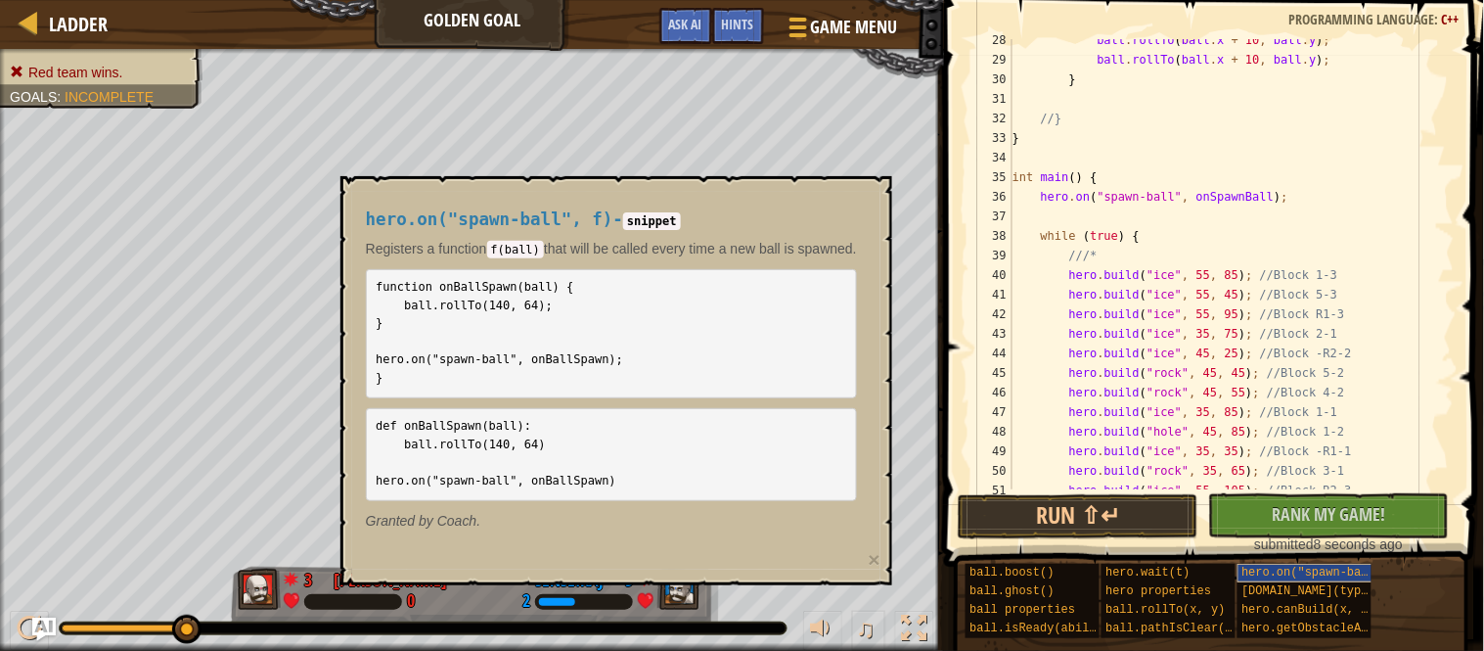
click at [1275, 574] on span "hero.on("spawn-ball", f)" at bounding box center [1327, 573] width 169 height 14
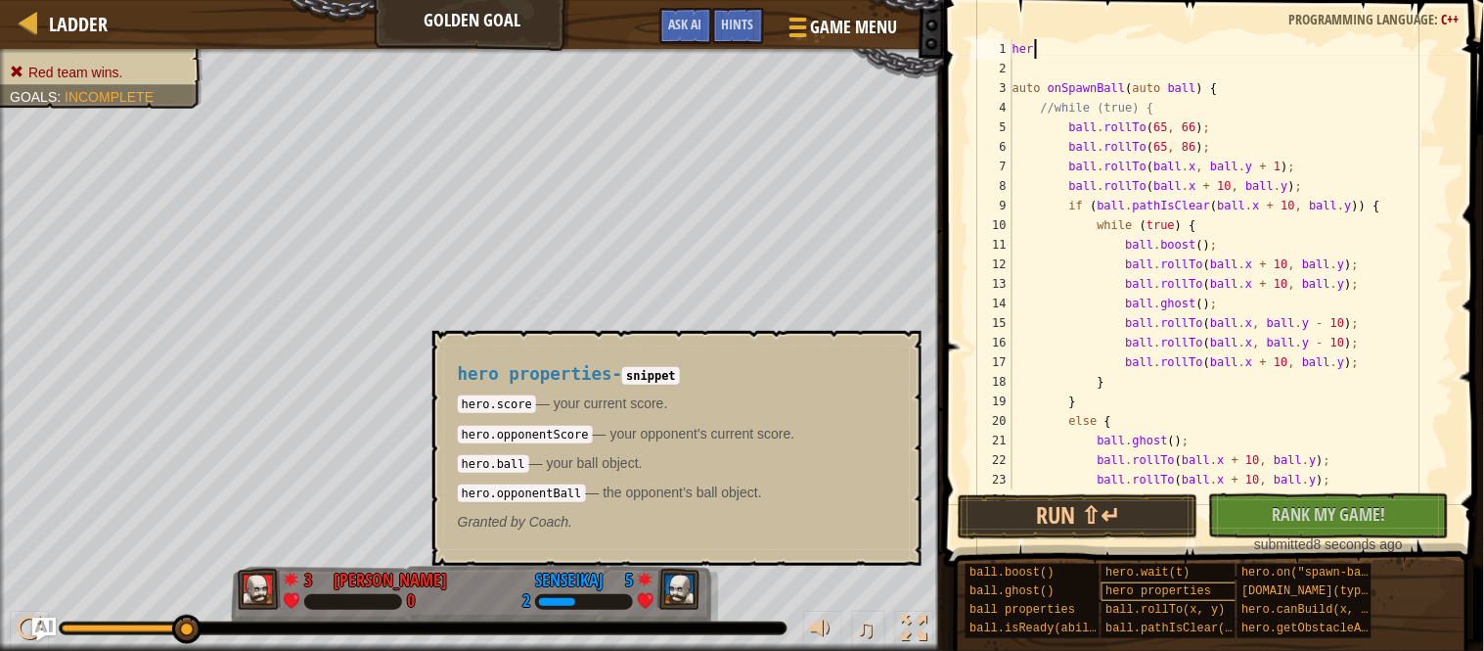
scroll to position [8, 1]
type textarea "h"
type textarea "o"
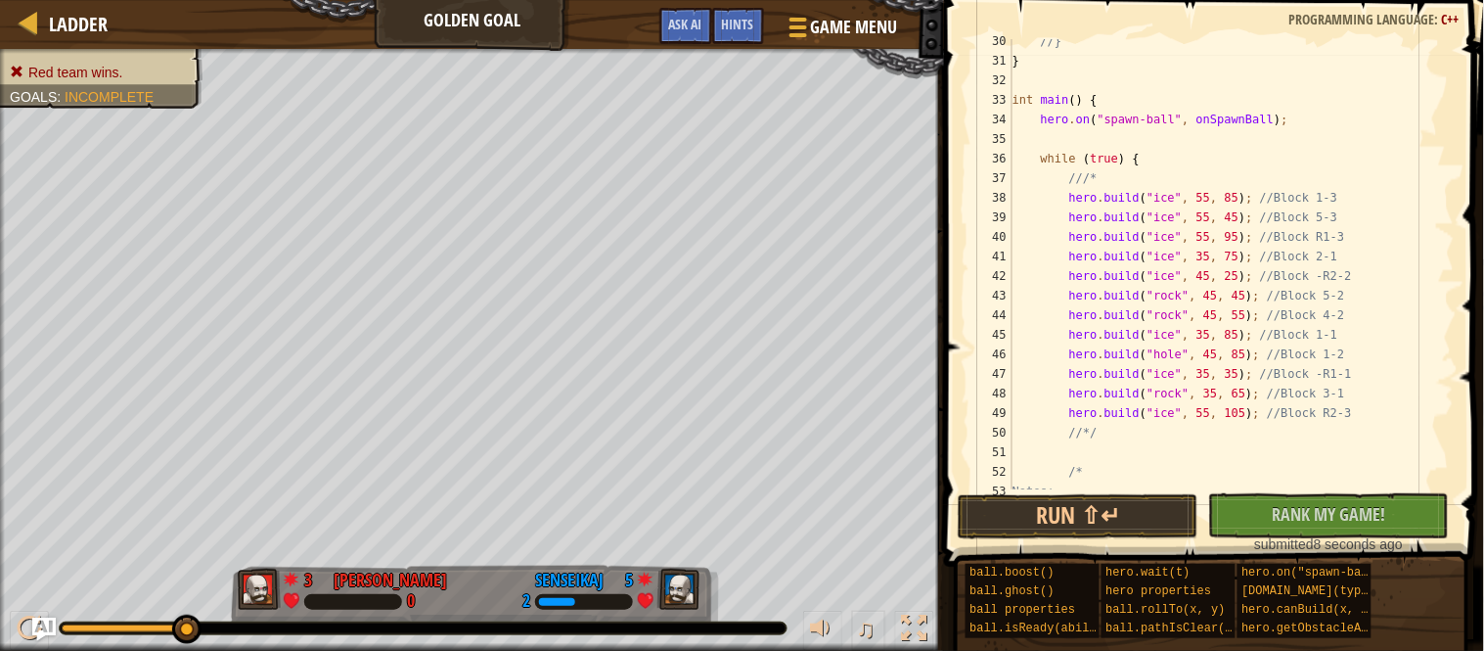
scroll to position [578, 0]
click at [1092, 530] on button "Run ⇧↵" at bounding box center [1078, 516] width 241 height 45
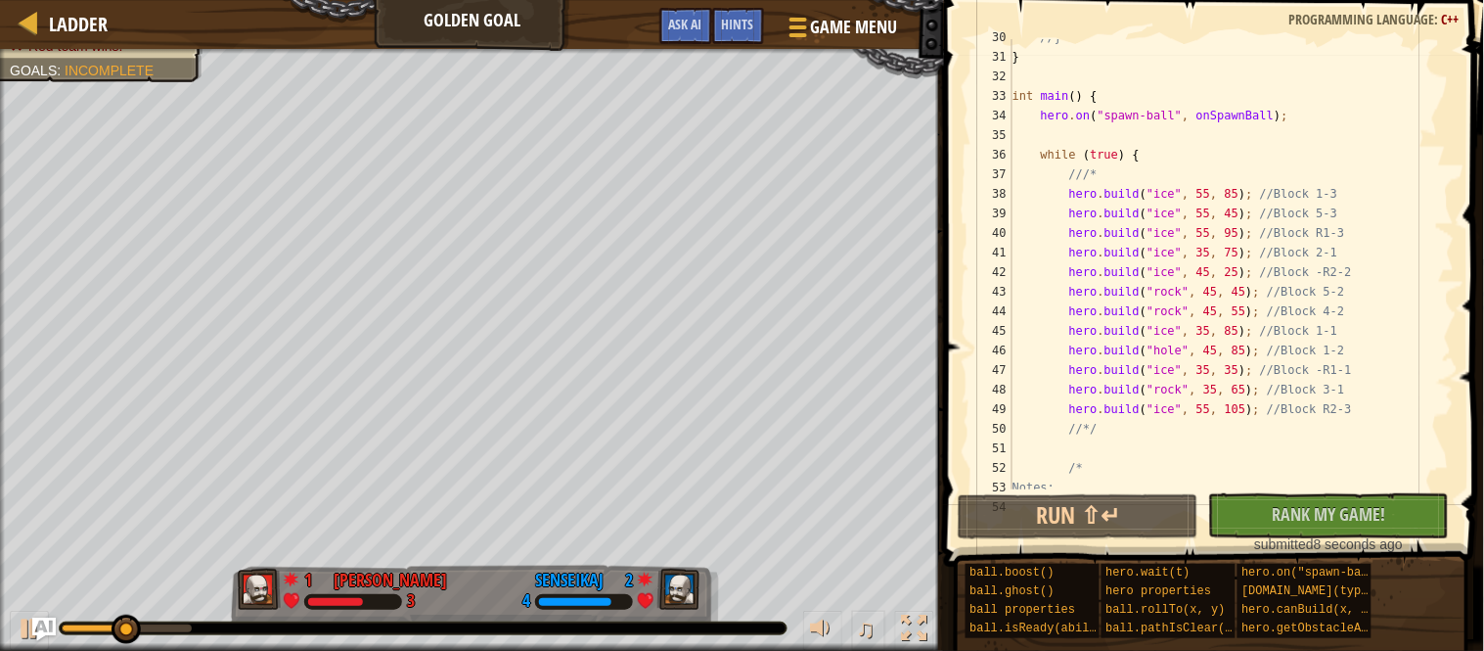
click at [1246, 196] on div "//} } int main ( ) { hero . on ( " spawn-ball " , onSpawnBall ) ; while ( true …" at bounding box center [1232, 271] width 446 height 489
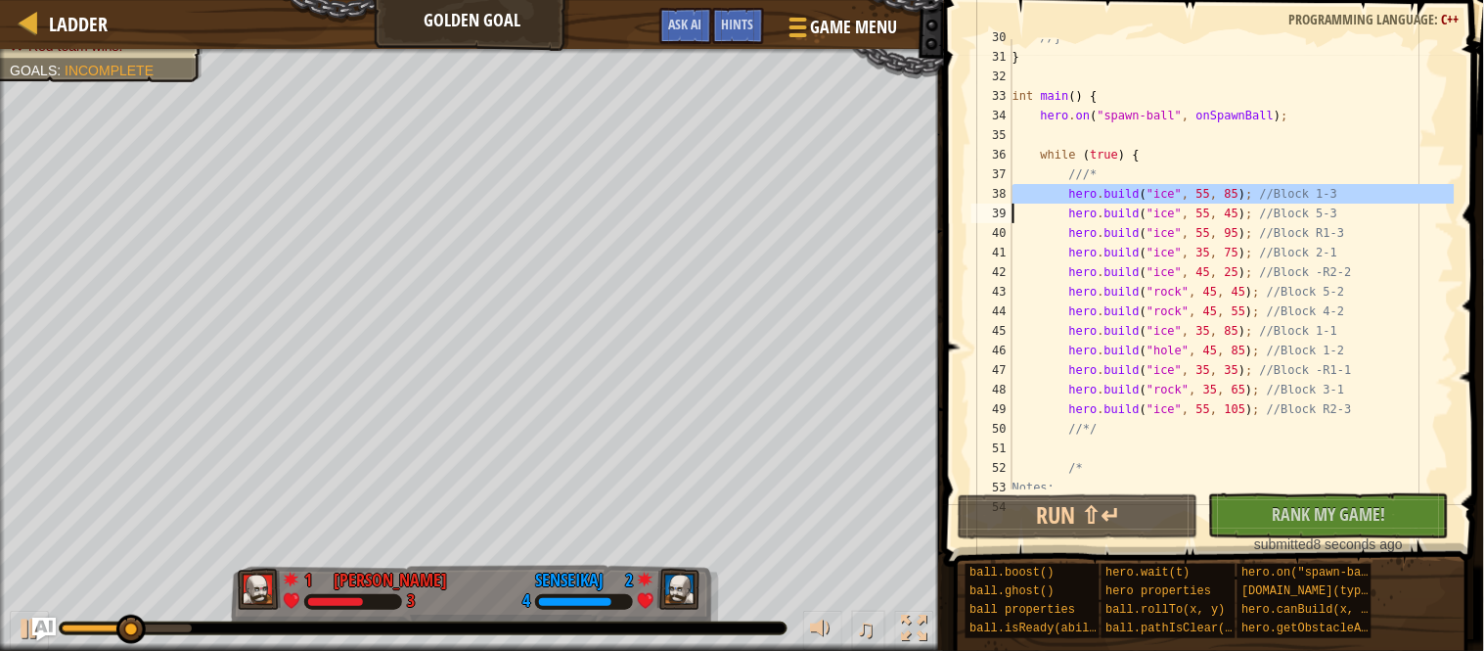
type textarea "hero.build("ice", 55, 45); //Block 5-3"
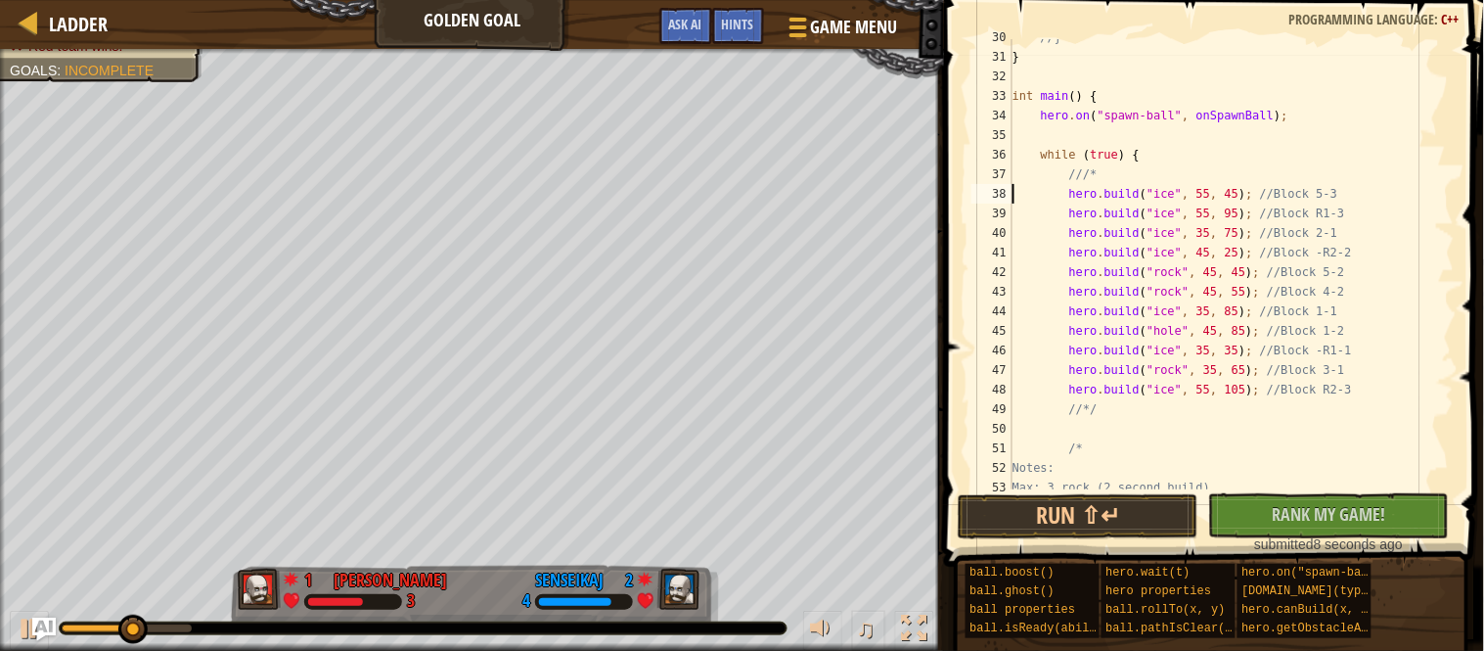
click at [1371, 198] on div "//} } int main ( ) { hero . on ( " spawn-ball " , onSpawnBall ) ; while ( true …" at bounding box center [1232, 271] width 446 height 489
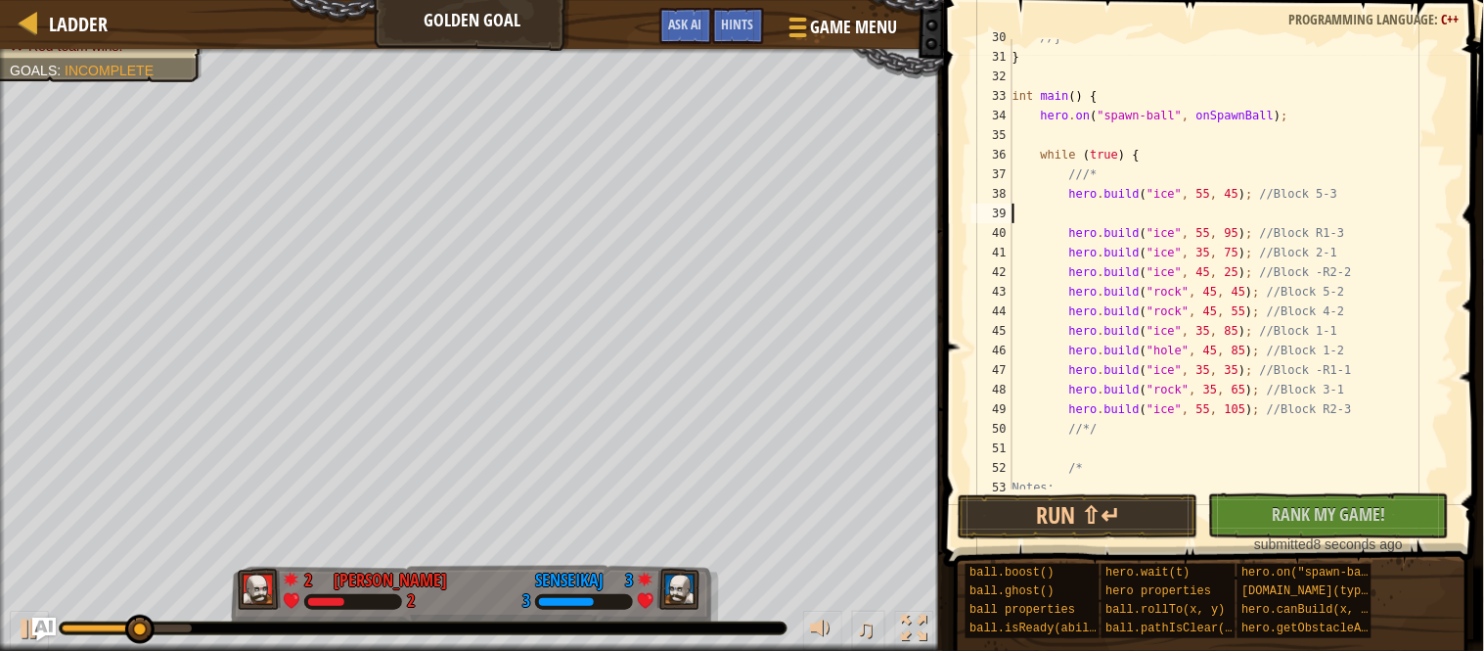
paste textarea "hero.build("ice", 55, 85); //Block 1-3"
click at [1149, 521] on button "Run ⇧↵" at bounding box center [1078, 516] width 241 height 45
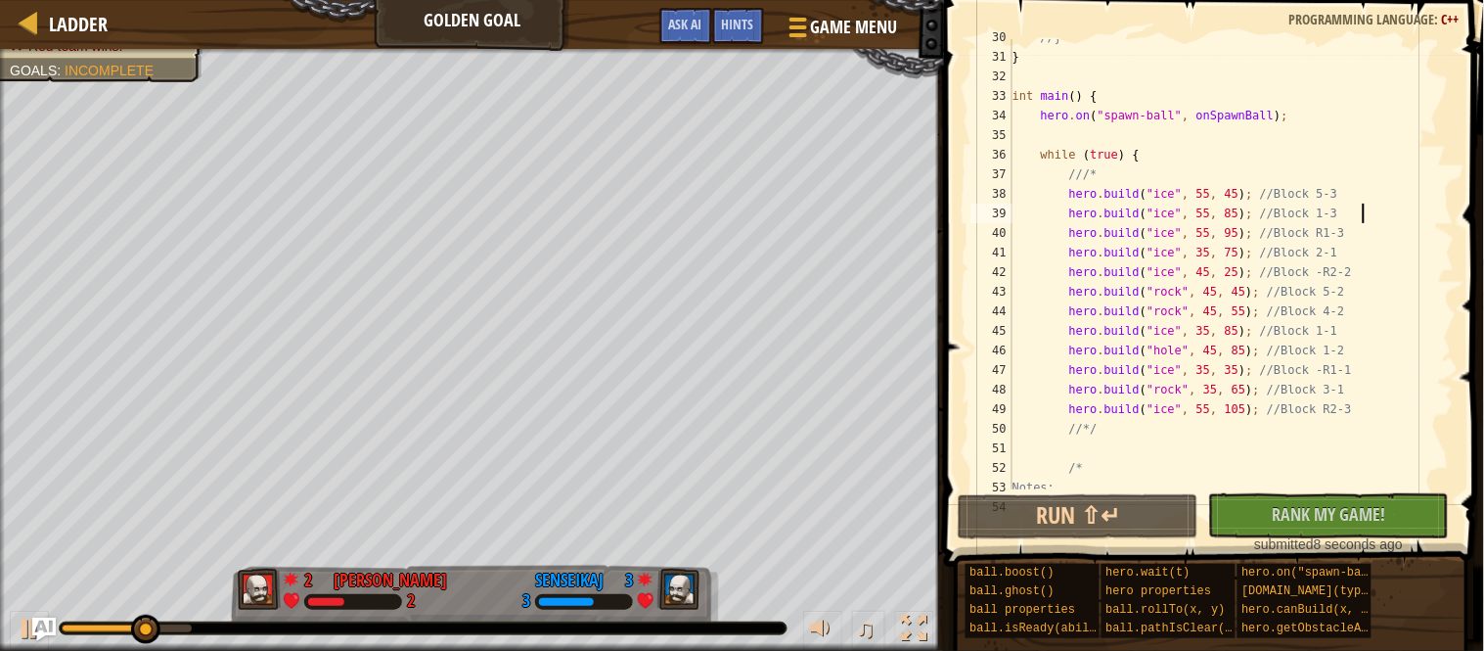
click at [1192, 195] on div "//} } int main ( ) { hero . on ( " spawn-ball " , onSpawnBall ) ; while ( true …" at bounding box center [1232, 271] width 446 height 489
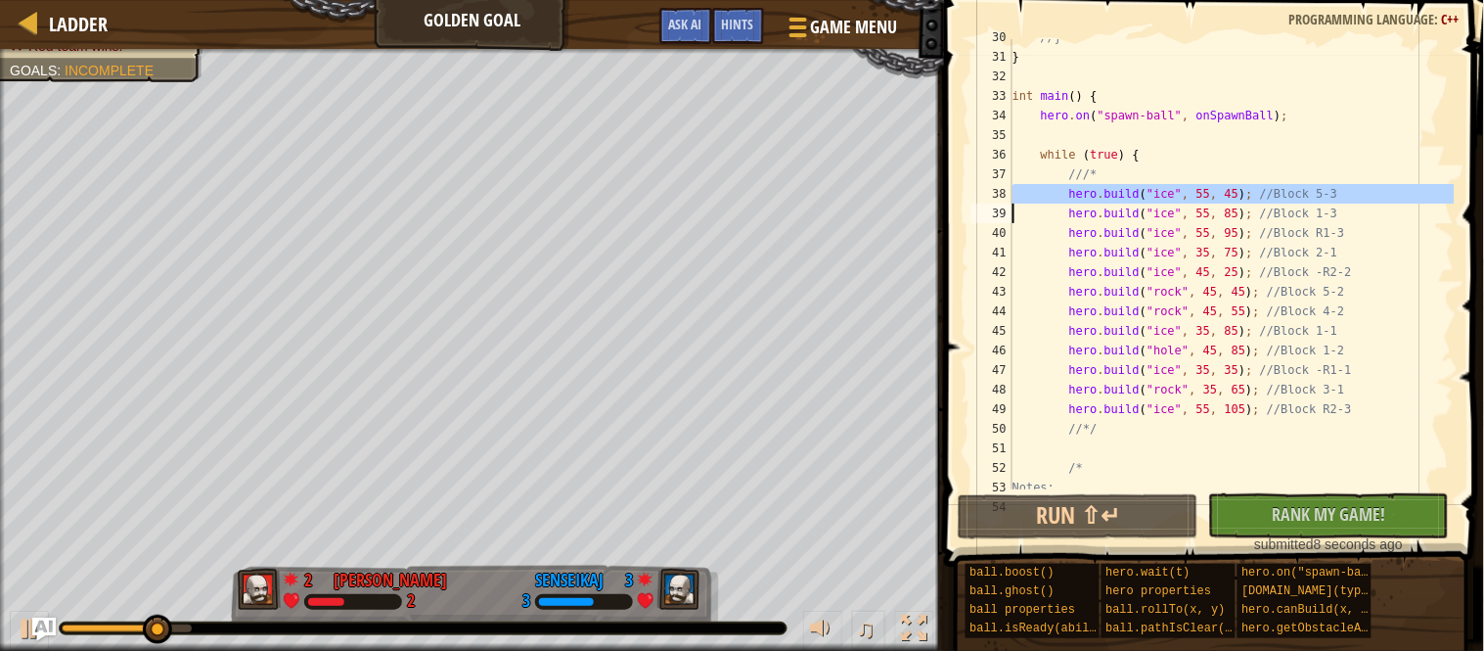
click at [1075, 192] on div "//} } int main ( ) { hero . on ( " spawn-ball " , onSpawnBall ) ; while ( true …" at bounding box center [1232, 264] width 446 height 450
type textarea "hero.build("ice", 55, 45); //Block 5-3"
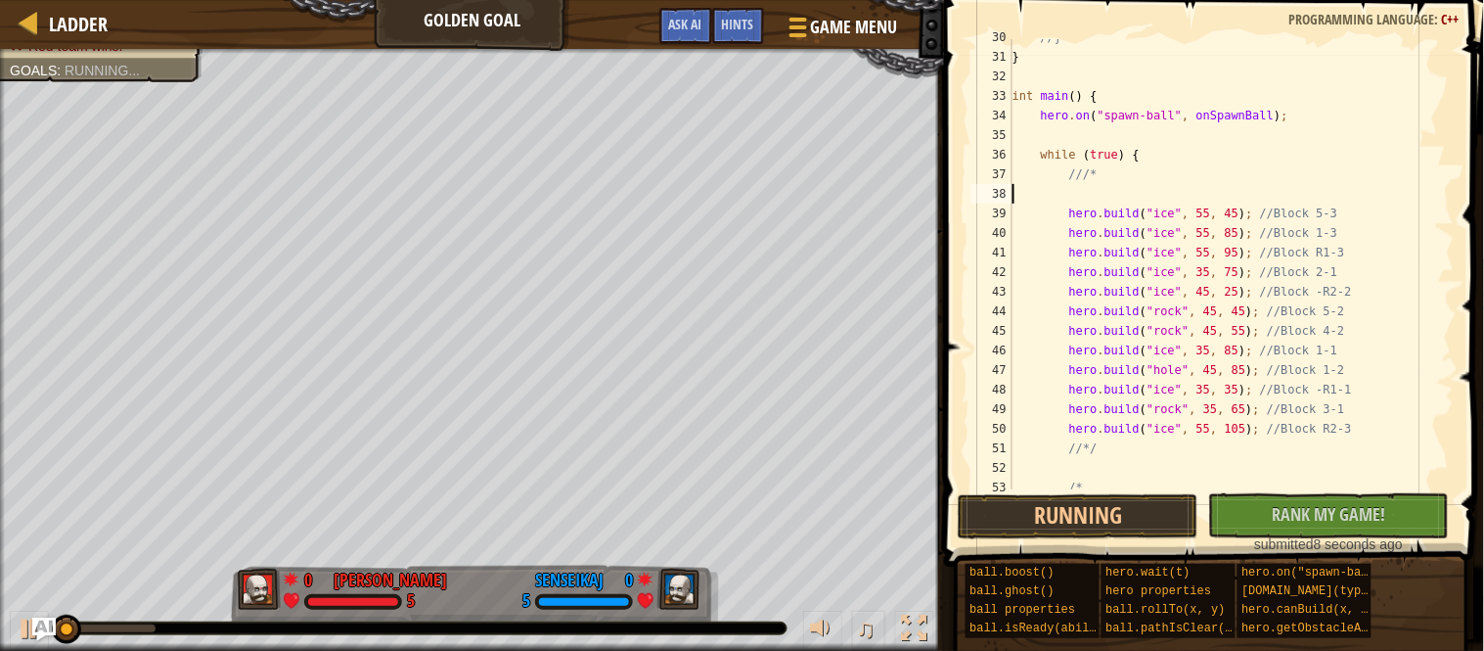
type textarea "///*"
paste textarea "hero.build("ice", 55, 45); //Block 5-3"
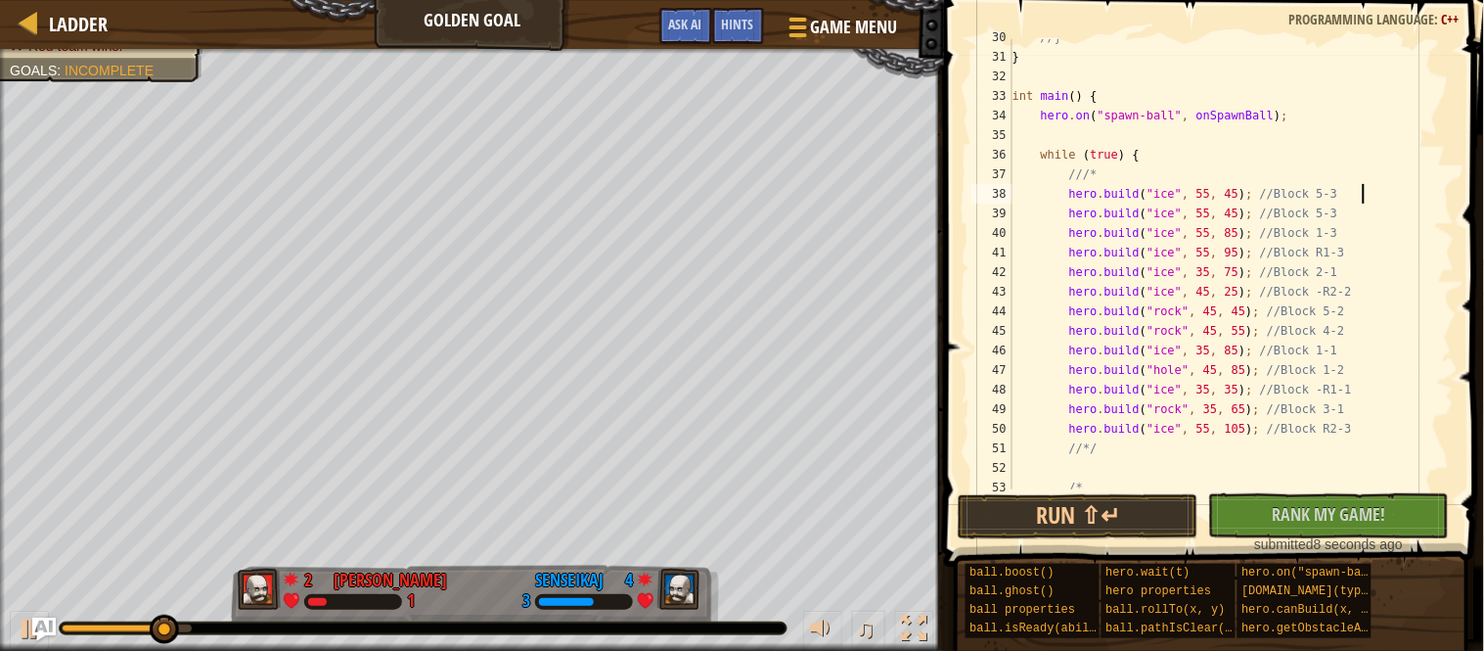
click at [1247, 193] on div "//} } int main ( ) { hero . on ( " spawn-ball " , onSpawnBall ) ; while ( true …" at bounding box center [1232, 271] width 446 height 489
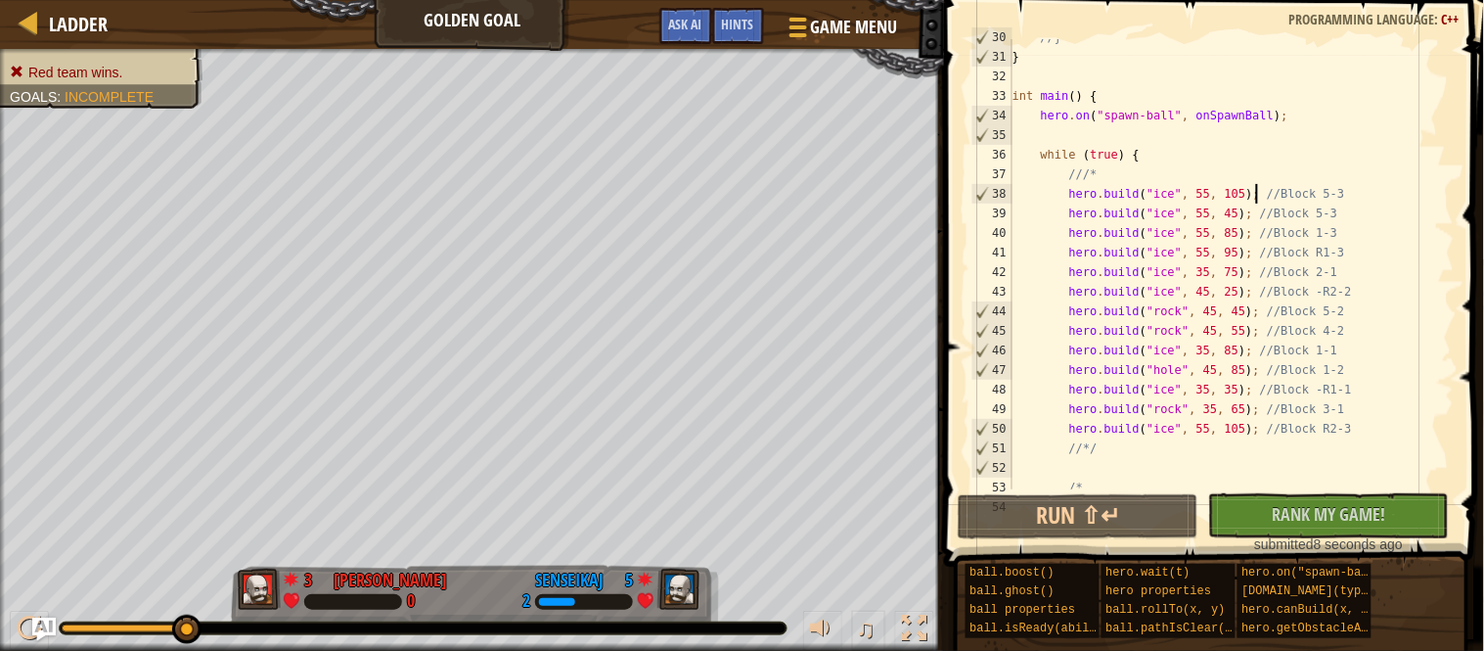
click at [1185, 430] on div "//} } int main ( ) { hero . on ( " spawn-ball " , onSpawnBall ) ; while ( true …" at bounding box center [1232, 271] width 446 height 489
click at [1057, 518] on button "Run ⇧↵" at bounding box center [1078, 516] width 241 height 45
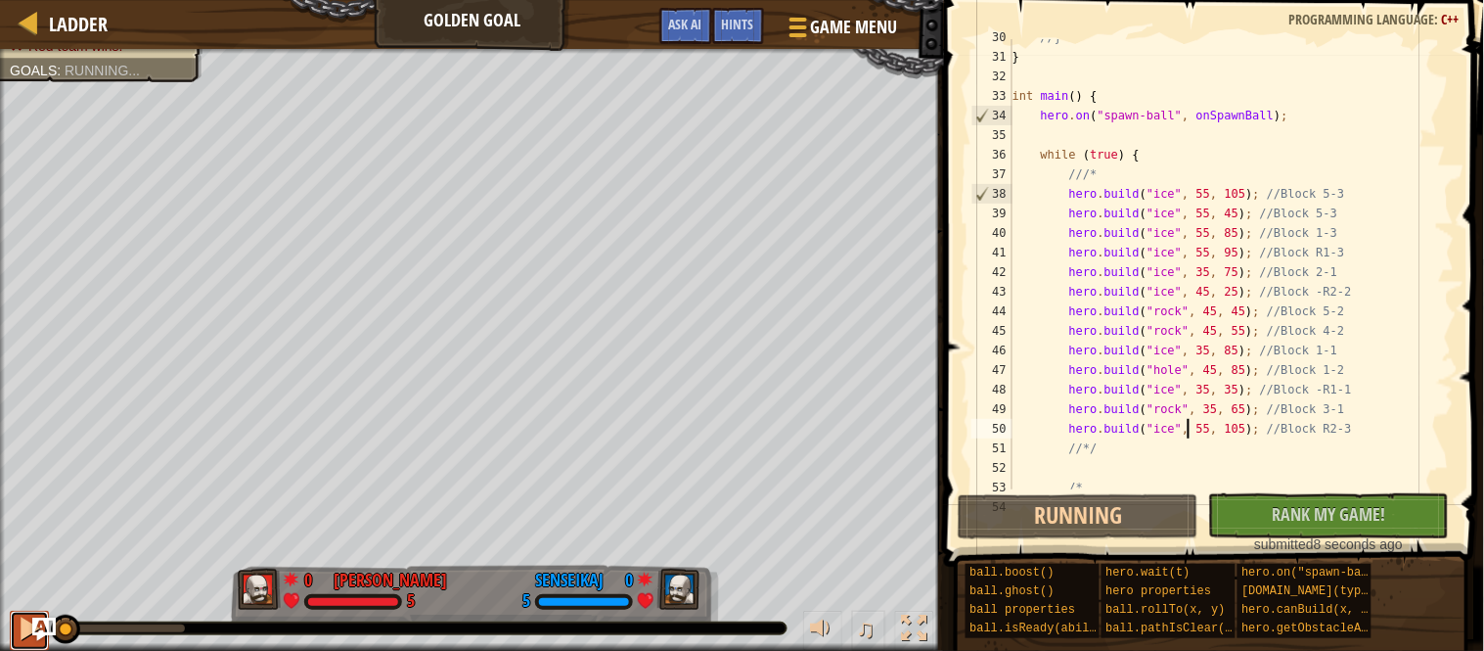
click at [23, 641] on div at bounding box center [29, 627] width 25 height 25
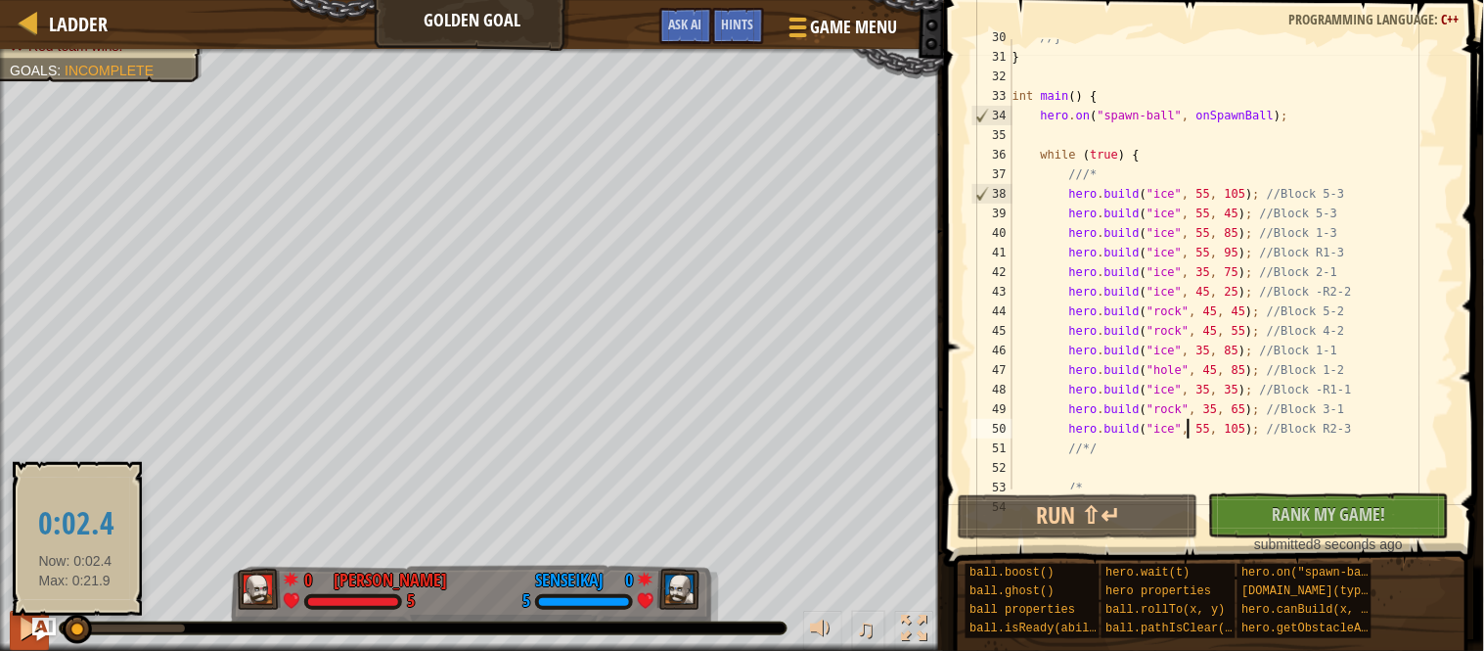
drag, startPoint x: 75, startPoint y: 633, endPoint x: 22, endPoint y: 635, distance: 53.8
click at [22, 635] on div "♫" at bounding box center [472, 623] width 944 height 59
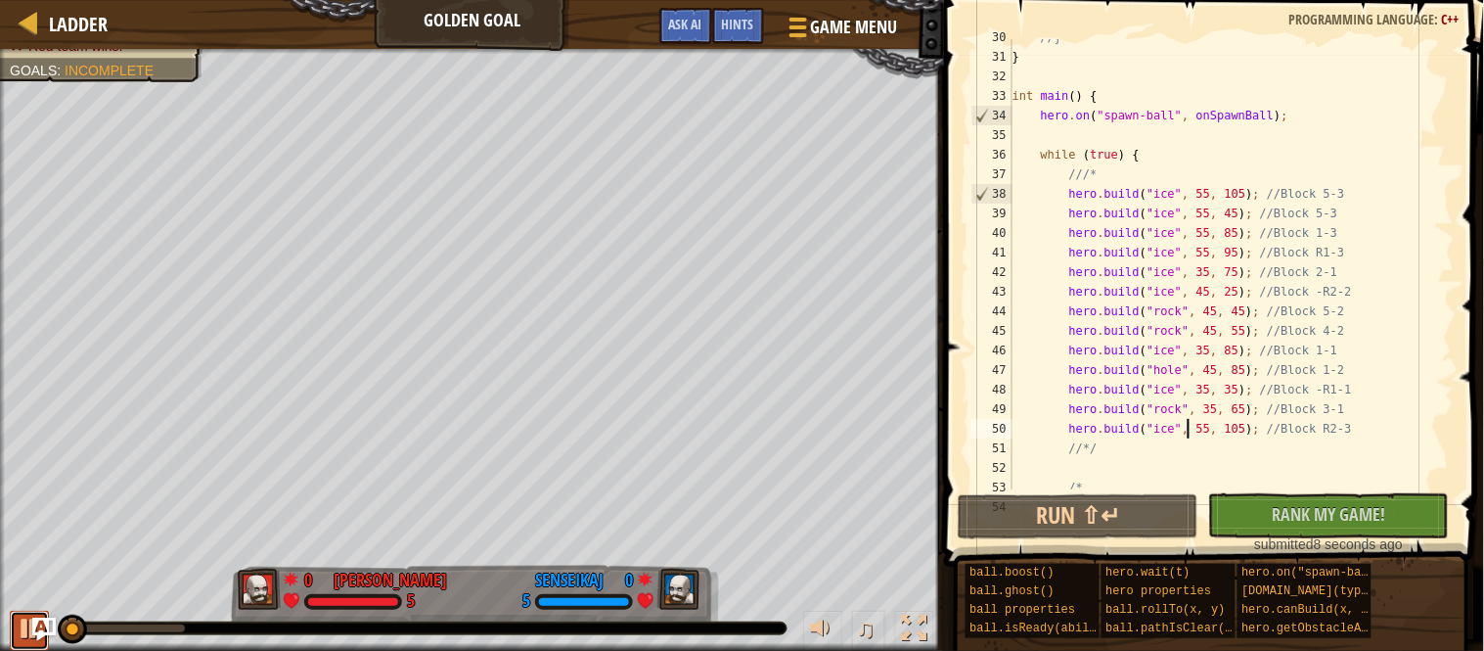
click at [25, 638] on div at bounding box center [29, 627] width 25 height 25
drag, startPoint x: 1392, startPoint y: 189, endPoint x: 1284, endPoint y: 196, distance: 108.8
click at [1284, 196] on div "//} } int main ( ) { hero . on ( " spawn-ball " , onSpawnBall ) ; while ( true …" at bounding box center [1232, 271] width 446 height 489
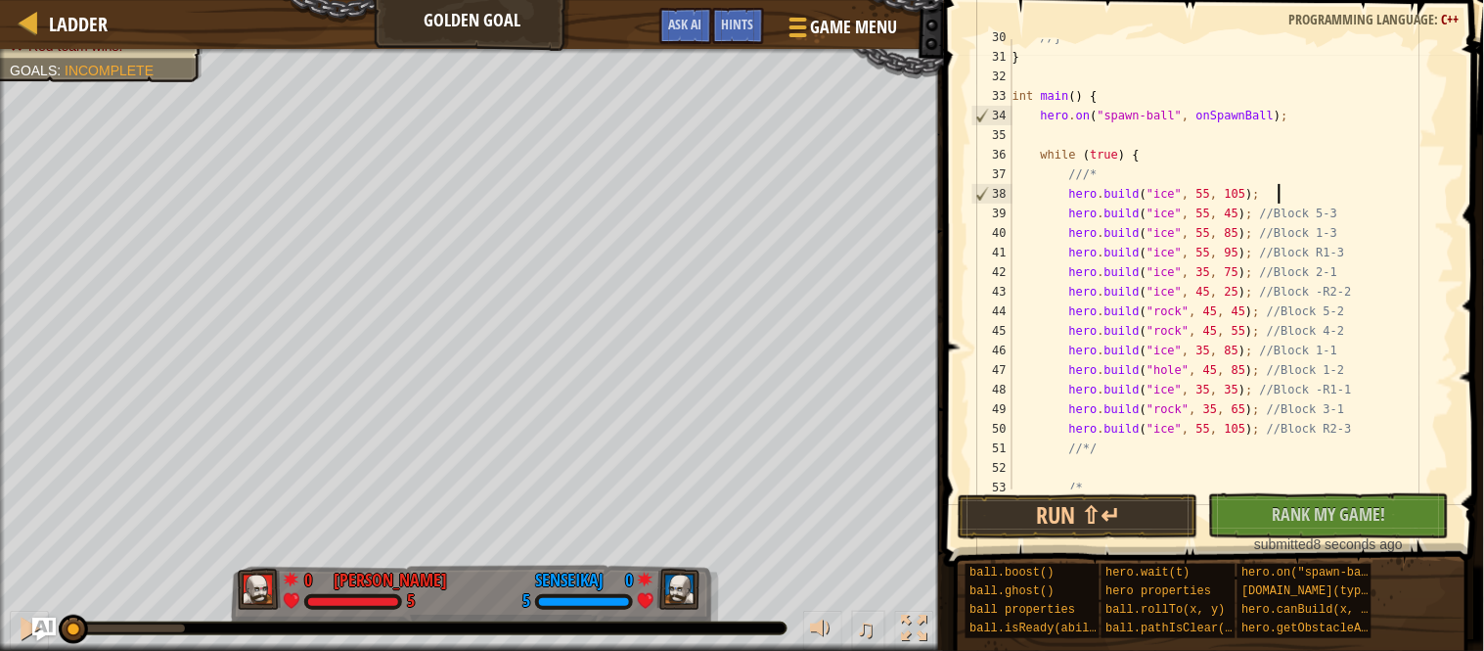
click at [1284, 196] on div "//} } int main ( ) { hero . on ( " spawn-ball " , onSpawnBall ) ; while ( true …" at bounding box center [1232, 271] width 446 height 489
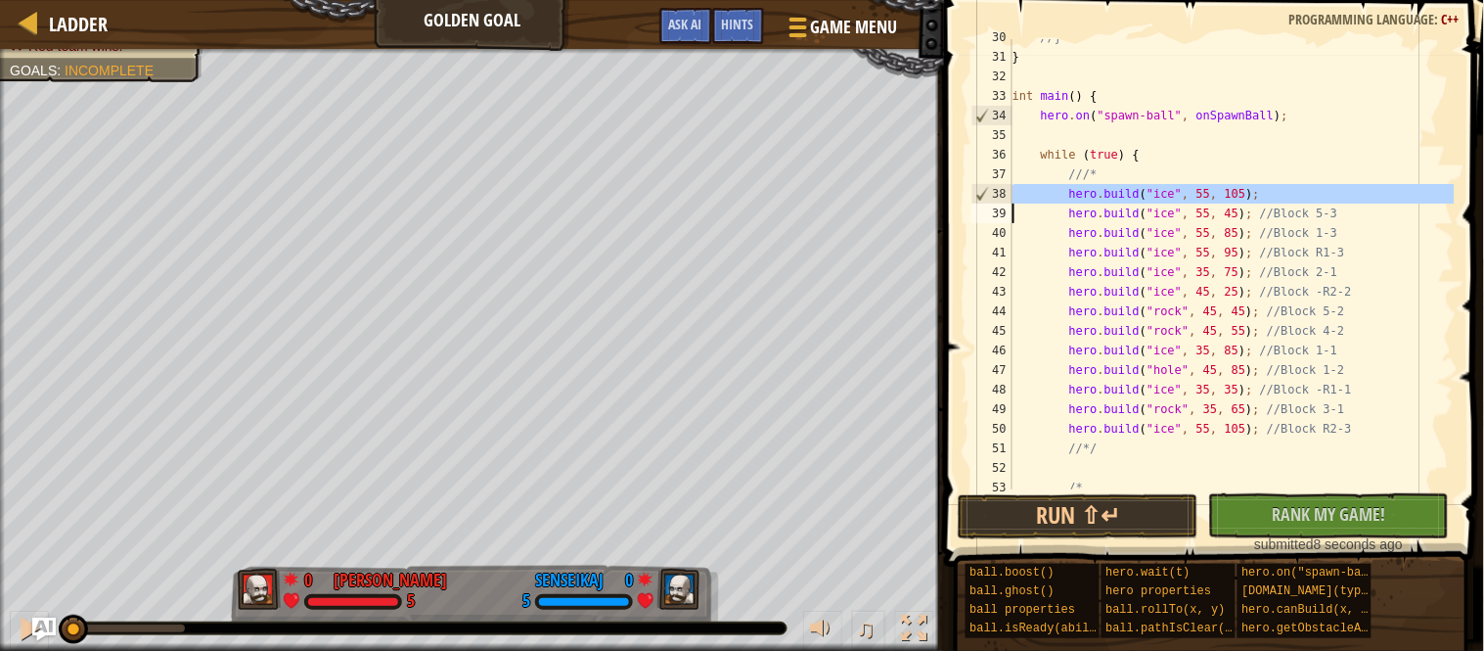
click at [1301, 193] on div "//} } int main ( ) { hero . on ( " spawn-ball " , onSpawnBall ) ; while ( true …" at bounding box center [1232, 264] width 446 height 450
type textarea "hero.build("ice", 55, 105);"
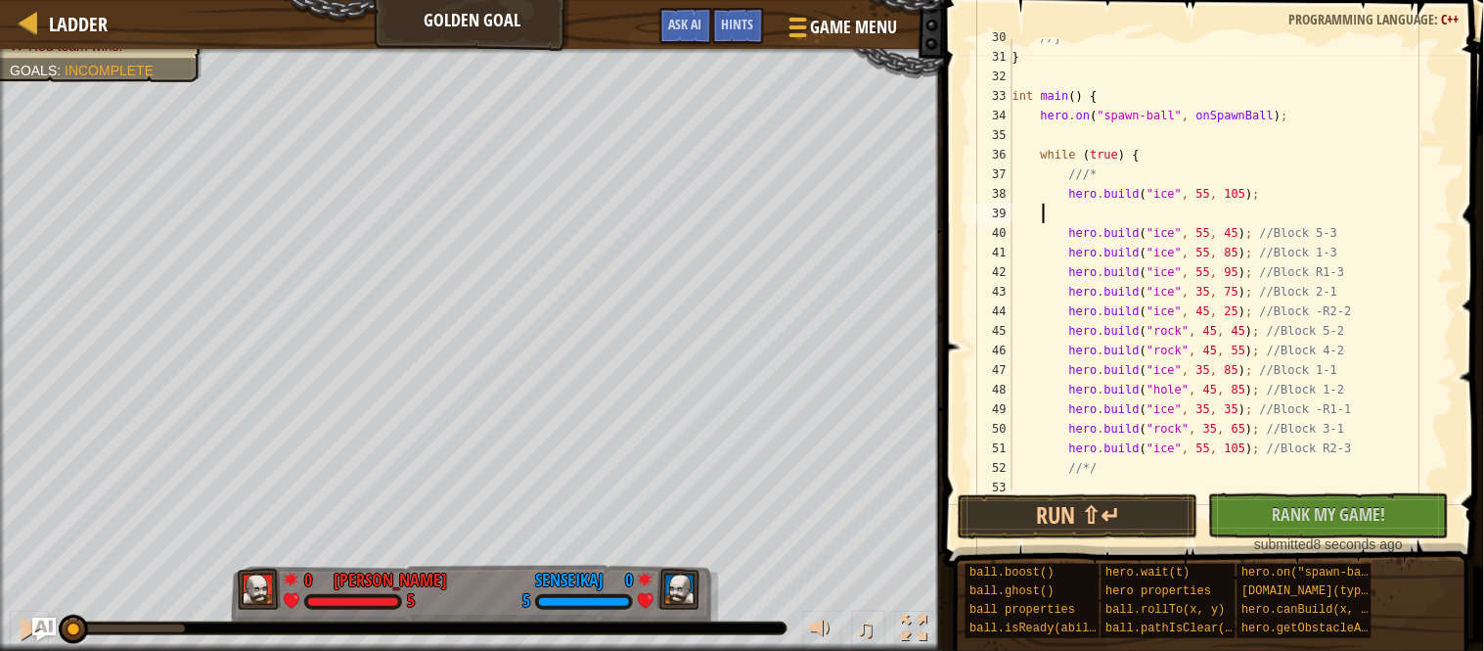
scroll to position [8, 0]
paste textarea "hero.build("ice", 55, 105);"
click at [1307, 280] on div "//} } int main ( ) { hero . on ( " spawn-ball " , onSpawnBall ) ; while ( true …" at bounding box center [1232, 271] width 446 height 489
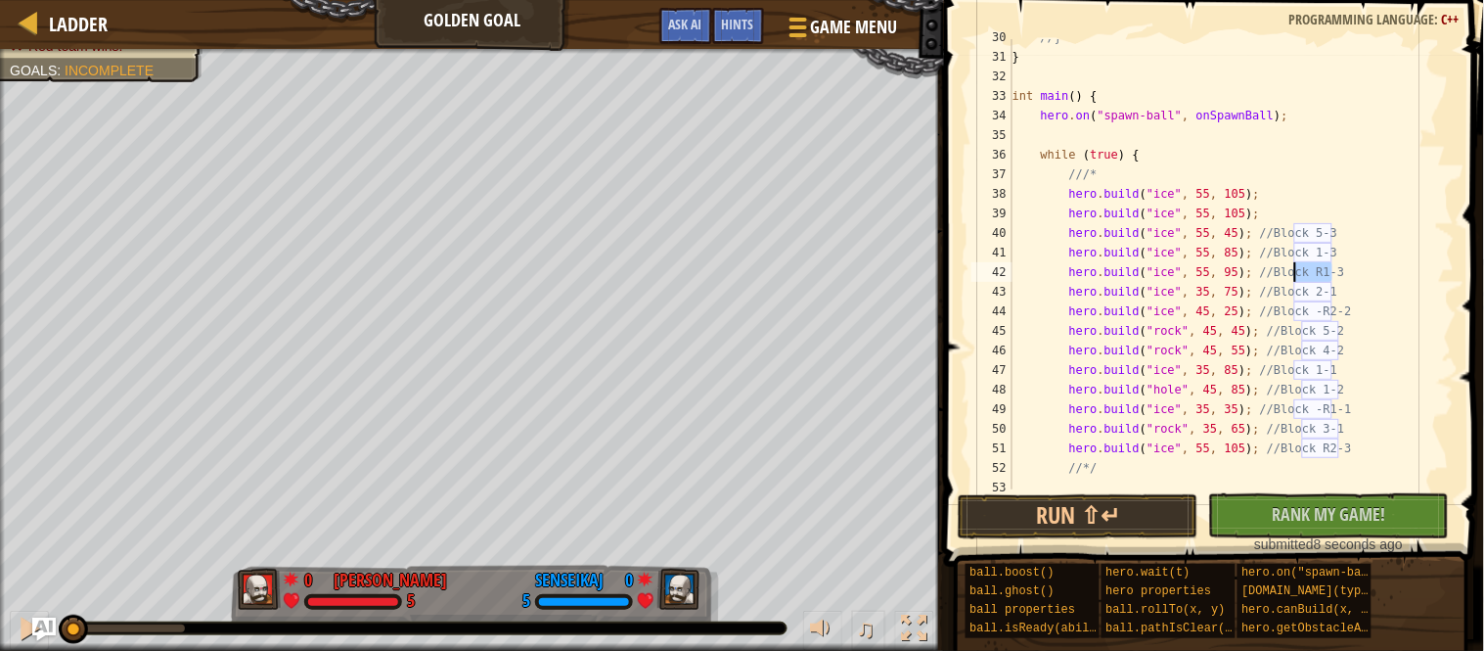
click at [1307, 280] on div "//} } int main ( ) { hero . on ( " spawn-ball " , onSpawnBall ) ; while ( true …" at bounding box center [1232, 271] width 446 height 489
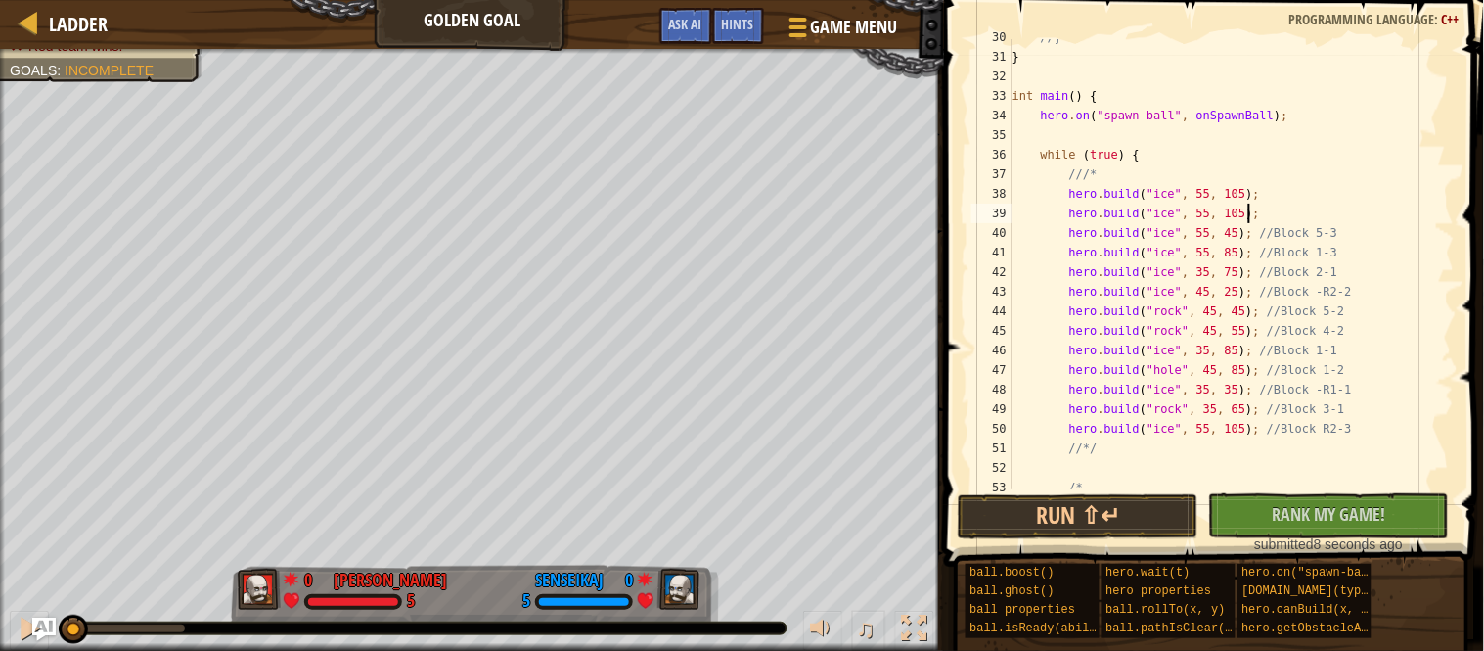
click at [1248, 210] on div "//} } int main ( ) { hero . on ( " spawn-ball " , onSpawnBall ) ; while ( true …" at bounding box center [1232, 271] width 446 height 489
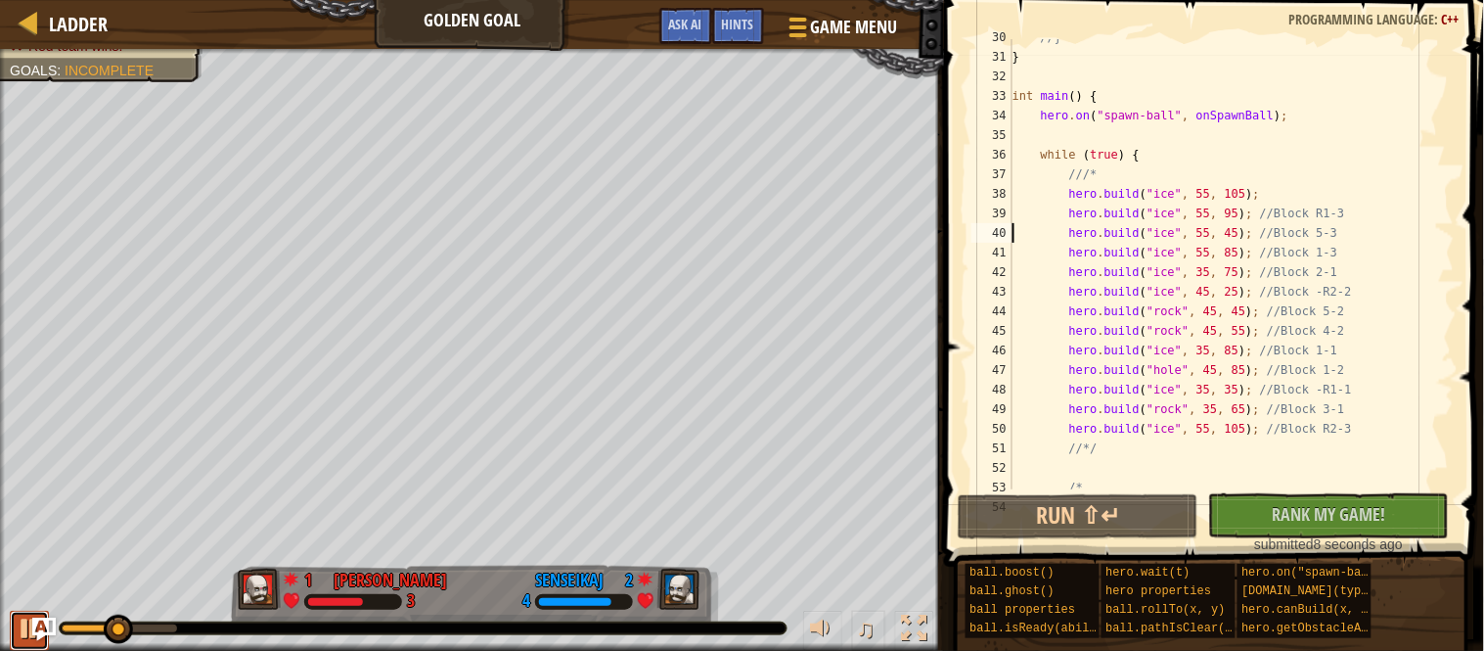
click at [23, 638] on div at bounding box center [29, 627] width 25 height 25
click at [1379, 211] on div "//} } int main ( ) { hero . on ( " spawn-ball " , onSpawnBall ) ; while ( true …" at bounding box center [1232, 271] width 446 height 489
type textarea "hero.build("ice", 55, 95); //Block R1-3"
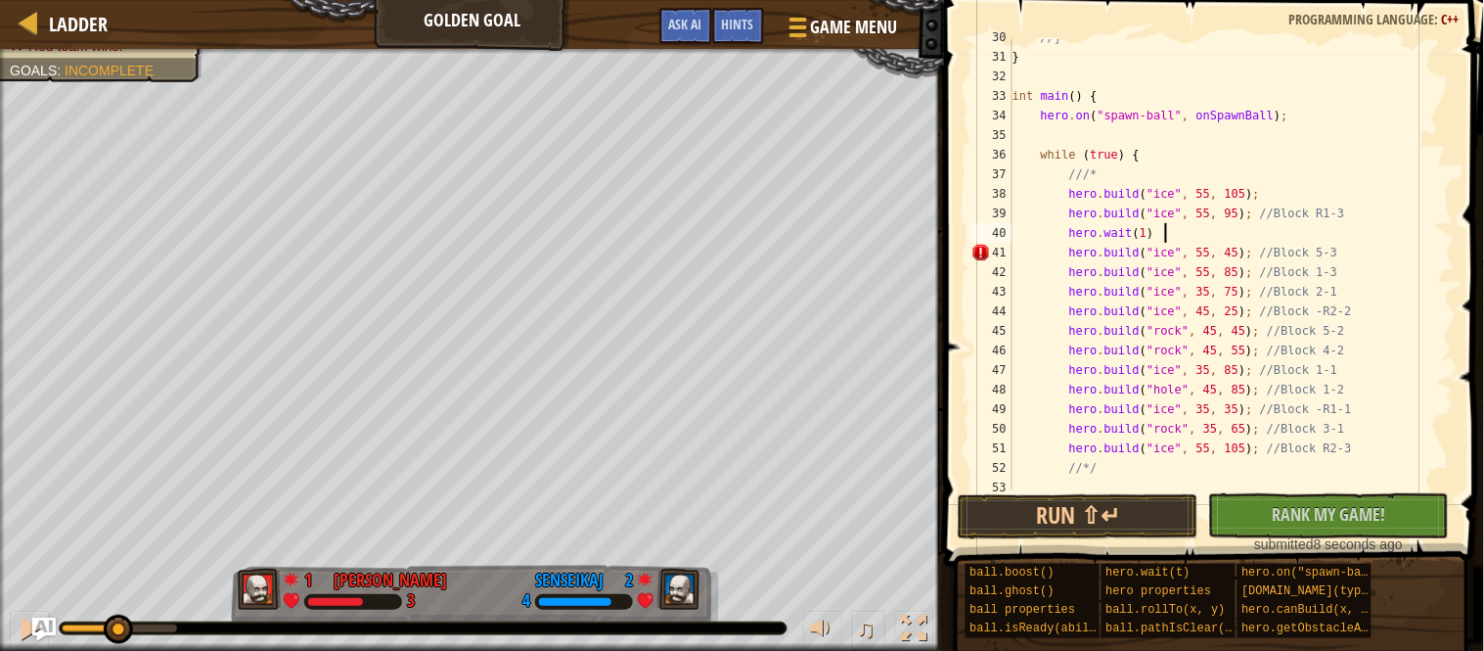
scroll to position [8, 22]
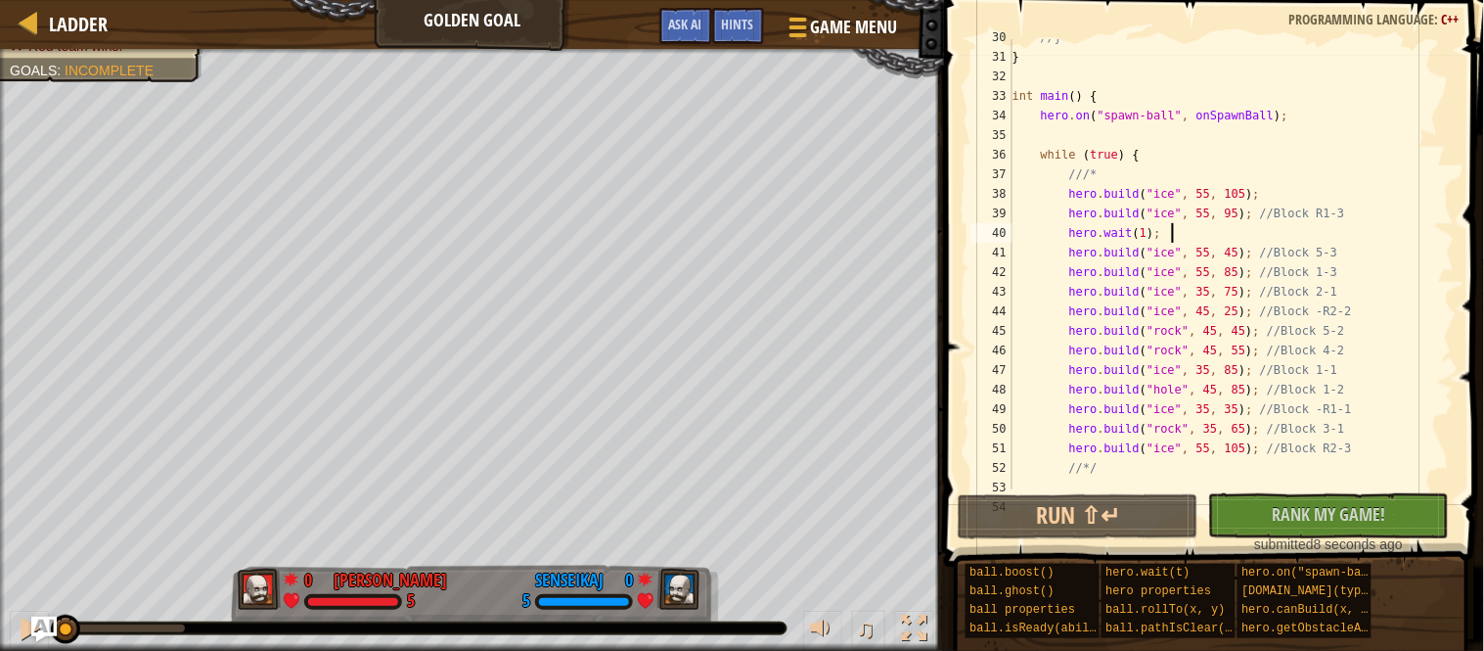
drag, startPoint x: 112, startPoint y: 631, endPoint x: 52, endPoint y: 632, distance: 59.7
click at [52, 632] on div "Ladder Golden Goal Game Menu Done Hints Ask AI 1 הההההההההההההההההההההההההההההה…" at bounding box center [742, 325] width 1484 height 651
click at [1156, 233] on div "//} } int main ( ) { hero . on ( " spawn-ball " , onSpawnBall ) ; while ( true …" at bounding box center [1232, 271] width 446 height 489
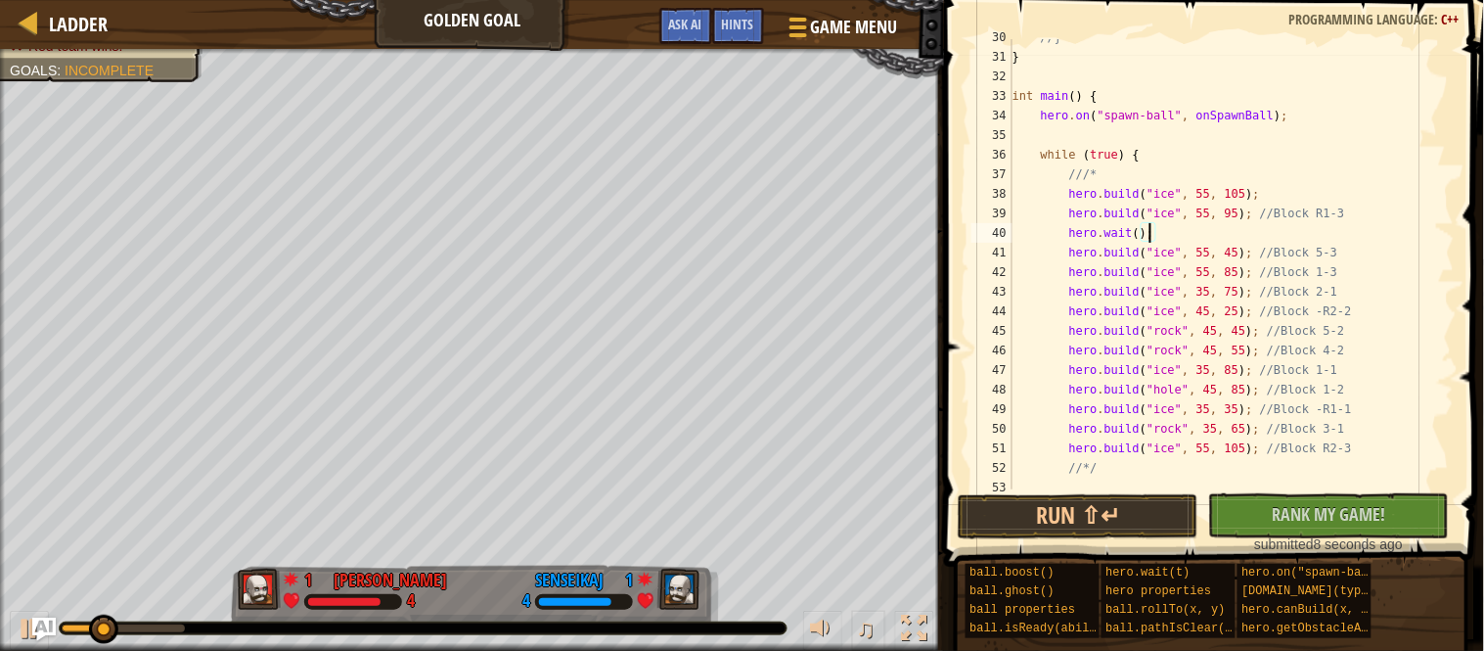
scroll to position [8, 21]
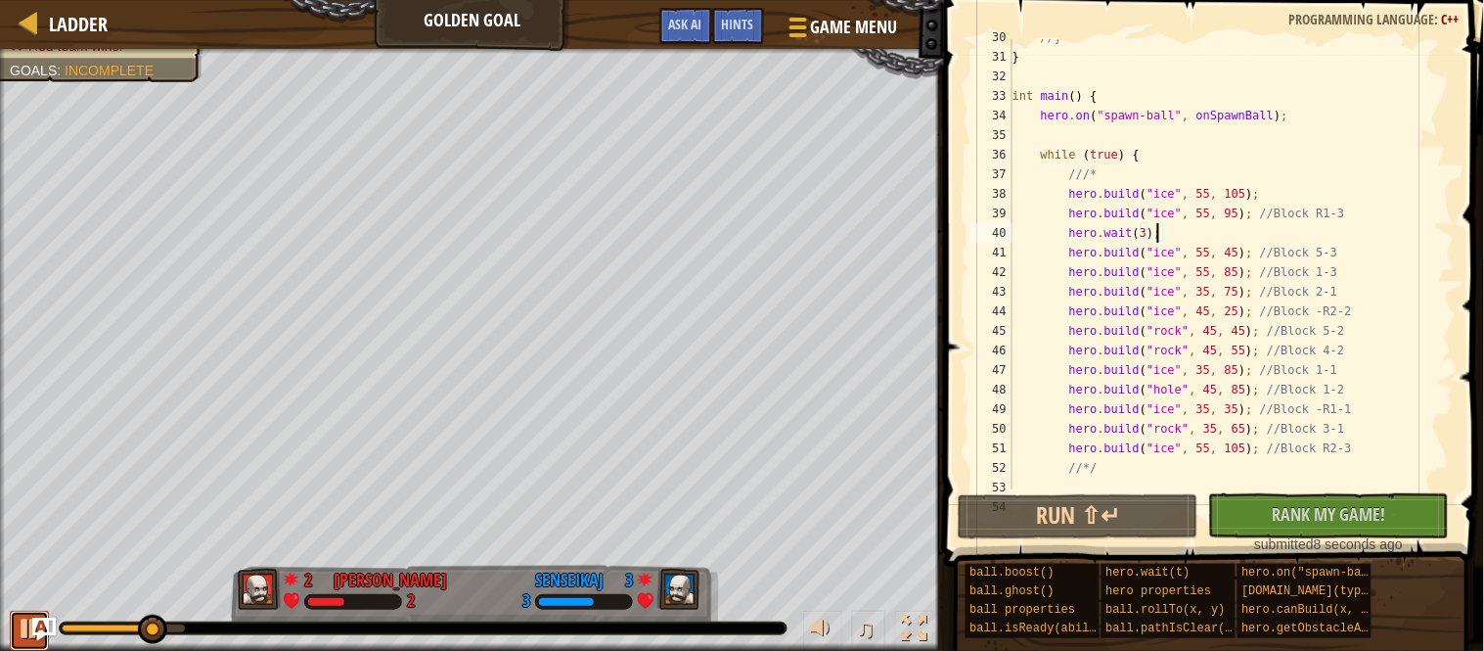
click at [25, 634] on div at bounding box center [29, 627] width 25 height 25
click at [1162, 233] on div "//} } int main ( ) { hero . on ( " spawn-ball " , onSpawnBall ) ; while ( true …" at bounding box center [1232, 271] width 446 height 489
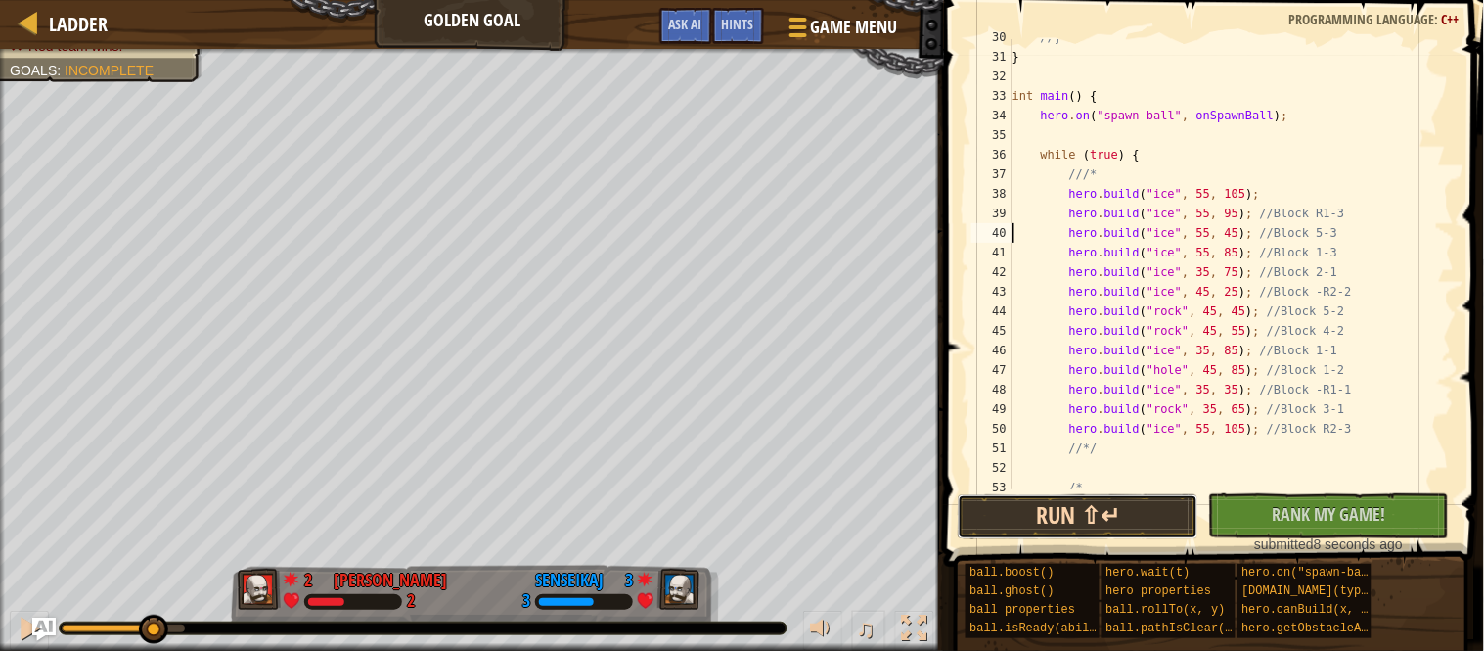
click at [1087, 506] on button "Run ⇧↵" at bounding box center [1078, 516] width 241 height 45
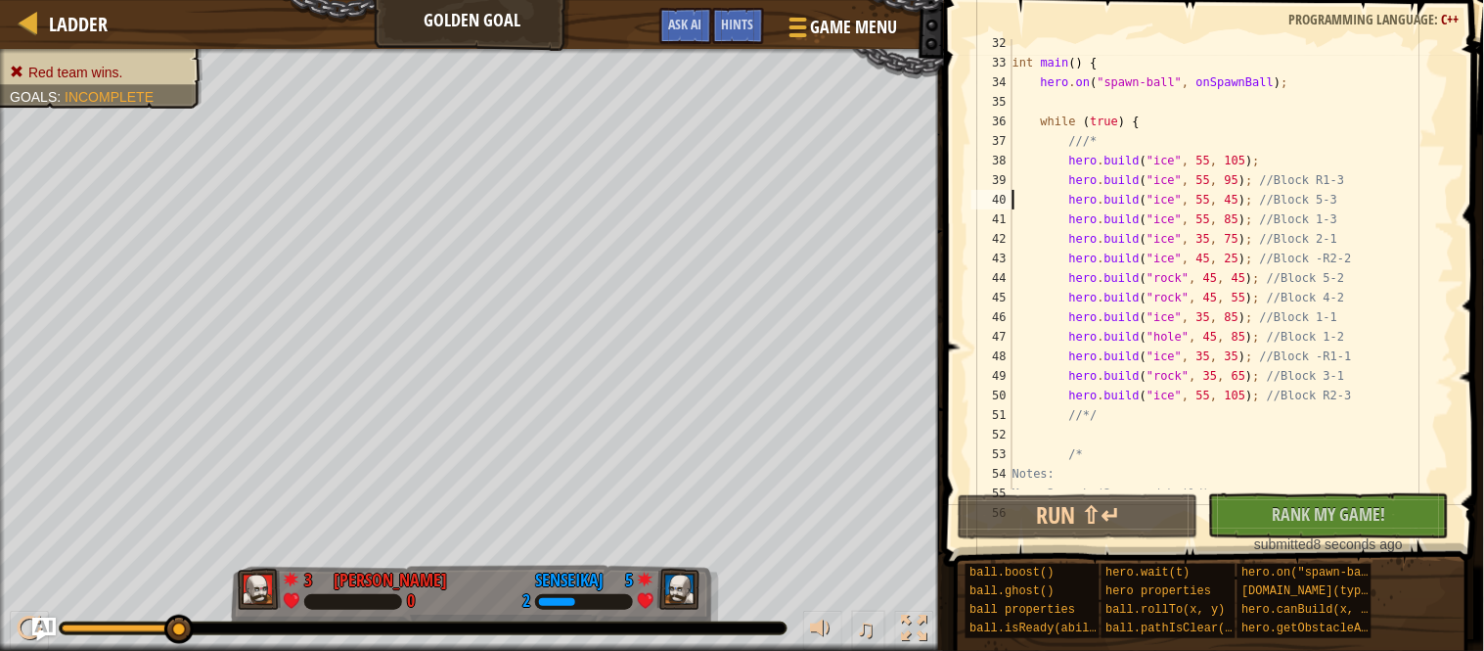
scroll to position [612, 0]
click at [1220, 164] on div "int main ( ) { hero . on ( " spawn-ball " , onSpawnBall ) ; while ( true ) { //…" at bounding box center [1232, 276] width 446 height 489
click at [1214, 162] on div "int main ( ) { hero . on ( " spawn-ball " , onSpawnBall ) ; while ( true ) { //…" at bounding box center [1232, 276] width 446 height 489
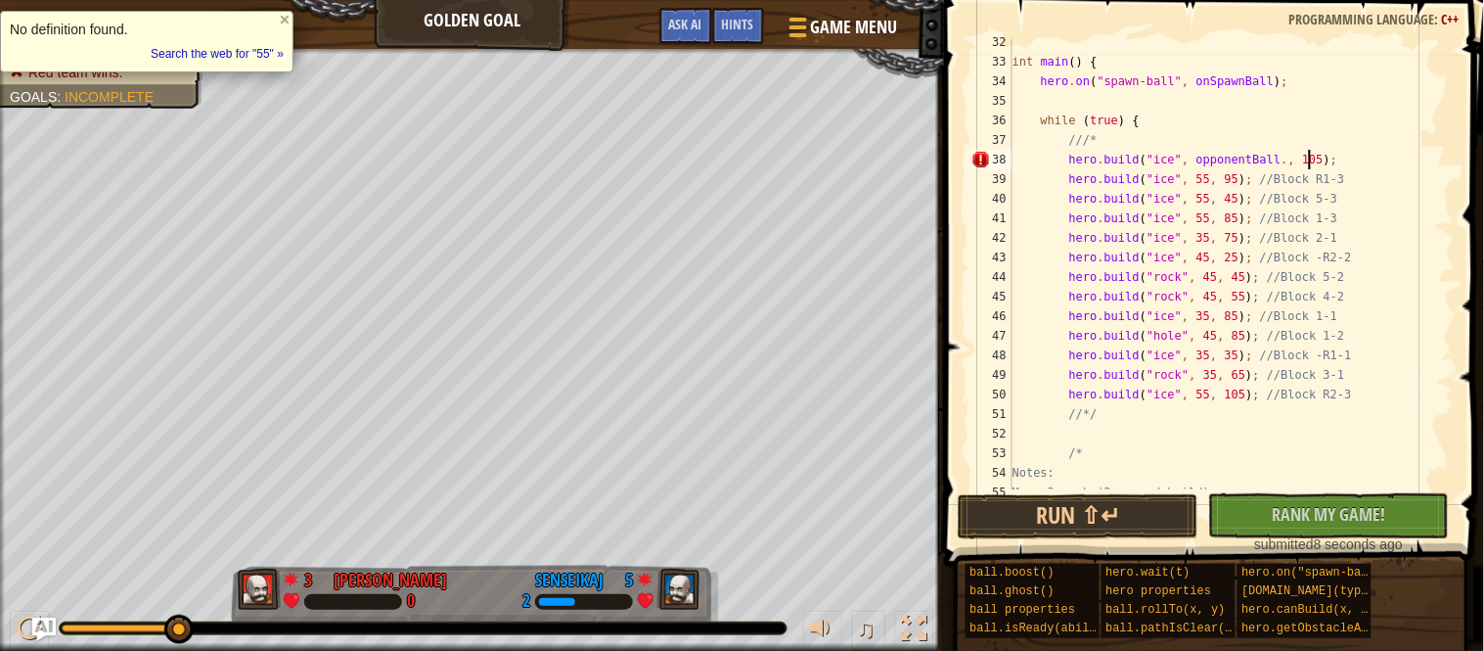
scroll to position [8, 43]
click at [1343, 153] on div "int main ( ) { hero . on ( " spawn-ball " , onSpawnBall ) ; while ( true ) { //…" at bounding box center [1232, 276] width 446 height 489
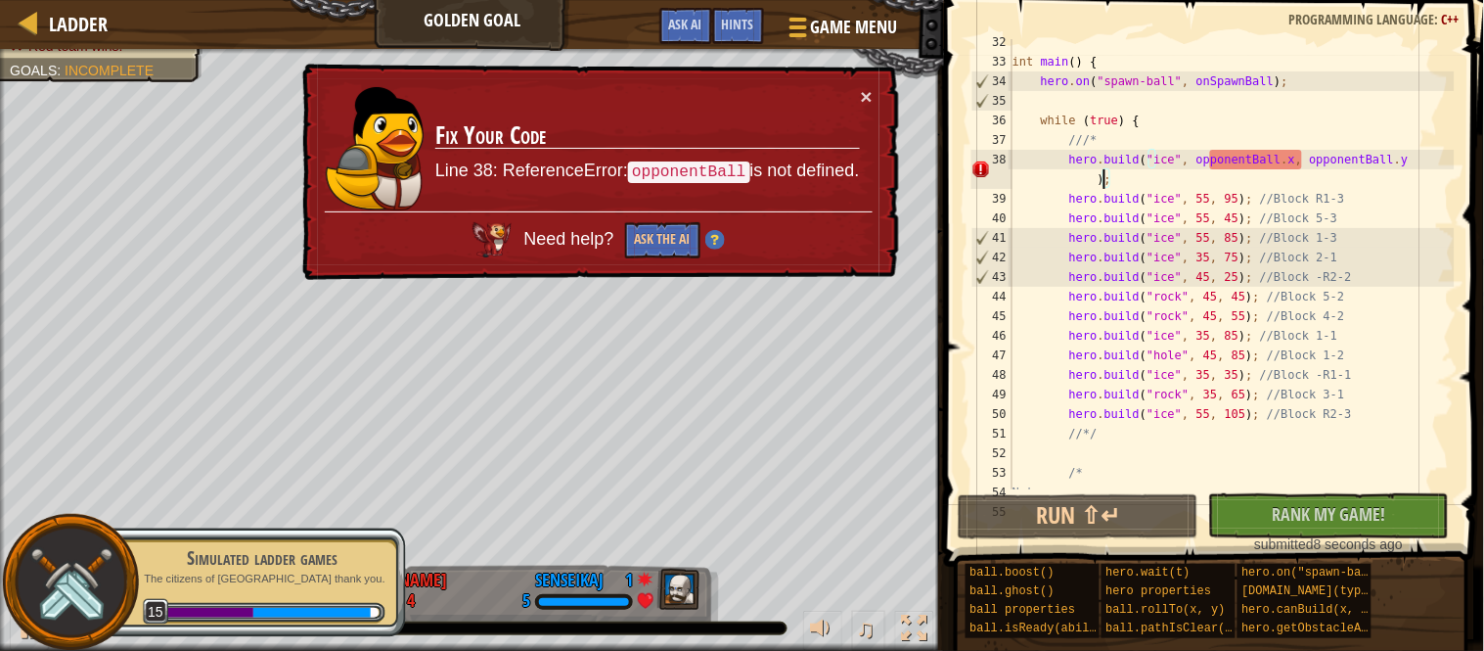
click at [368, 557] on div "Simulated ladder games" at bounding box center [262, 557] width 247 height 27
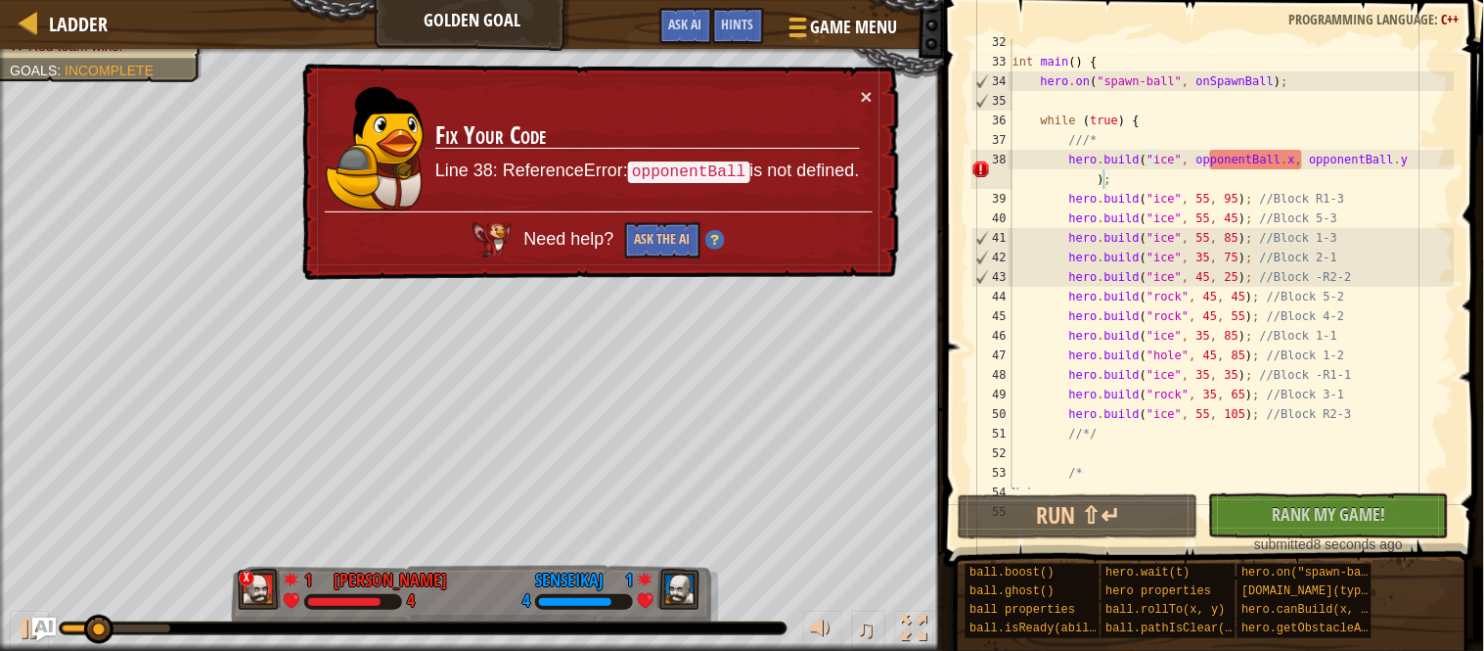
click at [1317, 164] on div "int main ( ) { hero . on ( " spawn-ball " , onSpawnBall ) ; while ( true ) { //…" at bounding box center [1232, 276] width 446 height 489
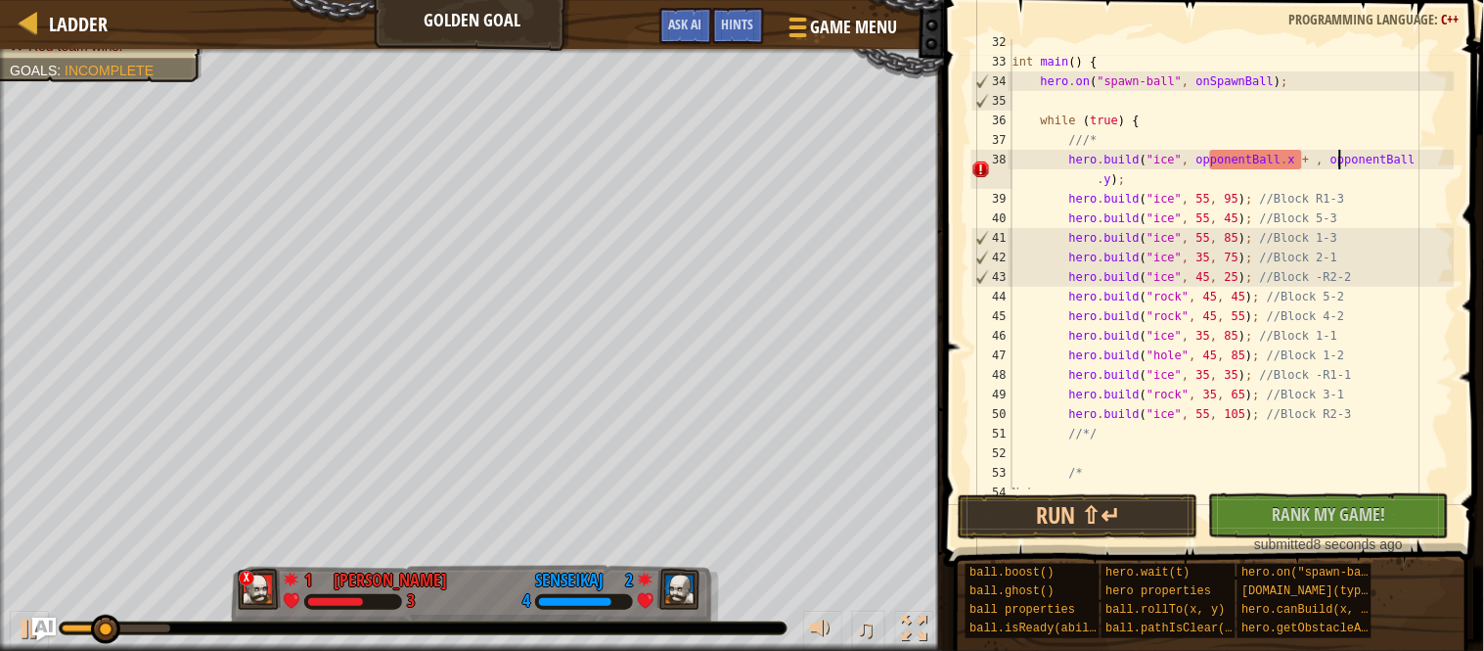
scroll to position [8, 47]
click at [1121, 519] on button "Run ⇧↵" at bounding box center [1078, 516] width 241 height 45
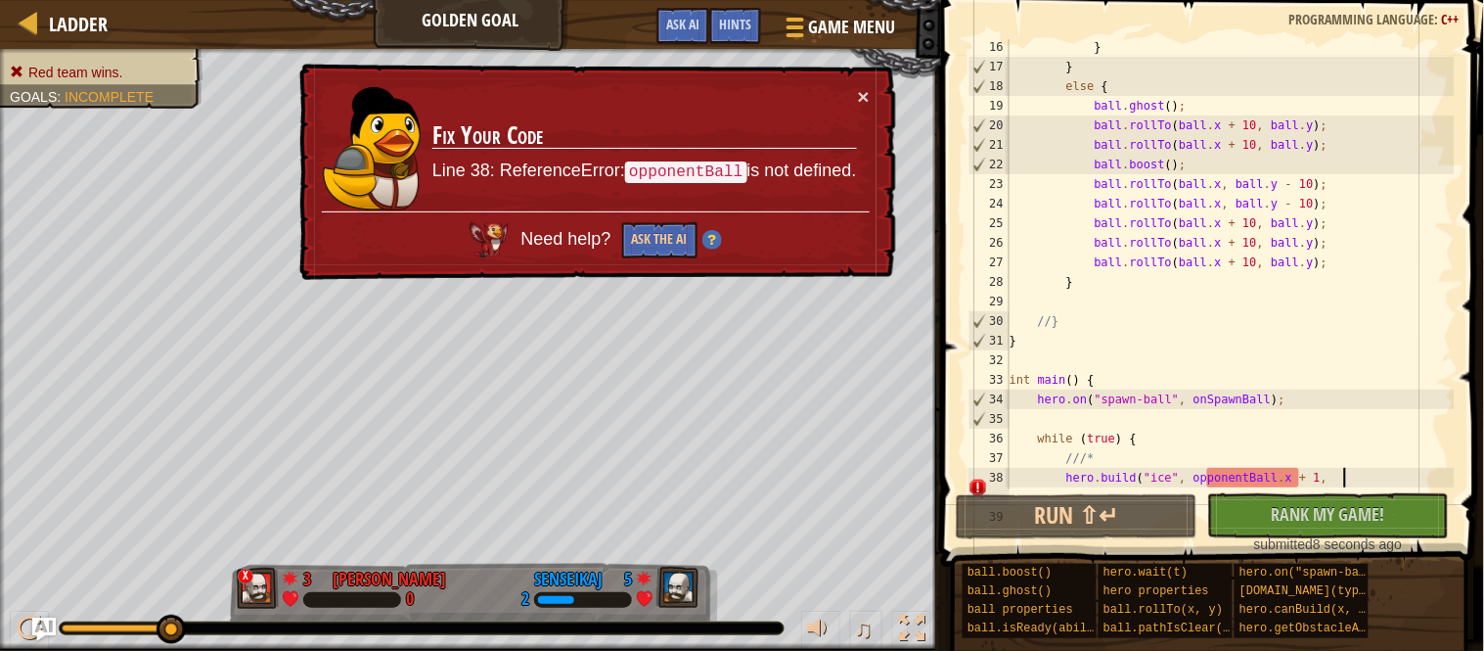
scroll to position [295, 0]
click at [1116, 320] on div "} } else { ball . ghost ( ) ; ball . rollTo ( ball . x + 10 , ball . y ) ; ball…" at bounding box center [1230, 291] width 449 height 509
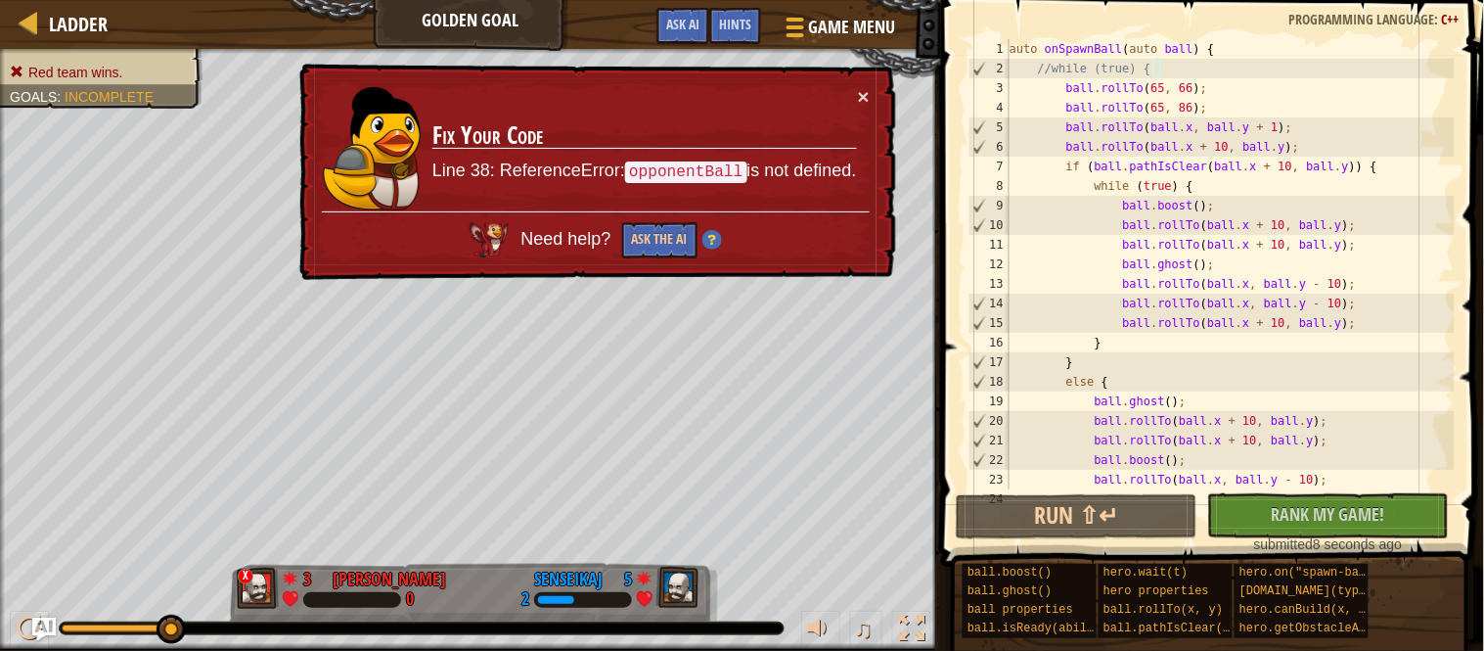
scroll to position [0, 0]
click at [1056, 72] on div "auto onSpawnBall ( auto ball ) { //while (true) { ball . rollTo ( 65 , 66 ) ; b…" at bounding box center [1230, 283] width 449 height 489
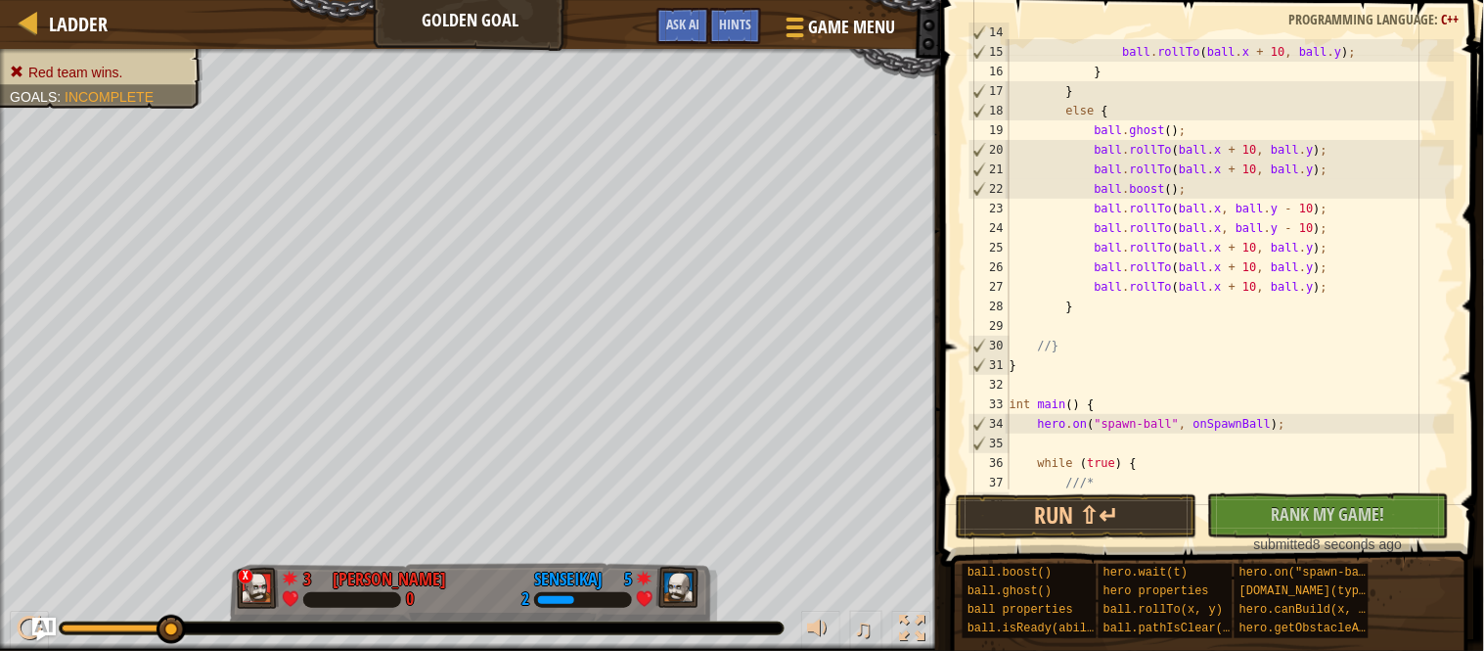
scroll to position [282, 0]
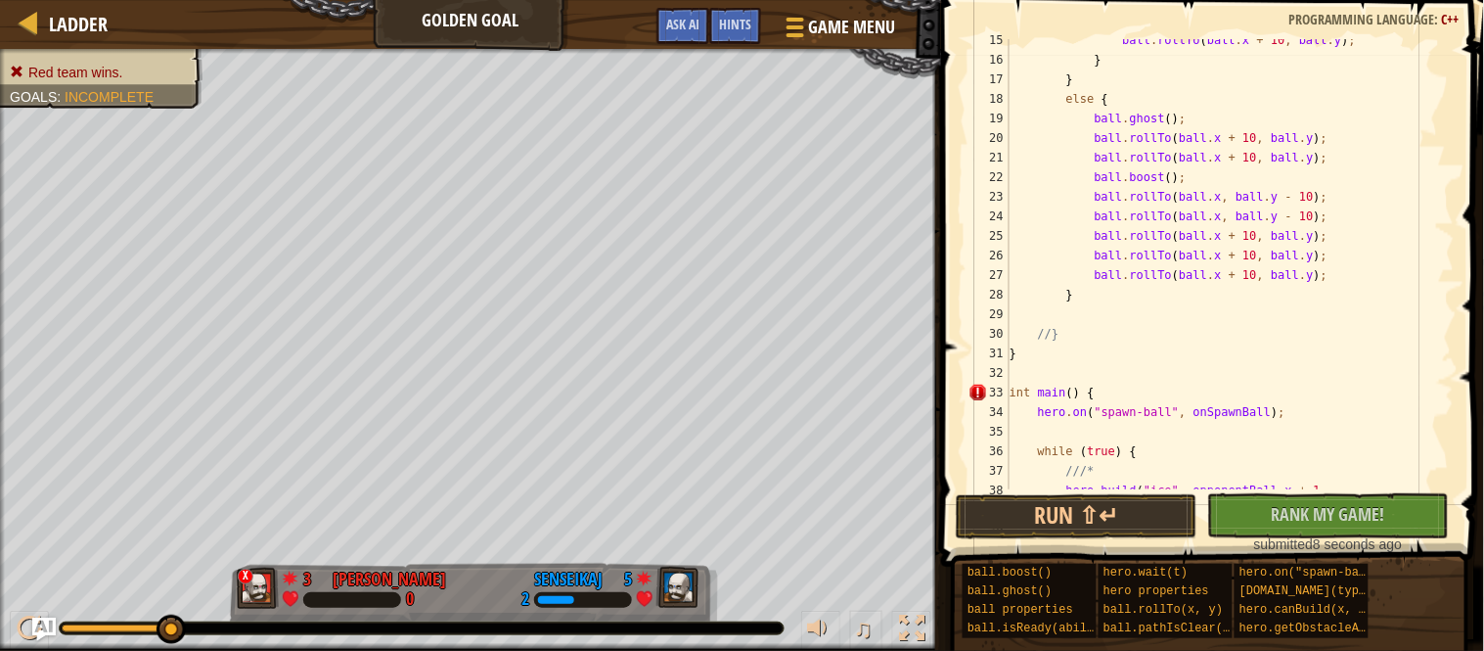
click at [1060, 331] on div "ball . rollTo ( ball . x + 10 , ball . y ) ; } } else { ball . ghost ( ) ; ball…" at bounding box center [1230, 284] width 449 height 509
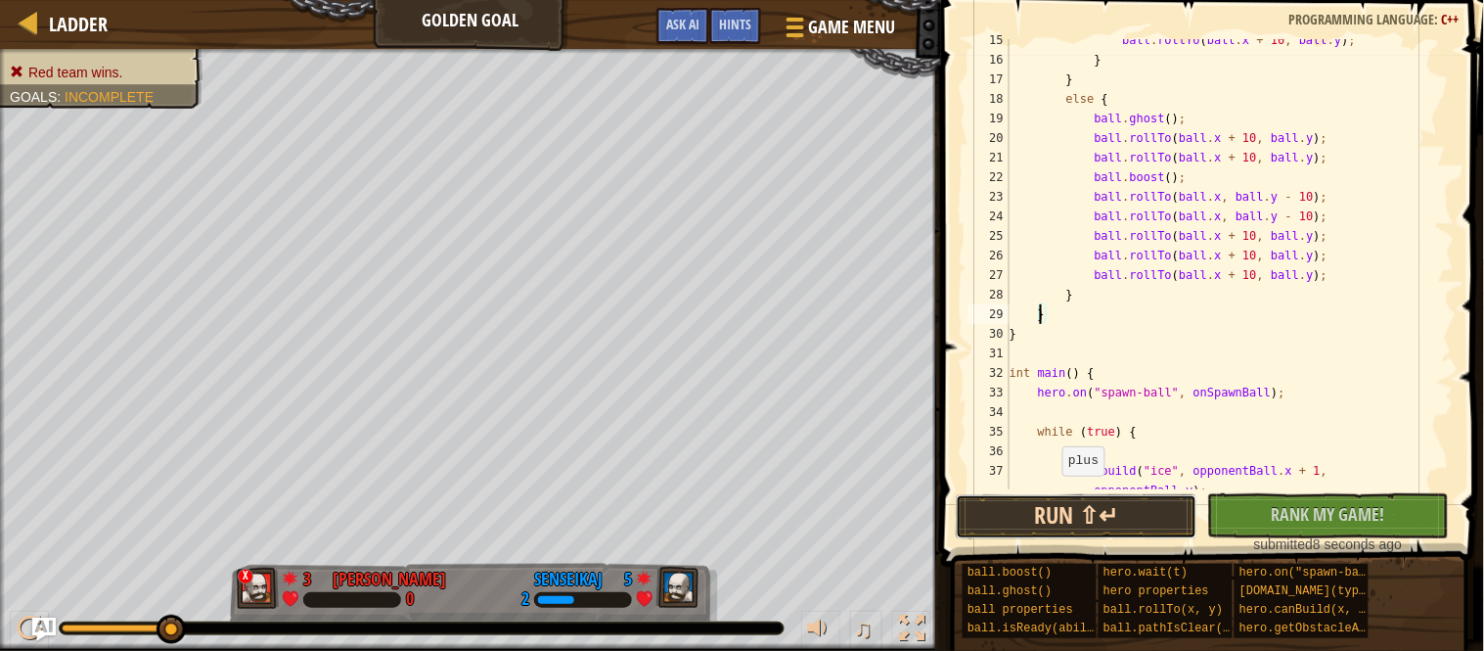
click at [1107, 527] on button "Run ⇧↵" at bounding box center [1077, 516] width 242 height 45
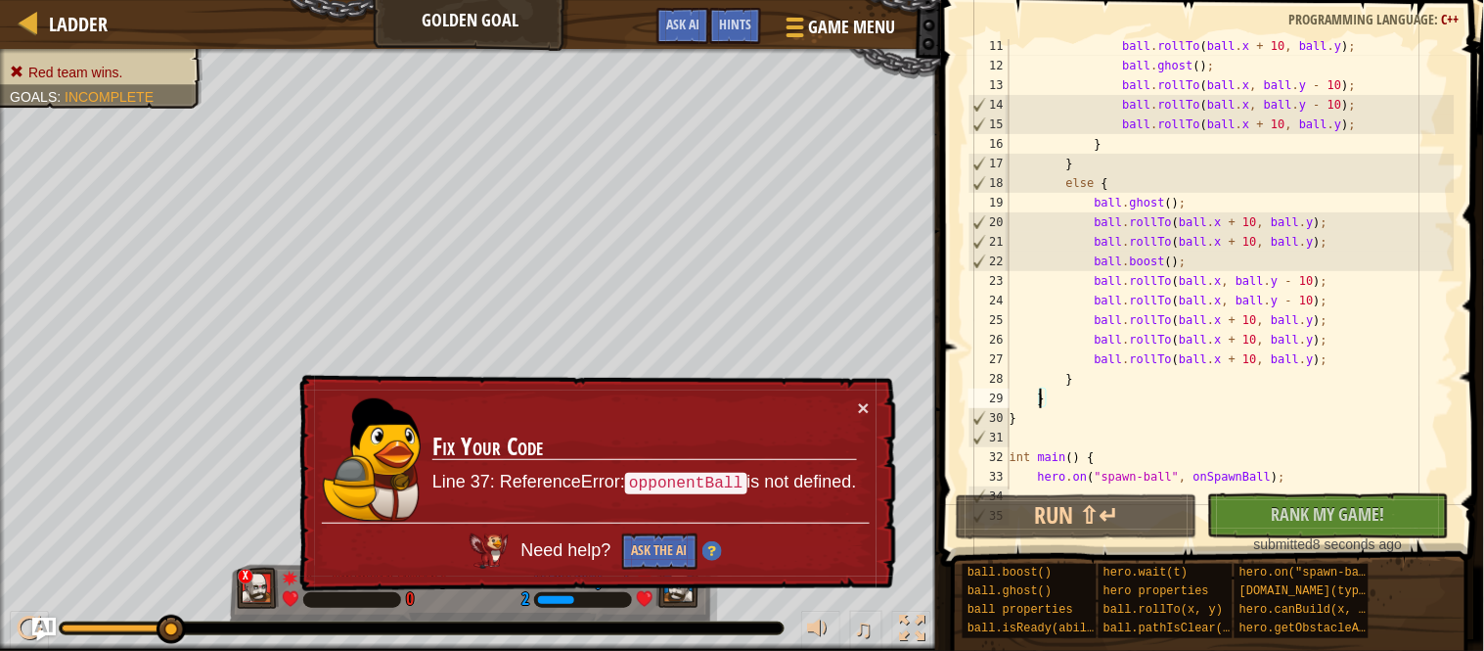
scroll to position [245, 0]
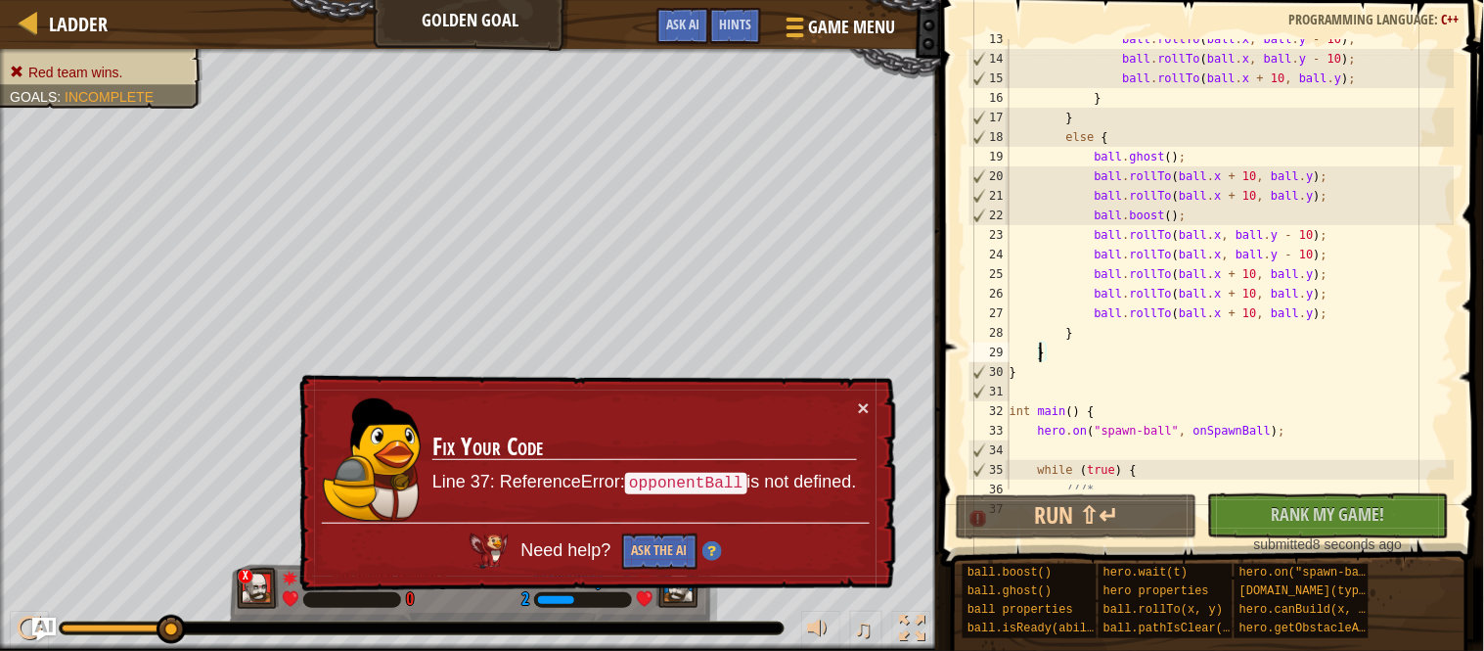
click at [1071, 377] on div "ball . rollTo ( ball . x , ball . y - 10 ) ; ball . rollTo ( ball . x , ball . …" at bounding box center [1230, 273] width 449 height 489
type textarea "}"
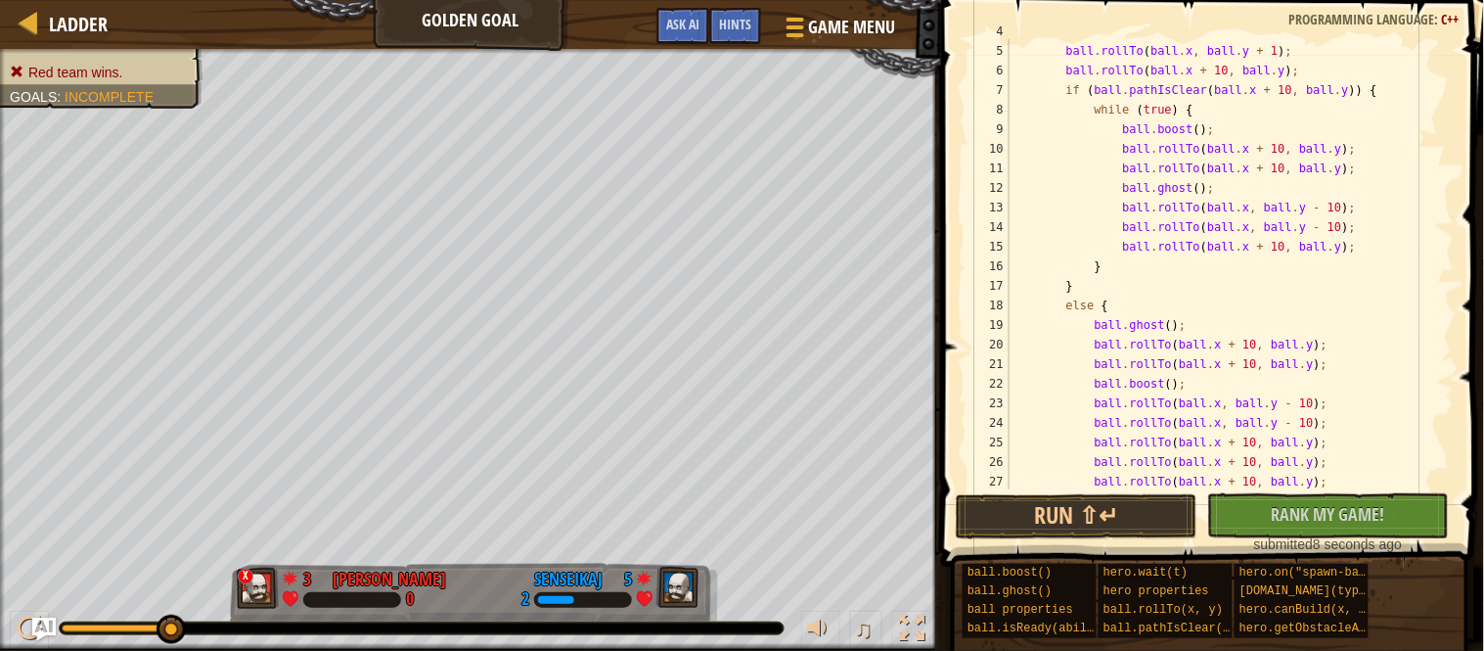
scroll to position [228, 0]
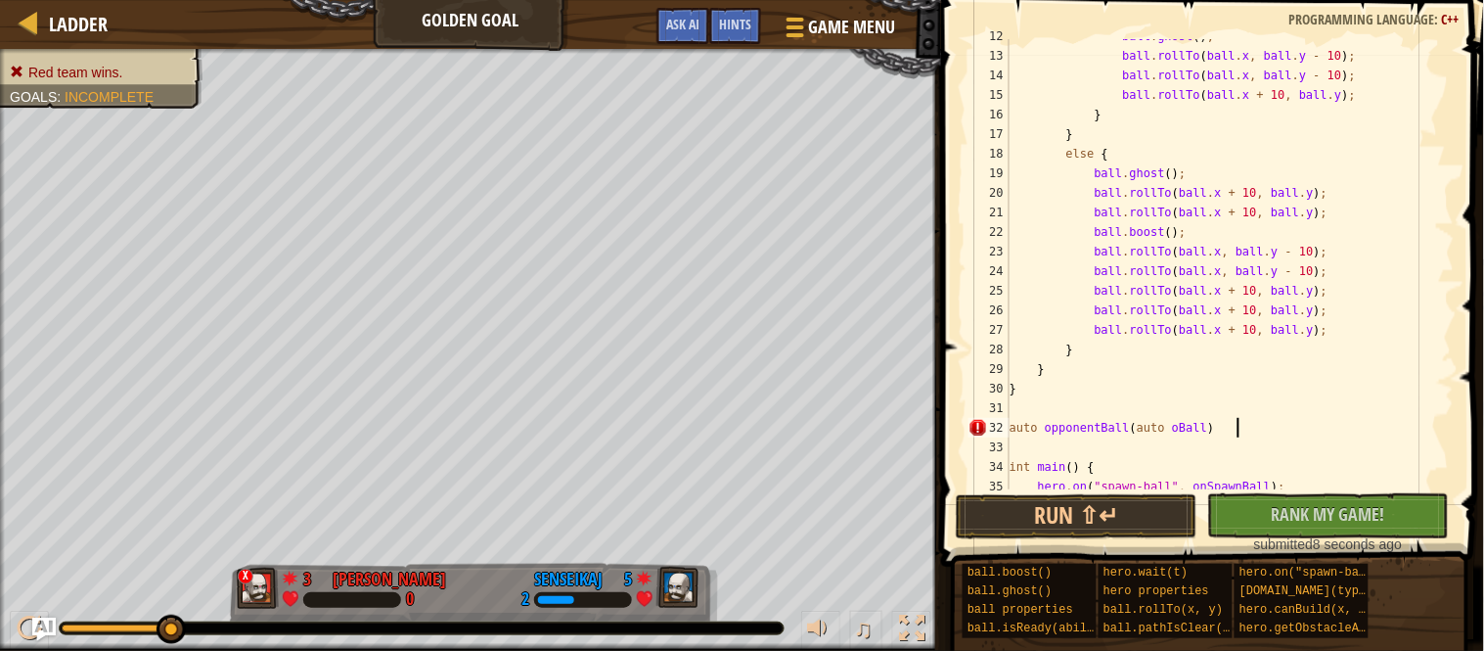
type textarea "auto opponentBall(auto oBall) {"
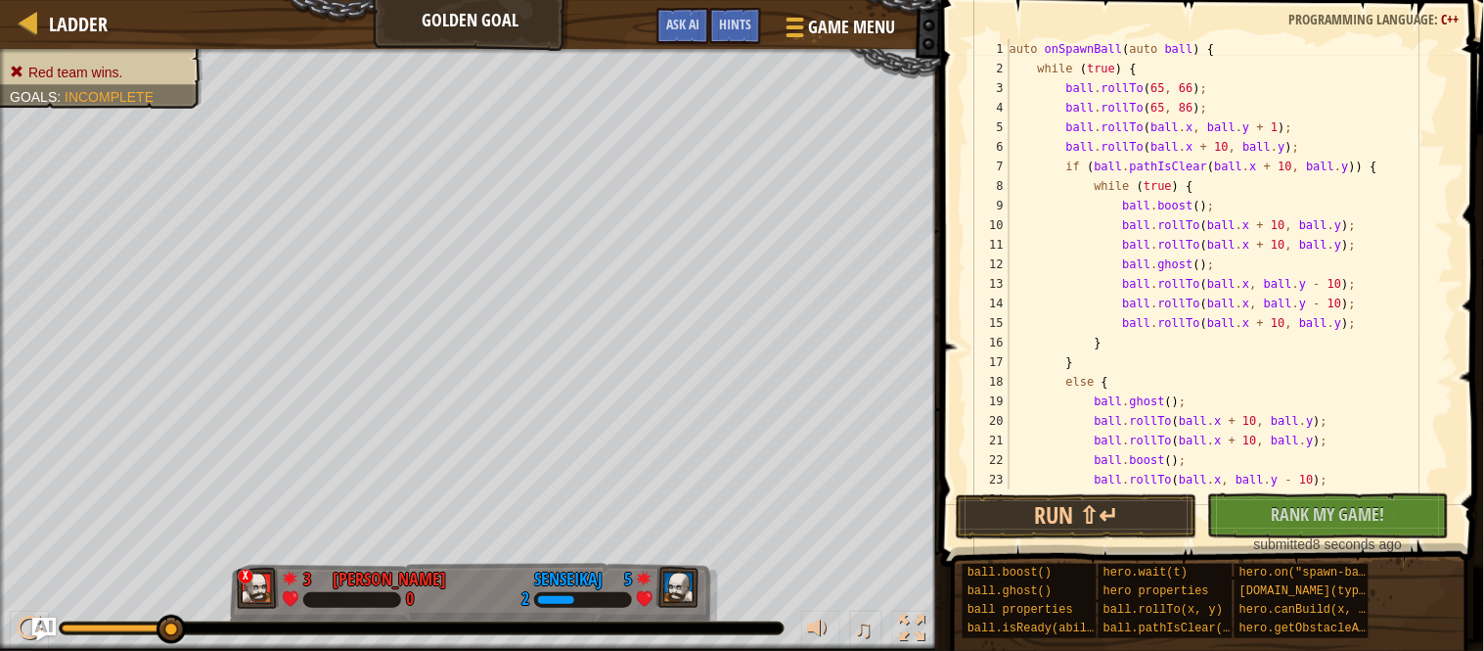
scroll to position [196, 0]
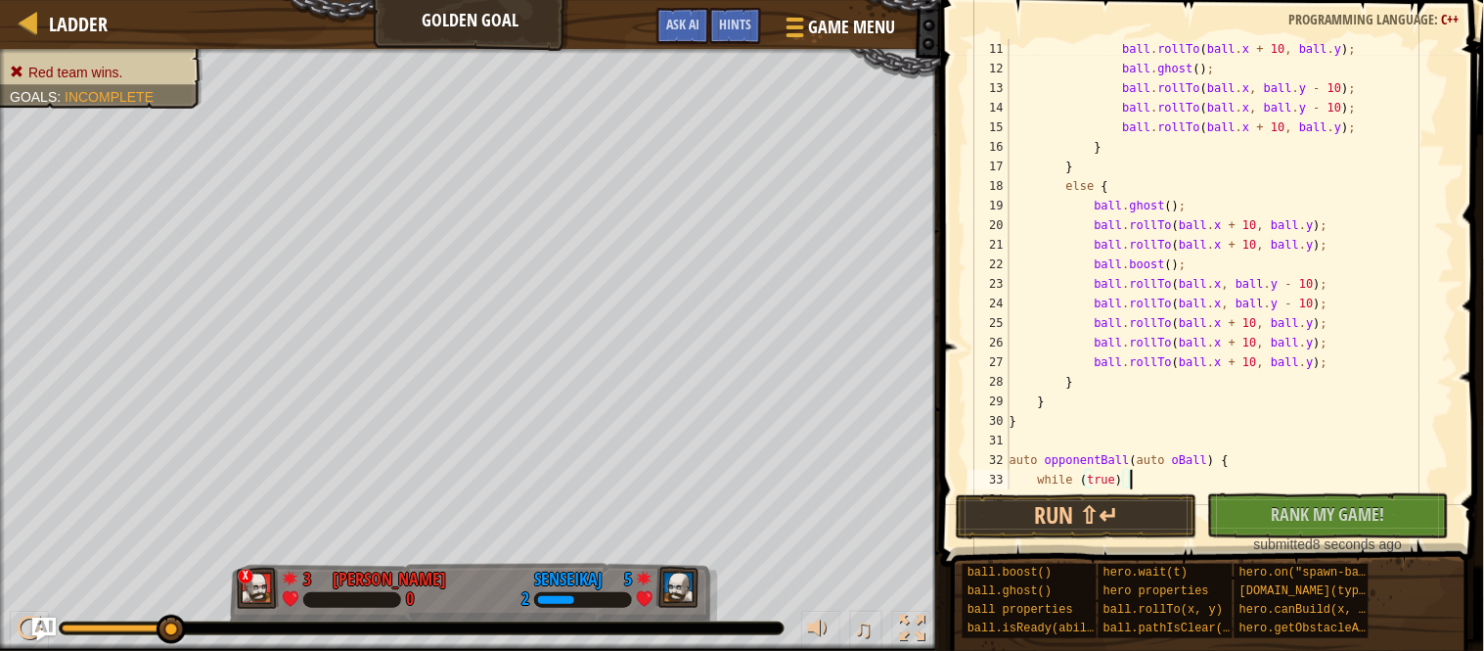
type textarea "while (true) {"
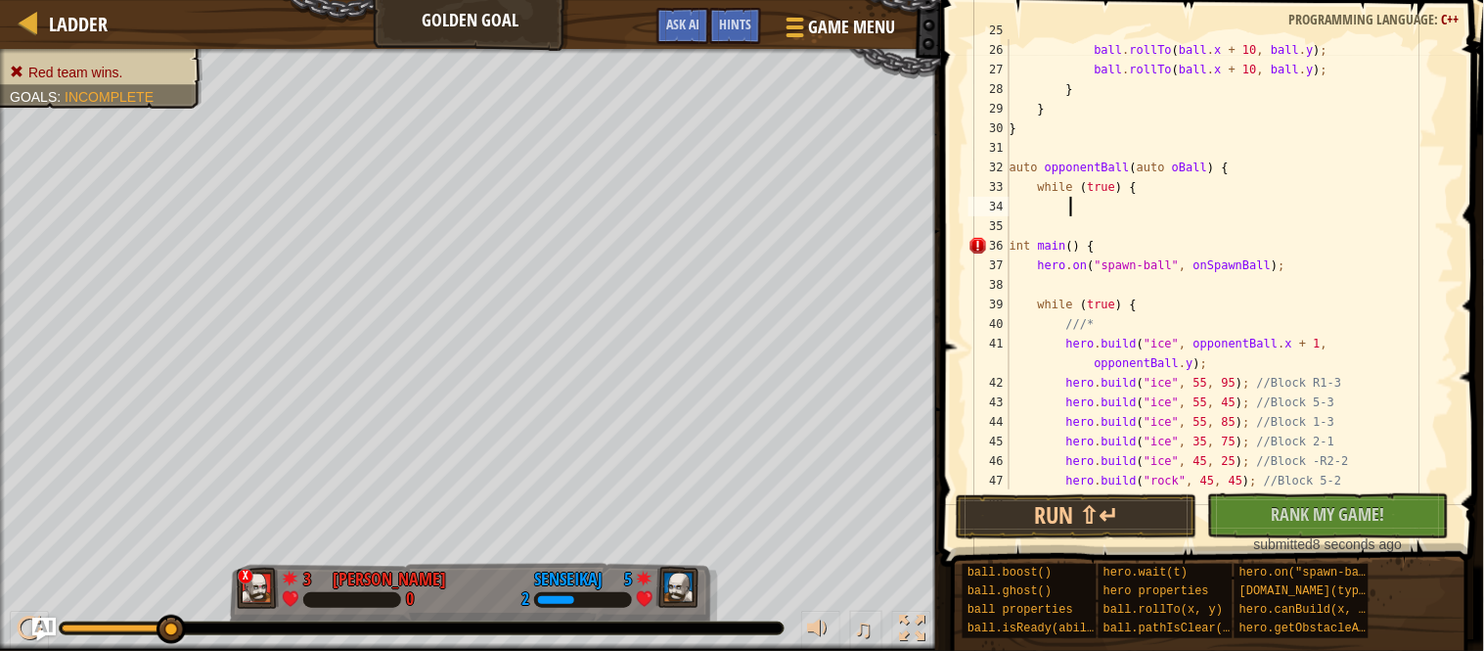
scroll to position [0, 0]
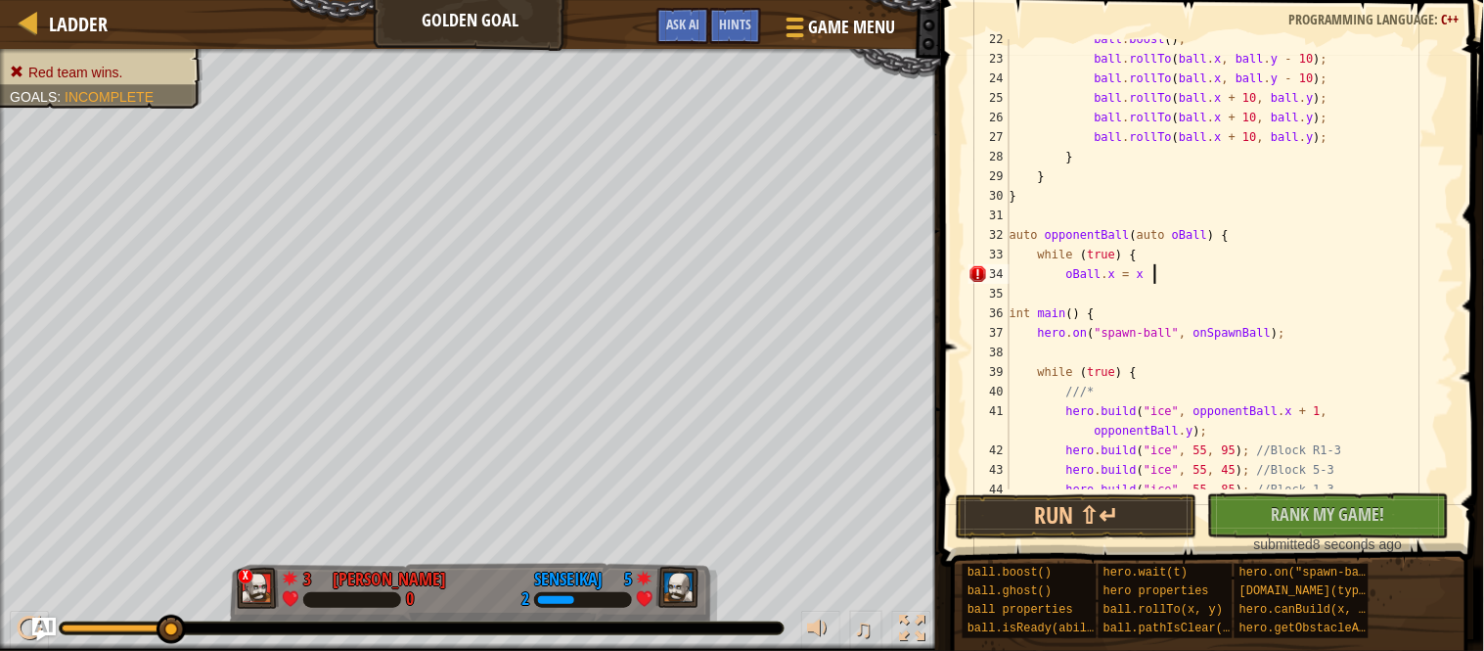
type textarea "oBall.x = x;"
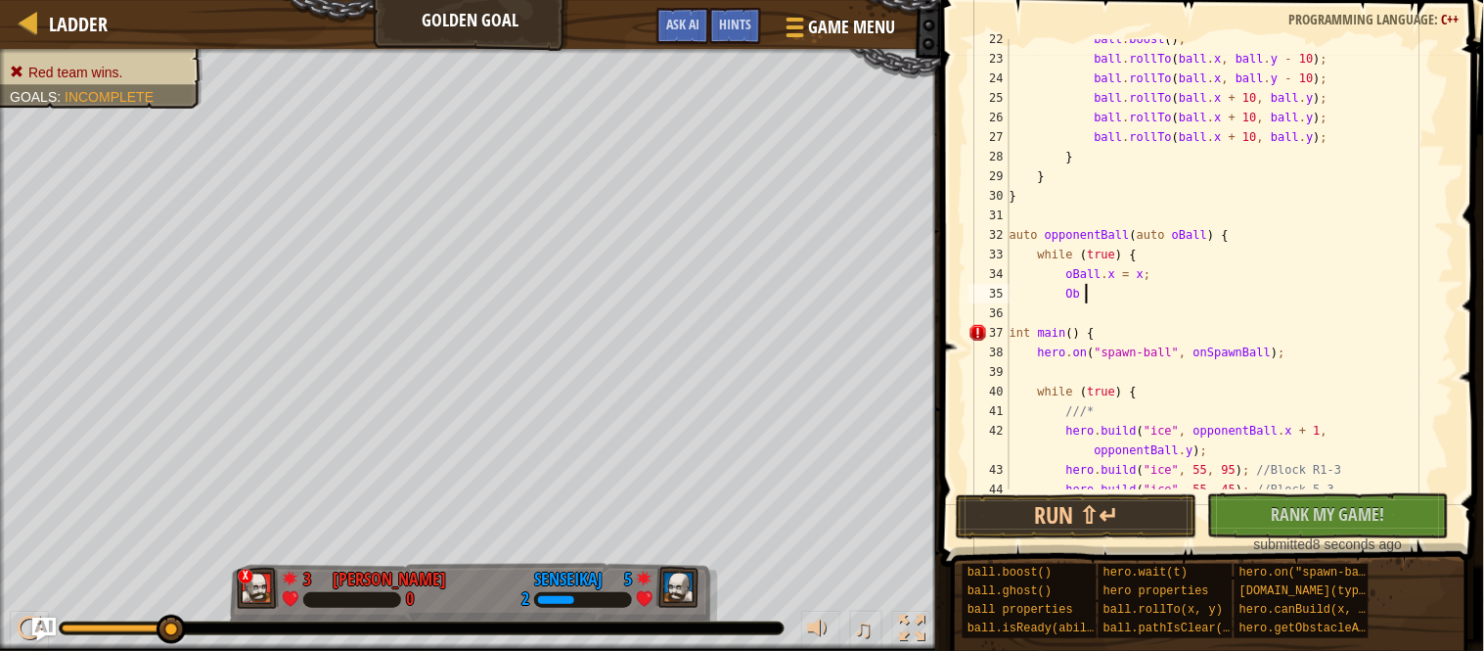
type textarea "O"
type textarea "oBall.x = x;"
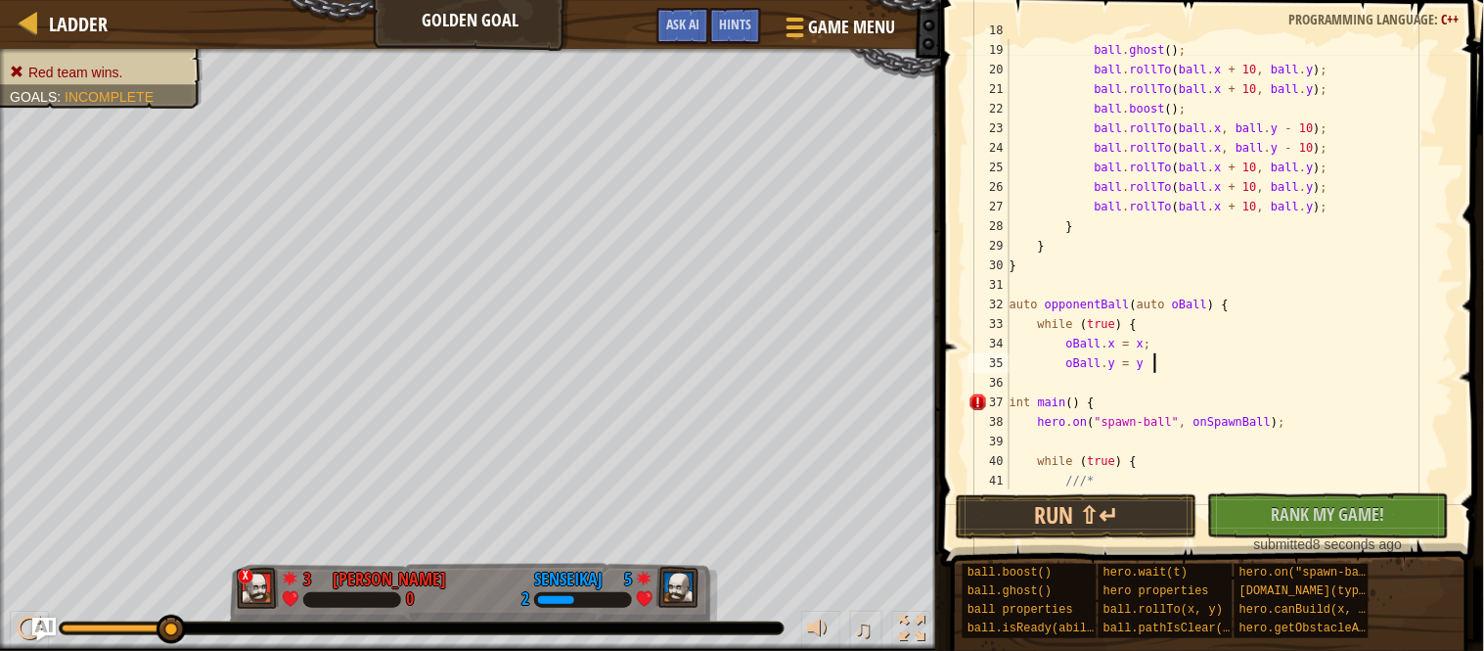
type textarea "oBall.y = y;"
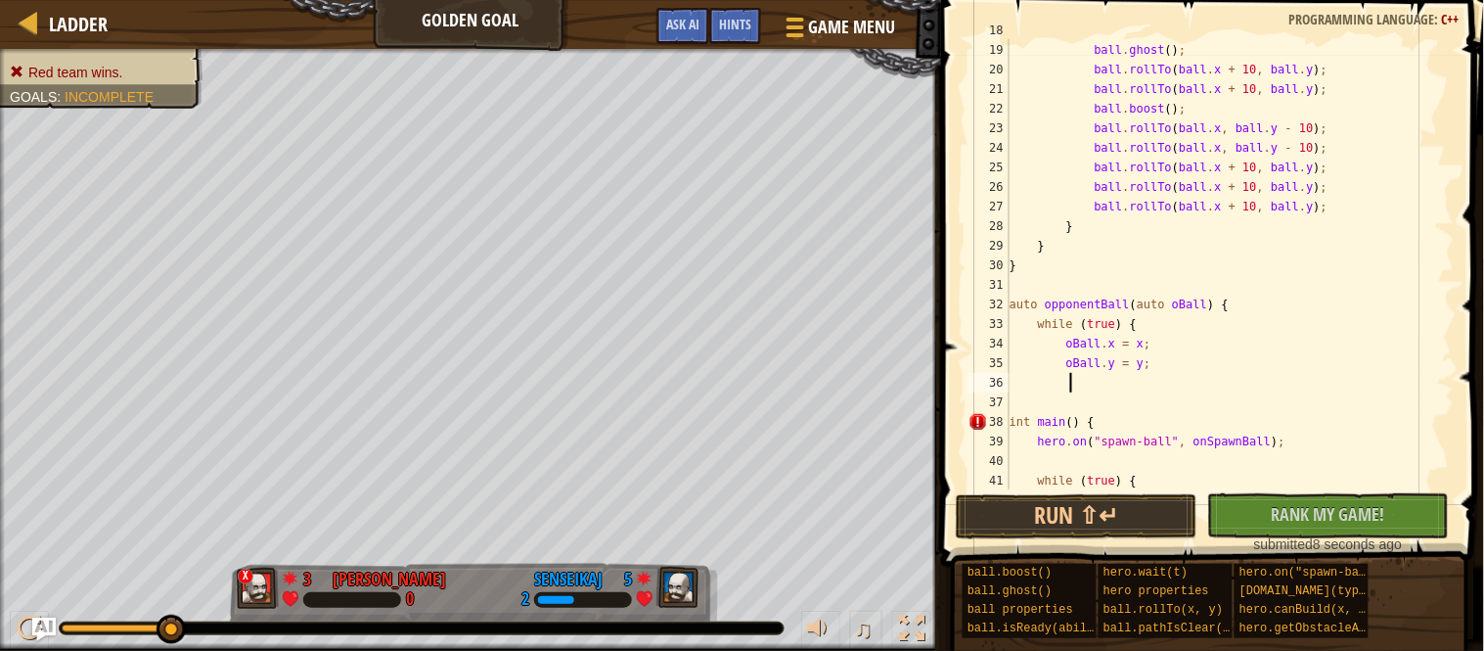
type textarea "}"
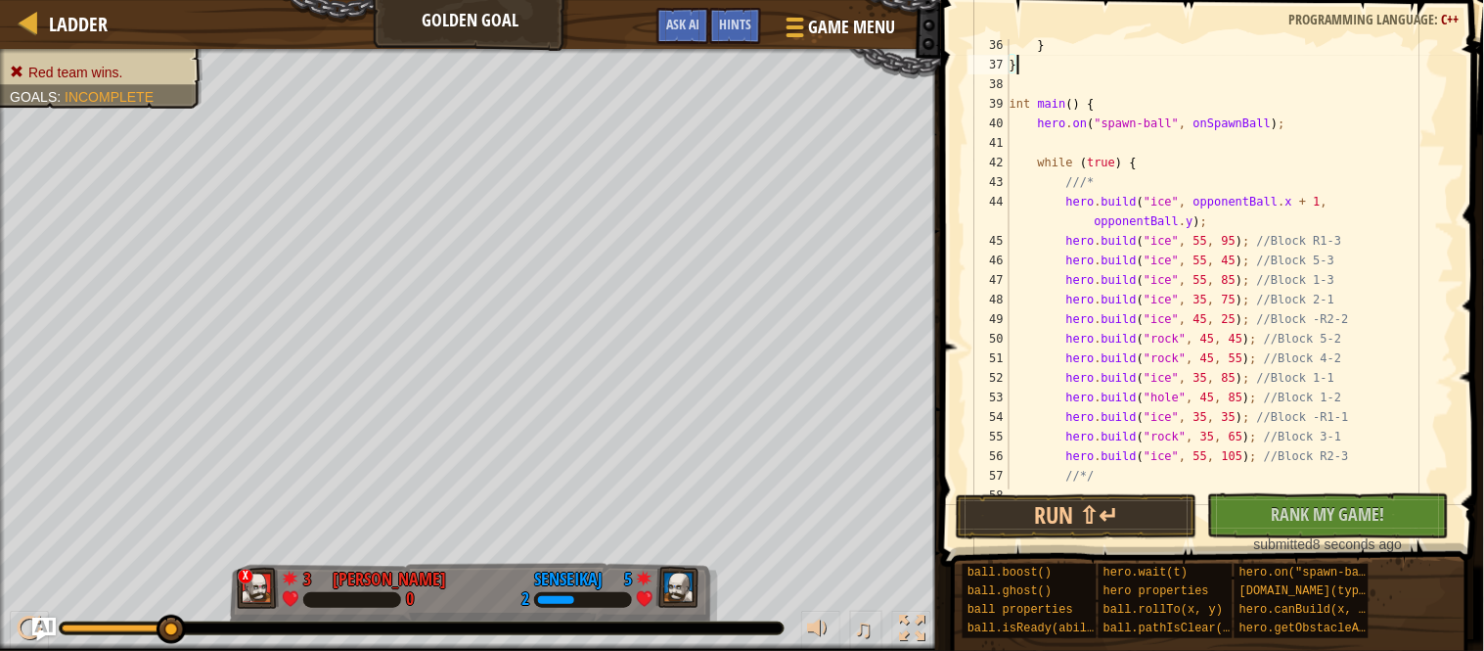
scroll to position [689, 0]
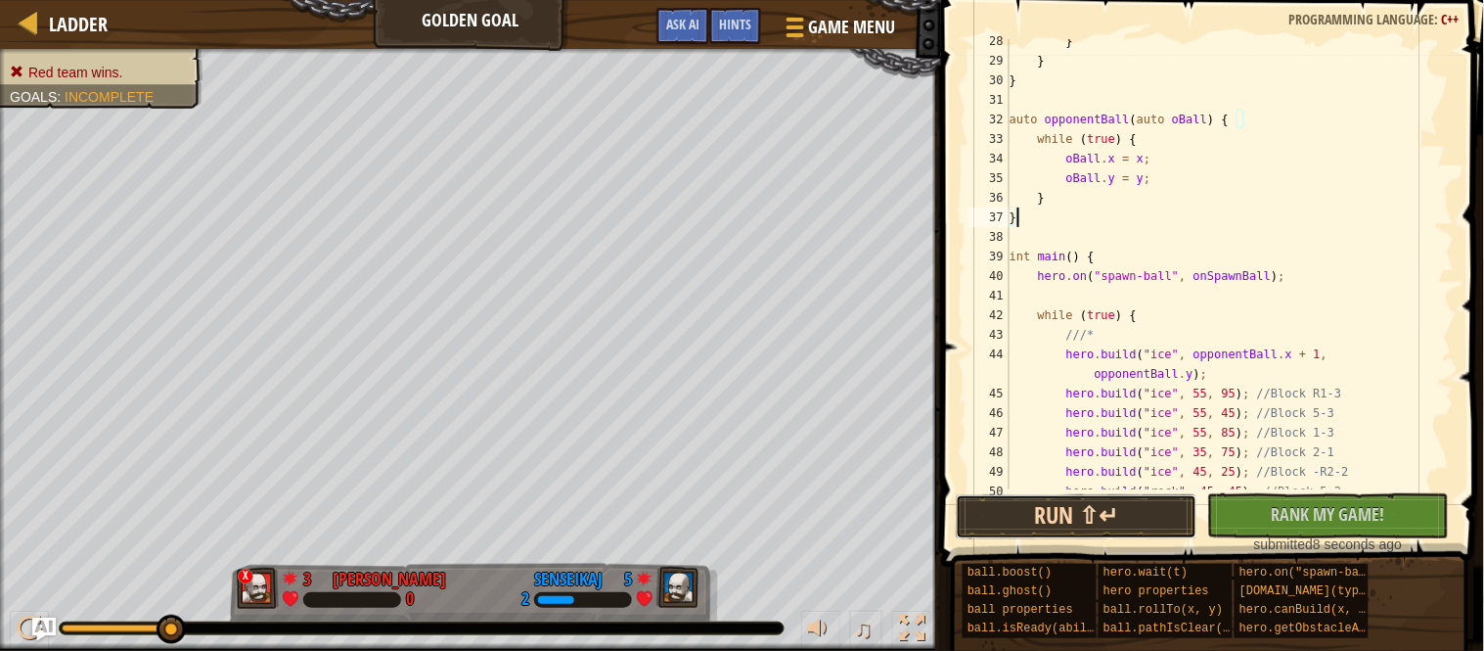
click at [1141, 496] on button "Run ⇧↵" at bounding box center [1077, 516] width 242 height 45
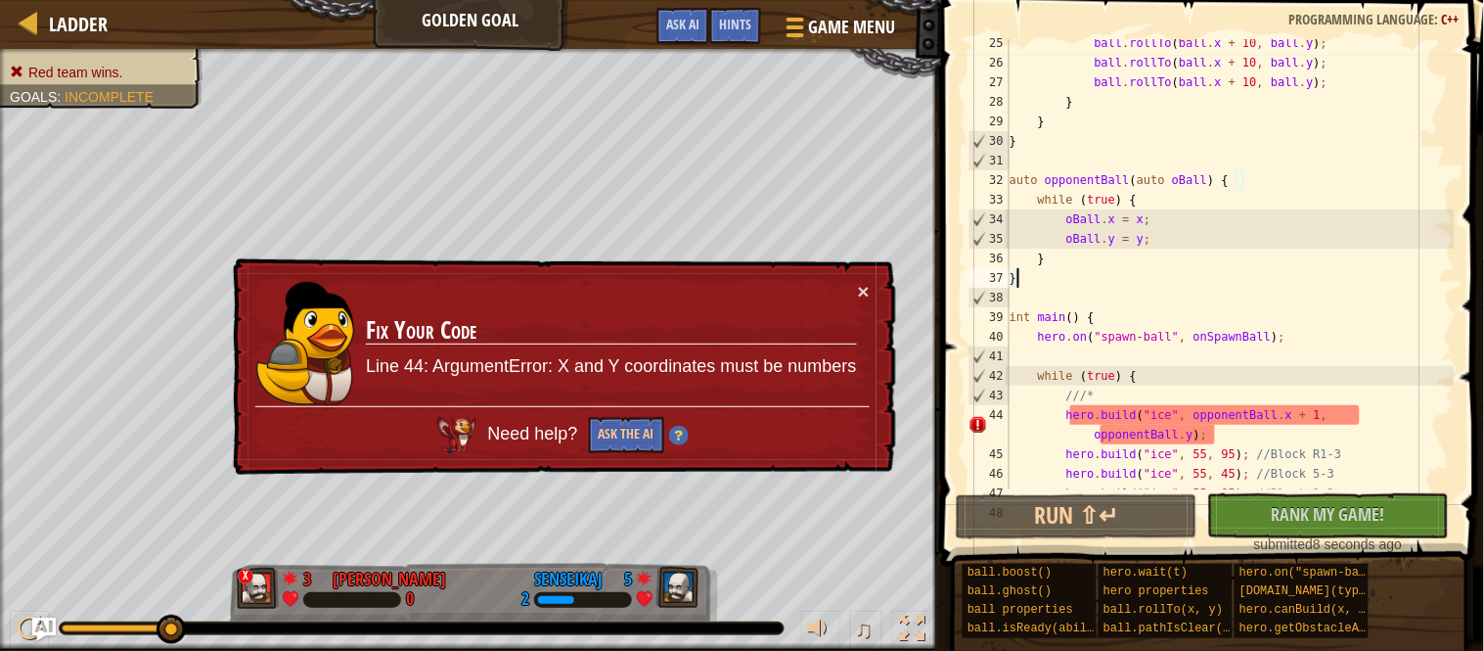
scroll to position [474, 0]
click at [1077, 219] on div "ball . rollTo ( ball . x + 10 , ball . y ) ; ball . rollTo ( ball . x + 10 , ba…" at bounding box center [1230, 278] width 449 height 489
click at [1068, 220] on div "ball . rollTo ( ball . x + 10 , ball . y ) ; ball . rollTo ( ball . x + 10 , ba…" at bounding box center [1230, 278] width 449 height 489
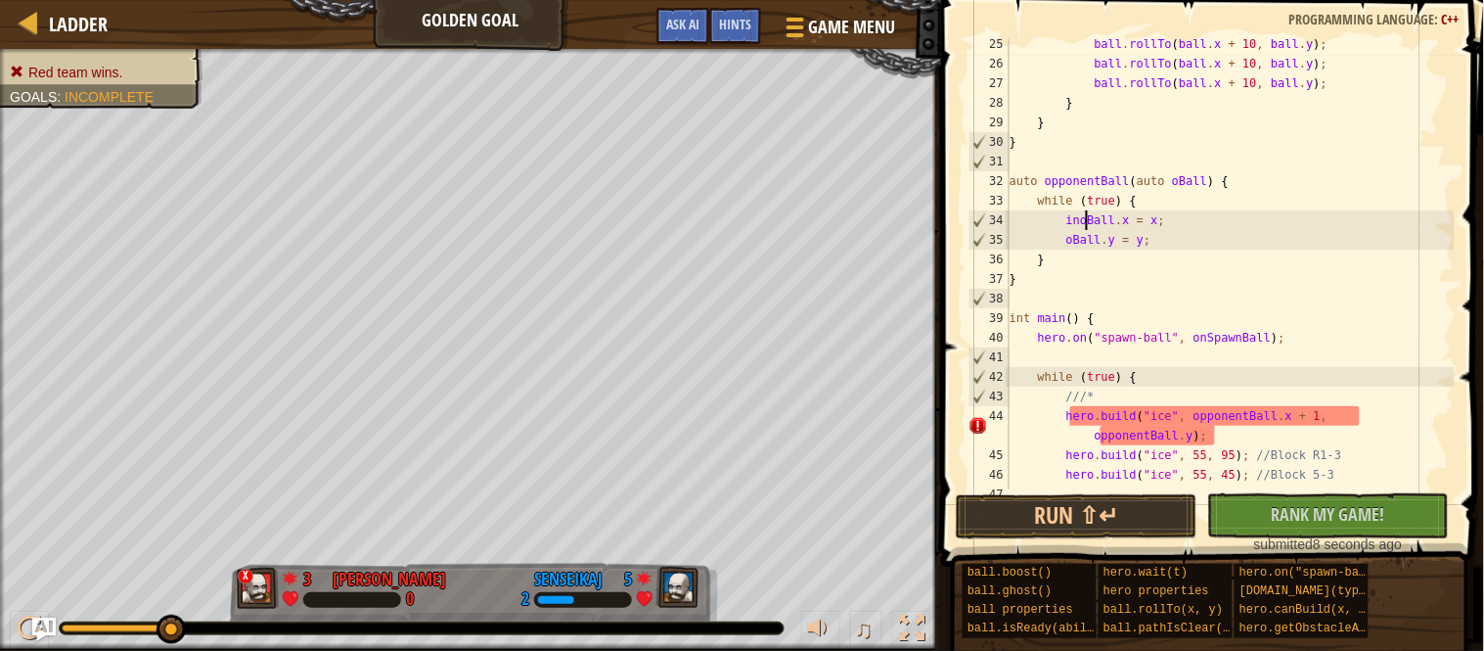
scroll to position [8, 12]
click at [1075, 238] on div "ball . rollTo ( ball . x + 10 , ball . y ) ; ball . rollTo ( ball . x + 10 , ba…" at bounding box center [1230, 278] width 449 height 489
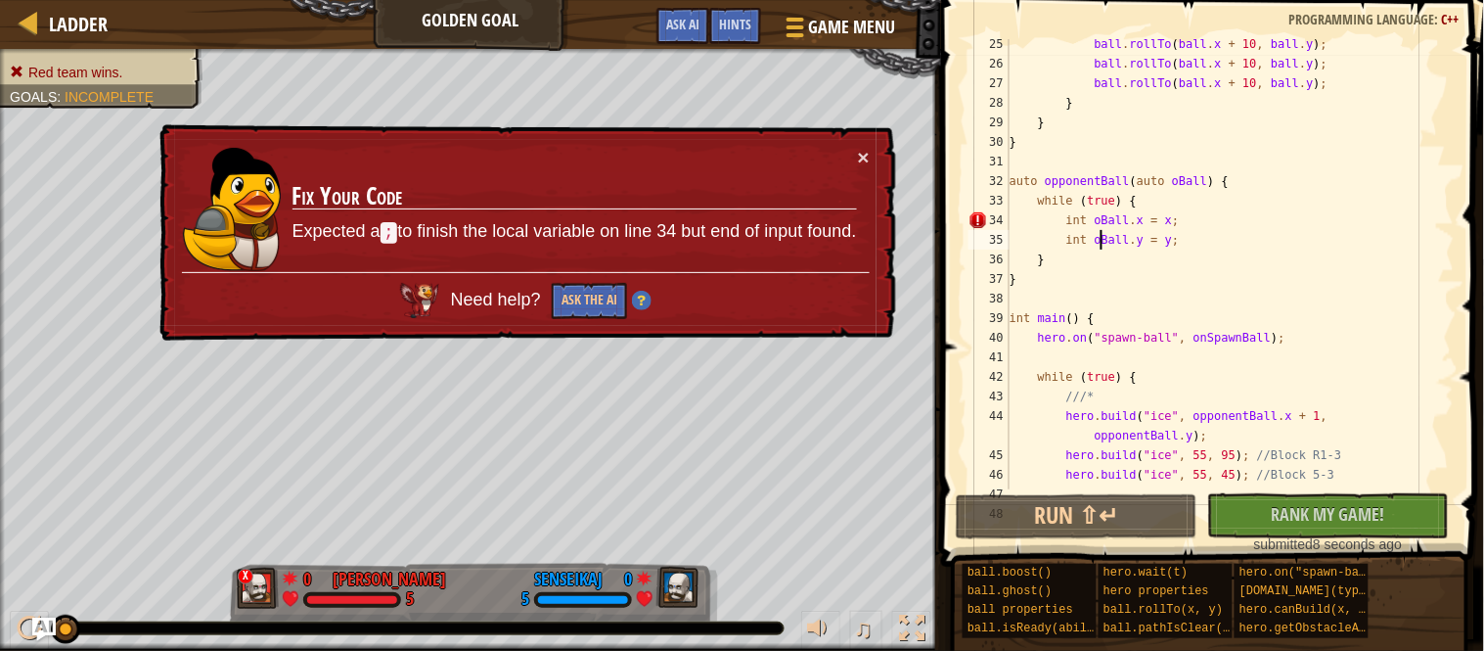
click at [1225, 219] on div "ball . rollTo ( ball . x + 10 , ball . y ) ; ball . rollTo ( ball . x + 10 , ba…" at bounding box center [1230, 278] width 449 height 489
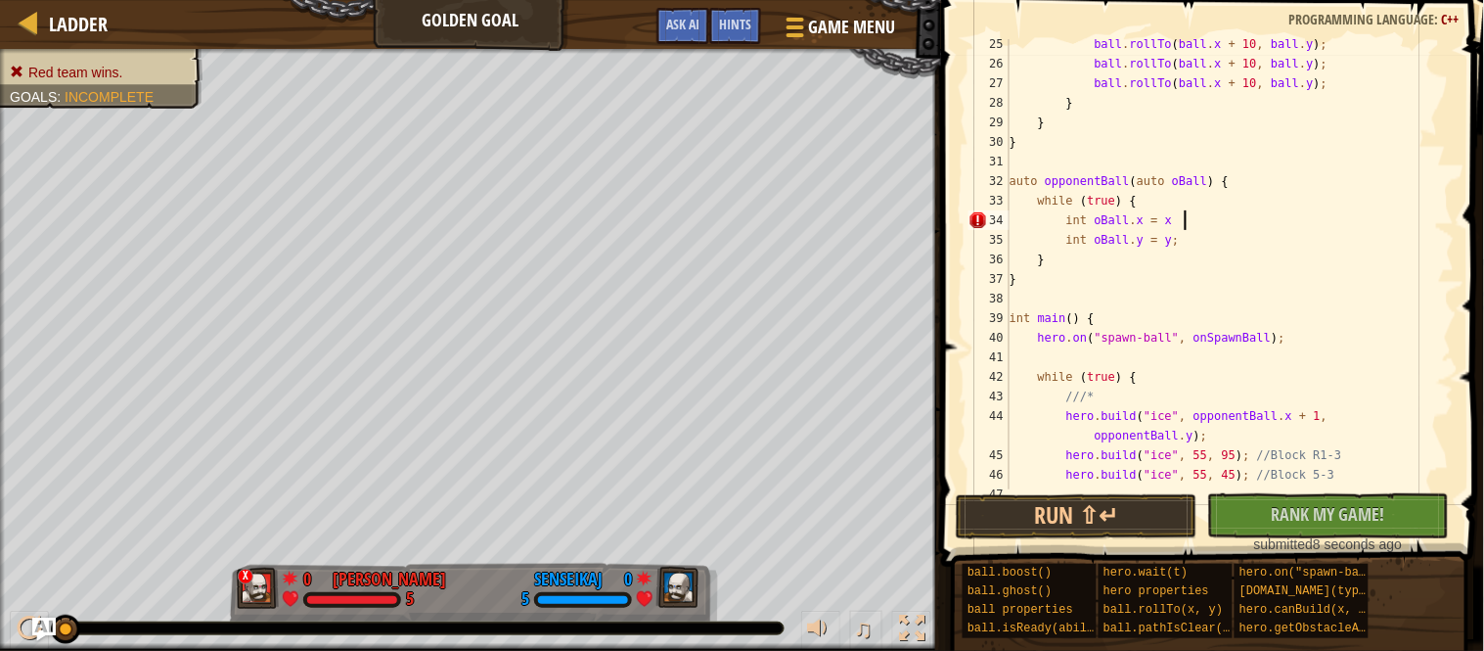
scroll to position [8, 24]
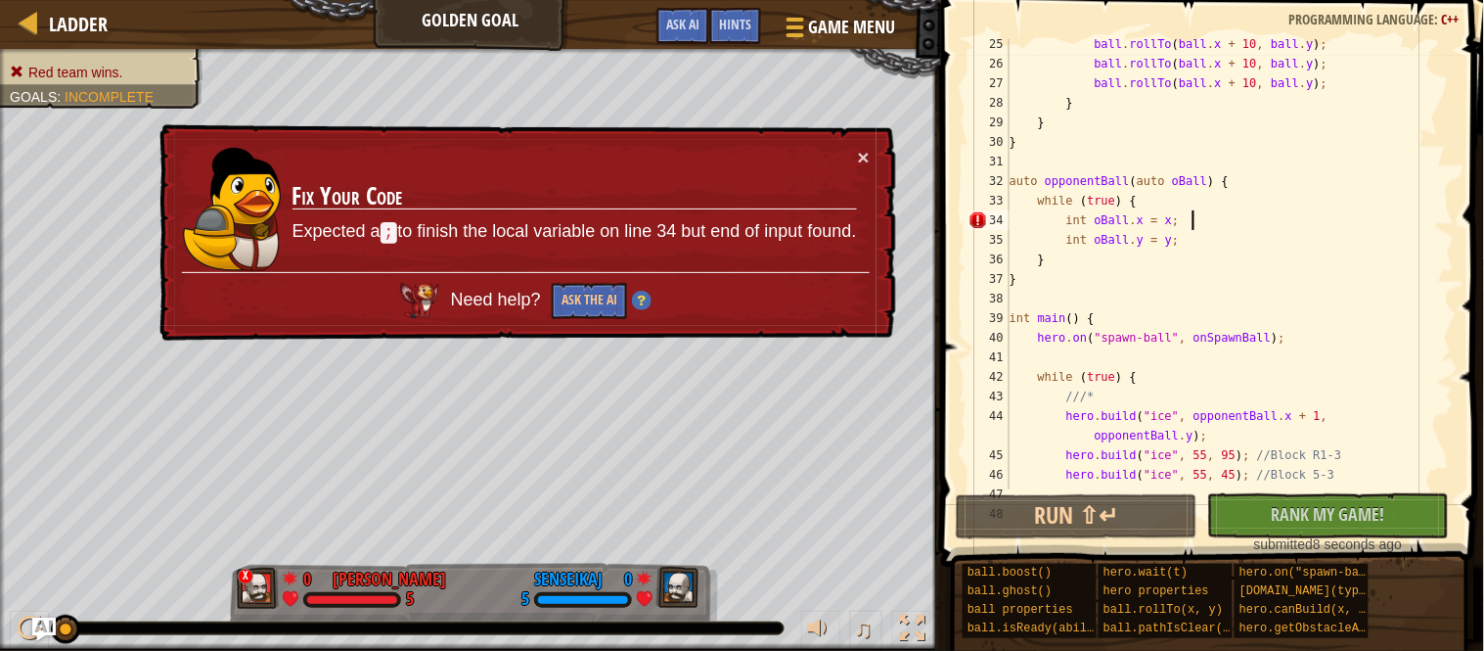
click at [1090, 222] on div "ball . rollTo ( ball . x + 10 , ball . y ) ; ball . rollTo ( ball . x + 10 , ba…" at bounding box center [1230, 278] width 449 height 489
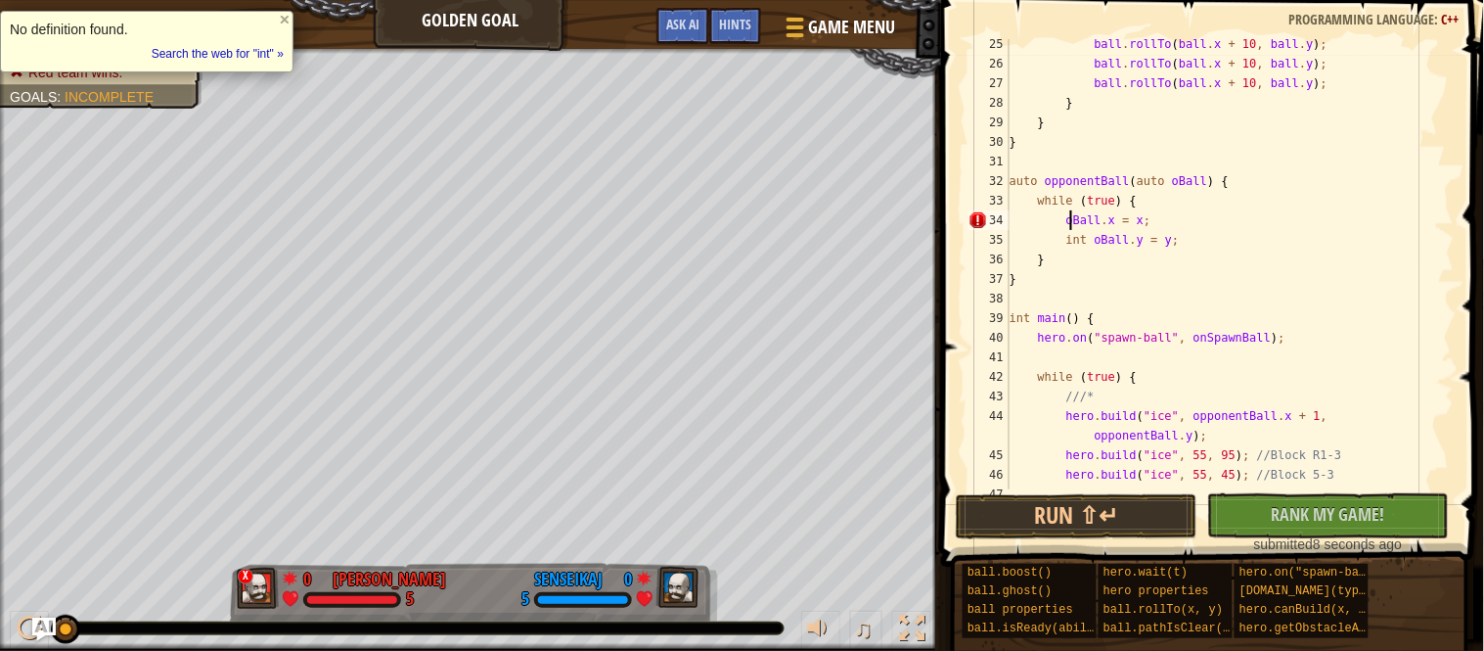
scroll to position [8, 21]
click at [1081, 245] on div "ball . rollTo ( ball . x + 10 , ball . y ) ; ball . rollTo ( ball . x + 10 , ba…" at bounding box center [1230, 278] width 449 height 489
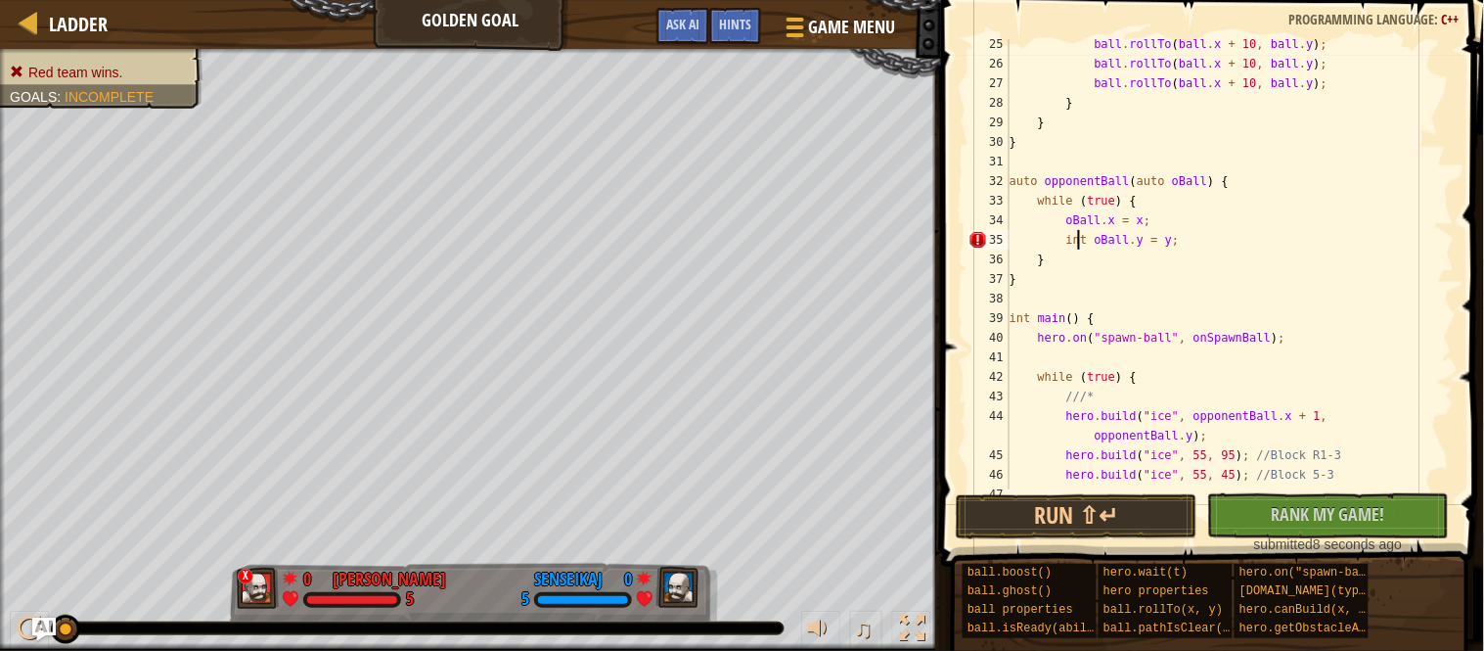
click at [1081, 245] on div "ball . rollTo ( ball . x + 10 , ball . y ) ; ball . rollTo ( ball . x + 10 , ba…" at bounding box center [1230, 278] width 449 height 489
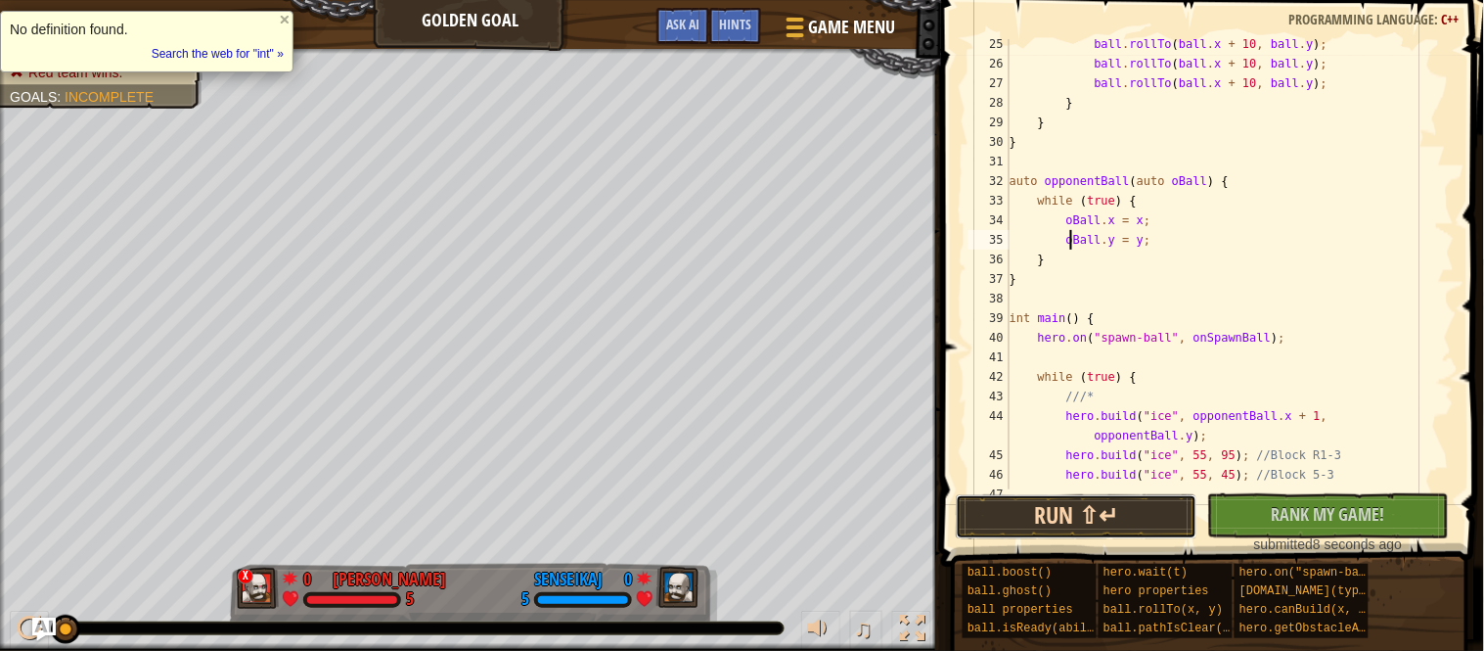
click at [1121, 515] on button "Run ⇧↵" at bounding box center [1077, 516] width 242 height 45
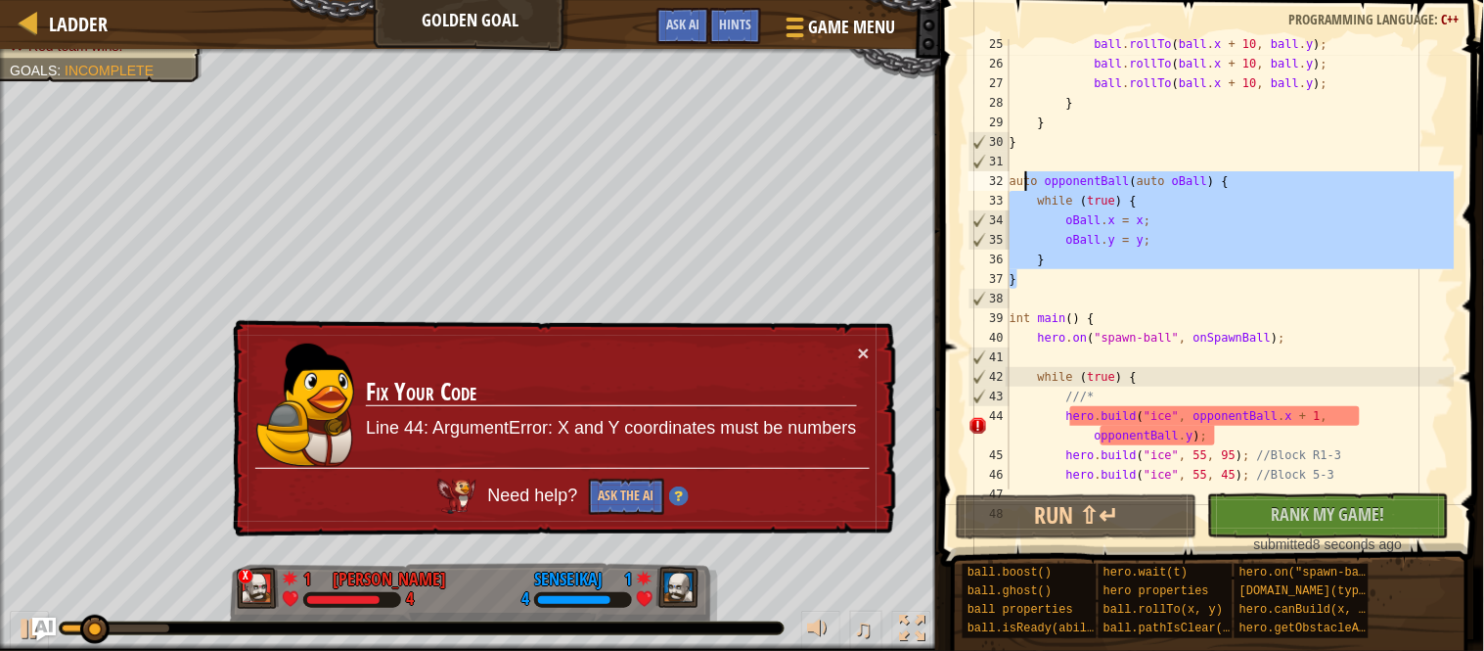
drag, startPoint x: 1123, startPoint y: 274, endPoint x: 1016, endPoint y: 172, distance: 148.1
click at [1016, 172] on div "ball . rollTo ( ball . x + 10 , ball . y ) ; ball . rollTo ( ball . x + 10 , ba…" at bounding box center [1230, 278] width 449 height 489
type textarea "a"
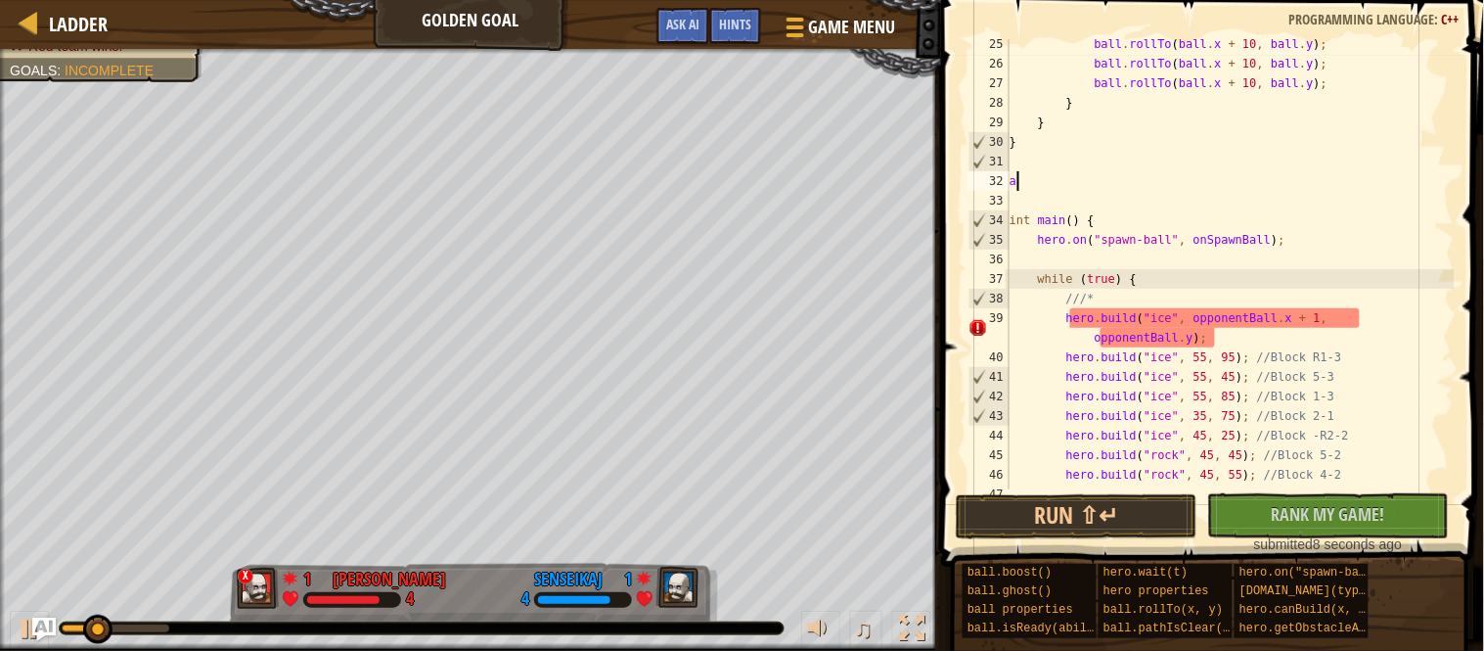
scroll to position [8, 0]
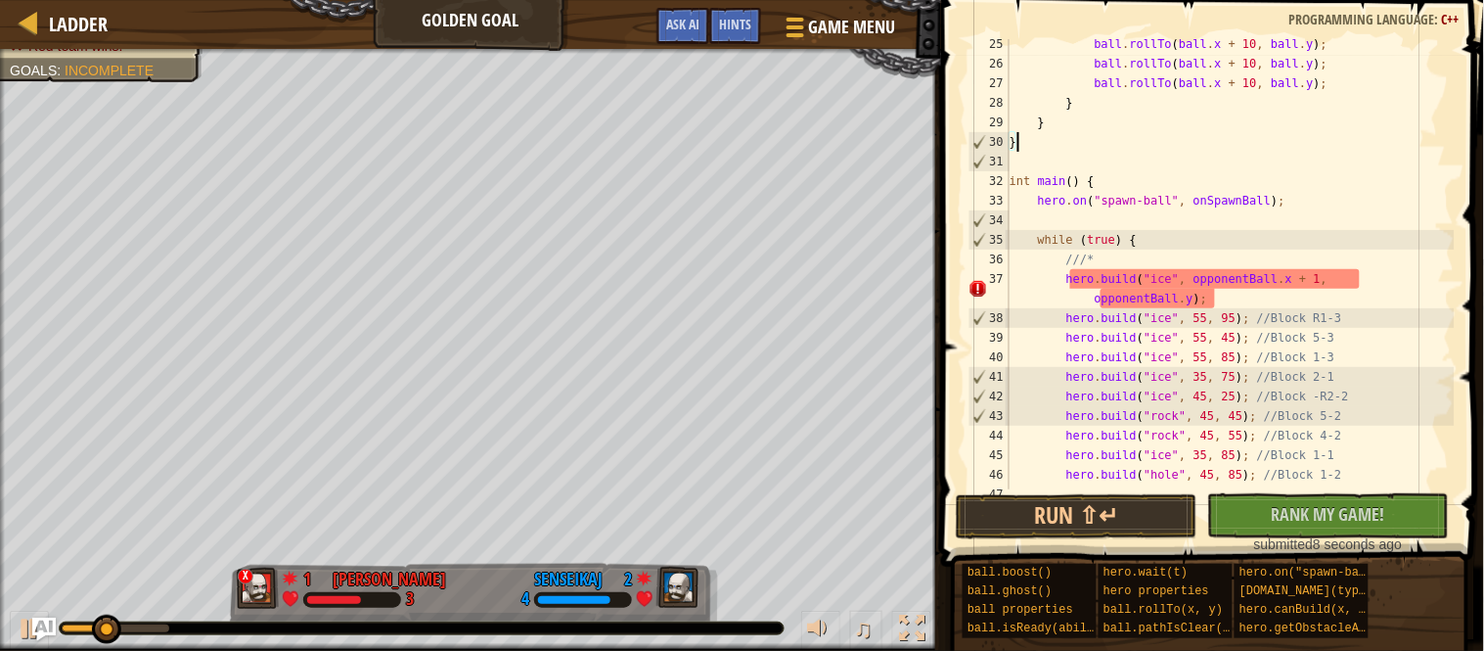
click at [1132, 301] on div "ball . rollTo ( ball . x + 10 , ball . y ) ; ball . rollTo ( ball . x + 10 , ba…" at bounding box center [1230, 278] width 449 height 489
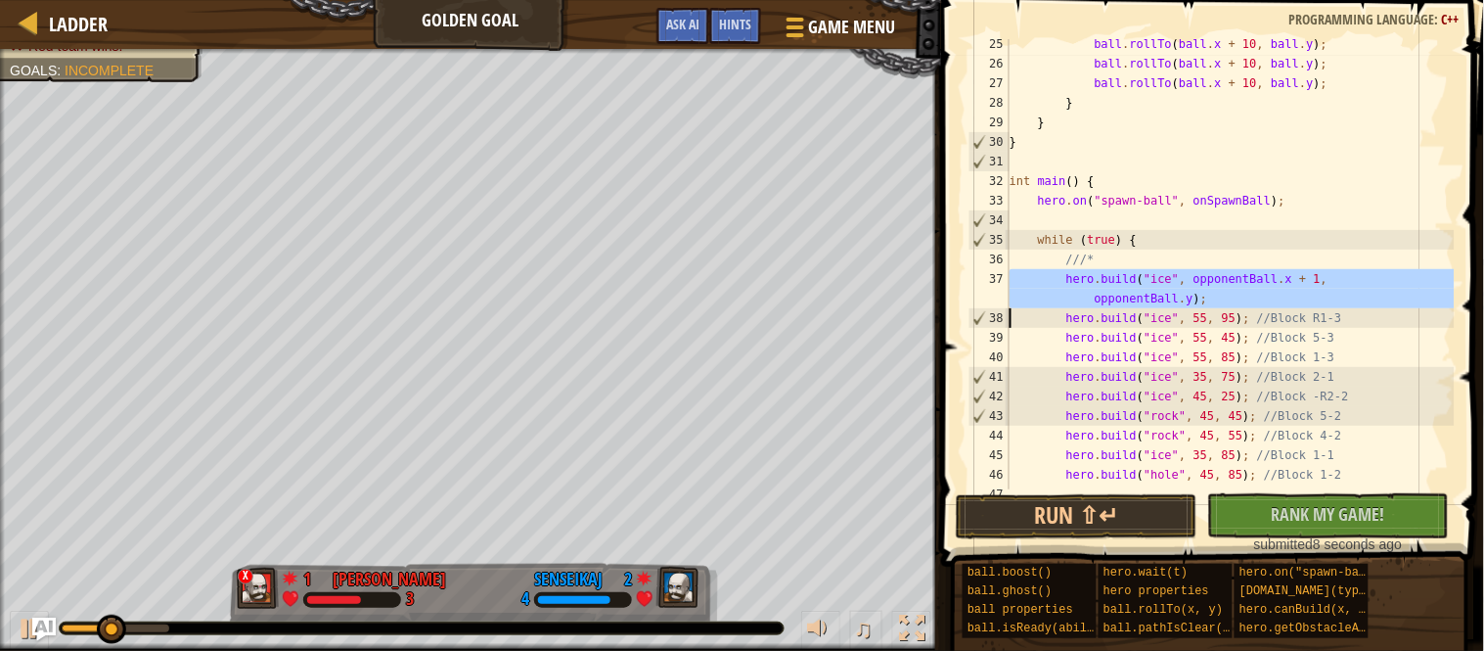
click at [1132, 301] on div "ball . rollTo ( ball . x + 10 , ball . y ) ; ball . rollTo ( ball . x + 10 , ba…" at bounding box center [1230, 264] width 449 height 450
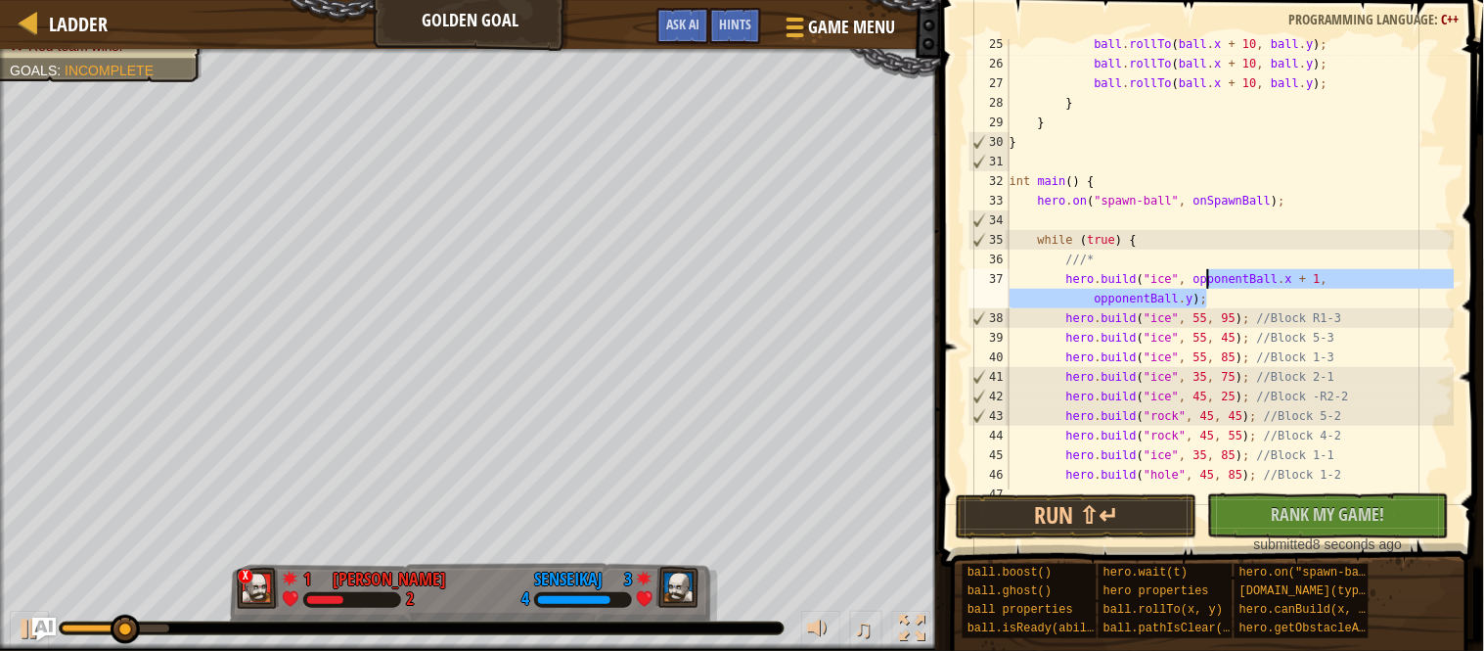
drag, startPoint x: 1206, startPoint y: 302, endPoint x: 1211, endPoint y: 283, distance: 20.2
click at [1211, 283] on div "ball . rollTo ( ball . x + 10 , ball . y ) ; ball . rollTo ( ball . x + 10 , ba…" at bounding box center [1230, 278] width 449 height 489
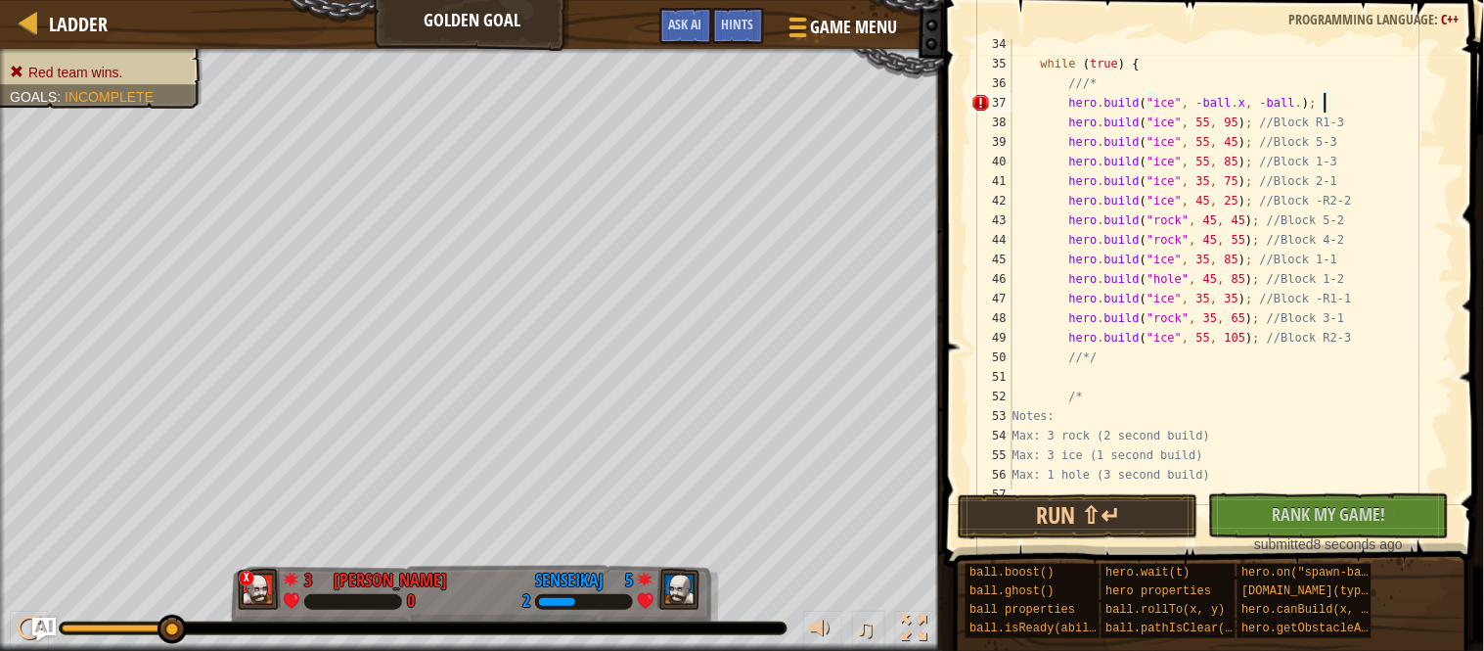
scroll to position [8, 46]
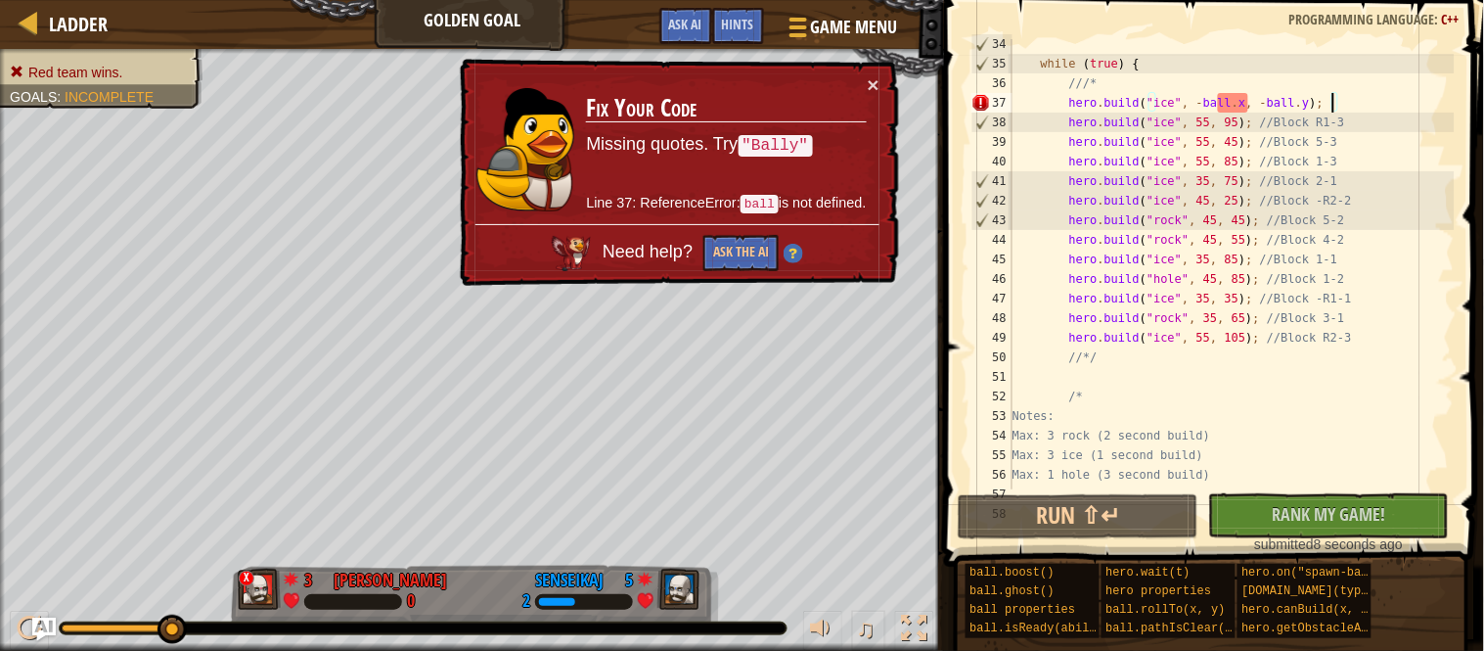
click at [1232, 105] on div "while ( true ) { ///* hero . build ( " ice " , - ball . x , - ball . y ) ; hero…" at bounding box center [1232, 278] width 446 height 489
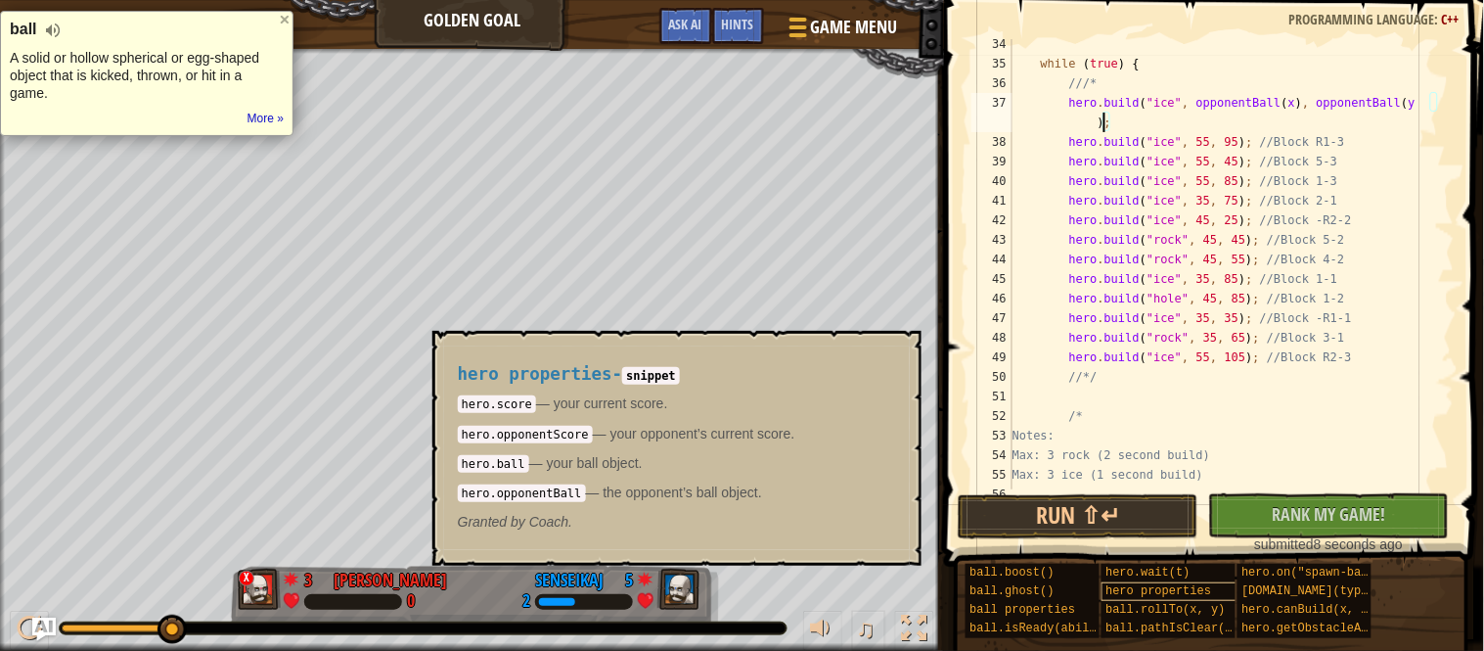
scroll to position [8, 63]
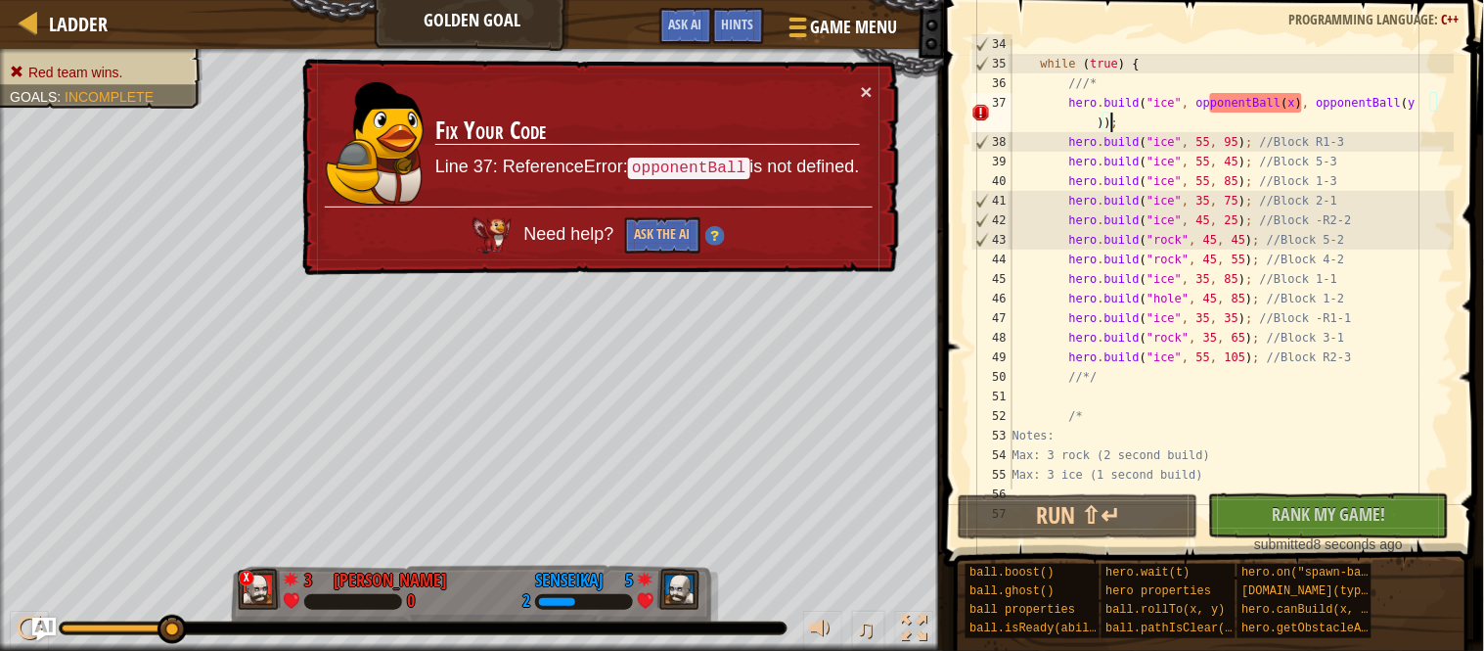
click at [1277, 111] on div "while ( true ) { ///* hero . build ( " ice " , opponentBall ( x ) , opponentBal…" at bounding box center [1232, 278] width 446 height 489
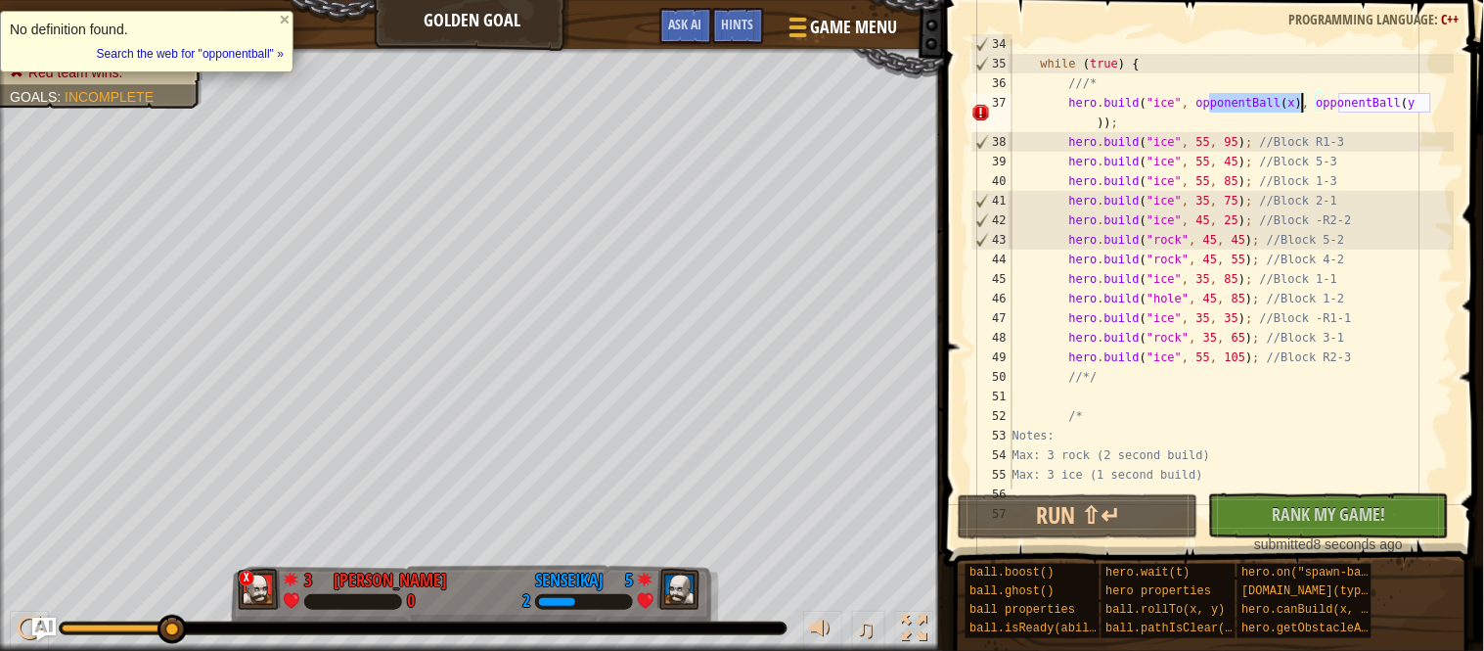
scroll to position [8, 51]
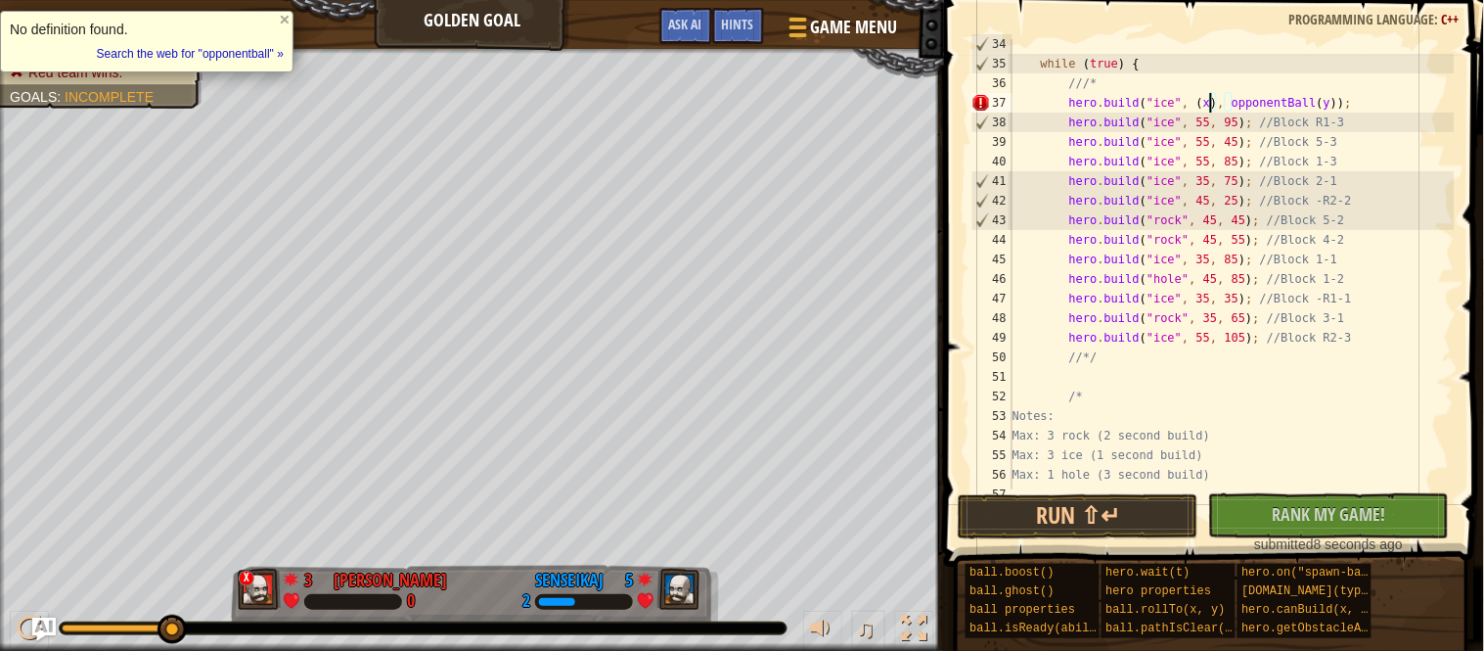
click at [1306, 105] on div "while ( true ) { ///* hero . build ( " ice " , ( x ) , opponentBall ( y )) ; he…" at bounding box center [1232, 278] width 446 height 489
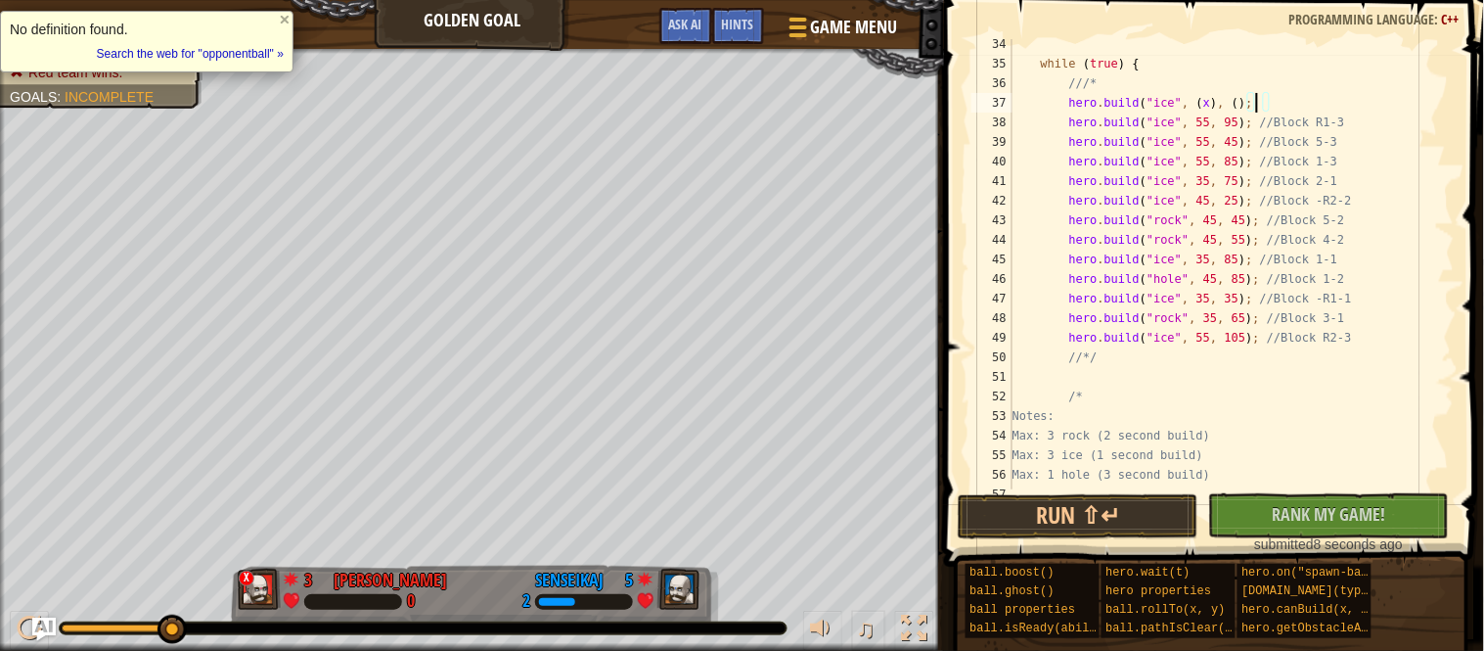
scroll to position [8, 34]
click at [1232, 105] on div "while ( true ) { ///* hero . build ( " ice " , ( x ) , ) ; hero . build ( " ice…" at bounding box center [1232, 278] width 446 height 489
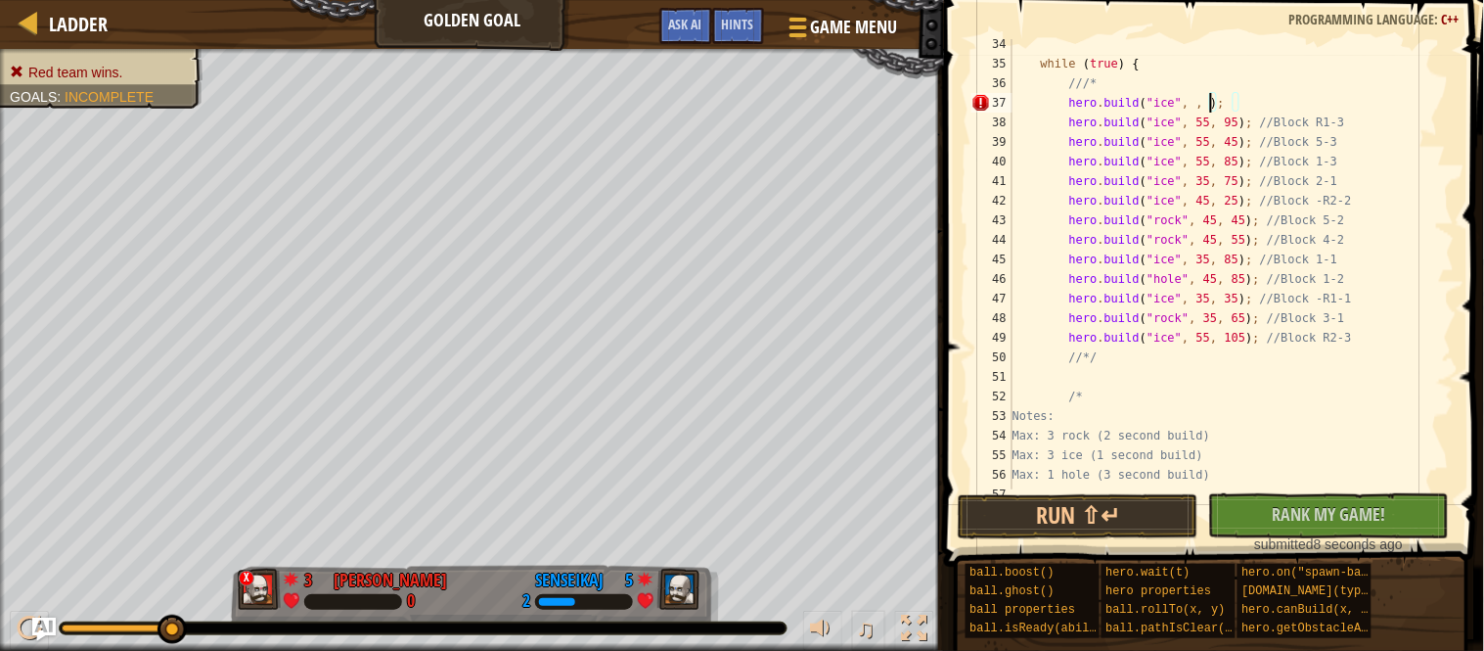
scroll to position [8, 31]
click at [1188, 100] on div "while ( true ) { ///* hero . build ( " ice " , , ) ; hero . build ( " ice " , 5…" at bounding box center [1232, 278] width 446 height 489
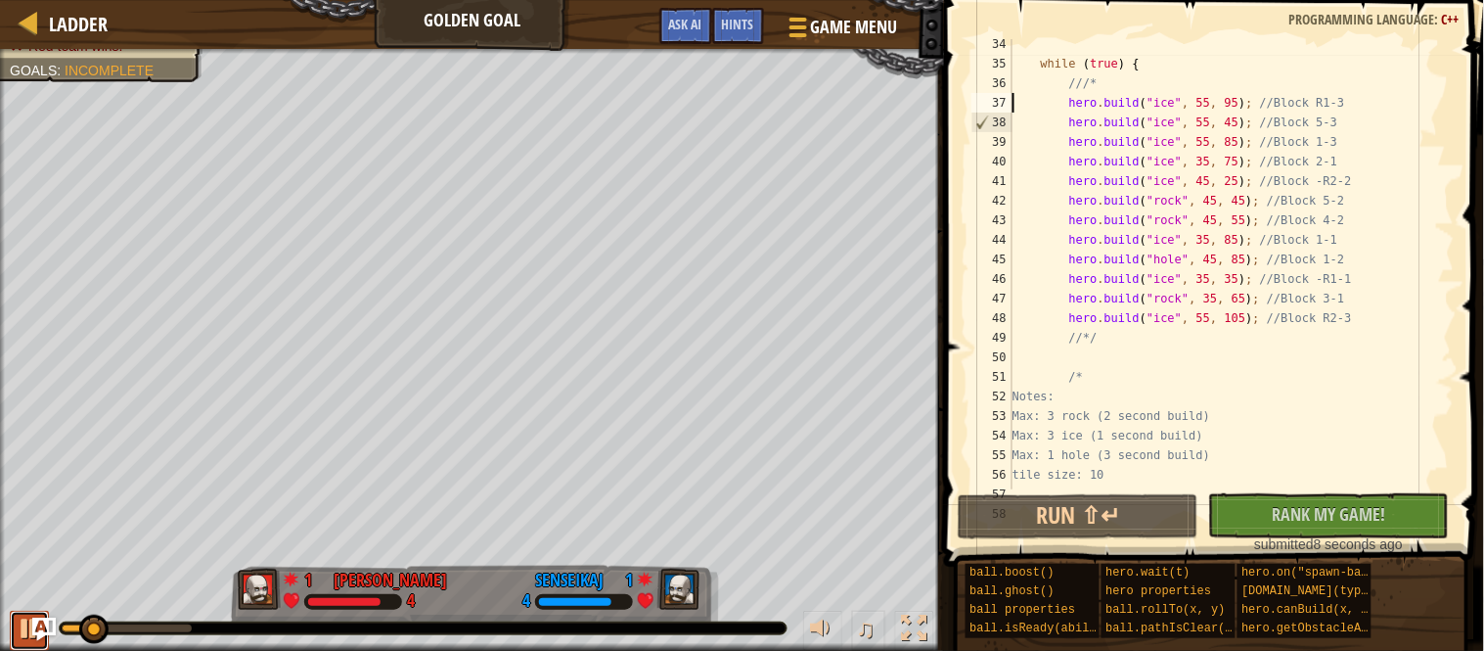
click at [25, 640] on div at bounding box center [29, 627] width 25 height 25
click at [1145, 87] on div "while ( true ) { ///* hero . build ( " ice " , 55 , 95 ) ; //Block R1-3 hero . …" at bounding box center [1232, 278] width 446 height 489
type textarea "///*"
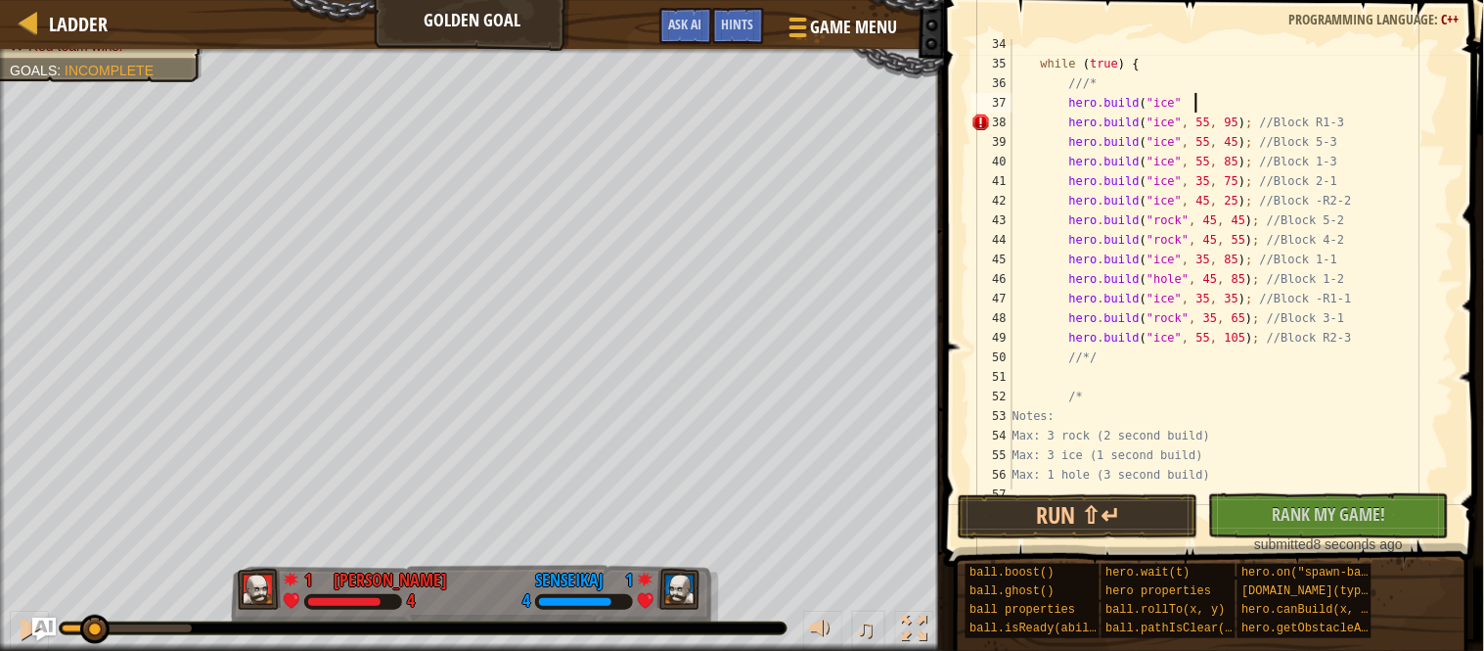
scroll to position [8, 25]
type textarea "hero.build("ice", 55, 105);"
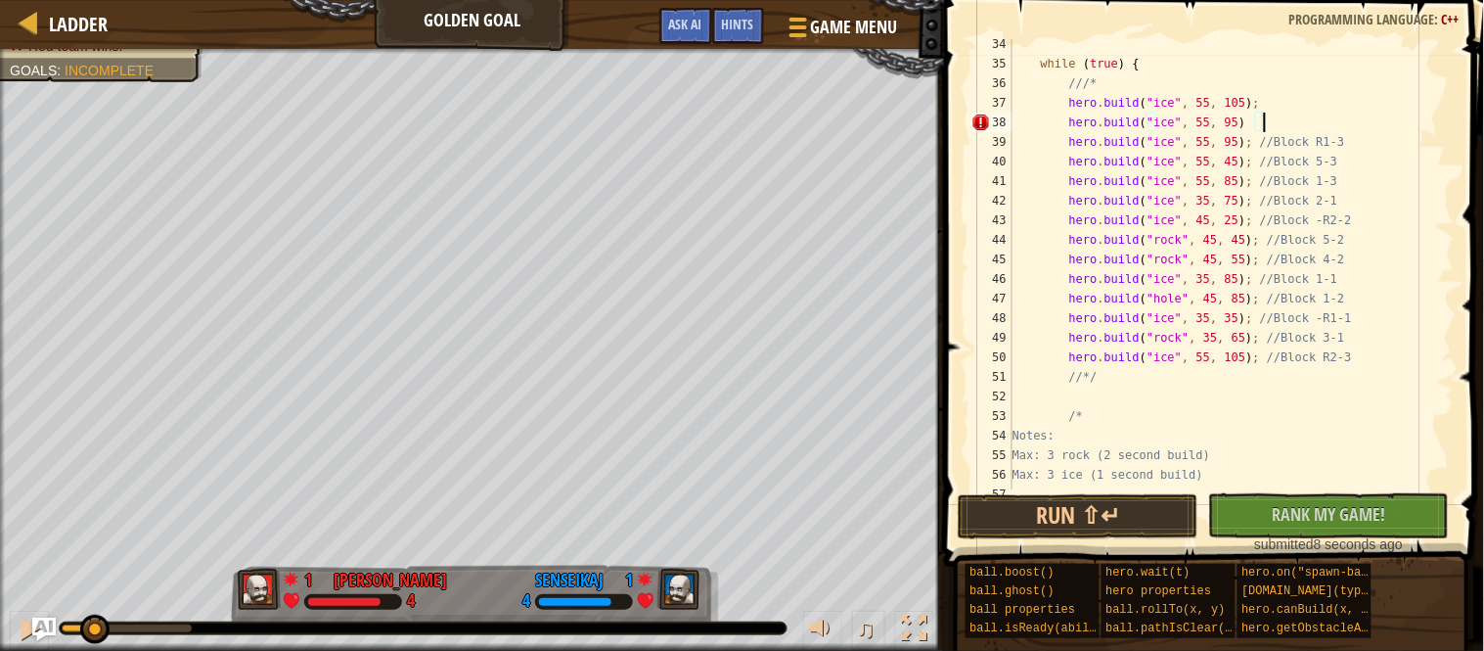
type textarea "hero.build("ice", 55, 95);"
type textarea "hero.build("ice", 55, 85);"
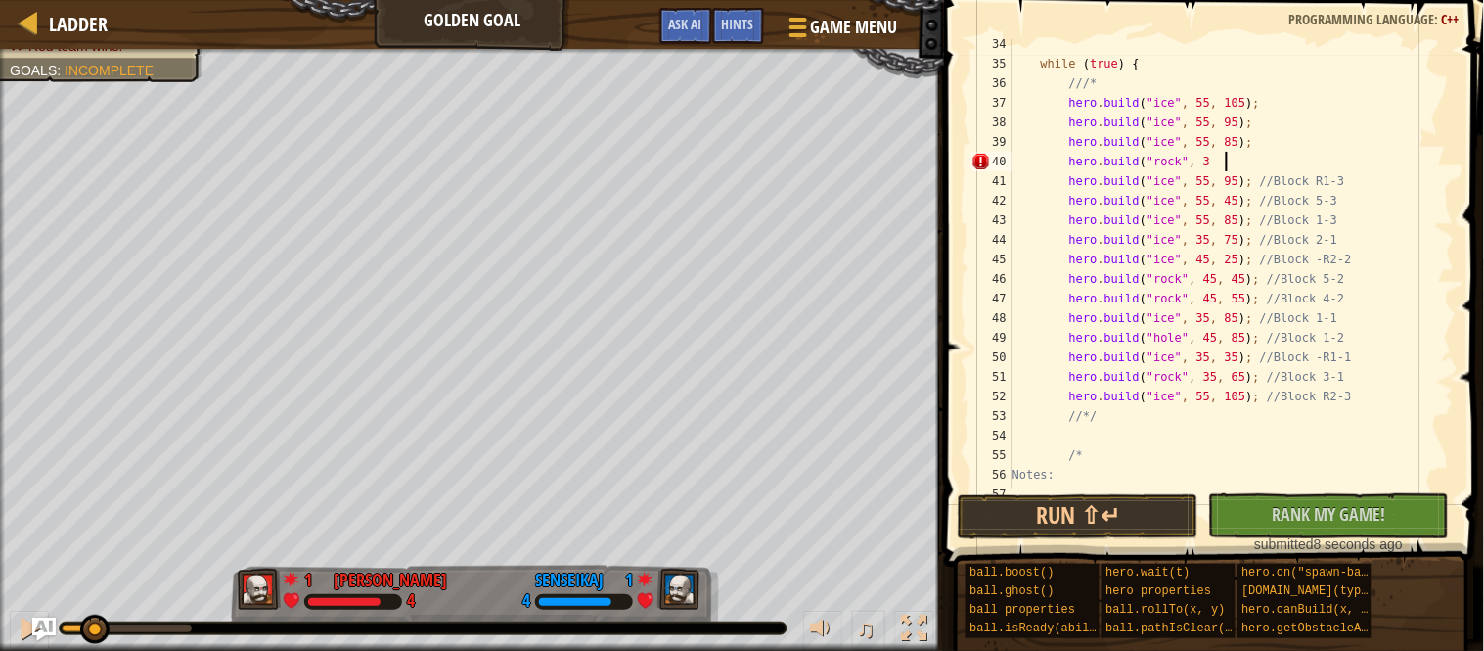
scroll to position [8, 31]
type textarea "[DOMAIN_NAME]("rock", 35, 75);"
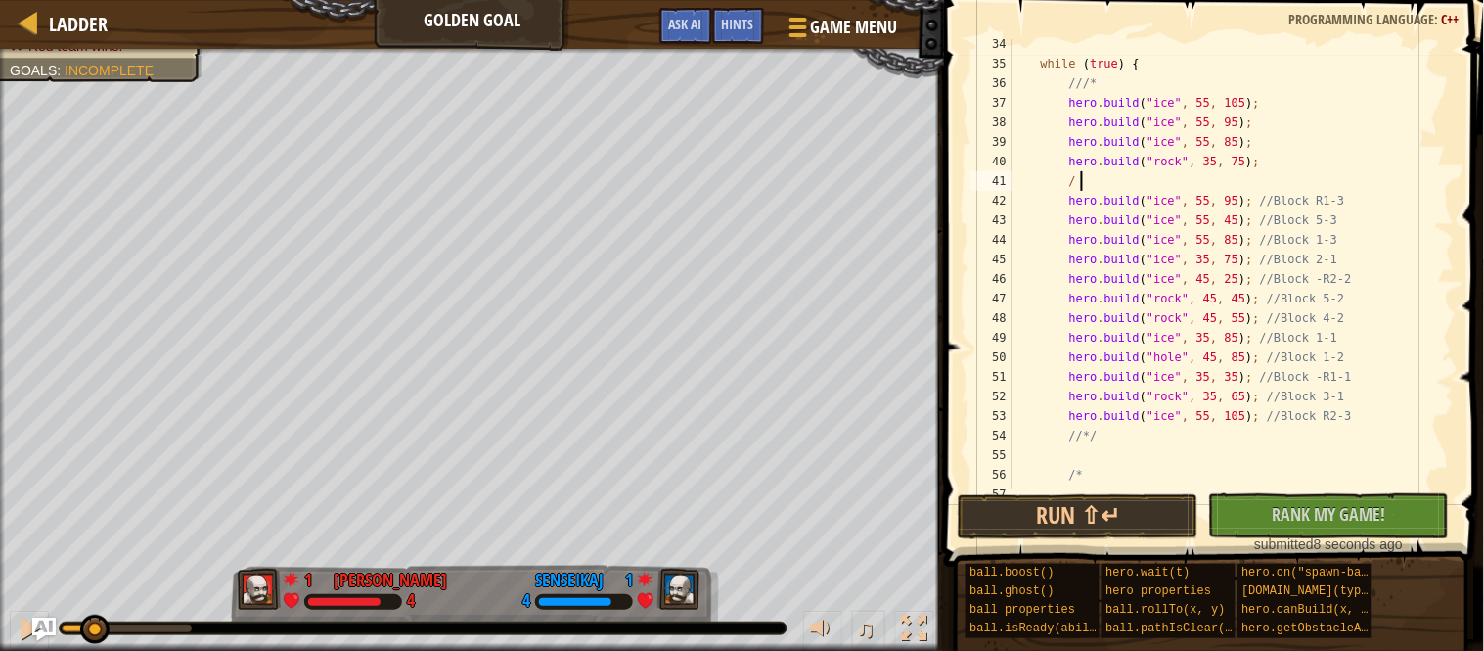
scroll to position [8, 10]
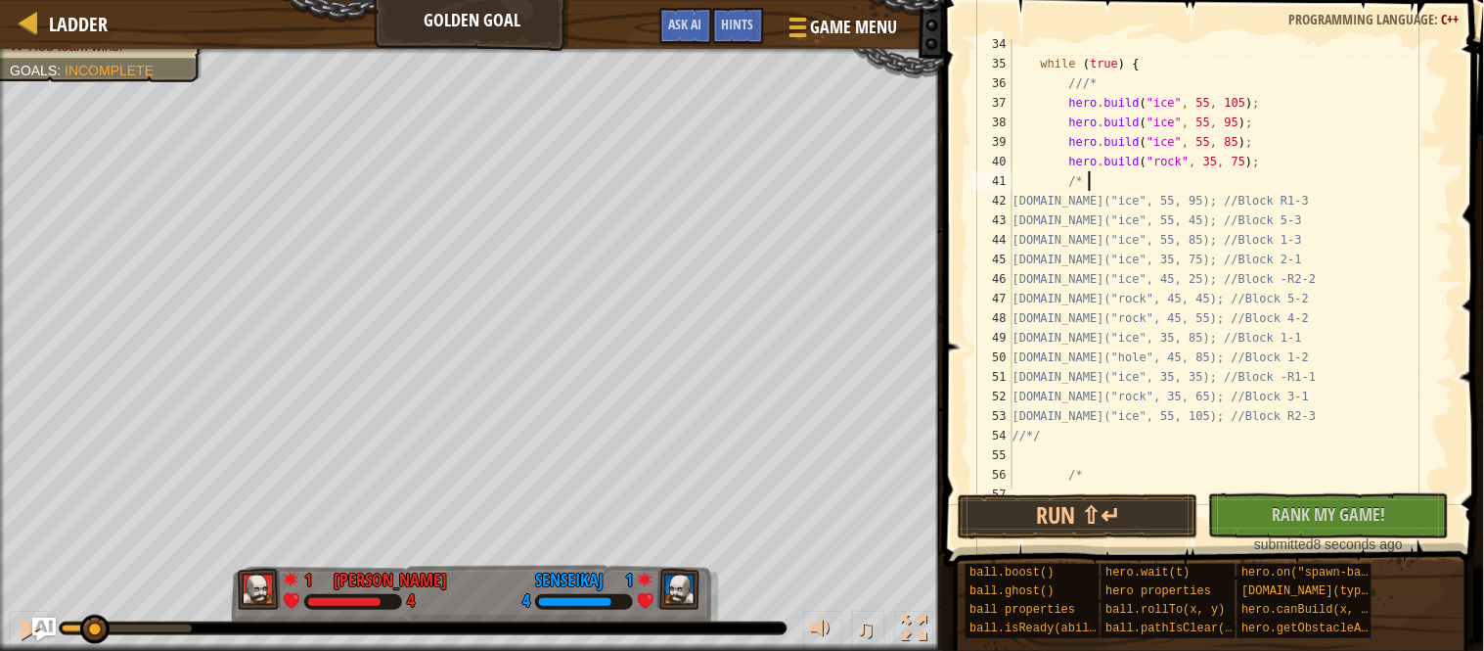
click at [1142, 437] on div "while ( true ) { ///* hero . build ( " ice " , 55 , 105 ) ; hero . build ( " ic…" at bounding box center [1232, 278] width 446 height 489
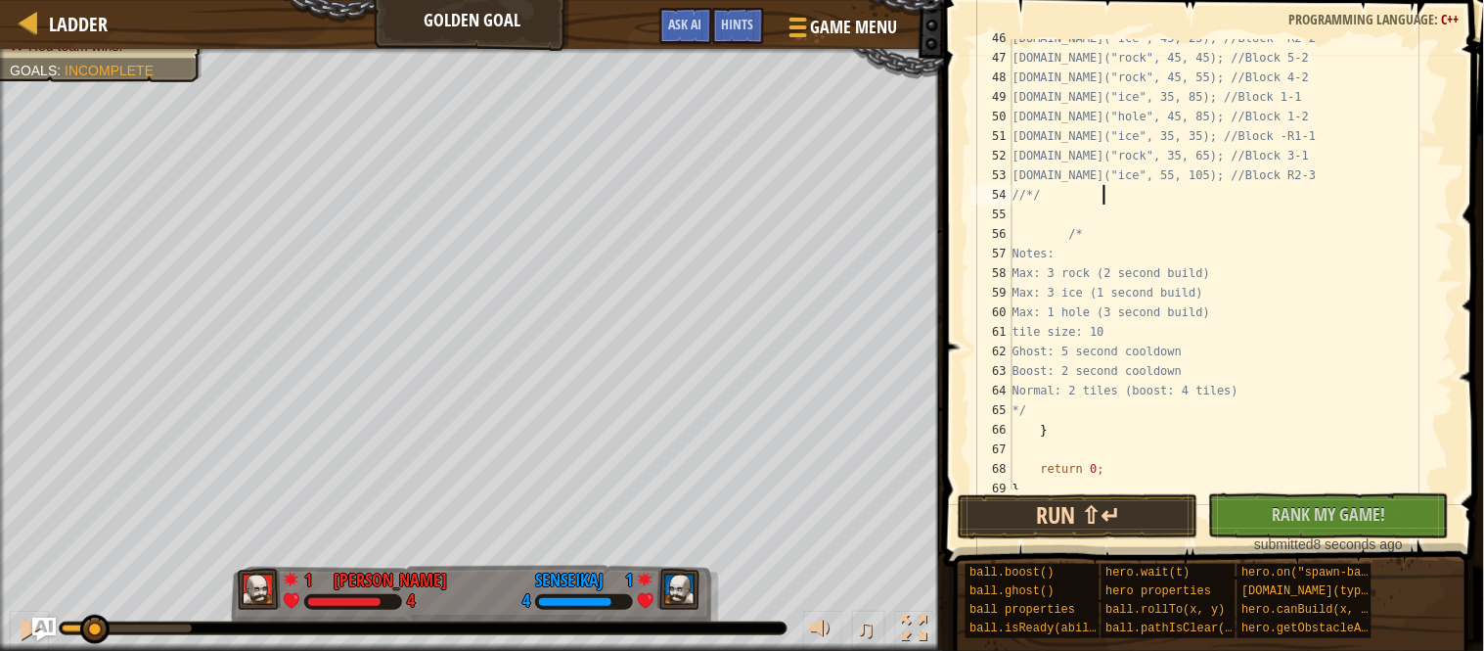
scroll to position [8, 12]
click at [1124, 527] on button "Run ⇧↵" at bounding box center [1078, 516] width 241 height 45
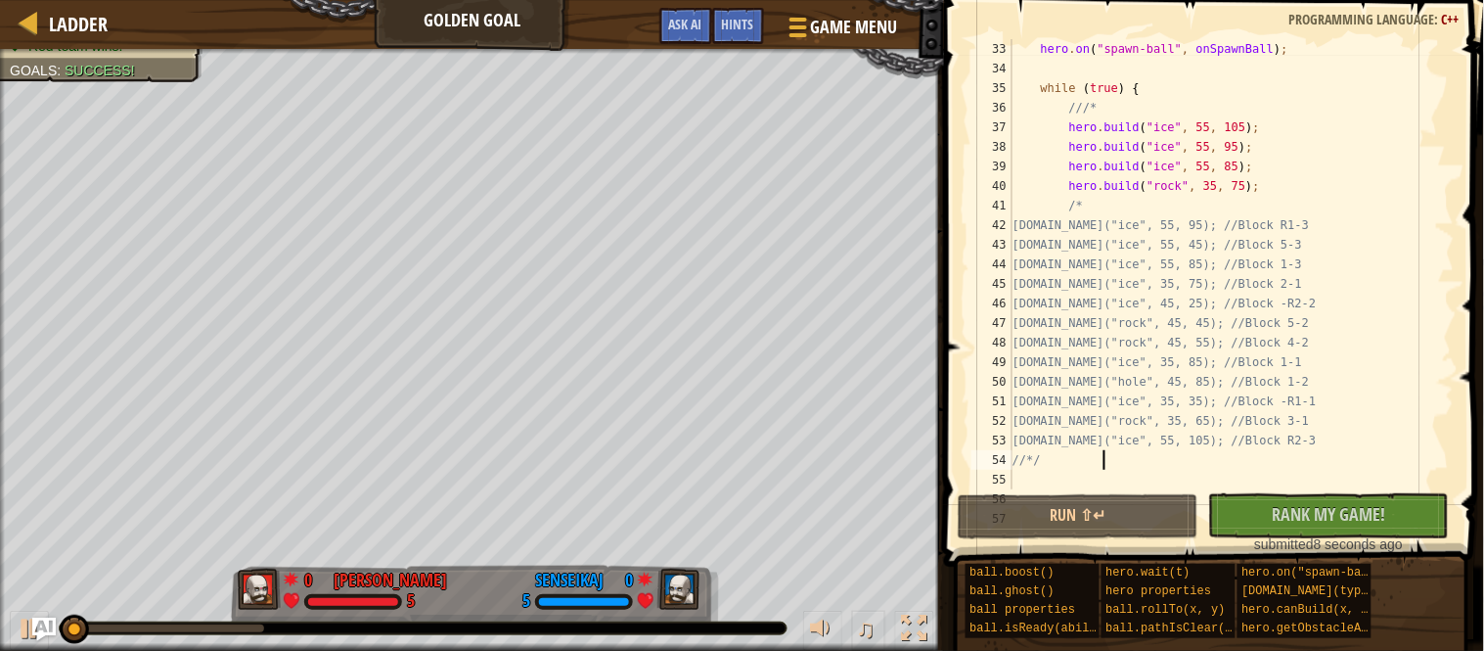
scroll to position [626, 0]
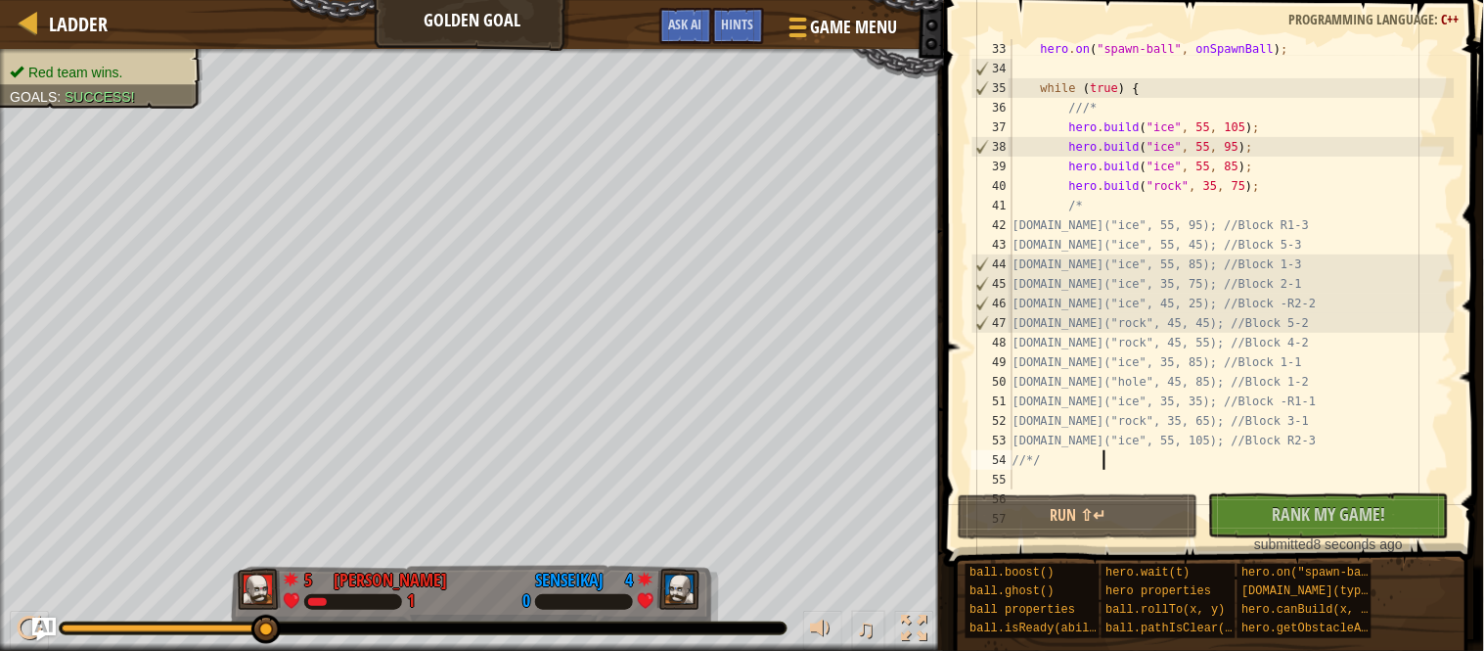
click at [1150, 275] on div "hero . on ( " spawn-ball " , onSpawnBall ) ; while ( true ) { ///* hero . build…" at bounding box center [1232, 283] width 446 height 489
click at [1109, 209] on div "hero . on ( " spawn-ball " , onSpawnBall ) ; while ( true ) { ///* hero . build…" at bounding box center [1232, 283] width 446 height 489
type textarea "/"
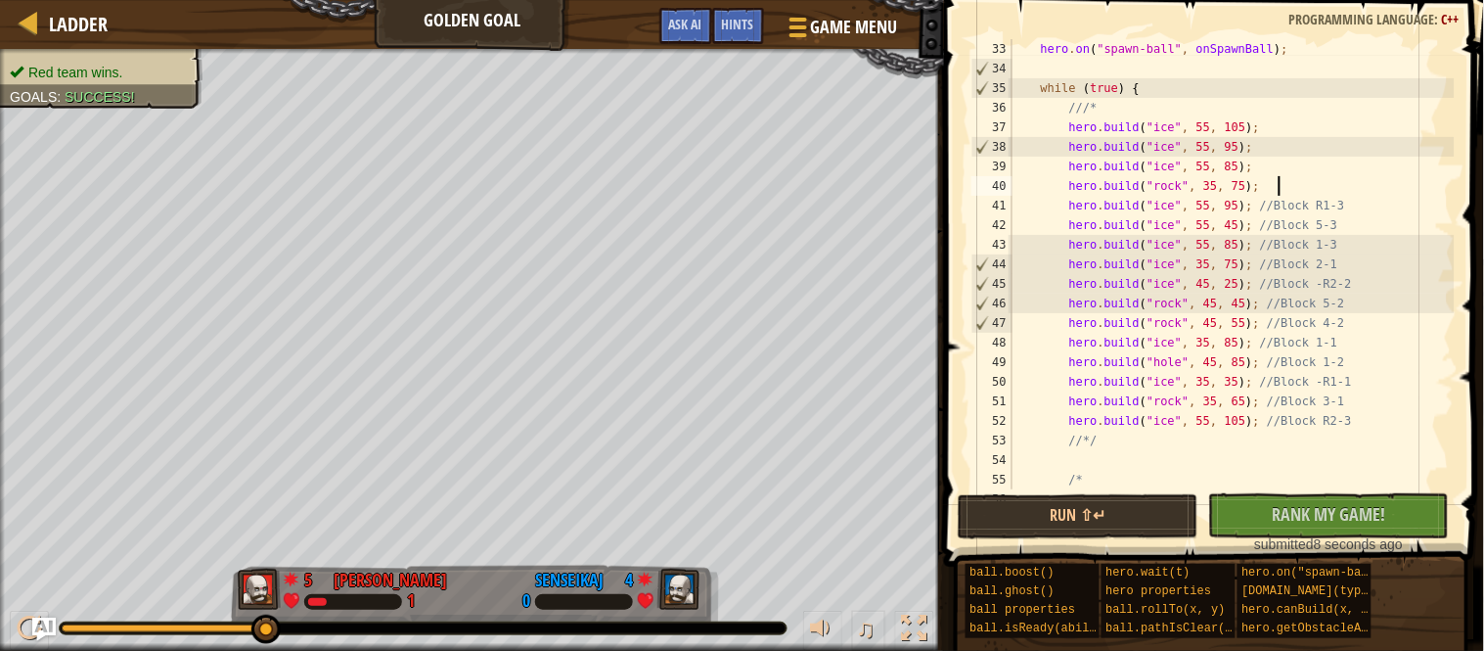
click at [1132, 112] on div "hero . on ( " spawn-ball " , onSpawnBall ) ; while ( true ) { ///* hero . build…" at bounding box center [1232, 283] width 446 height 489
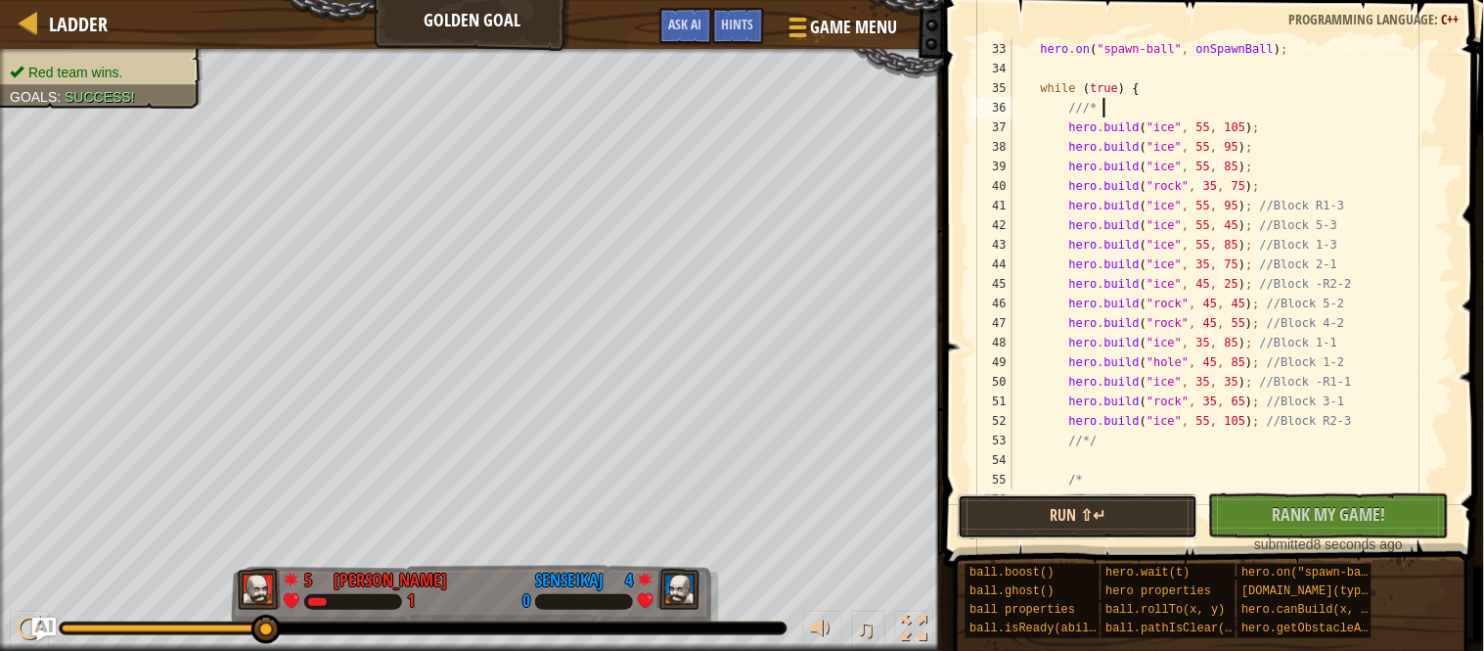
click at [1137, 515] on button "Run ⇧↵" at bounding box center [1078, 516] width 241 height 45
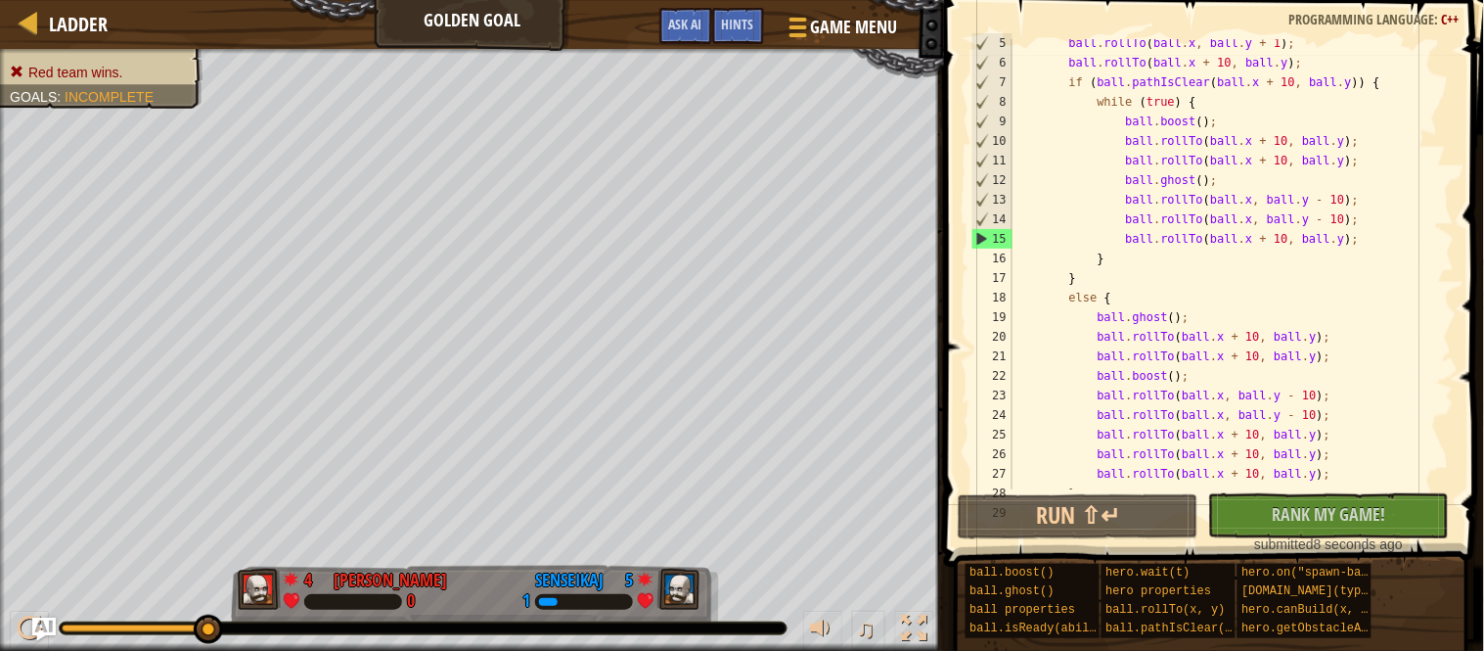
scroll to position [98, 0]
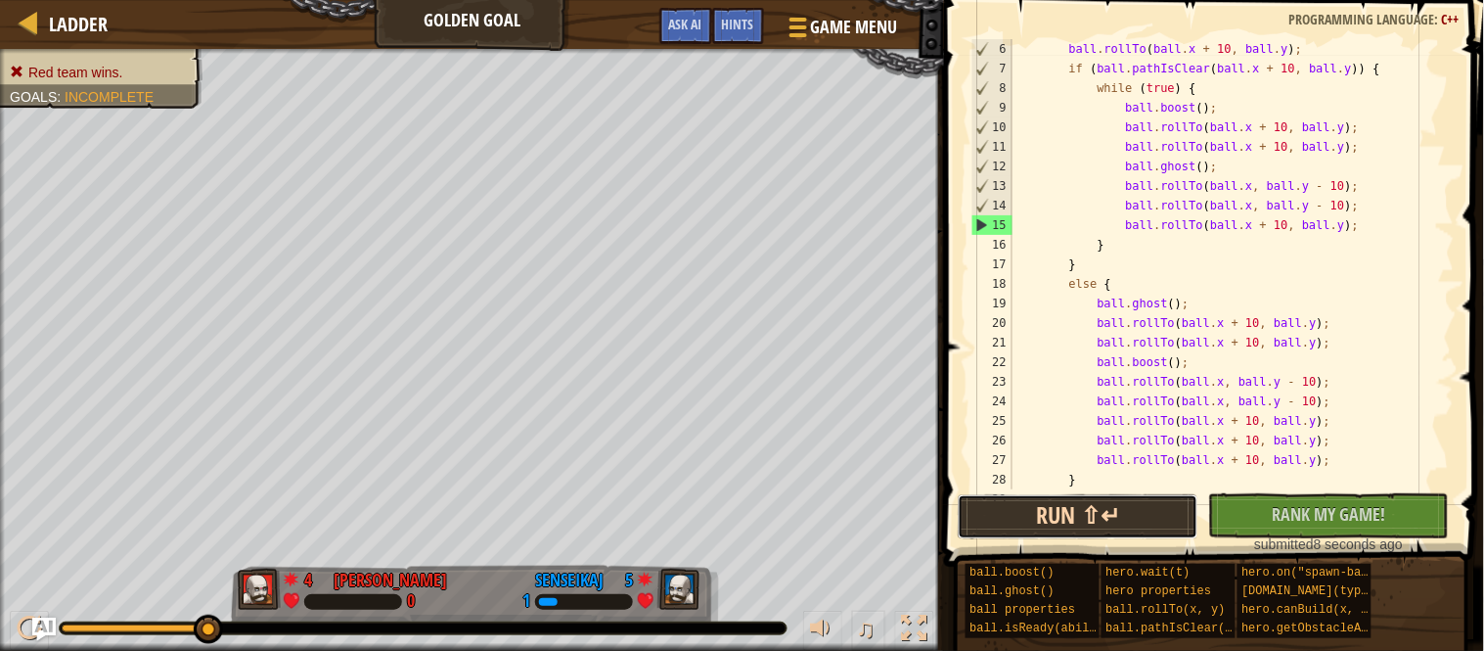
click at [1071, 511] on button "Run ⇧↵" at bounding box center [1078, 516] width 241 height 45
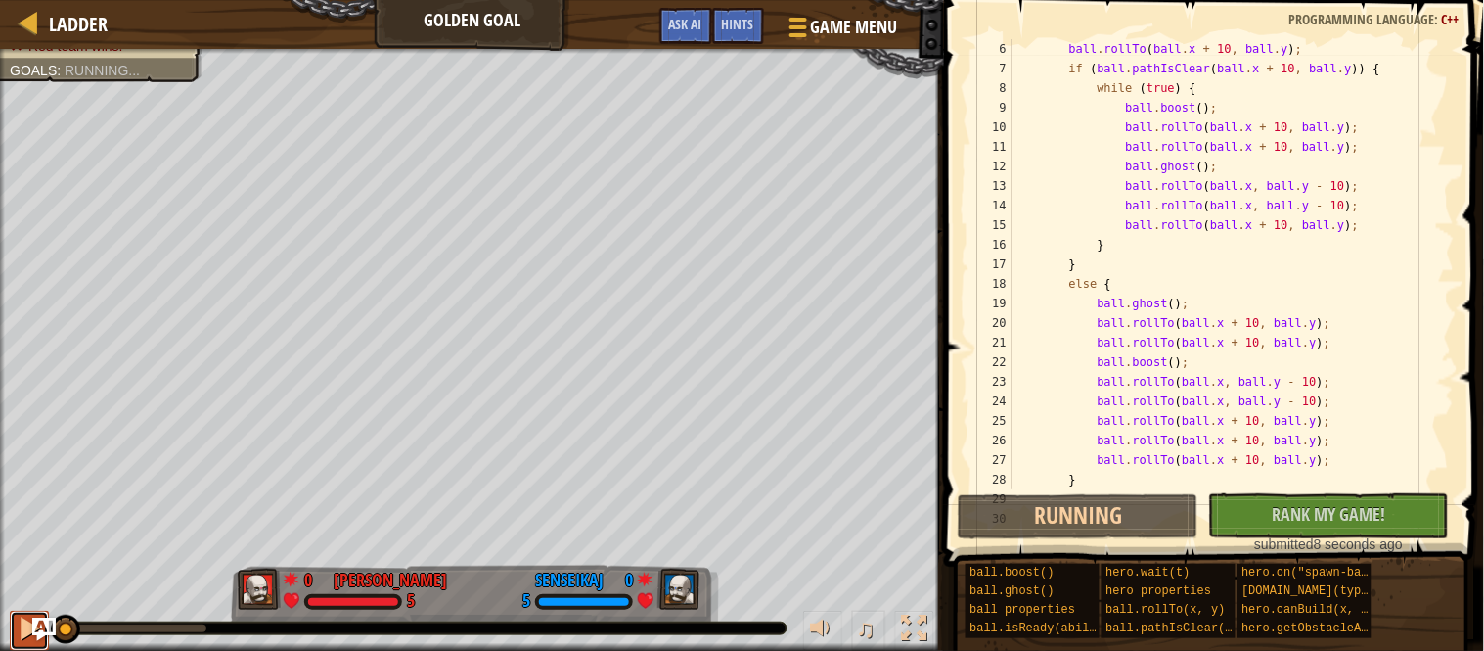
click at [19, 636] on div at bounding box center [29, 627] width 25 height 25
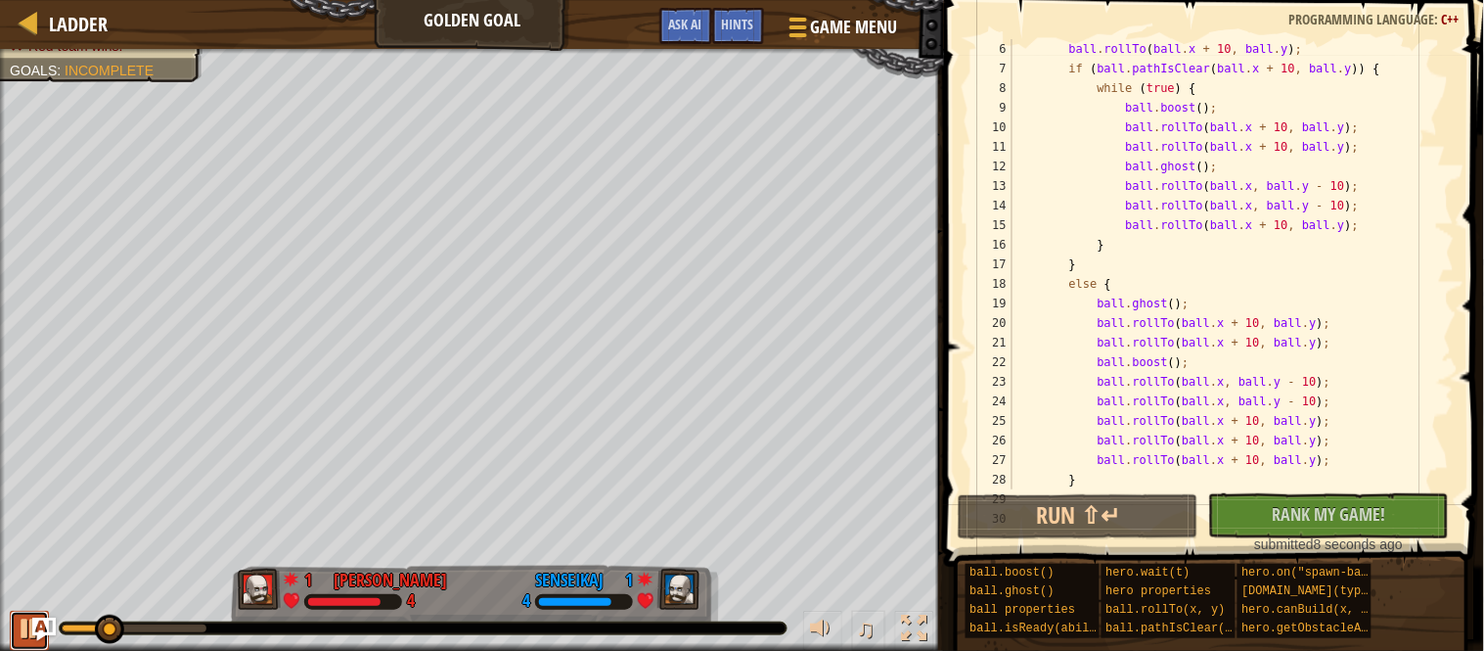
click at [19, 636] on div at bounding box center [29, 627] width 25 height 25
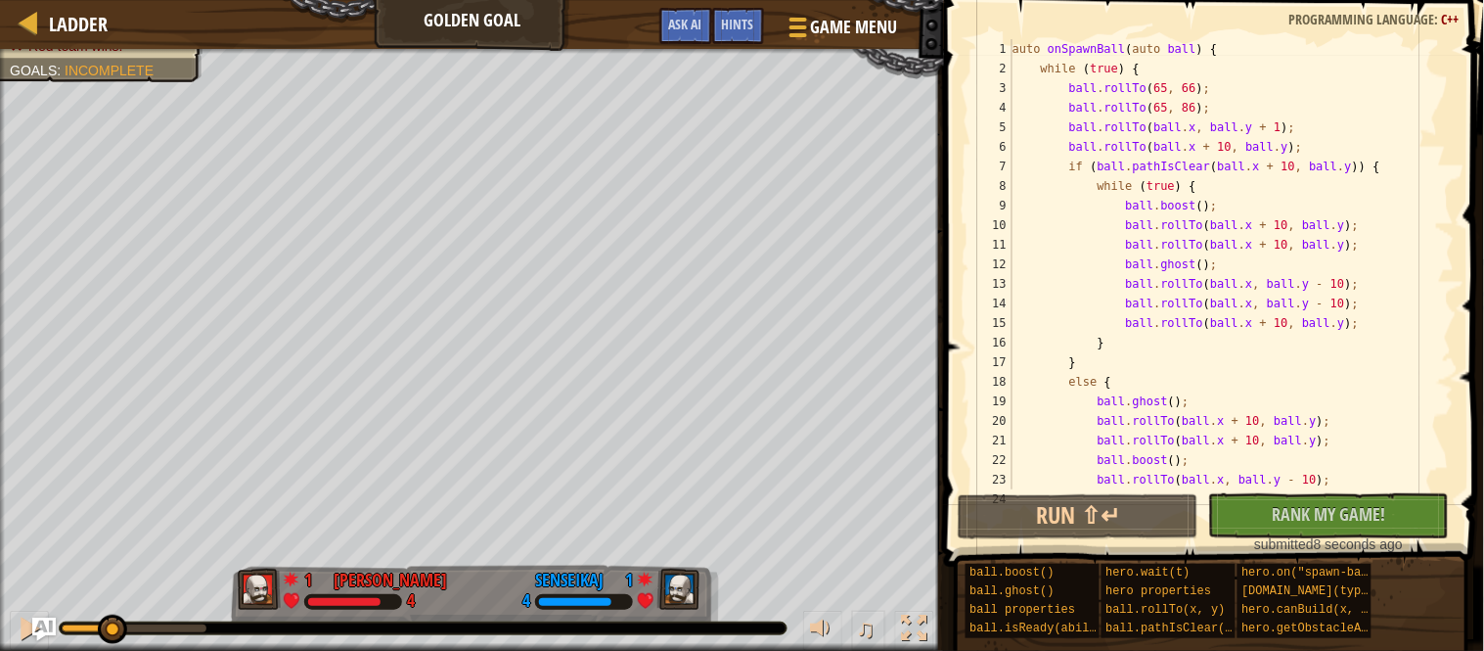
scroll to position [0, 0]
click at [1071, 93] on div "auto onSpawnBall ( auto ball ) { while ( true ) { ball . rollTo ( 65 , 66 ) ; b…" at bounding box center [1232, 283] width 446 height 489
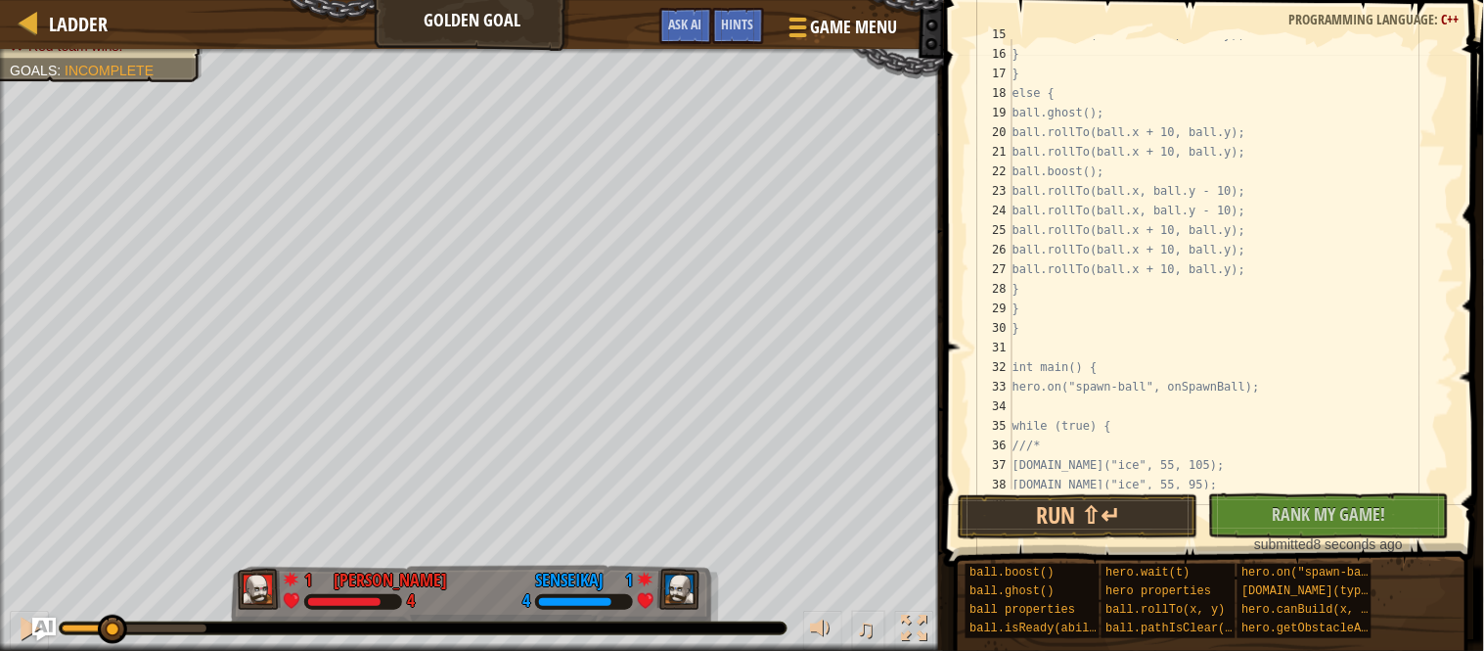
scroll to position [292, 0]
click at [1109, 292] on div "ball.rollTo(ball.x + 10, ball.y); } } else { ball.ghost(); ball.rollTo(ball.x +…" at bounding box center [1232, 265] width 446 height 489
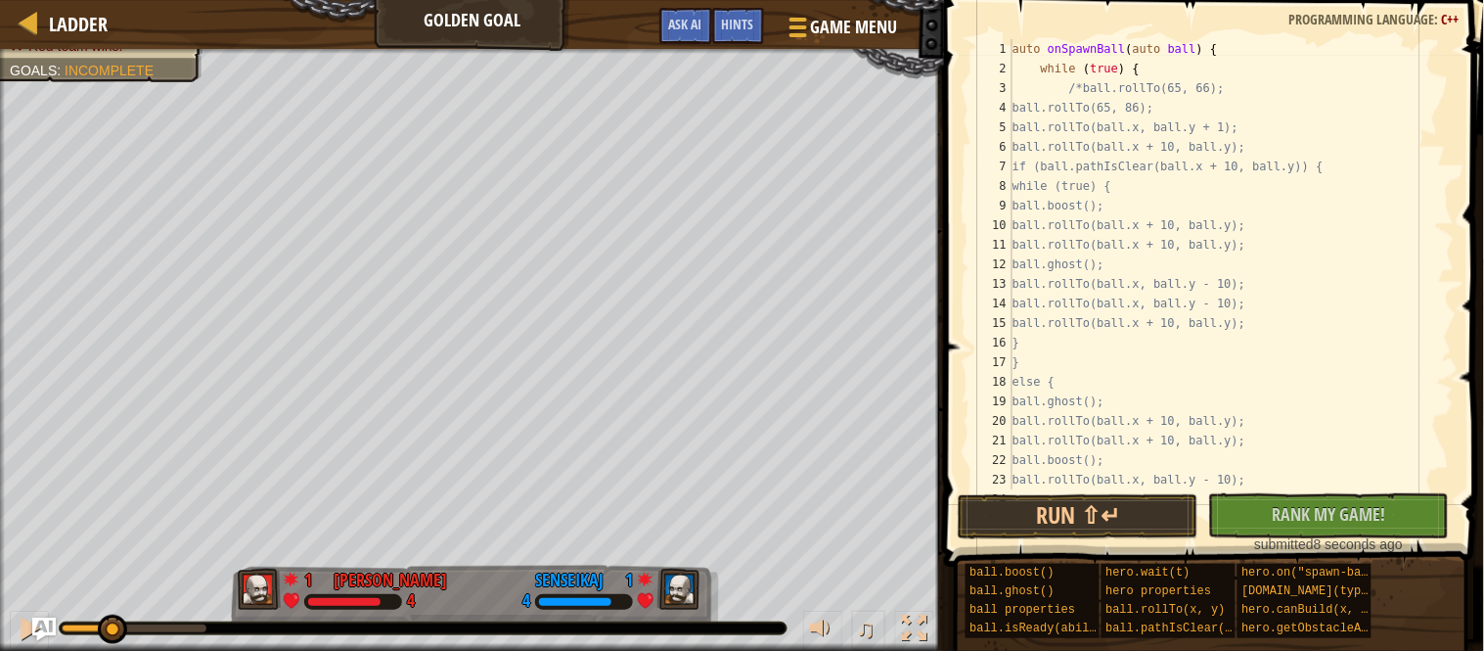
scroll to position [0, 0]
click at [1182, 73] on div "auto onSpawnBall ( auto ball ) { while ( true ) { /*ball.rollTo(65, 66); ball.r…" at bounding box center [1232, 283] width 446 height 489
type textarea "while (true) {"
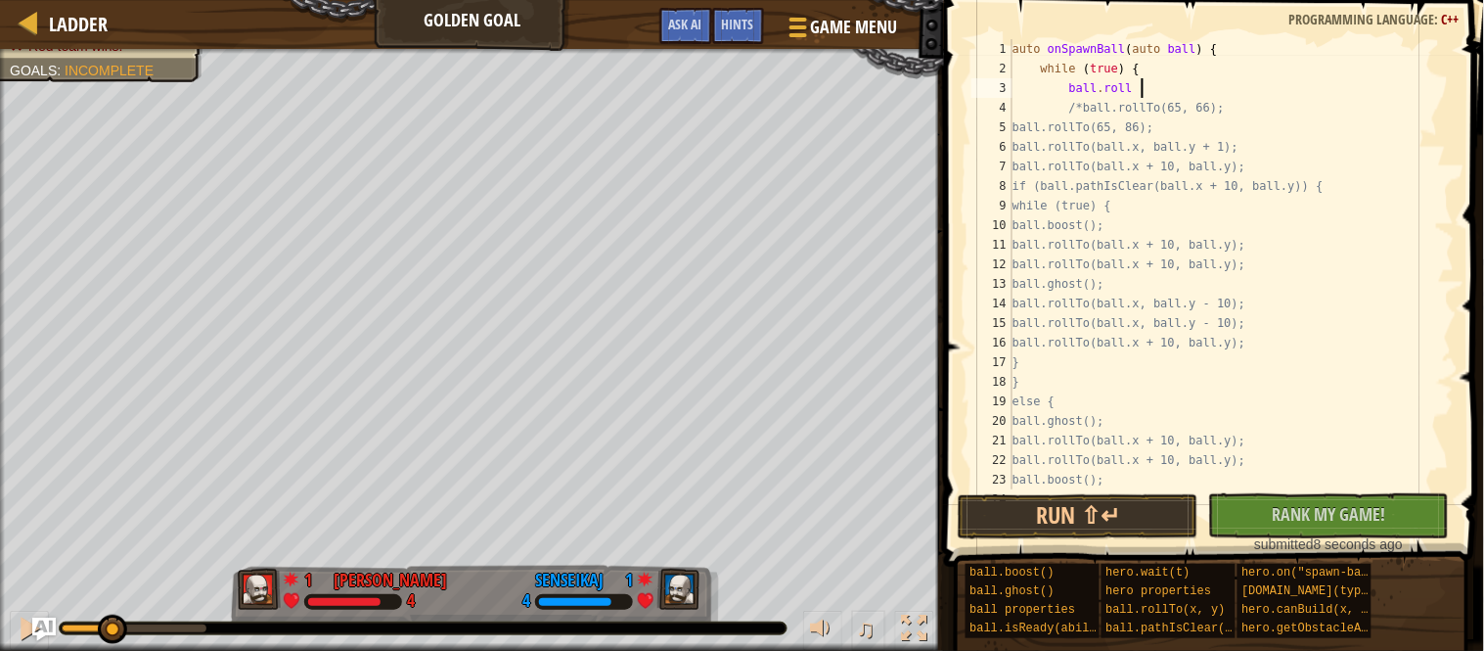
type textarea "ball.rollt"
type textarea "ball.rollTo(ball.x + 1, ball.y + 1);"
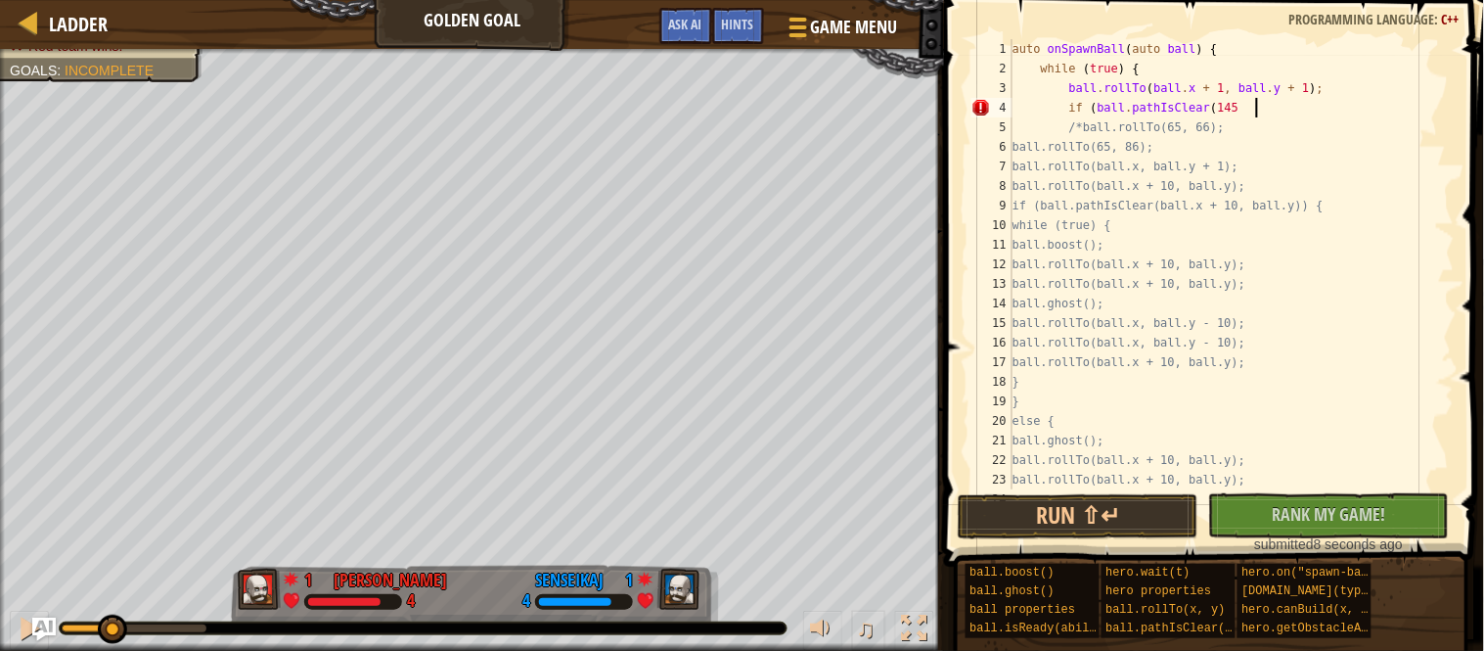
scroll to position [8, 34]
type textarea "if (ball.pathIsClear(145, 65) {"
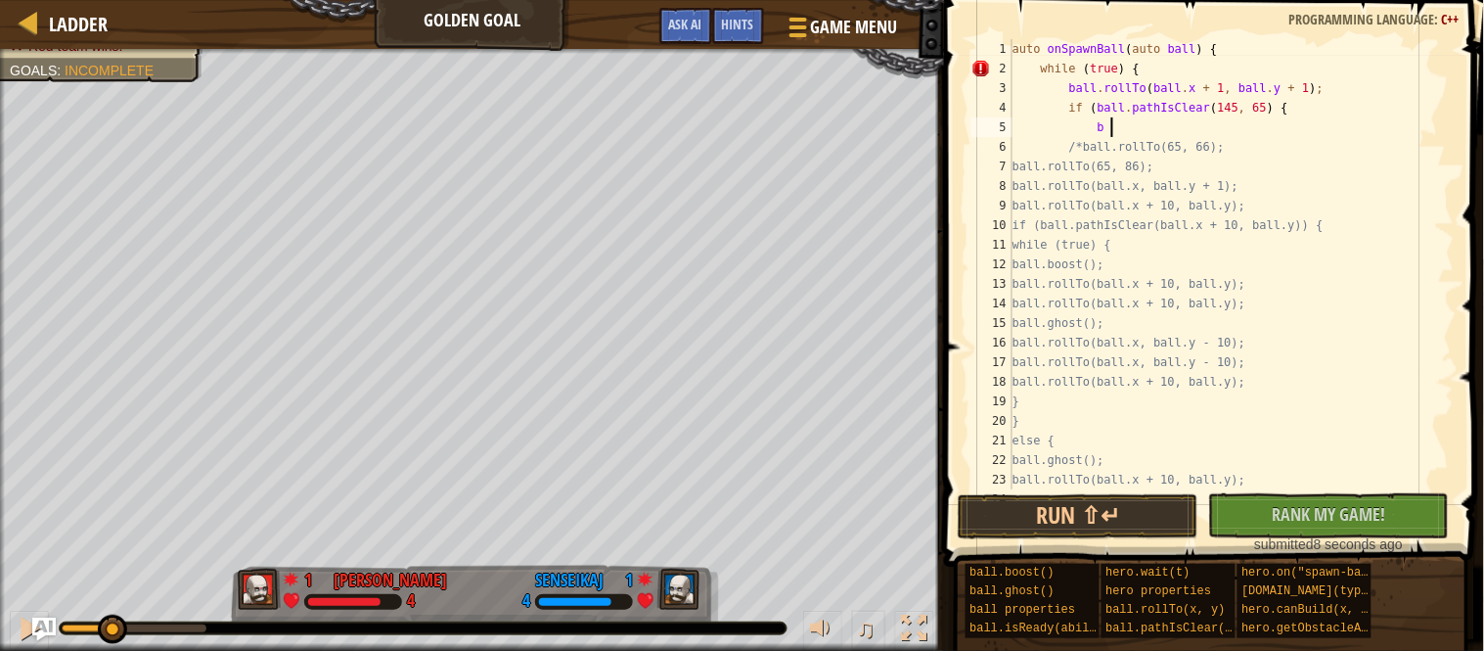
type textarea "[MEDICAL_DATA]"
type textarea "while (true) {"
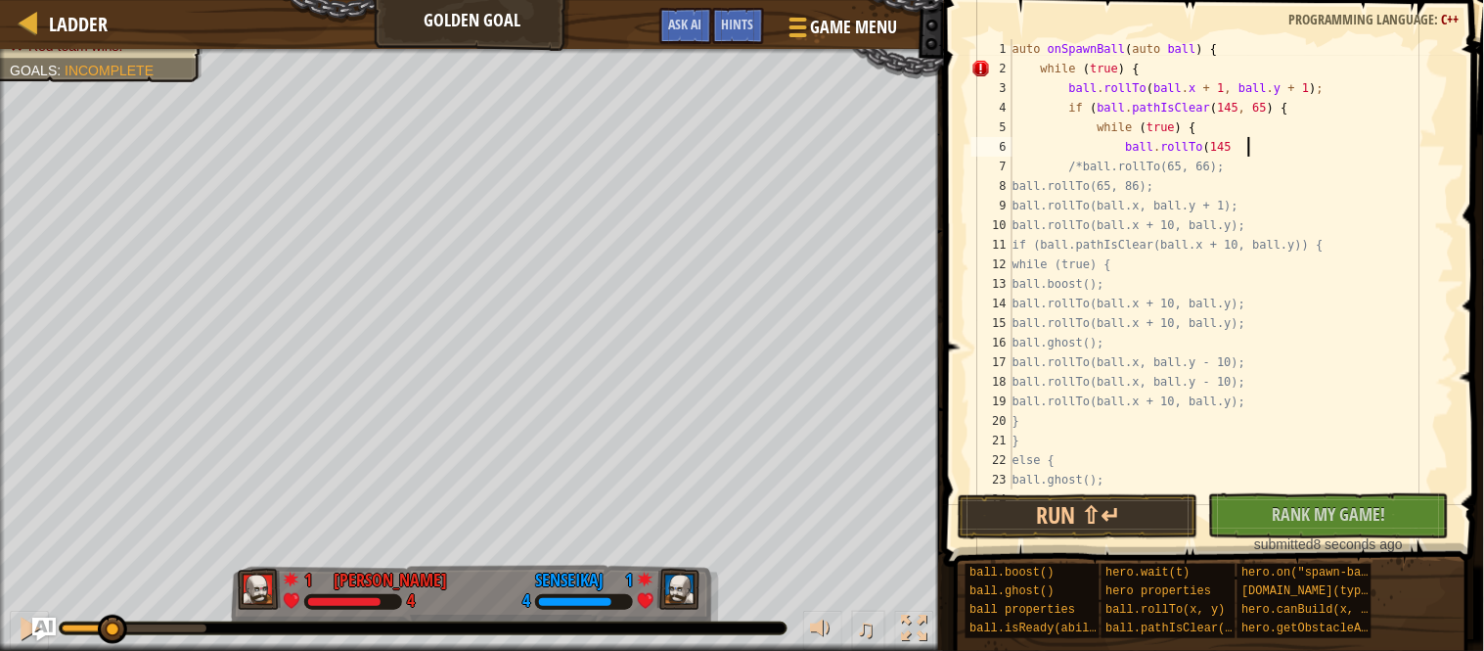
scroll to position [8, 33]
type textarea "ball.rollTo(145, 65)"
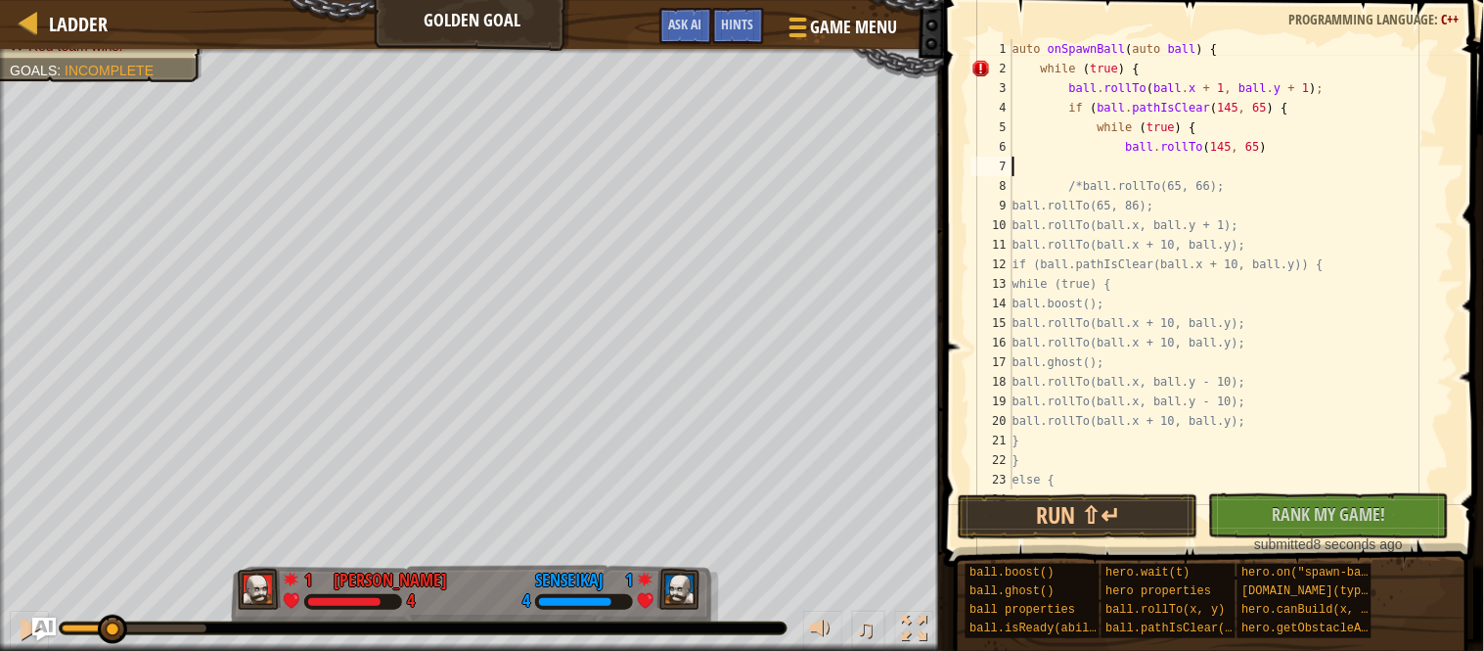
scroll to position [8, 0]
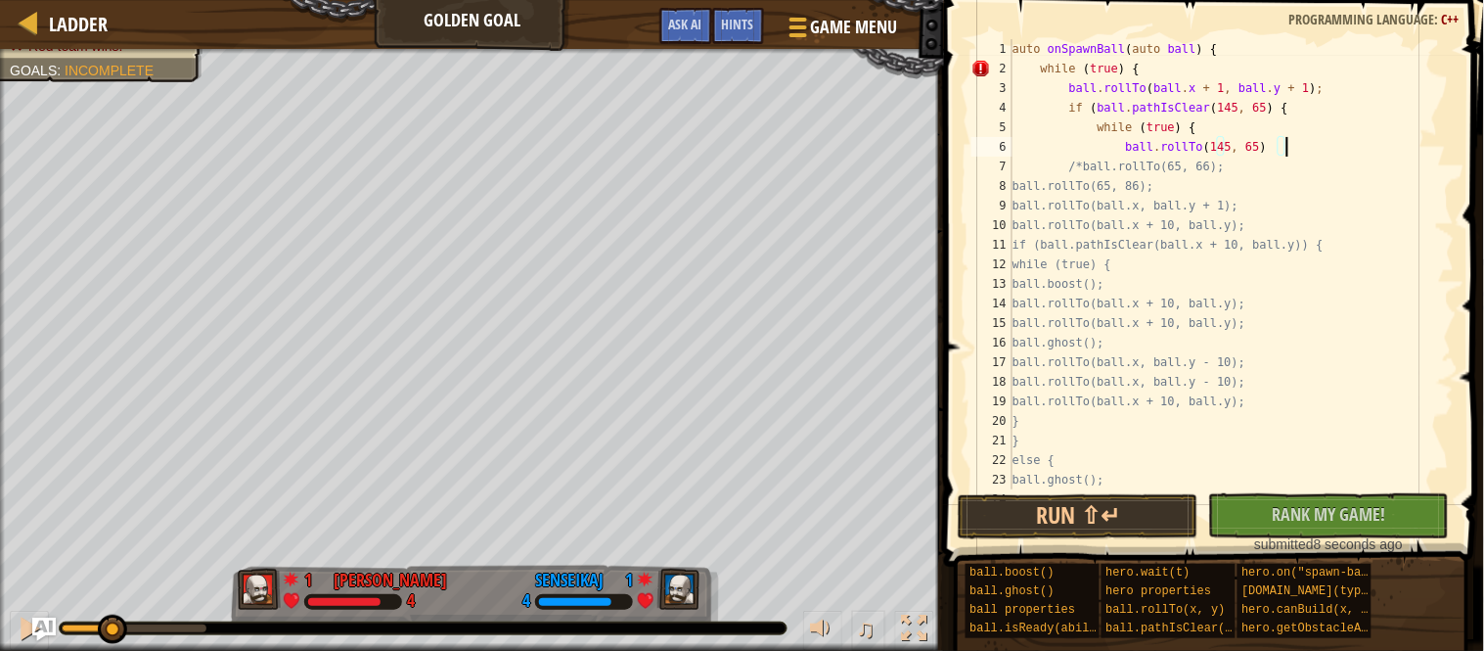
type textarea "ball.rollTo(145, 65);"
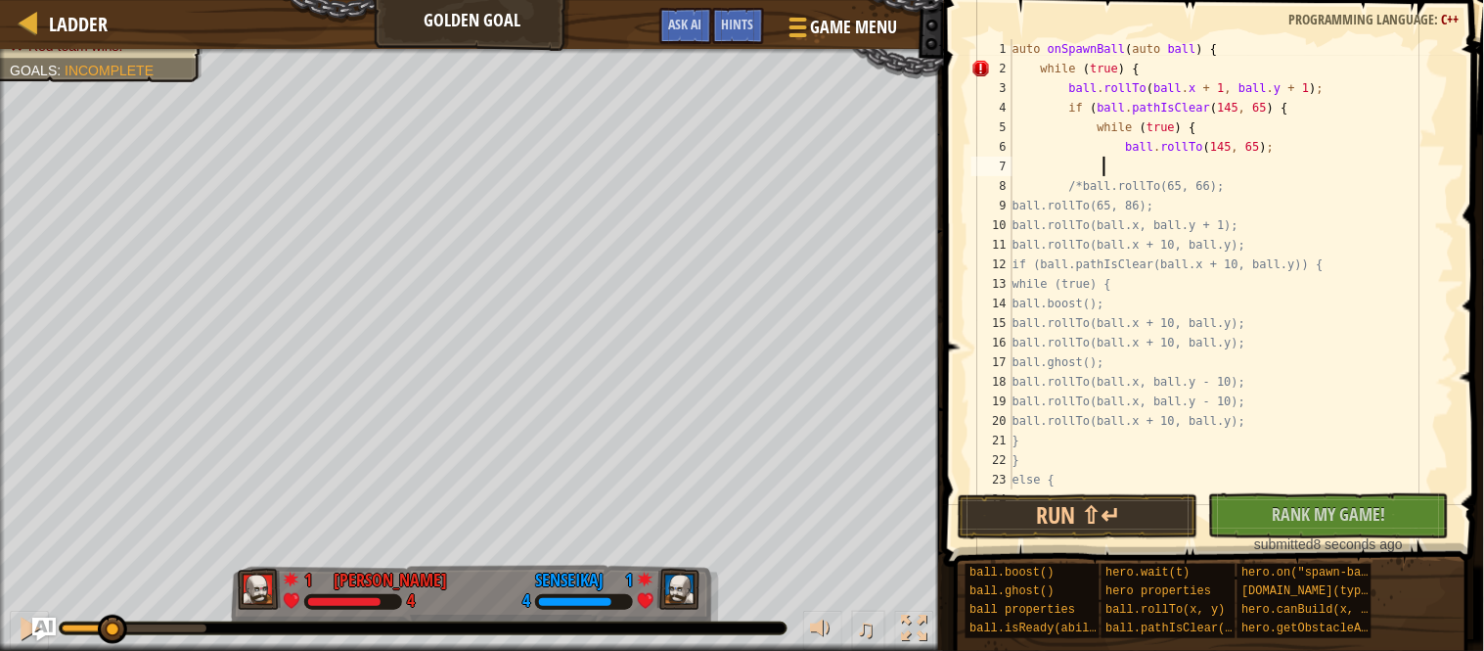
type textarea "}"
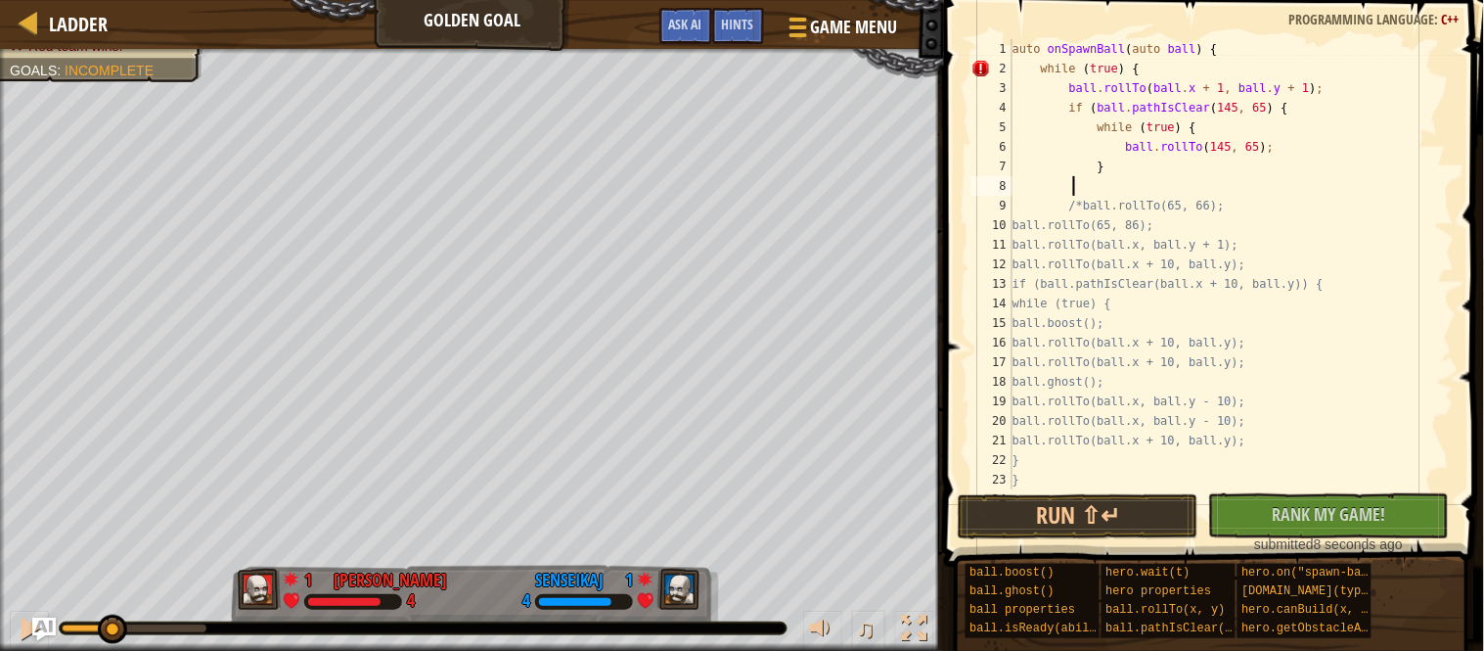
type textarea "}"
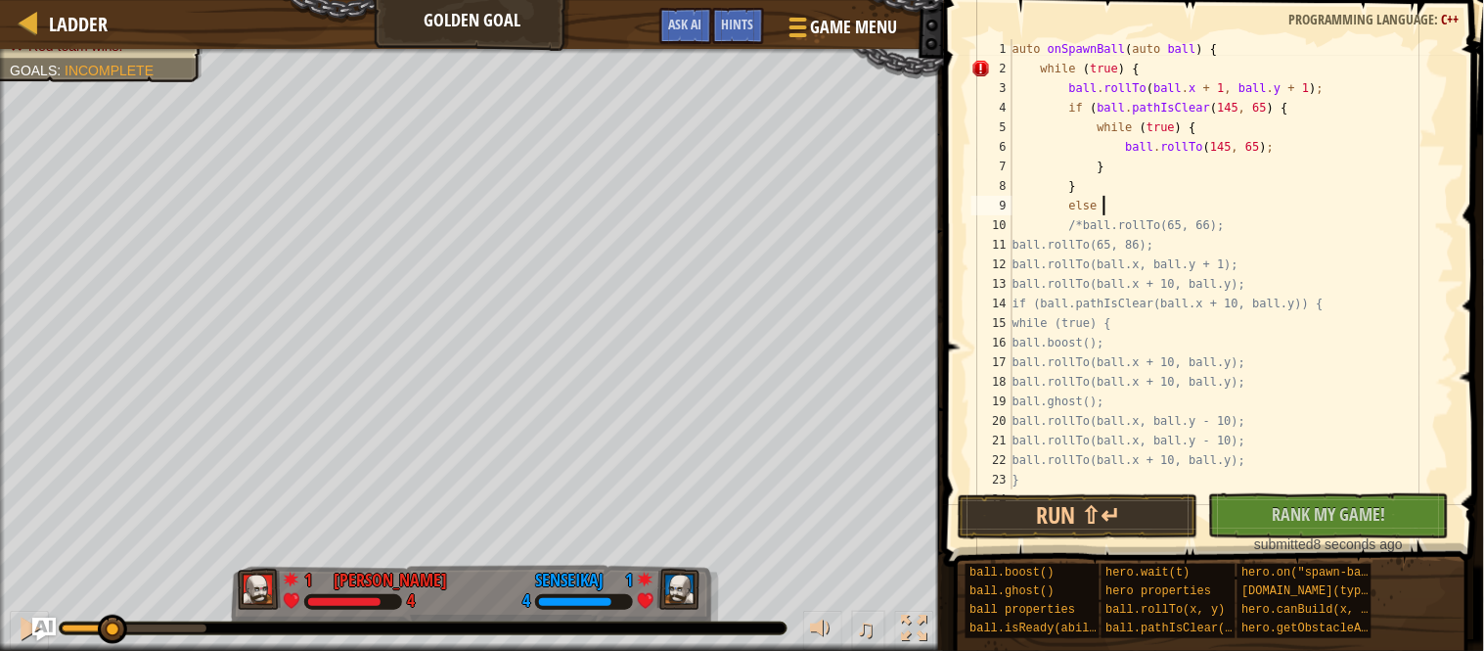
click at [1337, 149] on div "auto onSpawnBall ( auto ball ) { while ( true ) { ball . rollTo ( ball . x + 1 …" at bounding box center [1232, 283] width 446 height 489
type textarea "ball.rollTo(145, 65);"
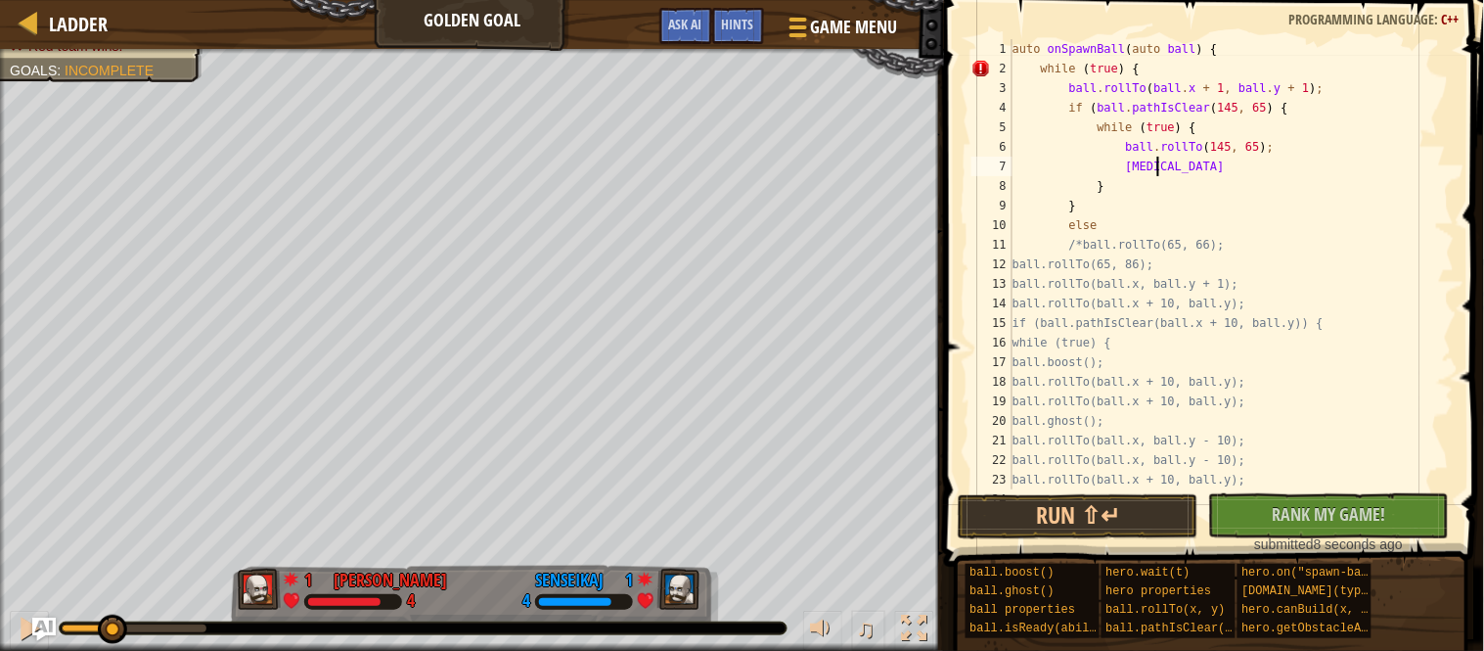
type textarea "ball"
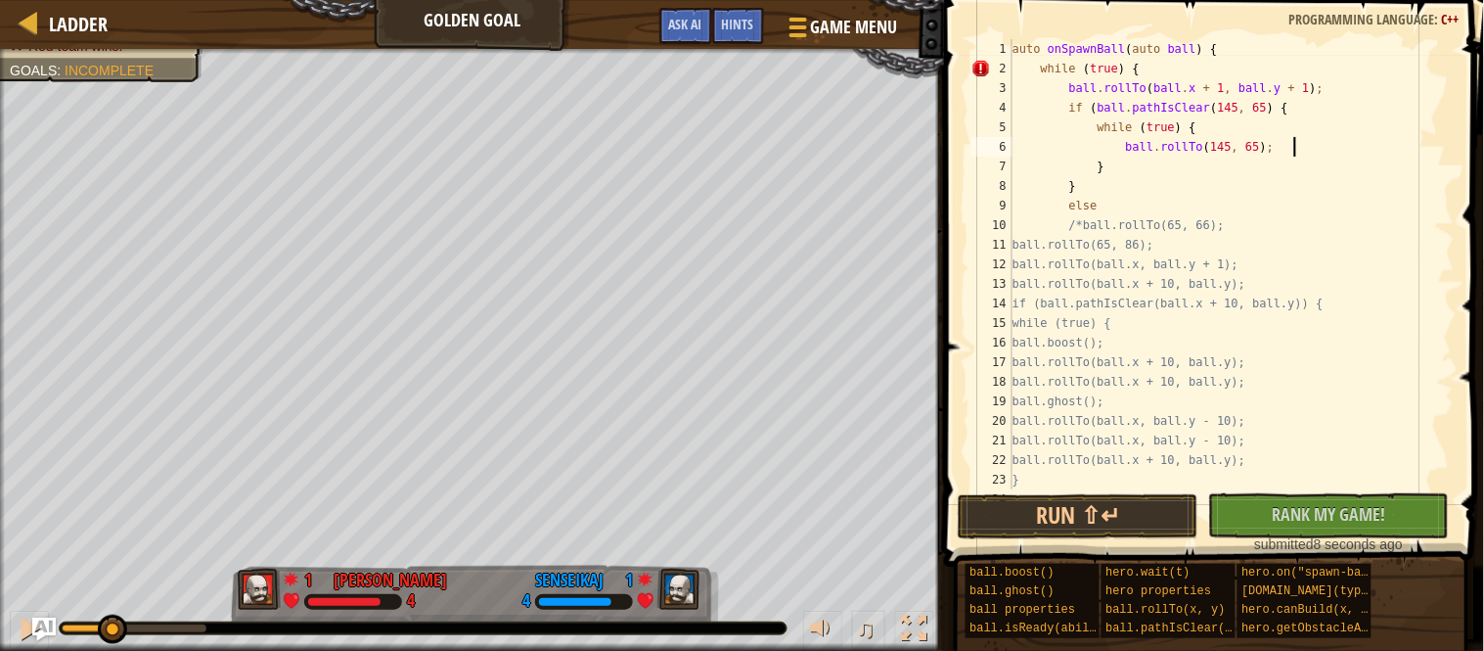
type textarea "while (true) {"
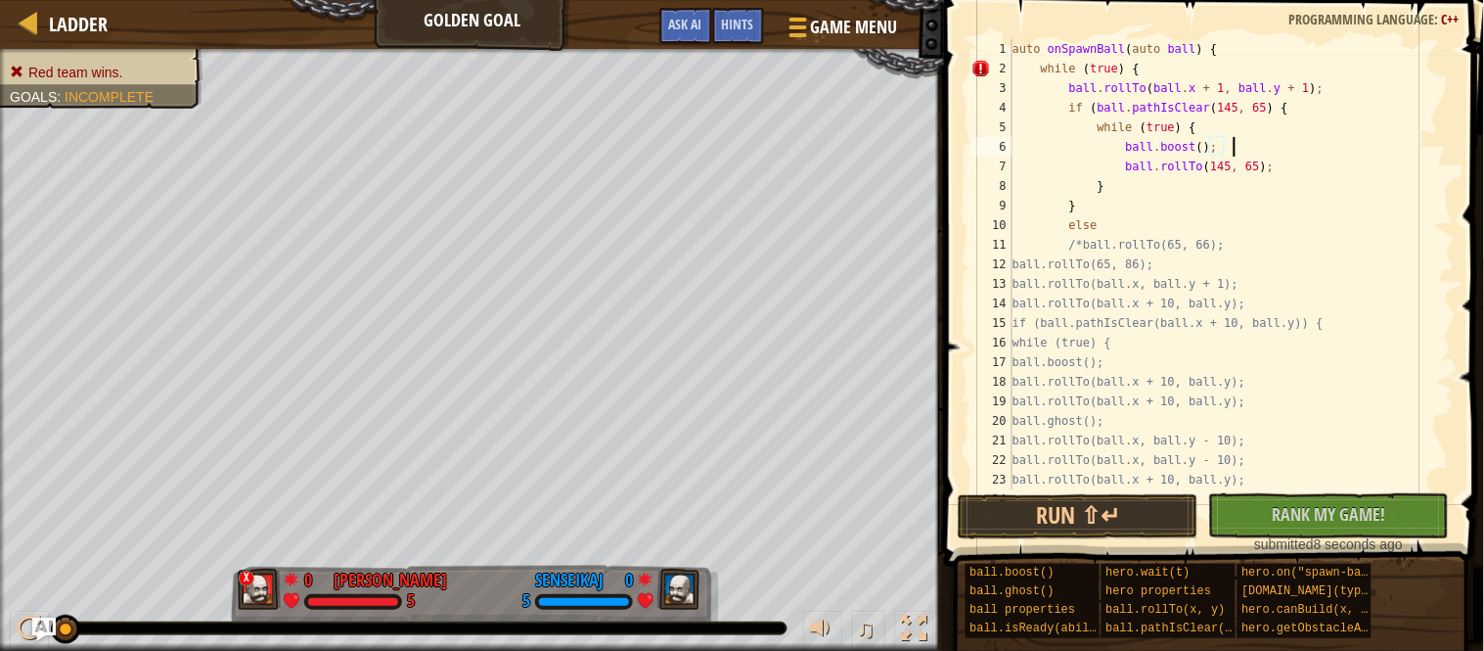
scroll to position [8, 30]
click at [1319, 211] on div "auto onSpawnBall ( auto ball ) { while ( true ) { ball . rollTo ( ball . x + 1 …" at bounding box center [1232, 283] width 446 height 489
click at [1331, 224] on div "auto onSpawnBall ( auto ball ) { while ( true ) { ball . rollTo ( ball . x + 1 …" at bounding box center [1232, 283] width 446 height 489
type textarea "else {"
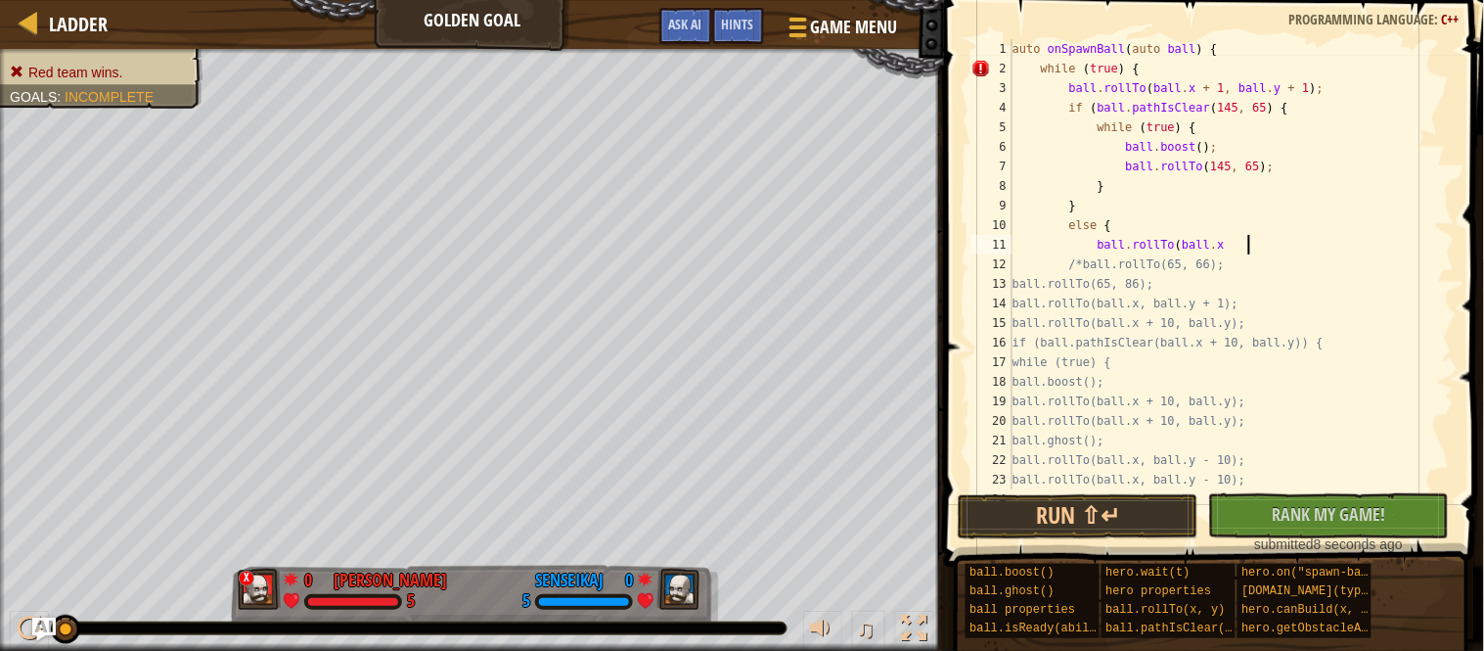
scroll to position [8, 33]
type textarea "ball.rollTo(ball.x - 10, ball.y + 10);"
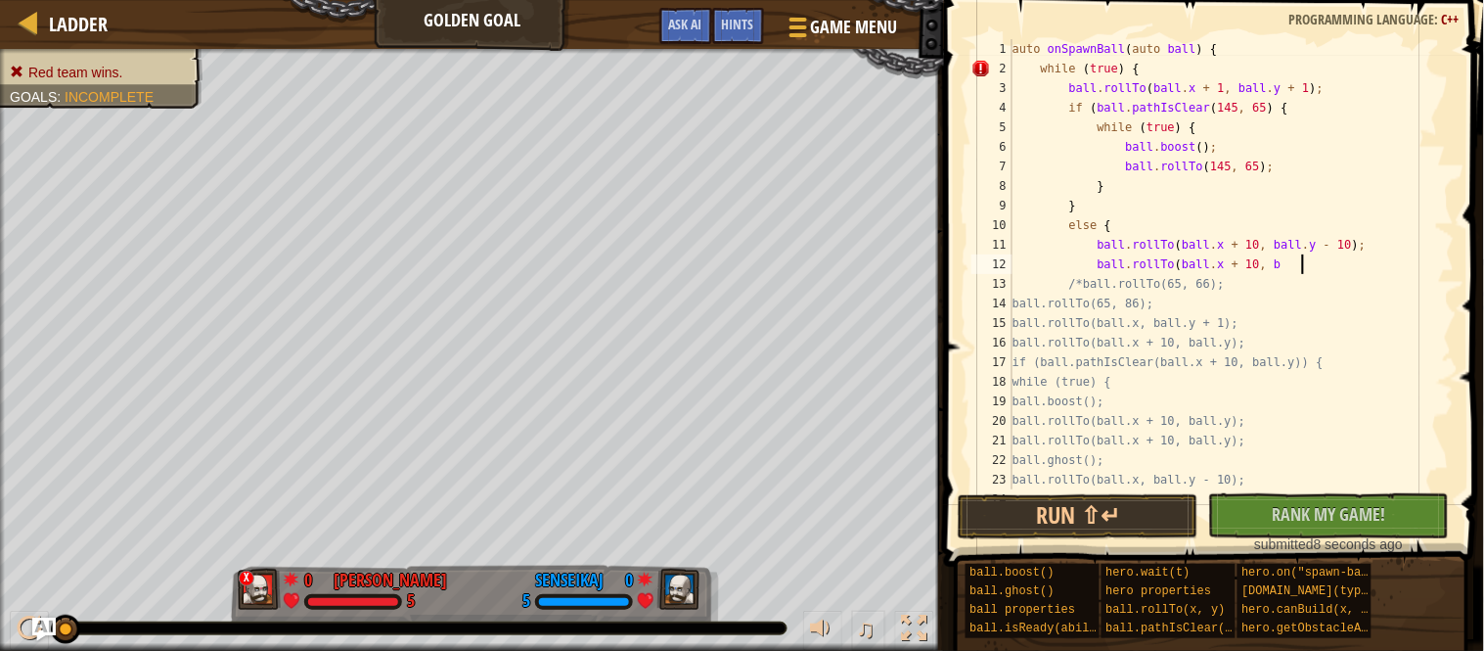
scroll to position [8, 40]
type textarea "ball.rollTo(ball.x + 10, ball.y + 10;"
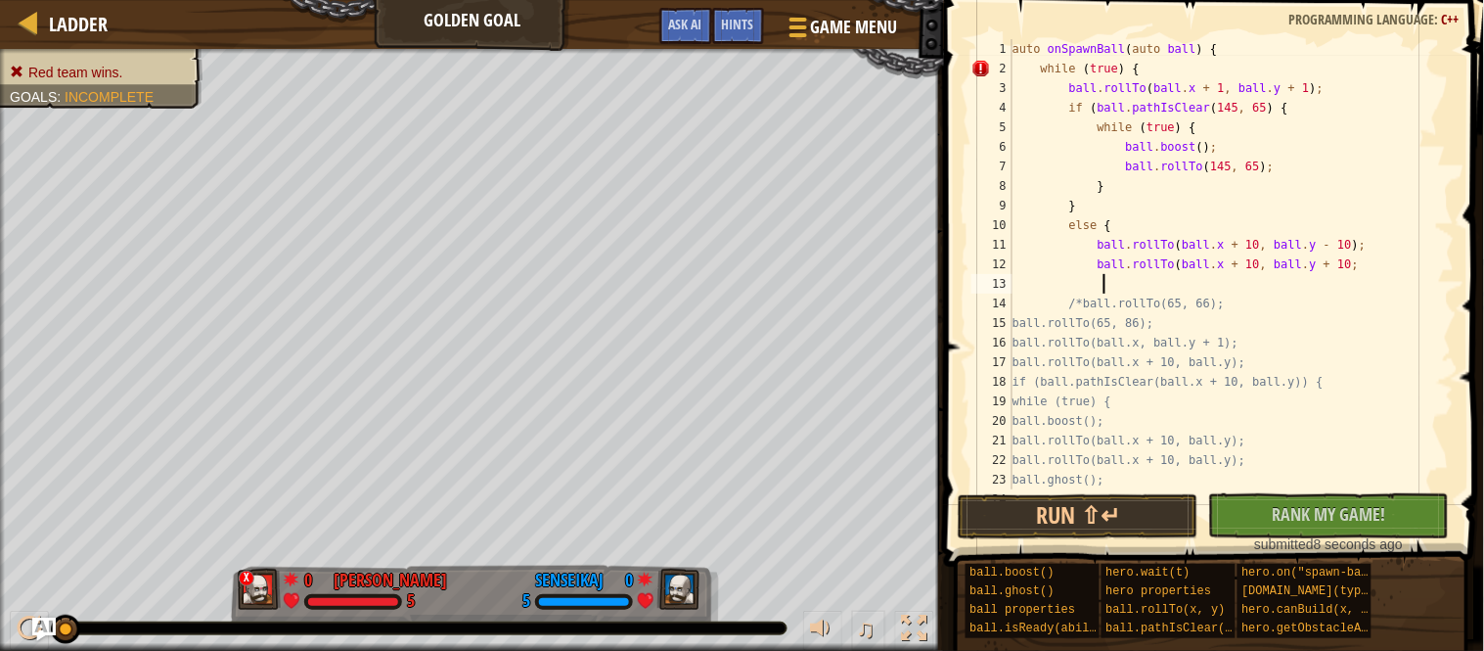
scroll to position [8, 13]
click at [1411, 263] on div "auto onSpawnBall ( auto ball ) { while ( true ) { ball . rollTo ( ball . x + 1 …" at bounding box center [1232, 283] width 446 height 489
click at [1403, 238] on div "auto onSpawnBall ( auto ball ) { while ( true ) { ball . rollTo ( ball . x + 1 …" at bounding box center [1232, 283] width 446 height 489
type textarea "ball.rollTo(ball.x + 10, ball.y - 10);"
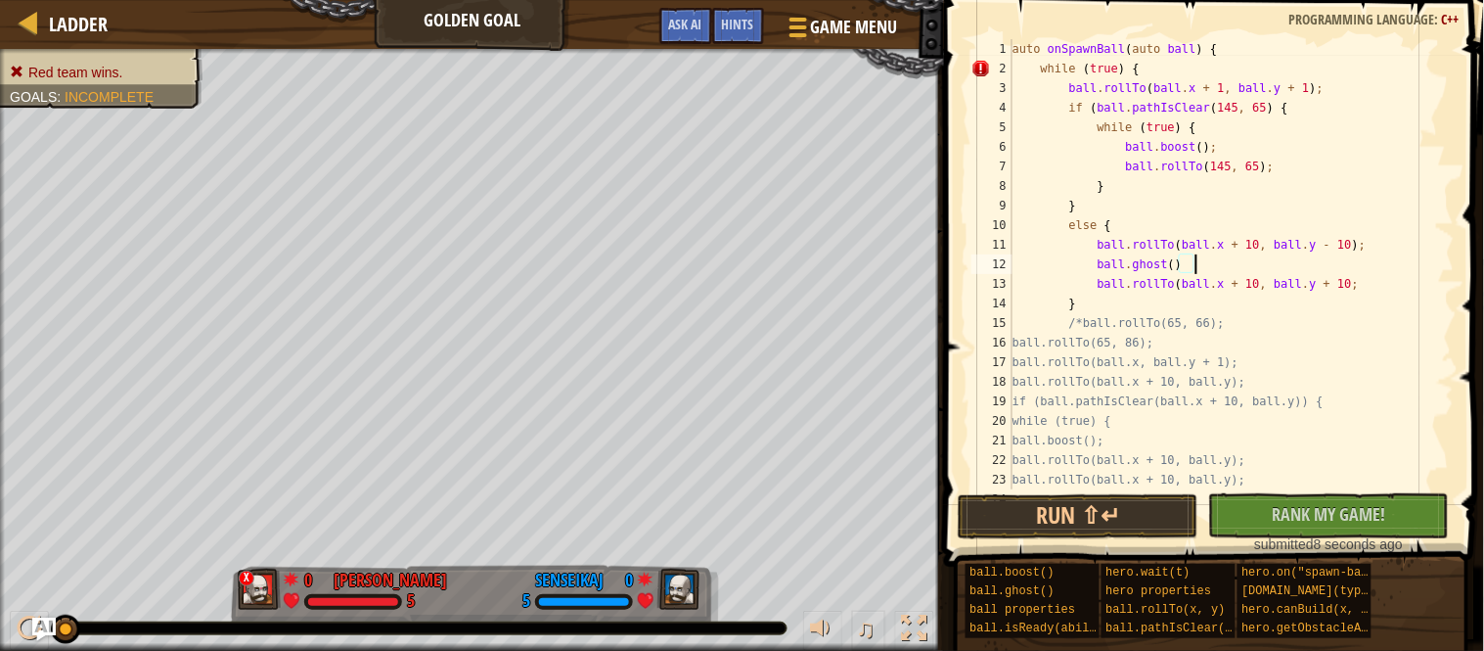
scroll to position [8, 25]
click at [1162, 509] on button "Run ⇧↵" at bounding box center [1078, 516] width 241 height 45
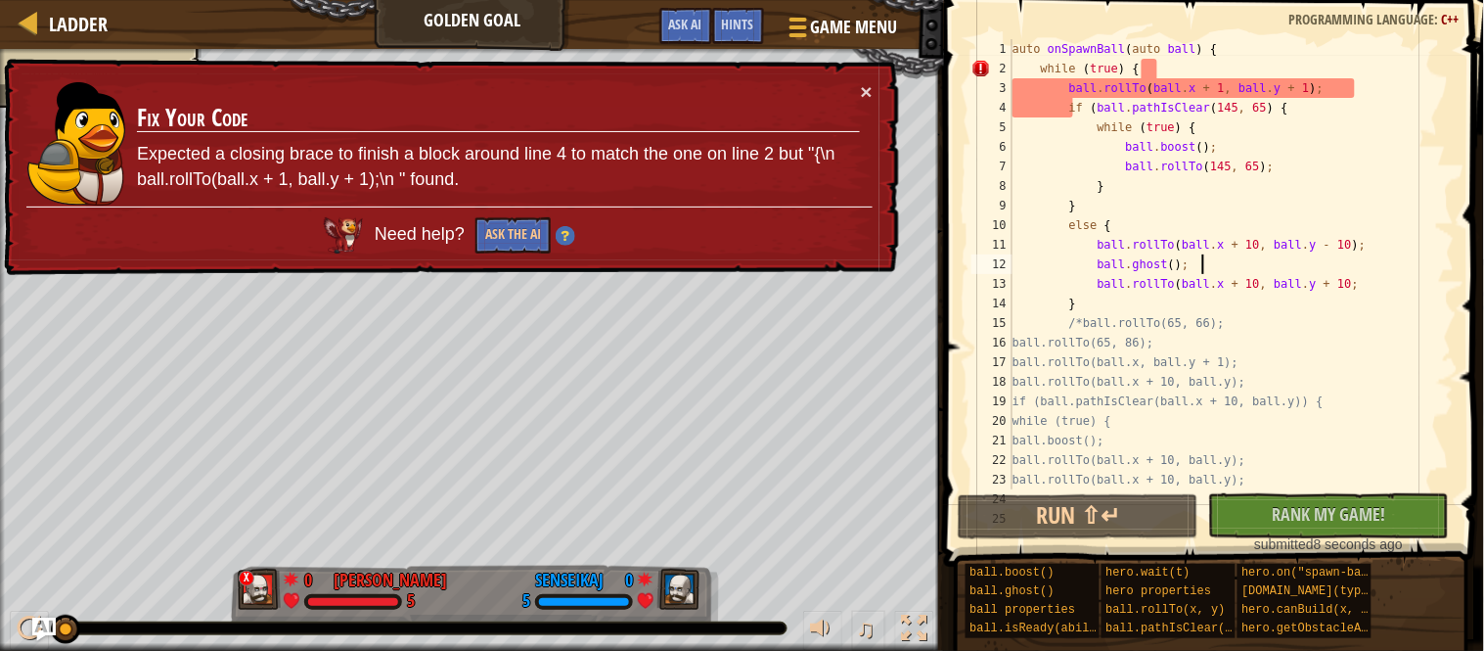
click at [1120, 354] on div "auto onSpawnBall ( auto ball ) { while ( true ) { ball . rollTo ( ball . x + 1 …" at bounding box center [1232, 283] width 446 height 489
click at [1374, 91] on div "auto onSpawnBall ( auto ball ) { while ( true ) { ball . rollTo ( ball . x + 1 …" at bounding box center [1232, 283] width 446 height 489
click at [1128, 207] on div "auto onSpawnBall ( auto ball ) { while ( true ) { ball . rollTo ( ball . x + 1 …" at bounding box center [1232, 283] width 446 height 489
type textarea "}"
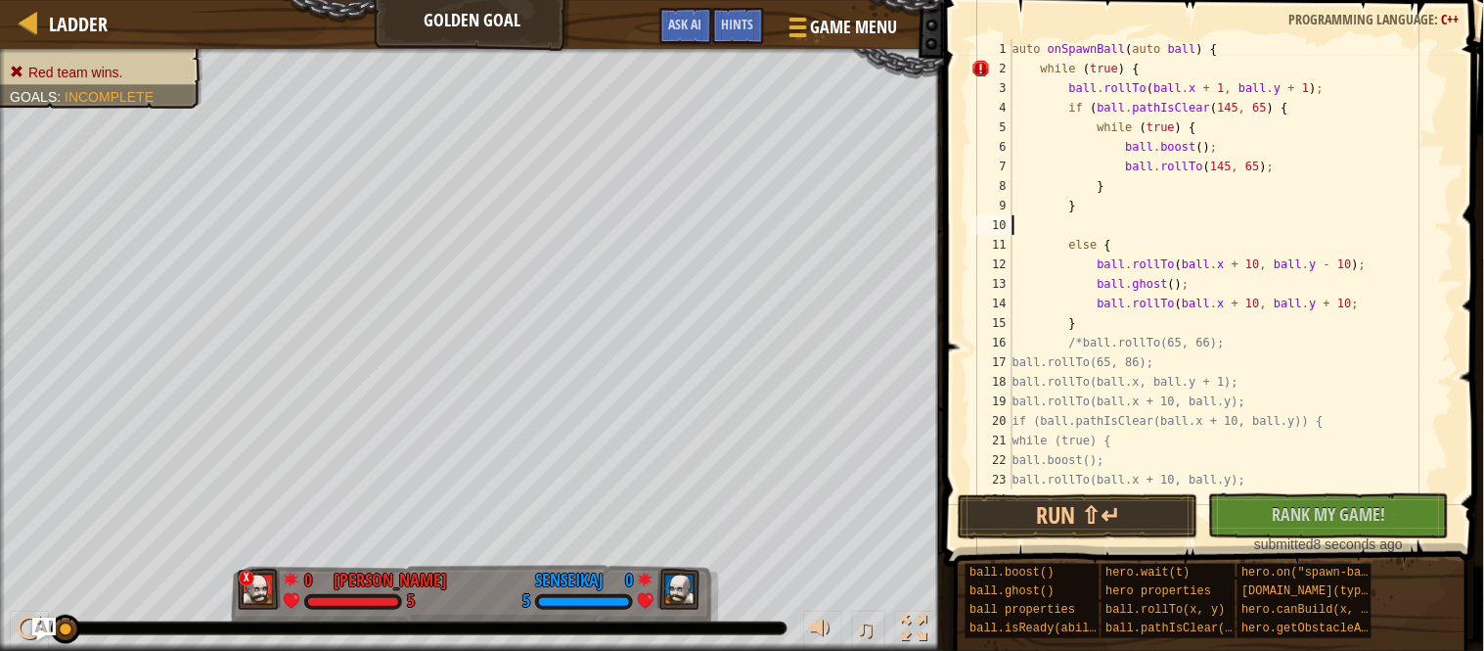
scroll to position [8, 0]
type textarea "}"
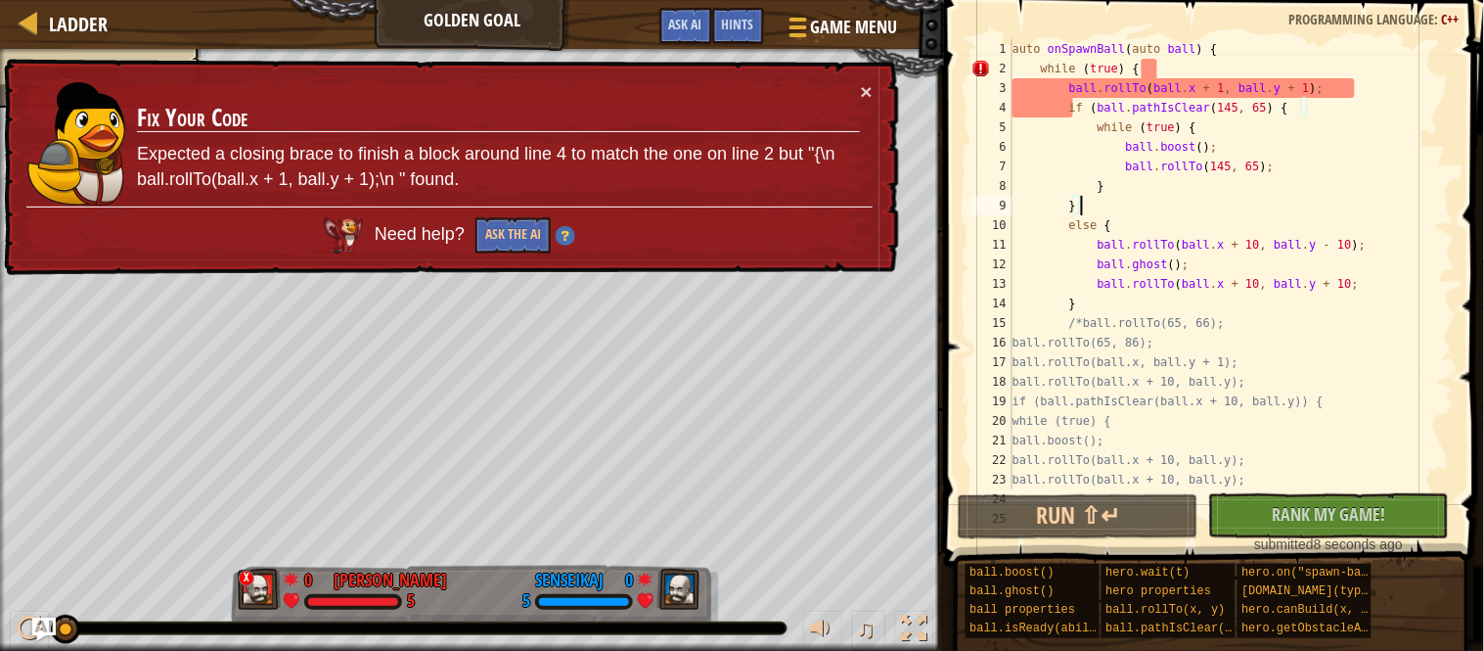
click at [1135, 300] on div "auto onSpawnBall ( auto ball ) { while ( true ) { ball . rollTo ( ball . x + 1 …" at bounding box center [1232, 283] width 446 height 489
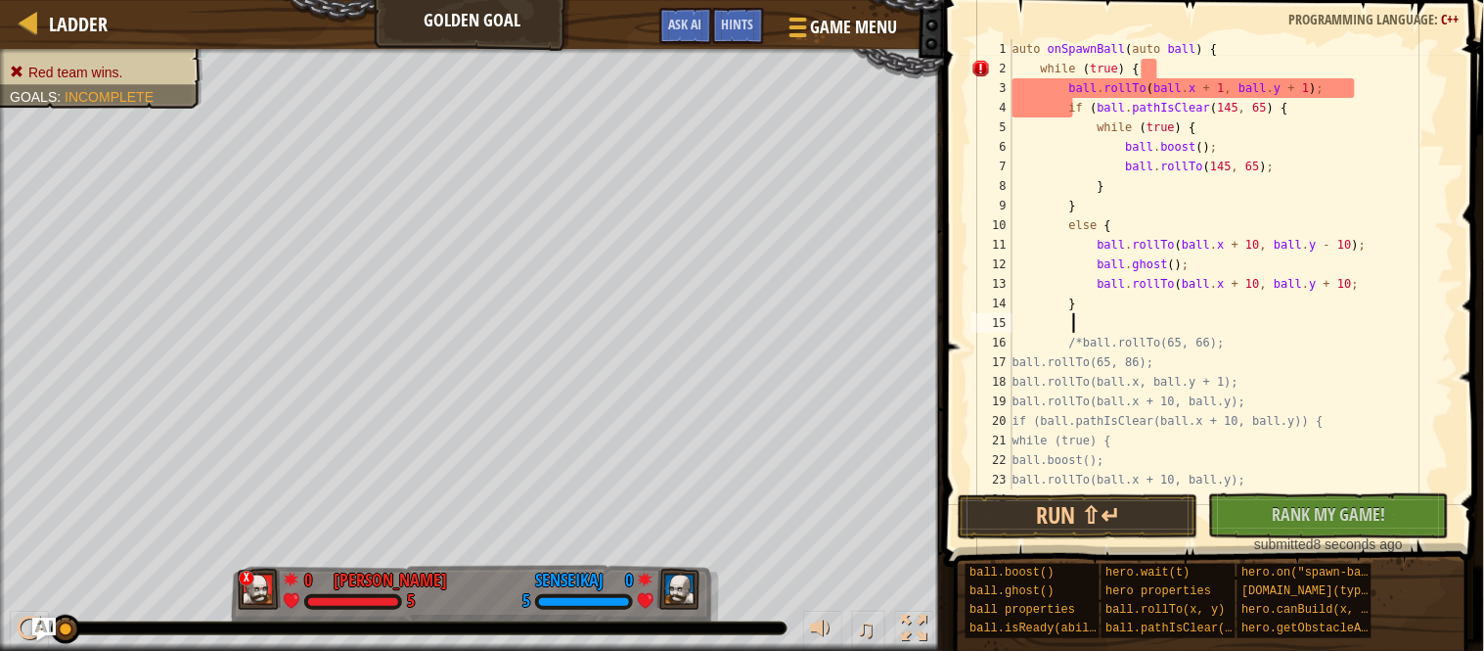
scroll to position [8, 8]
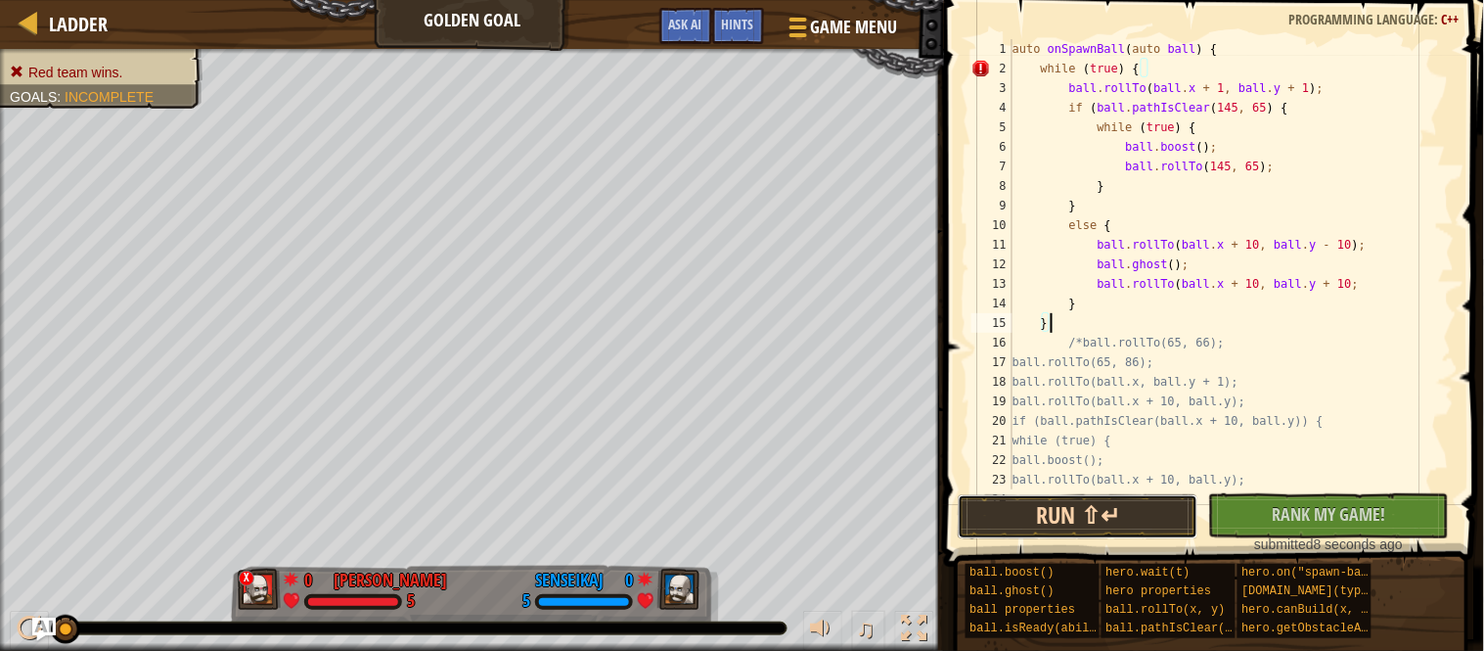
click at [1083, 512] on button "Run ⇧↵" at bounding box center [1078, 516] width 241 height 45
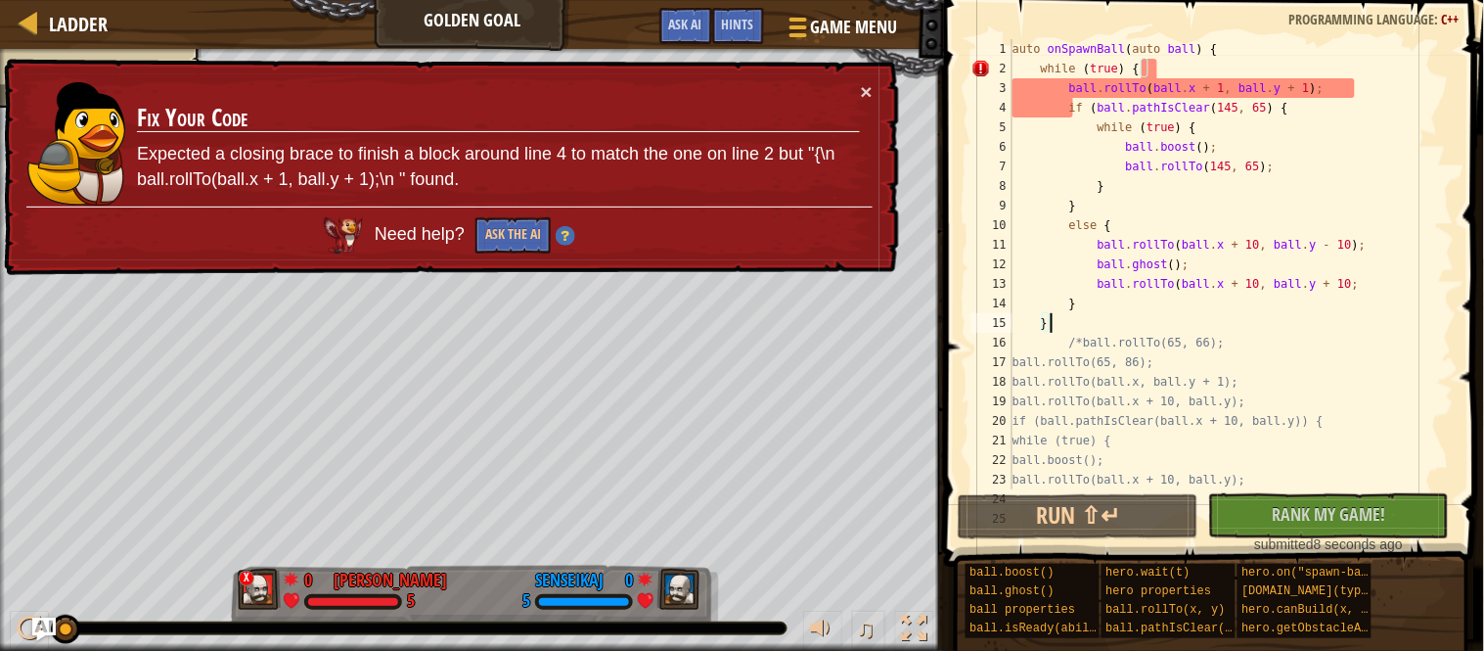
click at [1154, 281] on div "auto onSpawnBall ( auto ball ) { while ( true ) { ball . rollTo ( ball . x + 1 …" at bounding box center [1232, 283] width 446 height 489
click at [1045, 328] on div "auto onSpawnBall ( auto ball ) { while ( true ) { ball . rollTo ( ball . x + 1 …" at bounding box center [1232, 283] width 446 height 489
click at [1079, 300] on div "auto onSpawnBall ( auto ball ) { while ( true ) { ball . rollTo ( ball . x + 1 …" at bounding box center [1232, 283] width 446 height 489
click at [1076, 208] on div "auto onSpawnBall ( auto ball ) { while ( true ) { ball . rollTo ( ball . x + 1 …" at bounding box center [1232, 283] width 446 height 489
click at [1108, 188] on div "auto onSpawnBall ( auto ball ) { while ( true ) { ball . rollTo ( ball . x + 1 …" at bounding box center [1232, 283] width 446 height 489
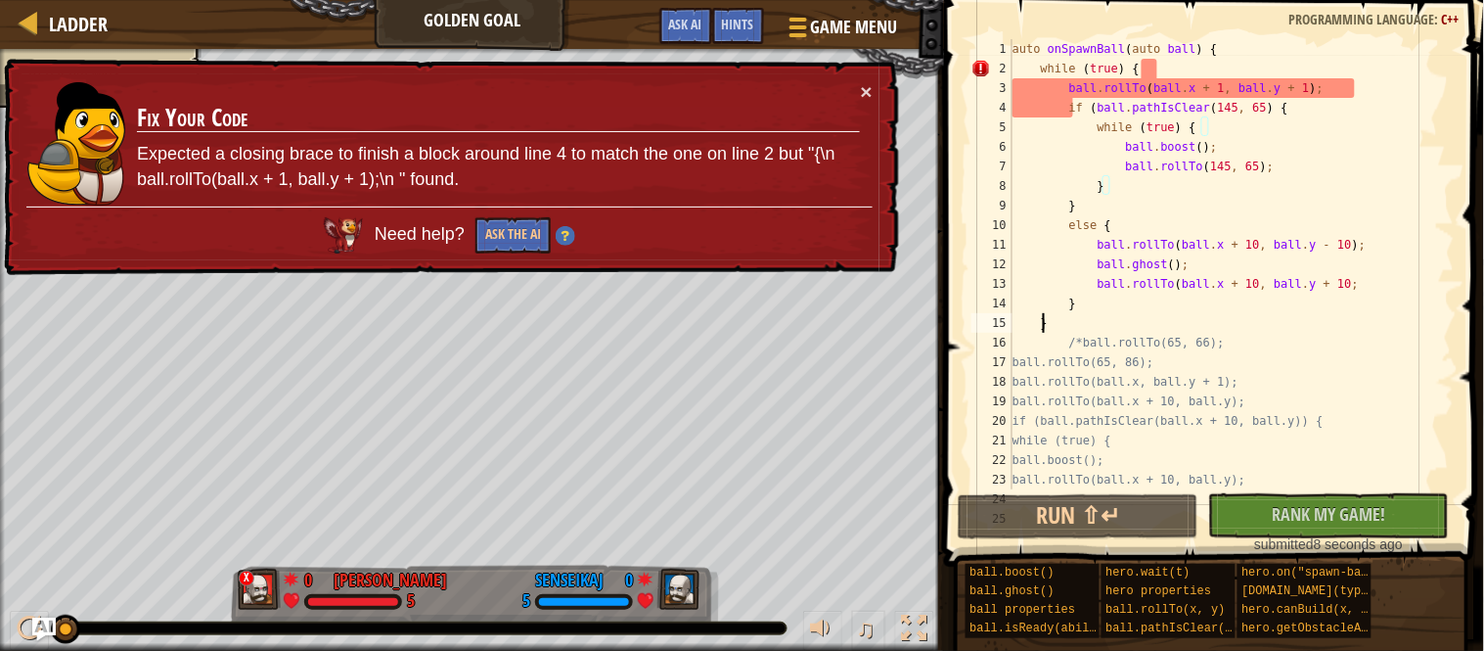
click at [1046, 332] on div "auto onSpawnBall ( auto ball ) { while ( true ) { ball . rollTo ( ball . x + 1 …" at bounding box center [1232, 283] width 446 height 489
type textarea "}"
click at [1088, 325] on div "auto onSpawnBall ( auto ball ) { while ( true ) { ball . rollTo ( ball . x + 1 …" at bounding box center [1232, 282] width 446 height 489
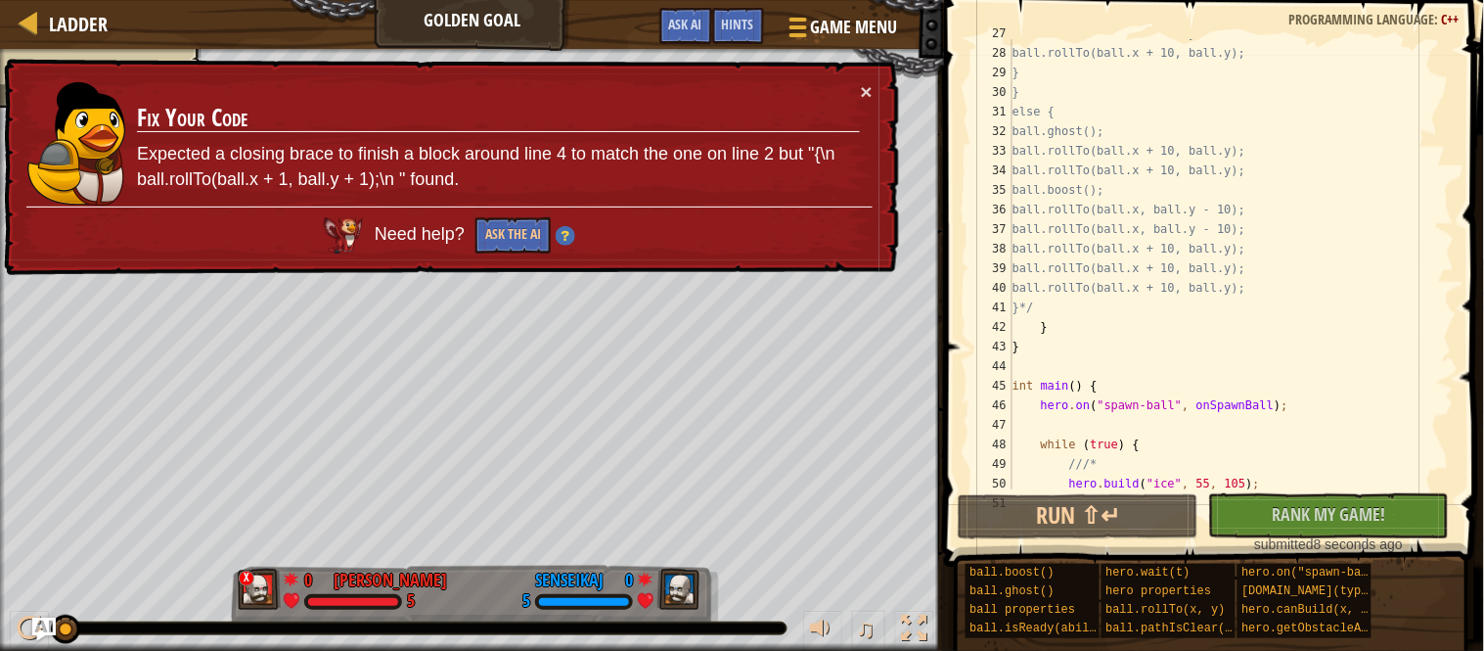
scroll to position [530, 0]
click at [1046, 322] on div "ball.rollTo(ball.x + 10, ball.y); } } else { ball.ghost(); ball.rollTo(ball.x +…" at bounding box center [1232, 281] width 446 height 489
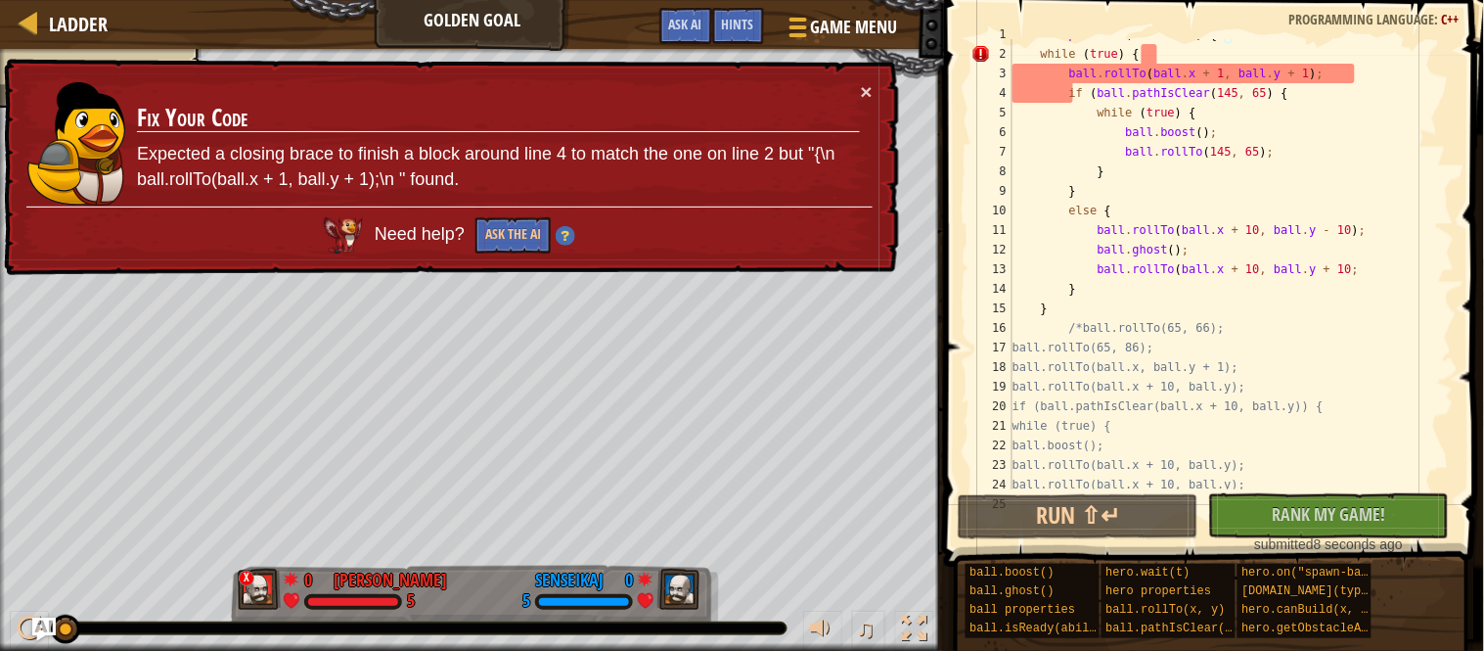
scroll to position [0, 0]
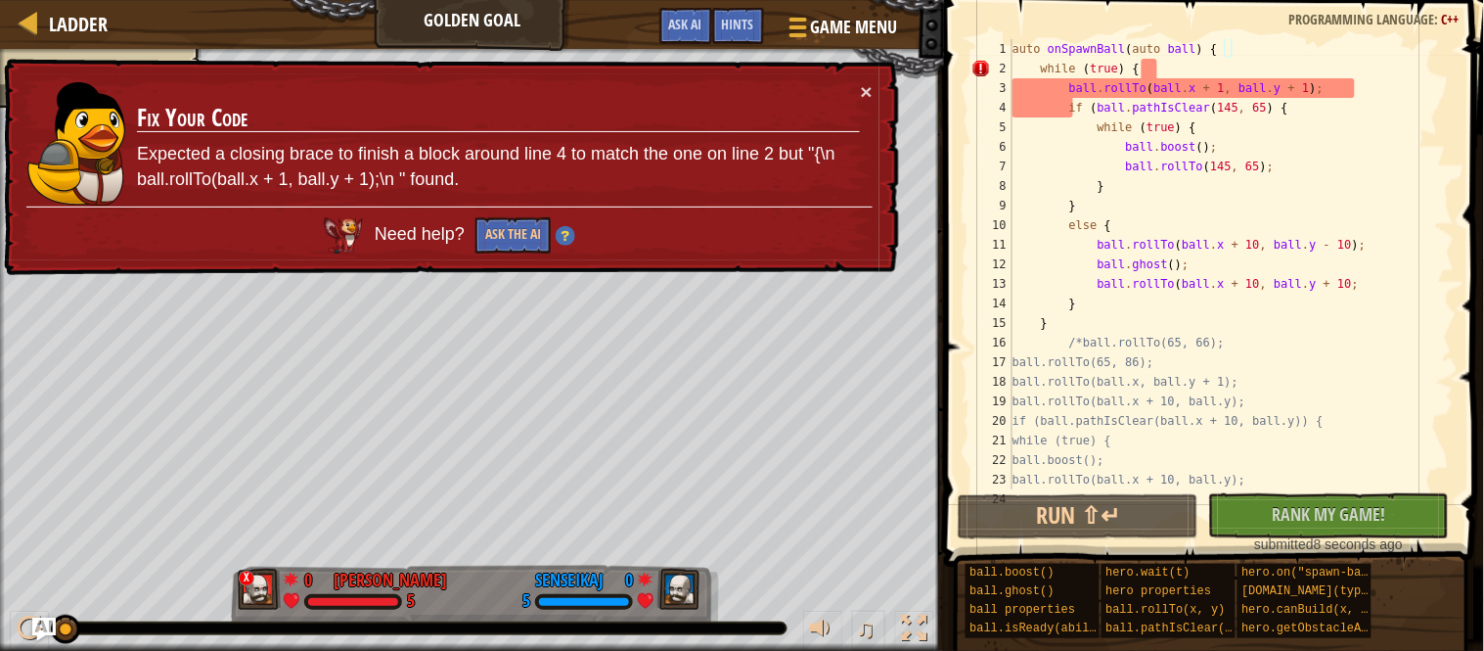
click at [1058, 328] on div "auto onSpawnBall ( auto ball ) { while ( true ) { ball . rollTo ( ball . x + 1 …" at bounding box center [1232, 283] width 446 height 489
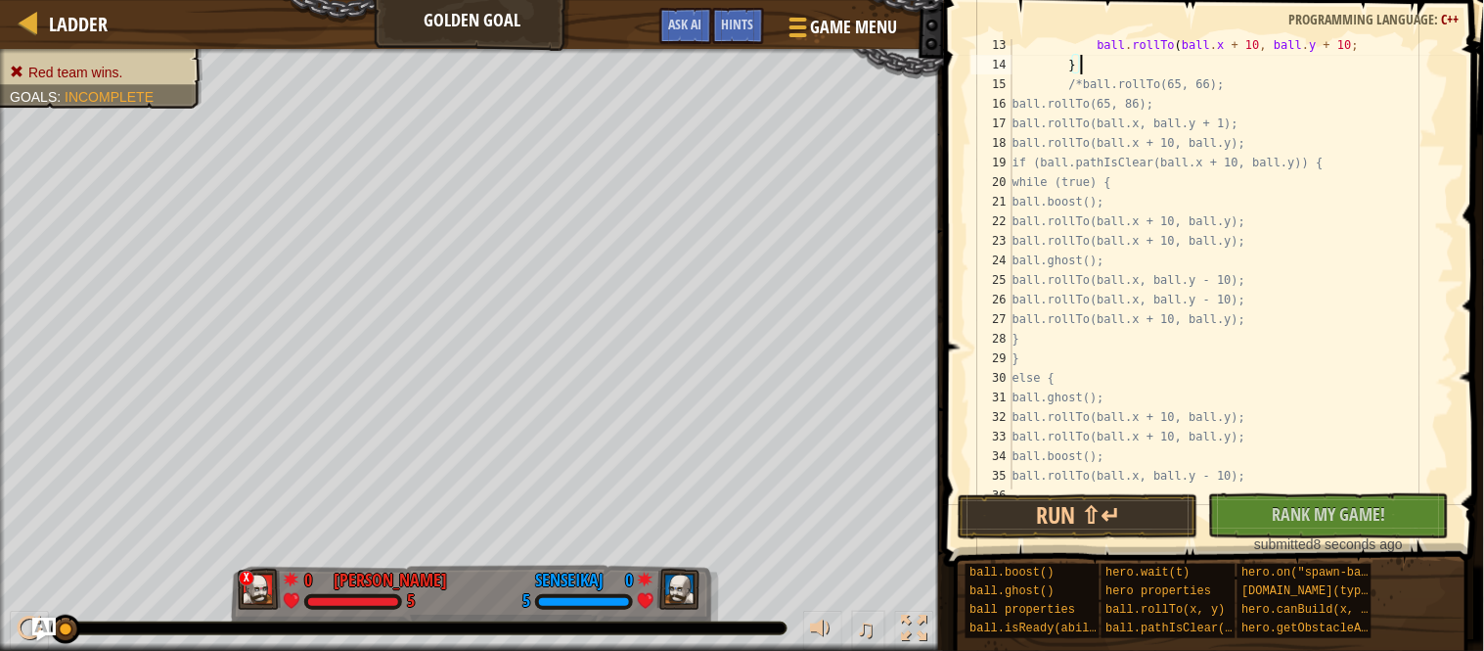
scroll to position [362, 0]
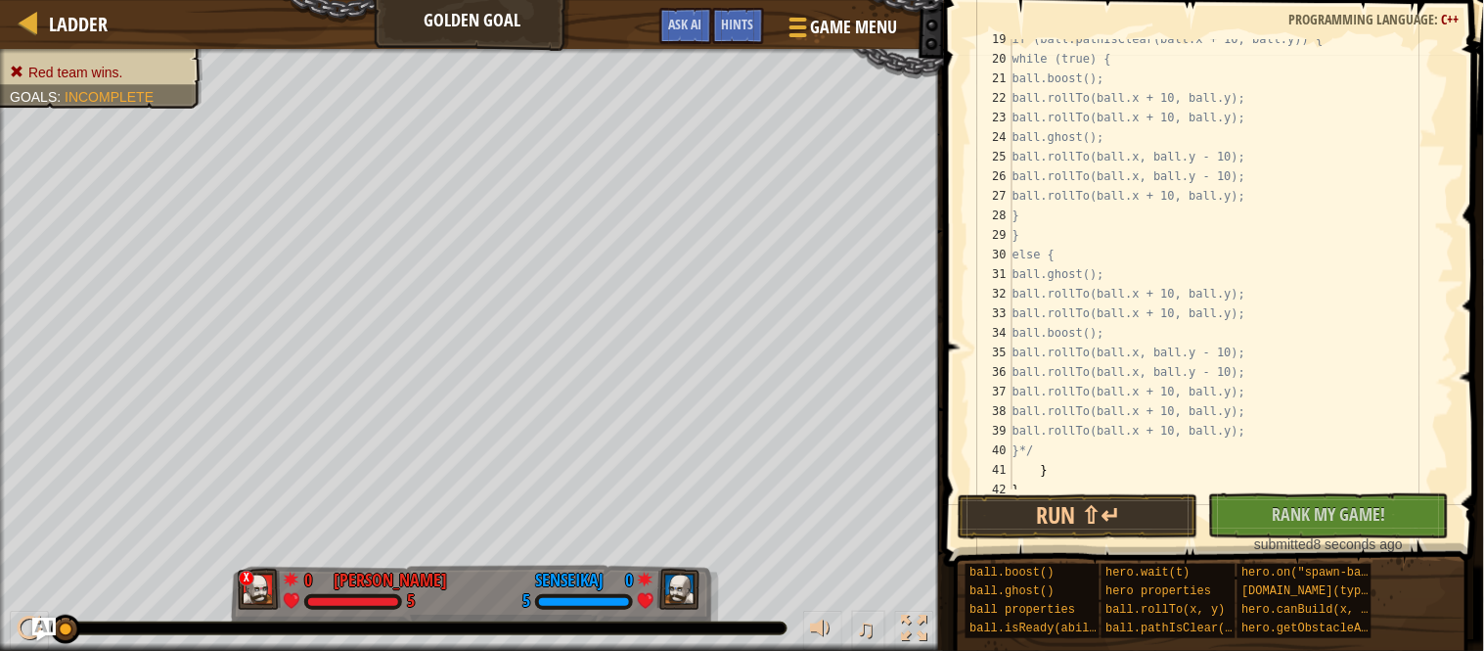
click at [1051, 469] on div "if (ball.pathIsClear(ball.x + 10, ball.y)) { while (true) { ball.boost(); ball.…" at bounding box center [1232, 273] width 446 height 489
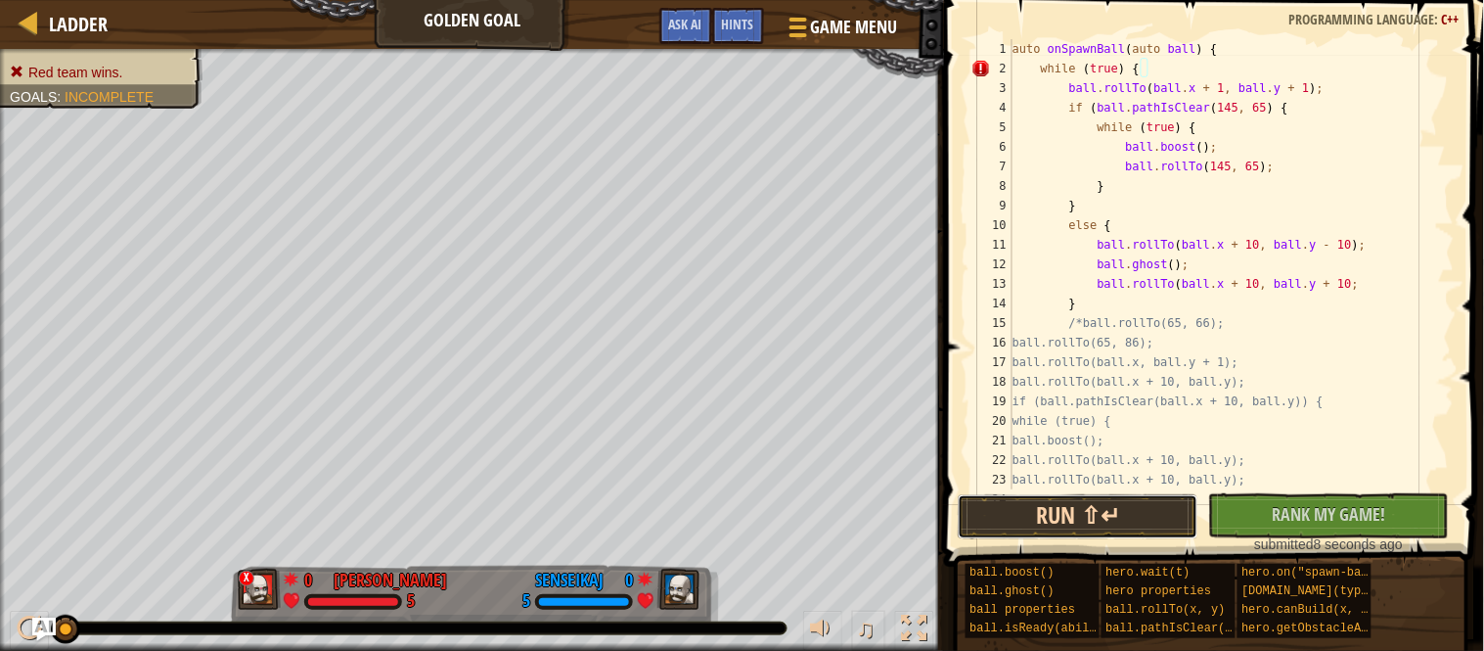
click at [1074, 521] on button "Run ⇧↵" at bounding box center [1078, 516] width 241 height 45
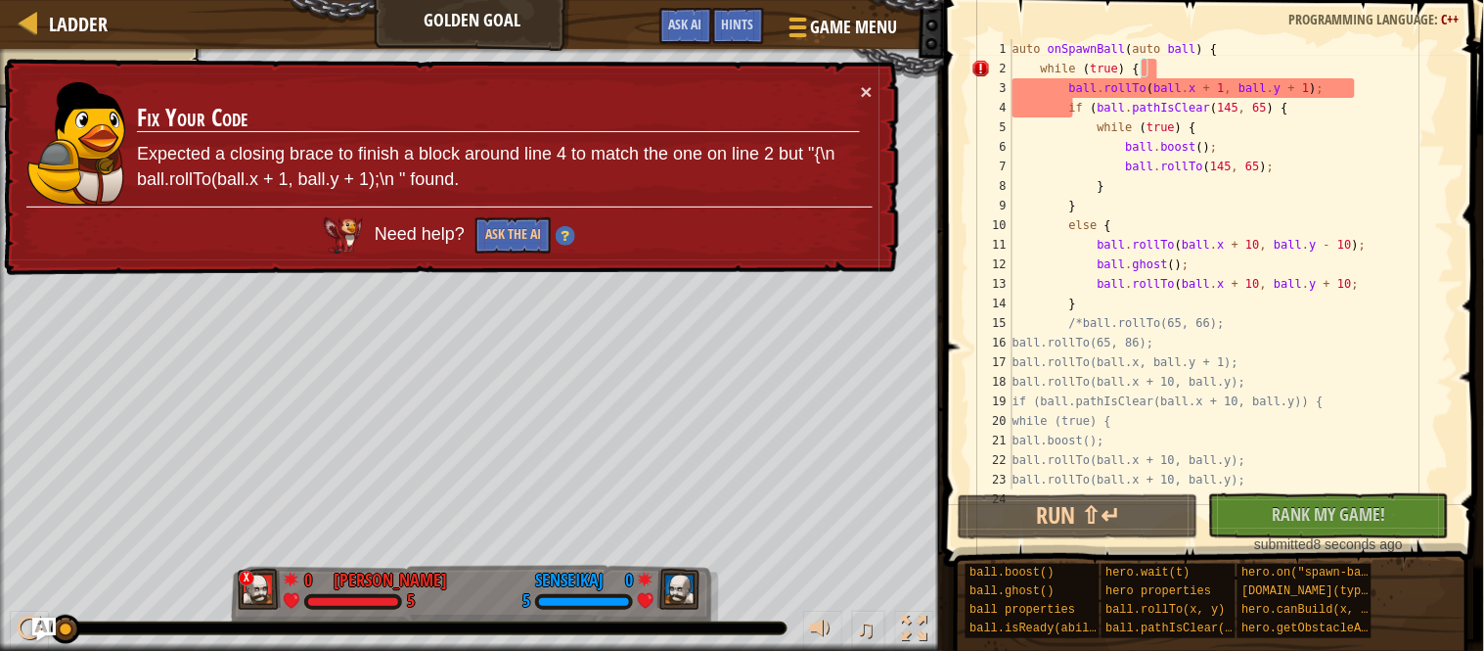
click at [1247, 274] on div "auto onSpawnBall ( auto ball ) { while ( true ) { ball . rollTo ( ball . x + 1 …" at bounding box center [1232, 283] width 446 height 489
click at [1249, 195] on div "auto onSpawnBall ( auto ball ) { while ( true ) { ball . rollTo ( ball . x + 1 …" at bounding box center [1232, 283] width 446 height 489
click at [1242, 207] on div "auto onSpawnBall ( auto ball ) { while ( true ) { ball . rollTo ( ball . x + 1 …" at bounding box center [1232, 283] width 446 height 489
type textarea "}"
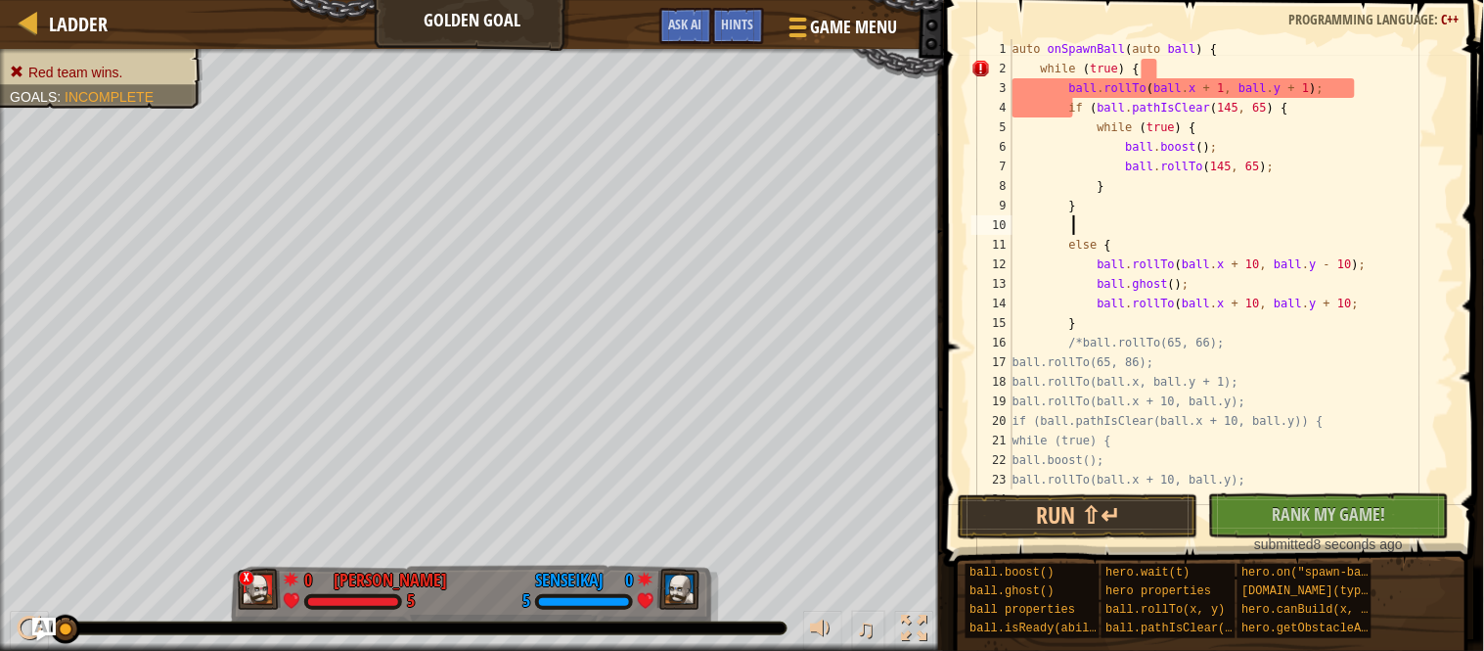
scroll to position [8, 8]
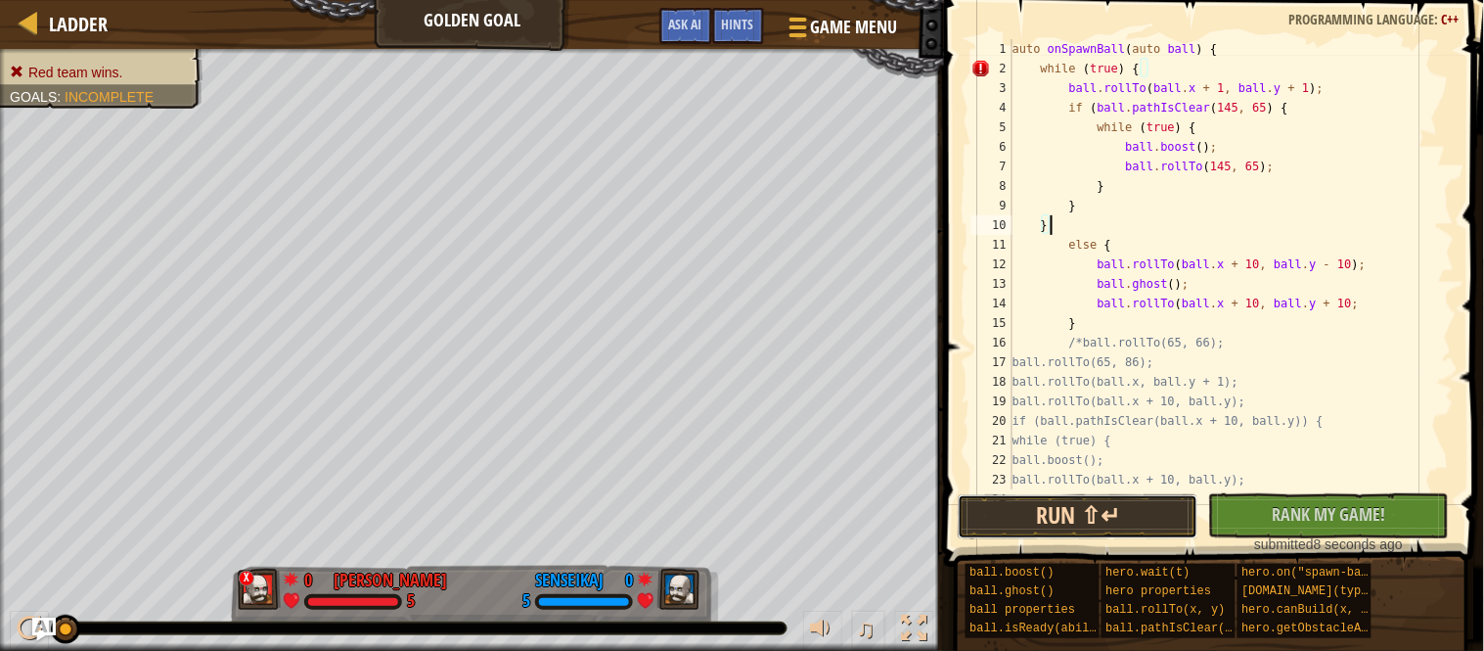
click at [1142, 534] on button "Run ⇧↵" at bounding box center [1078, 516] width 241 height 45
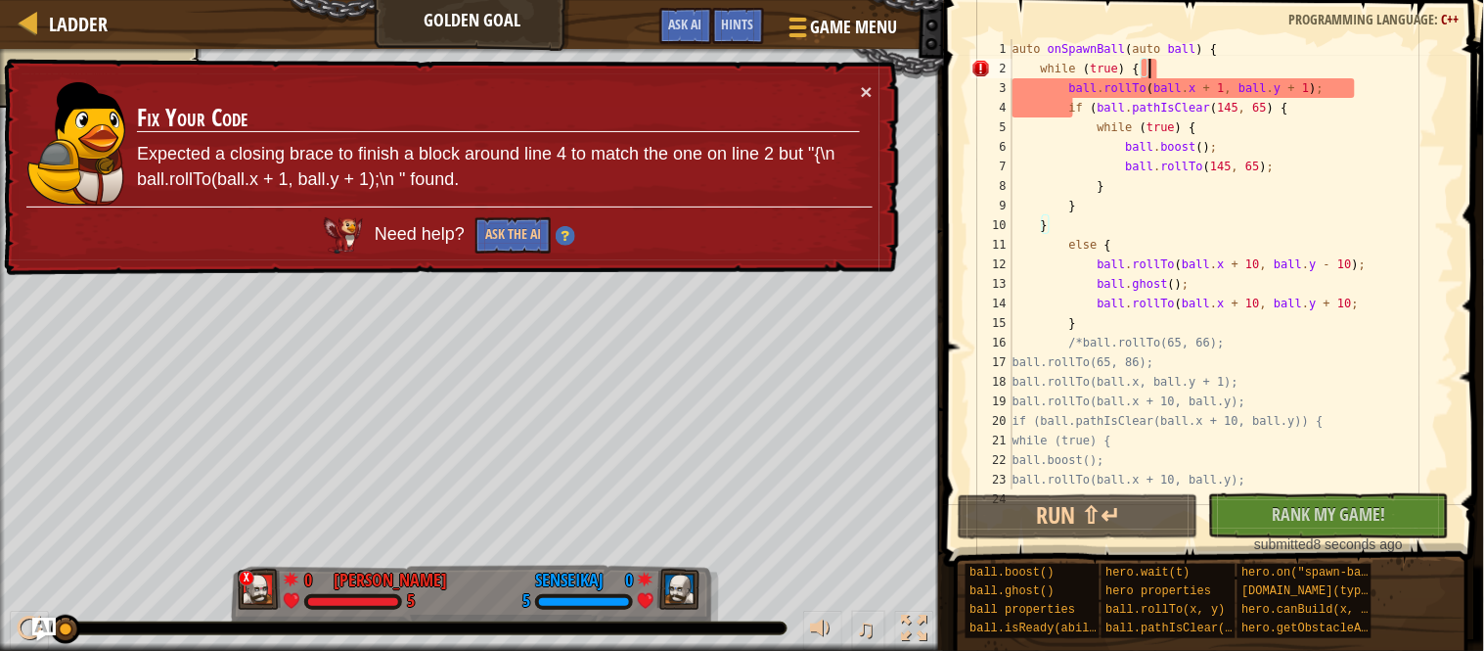
click at [1147, 69] on div "auto onSpawnBall ( auto ball ) { while ( true ) { ball . rollTo ( ball . x + 1 …" at bounding box center [1232, 283] width 446 height 489
click at [1101, 229] on div "auto onSpawnBall ( auto ball ) { while ( true ) { ball . rollTo ( ball . x + 1 …" at bounding box center [1232, 283] width 446 height 489
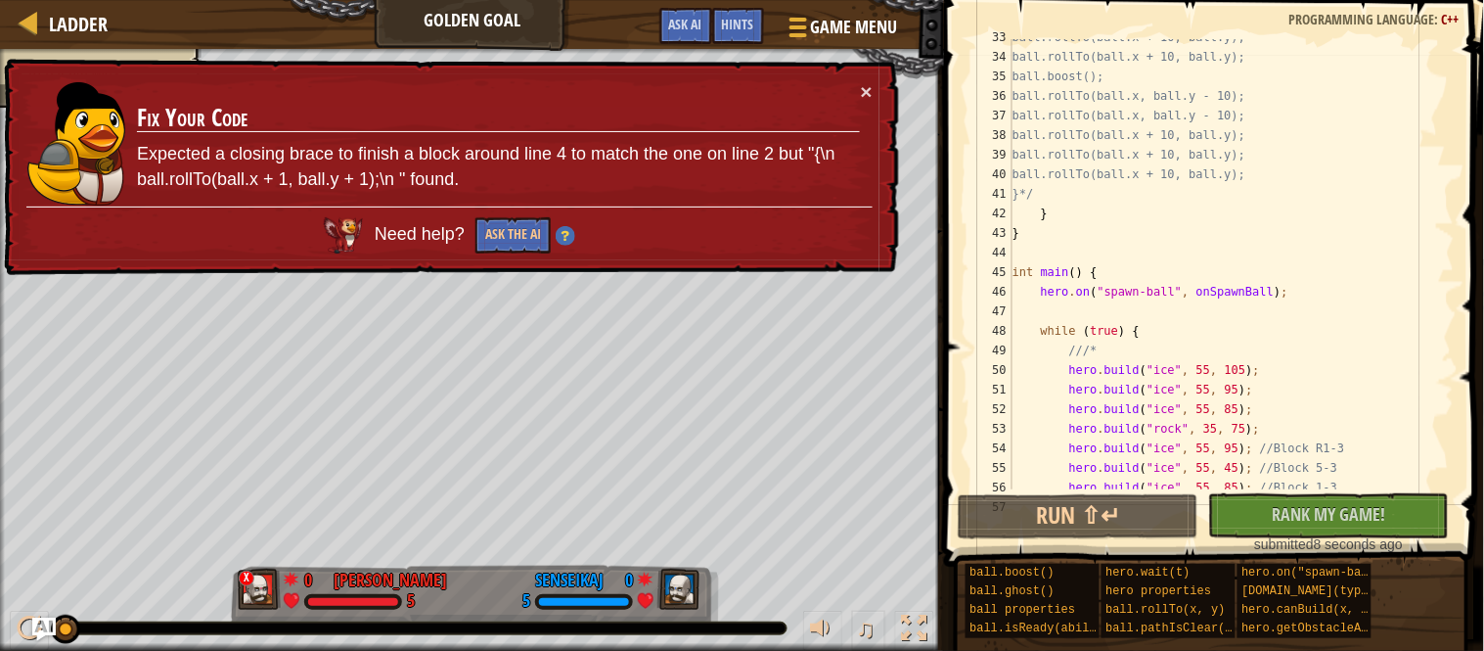
scroll to position [637, 0]
click at [1080, 223] on div "ball.rollTo(ball.x + 10, ball.y); ball.rollTo(ball.x + 10, ball.y); ball.boost(…" at bounding box center [1232, 271] width 446 height 489
click at [1076, 221] on div "ball.rollTo(ball.x + 10, ball.y); ball.rollTo(ball.x + 10, ball.y); ball.boost(…" at bounding box center [1232, 271] width 446 height 489
type textarea "}"
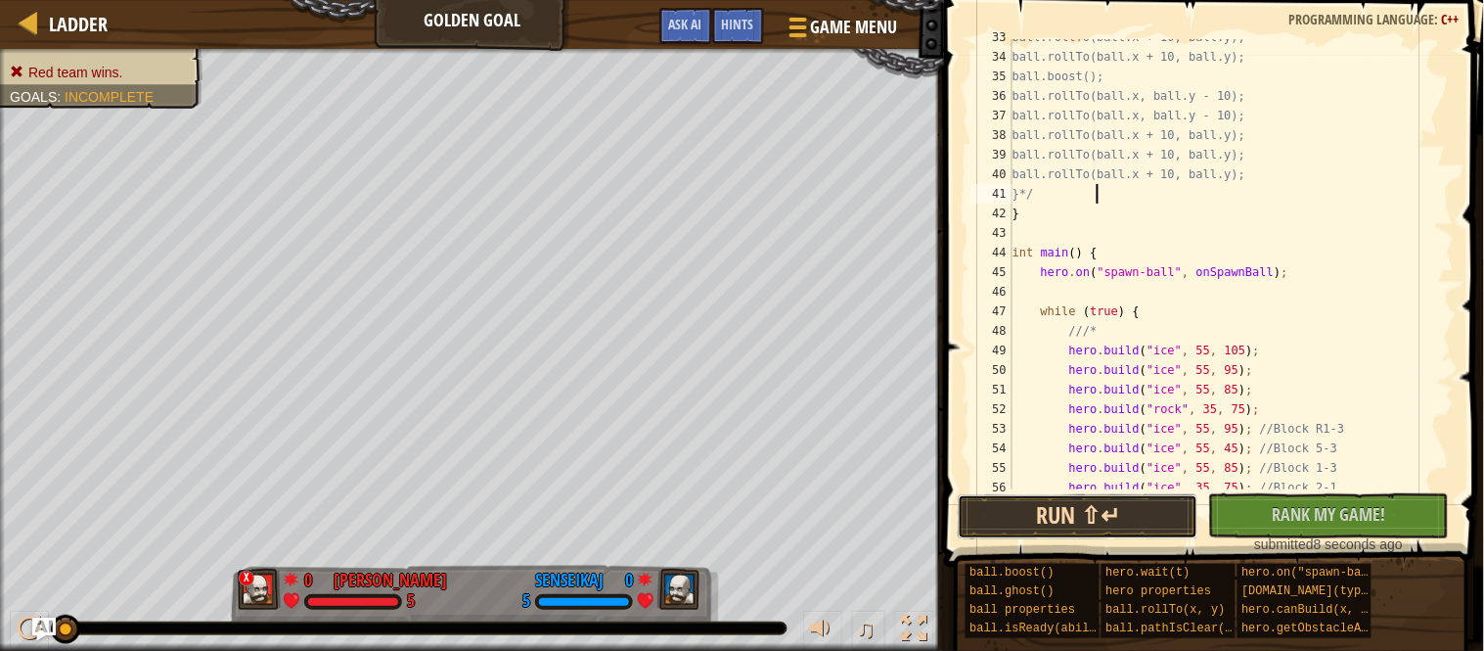
click at [1096, 530] on button "Run ⇧↵" at bounding box center [1078, 516] width 241 height 45
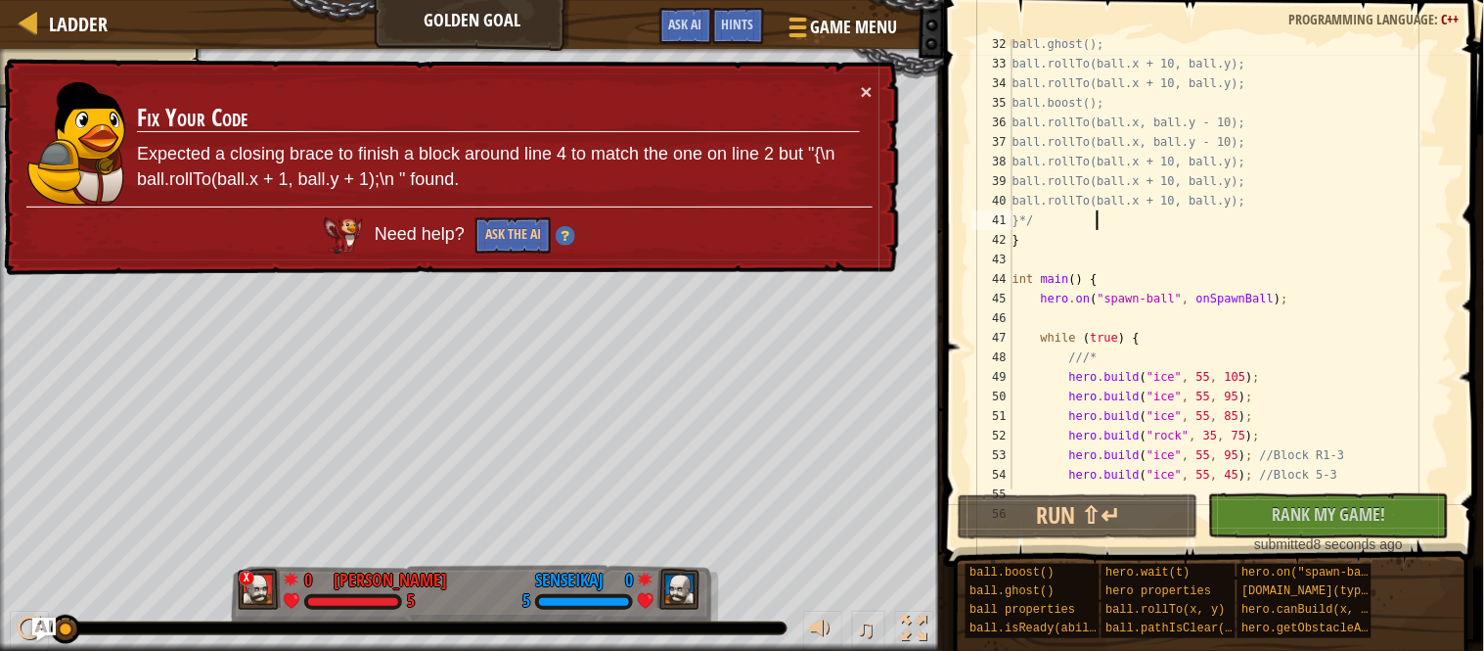
scroll to position [0, 0]
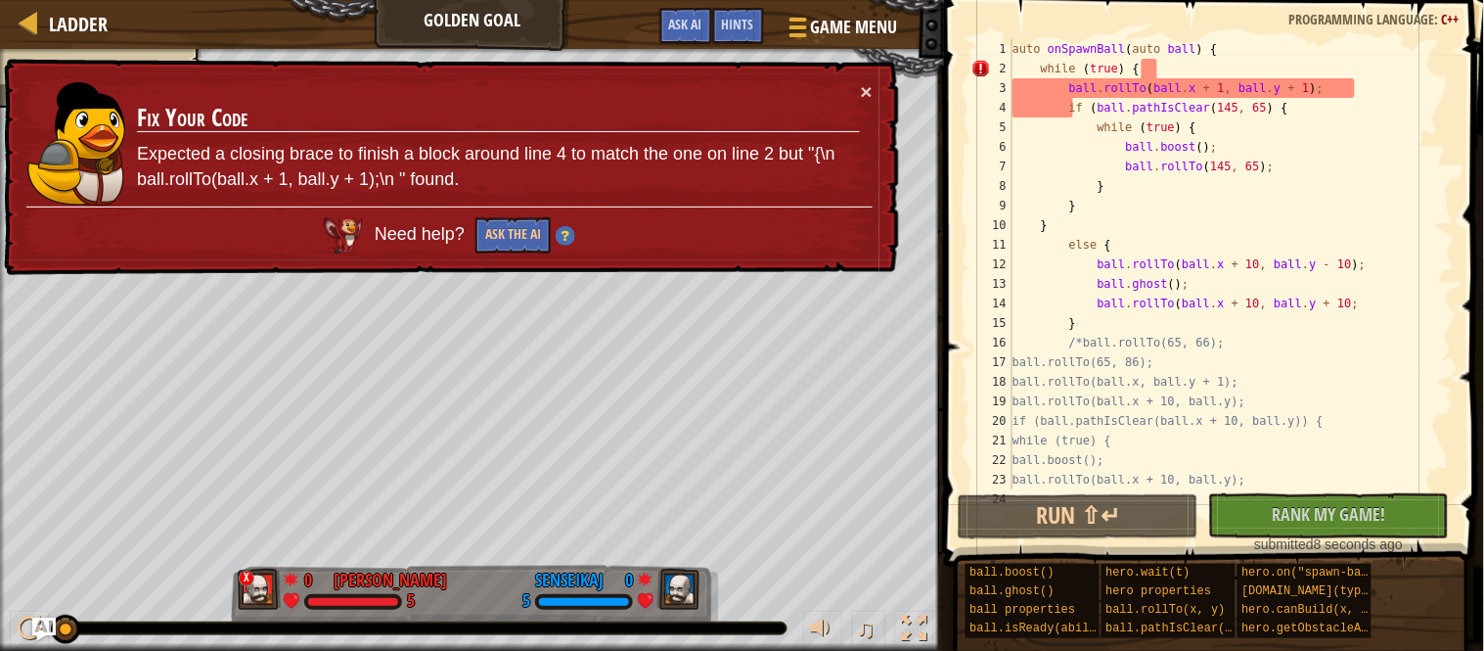
click at [1363, 92] on div "auto onSpawnBall ( auto ball ) { while ( true ) { ball . rollTo ( ball . x + 1 …" at bounding box center [1232, 283] width 446 height 489
click at [1088, 70] on div "auto onSpawnBall ( auto ball ) { while ( true ) { ball . rollTo ( ball . x + 1 …" at bounding box center [1232, 283] width 446 height 489
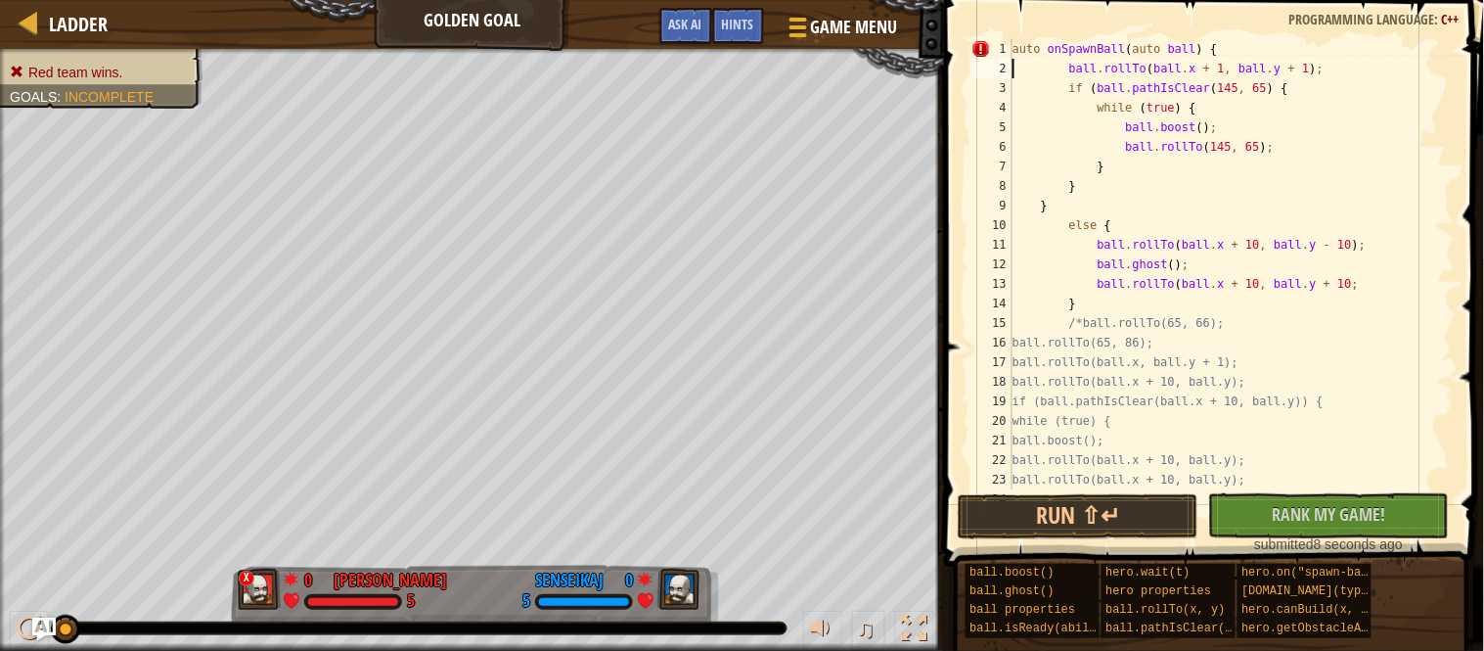
click at [1073, 76] on div "auto onSpawnBall ( auto ball ) { ball . rollTo ( ball . x + 1 , ball . y + 1 ) …" at bounding box center [1232, 283] width 446 height 489
click at [1078, 90] on div "auto onSpawnBall ( auto ball ) { ball . rollTo ( ball . x + 1 , ball . y + 1 ) …" at bounding box center [1232, 283] width 446 height 489
click at [1101, 113] on div "auto onSpawnBall ( auto ball ) { ball . rollTo ( ball . x + 1 , ball . y + 1 ) …" at bounding box center [1232, 283] width 446 height 489
click at [1133, 133] on div "auto onSpawnBall ( auto ball ) { ball . rollTo ( ball . x + 1 , ball . y + 1 ) …" at bounding box center [1232, 283] width 446 height 489
click at [1135, 146] on div "auto onSpawnBall ( auto ball ) { ball . rollTo ( ball . x + 1 , ball . y + 1 ) …" at bounding box center [1232, 283] width 446 height 489
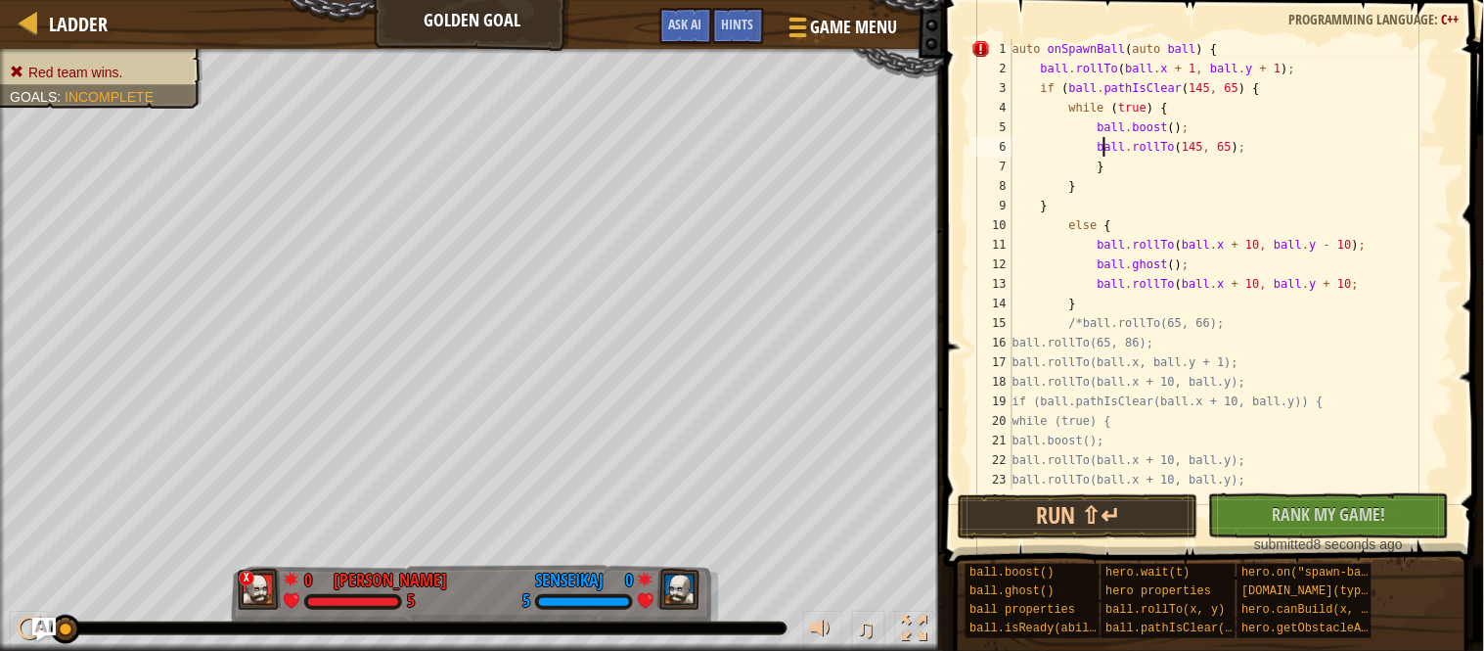
click at [1103, 168] on div "auto onSpawnBall ( auto ball ) { ball . rollTo ( ball . x + 1 , ball . y + 1 ) …" at bounding box center [1232, 283] width 446 height 489
click at [1074, 191] on div "auto onSpawnBall ( auto ball ) { ball . rollTo ( ball . x + 1 , ball . y + 1 ) …" at bounding box center [1232, 283] width 446 height 489
click at [1069, 216] on div "auto onSpawnBall ( auto ball ) { ball . rollTo ( ball . x + 1 , ball . y + 1 ) …" at bounding box center [1232, 283] width 446 height 489
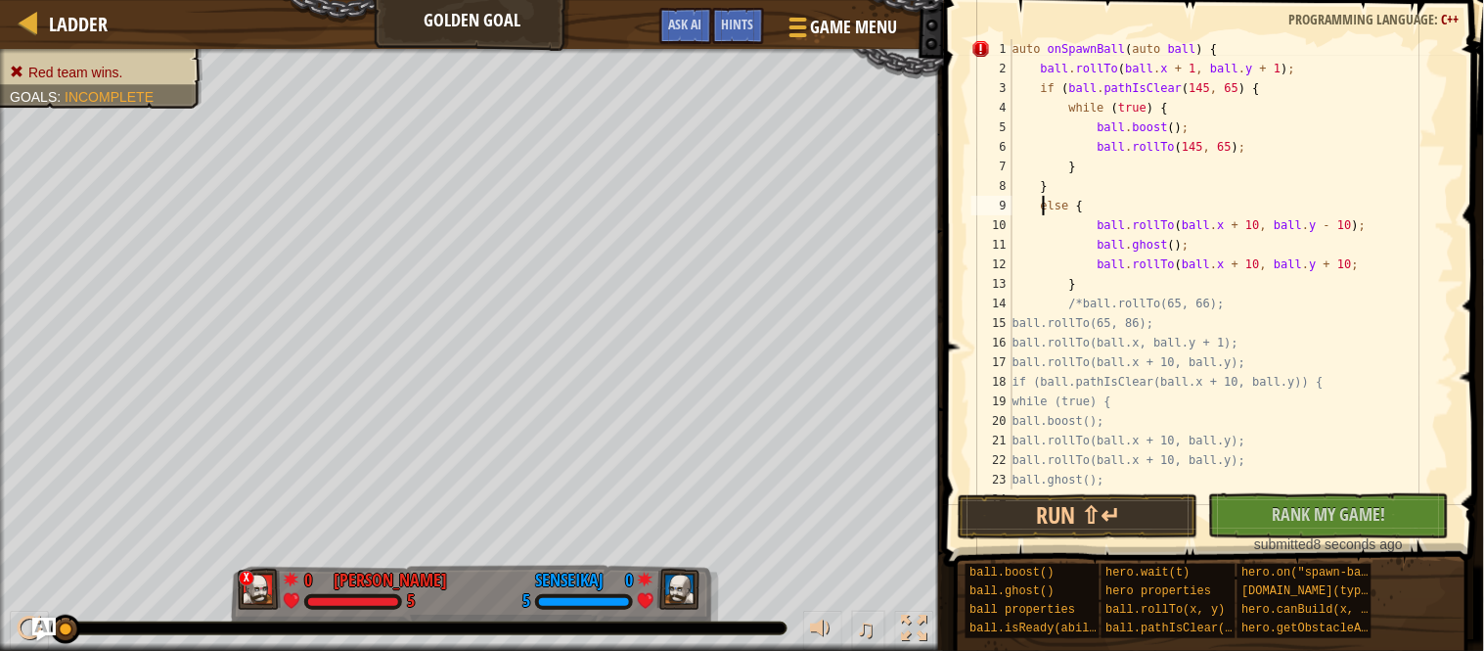
click at [1106, 227] on div "auto onSpawnBall ( auto ball ) { ball . rollTo ( ball . x + 1 , ball . y + 1 ) …" at bounding box center [1232, 283] width 446 height 489
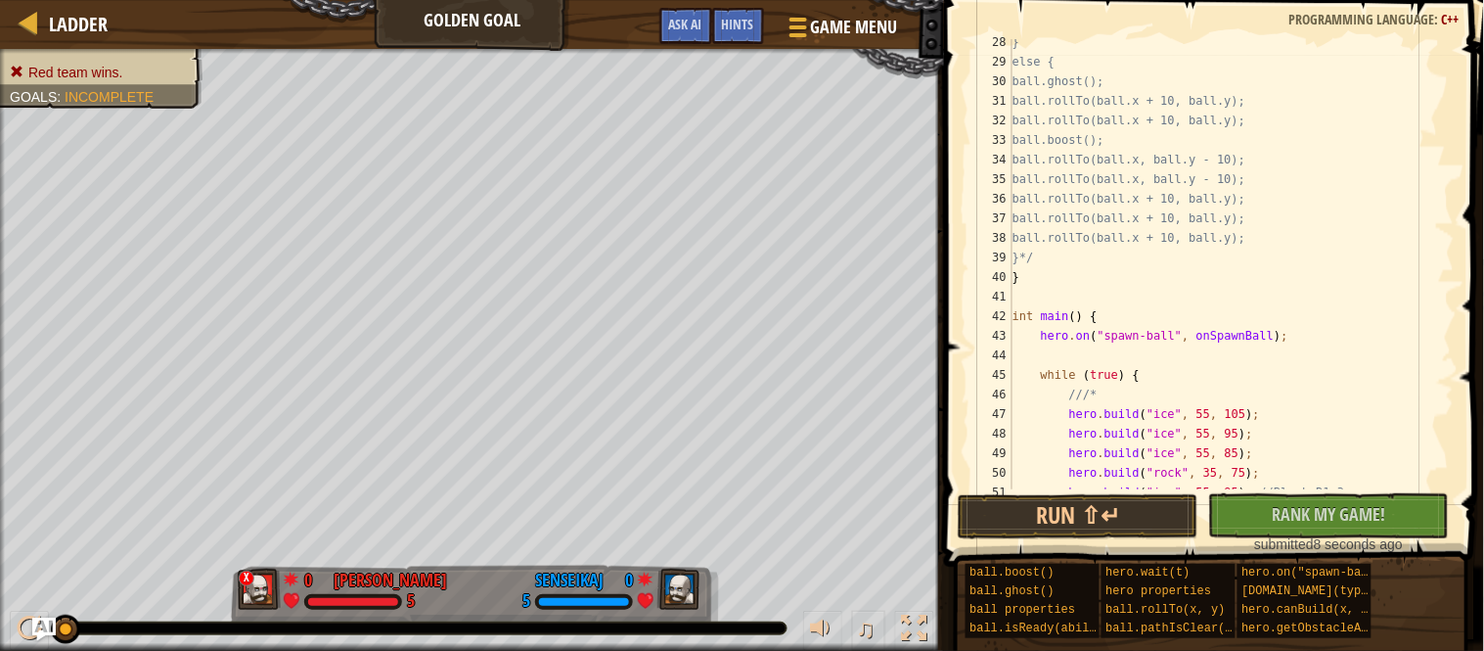
scroll to position [538, 0]
click at [1102, 278] on div "} else { ball.ghost(); ball.rollTo(ball.x + 10, ball.y); ball.rollTo(ball.x + 1…" at bounding box center [1232, 273] width 446 height 489
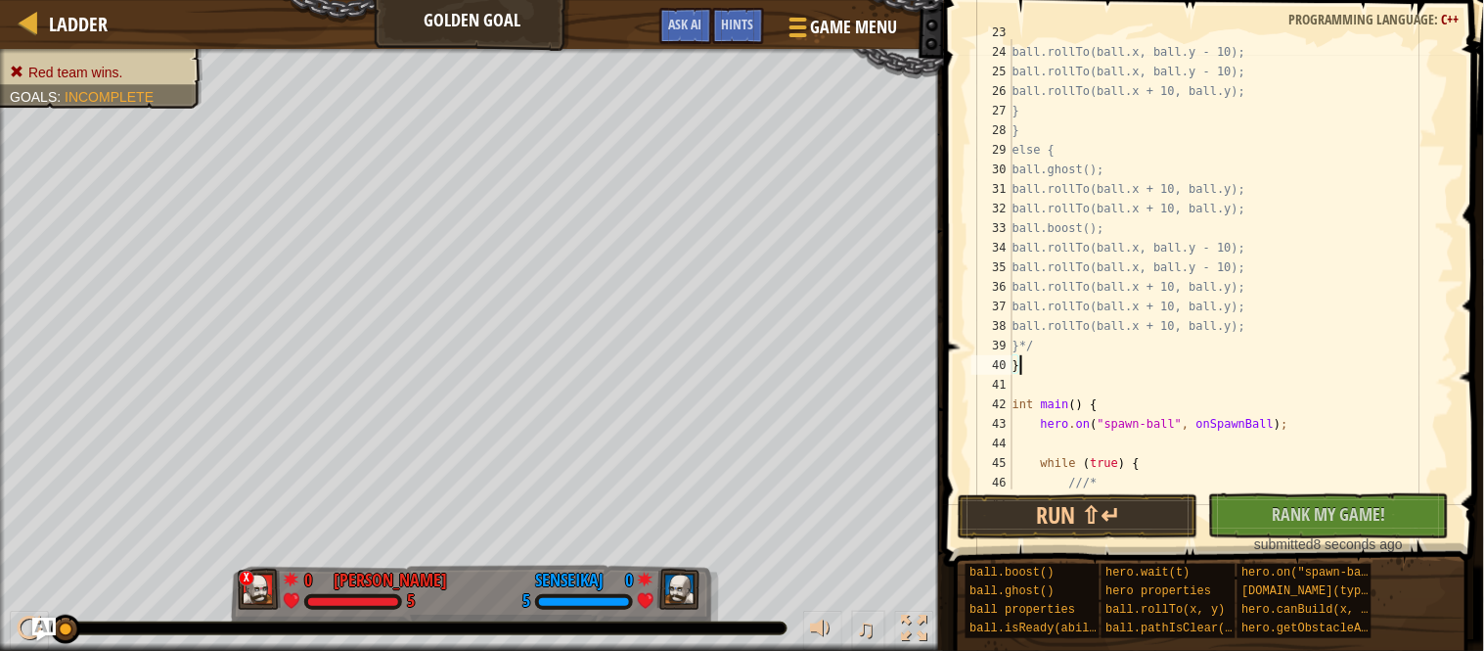
scroll to position [494, 0]
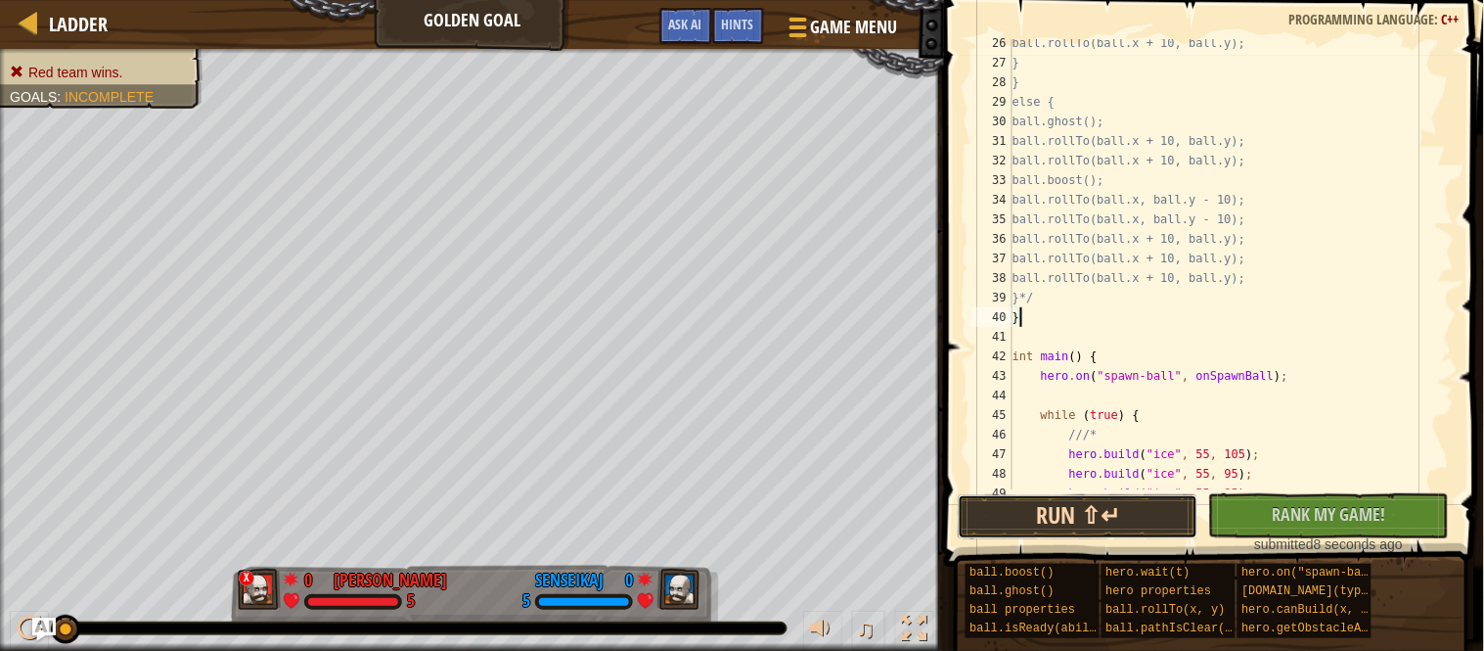
click at [1099, 514] on button "Run ⇧↵" at bounding box center [1078, 516] width 241 height 45
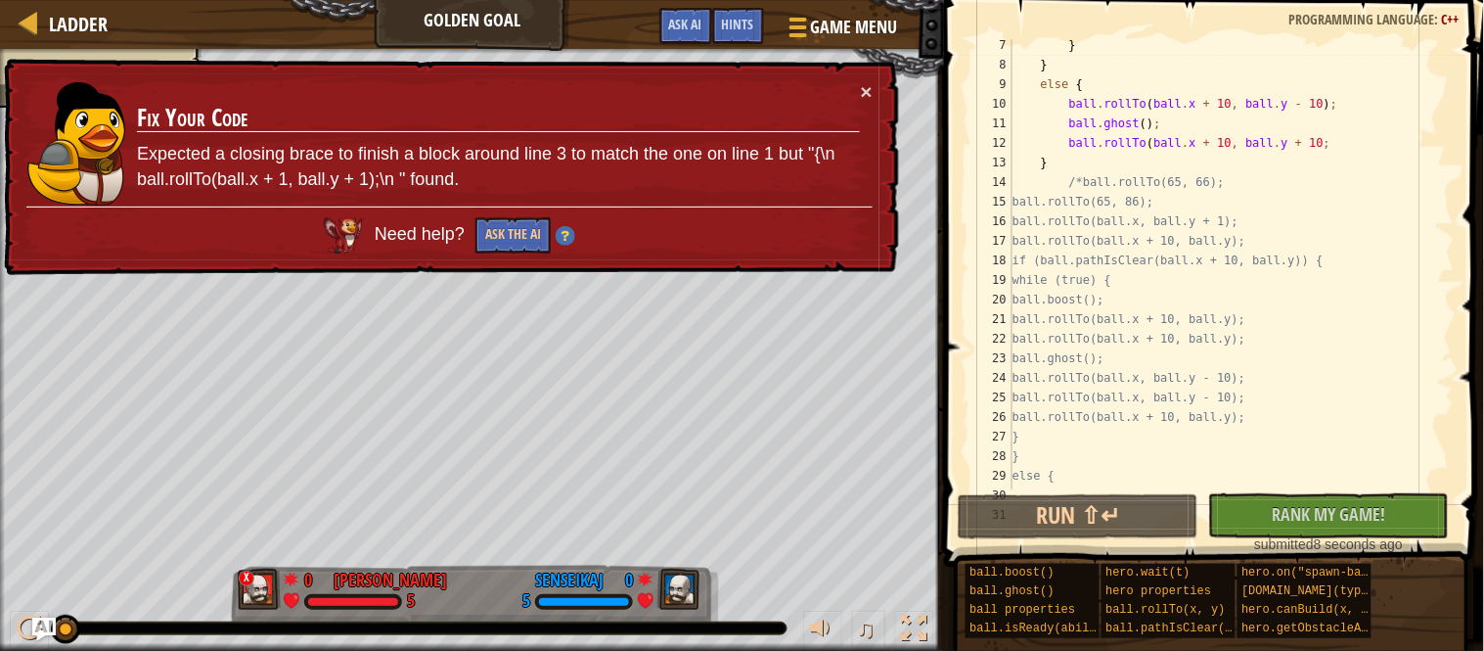
scroll to position [0, 0]
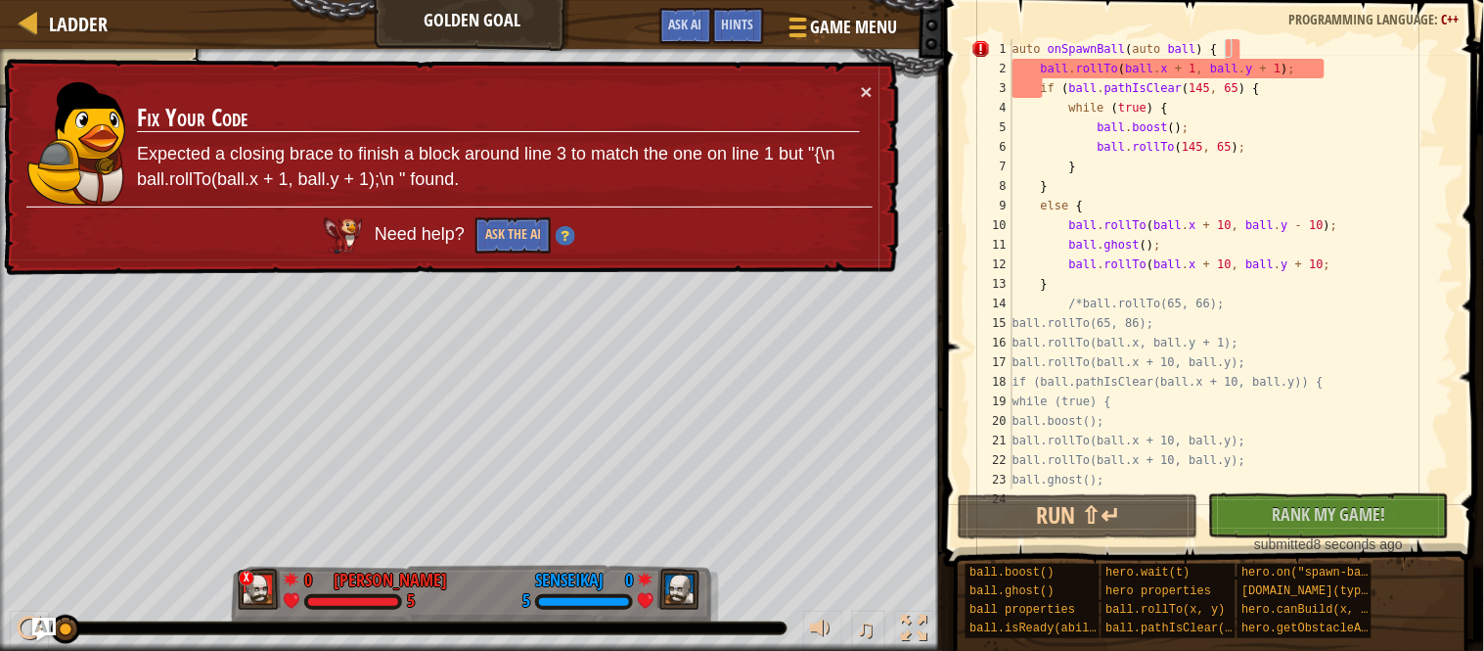
click at [1260, 90] on div "auto onSpawnBall ( auto ball ) { ball . rollTo ( ball . x + 1 , ball . y + 1 ) …" at bounding box center [1232, 283] width 446 height 489
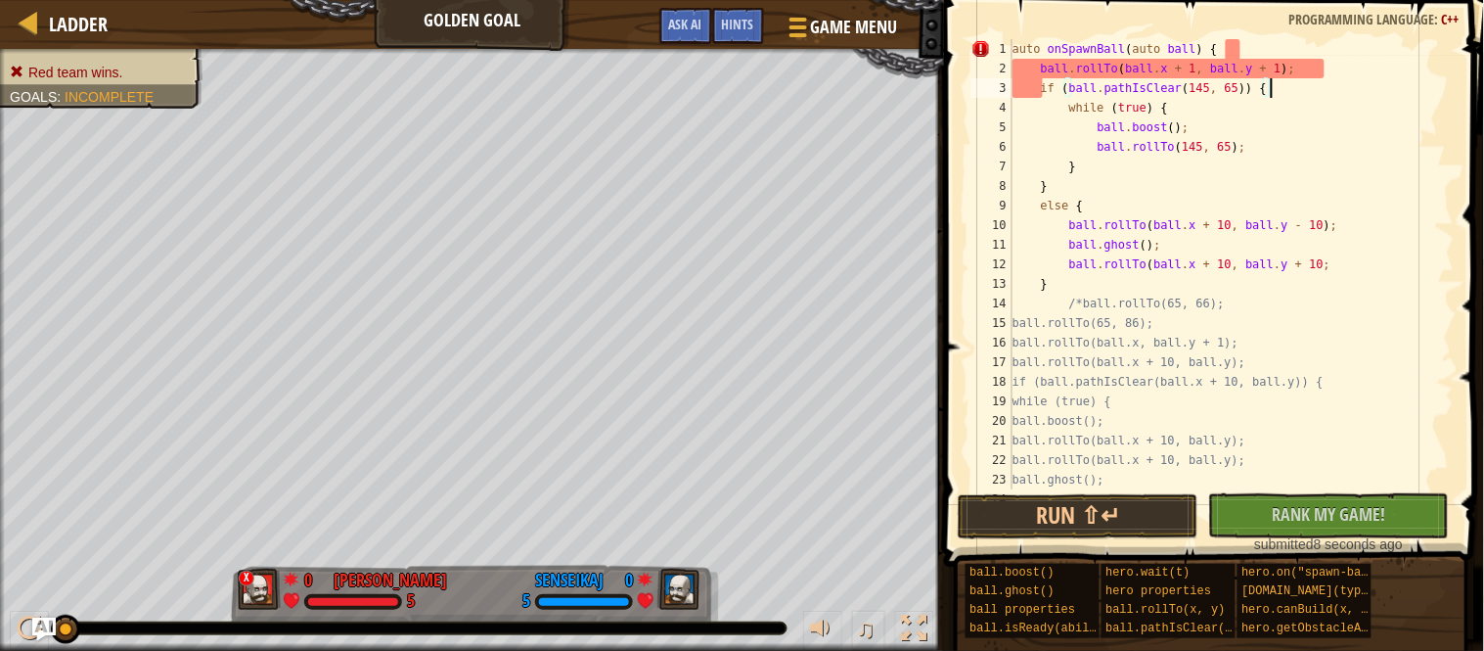
scroll to position [8, 37]
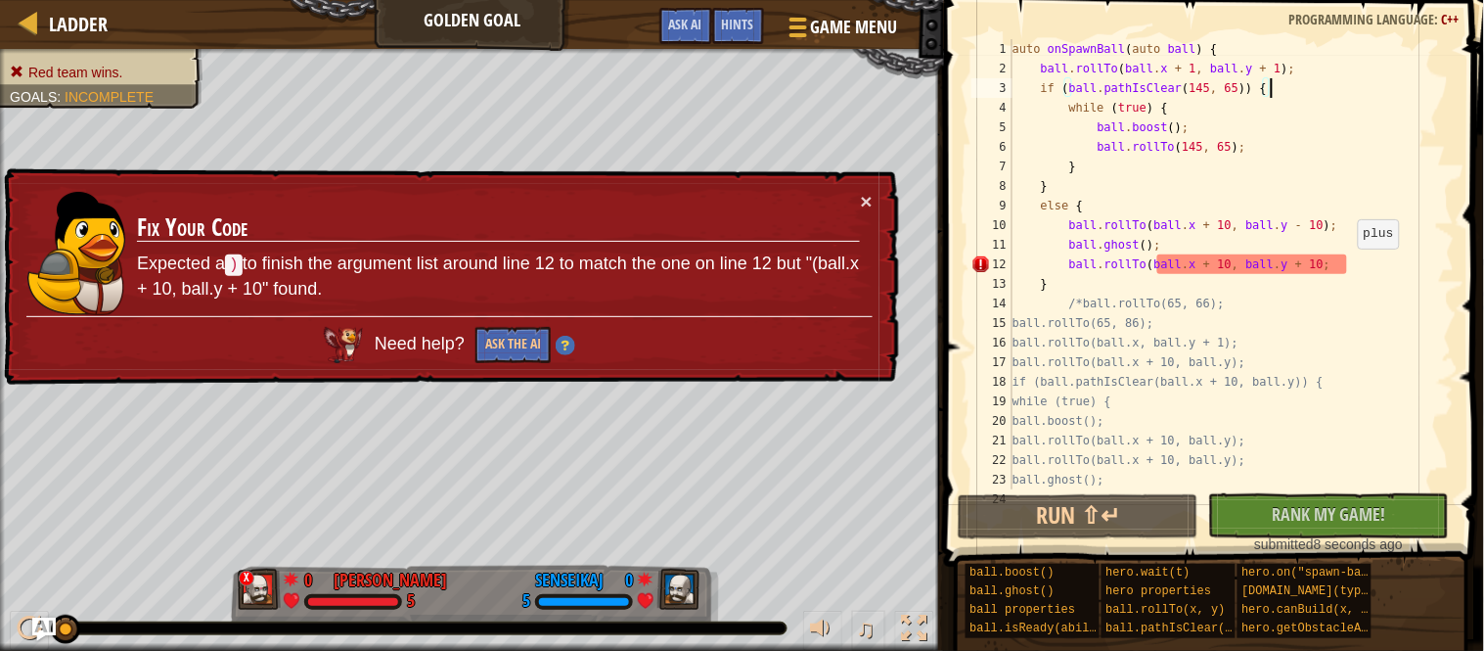
click at [1348, 267] on div "auto onSpawnBall ( auto ball ) { ball . rollTo ( ball . x + 1 , ball . y + 1 ) …" at bounding box center [1232, 283] width 446 height 489
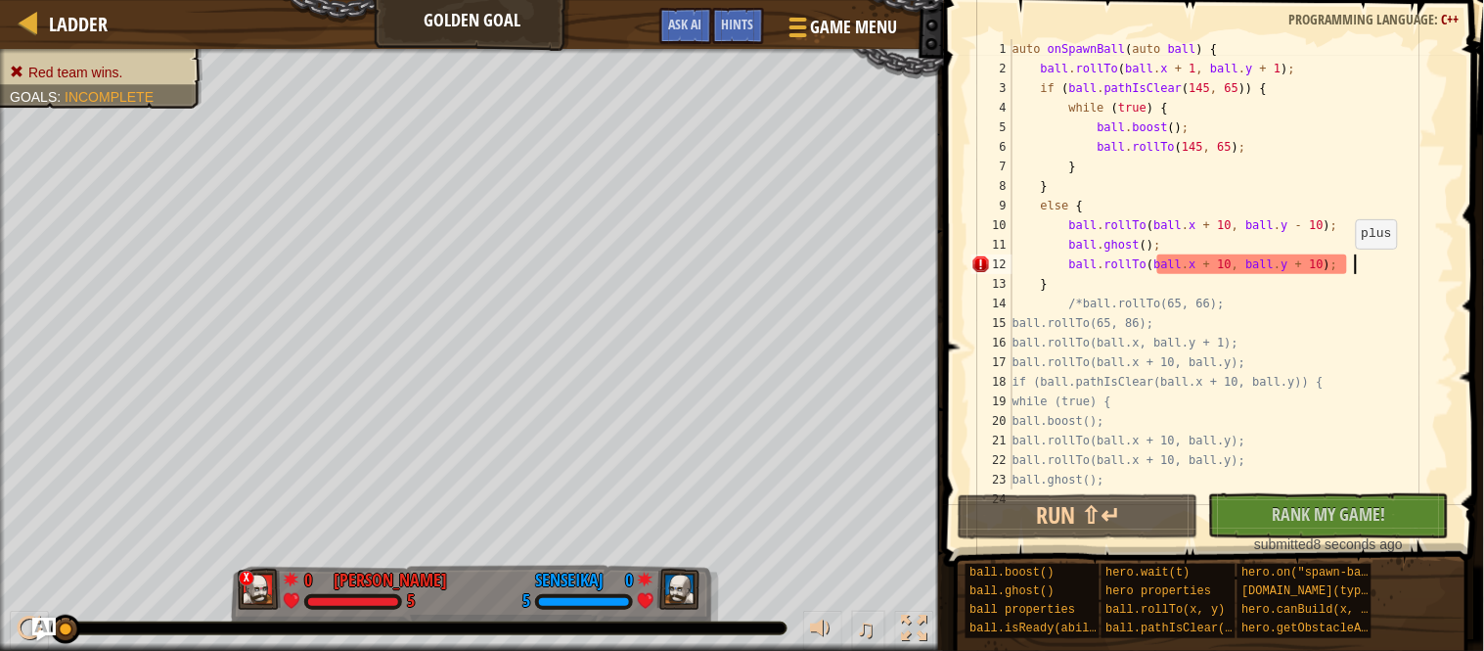
scroll to position [8, 49]
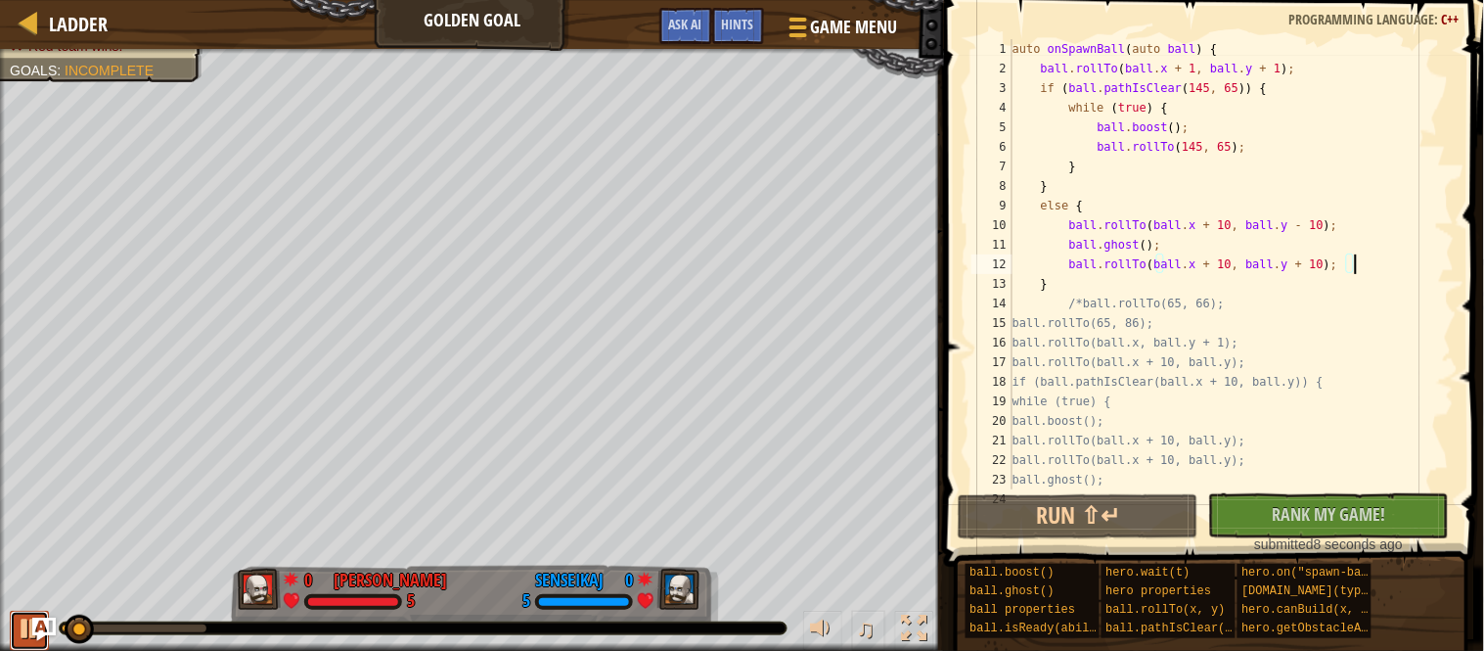
click at [26, 640] on div at bounding box center [29, 627] width 25 height 25
click at [1047, 65] on div "auto onSpawnBall ( auto ball ) { ball . rollTo ( ball . x + 1 , ball . y + 1 ) …" at bounding box center [1232, 283] width 446 height 489
type textarea "ball.rollTo(ball.x + 1, ball.y + 1);"
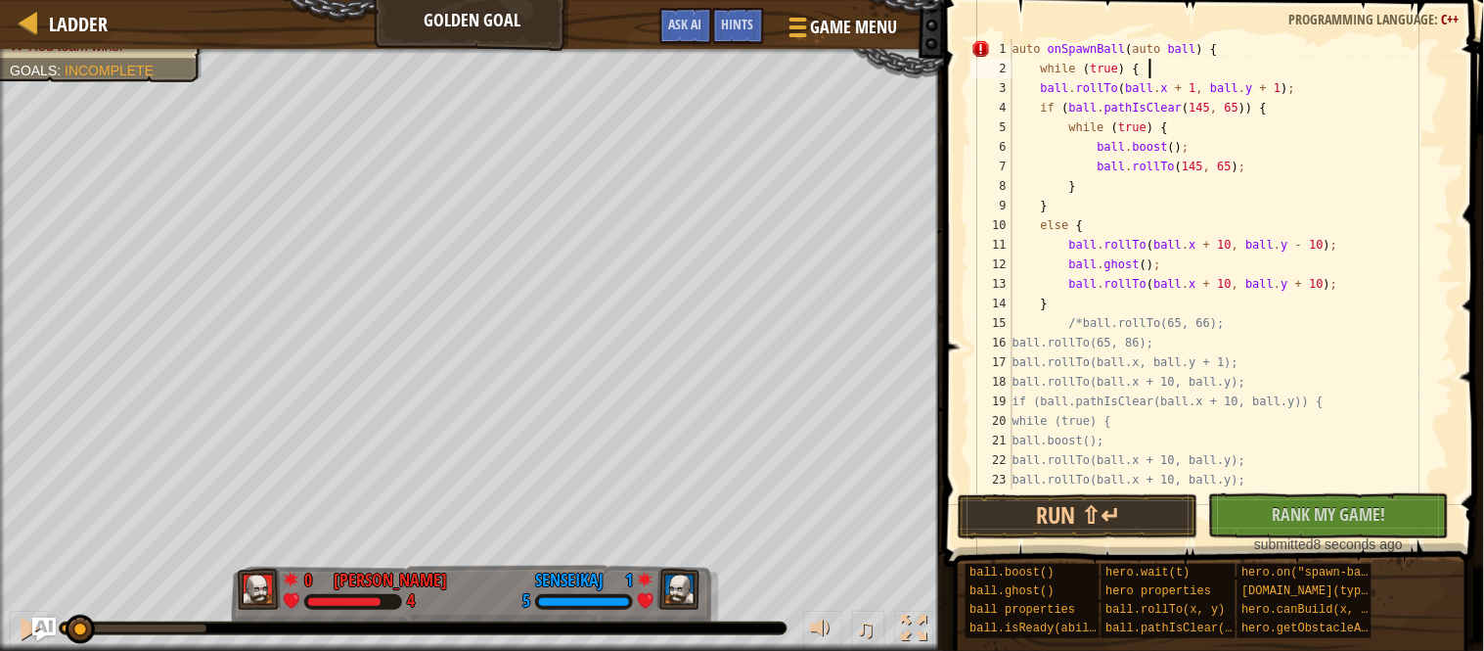
scroll to position [8, 18]
click at [1048, 93] on div "auto onSpawnBall ( auto ball ) { while ( true ) { ball . rollTo ( ball . x + 1 …" at bounding box center [1232, 283] width 446 height 489
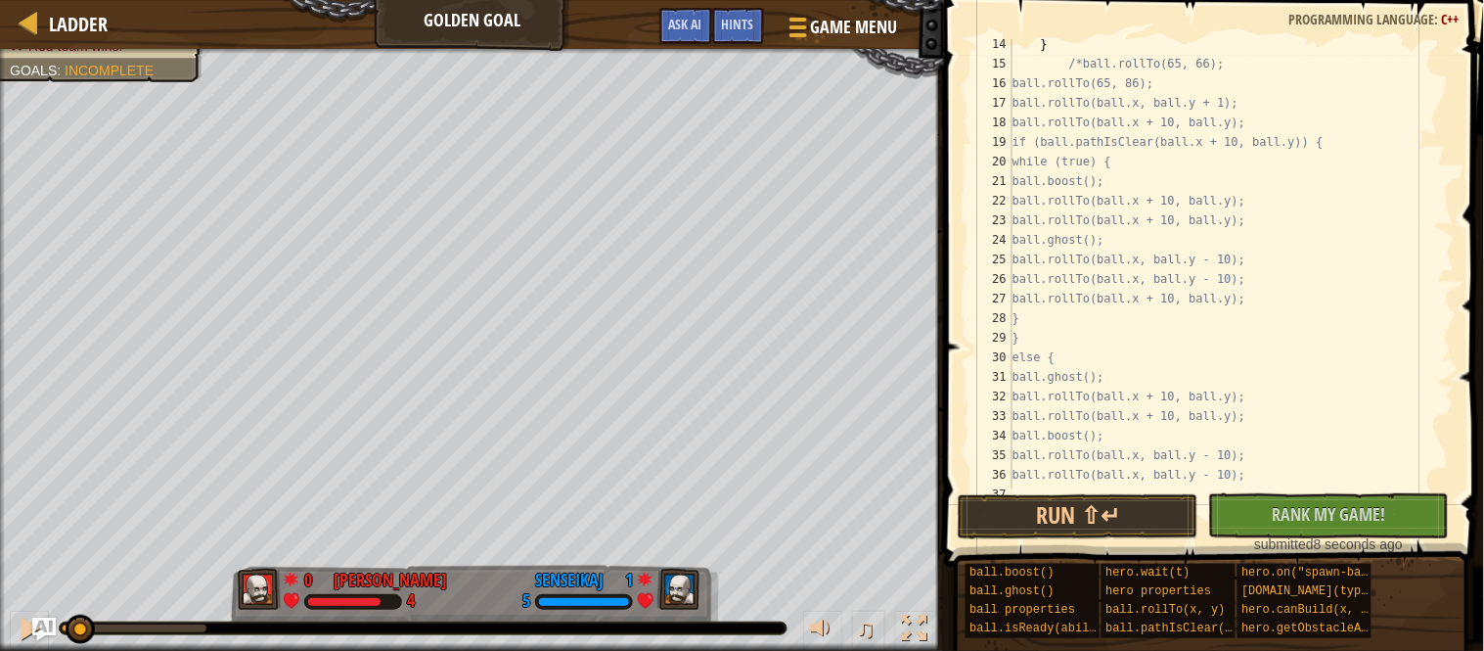
scroll to position [34, 0]
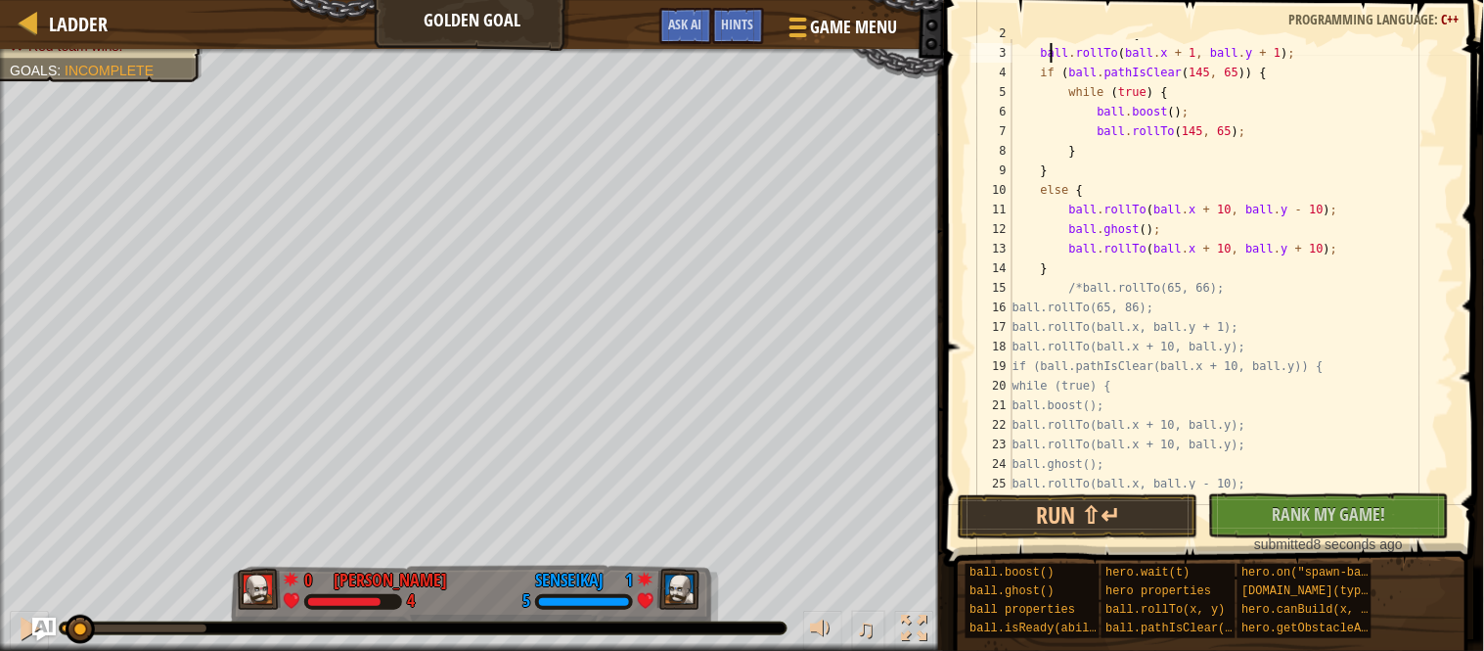
click at [1137, 258] on div "while ( true ) { ball . rollTo ( ball . x + 1 , ball . y + 1 ) ; if ( ball . pa…" at bounding box center [1232, 267] width 446 height 489
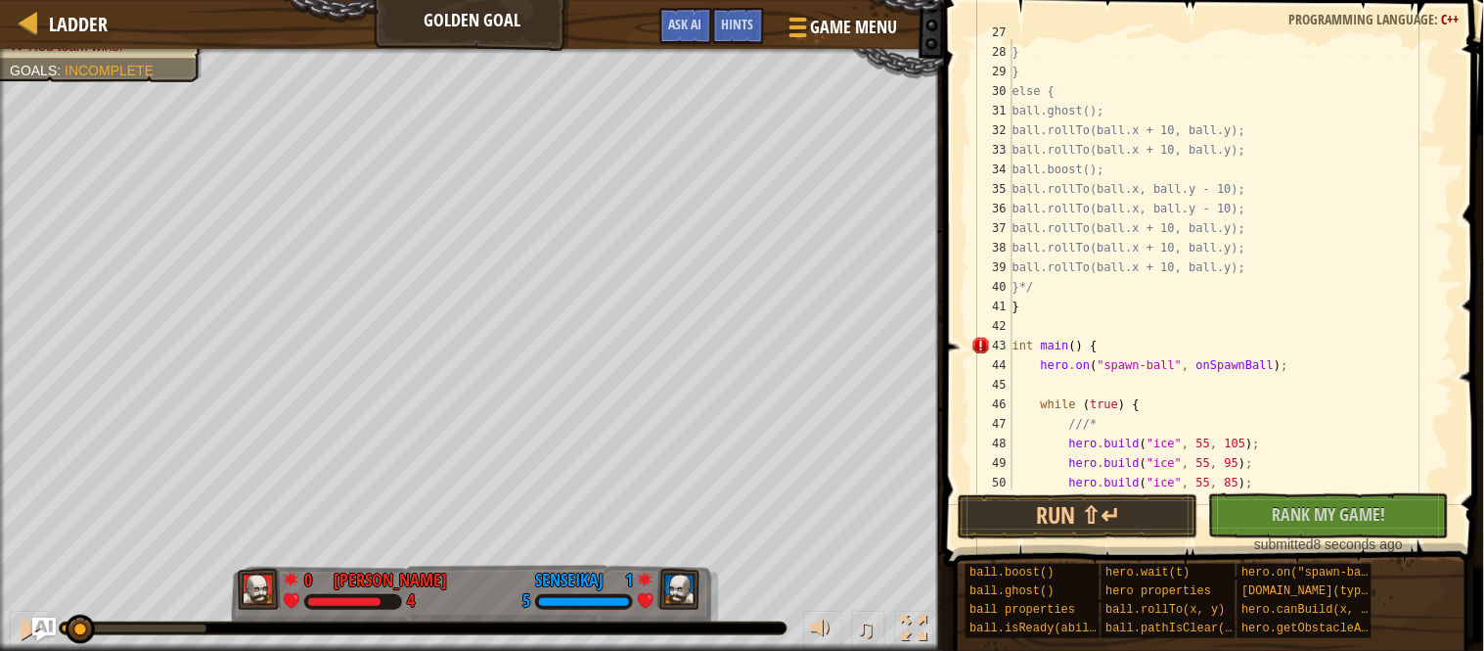
scroll to position [524, 0]
click at [1133, 298] on div "ball.rollTo(ball.x + 10, ball.y); } } else { ball.ghost(); ball.rollTo(ball.x +…" at bounding box center [1232, 267] width 446 height 489
type textarea "}"
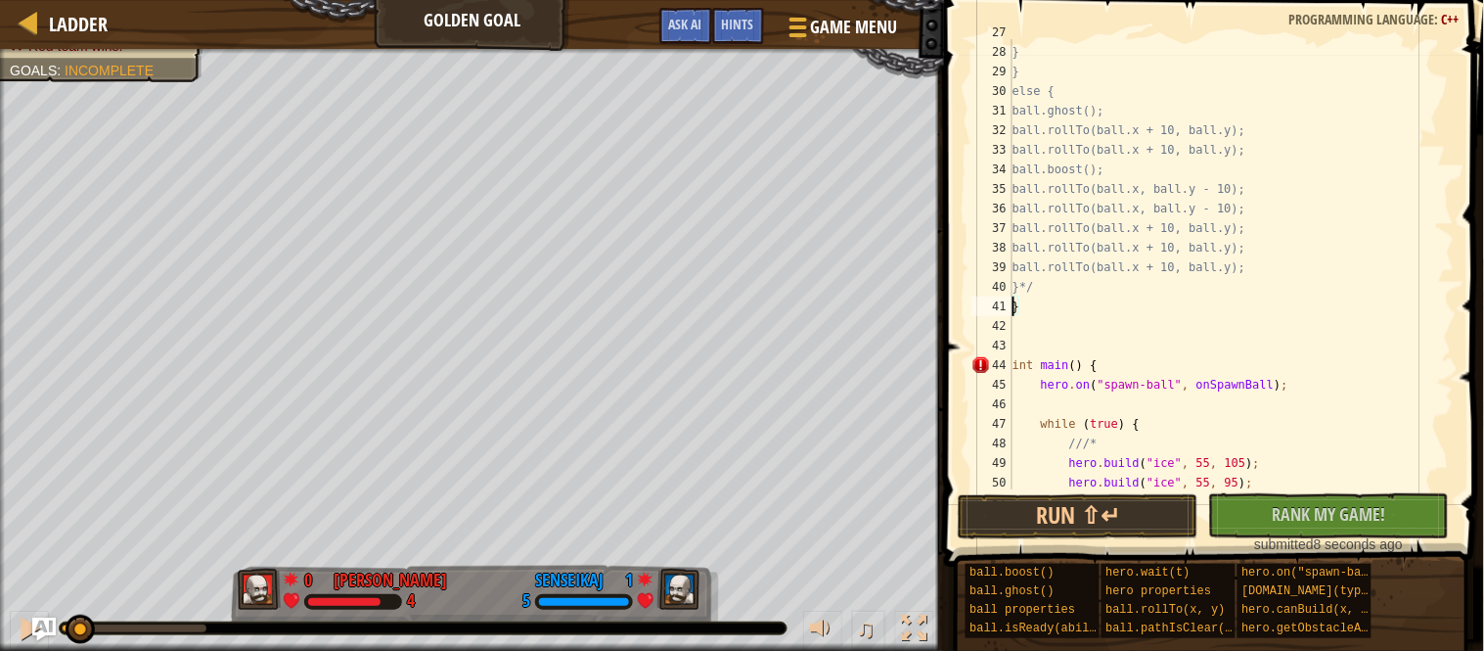
type textarea "}"
click at [1122, 525] on button "Run ⇧↵" at bounding box center [1078, 516] width 241 height 45
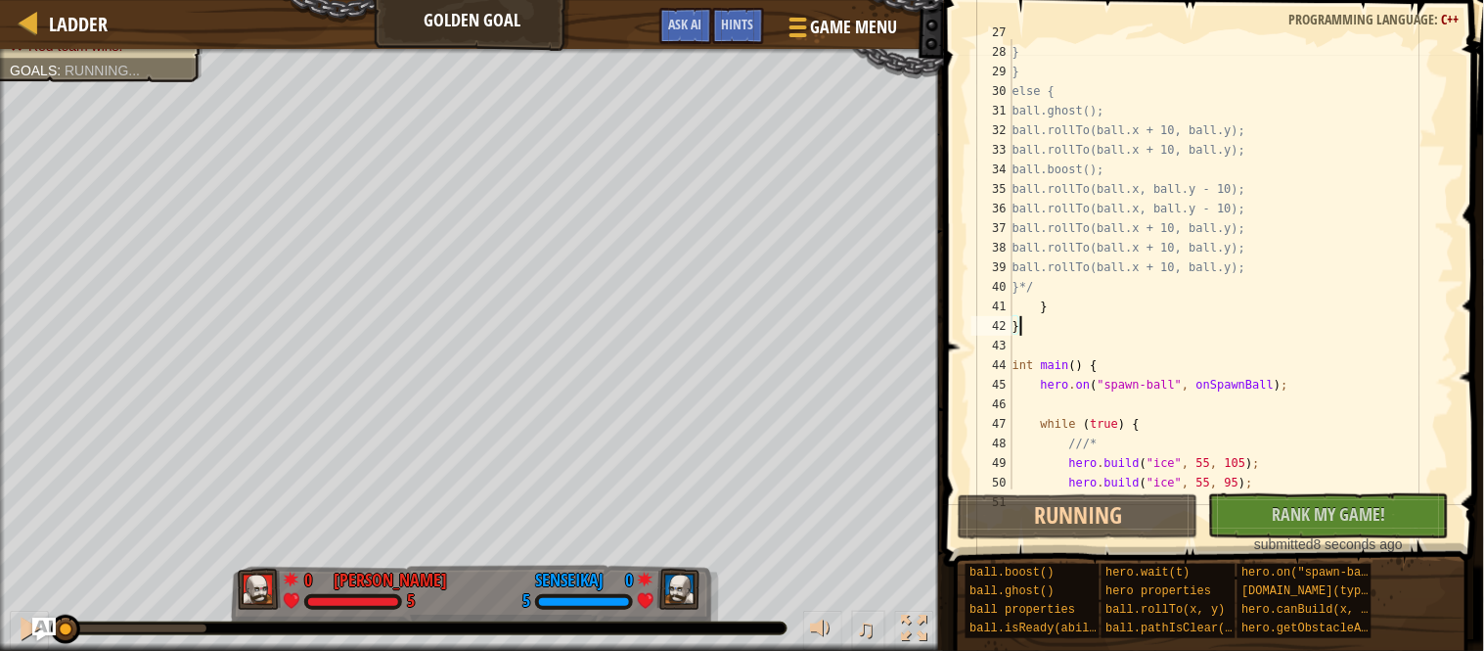
scroll to position [0, 0]
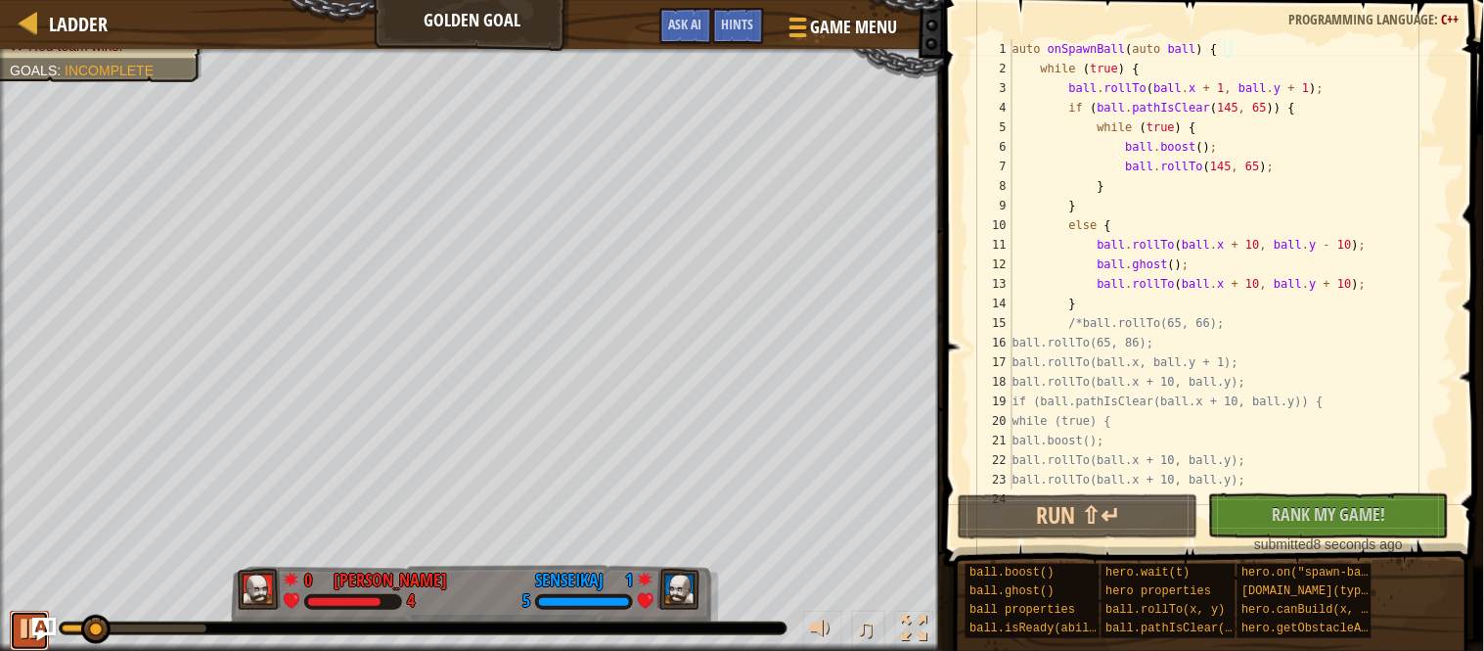
click at [23, 642] on button at bounding box center [29, 631] width 39 height 40
click at [1154, 94] on div "auto onSpawnBall ( auto ball ) { while ( true ) { ball . rollTo ( ball . x + 1 …" at bounding box center [1232, 283] width 446 height 489
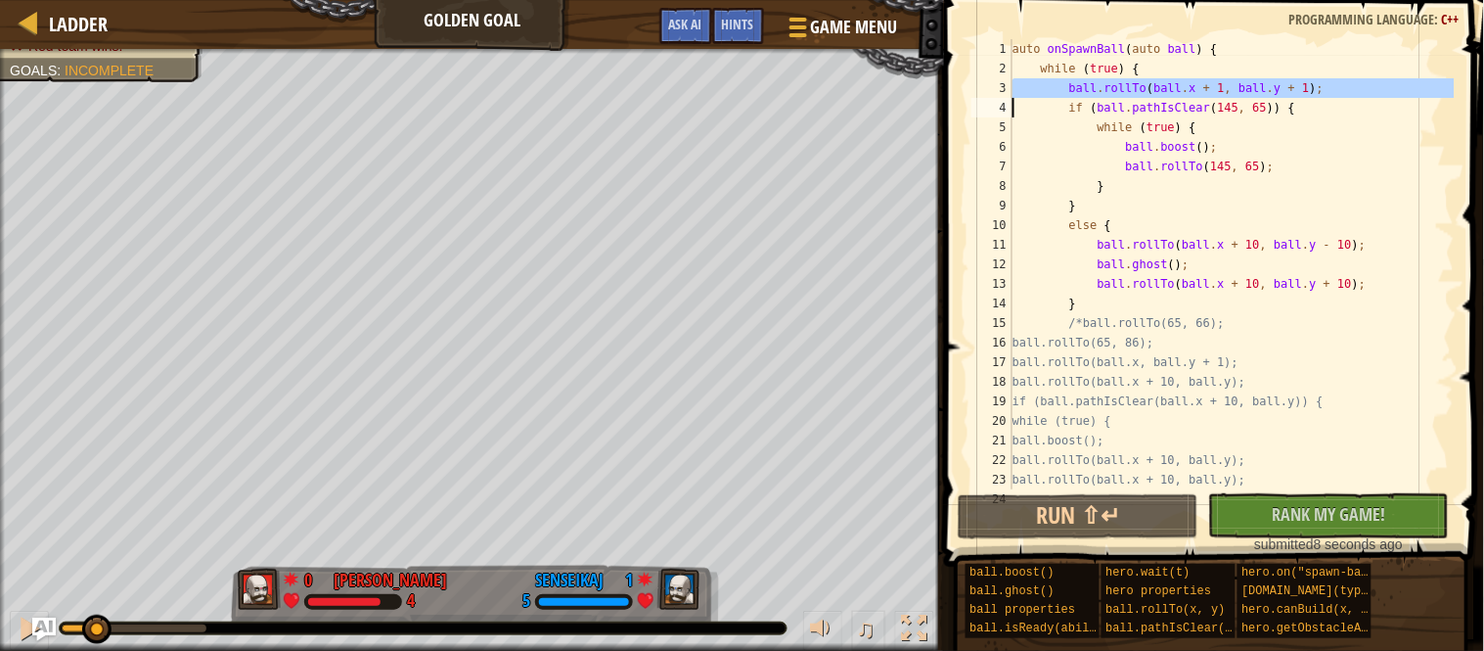
click at [1364, 87] on div "auto onSpawnBall ( auto ball ) { while ( true ) { ball . rollTo ( ball . x + 1 …" at bounding box center [1232, 264] width 446 height 450
type textarea "ball.rollTo(ball.x + 1, ball.y + 1);"
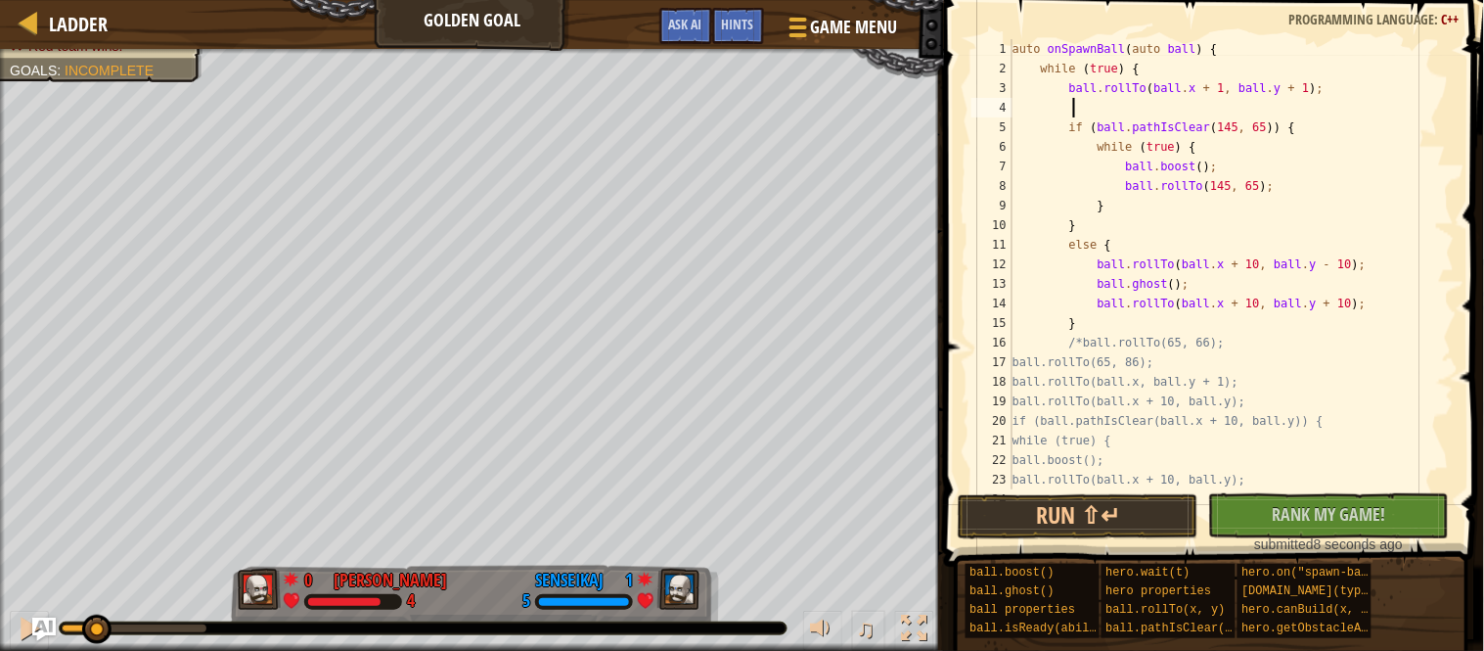
paste textarea
click at [1099, 520] on button "Run ⇧↵" at bounding box center [1078, 516] width 241 height 45
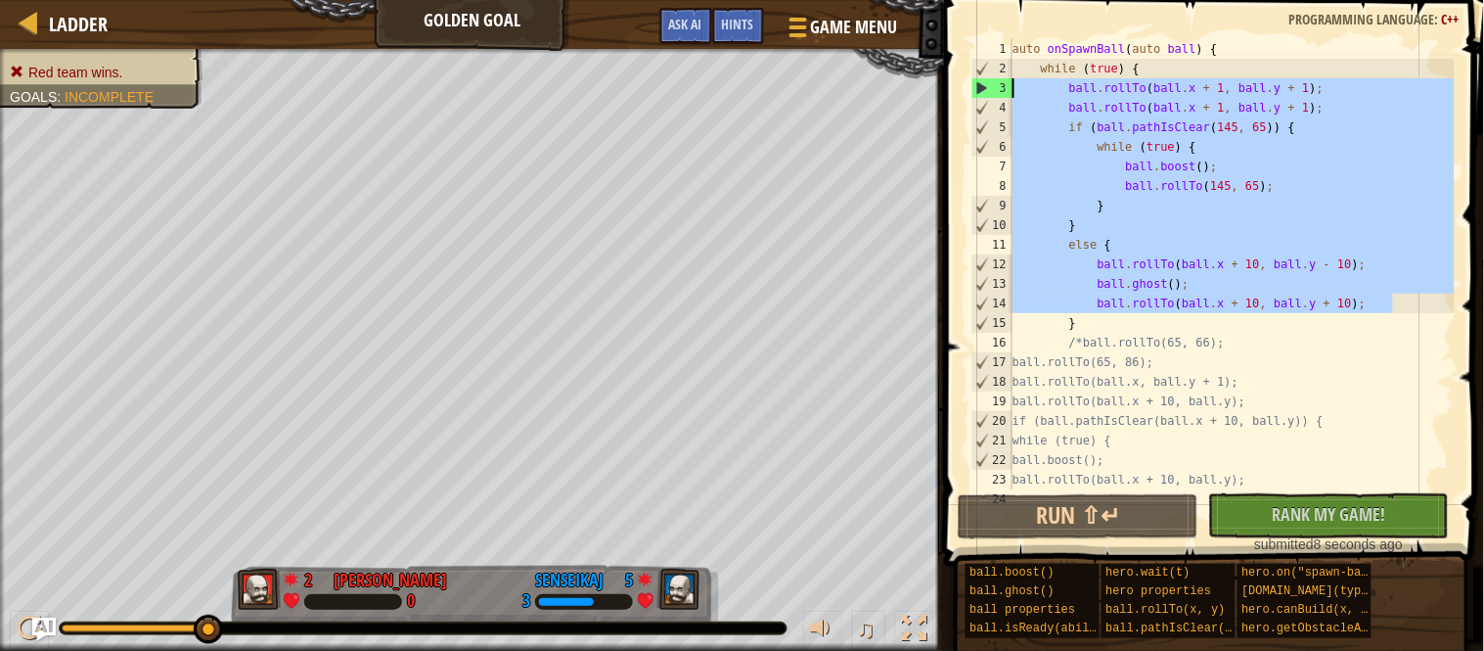
drag, startPoint x: 1411, startPoint y: 302, endPoint x: 1002, endPoint y: 92, distance: 459.9
click at [1002, 92] on div "ball.rollTo(ball.x + 1, ball.y + 1); 1 2 3 4 5 6 7 8 9 10 11 12 13 14 15 16 17 …" at bounding box center [1211, 264] width 487 height 450
type textarea "ball.rollTo(ball.x + 1, ball.y + 1); ball.rollTo(ball.x + 1, ball.y + 1);"
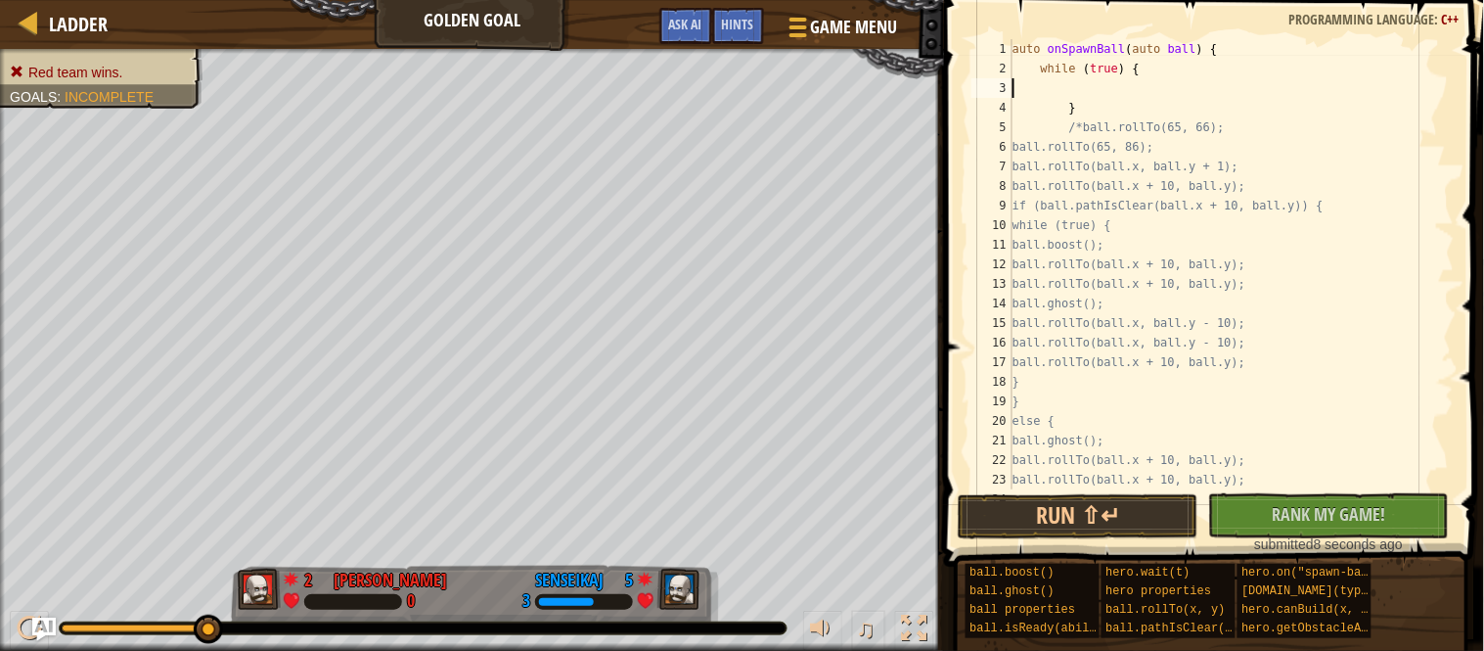
click at [1095, 115] on div "auto onSpawnBall ( auto ball ) { while ( true ) { } /*ball.rollTo(65, 66); ball…" at bounding box center [1232, 283] width 446 height 489
type textarea "}"
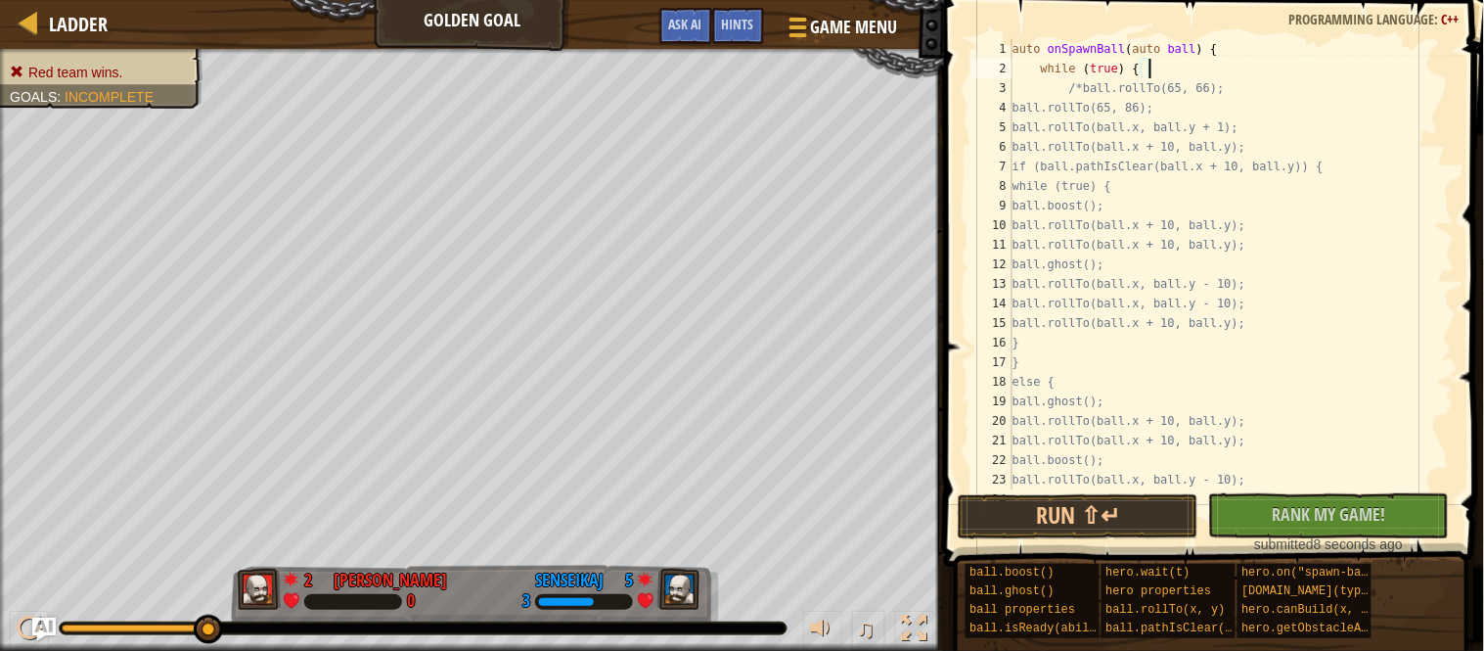
click at [1088, 90] on div "auto onSpawnBall ( auto ball ) { while ( true ) { /*ball.rollTo(65, 66); ball.r…" at bounding box center [1232, 283] width 446 height 489
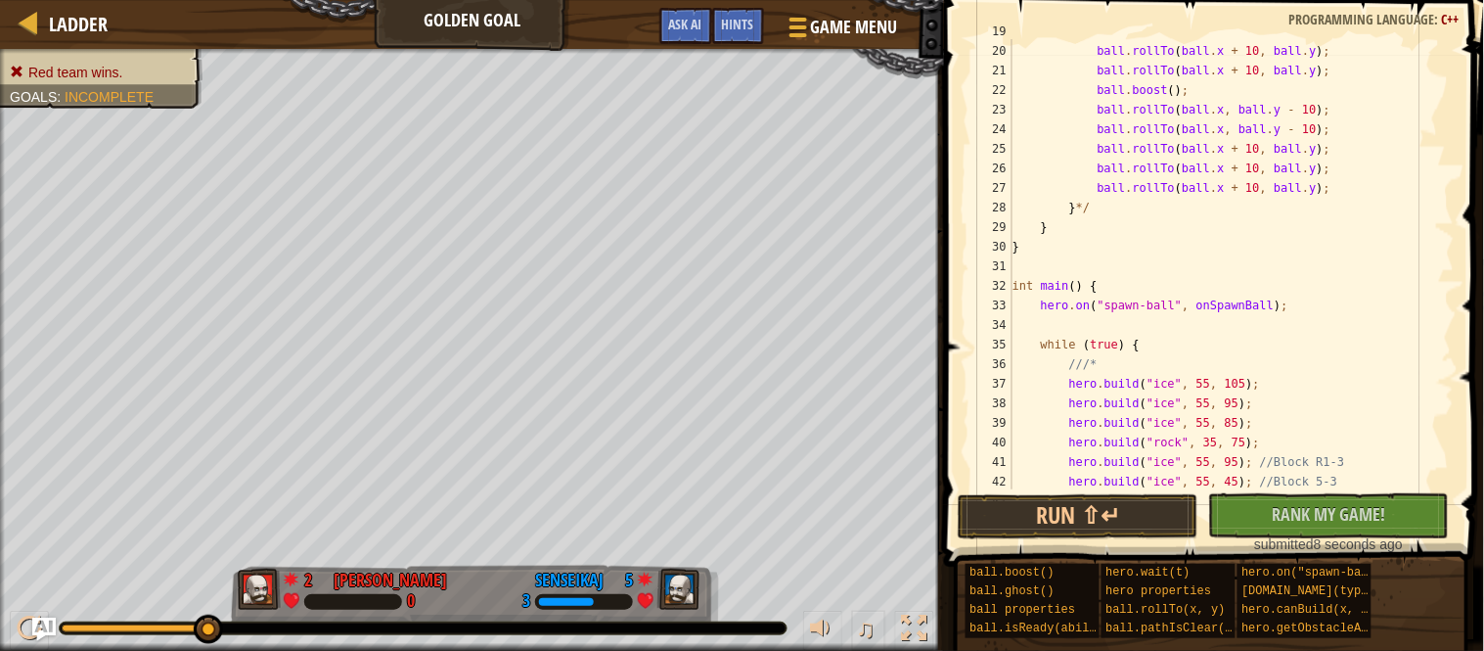
scroll to position [393, 0]
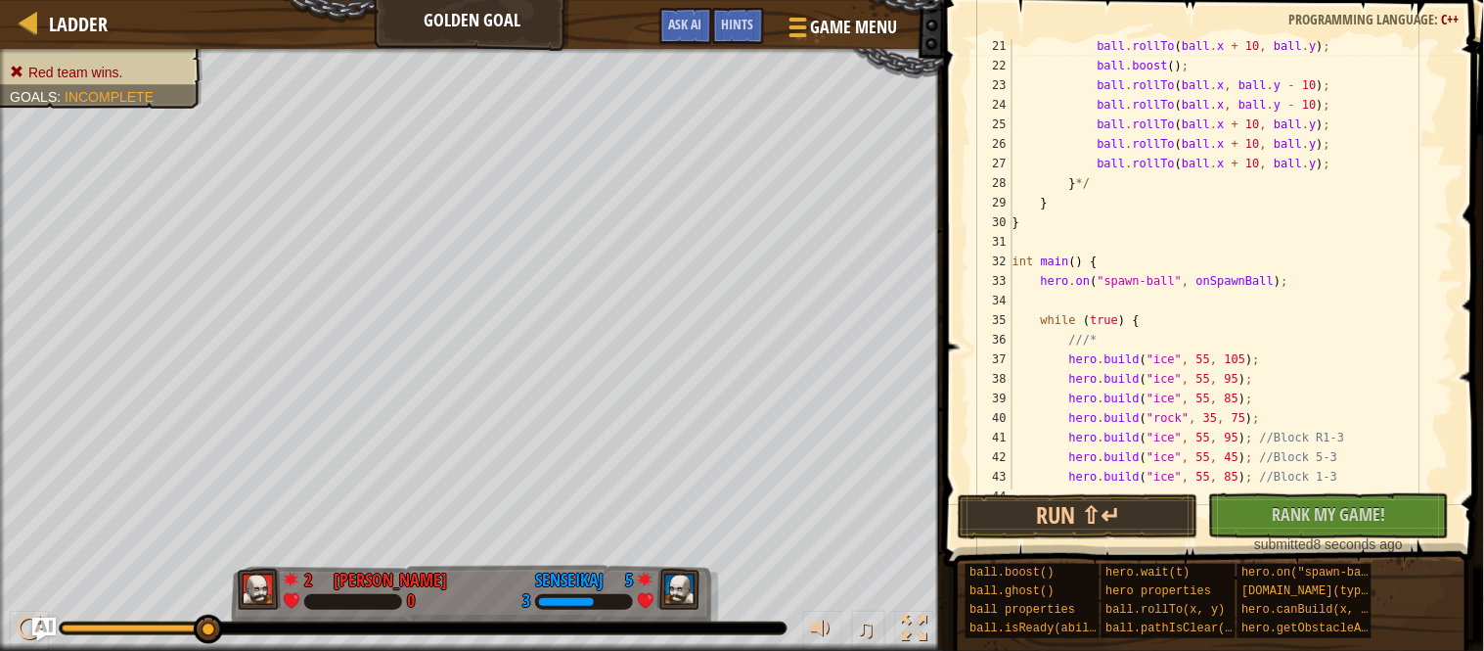
click at [1129, 184] on div "ball . rollTo ( ball . x + 10 , ball . y ) ; ball . boost ( ) ; ball . rollTo (…" at bounding box center [1232, 280] width 446 height 489
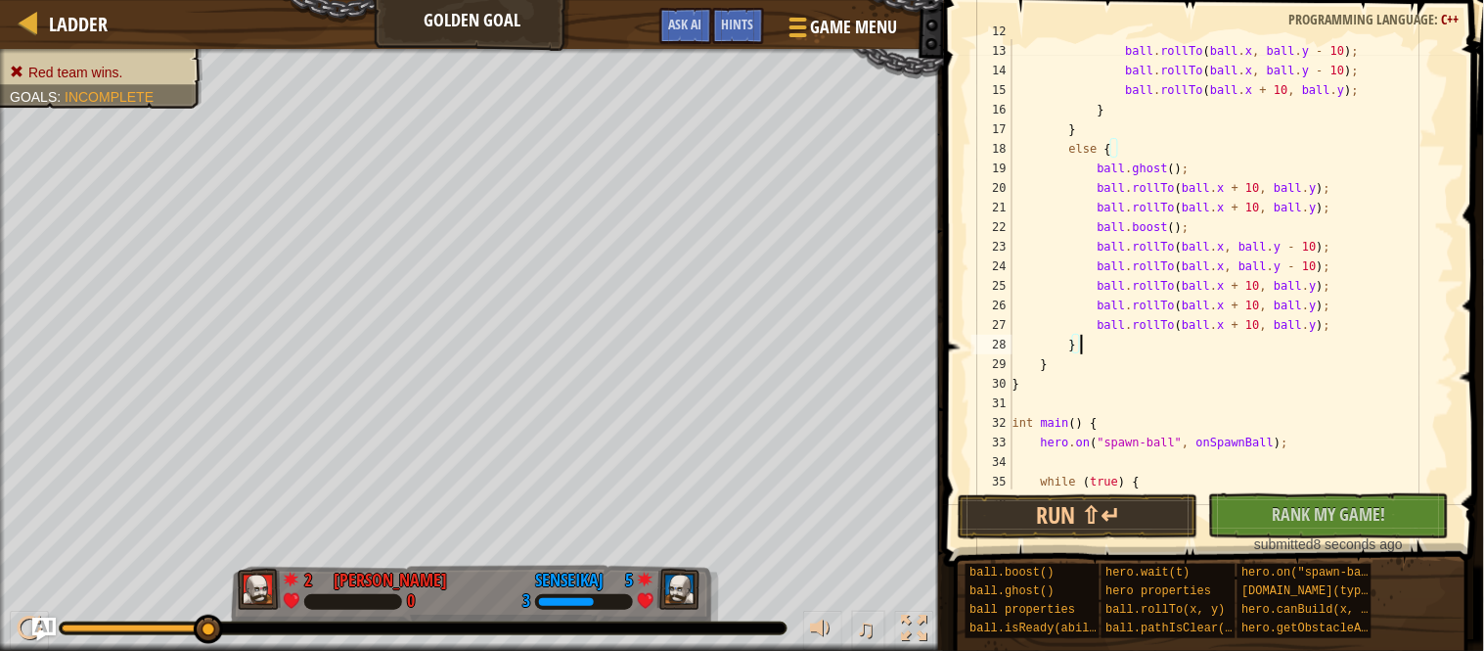
scroll to position [232, 0]
click at [1085, 528] on button "Run ⇧↵" at bounding box center [1078, 516] width 241 height 45
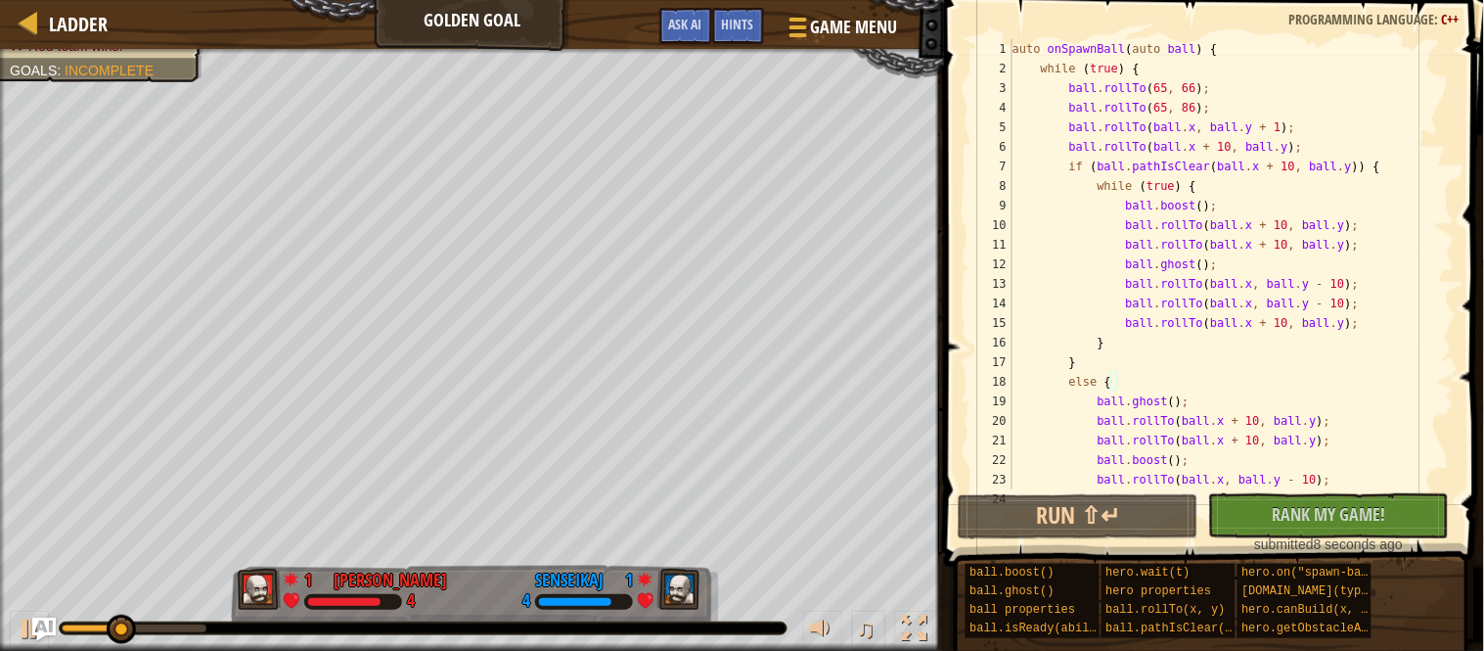
scroll to position [0, 0]
click at [1191, 207] on div "auto onSpawnBall ( auto ball ) { while ( true ) { ball . rollTo ( 65 , 66 ) ; b…" at bounding box center [1232, 283] width 446 height 489
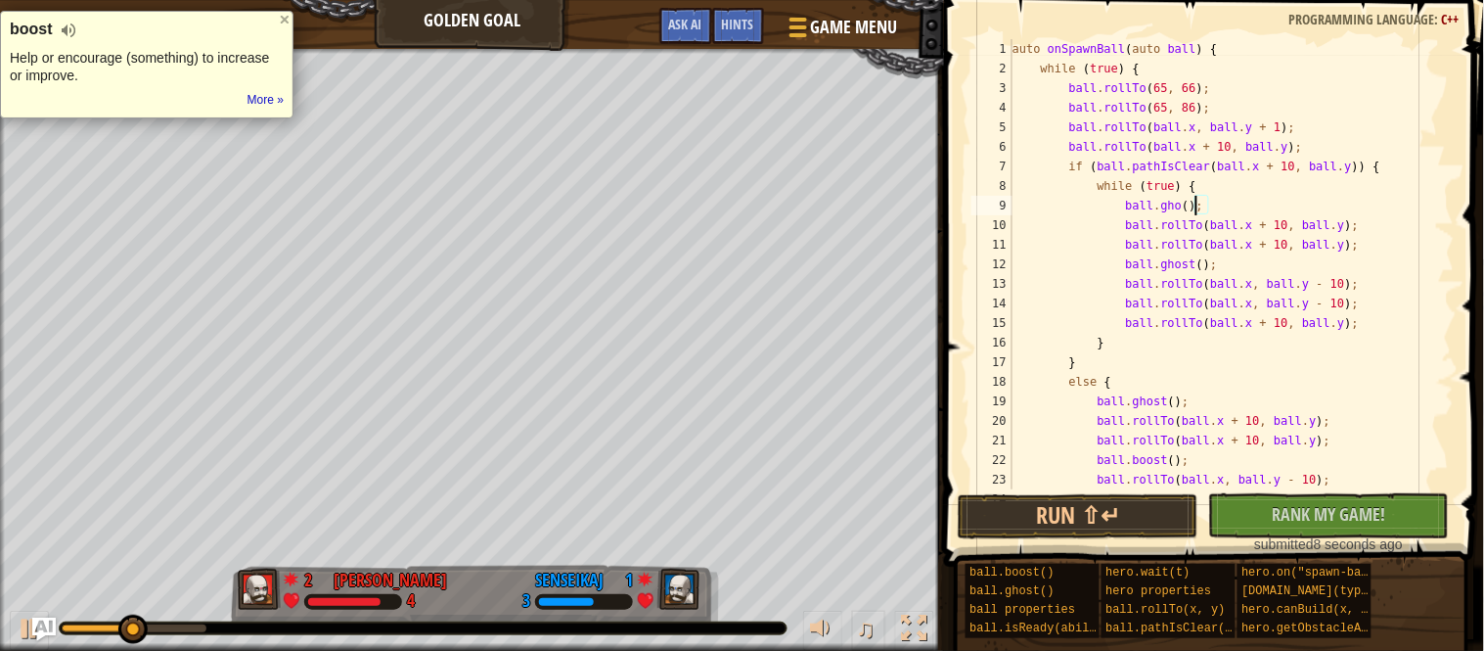
scroll to position [8, 27]
click at [1193, 208] on div "auto onSpawnBall ( auto ball ) { while ( true ) { ball . rollTo ( 65 , 66 ) ; b…" at bounding box center [1232, 283] width 446 height 489
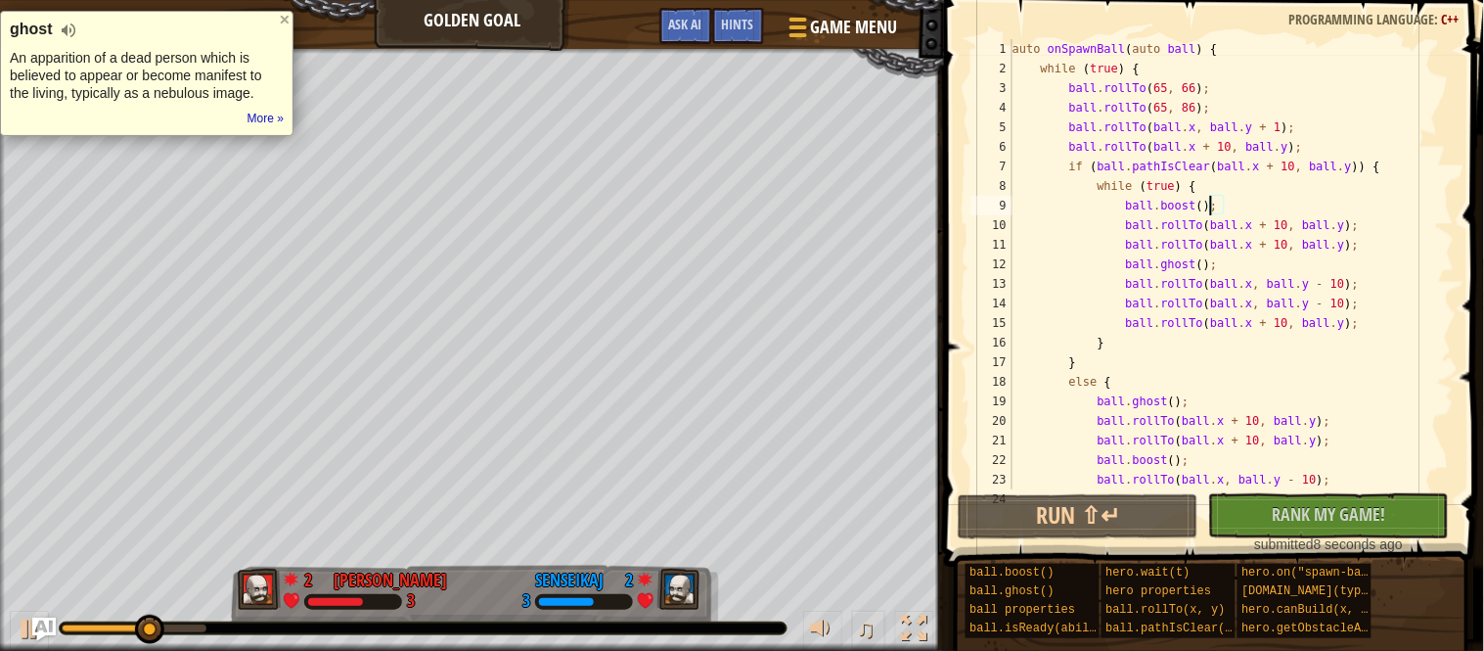
click at [1290, 197] on div "auto onSpawnBall ( auto ball ) { while ( true ) { ball . rollTo ( 65 , 66 ) ; b…" at bounding box center [1232, 283] width 446 height 489
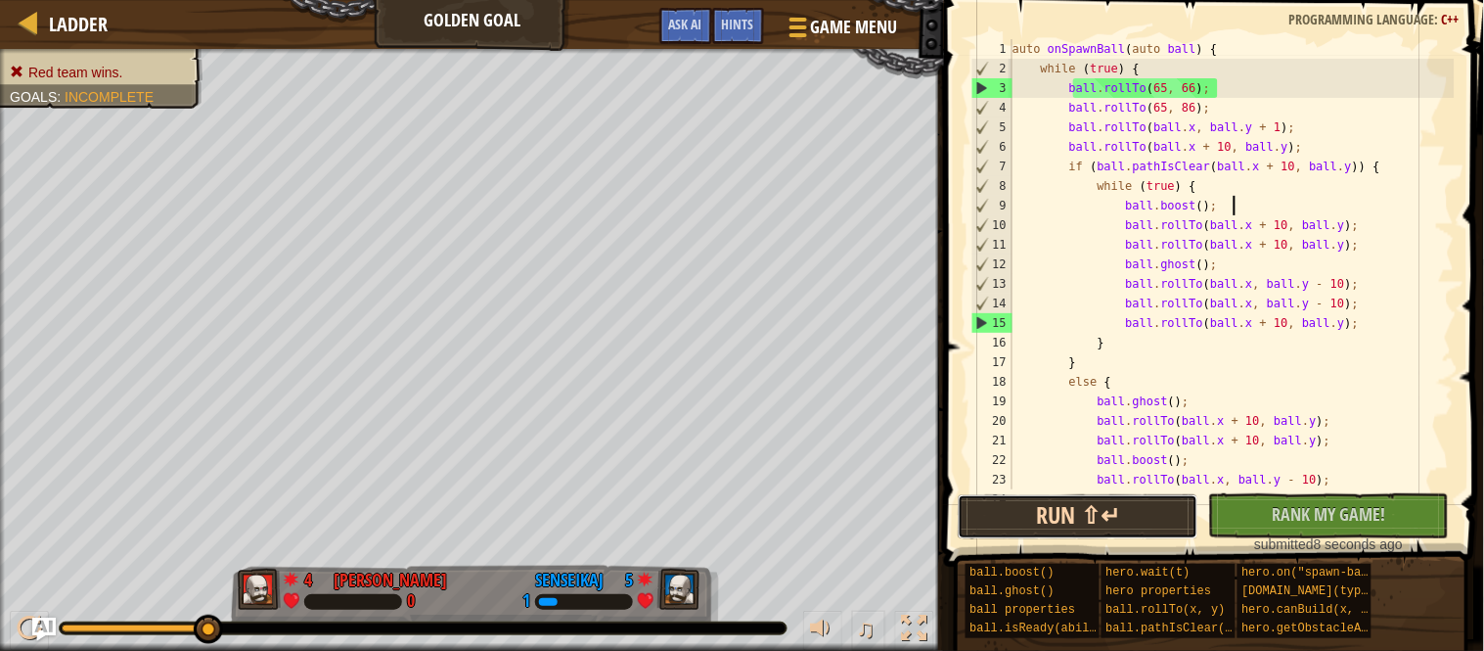
click at [1128, 522] on button "Run ⇧↵" at bounding box center [1078, 516] width 241 height 45
click at [993, 514] on button "Run ⇧↵" at bounding box center [1078, 516] width 241 height 45
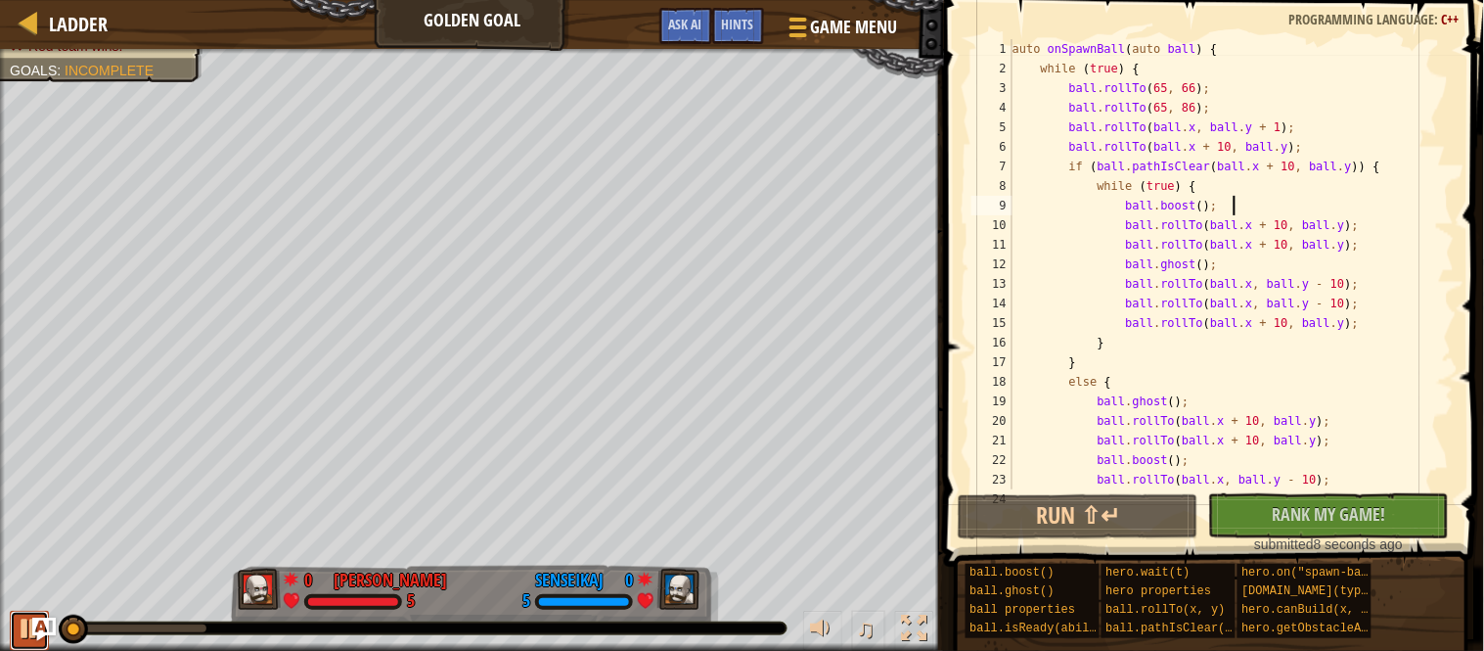
click at [19, 639] on div at bounding box center [29, 627] width 25 height 25
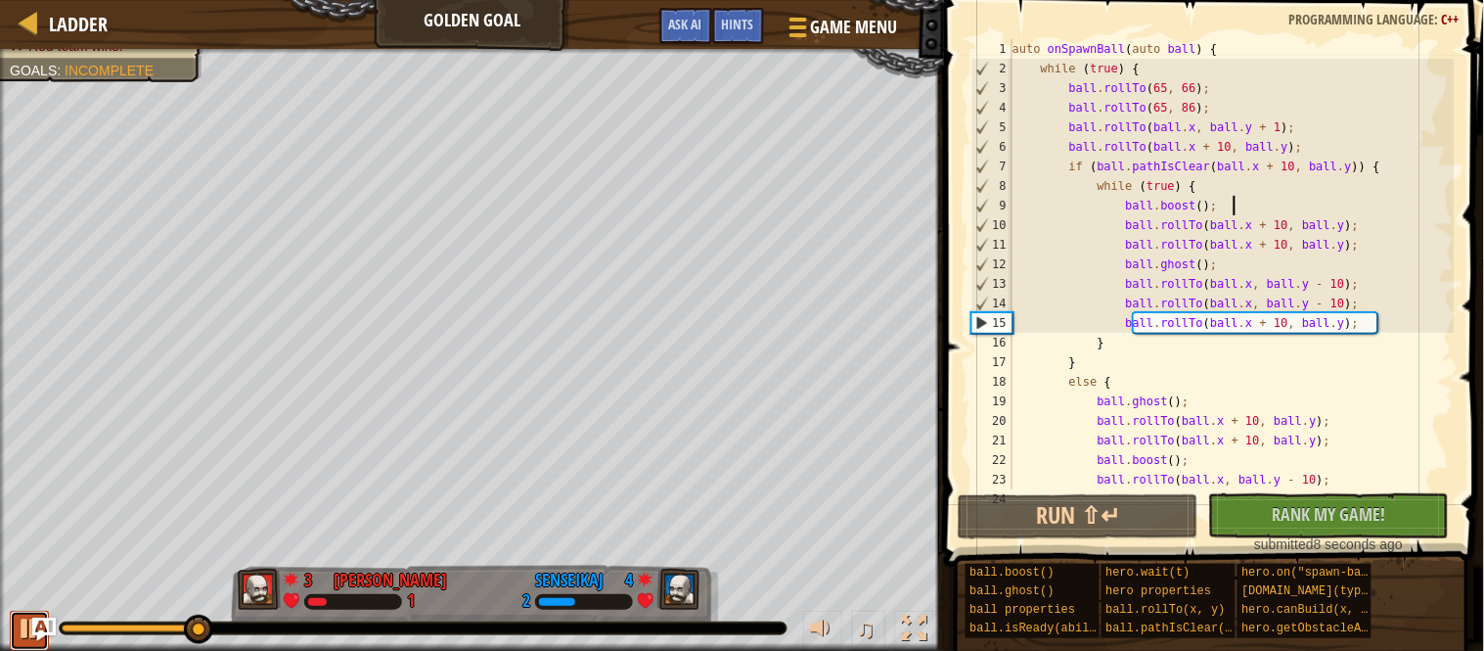
click at [21, 641] on div at bounding box center [29, 627] width 25 height 25
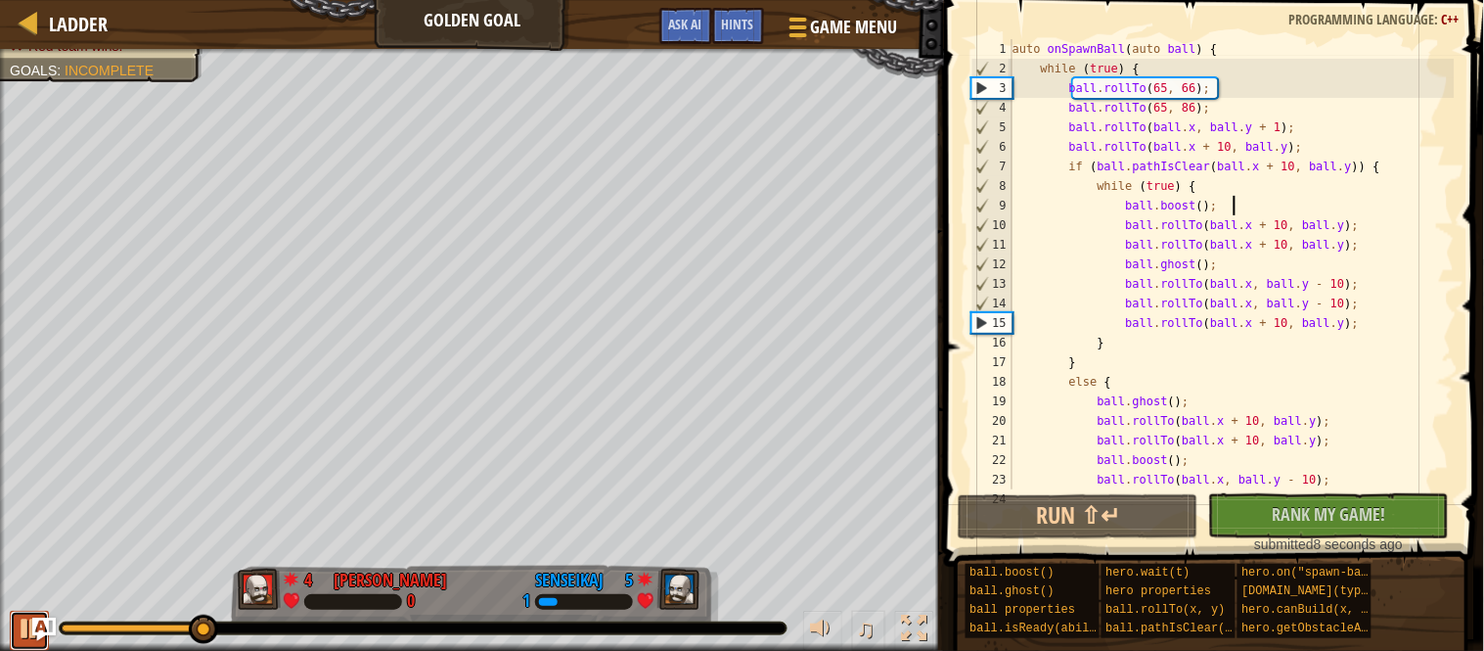
click at [21, 641] on div at bounding box center [29, 627] width 25 height 25
click at [20, 638] on div at bounding box center [29, 627] width 25 height 25
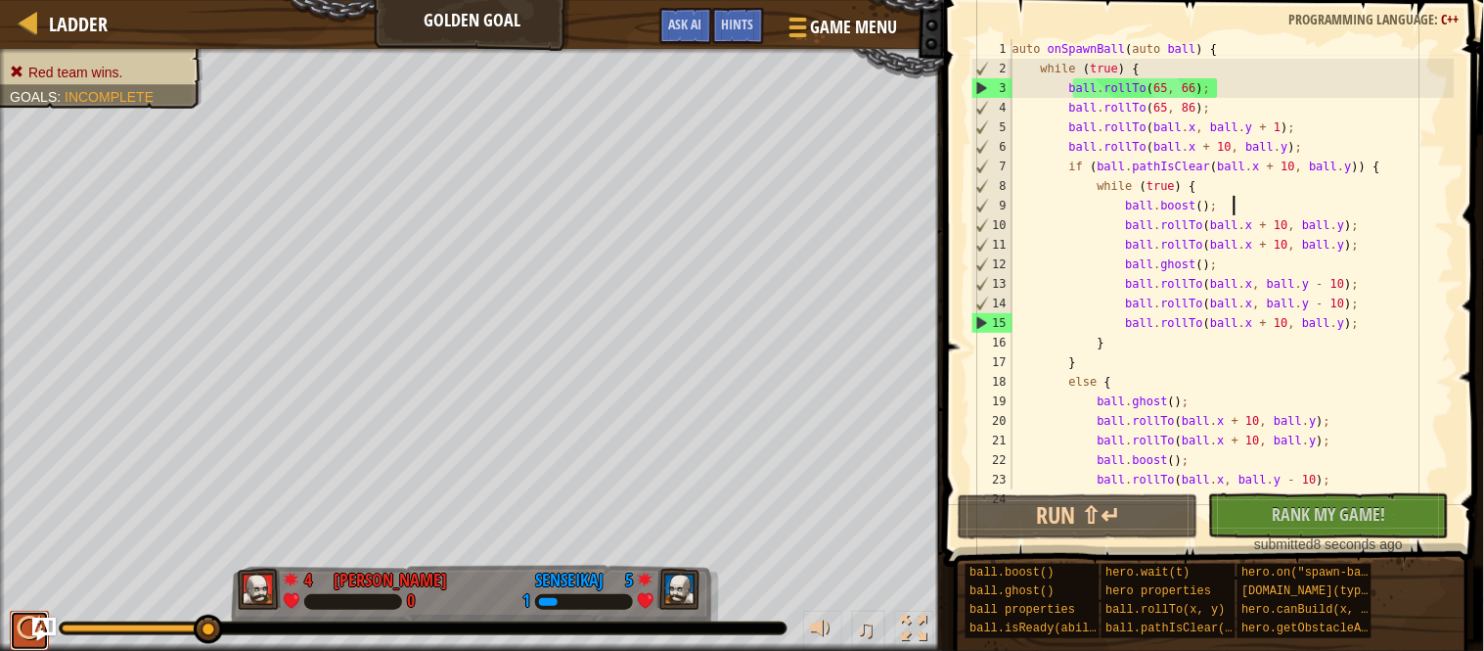
click at [20, 638] on div at bounding box center [29, 627] width 25 height 25
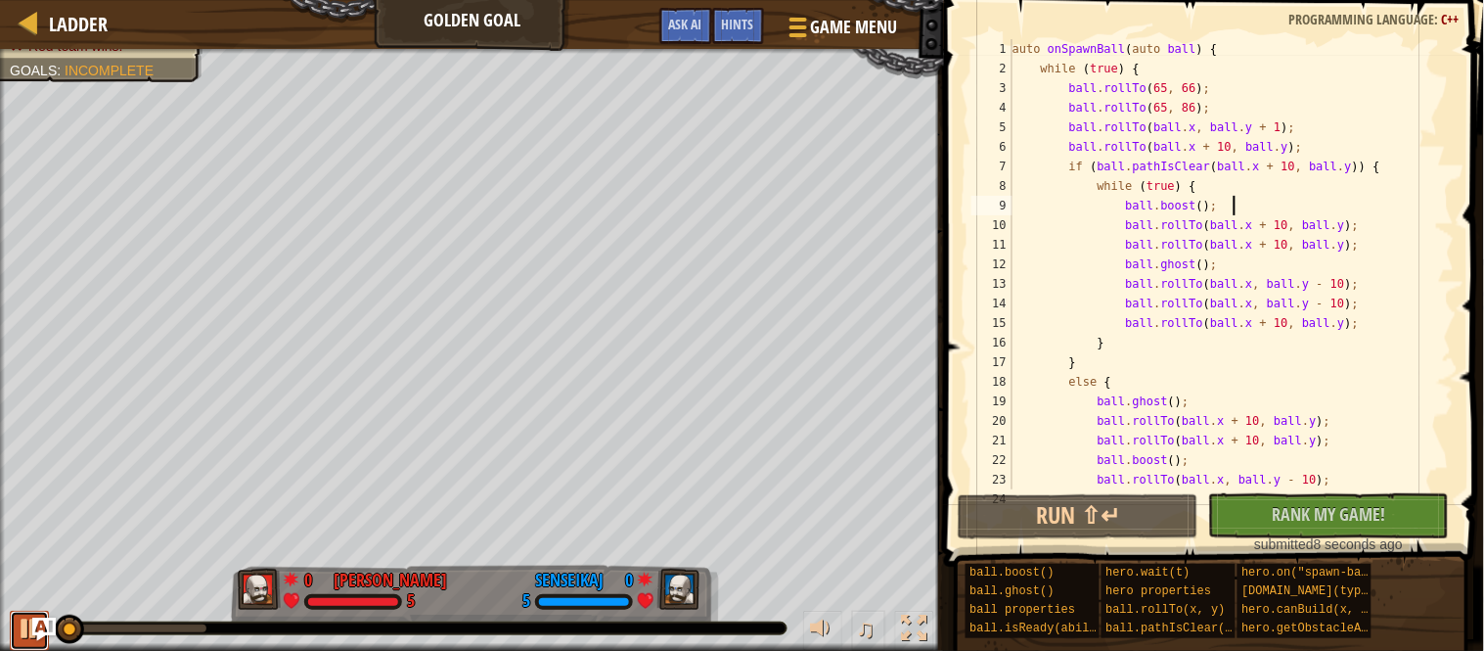
click at [20, 638] on div at bounding box center [29, 627] width 25 height 25
click at [25, 631] on div at bounding box center [29, 627] width 25 height 25
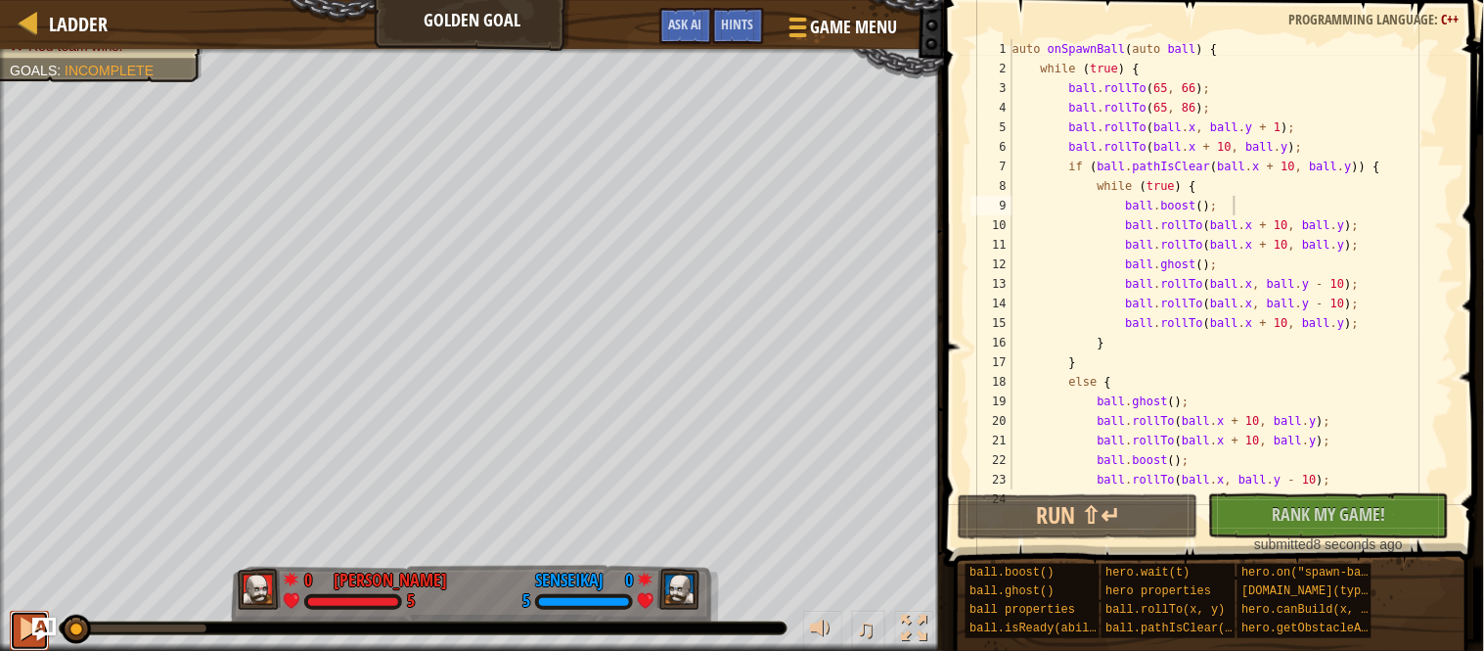
click at [25, 631] on div at bounding box center [29, 627] width 25 height 25
click at [1169, 111] on div "auto onSpawnBall ( auto ball ) { while ( true ) { ball . rollTo ( 65 , 66 ) ; b…" at bounding box center [1232, 283] width 446 height 489
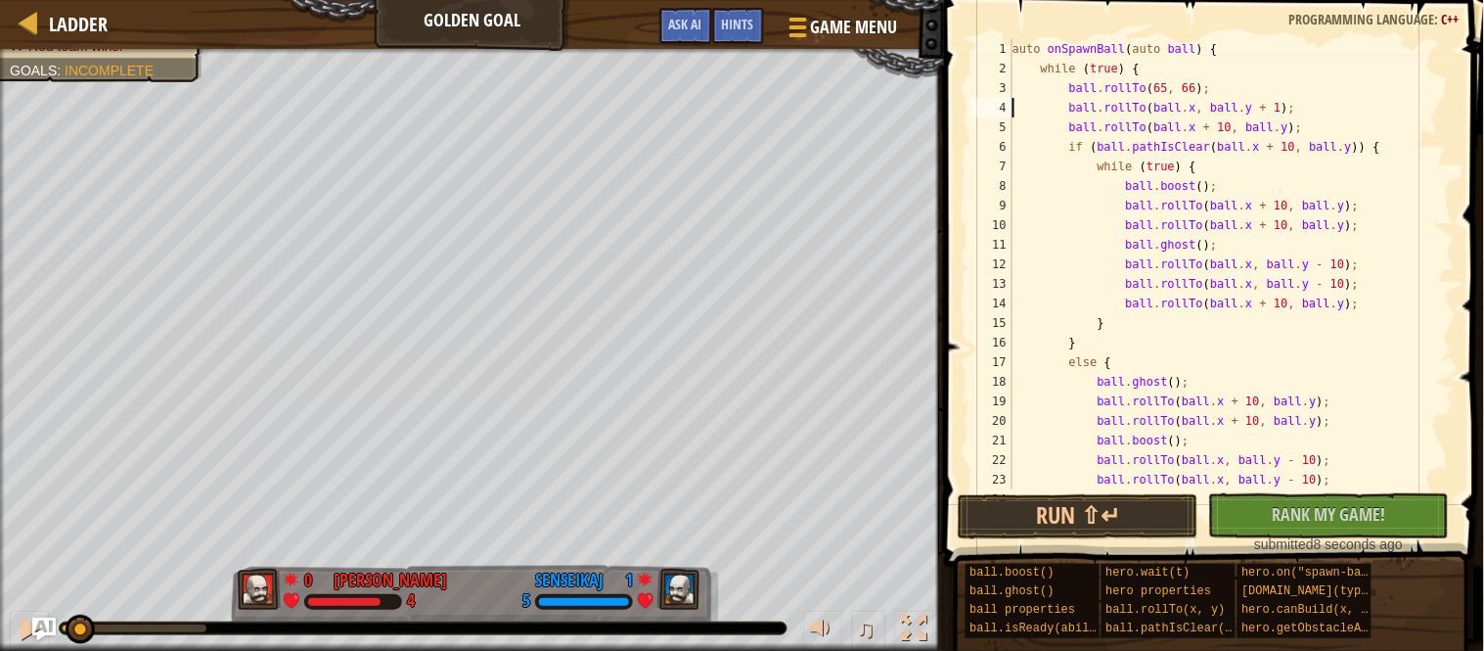
click at [1169, 100] on div "auto onSpawnBall ( auto ball ) { while ( true ) { ball . rollTo ( 65 , 66 ) ; b…" at bounding box center [1232, 283] width 446 height 489
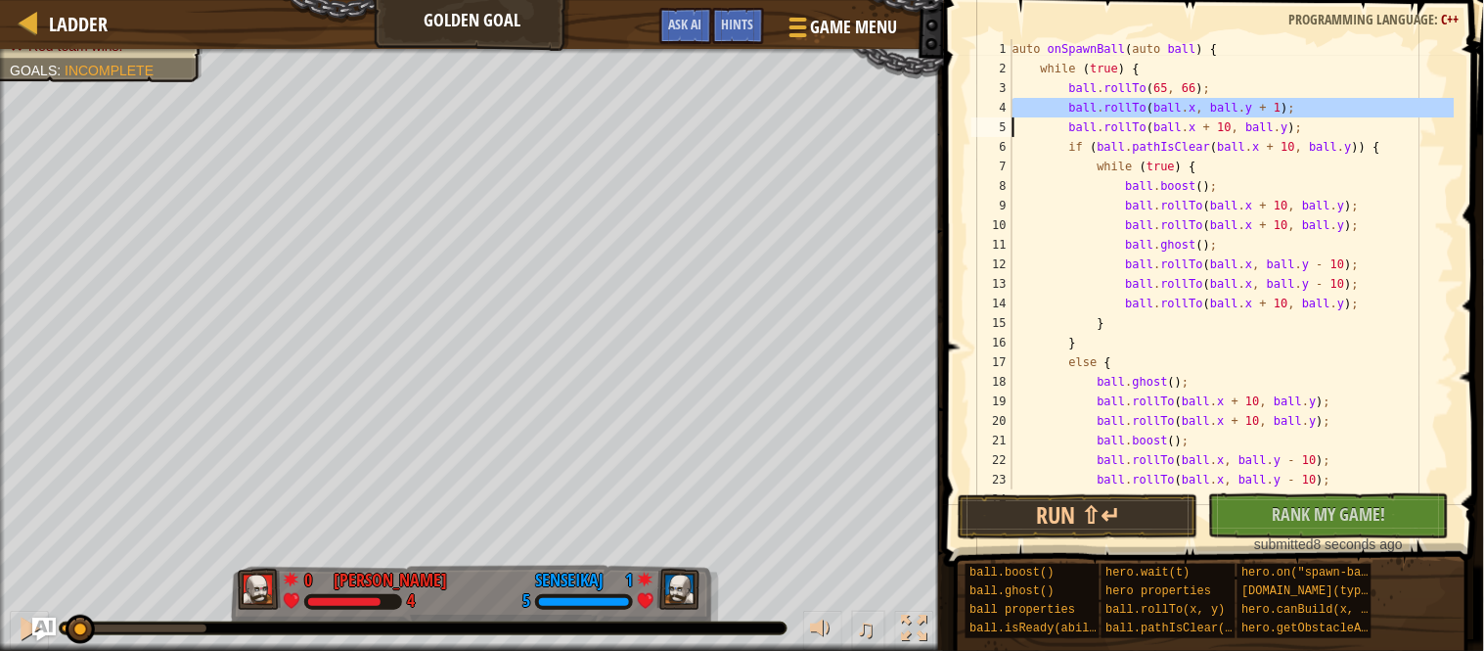
click at [1163, 93] on div "auto onSpawnBall ( auto ball ) { while ( true ) { ball . rollTo ( 65 , 66 ) ; b…" at bounding box center [1232, 283] width 446 height 489
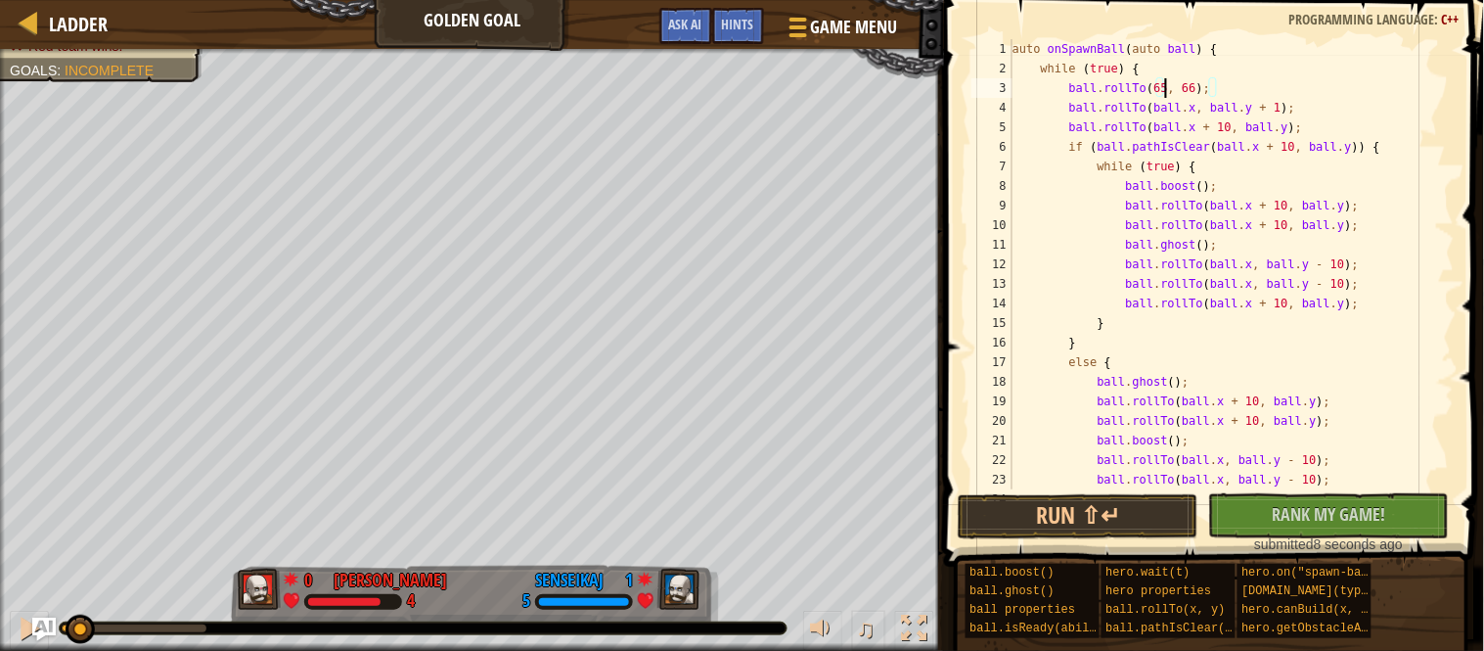
click at [1163, 93] on div "auto onSpawnBall ( auto ball ) { while ( true ) { ball . rollTo ( 65 , 66 ) ; b…" at bounding box center [1232, 283] width 446 height 489
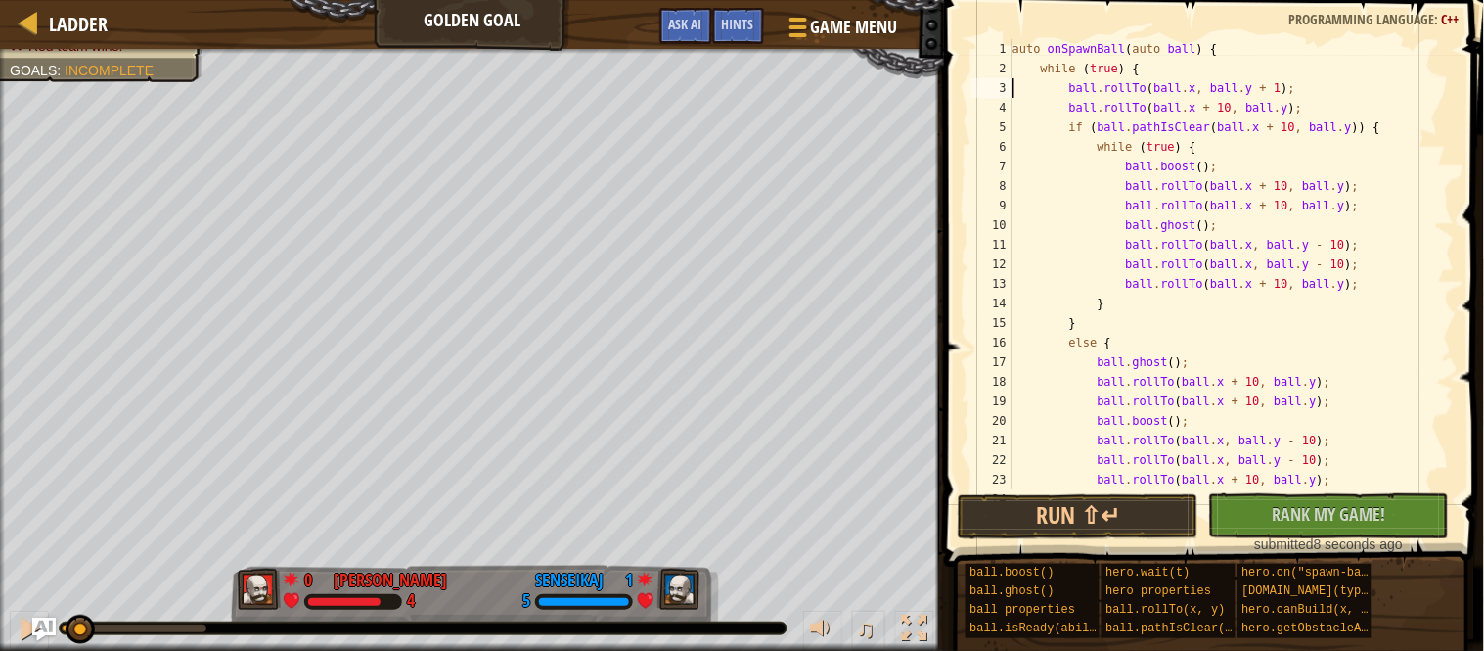
click at [1163, 93] on div "auto onSpawnBall ( auto ball ) { while ( true ) { ball . rollTo ( ball . x , ba…" at bounding box center [1232, 283] width 446 height 489
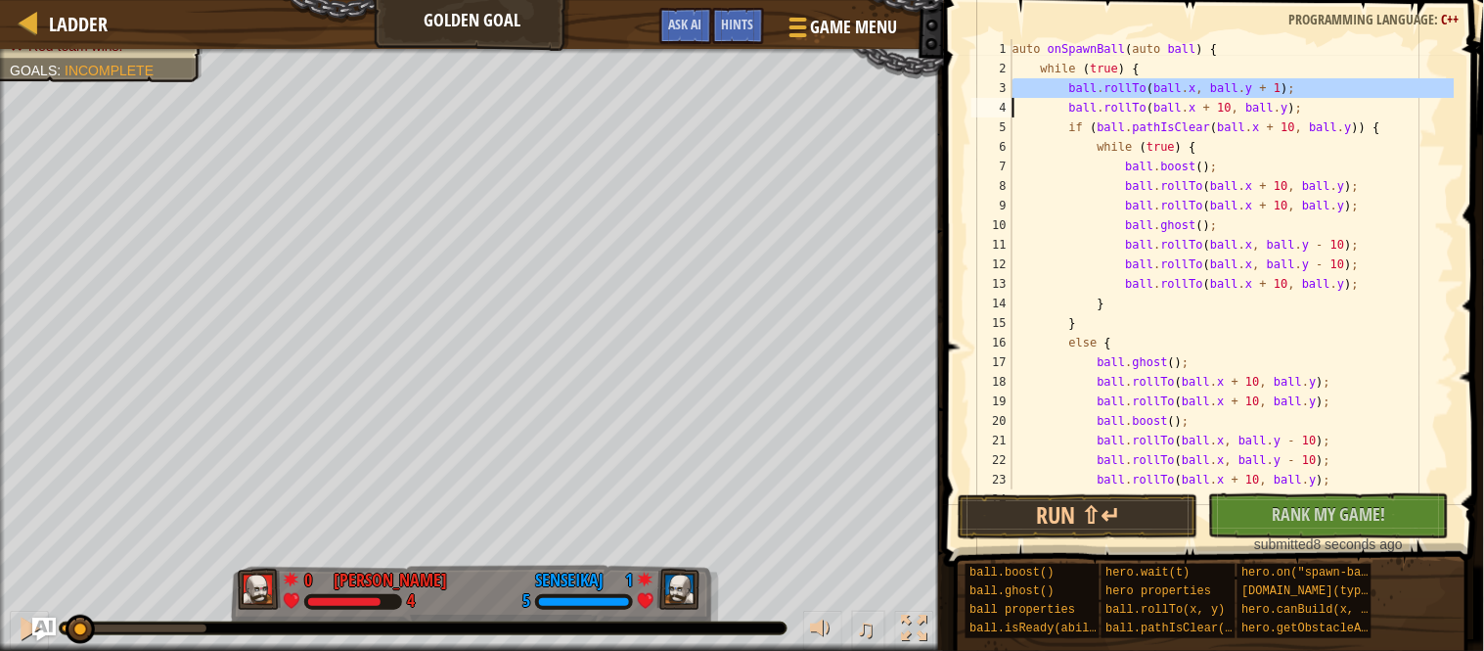
click at [1332, 90] on div "auto onSpawnBall ( auto ball ) { while ( true ) { ball . rollTo ( ball . x , ba…" at bounding box center [1232, 264] width 446 height 450
type textarea "ball.rollTo(ball.x, ball.y + 1);"
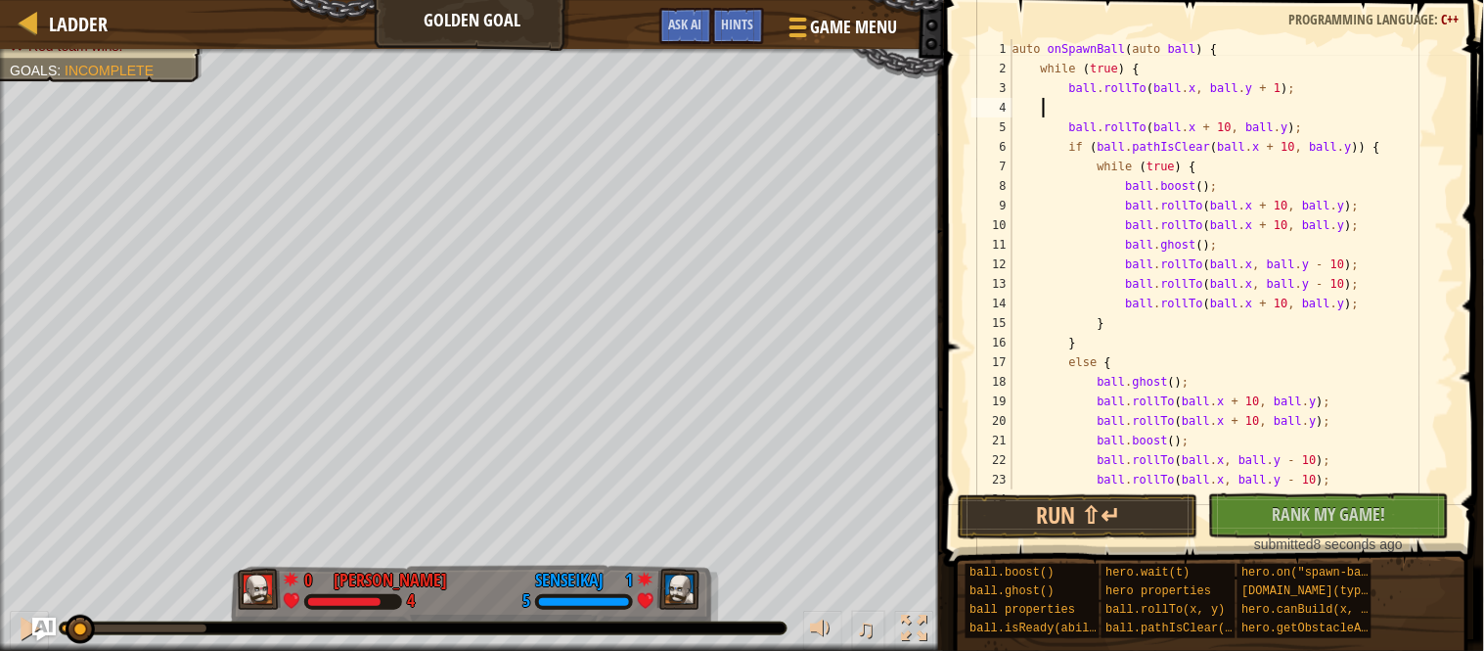
scroll to position [8, 0]
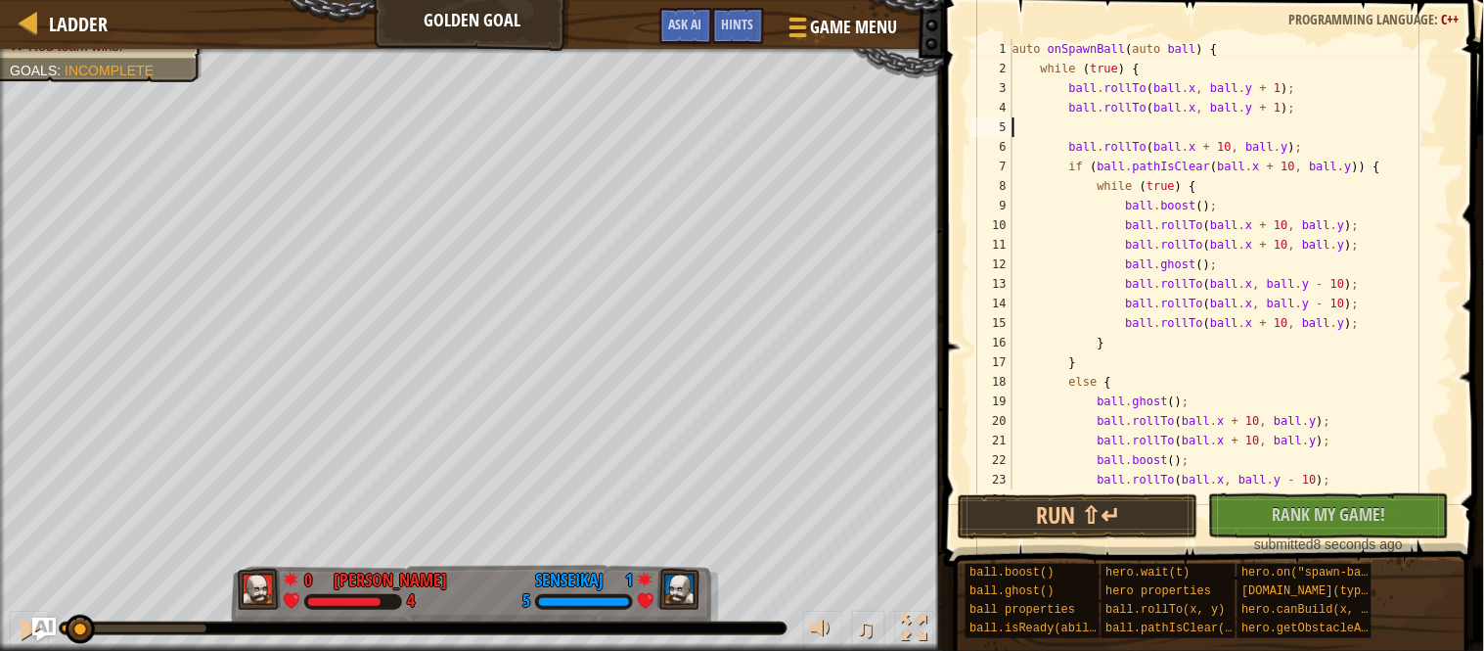
paste textarea "ball.rollTo(ball.x, ball.y + 1);"
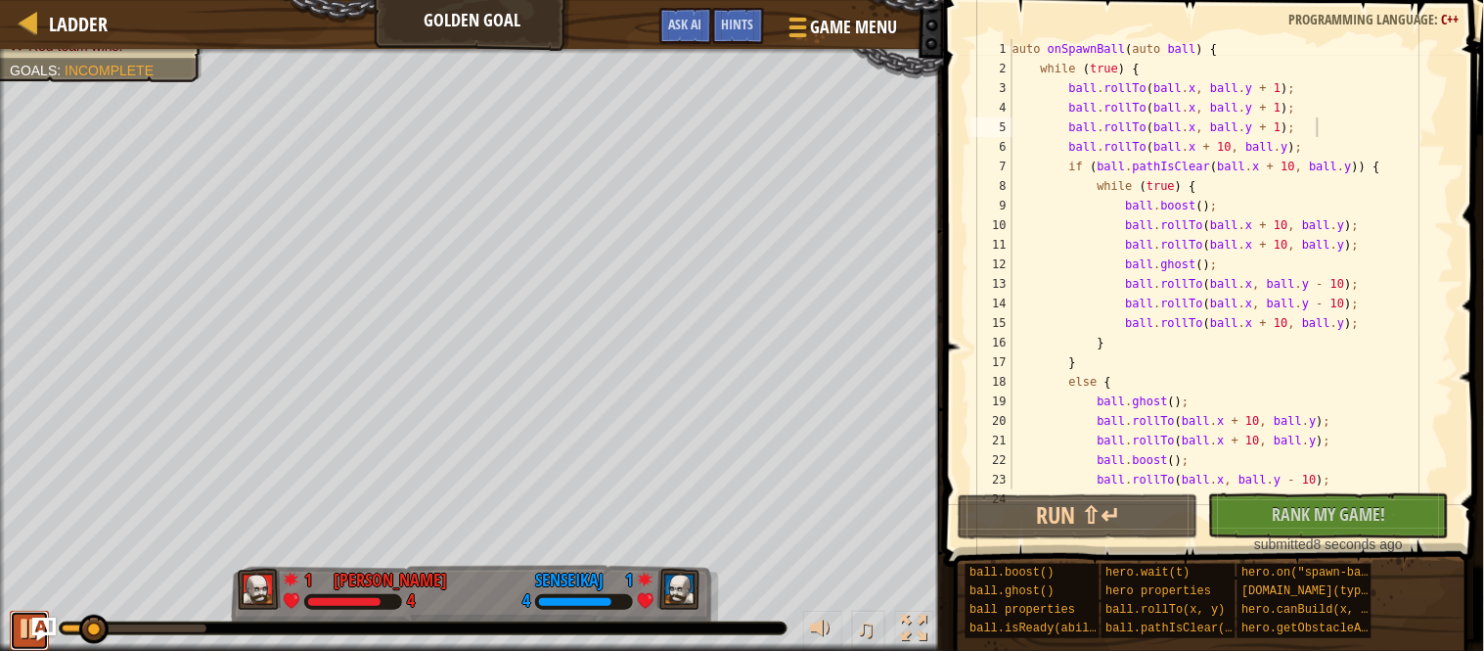
click at [20, 638] on div at bounding box center [29, 627] width 25 height 25
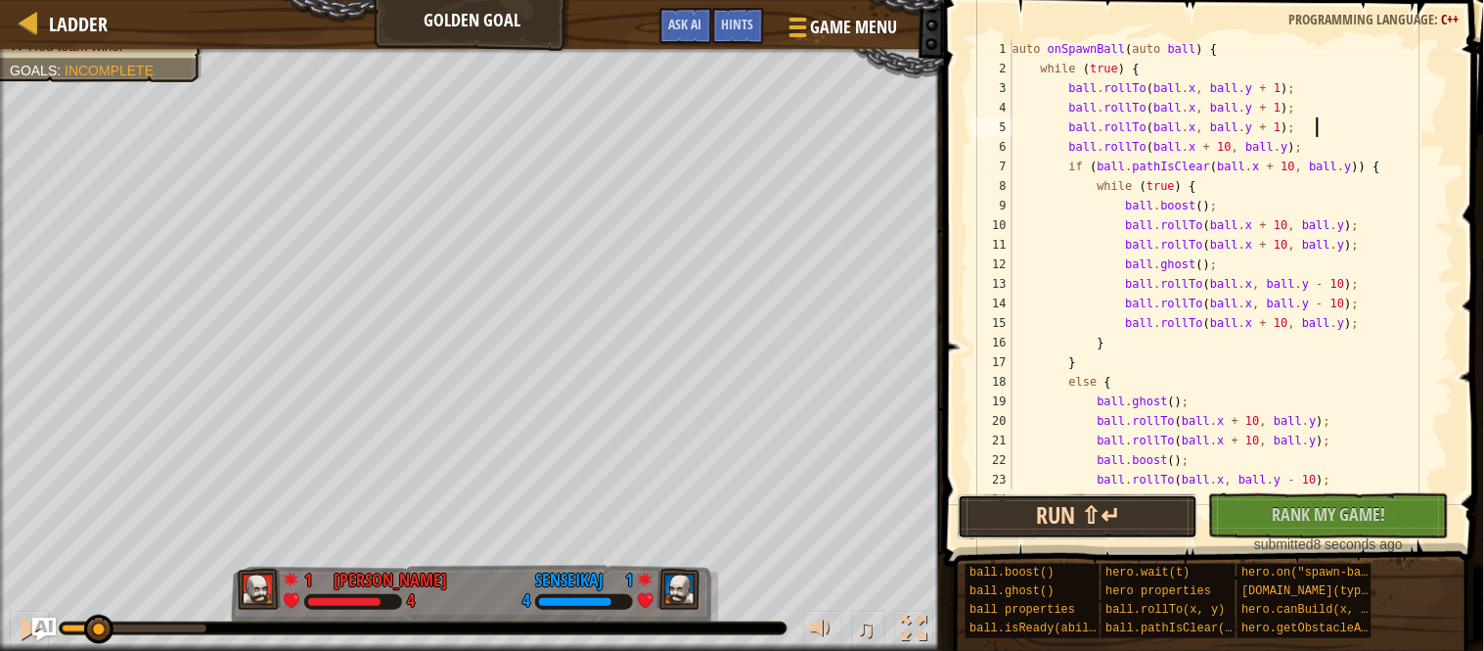
click at [985, 518] on button "Run ⇧↵" at bounding box center [1078, 516] width 241 height 45
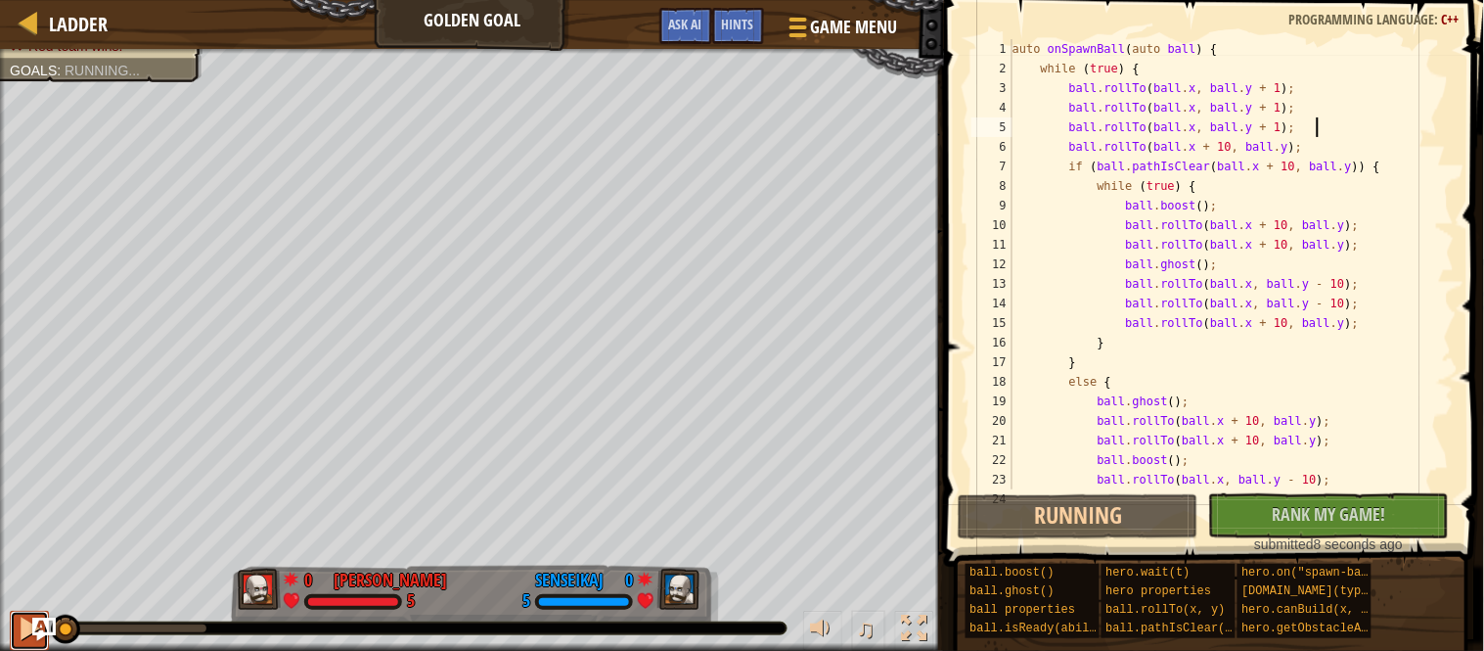
click at [10, 628] on button at bounding box center [29, 631] width 39 height 40
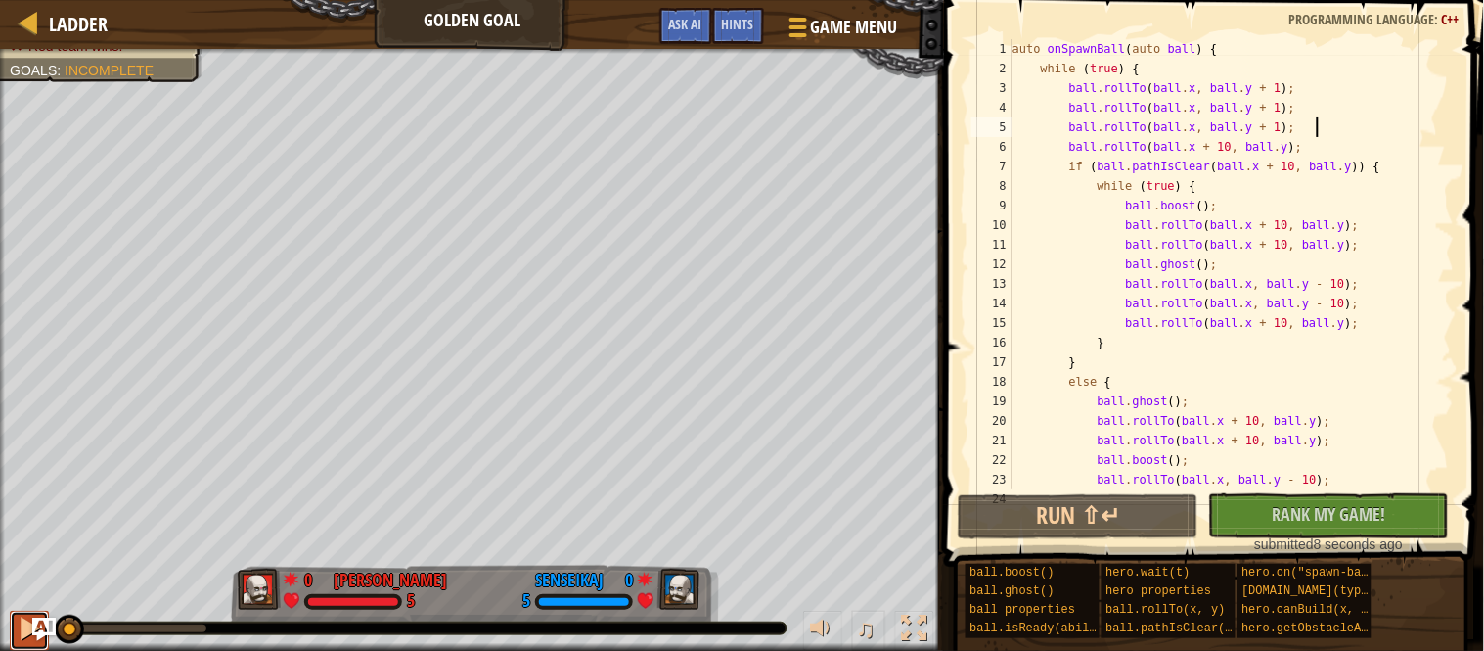
click at [10, 628] on button at bounding box center [29, 631] width 39 height 40
click at [1304, 128] on div "auto onSpawnBall ( auto ball ) { while ( true ) { ball . rollTo ( ball . x , ba…" at bounding box center [1232, 283] width 446 height 489
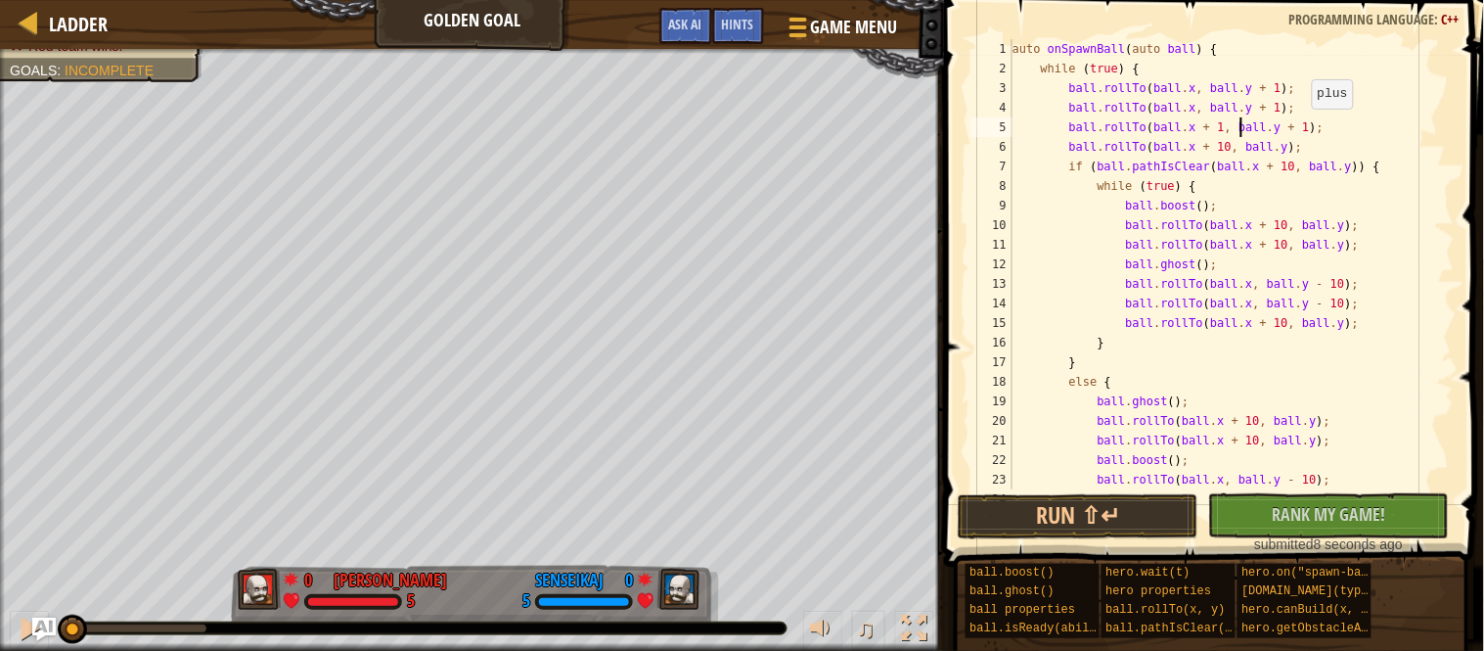
scroll to position [8, 33]
click at [1138, 504] on button "Run ⇧↵" at bounding box center [1078, 516] width 241 height 45
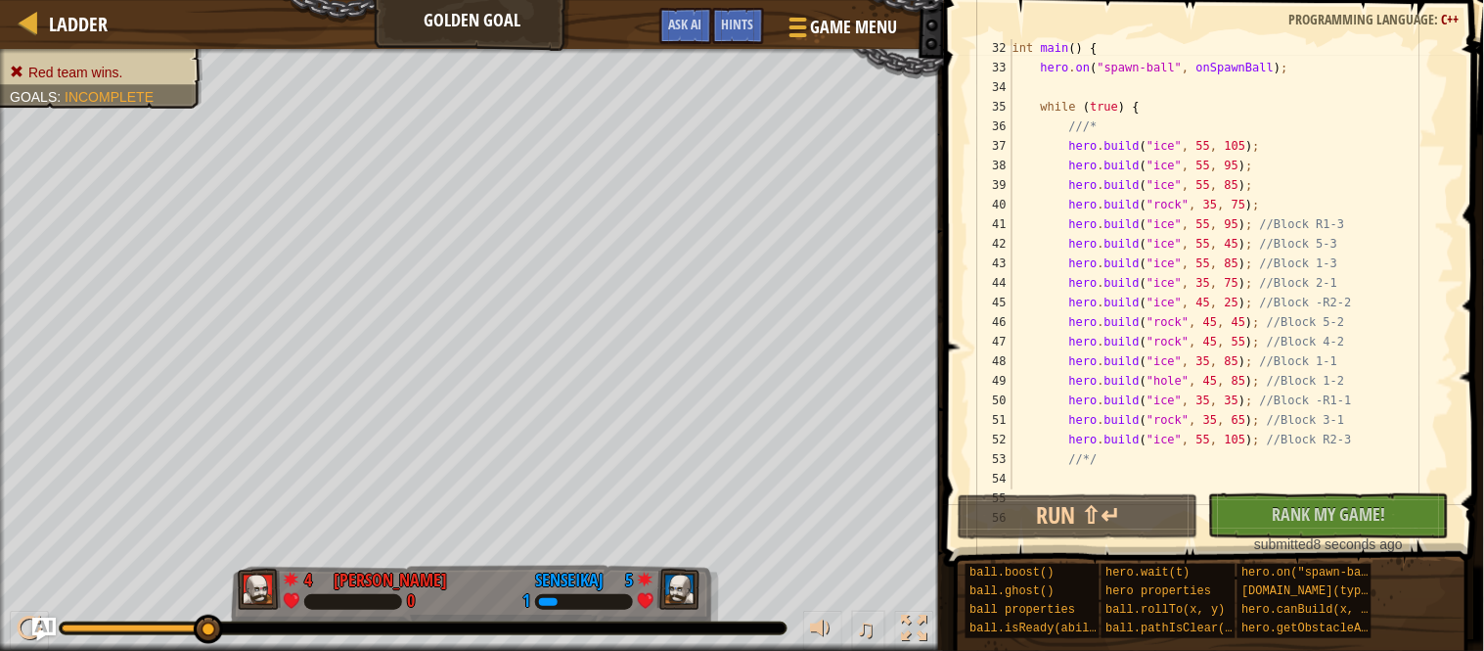
scroll to position [612, 0]
click at [1297, 202] on div "int main ( ) { hero . on ( " spawn-ball " , onSpawnBall ) ; while ( true ) { //…" at bounding box center [1232, 276] width 446 height 489
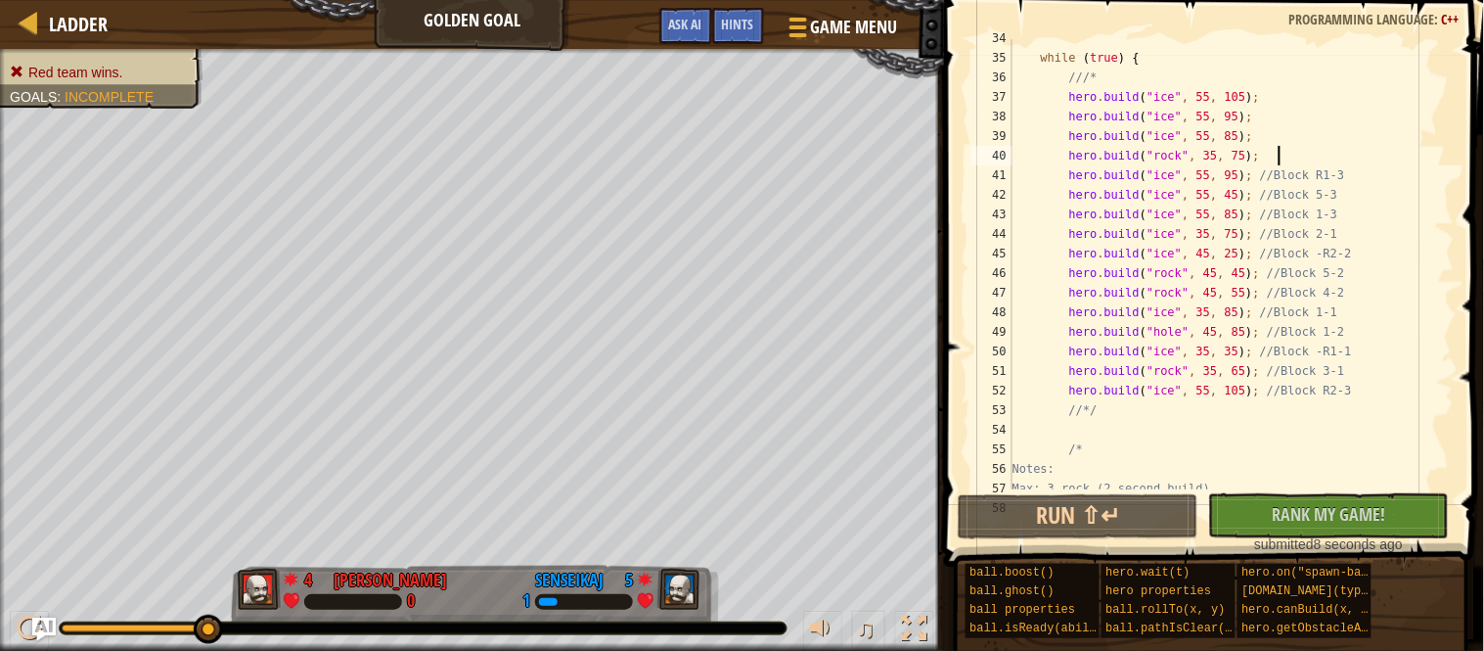
scroll to position [661, 0]
click at [1256, 389] on div "while ( true ) { ///* hero . build ( " ice " , 55 , 105 ) ; hero . build ( " ic…" at bounding box center [1232, 267] width 446 height 489
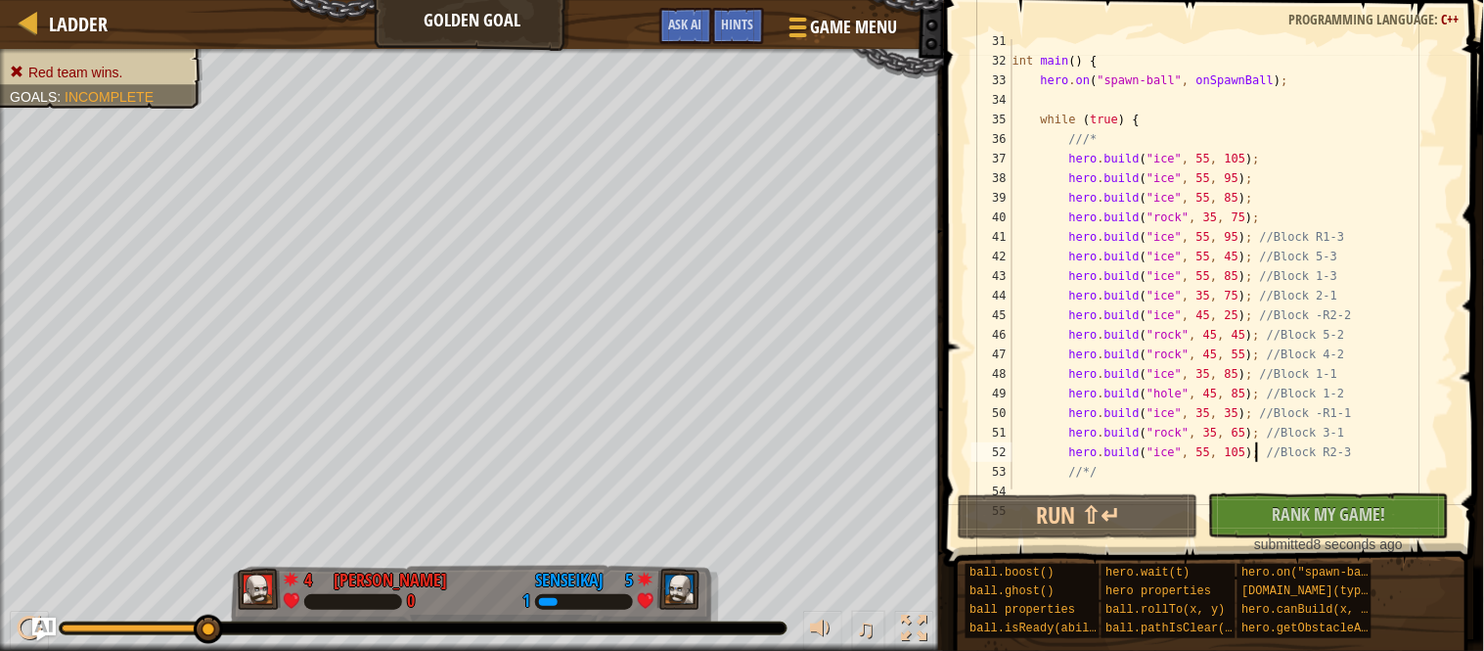
scroll to position [591, 0]
click at [1308, 225] on div "int main ( ) { hero . on ( " spawn-ball " , onSpawnBall ) ; while ( true ) { //…" at bounding box center [1232, 278] width 446 height 489
type textarea "[DOMAIN_NAME]("rock", 35, 75);"
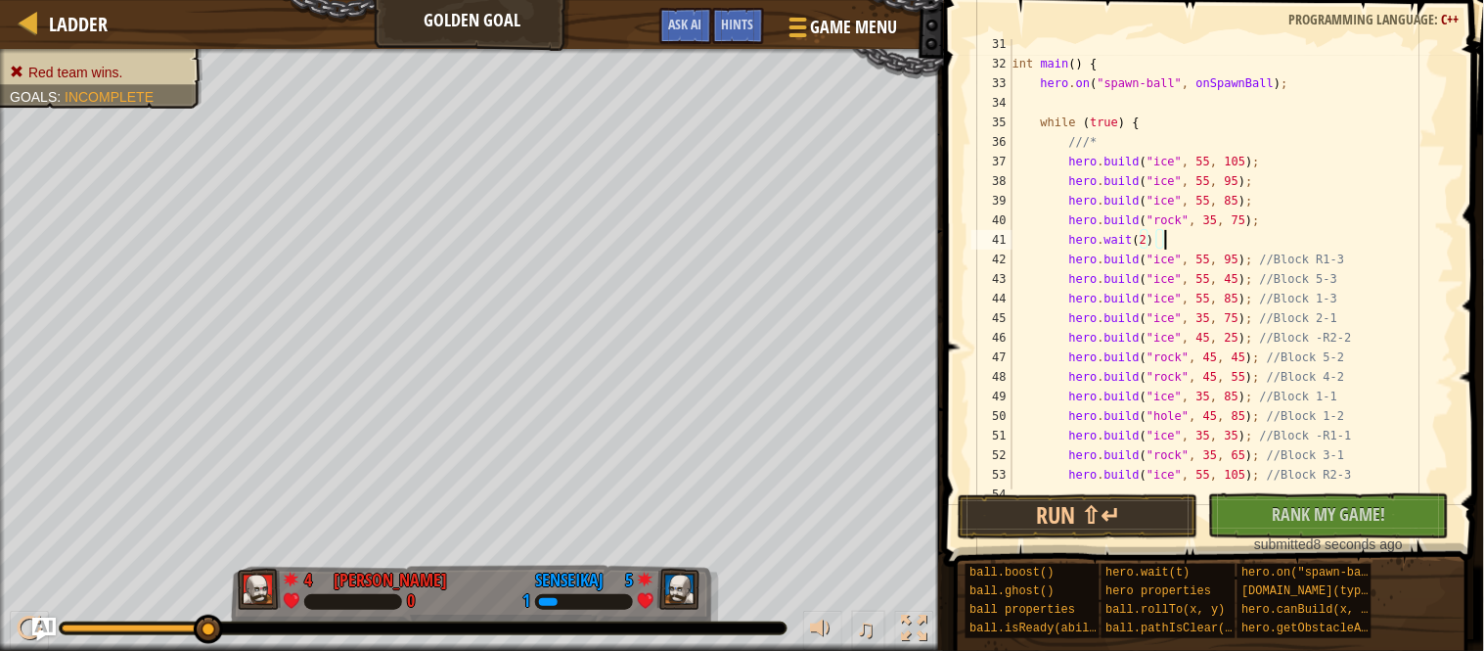
scroll to position [8, 22]
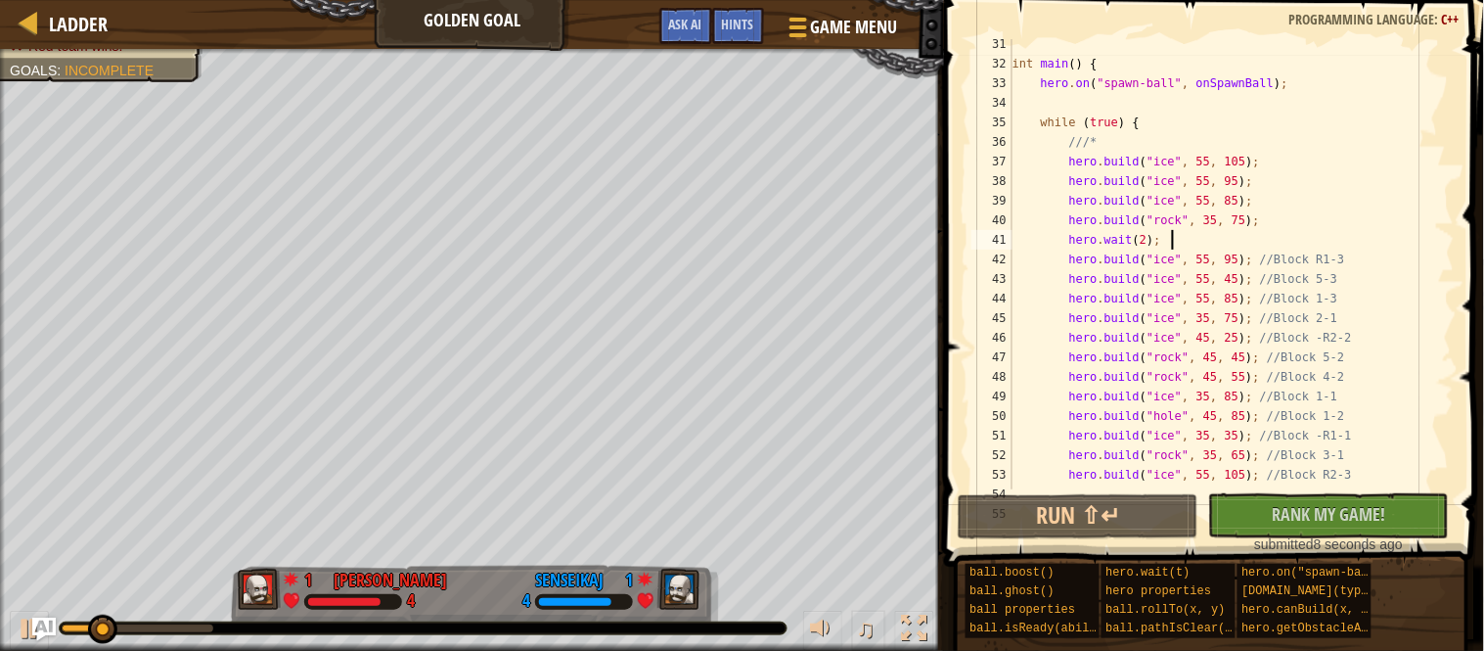
click at [1158, 243] on div "int main ( ) { hero . on ( " spawn-ball " , onSpawnBall ) ; while ( true ) { //…" at bounding box center [1232, 278] width 446 height 489
click at [1159, 244] on div "int main ( ) { hero . on ( " spawn-ball " , onSpawnBall ) ; while ( true ) { //…" at bounding box center [1232, 278] width 446 height 489
click at [1152, 244] on div "int main ( ) { hero . on ( " spawn-ball " , onSpawnBall ) ; while ( true ) { //…" at bounding box center [1232, 278] width 446 height 489
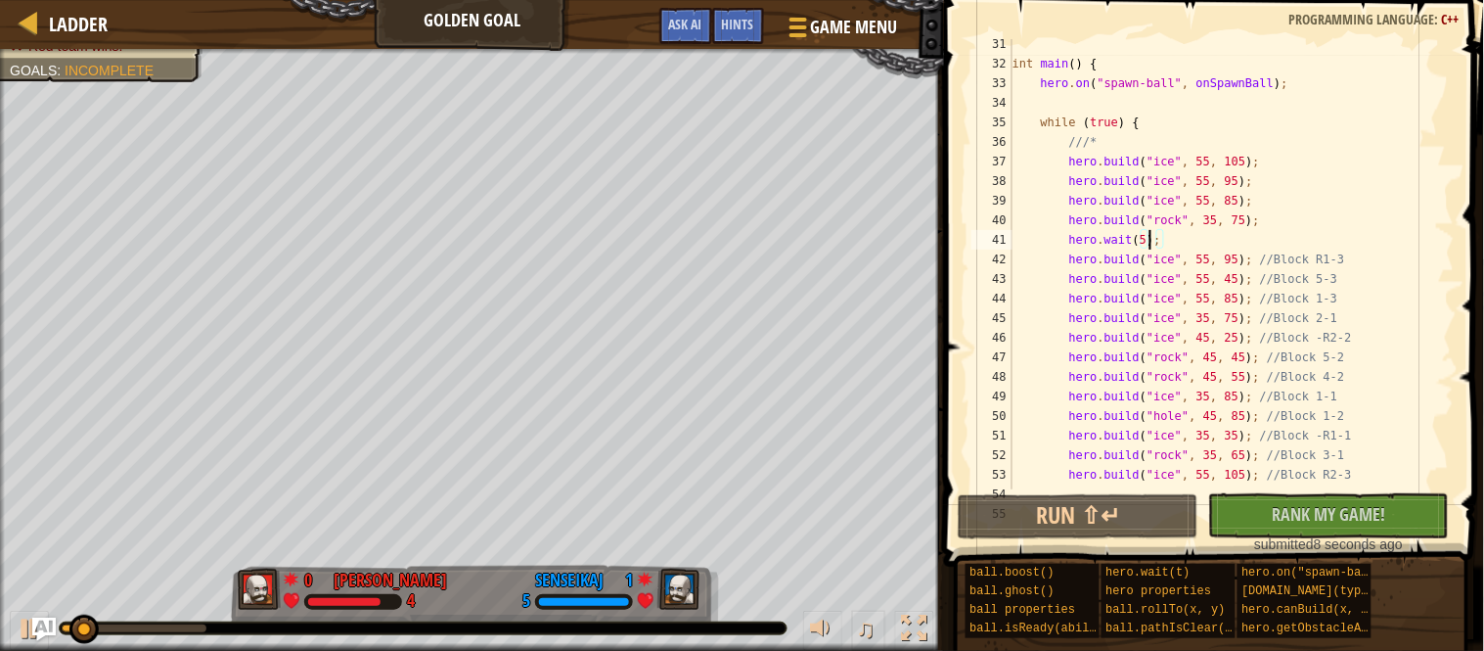
click at [1152, 244] on div "int main ( ) { hero . on ( " spawn-ball " , onSpawnBall ) ; while ( true ) { //…" at bounding box center [1232, 278] width 446 height 489
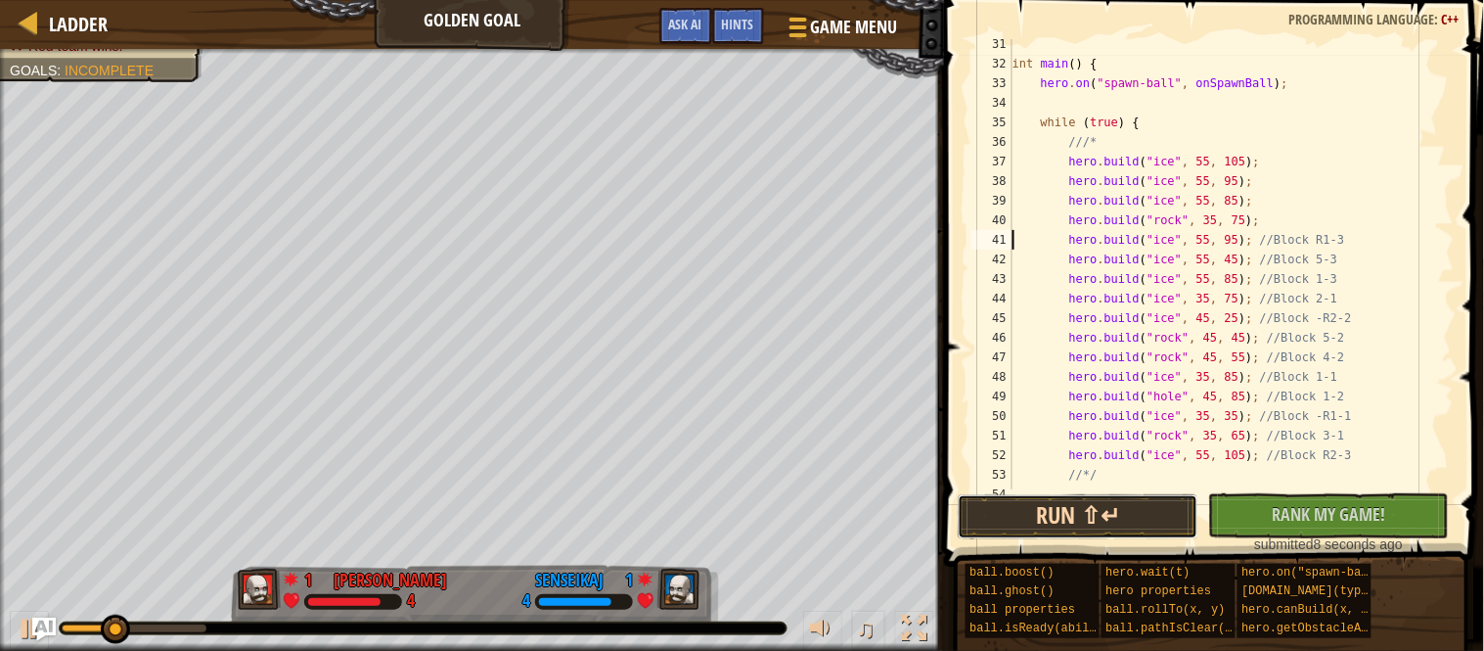
click at [1112, 520] on button "Run ⇧↵" at bounding box center [1078, 516] width 241 height 45
click at [1147, 501] on button "Run ⇧↵" at bounding box center [1078, 516] width 241 height 45
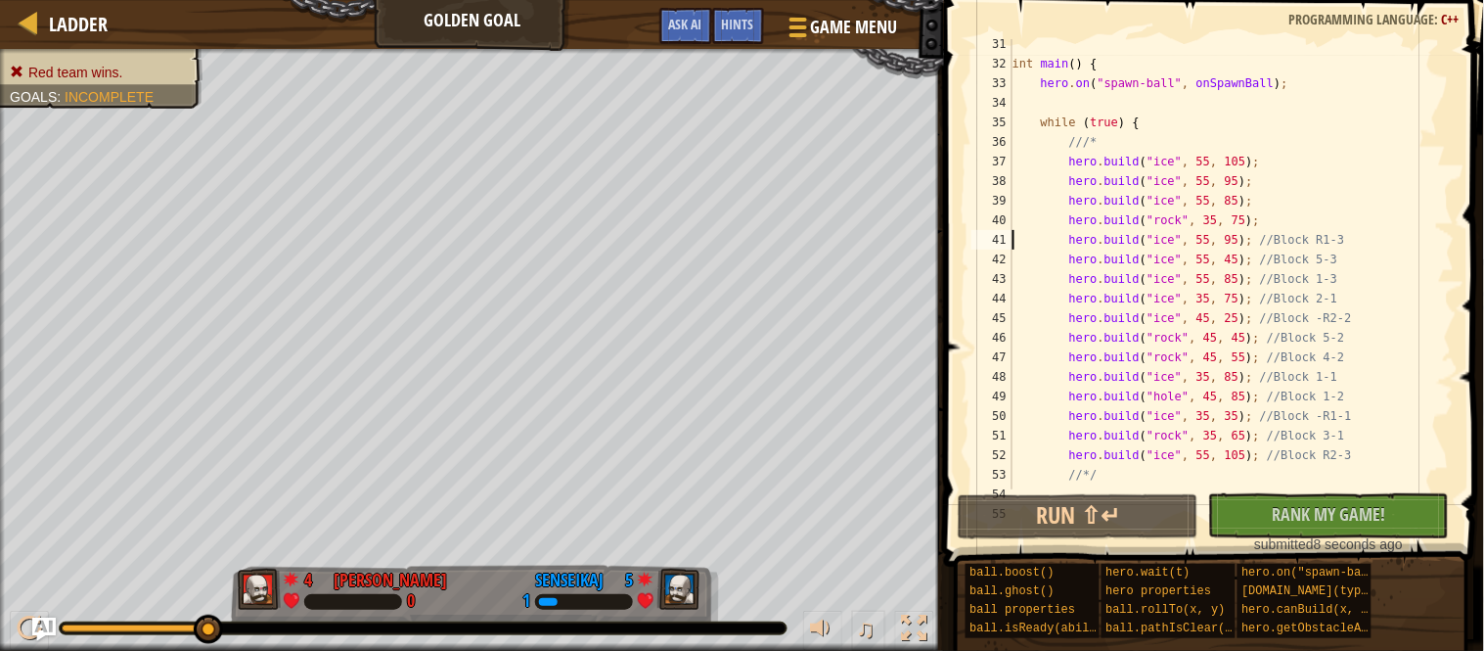
click at [1176, 181] on div "int main ( ) { hero . on ( " spawn-ball " , onSpawnBall ) ; while ( true ) { //…" at bounding box center [1232, 278] width 446 height 489
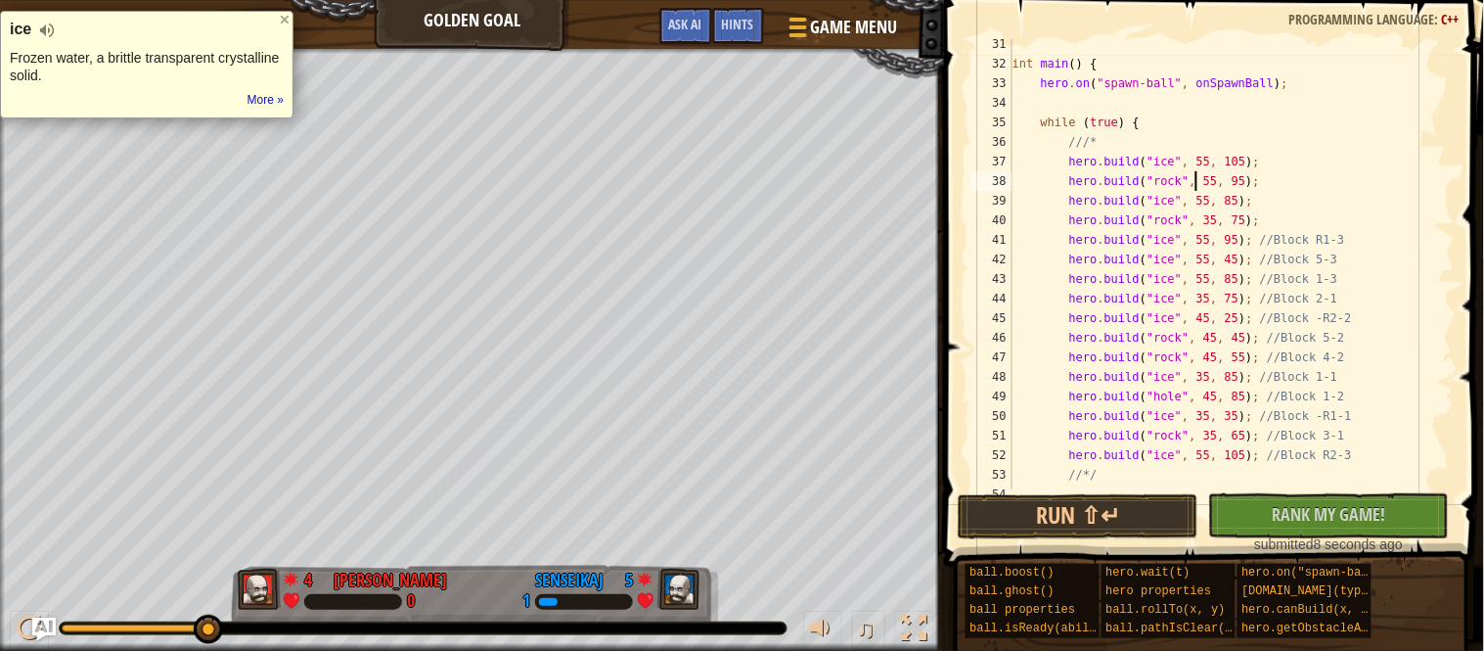
scroll to position [8, 26]
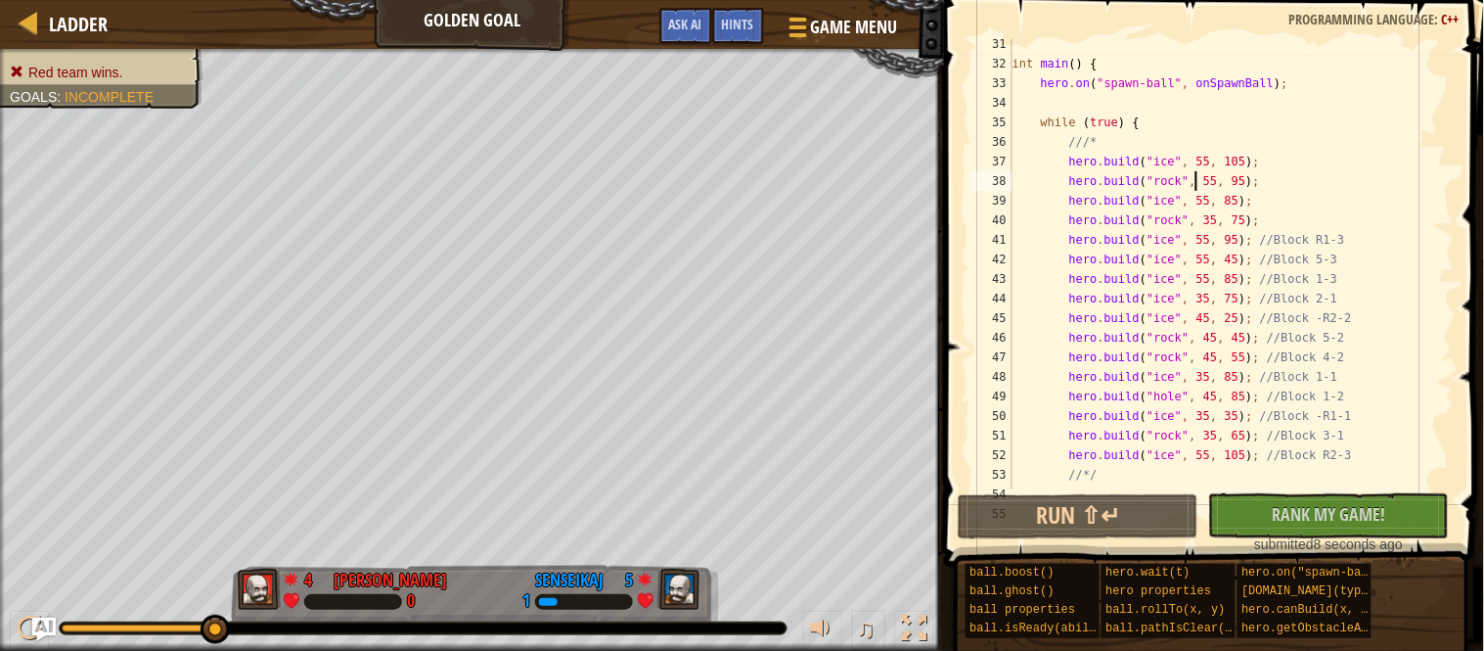
click at [1182, 372] on div "int main ( ) { hero . on ( " spawn-ball " , onSpawnBall ) ; while ( true ) { //…" at bounding box center [1232, 278] width 446 height 489
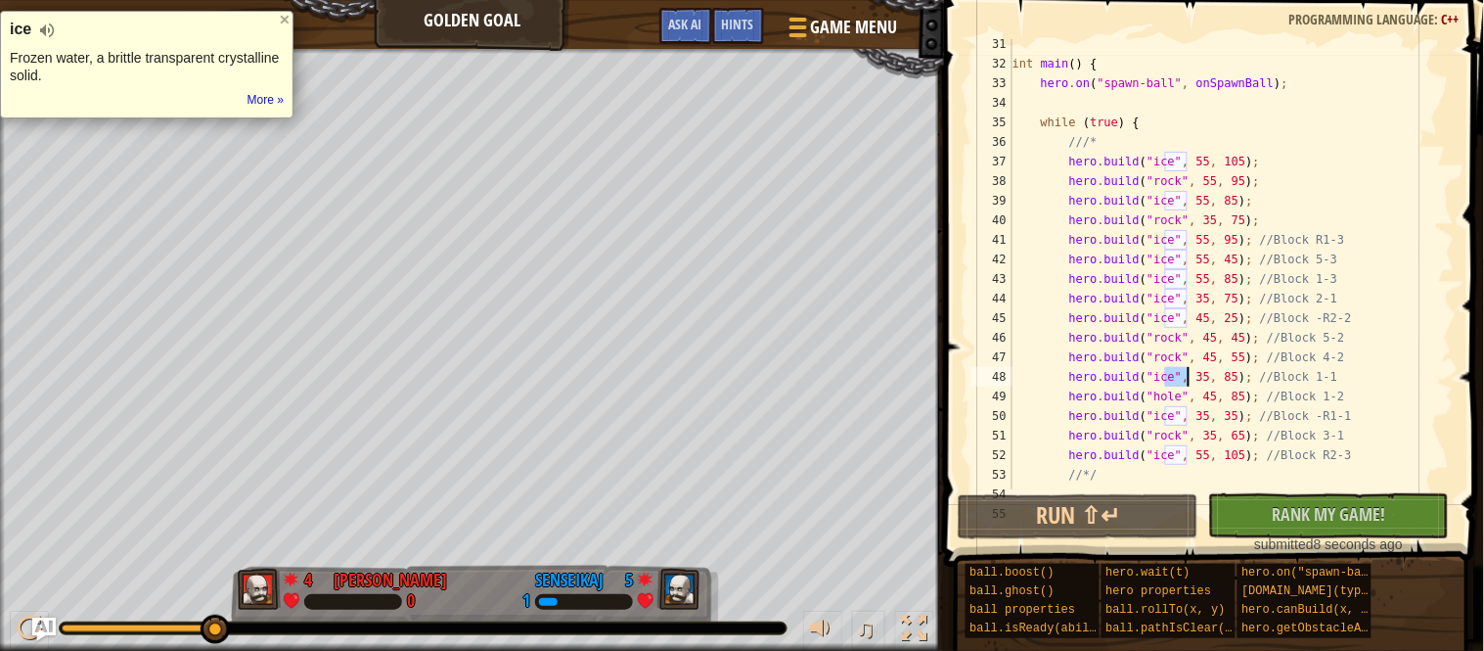
click at [1182, 183] on div "int main ( ) { hero . on ( " spawn-ball " , onSpawnBall ) ; while ( true ) { //…" at bounding box center [1232, 278] width 446 height 489
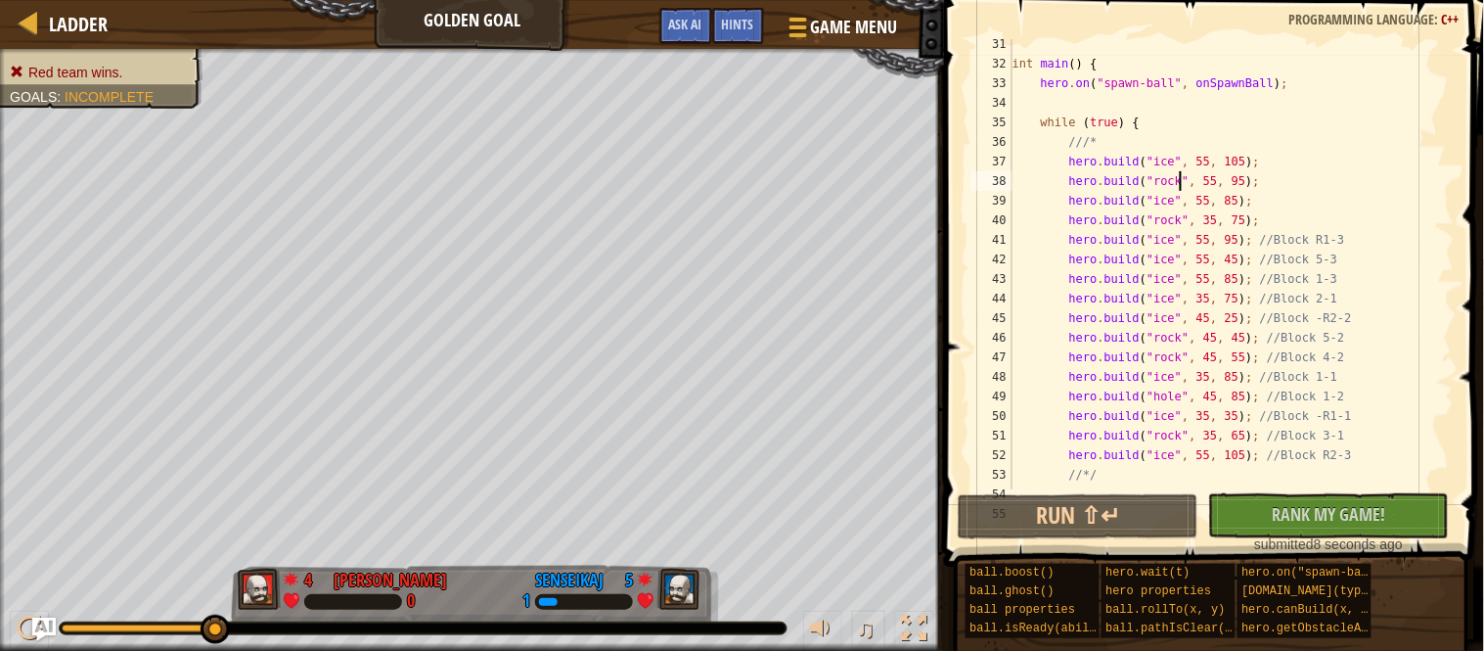
click at [1182, 183] on div "int main ( ) { hero . on ( " spawn-ball " , onSpawnBall ) ; while ( true ) { //…" at bounding box center [1232, 278] width 446 height 489
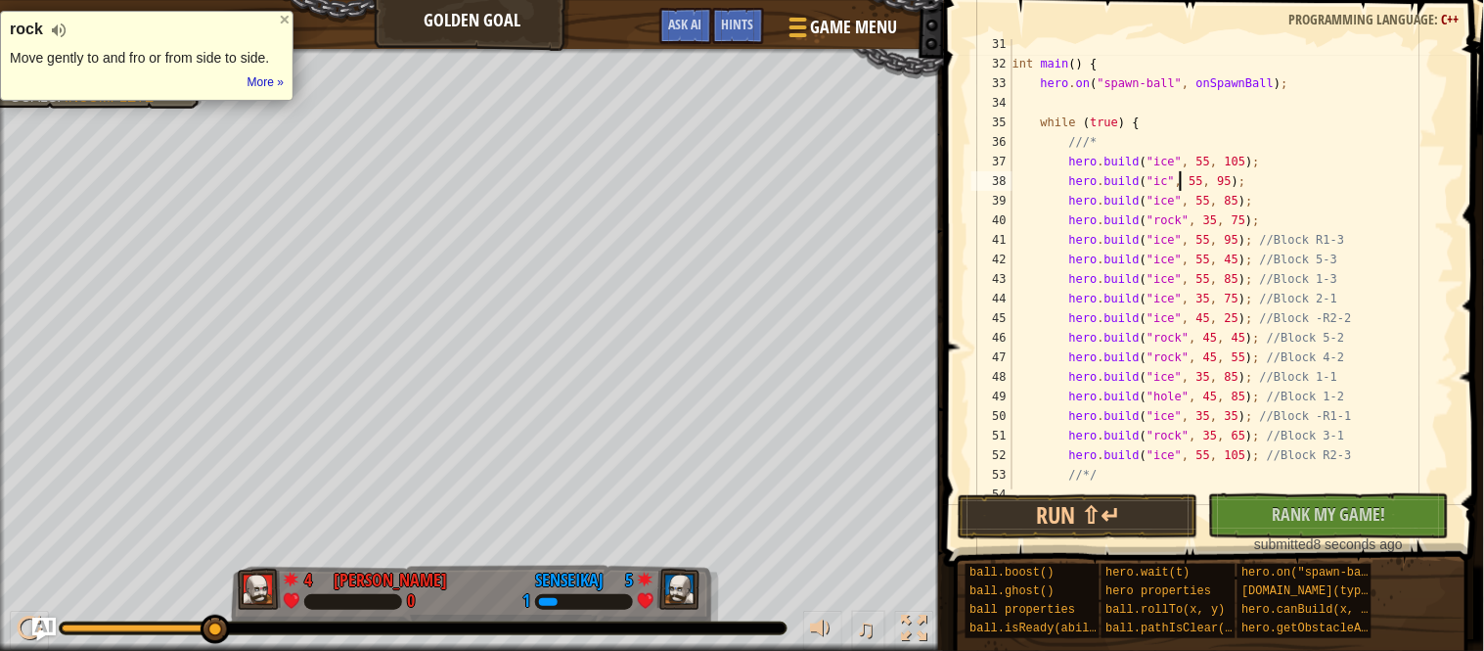
scroll to position [8, 24]
click at [1173, 166] on div "int main ( ) { hero . on ( " spawn-ball " , onSpawnBall ) ; while ( true ) { //…" at bounding box center [1232, 278] width 446 height 489
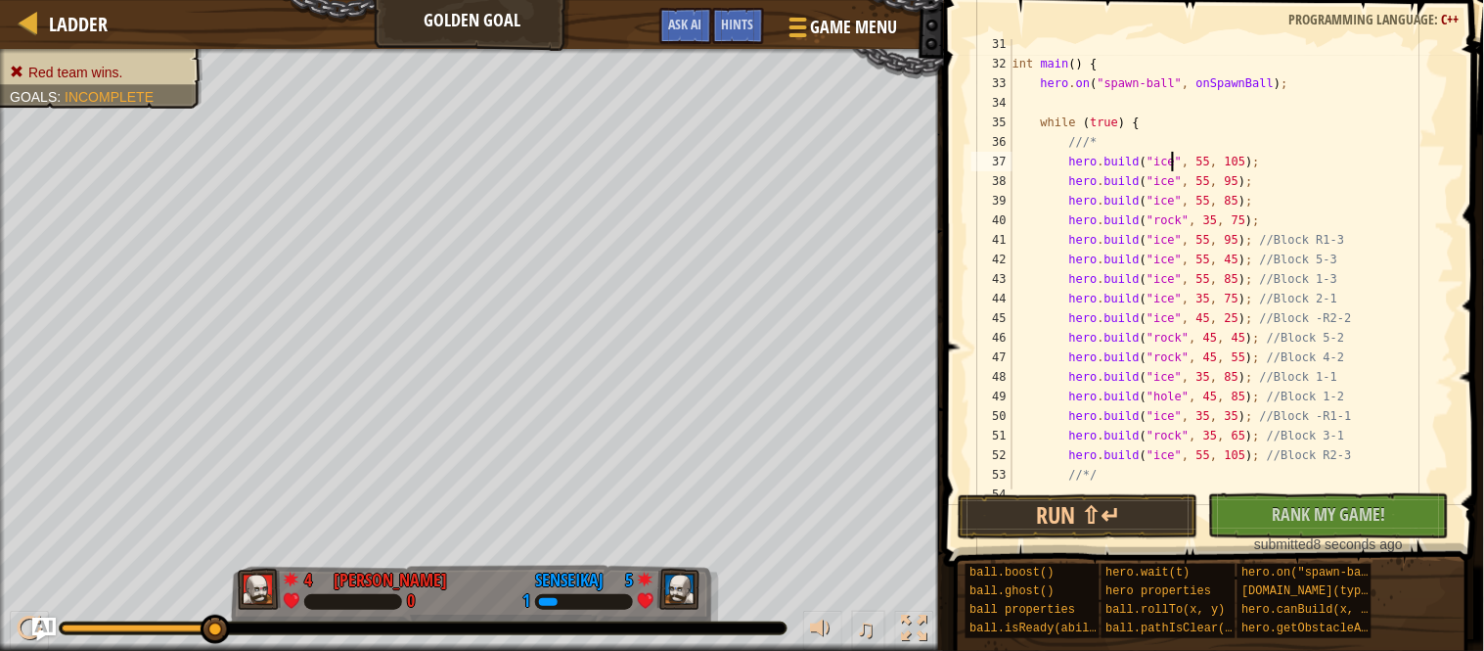
click at [1173, 166] on div "int main ( ) { hero . on ( " spawn-ball " , onSpawnBall ) ; while ( true ) { //…" at bounding box center [1232, 278] width 446 height 489
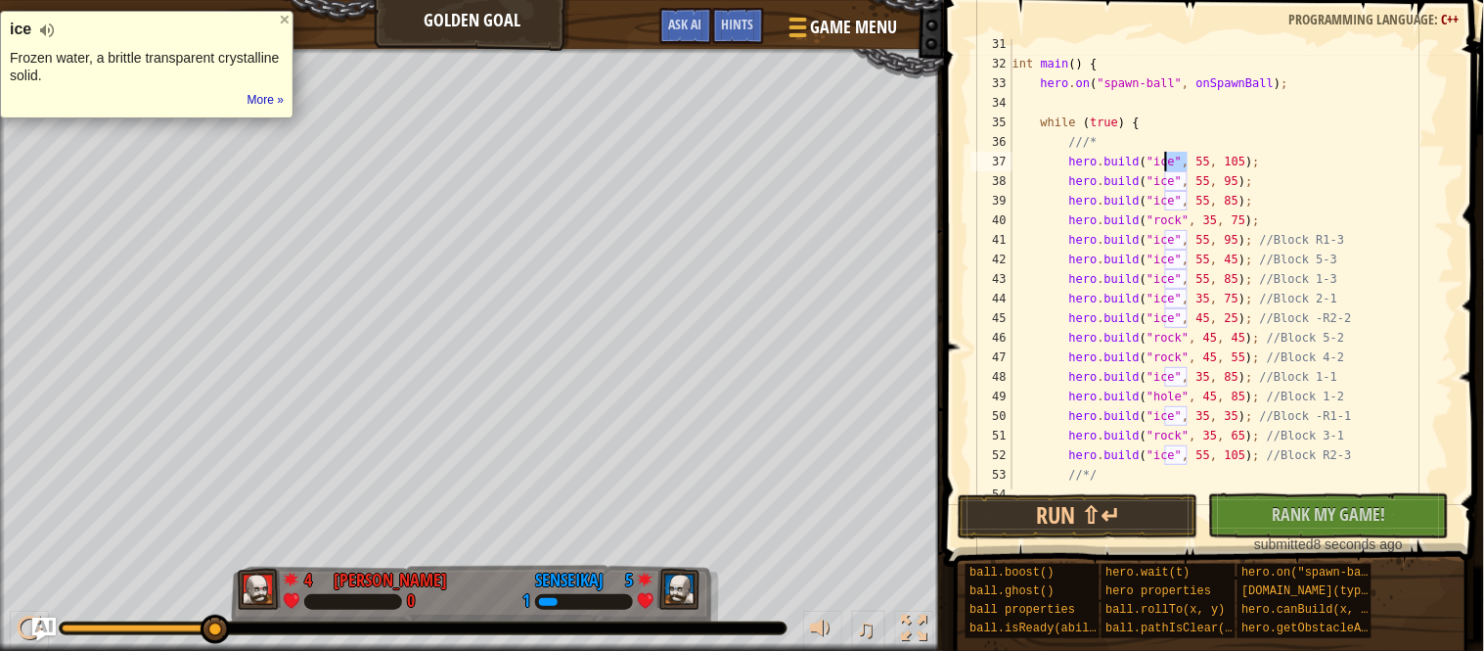
click at [1178, 203] on div "int main ( ) { hero . on ( " spawn-ball " , onSpawnBall ) ; while ( true ) { //…" at bounding box center [1232, 278] width 446 height 489
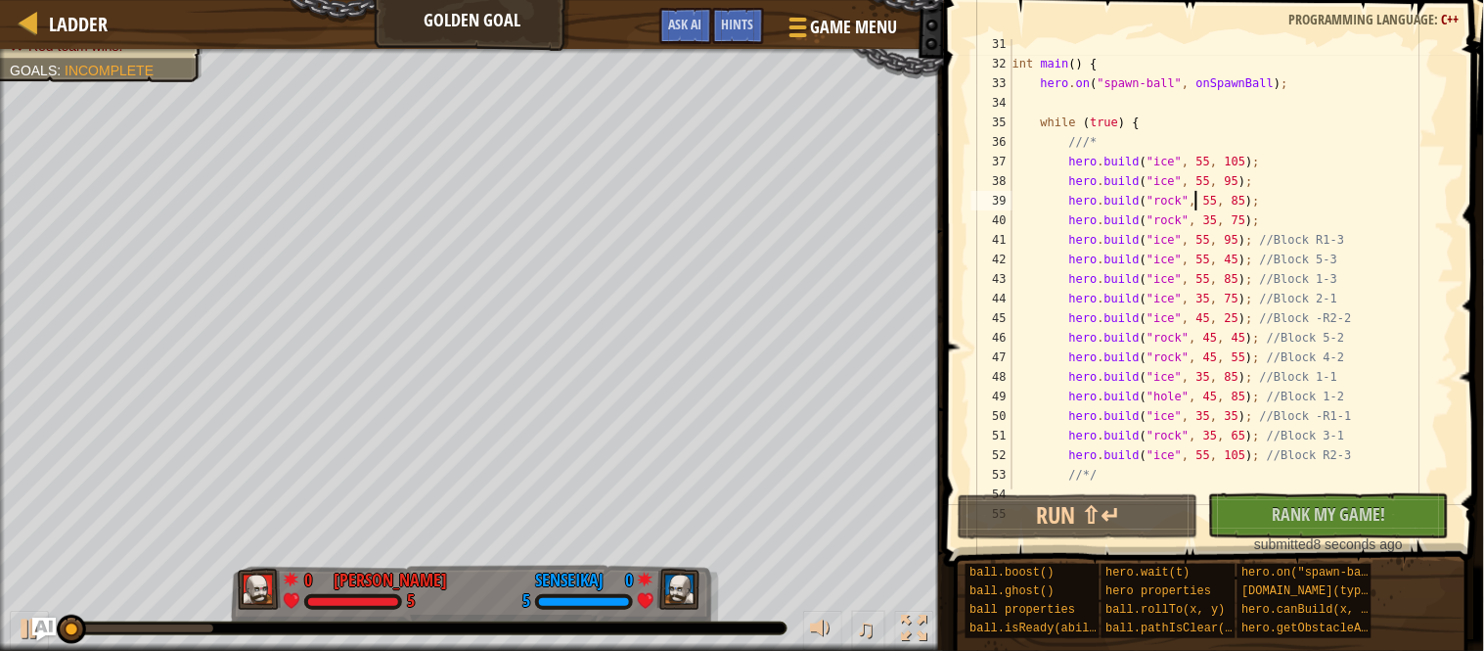
click at [1181, 220] on div "int main ( ) { hero . on ( " spawn-ball " , onSpawnBall ) ; while ( true ) { //…" at bounding box center [1232, 278] width 446 height 489
click at [1175, 207] on div "int main ( ) { hero . on ( " spawn-ball " , onSpawnBall ) ; while ( true ) { //…" at bounding box center [1232, 278] width 446 height 489
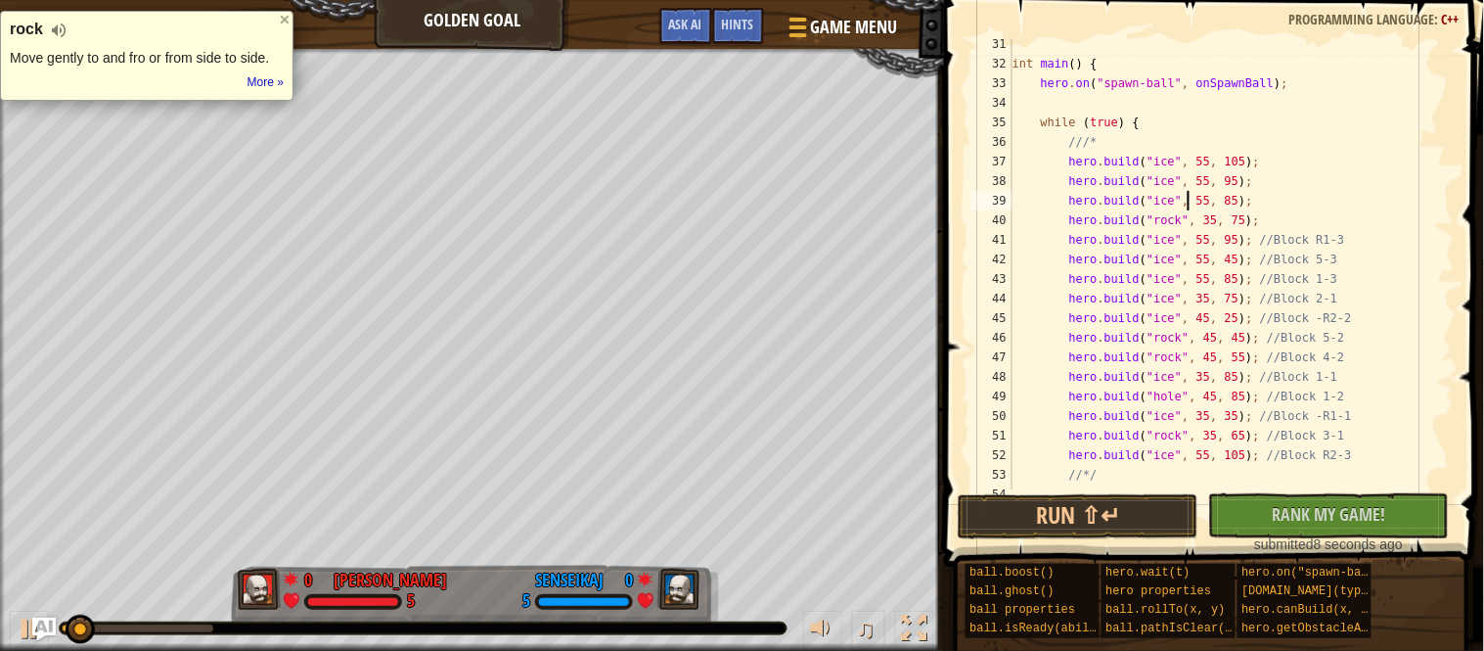
scroll to position [8, 24]
click at [1174, 506] on button "Run ⇧↵" at bounding box center [1078, 516] width 241 height 45
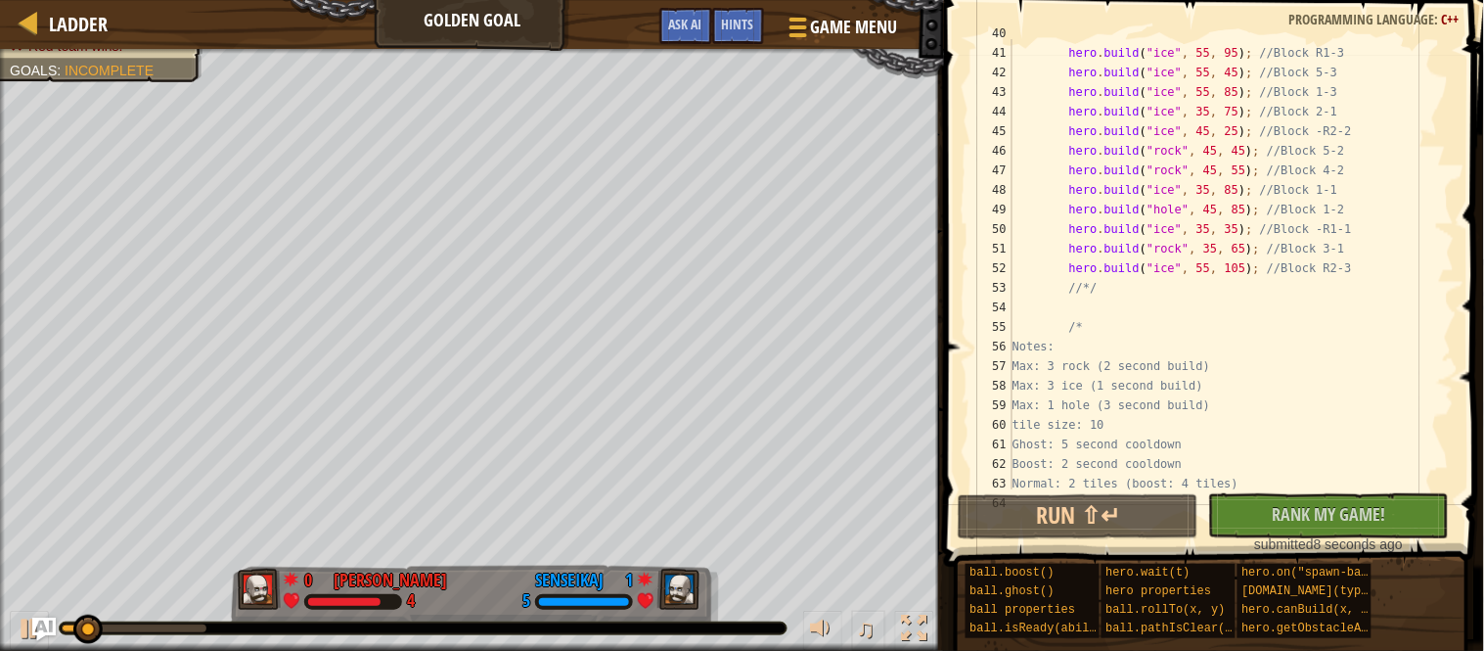
scroll to position [678, 0]
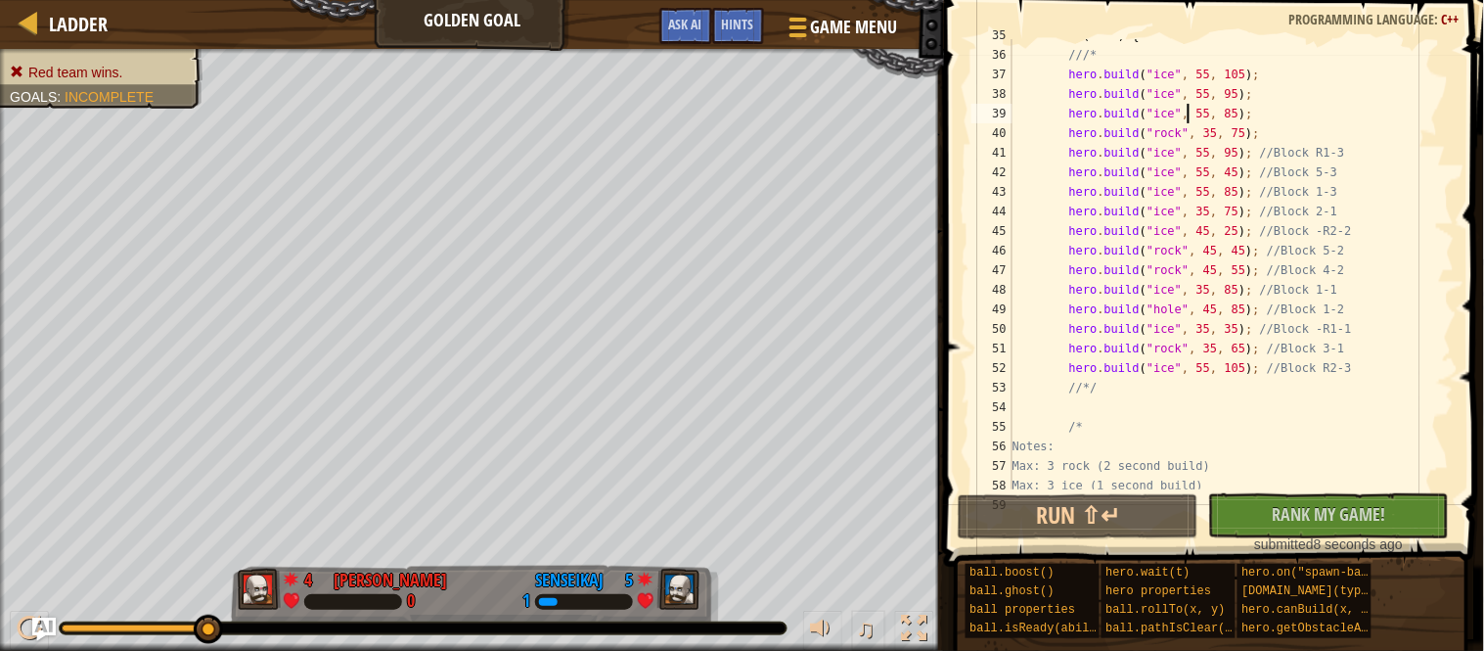
click at [1306, 130] on div "while ( true ) { ///* hero . build ( " ice " , 55 , 105 ) ; hero . build ( " ic…" at bounding box center [1232, 269] width 446 height 489
type textarea "[DOMAIN_NAME]("rock", 35, 75);"
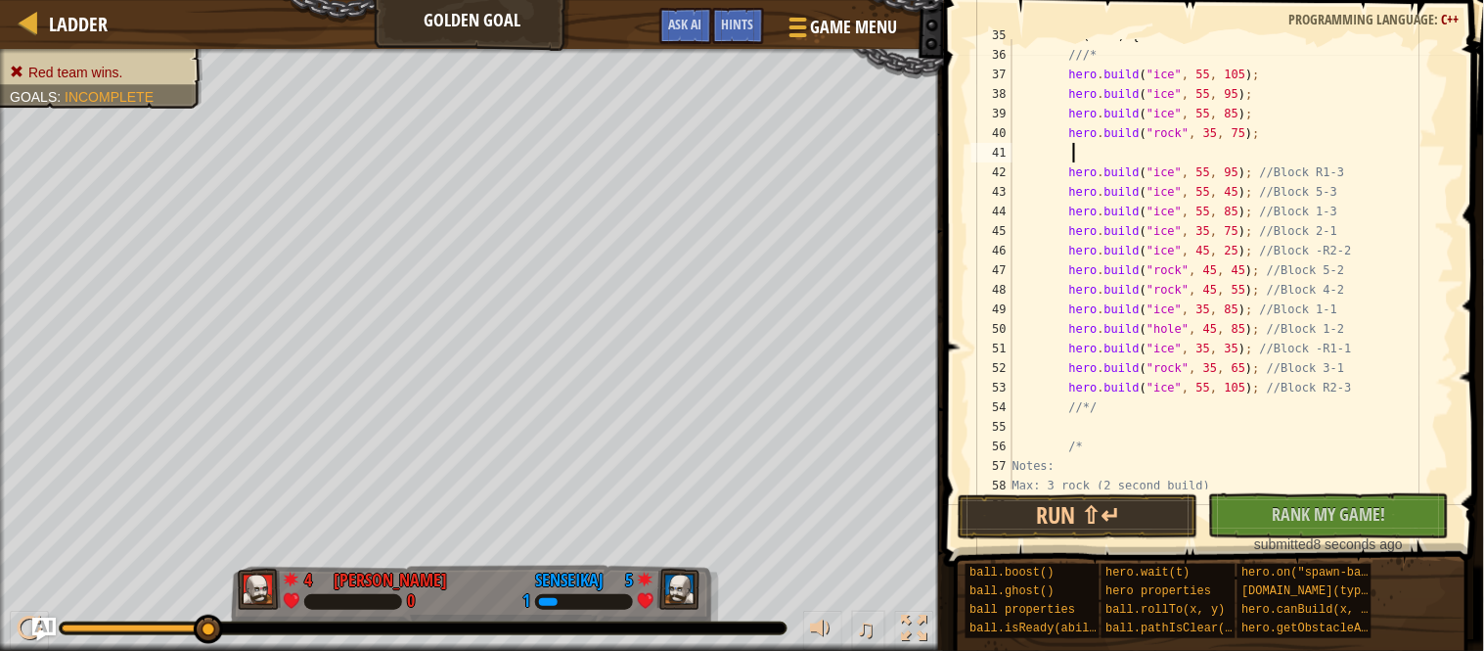
type textarea "w"
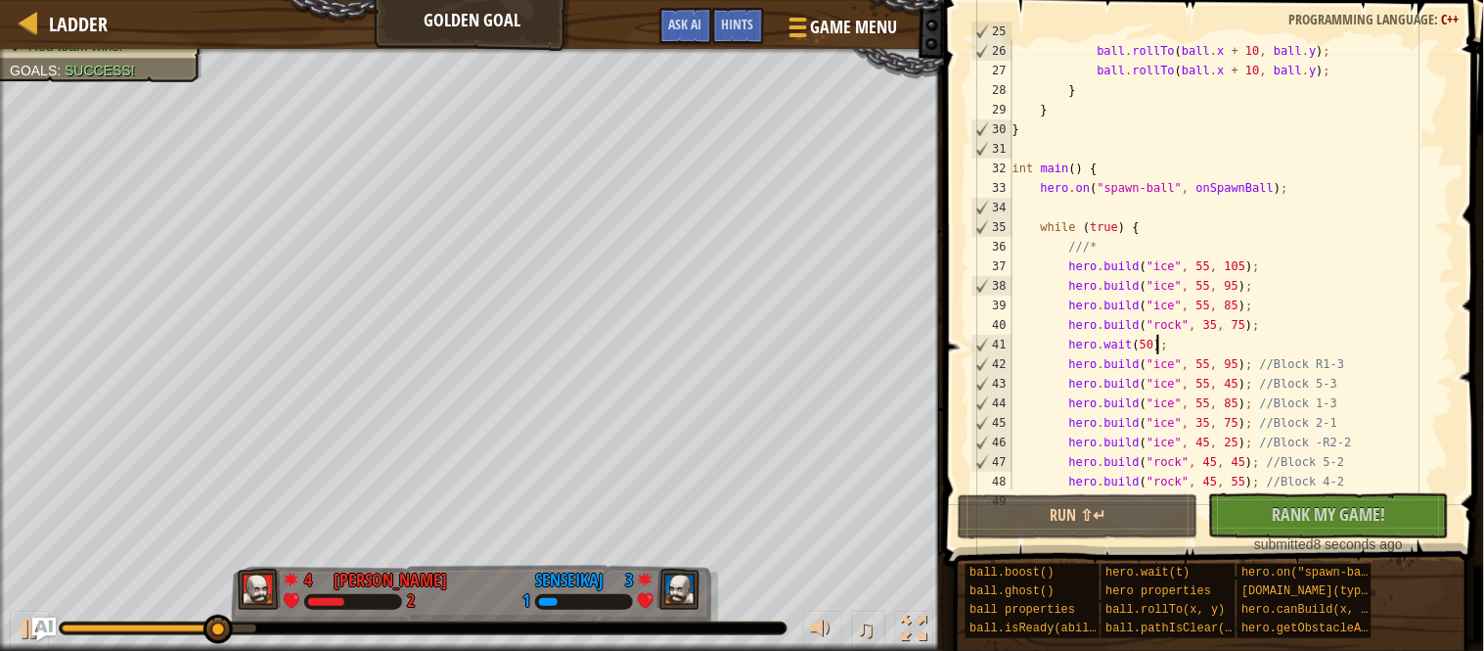
scroll to position [485, 0]
click at [706, 26] on button "Ask AI" at bounding box center [685, 26] width 53 height 36
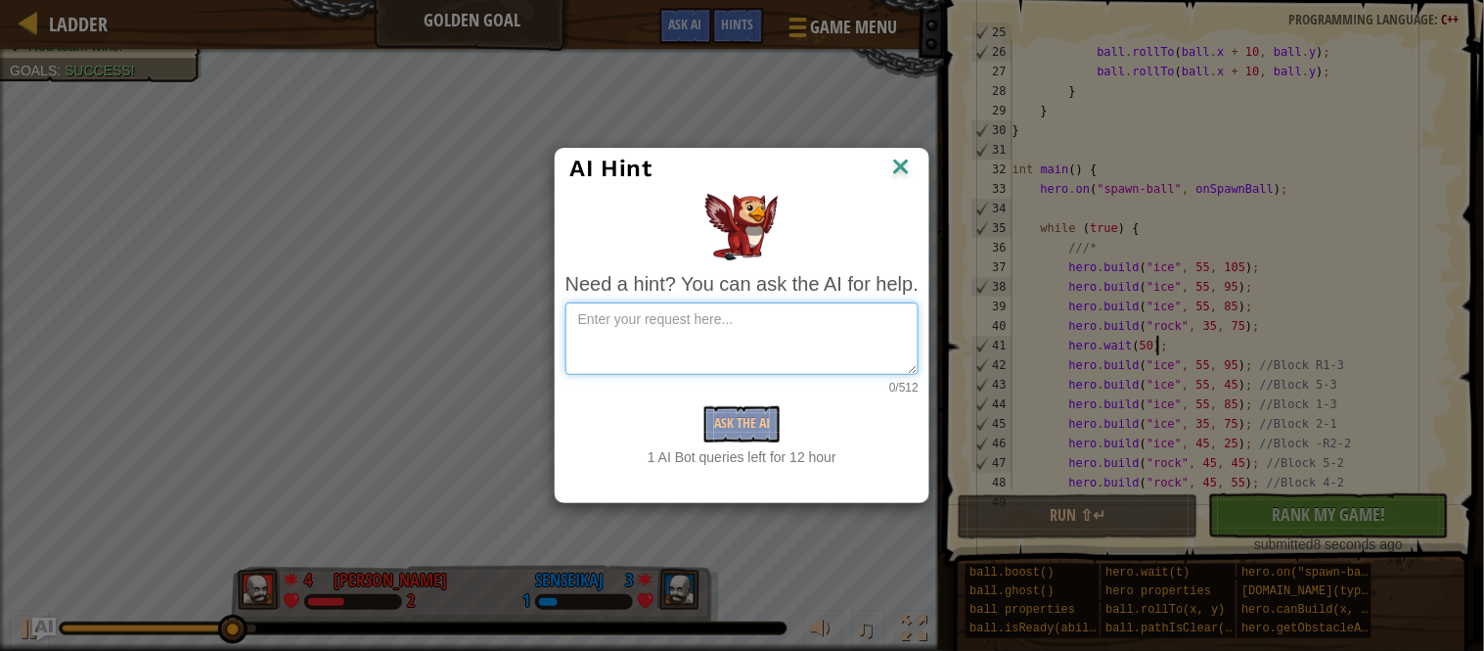
click at [804, 319] on textarea at bounding box center [742, 338] width 353 height 72
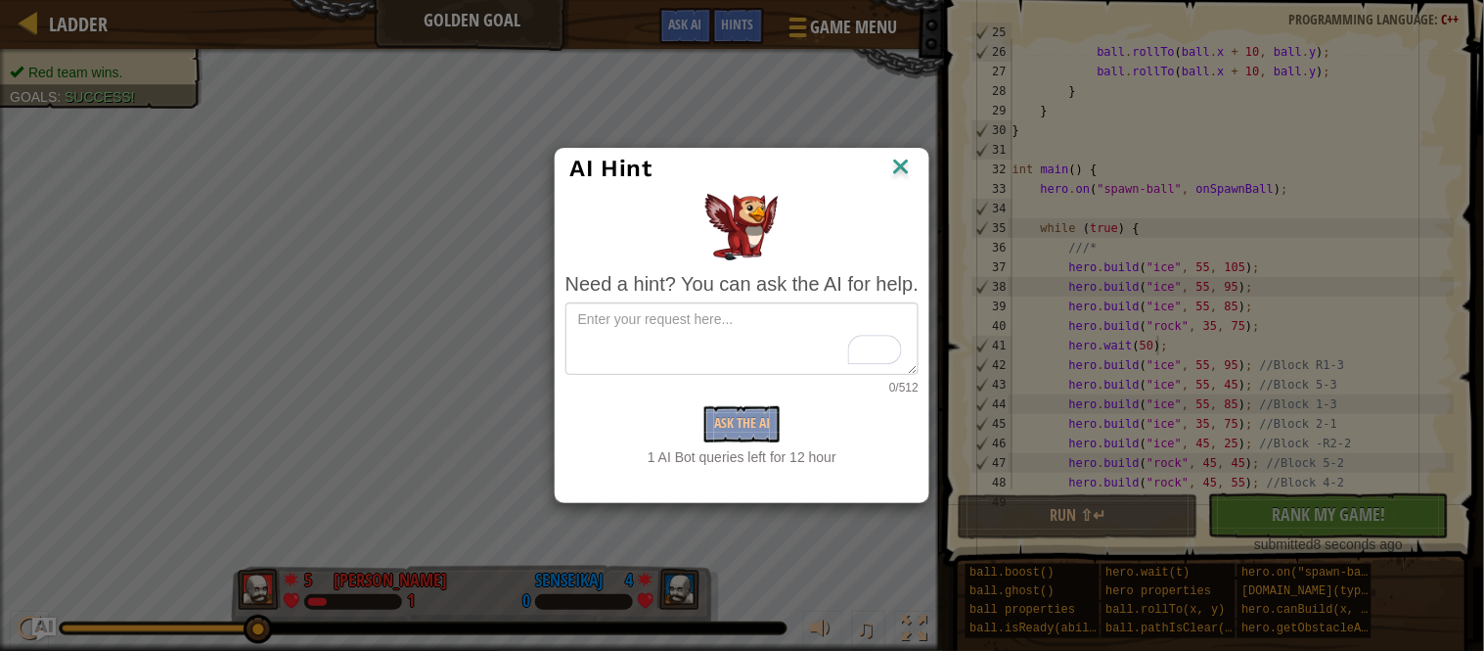
click at [901, 170] on img at bounding box center [900, 168] width 25 height 29
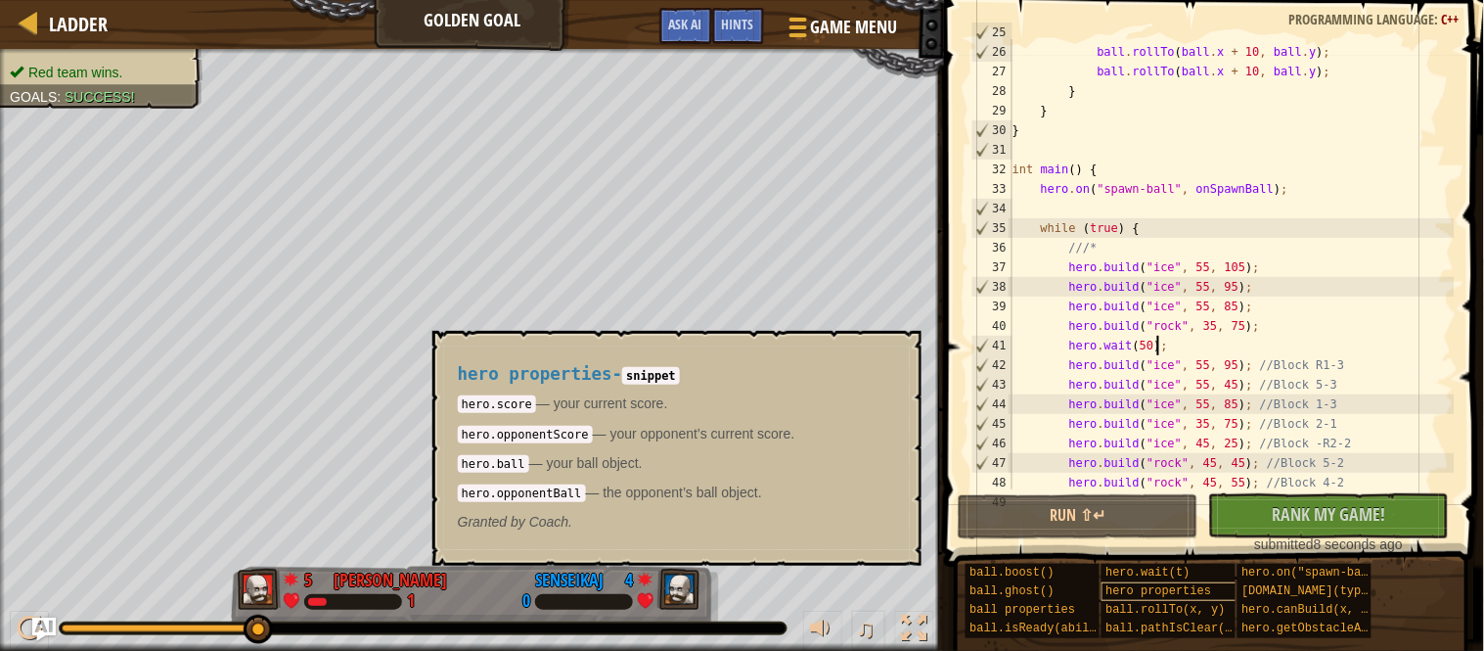
click at [1136, 585] on span "hero properties" at bounding box center [1160, 591] width 106 height 14
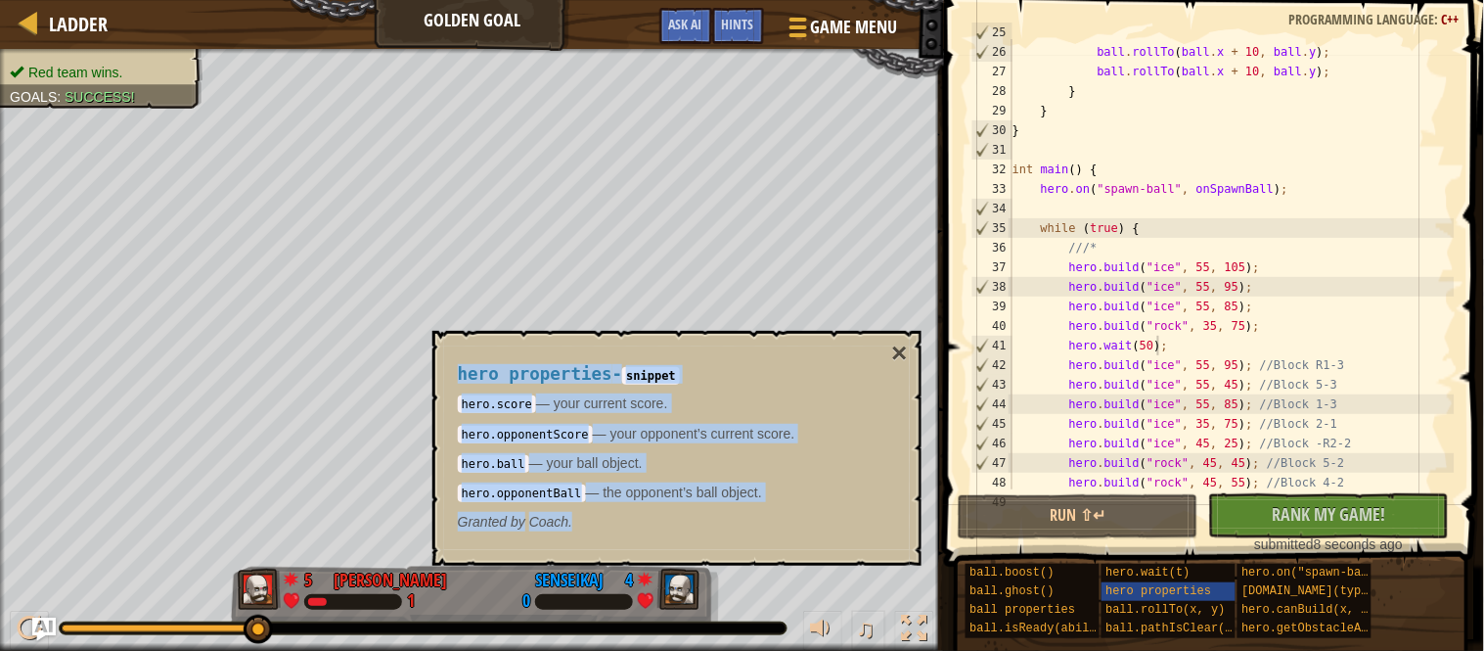
drag, startPoint x: 451, startPoint y: 375, endPoint x: 789, endPoint y: 514, distance: 365.0
click at [789, 514] on div "hero properties - snippet hero.score — your current score. hero.opponentScore —…" at bounding box center [672, 448] width 456 height 204
copy div "hero properties - snippet hero.score — your current score. hero.opponentScore —…"
type textarea "hero.build("ice", 55, 105);"
click at [1073, 273] on div "ball . rollTo ( ball . x + 10 , ball . y ) ; ball . rollTo ( ball . x + 10 , ba…" at bounding box center [1232, 267] width 446 height 489
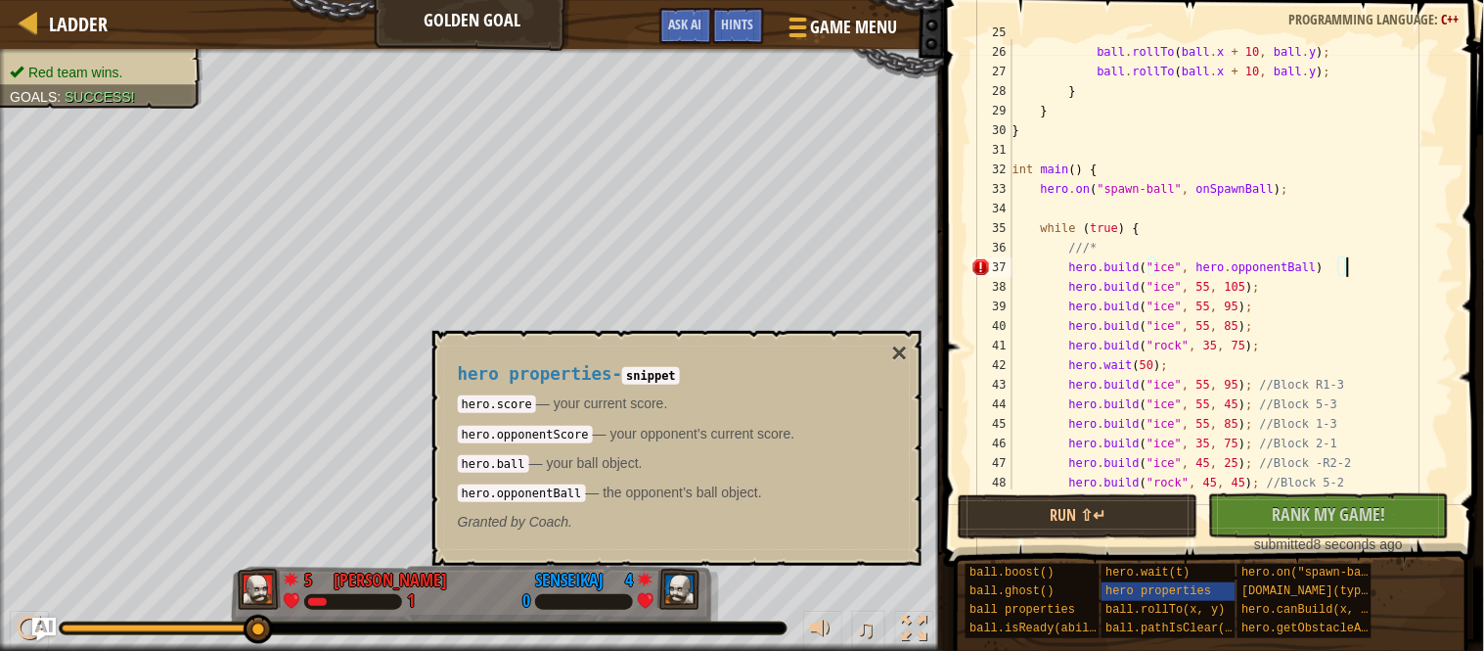
scroll to position [8, 47]
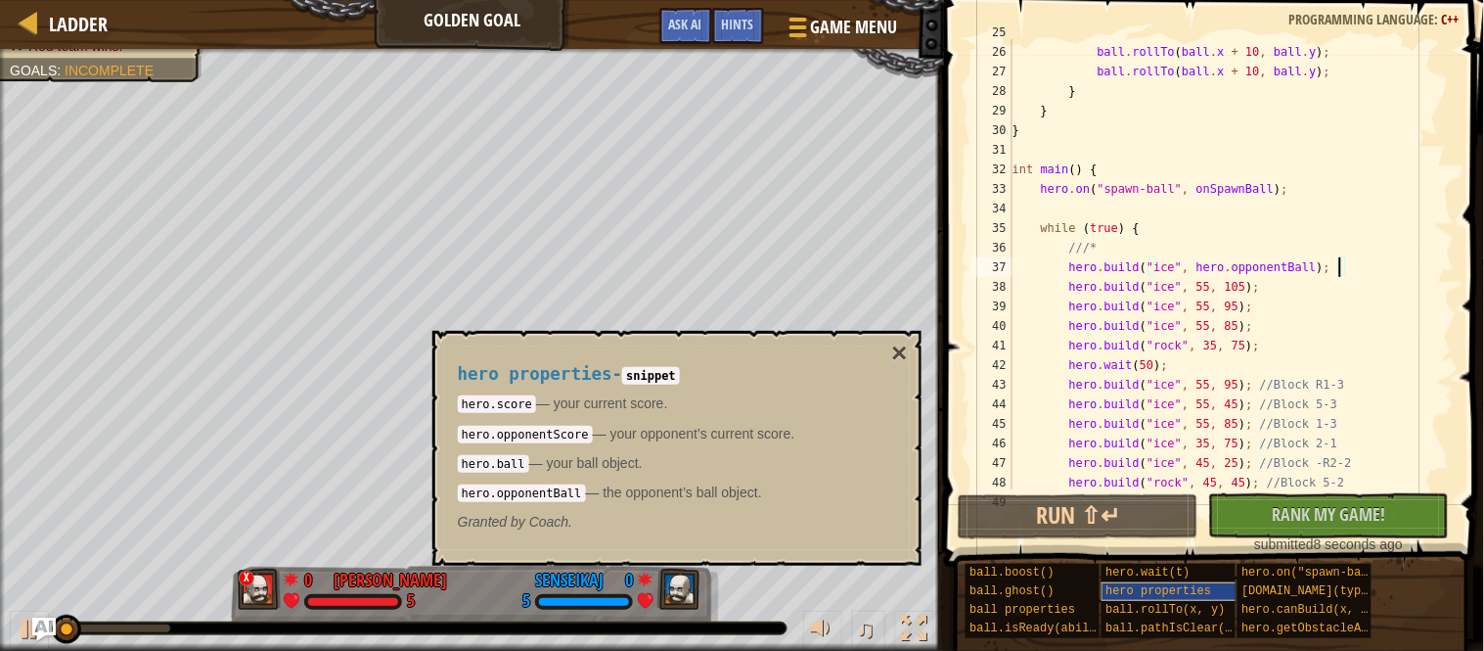
click at [1146, 596] on span "hero properties" at bounding box center [1160, 591] width 106 height 14
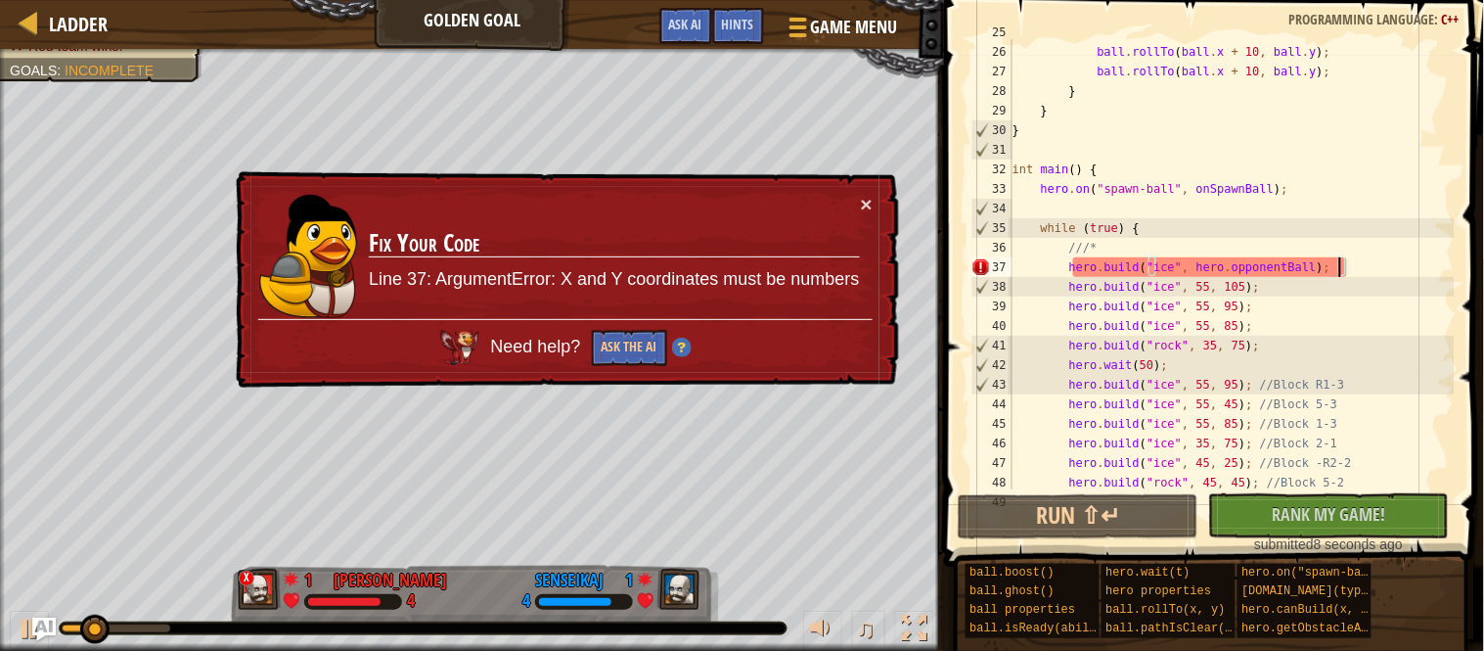
click at [1338, 264] on div "ball . rollTo ( ball . x + 10 , ball . y ) ; ball . rollTo ( ball . x + 10 , ba…" at bounding box center [1232, 267] width 446 height 489
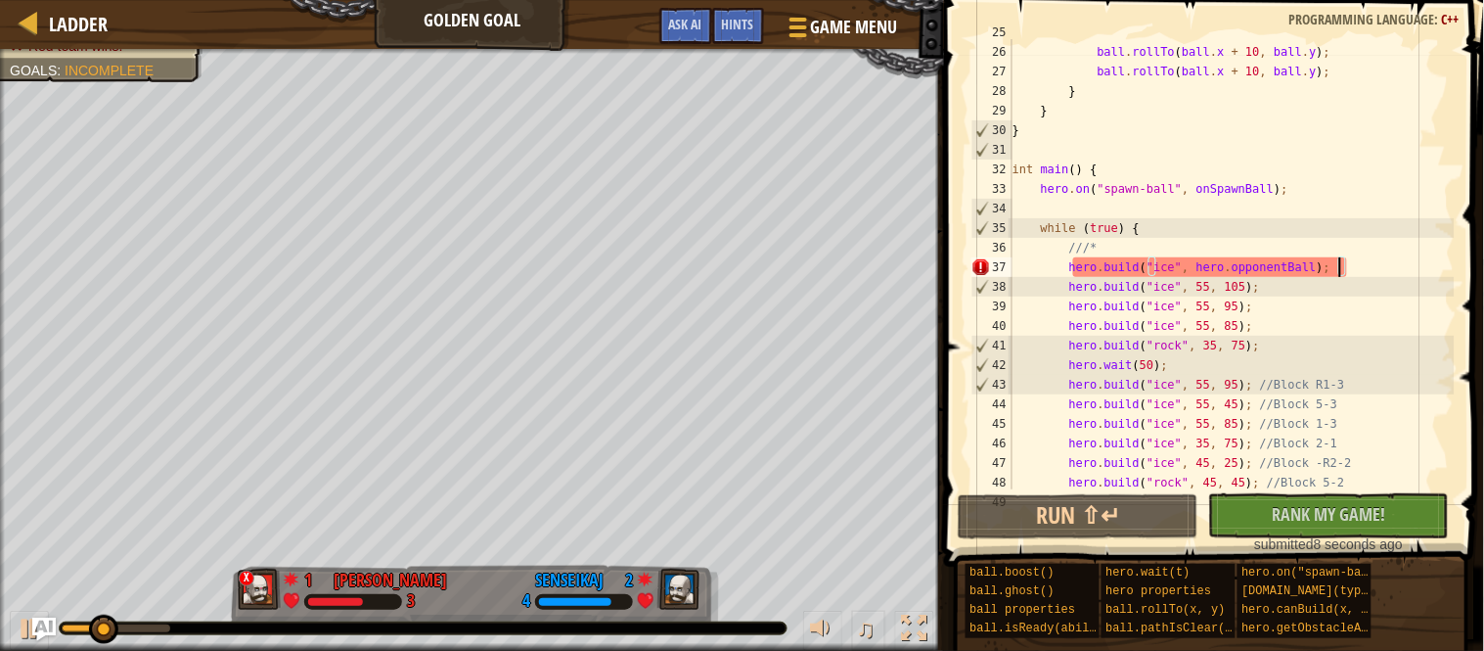
scroll to position [8, 49]
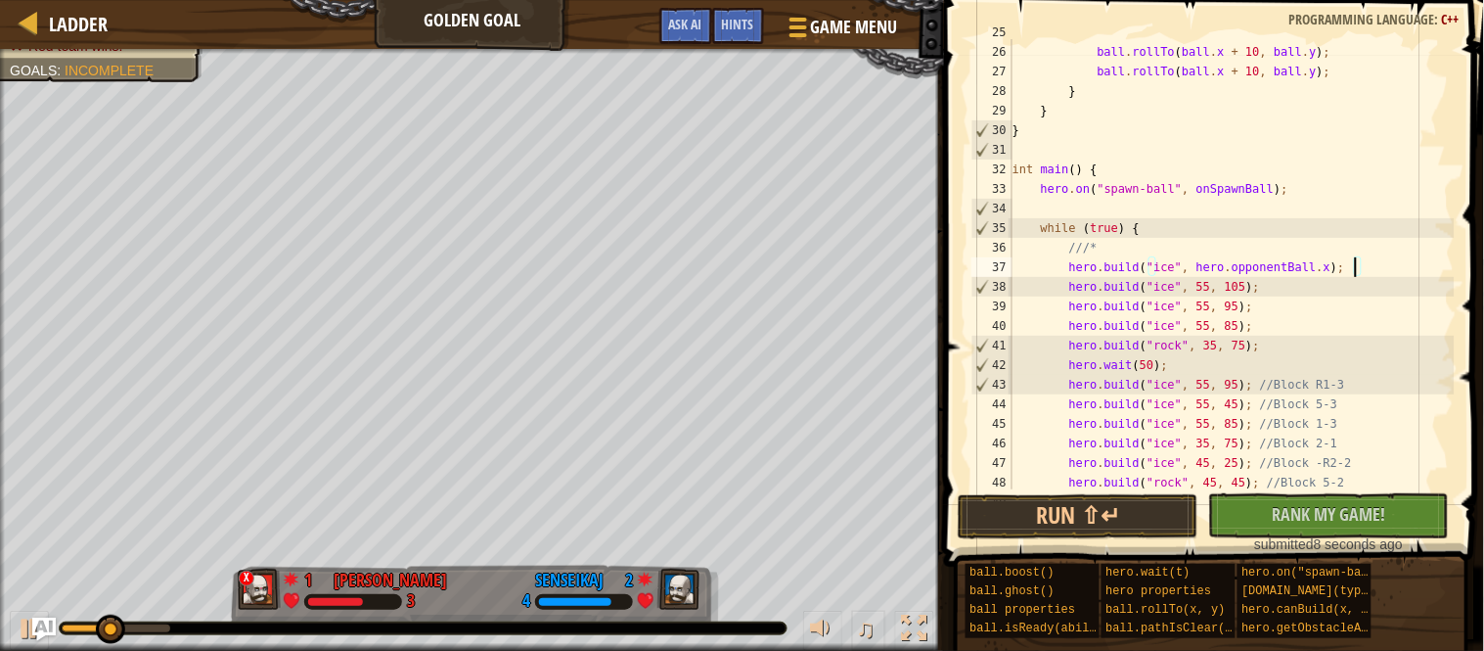
type textarea "hero.build("ice", hero.opponentBall.x);"
click at [1377, 269] on div "ball . rollTo ( ball . x + 10 , ball . y ) ; ball . rollTo ( ball . x + 10 , ba…" at bounding box center [1232, 267] width 446 height 489
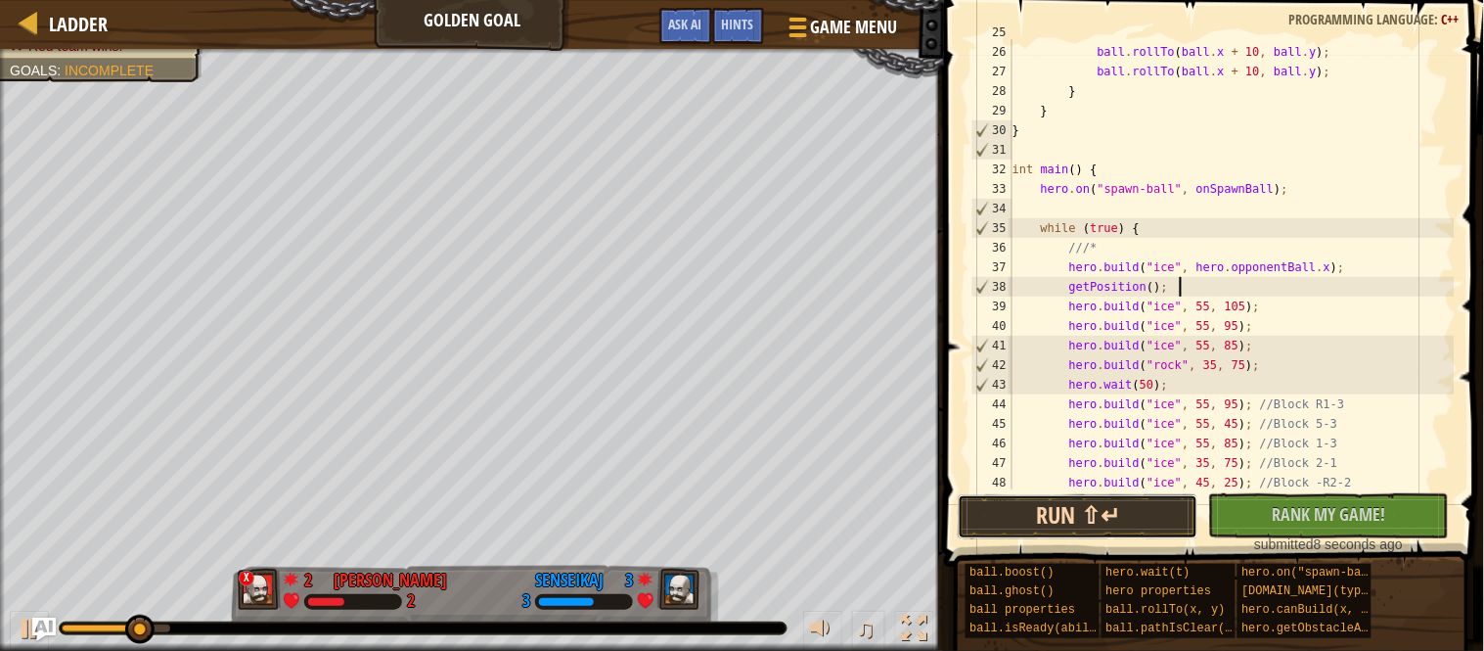
click at [1153, 523] on button "Run ⇧↵" at bounding box center [1078, 516] width 241 height 45
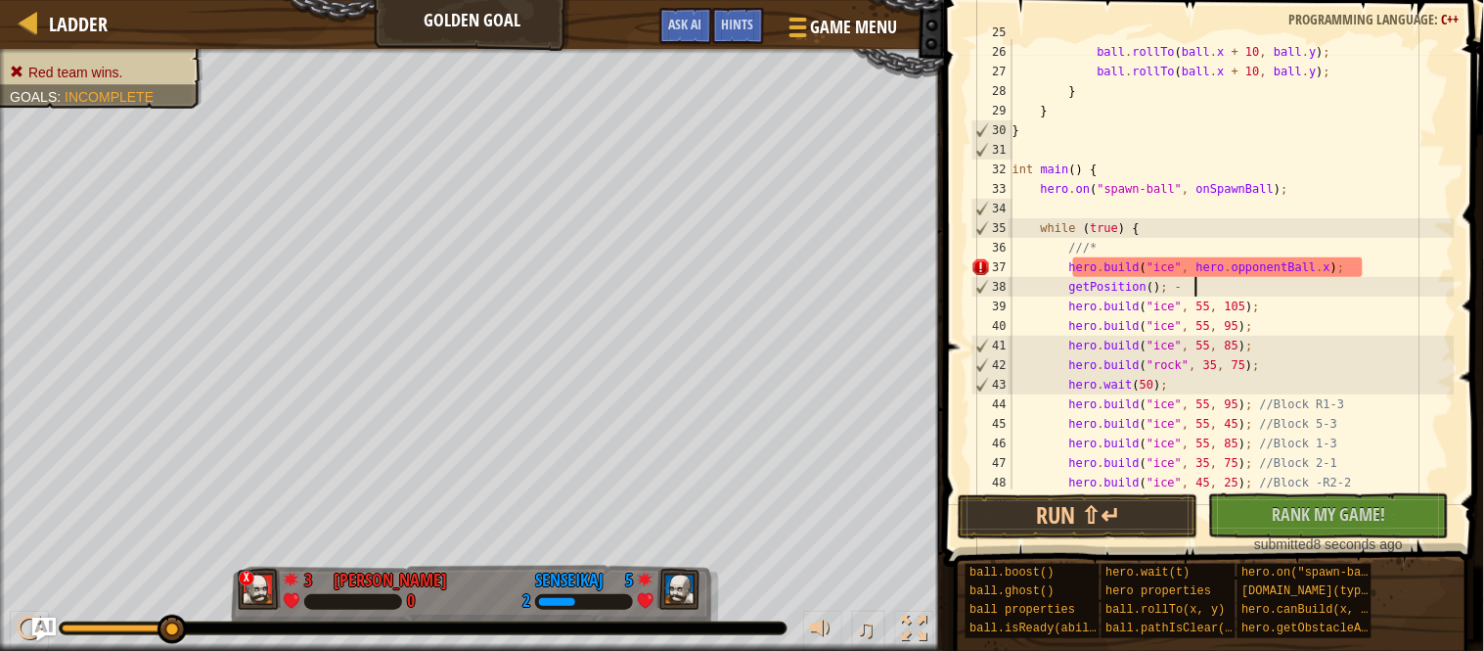
scroll to position [8, 23]
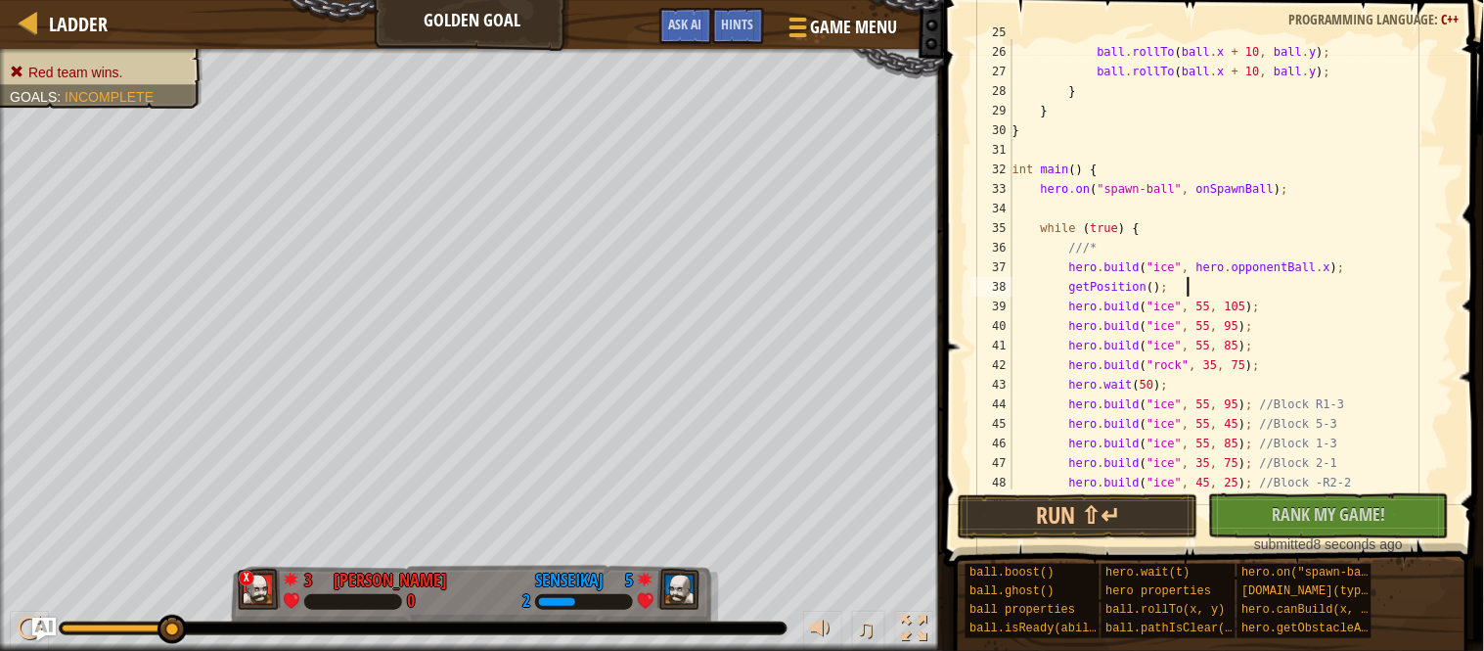
click at [1164, 289] on div "ball . rollTo ( ball . x + 10 , ball . y ) ; ball . rollTo ( ball . x + 10 , ba…" at bounding box center [1232, 267] width 446 height 489
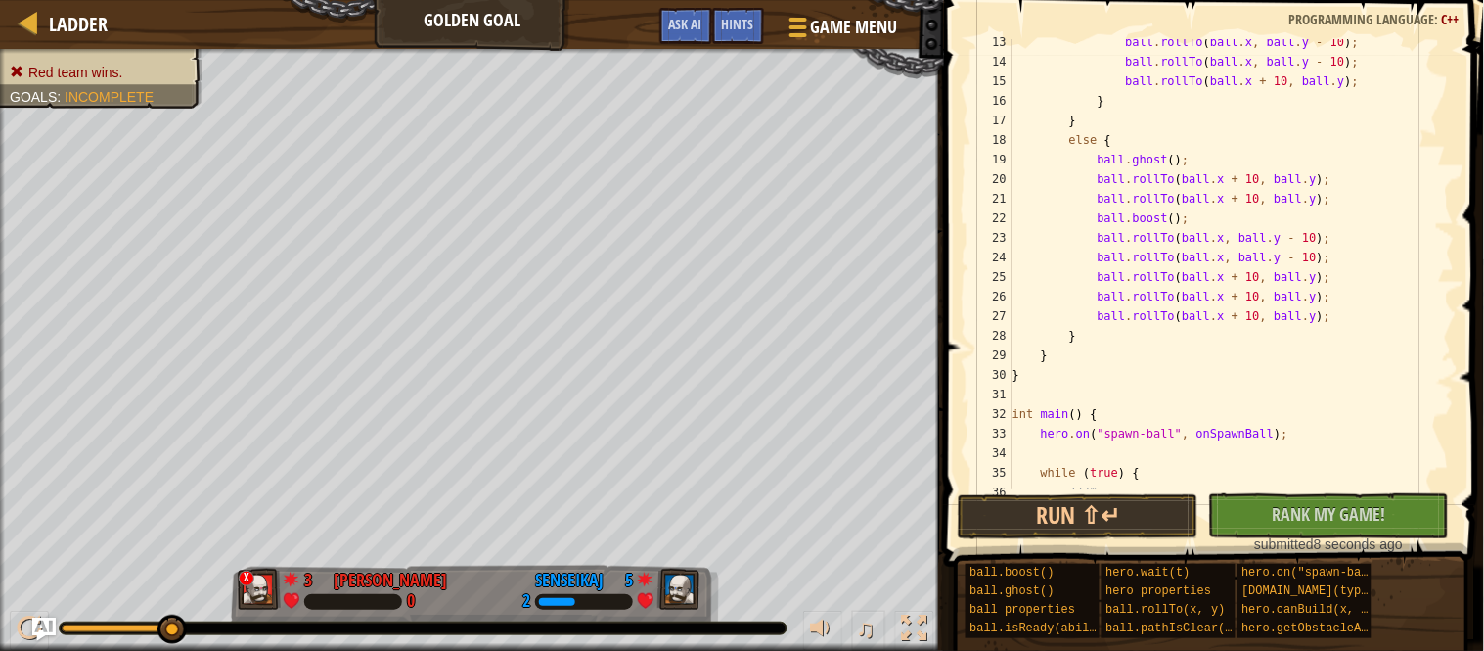
scroll to position [313, 0]
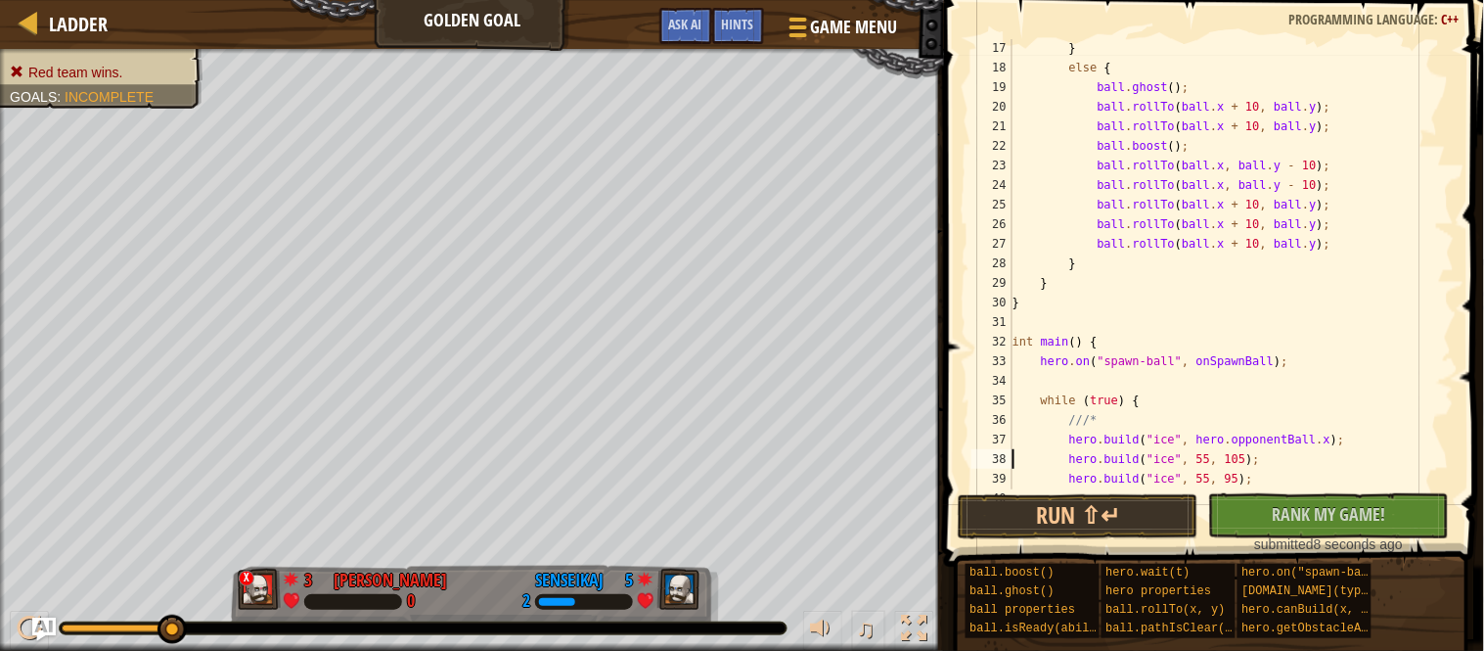
click at [1168, 302] on div "} else { ball . ghost ( ) ; ball . rollTo ( ball . x + 10 , ball . y ) ; ball .…" at bounding box center [1232, 282] width 446 height 489
type textarea "}"
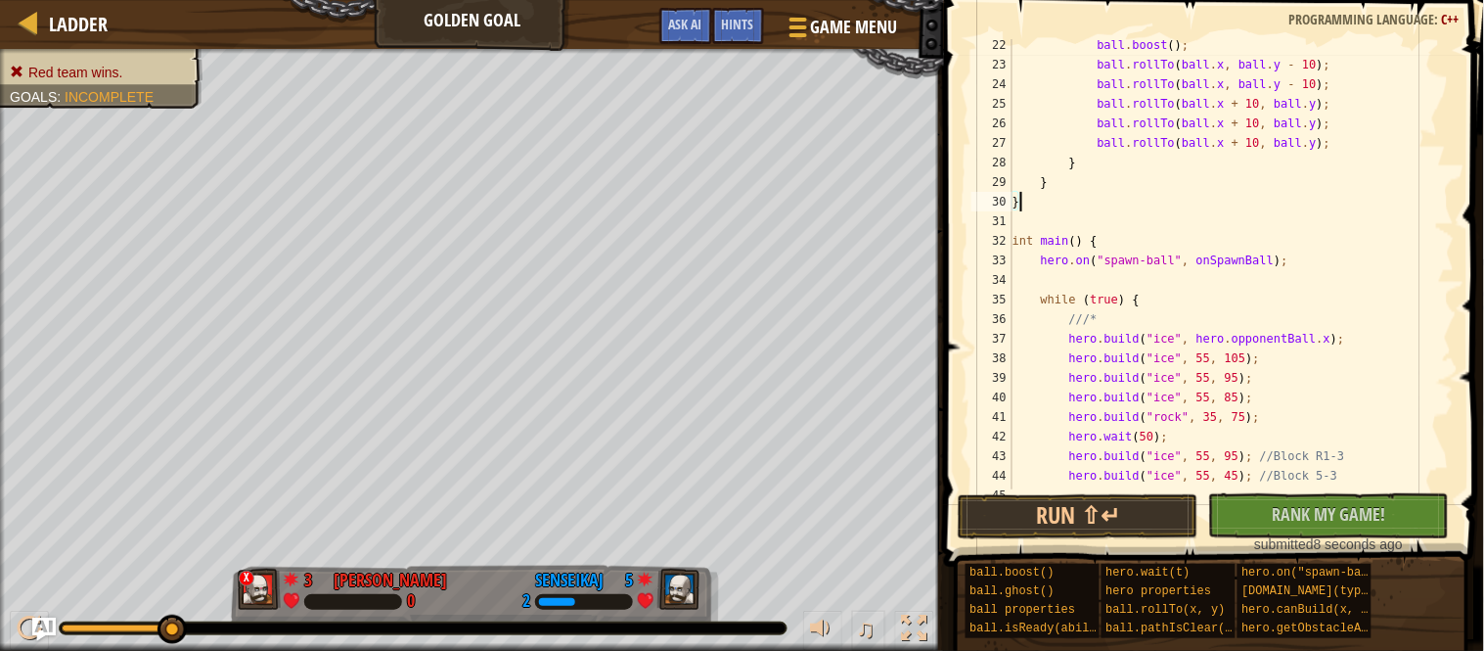
scroll to position [415, 0]
click at [1221, 228] on div "ball . boost ( ) ; ball . rollTo ( ball . x , ball . y - 10 ) ; ball . rollTo (…" at bounding box center [1232, 279] width 446 height 489
paste textarea "}"
type textarea "}"
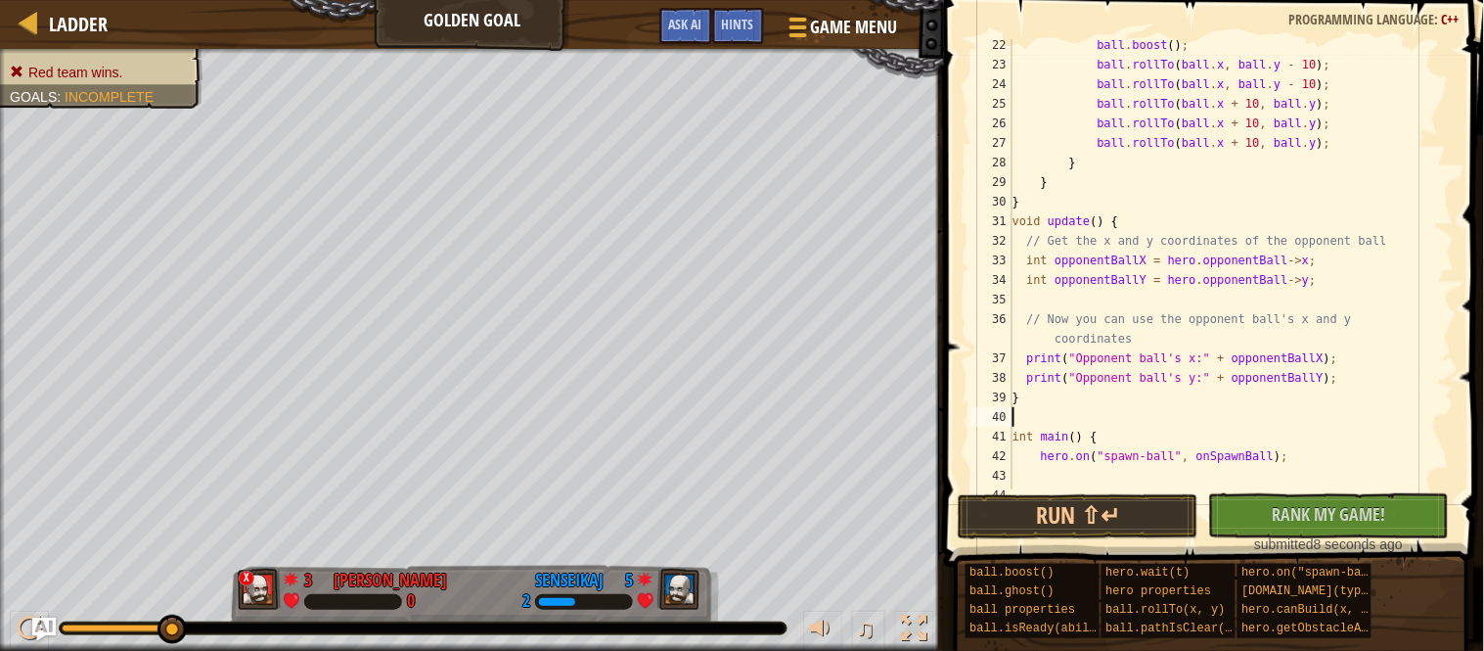
click at [1161, 204] on div "ball . boost ( ) ; ball . rollTo ( ball . x , ball . y - 10 ) ; ball . rollTo (…" at bounding box center [1232, 279] width 446 height 489
type textarea "}"
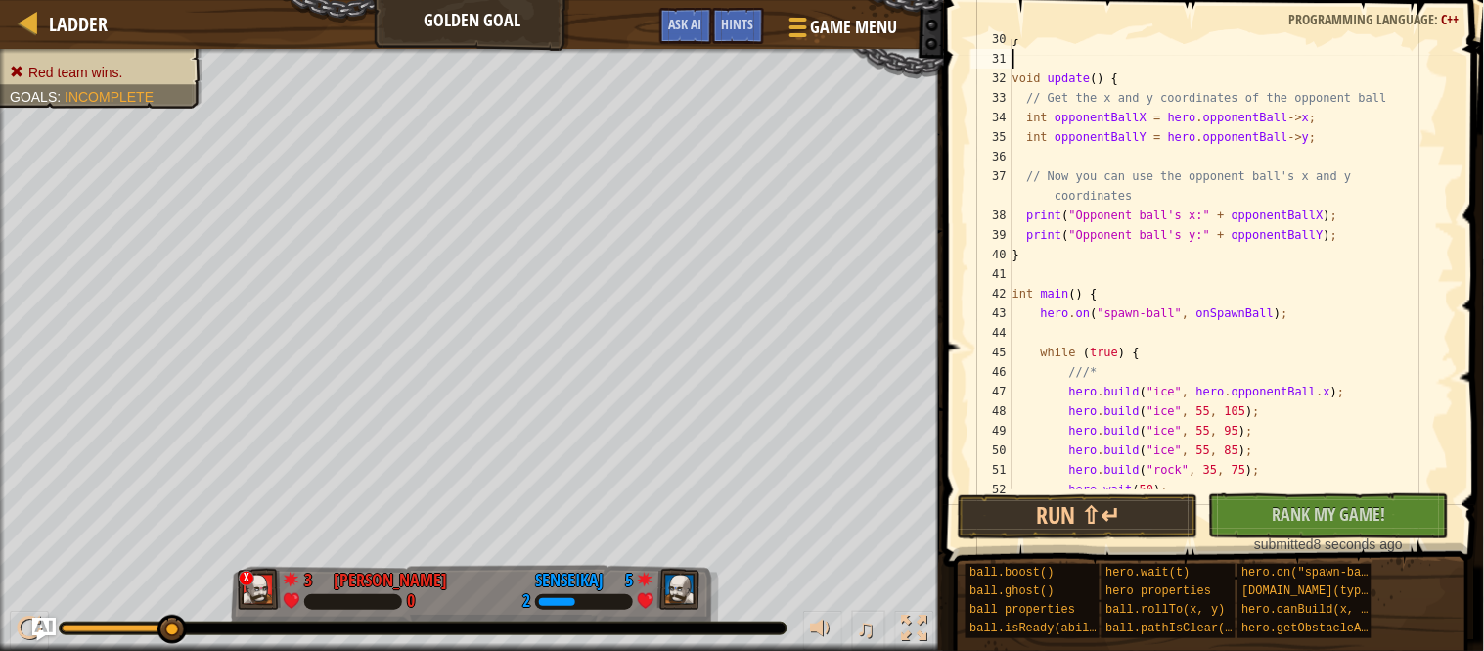
scroll to position [577, 0]
click at [1216, 387] on div "} void update ( ) { // Get the x and y coordinates of the opponent ball int opp…" at bounding box center [1232, 273] width 446 height 489
click at [1211, 260] on div "} void update ( ) { // Get the x and y coordinates of the opponent ball int opp…" at bounding box center [1232, 273] width 446 height 489
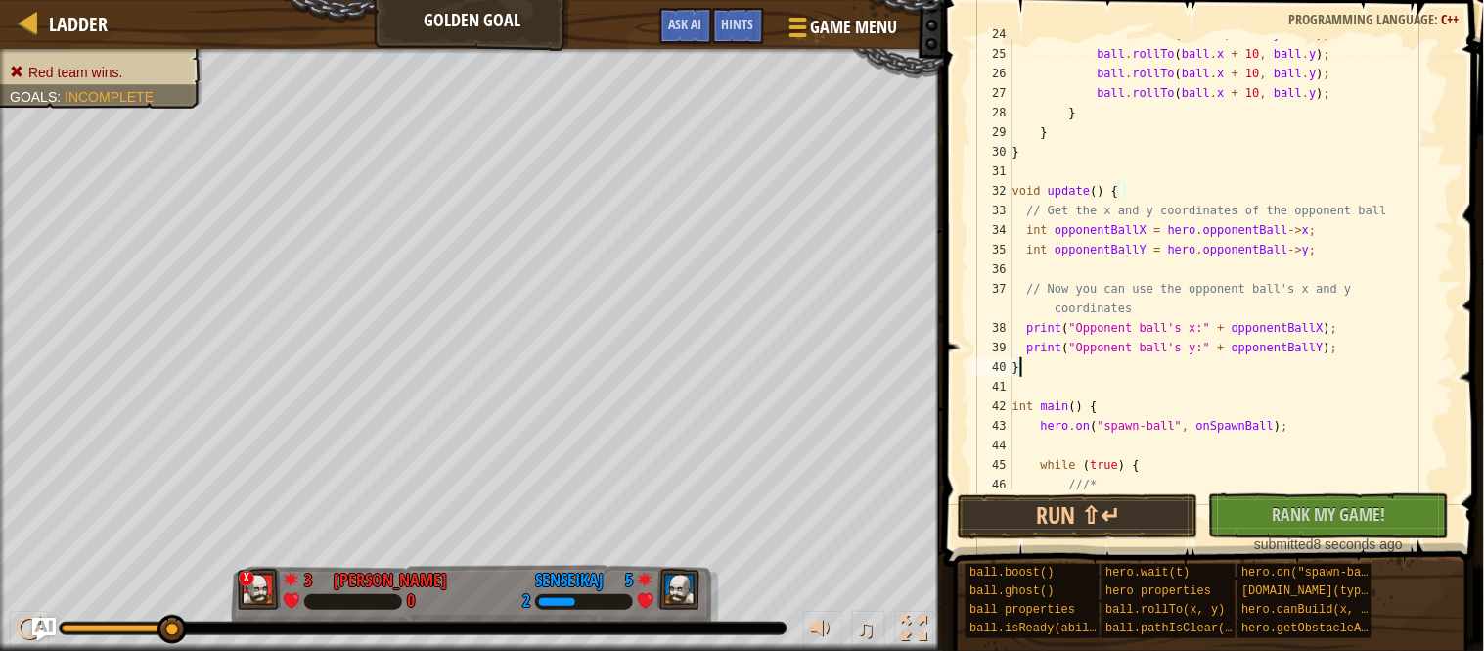
scroll to position [463, 0]
click at [1076, 191] on div "ball . rollTo ( ball . x , ball . y - 10 ) ; ball . rollTo ( ball . x + 10 , ba…" at bounding box center [1232, 269] width 446 height 489
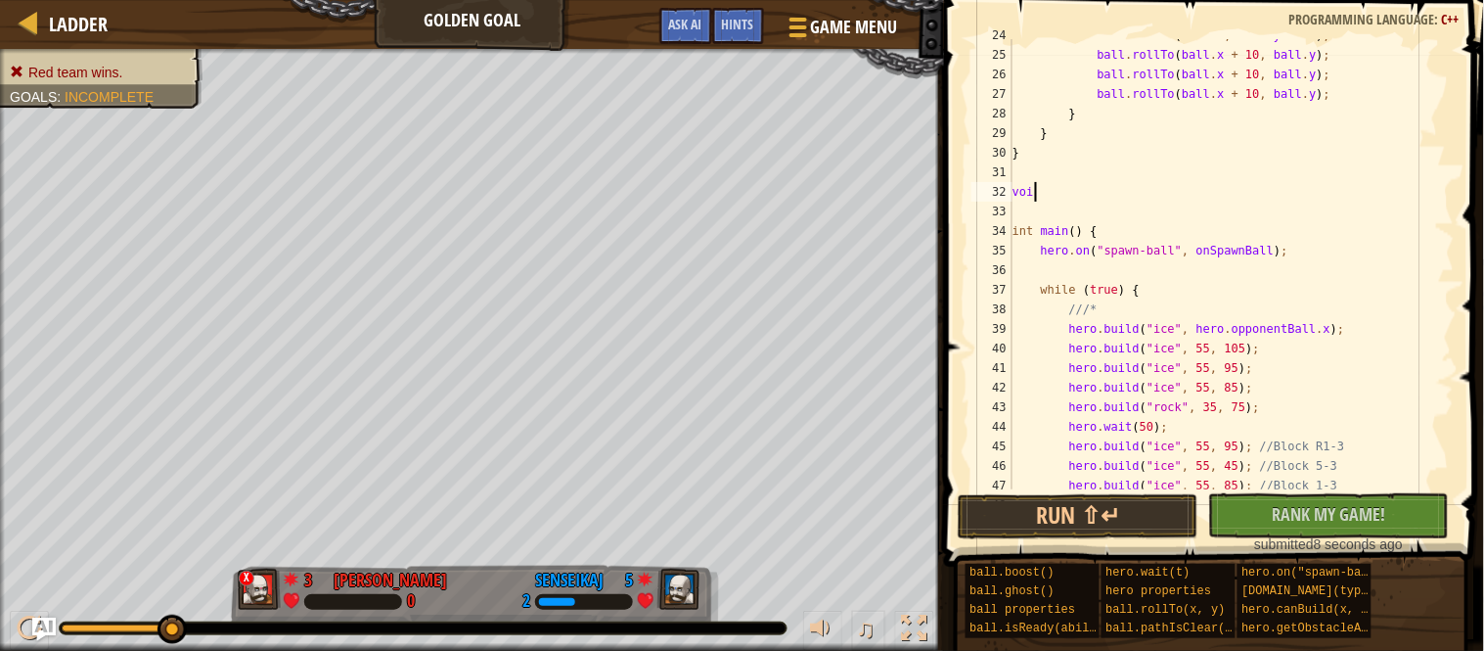
type textarea "v"
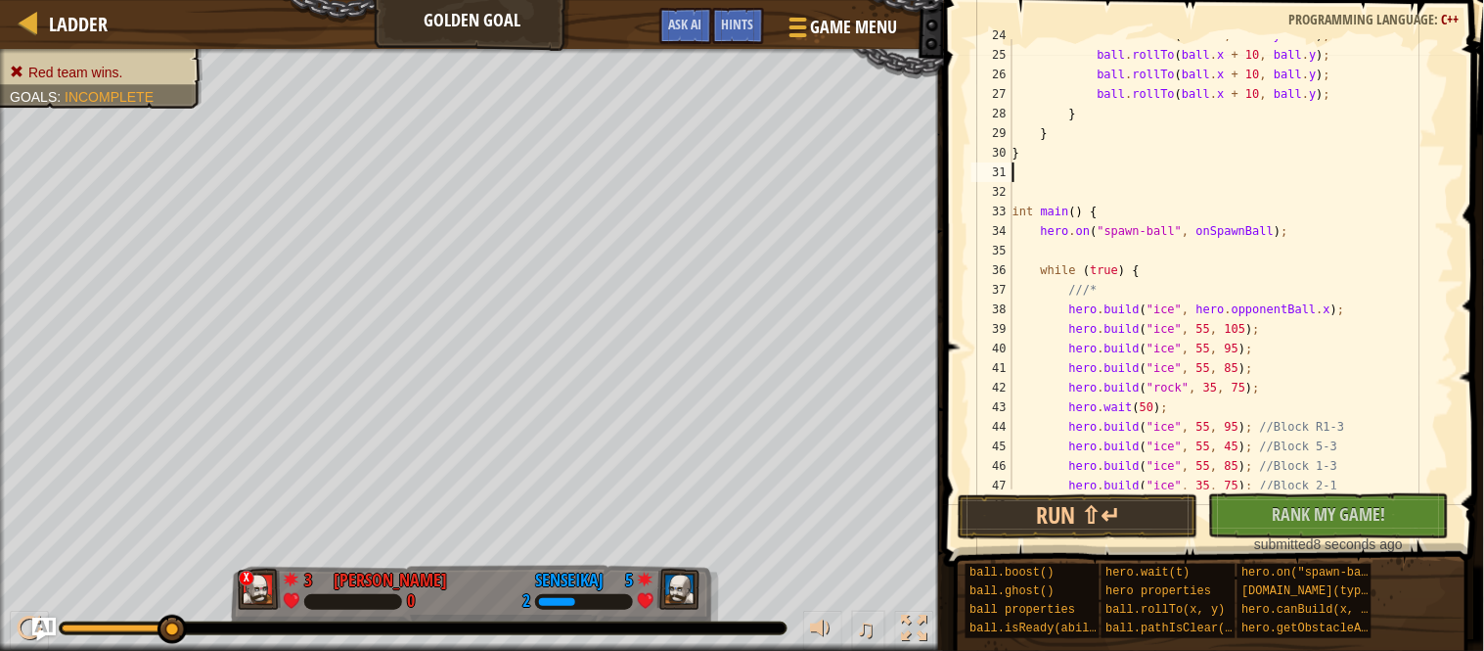
type textarea "}"
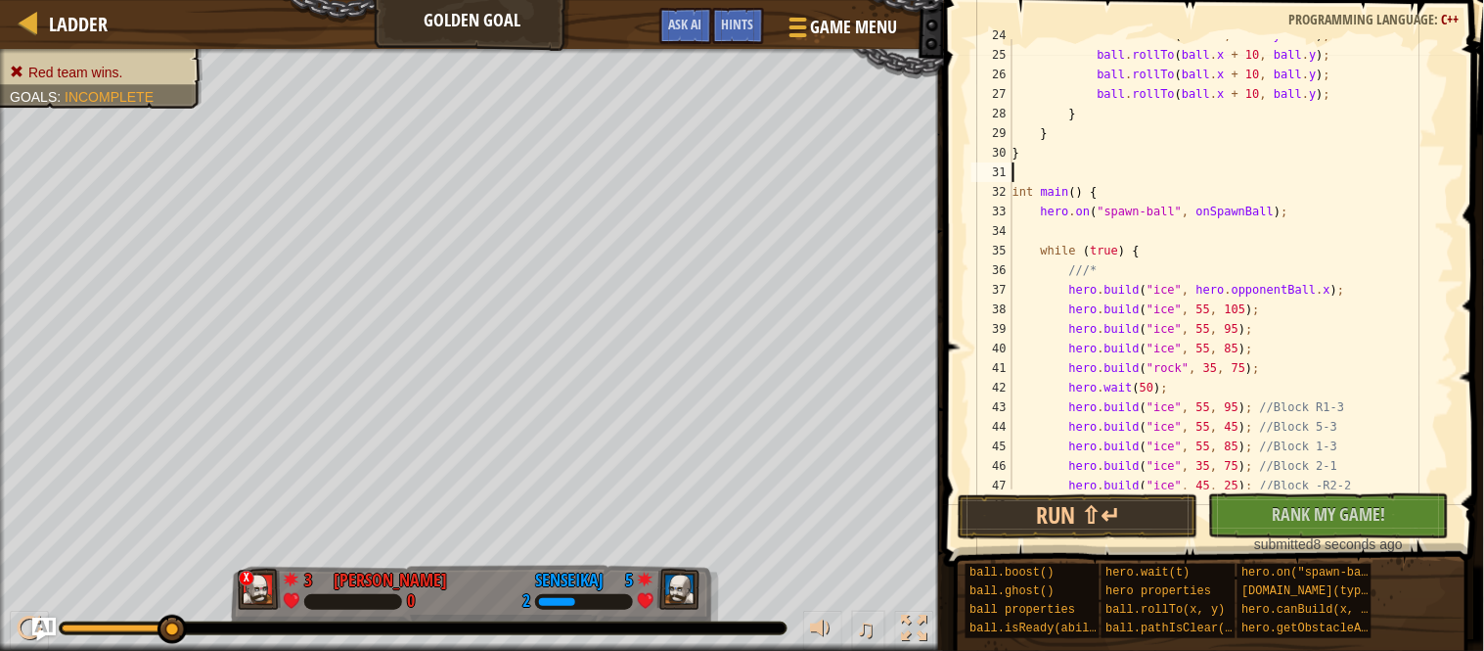
click at [1354, 294] on div "ball . rollTo ( ball . x , ball . y - 10 ) ; ball . rollTo ( ball . x + 10 , ba…" at bounding box center [1232, 269] width 446 height 489
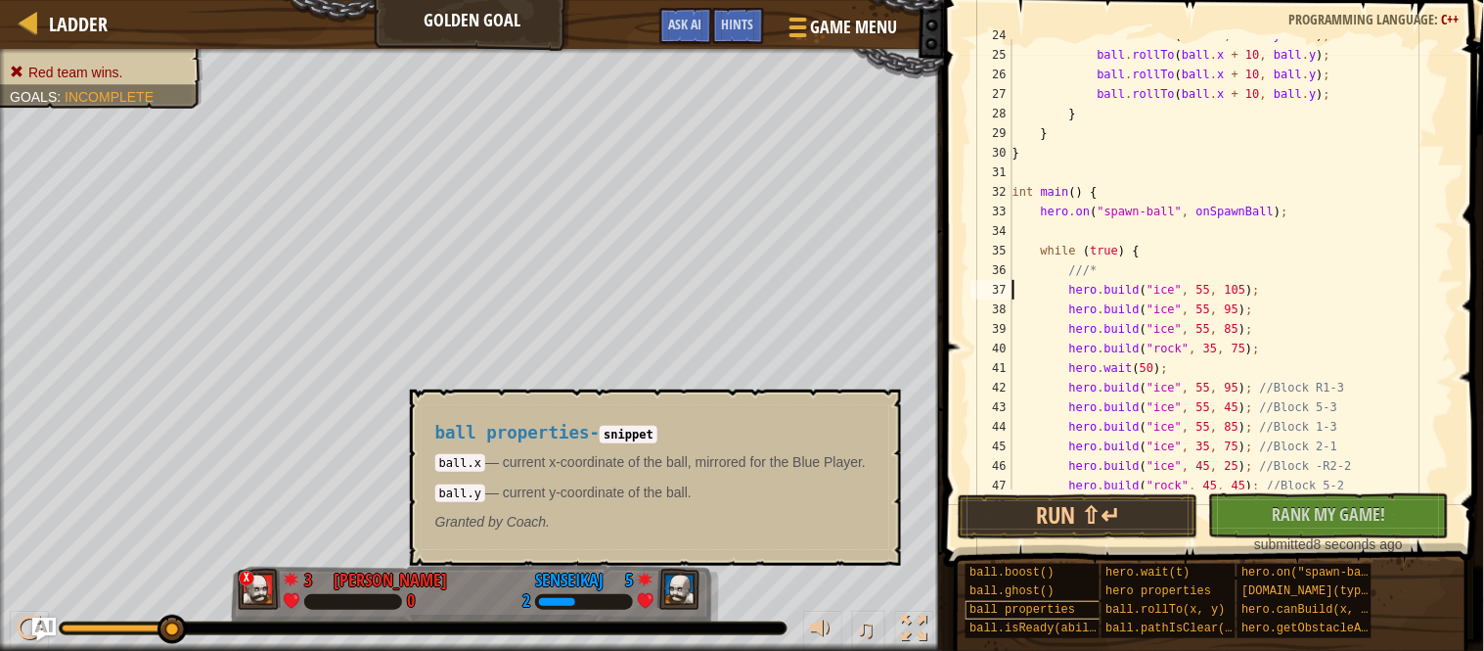
click at [1067, 617] on div "ball properties" at bounding box center [1040, 610] width 149 height 19
click at [1153, 271] on div "ball . rollTo ( ball . x , ball . y - 10 ) ; ball . rollTo ( ball . x + 10 , ba…" at bounding box center [1232, 269] width 446 height 489
type textarea "///*"
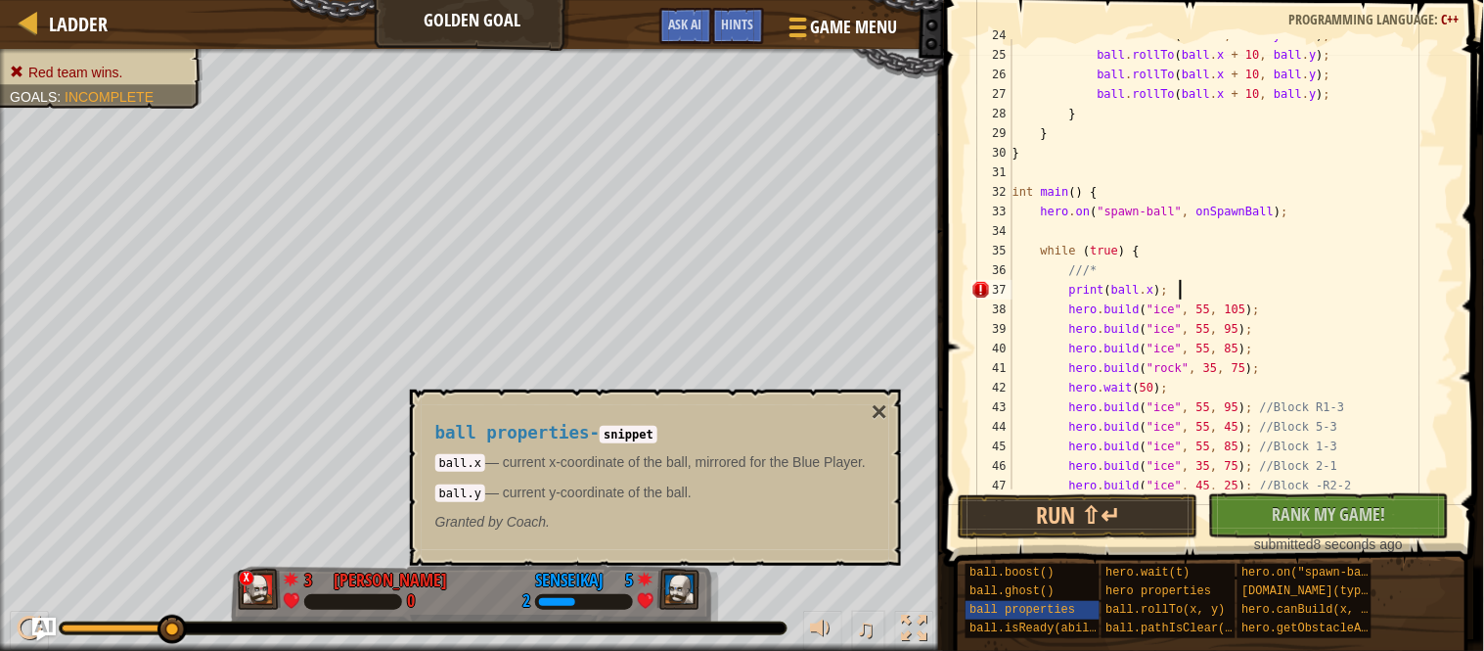
scroll to position [8, 23]
click at [1067, 451] on div "ball . rollTo ( ball . x , ball . y - 10 ) ; ball . rollTo ( ball . x + 10 , ba…" at bounding box center [1232, 269] width 446 height 489
click at [1058, 537] on button "Run ⇧↵" at bounding box center [1078, 516] width 241 height 45
click at [1076, 613] on span "ball properties" at bounding box center [1024, 610] width 106 height 14
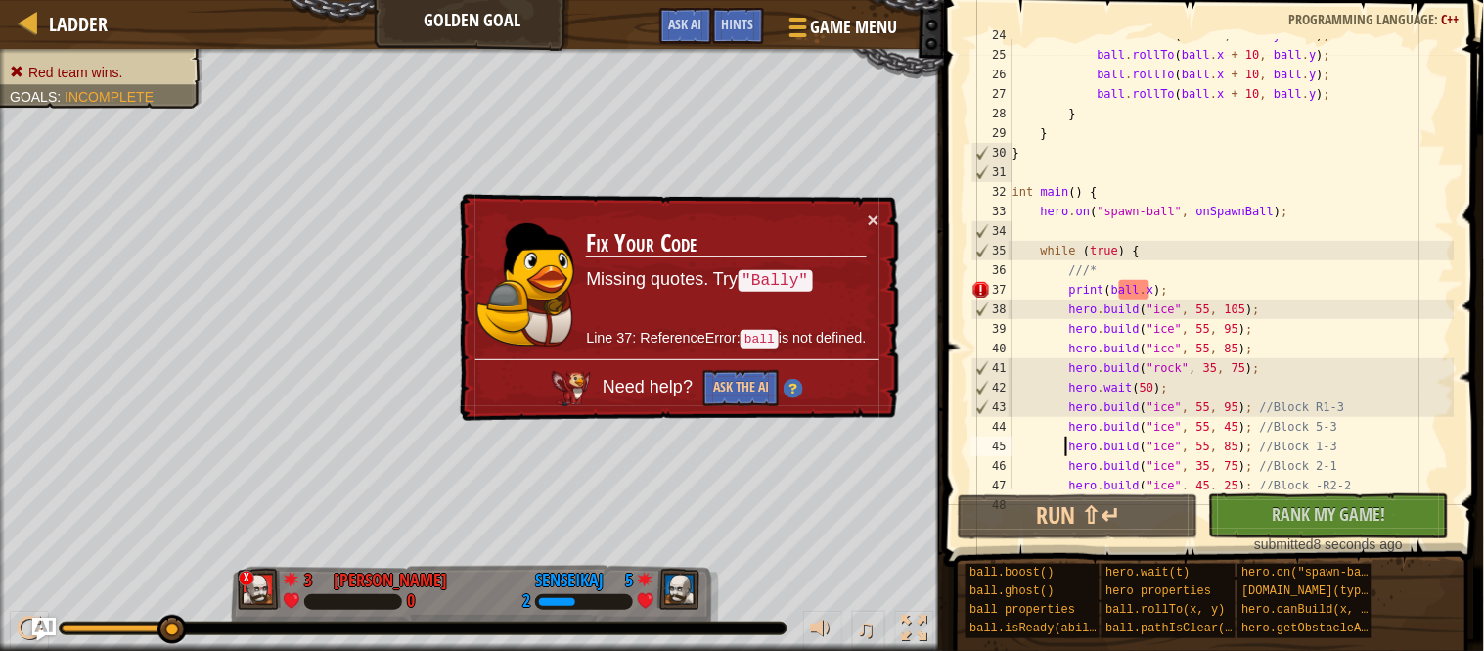
click at [1121, 293] on div "ball . rollTo ( ball . x , ball . y - 10 ) ; ball . rollTo ( ball . x + 10 , ba…" at bounding box center [1232, 269] width 446 height 489
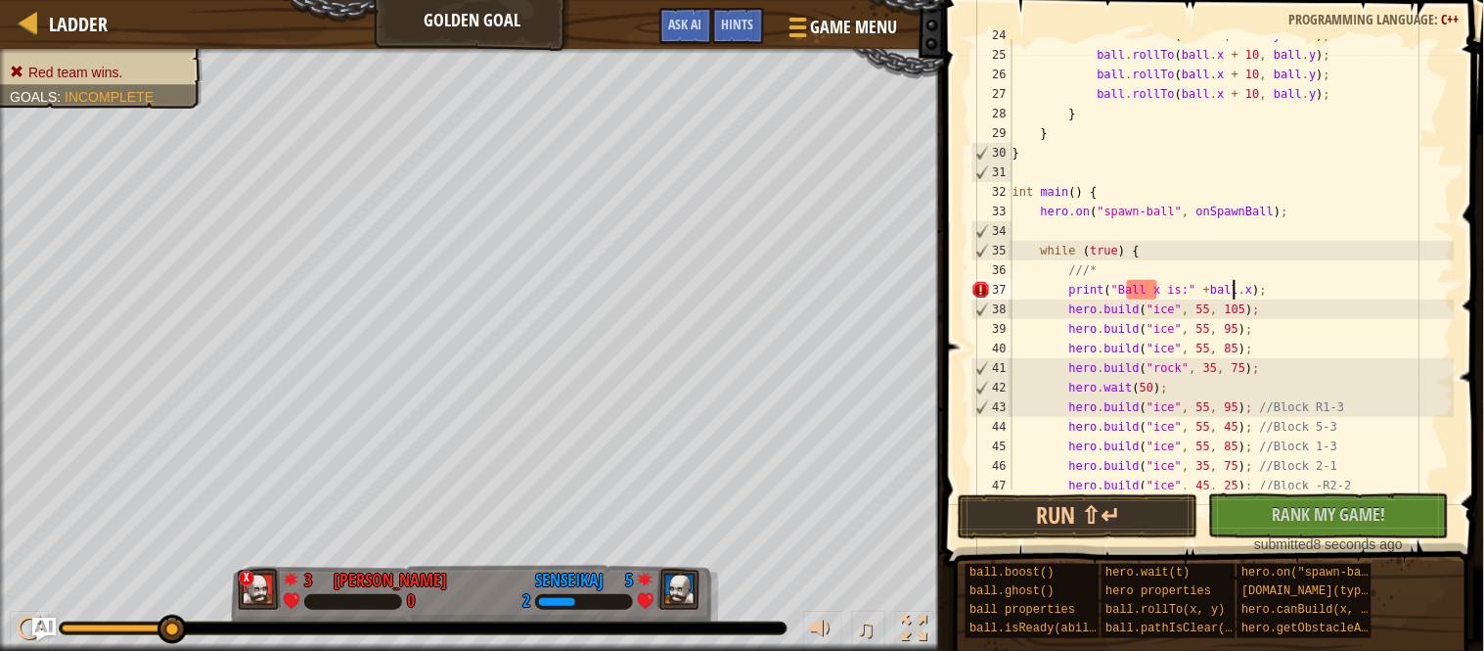
scroll to position [8, 32]
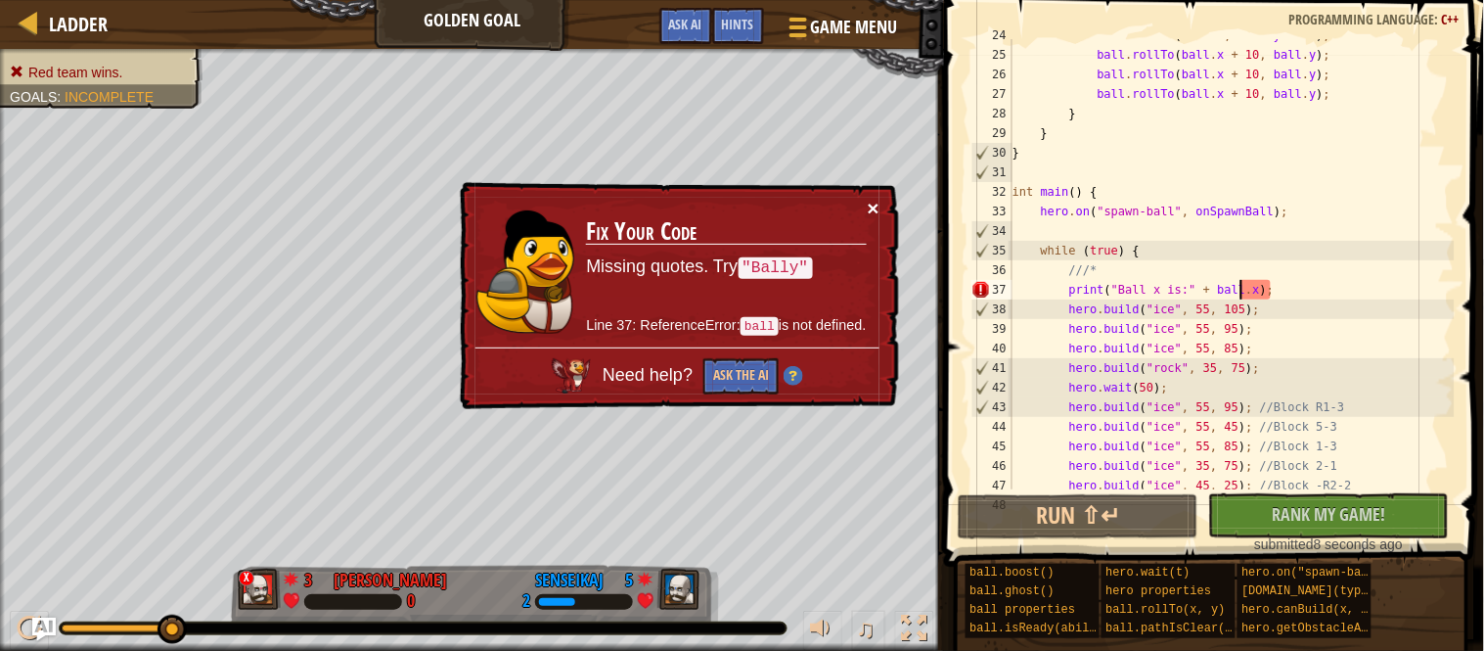
click at [876, 208] on button "×" at bounding box center [874, 208] width 12 height 21
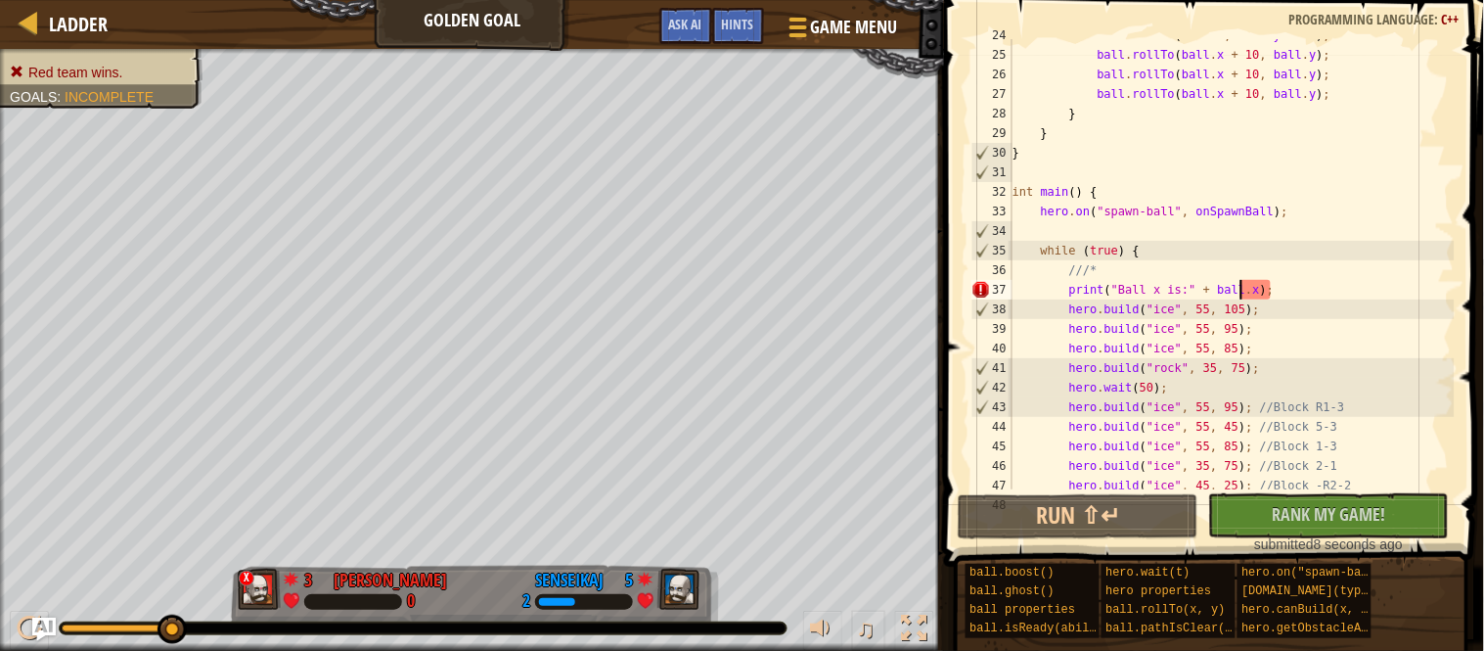
click at [1290, 292] on div "ball . rollTo ( ball . x , ball . y - 10 ) ; ball . rollTo ( ball . x + 10 , ba…" at bounding box center [1232, 269] width 446 height 489
drag, startPoint x: 1290, startPoint y: 292, endPoint x: 1075, endPoint y: 291, distance: 214.3
click at [1075, 291] on div "ball . rollTo ( ball . x , ball . y - 10 ) ; ball . rollTo ( ball . x + 10 , ba…" at bounding box center [1232, 269] width 446 height 489
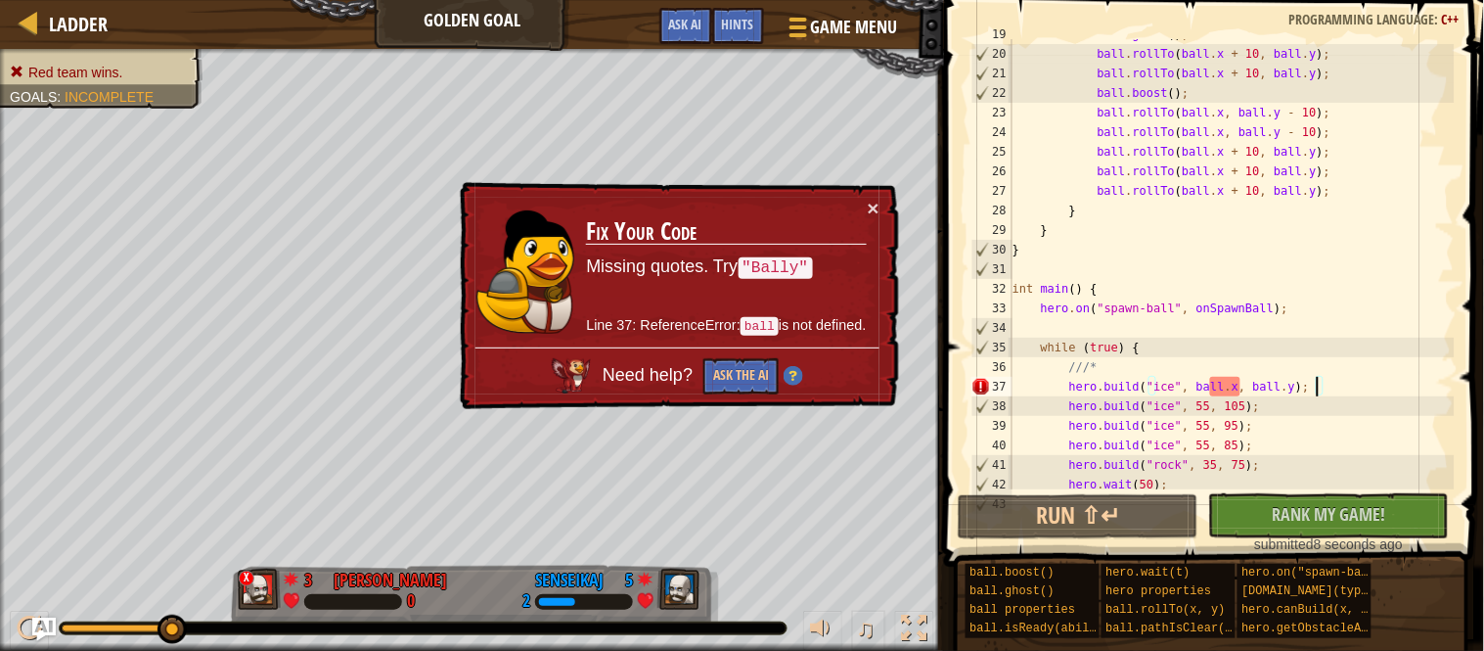
scroll to position [366, 0]
click at [1177, 387] on div "ball . ghost ( ) ; ball . rollTo ( ball . x + 10 , ball . y ) ; ball . rollTo (…" at bounding box center [1232, 268] width 446 height 489
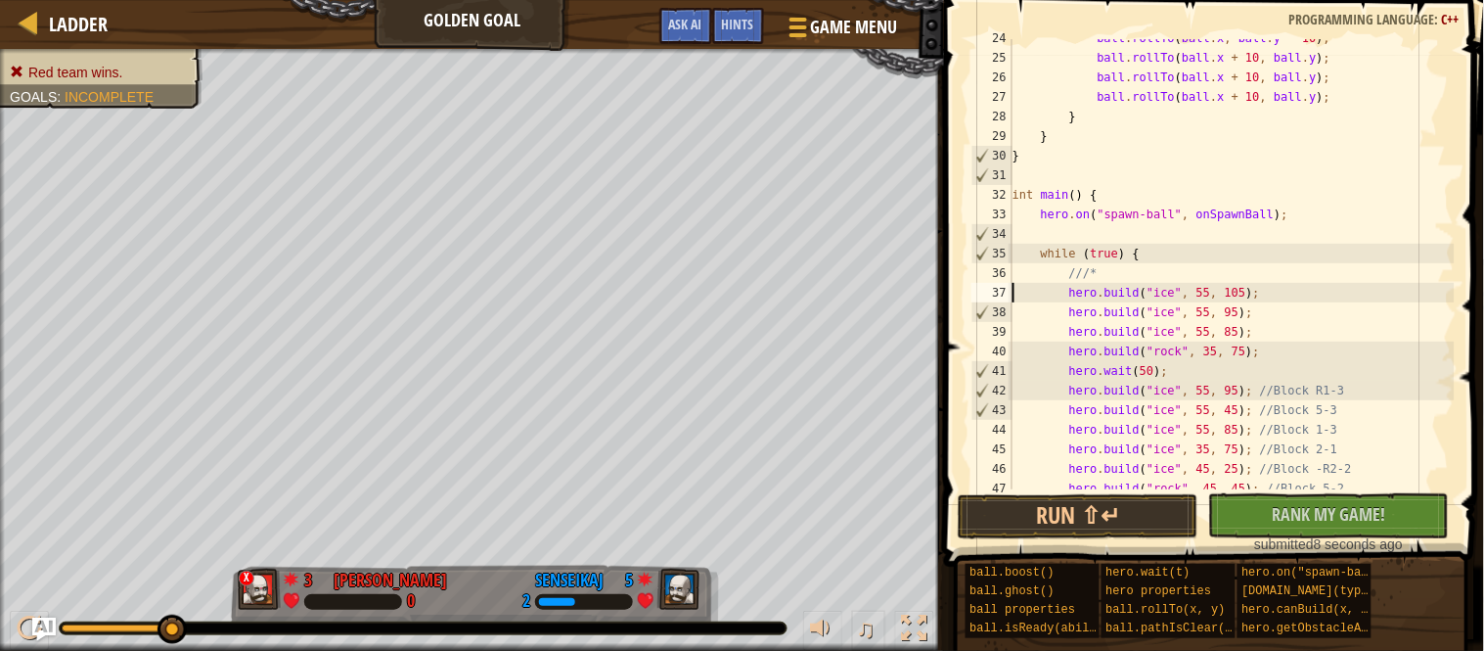
scroll to position [467, 0]
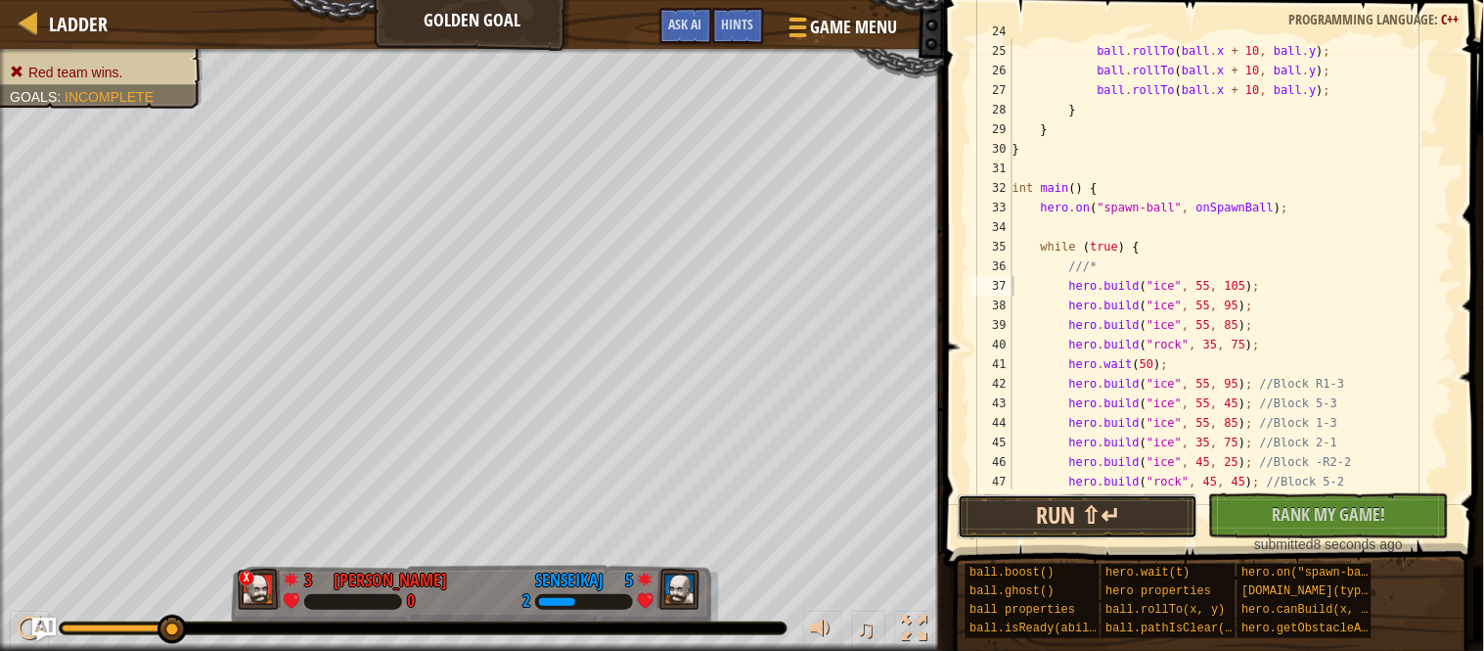
click at [1107, 509] on button "Run ⇧↵" at bounding box center [1078, 516] width 241 height 45
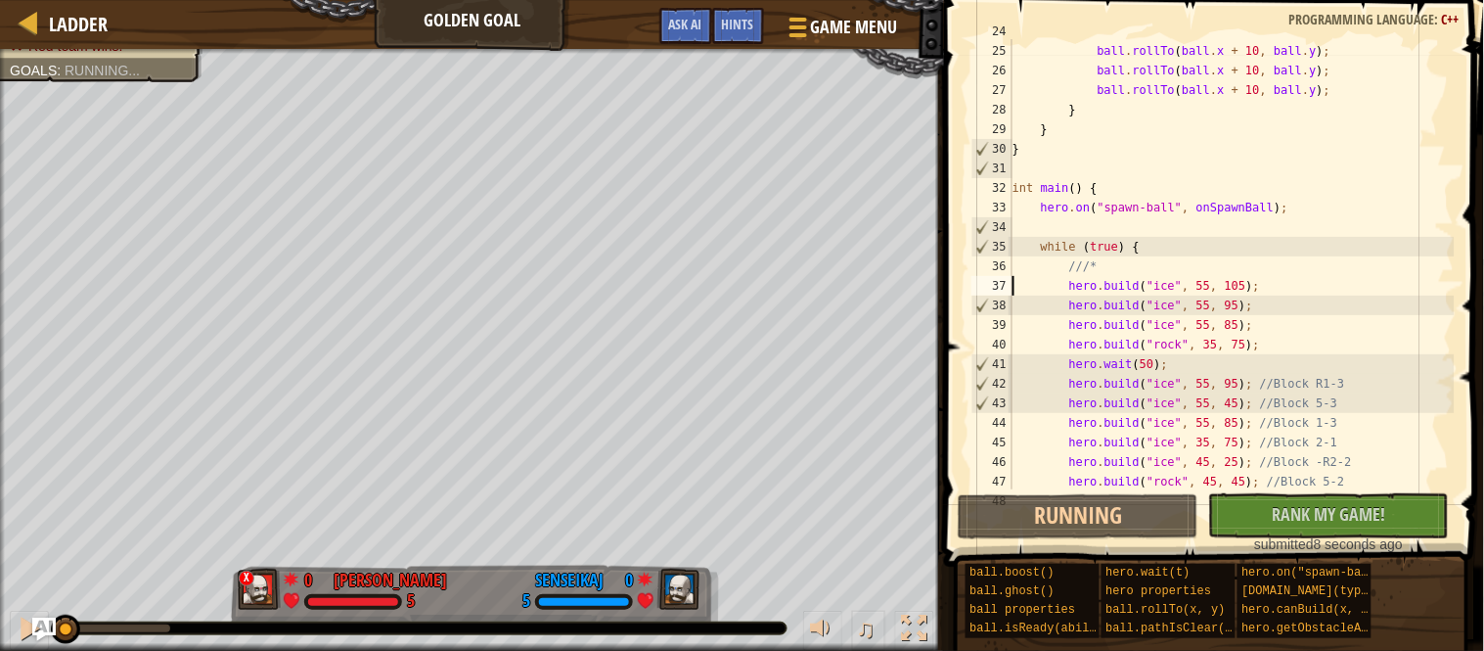
click at [1211, 369] on div "ball . rollTo ( ball . x , ball . y - 10 ) ; ball . rollTo ( ball . x + 10 , ba…" at bounding box center [1232, 266] width 446 height 489
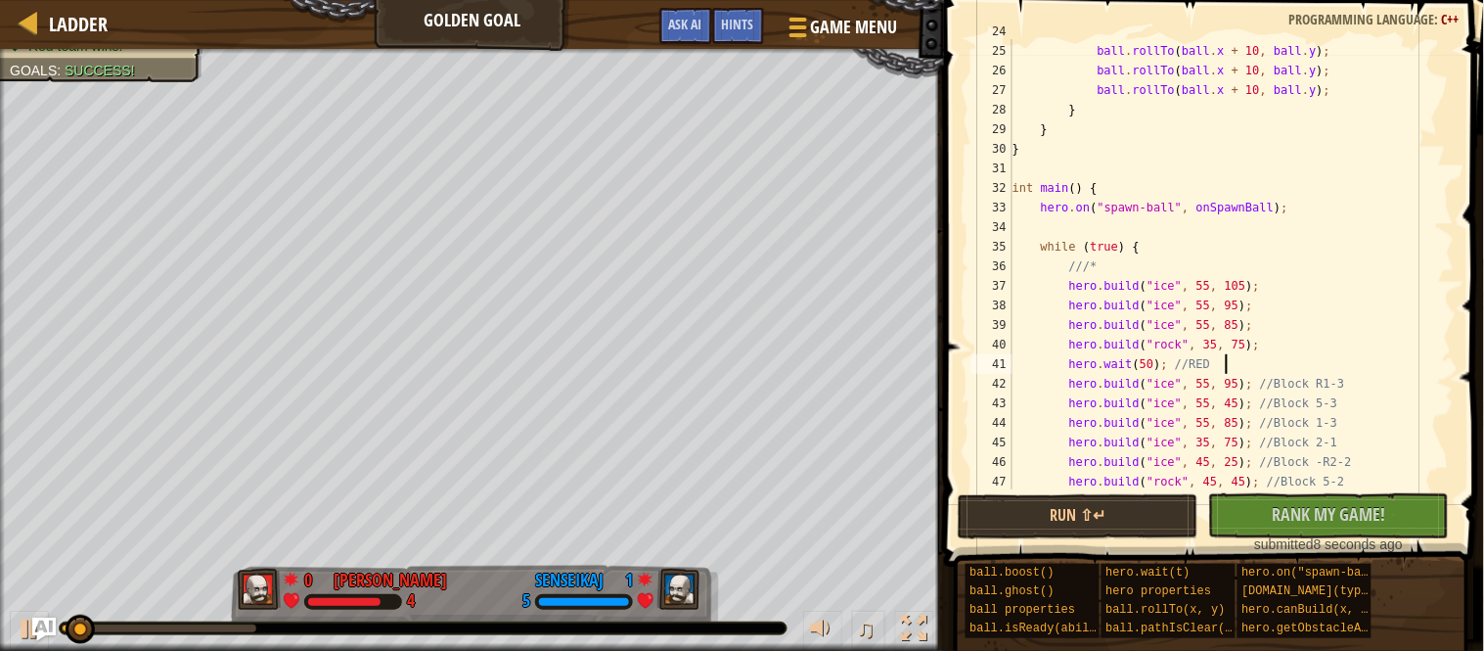
scroll to position [8, 30]
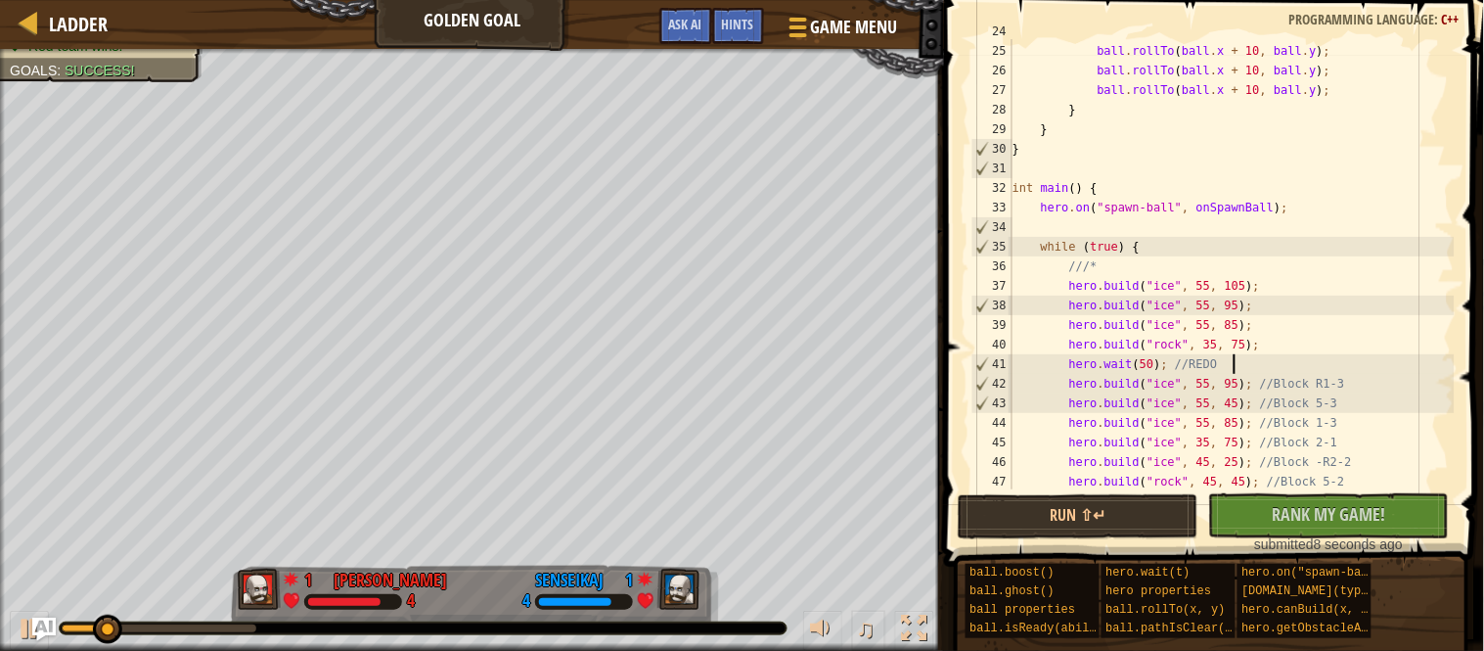
click at [1288, 361] on div "ball . rollTo ( ball . x , ball . y - 10 ) ; ball . rollTo ( ball . x + 10 , ba…" at bounding box center [1232, 266] width 446 height 489
click at [1340, 293] on div "ball . rollTo ( ball . x , ball . y - 10 ) ; ball . rollTo ( ball . x + 10 , ba…" at bounding box center [1232, 266] width 446 height 489
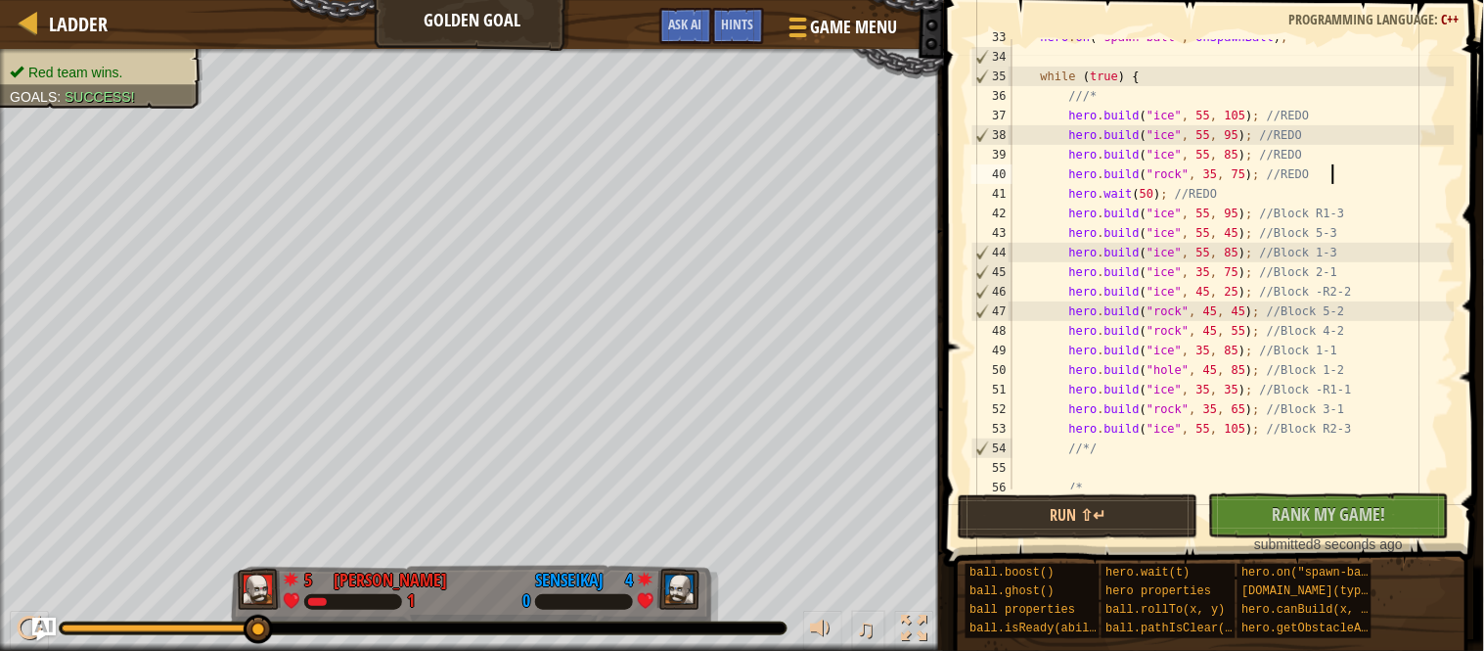
scroll to position [646, 0]
click at [1074, 201] on div "while ( true ) { ///* hero . build ( " ice " , 55 , 105 ) ; //REDO hero . build…" at bounding box center [1232, 283] width 446 height 489
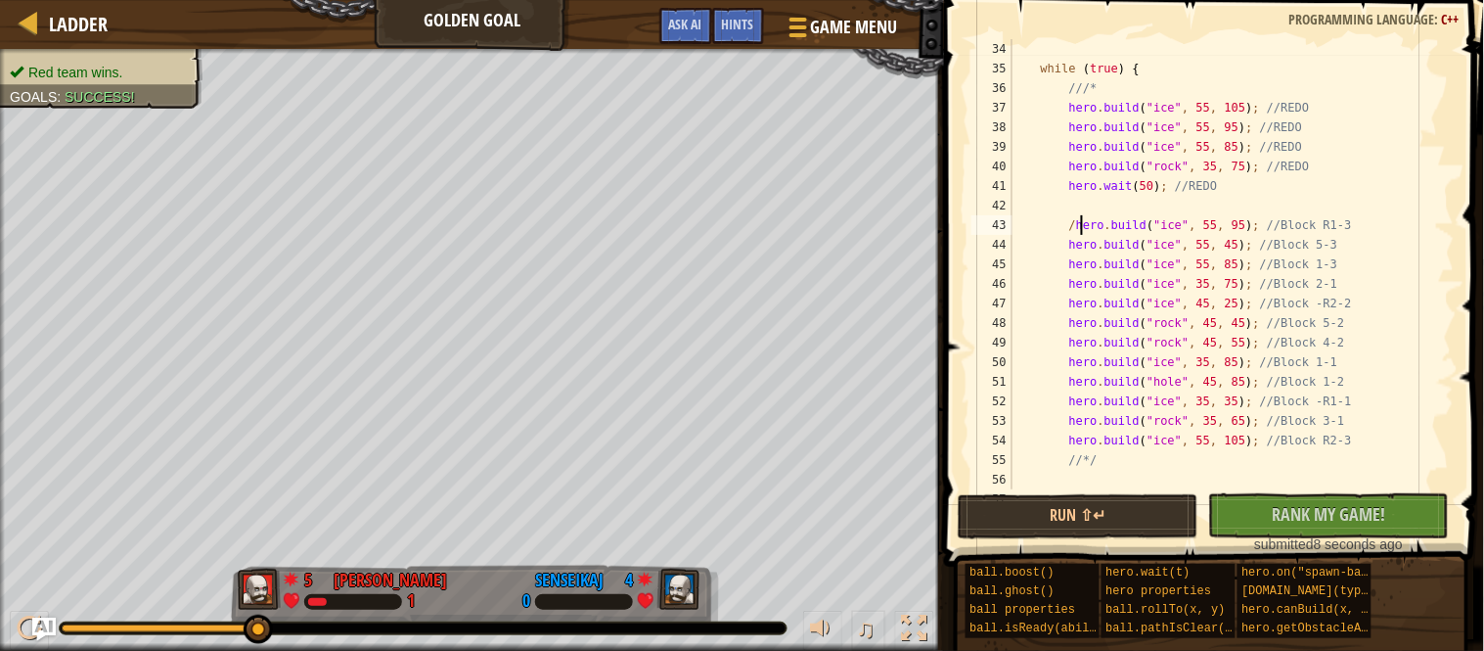
scroll to position [8, 11]
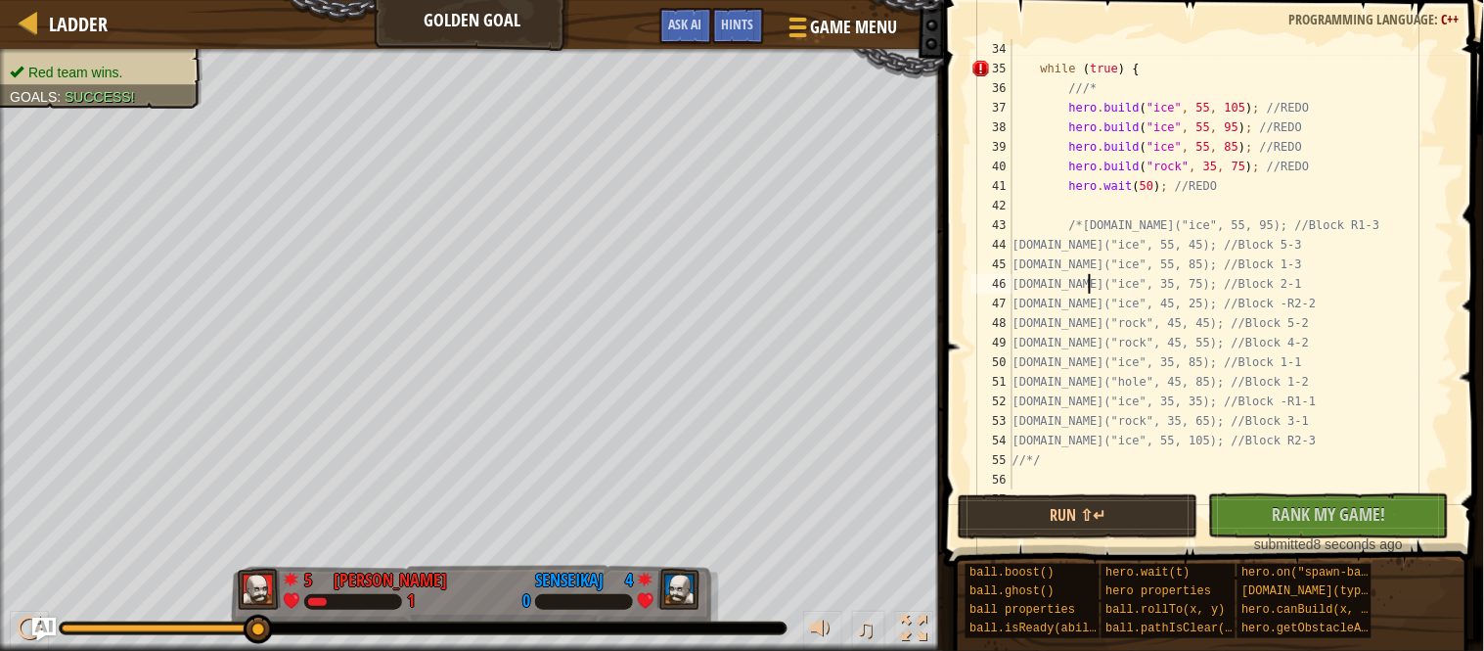
type textarea "//*/"
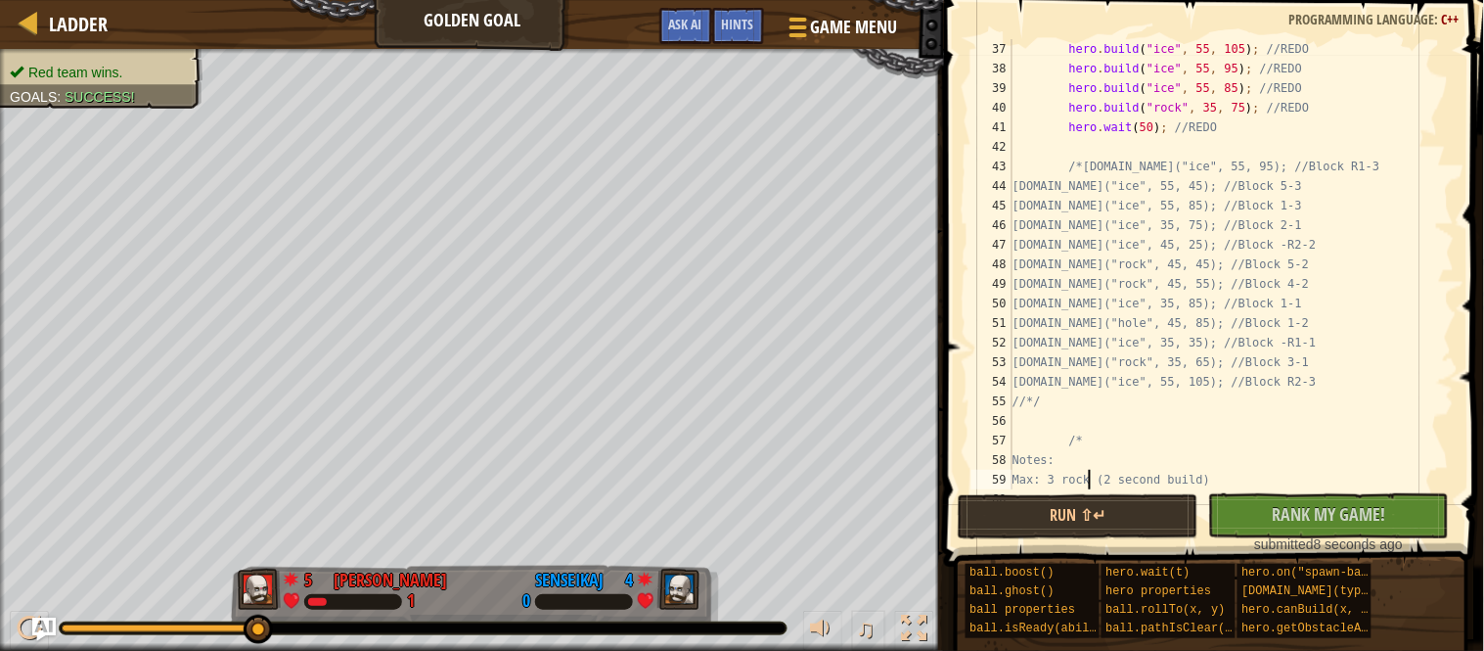
scroll to position [822, 0]
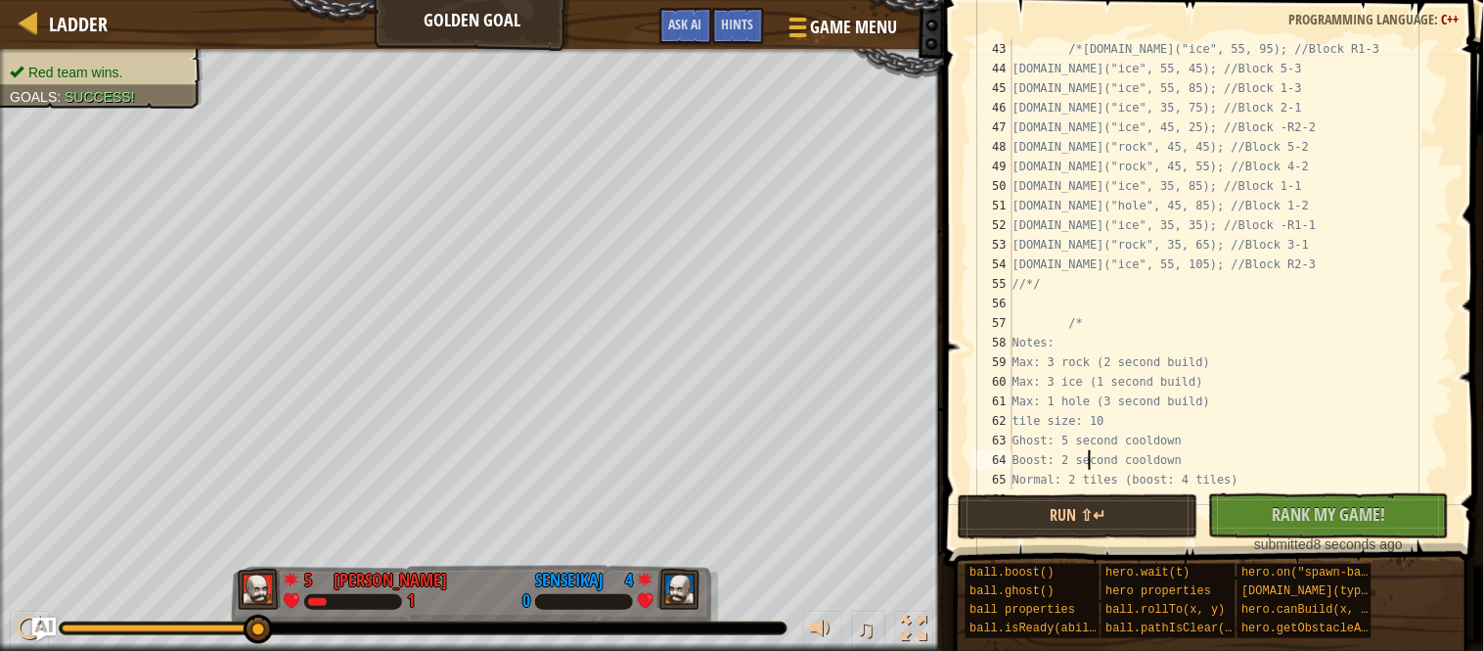
type textarea "}"
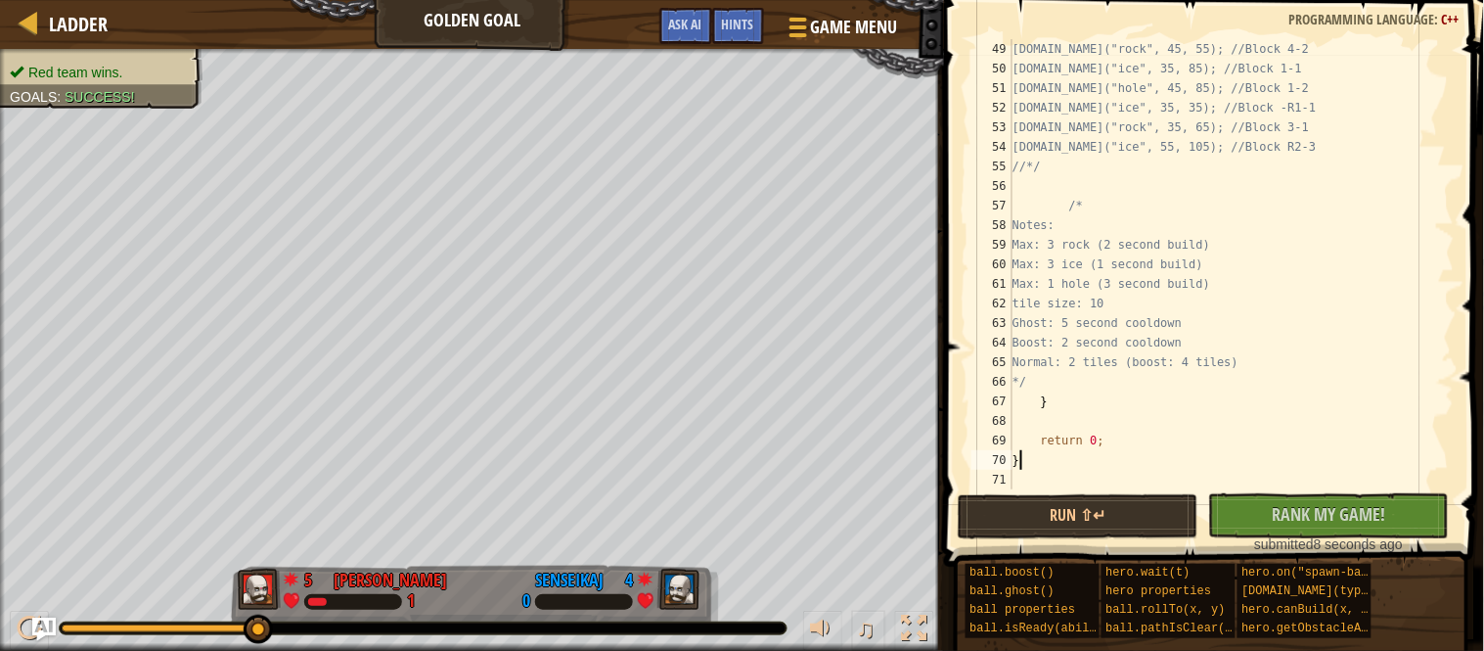
type textarea "return 0;"
type textarea "/*"
type textarea "/*hero.build("ice", 55, 95); //Block R1-3"
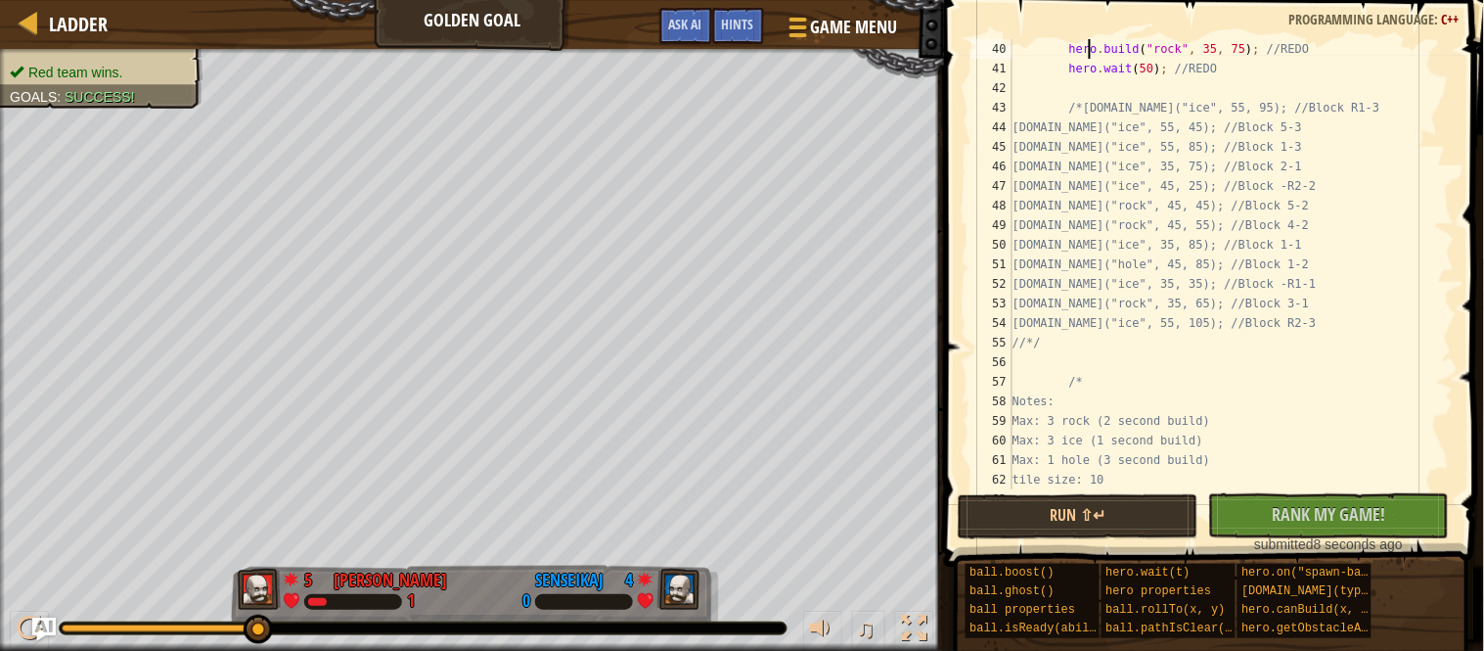
type textarea "while (true) {"
type textarea "int main() {"
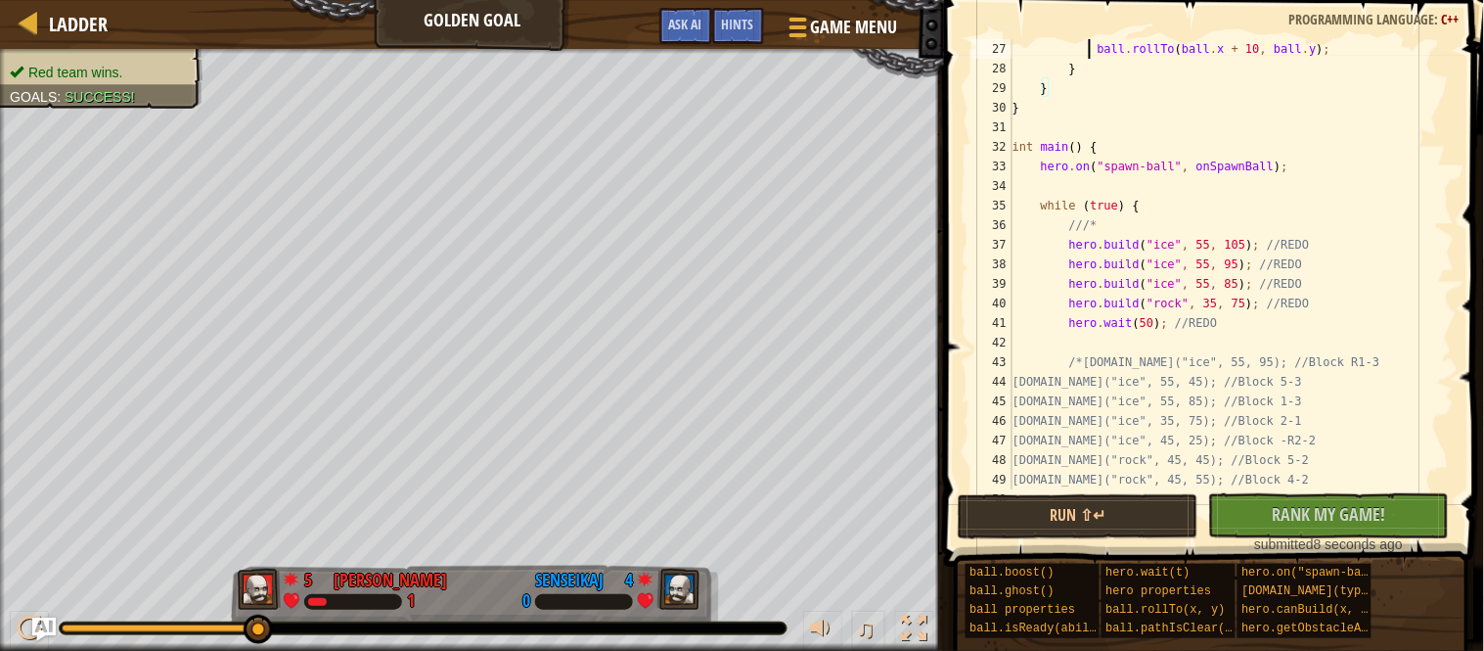
scroll to position [470, 0]
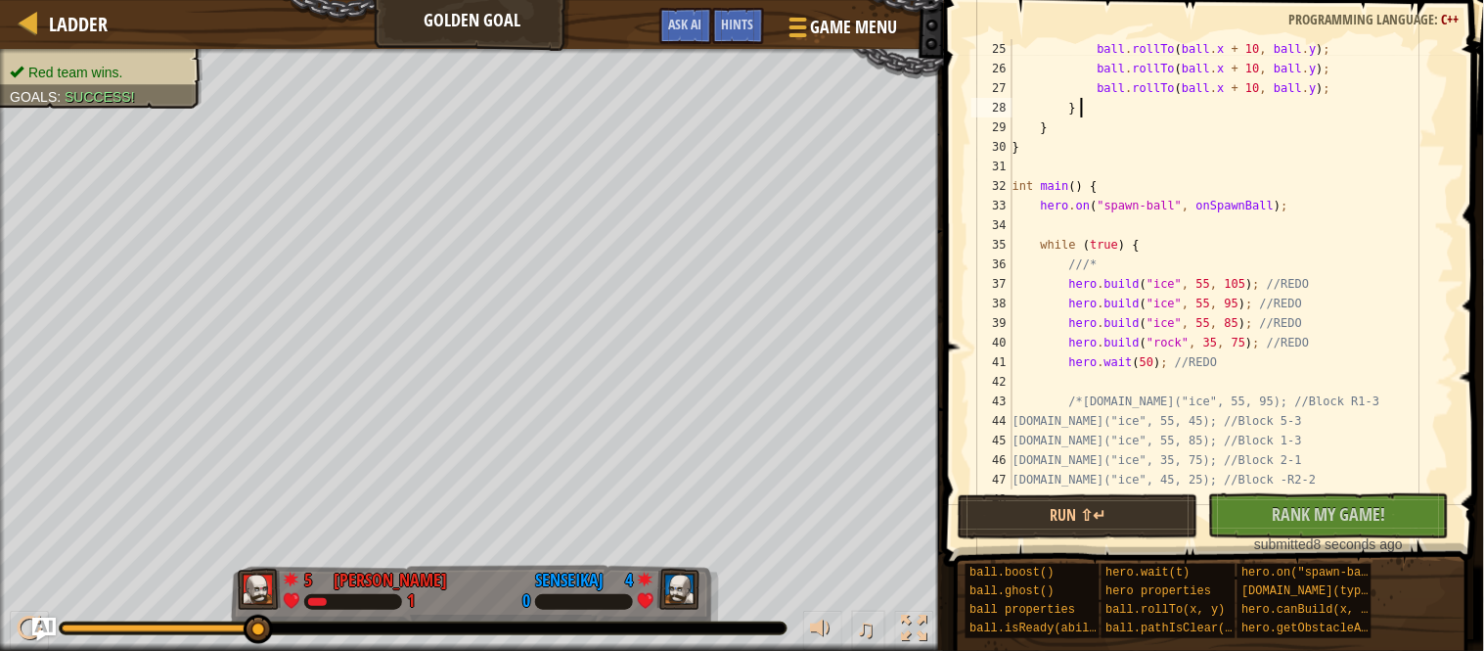
type textarea "}"
type textarea "hero.on("spawn-ball", onSpawnBall);"
type textarea "hero.wait(50); //REDO"
type textarea "/*hero.build("ice", 55, 95); //Block R1-3"
type textarea "hero.wait(50); //REDO"
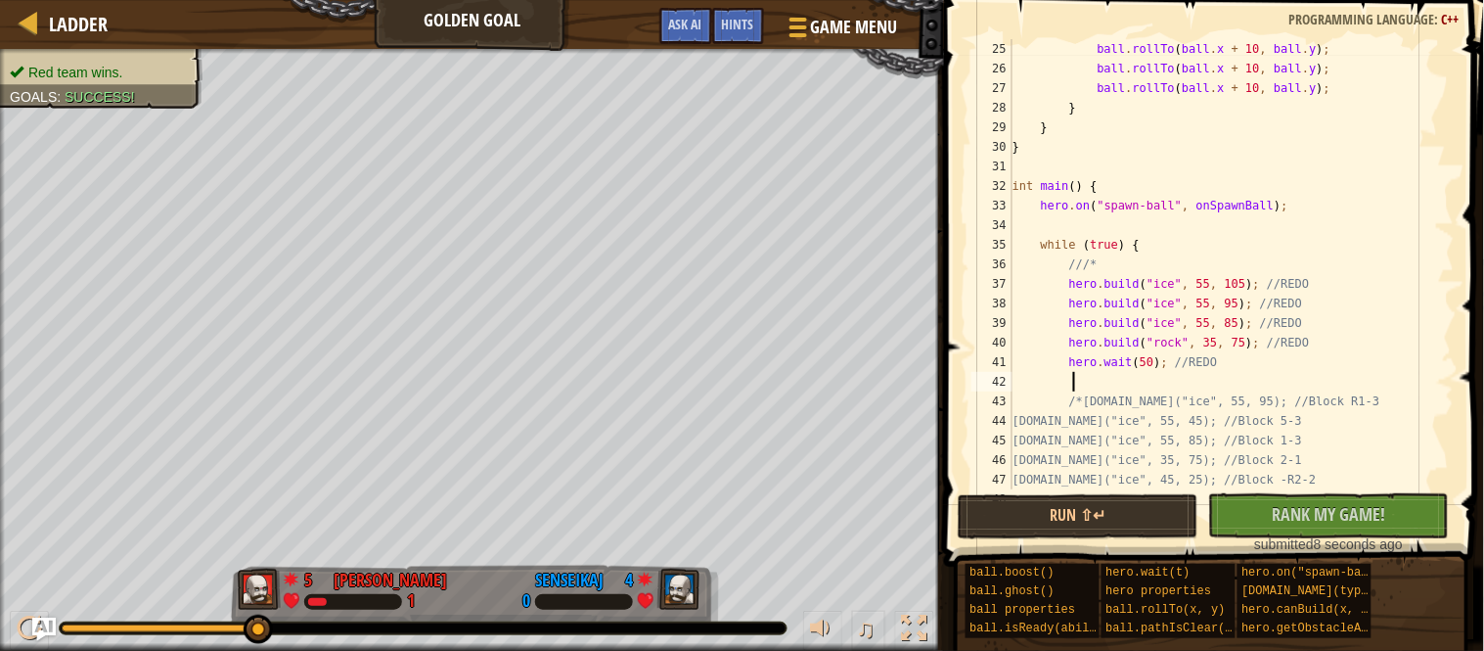
type textarea "/*hero.build("ice", 55, 95); //Block R1-3"
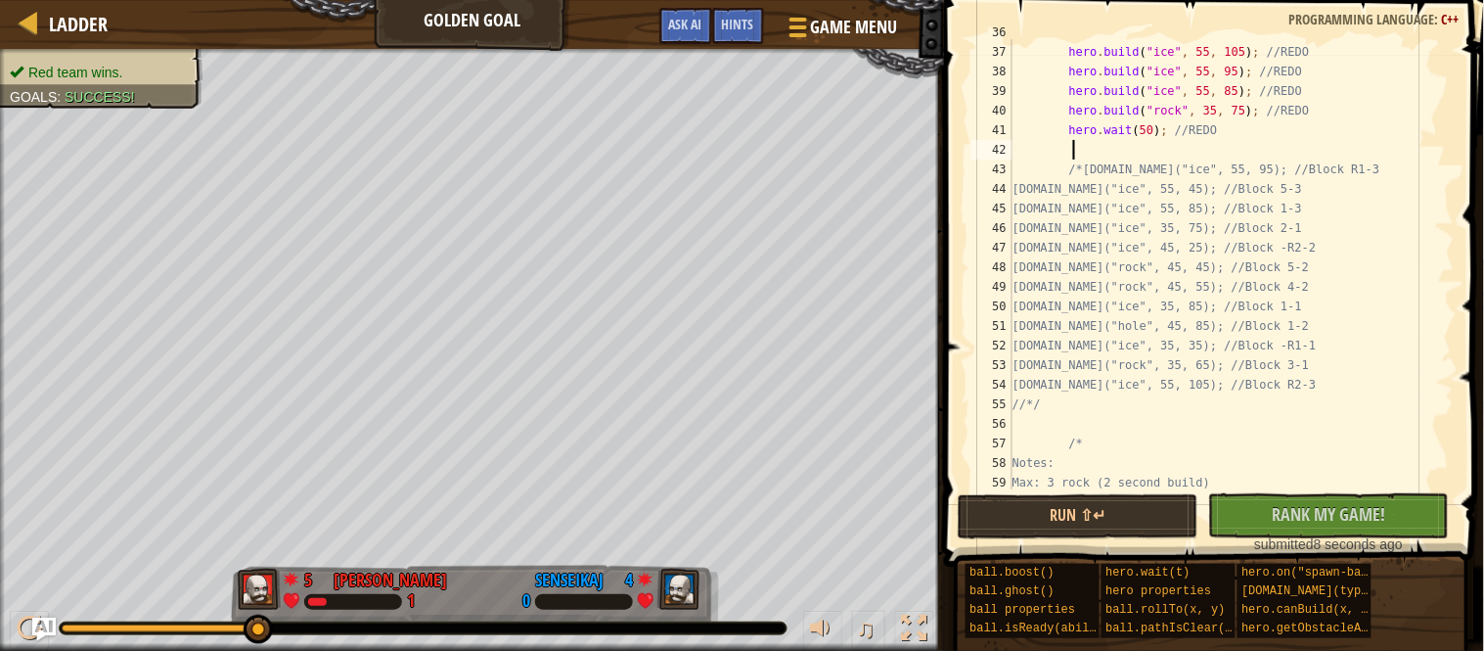
scroll to position [708, 0]
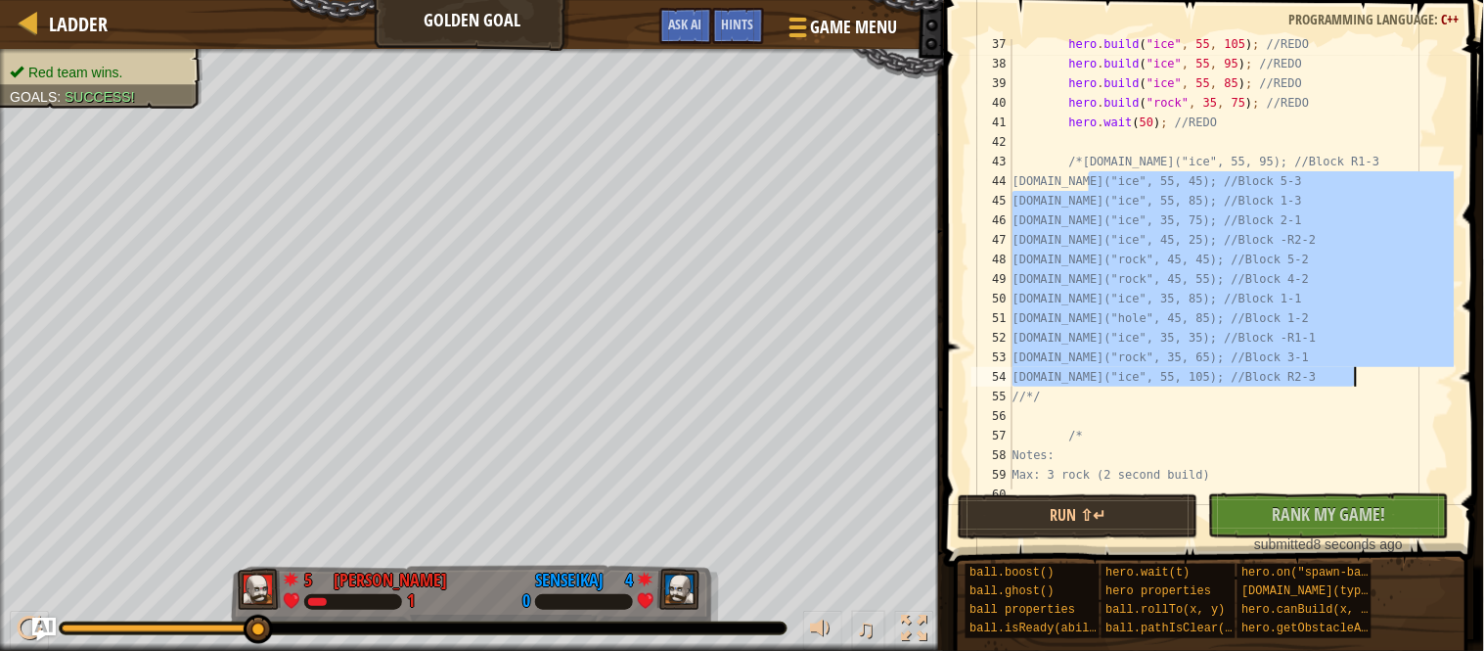
drag, startPoint x: 1092, startPoint y: 172, endPoint x: 1364, endPoint y: 378, distance: 340.9
click at [1364, 378] on div "hero . build ( " ice " , 55 , 105 ) ; //REDO hero . build ( " ice " , 55 , 95 )…" at bounding box center [1232, 278] width 446 height 489
click at [1364, 378] on div "hero . build ( " ice " , 55 , 105 ) ; //REDO hero . build ( " ice " , 55 , 95 )…" at bounding box center [1232, 264] width 446 height 450
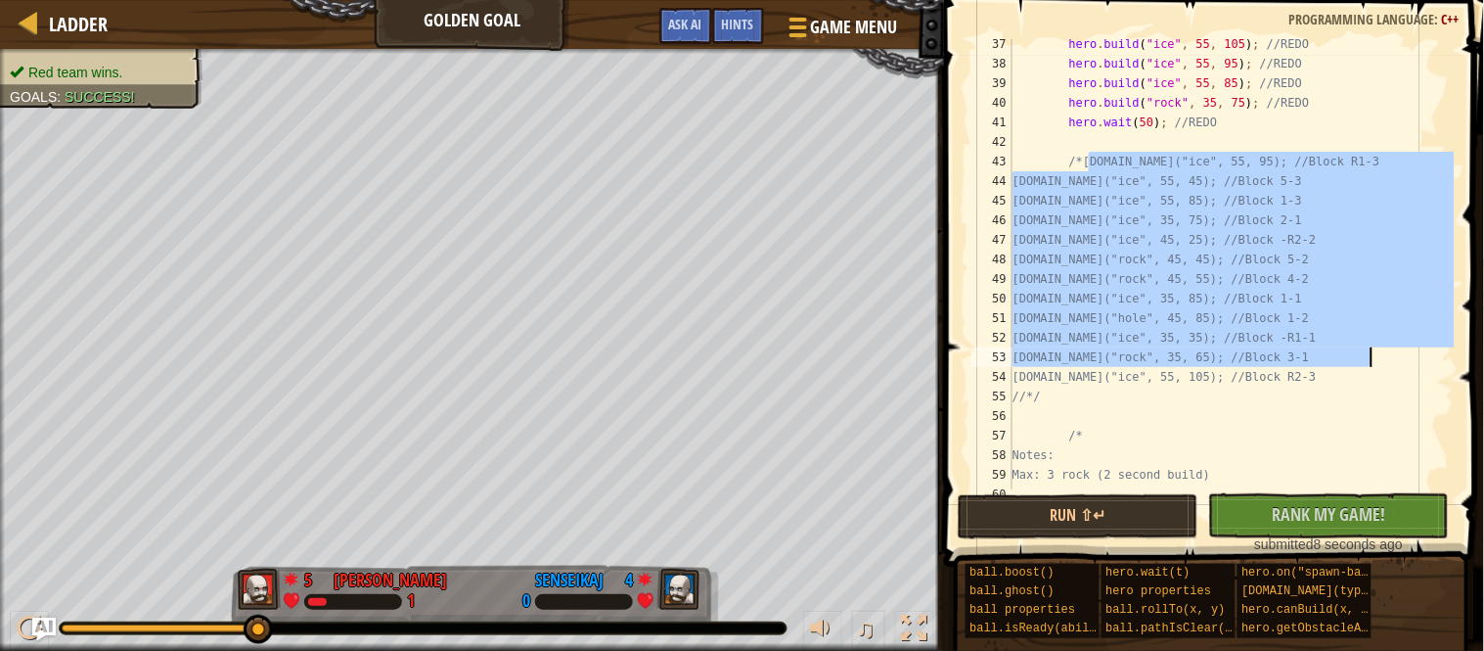
drag, startPoint x: 1091, startPoint y: 164, endPoint x: 1408, endPoint y: 372, distance: 378.8
click at [1408, 372] on div "hero . build ( " ice " , 55 , 105 ) ; //REDO hero . build ( " ice " , 55 , 95 )…" at bounding box center [1232, 278] width 446 height 489
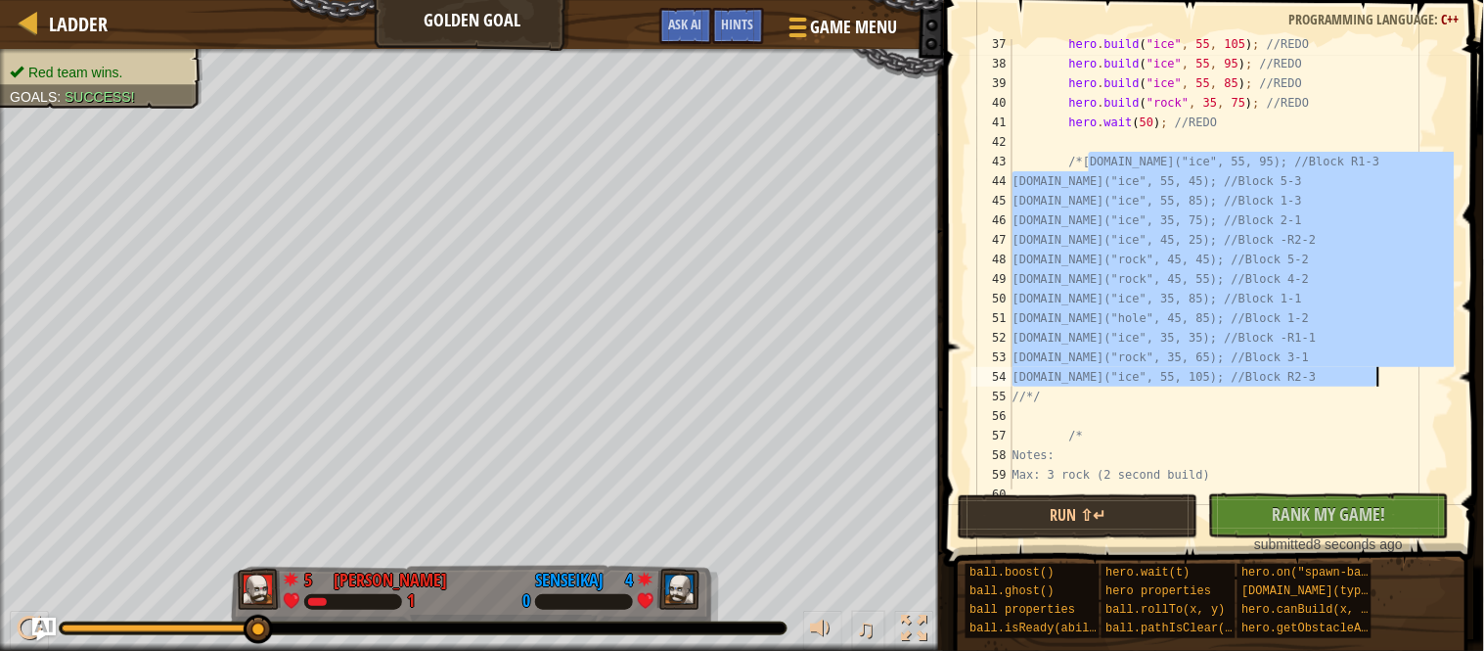
click at [1304, 127] on div "hero . build ( " ice " , 55 , 105 ) ; //REDO hero . build ( " ice " , 55 , 95 )…" at bounding box center [1232, 278] width 446 height 489
type textarea "hero.wait(50); //REDO"
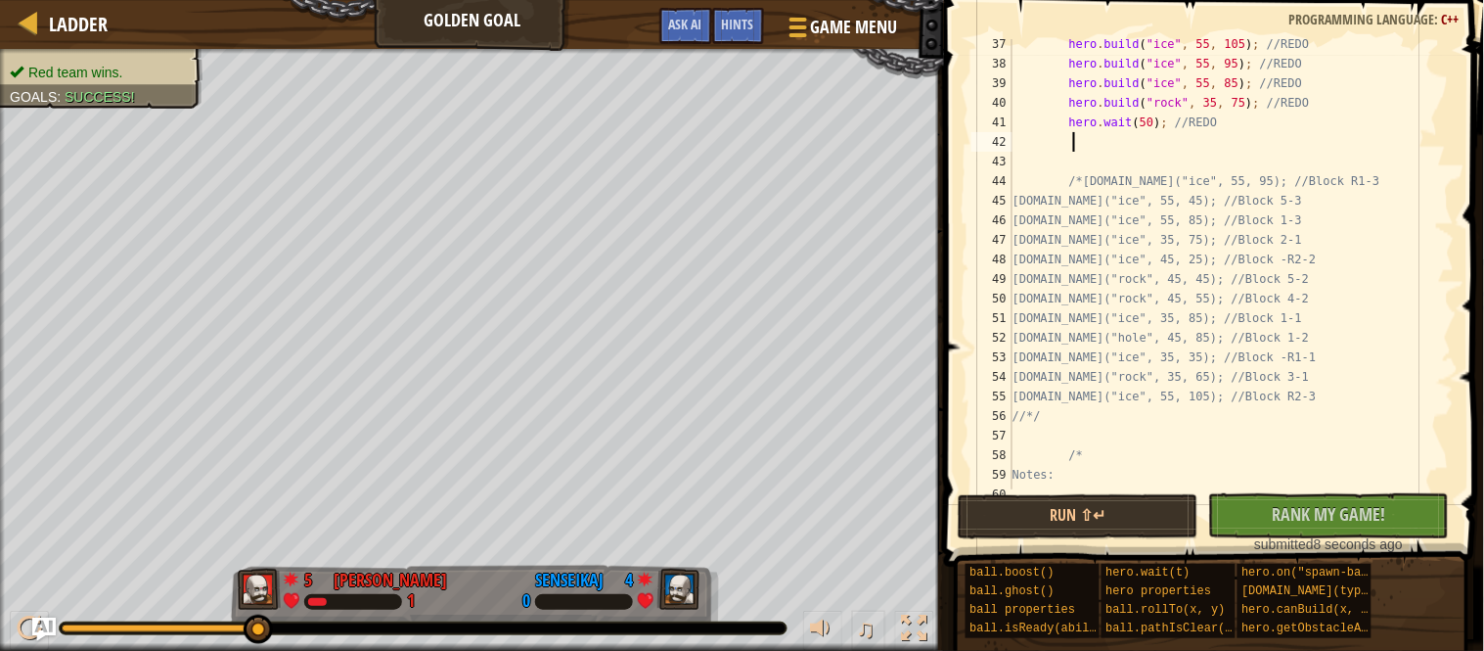
paste textarea "hero.build("ice", 55, 105); //Block R2-3"
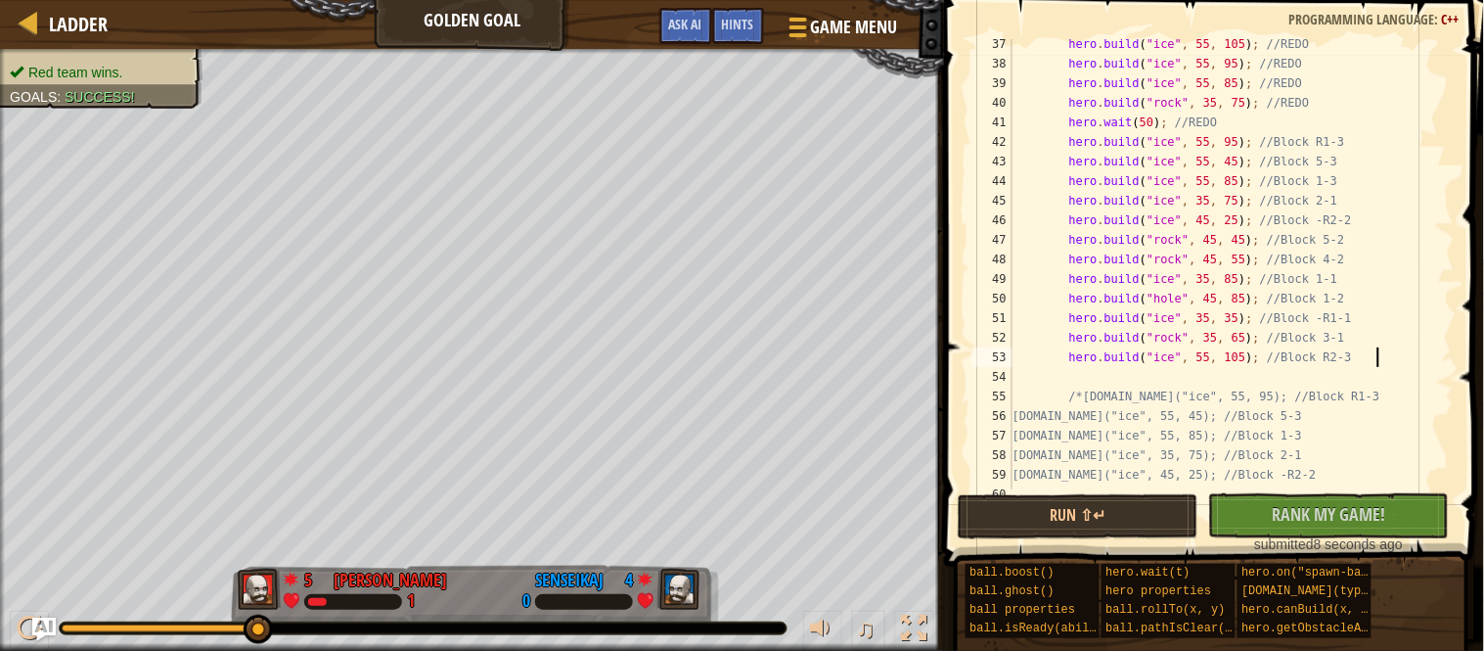
scroll to position [663, 0]
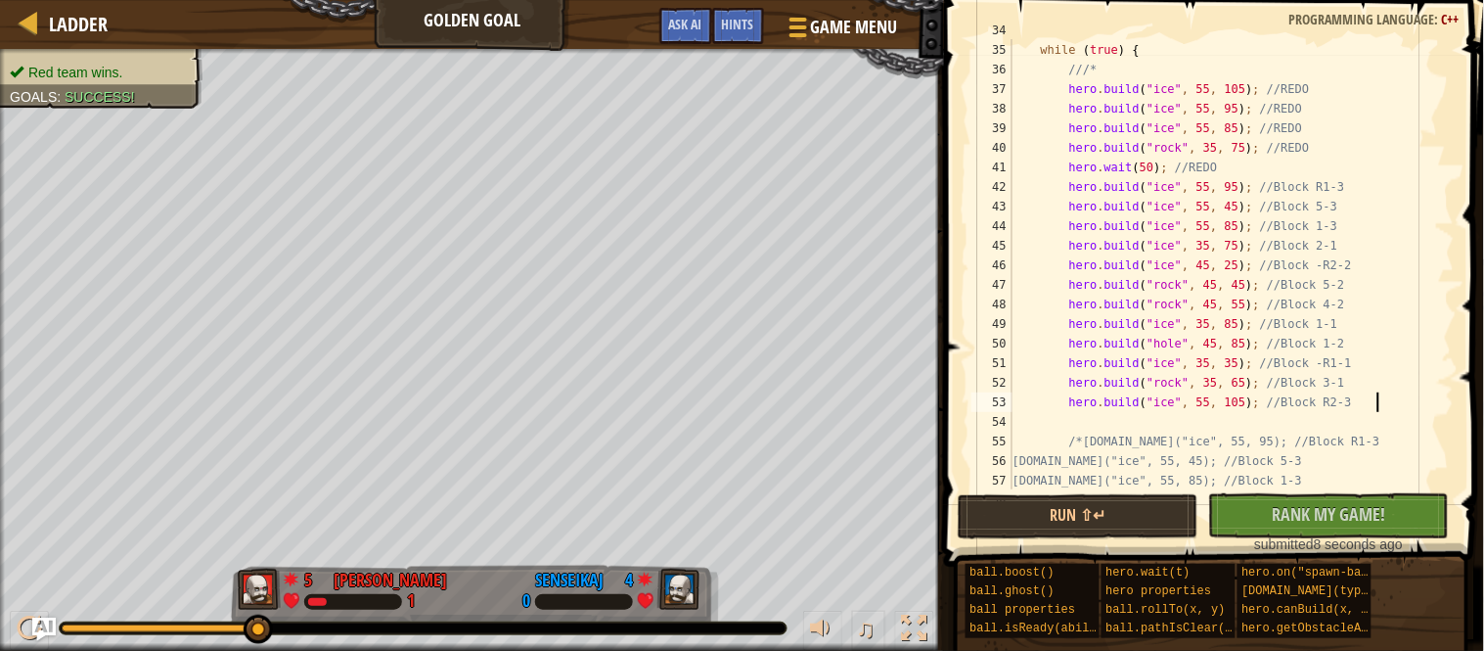
click at [1173, 90] on div "while ( true ) { ///* hero . build ( " ice " , 55 , 105 ) ; //REDO hero . build…" at bounding box center [1232, 265] width 446 height 489
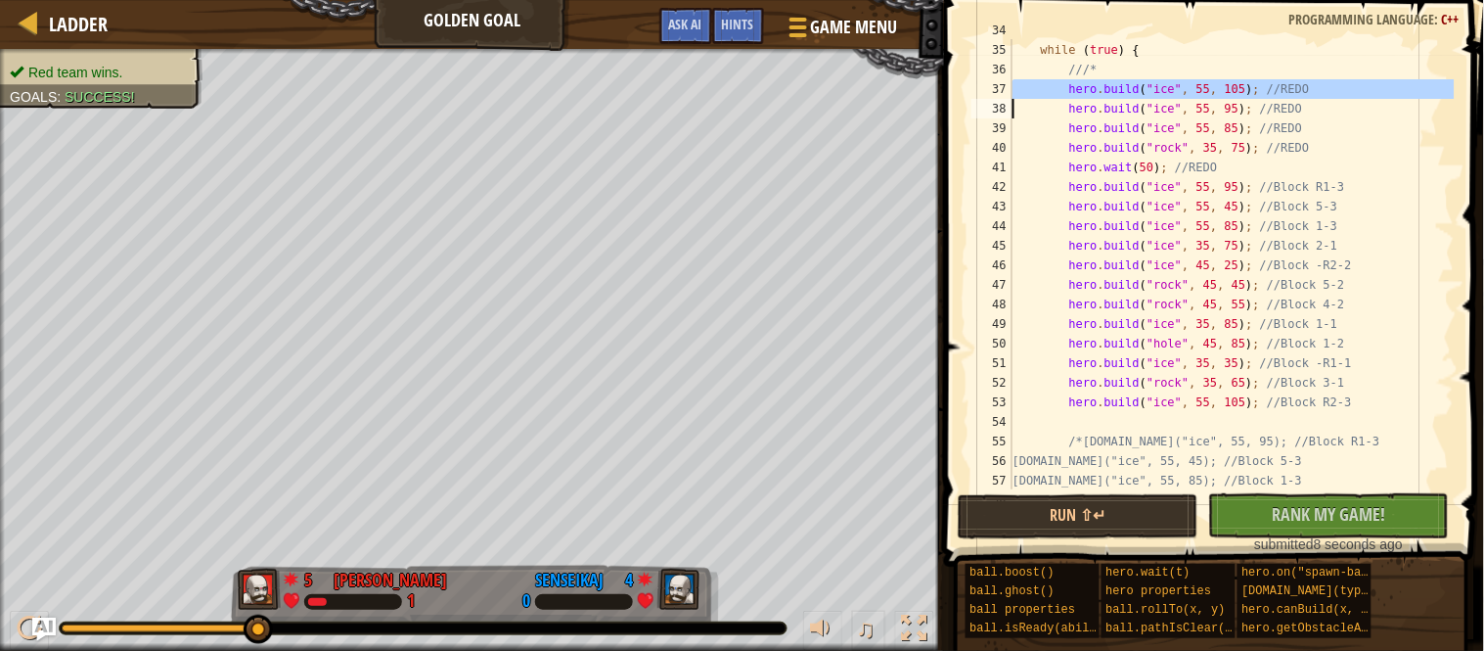
click at [1392, 209] on div "while ( true ) { ///* hero . build ( " ice " , 55 , 105 ) ; //REDO hero . build…" at bounding box center [1232, 265] width 446 height 489
type textarea "hero.build("ice", 55, 45); //Block 5-3"
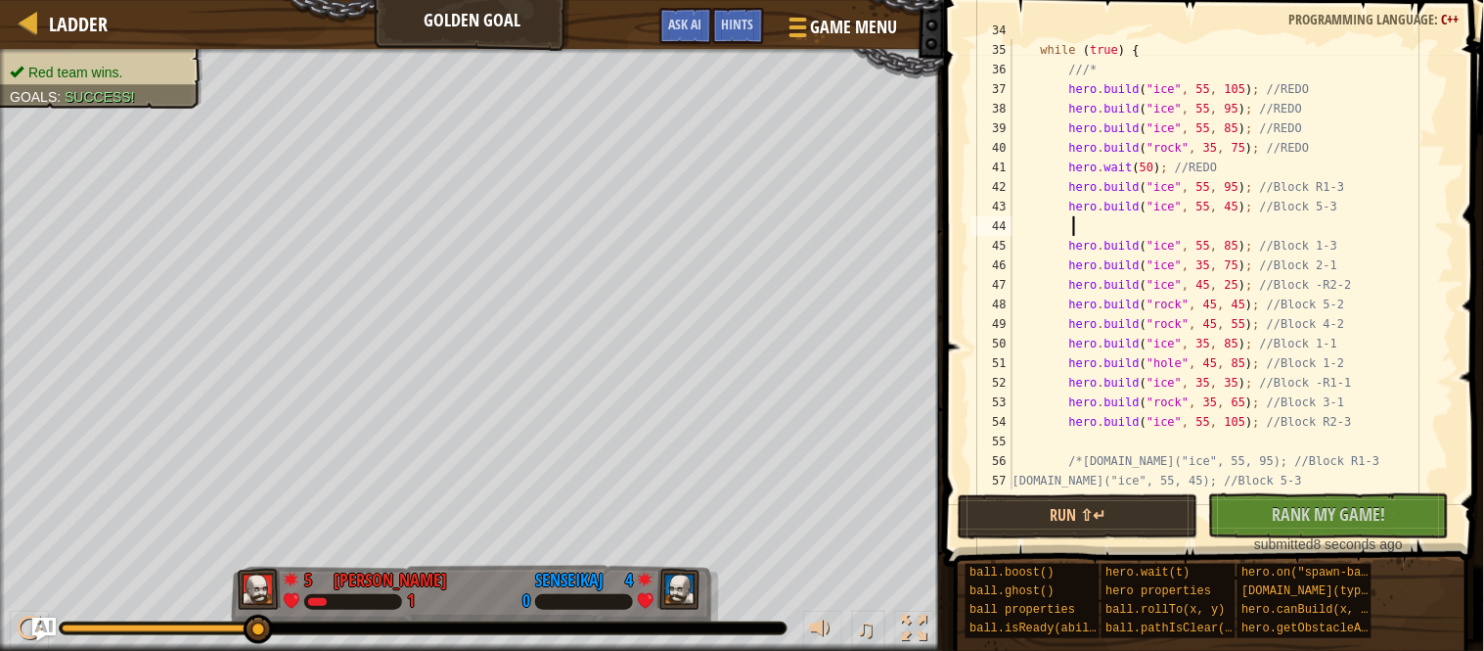
paste textarea
click at [1386, 311] on div "while ( true ) { ///* hero . build ( " ice " , 55 , 105 ) ; //REDO hero . build…" at bounding box center [1232, 265] width 446 height 489
type textarea "hero.build("rock", 45, 45); //Block 5-2"
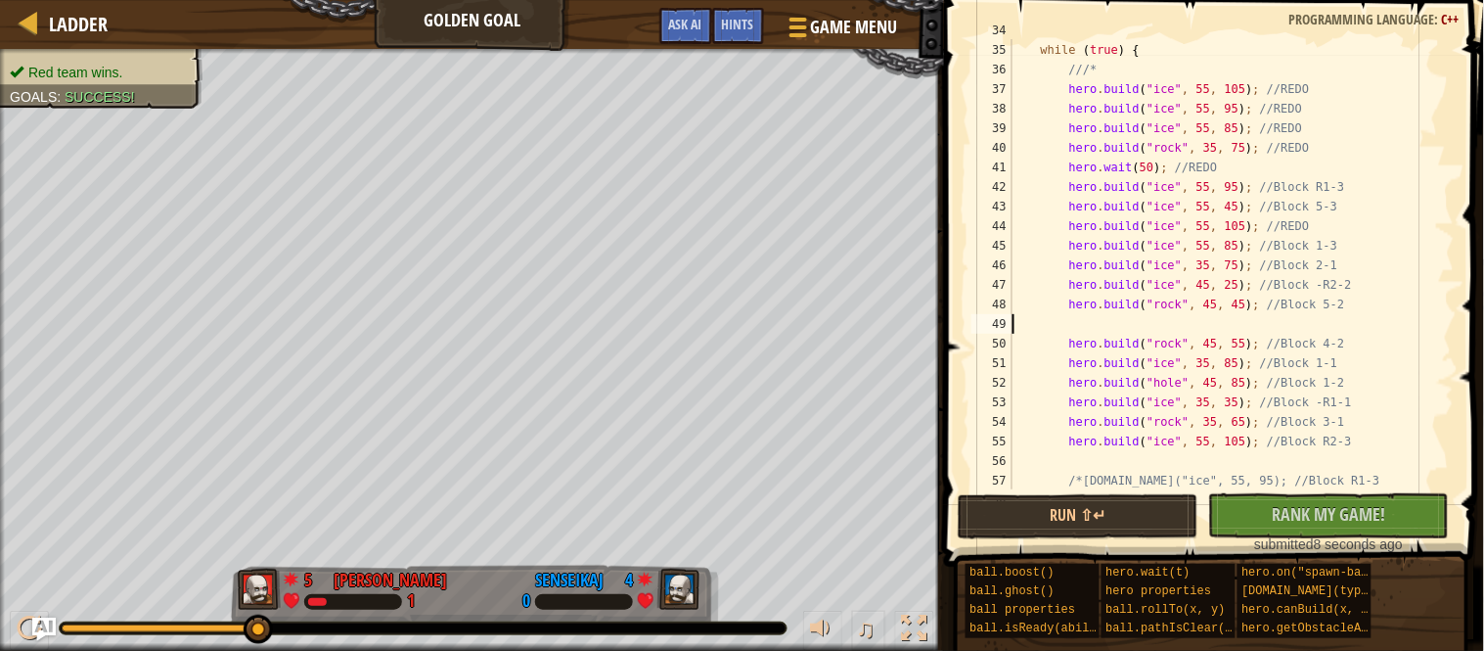
paste textarea "hero.build("ice", 55, 105); //REDO"
click at [1153, 141] on div "while ( true ) { ///* hero . build ( " ice " , 55 , 105 ) ; //REDO hero . build…" at bounding box center [1232, 265] width 446 height 489
click at [1121, 109] on div "while ( true ) { ///* hero . build ( " ice " , 55 , 105 ) ; //REDO hero . build…" at bounding box center [1232, 265] width 446 height 489
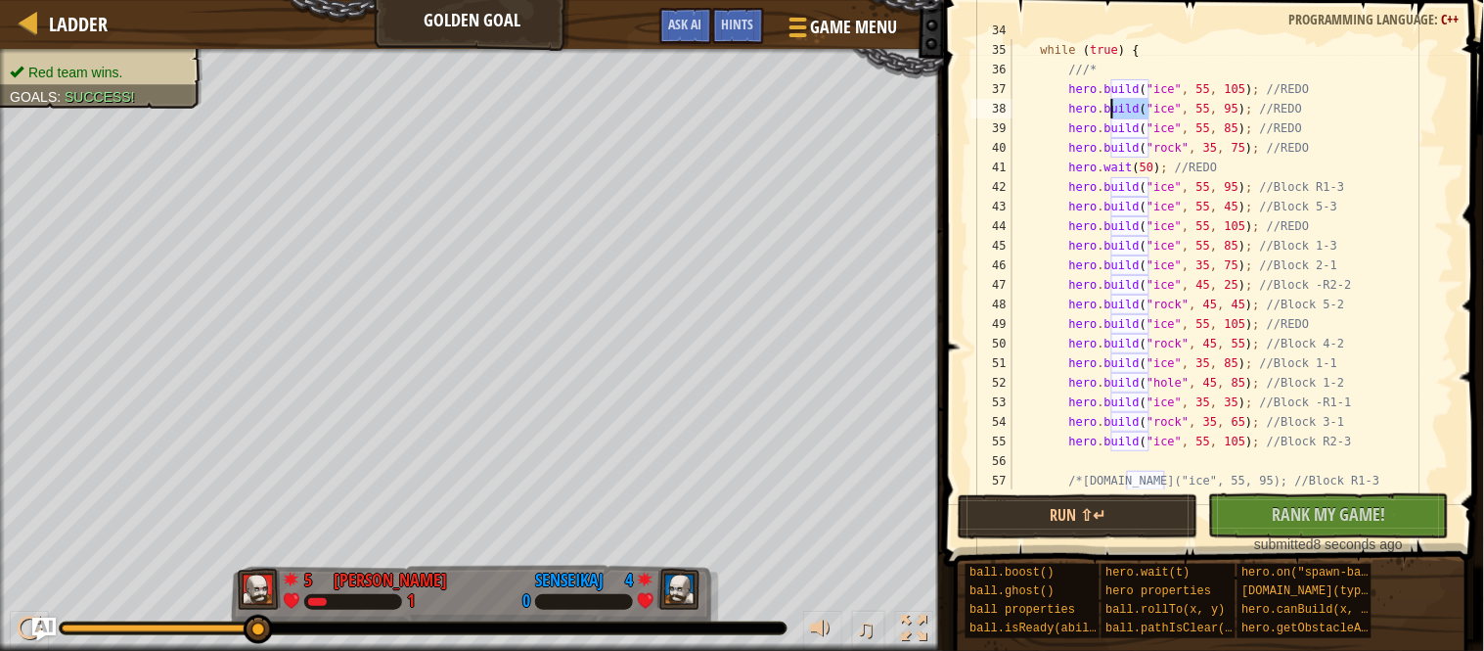
click at [1121, 109] on div "while ( true ) { ///* hero . build ( " ice " , 55 , 105 ) ; //REDO hero . build…" at bounding box center [1232, 265] width 446 height 489
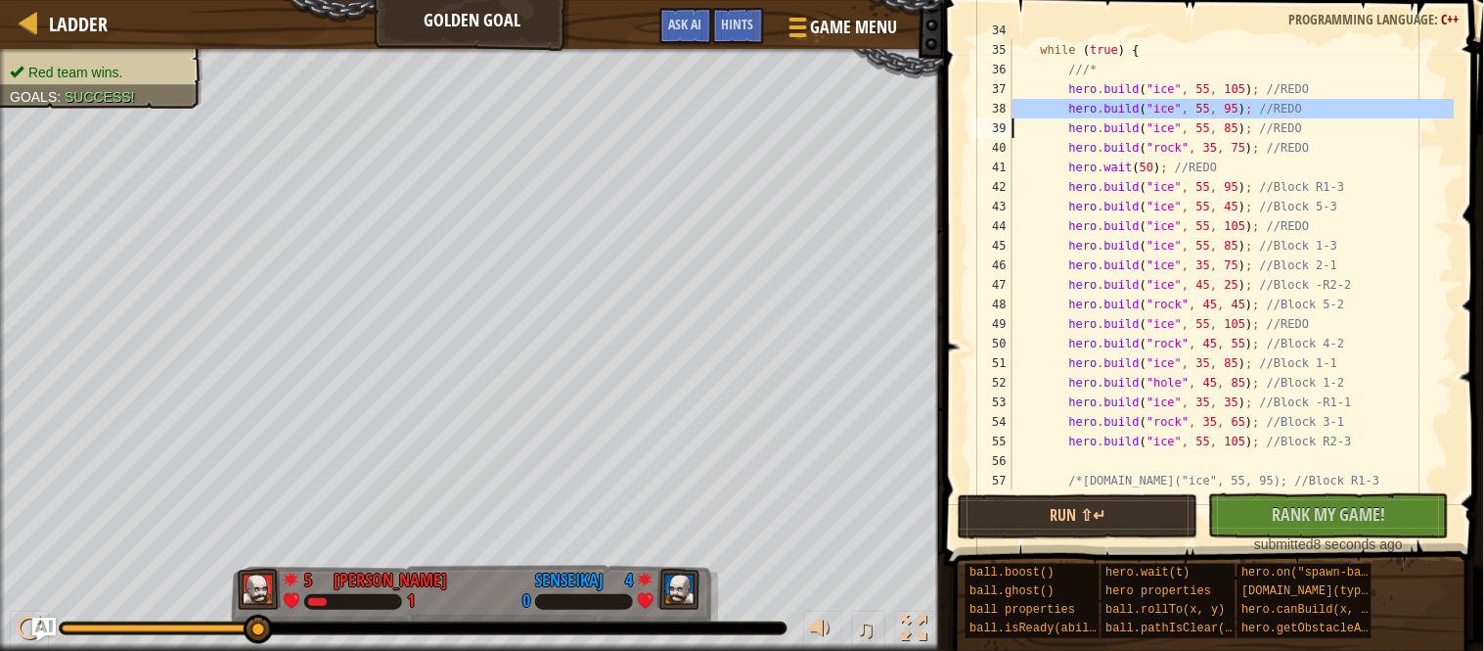
click at [1382, 390] on div "while ( true ) { ///* hero . build ( " ice " , 55 , 105 ) ; //REDO hero . build…" at bounding box center [1232, 265] width 446 height 489
type textarea "hero.build("hole", 45, 85); //Block 1-2"
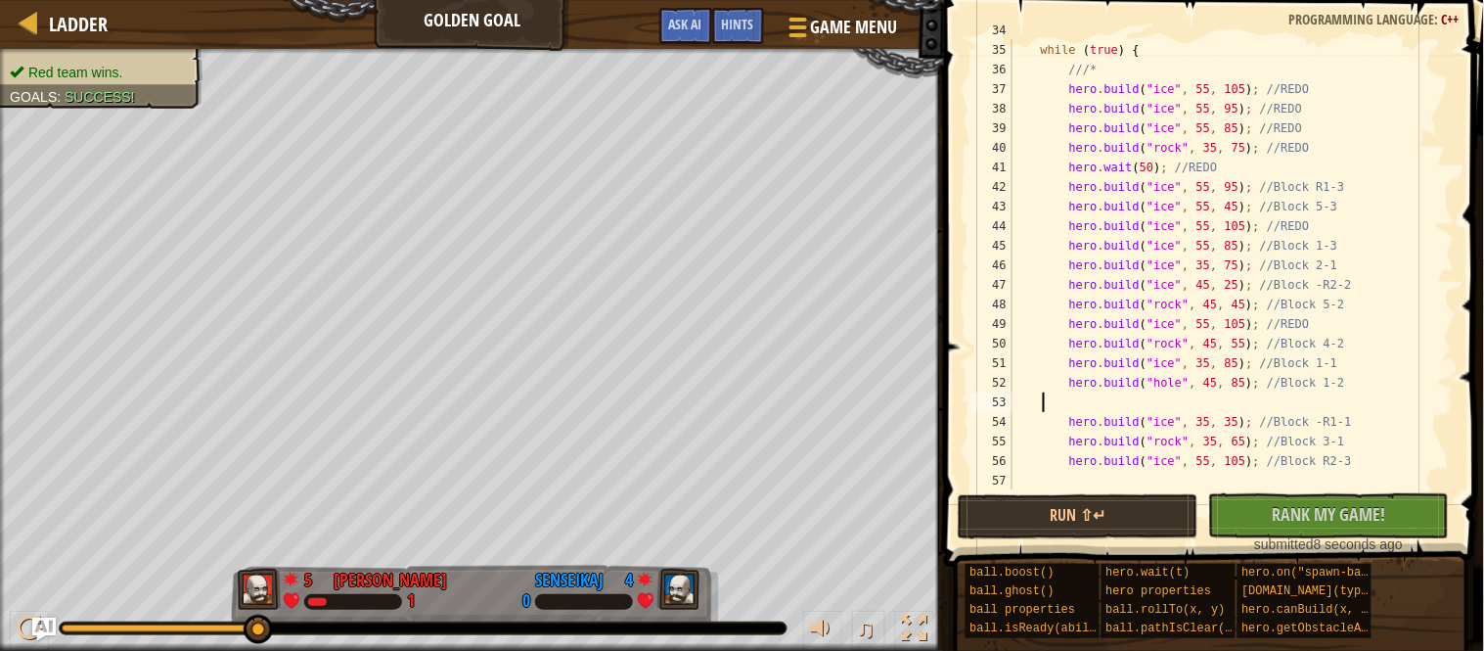
paste textarea "hero.build("ice", 55, 95); //REDO"
click at [1261, 312] on div "while ( true ) { ///* hero . build ( " ice " , 55 , 105 ) ; //REDO hero . build…" at bounding box center [1232, 265] width 446 height 489
click at [1233, 291] on div "while ( true ) { ///* hero . build ( " ice " , 55 , 105 ) ; //REDO hero . build…" at bounding box center [1232, 265] width 446 height 489
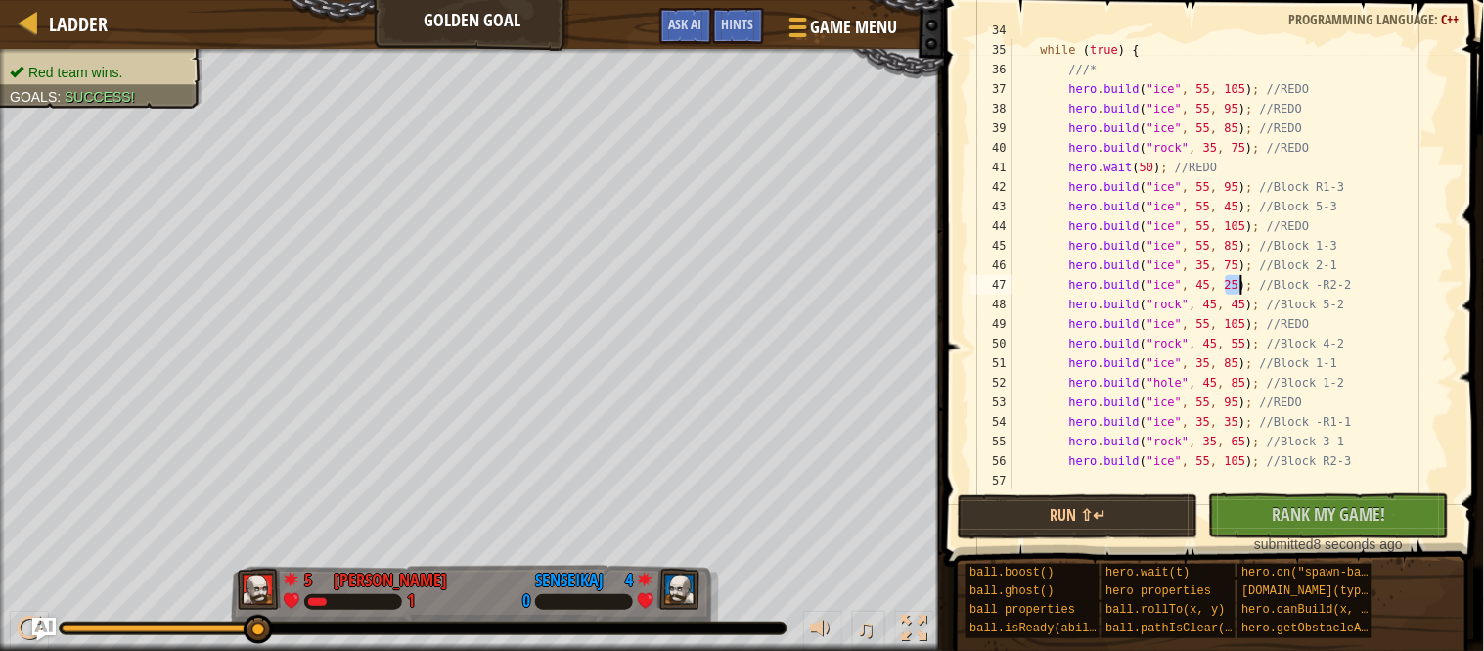
click at [1233, 291] on div "while ( true ) { ///* hero . build ( " ice " , 55 , 105 ) ; //REDO hero . build…" at bounding box center [1232, 265] width 446 height 489
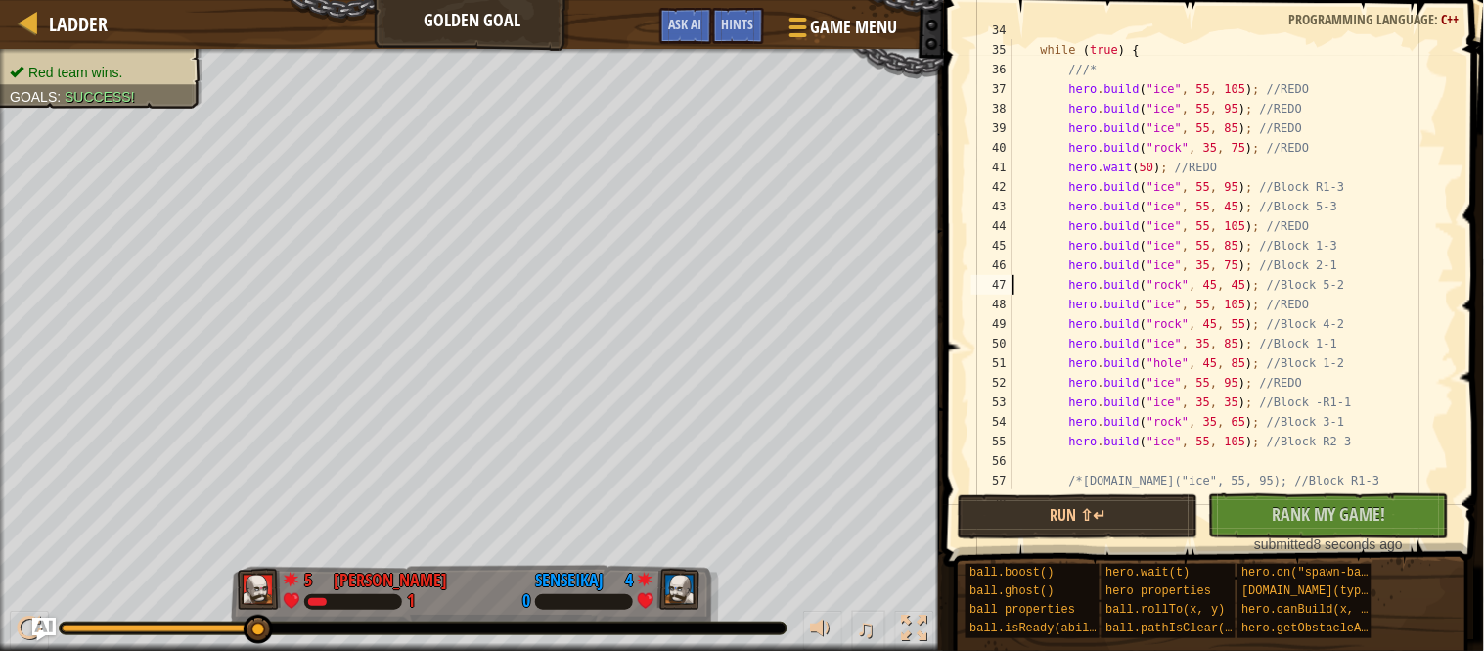
paste textarea "35, 75); //REDO"
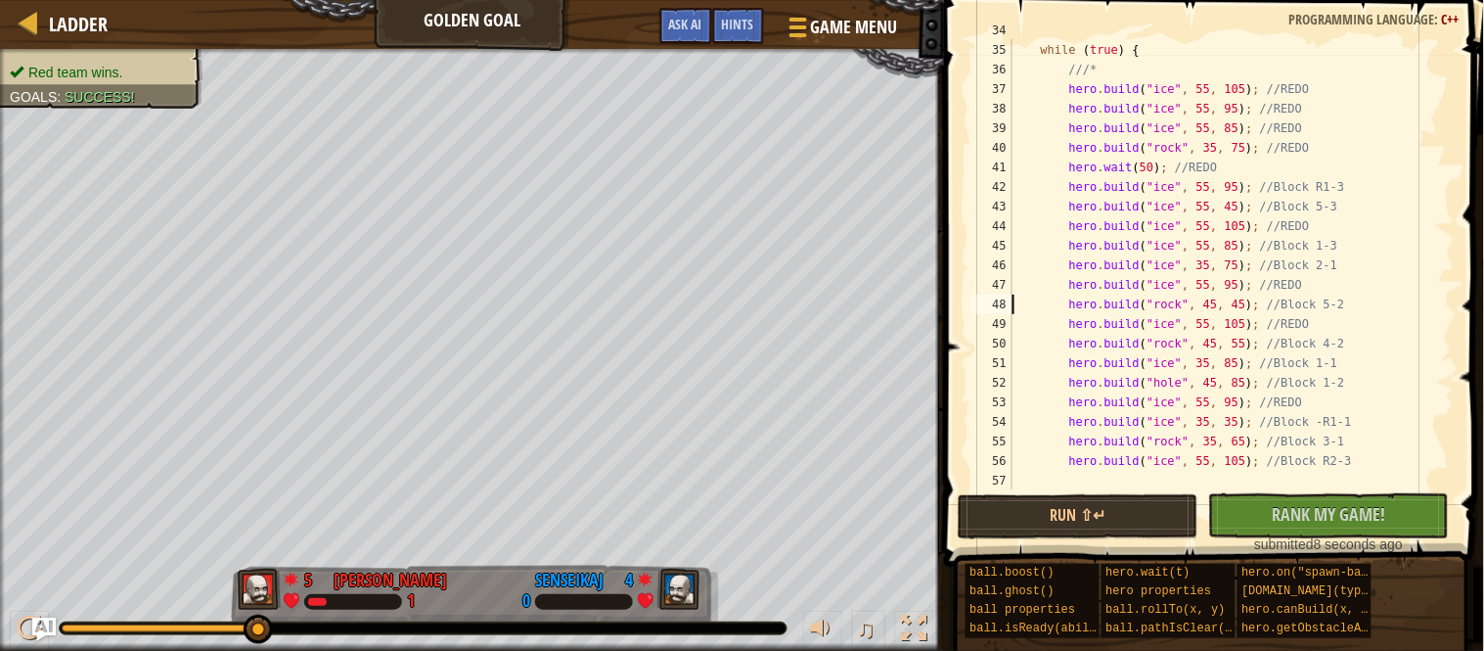
click at [1181, 154] on div "while ( true ) { ///* hero . build ( " ice " , 55 , 105 ) ; //REDO hero . build…" at bounding box center [1232, 265] width 446 height 489
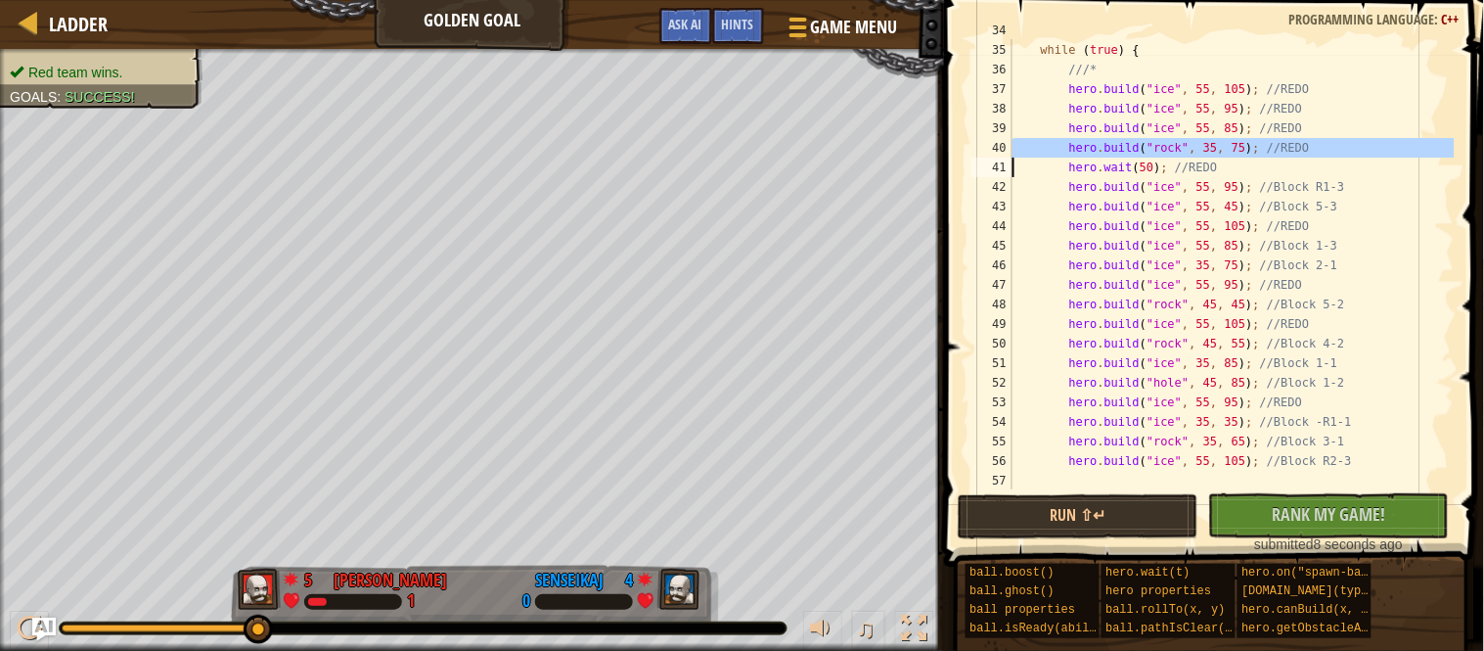
click at [1195, 128] on div "while ( true ) { ///* hero . build ( " ice " , 55 , 105 ) ; //REDO hero . build…" at bounding box center [1232, 265] width 446 height 489
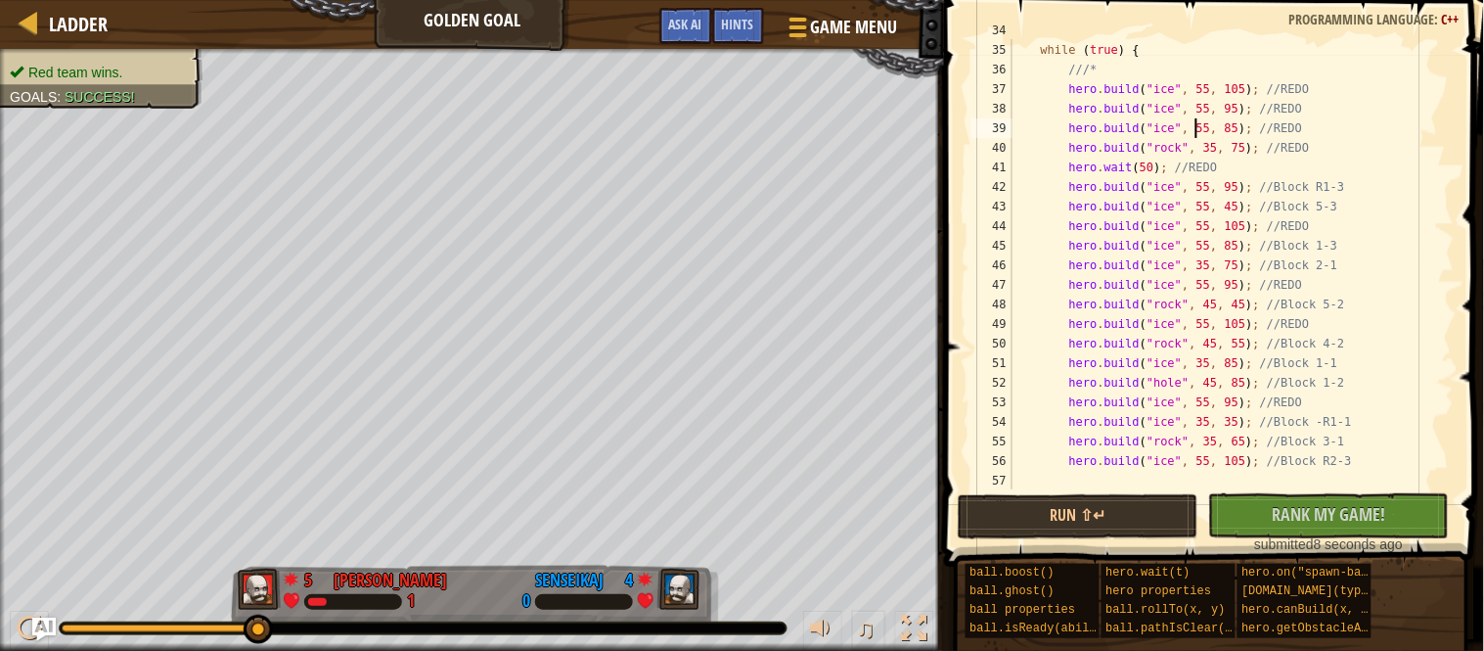
click at [1195, 128] on div "while ( true ) { ///* hero . build ( " ice " , 55 , 105 ) ; //REDO hero . build…" at bounding box center [1232, 265] width 446 height 489
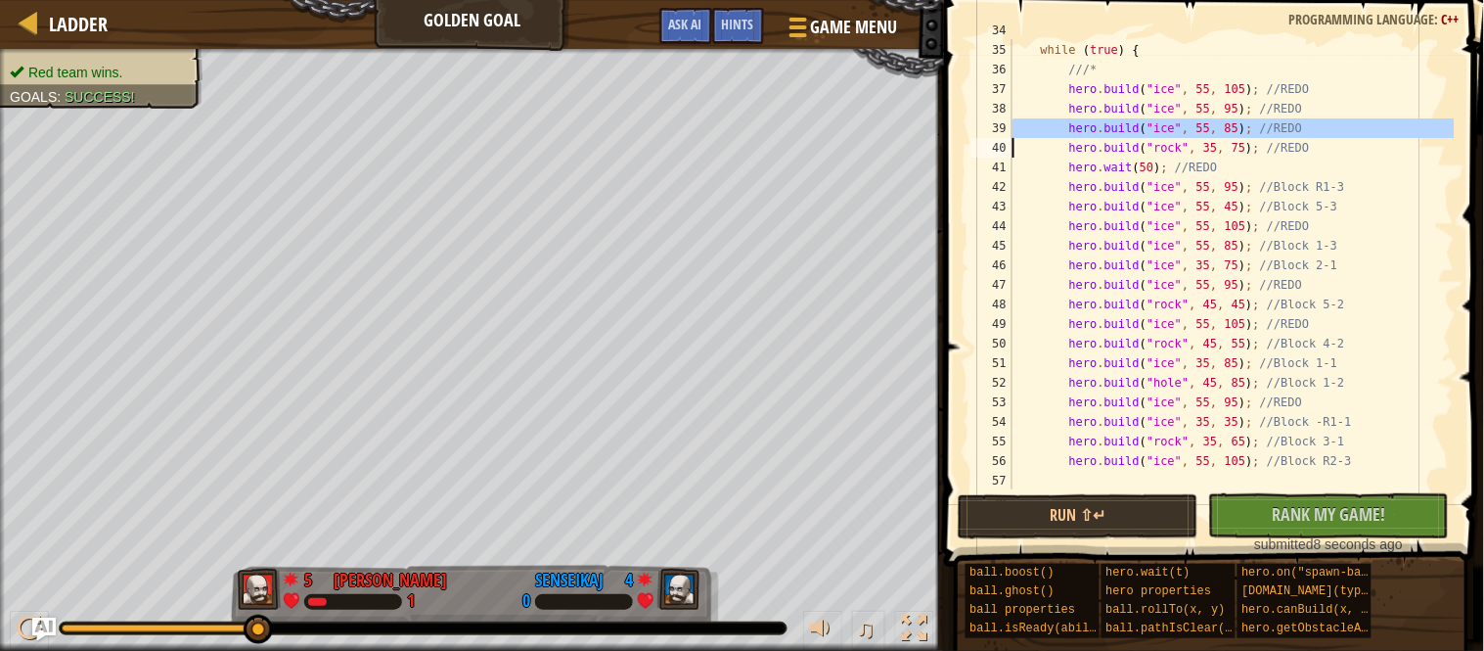
click at [1385, 230] on div "while ( true ) { ///* hero . build ( " ice " , 55 , 105 ) ; //REDO hero . build…" at bounding box center [1232, 265] width 446 height 489
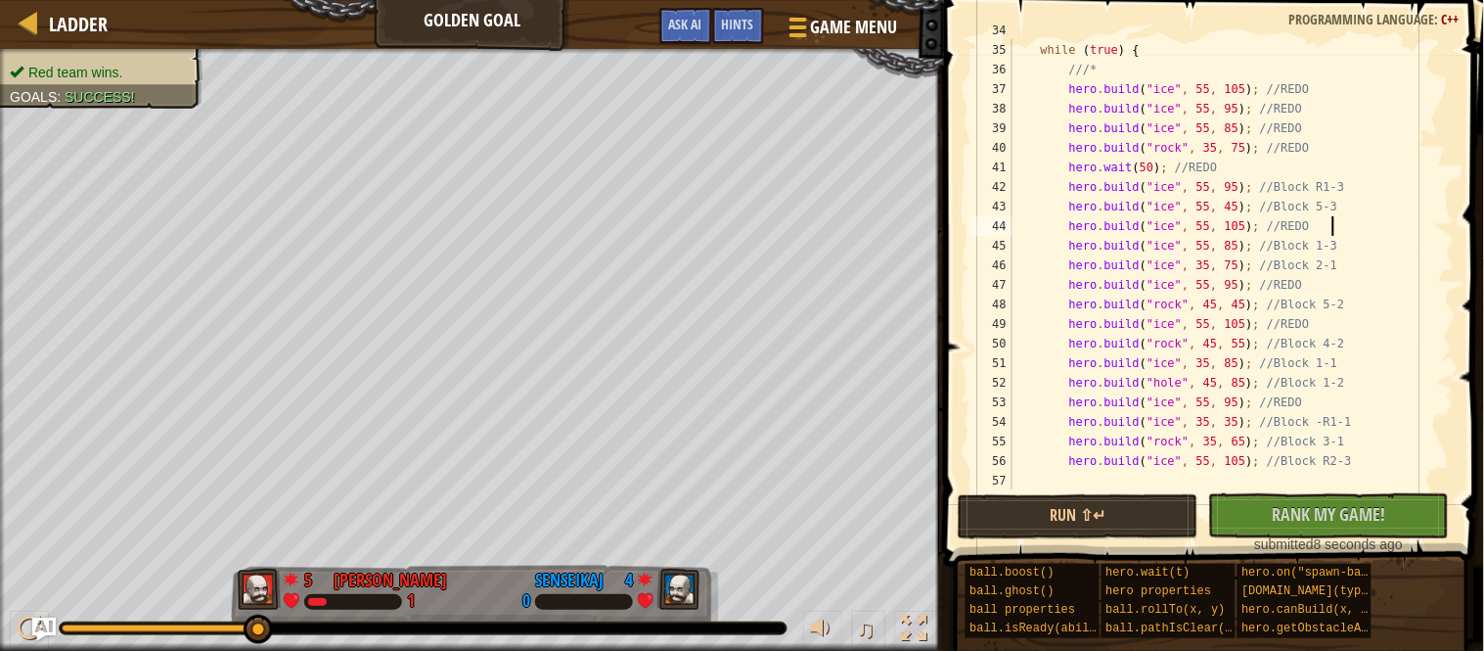
click at [1380, 249] on div "while ( true ) { ///* hero . build ( " ice " , 55 , 105 ) ; //REDO hero . build…" at bounding box center [1232, 265] width 446 height 489
type textarea "hero.build("ice", 55, 85); //Block 1-3"
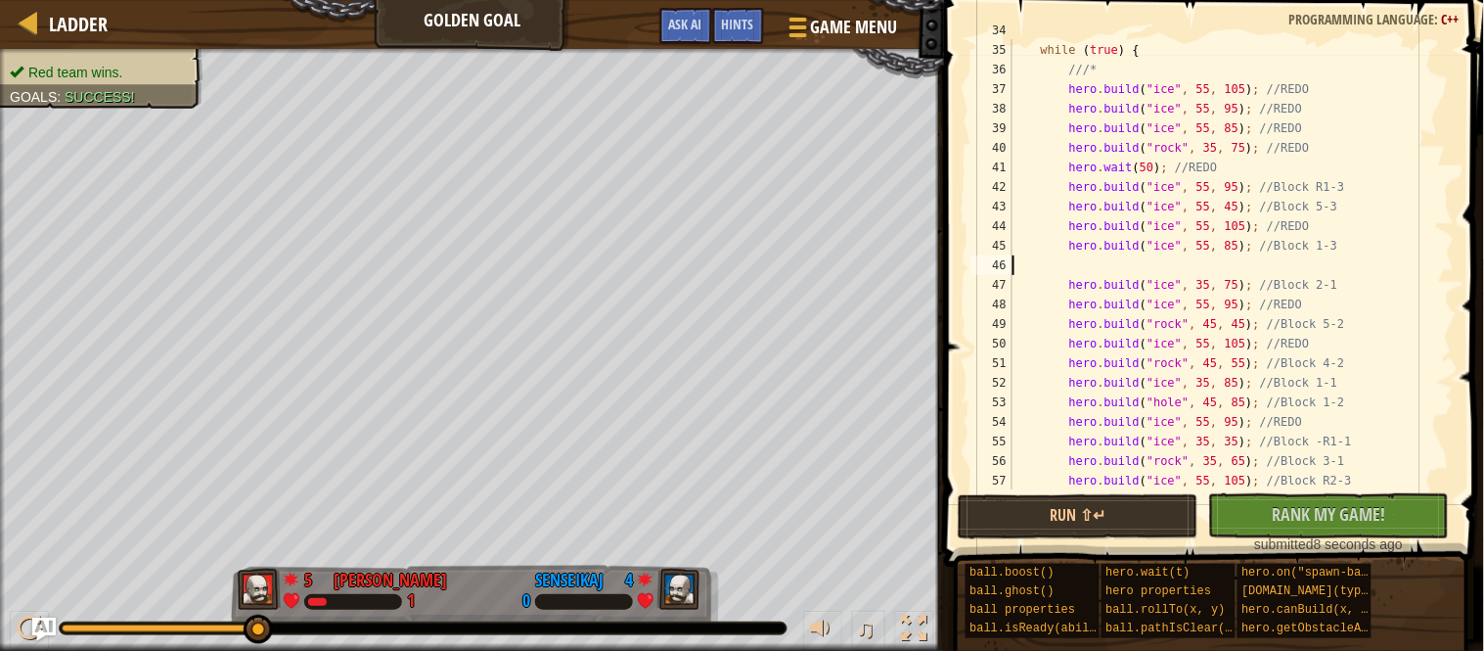
paste textarea "hero.build("ice", 55, 85); //REDO"
click at [1412, 378] on div "while ( true ) { ///* hero . build ( " ice " , 55 , 105 ) ; //REDO hero . build…" at bounding box center [1232, 265] width 446 height 489
type textarea "hero.build("ice", 35, 85); //Block 1-1"
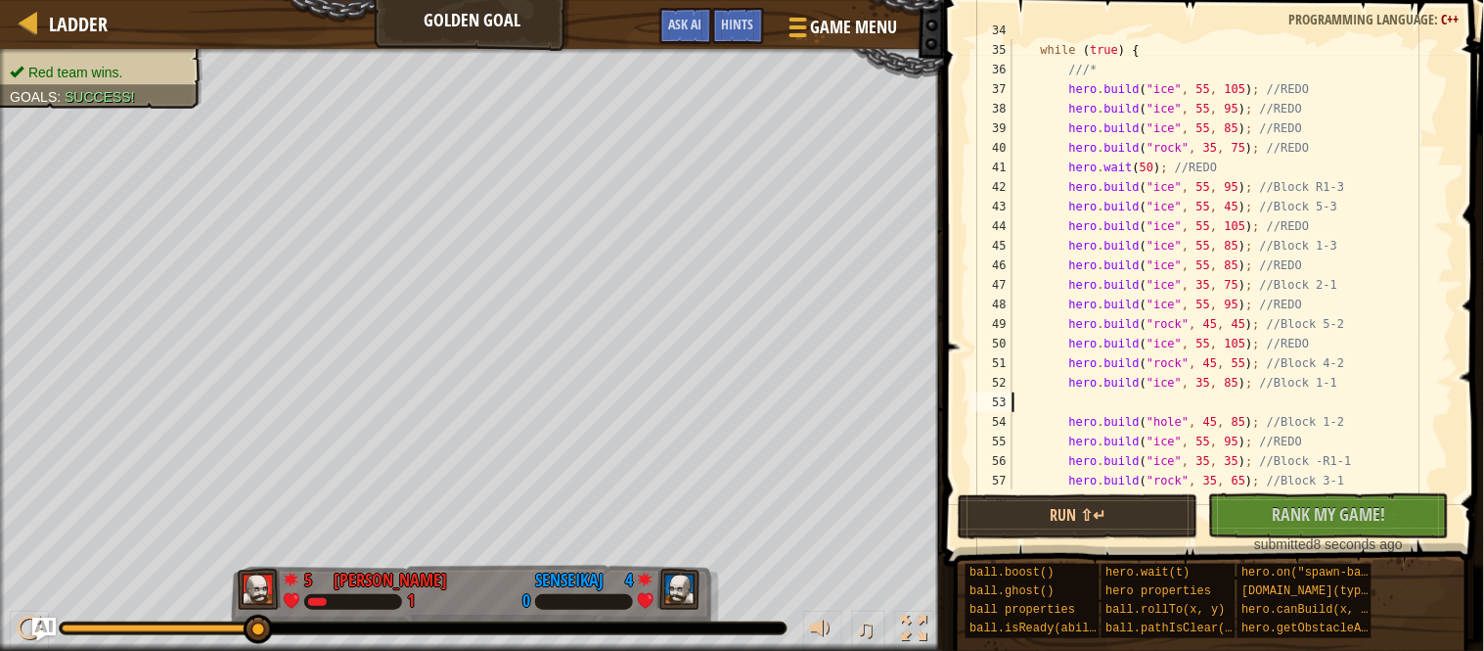
paste textarea "hero.build("ice", 55, 85); //REDO"
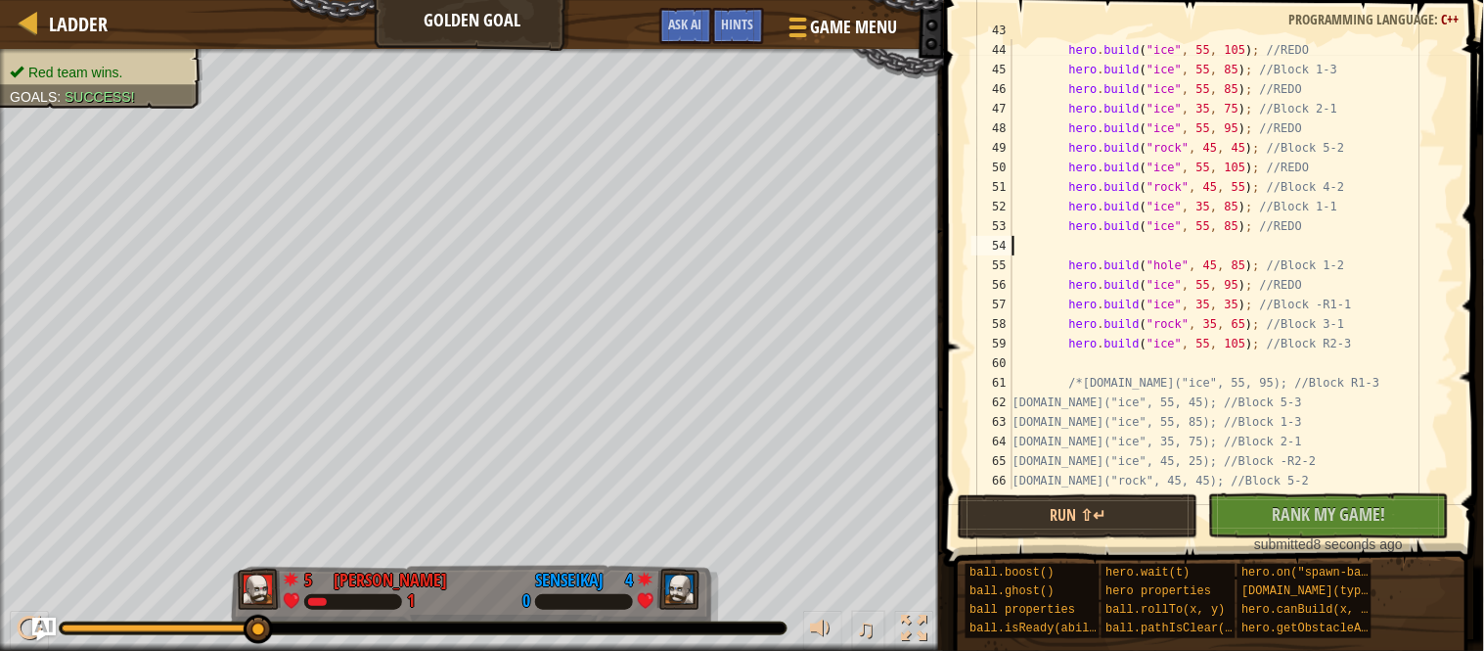
scroll to position [839, 0]
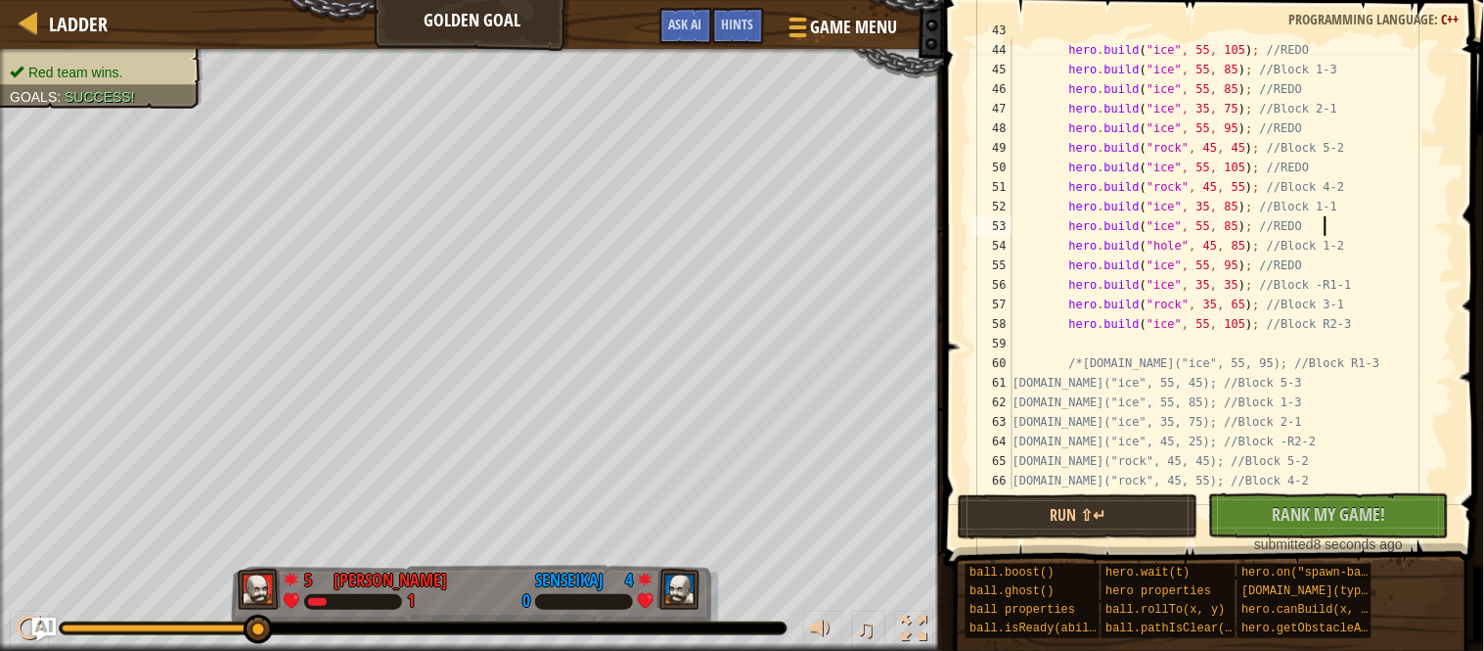
click at [1391, 298] on div "hero . build ( " ice " , 55 , 45 ) ; //Block 5-3 hero . build ( " ice " , 55 , …" at bounding box center [1232, 265] width 446 height 489
type textarea "hero.build("rock", 35, 65); //Block 3-1"
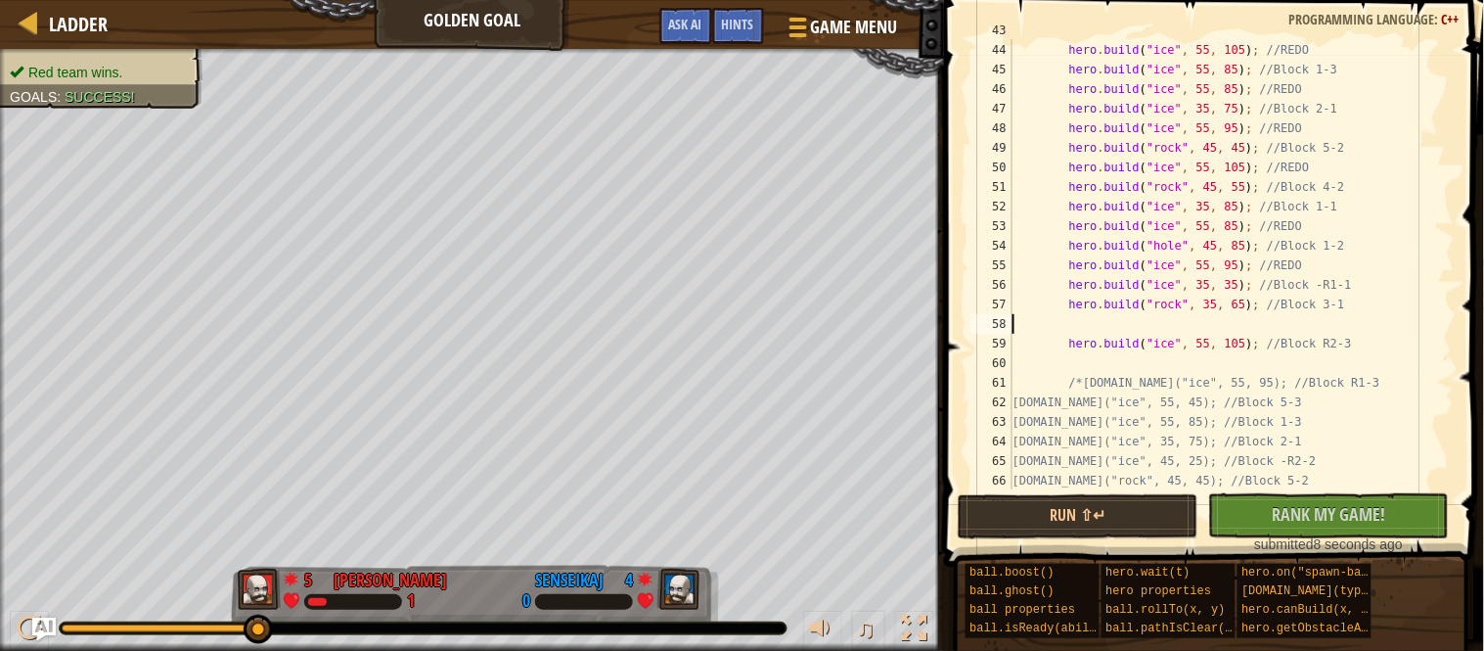
paste textarea "hero.build("ice", 55, 85); //REDO"
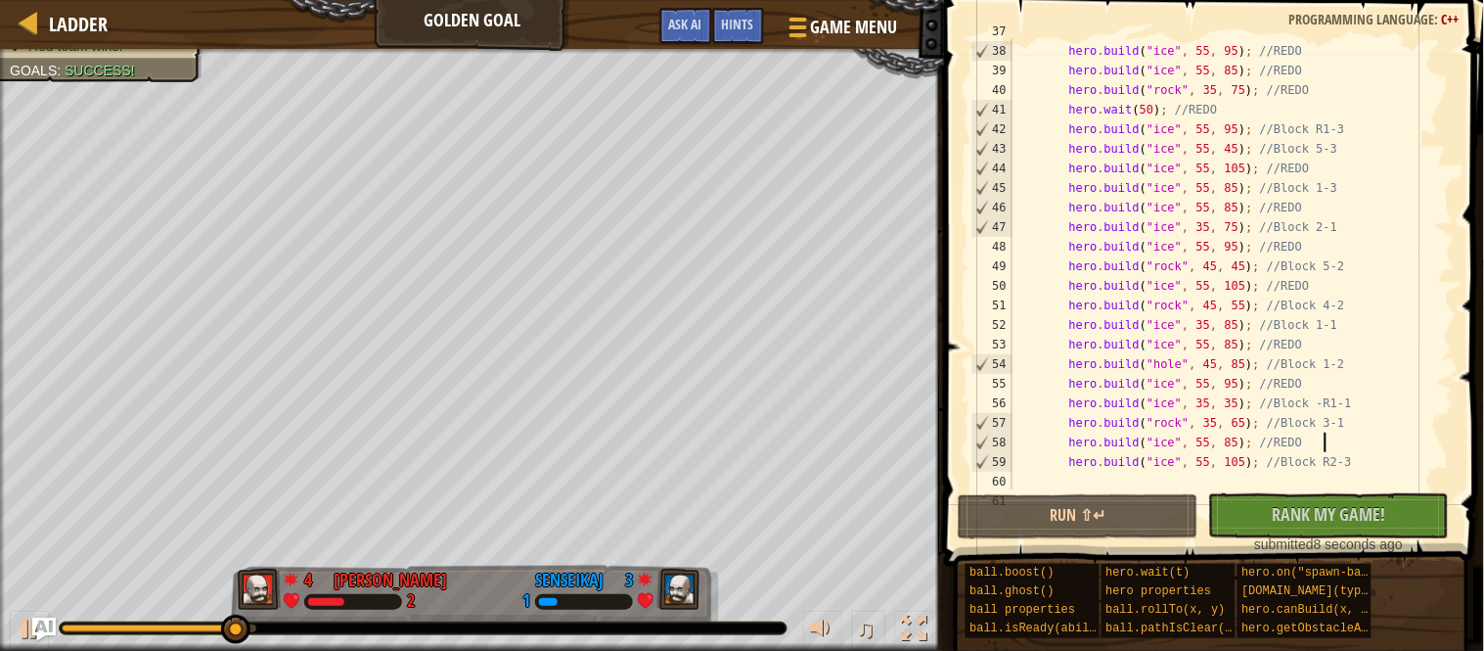
scroll to position [717, 0]
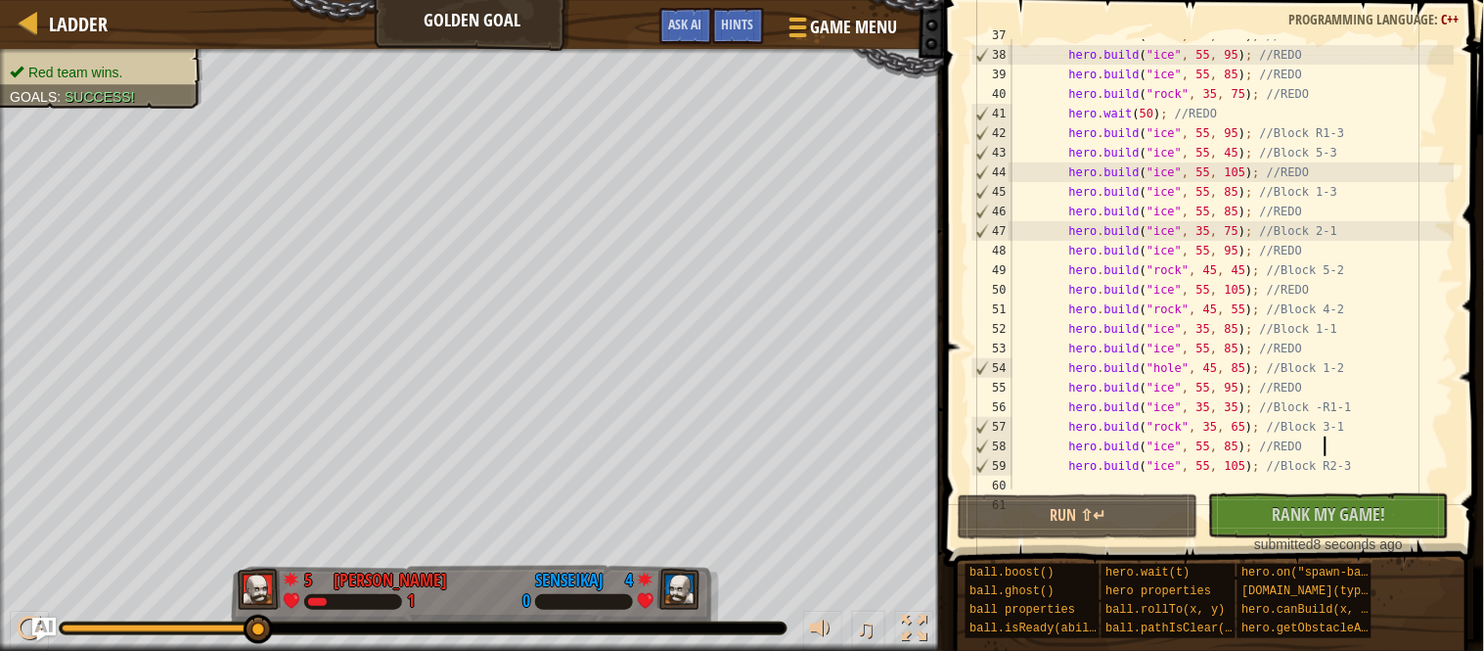
click at [1171, 113] on div "hero . build ( " ice " , 55 , 105 ) ; //REDO hero . build ( " ice " , 55 , 95 )…" at bounding box center [1232, 269] width 446 height 489
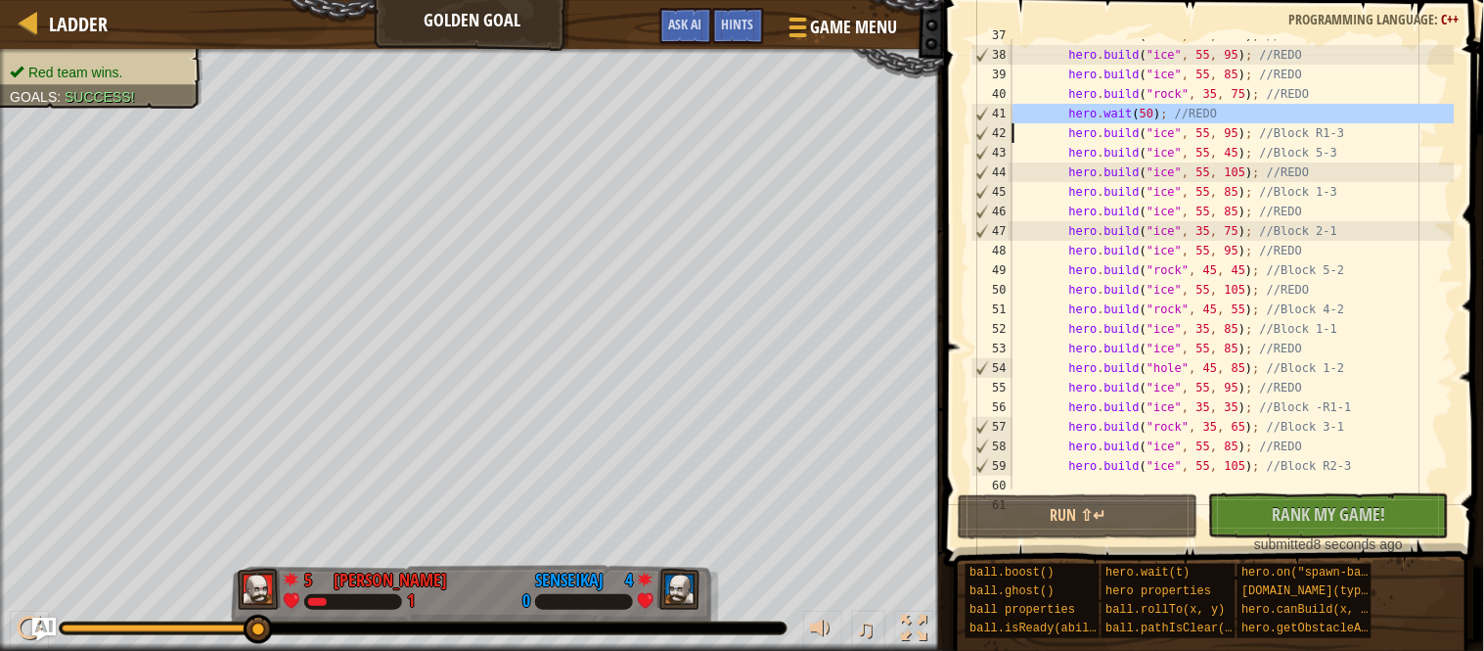
type textarea "hero.build("ice", 55, 95); //Block R1-3"
